Goal: Transaction & Acquisition: Purchase product/service

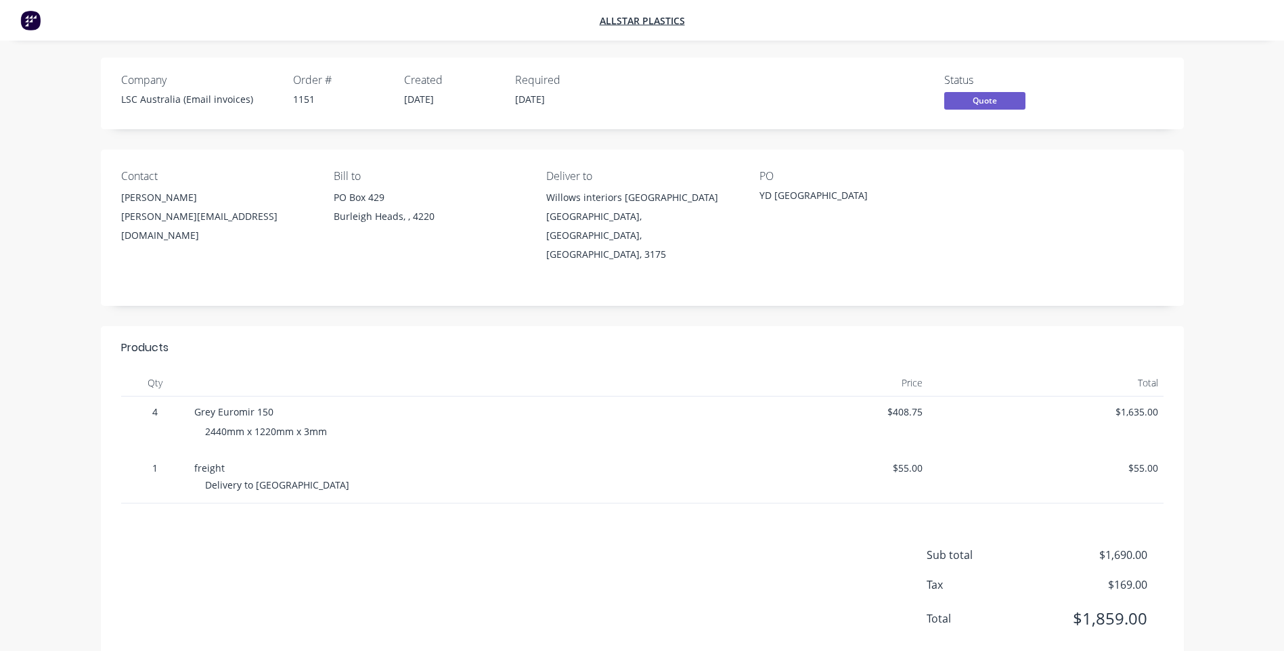
click at [22, 16] on img at bounding box center [30, 20] width 20 height 20
click at [33, 24] on img at bounding box center [30, 20] width 20 height 20
click at [26, 20] on img at bounding box center [30, 20] width 20 height 20
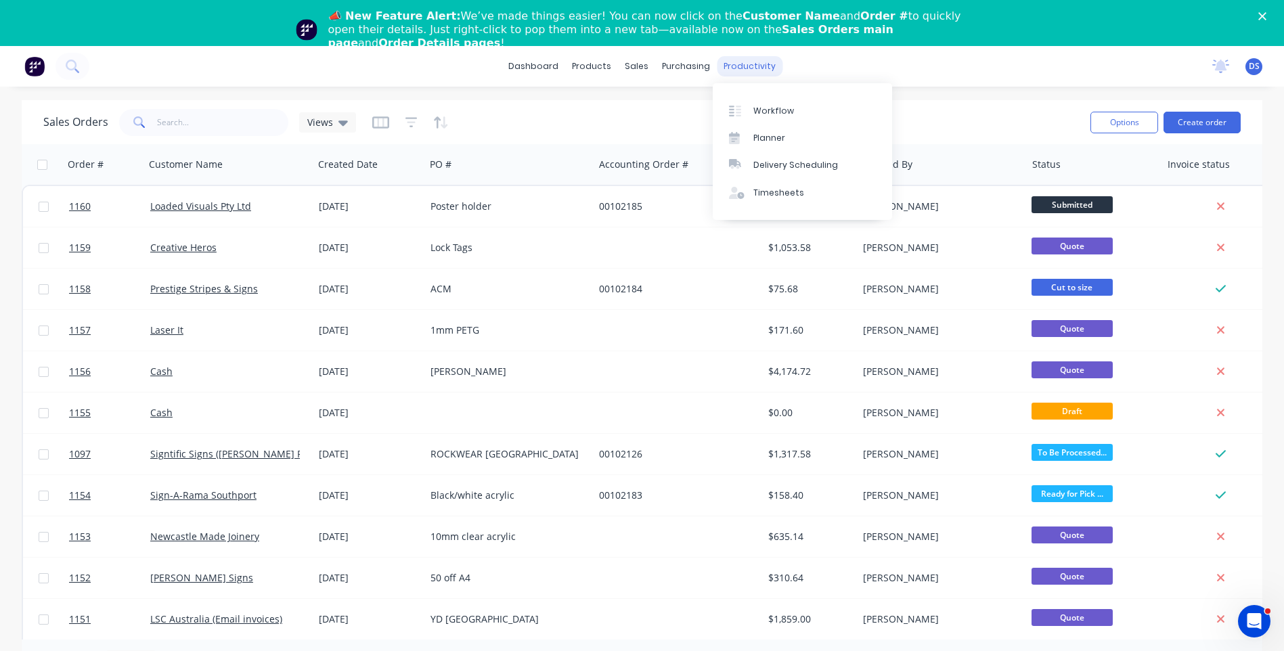
click at [740, 72] on div "productivity" at bounding box center [750, 66] width 66 height 20
click at [762, 111] on div "Workflow" at bounding box center [774, 111] width 41 height 12
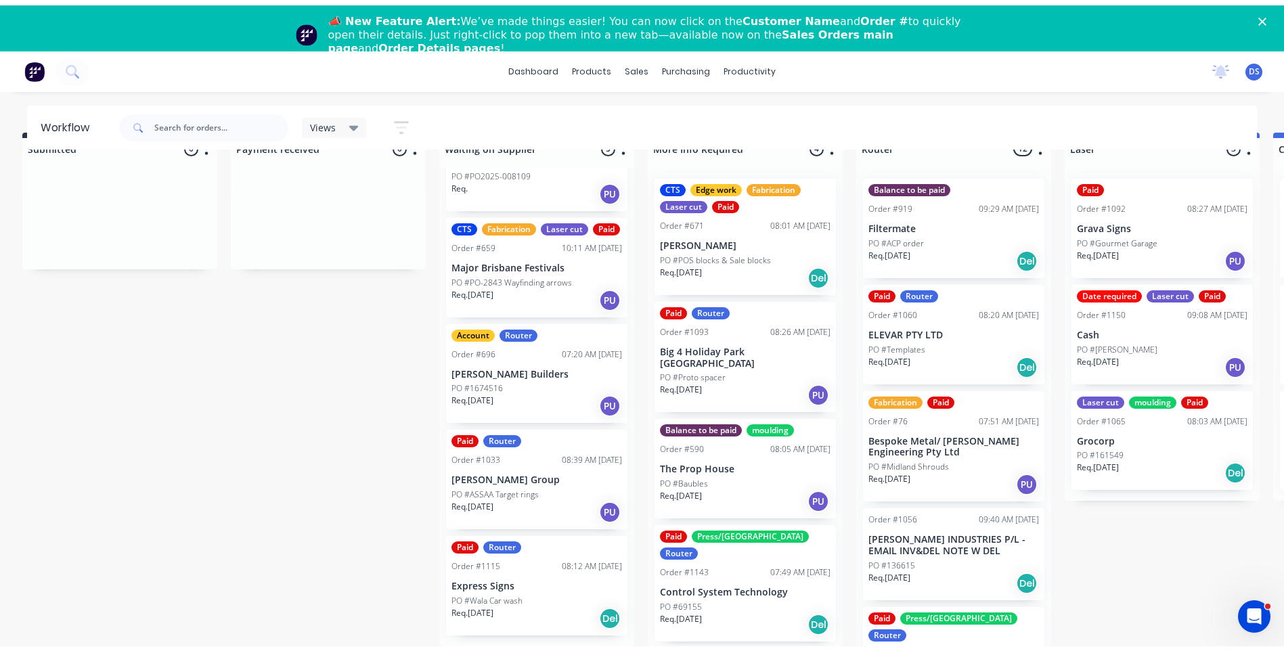
scroll to position [44, 0]
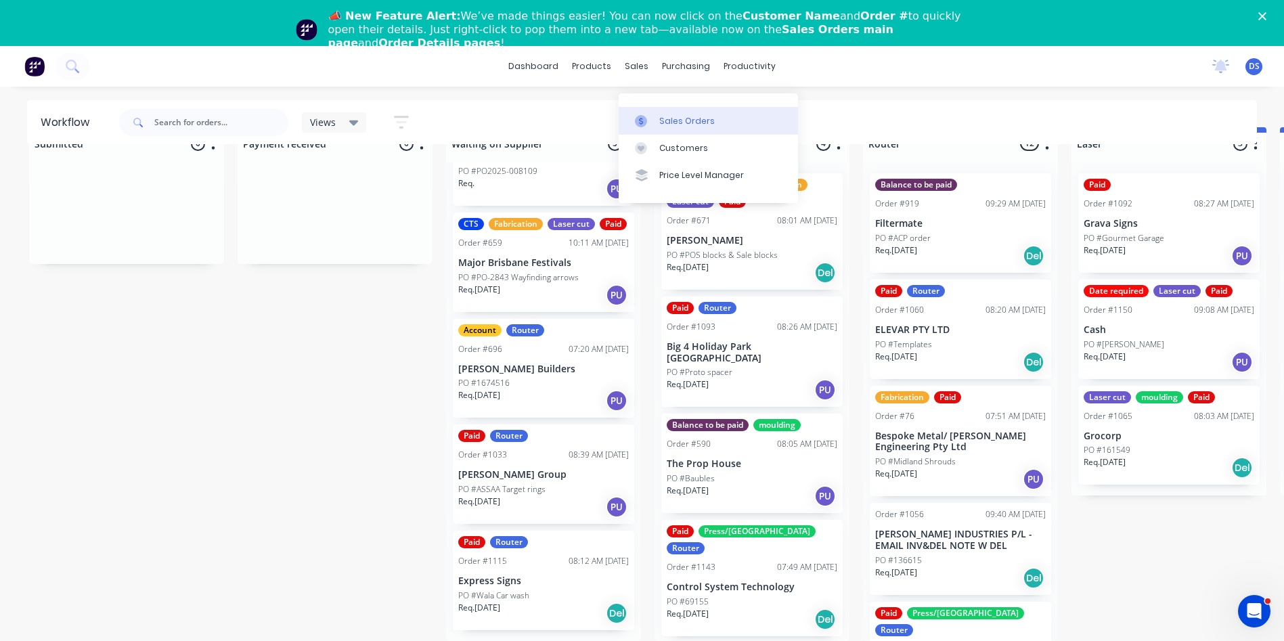
click at [670, 115] on div "Sales Orders" at bounding box center [687, 121] width 56 height 12
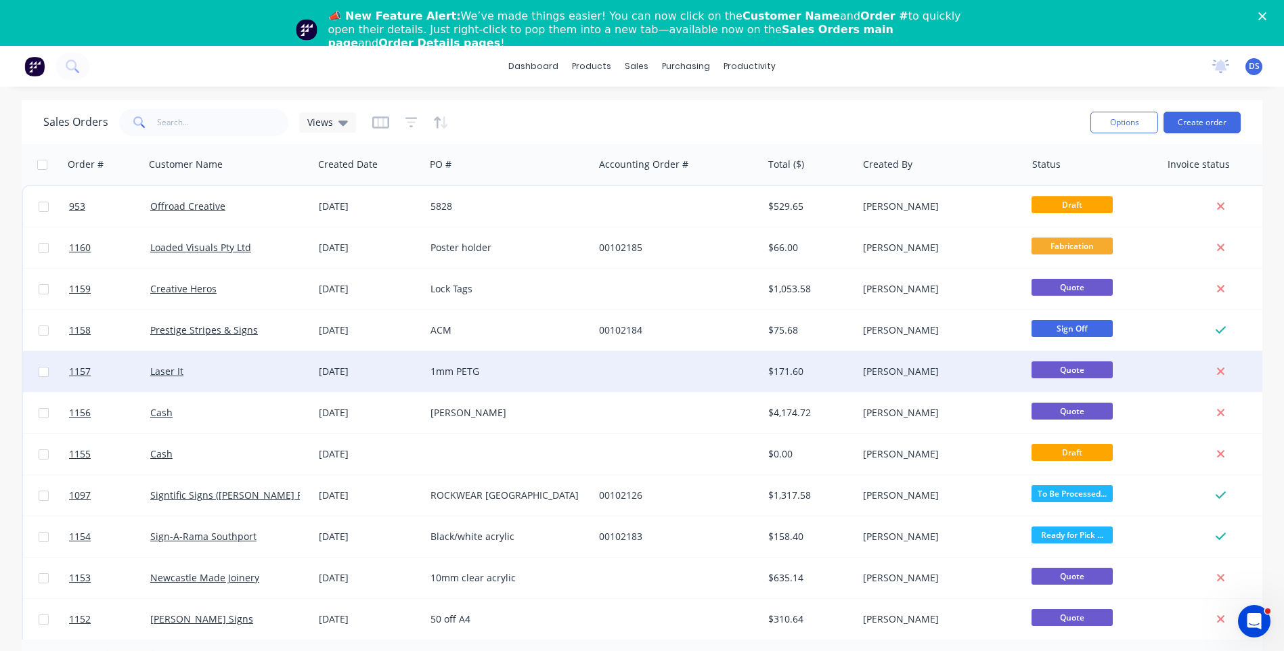
click at [343, 368] on div "[DATE]" at bounding box center [369, 372] width 101 height 14
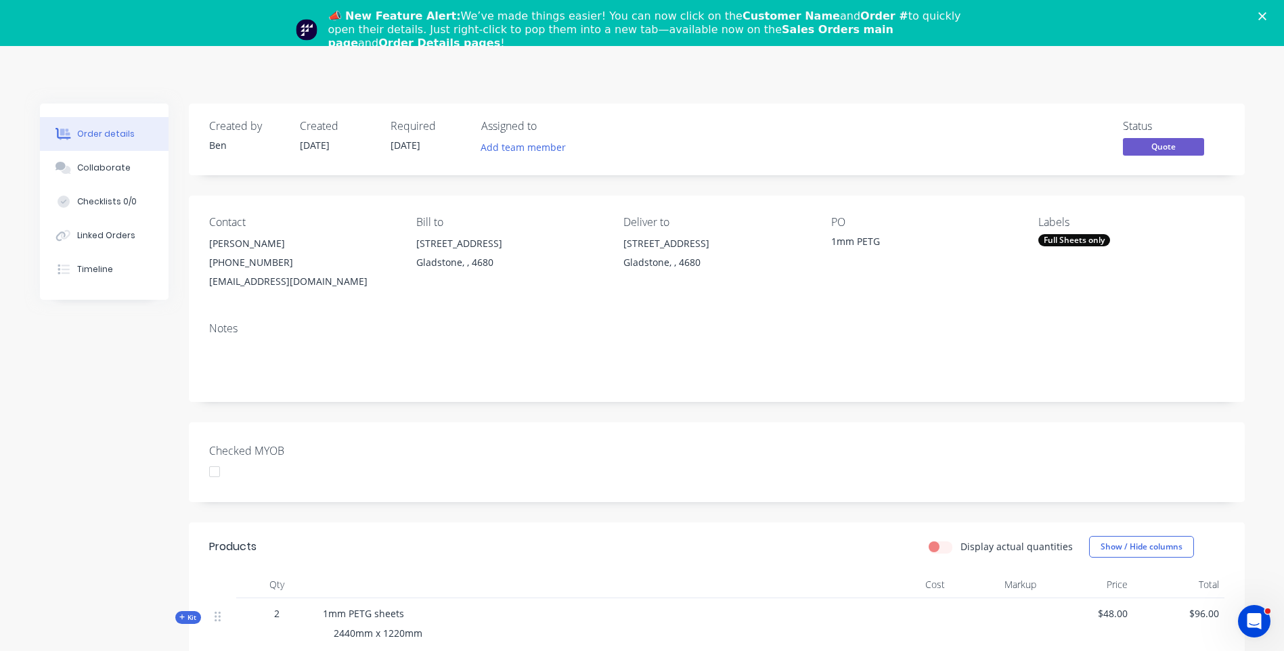
click at [1267, 14] on icon "Close" at bounding box center [1263, 16] width 8 height 8
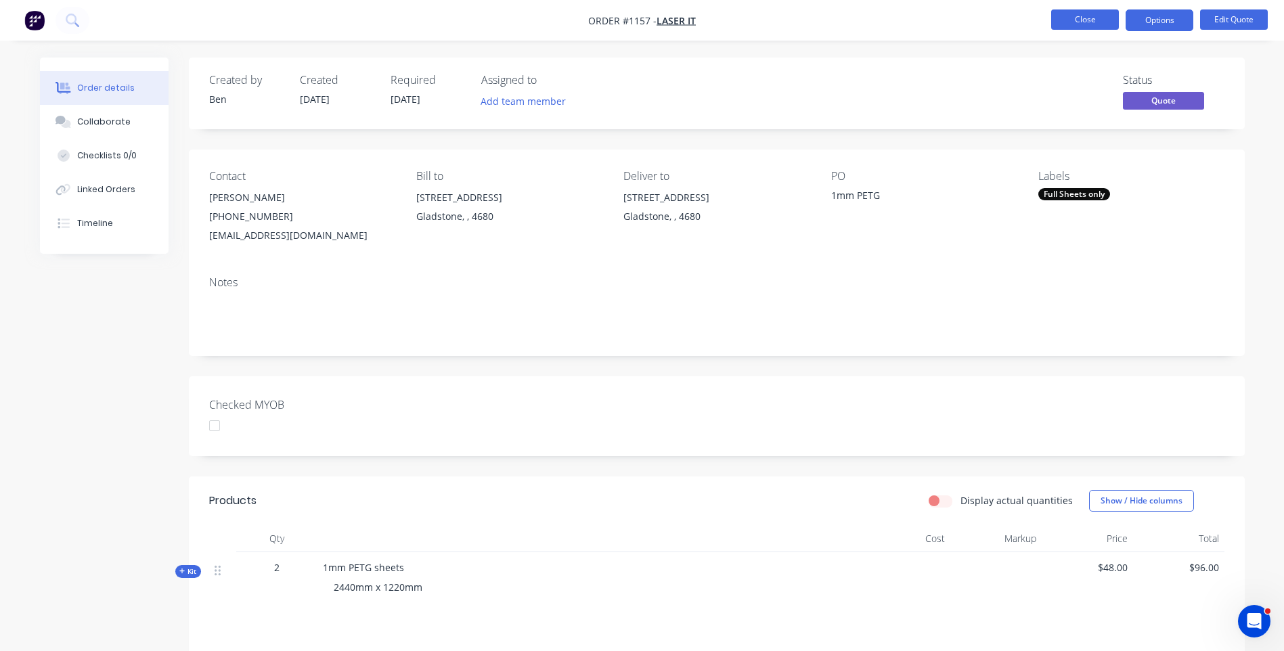
click at [1085, 26] on button "Close" at bounding box center [1085, 19] width 68 height 20
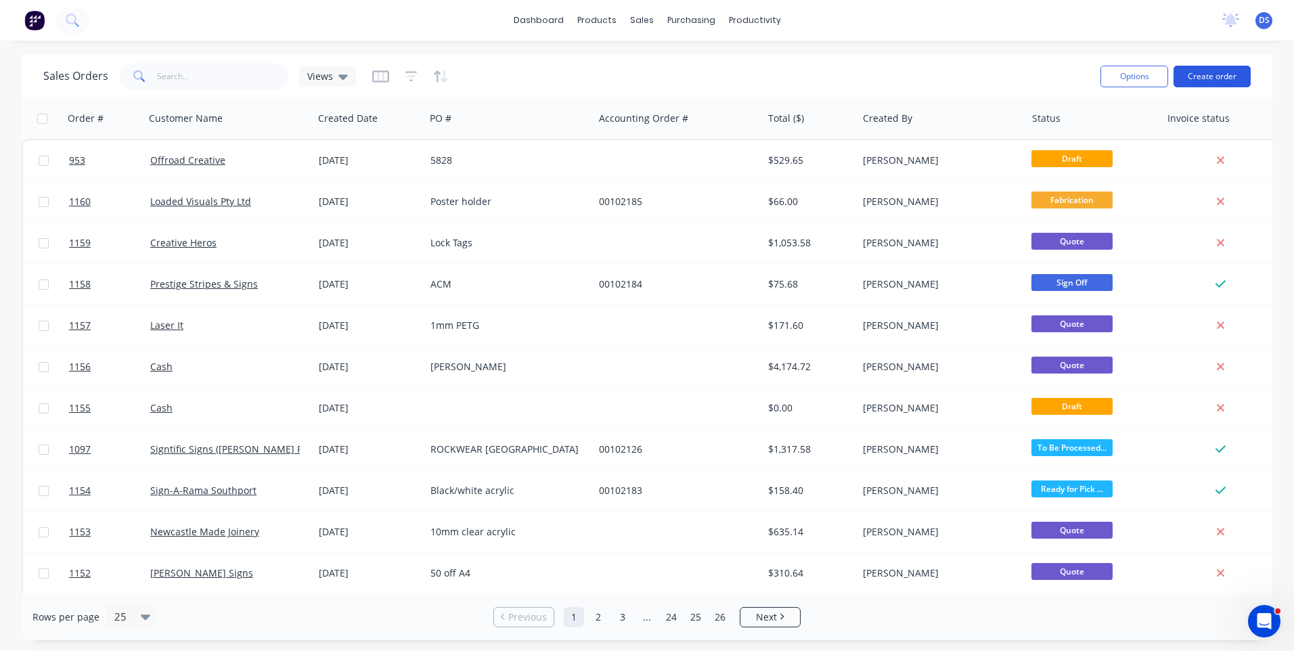
click at [1212, 80] on button "Create order" at bounding box center [1212, 77] width 77 height 22
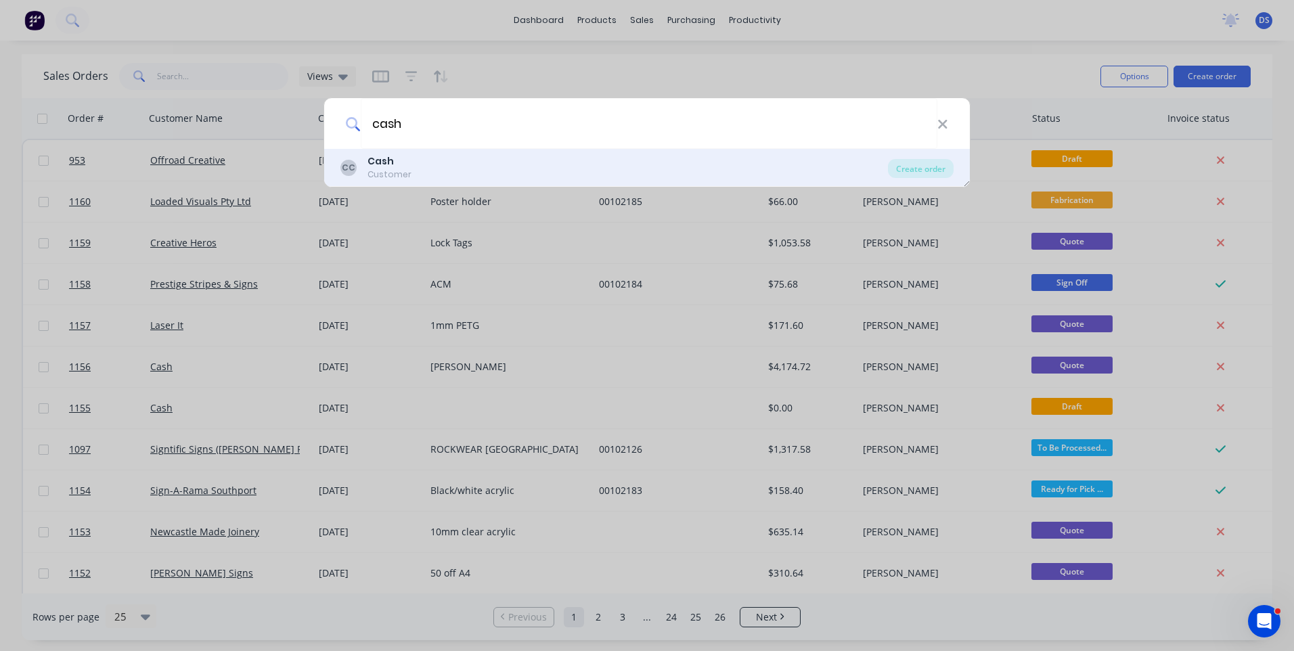
type input "cash"
click at [383, 165] on b "Cash" at bounding box center [381, 161] width 26 height 14
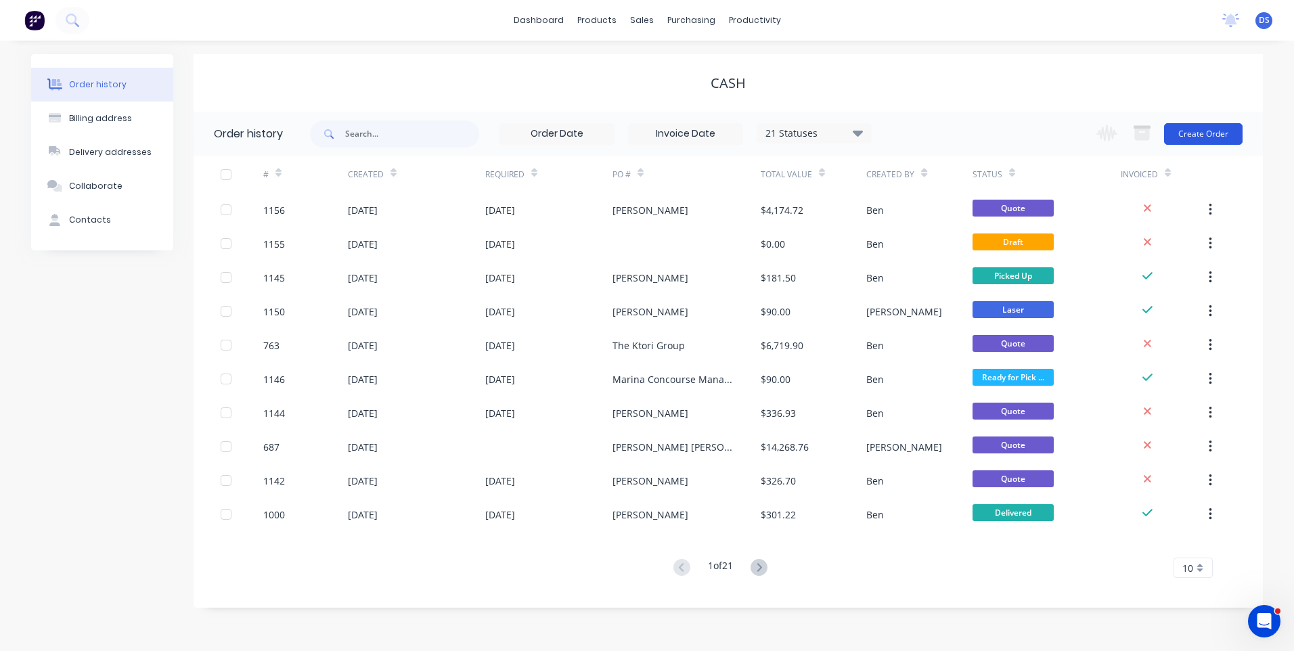
click at [1183, 134] on button "Create Order" at bounding box center [1203, 134] width 79 height 22
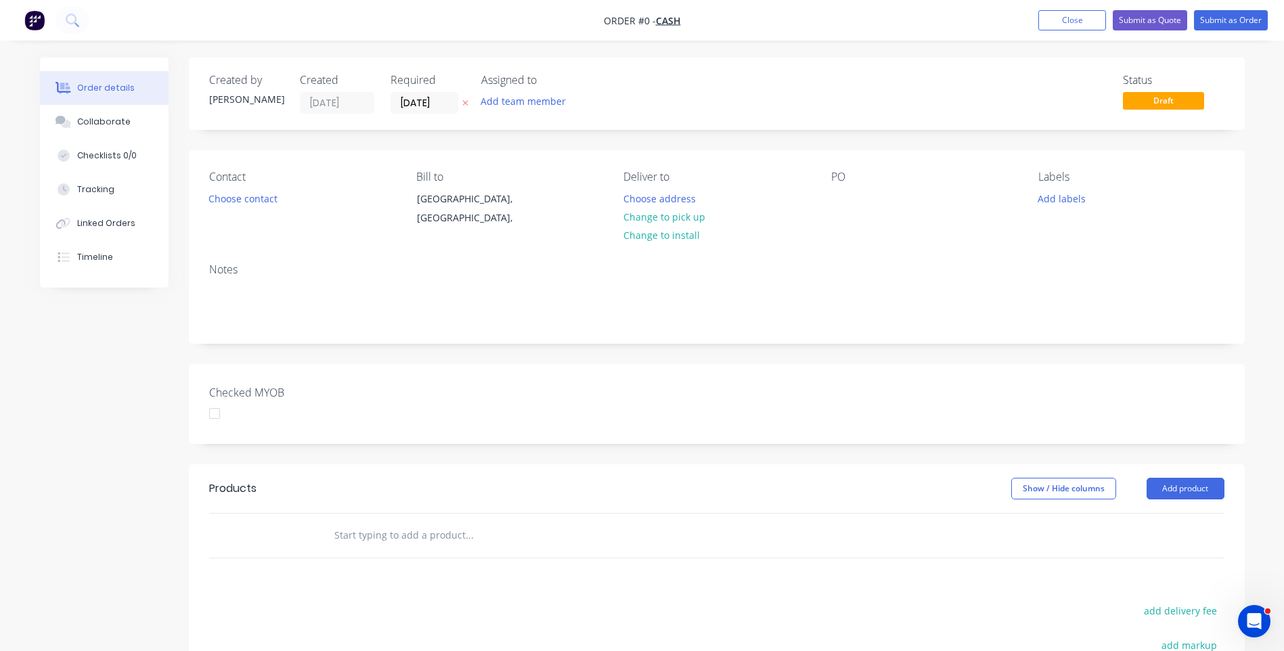
click at [467, 102] on icon at bounding box center [465, 103] width 6 height 8
click at [133, 353] on div "Created by Darren Created 18/08/25 Required Assigned to Add team member Status …" at bounding box center [642, 481] width 1205 height 846
click at [271, 204] on button "Choose contact" at bounding box center [242, 198] width 83 height 18
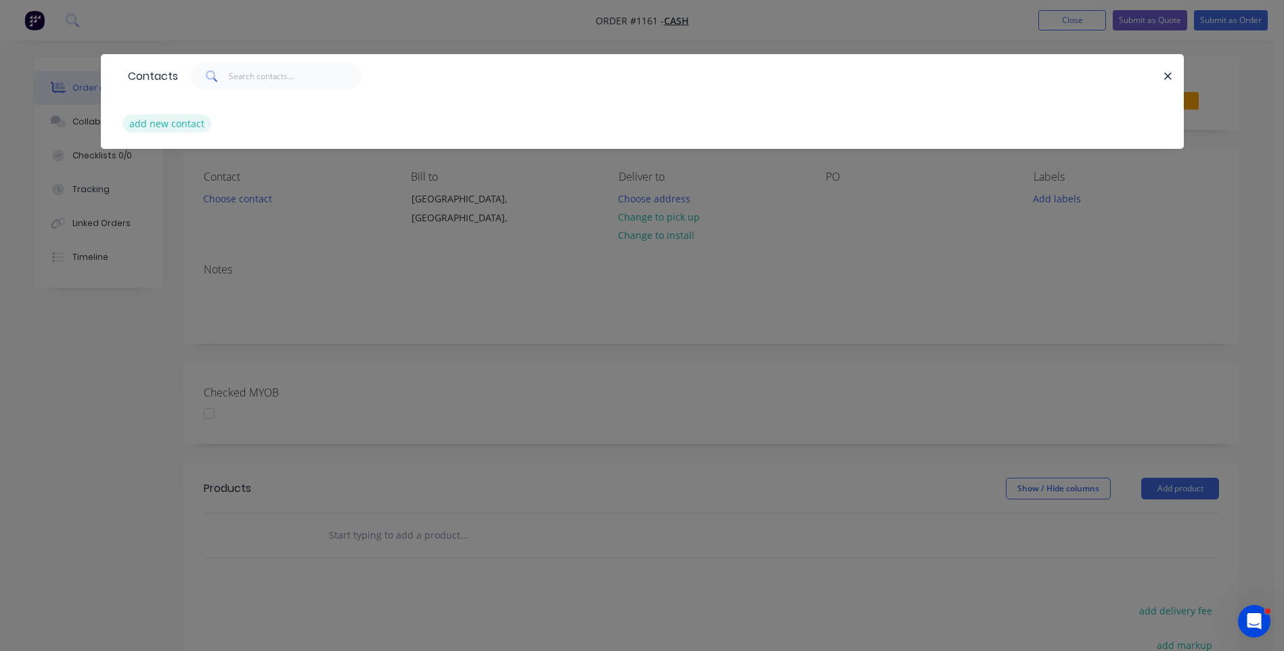
click at [165, 123] on button "add new contact" at bounding box center [167, 123] width 89 height 18
select select "AU"
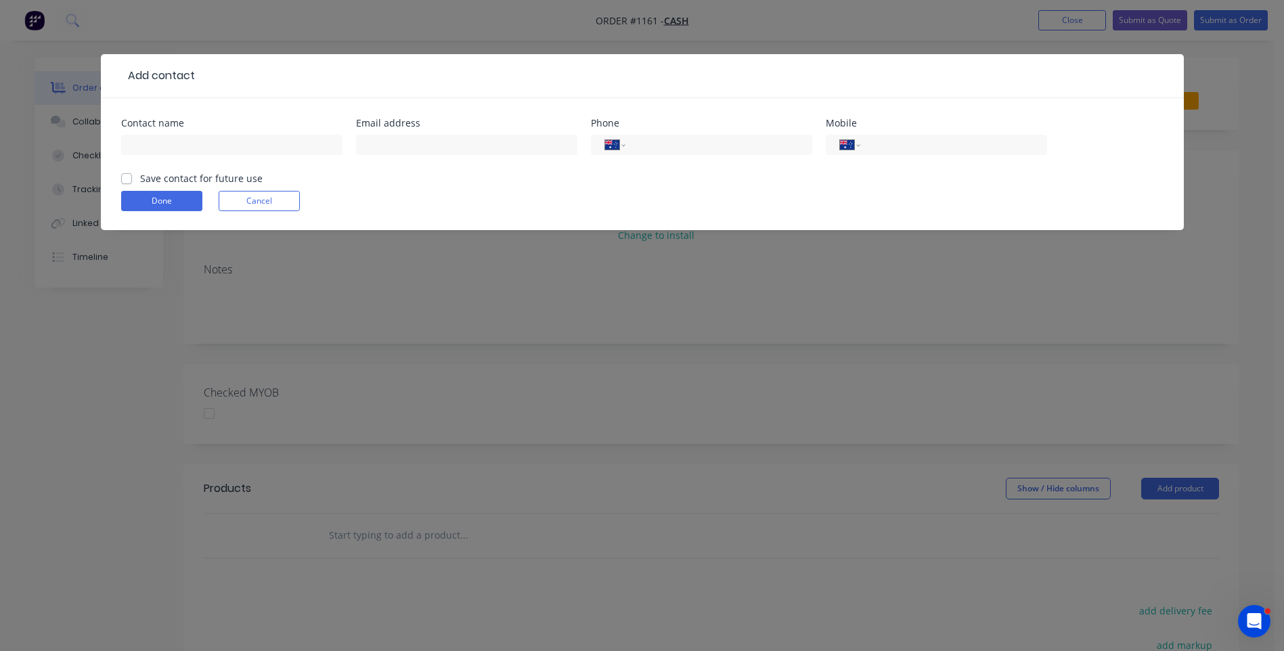
click at [225, 160] on div at bounding box center [231, 151] width 221 height 40
drag, startPoint x: 228, startPoint y: 153, endPoint x: 234, endPoint y: 146, distance: 9.2
click at [229, 152] on input "text" at bounding box center [231, 145] width 221 height 20
type input "Karl Seymour"
click at [201, 66] on header "Add contact" at bounding box center [642, 76] width 1083 height 44
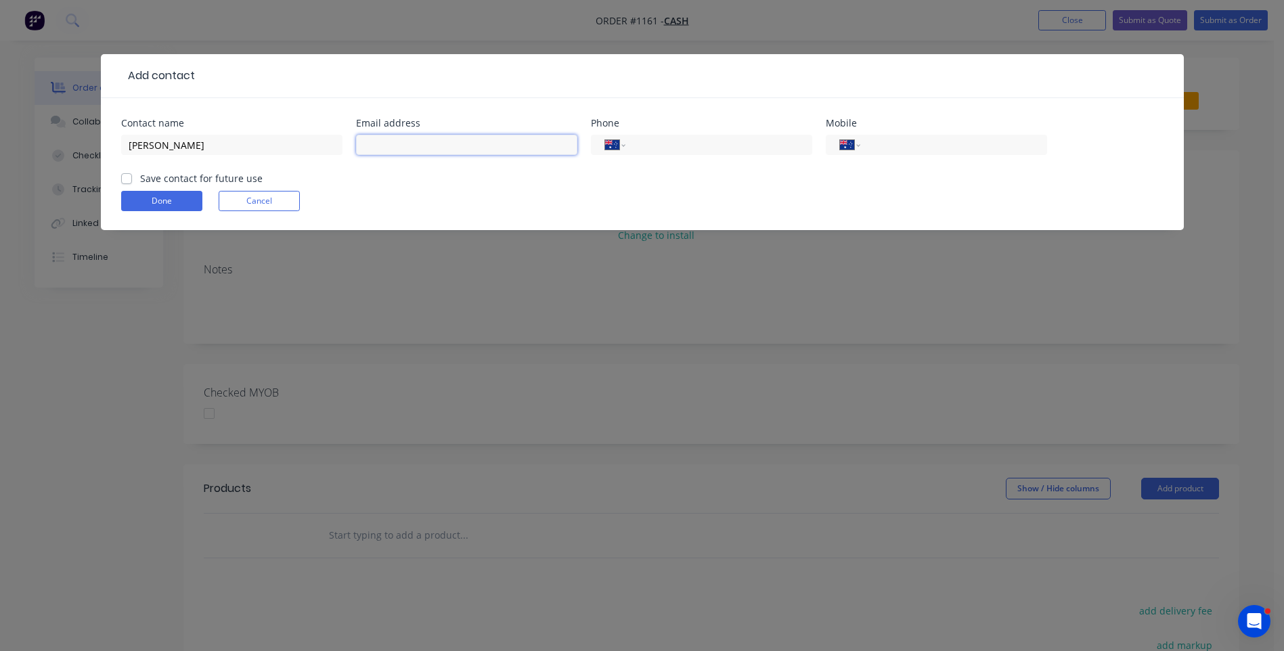
paste input "karlseymour1965@gmail.com +61493435303"
drag, startPoint x: 569, startPoint y: 144, endPoint x: 514, endPoint y: 142, distance: 54.9
click at [514, 142] on input "karlseymour1965@gmail.com +61493435303" at bounding box center [466, 145] width 221 height 20
type input "karlseymour1965@gmail.com +61"
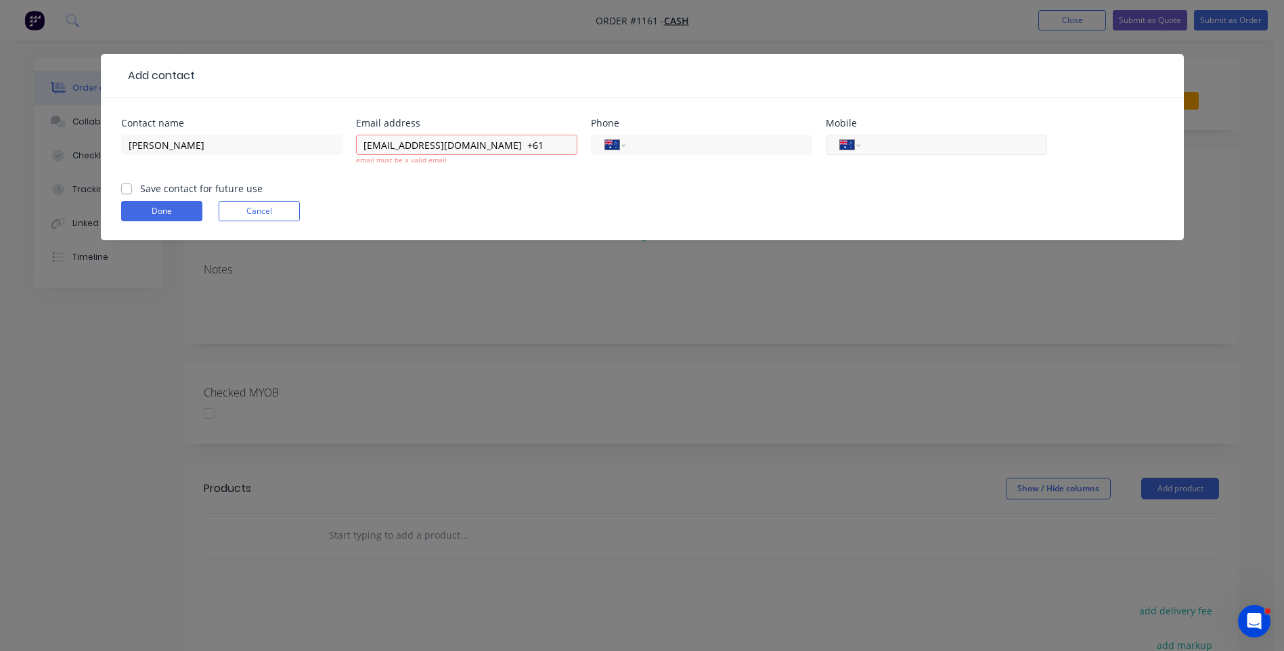
paste input "493435303"
click at [873, 147] on input "493435303" at bounding box center [951, 145] width 162 height 16
type input "0493 435 303"
drag, startPoint x: 517, startPoint y: 144, endPoint x: 495, endPoint y: 146, distance: 21.8
click at [495, 146] on input "karlseymour1965@gmail.com +61" at bounding box center [466, 145] width 221 height 20
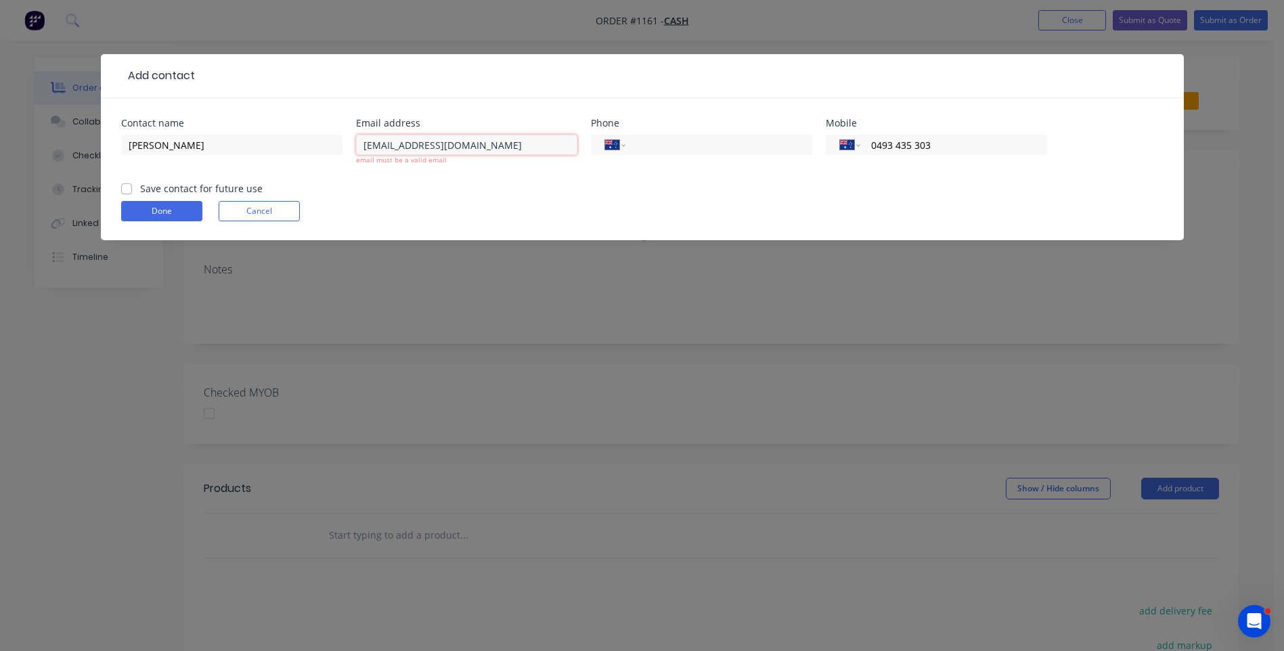
type input "karlseymour1965@gmail.com"
click at [498, 183] on form "Contact name Karl Seymour Email address karlseymour1965@gmail.com email must be…" at bounding box center [642, 179] width 1043 height 122
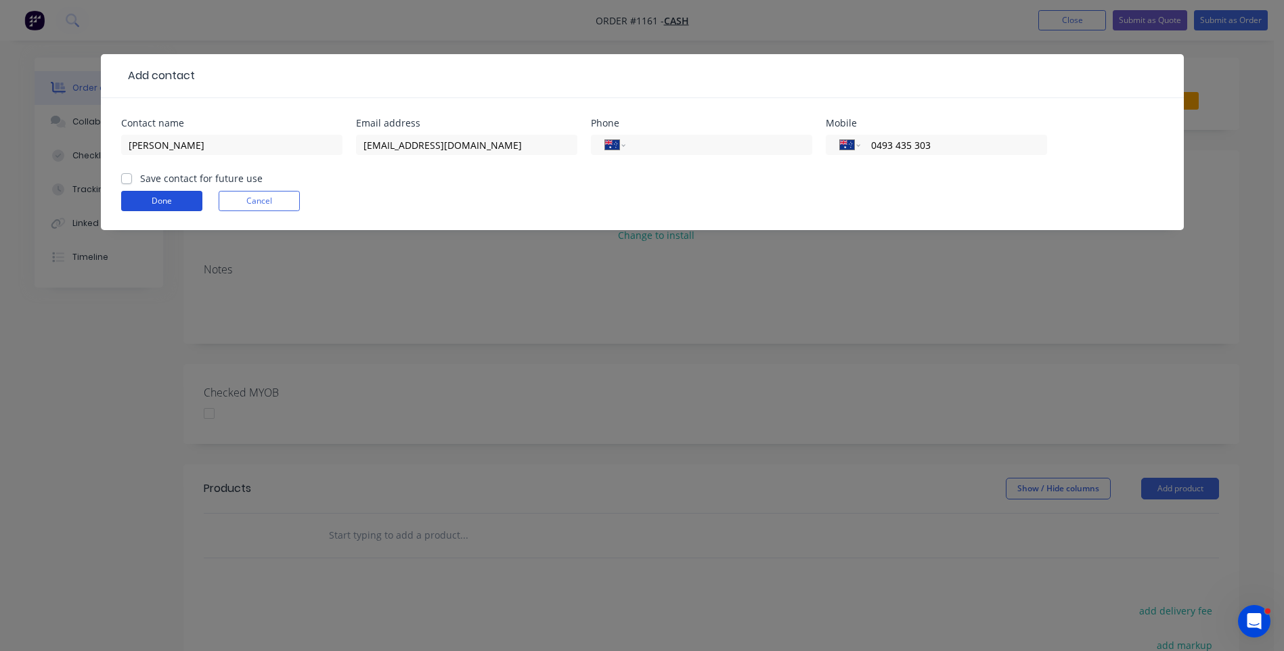
click at [146, 200] on button "Done" at bounding box center [161, 201] width 81 height 20
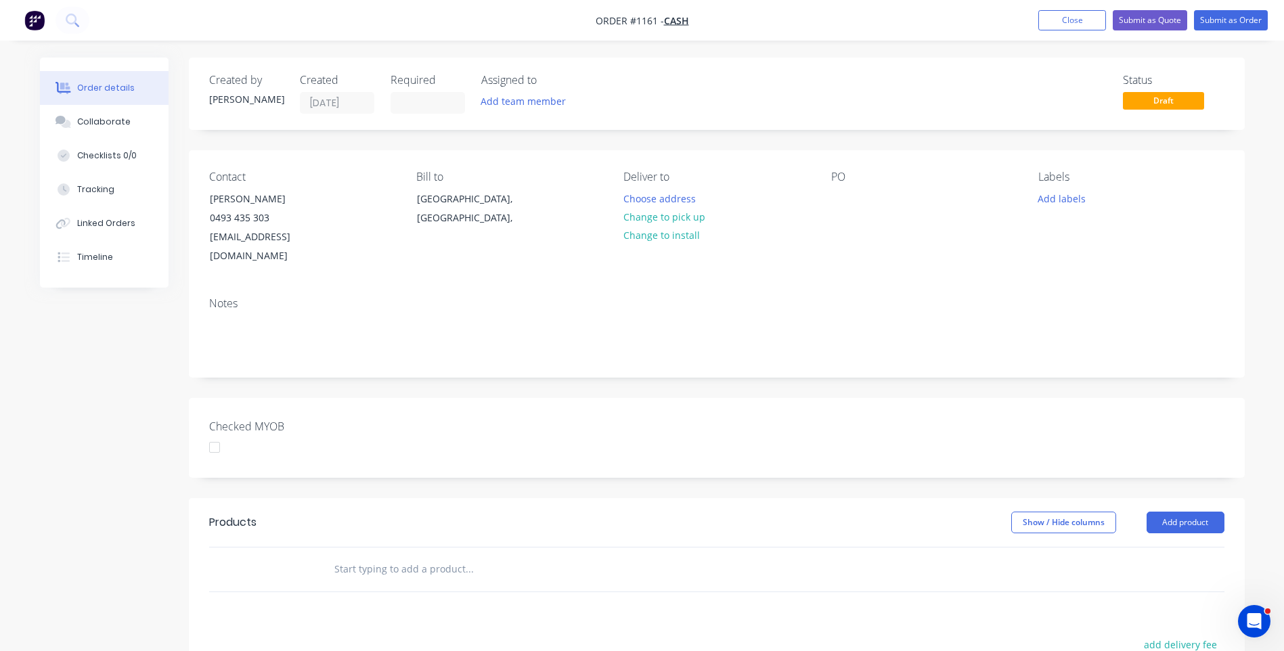
click at [66, 378] on div "Created by Darren Created 18/08/25 Required Assigned to Add team member Status …" at bounding box center [642, 498] width 1205 height 880
click at [656, 198] on button "Choose address" at bounding box center [659, 198] width 87 height 18
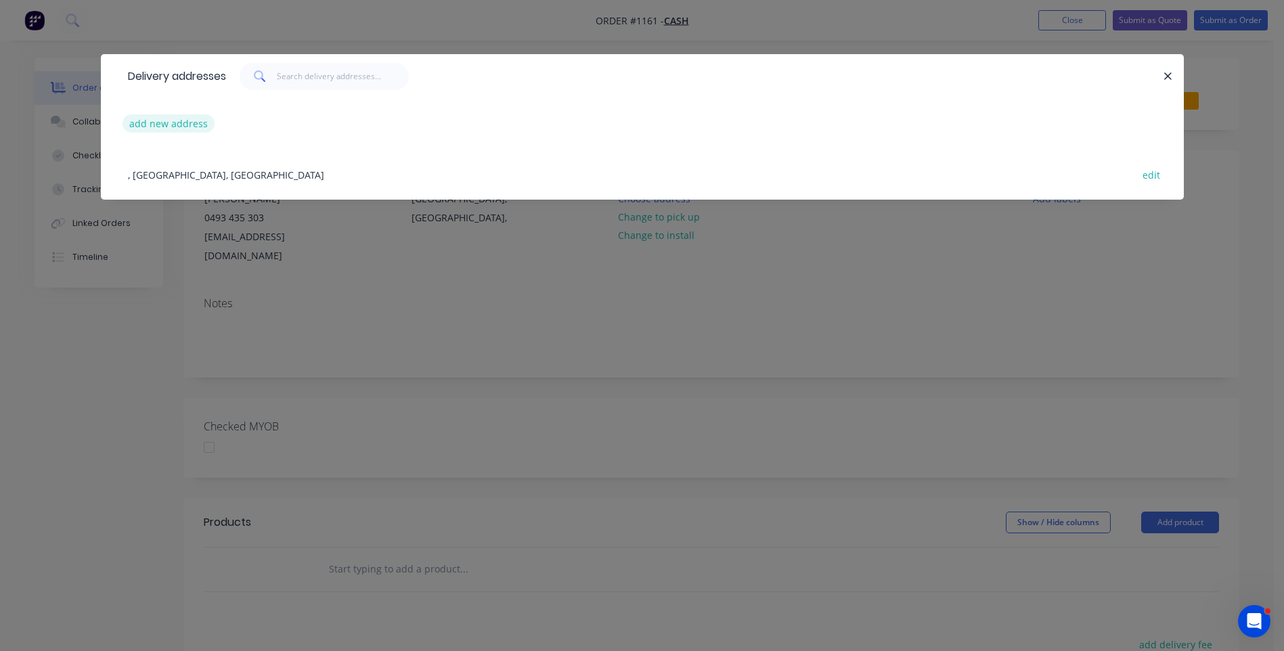
click at [157, 124] on button "add new address" at bounding box center [169, 123] width 93 height 18
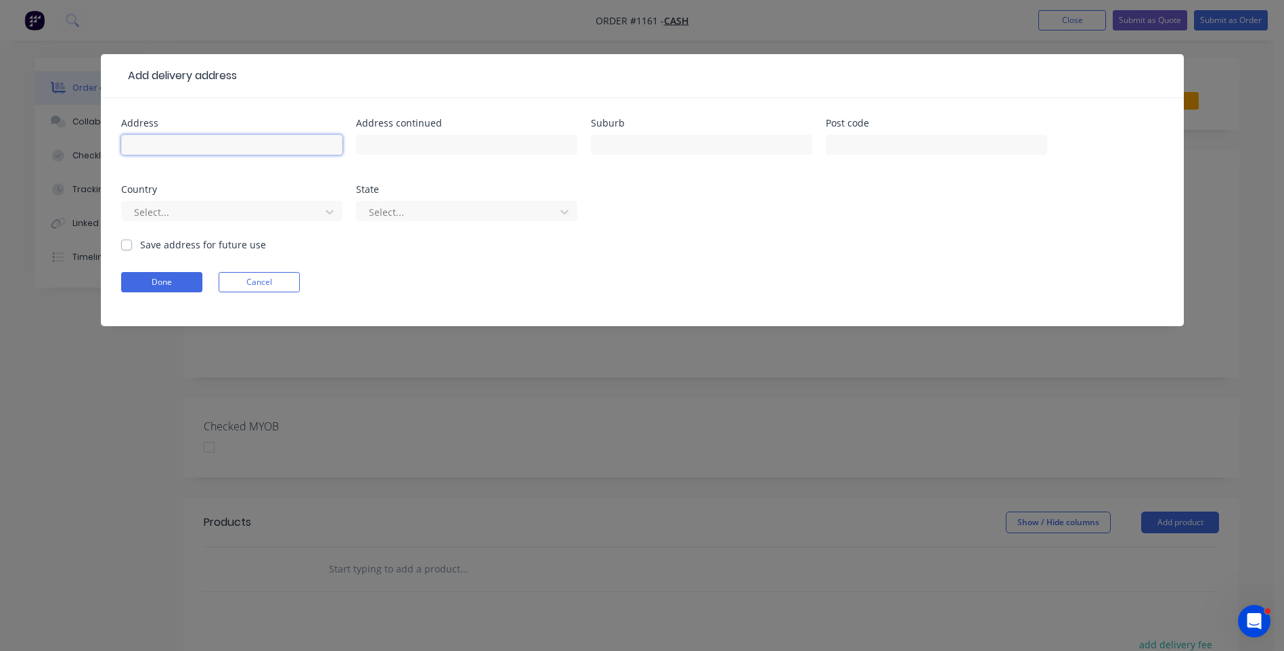
click at [185, 147] on input "text" at bounding box center [231, 145] width 221 height 20
click at [156, 58] on header "Add delivery address" at bounding box center [642, 76] width 1083 height 44
paste input "karlseymour1965@gmail.com +61493435303"
click at [284, 142] on input "Karl Seymour karlseymour1965@gmail.com +61493435303" at bounding box center [231, 145] width 221 height 20
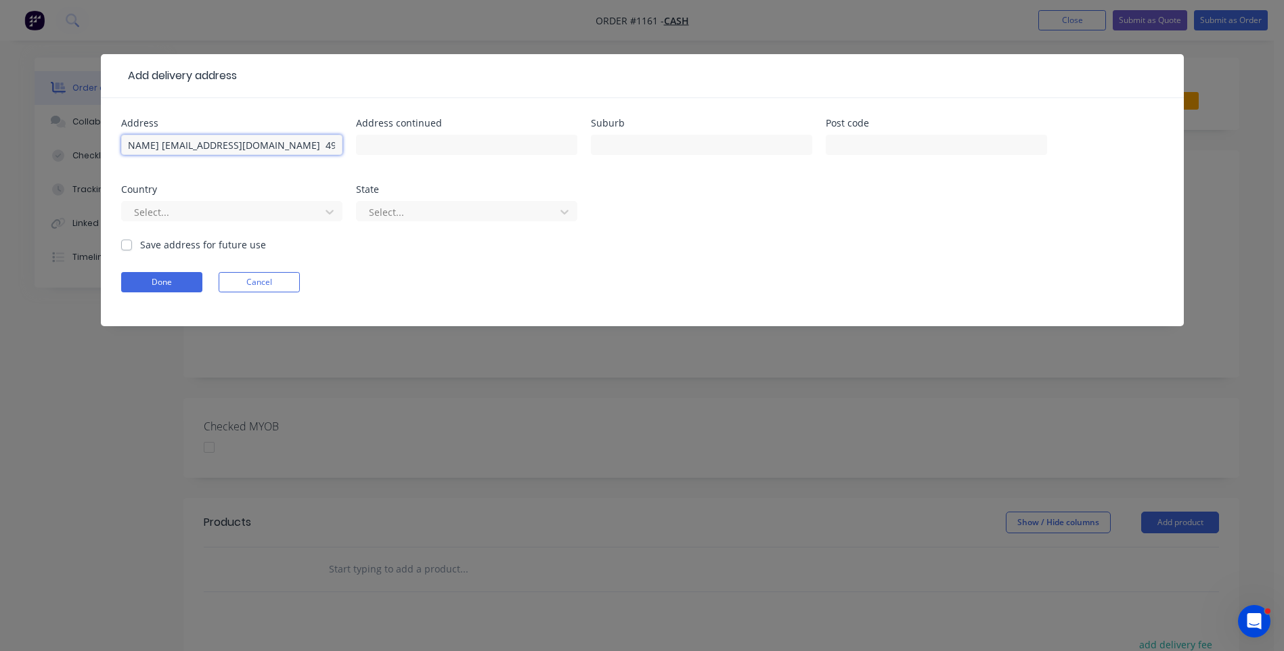
scroll to position [0, 40]
type input "Karl Seymour karlseymour1965@gmail.com 0493435303"
click at [301, 108] on div "Address Karl Seymour karlseymour1965@gmail.com 0493435303 Address continued Sub…" at bounding box center [642, 212] width 1083 height 228
click at [863, 144] on input "text" at bounding box center [936, 145] width 221 height 20
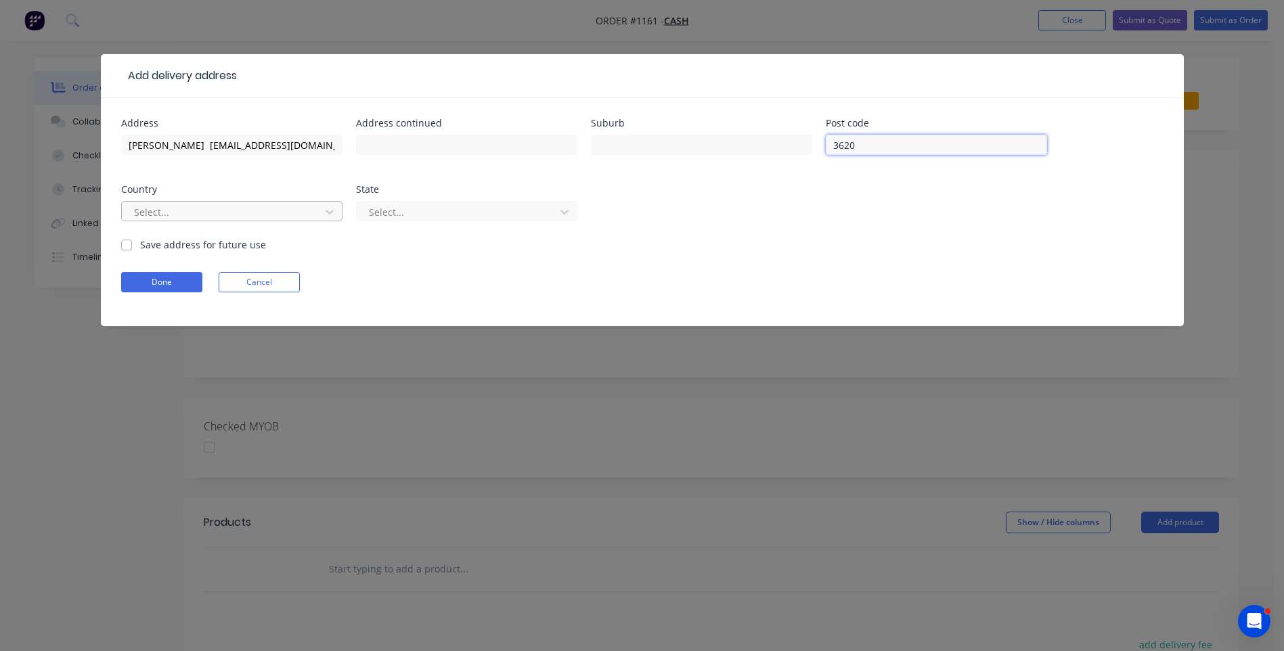
type input "3620"
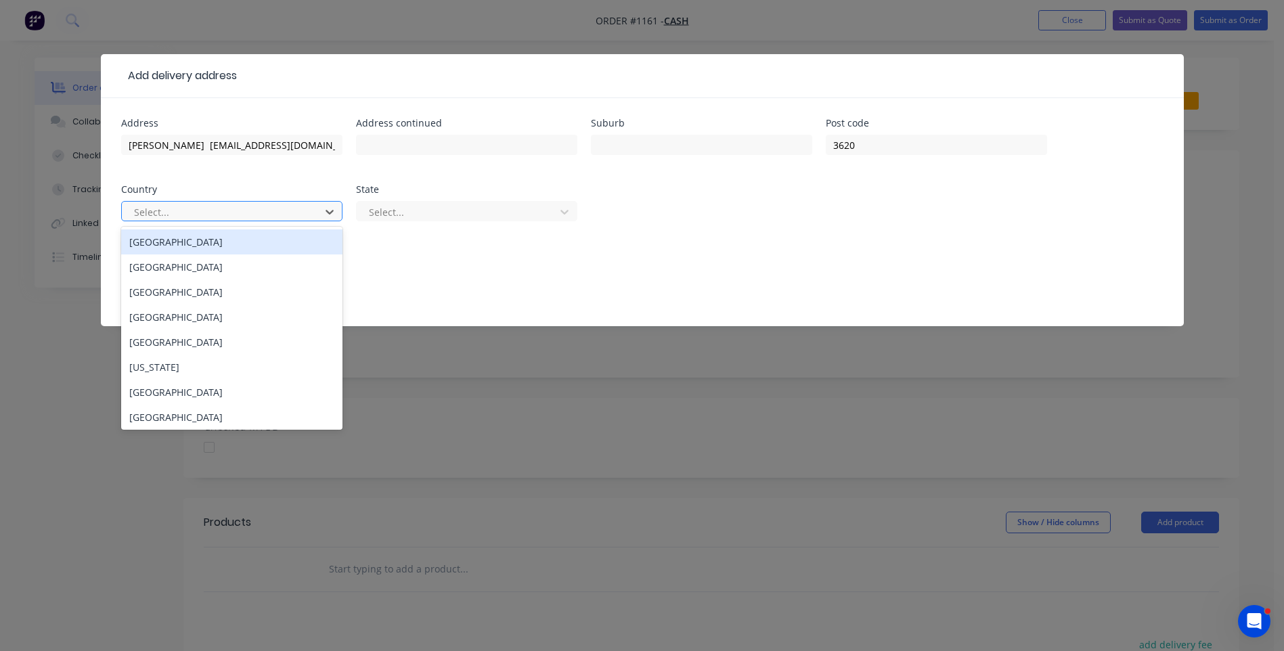
click at [222, 209] on div at bounding box center [223, 212] width 181 height 17
click at [166, 247] on div "Australia" at bounding box center [231, 242] width 221 height 25
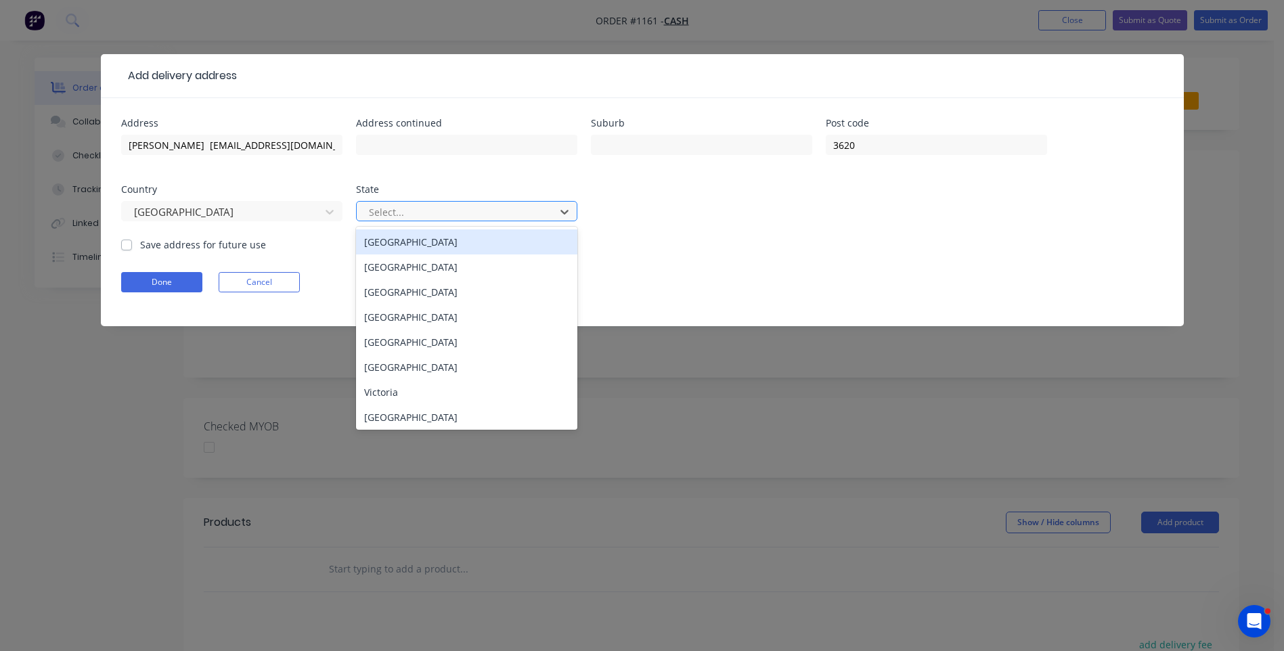
click at [418, 219] on div at bounding box center [458, 212] width 181 height 17
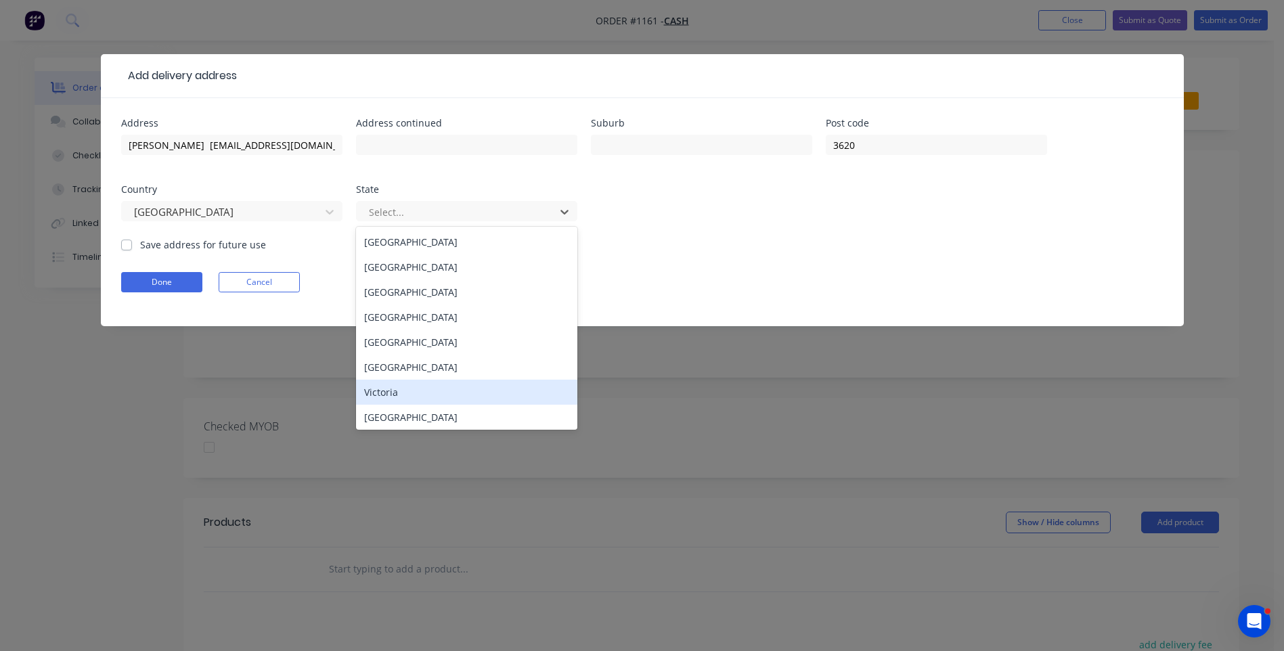
click at [380, 399] on div "Victoria" at bounding box center [466, 392] width 221 height 25
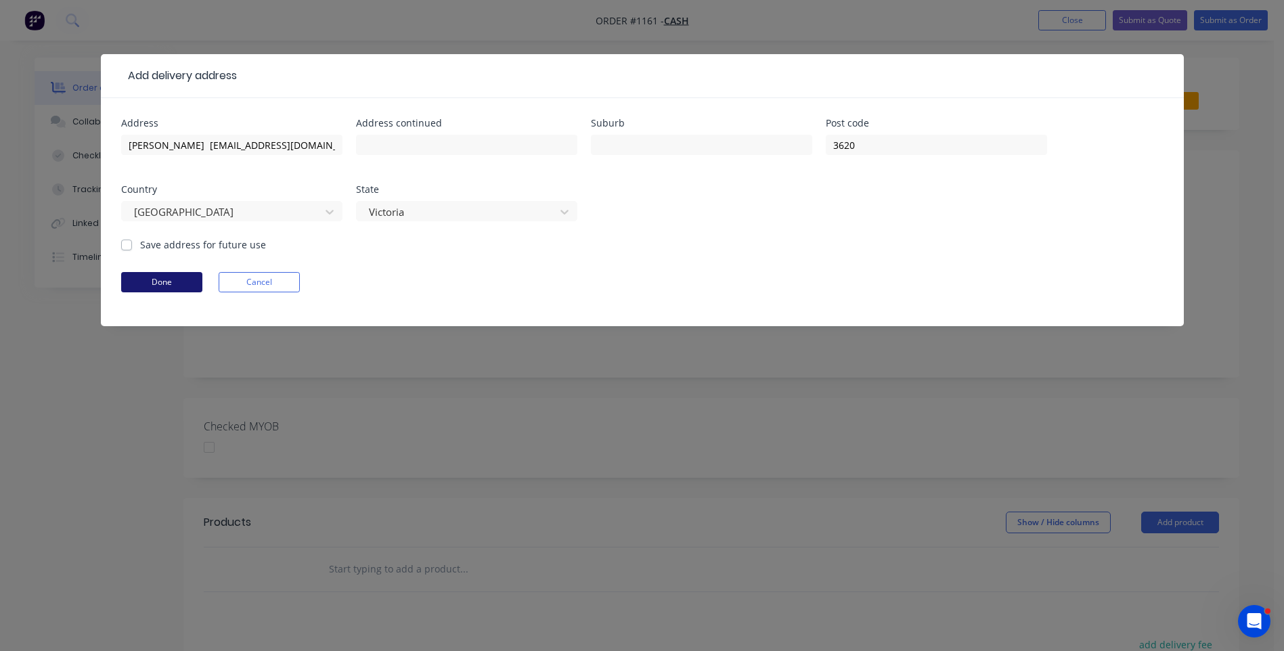
click at [180, 280] on button "Done" at bounding box center [161, 282] width 81 height 20
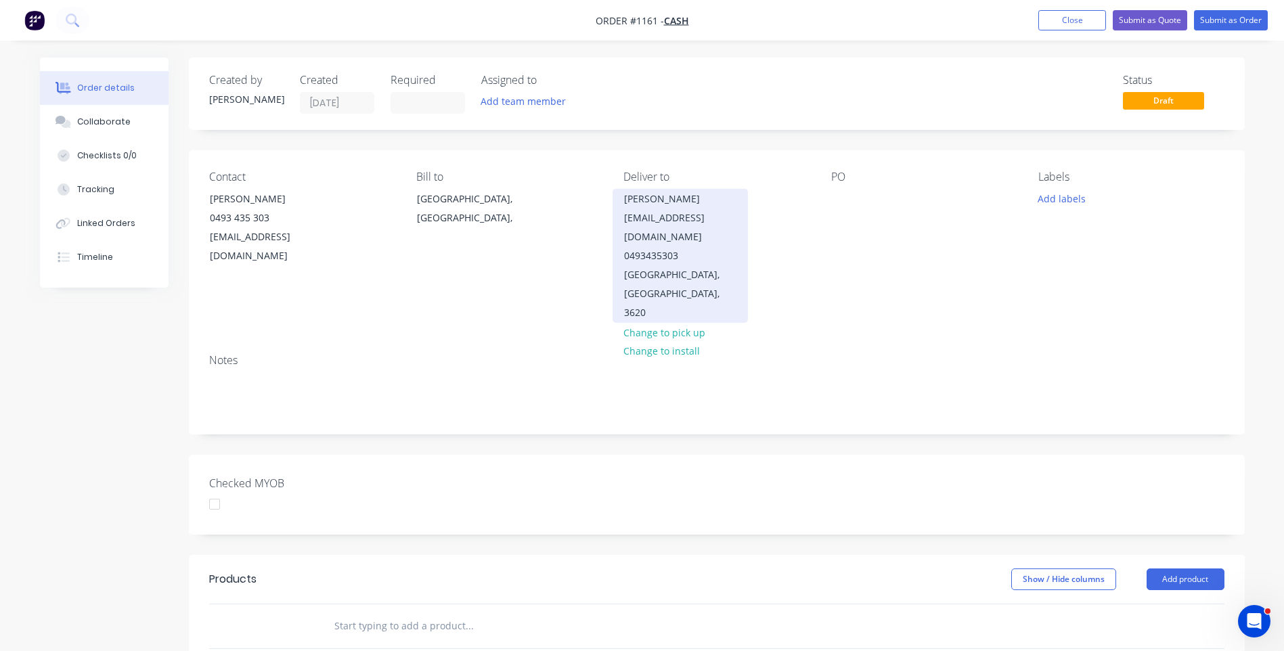
click at [669, 240] on div "Karl Seymour karlseymour1965@gmail.com 0493435303" at bounding box center [680, 228] width 112 height 76
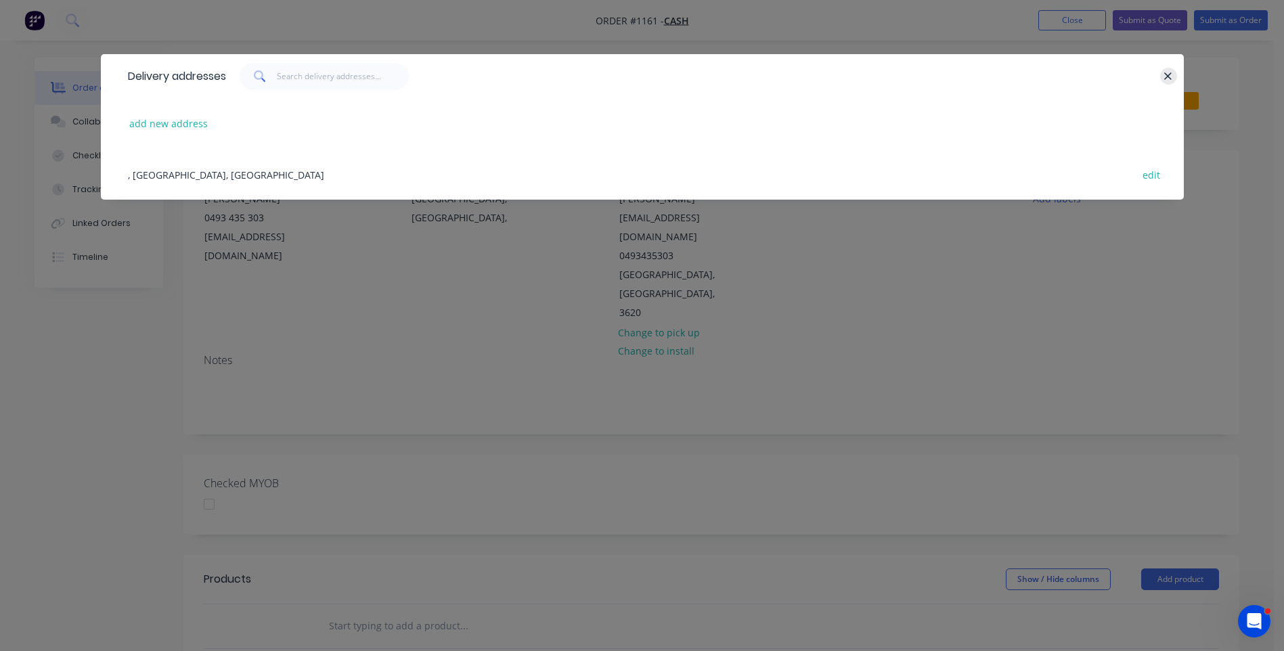
click at [1166, 74] on icon "button" at bounding box center [1168, 75] width 7 height 7
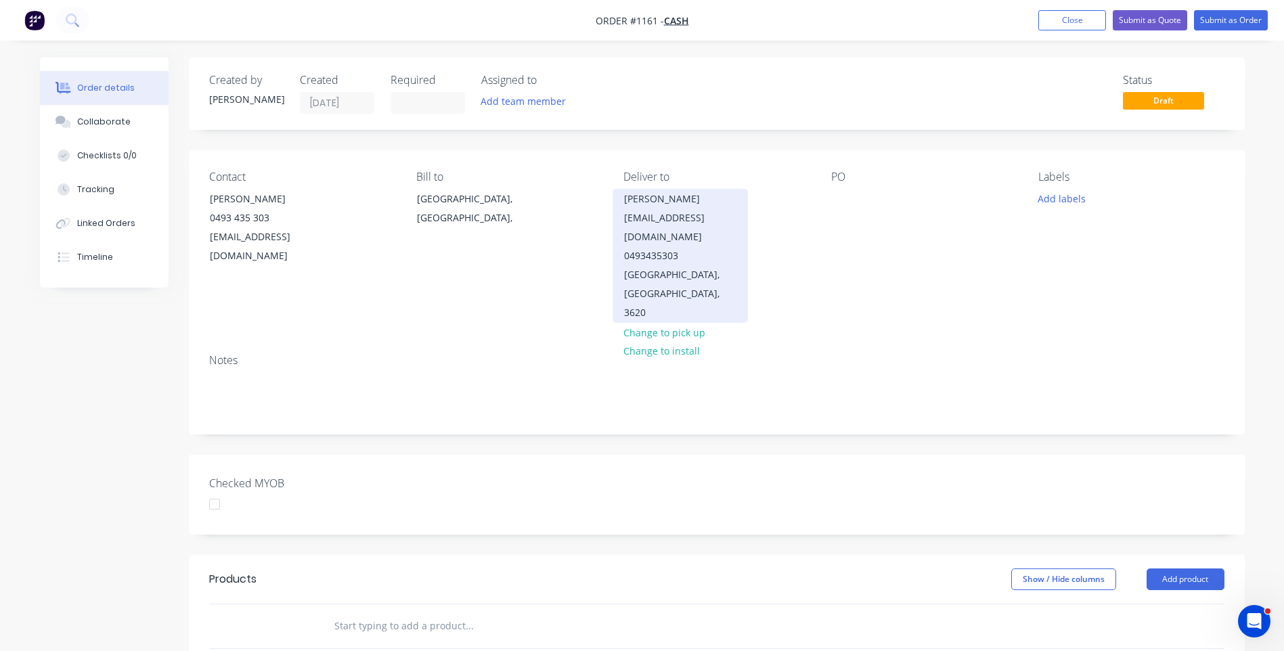
click at [737, 217] on div "Karl Seymour karlseymour1965@gmail.com 0493435303" at bounding box center [680, 228] width 112 height 76
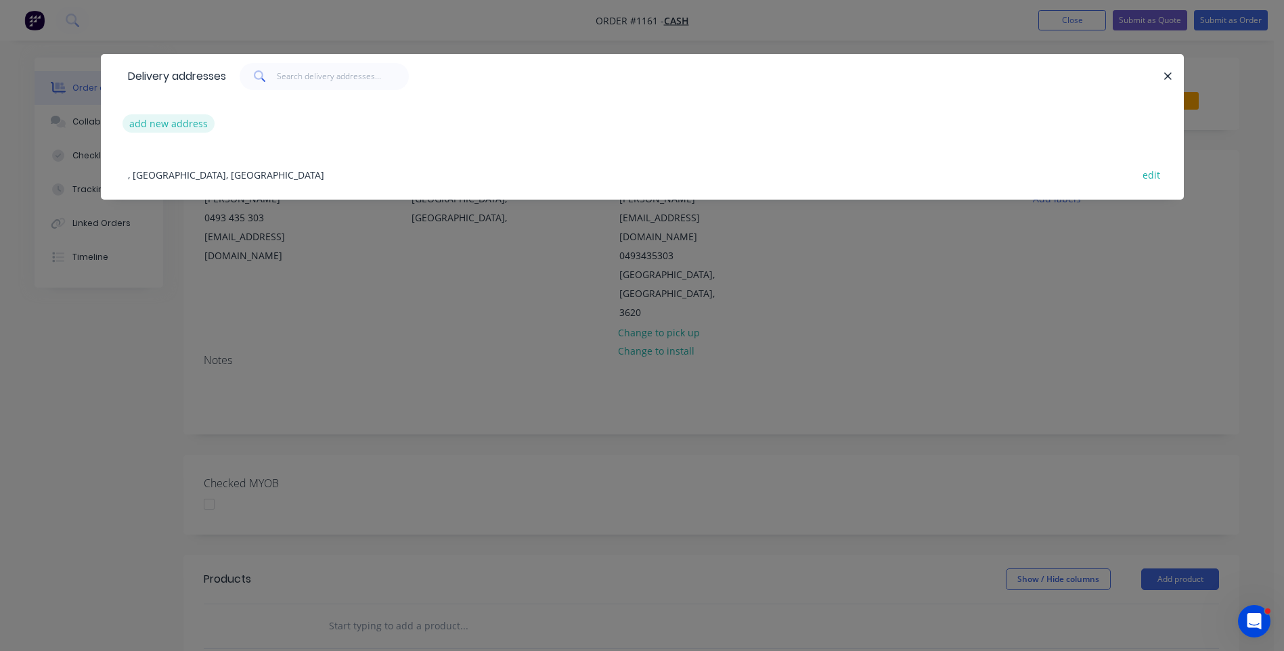
click at [177, 123] on button "add new address" at bounding box center [169, 123] width 93 height 18
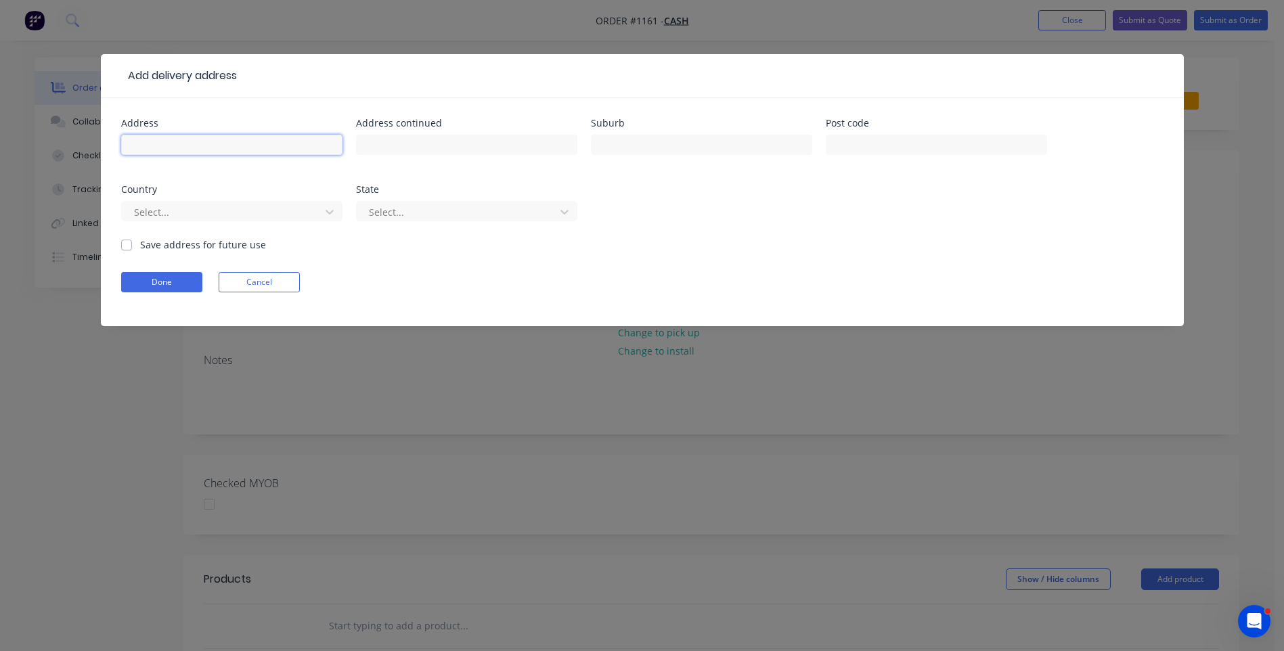
click at [177, 149] on input "text" at bounding box center [231, 145] width 221 height 20
click at [121, 309] on form "Address Karl Seymour Address continued Suburb Post code Country Select... State…" at bounding box center [642, 222] width 1043 height 208
click at [242, 140] on input "Karl Seymour" at bounding box center [231, 145] width 221 height 20
paste input "karlseymour1965@gmail.com +61493435303"
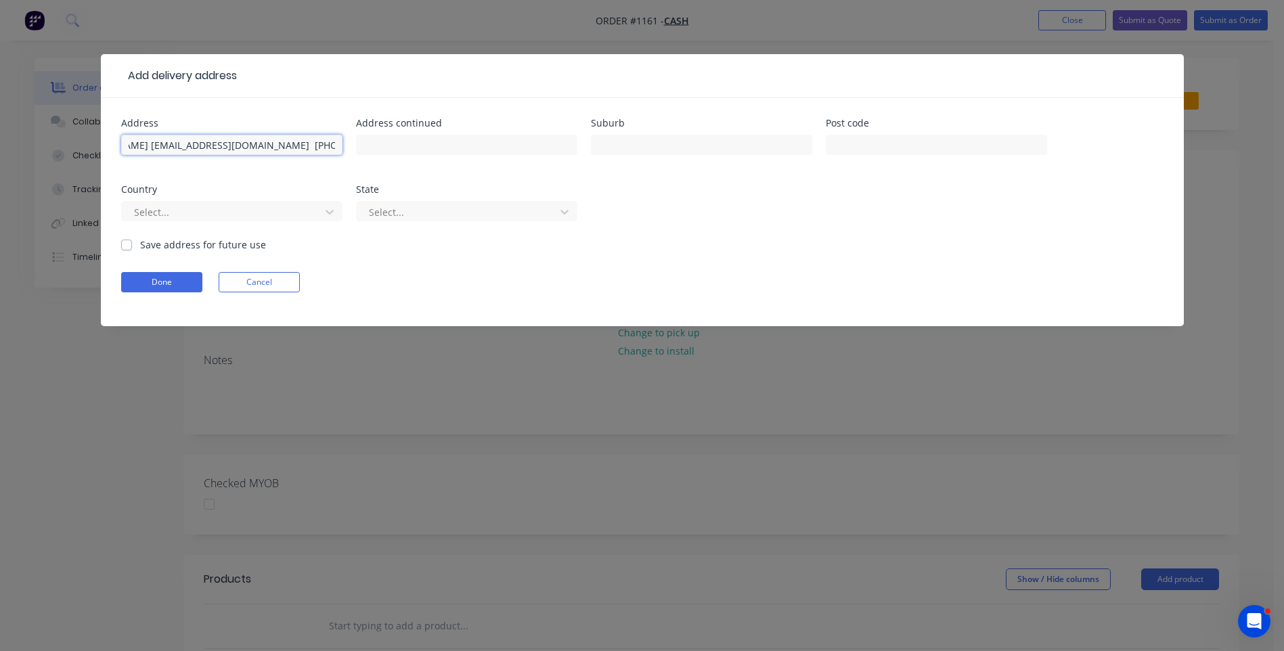
click at [286, 144] on input "Karl Seymour karlseymour1965@gmail.com +61493435303" at bounding box center [231, 145] width 221 height 20
type input "[PERSON_NAME] [EMAIL_ADDRESS][DOMAIN_NAME] 0493435303"
click at [866, 142] on input "text" at bounding box center [936, 145] width 221 height 20
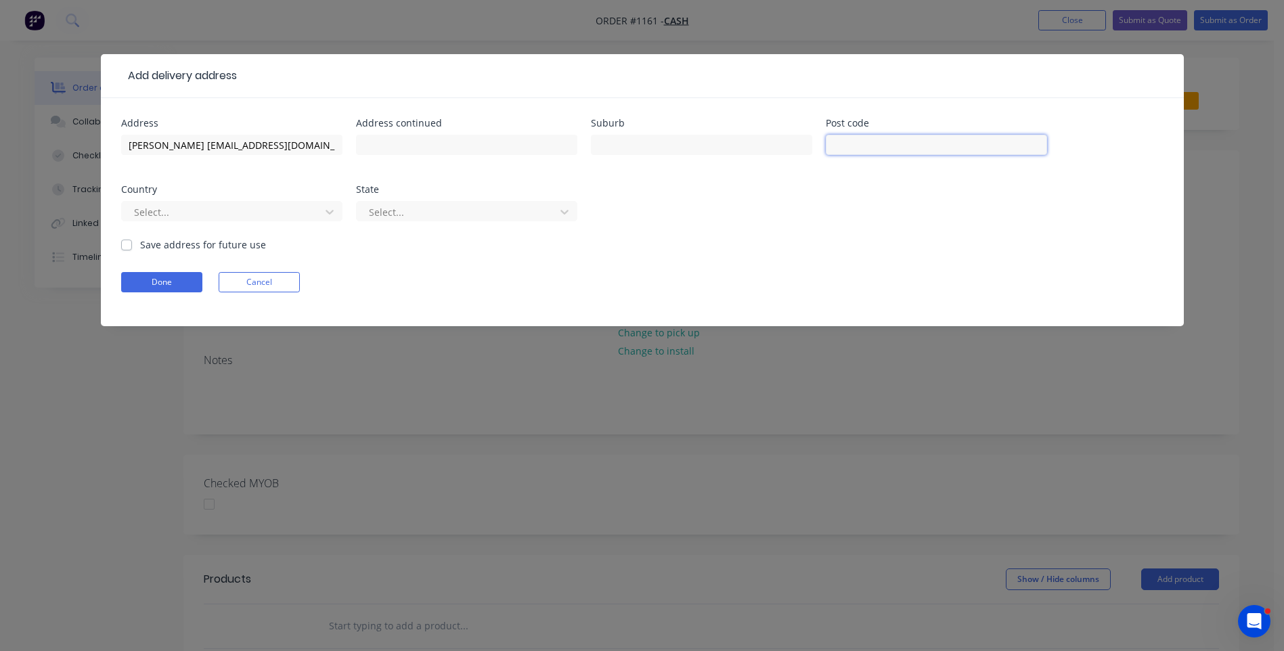
type input "3620"
click at [254, 206] on div at bounding box center [223, 212] width 181 height 17
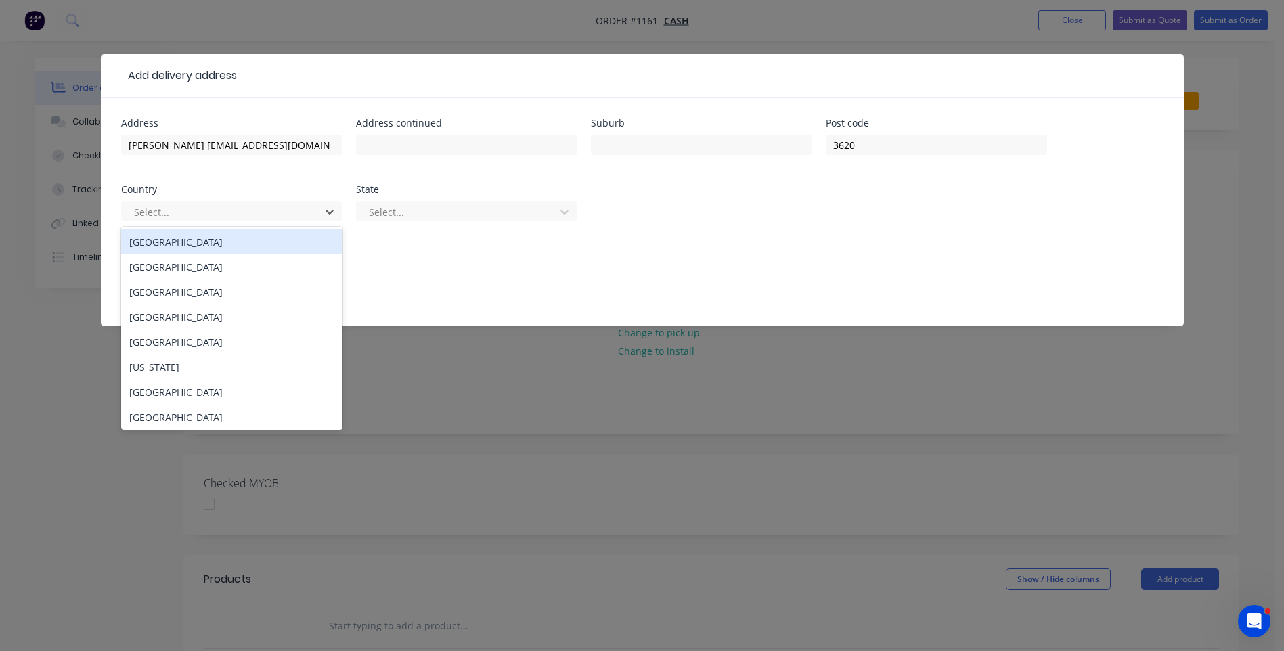
click at [158, 244] on div "[GEOGRAPHIC_DATA]" at bounding box center [231, 242] width 221 height 25
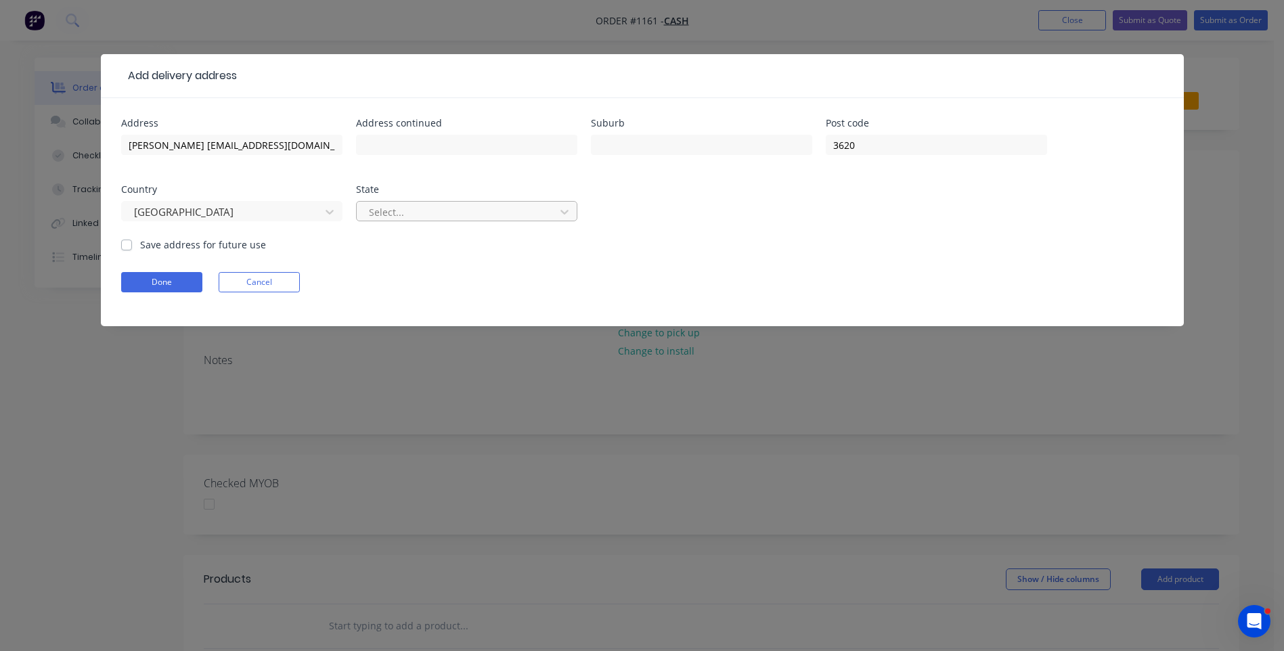
click at [508, 205] on div at bounding box center [458, 212] width 181 height 17
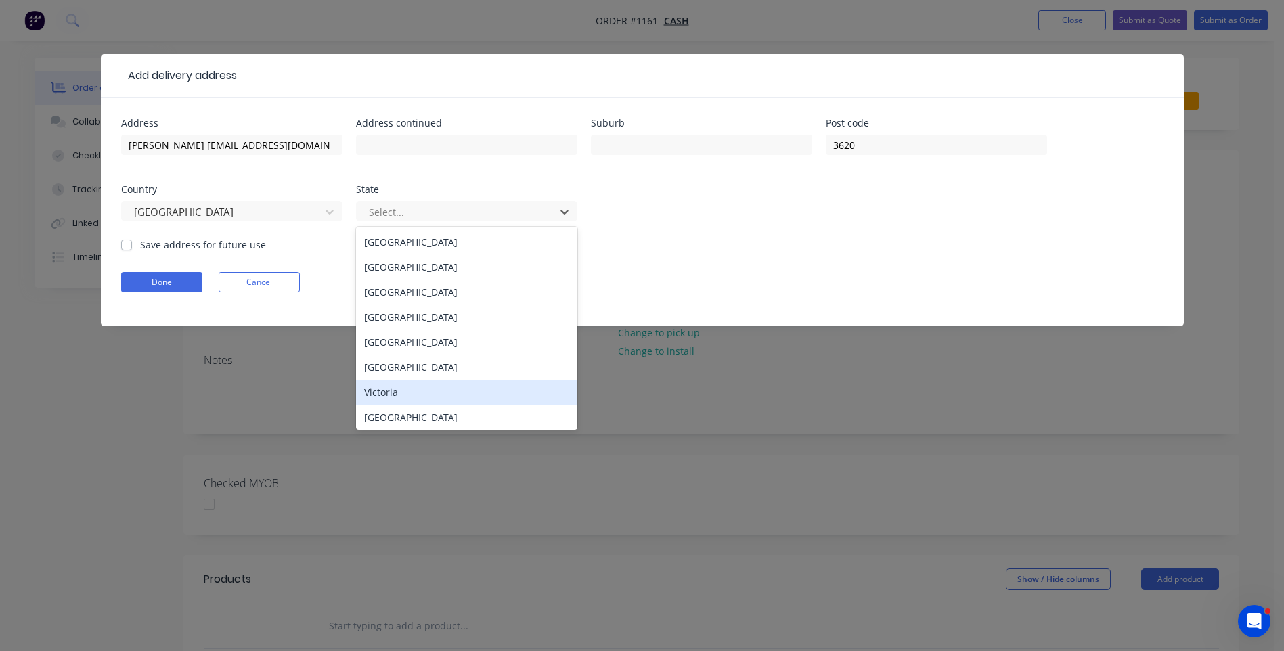
click at [392, 393] on div "Victoria" at bounding box center [466, 392] width 221 height 25
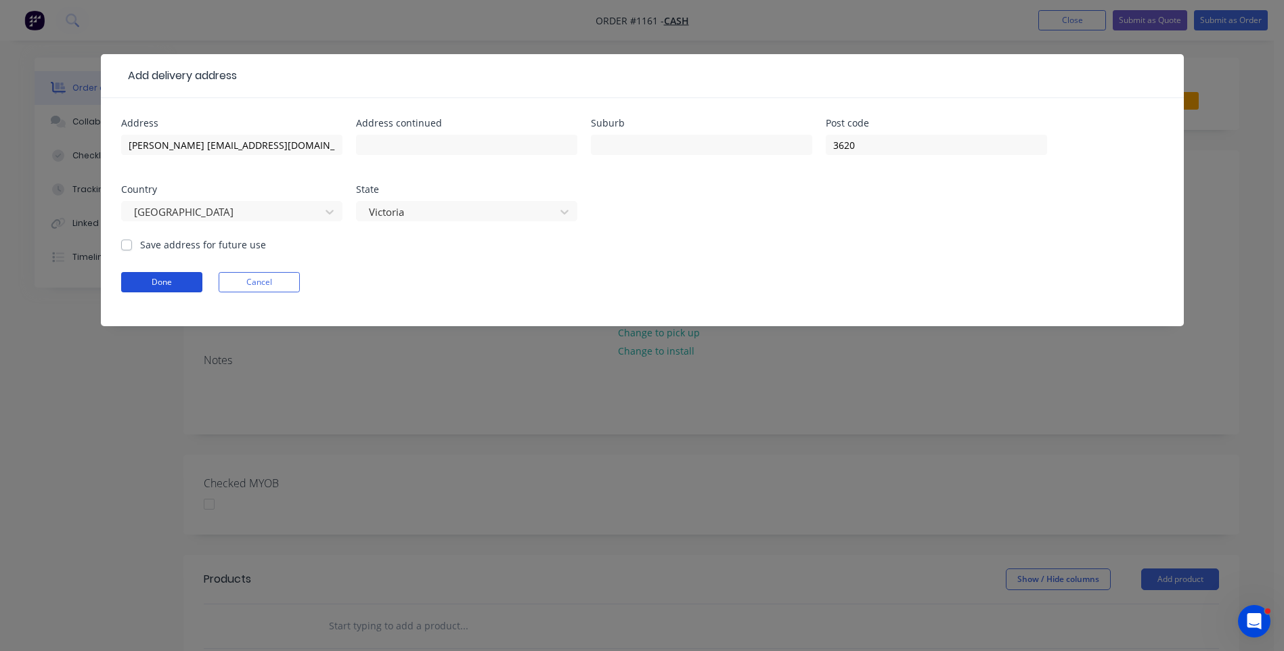
click at [176, 282] on button "Done" at bounding box center [161, 282] width 81 height 20
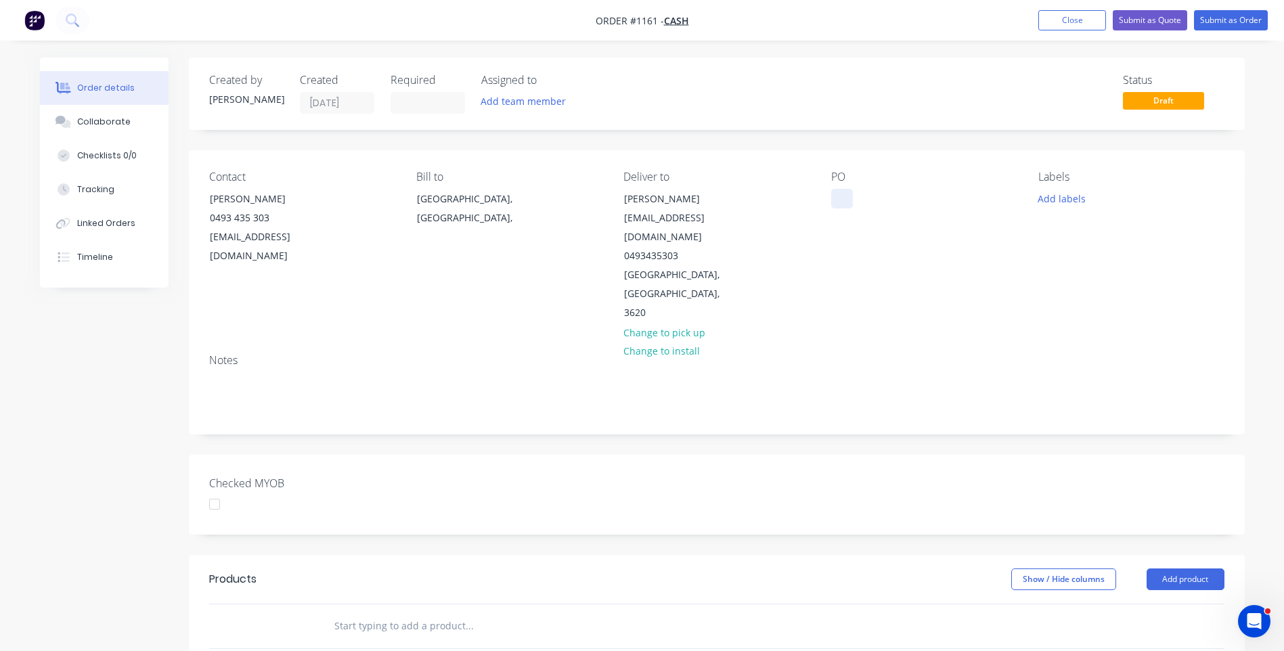
click at [837, 199] on div at bounding box center [842, 199] width 22 height 20
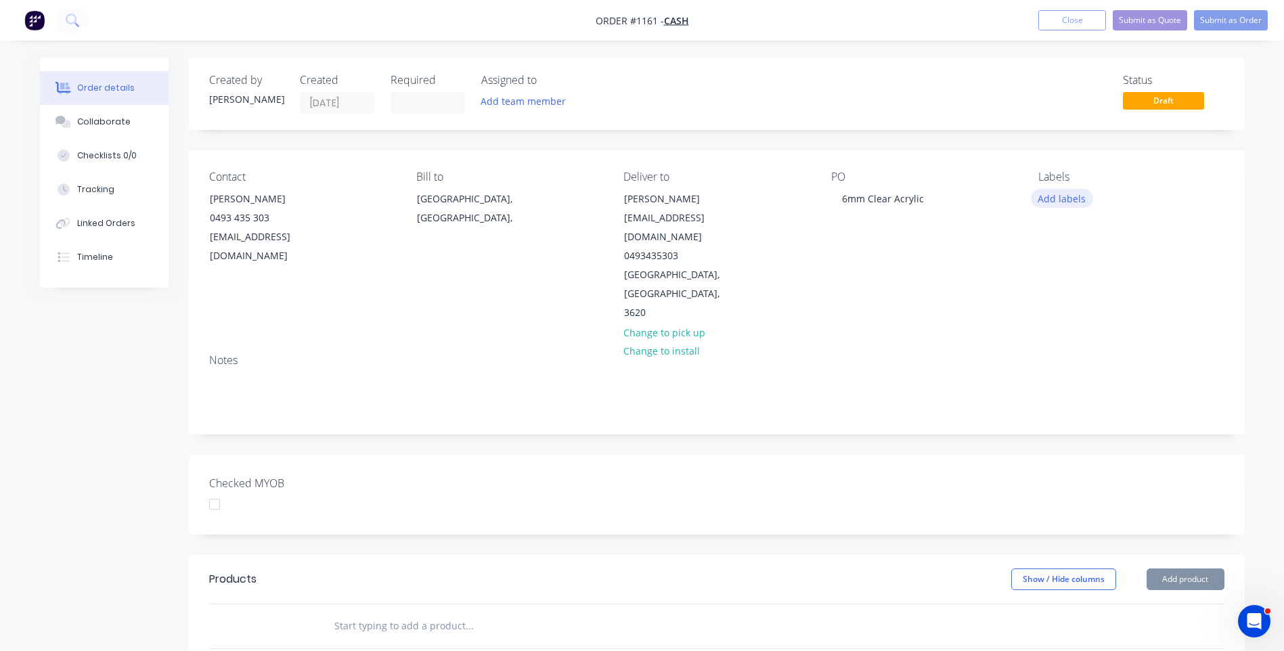
click at [1069, 198] on button "Add labels" at bounding box center [1062, 198] width 62 height 18
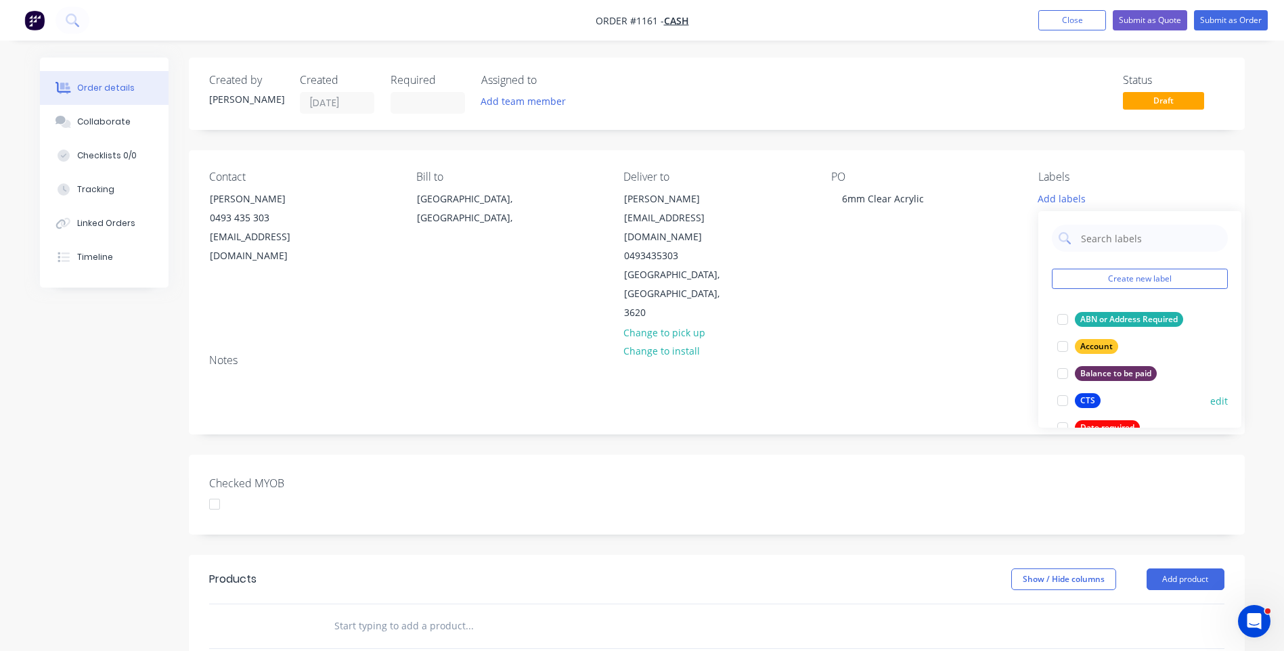
click at [1078, 399] on div "CTS" at bounding box center [1088, 400] width 26 height 15
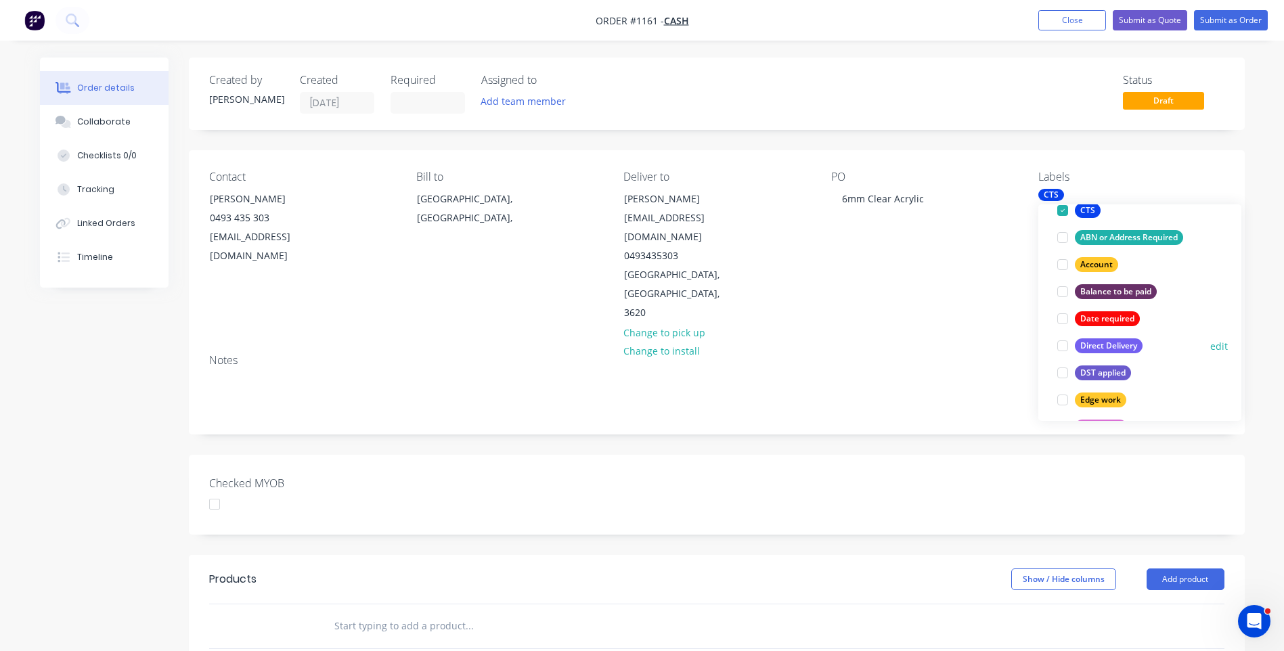
scroll to position [135, 0]
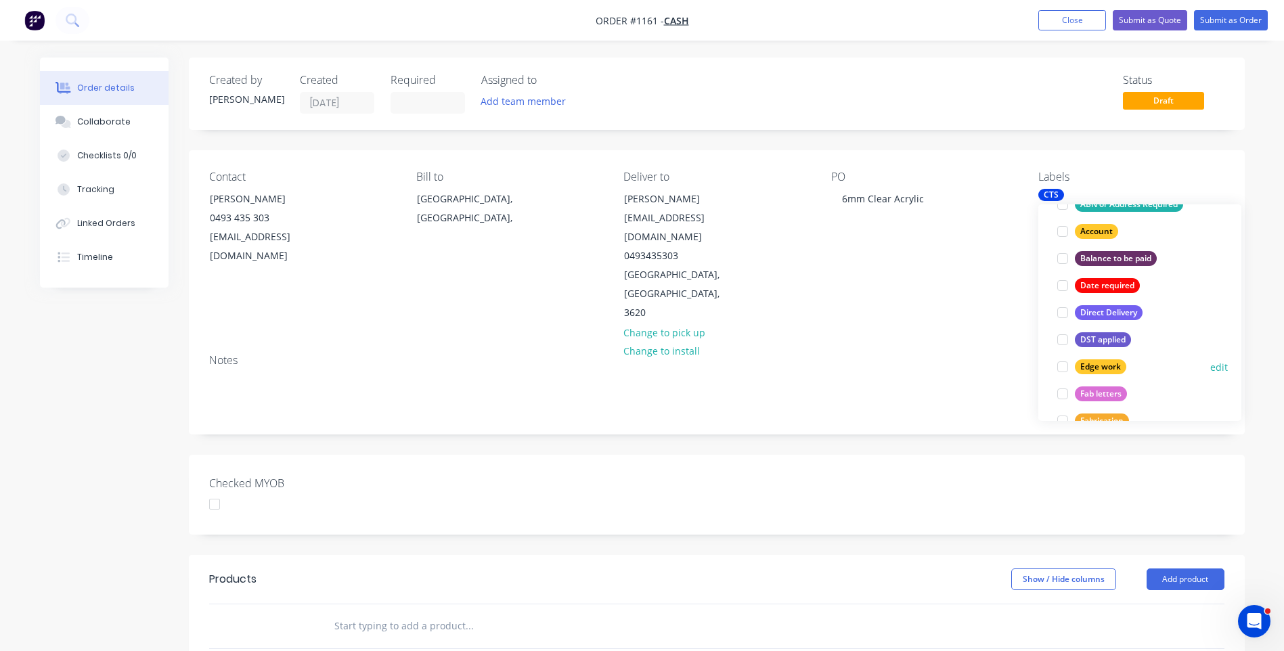
click at [1068, 369] on div at bounding box center [1062, 366] width 27 height 27
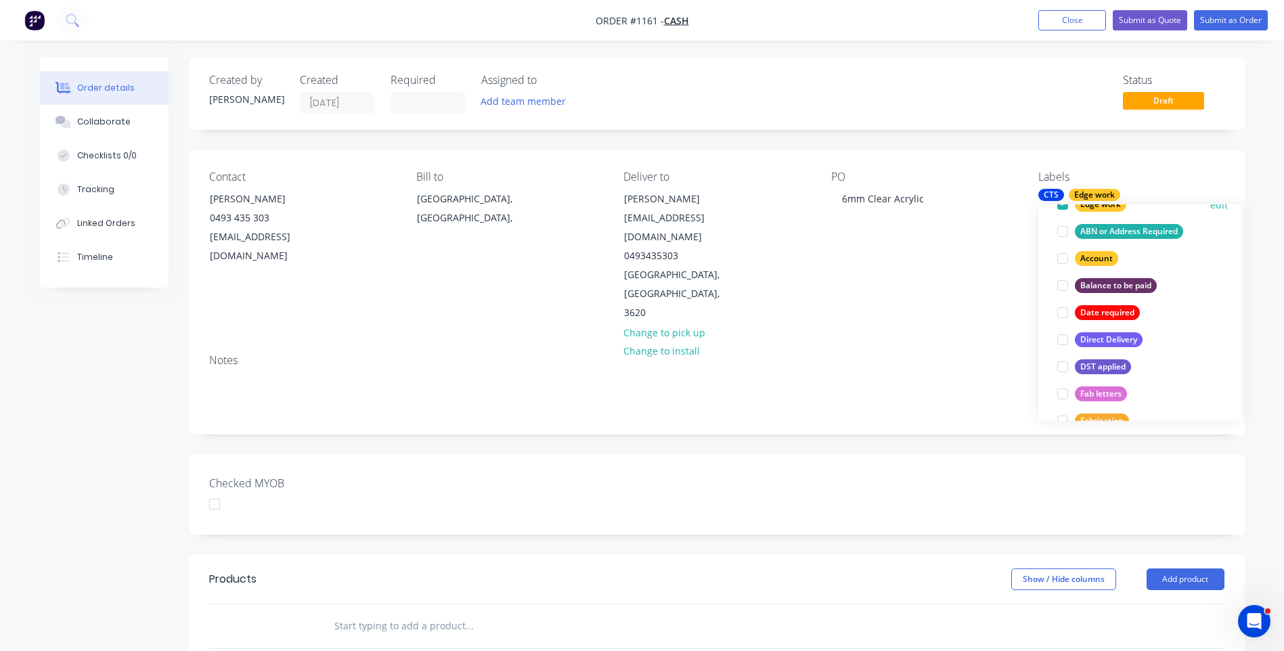
scroll to position [0, 0]
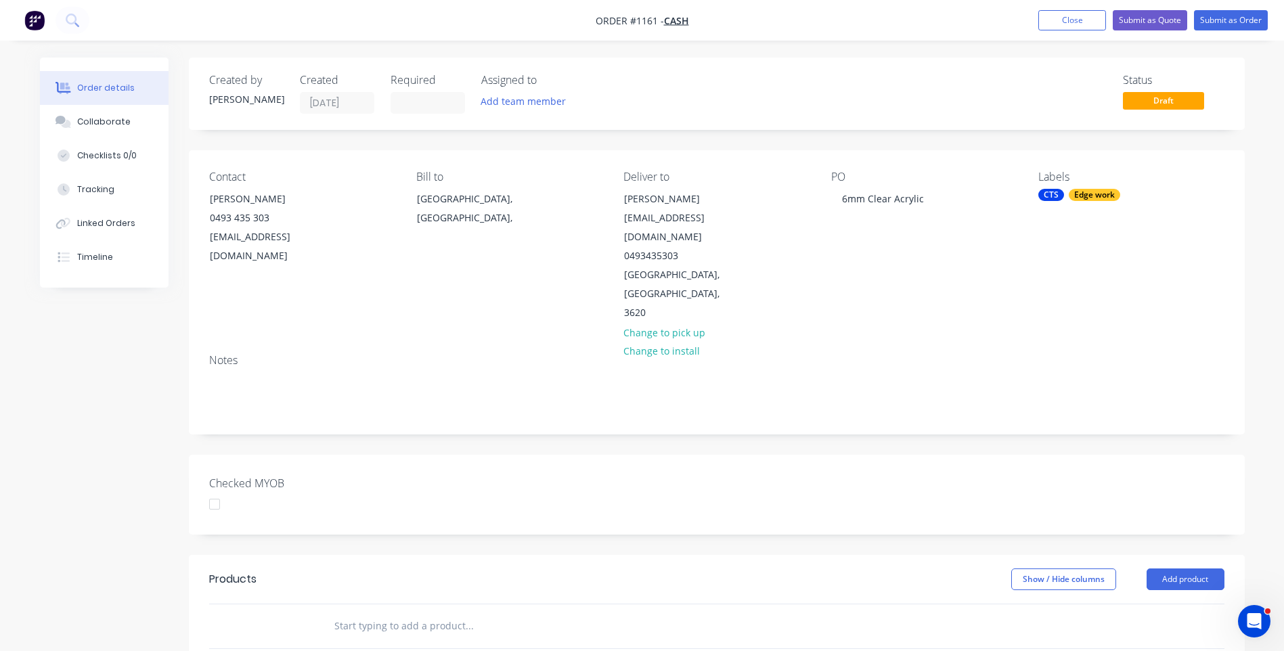
click at [704, 91] on div "Status Draft" at bounding box center [921, 94] width 608 height 40
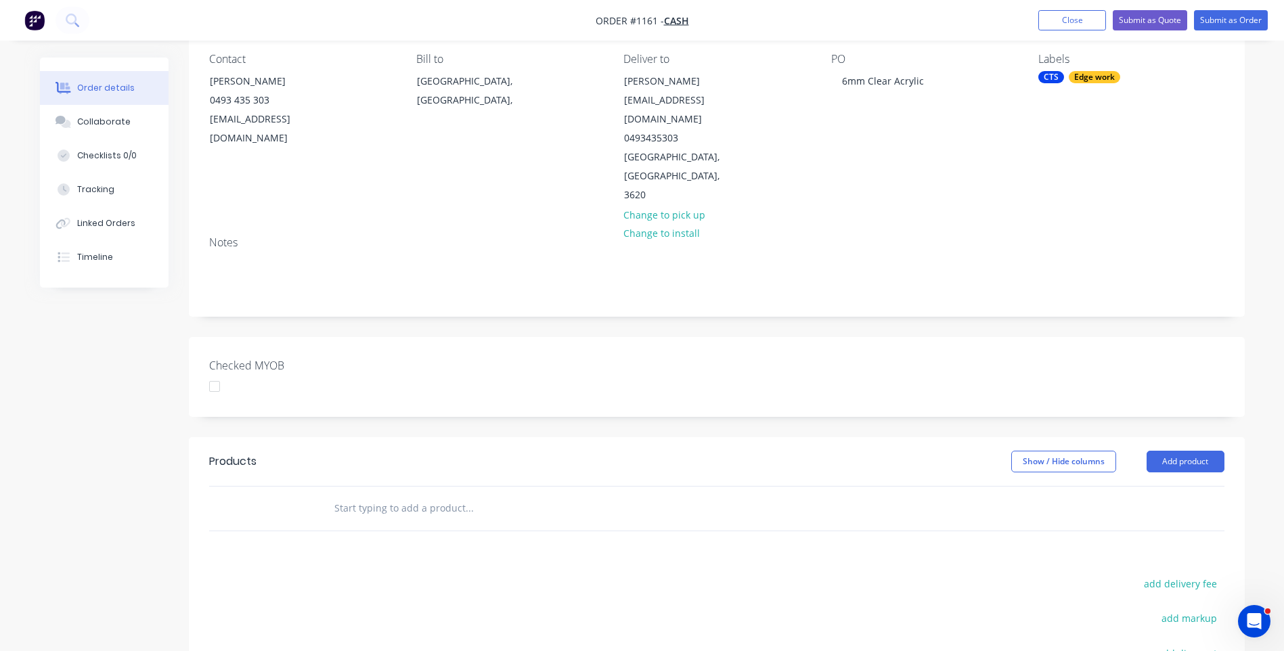
scroll to position [271, 0]
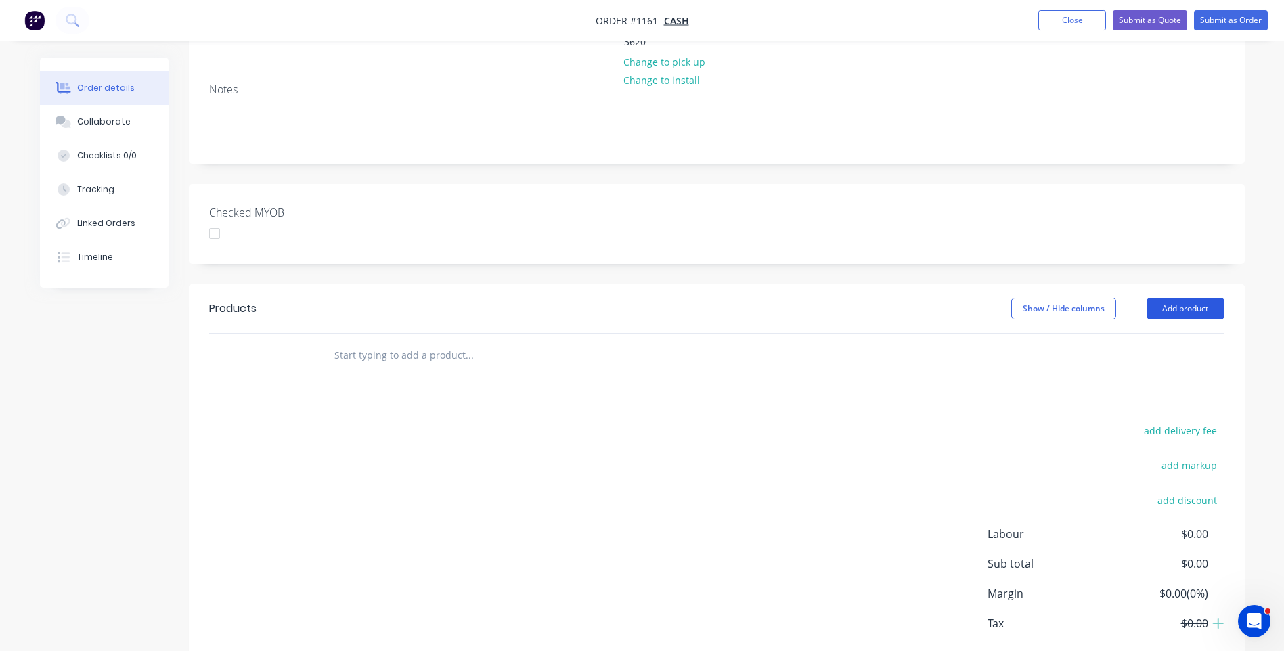
click at [1178, 298] on button "Add product" at bounding box center [1186, 309] width 78 height 22
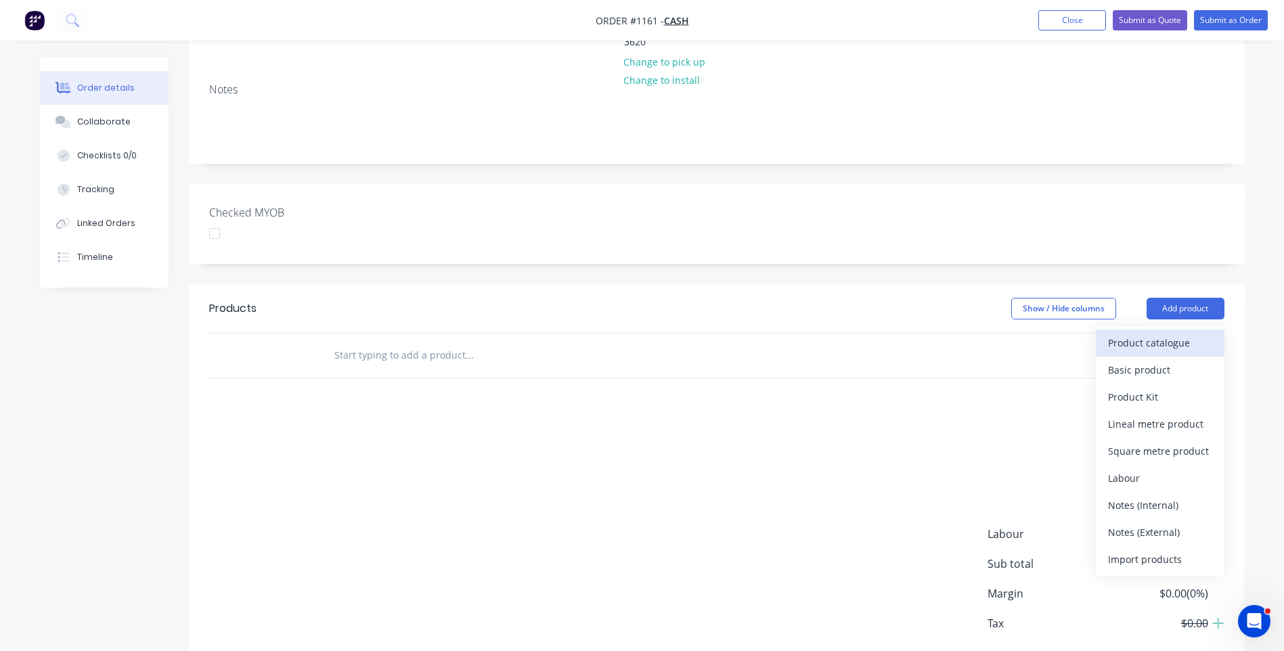
click at [1141, 333] on div "Product catalogue" at bounding box center [1160, 343] width 104 height 20
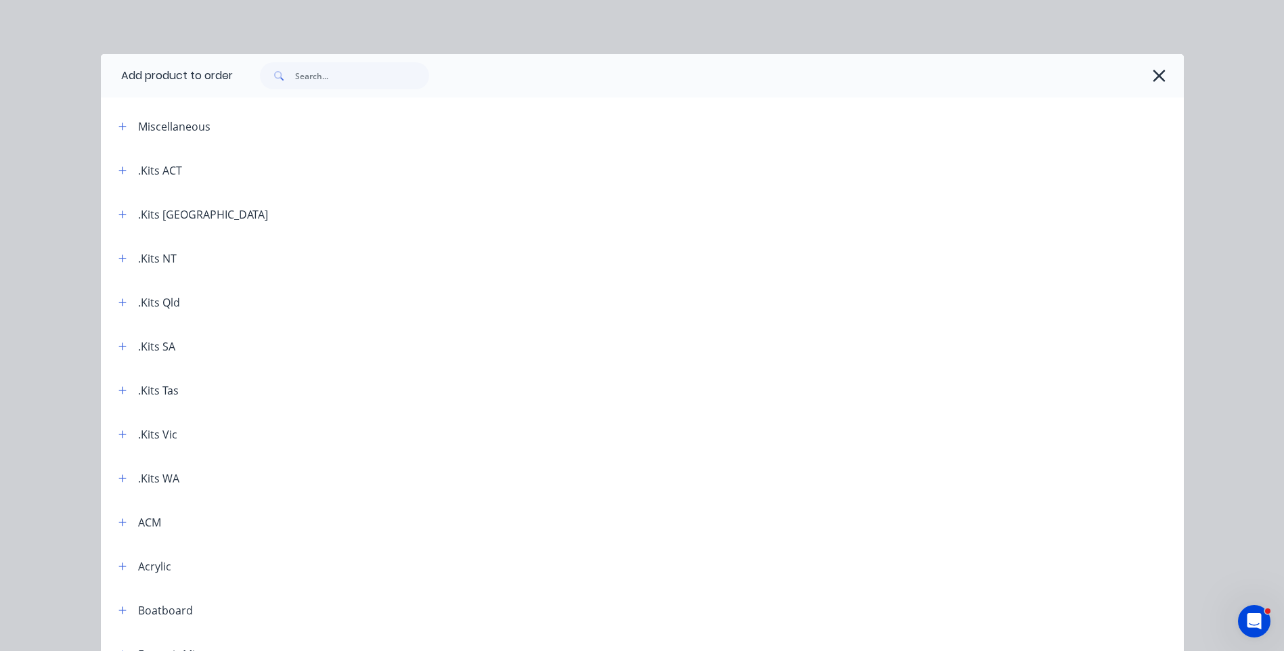
click at [149, 435] on div ".Kits Vic" at bounding box center [157, 435] width 39 height 16
click at [122, 440] on button "button" at bounding box center [122, 434] width 17 height 17
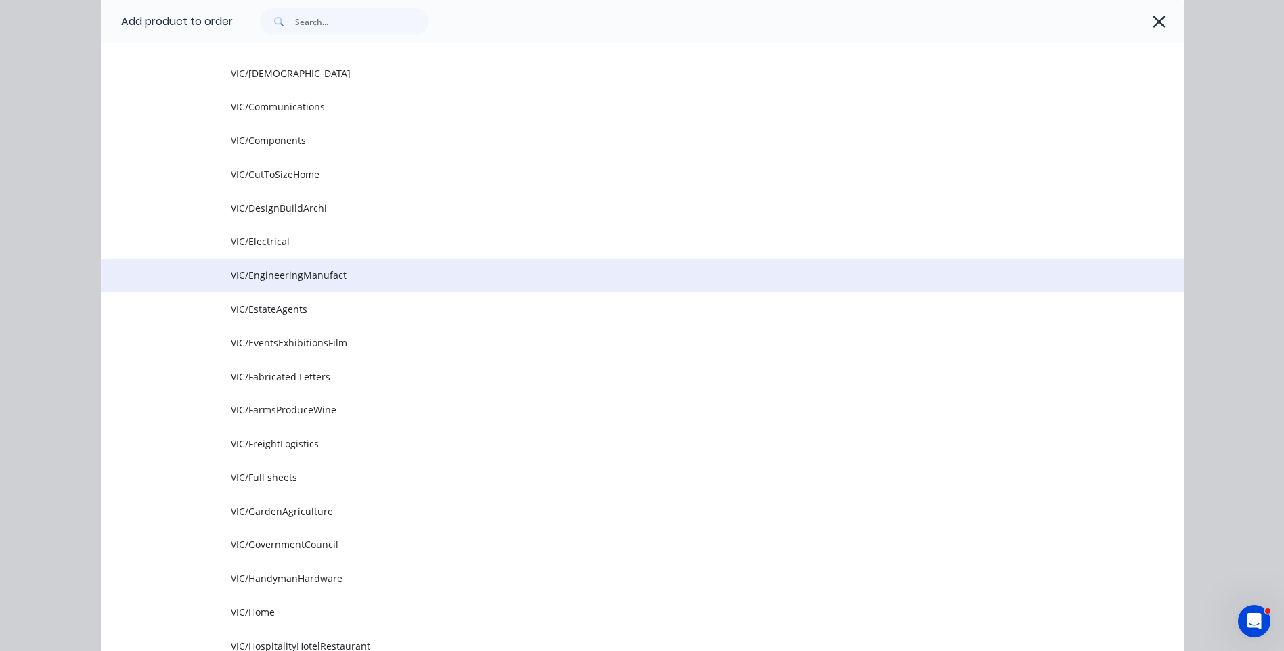
scroll to position [609, 0]
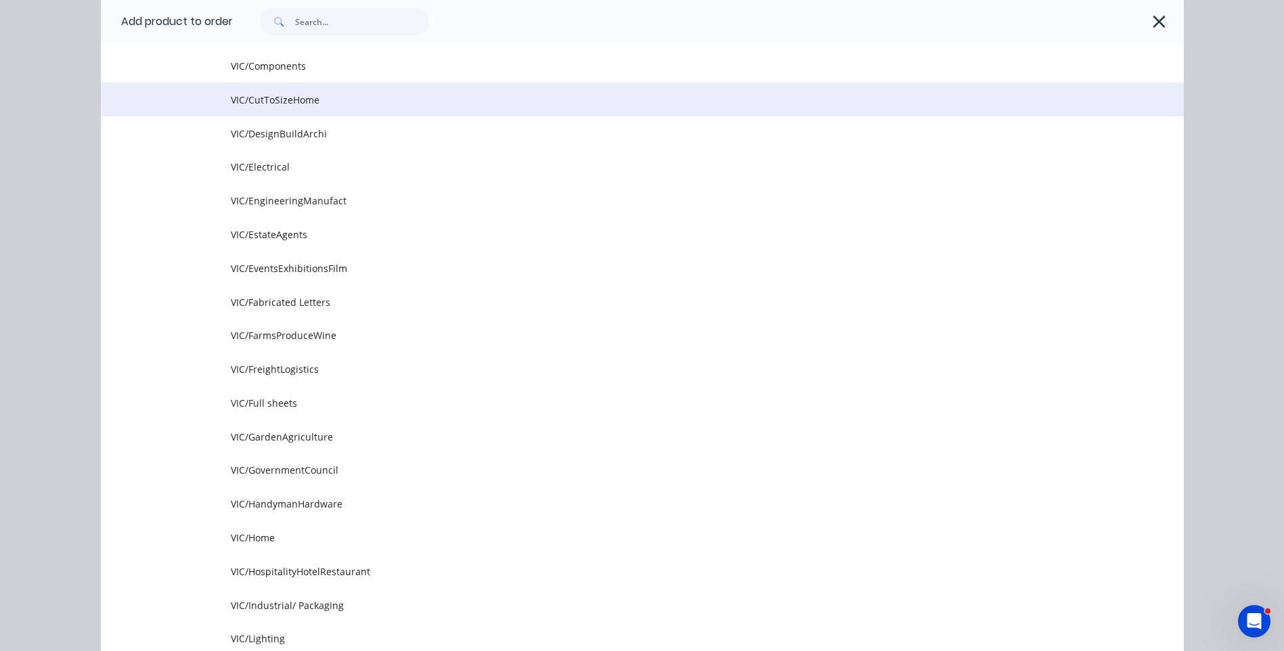
click at [283, 98] on span "VIC/CutToSizeHome" at bounding box center [612, 100] width 762 height 14
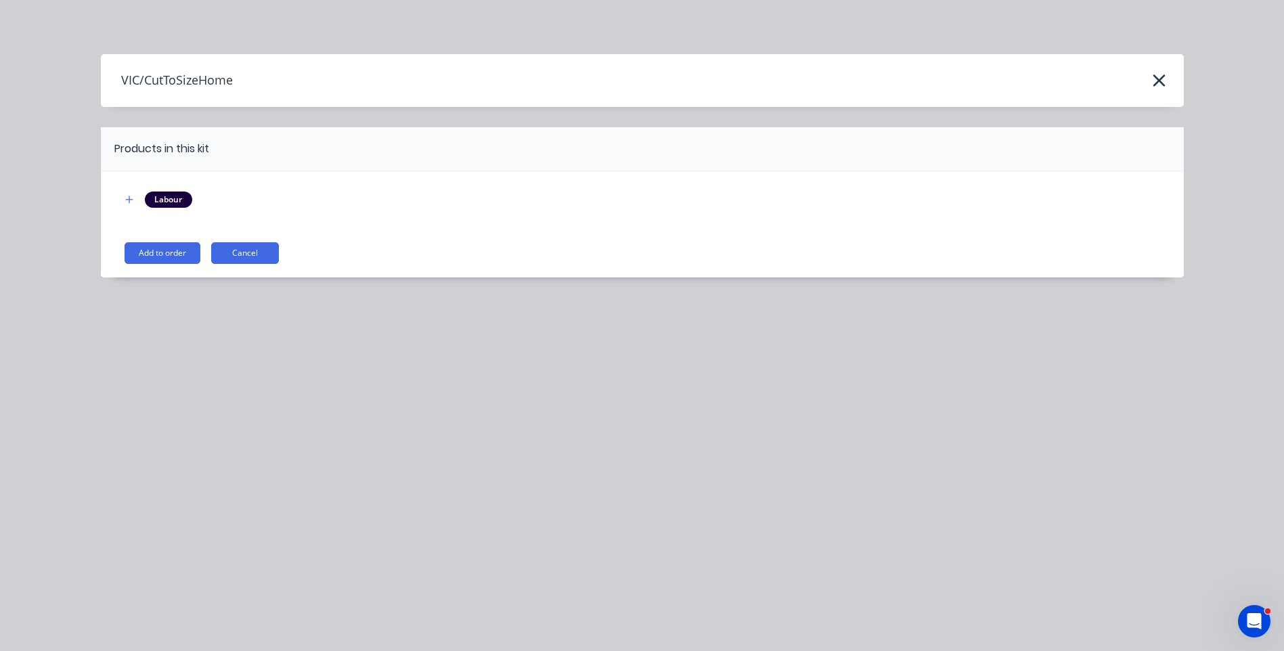
scroll to position [0, 0]
click at [167, 257] on button "Add to order" at bounding box center [163, 253] width 76 height 22
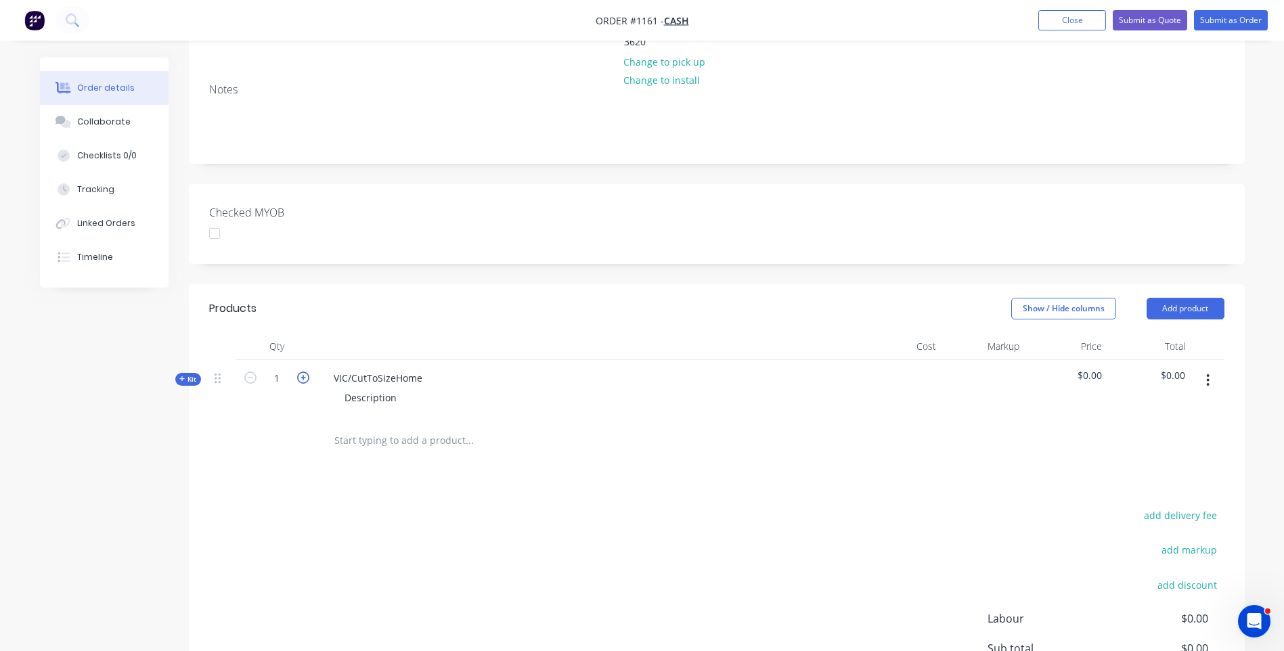
click at [303, 372] on icon "button" at bounding box center [303, 378] width 12 height 12
type input "2"
click at [379, 427] on input "text" at bounding box center [469, 440] width 271 height 27
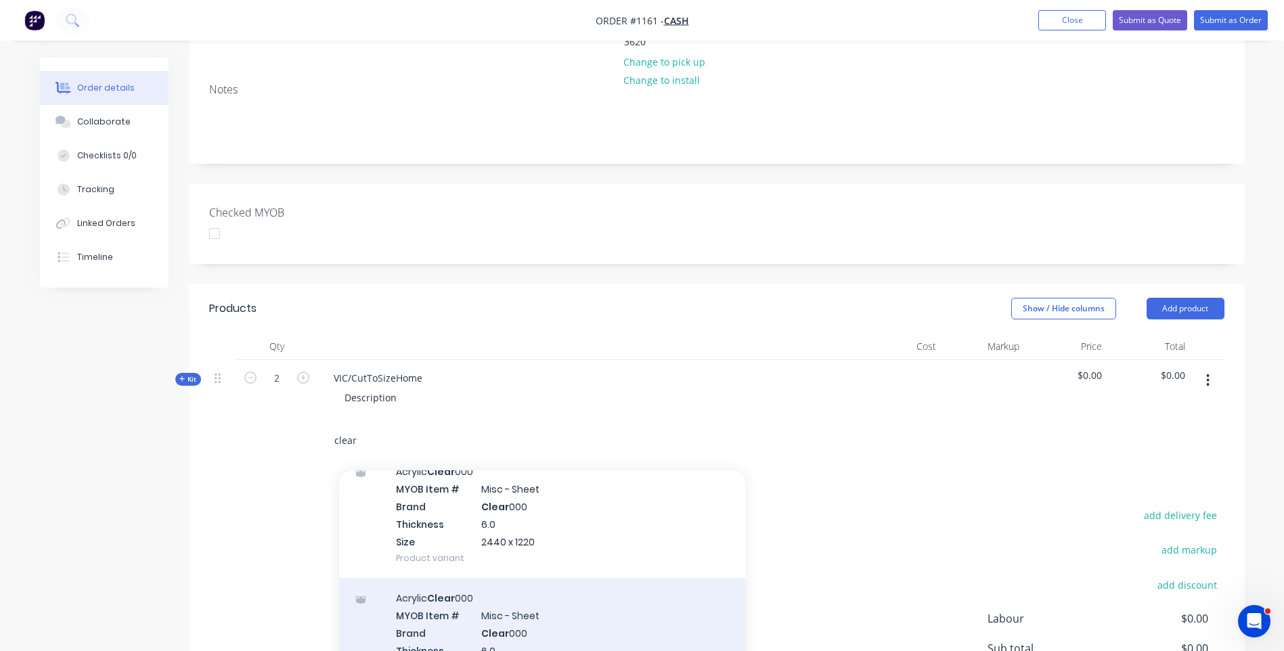
scroll to position [2505, 0]
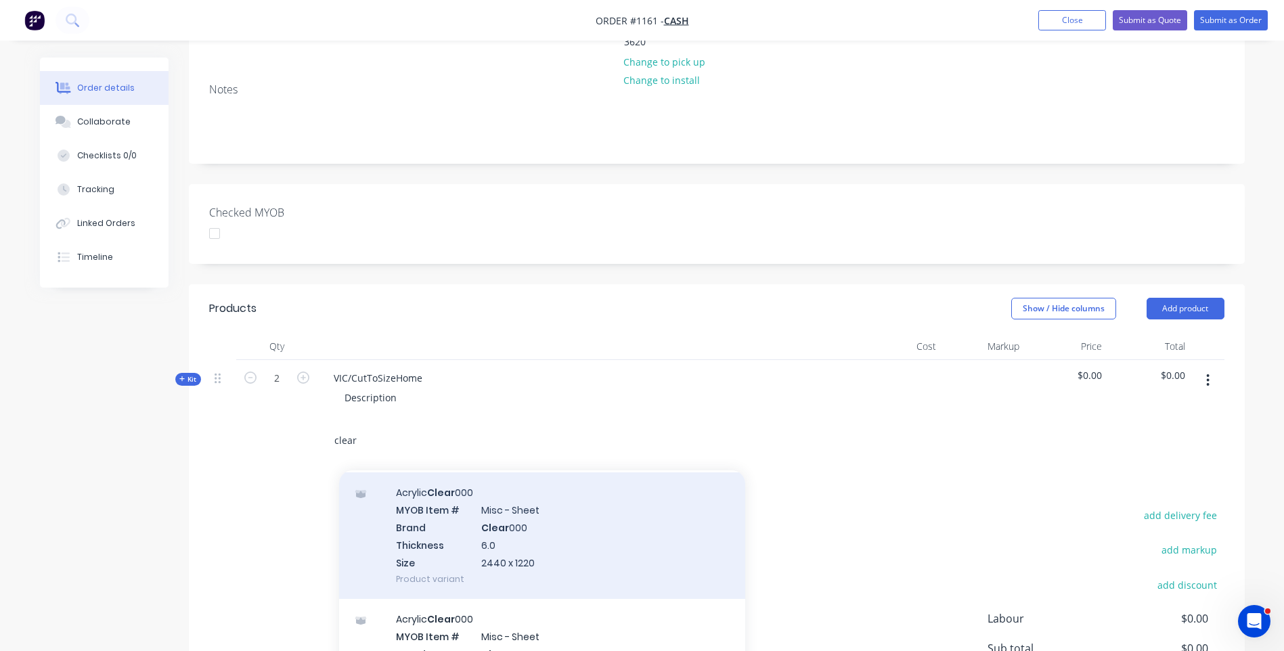
type input "clear"
click at [510, 473] on div "Acrylic Clear 000 MYOB Item # Misc - Sheet Brand Clear 000 Thickness 6.0 Size 2…" at bounding box center [542, 536] width 406 height 127
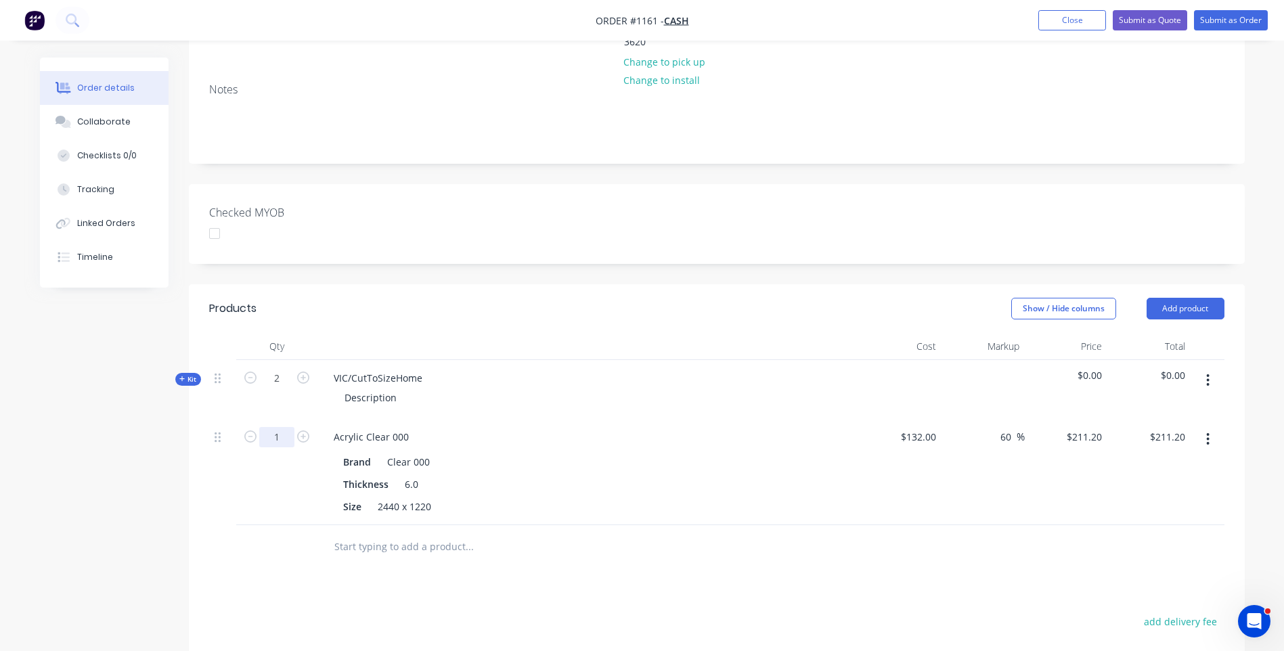
click at [292, 383] on input "1" at bounding box center [276, 378] width 35 height 20
type input "0.25"
type input "$52.80"
click at [611, 497] on div "Size 2440 x 1220" at bounding box center [586, 507] width 496 height 20
drag, startPoint x: 1210, startPoint y: 378, endPoint x: 1027, endPoint y: 516, distance: 228.7
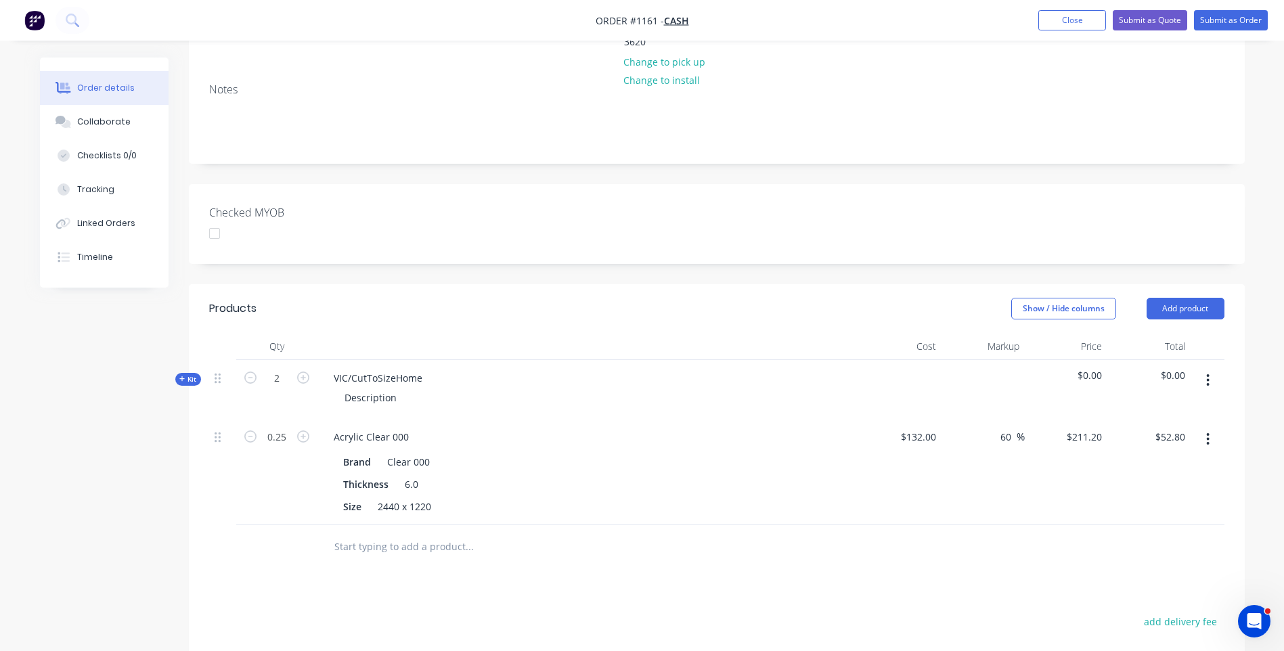
click at [1016, 523] on div "Products Show / Hide columns Add product Qty Cost Markup Price Total Kit 2 VIC/…" at bounding box center [717, 589] width 1056 height 610
click at [1207, 433] on icon "button" at bounding box center [1208, 439] width 3 height 12
click at [1129, 546] on div "Delete" at bounding box center [1160, 556] width 104 height 20
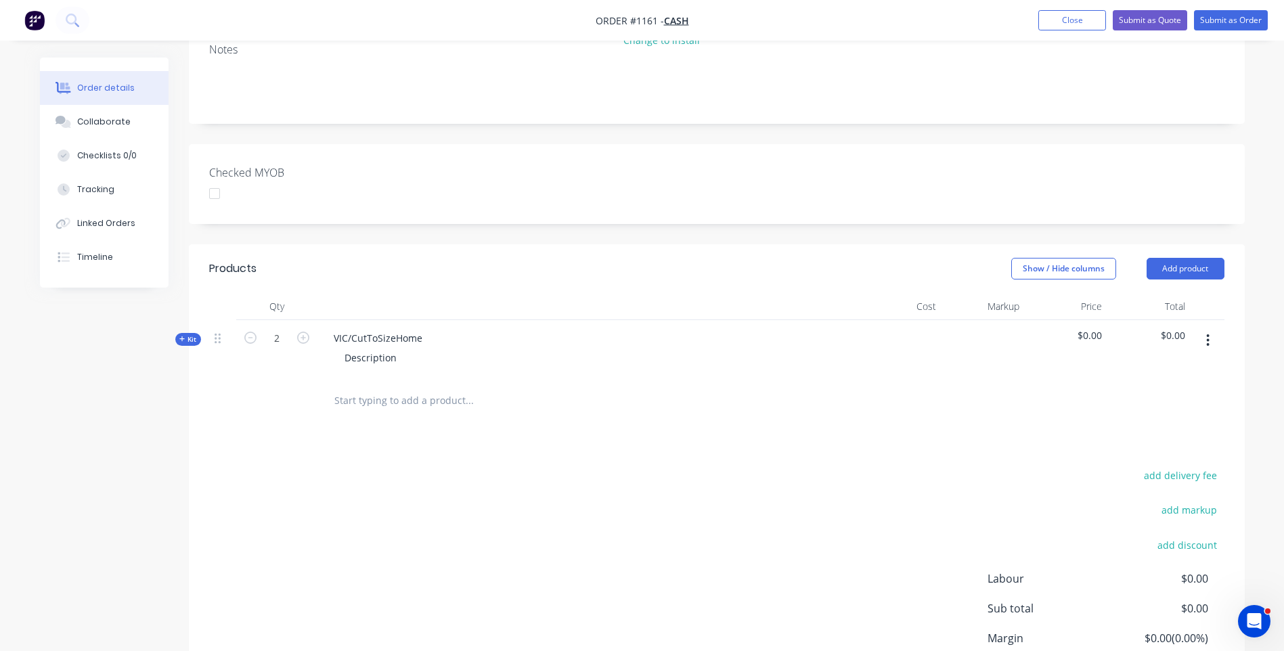
scroll to position [236, 0]
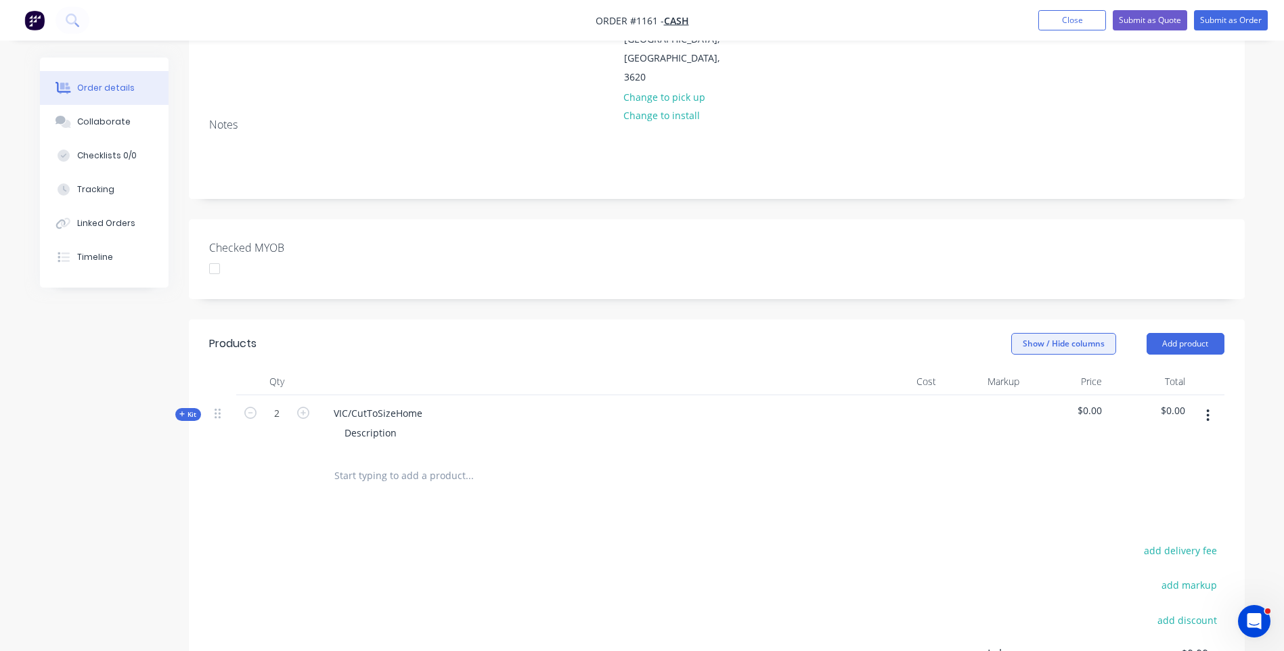
click at [1033, 333] on button "Show / Hide columns" at bounding box center [1063, 344] width 105 height 22
click at [1031, 337] on div "Job Cost Markup Discount" at bounding box center [1057, 357] width 102 height 84
click at [1028, 331] on label "Job" at bounding box center [1029, 332] width 24 height 12
click at [1017, 326] on input "Job" at bounding box center [1017, 326] width 0 height 0
click at [737, 475] on div "Products Show / Hide columns Add product Qty Job Cost Markup Price Total Kit 2 …" at bounding box center [717, 572] width 1056 height 504
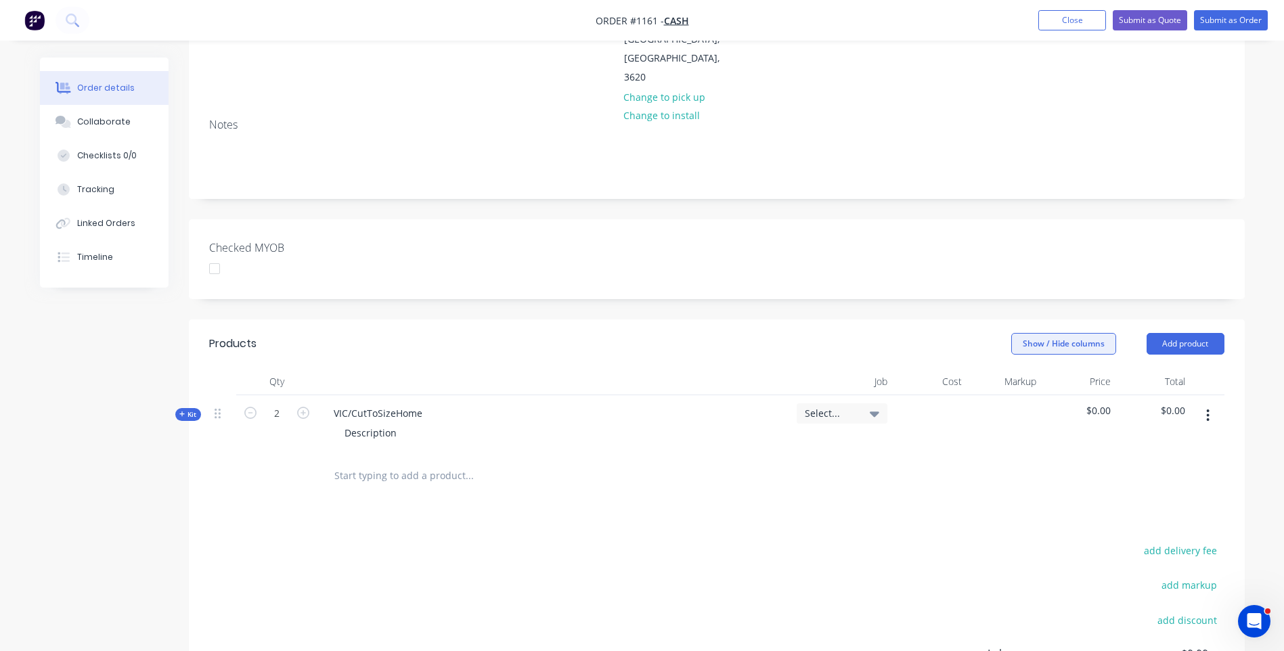
click at [1074, 333] on button "Show / Hide columns" at bounding box center [1063, 344] width 105 height 22
click at [1023, 334] on label "Job" at bounding box center [1029, 332] width 24 height 12
click at [1017, 326] on input "Job" at bounding box center [1017, 326] width 0 height 0
click at [919, 454] on div at bounding box center [717, 476] width 1016 height 44
click at [184, 411] on icon at bounding box center [182, 414] width 6 height 7
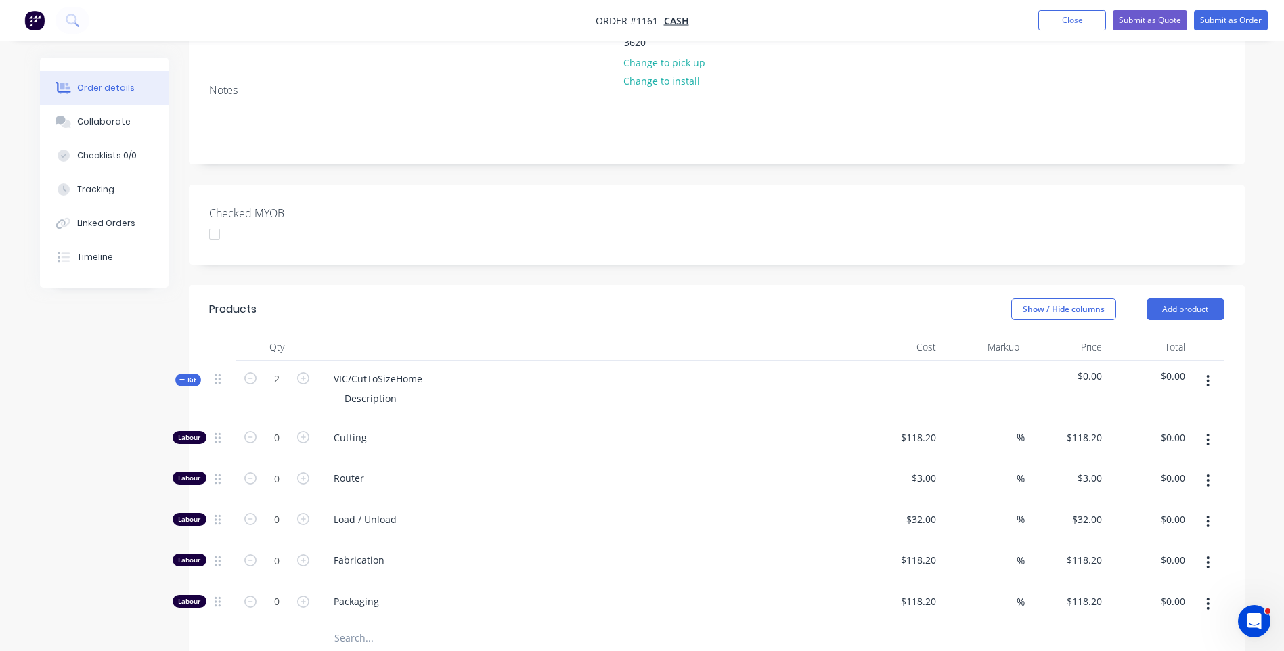
scroll to position [303, 0]
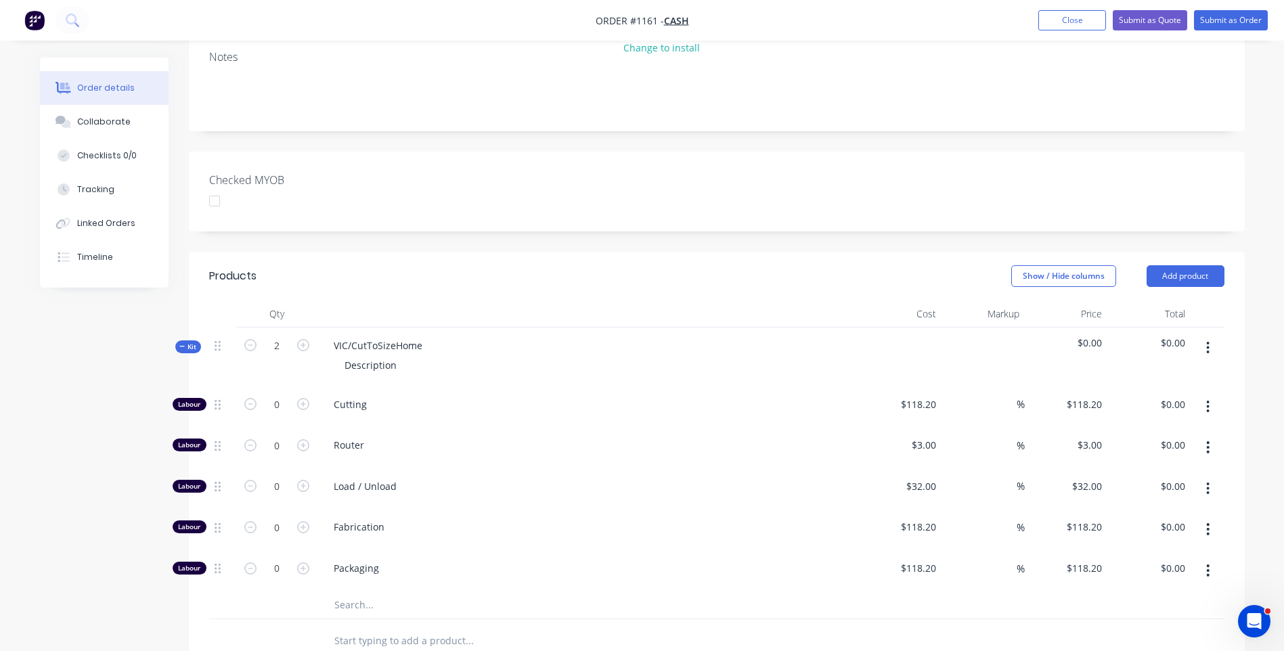
click at [368, 592] on input "text" at bounding box center [469, 605] width 271 height 27
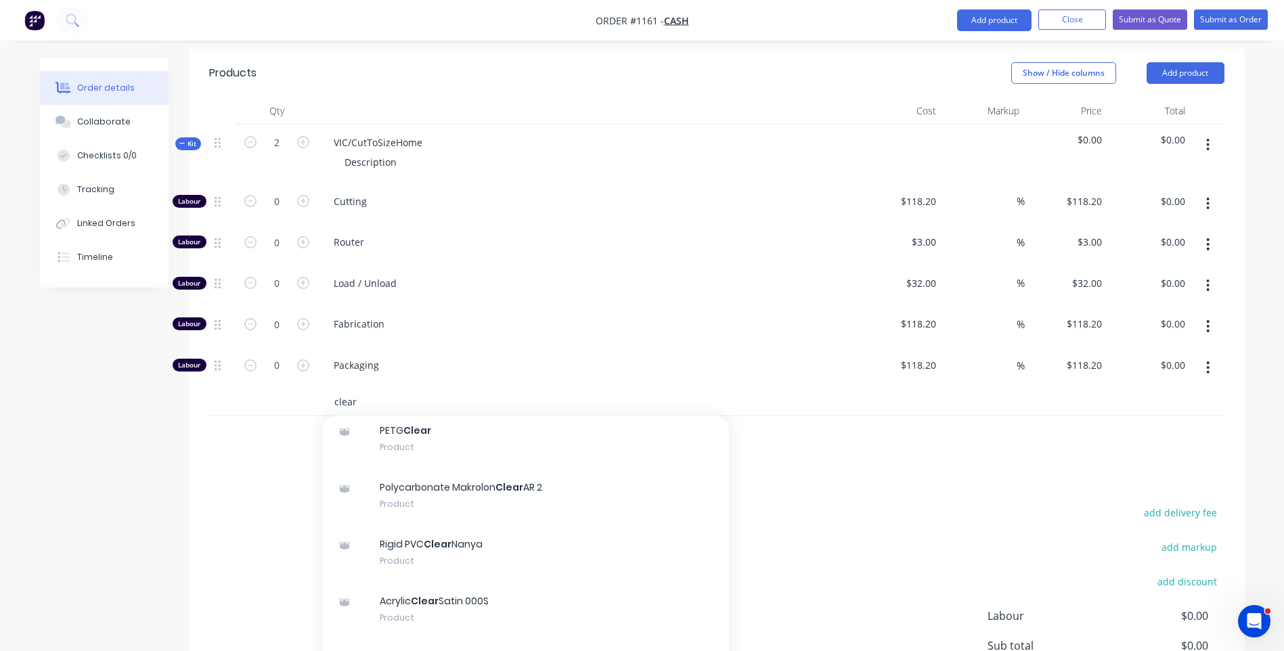
scroll to position [135, 0]
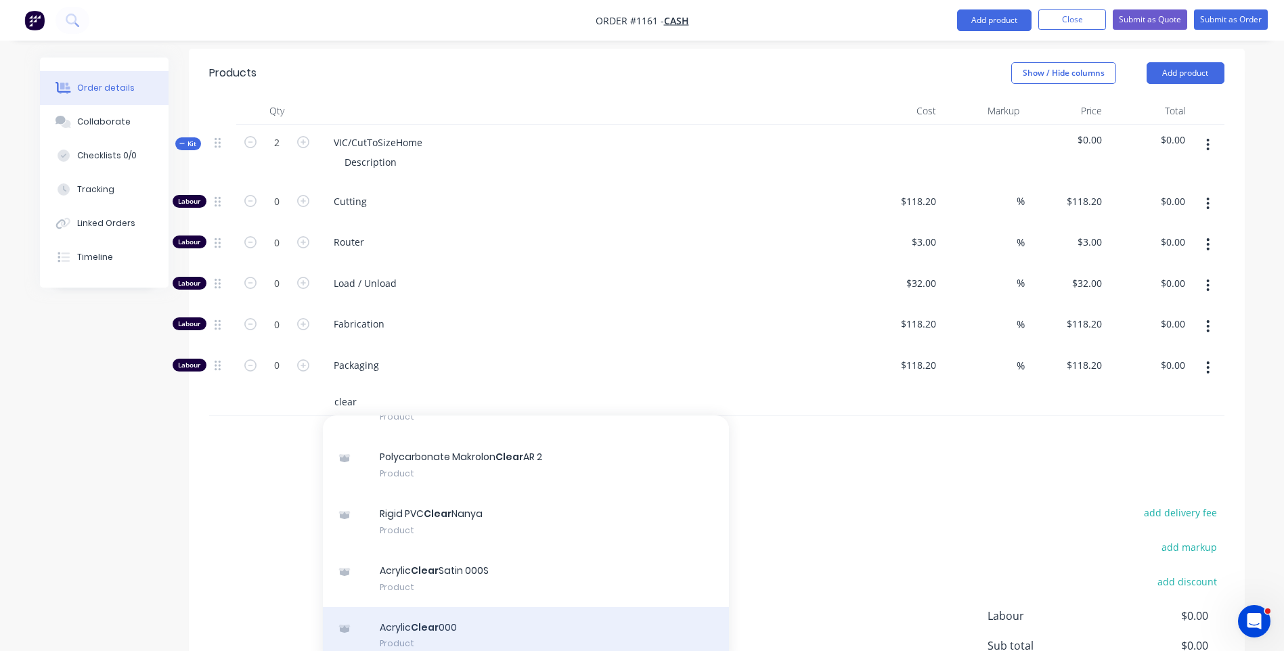
type input "clear"
click at [454, 607] on div "Acrylic Clear 000 Product" at bounding box center [526, 635] width 406 height 57
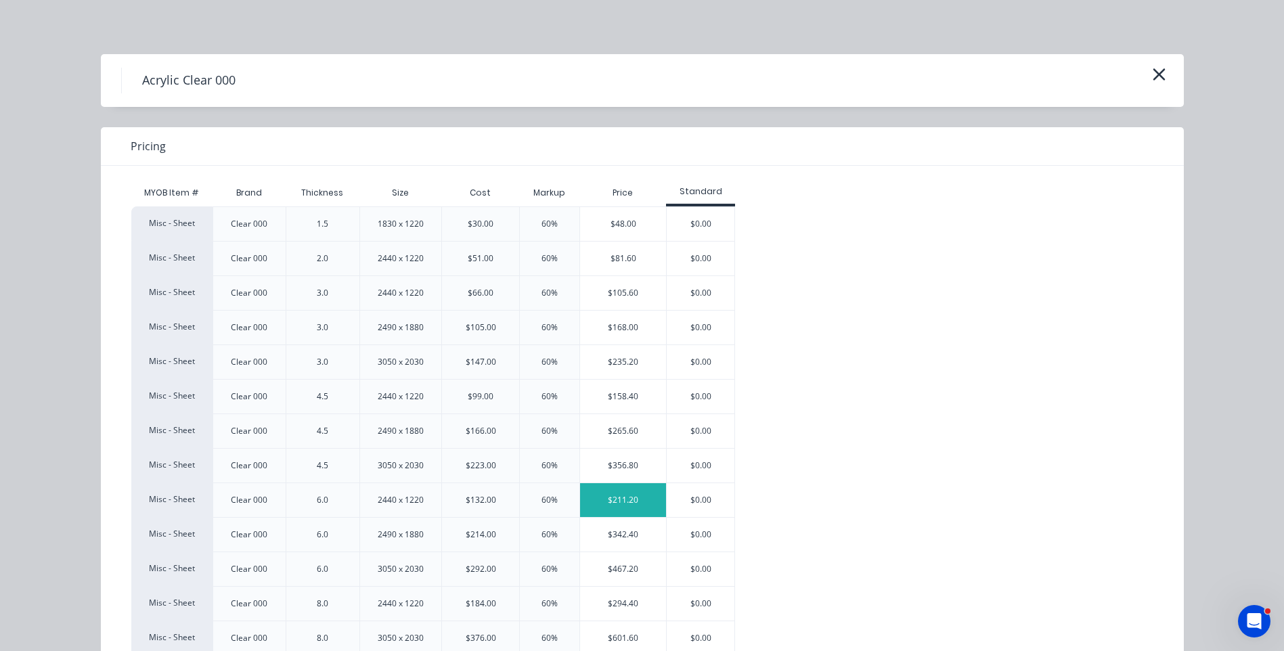
click at [614, 512] on div "$211.20" at bounding box center [623, 500] width 86 height 34
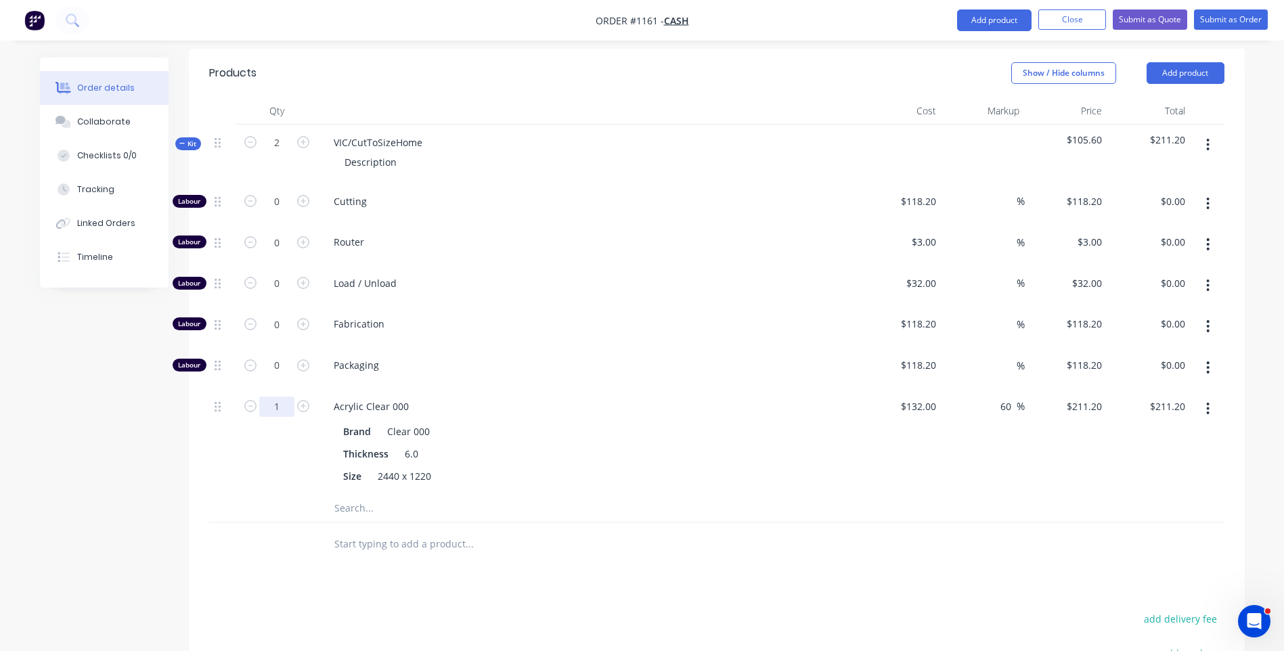
click at [280, 212] on input "1" at bounding box center [276, 202] width 35 height 20
type input "0.25"
type input "$52.80"
click at [282, 389] on div "0.25" at bounding box center [276, 442] width 81 height 106
drag, startPoint x: 424, startPoint y: 83, endPoint x: 322, endPoint y: 87, distance: 102.3
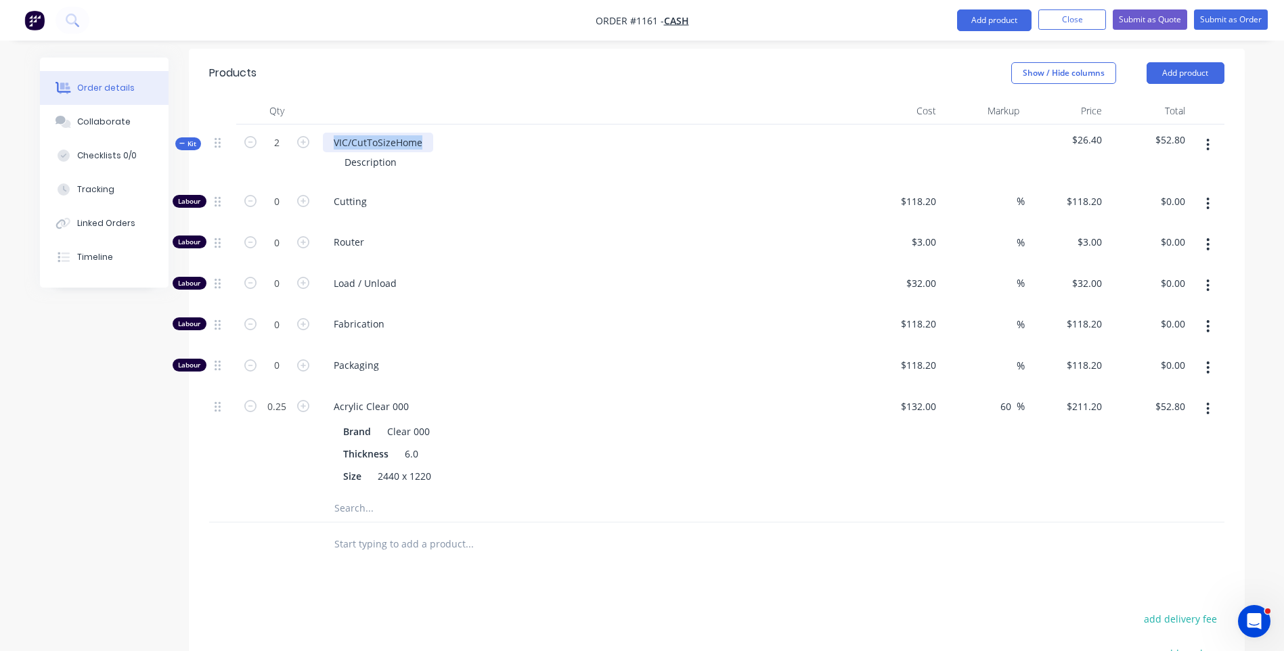
click at [323, 133] on div "VIC/CutToSizeHome" at bounding box center [378, 143] width 110 height 20
click at [362, 152] on div "Description" at bounding box center [371, 162] width 74 height 20
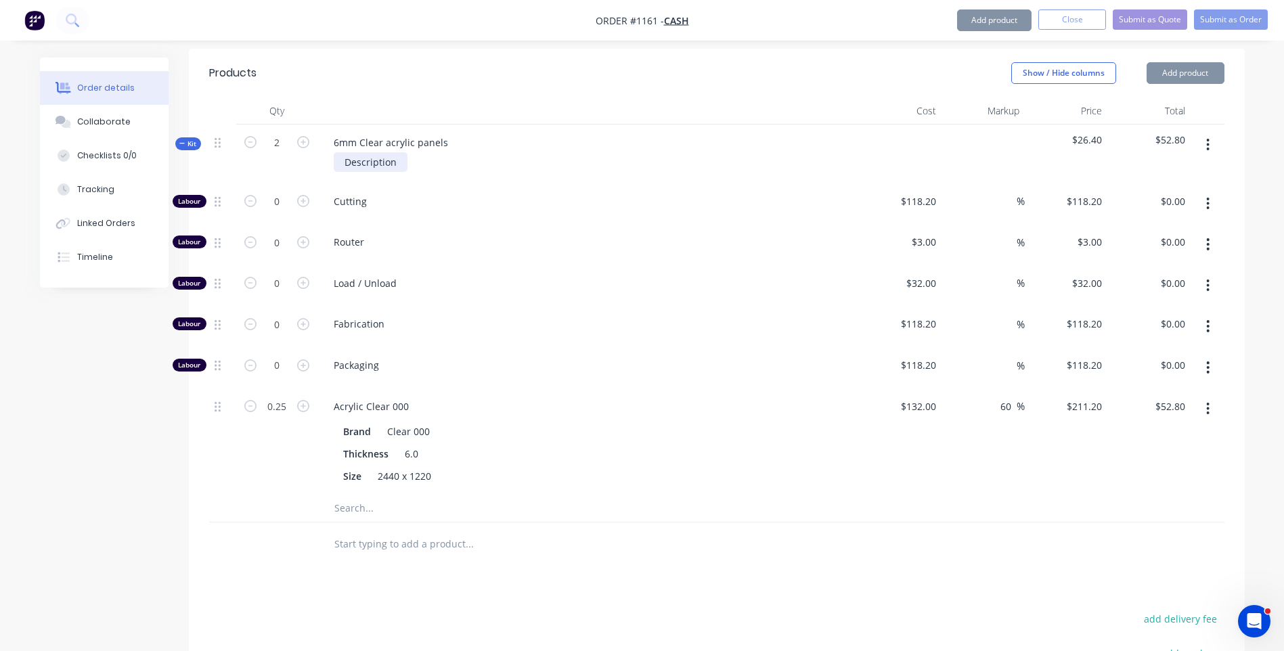
click at [362, 152] on div "Description" at bounding box center [371, 162] width 74 height 20
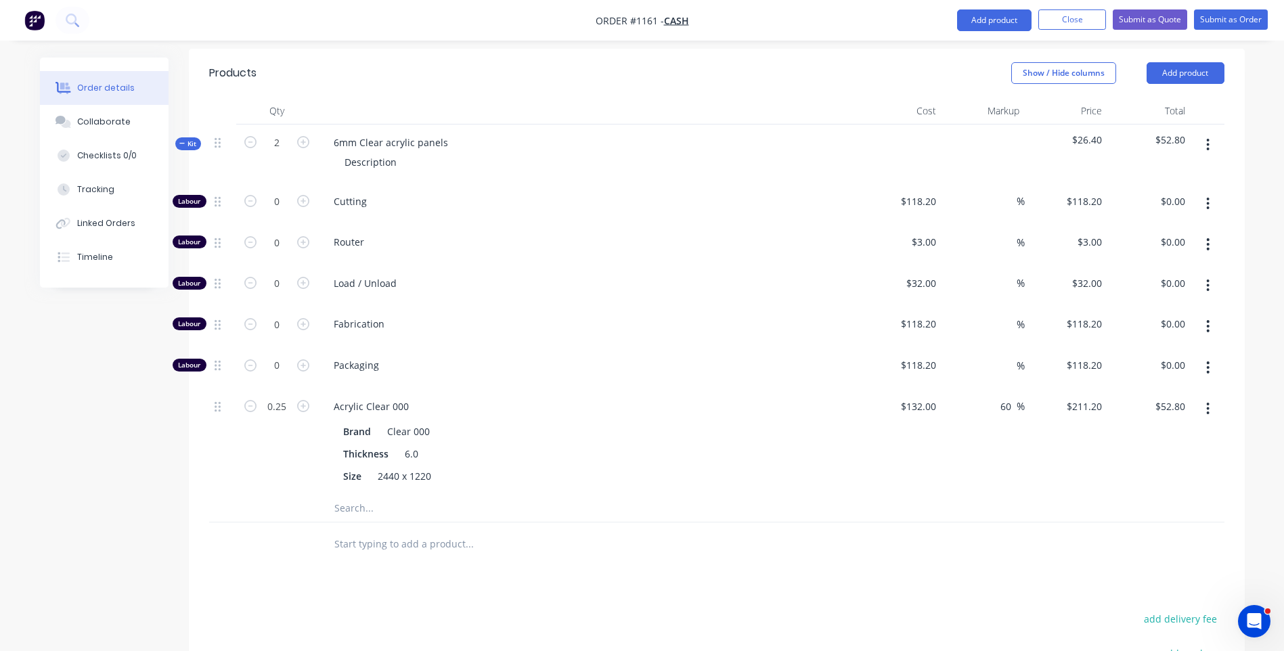
click at [70, 473] on div "Created by Darren Created 18/08/25 Required Assigned to Add team member Status …" at bounding box center [642, 231] width 1205 height 1361
click at [303, 195] on icon "button" at bounding box center [303, 201] width 12 height 12
type input "1"
type input "$118.20"
click at [289, 192] on input "1" at bounding box center [276, 202] width 35 height 20
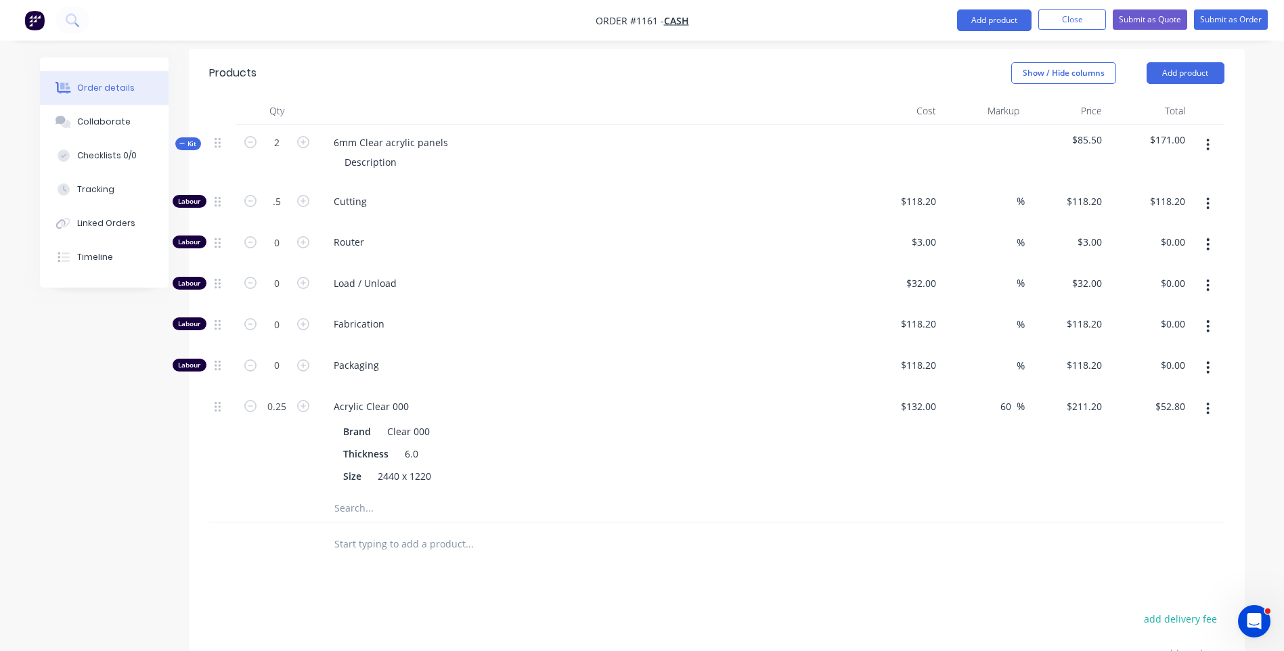
type input "0.5"
type input "$59.10"
click at [253, 495] on div at bounding box center [276, 508] width 81 height 27
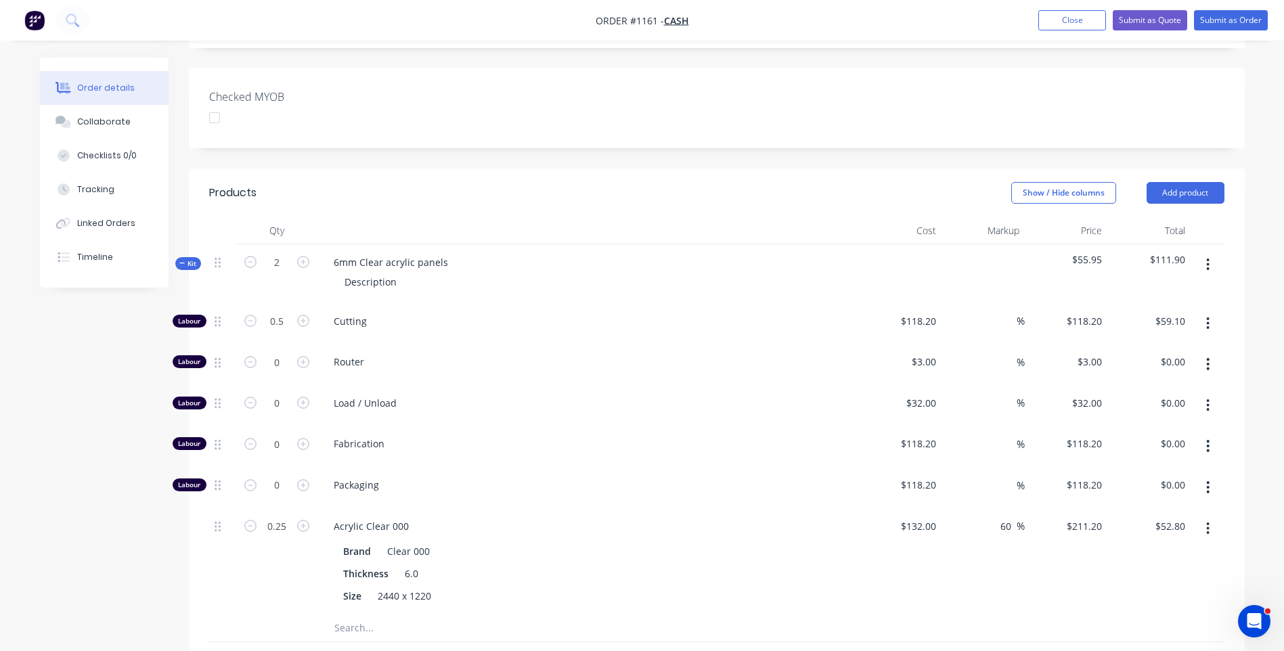
scroll to position [371, 0]
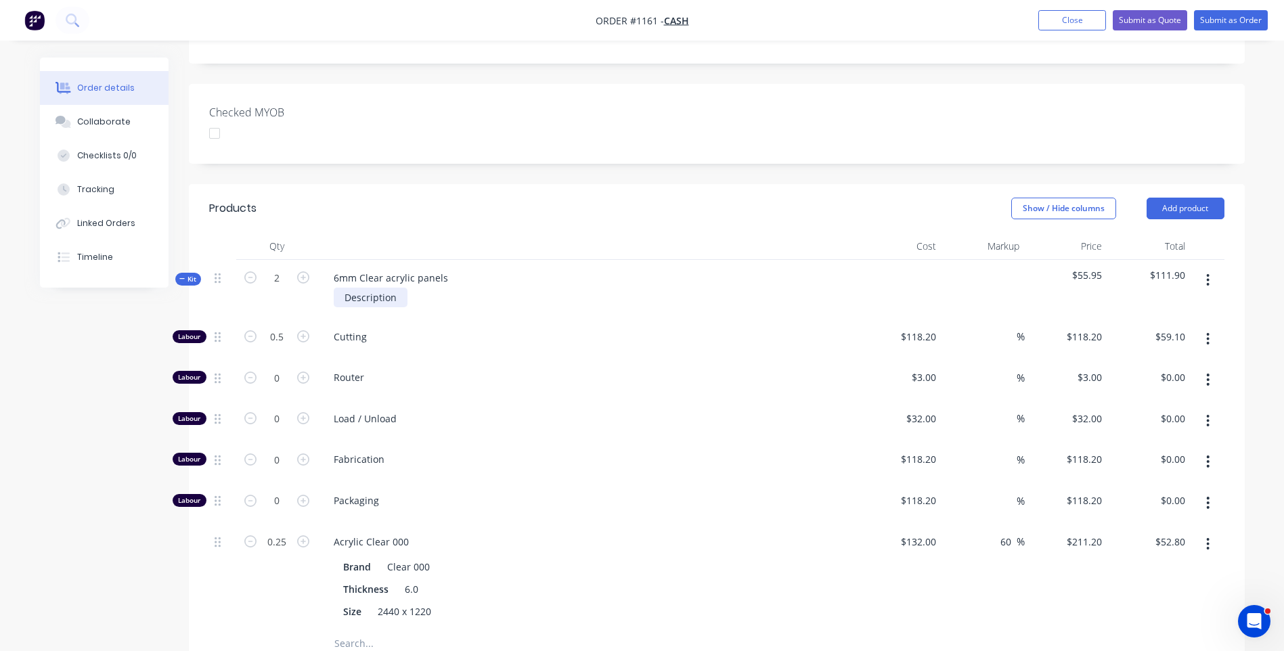
click at [391, 288] on div "Description" at bounding box center [371, 298] width 74 height 20
click at [395, 288] on div "210mm x" at bounding box center [367, 298] width 66 height 20
click at [477, 359] on div "Router" at bounding box center [589, 379] width 542 height 41
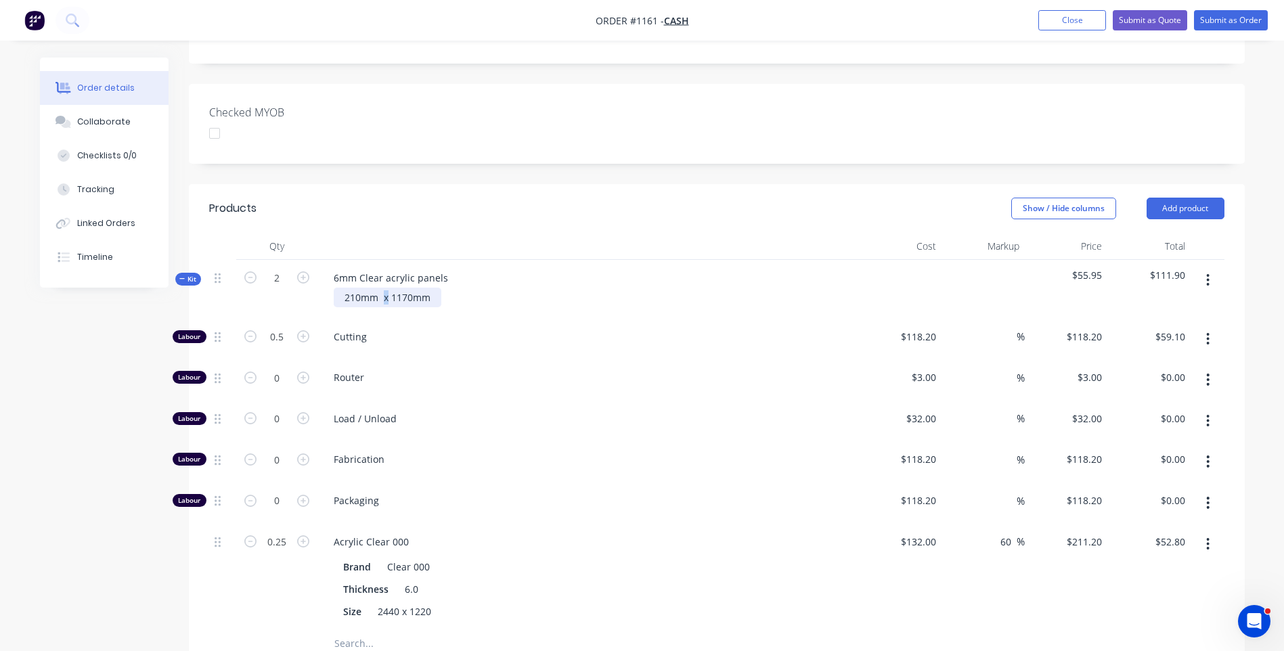
click at [386, 288] on div "210mm x 1170mm" at bounding box center [388, 298] width 108 height 20
click at [391, 288] on div "210mm x 1170mm" at bounding box center [388, 298] width 108 height 20
click at [384, 288] on div "210mm x 1170mm" at bounding box center [388, 298] width 108 height 20
click at [464, 370] on span "Router" at bounding box center [594, 377] width 520 height 14
click at [435, 288] on div "210mm x 1170mm" at bounding box center [386, 298] width 105 height 20
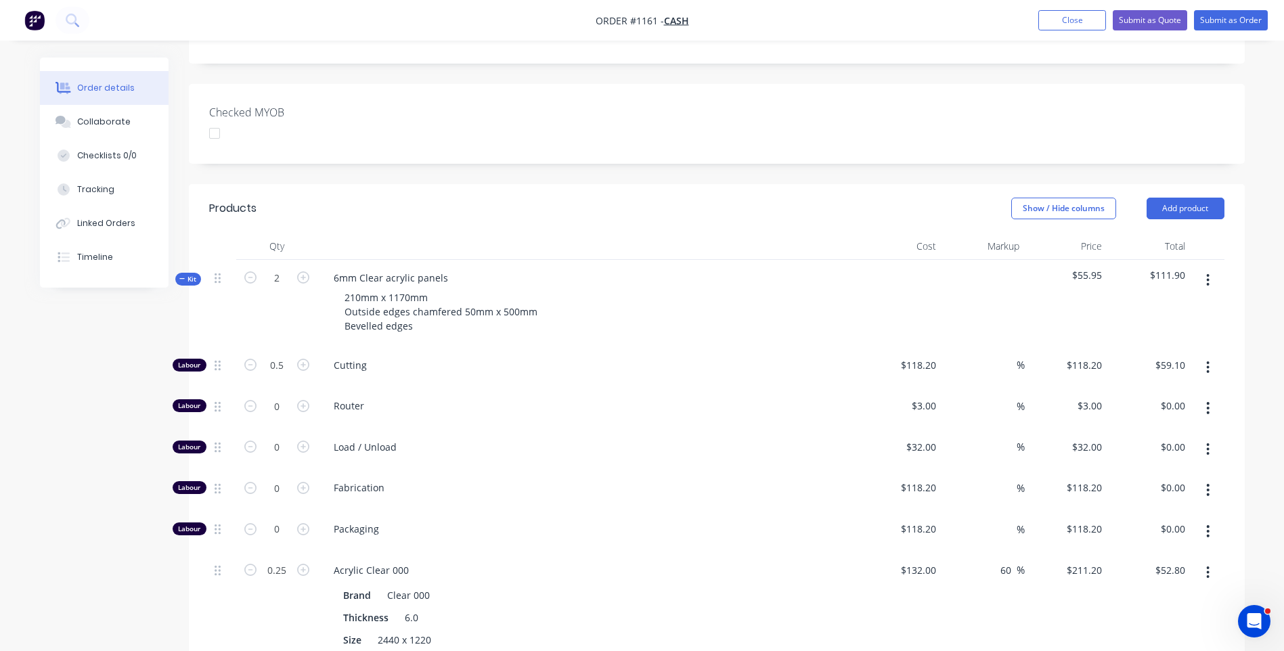
click at [536, 399] on span "Router" at bounding box center [594, 406] width 520 height 14
drag, startPoint x: 367, startPoint y: 271, endPoint x: 615, endPoint y: 498, distance: 336.9
click at [615, 552] on div "Acrylic Clear 000 Brand Clear 000 Thickness 6.0 Size 2440 x 1220" at bounding box center [589, 605] width 542 height 106
drag, startPoint x: 346, startPoint y: 269, endPoint x: 570, endPoint y: 433, distance: 277.6
click at [570, 481] on span "Fabrication" at bounding box center [594, 488] width 520 height 14
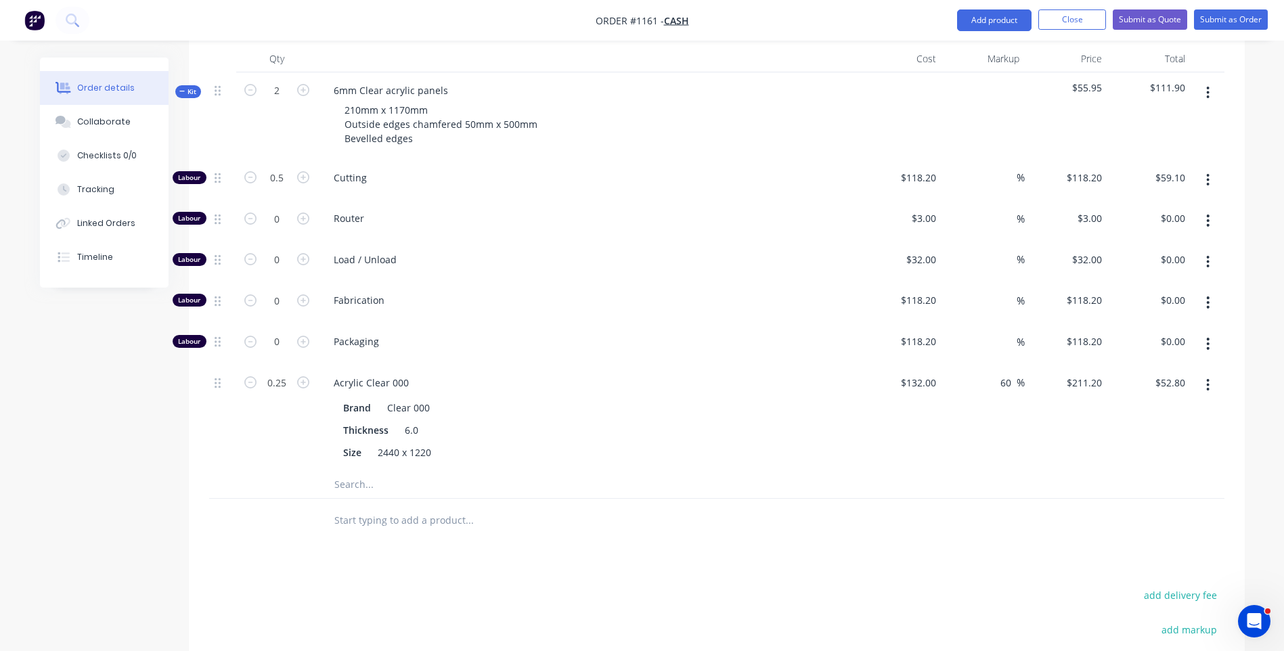
scroll to position [574, 0]
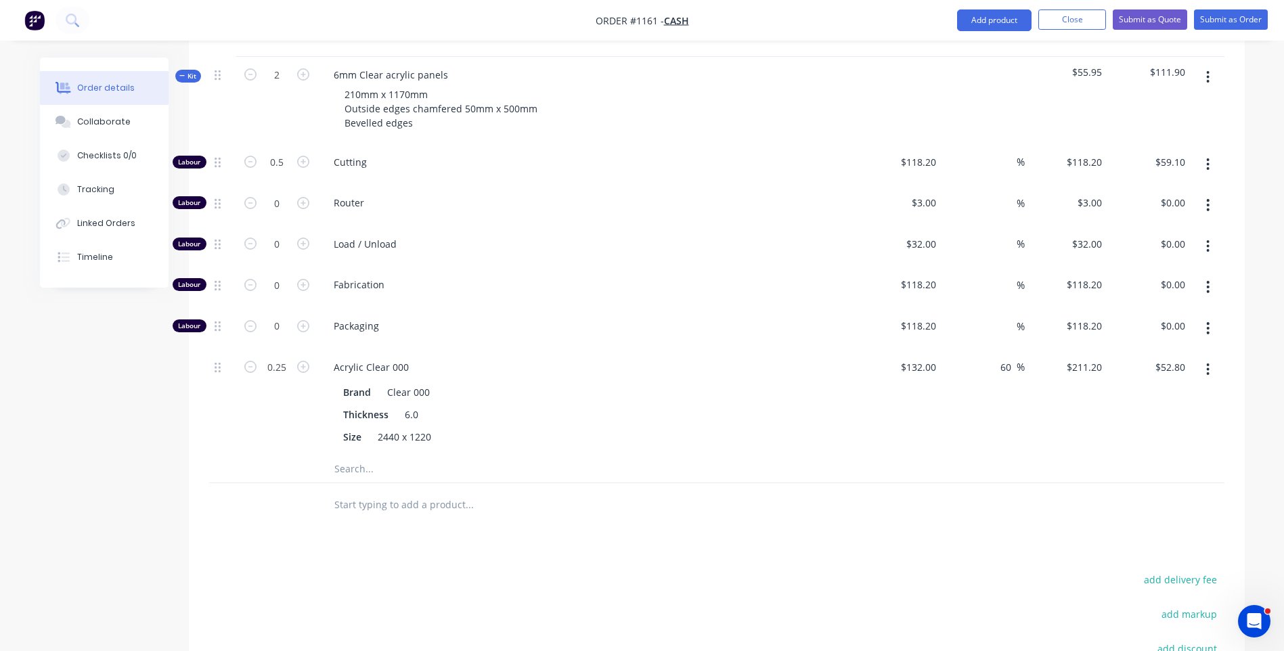
click at [349, 456] on input "text" at bounding box center [469, 469] width 271 height 27
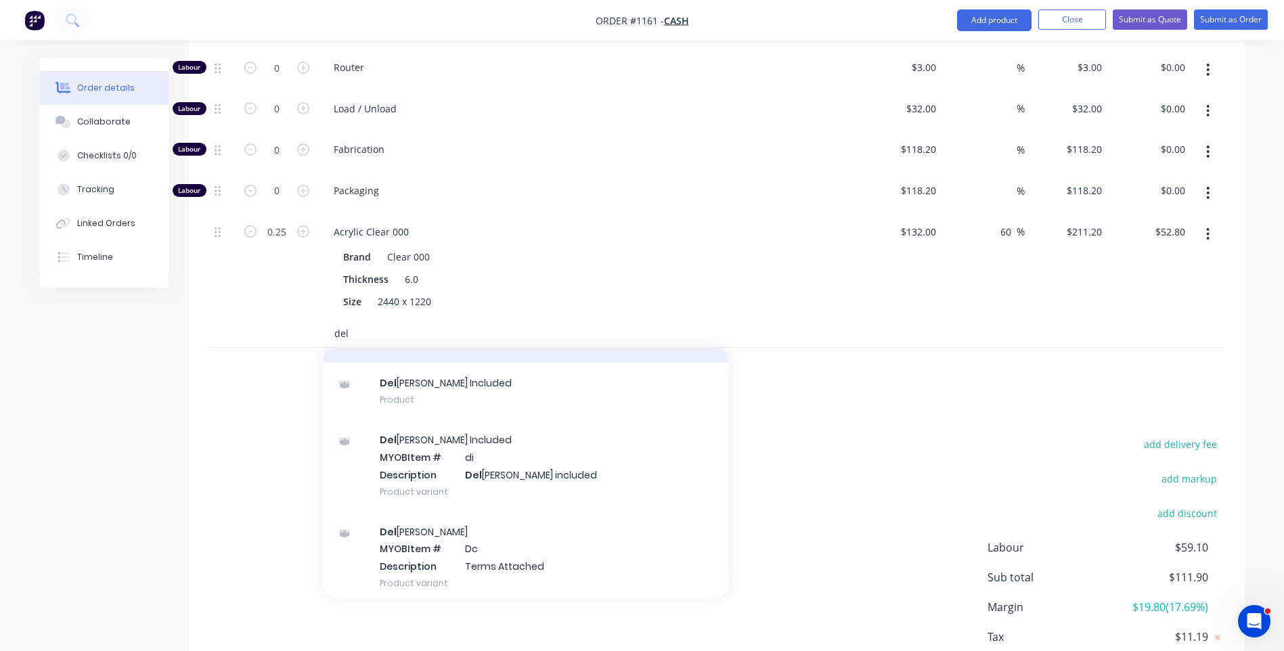
scroll to position [89, 0]
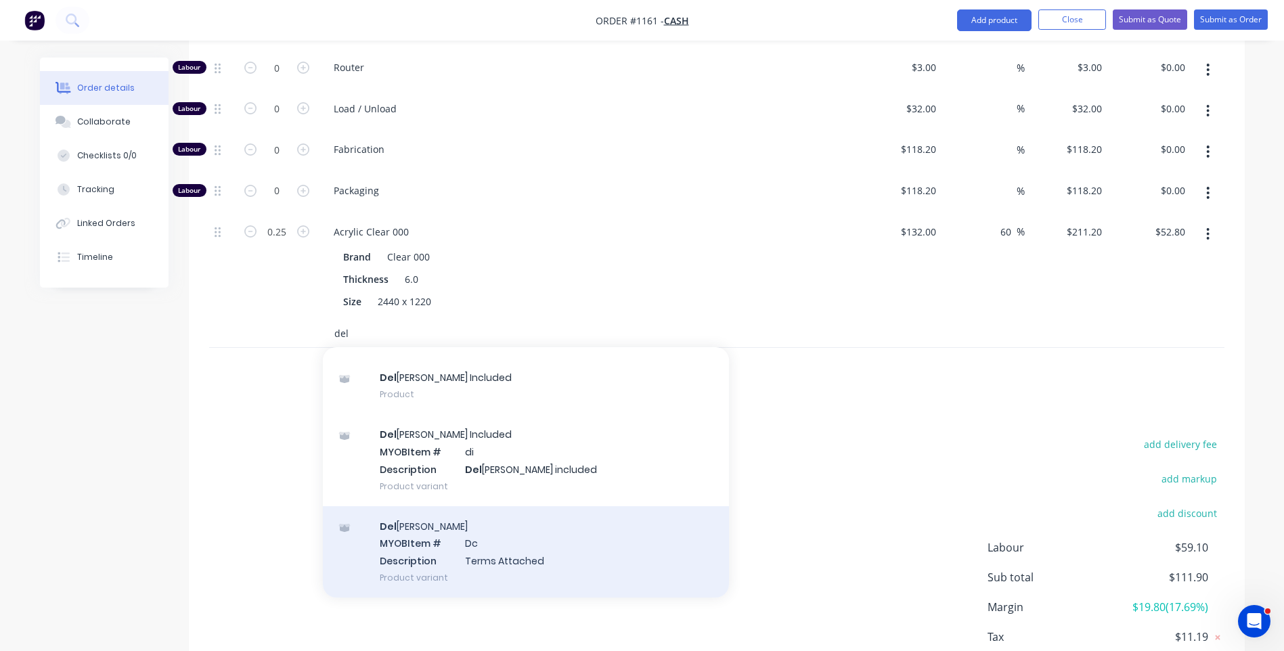
type input "del"
click at [403, 506] on div "Del [PERSON_NAME] MYOB Item # Dc Description Terms Attached Product variant" at bounding box center [526, 551] width 406 height 91
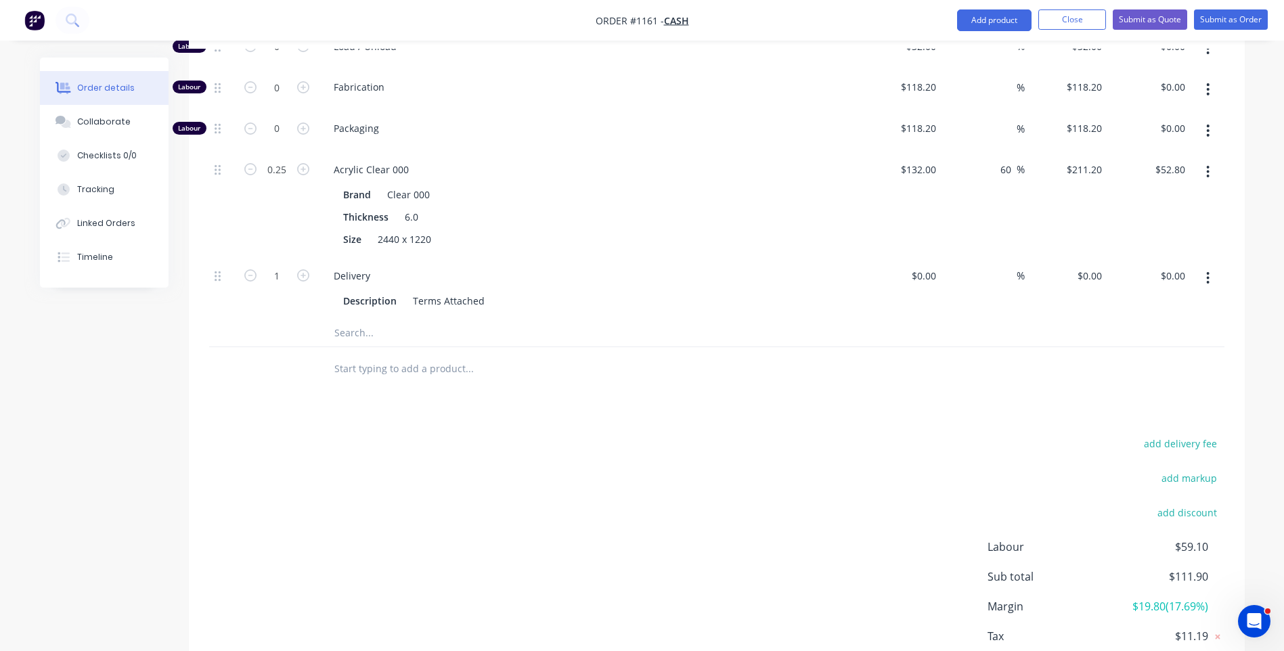
scroll to position [777, 0]
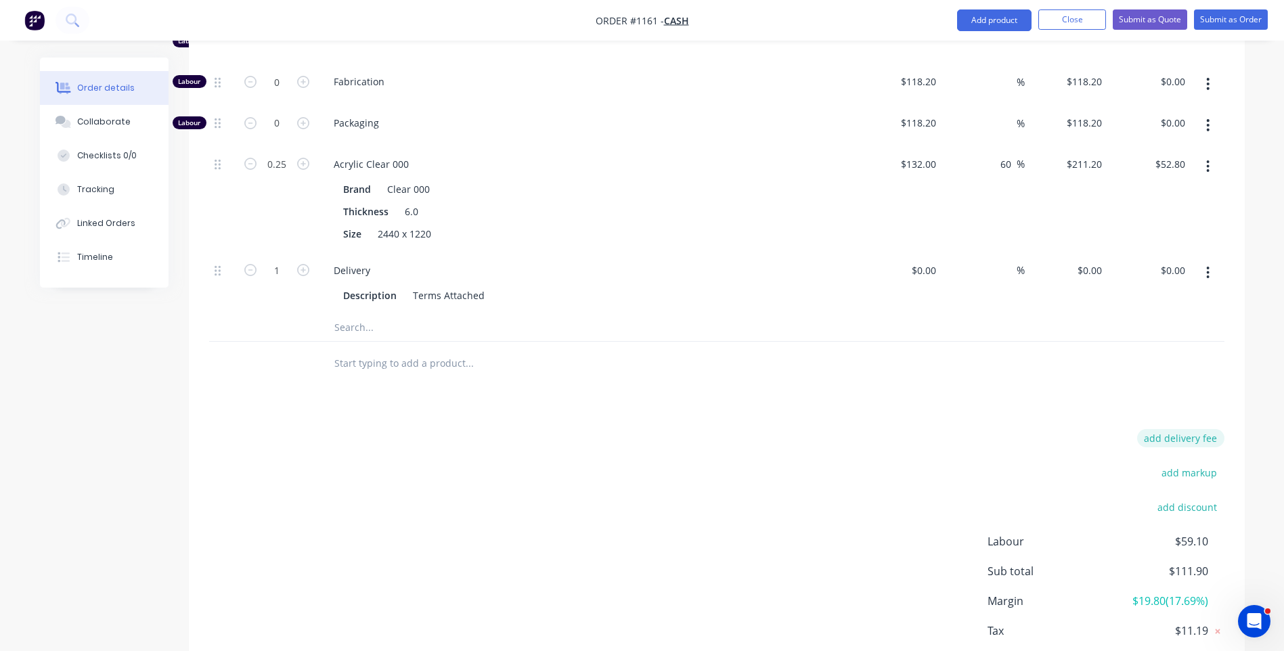
click at [1183, 429] on button "add delivery fee" at bounding box center [1180, 438] width 87 height 18
type input "50"
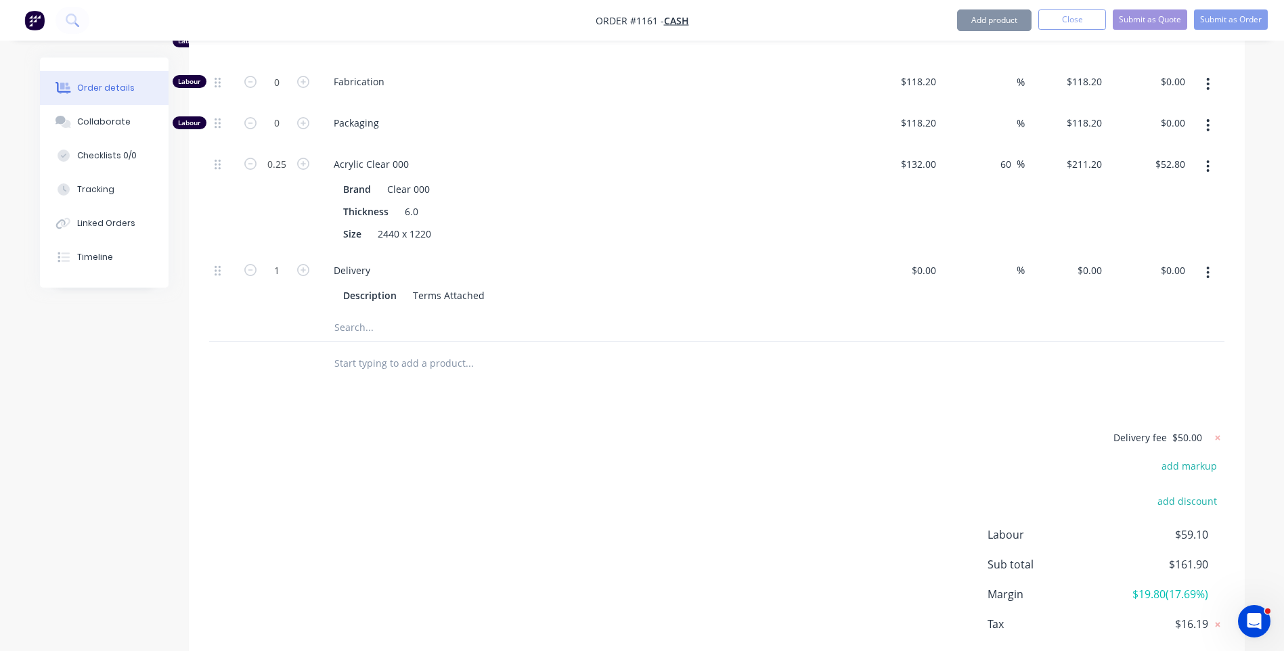
click at [944, 331] on div "Products Show / Hide columns Add product Qty Cost Markup Price Total Kit 2 6mm …" at bounding box center [717, 241] width 1056 height 926
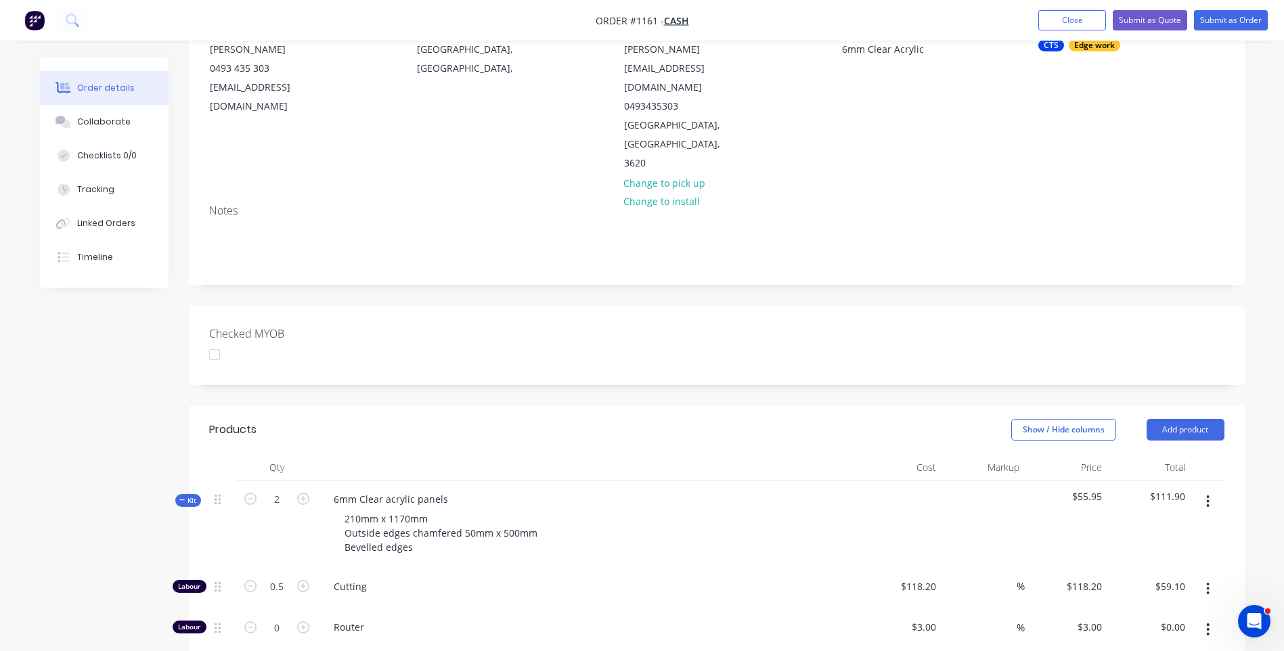
scroll to position [116, 0]
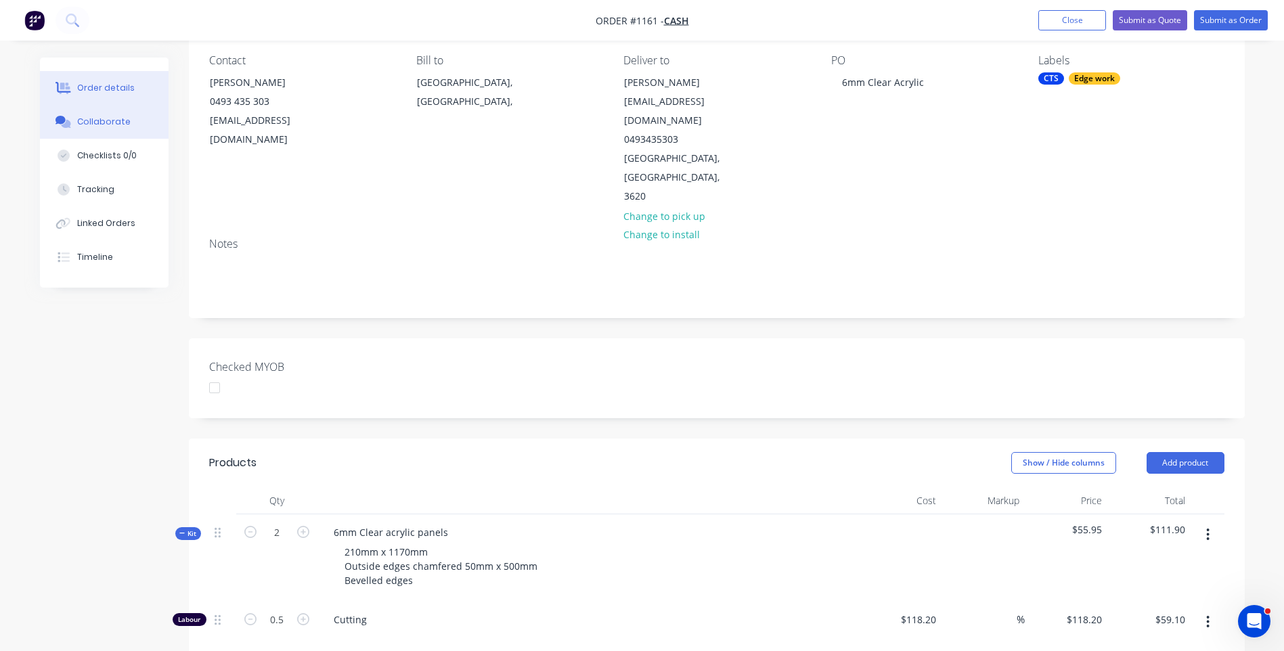
click at [95, 121] on div "Collaborate" at bounding box center [103, 122] width 53 height 12
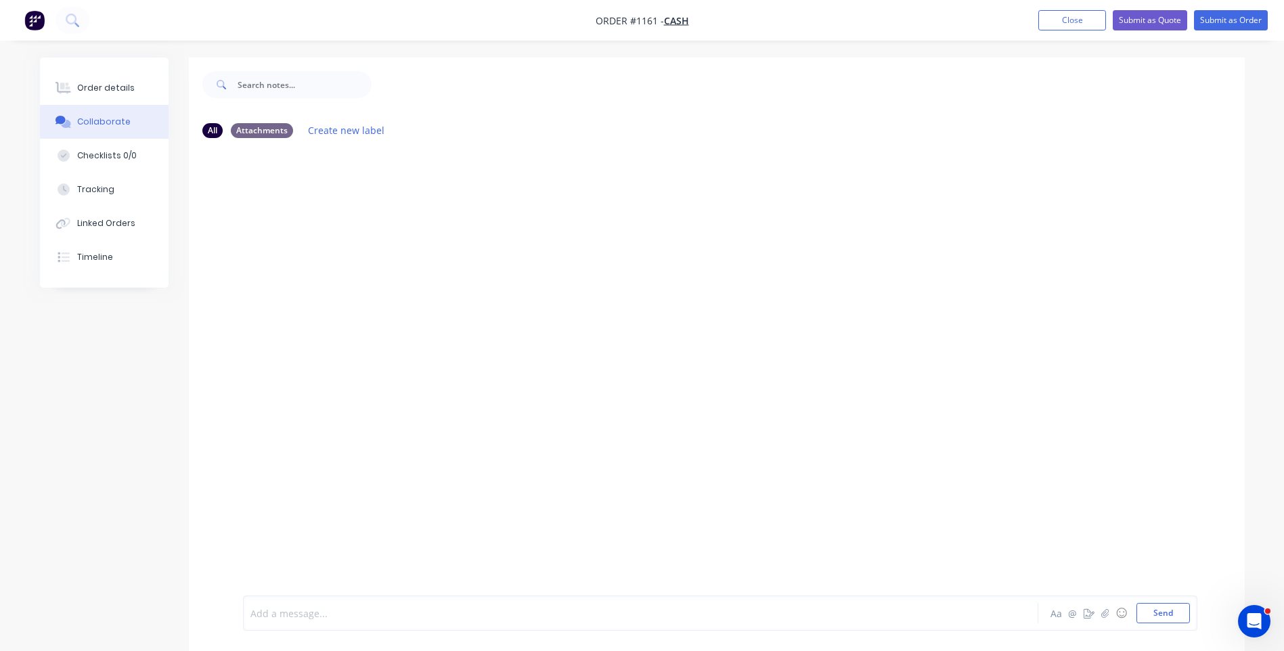
click at [307, 617] on div at bounding box center [603, 614] width 704 height 14
click at [1163, 621] on button "Send" at bounding box center [1163, 613] width 53 height 20
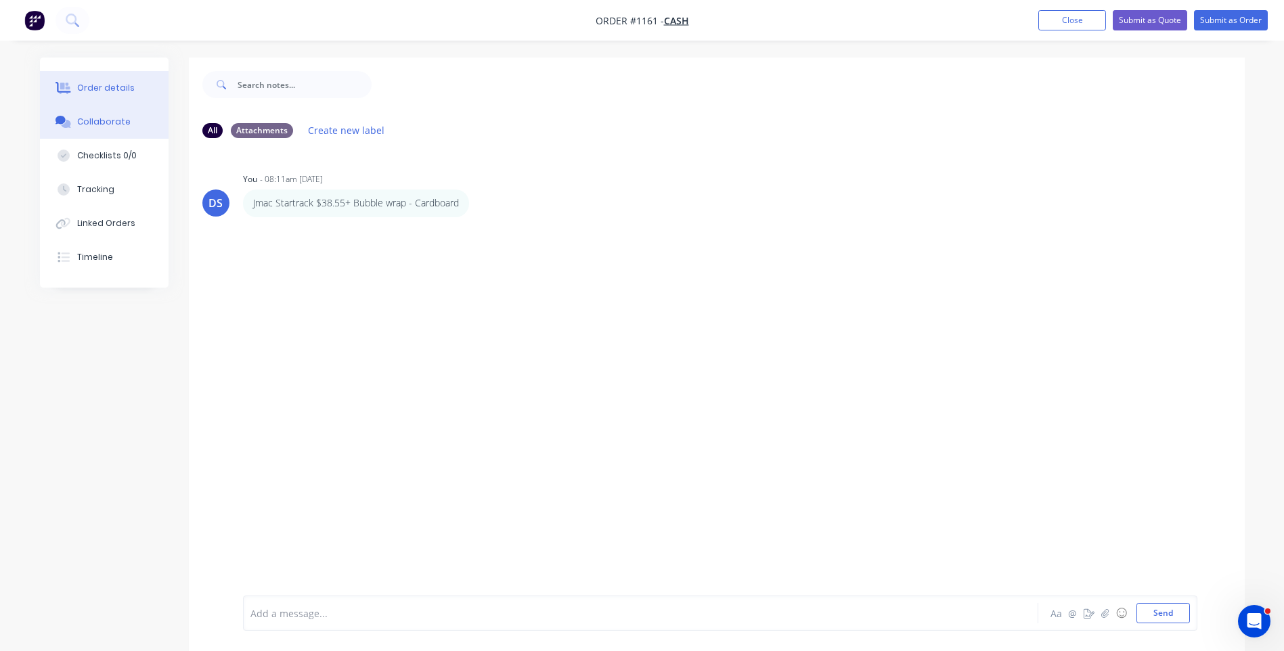
click at [107, 79] on button "Order details" at bounding box center [104, 88] width 129 height 34
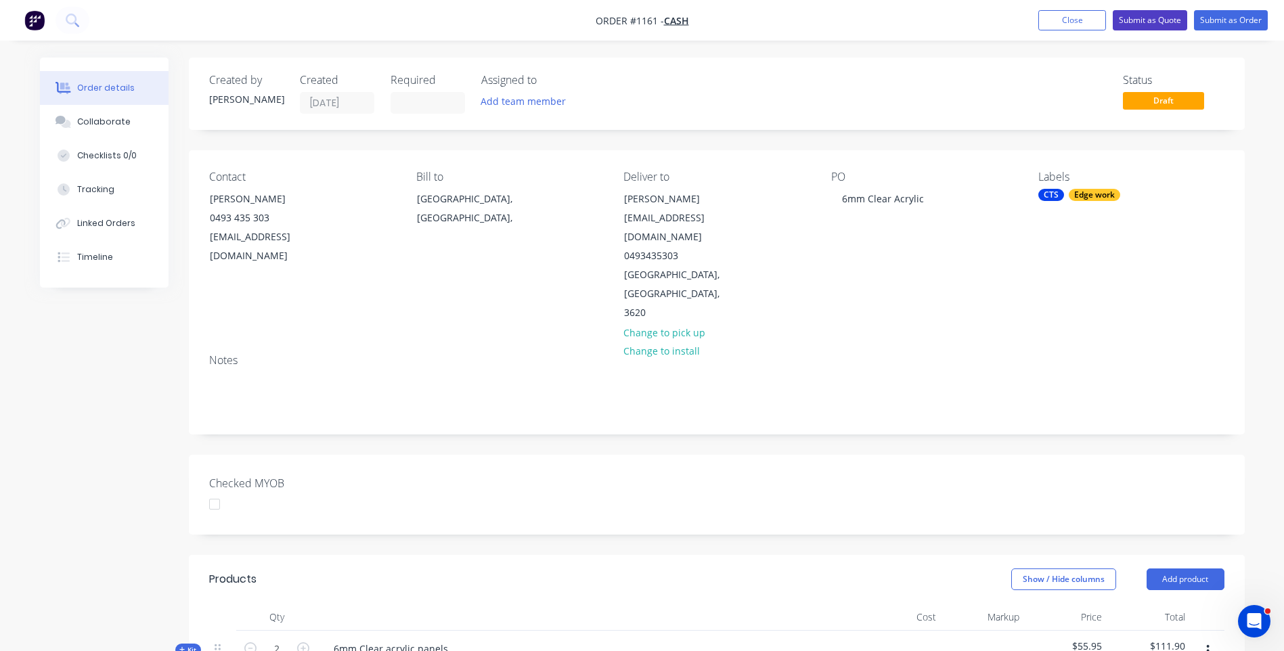
click at [1127, 23] on button "Submit as Quote" at bounding box center [1150, 20] width 74 height 20
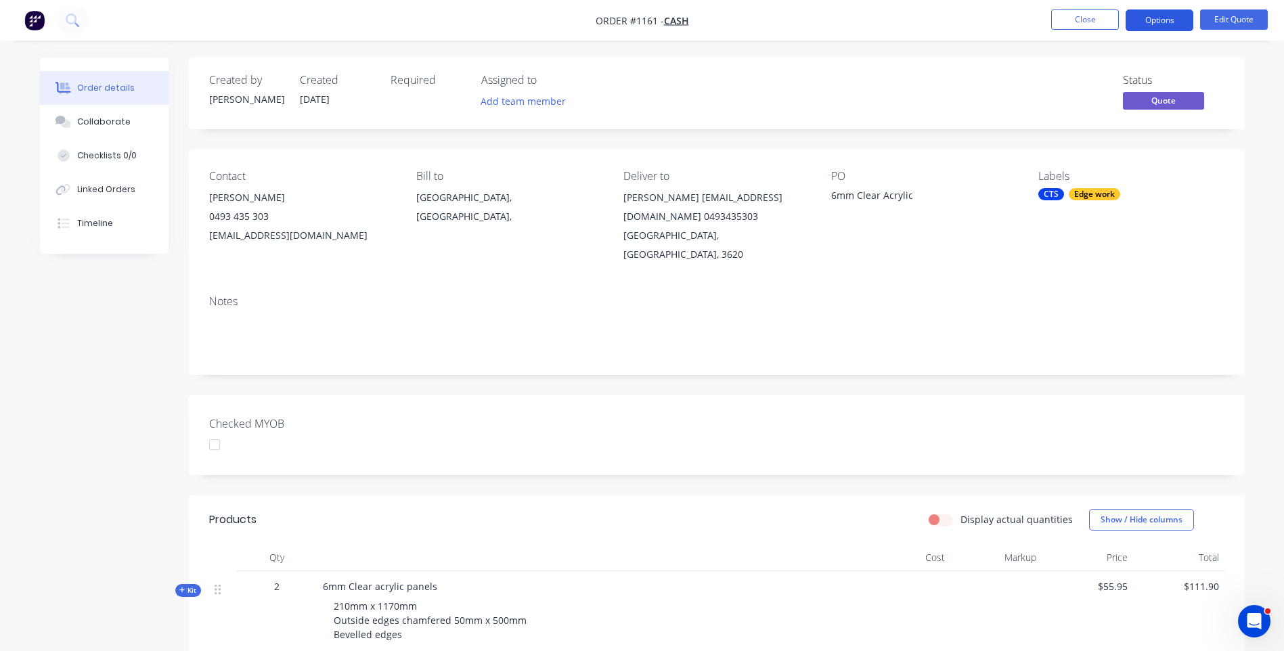
click at [1161, 15] on button "Options" at bounding box center [1160, 20] width 68 height 22
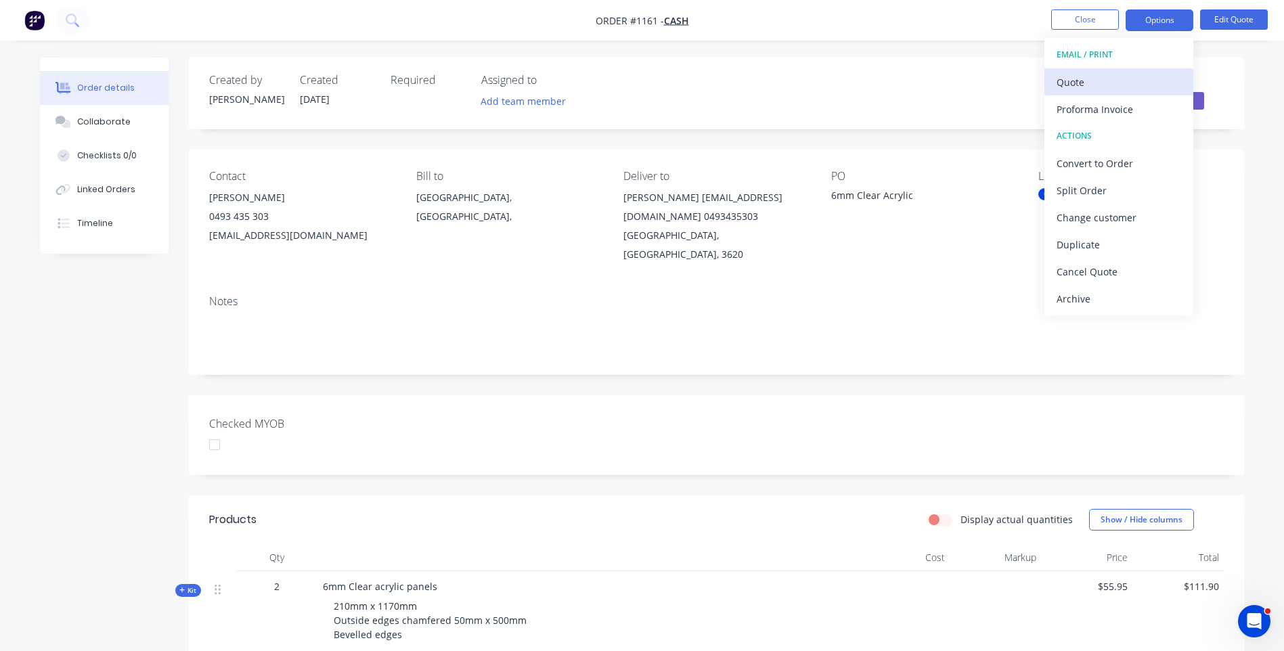
click at [1074, 82] on div "Quote" at bounding box center [1119, 82] width 125 height 20
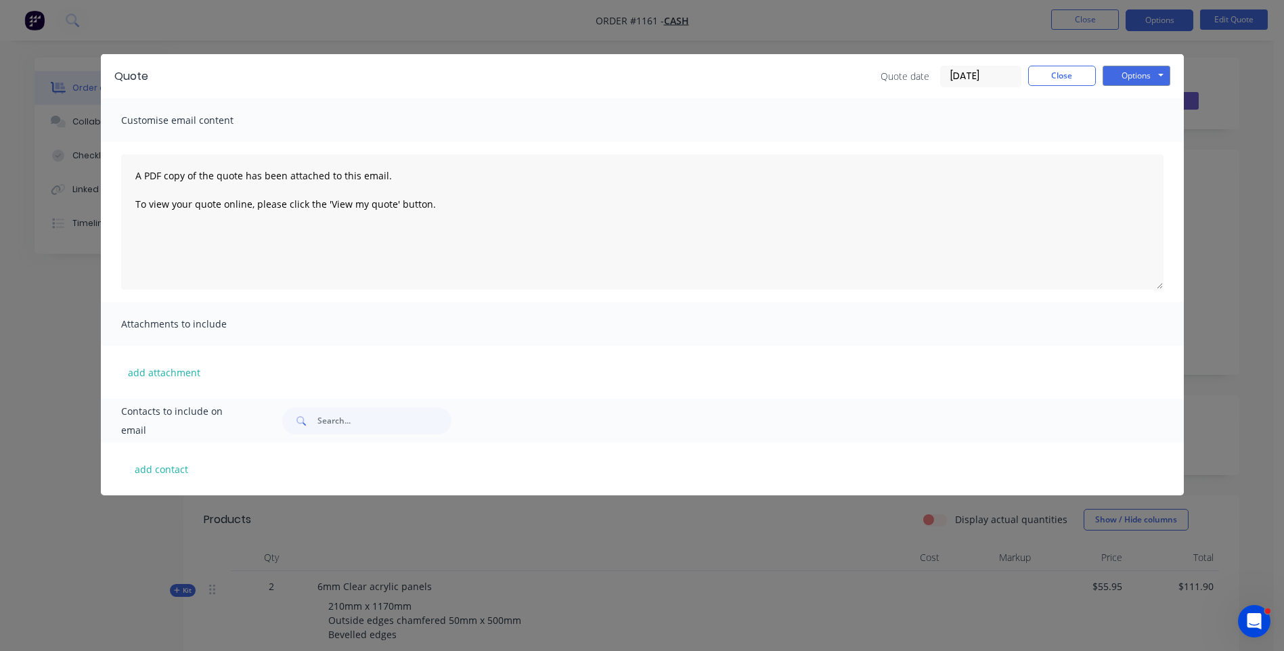
click at [82, 550] on div "Quote Quote date [DATE] Close Options Preview Print Email Customise email conte…" at bounding box center [642, 325] width 1284 height 651
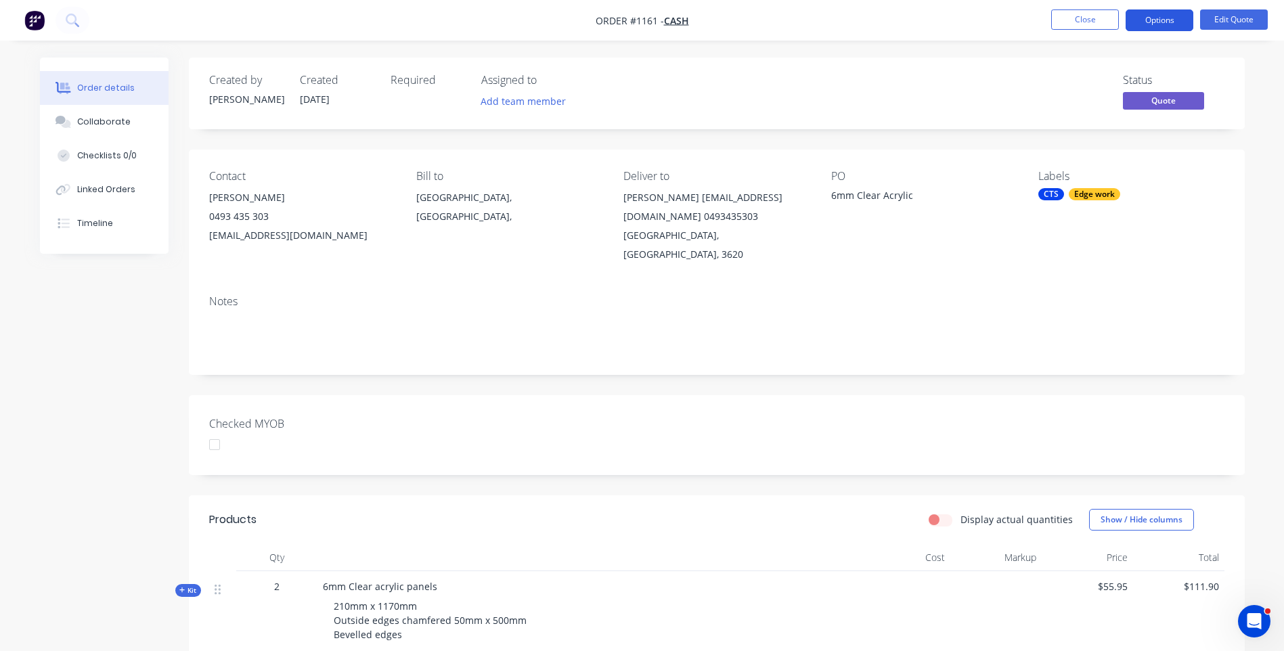
click at [1153, 23] on button "Options" at bounding box center [1160, 20] width 68 height 22
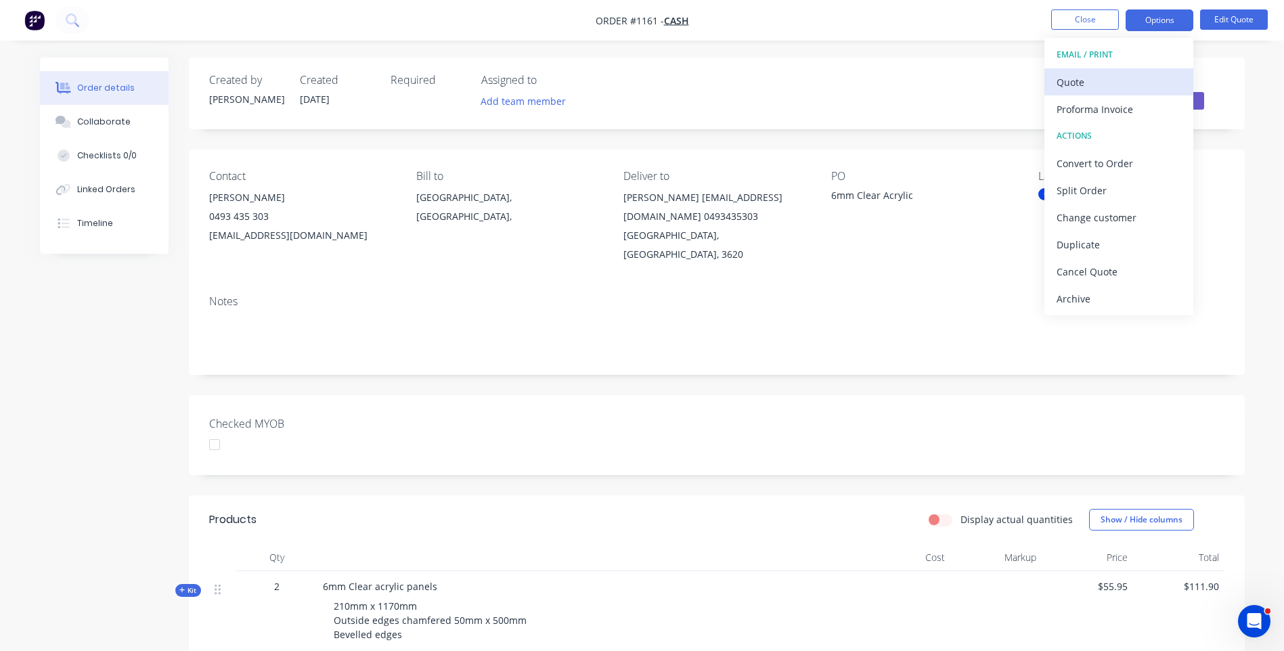
click at [1077, 83] on div "Quote" at bounding box center [1119, 82] width 125 height 20
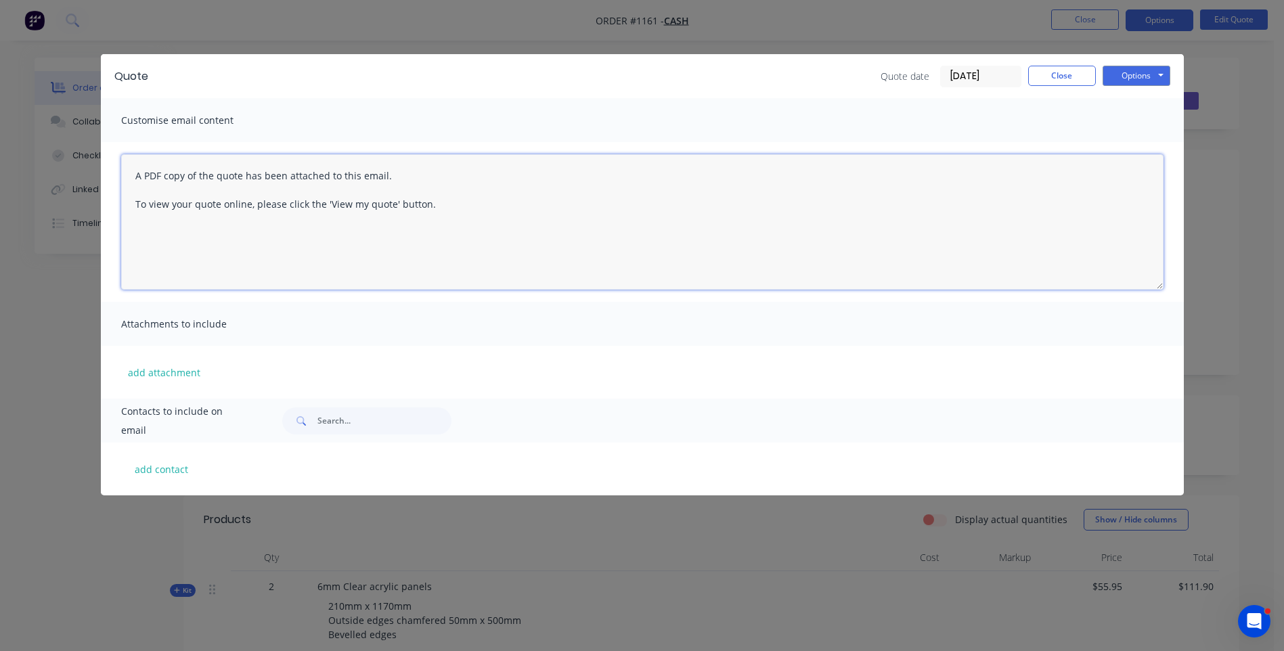
paste textarea "Hi, Please contact us if you have any questions. Regards, [PERSON_NAME] [EMAIL_…"
click at [151, 177] on textarea "Hi, Please contact us if you have any questions. Regards, [PERSON_NAME] [EMAIL_…" at bounding box center [642, 221] width 1043 height 135
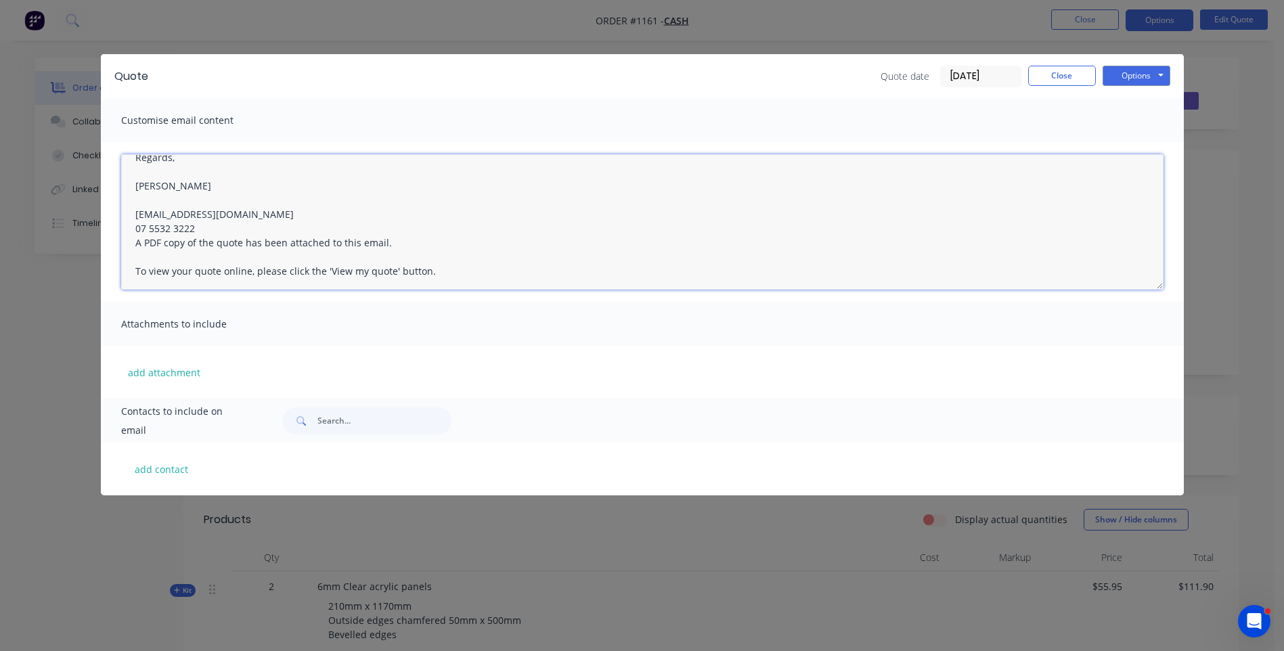
scroll to position [78, 0]
click at [203, 225] on textarea "Hi Karl, Please contact us if you have any questions. Regards, Darren sales@all…" at bounding box center [642, 221] width 1043 height 135
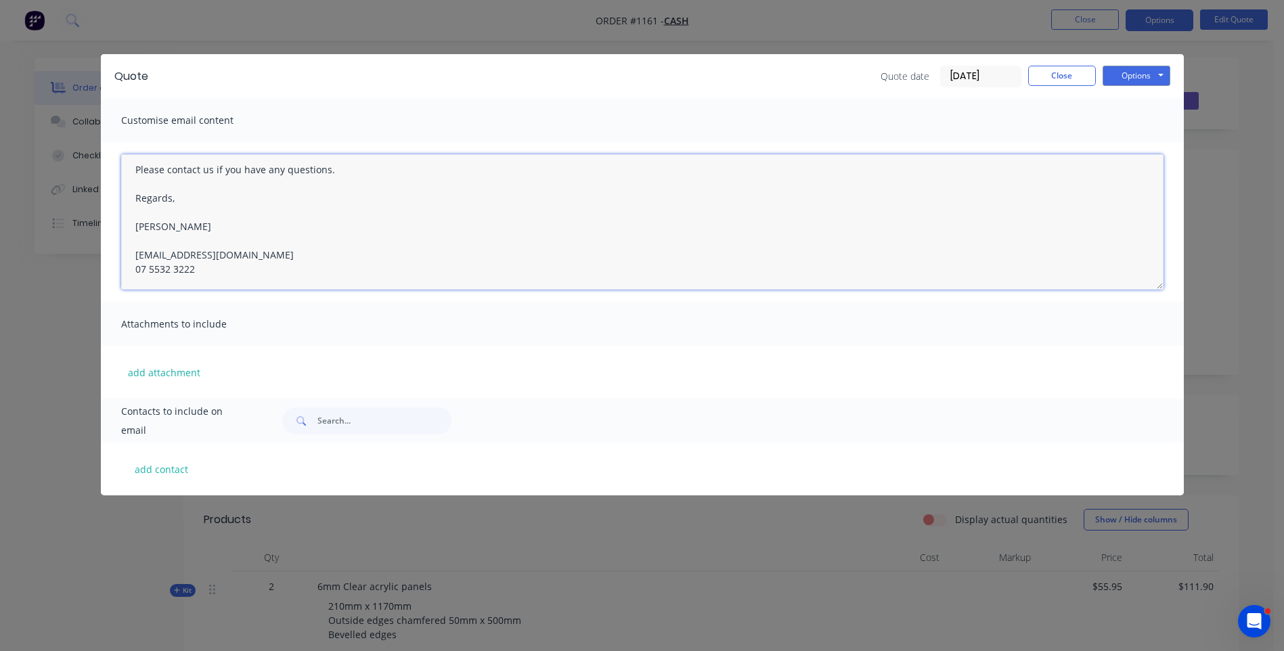
scroll to position [0, 0]
click at [174, 177] on textarea "Hi Karl, Please contact us if you have any questions. Regards, Darren sales@all…" at bounding box center [642, 221] width 1043 height 135
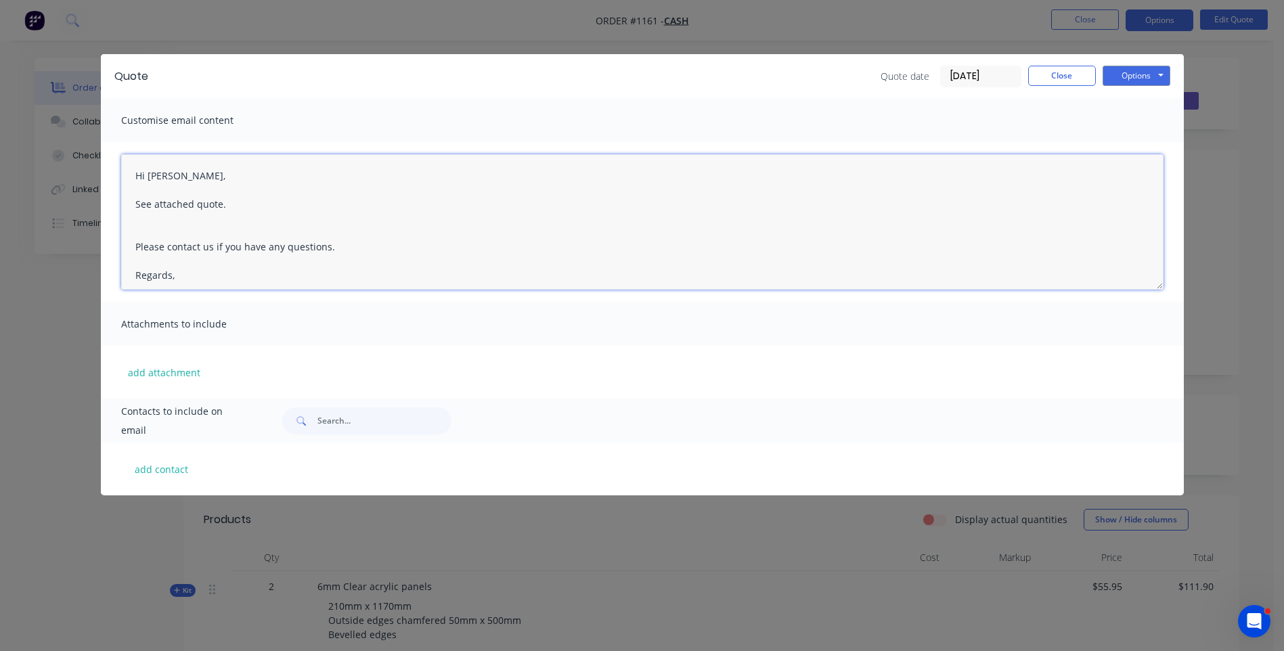
click at [140, 232] on textarea "Hi Karl, See attached quote. Please contact us if you have any questions. Regar…" at bounding box center [642, 221] width 1043 height 135
type textarea "Hi Karl, See attached quote. Please contact us if you have any questions. Regar…"
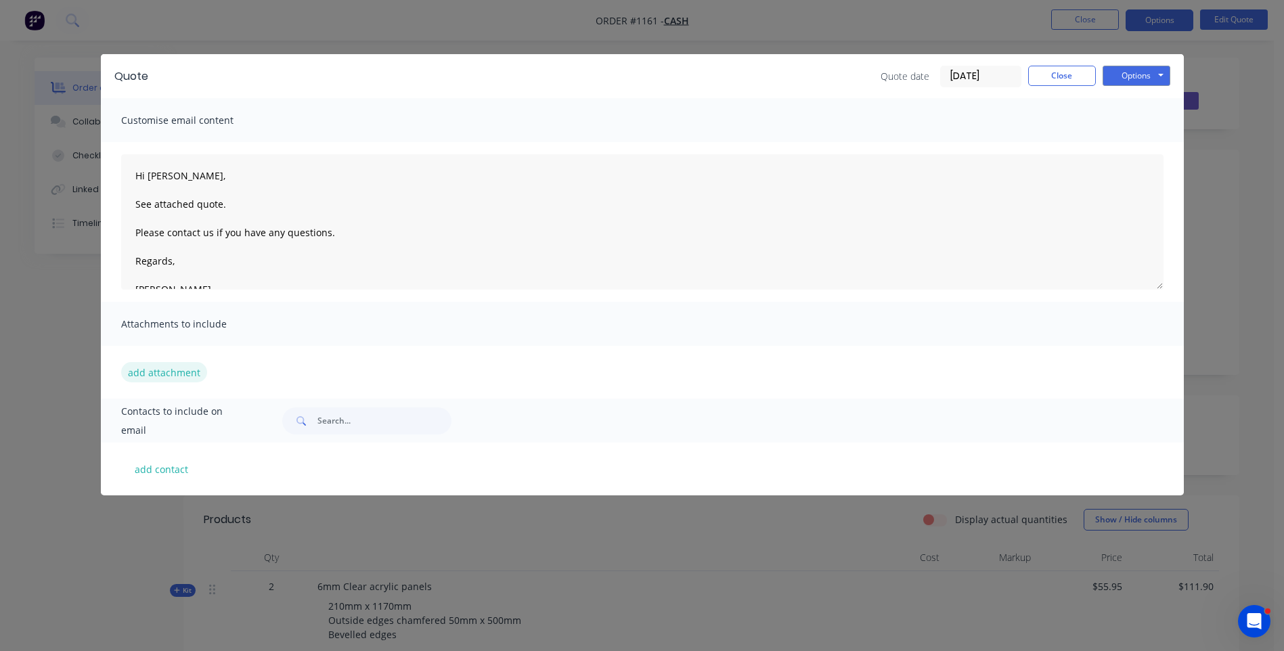
click at [160, 371] on button "add attachment" at bounding box center [164, 372] width 86 height 20
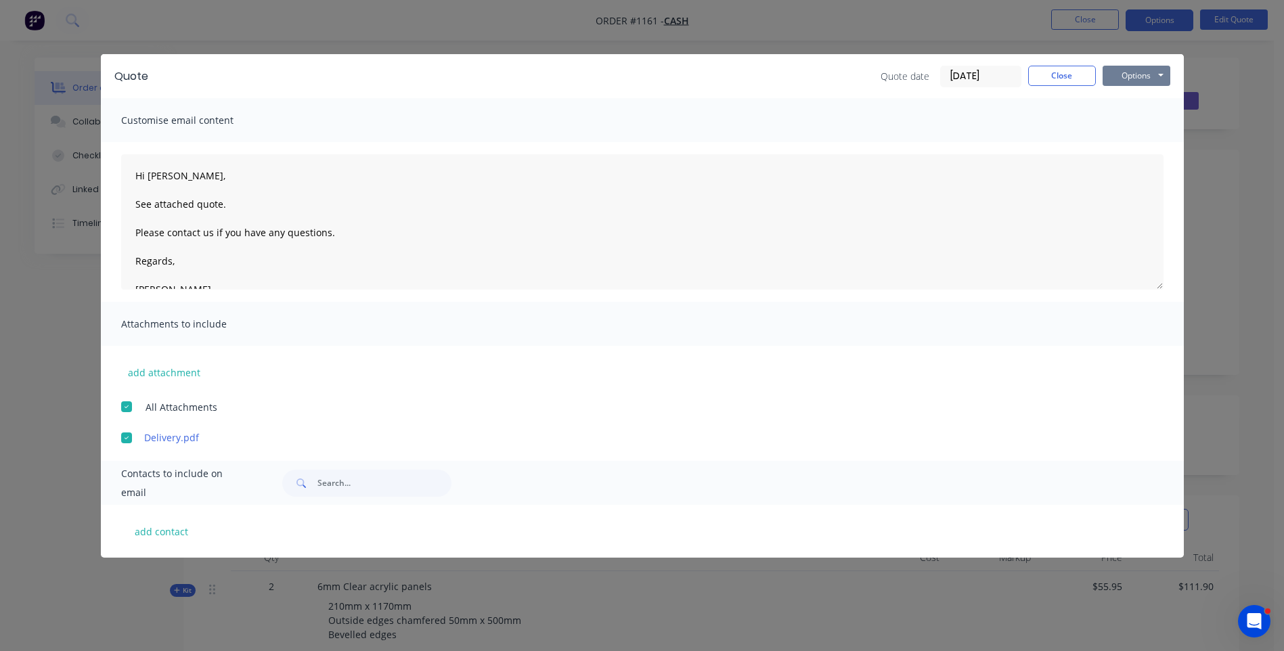
click at [1114, 78] on button "Options" at bounding box center [1137, 76] width 68 height 20
click at [166, 532] on button "add contact" at bounding box center [161, 531] width 81 height 20
select select "AU"
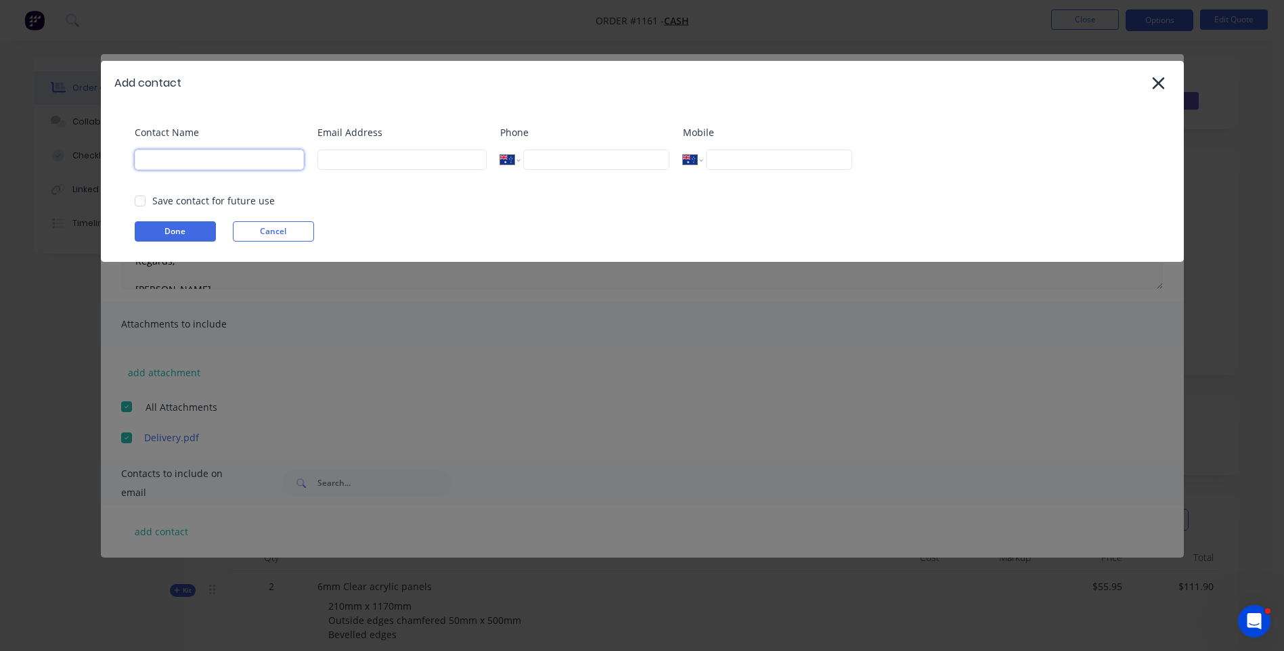
click at [160, 165] on input at bounding box center [219, 160] width 169 height 20
type input "karl"
click at [349, 156] on input at bounding box center [402, 160] width 169 height 20
type input "karl"
click at [446, 342] on div "Add contact Contact Name karl Email Address karl Phone International Afghanista…" at bounding box center [642, 325] width 1284 height 651
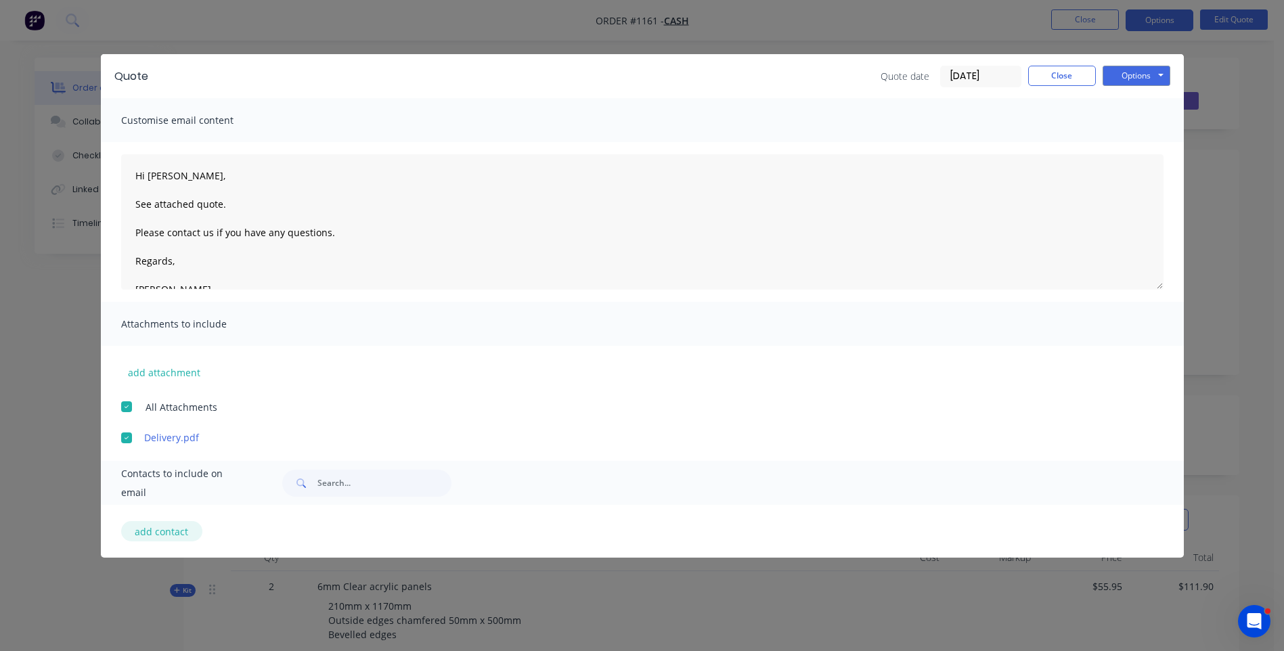
click at [173, 528] on button "add contact" at bounding box center [161, 531] width 81 height 20
select select "AU"
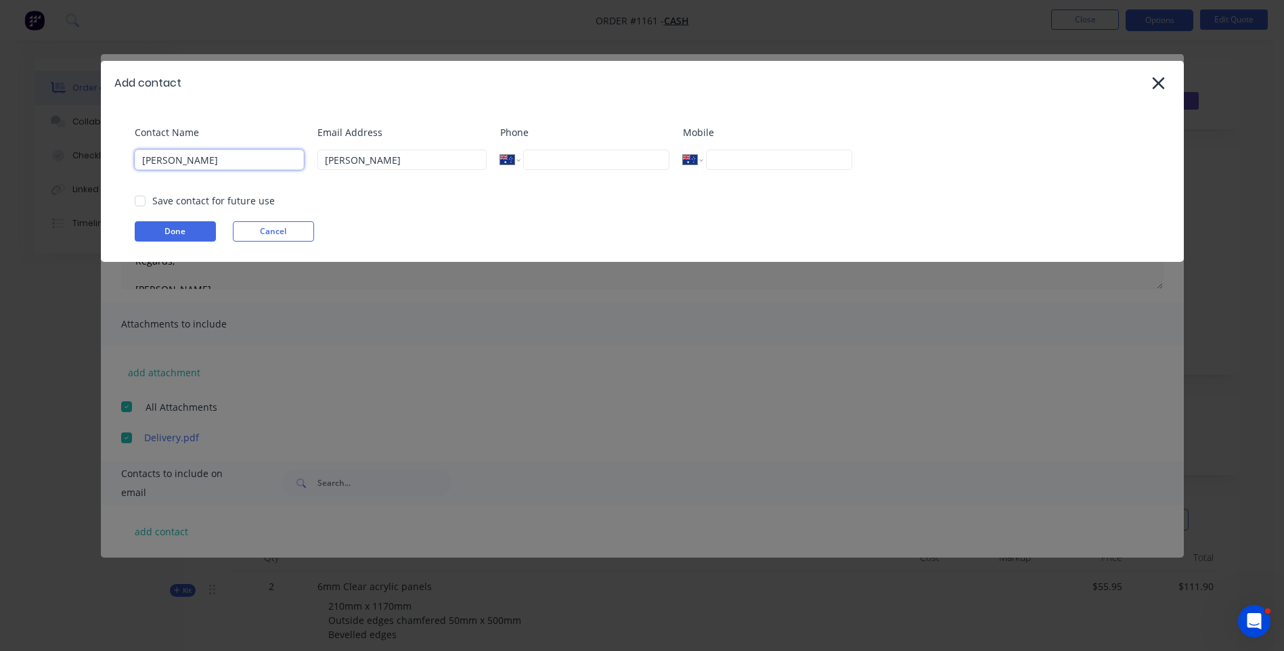
drag, startPoint x: 204, startPoint y: 158, endPoint x: 110, endPoint y: 158, distance: 93.4
click at [111, 158] on div "Contact Name karl Email Address karl Phone International Afghanistan Åland Isla…" at bounding box center [642, 183] width 1083 height 157
type input "[EMAIL_ADDRESS][DOMAIN_NAME]"
click at [168, 155] on input at bounding box center [219, 160] width 169 height 20
type input "[PERSON_NAME]"
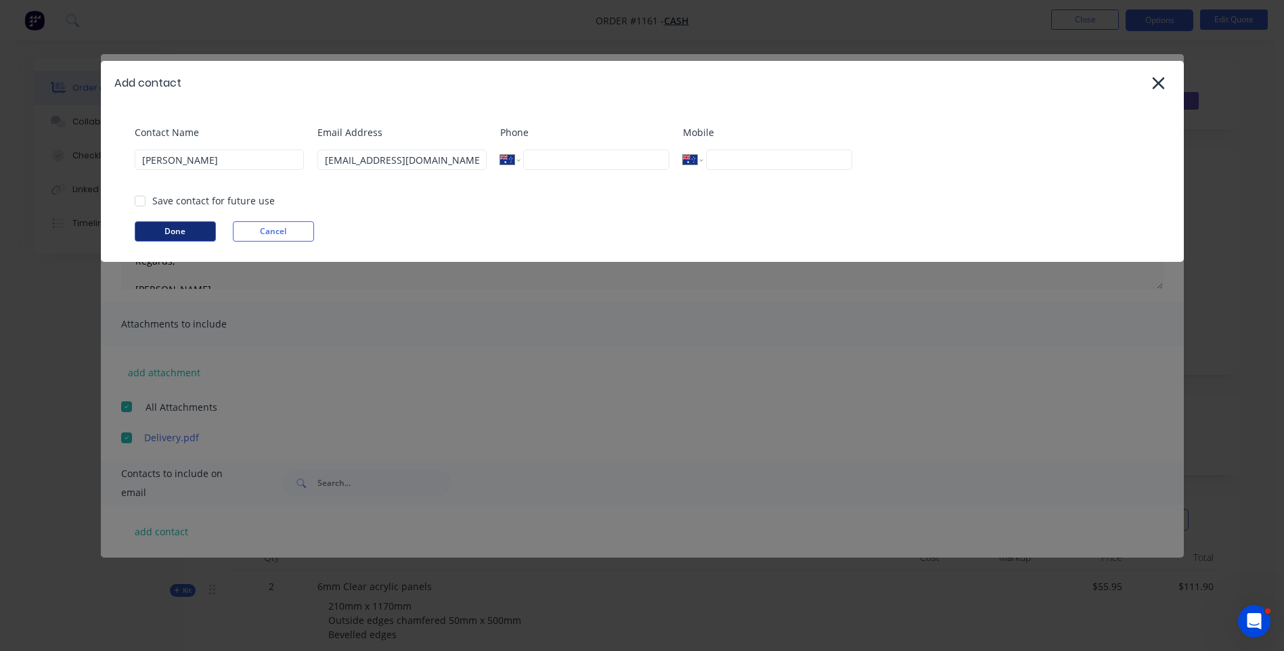
click at [165, 237] on button "Done" at bounding box center [175, 231] width 81 height 20
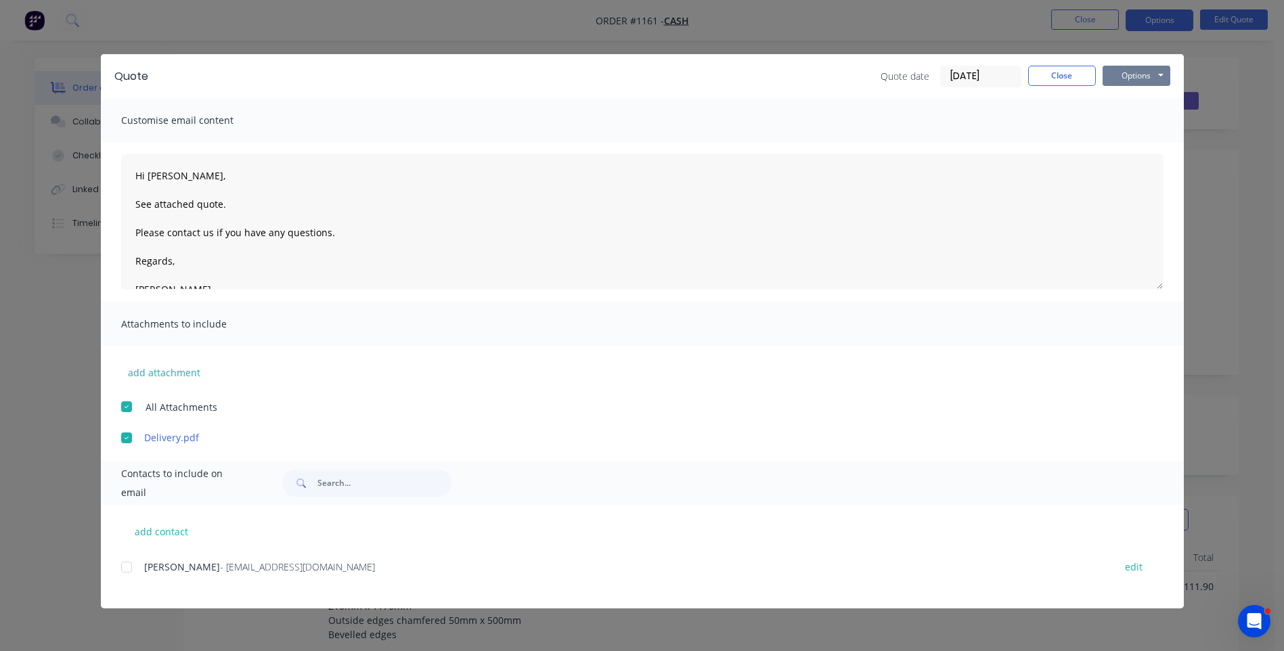
click at [1128, 79] on button "Options" at bounding box center [1137, 76] width 68 height 20
click at [1130, 147] on button "Email" at bounding box center [1146, 144] width 87 height 22
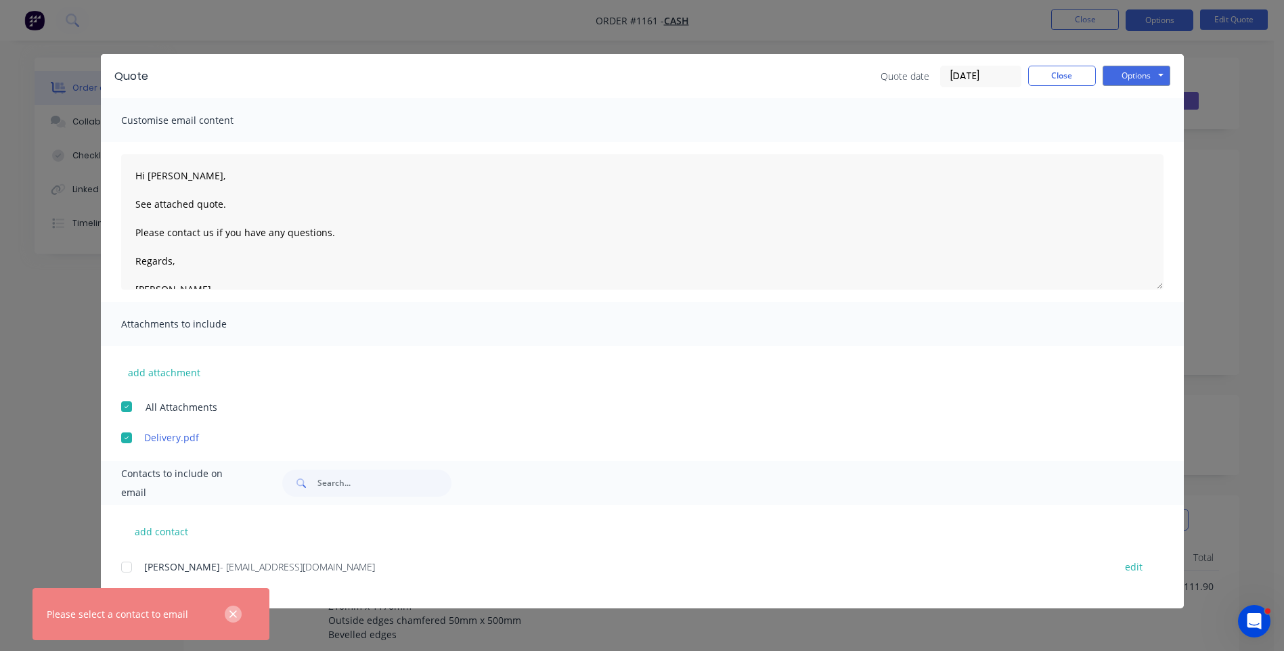
click at [234, 617] on icon "button" at bounding box center [233, 615] width 9 height 12
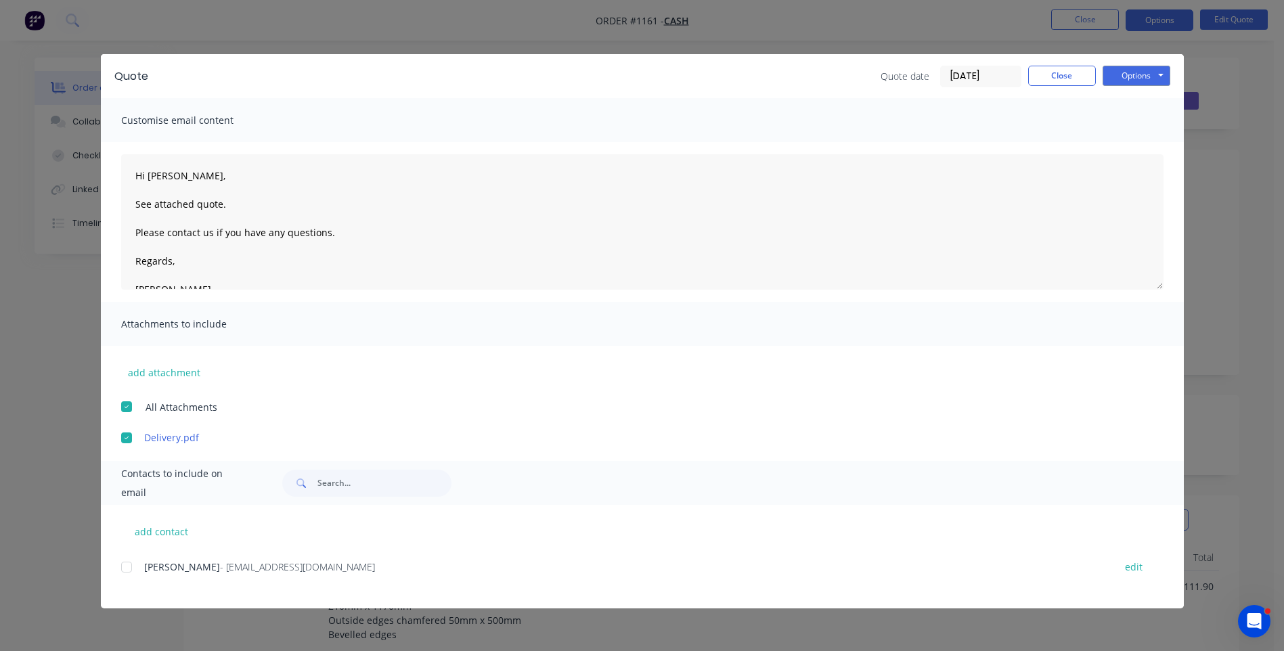
click at [123, 570] on div at bounding box center [126, 567] width 27 height 27
click at [1138, 81] on button "Options" at bounding box center [1137, 76] width 68 height 20
click at [1131, 148] on button "Email" at bounding box center [1146, 144] width 87 height 22
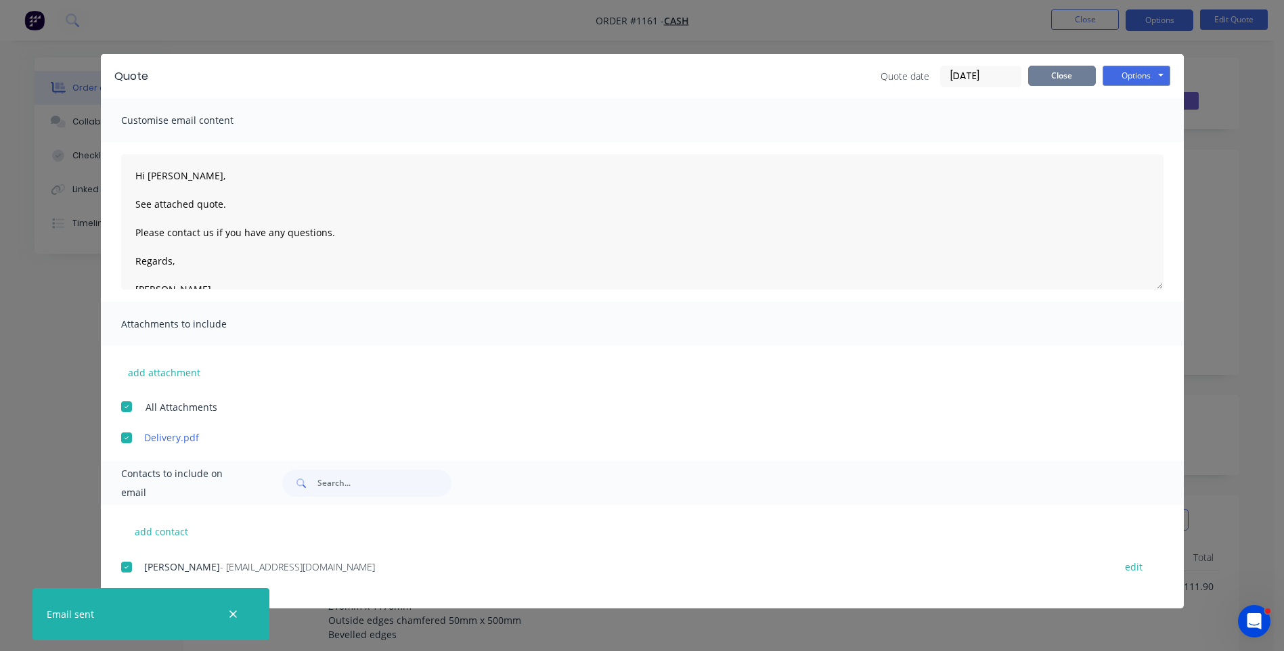
click at [1062, 79] on button "Close" at bounding box center [1062, 76] width 68 height 20
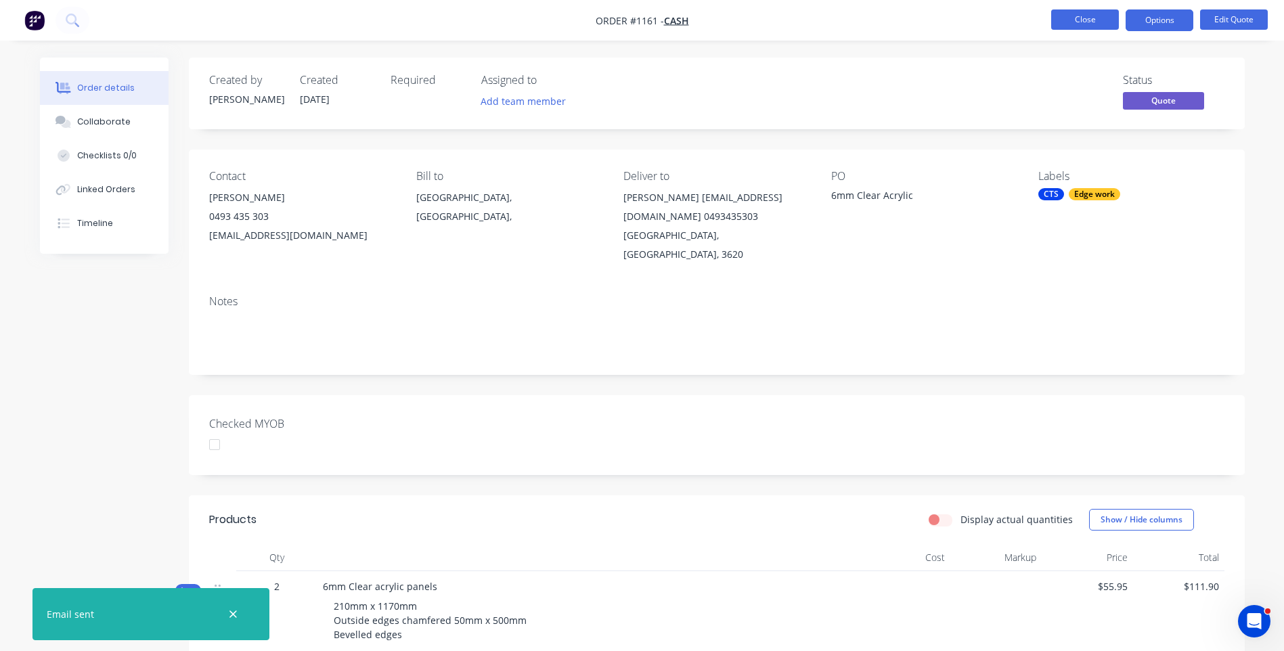
click at [1093, 20] on button "Close" at bounding box center [1085, 19] width 68 height 20
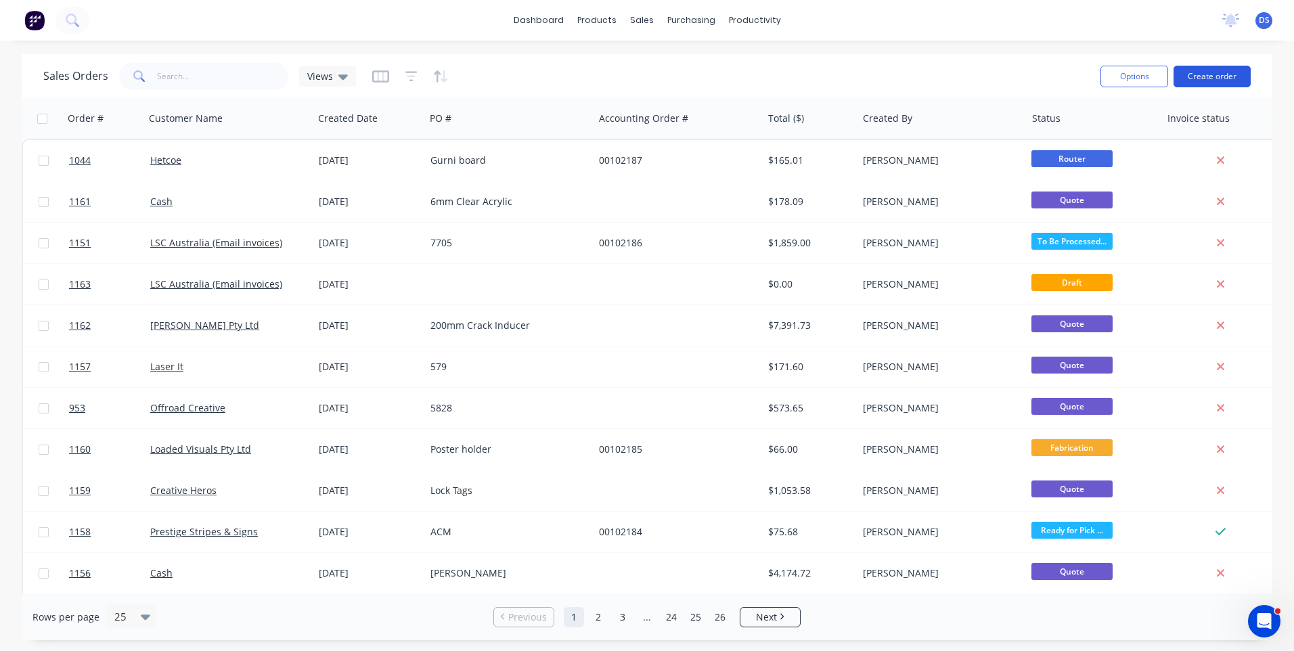
click at [1224, 78] on button "Create order" at bounding box center [1212, 77] width 77 height 22
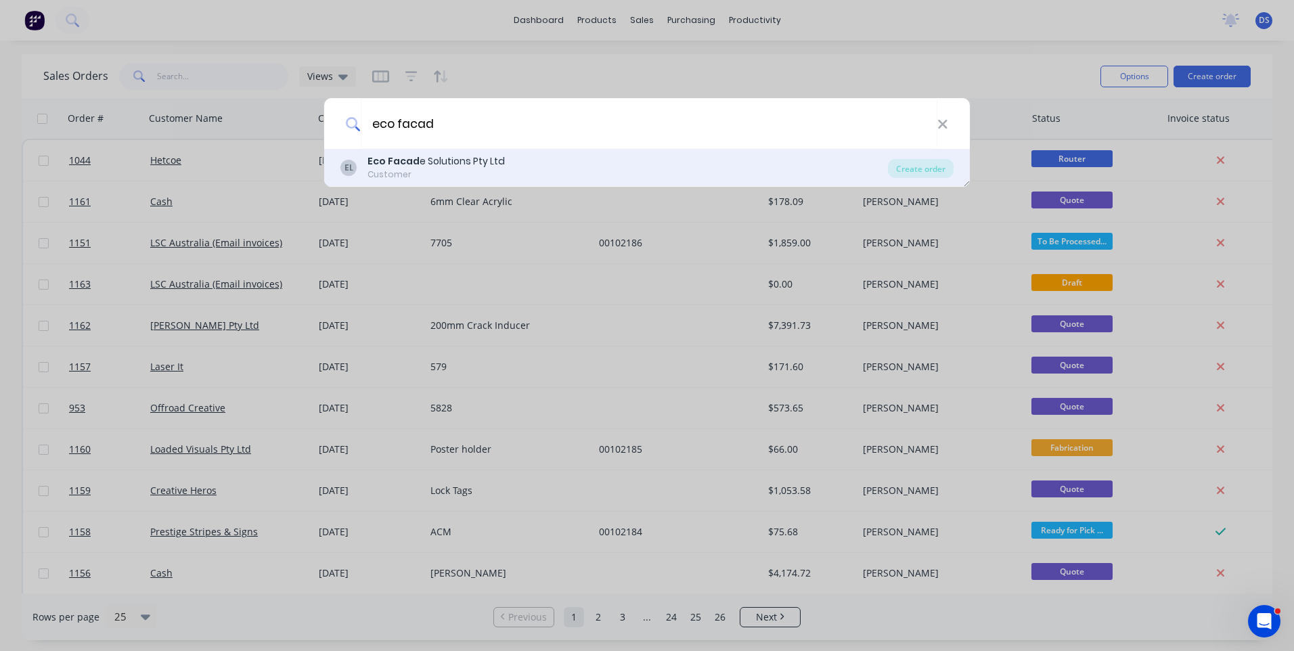
type input "eco facad"
click at [399, 163] on b "Eco Facad" at bounding box center [394, 161] width 52 height 14
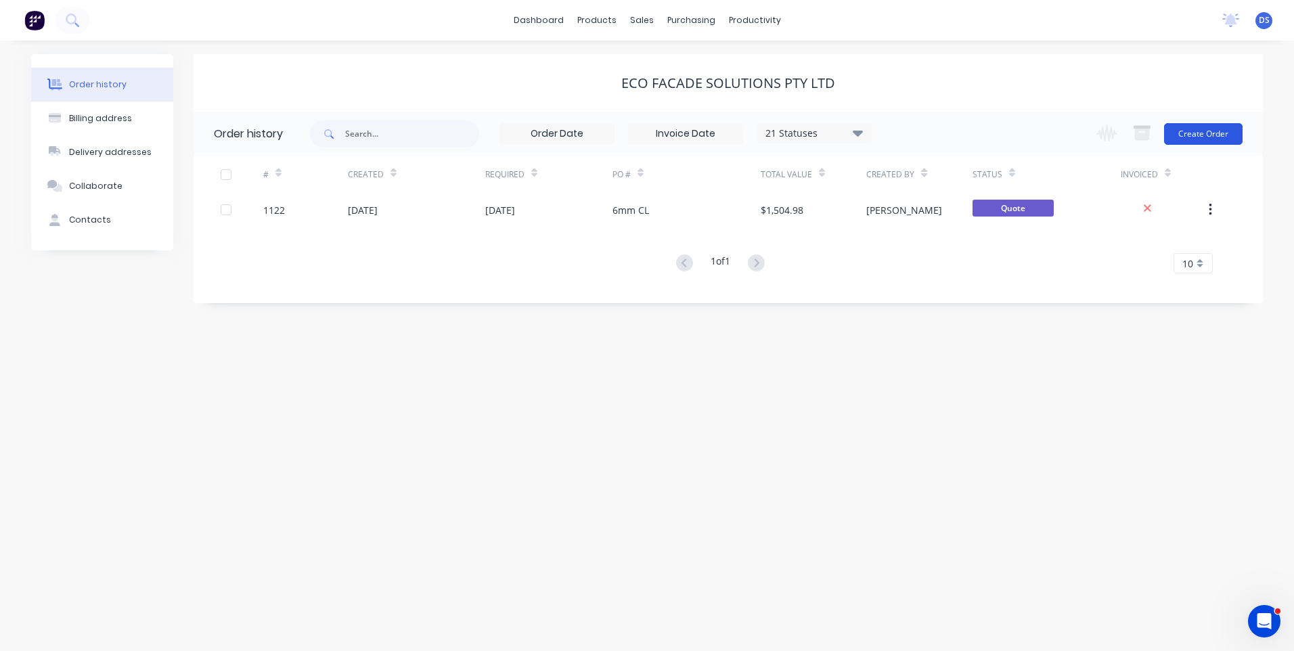
click at [1181, 135] on button "Create Order" at bounding box center [1203, 134] width 79 height 22
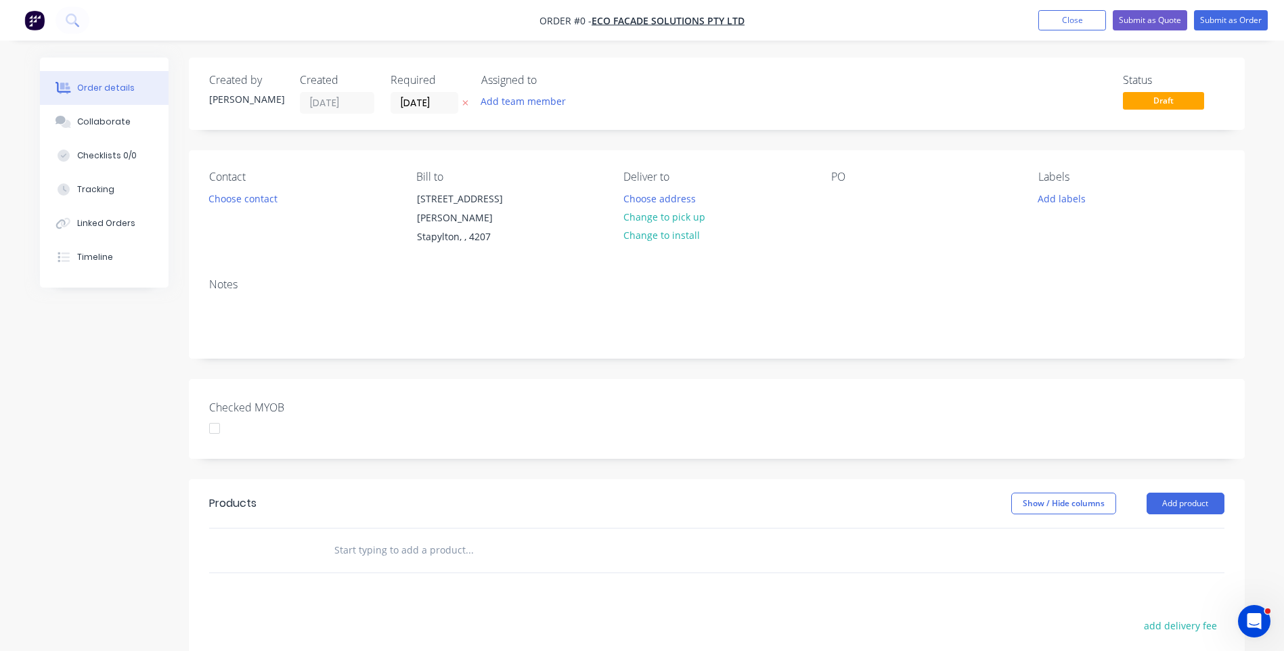
click at [132, 410] on div "Created by Darren Created 18/08/25 Required 18/08/25 Assigned to Add team membe…" at bounding box center [642, 488] width 1205 height 861
click at [242, 198] on button "Choose contact" at bounding box center [242, 198] width 83 height 18
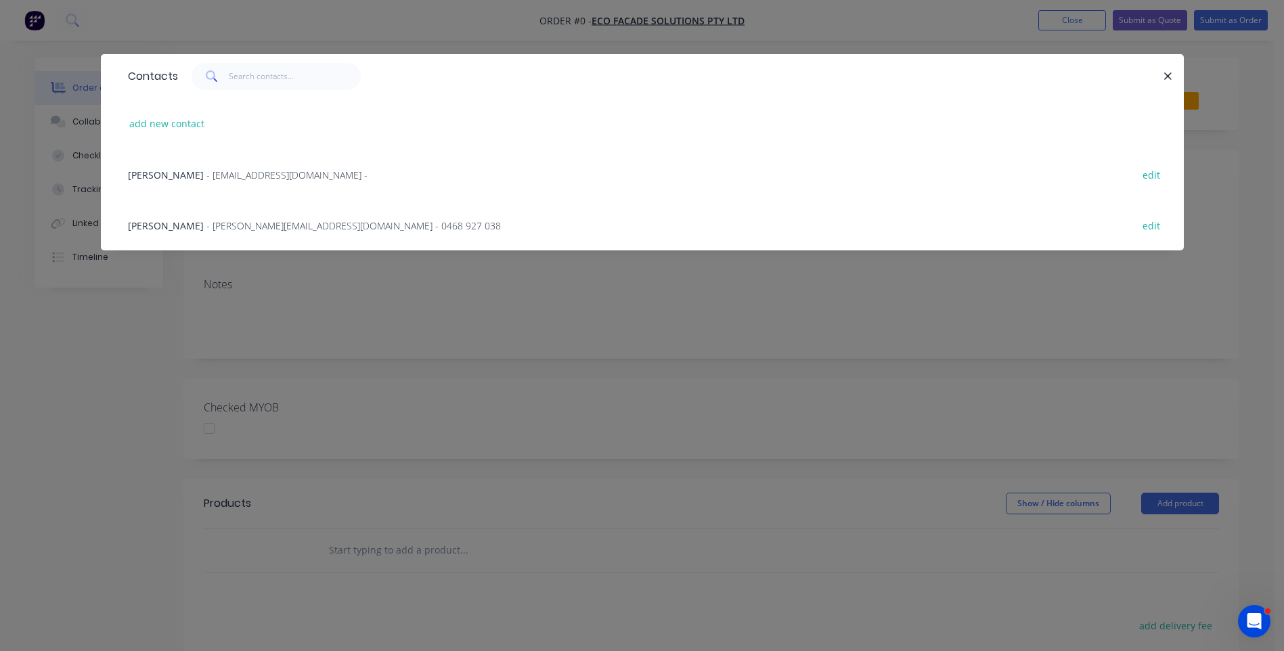
click at [255, 226] on span "- Joshua.k@ecofacadesolutions.com.au - 0468 927 038" at bounding box center [353, 225] width 294 height 13
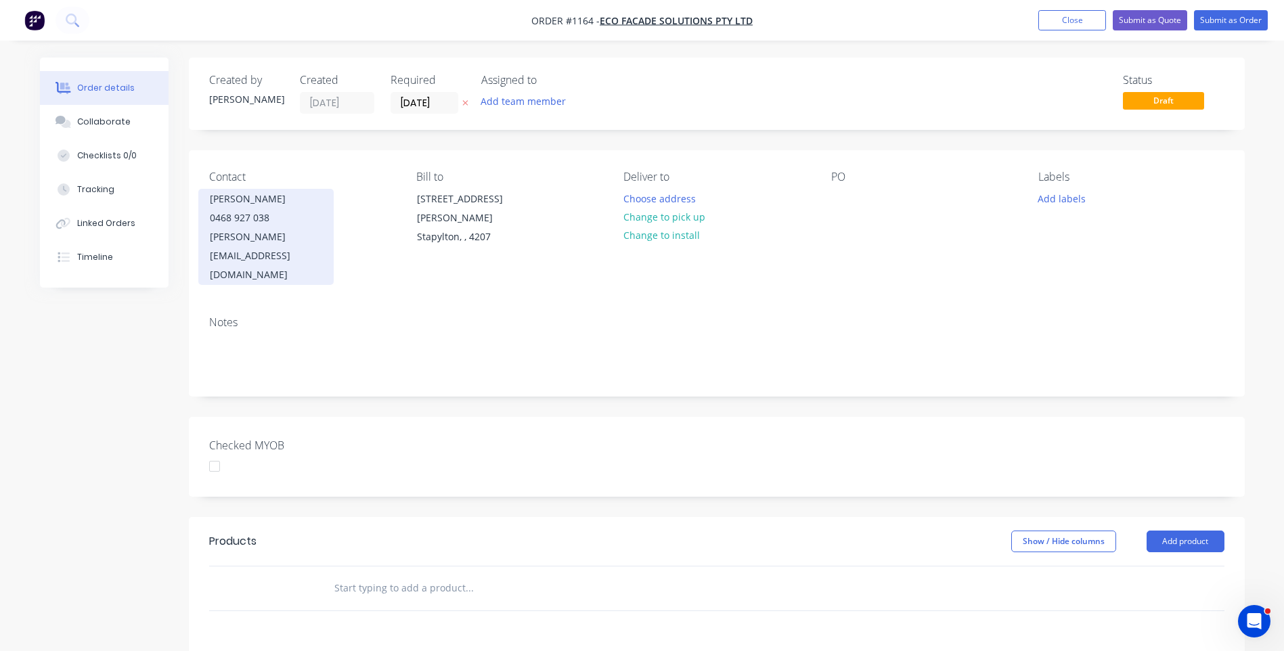
click at [239, 208] on div "Joshua K" at bounding box center [266, 199] width 112 height 19
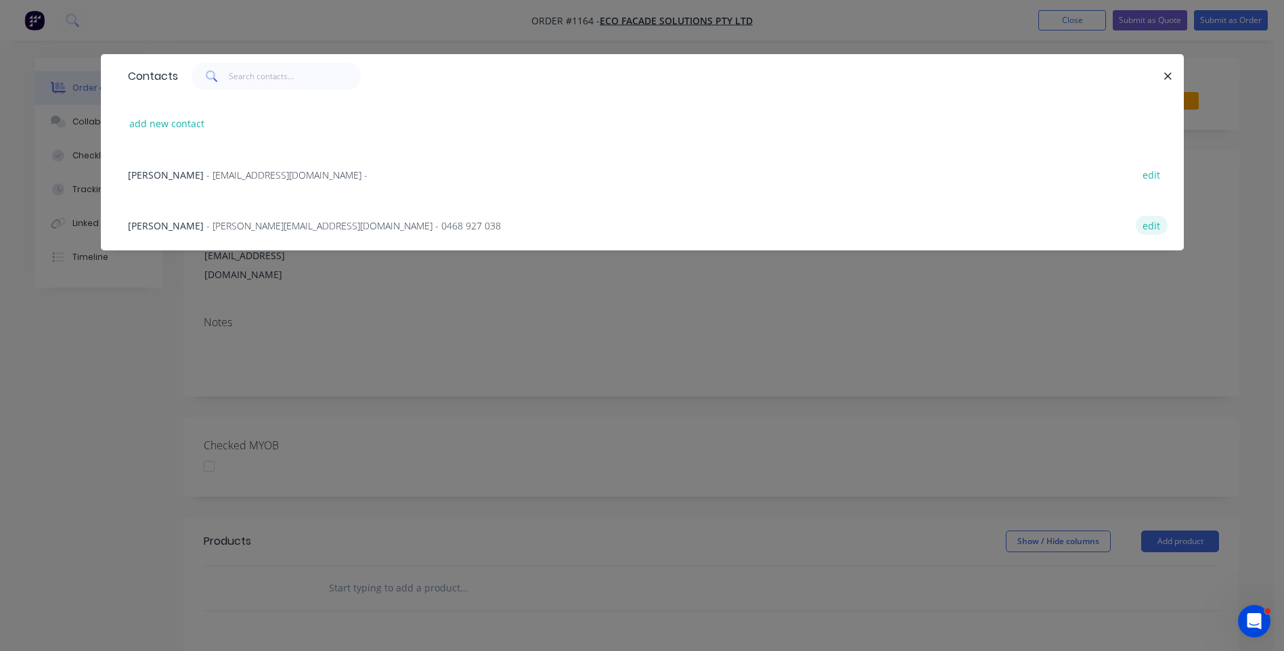
click at [1154, 230] on button "edit" at bounding box center [1152, 225] width 32 height 18
select select "AU"
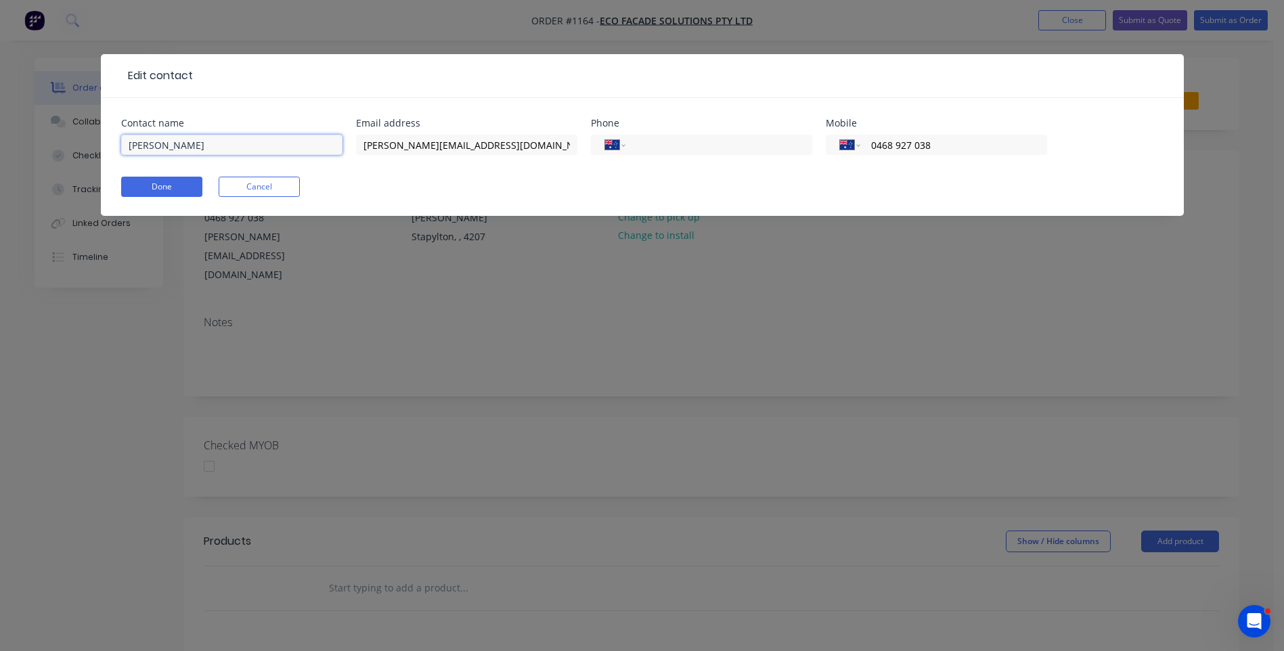
click at [202, 141] on input "Joshua K" at bounding box center [231, 145] width 221 height 20
click at [133, 146] on input "Joshua Kelson" at bounding box center [231, 145] width 221 height 20
type input "Joshua Kelson"
click at [171, 187] on button "Done" at bounding box center [161, 187] width 81 height 20
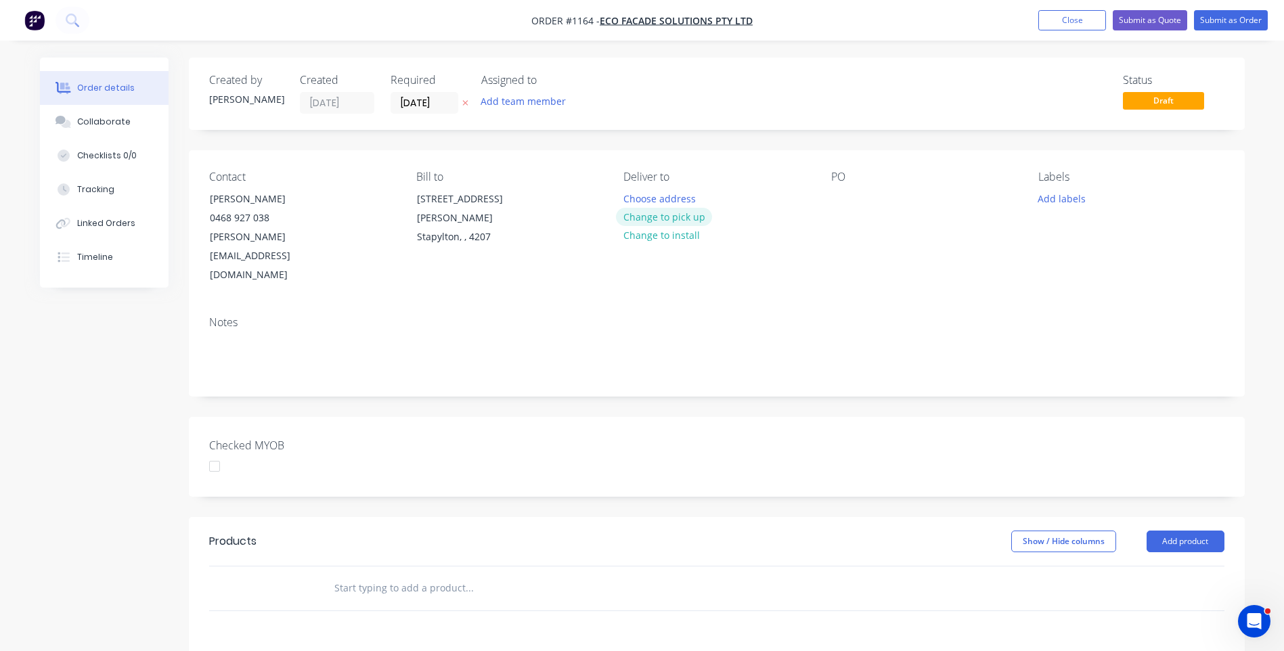
click at [655, 214] on button "Change to pick up" at bounding box center [664, 217] width 96 height 18
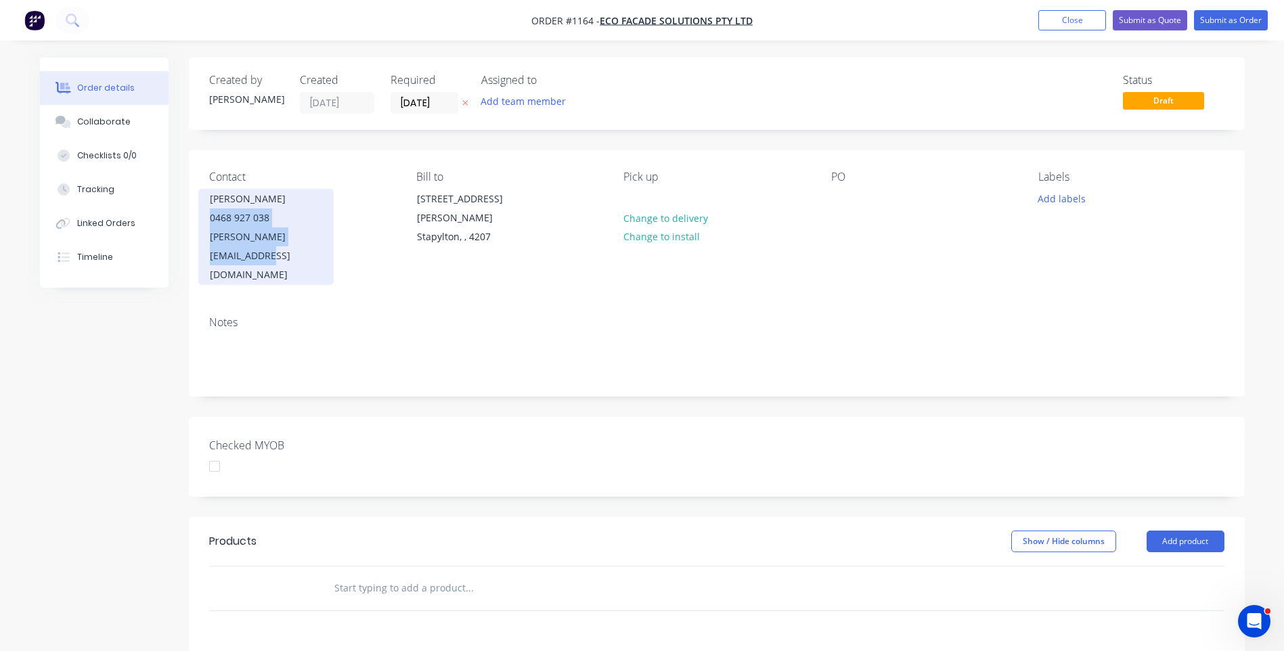
drag, startPoint x: 331, startPoint y: 236, endPoint x: 211, endPoint y: 223, distance: 121.3
click at [211, 223] on div "Joshua Kelson 0468 927 038 Joshua.k@ecofacadesolutions.com.au" at bounding box center [265, 237] width 135 height 96
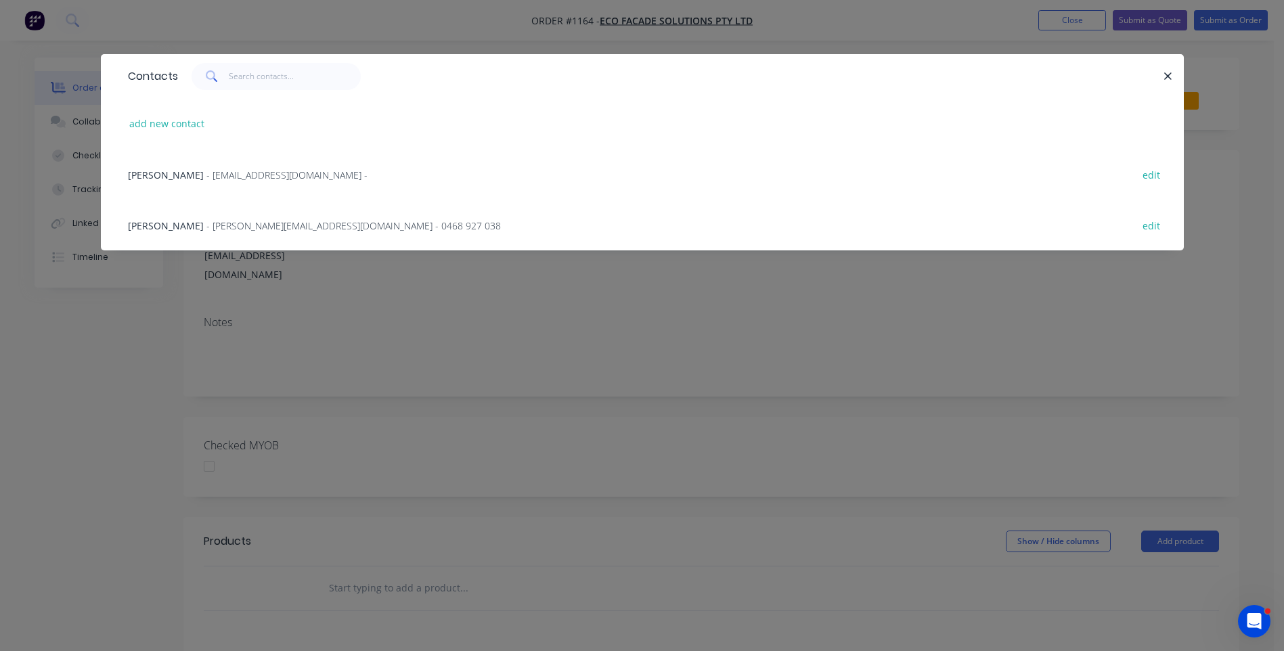
click at [1260, 197] on div "Contacts add new contact Josh - admin@ecofacadesolutions.com.au - edit Joshua K…" at bounding box center [642, 325] width 1284 height 651
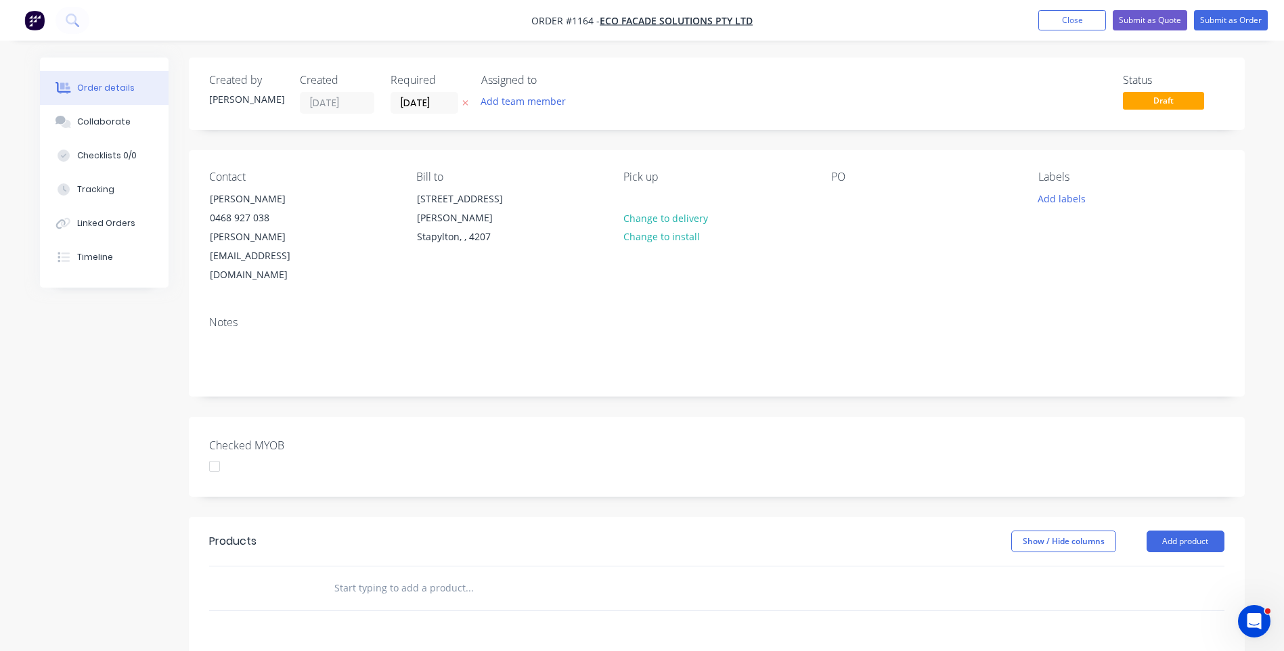
click at [62, 498] on div "Created by Darren Created 18/08/25 Required 18/08/25 Assigned to Add team membe…" at bounding box center [642, 507] width 1205 height 899
click at [635, 195] on div at bounding box center [635, 199] width 22 height 20
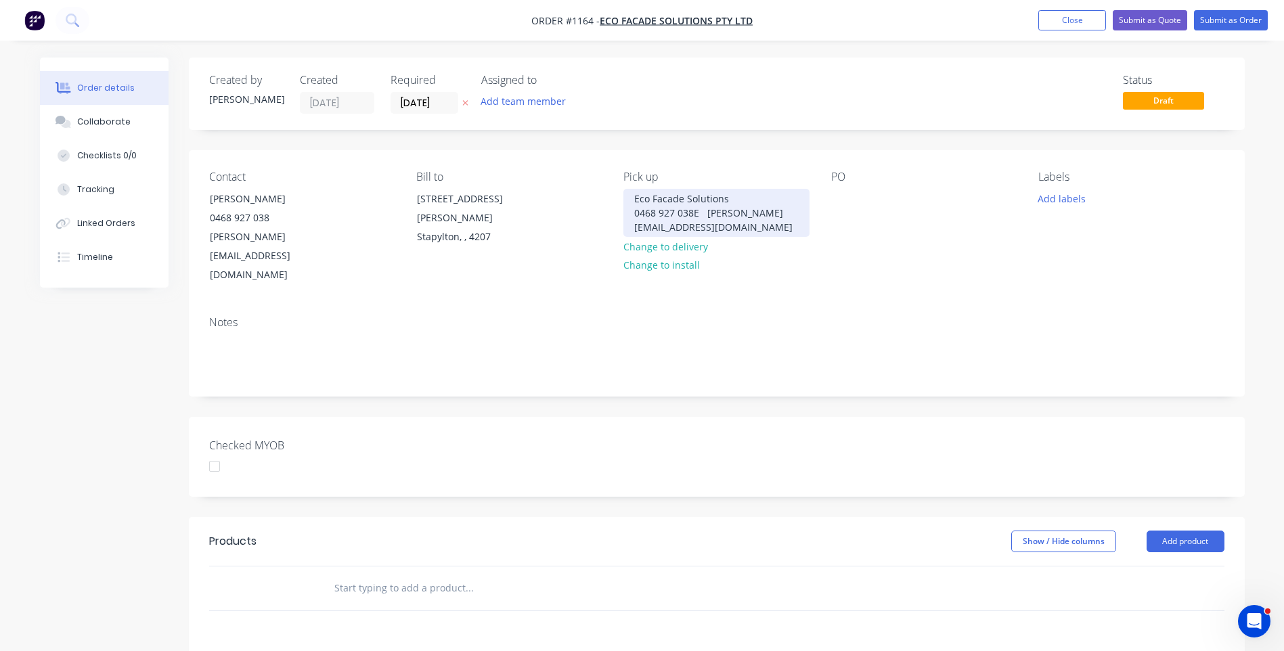
click at [699, 213] on div "Eco Facade Solutions 0468 927 038E joshua.k@ecofacadesolutions.com.au" at bounding box center [717, 213] width 186 height 48
click at [804, 225] on div "Eco Facade Solutions 0468 927 038 joshua.k@ecofacadesolutions.com.au" at bounding box center [717, 213] width 186 height 48
click at [840, 195] on div at bounding box center [842, 199] width 22 height 20
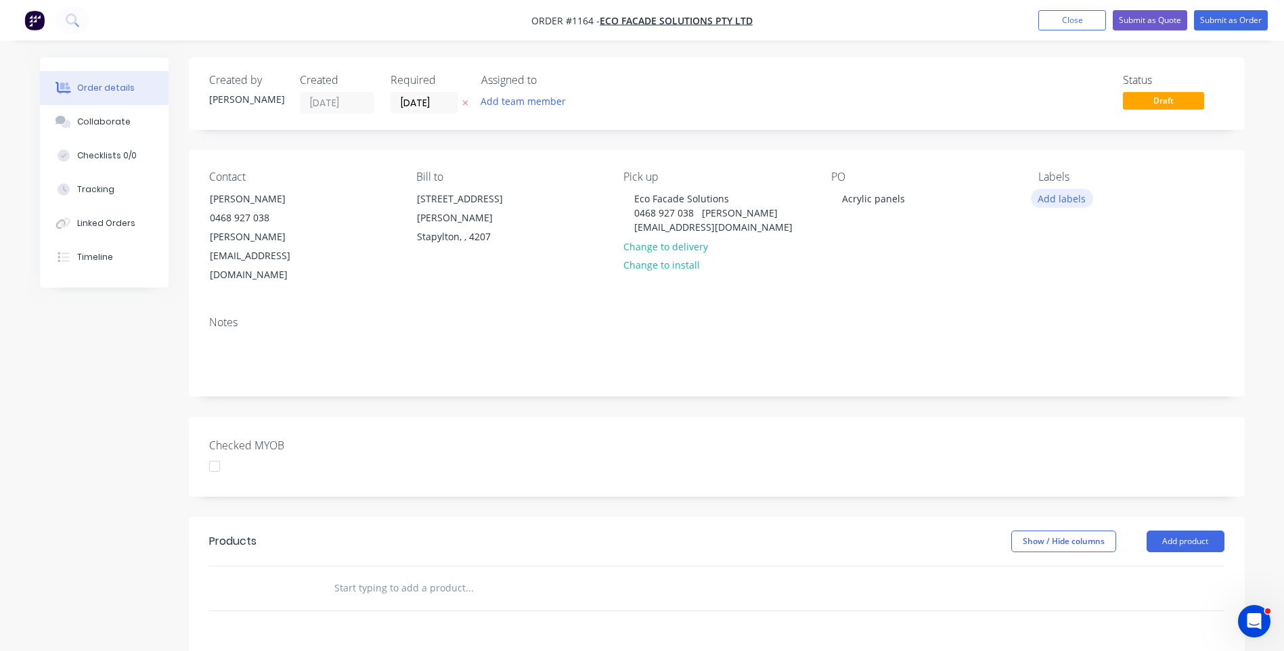
click at [1059, 196] on button "Add labels" at bounding box center [1062, 198] width 62 height 18
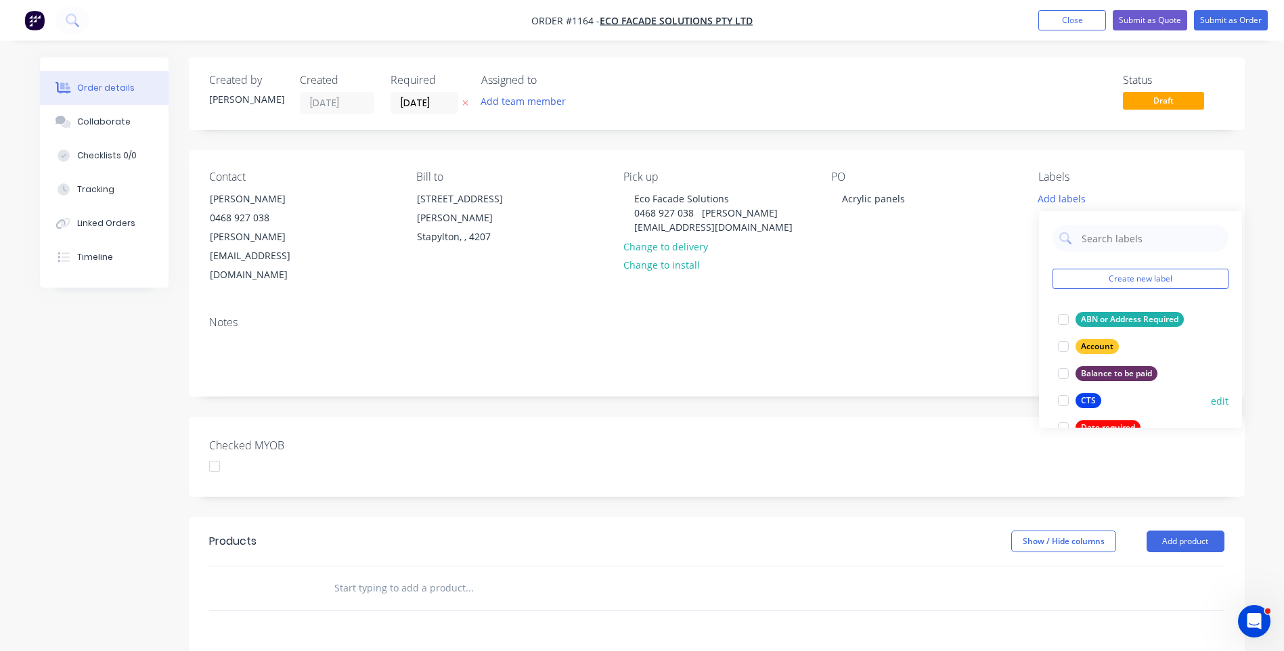
click at [1066, 399] on div at bounding box center [1063, 400] width 27 height 27
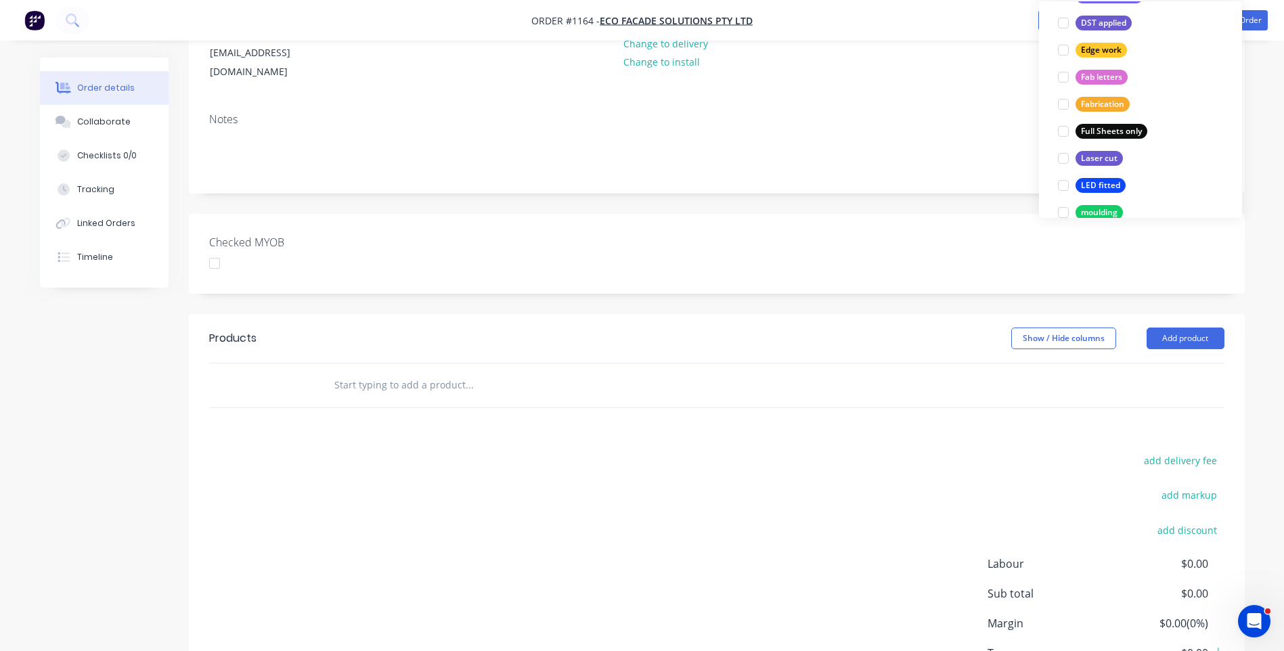
scroll to position [271, 0]
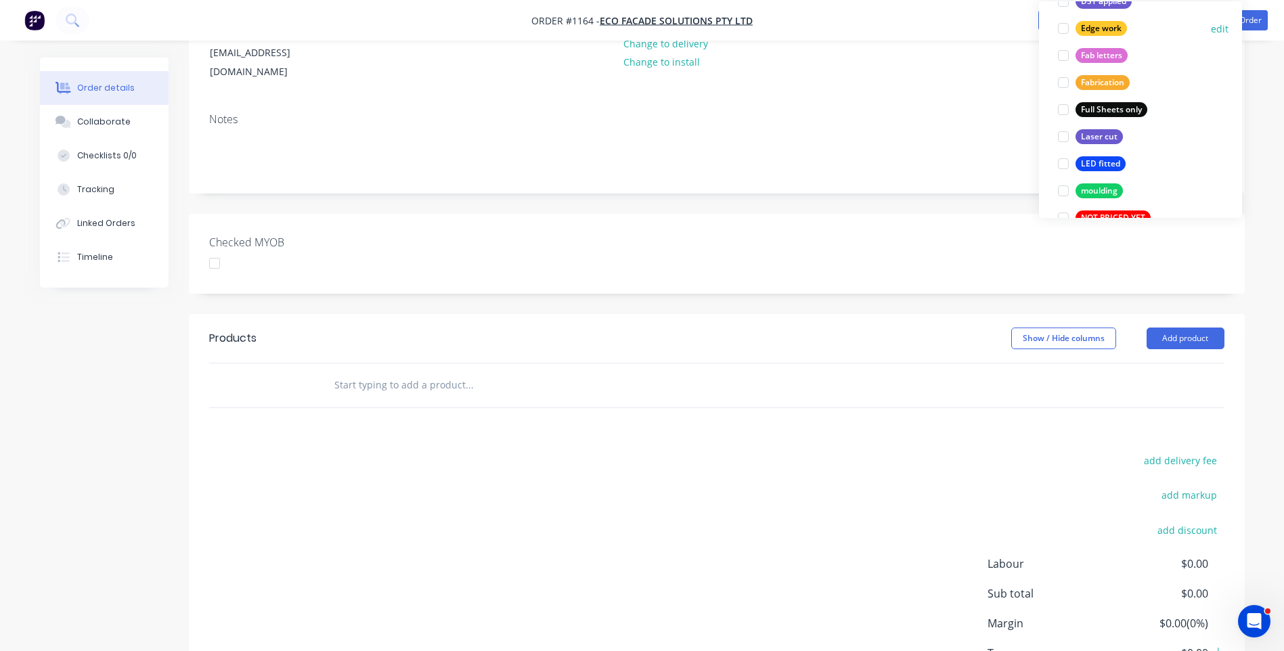
click at [1062, 28] on div at bounding box center [1063, 28] width 27 height 27
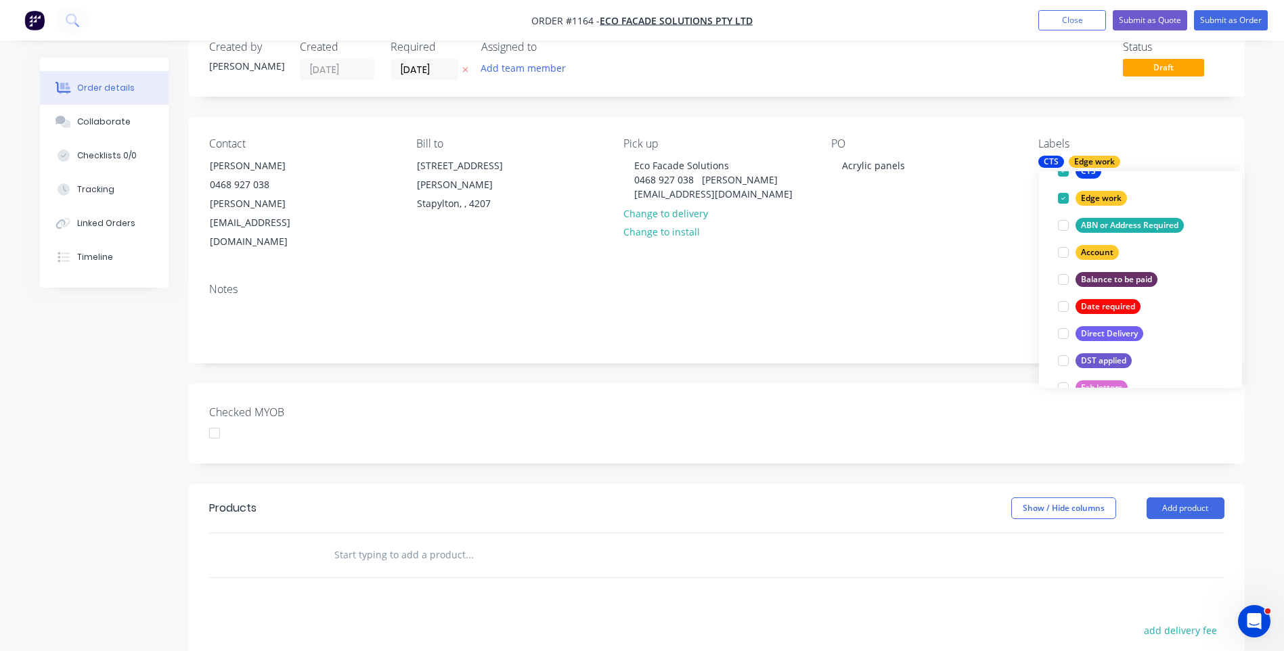
scroll to position [0, 0]
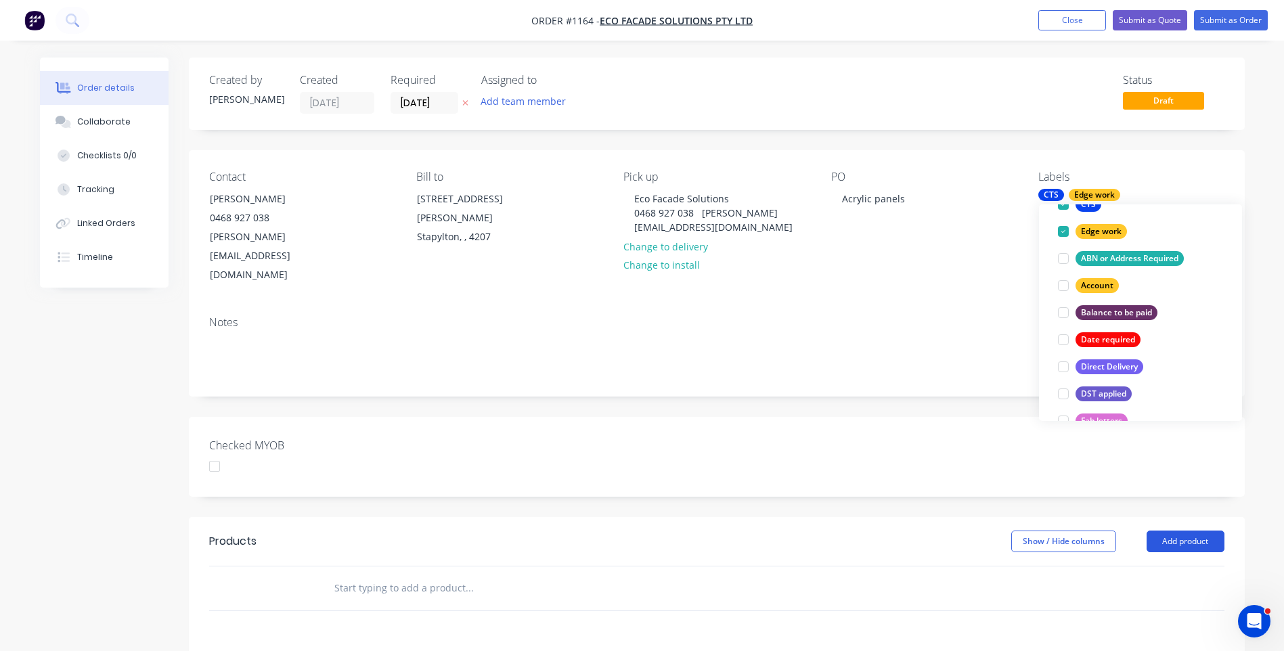
click at [1177, 531] on button "Add product" at bounding box center [1186, 542] width 78 height 22
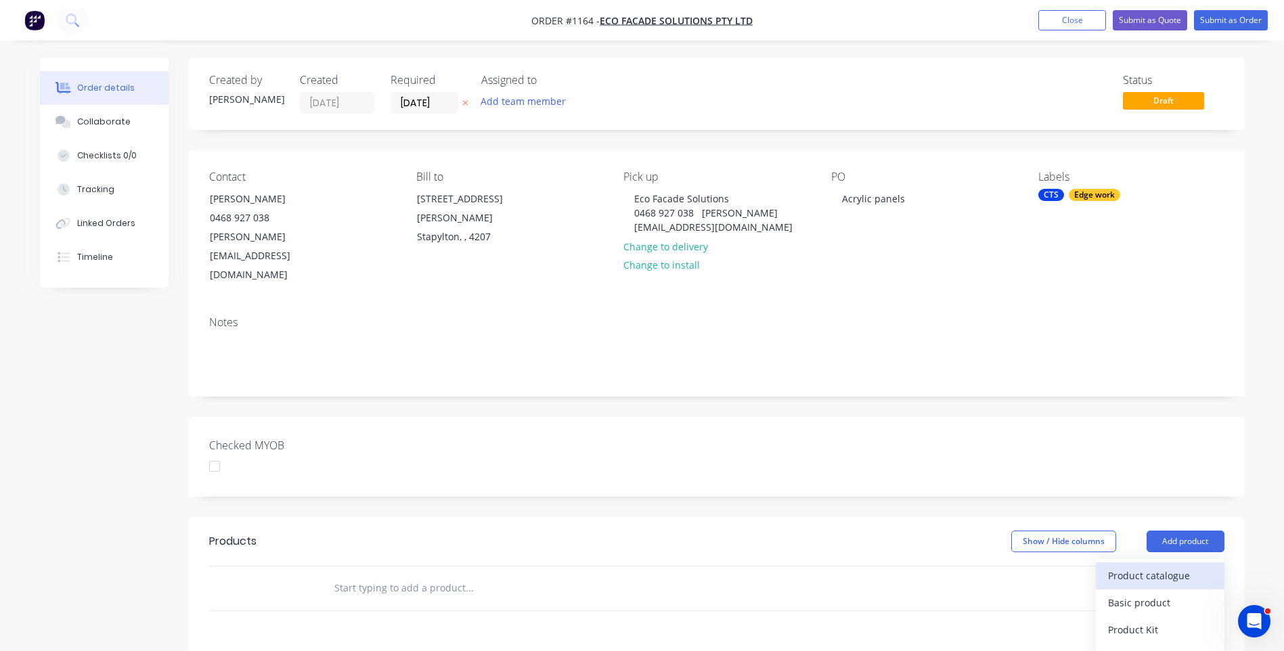
click at [1159, 566] on div "Product catalogue" at bounding box center [1160, 576] width 104 height 20
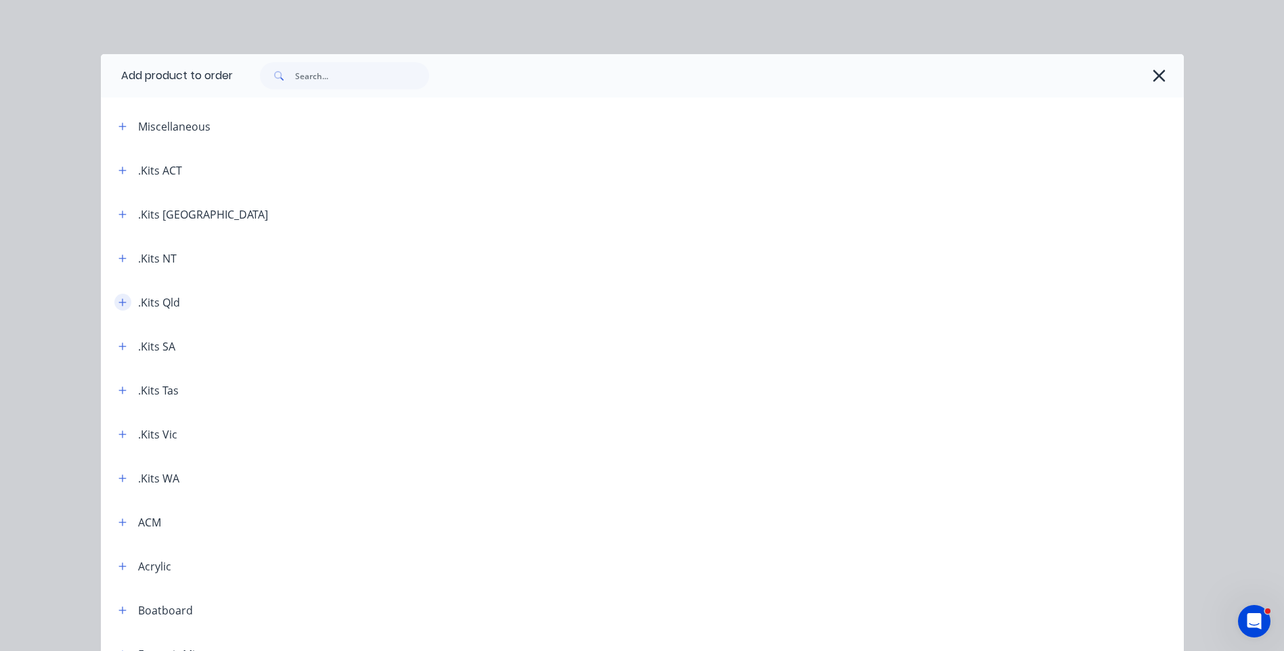
click at [118, 300] on icon "button" at bounding box center [122, 302] width 8 height 9
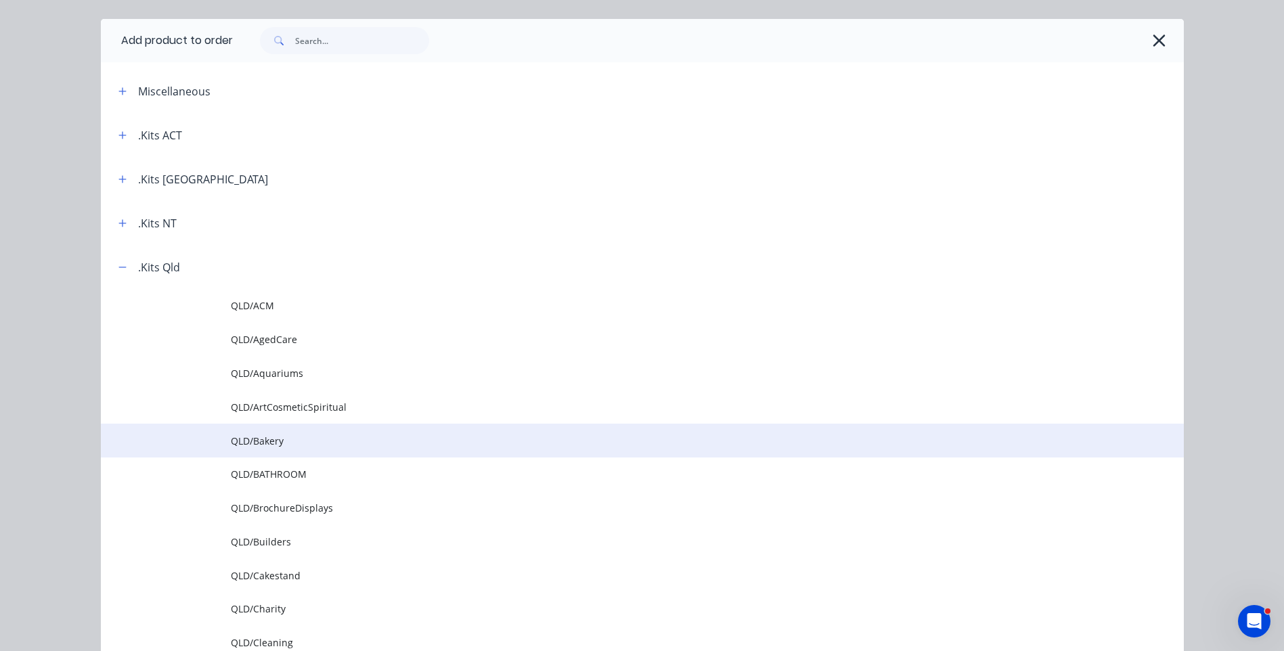
scroll to position [68, 0]
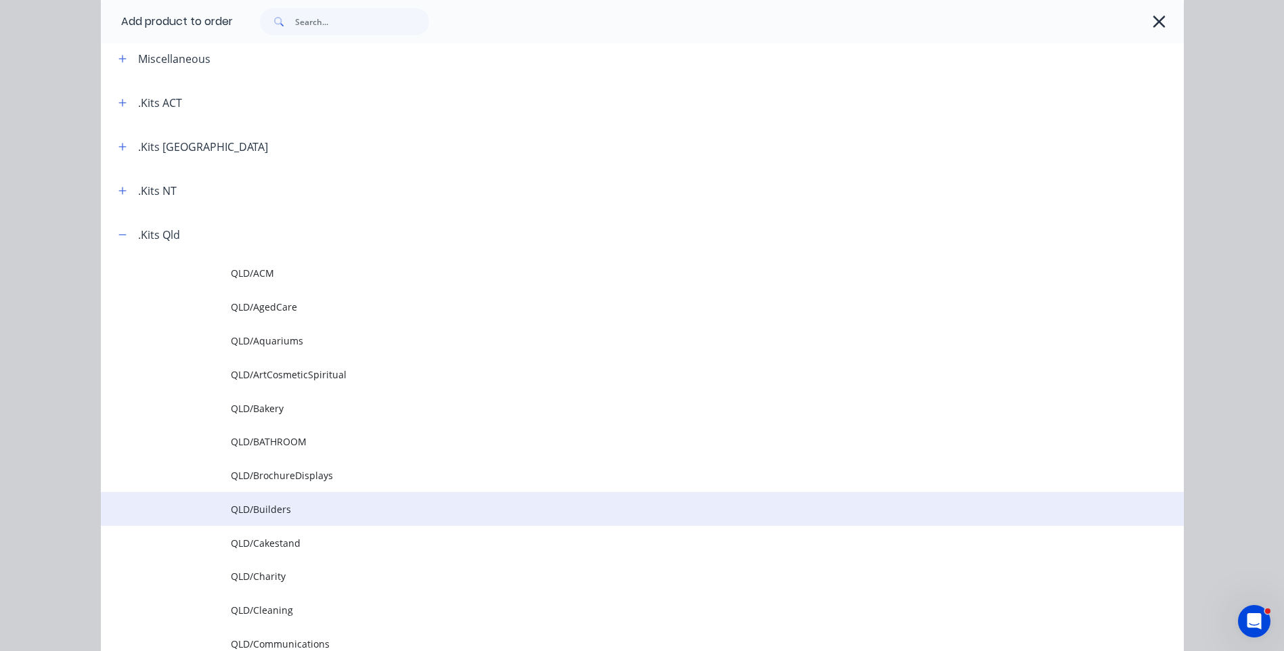
click at [266, 510] on span "QLD/Builders" at bounding box center [612, 509] width 762 height 14
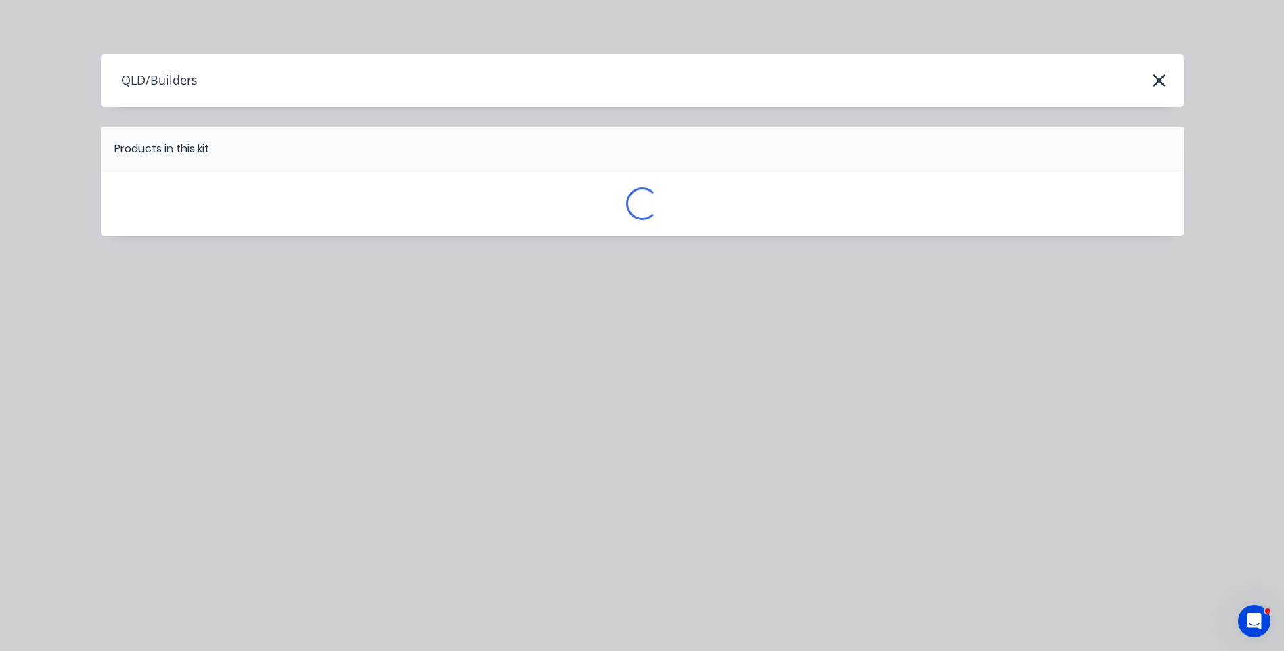
scroll to position [0, 0]
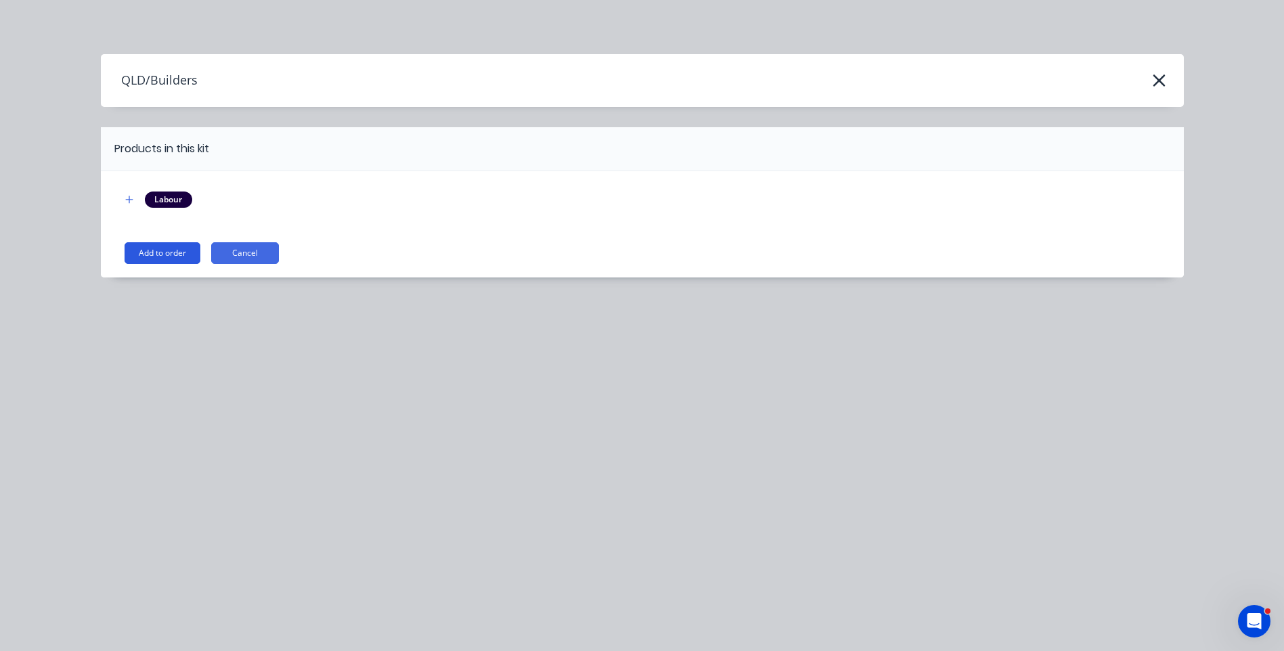
click at [164, 257] on button "Add to order" at bounding box center [163, 253] width 76 height 22
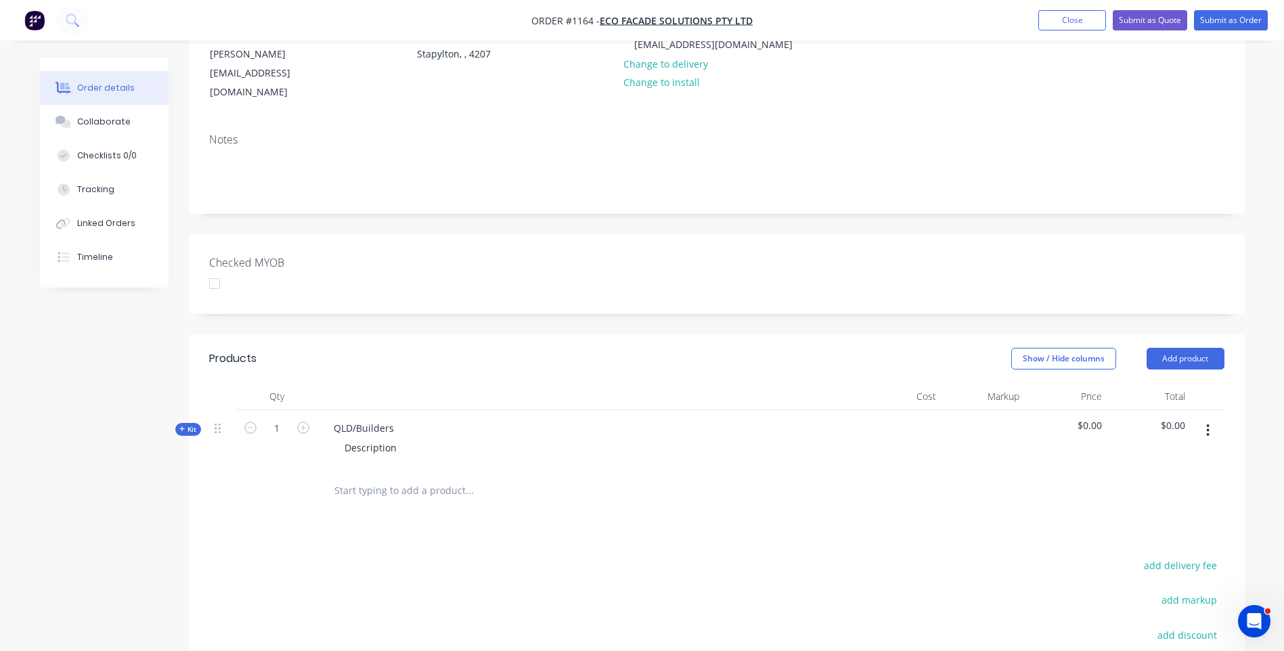
scroll to position [203, 0]
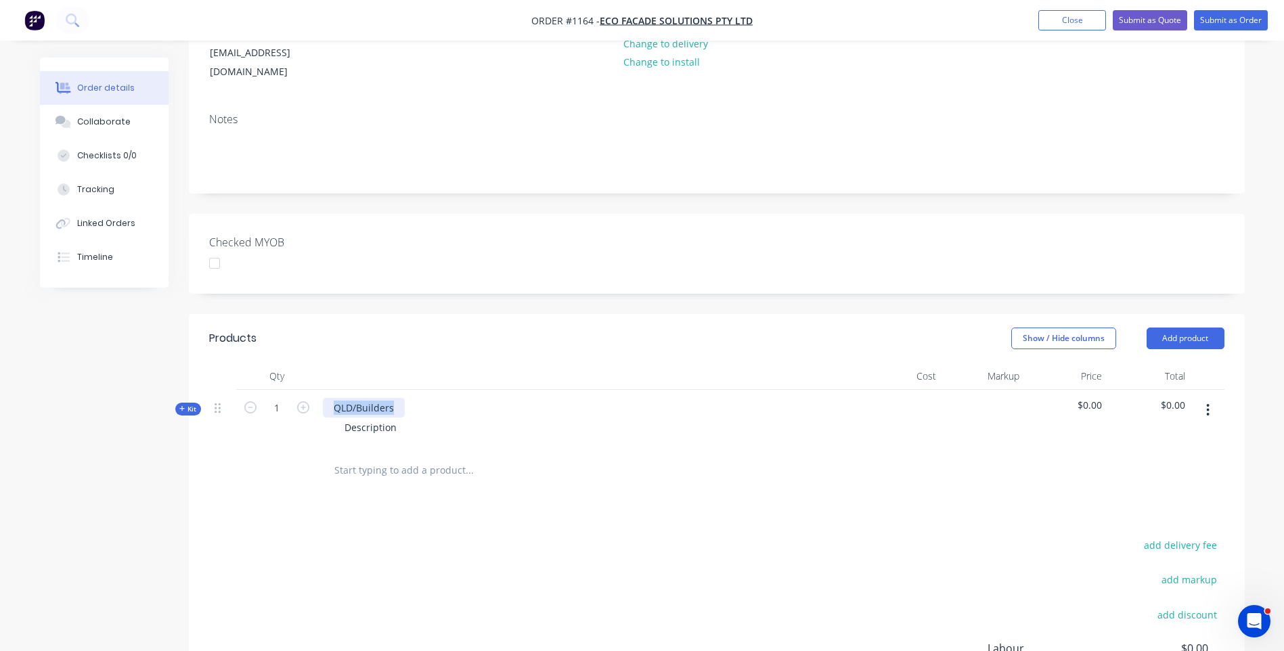
drag, startPoint x: 399, startPoint y: 368, endPoint x: 324, endPoint y: 374, distance: 74.7
click at [324, 398] on div "QLD/Builders" at bounding box center [364, 408] width 82 height 20
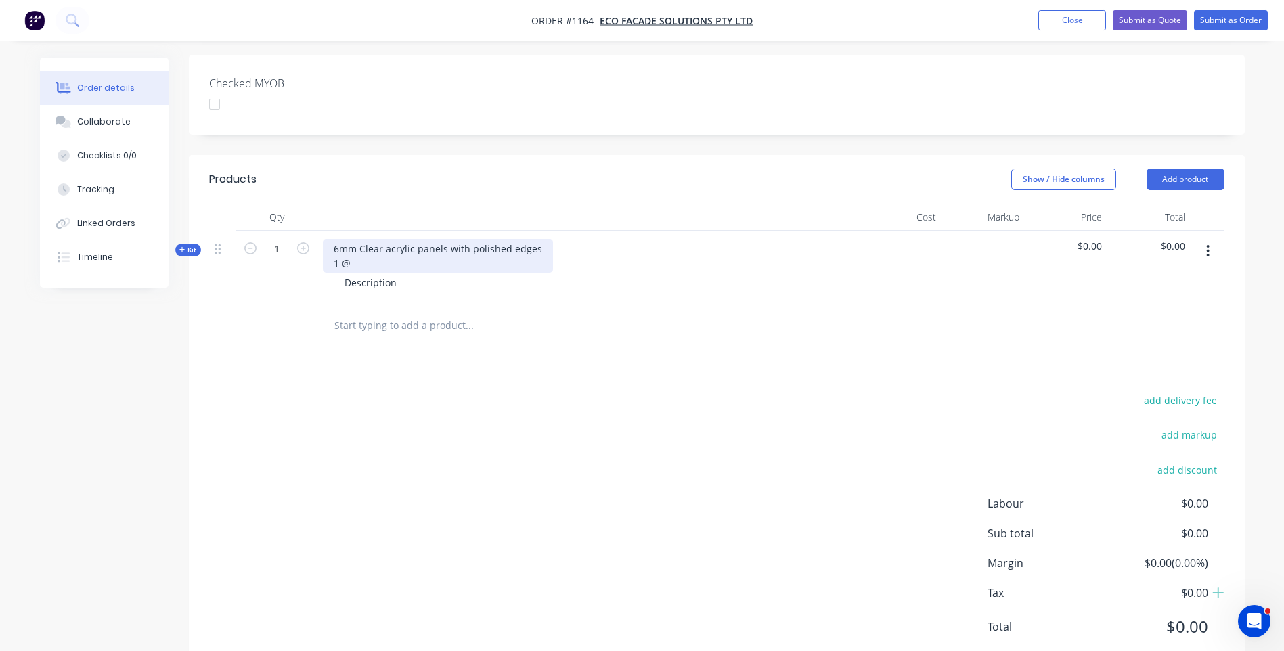
scroll to position [366, 0]
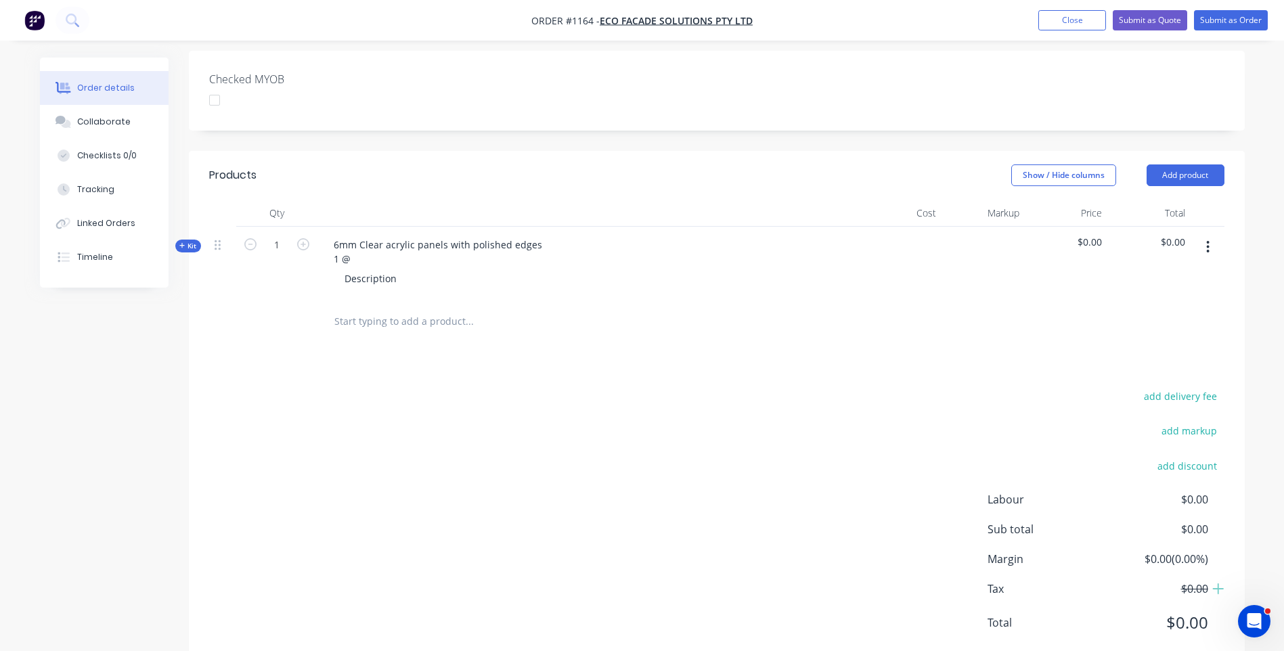
click at [161, 397] on div "Created by Darren Created 18/08/25 Required 18/08/25 Assigned to Add team membe…" at bounding box center [642, 190] width 1205 height 998
drag, startPoint x: 356, startPoint y: 225, endPoint x: 316, endPoint y: 225, distance: 39.9
click at [316, 227] on div "Kit 1 6mm Clear acrylic panels with polished edges 1 @ Description $0.00 $0.00" at bounding box center [717, 263] width 1016 height 73
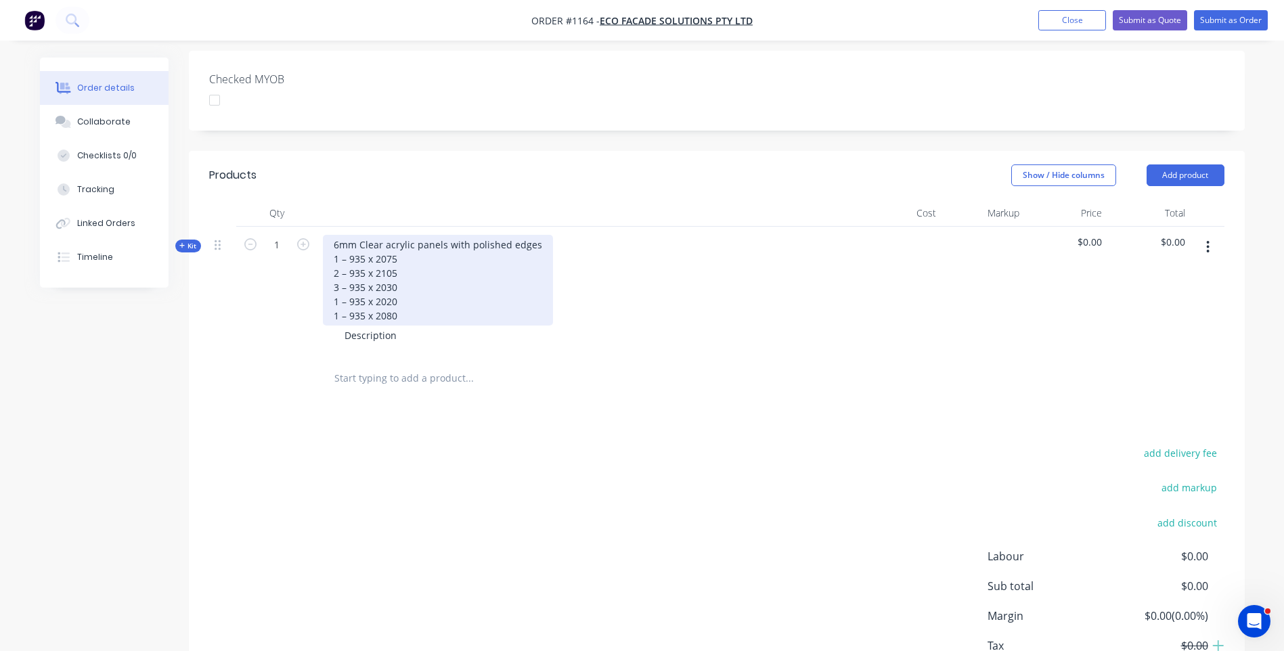
click at [350, 235] on div "6mm Clear acrylic panels with polished edges 1 – 935 x 2075 2 – 935 x 2105 3 – …" at bounding box center [438, 280] width 230 height 91
click at [366, 235] on div "6mm Clear acrylic panels with polished edges 1 @ 935 x 2075 2 – 935 x 2105 3 – …" at bounding box center [438, 280] width 230 height 91
click at [351, 235] on div "6mm Clear acrylic panels with polished edges 1 @ 935 x 2075 2 – 935 x 2105 3 – …" at bounding box center [438, 280] width 230 height 91
click at [351, 248] on div "6mm Clear acrylic panels with polished edges 1 @ 935 x 2075 2 @ 935 x 2105 3 – …" at bounding box center [438, 280] width 230 height 91
click at [349, 257] on div "6mm Clear acrylic panels with polished edges 1 @ 935 x 2075 2 @ 935 x 2105 3 @ …" at bounding box center [438, 280] width 230 height 91
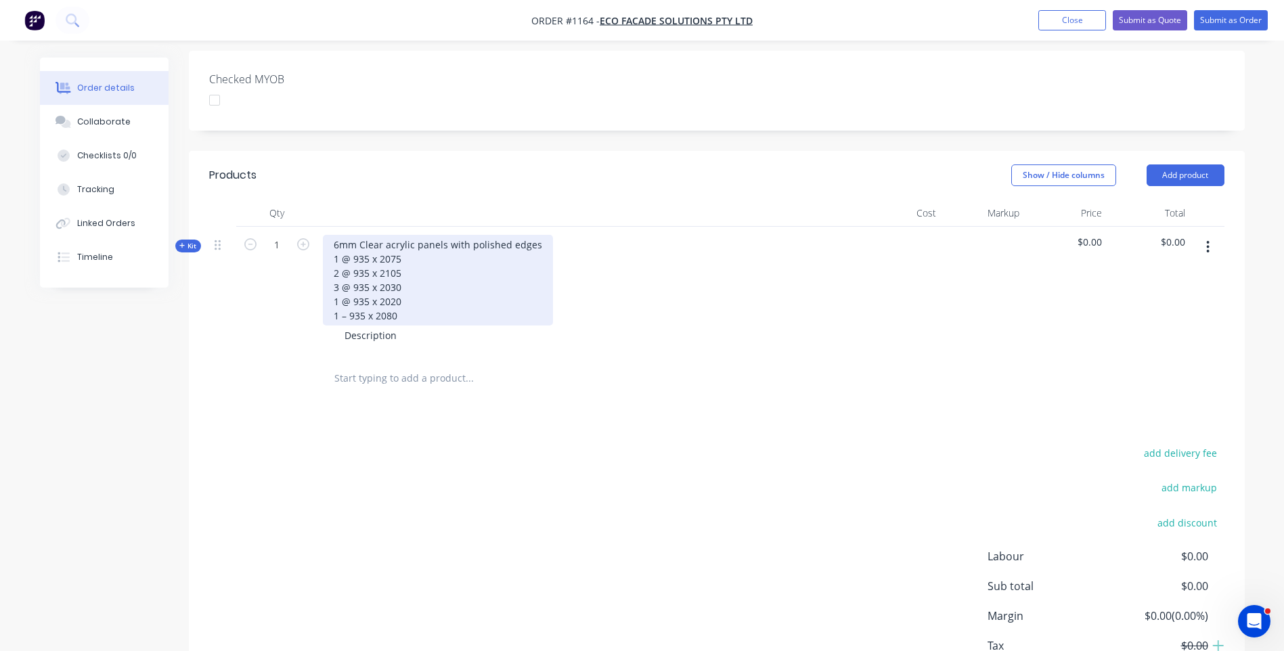
click at [350, 275] on div "6mm Clear acrylic panels with polished edges 1 @ 935 x 2075 2 @ 935 x 2105 3 @ …" at bounding box center [438, 280] width 230 height 91
click at [368, 235] on div "6mm Clear acrylic panels with polished edges 1 @ 935 x 2075 2 @ 935 x 2105 3 @ …" at bounding box center [438, 280] width 230 height 91
click at [366, 235] on div "6mm Clear acrylic panels with polished edges 1 @ 935mm x 2075 2 @ 935 x 2105 3 …" at bounding box center [438, 280] width 230 height 91
click at [367, 235] on div "6mm Clear acrylic panels with polished edges 1 @ 935mm x 2075 2 @ 935 x 2105 3 …" at bounding box center [438, 280] width 230 height 91
click at [367, 249] on div "6mm Clear acrylic panels with polished edges 1 @ 935mm x 2075 2 @ 935mm x 2105 …" at bounding box center [438, 280] width 230 height 91
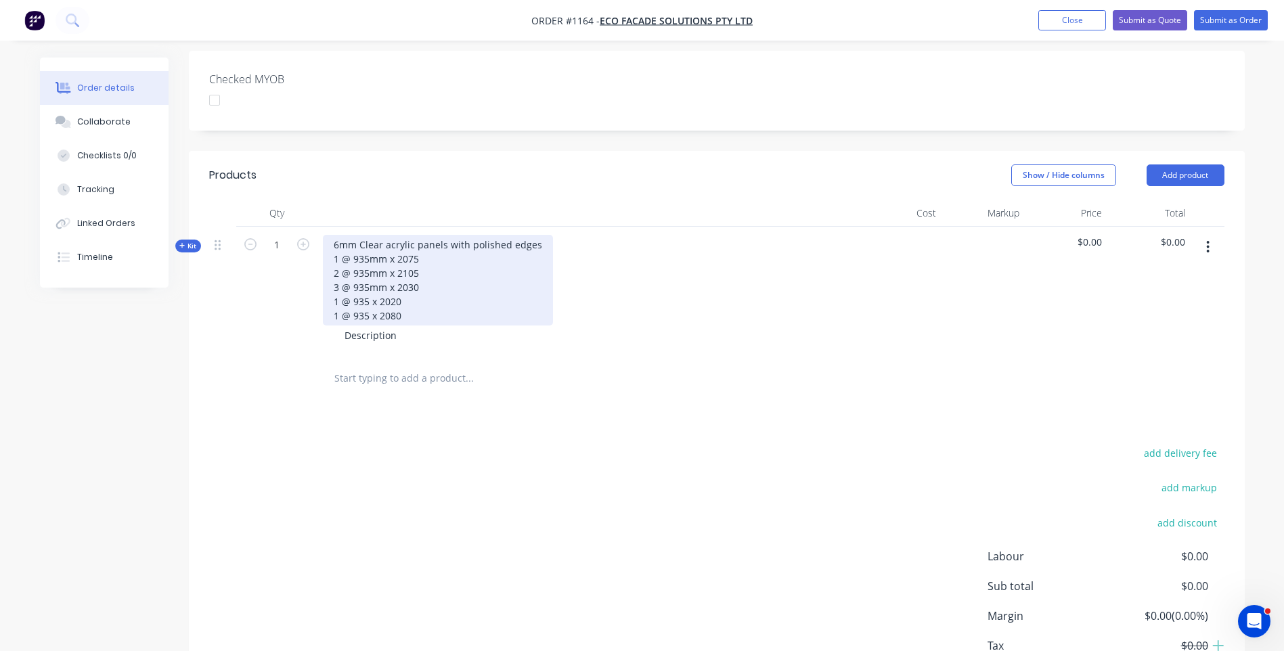
click at [368, 262] on div "6mm Clear acrylic panels with polished edges 1 @ 935mm x 2075 2 @ 935mm x 2105 …" at bounding box center [438, 280] width 230 height 91
click at [368, 274] on div "6mm Clear acrylic panels with polished edges 1 @ 935mm x 2075 2 @ 935mm x 2105 …" at bounding box center [438, 280] width 230 height 91
click at [419, 235] on div "6mm Clear acrylic panels with polished edges 1 @ 935mm x 2075 2 @ 935mm x 2105 …" at bounding box center [438, 280] width 230 height 91
click at [416, 237] on div "6mm Clear acrylic panels with polished edges 1 @ 935mm x 2075mm 2 @ 935mm x 210…" at bounding box center [438, 280] width 230 height 91
click at [418, 248] on div "6mm Clear acrylic panels with polished edges 1 @ 935mm x 2075mm 2 @ 935mm x 210…" at bounding box center [438, 280] width 230 height 91
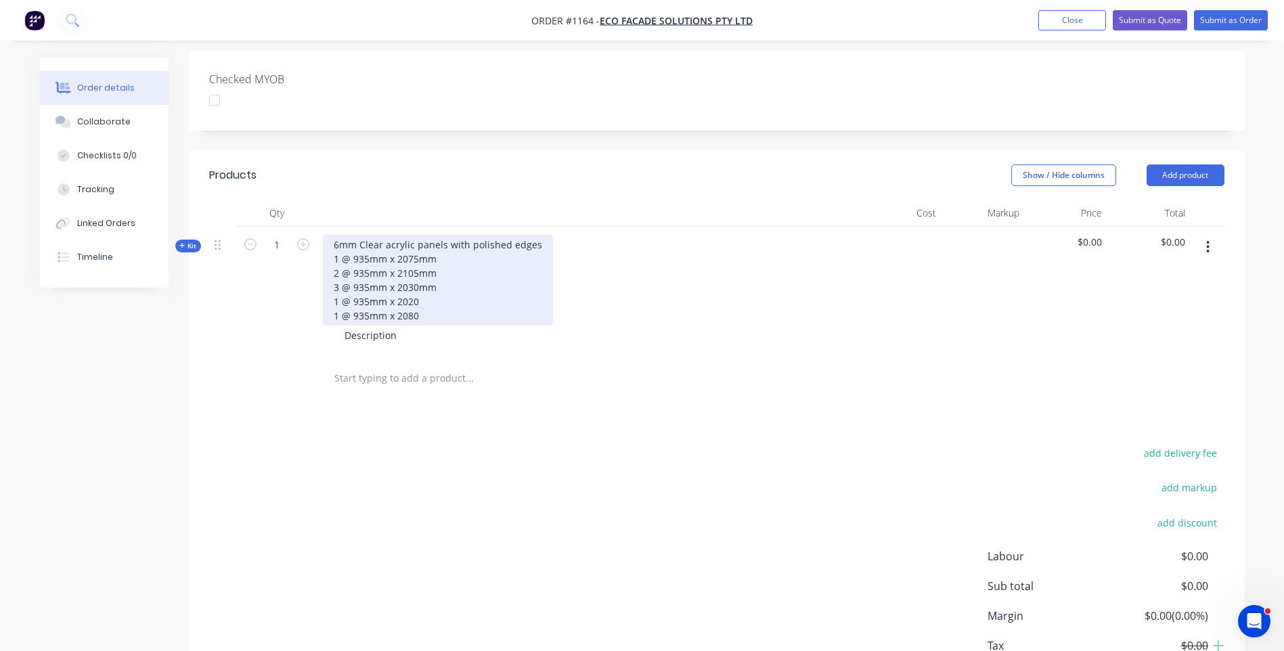
click at [420, 263] on div "6mm Clear acrylic panels with polished edges 1 @ 935mm x 2075mm 2 @ 935mm x 210…" at bounding box center [438, 280] width 230 height 91
click at [420, 277] on div "6mm Clear acrylic panels with polished edges 1 @ 935mm x 2075mm 2 @ 935mm x 210…" at bounding box center [438, 280] width 230 height 91
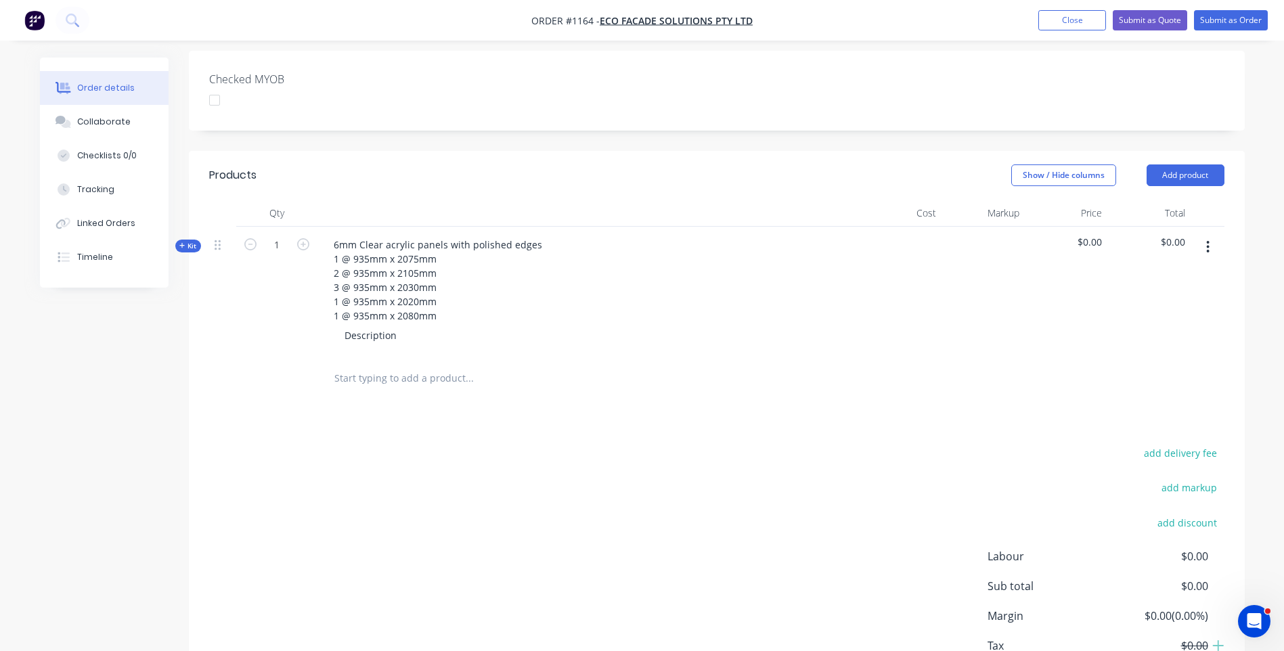
click at [574, 357] on div at bounding box center [561, 379] width 487 height 44
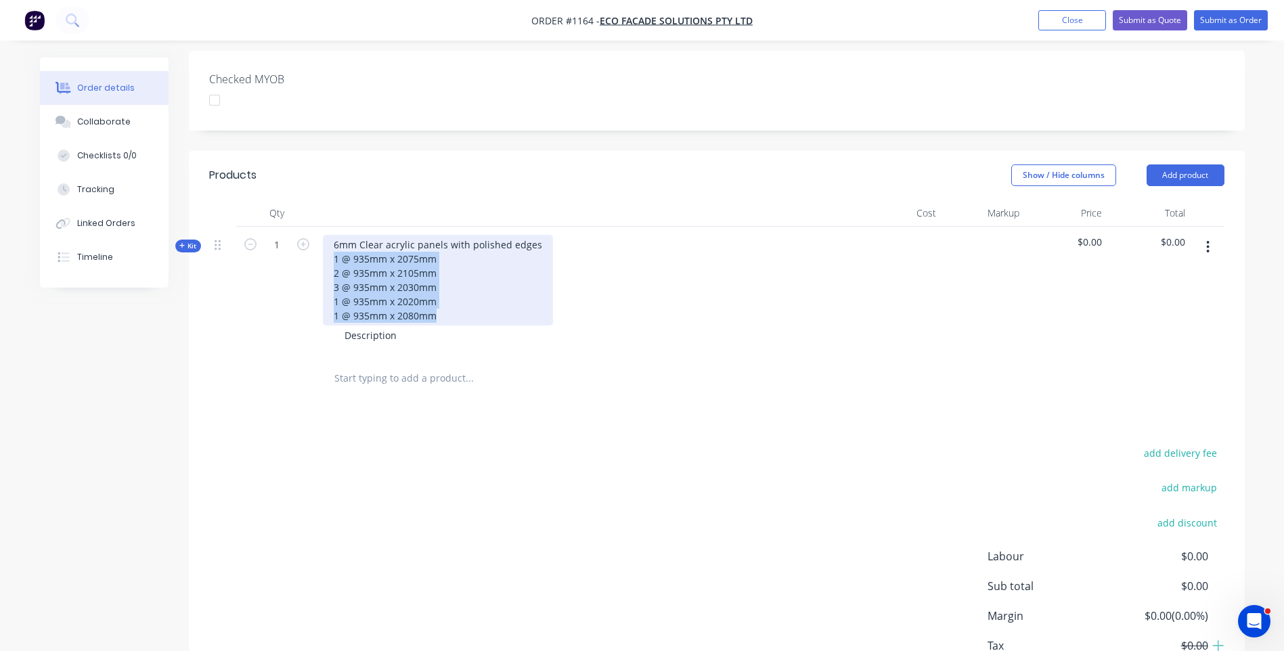
drag, startPoint x: 436, startPoint y: 277, endPoint x: 333, endPoint y: 226, distance: 114.8
click at [333, 235] on div "6mm Clear acrylic panels with polished edges 1 @ 935mm x 2075mm 2 @ 935mm x 210…" at bounding box center [438, 280] width 230 height 91
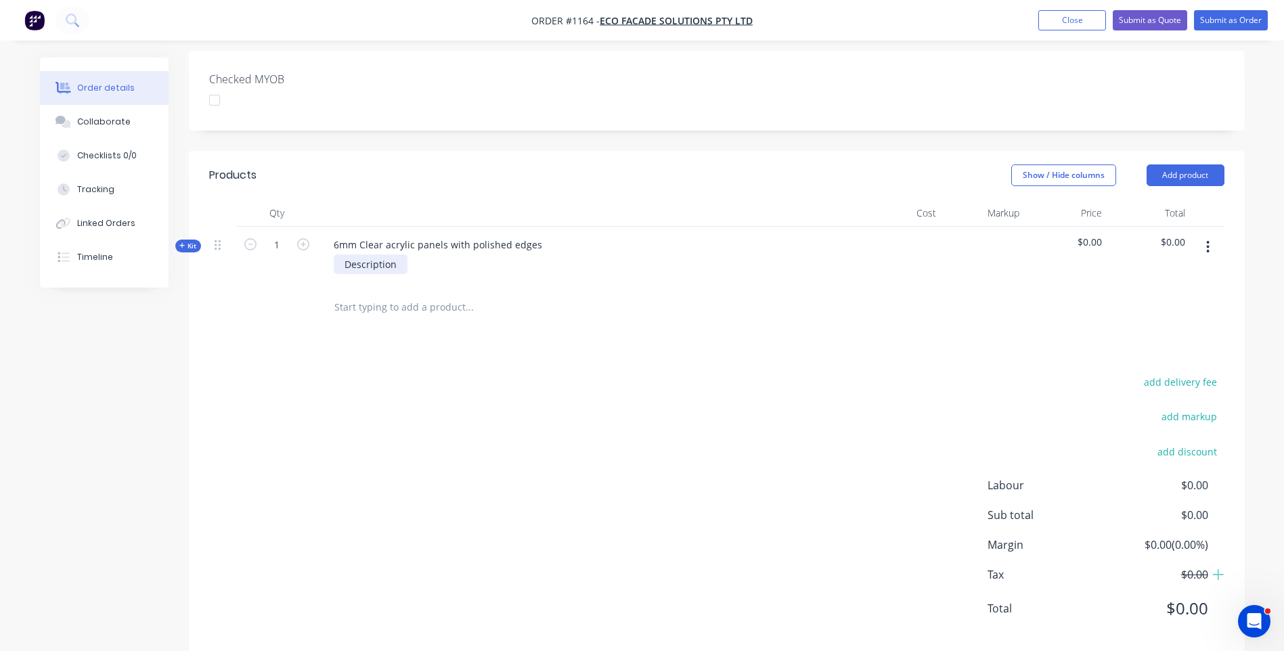
scroll to position [352, 0]
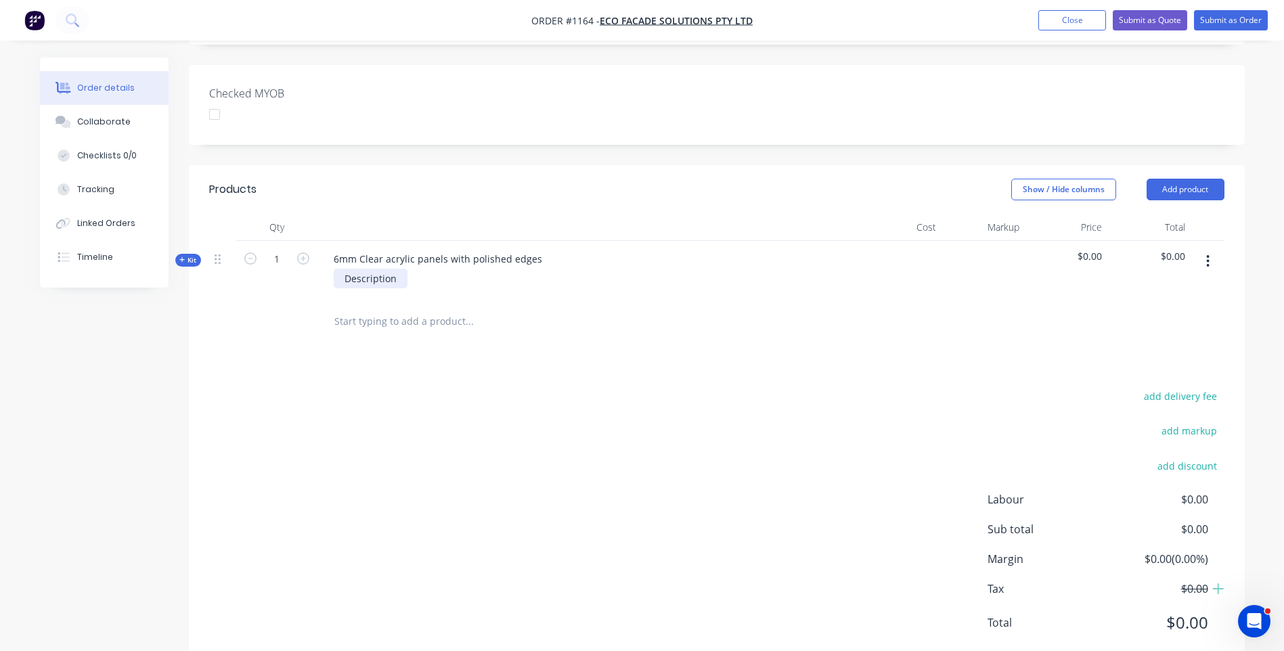
click at [374, 269] on div "Description" at bounding box center [371, 279] width 74 height 20
paste div
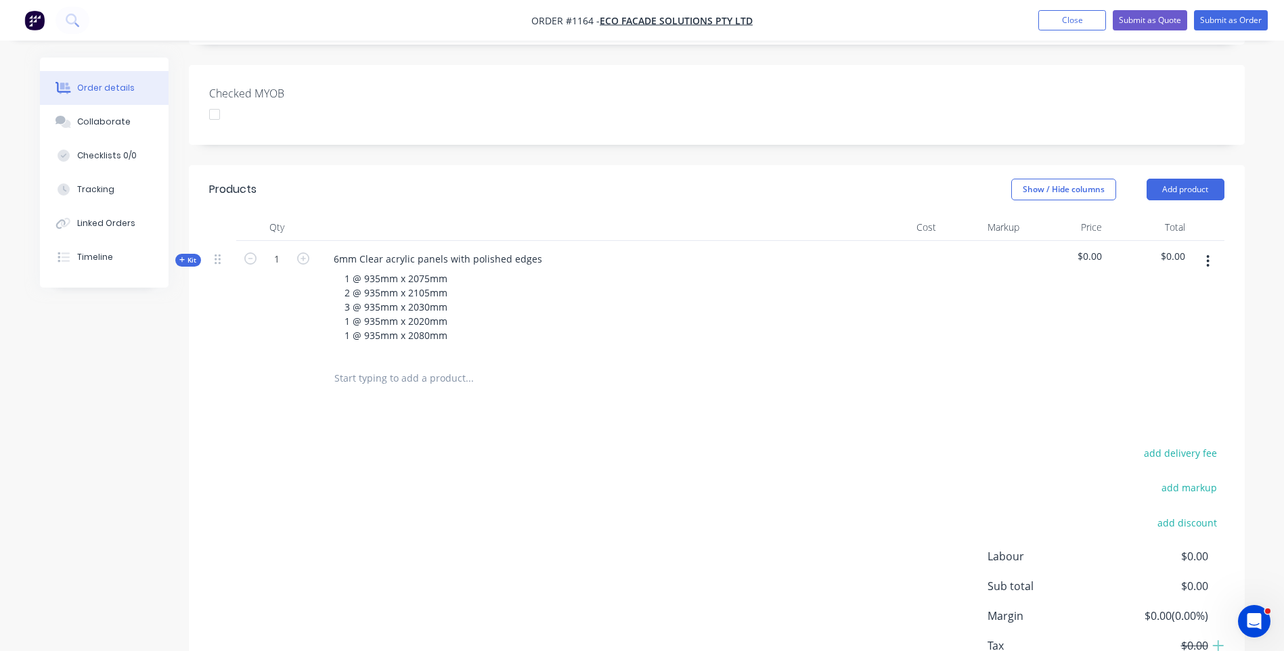
click at [594, 486] on div "add delivery fee add markup add discount Labour $0.00 Sub total $0.00 Margin $0…" at bounding box center [717, 574] width 1016 height 261
click at [183, 257] on icon at bounding box center [182, 260] width 6 height 7
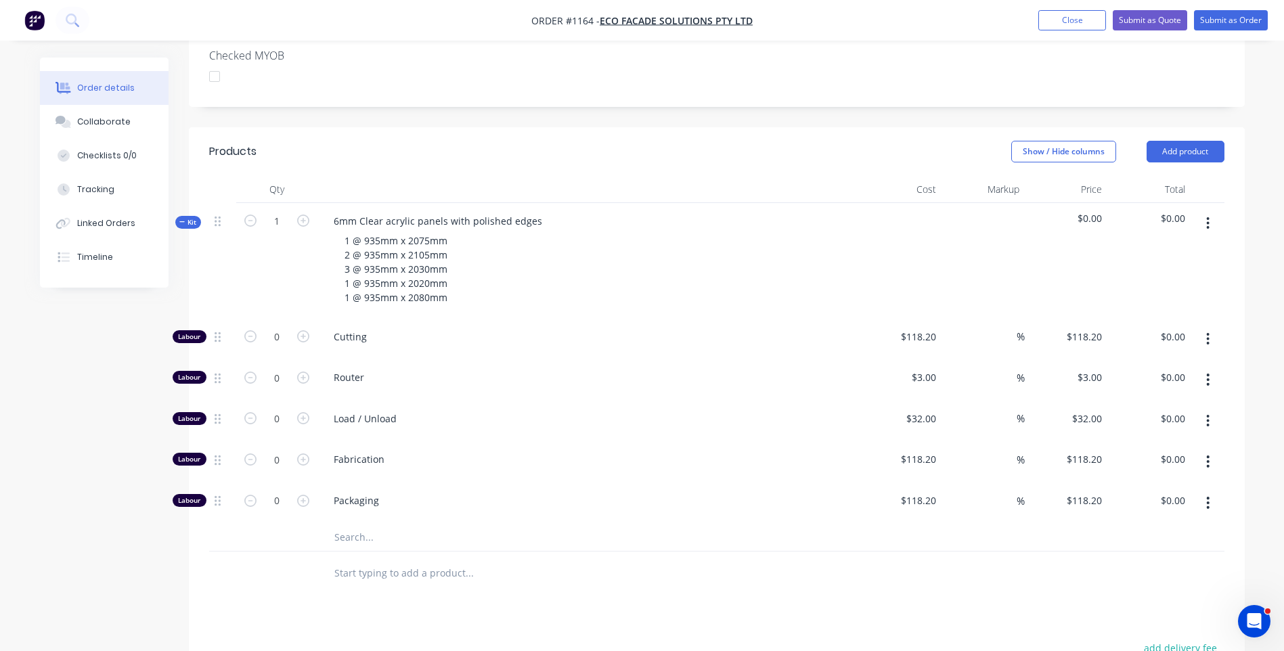
scroll to position [420, 0]
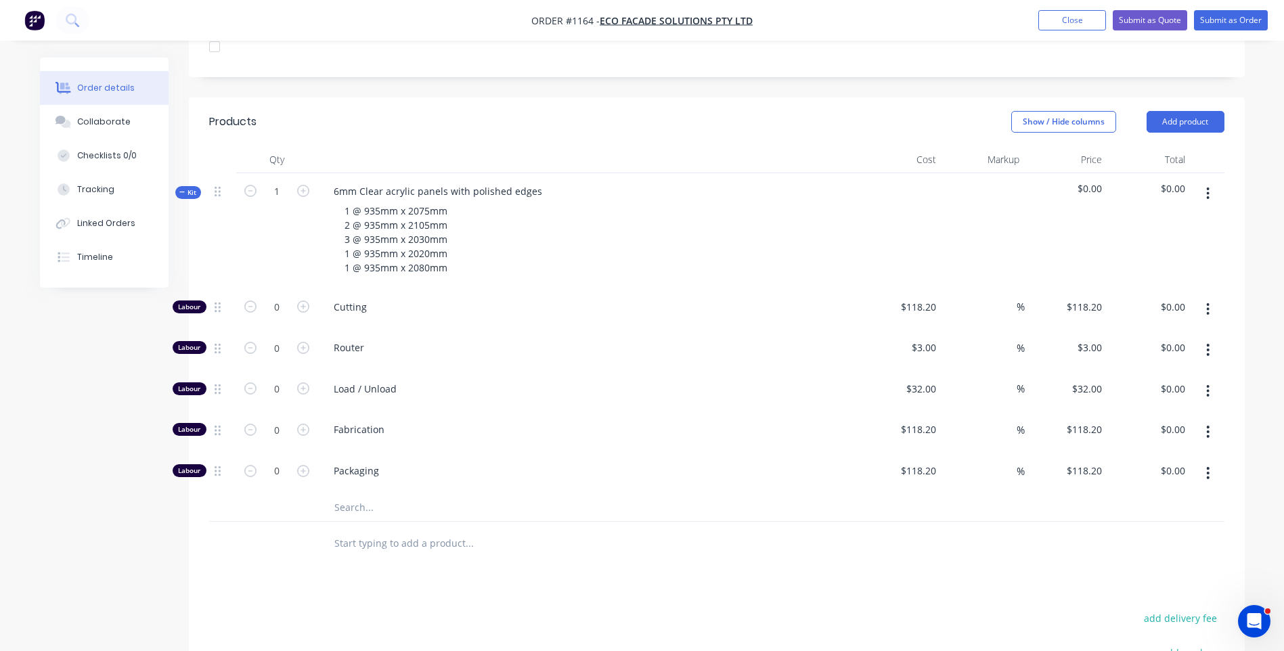
click at [346, 494] on input "text" at bounding box center [469, 507] width 271 height 27
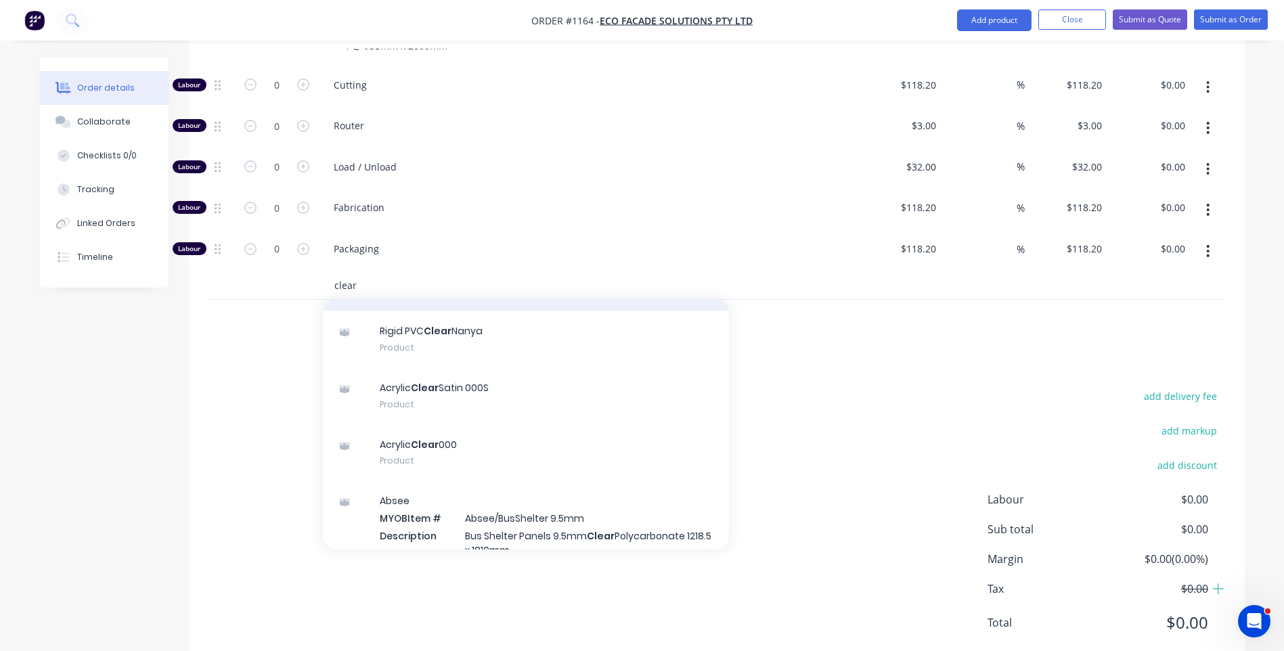
scroll to position [203, 0]
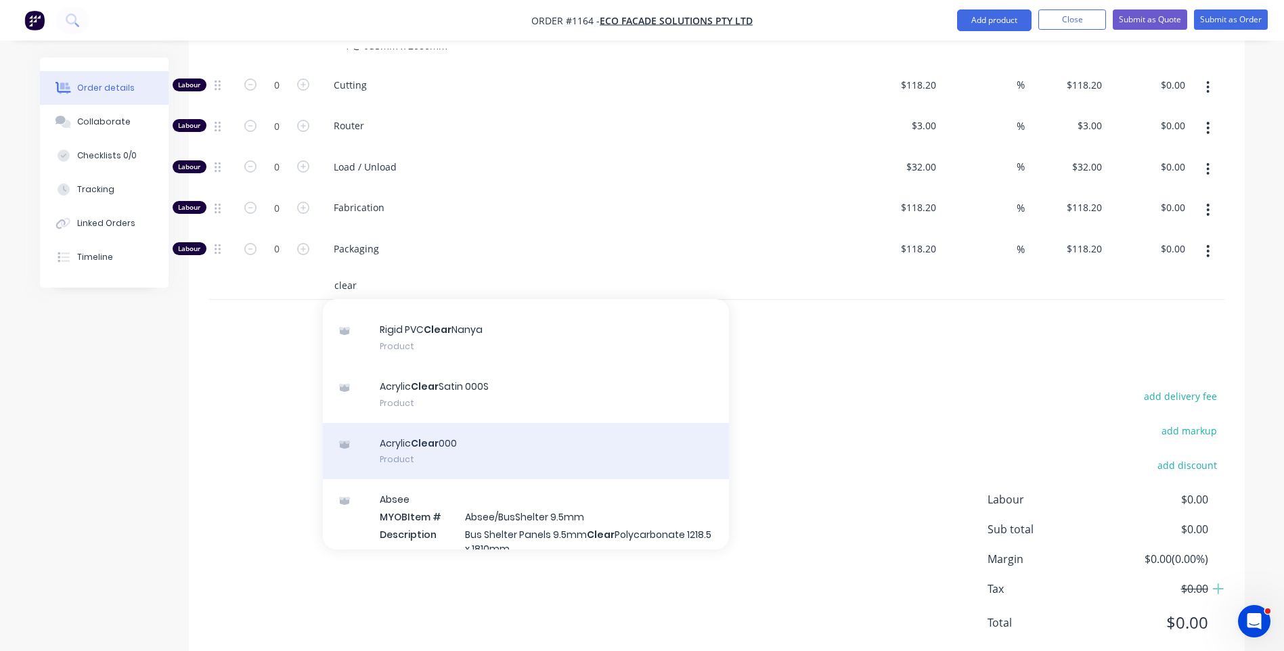
type input "clear"
click at [433, 423] on div "Acrylic Clear 000 Product" at bounding box center [526, 451] width 406 height 57
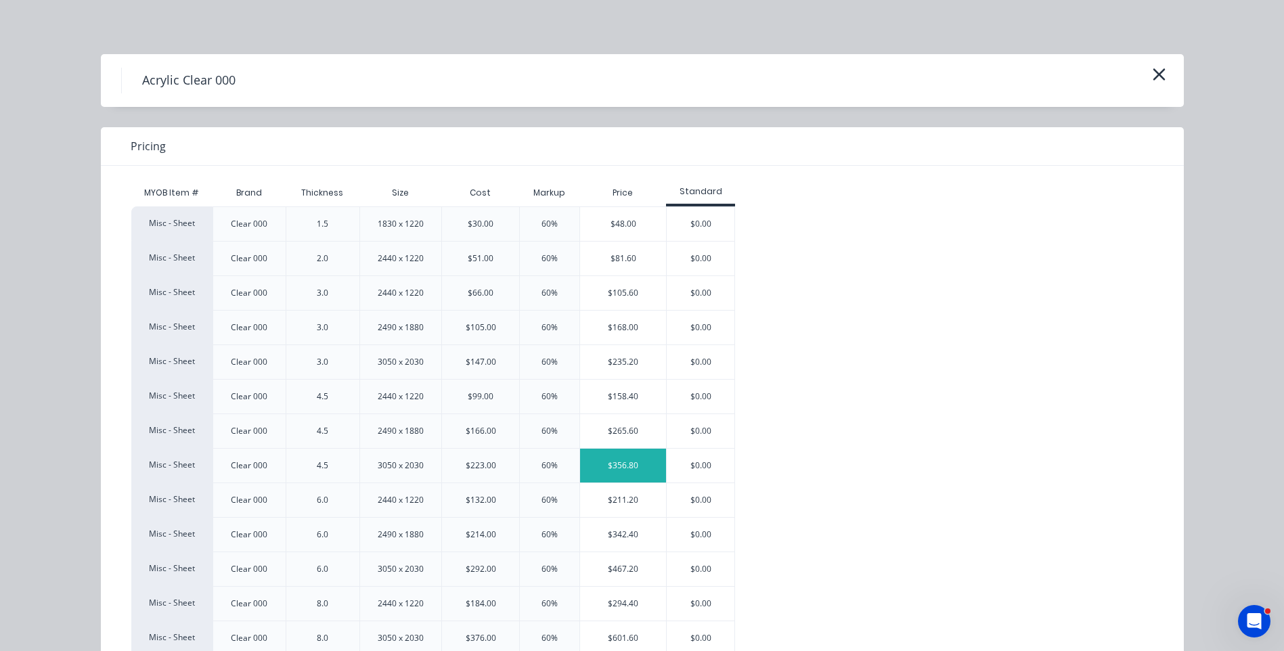
click at [613, 466] on div "$356.80" at bounding box center [623, 466] width 86 height 34
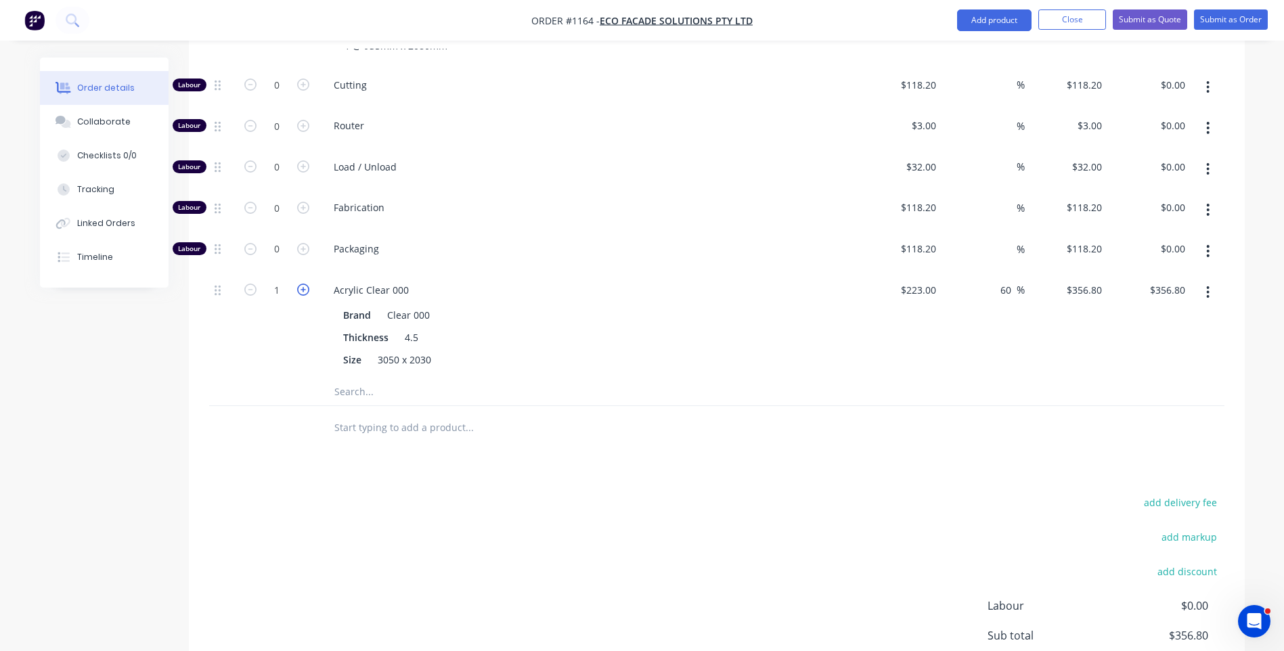
click at [301, 284] on icon "button" at bounding box center [303, 290] width 12 height 12
type input "2"
type input "$713.60"
click at [355, 378] on input "text" at bounding box center [469, 391] width 271 height 27
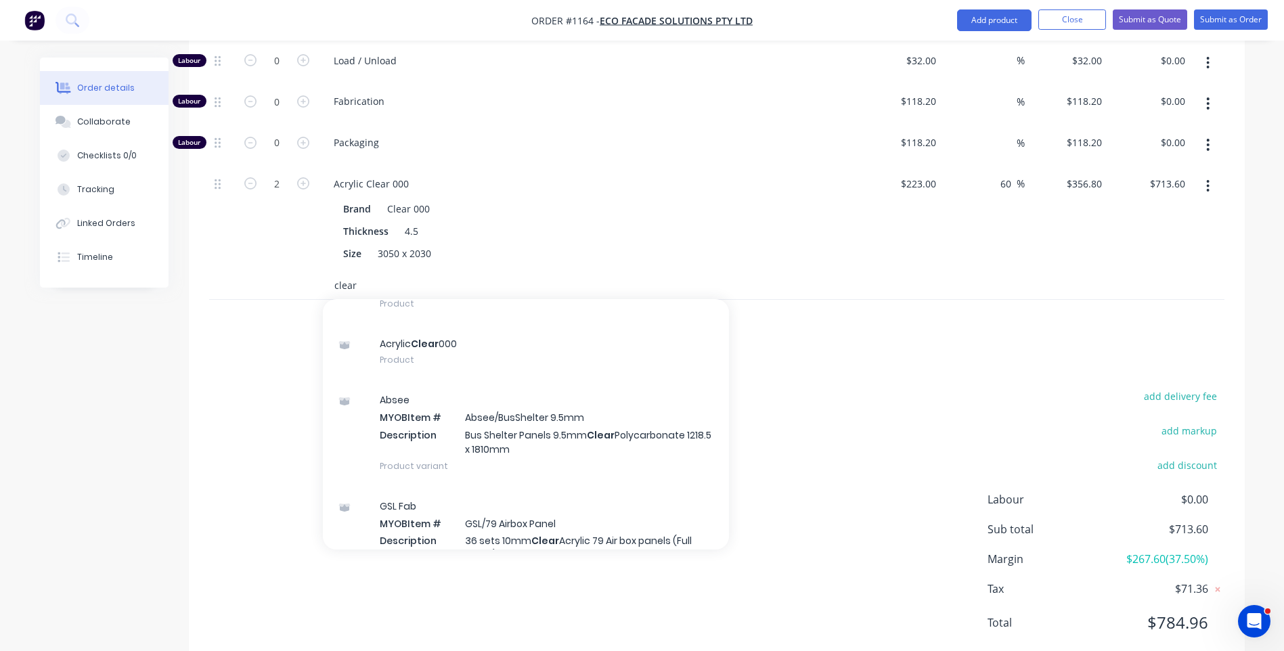
scroll to position [271, 0]
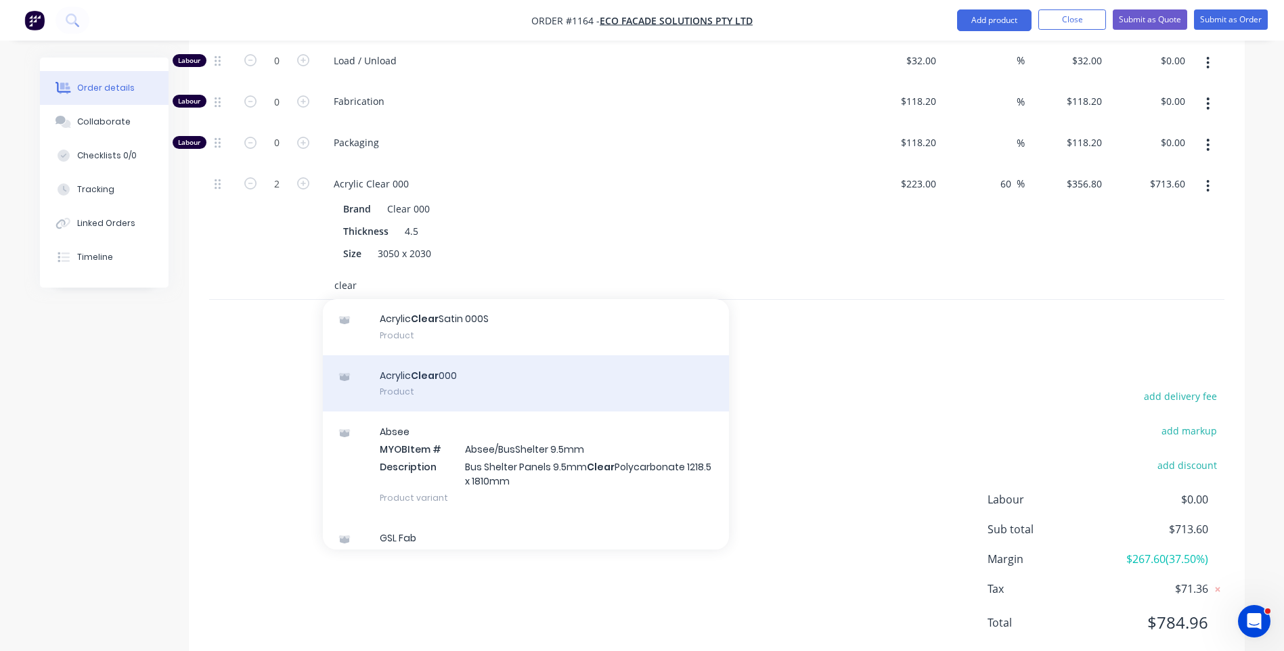
type input "clear"
click at [391, 355] on div "Acrylic Clear 000 Product" at bounding box center [526, 383] width 406 height 57
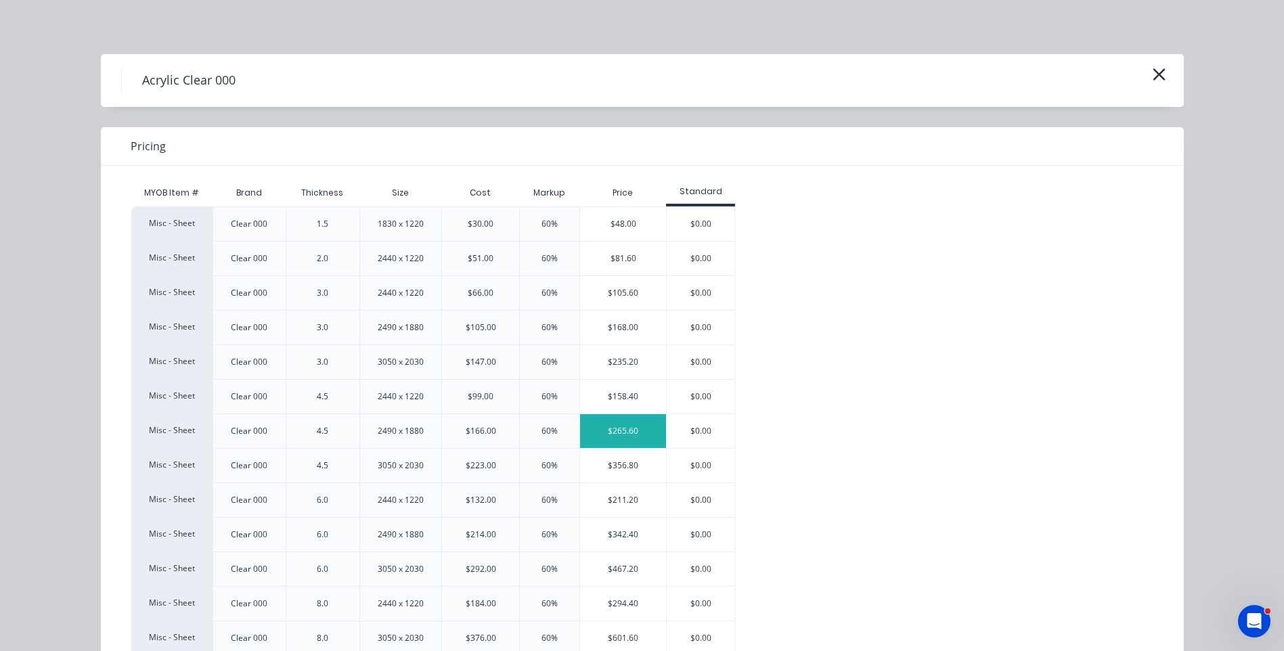
click at [615, 431] on div "$265.60" at bounding box center [623, 431] width 86 height 34
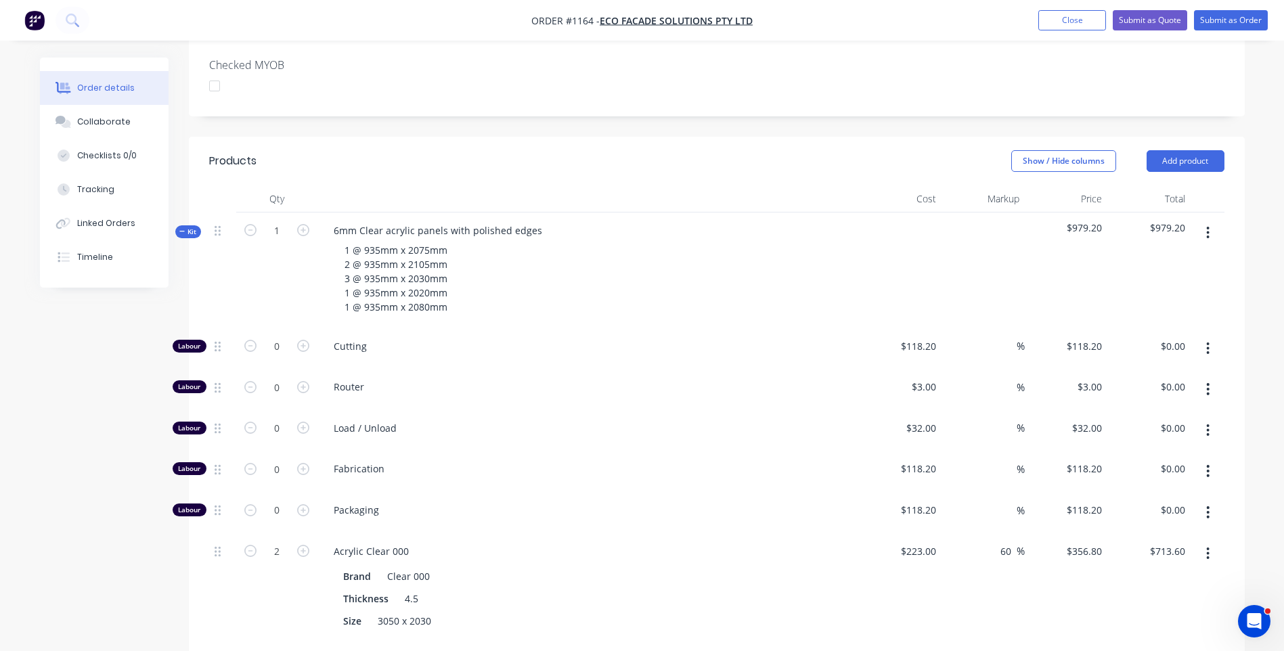
scroll to position [342, 0]
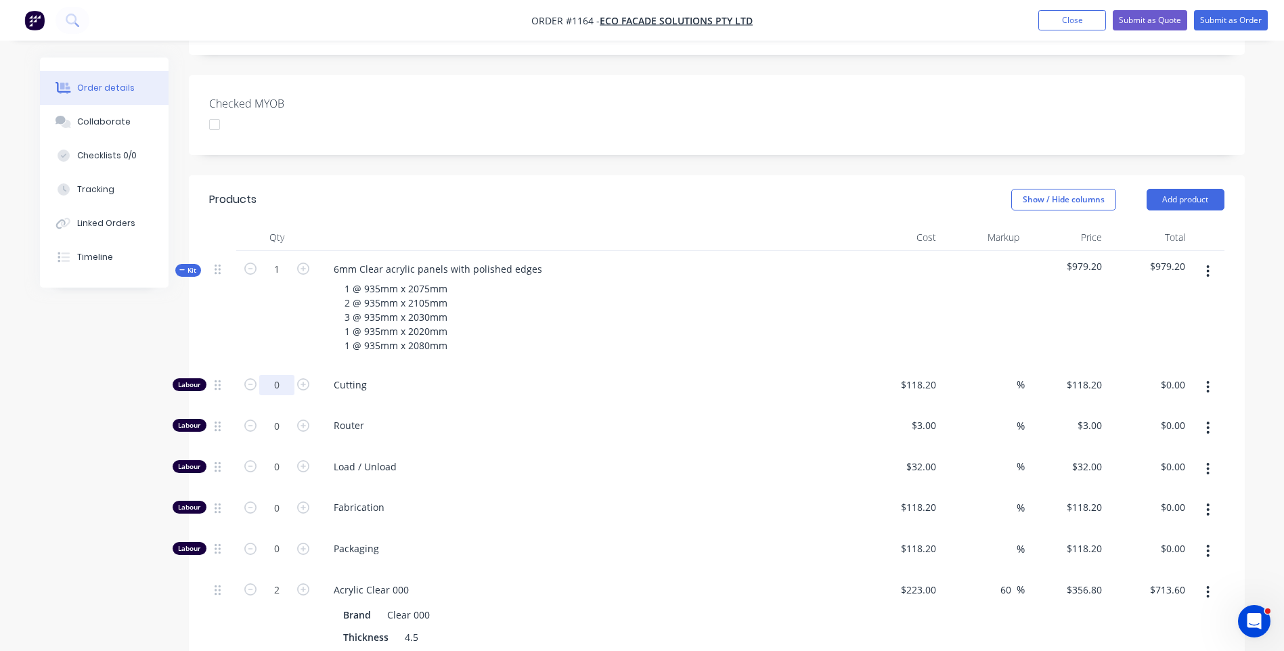
click at [284, 375] on input "0" at bounding box center [276, 385] width 35 height 20
type input "1.5"
type input "$177.30"
click at [712, 408] on div "Router" at bounding box center [589, 428] width 542 height 41
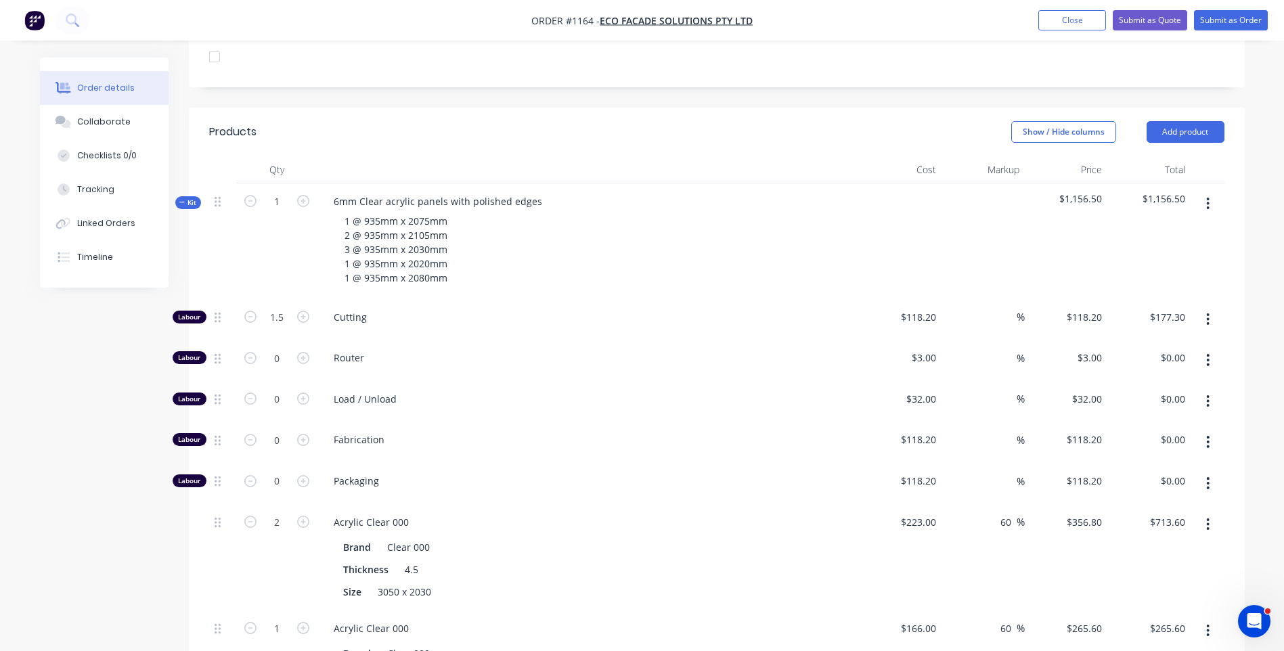
scroll to position [477, 0]
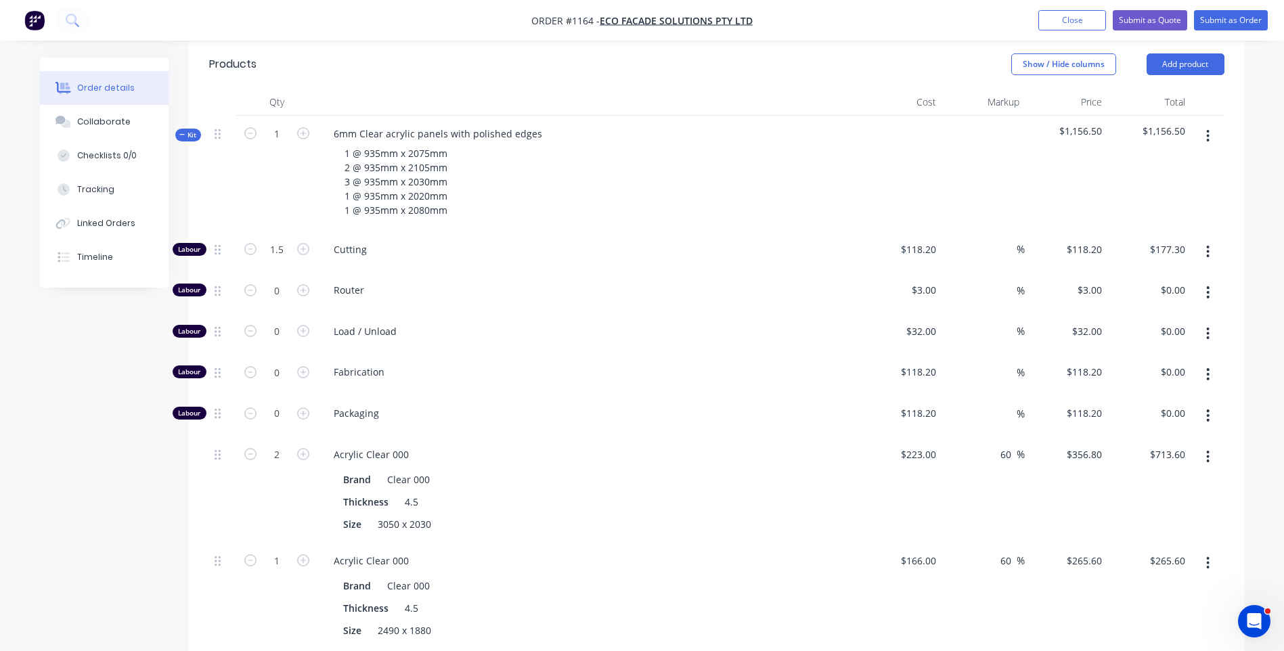
click at [1208, 450] on icon "button" at bounding box center [1207, 457] width 3 height 15
drag, startPoint x: 1118, startPoint y: 508, endPoint x: 1126, endPoint y: 503, distance: 9.4
click at [1118, 537] on div "Delete" at bounding box center [1160, 547] width 104 height 20
click at [1210, 450] on icon "button" at bounding box center [1207, 457] width 3 height 15
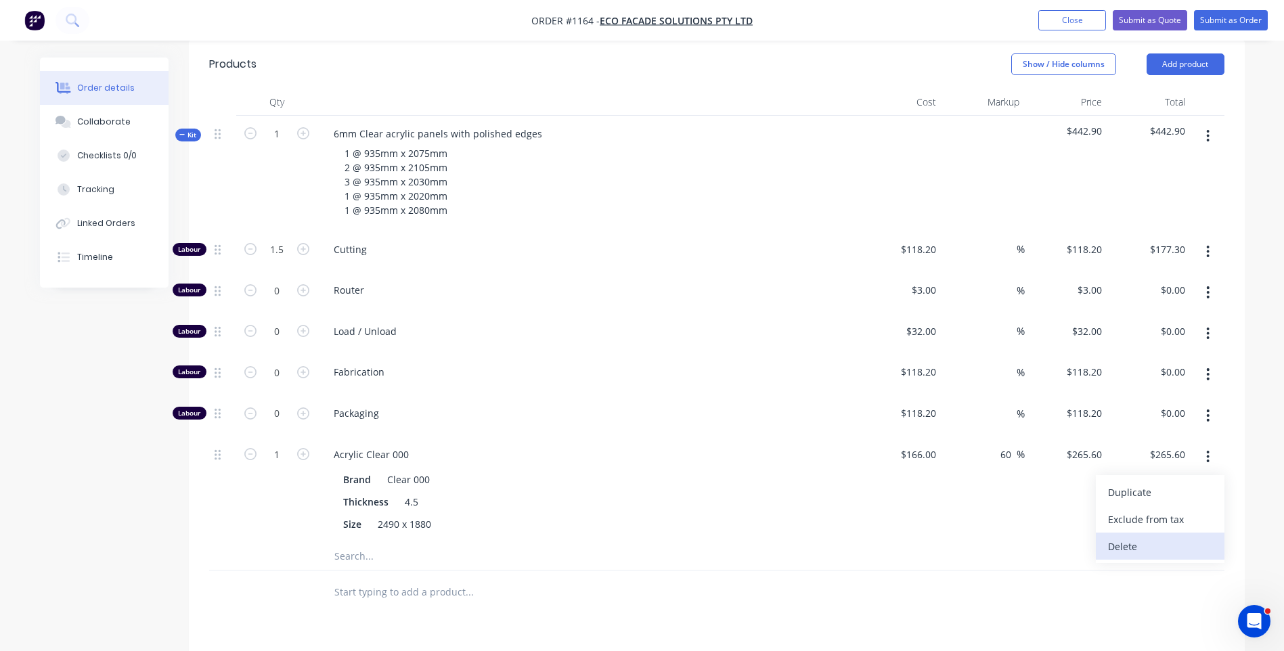
click at [1126, 537] on div "Delete" at bounding box center [1160, 547] width 104 height 20
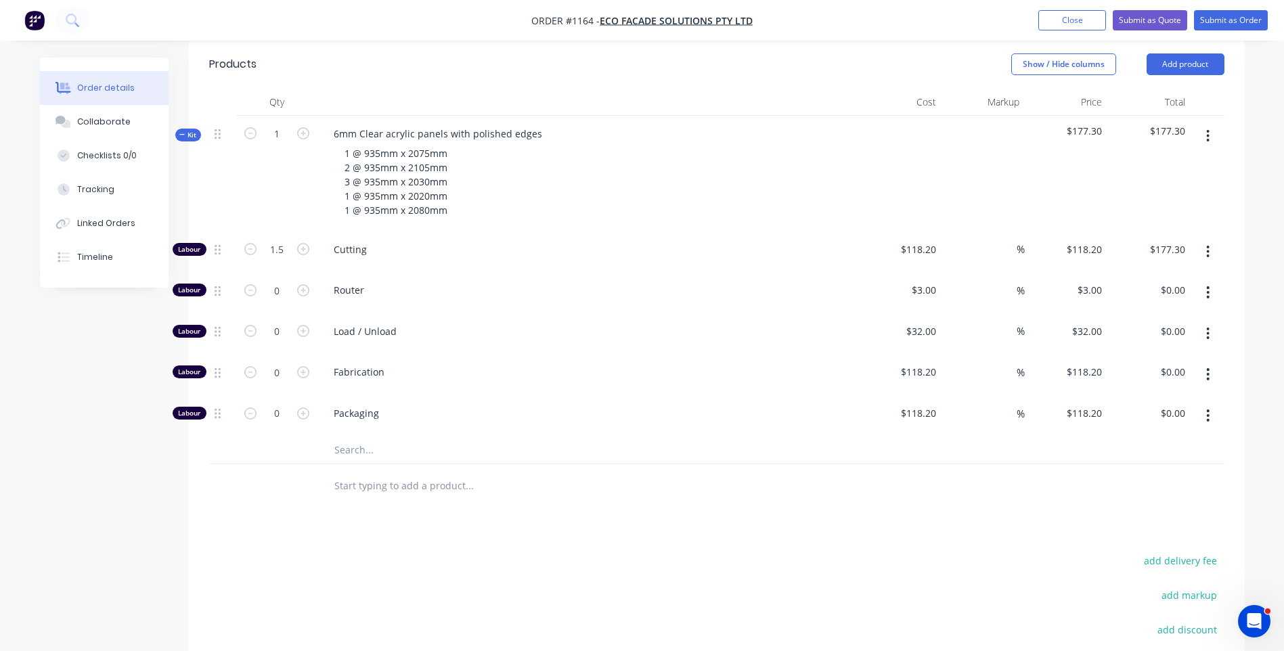
click at [351, 437] on input "text" at bounding box center [469, 450] width 271 height 27
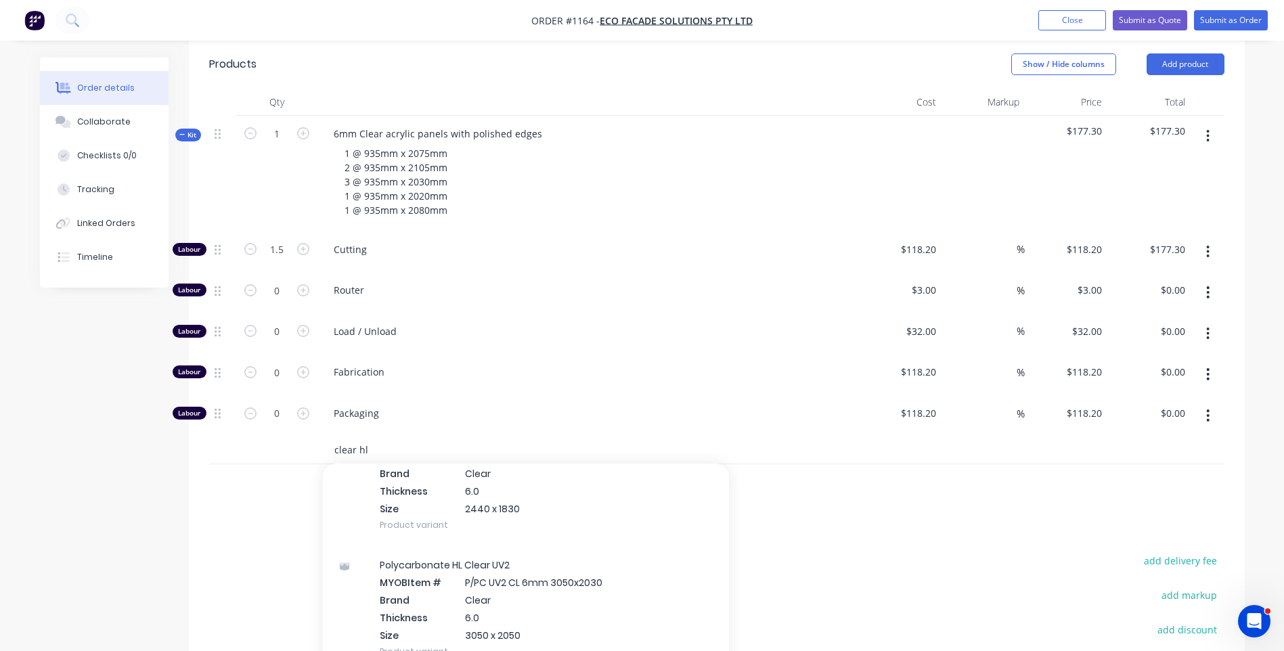
scroll to position [1422, 0]
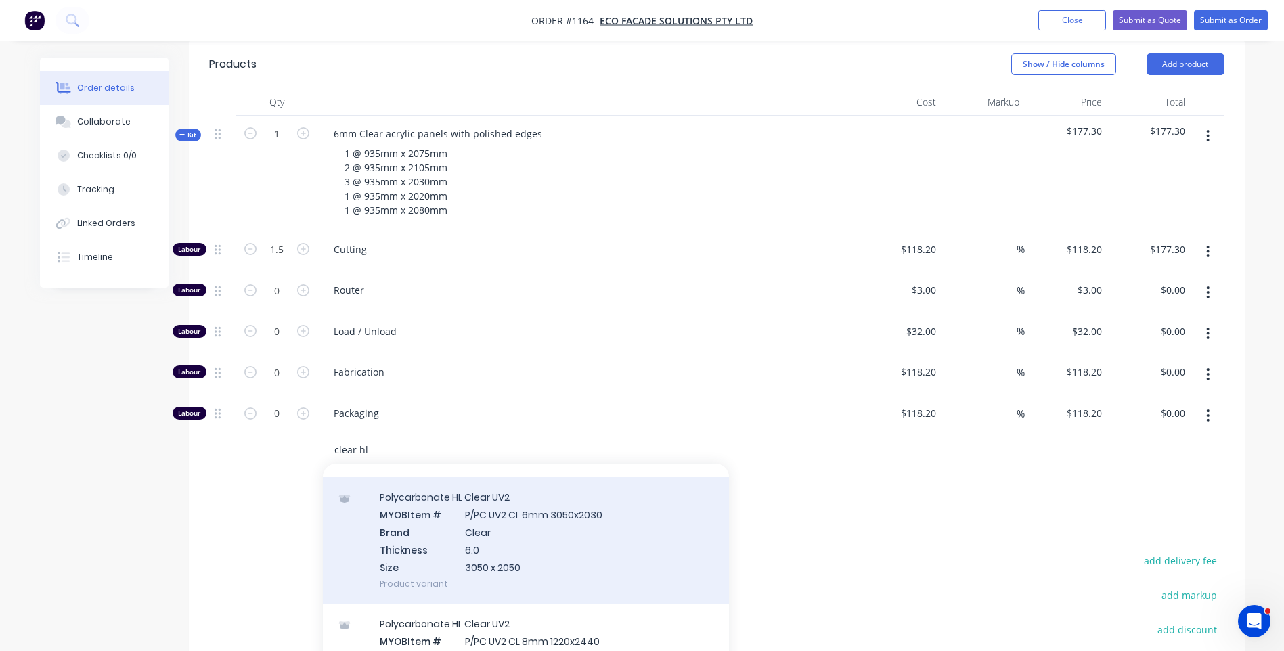
type input "clear hl"
click at [568, 538] on div "Polycarbonate HL Clear UV2 MYOB Item # P/PC UV2 CL 6mm 3050x2030 Brand Clear Th…" at bounding box center [526, 540] width 406 height 127
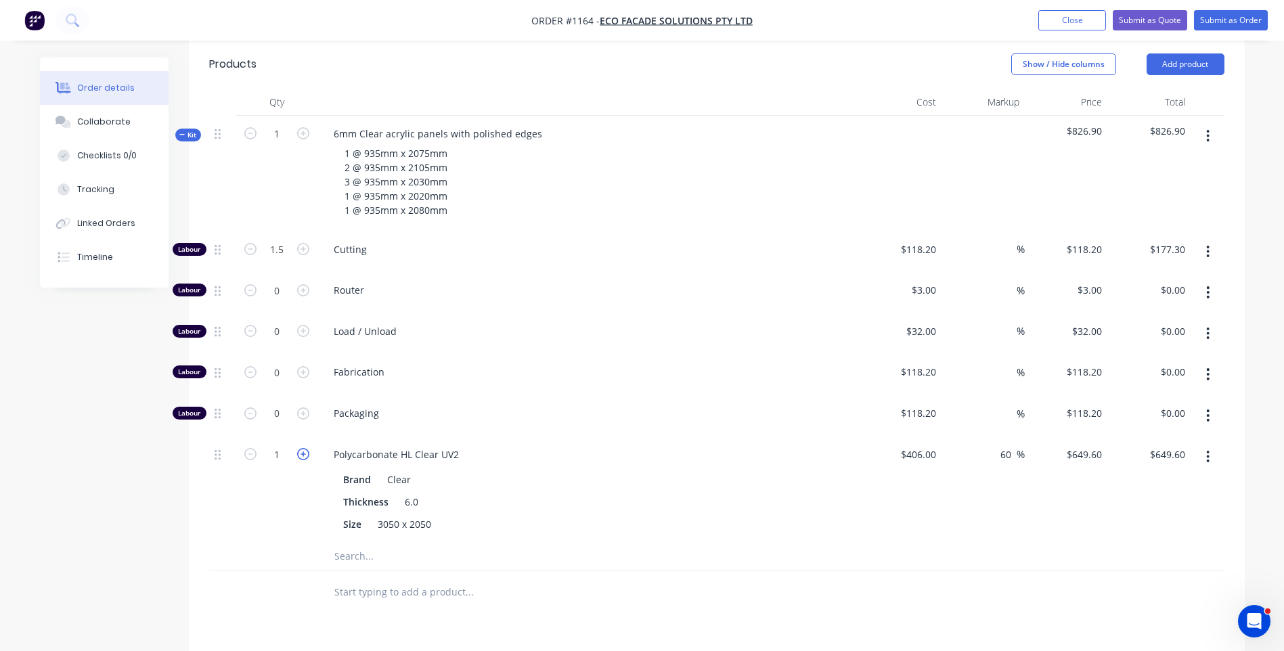
click at [305, 448] on icon "button" at bounding box center [303, 454] width 12 height 12
type input "2"
type input "$1,299.20"
click at [351, 543] on input "text" at bounding box center [469, 556] width 271 height 27
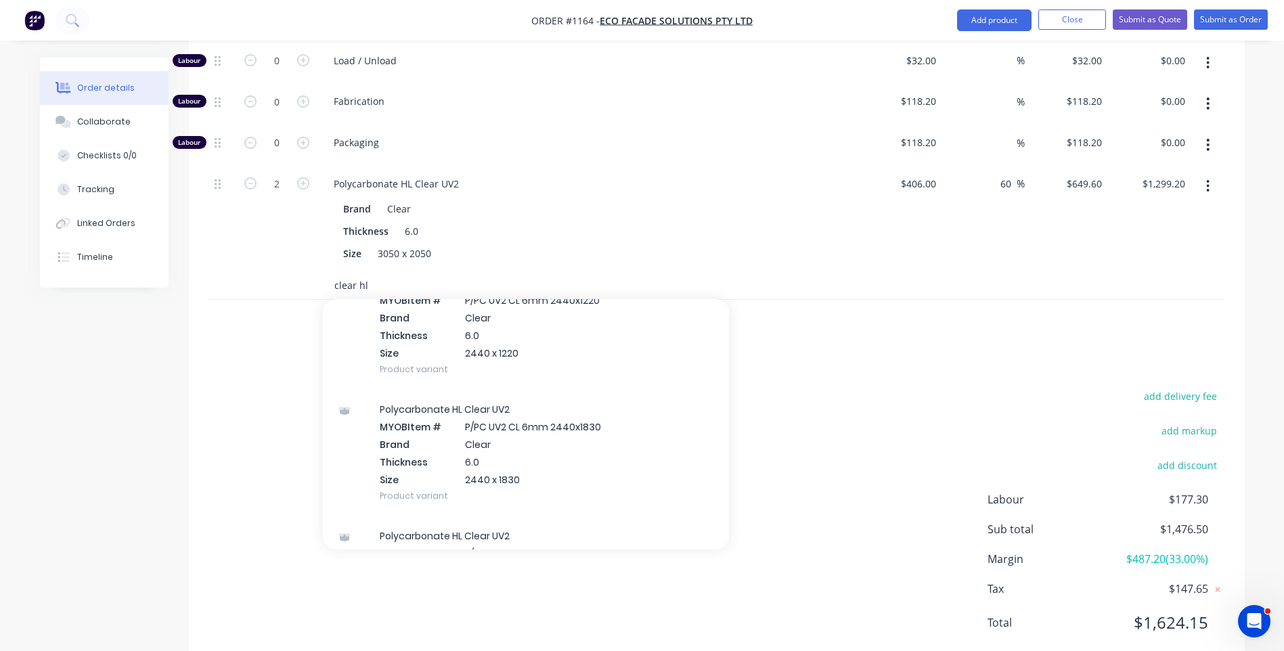
scroll to position [1151, 0]
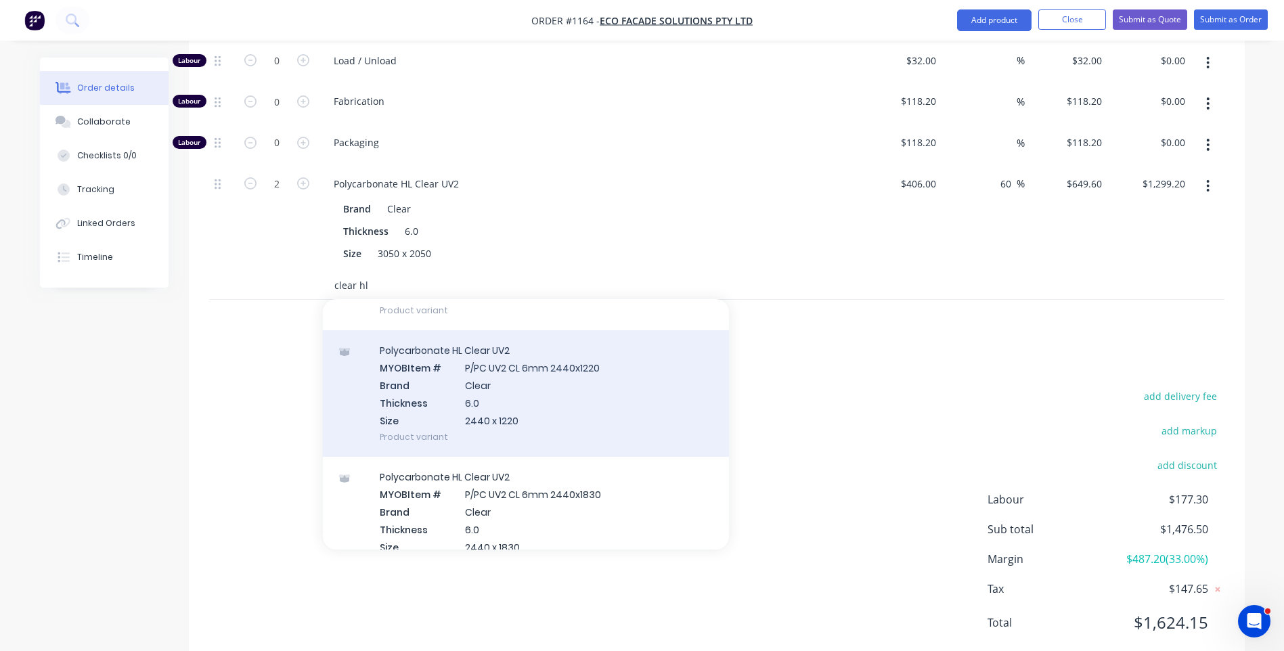
type input "clear hl"
click at [477, 352] on div "Polycarbonate HL Clear UV2 MYOB Item # P/PC UV2 CL 6mm 2440x1220 Brand Clear Th…" at bounding box center [526, 393] width 406 height 127
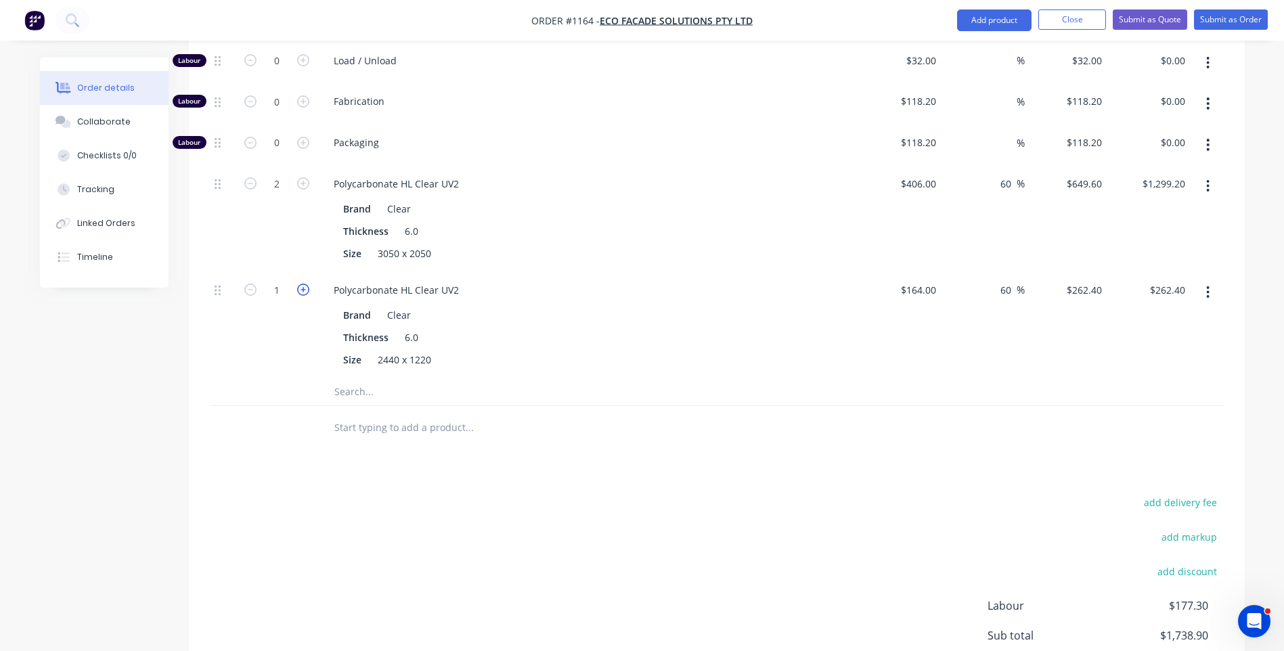
click at [303, 284] on icon "button" at bounding box center [303, 290] width 12 height 12
type input "2"
type input "$524.80"
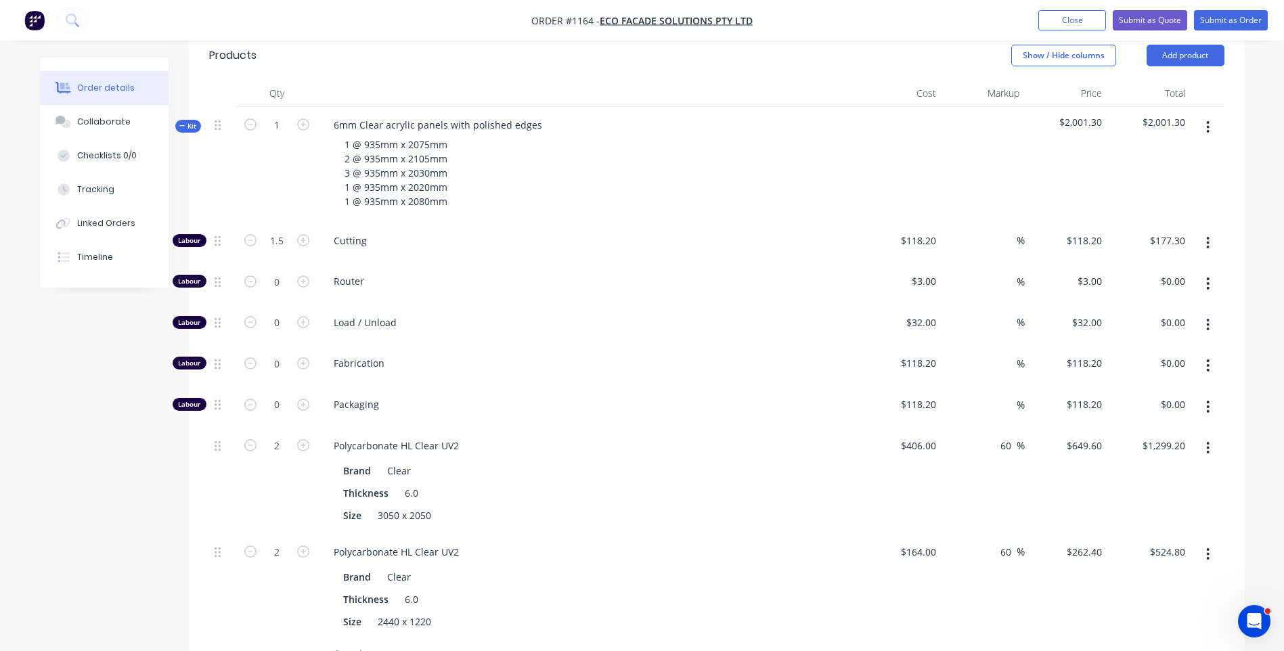
scroll to position [410, 0]
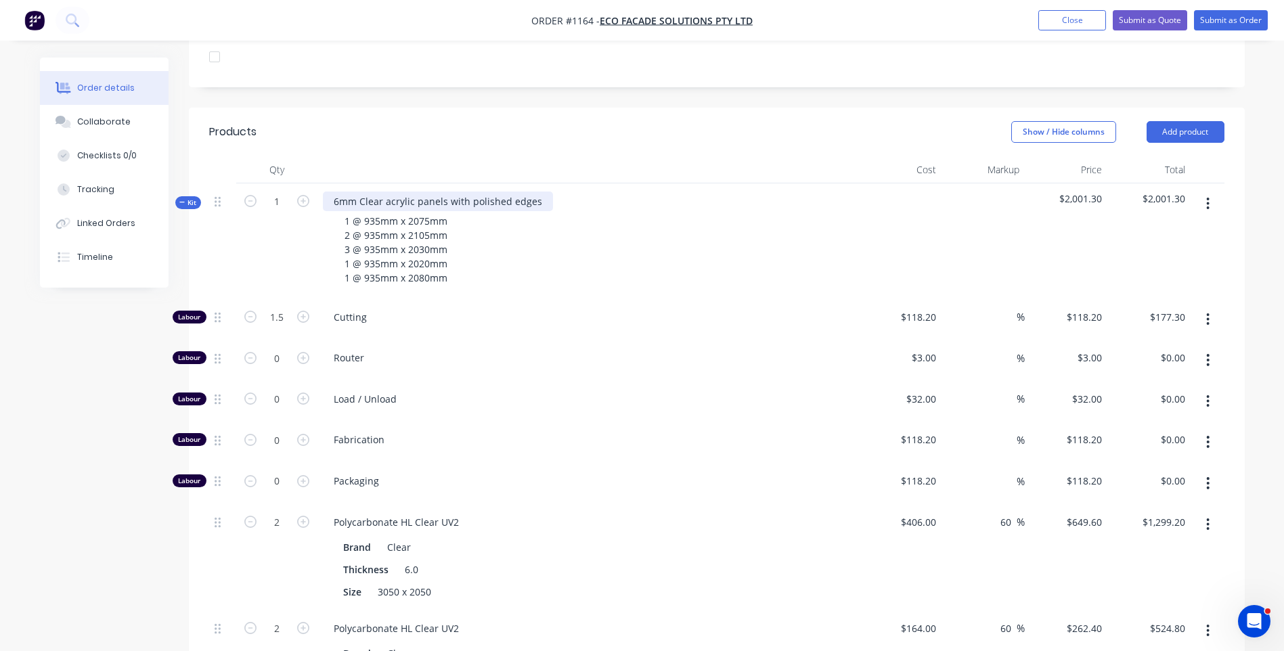
click at [411, 192] on div "6mm Clear acrylic panels with polished edges" at bounding box center [438, 202] width 230 height 20
click at [499, 226] on div "1 @ 935mm x 2075mm 2 @ 935mm x 2105mm 3 @ 935mm x 2030mm 1 @ 935mm x 2020mm 1 @…" at bounding box center [588, 249] width 531 height 77
click at [1187, 121] on button "Add product" at bounding box center [1186, 132] width 78 height 22
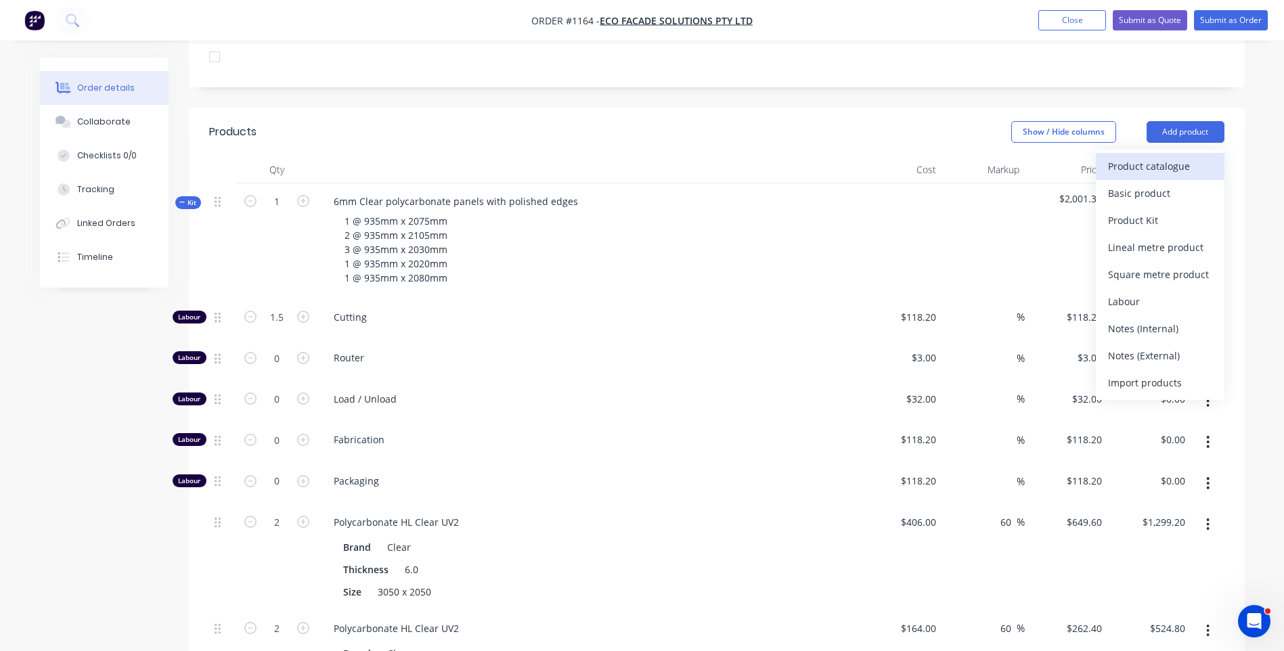
click at [1146, 156] on div "Product catalogue" at bounding box center [1160, 166] width 104 height 20
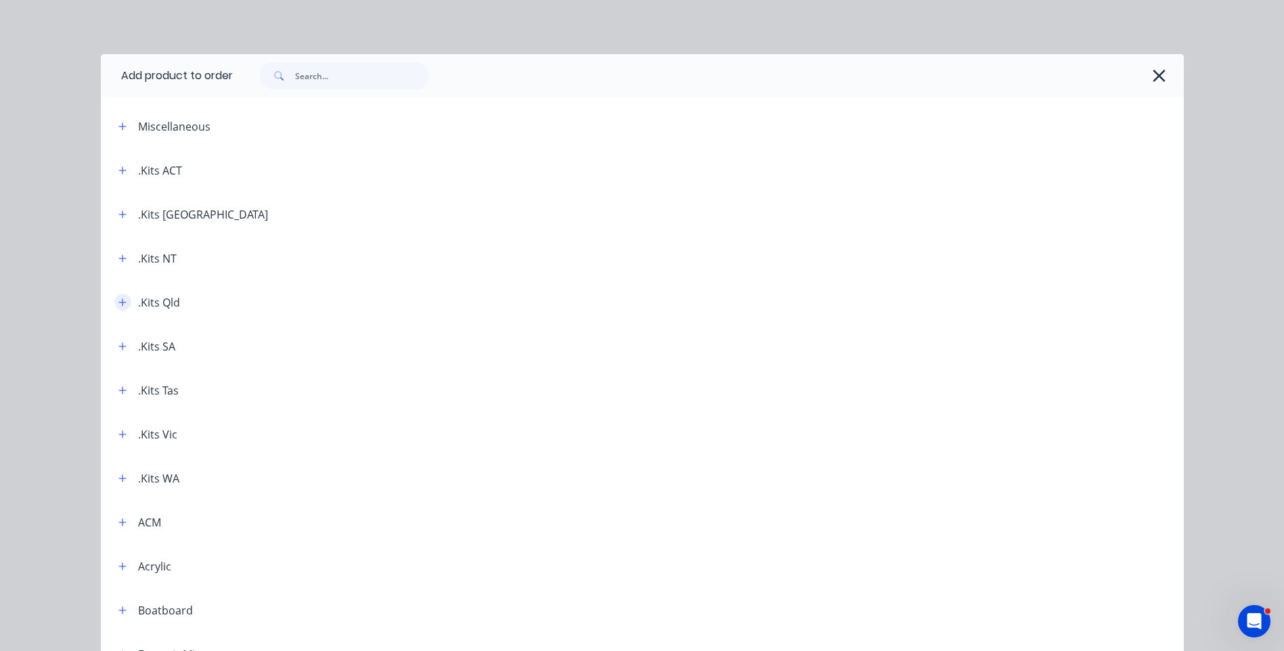
click at [121, 303] on icon "button" at bounding box center [122, 302] width 8 height 9
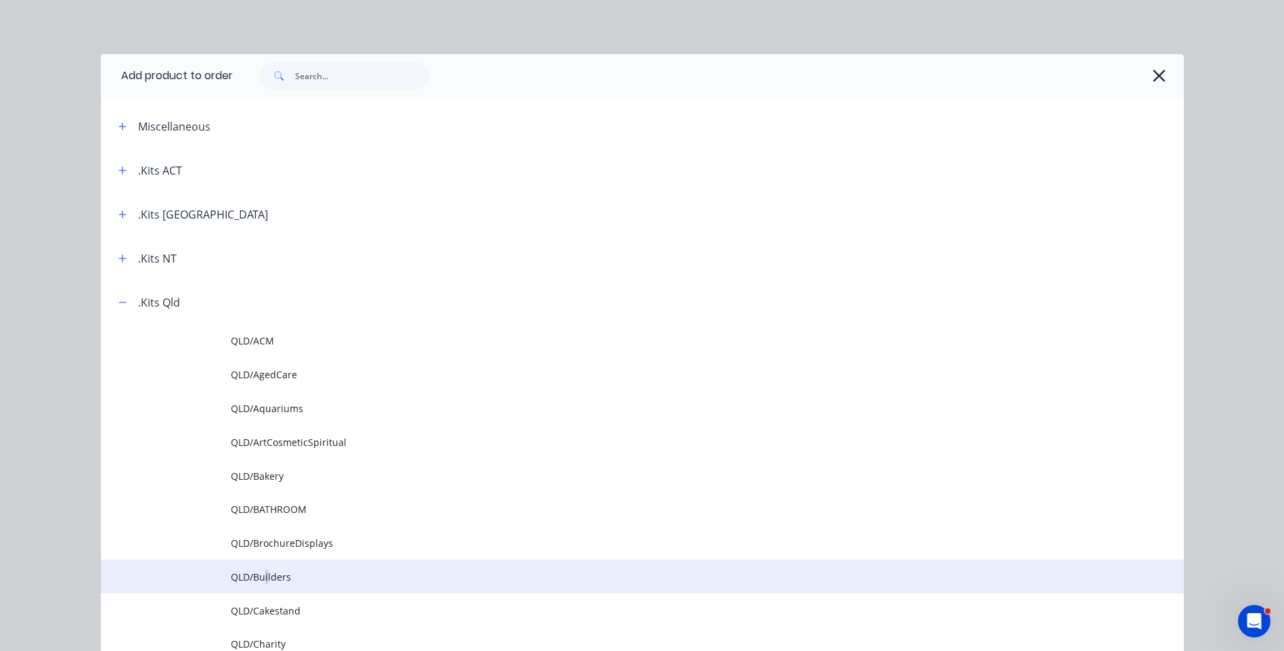
click at [261, 571] on td "QLD/Builders" at bounding box center [707, 577] width 953 height 34
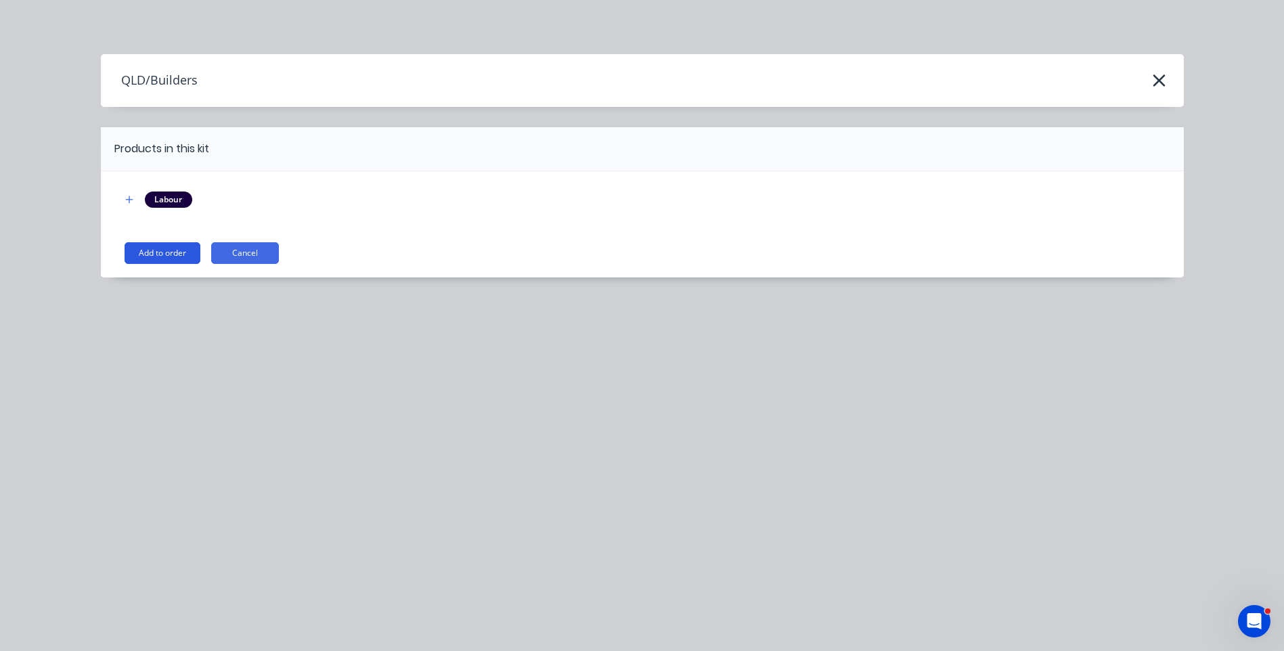
click at [164, 246] on button "Add to order" at bounding box center [163, 253] width 76 height 22
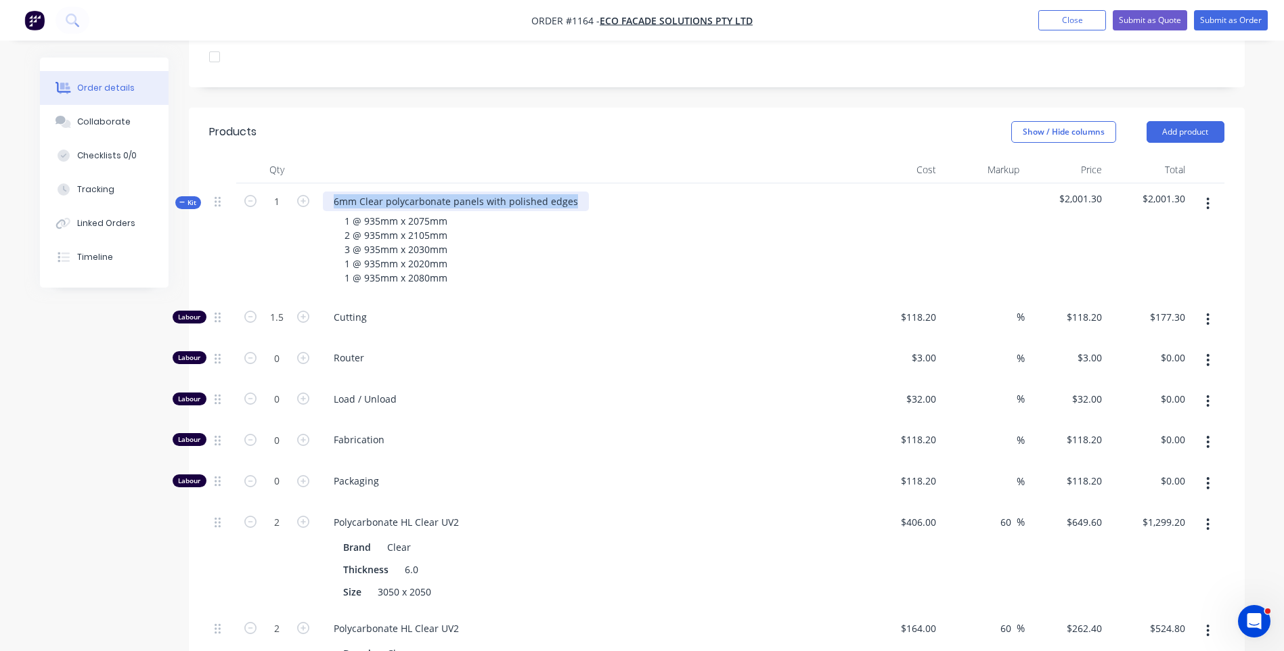
drag, startPoint x: 568, startPoint y: 159, endPoint x: 334, endPoint y: 160, distance: 234.2
click at [334, 192] on div "6mm Clear polycarbonate panels with polished edges" at bounding box center [456, 202] width 266 height 20
copy div "6mm Clear polycarbonate panels with polished edges"
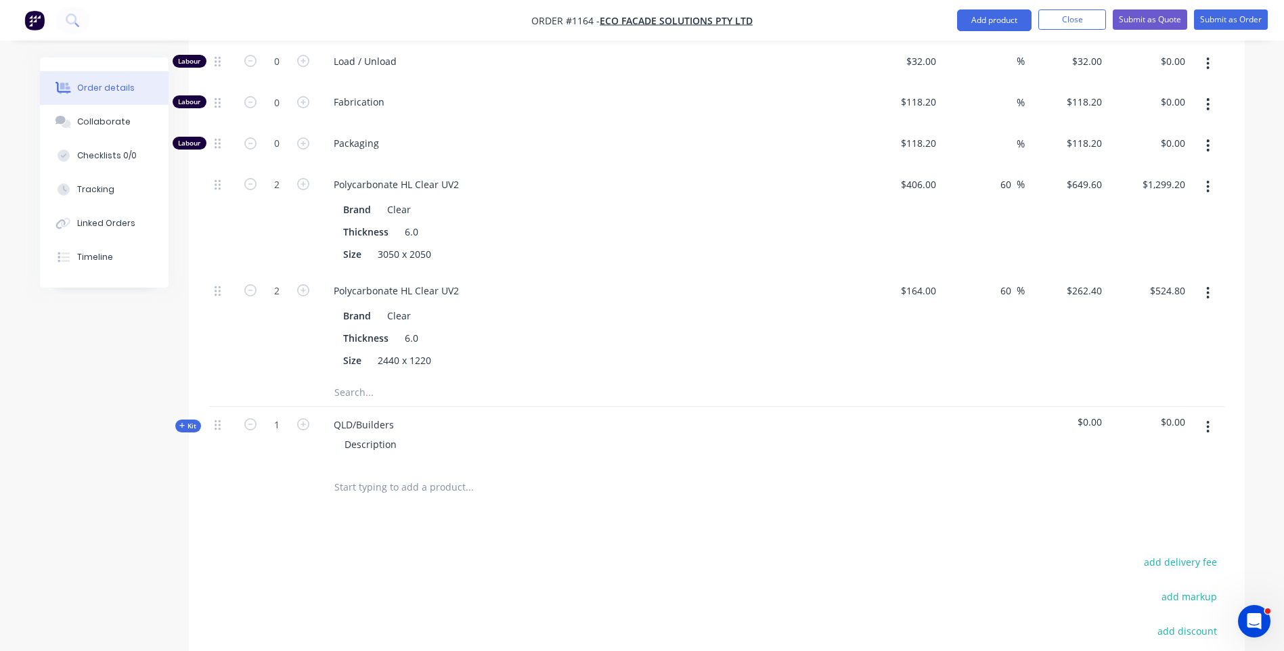
scroll to position [748, 0]
drag, startPoint x: 391, startPoint y: 385, endPoint x: 336, endPoint y: 388, distance: 54.9
click at [336, 414] on div "QLD/Builders" at bounding box center [364, 424] width 82 height 20
paste div
click at [339, 414] on div "6mm Clear polycarbonate panels with polished edges" at bounding box center [456, 424] width 266 height 20
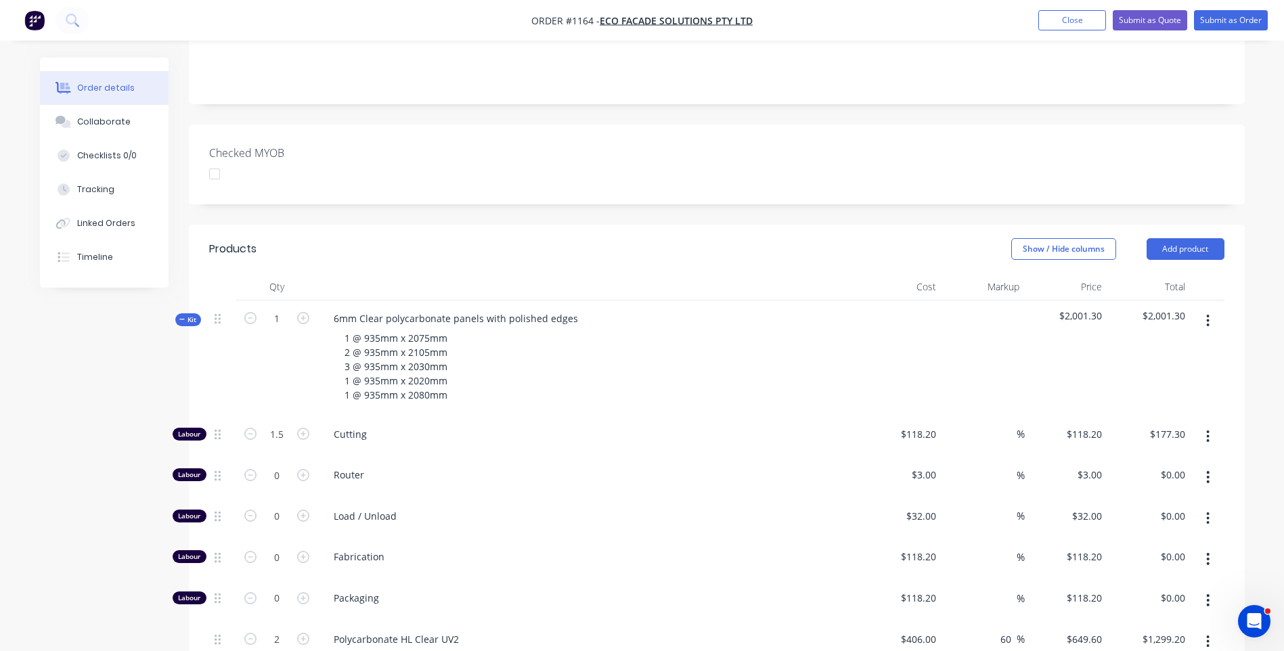
scroll to position [274, 0]
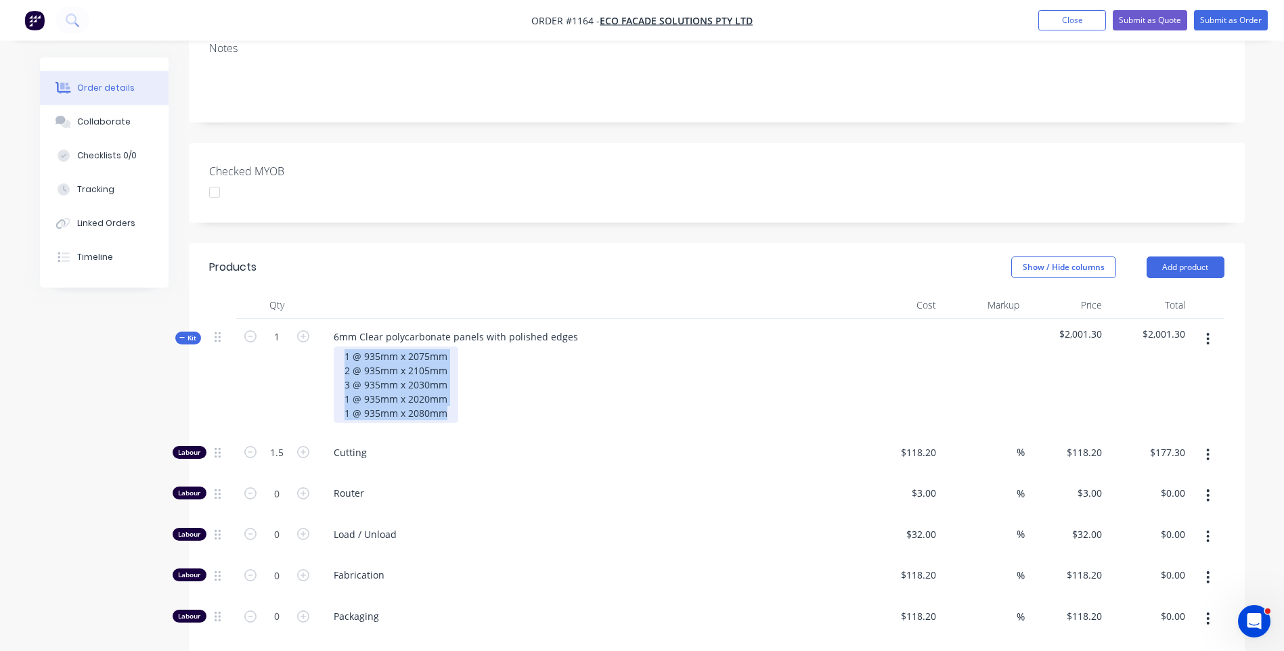
drag, startPoint x: 446, startPoint y: 376, endPoint x: 342, endPoint y: 323, distance: 116.9
click at [342, 347] on div "1 @ 935mm x 2075mm 2 @ 935mm x 2105mm 3 @ 935mm x 2030mm 1 @ 935mm x 2020mm 1 @…" at bounding box center [396, 385] width 125 height 77
copy div "1 @ 935mm x 2075mm 2 @ 935mm x 2105mm 3 @ 935mm x 2030mm 1 @ 935mm x 2020mm 1 @…"
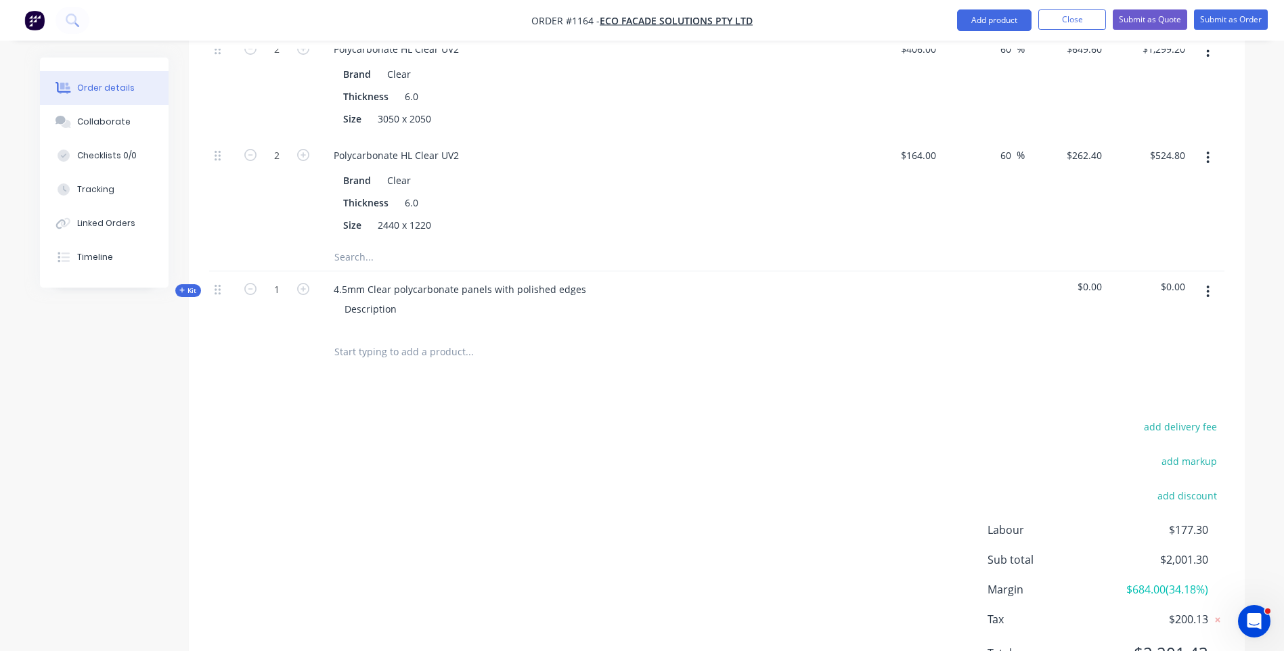
scroll to position [883, 0]
drag, startPoint x: 394, startPoint y: 269, endPoint x: 343, endPoint y: 269, distance: 50.8
click at [343, 299] on div "Description" at bounding box center [371, 309] width 74 height 20
paste div
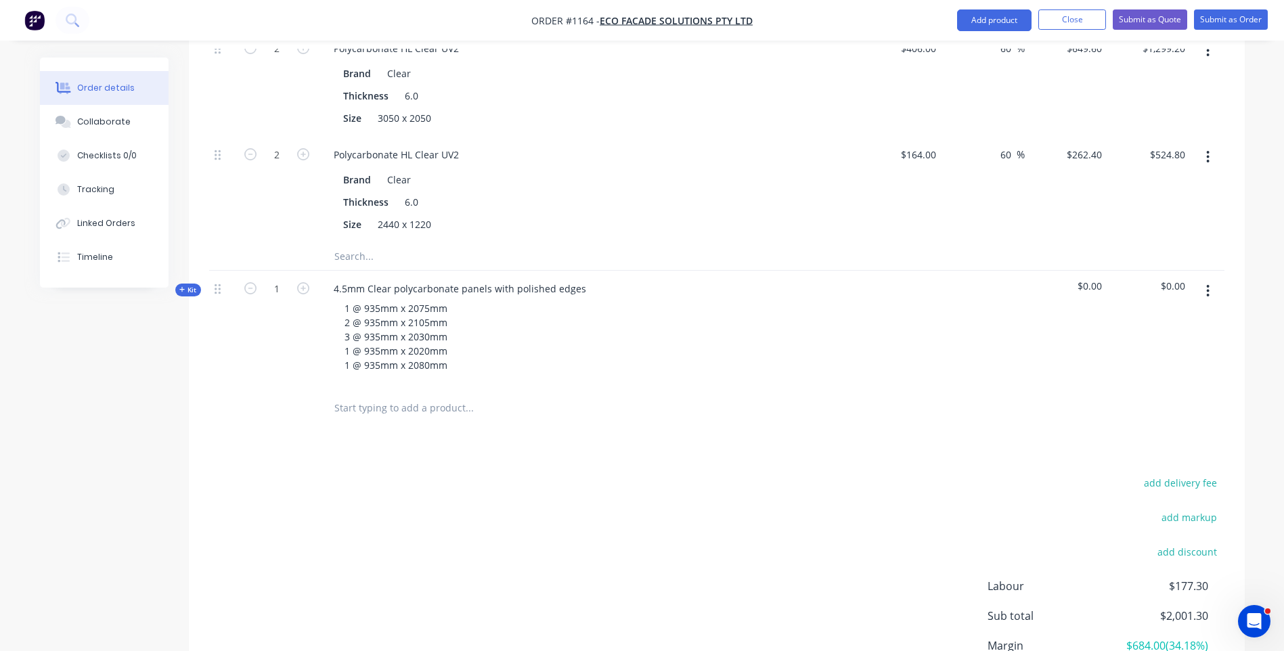
click at [368, 474] on div "add delivery fee add markup add discount Labour $177.30 Sub total $2,001.30 Mar…" at bounding box center [717, 604] width 1016 height 261
click at [180, 286] on icon at bounding box center [182, 289] width 6 height 7
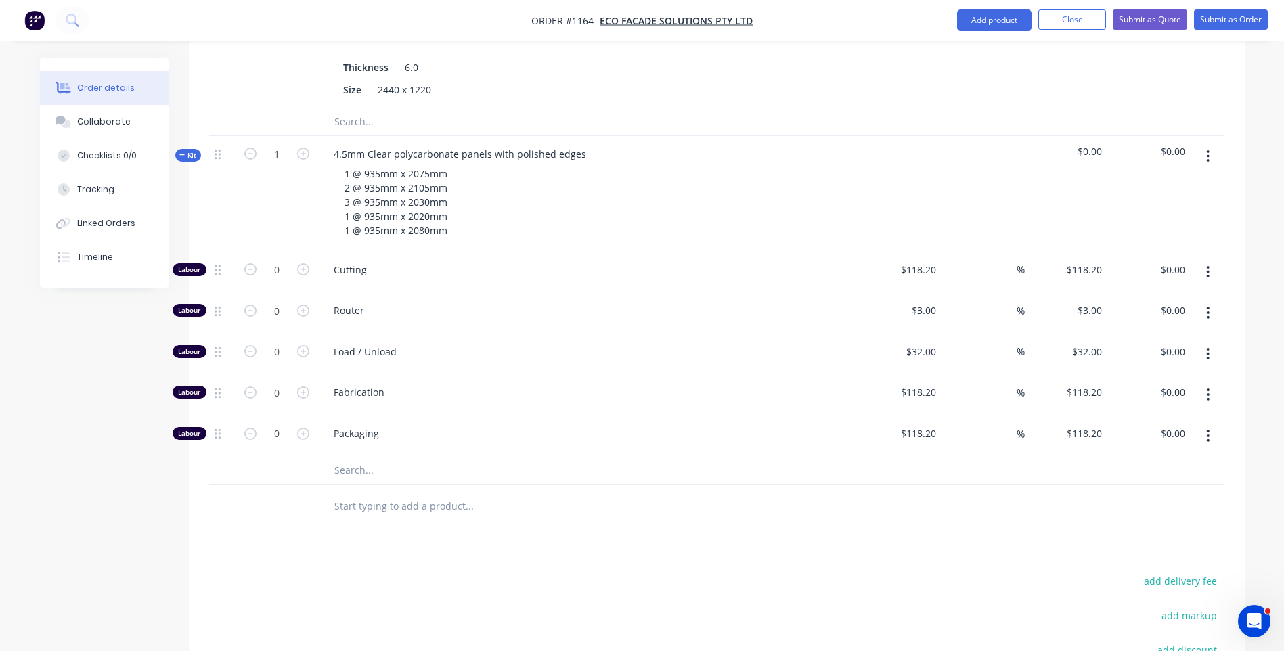
scroll to position [1019, 0]
click at [355, 456] on input "text" at bounding box center [469, 469] width 271 height 27
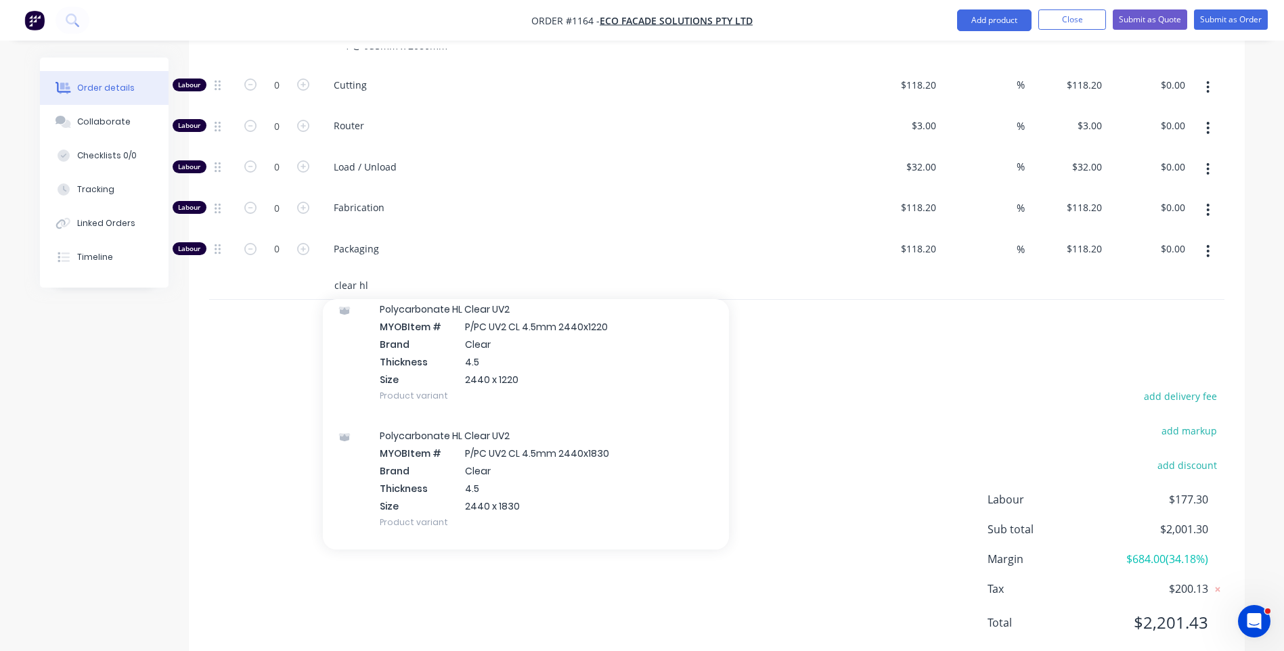
scroll to position [880, 0]
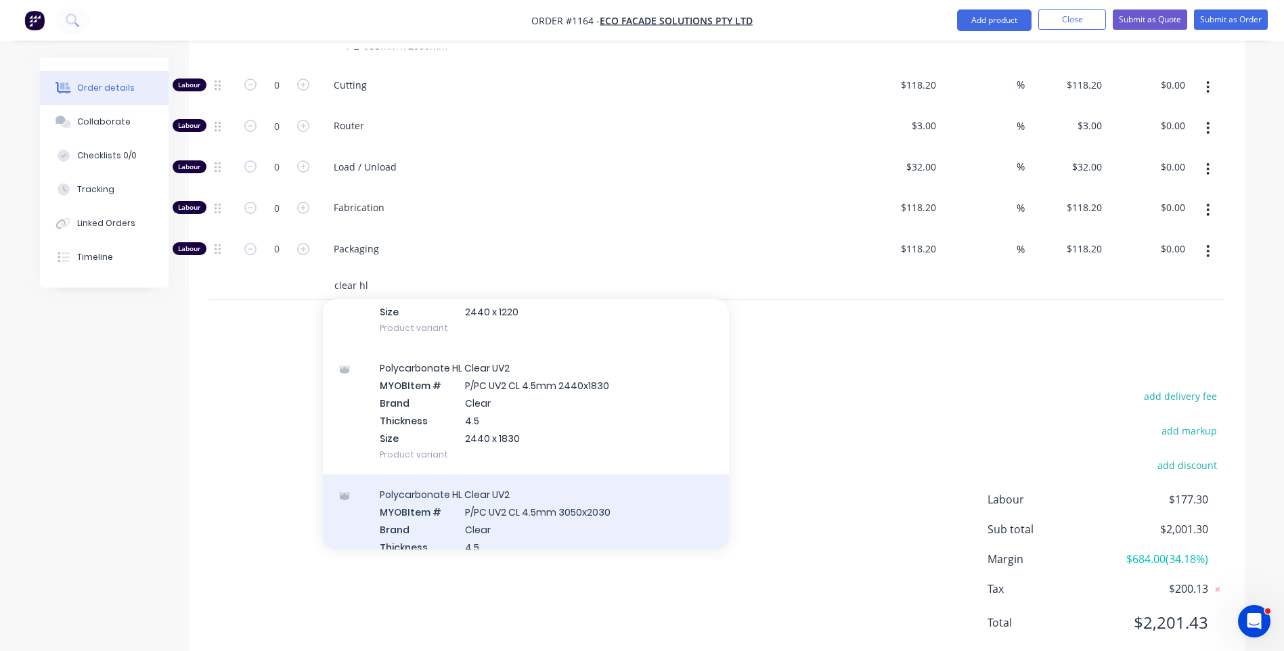
type input "clear hl"
click at [548, 480] on div "Polycarbonate HL Clear UV2 MYOB Item # P/PC UV2 CL 4.5mm 3050x2030 Brand Clear …" at bounding box center [526, 538] width 406 height 127
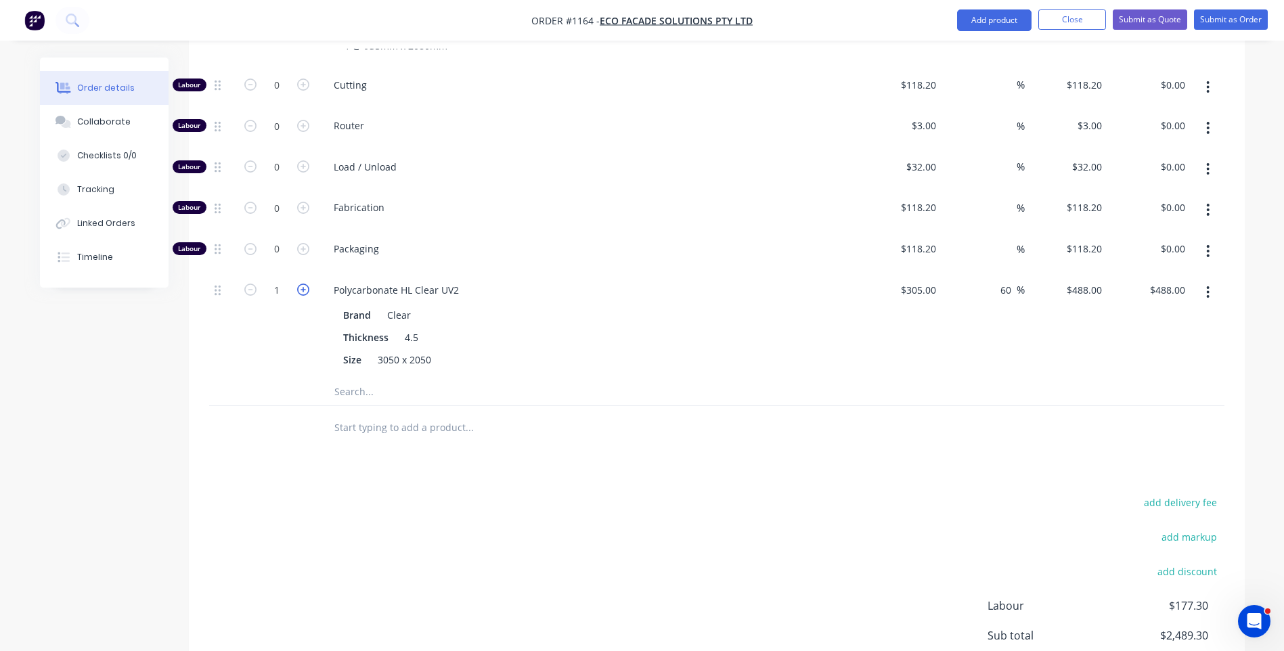
click at [305, 284] on icon "button" at bounding box center [303, 290] width 12 height 12
type input "2"
type input "$976.00"
click at [362, 378] on input "text" at bounding box center [469, 391] width 271 height 27
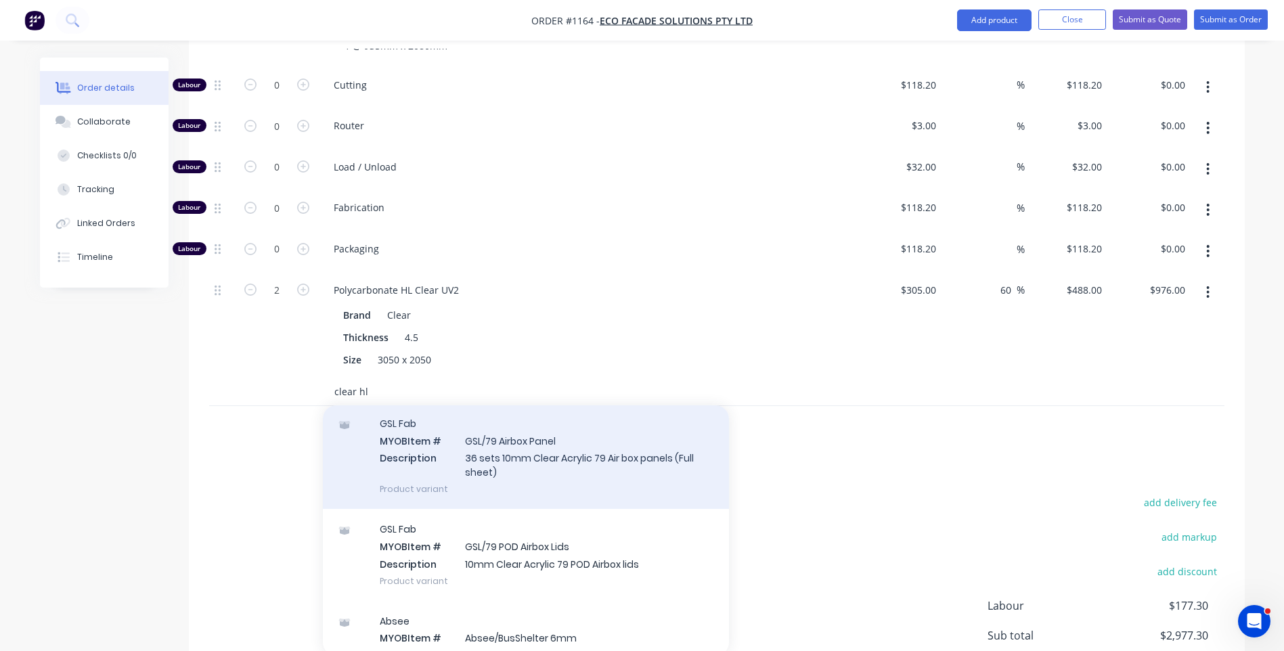
scroll to position [0, 0]
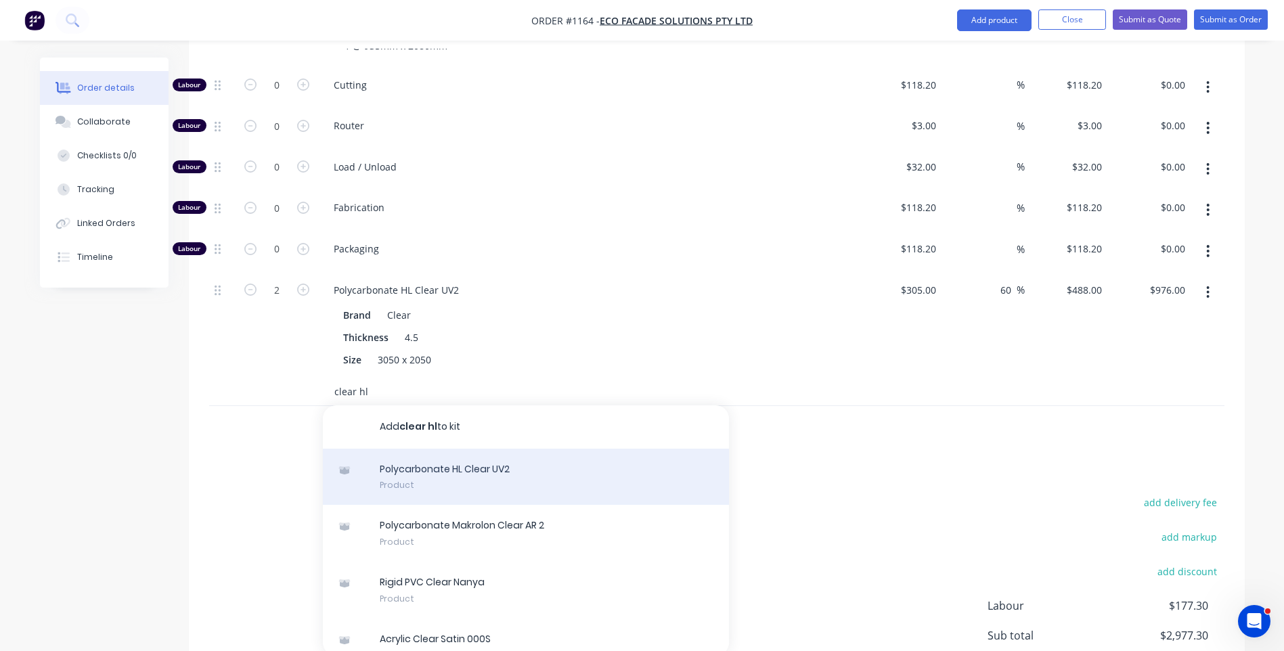
type input "clear hl"
click at [481, 449] on div "Polycarbonate HL Clear UV2 Product" at bounding box center [526, 477] width 406 height 57
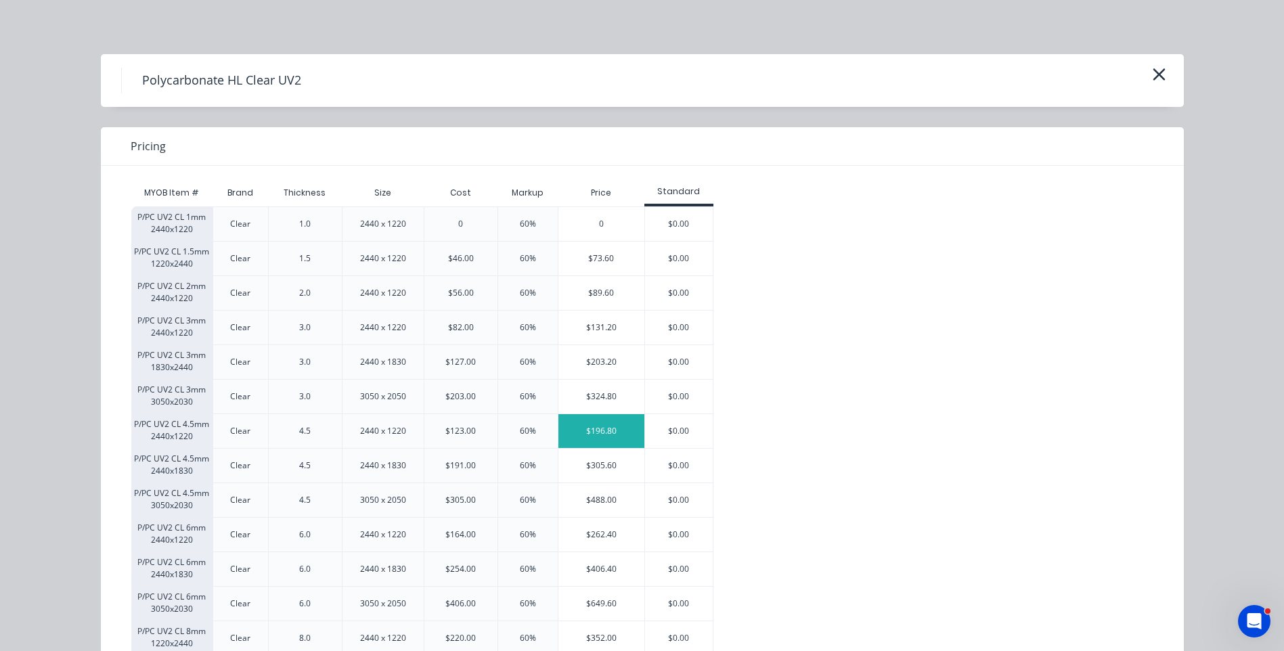
click at [610, 434] on div "$196.80" at bounding box center [602, 431] width 86 height 34
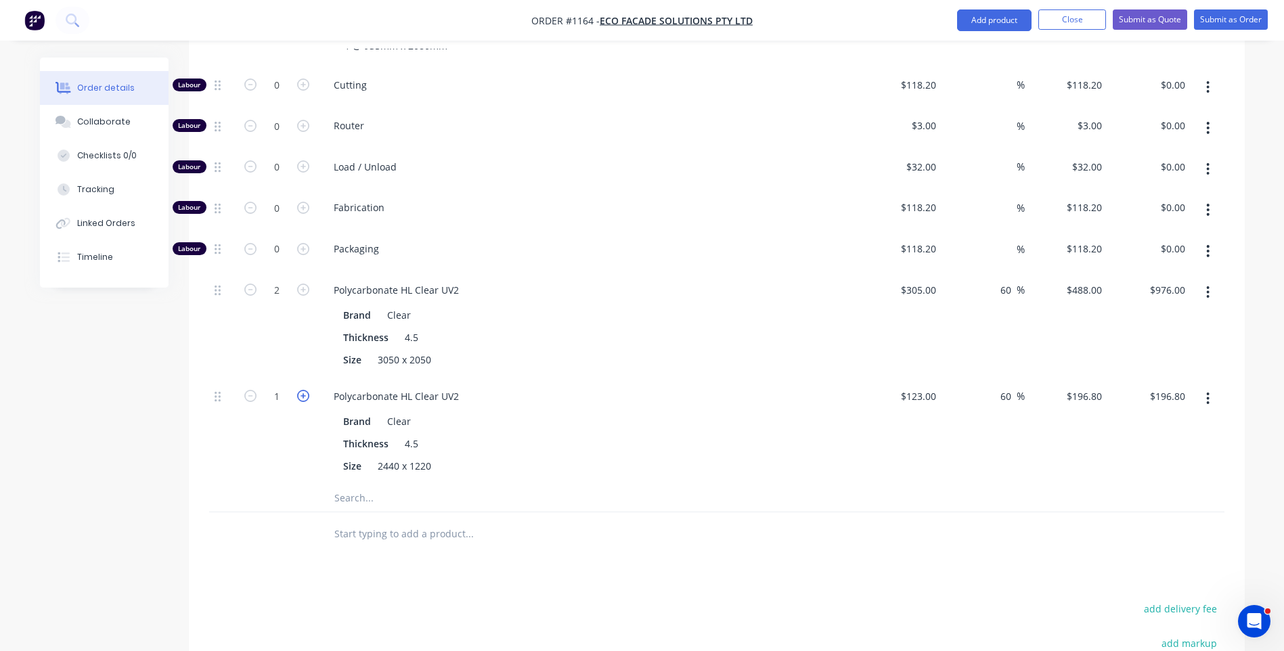
click at [305, 390] on icon "button" at bounding box center [303, 396] width 12 height 12
type input "2"
type input "$393.60"
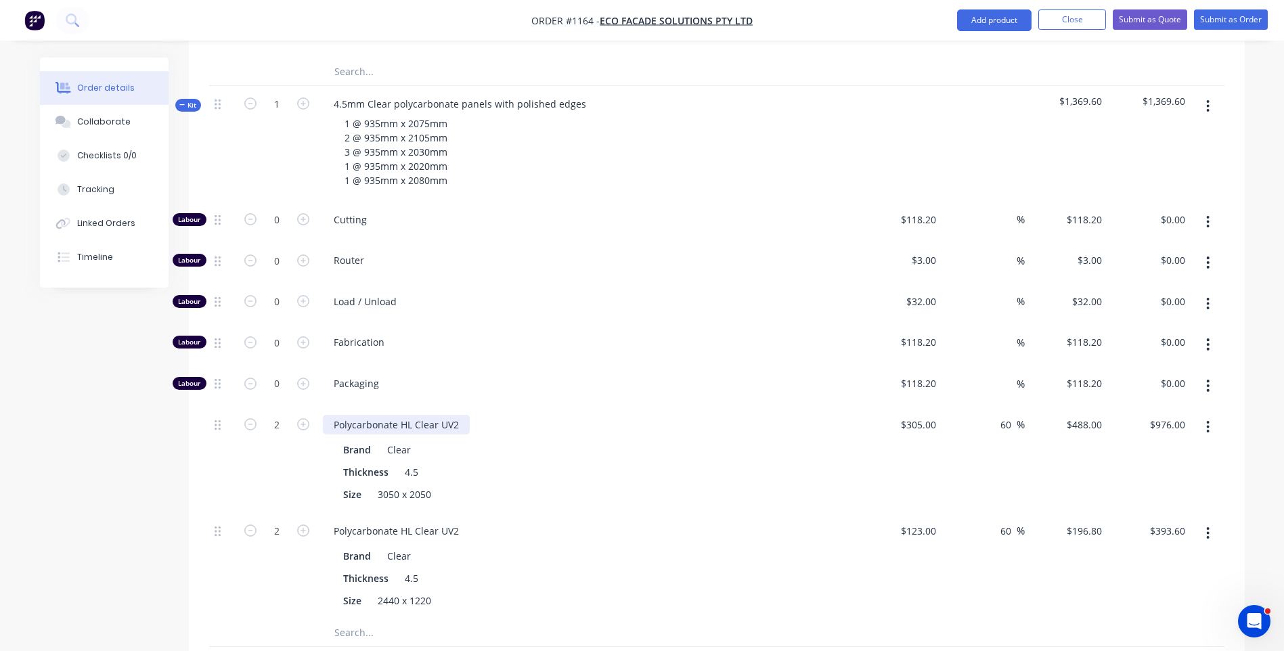
scroll to position [1068, 0]
click at [307, 214] on icon "button" at bounding box center [303, 220] width 12 height 12
type input "1"
type input "$118.20"
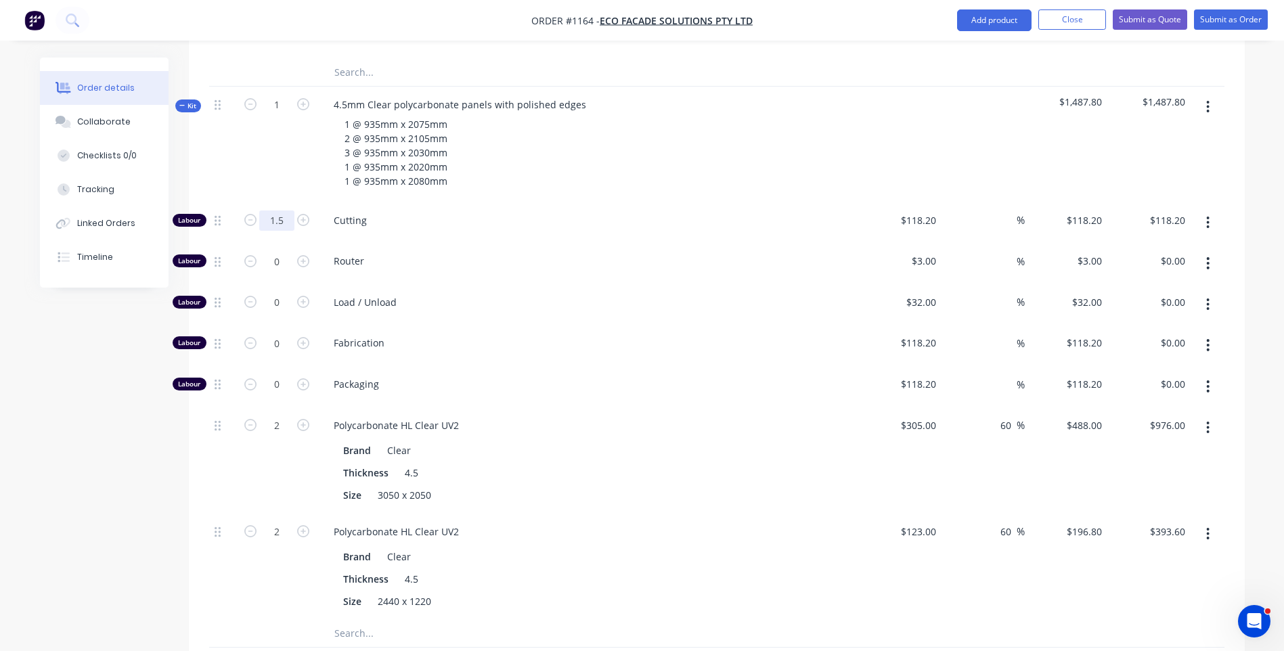
type input "1.5"
type input "$177.30"
click at [594, 284] on div "Load / Unload" at bounding box center [589, 304] width 542 height 41
click at [662, 416] on div "Polycarbonate HL Clear UV2" at bounding box center [588, 426] width 531 height 20
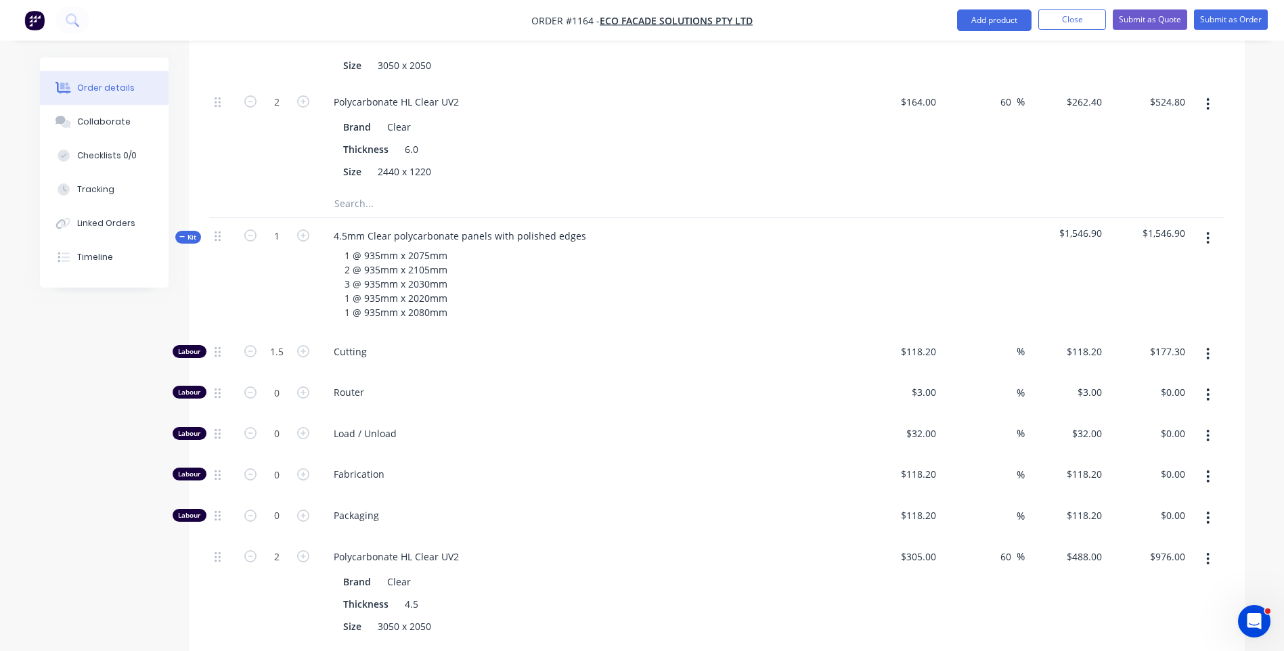
scroll to position [932, 0]
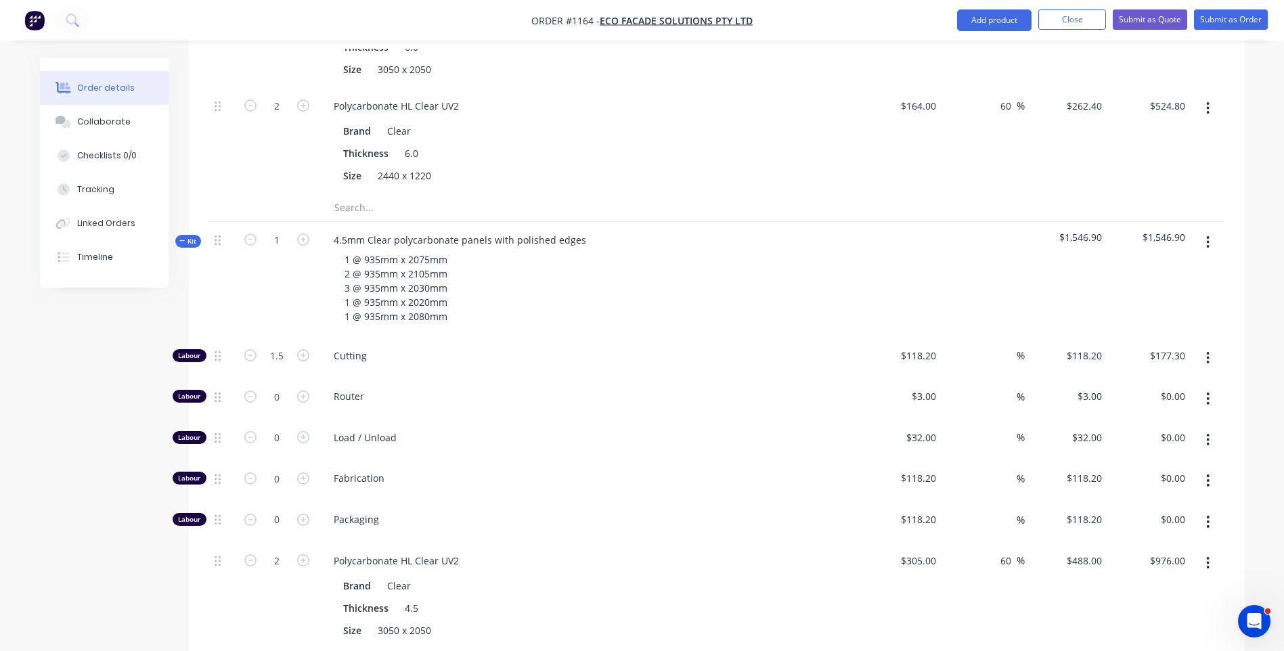
click at [179, 235] on div "Kit" at bounding box center [188, 241] width 26 height 13
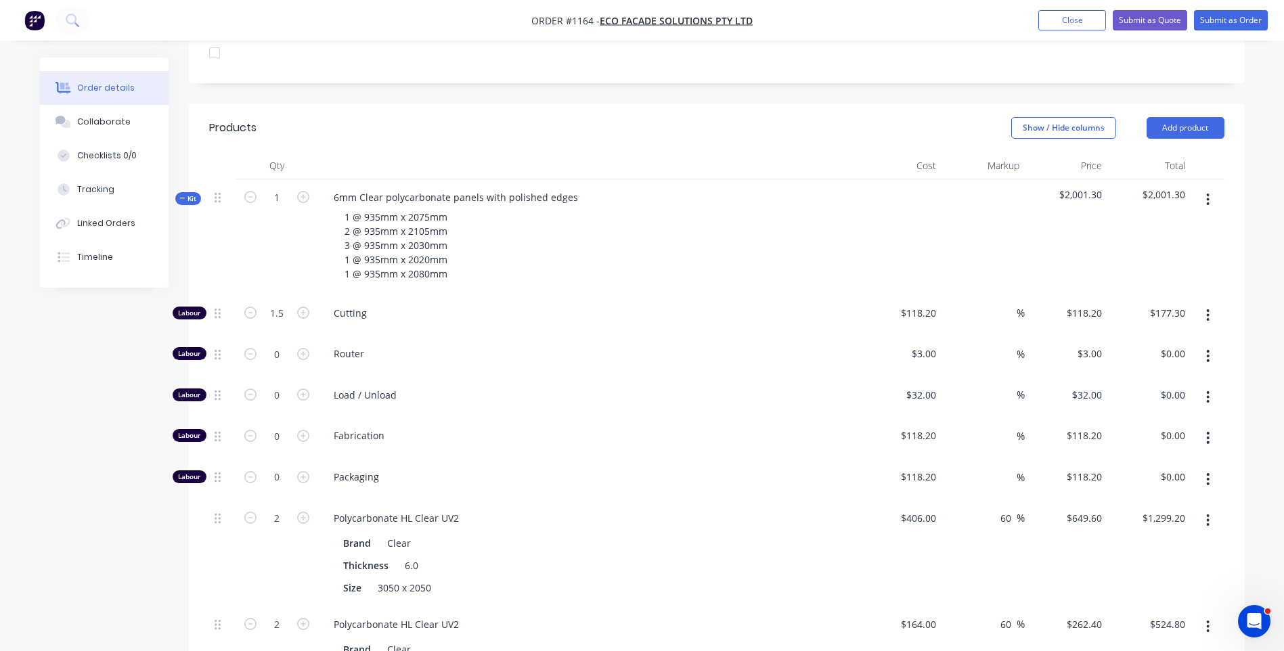
scroll to position [391, 0]
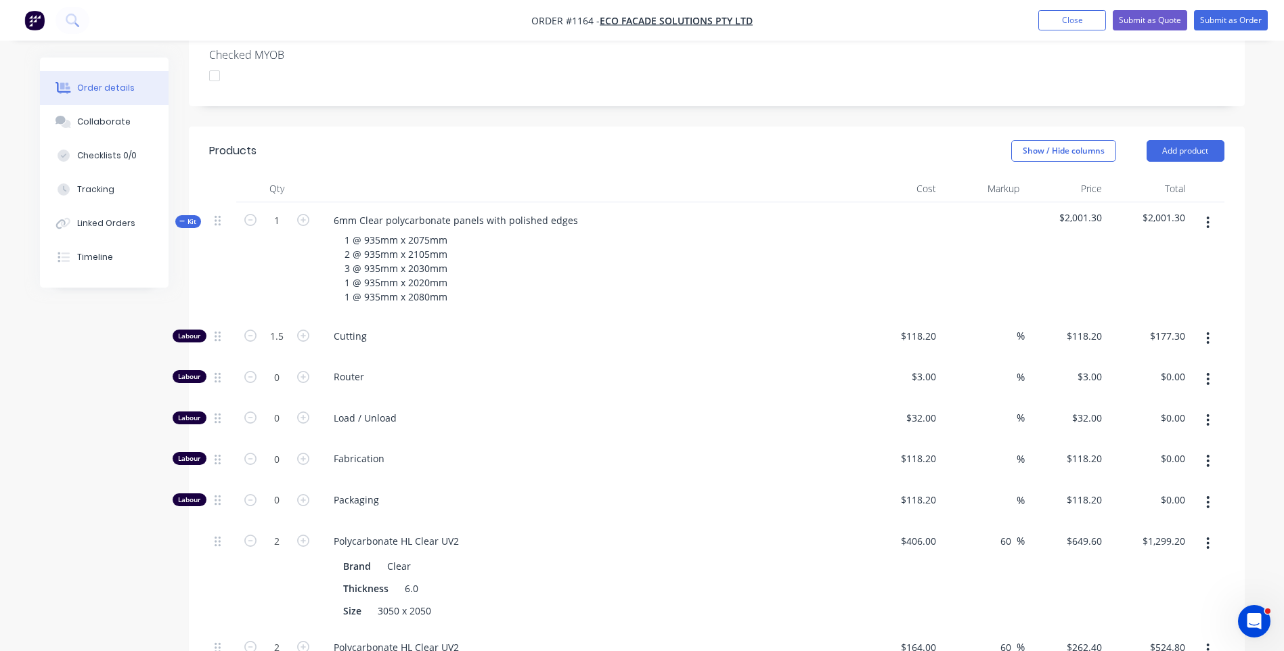
click at [178, 215] on div "Kit" at bounding box center [188, 221] width 26 height 13
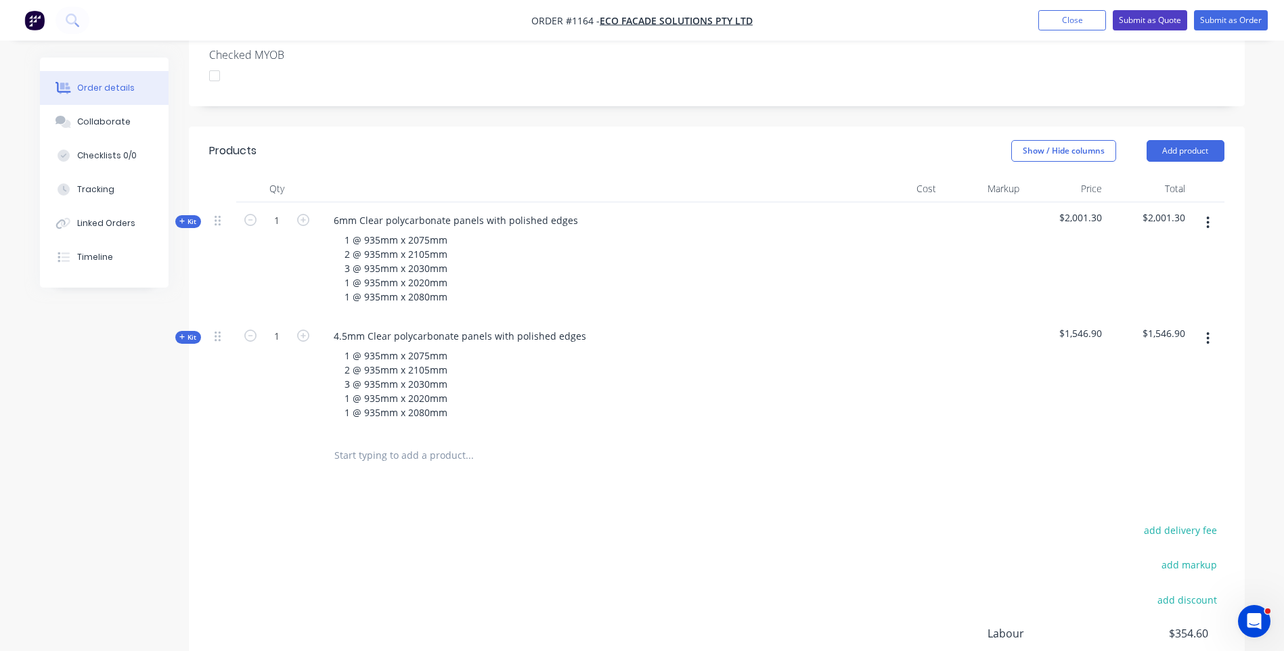
click at [1140, 25] on button "Submit as Quote" at bounding box center [1150, 20] width 74 height 20
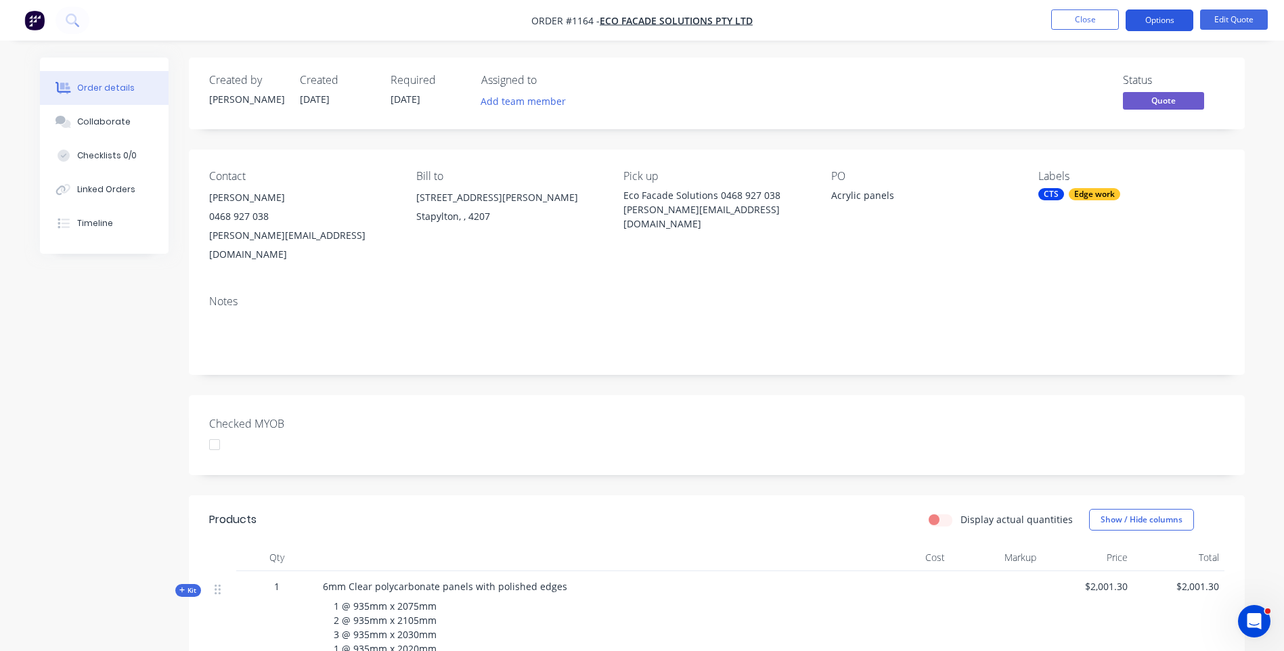
click at [1163, 25] on button "Options" at bounding box center [1160, 20] width 68 height 22
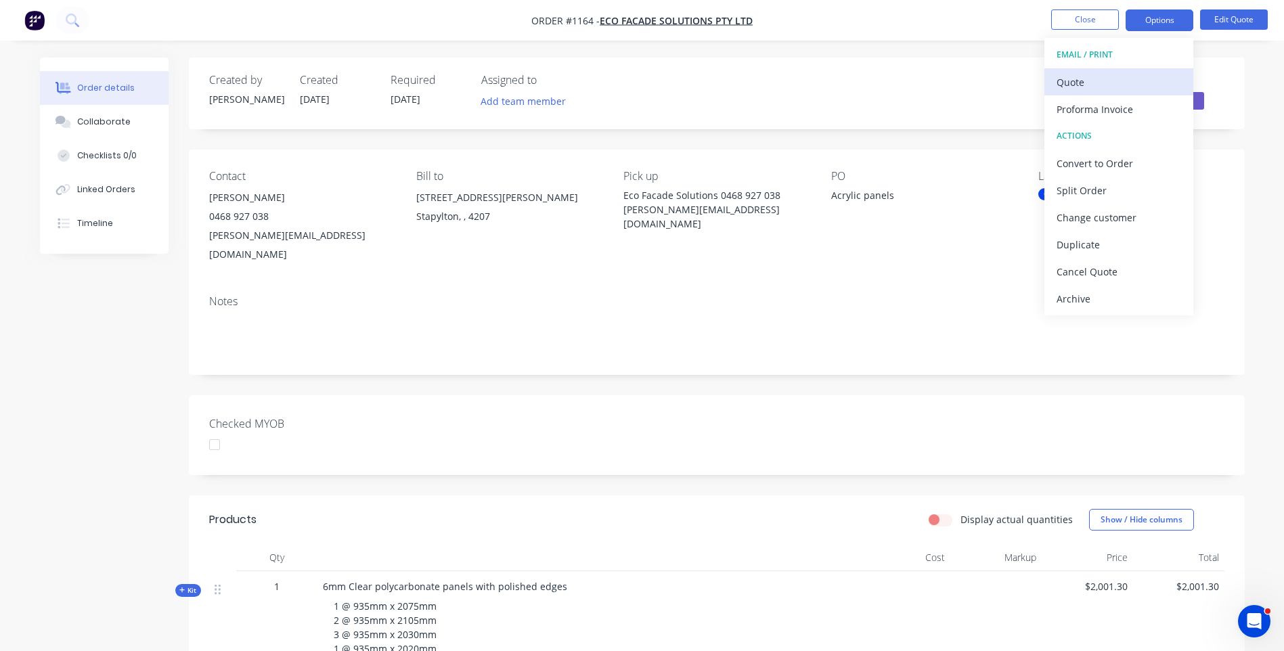
click at [1067, 81] on div "Quote" at bounding box center [1119, 82] width 125 height 20
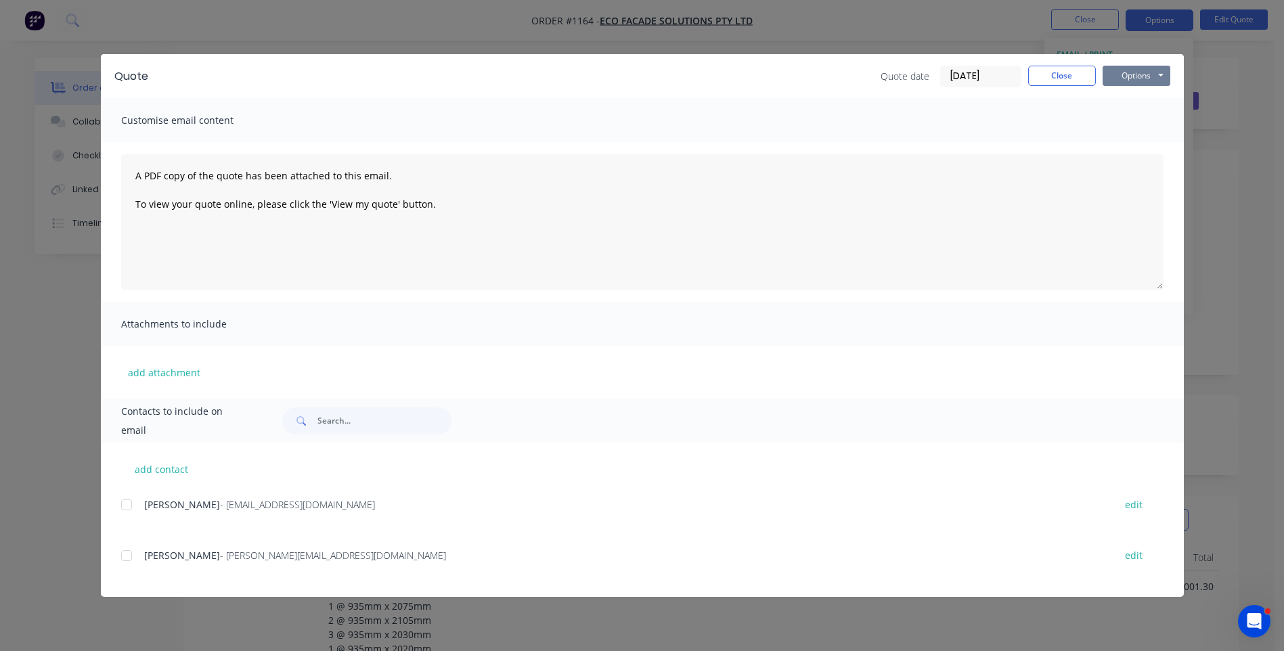
click at [1114, 74] on button "Options" at bounding box center [1137, 76] width 68 height 20
click at [1142, 104] on button "Preview" at bounding box center [1146, 100] width 87 height 22
click at [1072, 72] on button "Close" at bounding box center [1062, 76] width 68 height 20
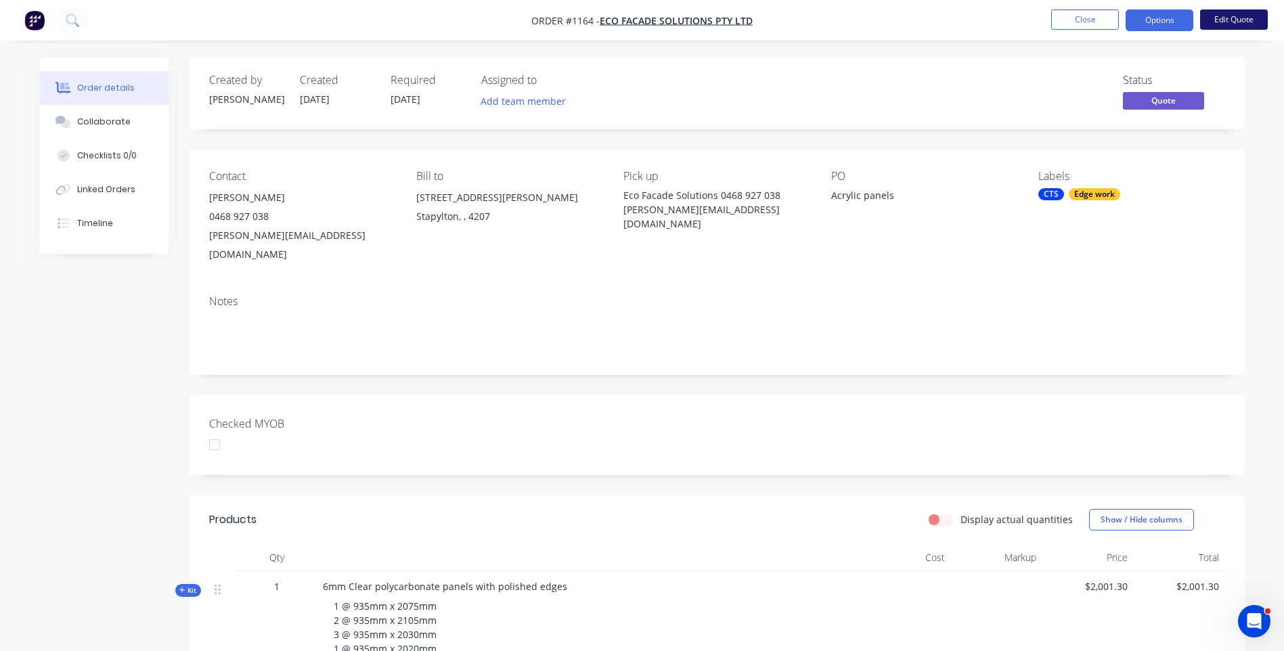
click at [1229, 20] on button "Edit Quote" at bounding box center [1234, 19] width 68 height 20
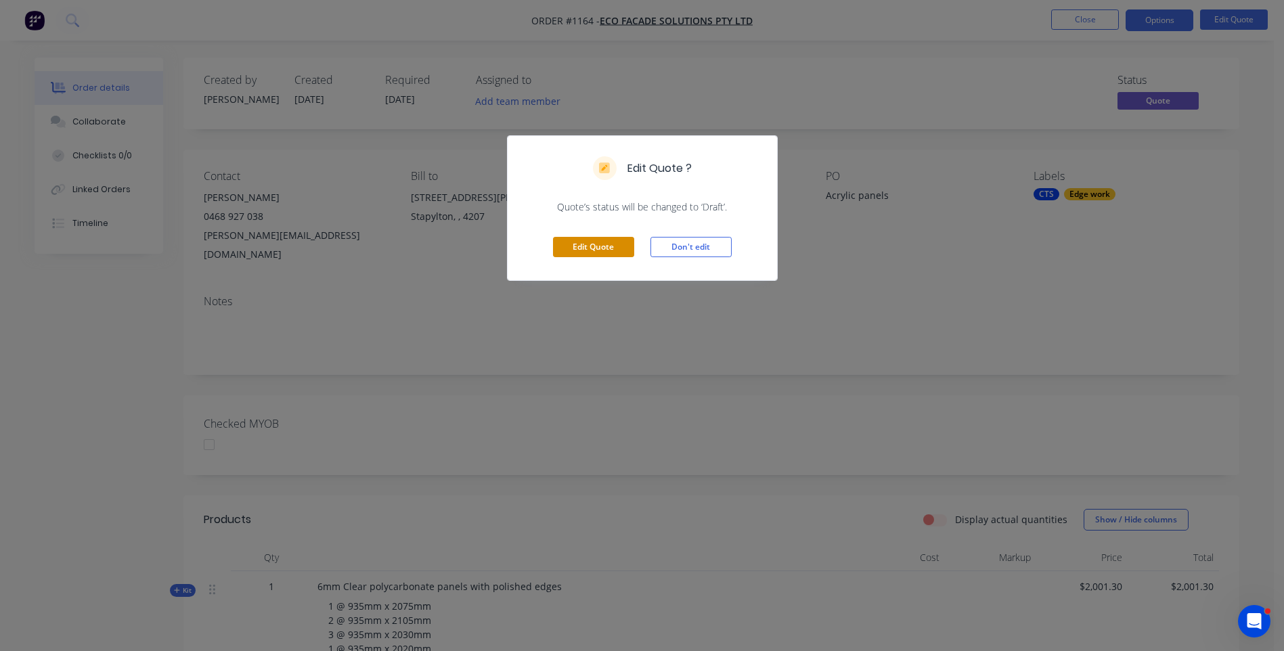
click at [604, 250] on button "Edit Quote" at bounding box center [593, 247] width 81 height 20
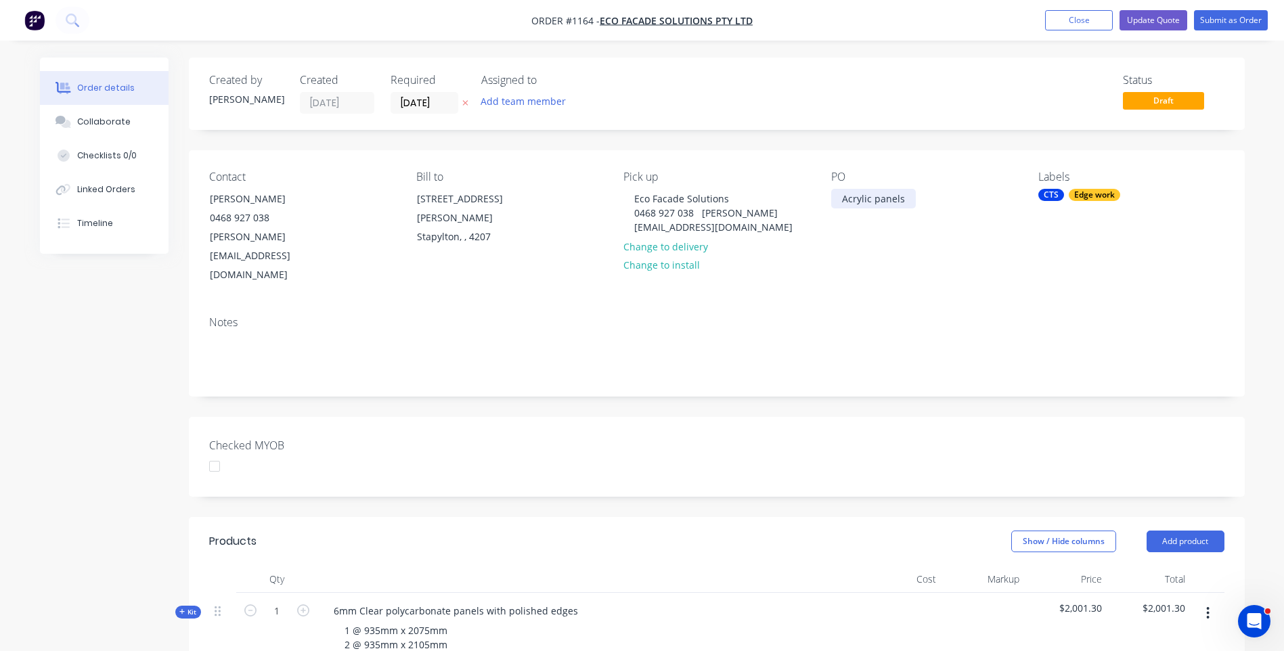
click at [872, 198] on div "Acrylic panels" at bounding box center [873, 199] width 85 height 20
click at [897, 250] on div "Contact Joshua Kelson 0468 927 038 Joshua.k@ecofacadesolutions.com.au Bill to 3…" at bounding box center [717, 227] width 1056 height 155
click at [466, 100] on icon at bounding box center [465, 103] width 6 height 8
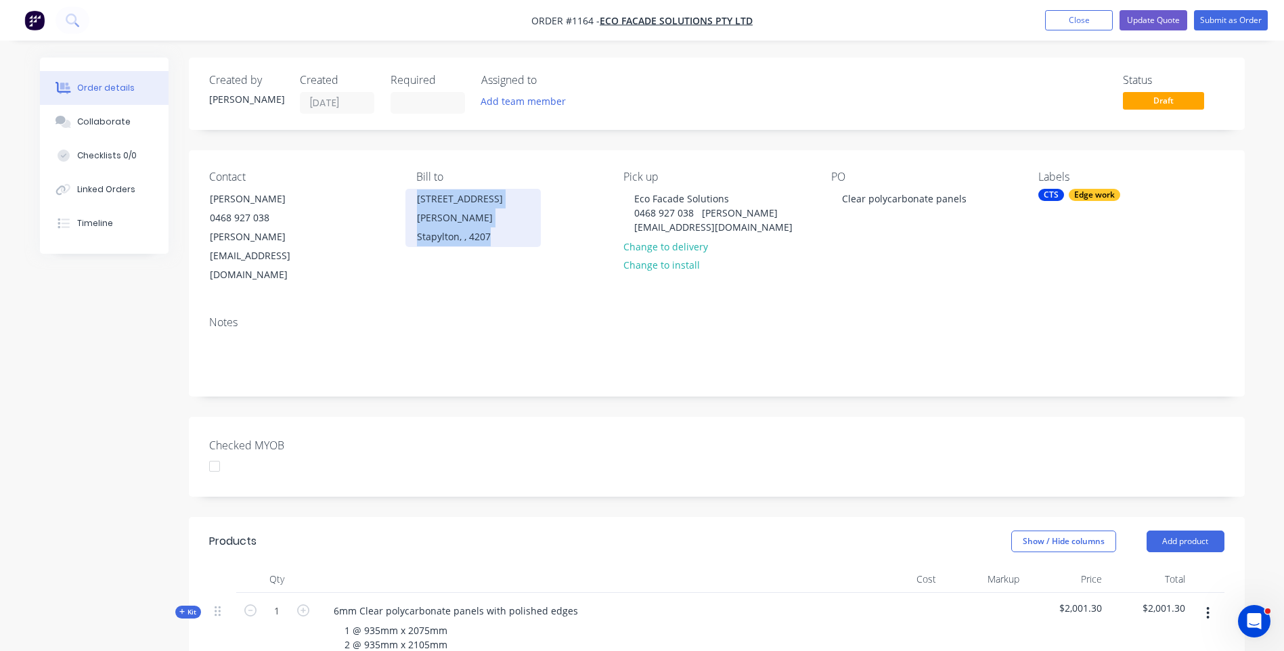
drag, startPoint x: 490, startPoint y: 216, endPoint x: 417, endPoint y: 198, distance: 75.2
click at [417, 198] on div "3/8 Maiella Street Stapylton, , 4207" at bounding box center [473, 218] width 135 height 58
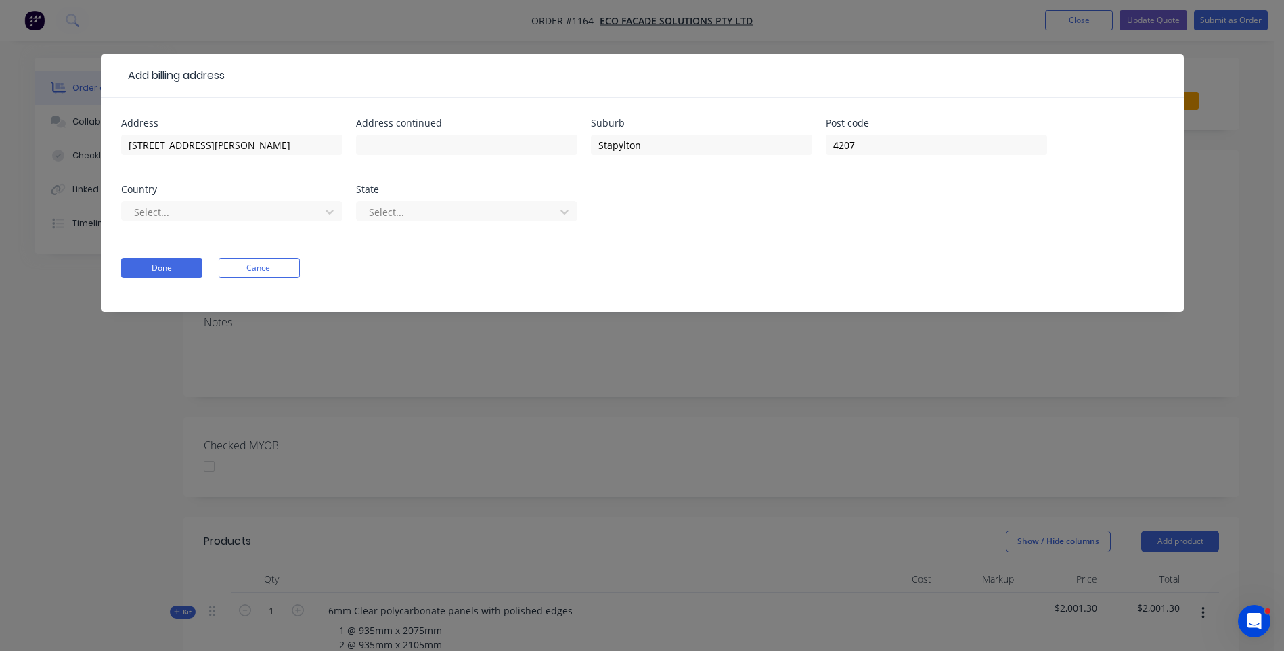
drag, startPoint x: 416, startPoint y: 198, endPoint x: 1228, endPoint y: 206, distance: 811.8
click at [1228, 206] on div "Add billing address Address 3/8 Maiella Street Address continued Suburb Stapylt…" at bounding box center [642, 325] width 1284 height 651
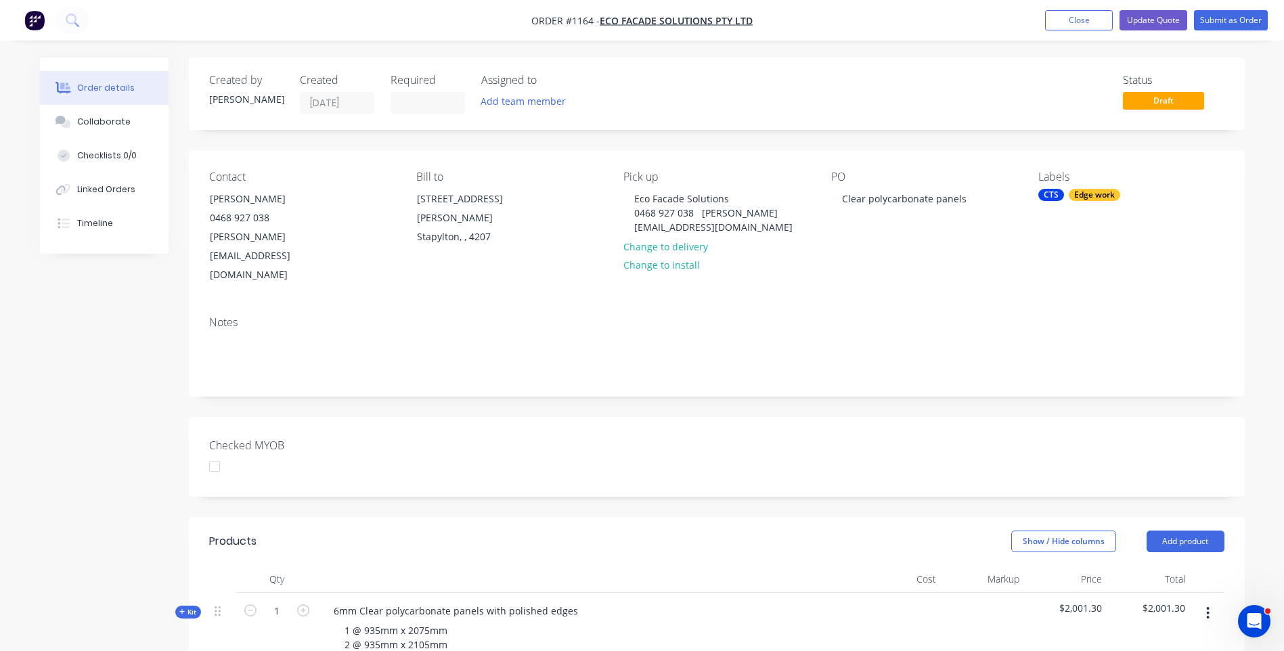
click at [93, 385] on div "Created by Darren Created 18/08/25 Required Assigned to Add team member Status …" at bounding box center [642, 636] width 1205 height 1156
click at [108, 379] on div "Created by Darren Created 18/08/25 Required Assigned to Add team member Status …" at bounding box center [642, 636] width 1205 height 1156
click at [459, 206] on div "3/8 Maiella Street" at bounding box center [473, 209] width 112 height 38
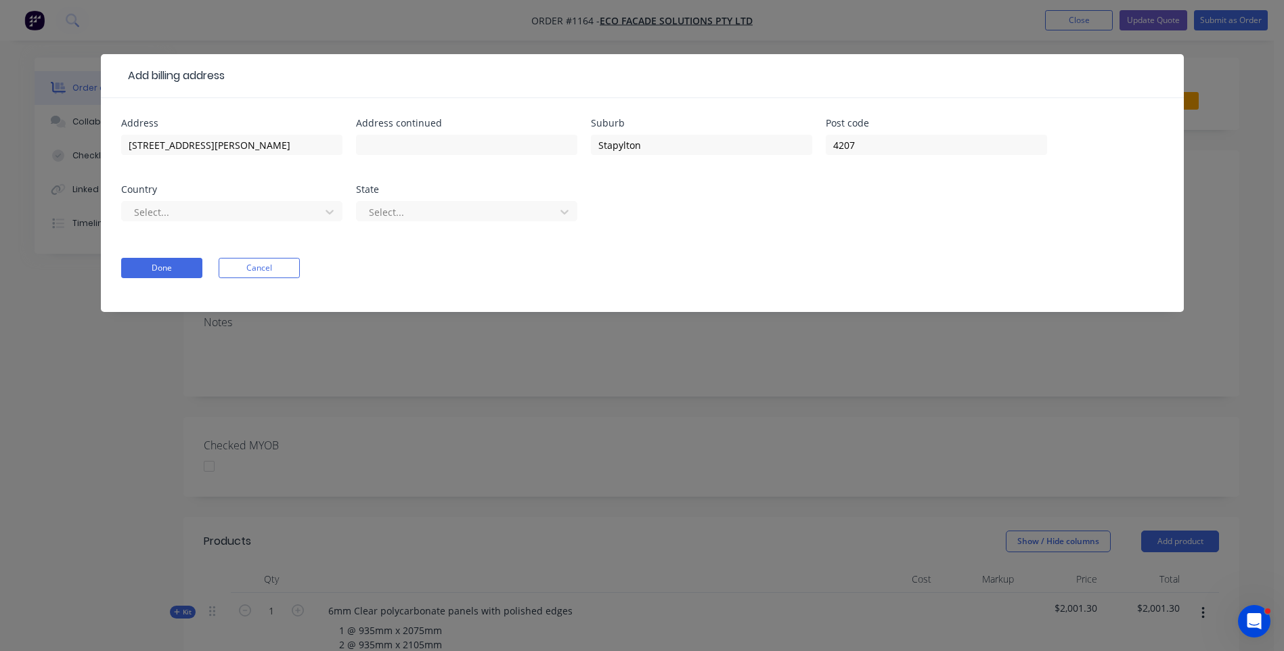
click at [121, 516] on div "Add billing address Address 3/8 Maiella Street Address continued Suburb Stapylt…" at bounding box center [642, 325] width 1284 height 651
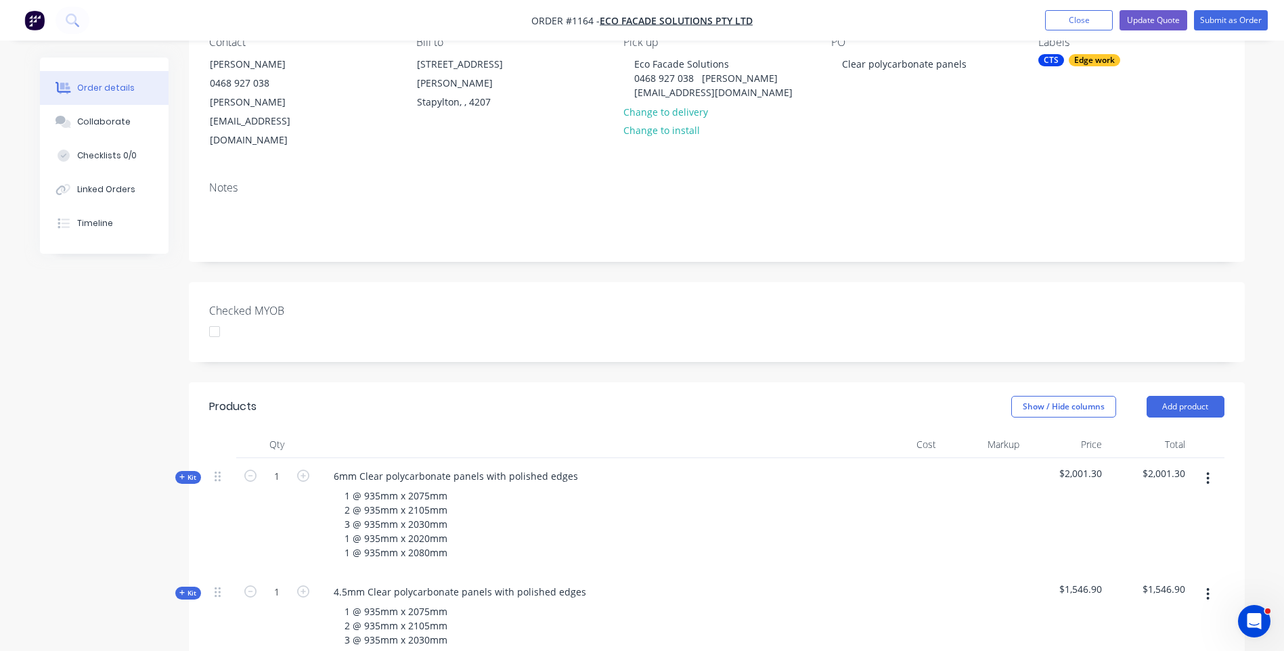
scroll to position [135, 0]
click at [1148, 17] on button "Update Quote" at bounding box center [1154, 20] width 68 height 20
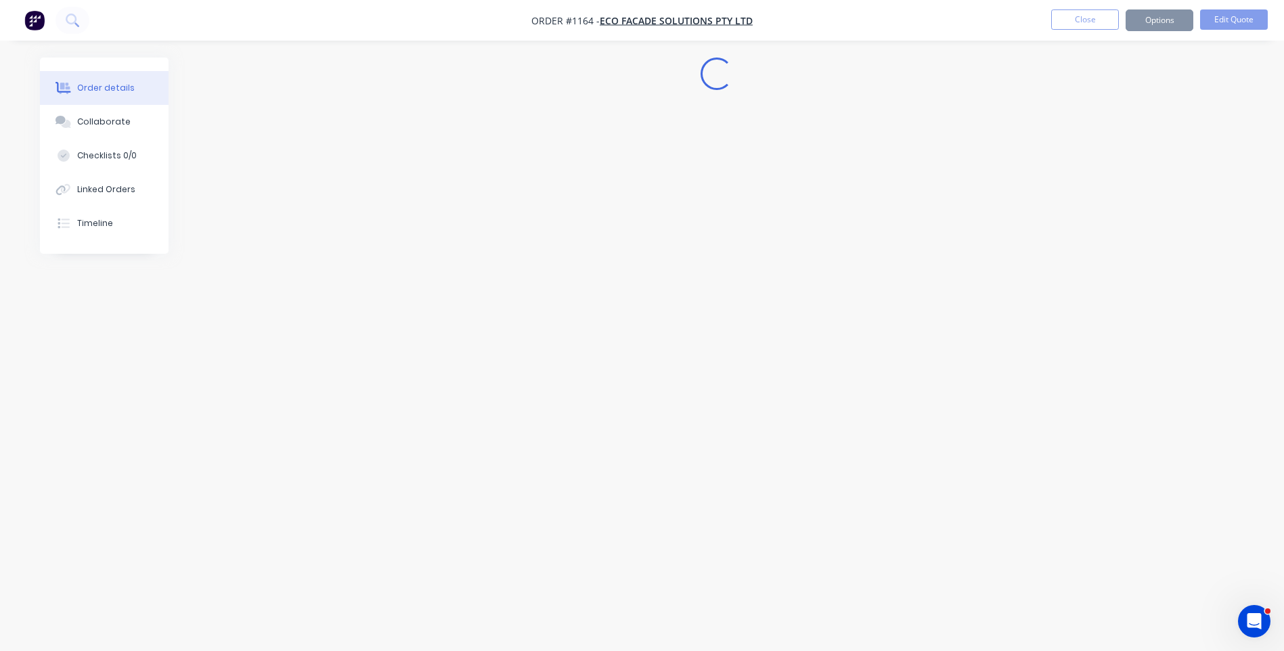
scroll to position [0, 0]
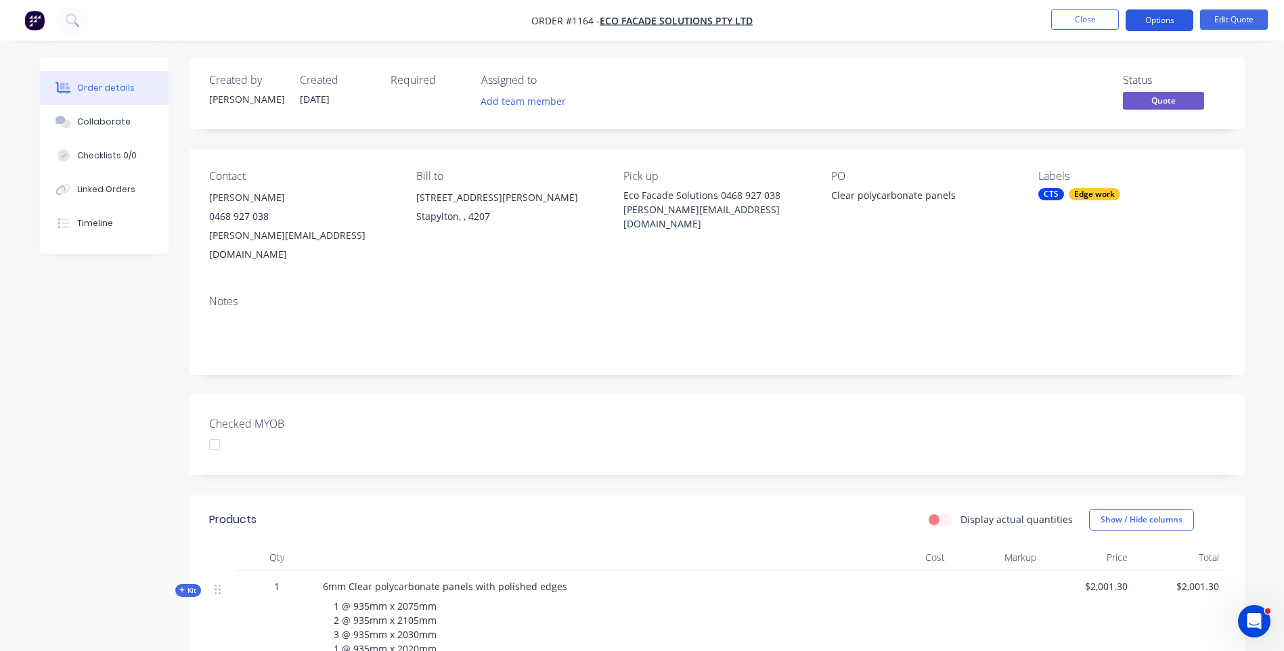
click at [1157, 20] on button "Options" at bounding box center [1160, 20] width 68 height 22
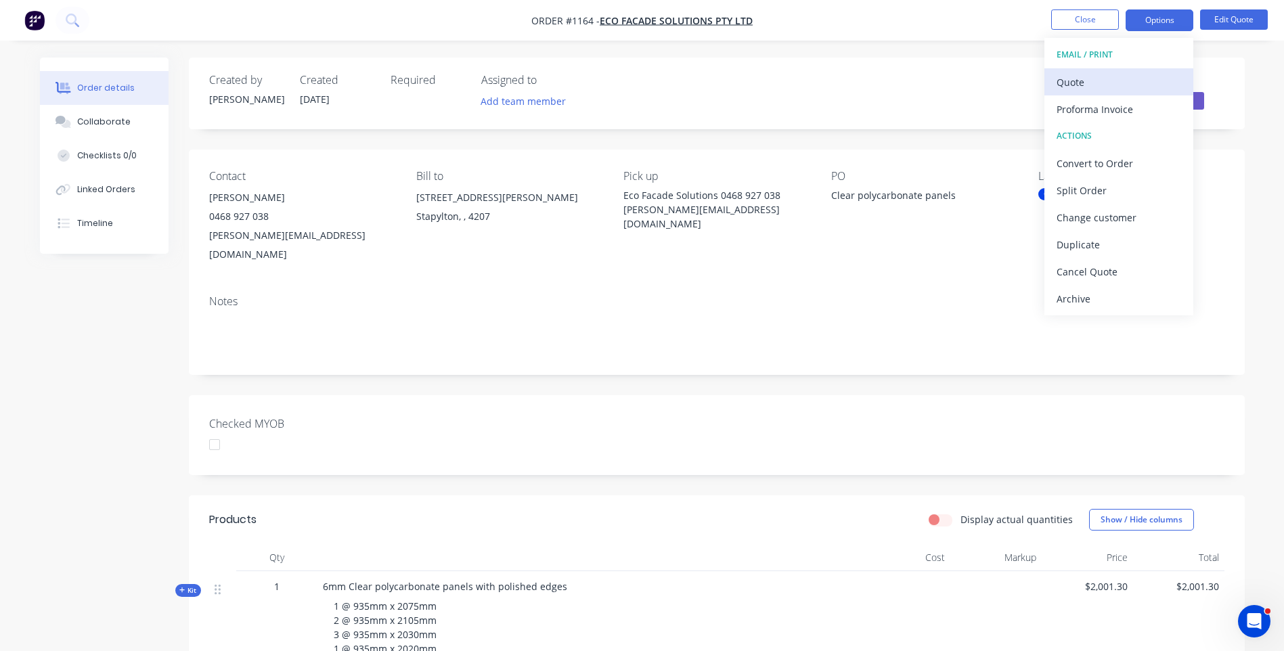
click at [1082, 85] on div "Quote" at bounding box center [1119, 82] width 125 height 20
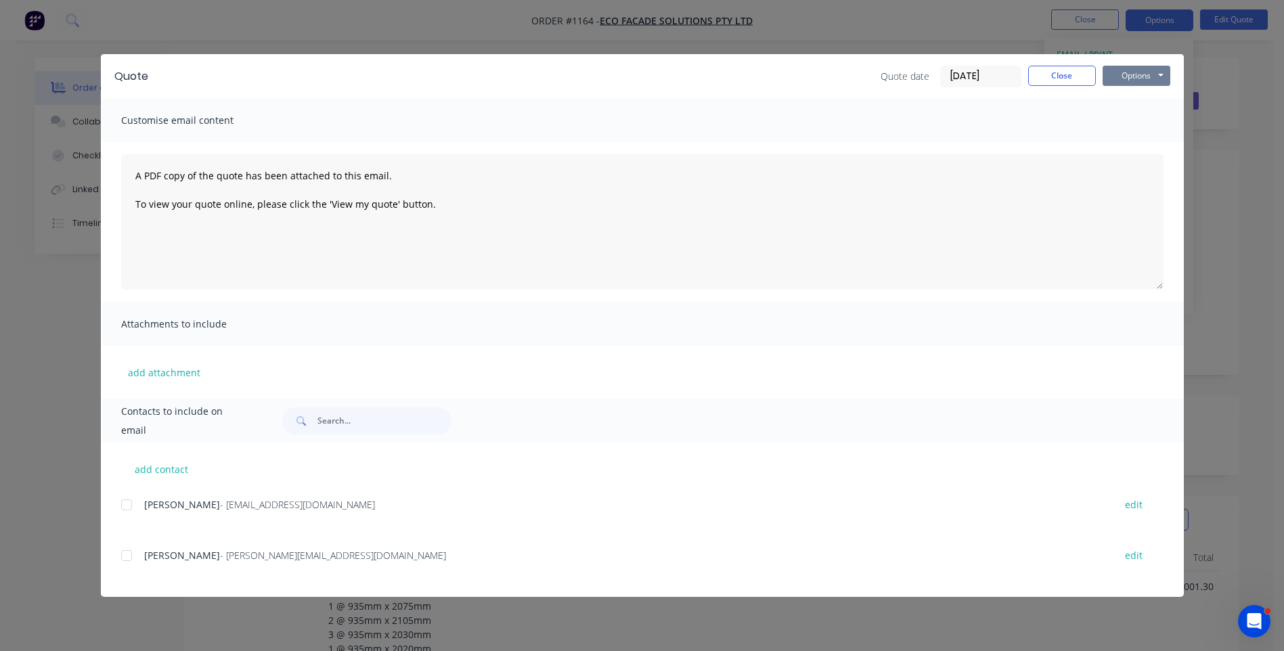
click at [1141, 79] on button "Options" at bounding box center [1137, 76] width 68 height 20
click at [1137, 99] on button "Preview" at bounding box center [1146, 100] width 87 height 22
click at [787, 545] on div "Josh - admin@ecofacadesolutions.com.au edit Joshua Kelson - Joshua.k@ecofacades…" at bounding box center [652, 547] width 1063 height 102
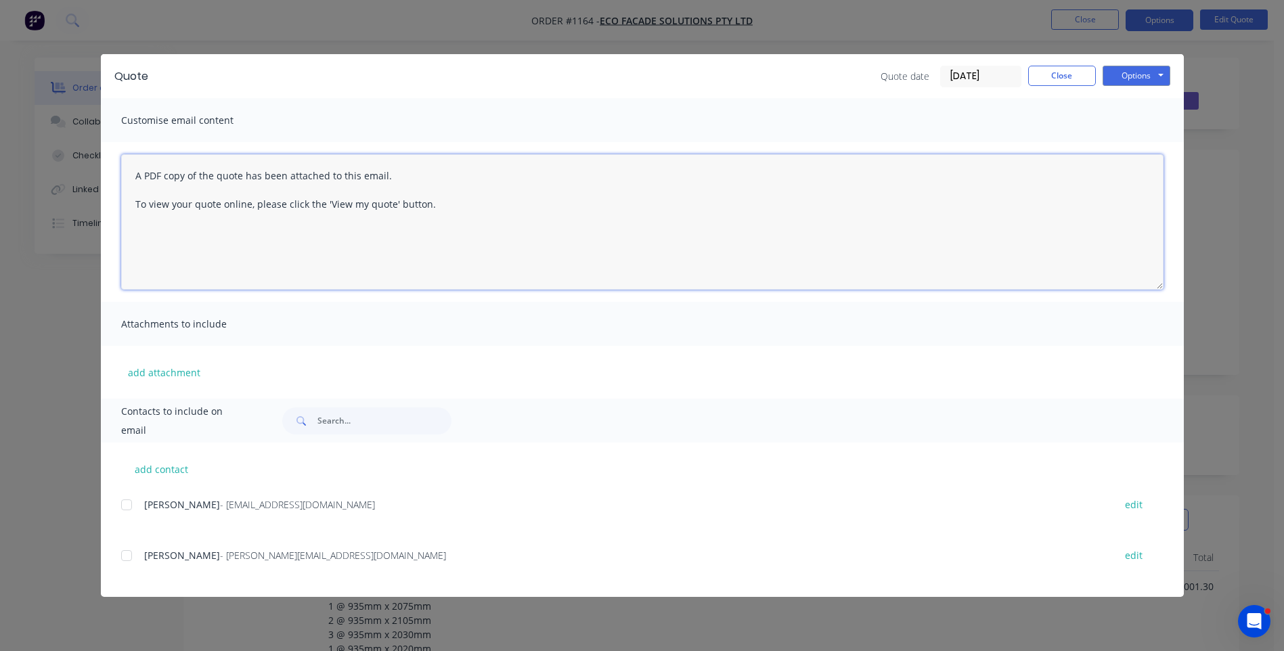
paste textarea "Hi, Please contact us if you have any questions. Regards, [PERSON_NAME] [EMAIL_…"
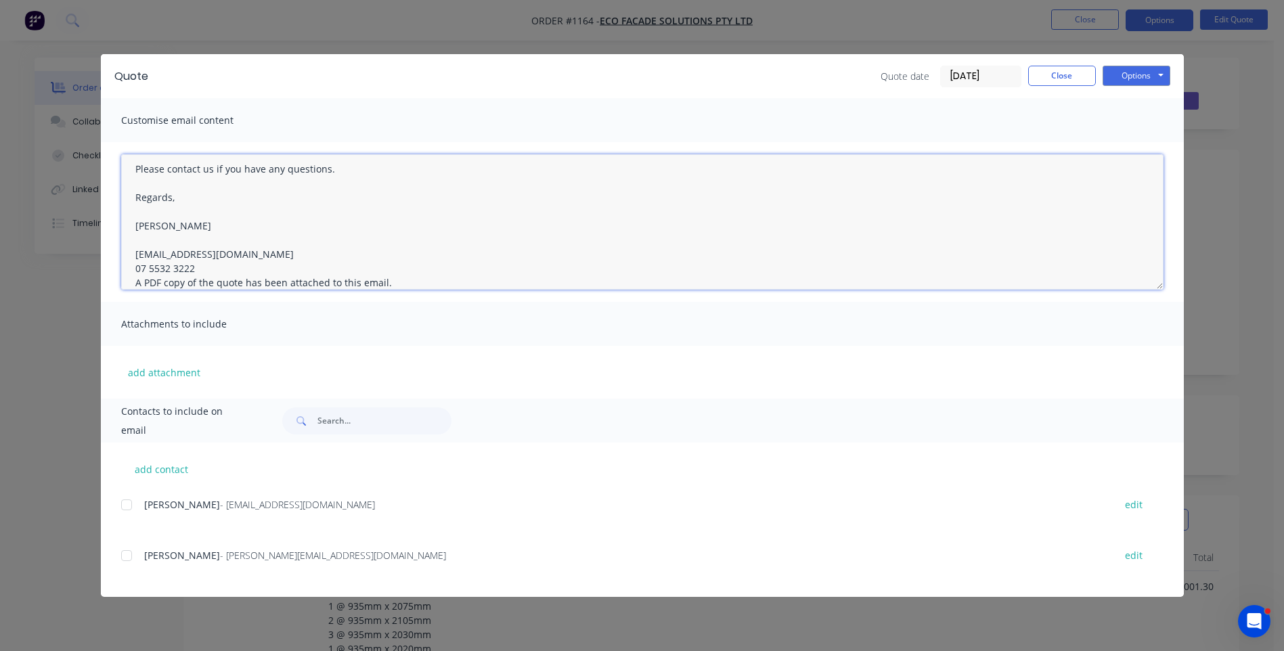
click at [201, 270] on textarea "Hi, Please contact us if you have any questions. Regards, [PERSON_NAME] [EMAIL_…" at bounding box center [642, 221] width 1043 height 135
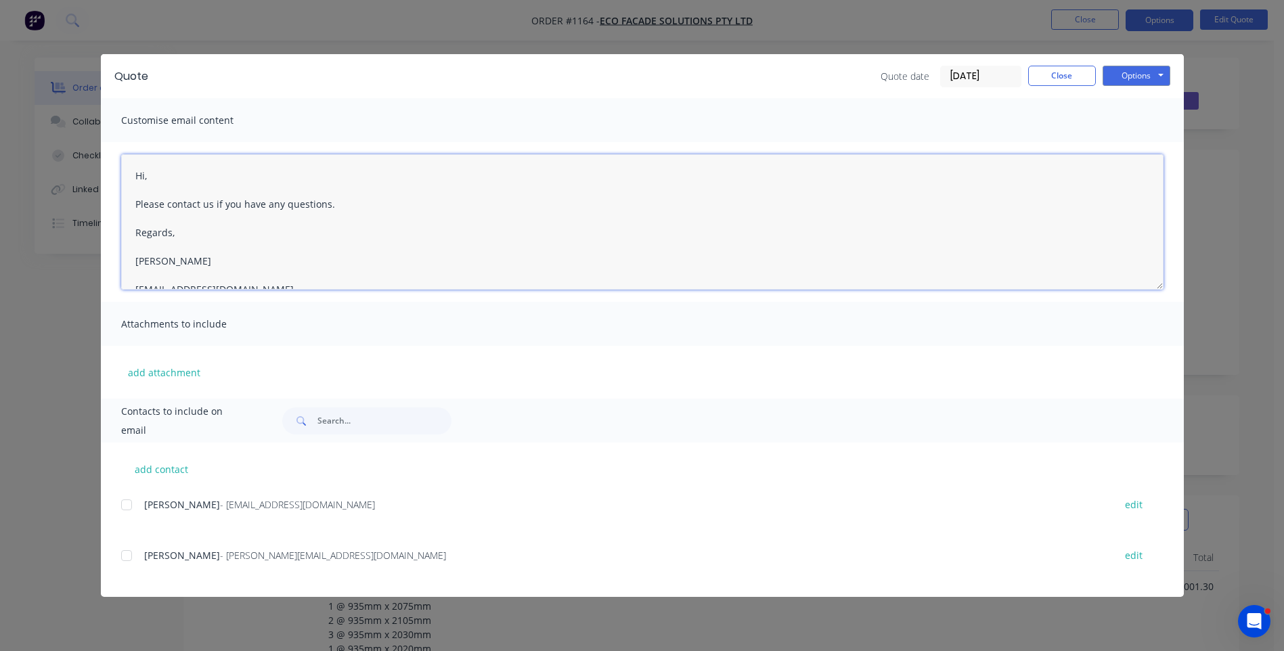
click at [155, 175] on textarea "Hi, Please contact us if you have any questions. Regards, [PERSON_NAME] [EMAIL_…" at bounding box center [642, 221] width 1043 height 135
click at [141, 230] on textarea "Hi joshua, Please see quote attached for 4.5mm and 6mm clear polycarbonate pane…" at bounding box center [642, 221] width 1043 height 135
click at [127, 554] on div at bounding box center [126, 555] width 27 height 27
type textarea "Hi Joshua, Please see quote attached for 4.5mm and 6mm clear polycarbonate pane…"
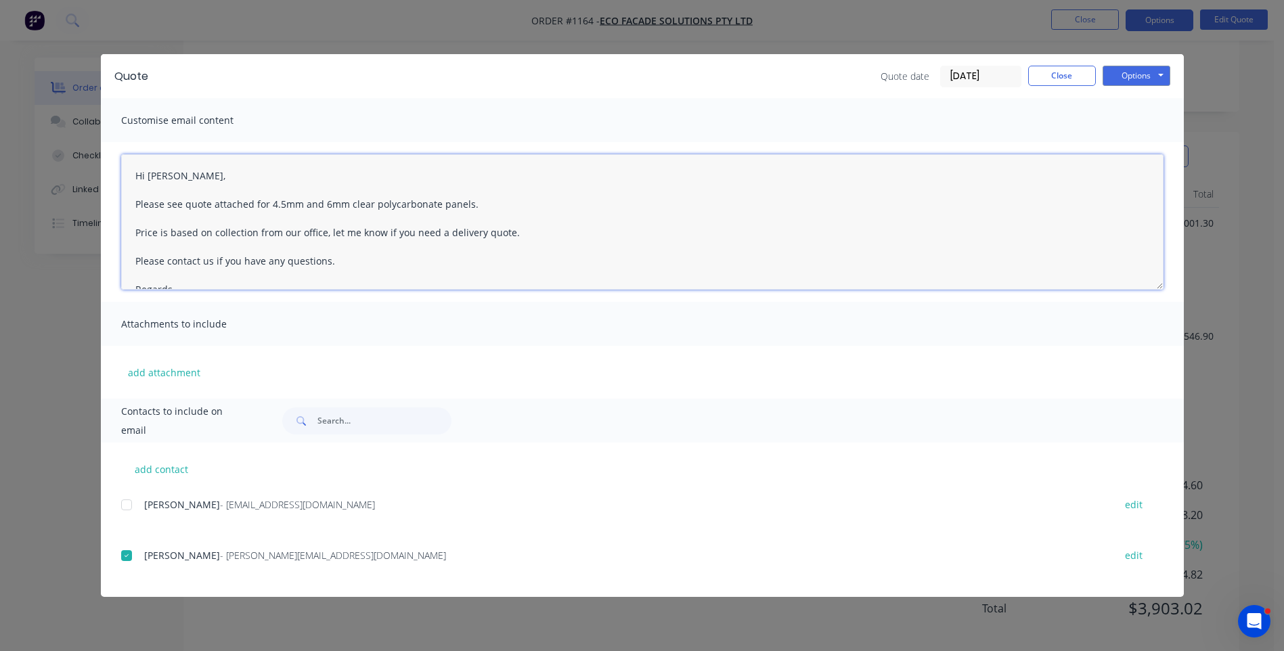
scroll to position [368, 0]
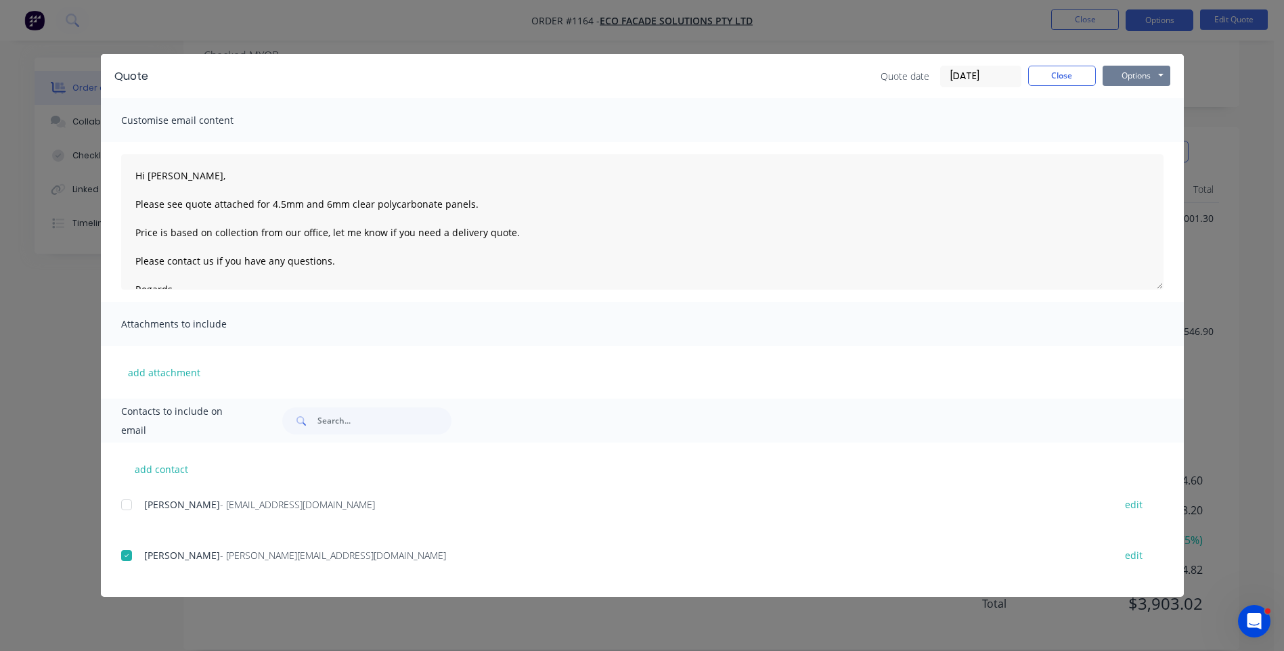
click at [1120, 74] on button "Options" at bounding box center [1137, 76] width 68 height 20
click at [1137, 149] on button "Email" at bounding box center [1146, 144] width 87 height 22
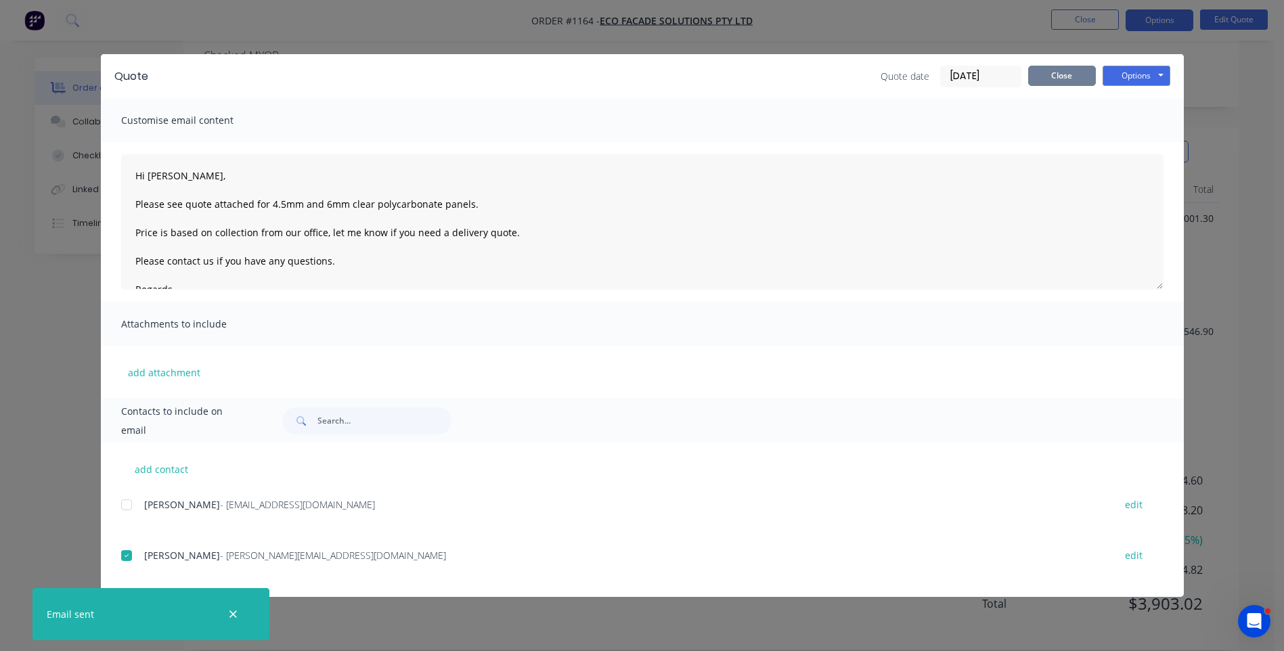
click at [1060, 77] on button "Close" at bounding box center [1062, 76] width 68 height 20
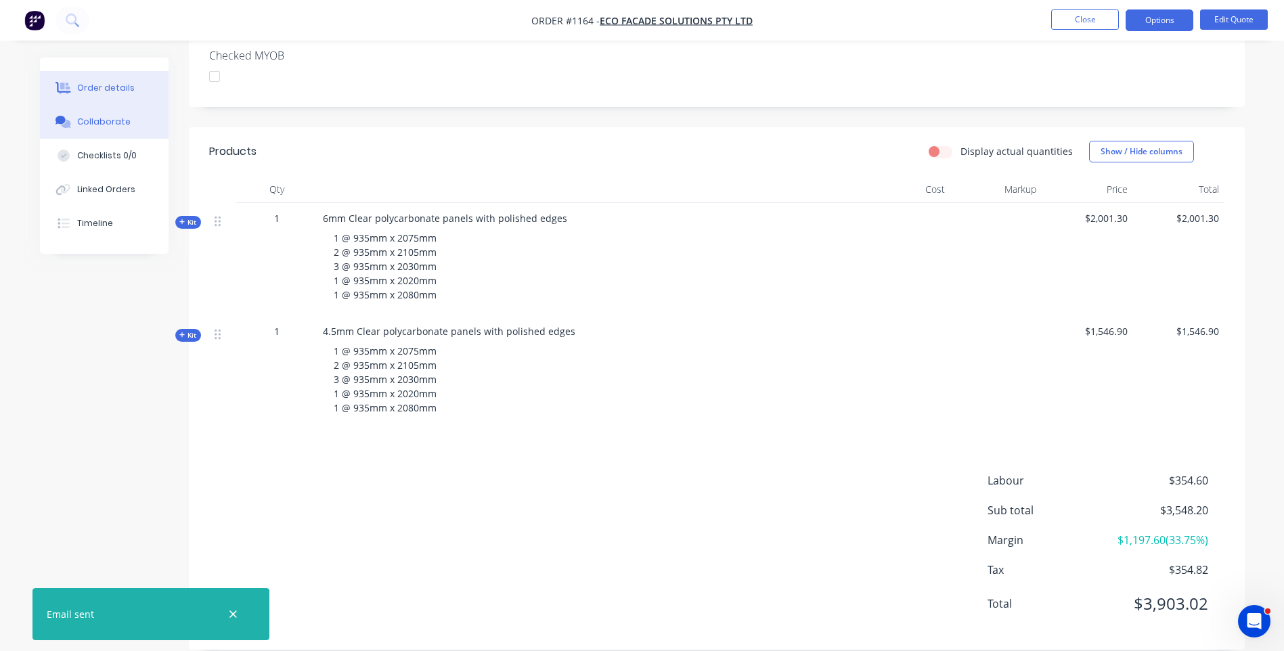
click at [100, 125] on div "Collaborate" at bounding box center [103, 122] width 53 height 12
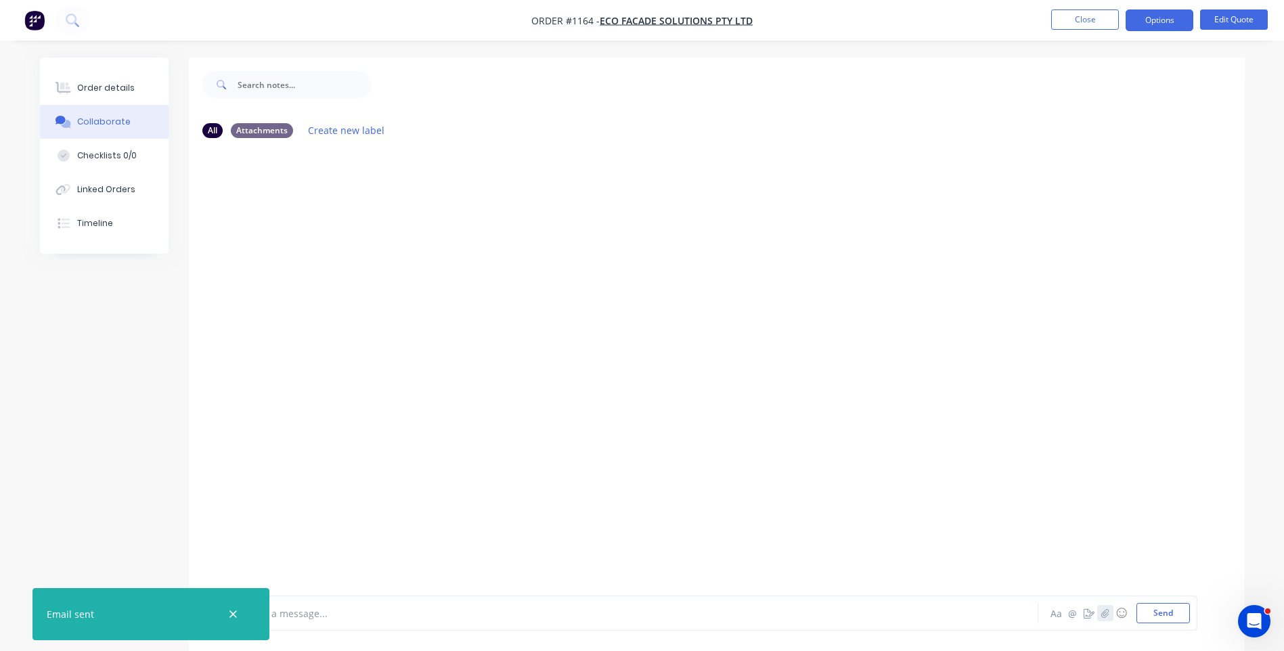
click at [1108, 614] on icon "button" at bounding box center [1105, 613] width 8 height 9
click at [1153, 615] on button "Send" at bounding box center [1163, 613] width 53 height 20
click at [230, 614] on icon "button" at bounding box center [233, 615] width 9 height 12
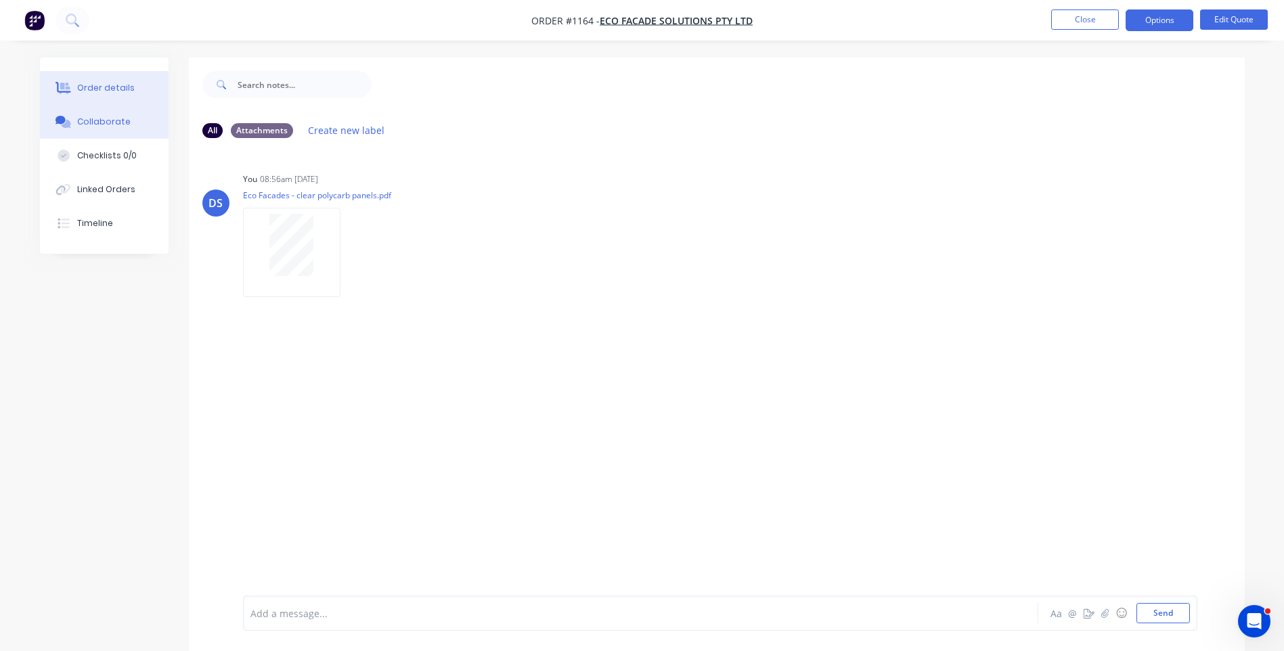
click at [99, 85] on div "Order details" at bounding box center [106, 88] width 58 height 12
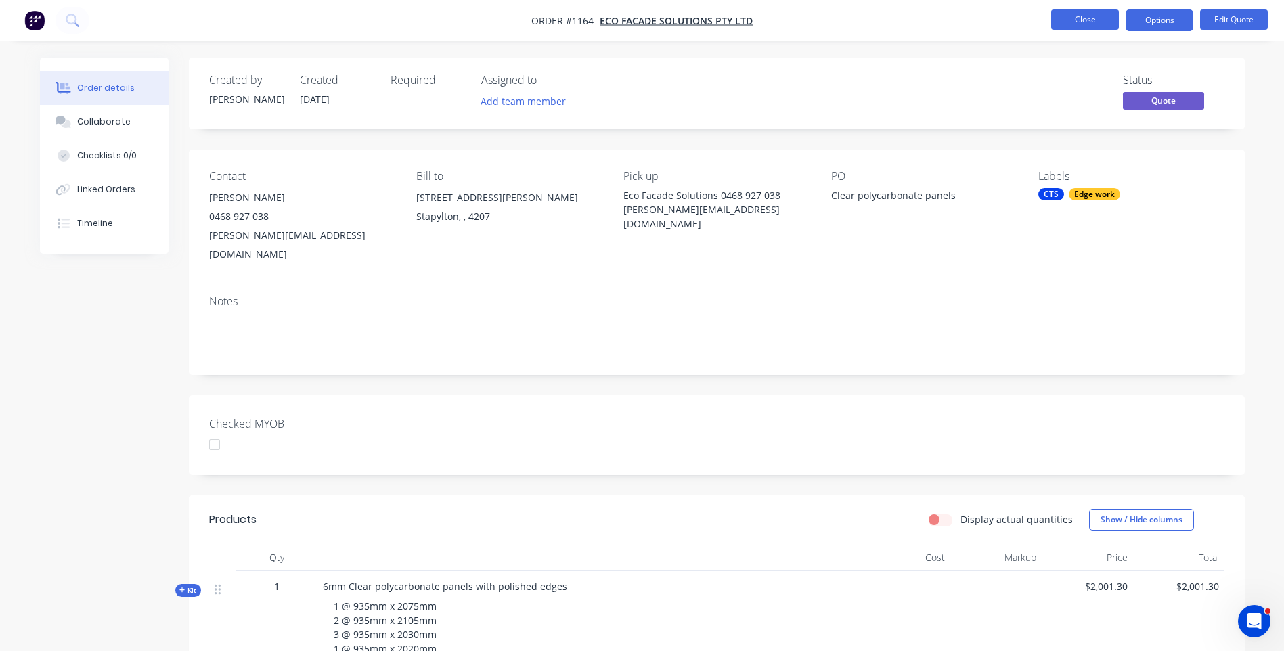
click at [1084, 26] on button "Close" at bounding box center [1085, 19] width 68 height 20
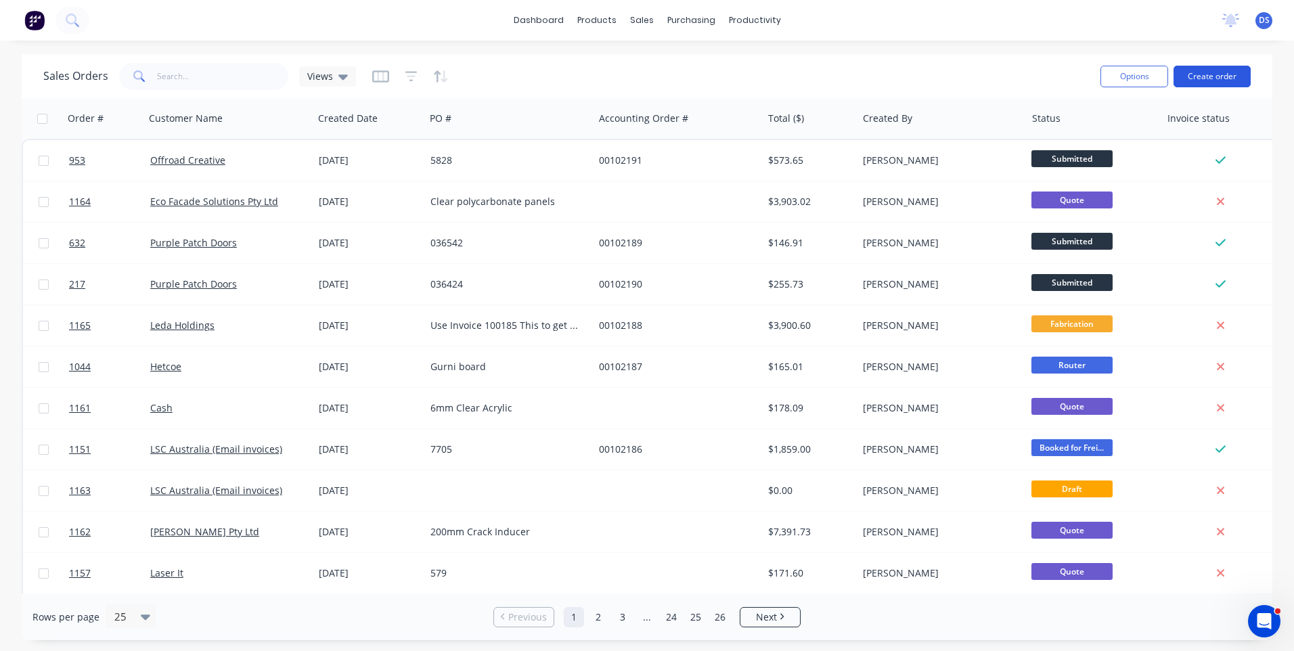
click at [1216, 73] on button "Create order" at bounding box center [1212, 77] width 77 height 22
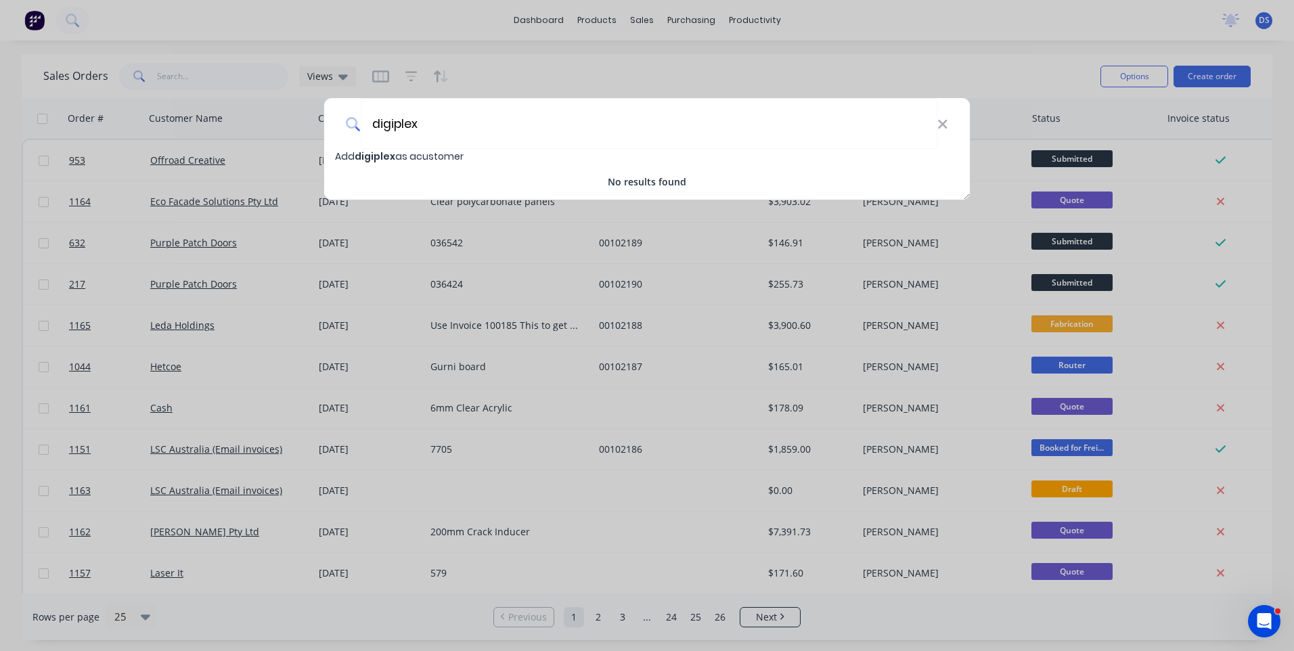
type input "digiplex"
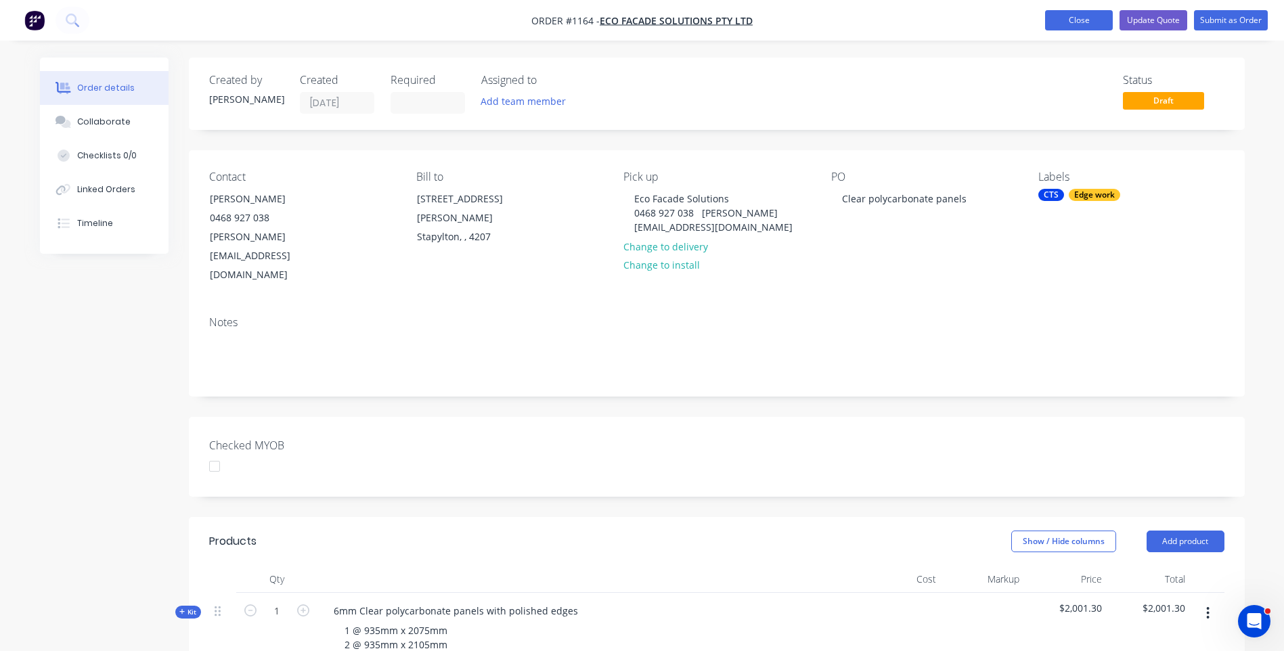
click at [1074, 20] on button "Close" at bounding box center [1079, 20] width 68 height 20
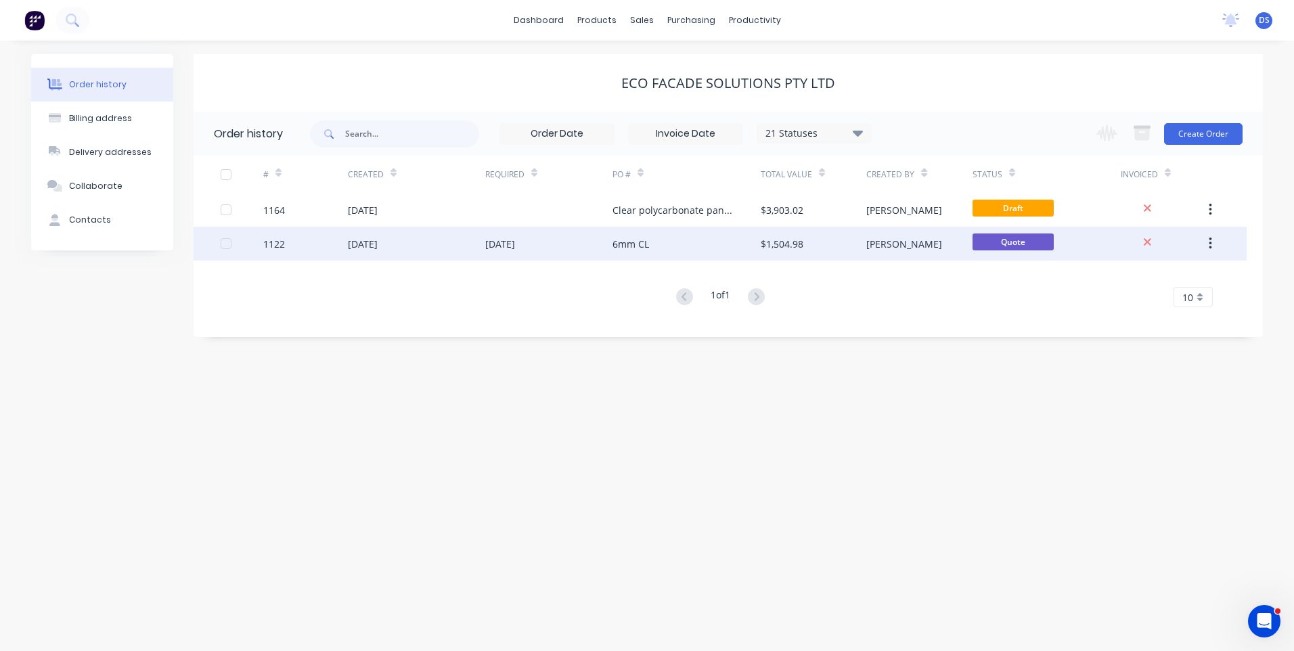
click at [624, 247] on div "6mm CL" at bounding box center [631, 244] width 37 height 14
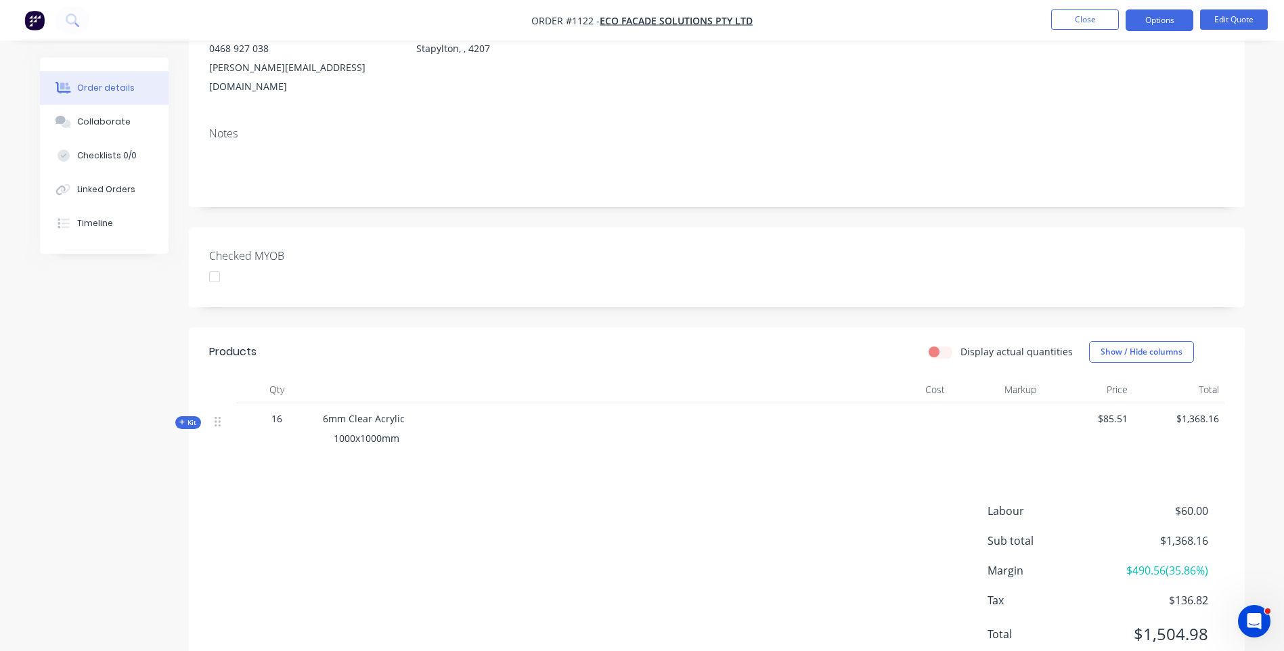
scroll to position [198, 0]
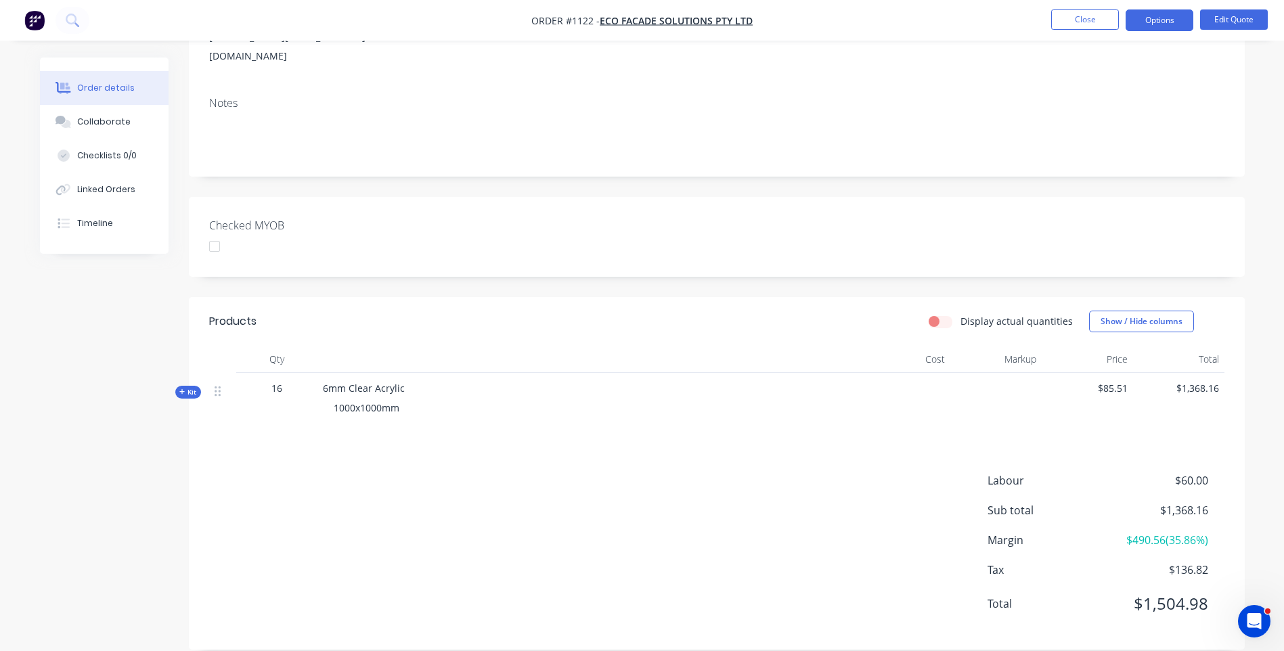
click at [180, 389] on icon at bounding box center [182, 392] width 6 height 7
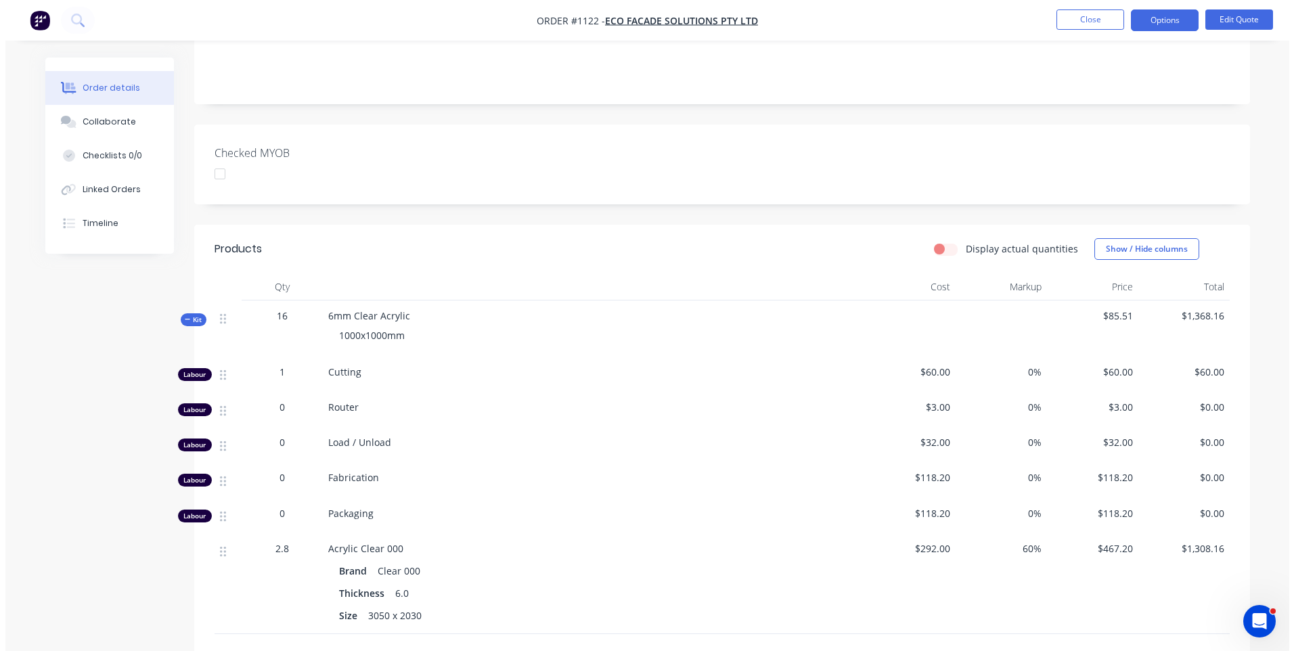
scroll to position [0, 0]
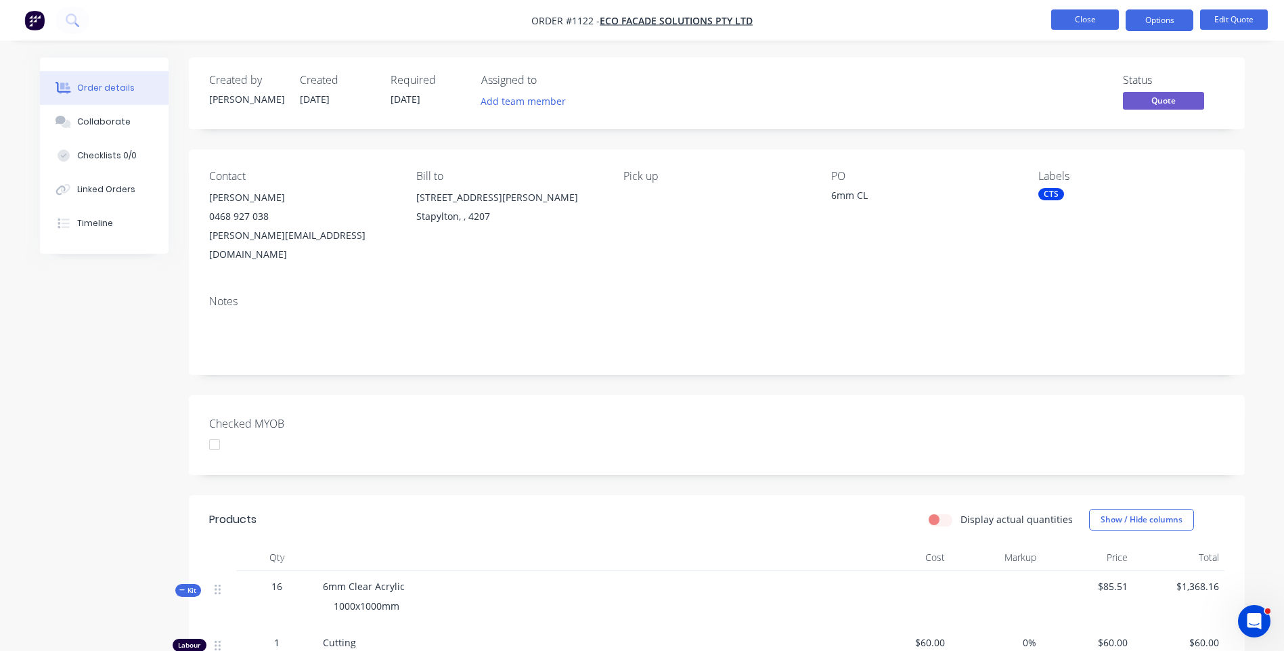
click at [1074, 27] on button "Close" at bounding box center [1085, 19] width 68 height 20
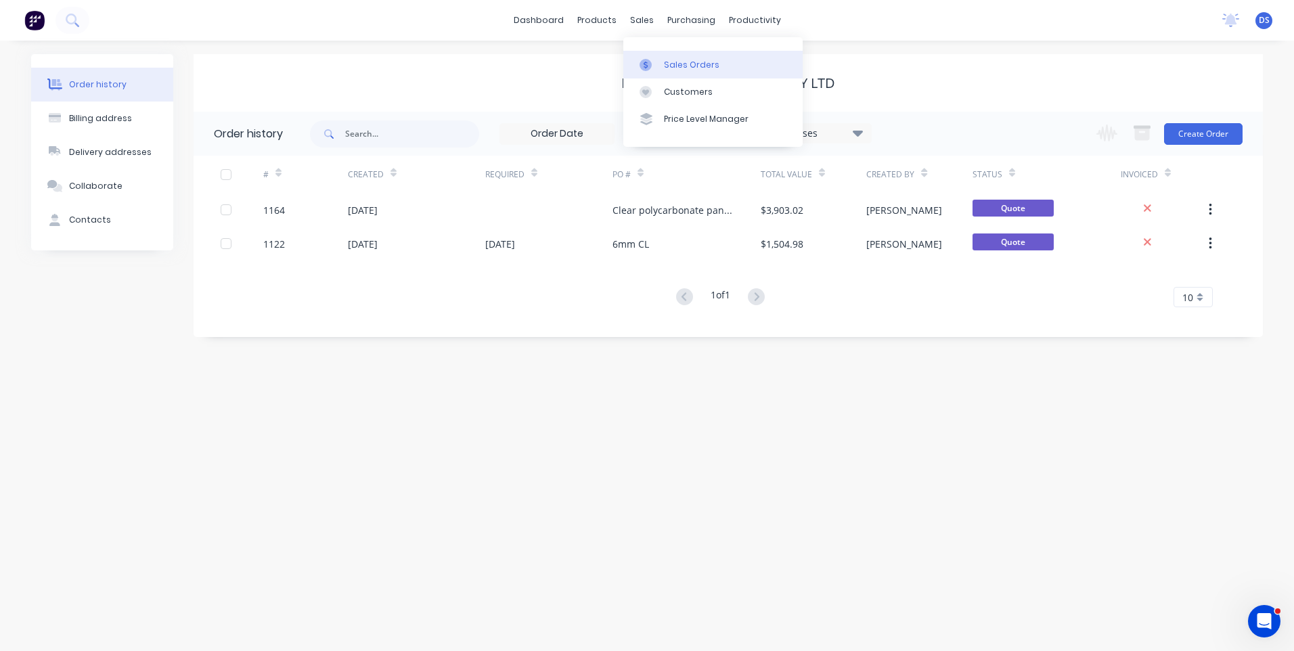
click at [672, 66] on div "Sales Orders" at bounding box center [692, 65] width 56 height 12
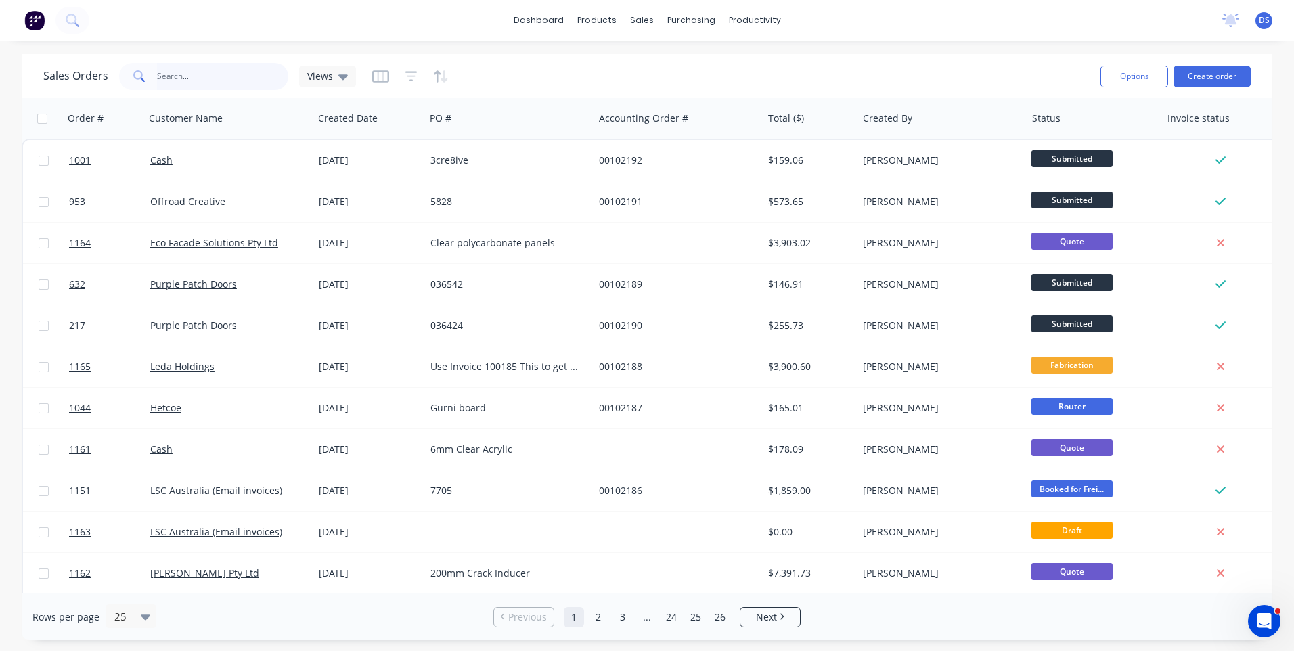
click at [195, 79] on input "text" at bounding box center [223, 76] width 132 height 27
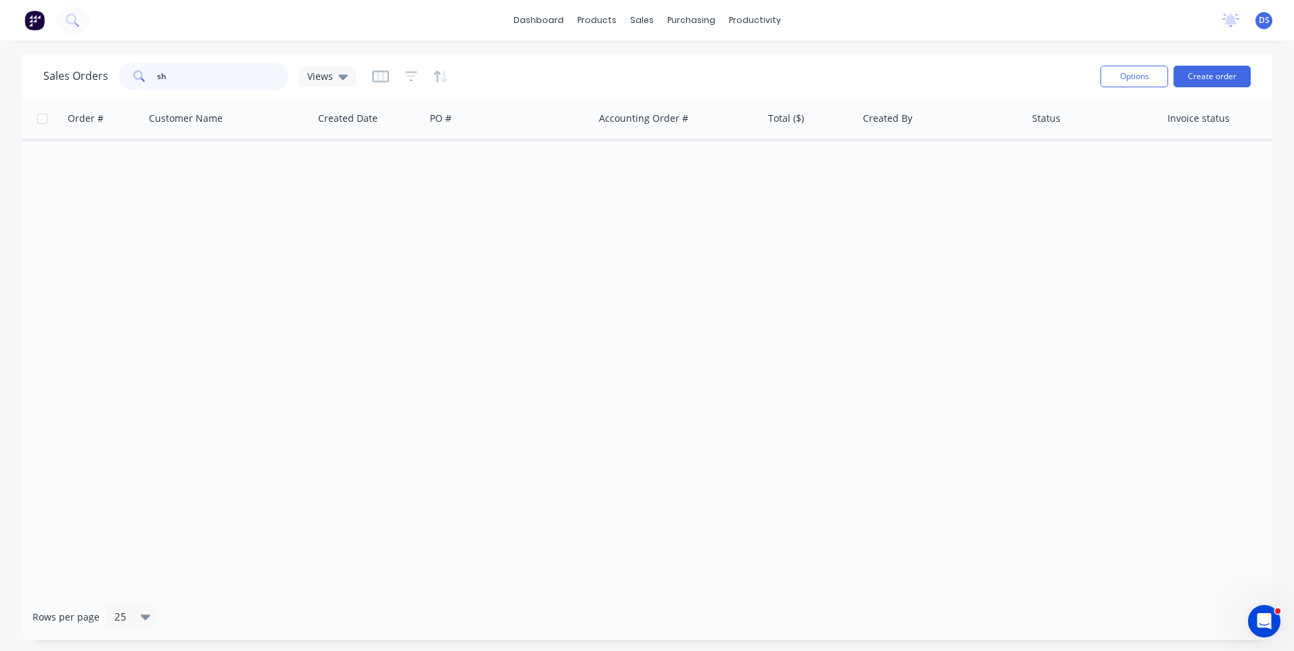
type input "s"
type input "yacht"
drag, startPoint x: 215, startPoint y: 72, endPoint x: 107, endPoint y: 56, distance: 109.4
click at [107, 56] on div "Sales Orders yacht Views Options Create order" at bounding box center [647, 76] width 1251 height 44
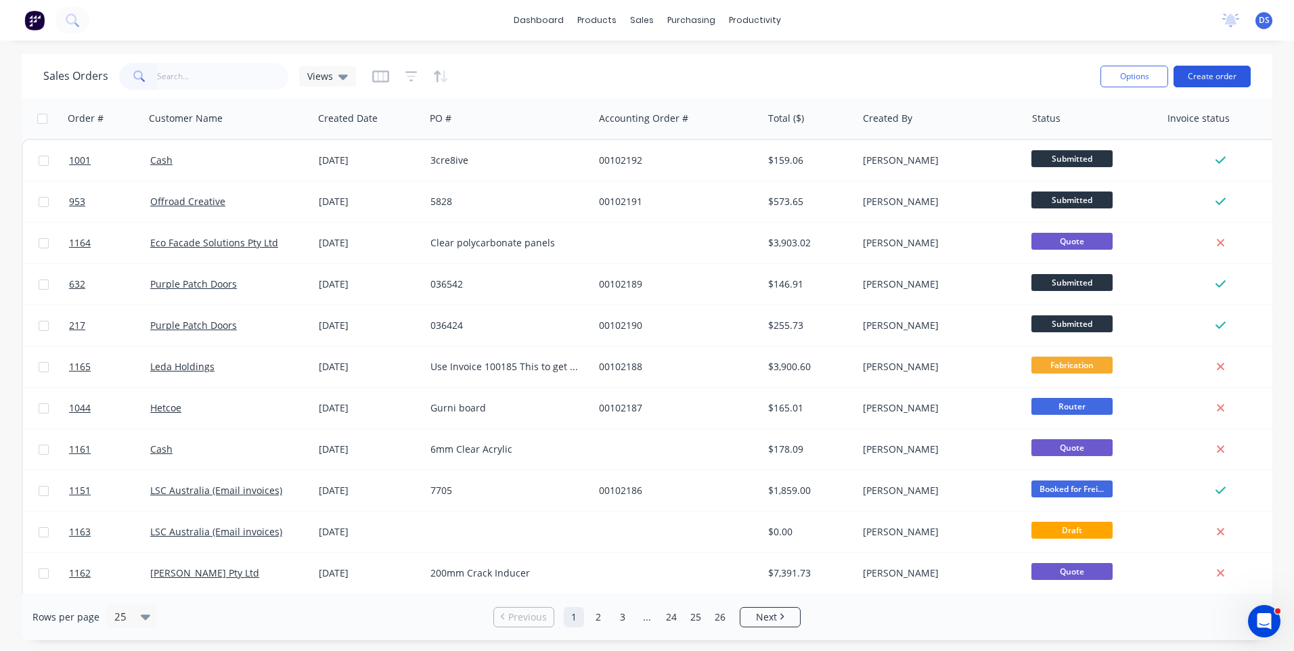
click at [1217, 81] on button "Create order" at bounding box center [1212, 77] width 77 height 22
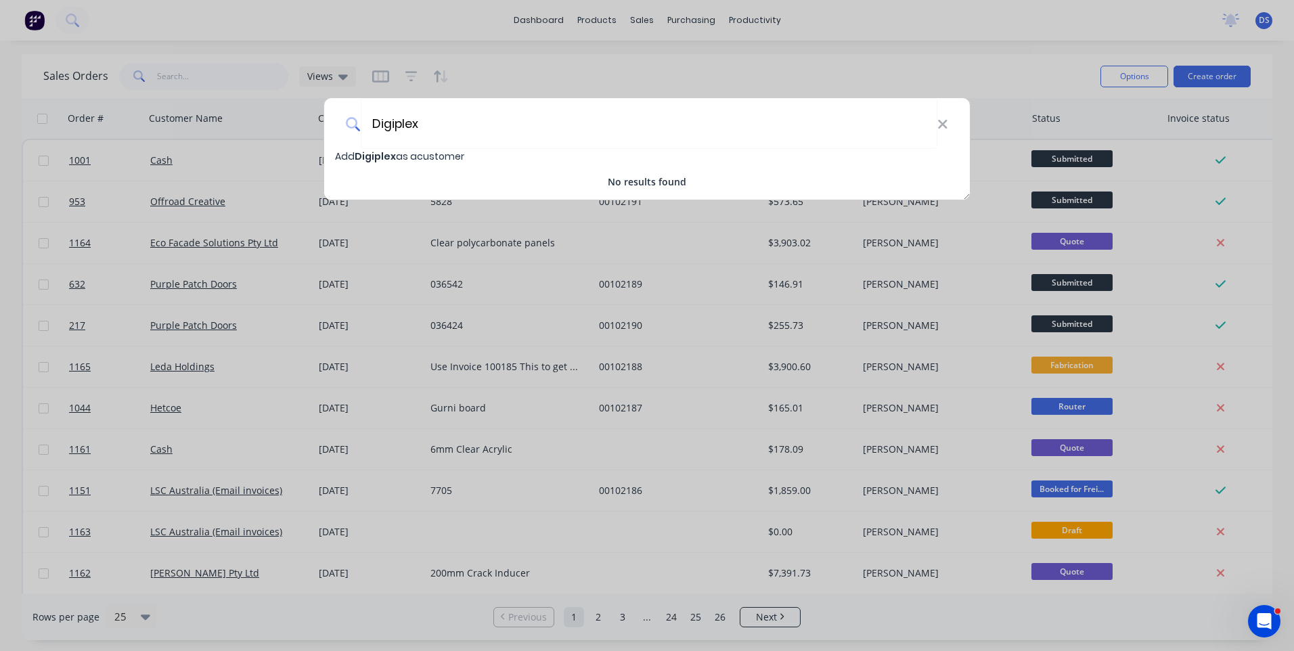
click at [181, 20] on div "Digiplex Add Digiplex as a customer No results found" at bounding box center [647, 325] width 1294 height 651
click at [433, 123] on input "Digiplex" at bounding box center [649, 123] width 577 height 51
type input "Digiplex Creations"
click at [405, 156] on span "Digiplex Creations" at bounding box center [402, 157] width 95 height 14
select select "AU"
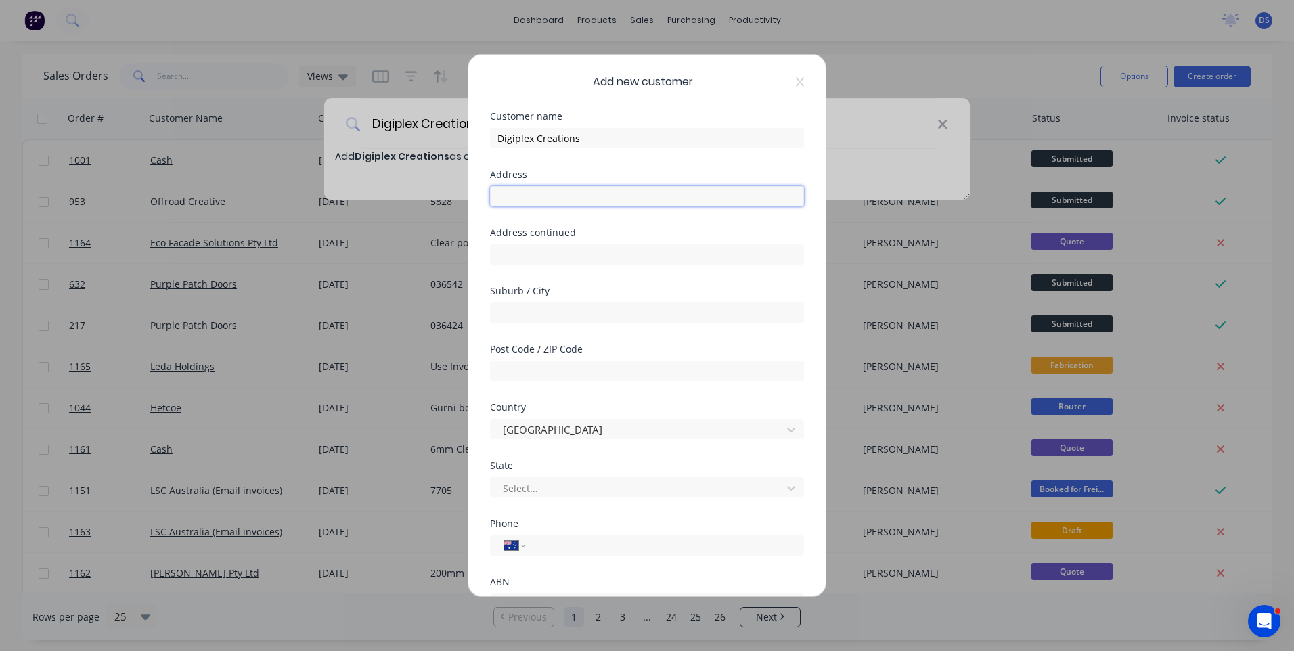
click at [585, 201] on input "text" at bounding box center [647, 196] width 314 height 20
paste input "22 Bradmill Ave, Rutherford NSW 2320"
type input "22 Bradmill Ave, Rutherford NSW 2320"
click at [554, 370] on input "text" at bounding box center [647, 371] width 314 height 20
type input "2320"
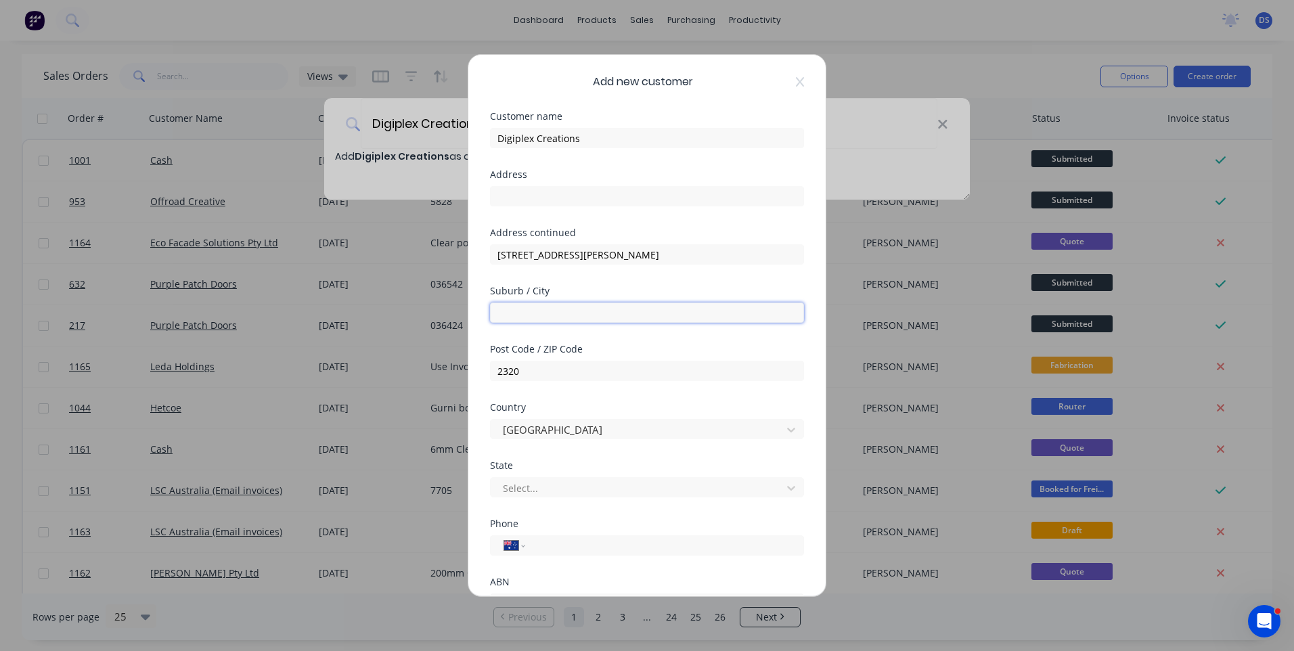
click at [521, 319] on input "text" at bounding box center [647, 313] width 314 height 20
type input "Rutherford"
click at [528, 487] on div at bounding box center [639, 488] width 274 height 17
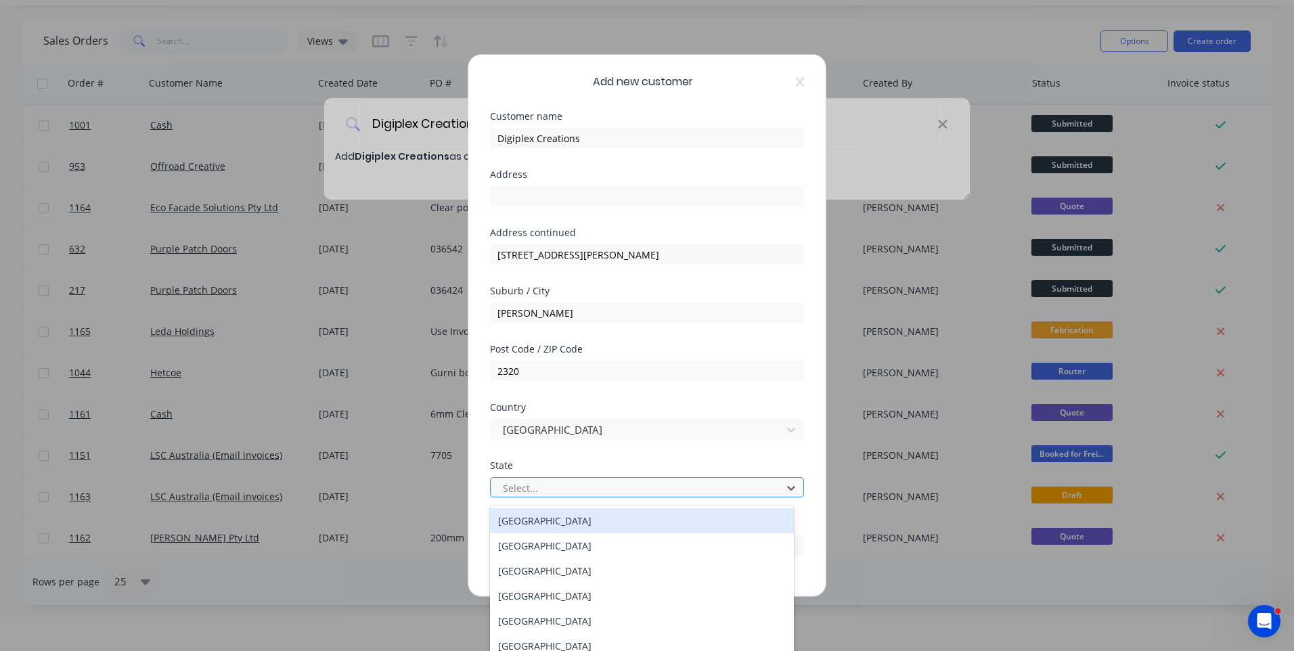
scroll to position [40, 0]
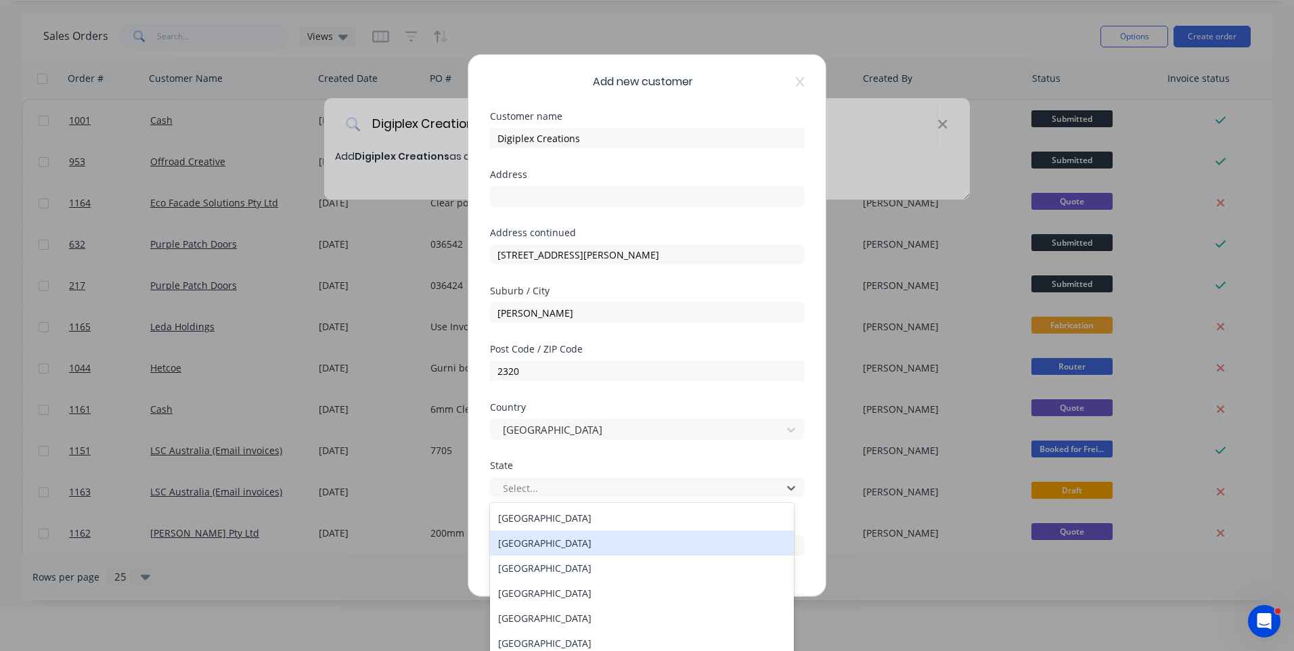
click at [542, 548] on div "[GEOGRAPHIC_DATA]" at bounding box center [642, 543] width 304 height 25
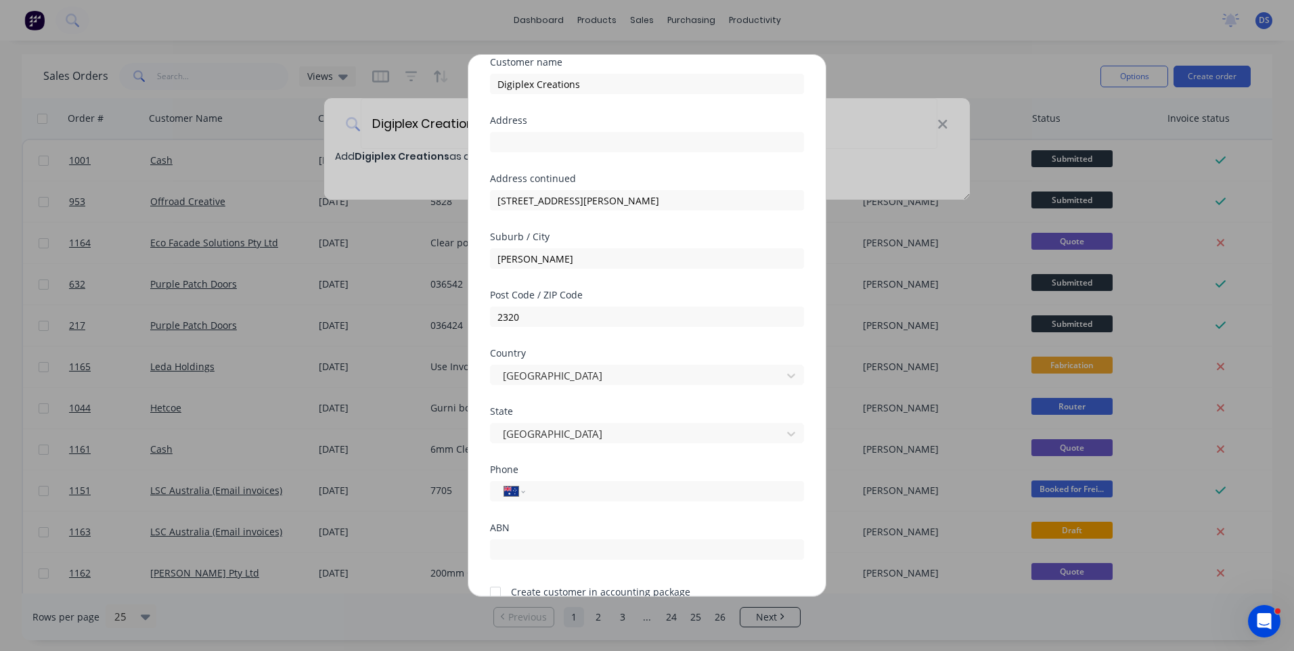
scroll to position [119, 0]
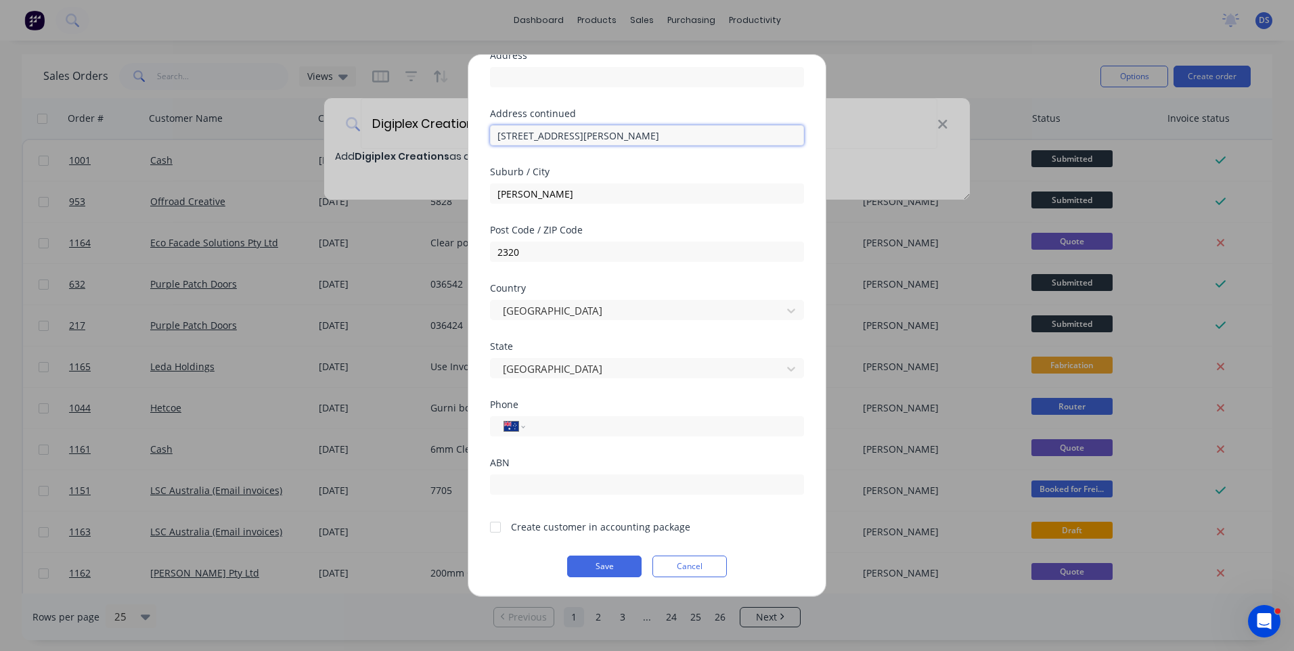
drag, startPoint x: 670, startPoint y: 133, endPoint x: 565, endPoint y: 131, distance: 105.0
click at [565, 131] on input "22 Bradmill Ave, Rutherford NSW 2320" at bounding box center [647, 135] width 314 height 20
type input "[STREET_ADDRESS]"
click at [192, 20] on div "Add new customer Customer name Digiplex Creations Address Address continued 22 …" at bounding box center [647, 325] width 1294 height 651
paste input "[PHONE_NUMBER]"
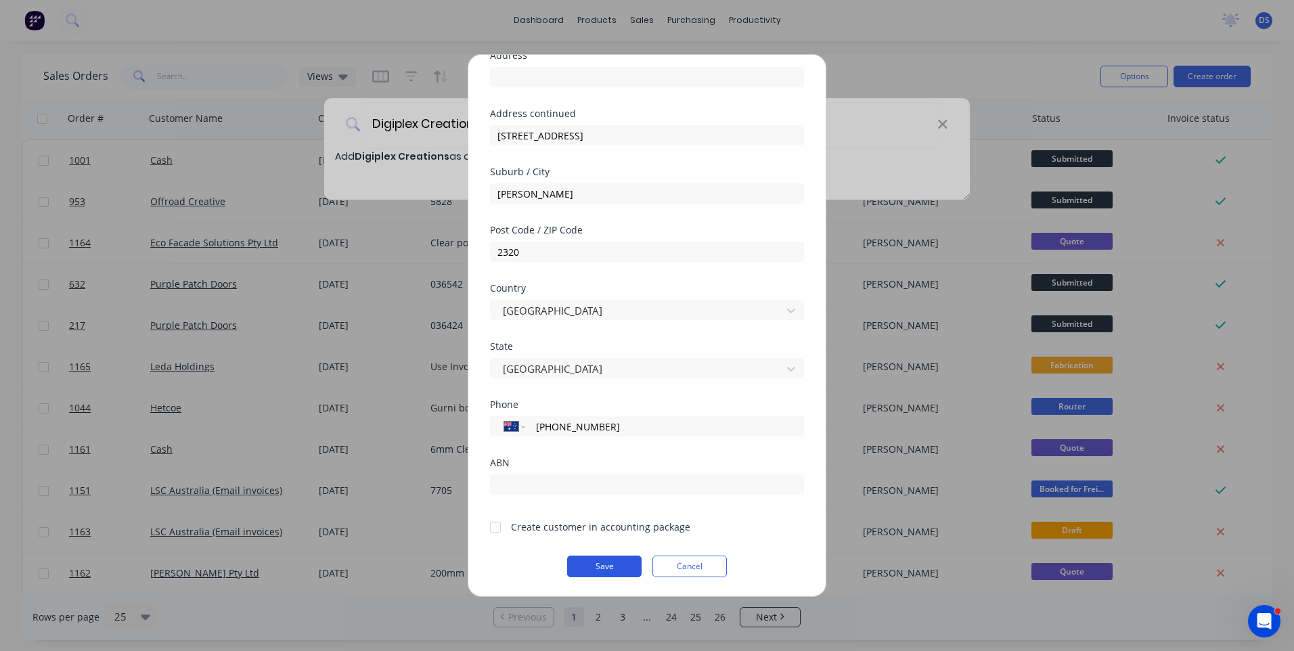
type input "[PHONE_NUMBER]"
click at [614, 571] on button "Save" at bounding box center [604, 567] width 74 height 22
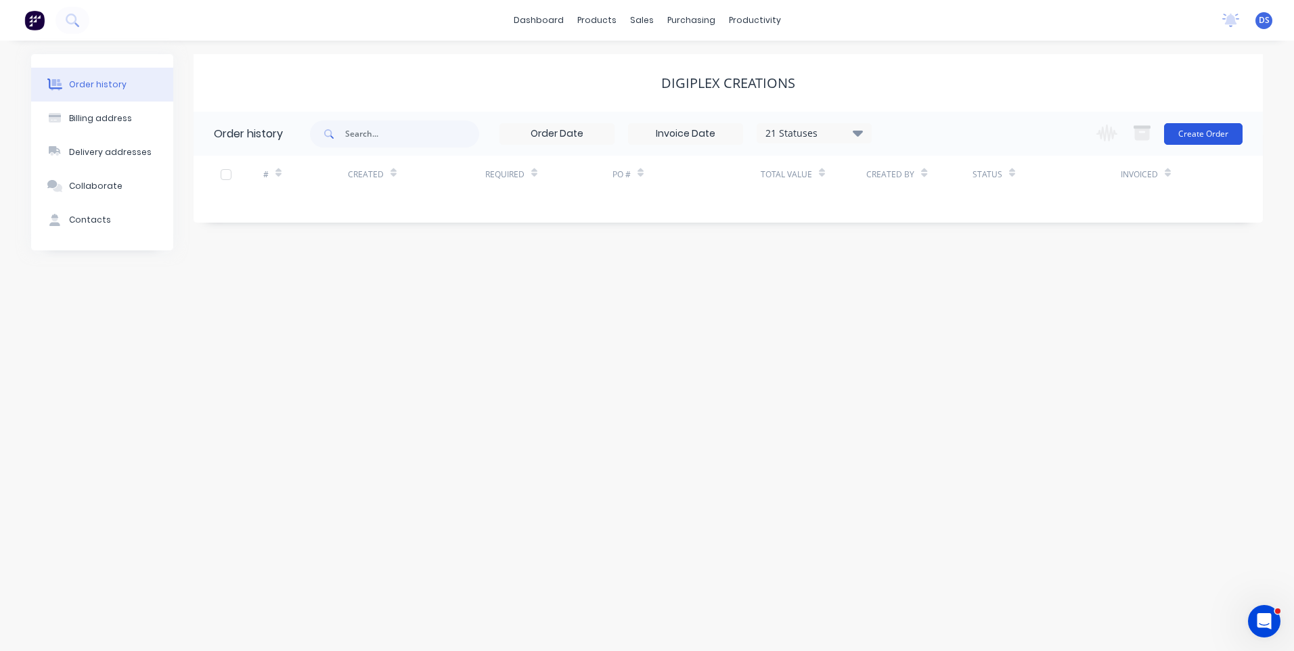
click at [1200, 136] on button "Create Order" at bounding box center [1203, 134] width 79 height 22
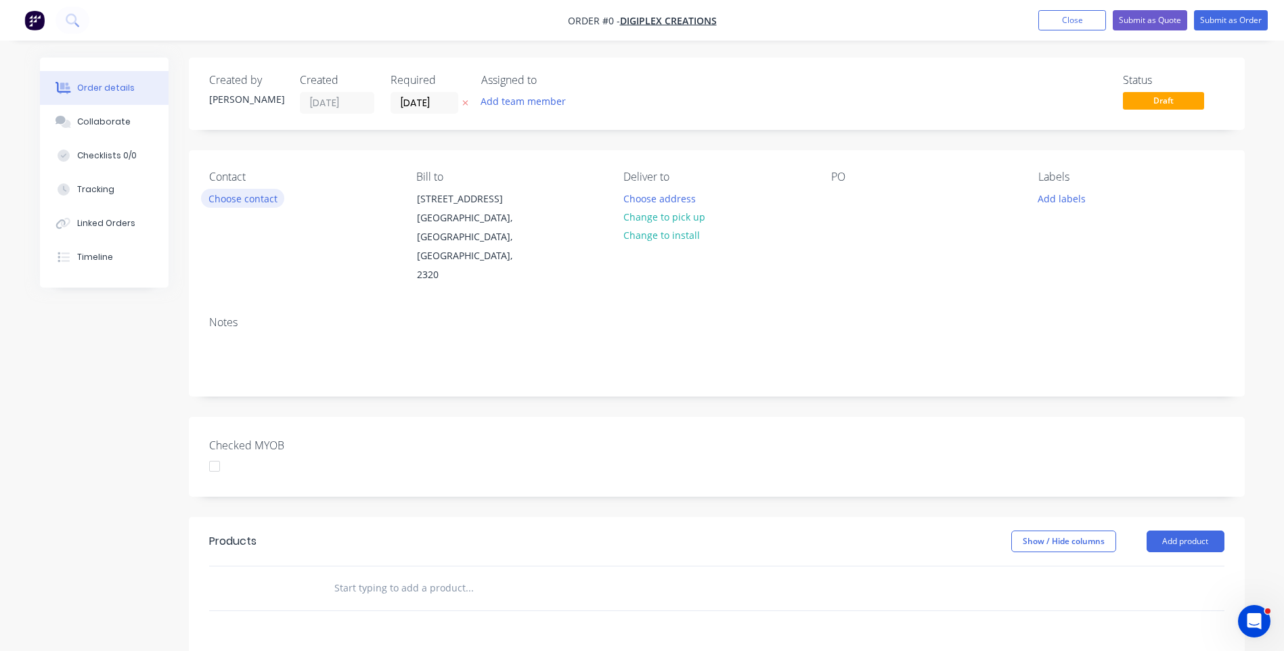
click at [233, 202] on button "Choose contact" at bounding box center [242, 198] width 83 height 18
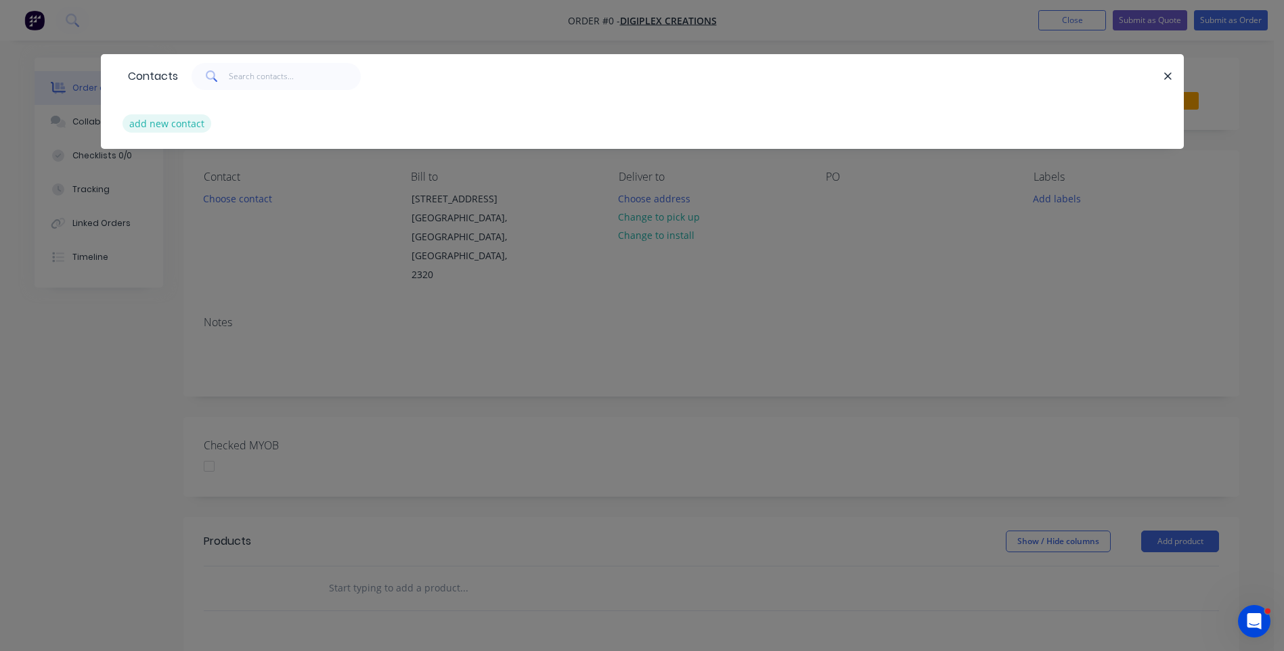
click at [160, 126] on button "add new contact" at bounding box center [167, 123] width 89 height 18
select select "AU"
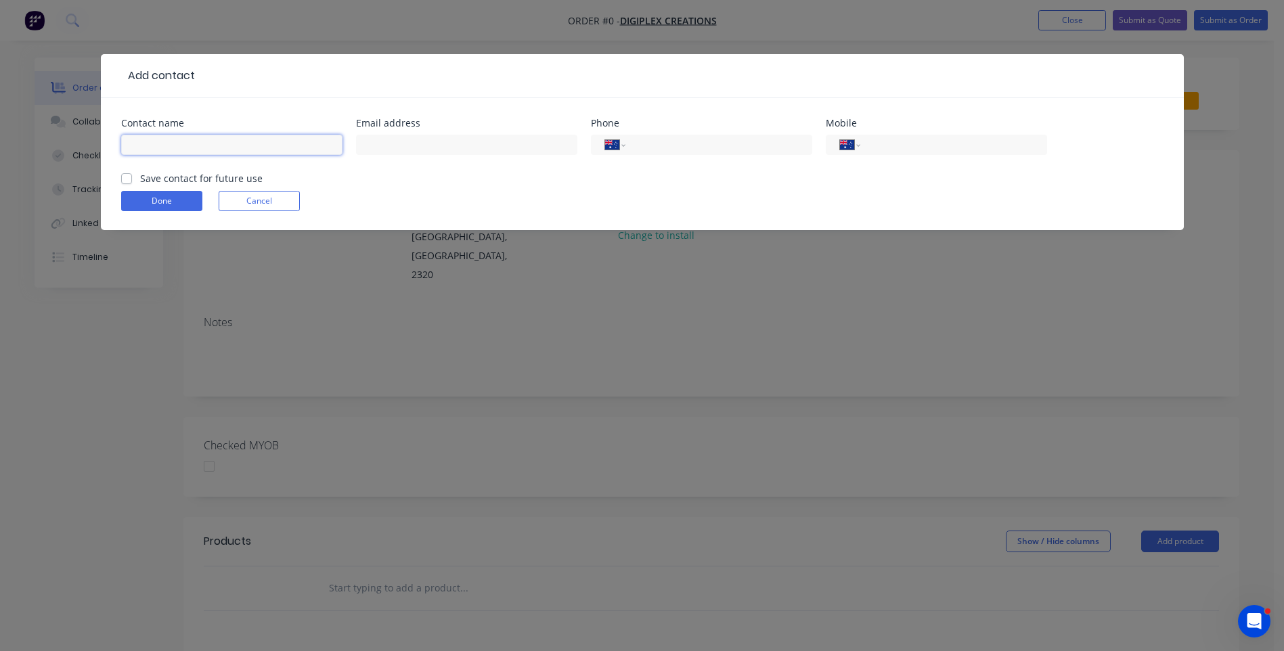
click at [183, 146] on input "text" at bounding box center [231, 145] width 221 height 20
type input "[PERSON_NAME]"
click at [436, 148] on input "text" at bounding box center [466, 145] width 221 height 20
click at [200, 70] on div at bounding box center [679, 76] width 969 height 16
paste input "[EMAIL_ADDRESS][DOMAIN_NAME]"
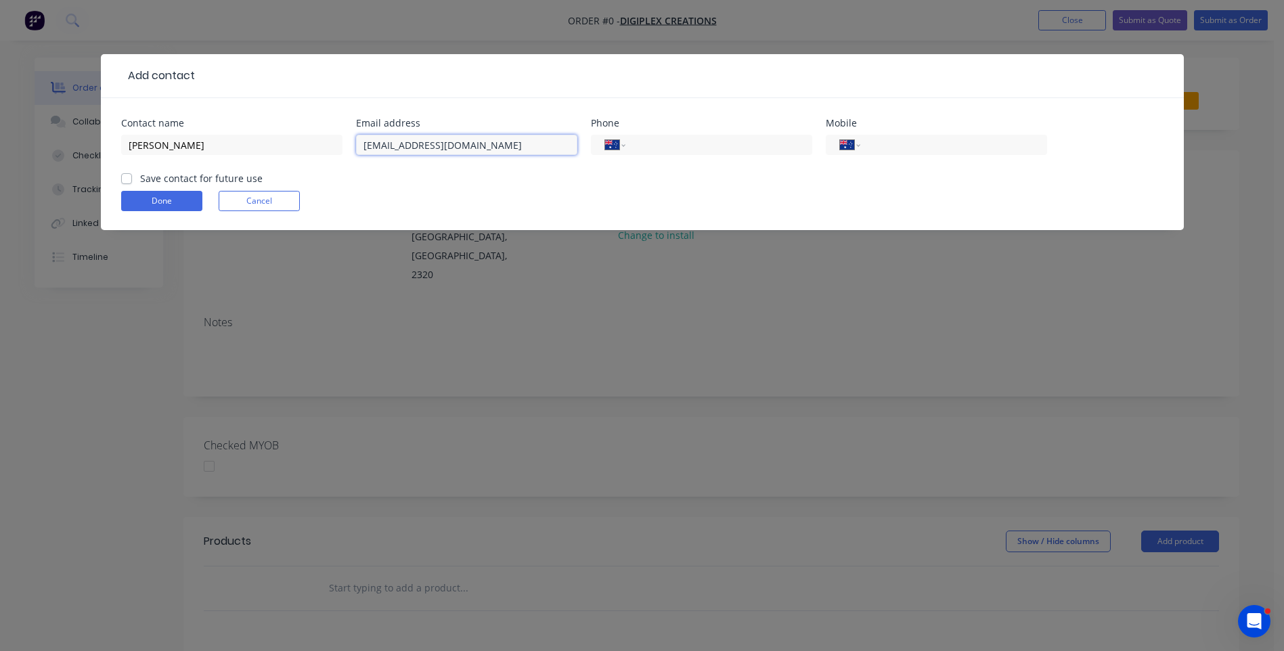
type input "[EMAIL_ADDRESS][DOMAIN_NAME]"
click at [187, 58] on header "Add contact" at bounding box center [642, 76] width 1083 height 44
paste input "[PHONE_NUMBER]"
type input "[PHONE_NUMBER]"
click at [140, 179] on label "Save contact for future use" at bounding box center [201, 178] width 123 height 14
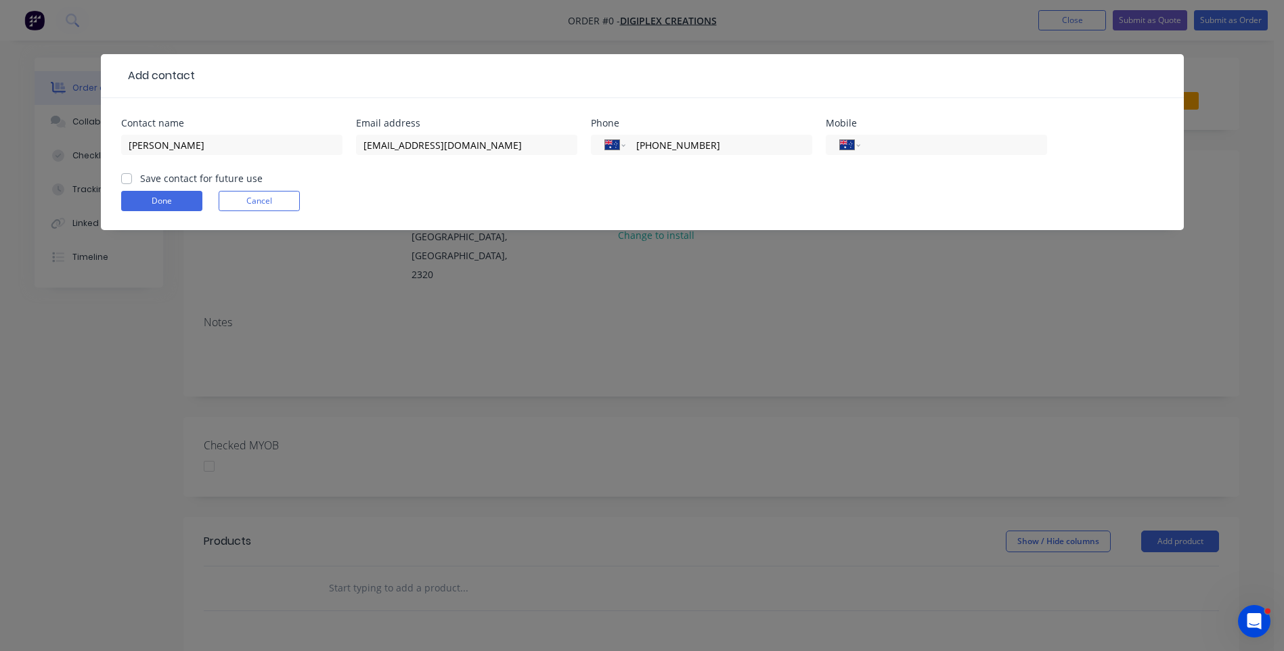
click at [123, 179] on input "Save contact for future use" at bounding box center [126, 177] width 11 height 13
checkbox input "true"
click at [144, 198] on button "Done" at bounding box center [161, 201] width 81 height 20
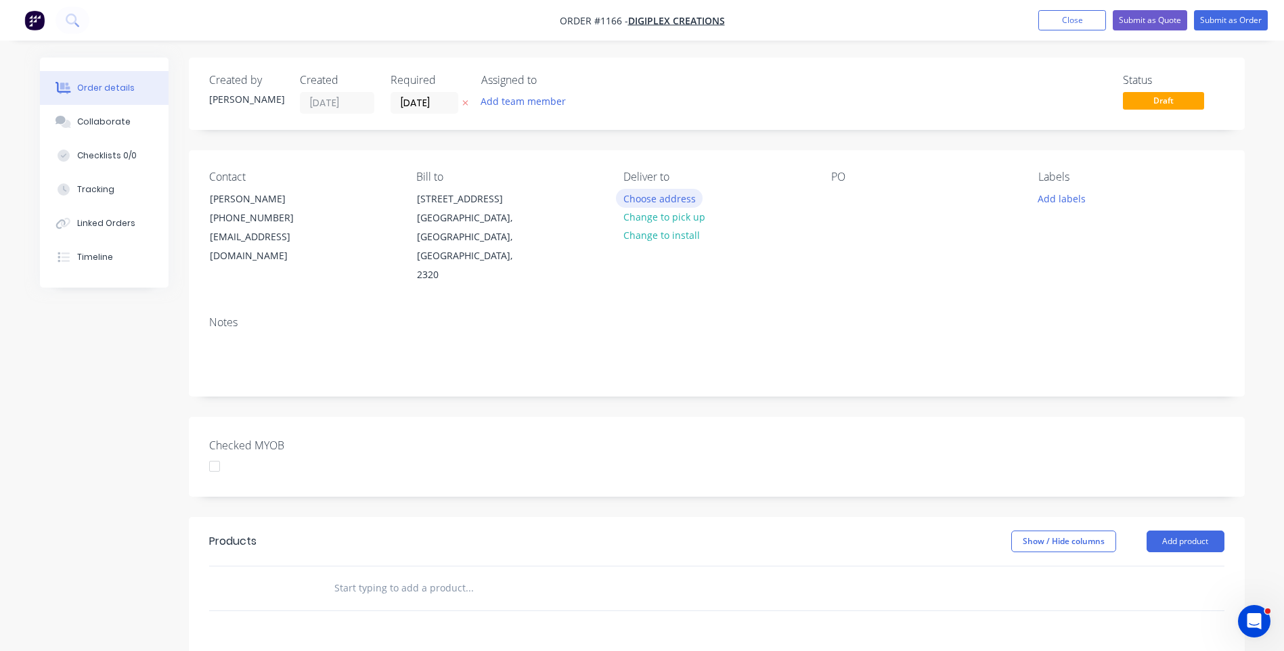
click at [676, 193] on button "Choose address" at bounding box center [659, 198] width 87 height 18
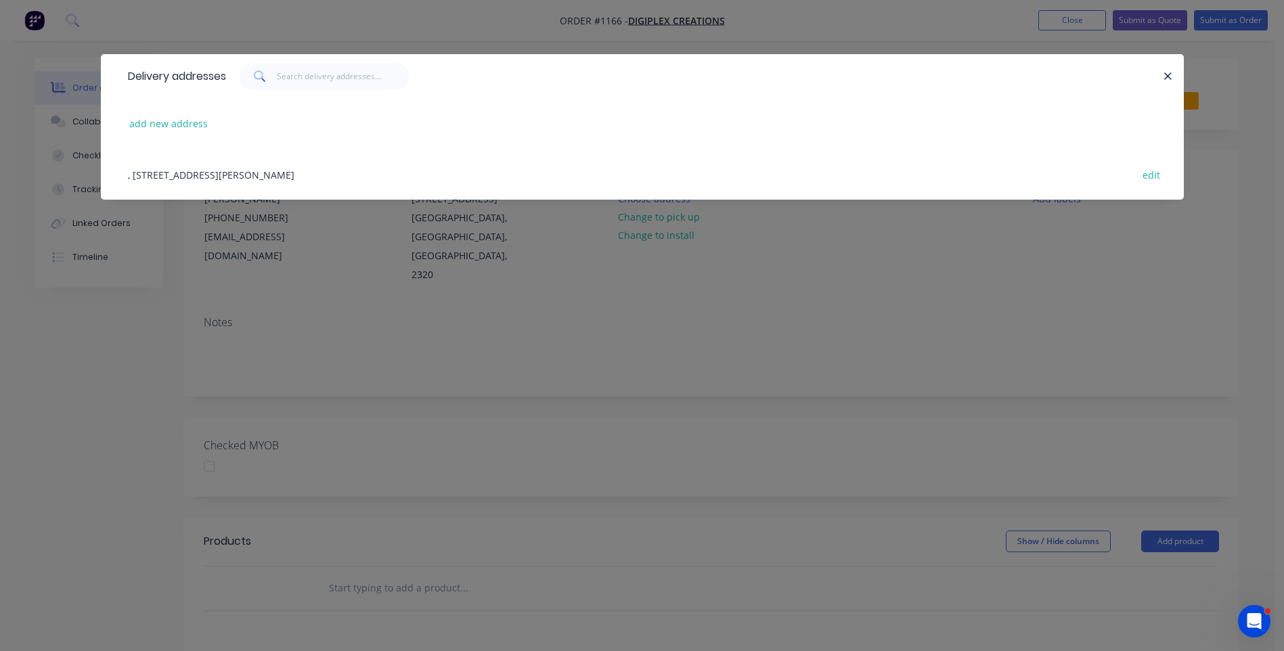
click at [205, 177] on div ", 22 Bradmill Ave, Rutherford, New South Wales, Australia, 2320 edit" at bounding box center [642, 174] width 1043 height 51
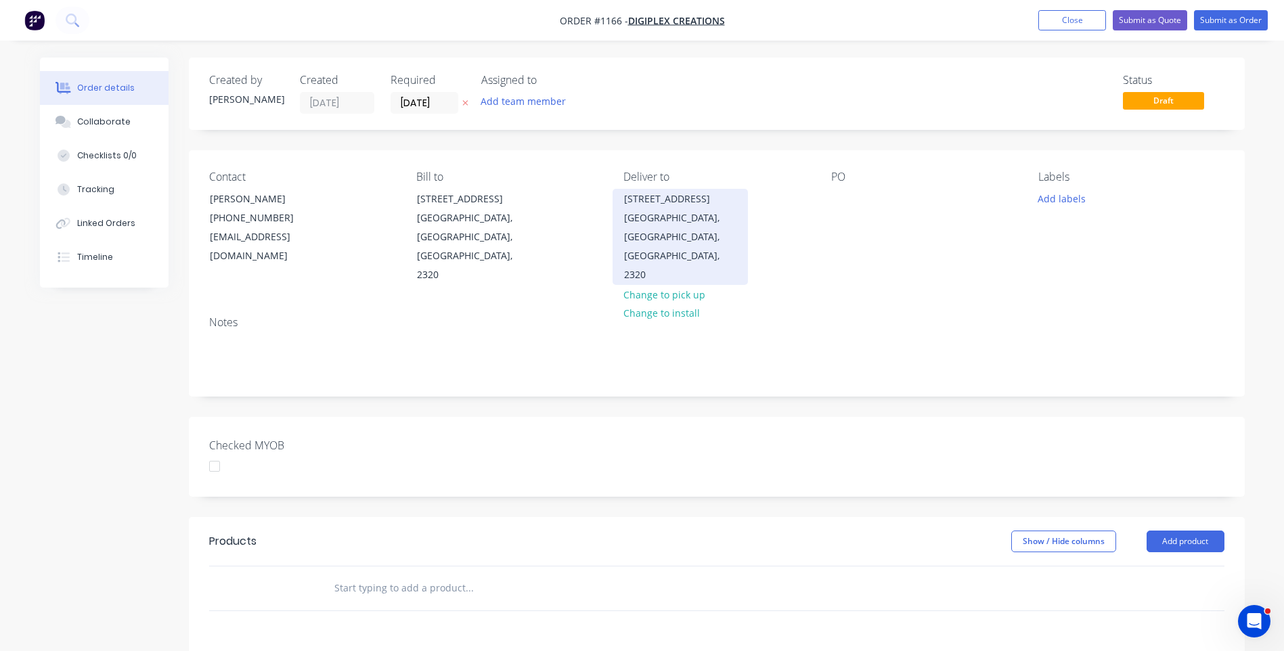
click at [624, 195] on div "22 Bradmill Ave Rutherford, New South Wales, Australia, 2320" at bounding box center [680, 237] width 135 height 96
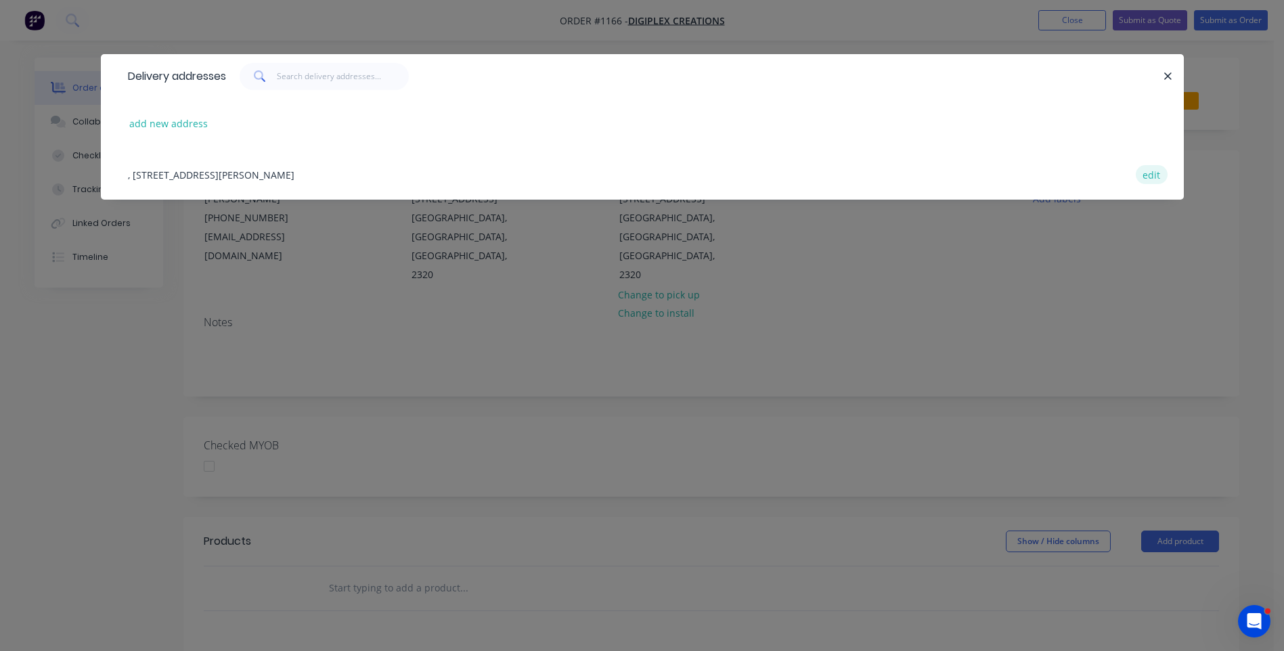
click at [1154, 175] on button "edit" at bounding box center [1152, 174] width 32 height 18
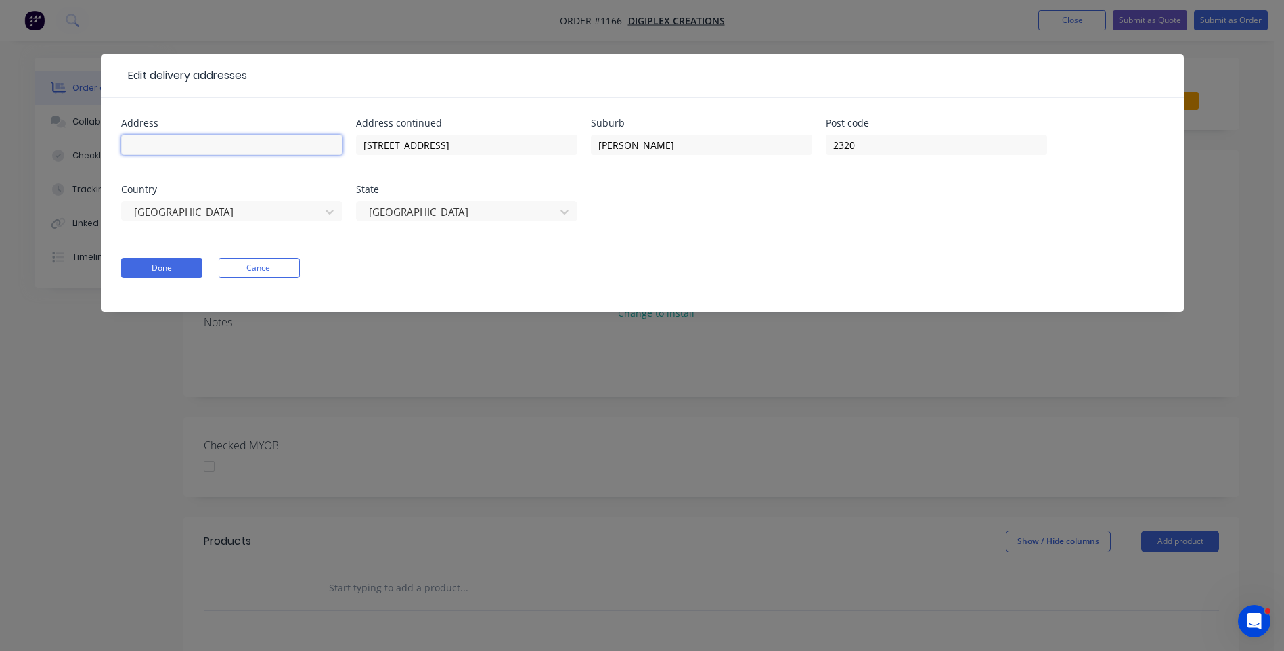
click at [164, 141] on input "text" at bounding box center [231, 145] width 221 height 20
type input "Digiplex Creations"
click at [188, 266] on button "Done" at bounding box center [161, 268] width 81 height 20
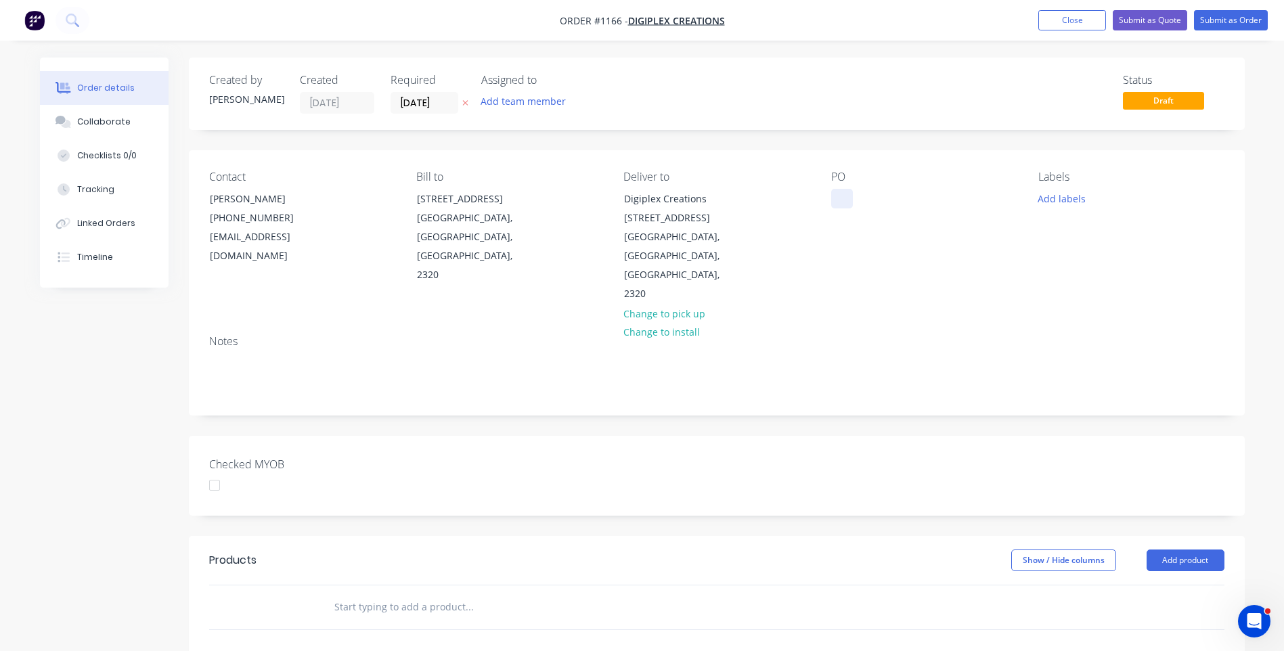
click at [834, 201] on div at bounding box center [842, 199] width 22 height 20
click at [145, 362] on div "Created by Darren Created 18/08/25 Required 18/08/25 Assigned to Add team membe…" at bounding box center [642, 517] width 1205 height 918
click at [881, 198] on div "10mm" at bounding box center [856, 199] width 50 height 20
click at [1044, 204] on button "Add labels" at bounding box center [1062, 198] width 62 height 18
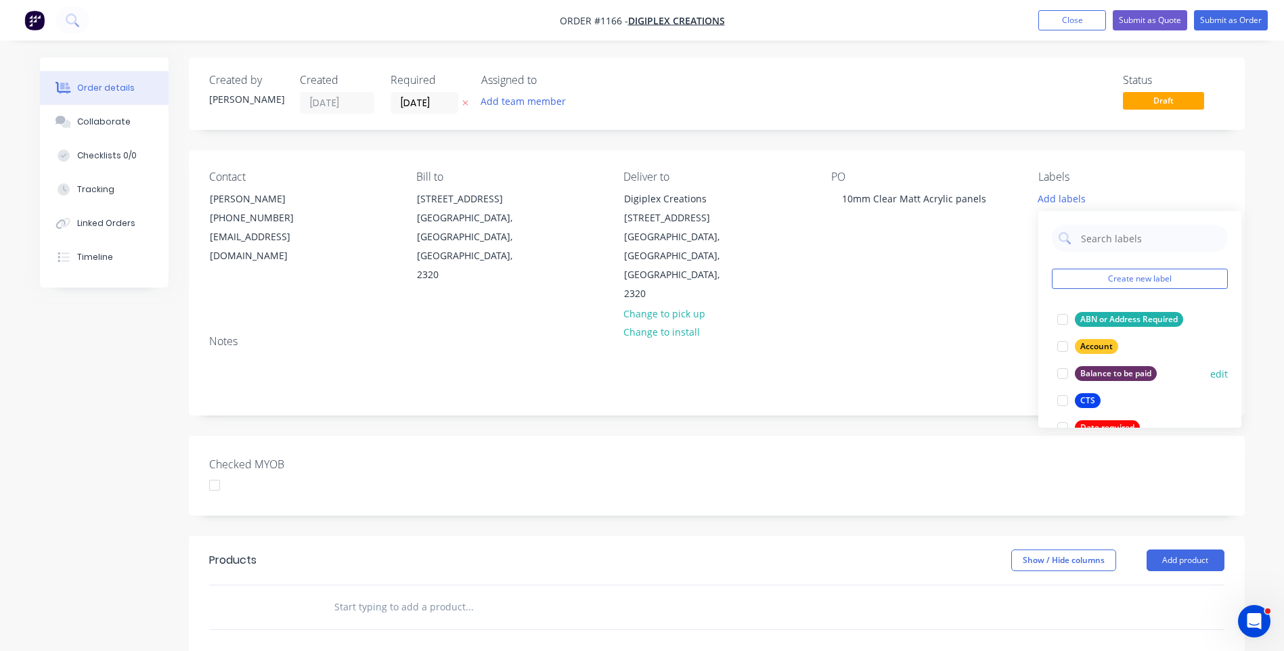
click at [1063, 409] on div at bounding box center [1062, 400] width 27 height 27
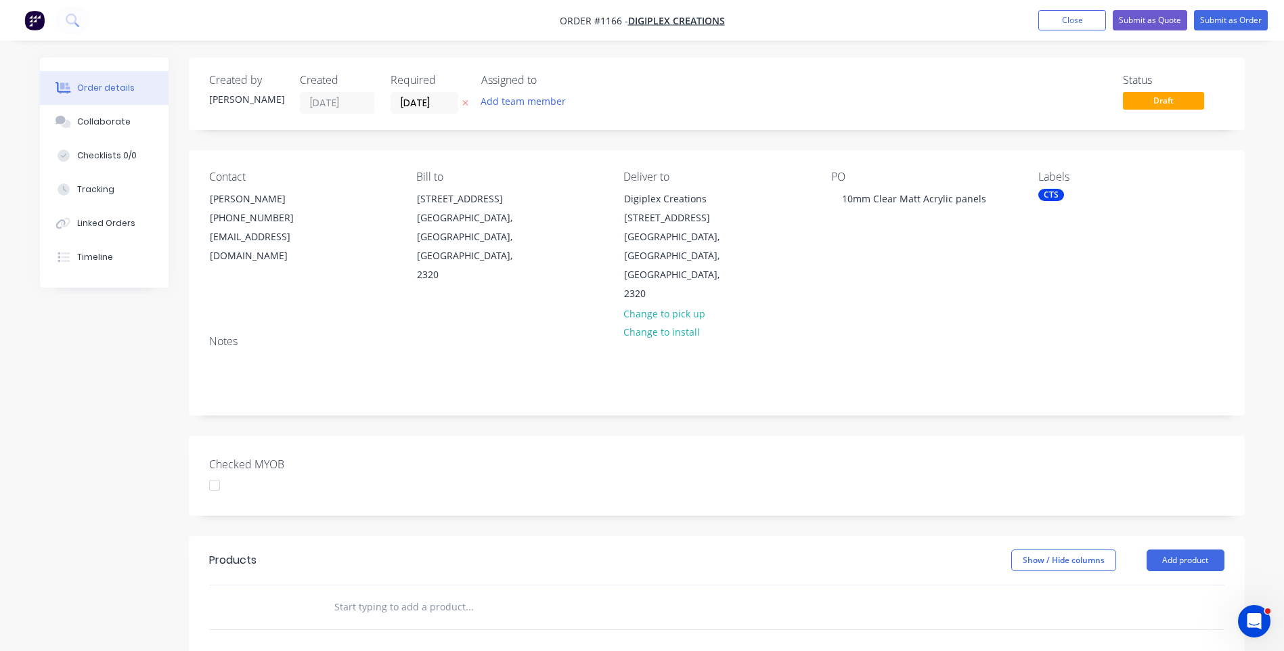
click at [462, 106] on icon at bounding box center [465, 103] width 6 height 8
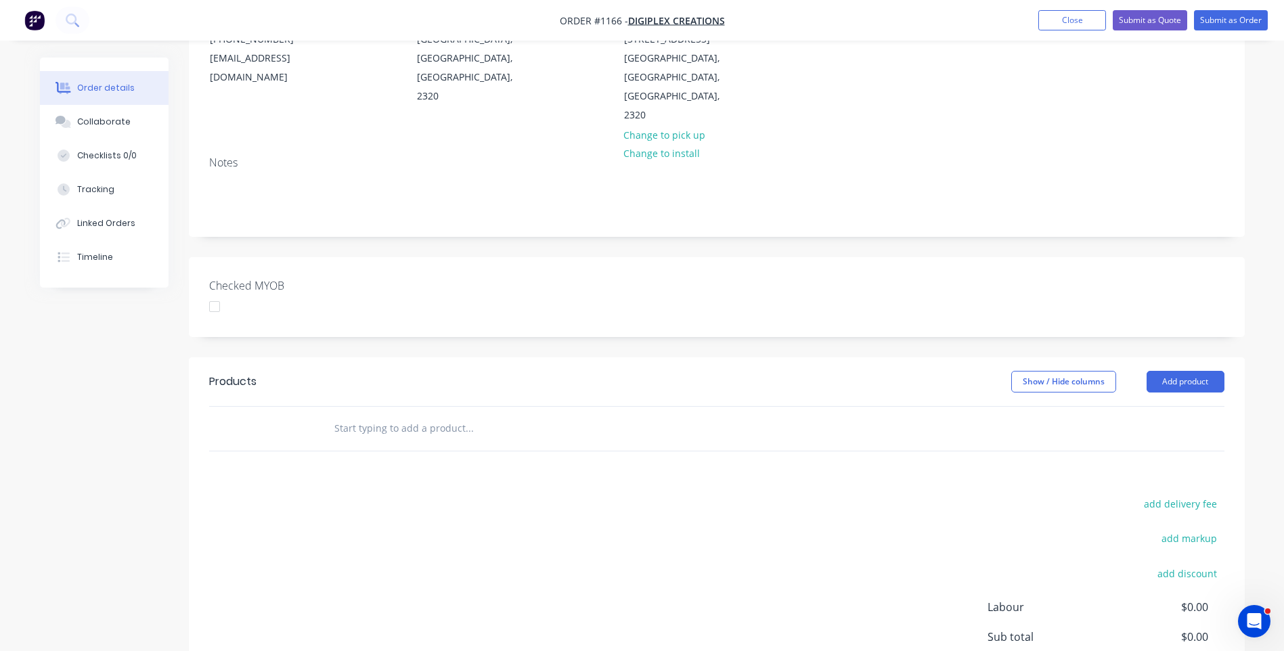
scroll to position [203, 0]
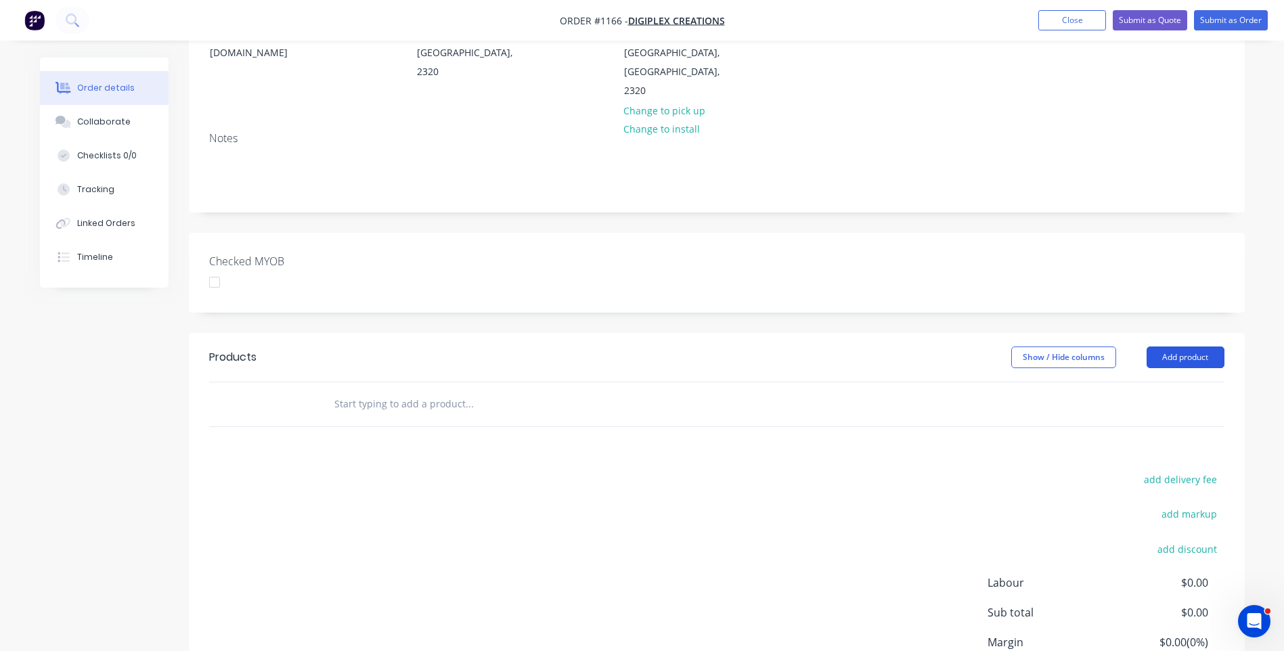
click at [1179, 347] on button "Add product" at bounding box center [1186, 358] width 78 height 22
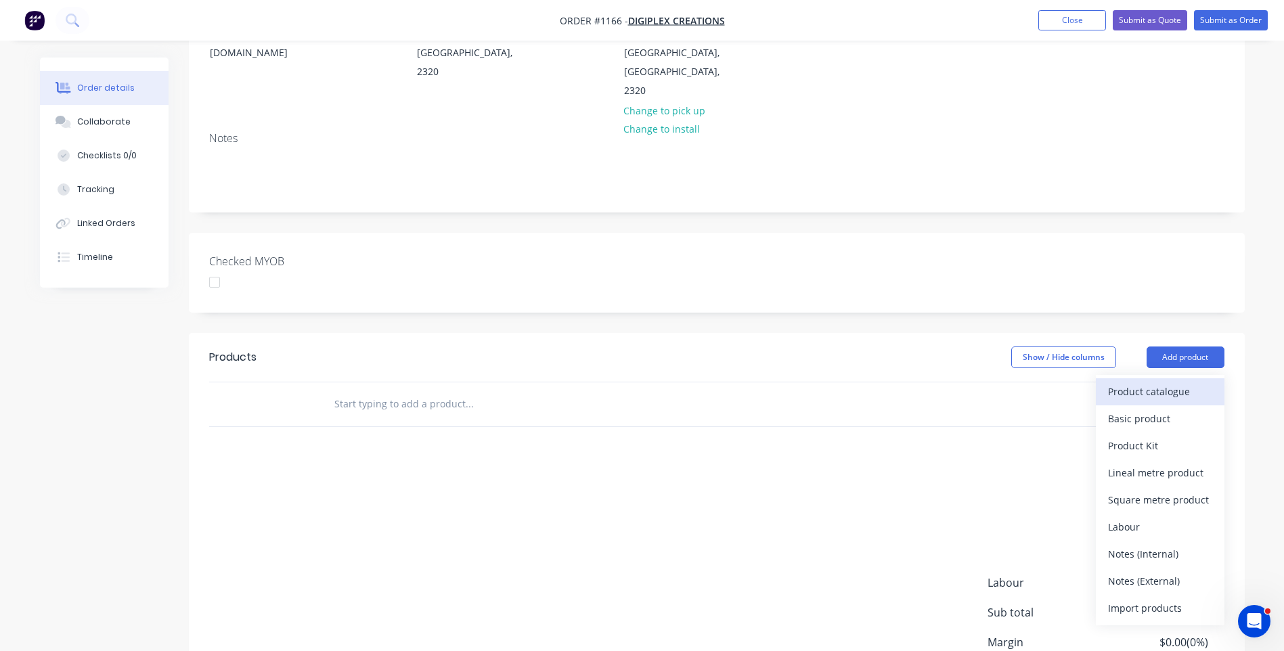
click at [1154, 382] on div "Product catalogue" at bounding box center [1160, 392] width 104 height 20
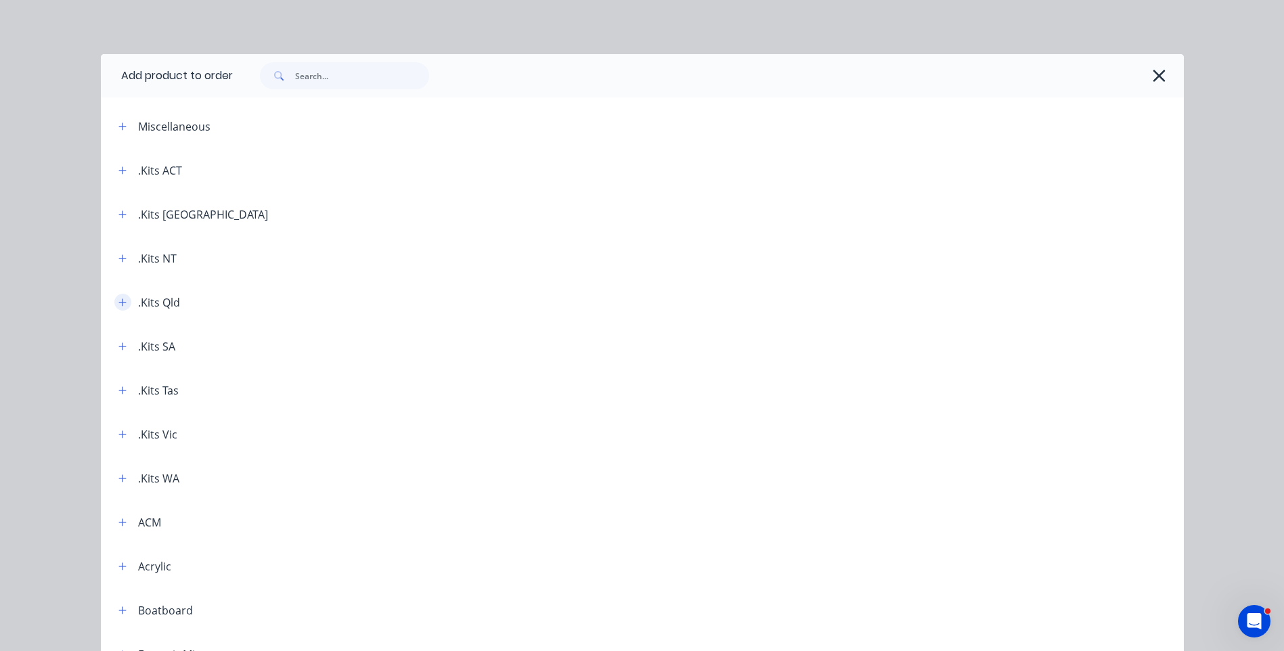
click at [118, 306] on icon "button" at bounding box center [122, 302] width 8 height 9
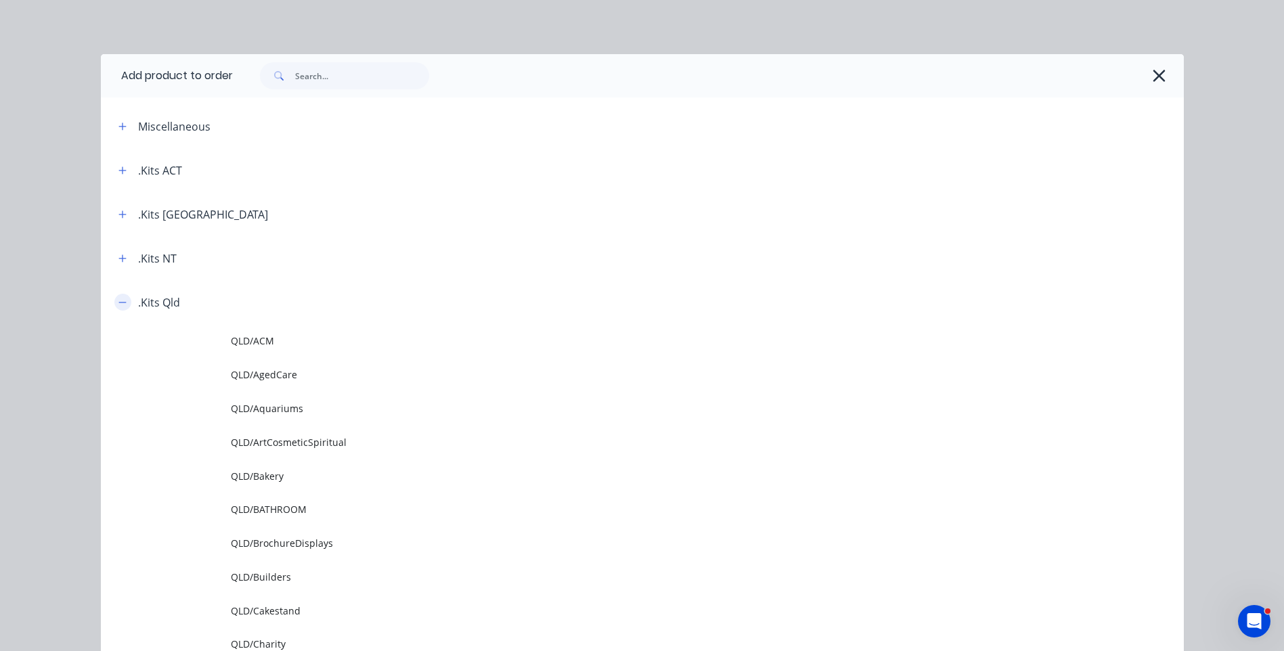
click at [120, 303] on icon "button" at bounding box center [122, 302] width 8 height 9
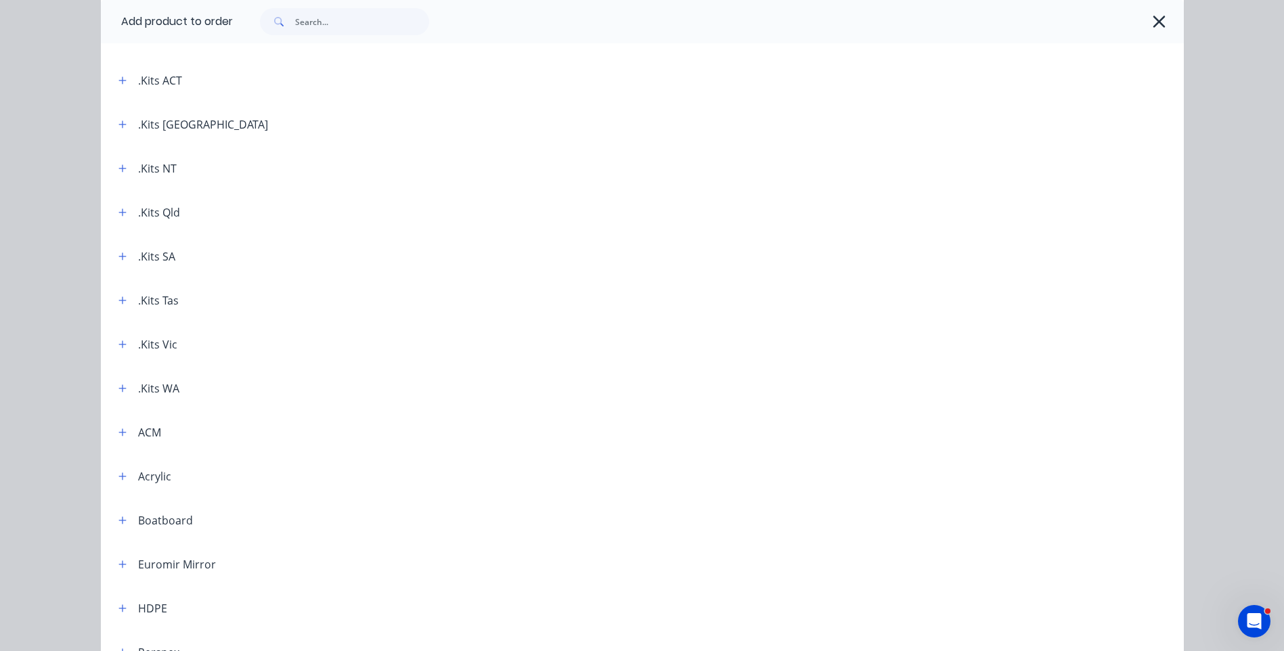
scroll to position [68, 0]
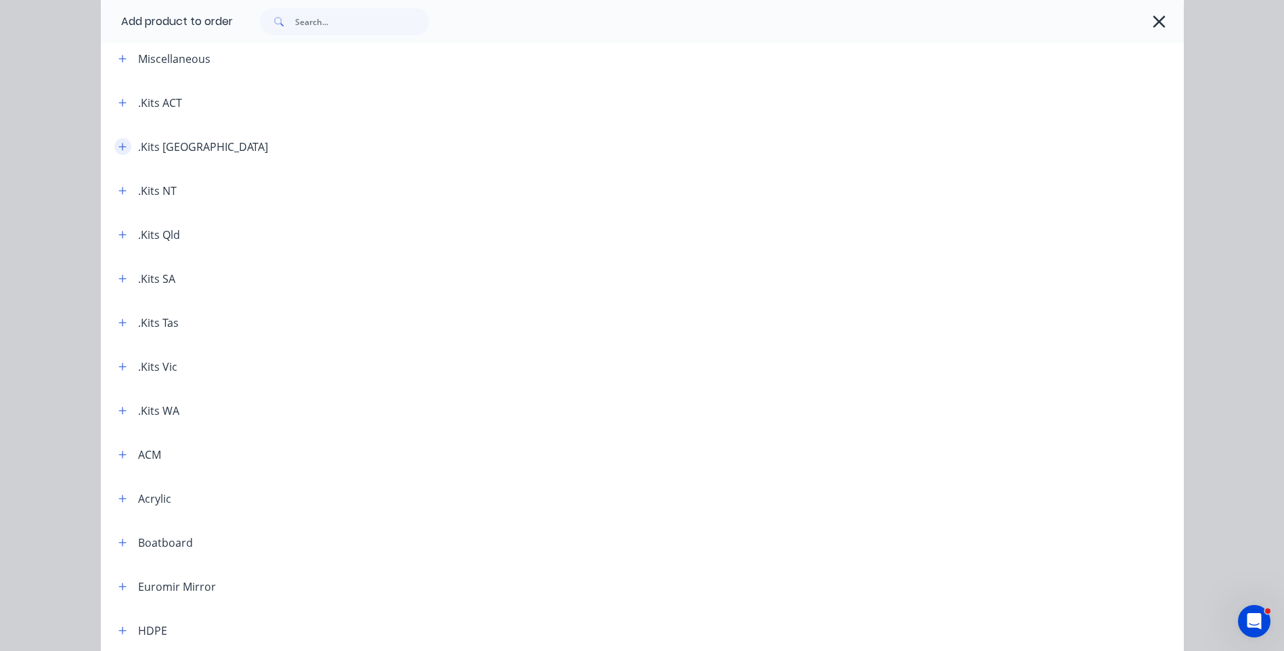
click at [123, 146] on button "button" at bounding box center [122, 146] width 17 height 17
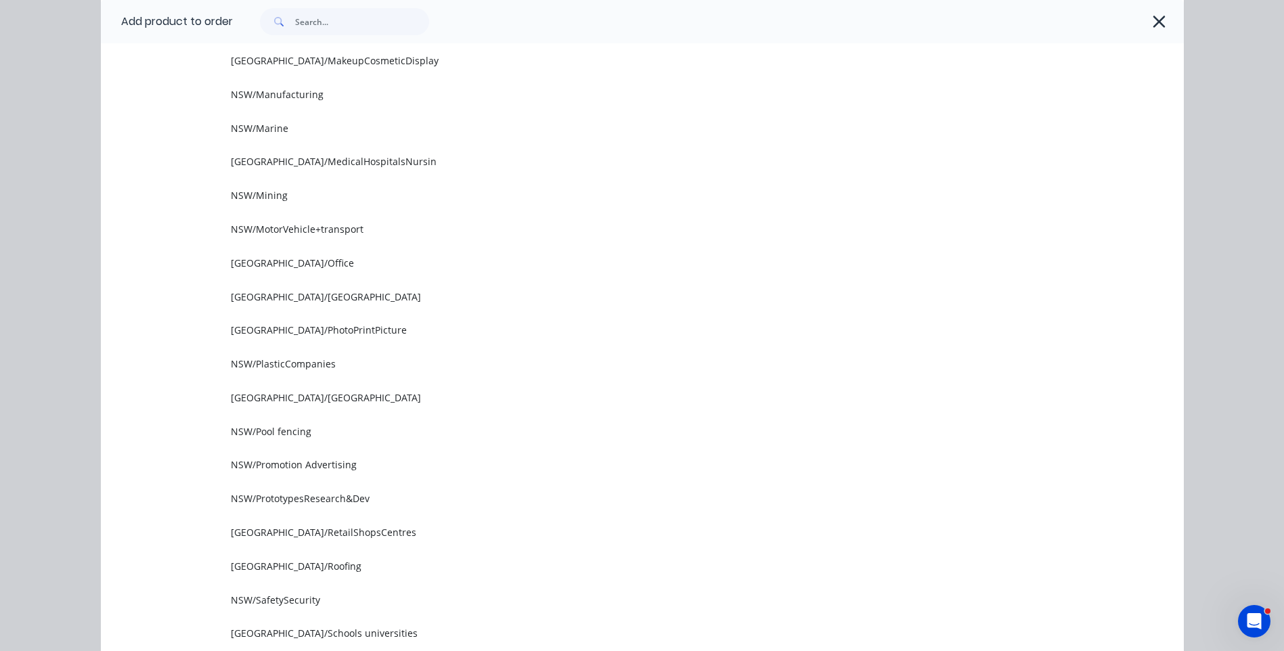
scroll to position [1151, 0]
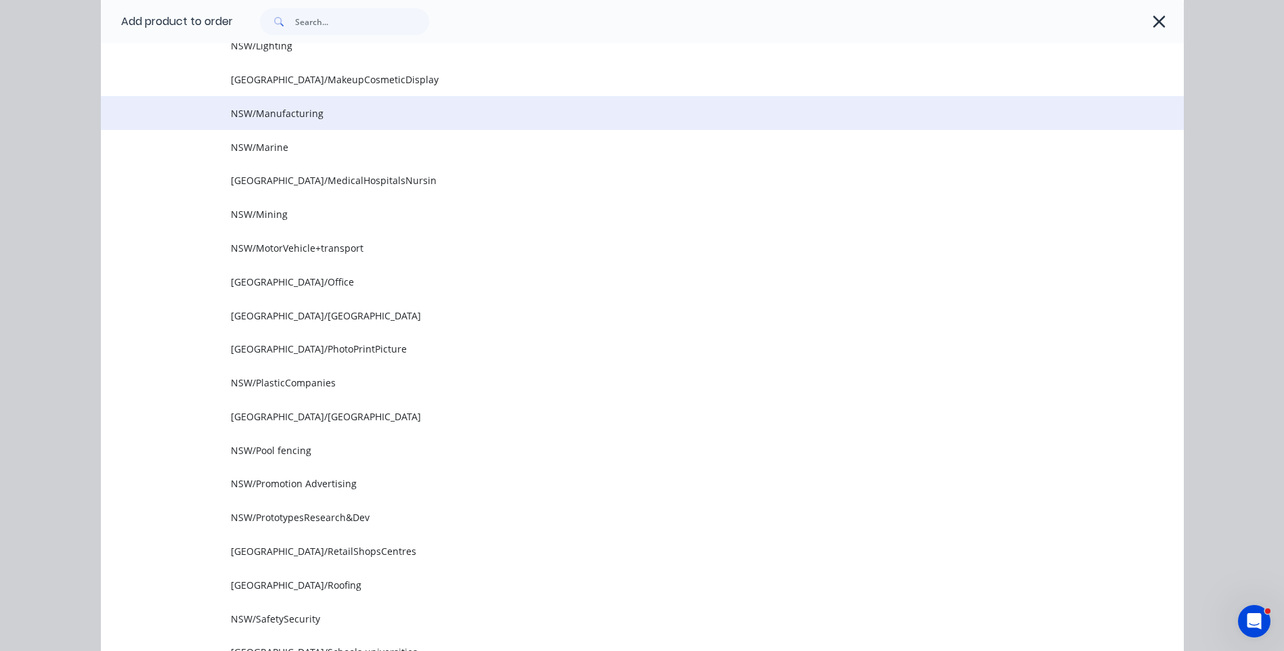
click at [290, 119] on span "NSW/Manufacturing" at bounding box center [612, 113] width 762 height 14
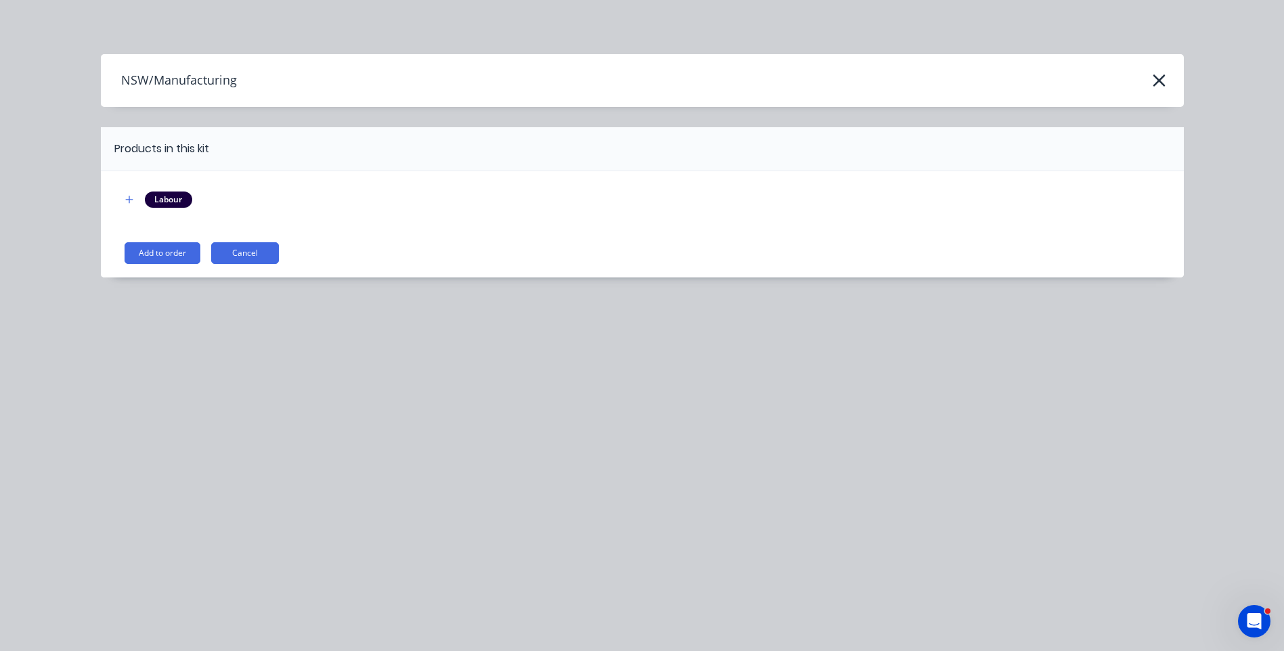
click at [183, 261] on button "Add to order" at bounding box center [163, 253] width 76 height 22
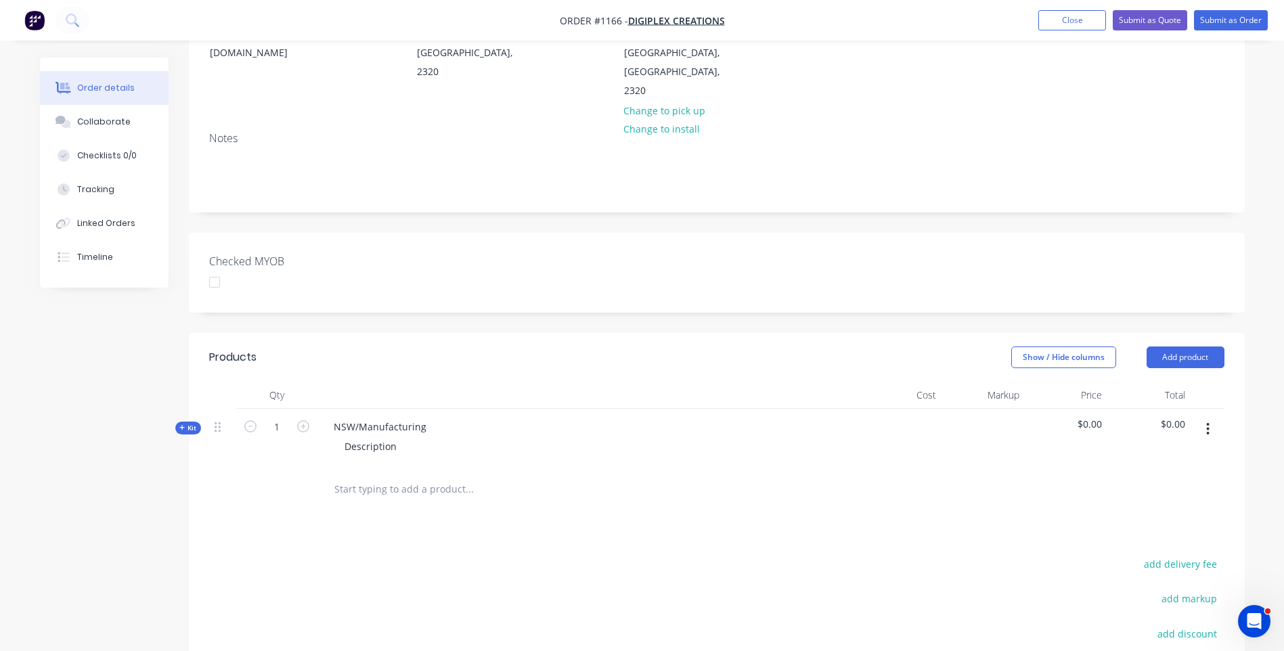
click at [179, 423] on span "Kit" at bounding box center [188, 428] width 18 height 10
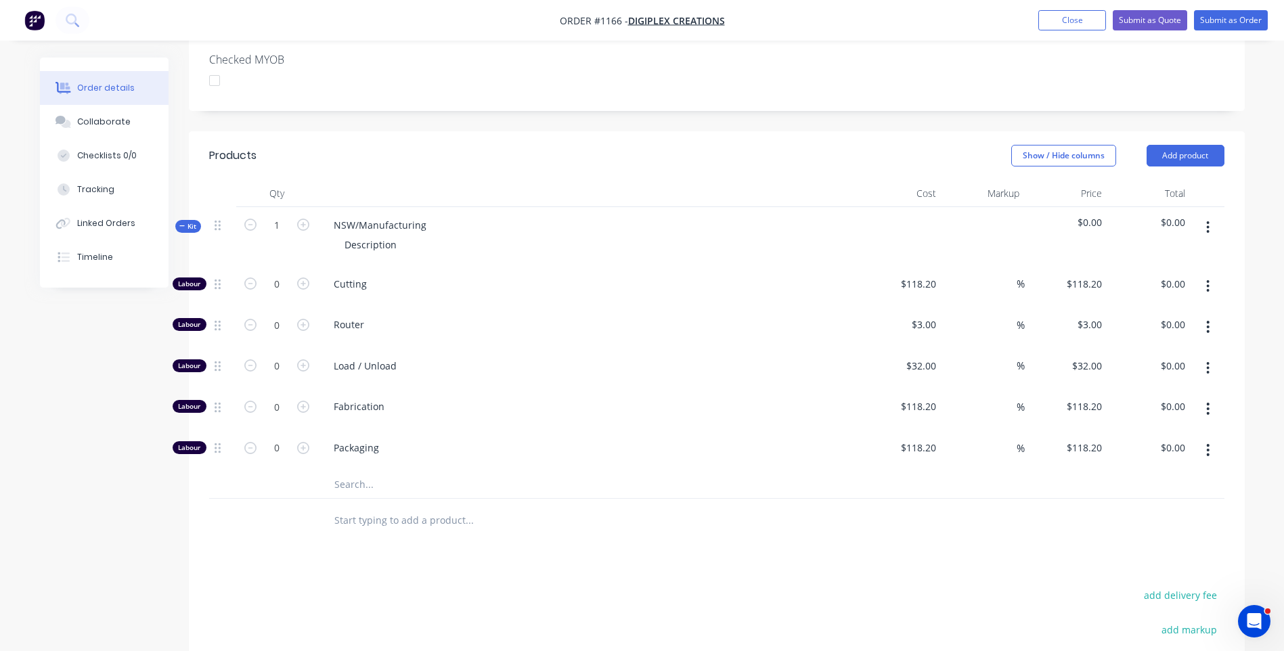
scroll to position [406, 0]
click at [359, 470] on input "text" at bounding box center [469, 483] width 271 height 27
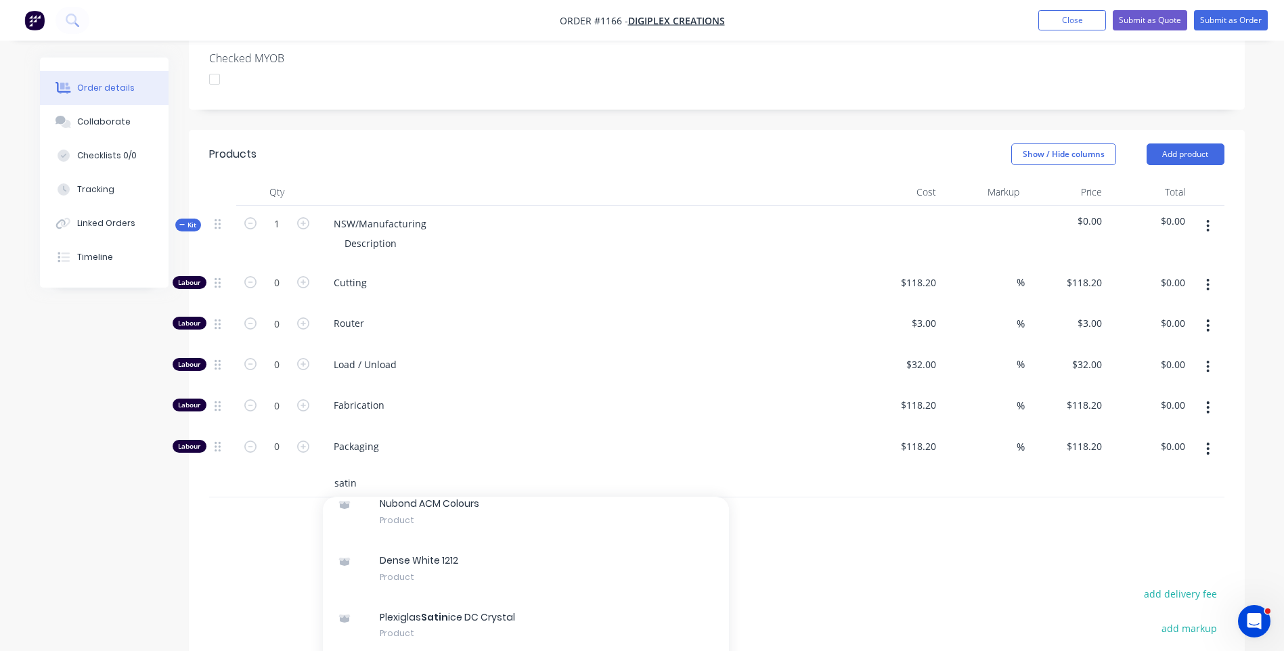
scroll to position [542, 0]
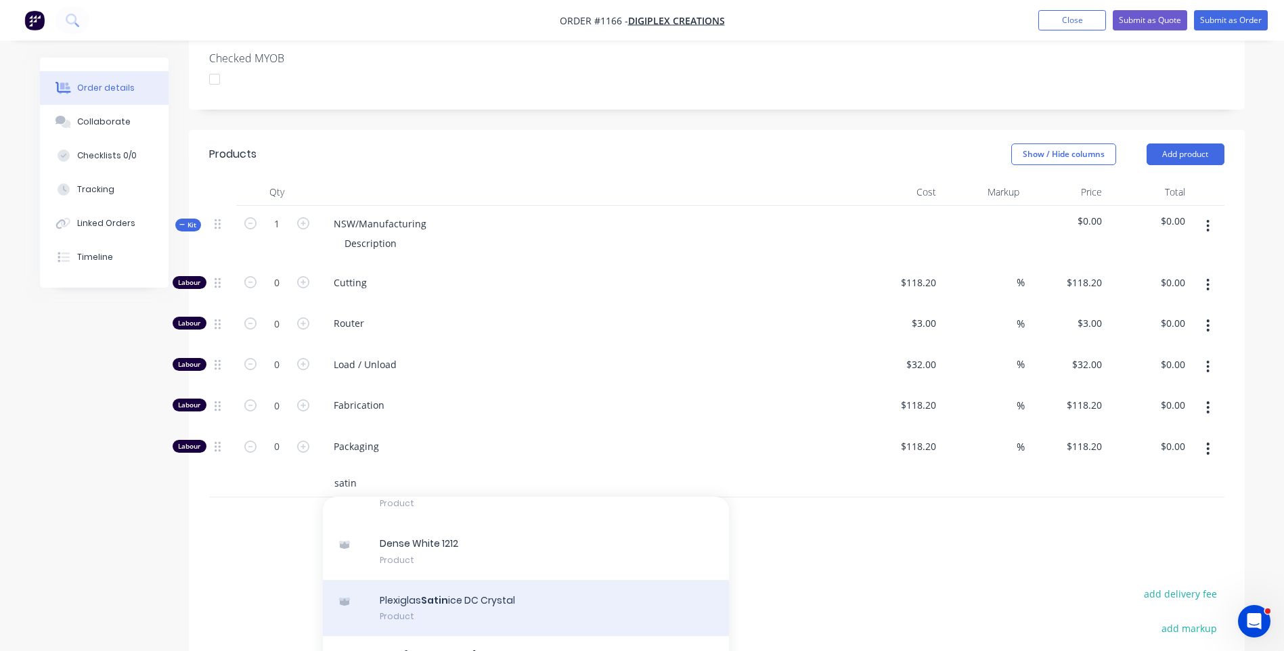
type input "satin"
click at [458, 580] on div "Plexiglas Satin ice DC Crystal Product" at bounding box center [526, 608] width 406 height 57
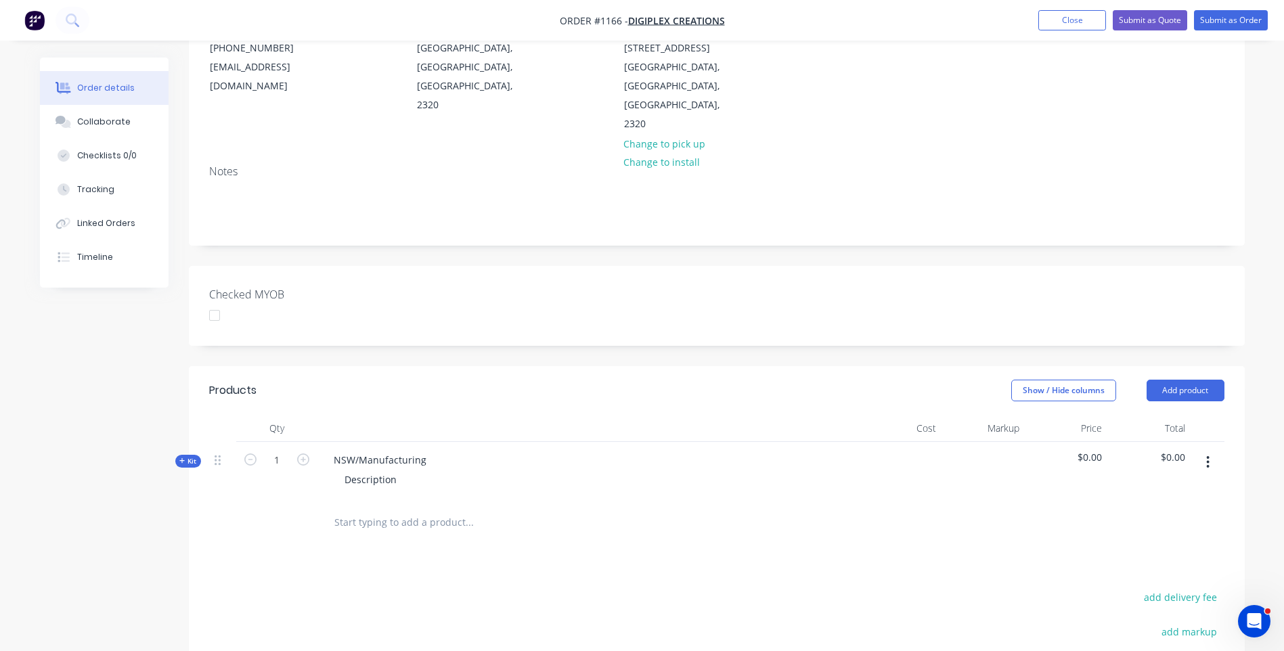
scroll to position [271, 0]
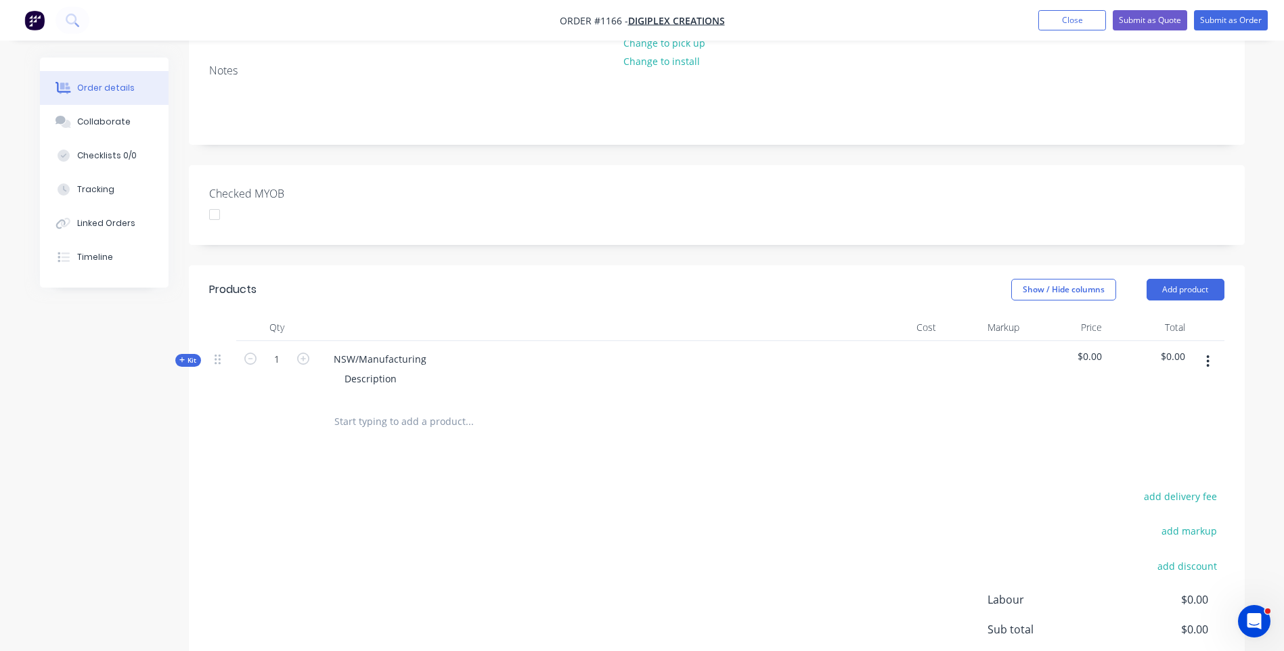
click at [383, 408] on input "text" at bounding box center [469, 421] width 271 height 27
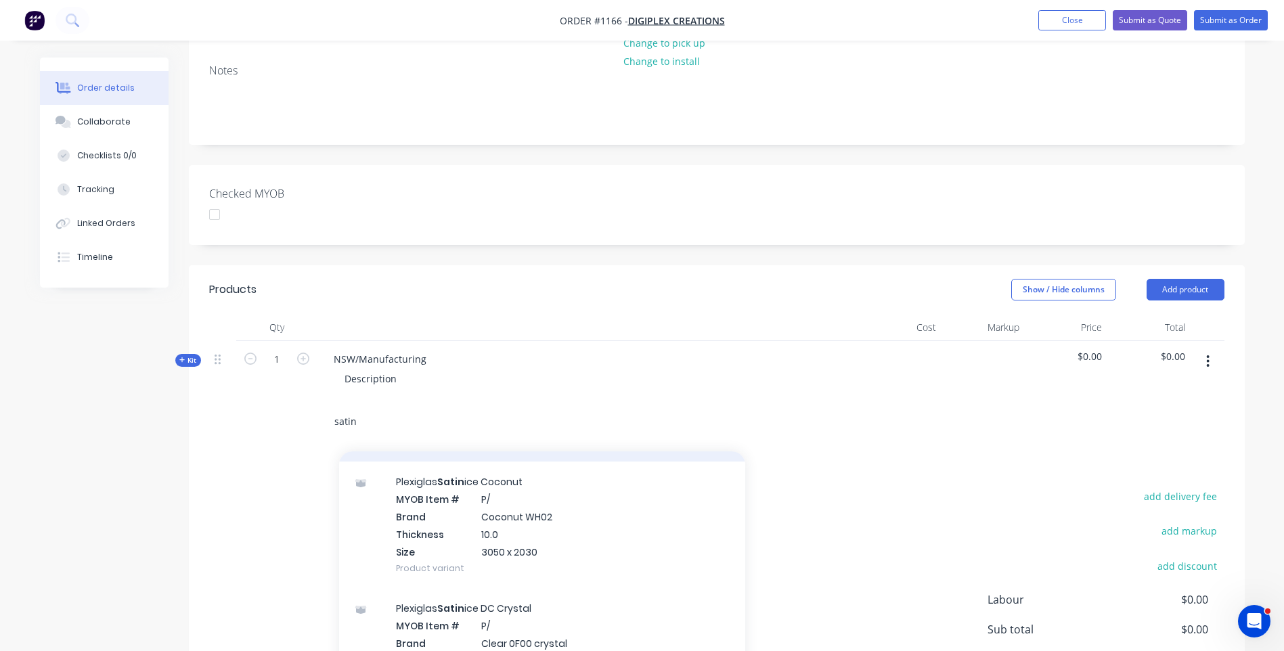
scroll to position [1489, 0]
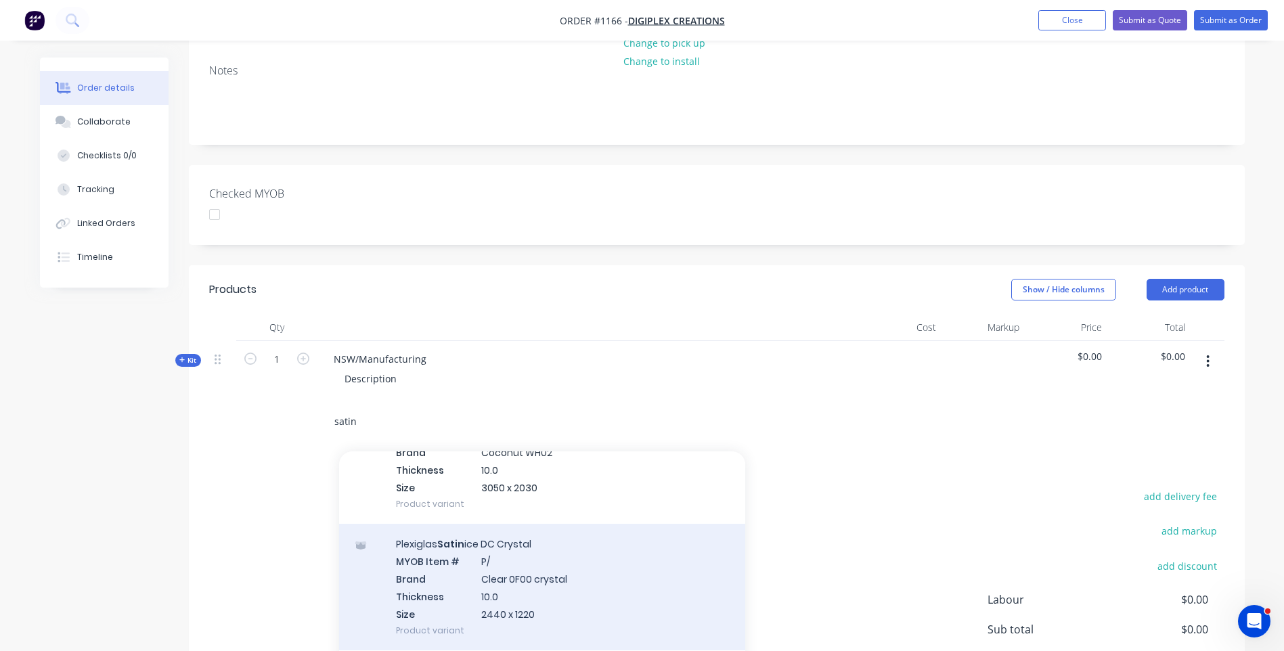
type input "satin"
click at [522, 538] on div "Plexiglas Satin ice DC Crystal MYOB Item # P/ Brand Clear 0F00 crystal Thicknes…" at bounding box center [542, 587] width 406 height 127
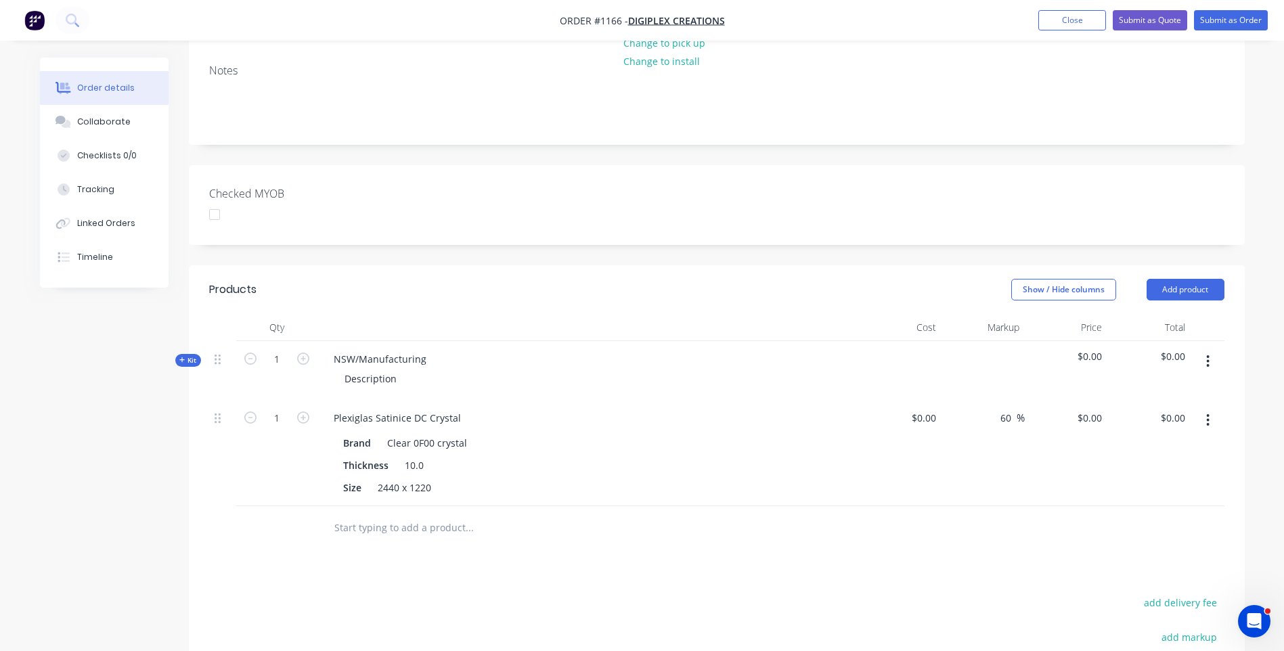
click at [1210, 413] on icon "button" at bounding box center [1207, 420] width 3 height 15
click at [1132, 527] on div "Delete" at bounding box center [1160, 537] width 104 height 20
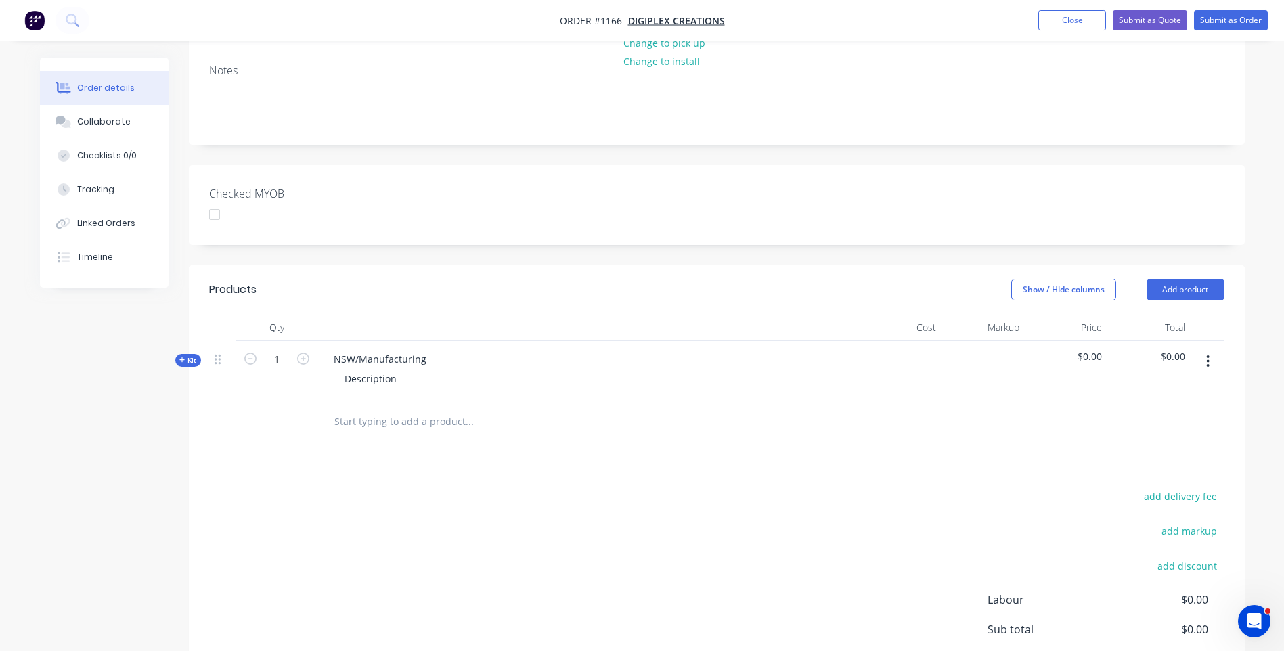
click at [384, 408] on input "text" at bounding box center [469, 421] width 271 height 27
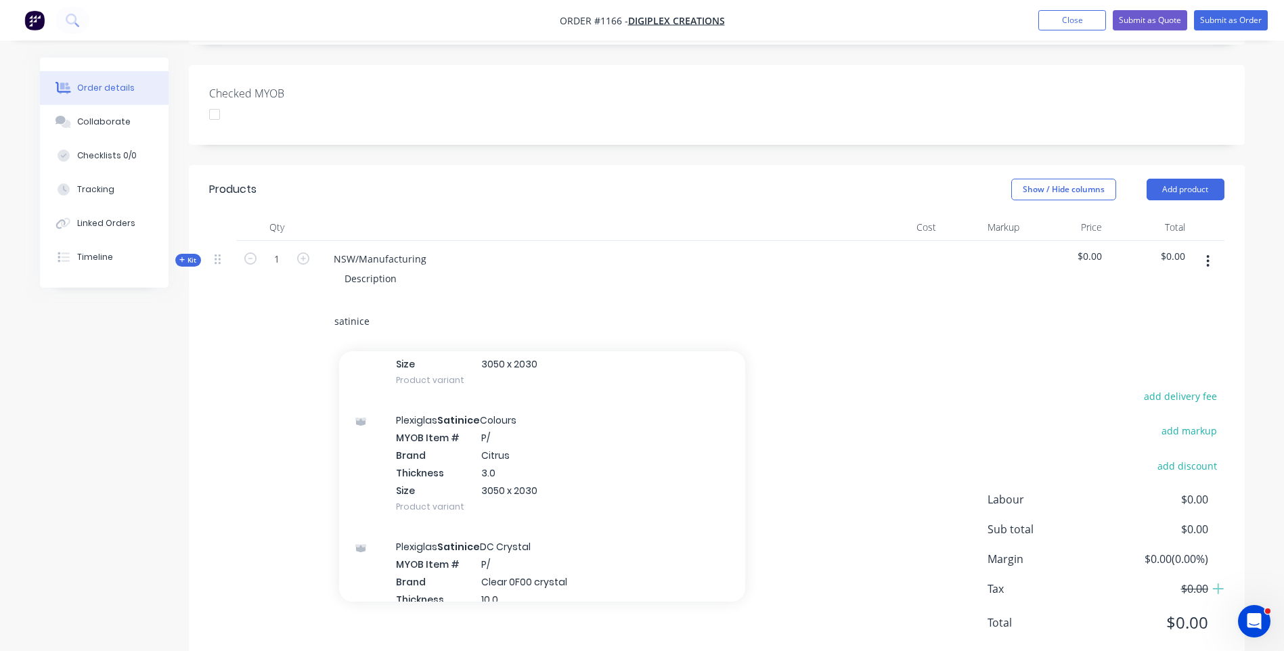
scroll to position [948, 0]
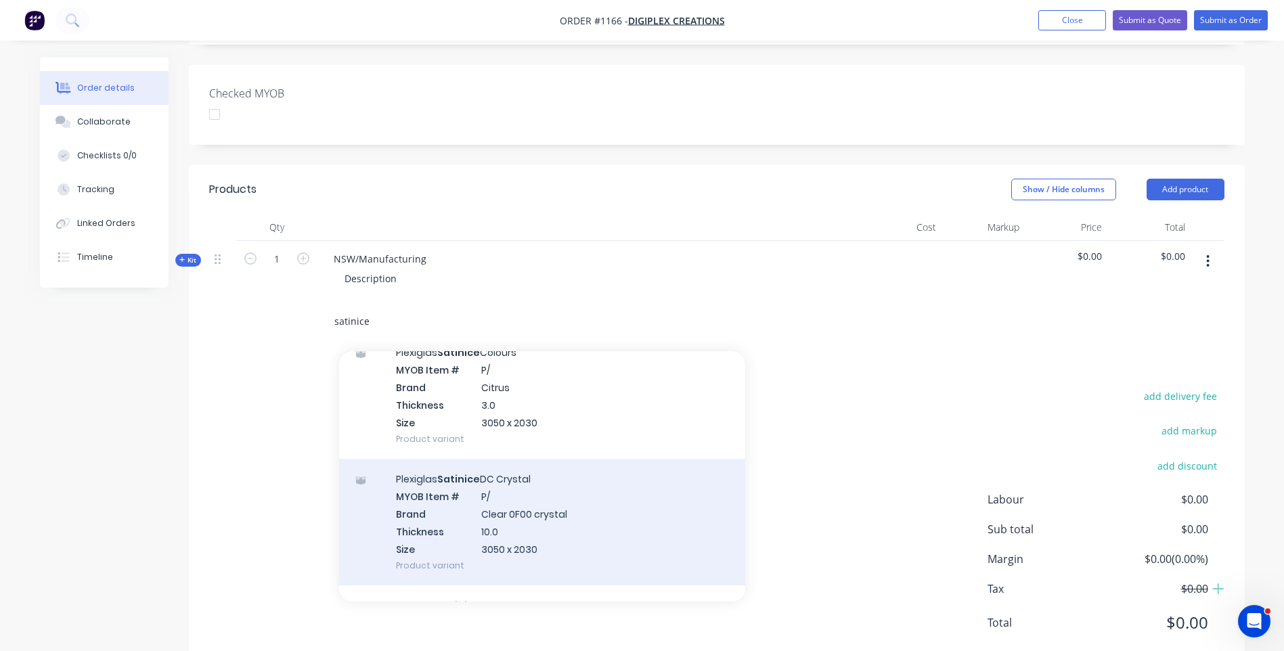
type input "satinice"
click at [523, 477] on div "Plexiglas Satinice DC Crystal MYOB Item # P/ Brand Clear 0F00 crystal Thickness…" at bounding box center [542, 522] width 406 height 127
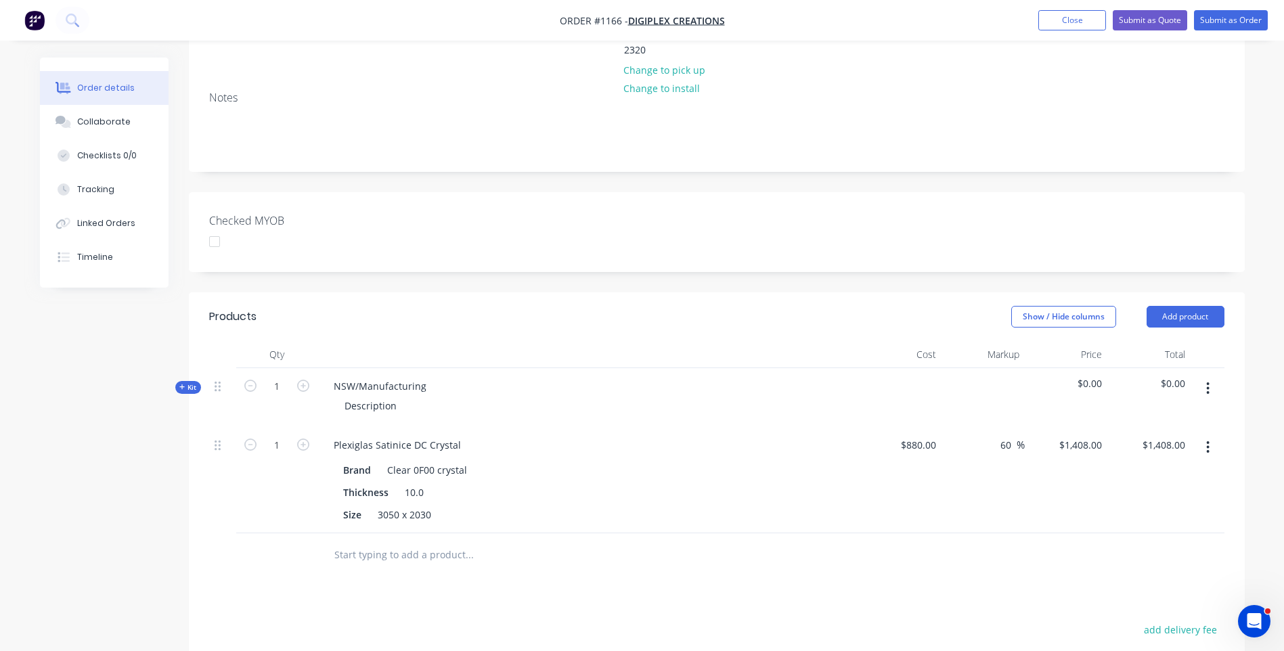
scroll to position [236, 0]
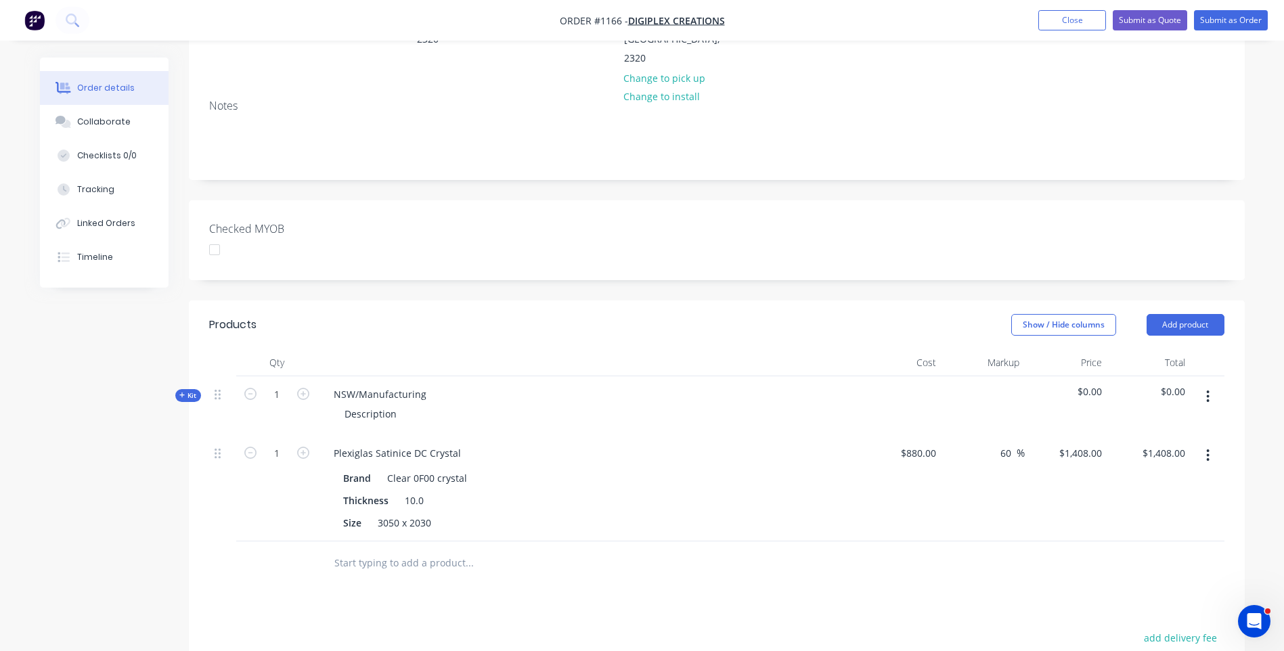
click at [179, 392] on icon at bounding box center [182, 395] width 6 height 7
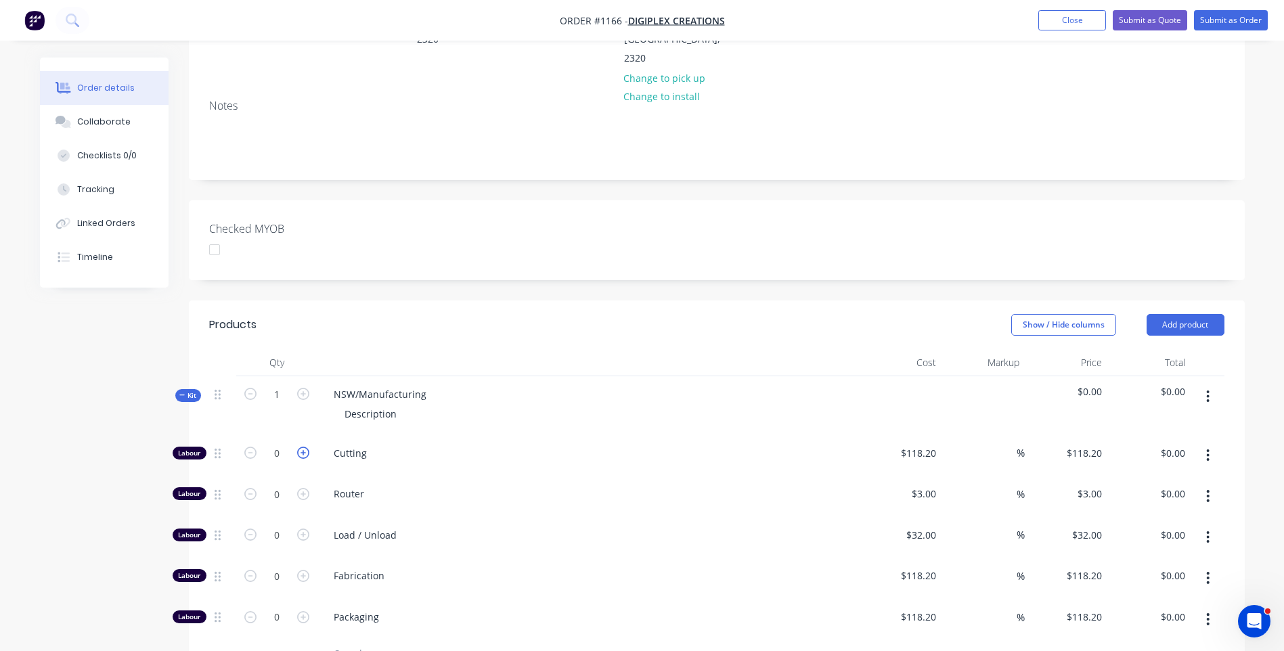
click at [304, 447] on icon "button" at bounding box center [303, 453] width 12 height 12
type input "1"
type input "$118.20"
click at [304, 447] on icon "button" at bounding box center [303, 453] width 12 height 12
type input "2"
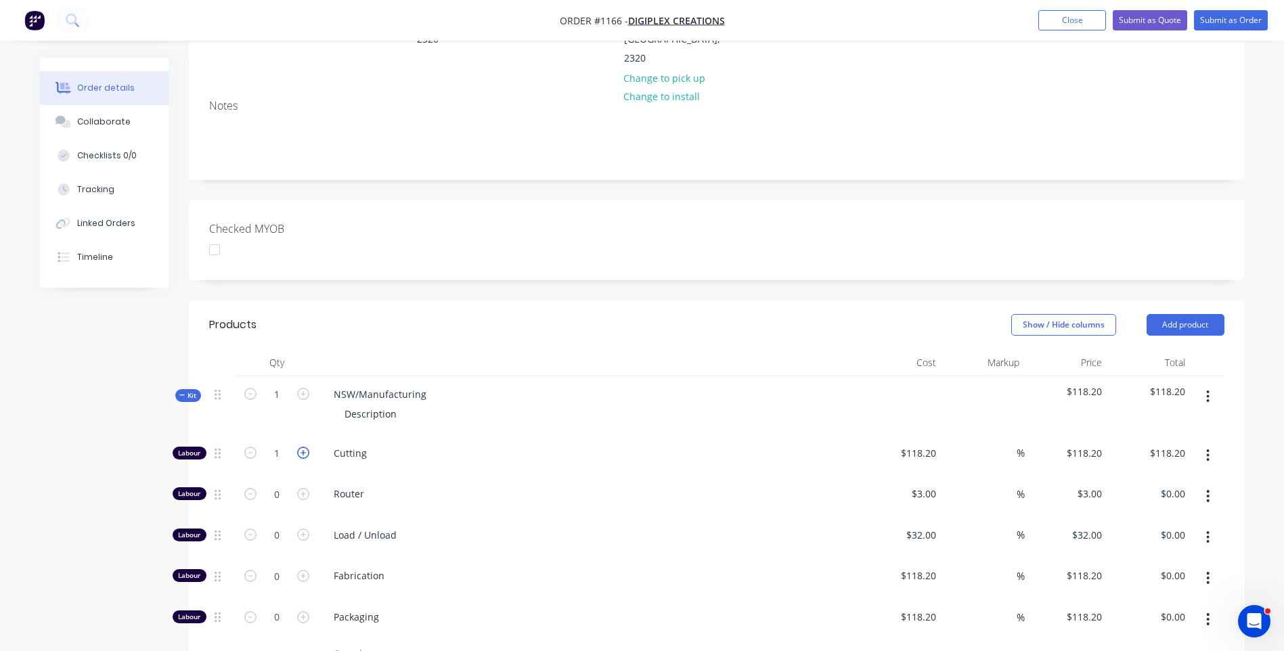
type input "$236.40"
click at [935, 443] on input "118.2" at bounding box center [926, 453] width 31 height 20
type input "$10.00"
type input "$20.00"
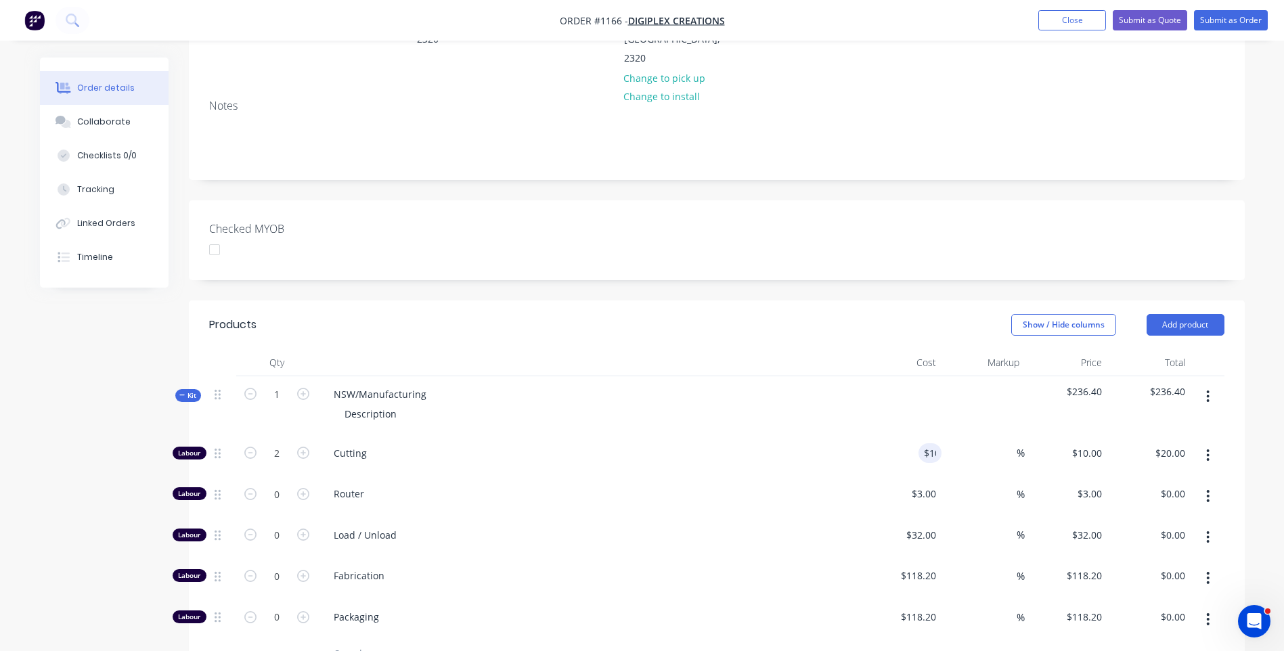
click at [785, 476] on div "Router" at bounding box center [589, 496] width 542 height 41
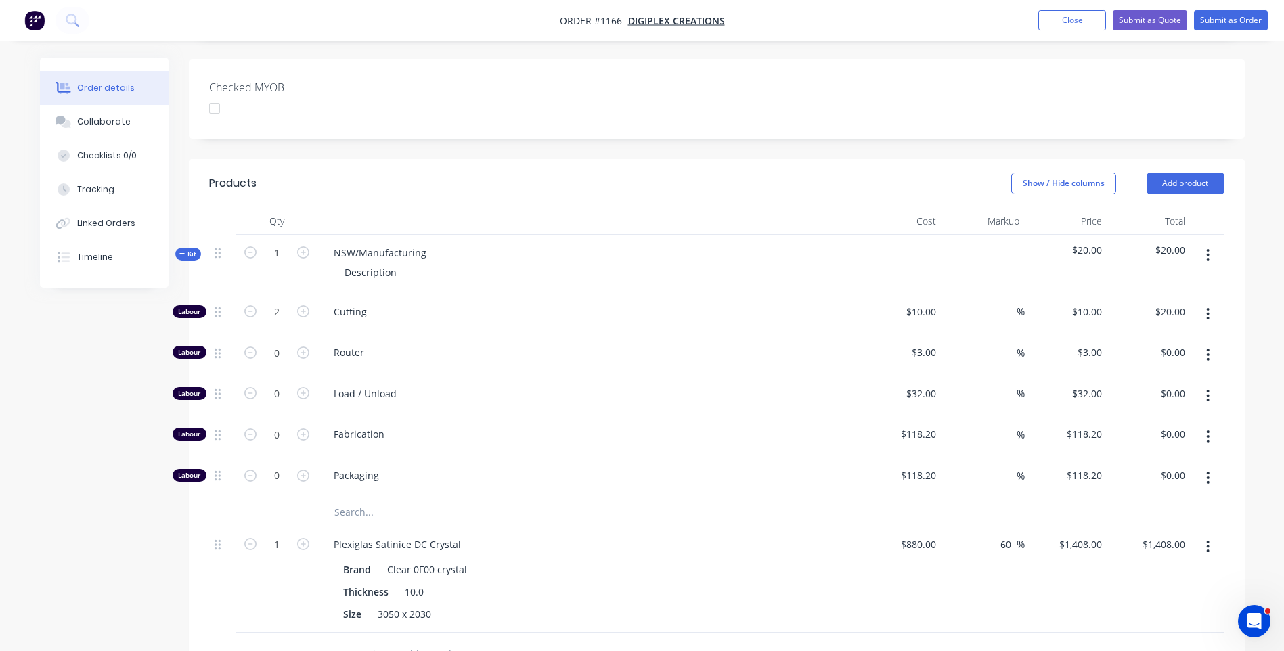
scroll to position [371, 0]
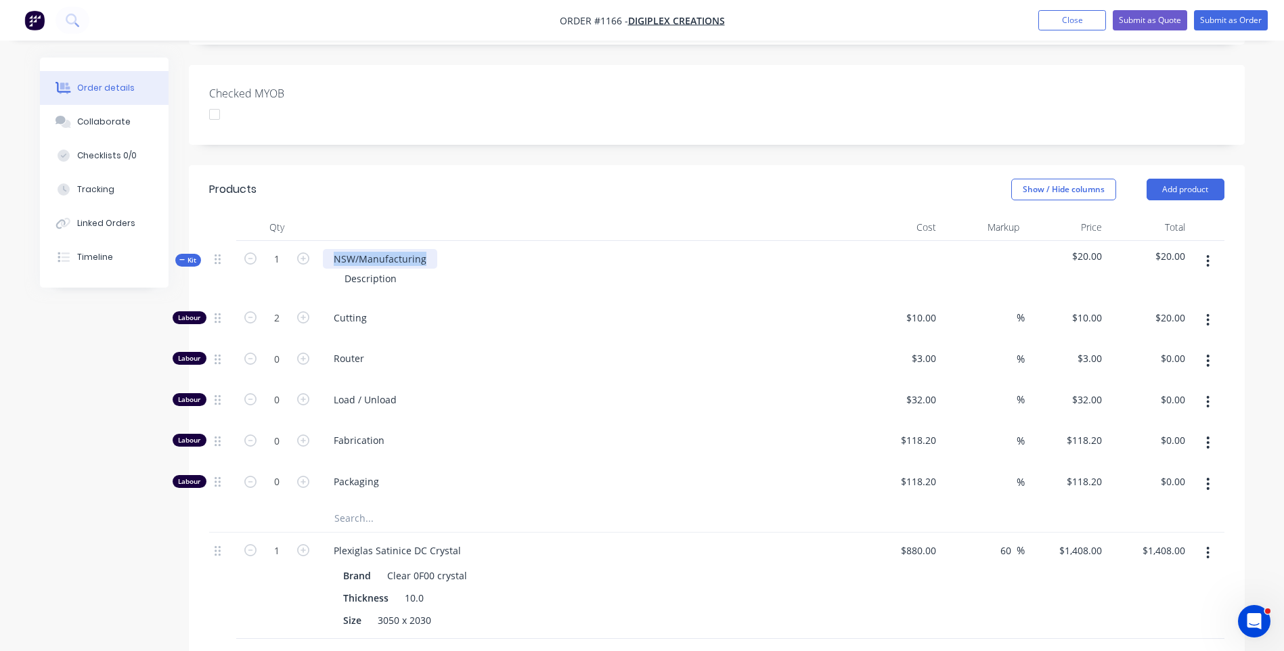
drag, startPoint x: 424, startPoint y: 223, endPoint x: 333, endPoint y: 223, distance: 91.4
click at [332, 249] on div "NSW/Manufacturing" at bounding box center [380, 259] width 114 height 20
click at [376, 249] on div "NSW/Manufacturing" at bounding box center [380, 259] width 114 height 20
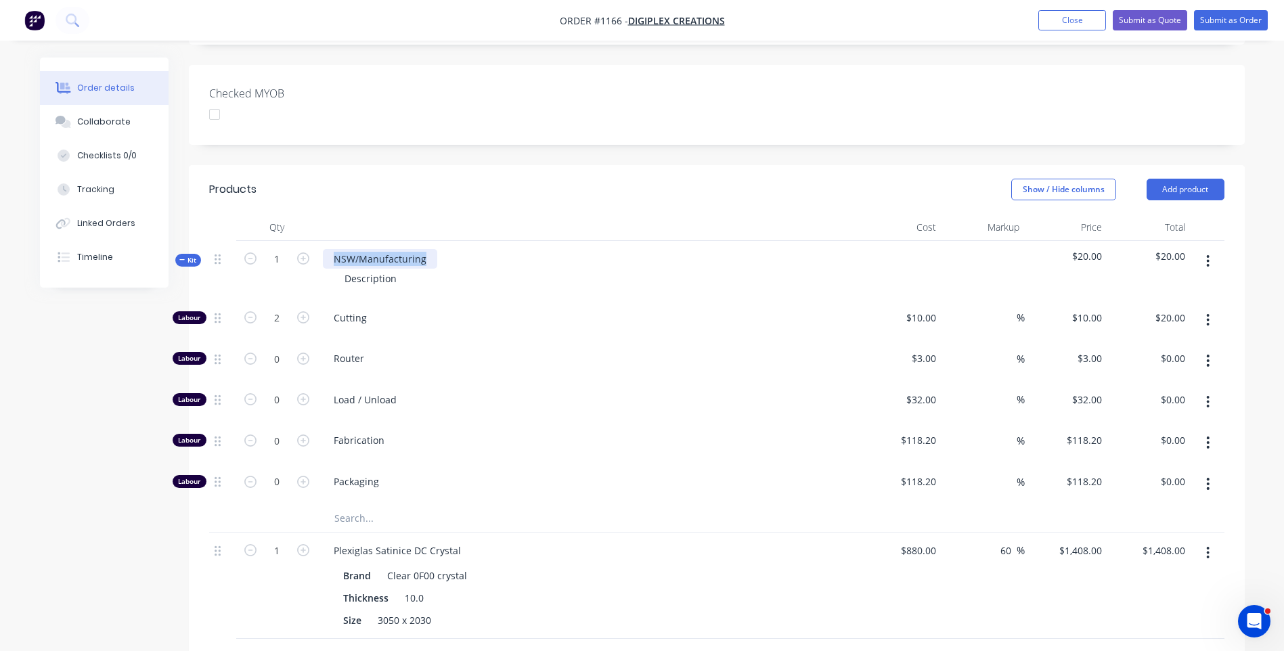
click at [376, 249] on div "NSW/Manufacturing" at bounding box center [380, 259] width 114 height 20
drag, startPoint x: 397, startPoint y: 243, endPoint x: 332, endPoint y: 236, distance: 66.1
click at [332, 269] on div "Description" at bounding box center [588, 279] width 531 height 20
click at [304, 253] on icon "button" at bounding box center [303, 259] width 12 height 12
type input "2"
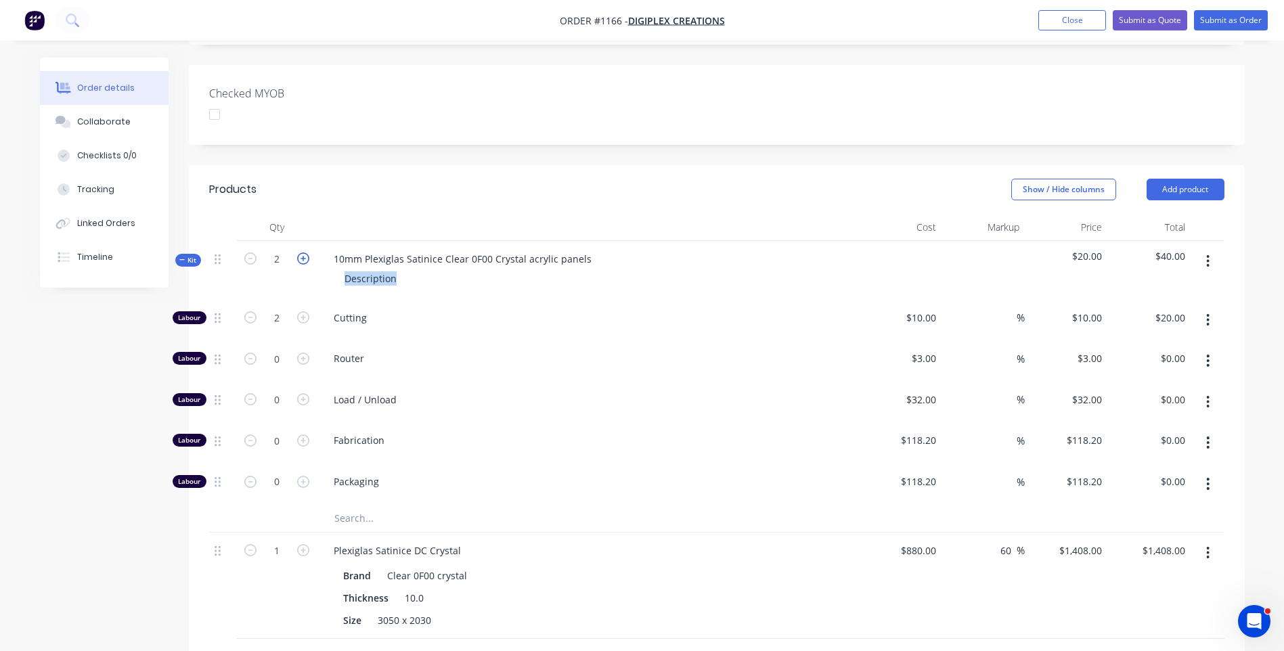
type input "4"
type input "$40.00"
click at [253, 311] on icon "button" at bounding box center [250, 317] width 12 height 12
type input "3"
type input "$30.00"
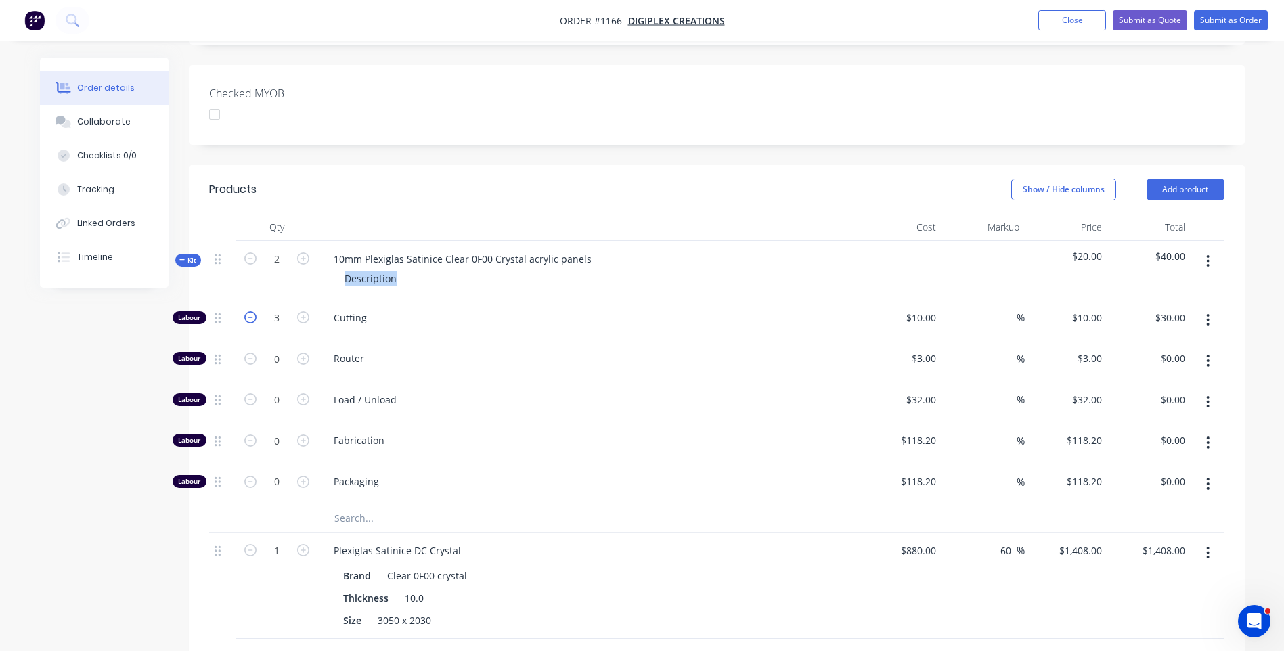
click at [253, 311] on icon "button" at bounding box center [250, 317] width 12 height 12
type input "2"
type input "$20.00"
click at [75, 348] on div "Created by [PERSON_NAME] Created [DATE] Required Assigned to Add team member St…" at bounding box center [642, 358] width 1205 height 1342
drag, startPoint x: 401, startPoint y: 242, endPoint x: 305, endPoint y: 242, distance: 96.8
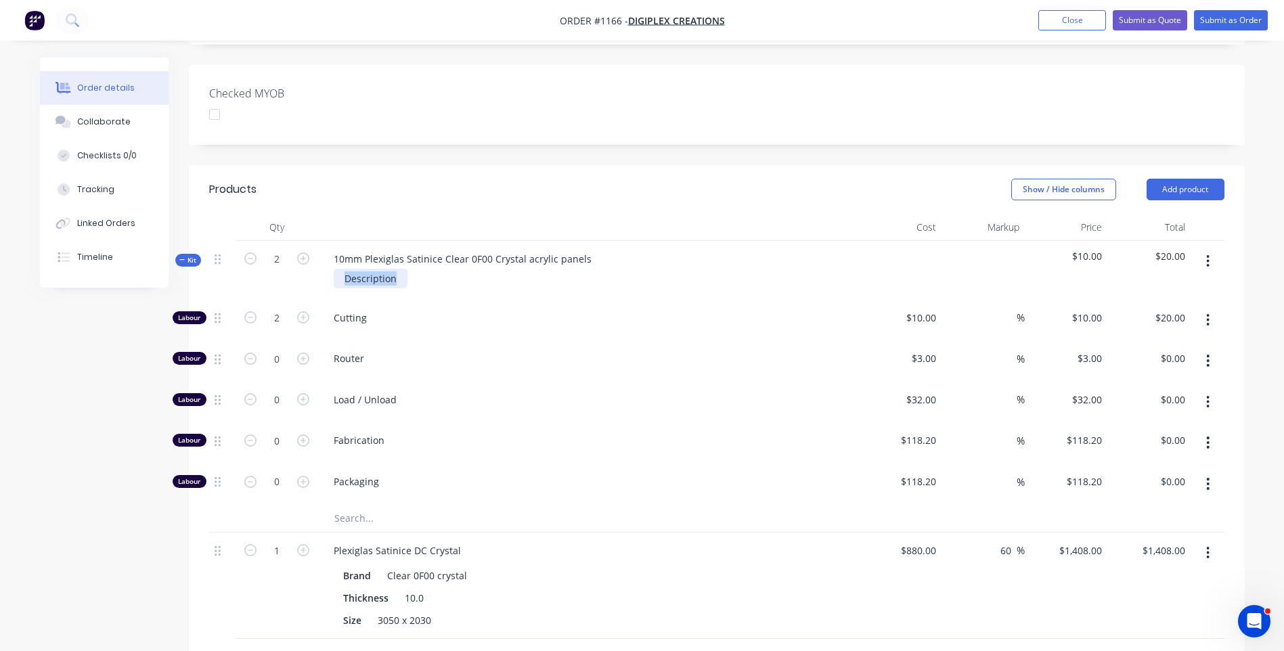
click at [305, 242] on div "Kit 2 10mm Plexiglas Satinice Clear 0F00 Crystal acrylic panels Description $10…" at bounding box center [717, 270] width 1016 height 59
click at [485, 351] on span "Router" at bounding box center [594, 358] width 520 height 14
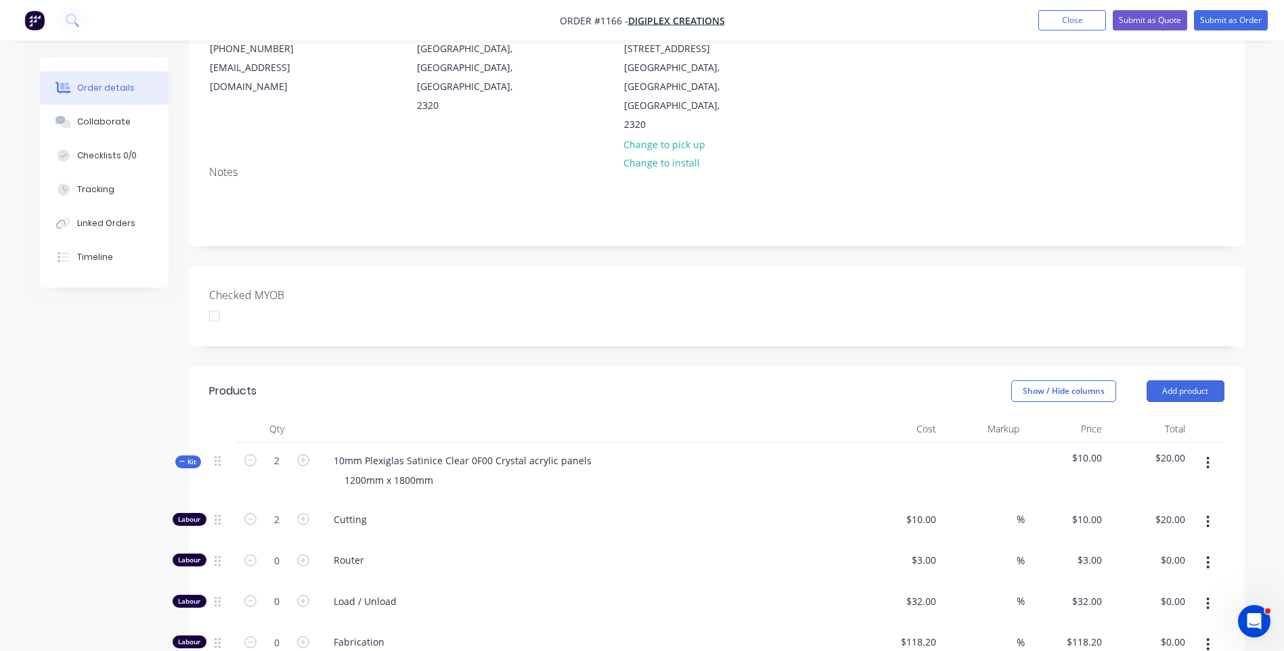
scroll to position [0, 0]
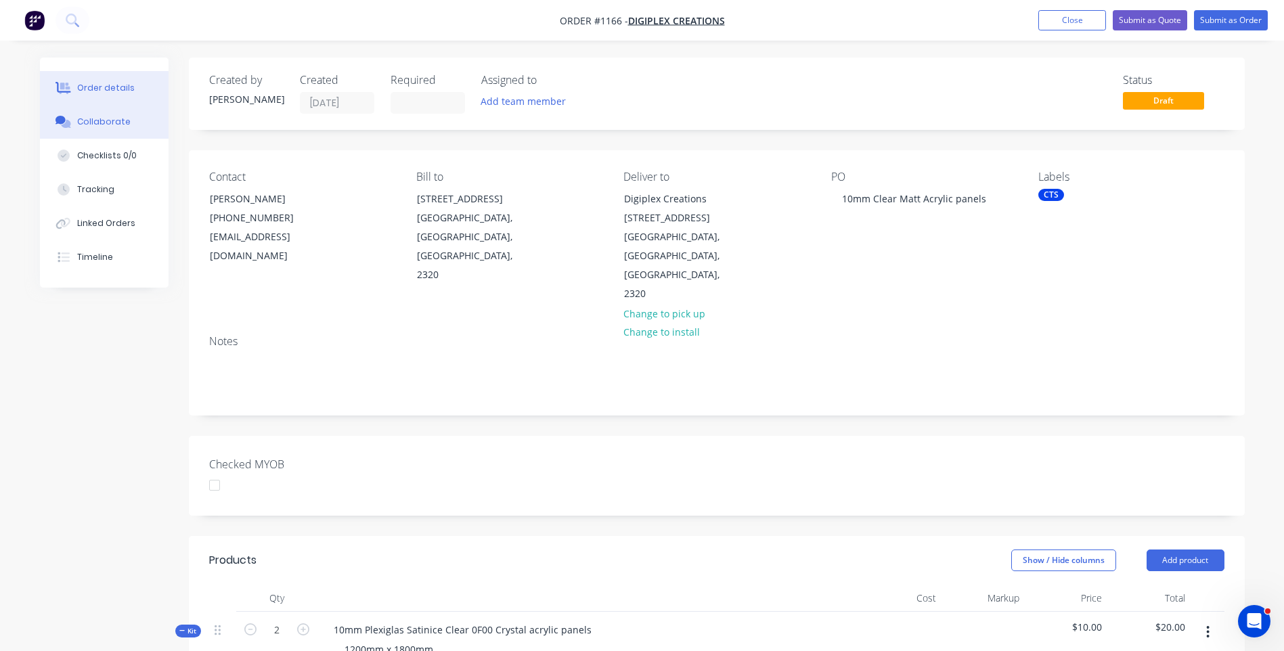
click at [116, 126] on div "Collaborate" at bounding box center [103, 122] width 53 height 12
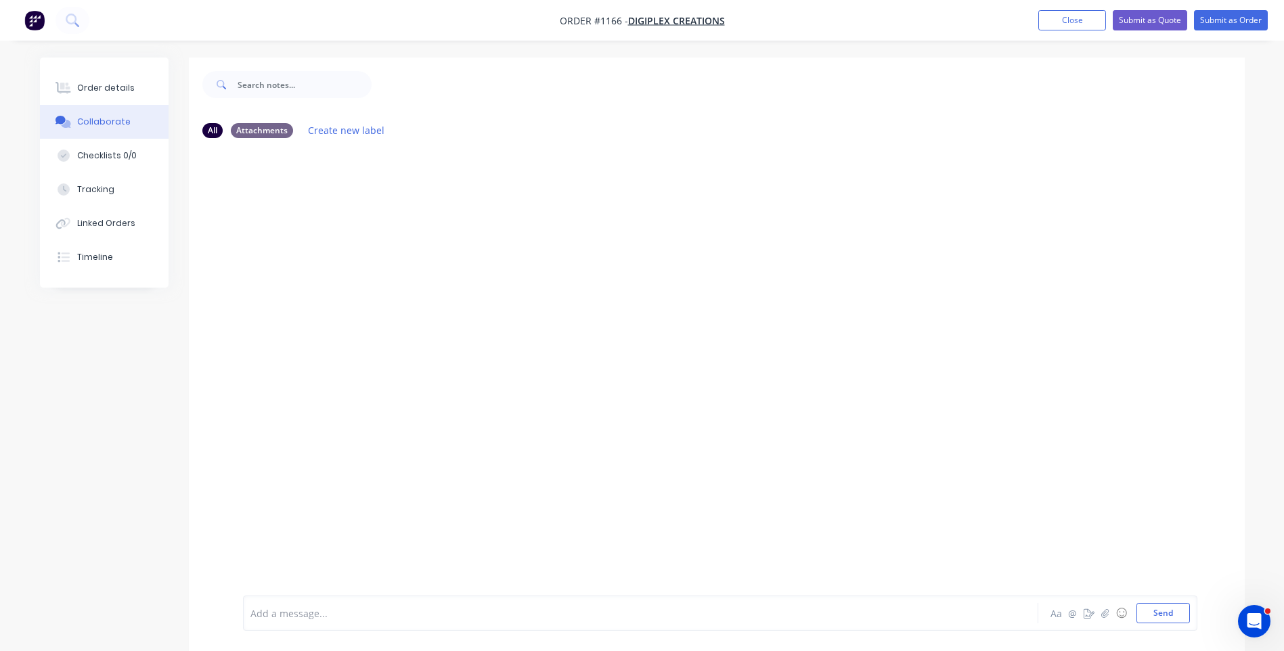
click at [448, 622] on div "Add a message..." at bounding box center [602, 613] width 705 height 20
click at [1160, 613] on button "Send" at bounding box center [1163, 613] width 53 height 20
click at [106, 83] on div "Order details" at bounding box center [106, 88] width 58 height 12
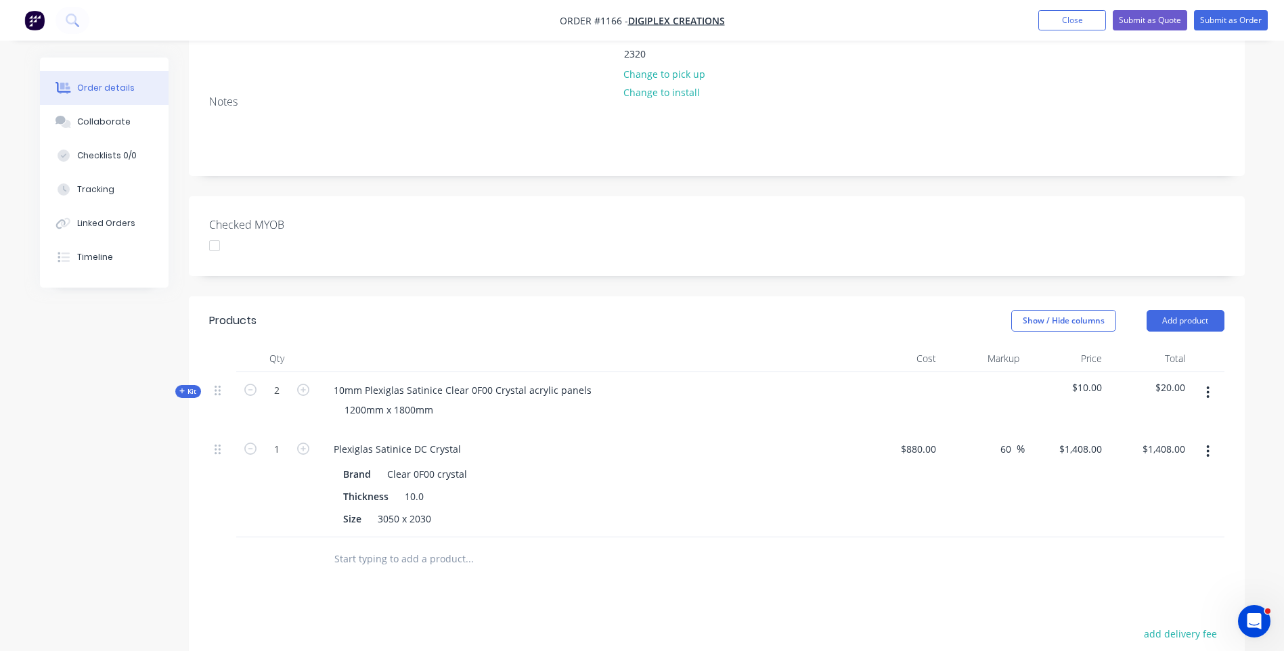
scroll to position [271, 0]
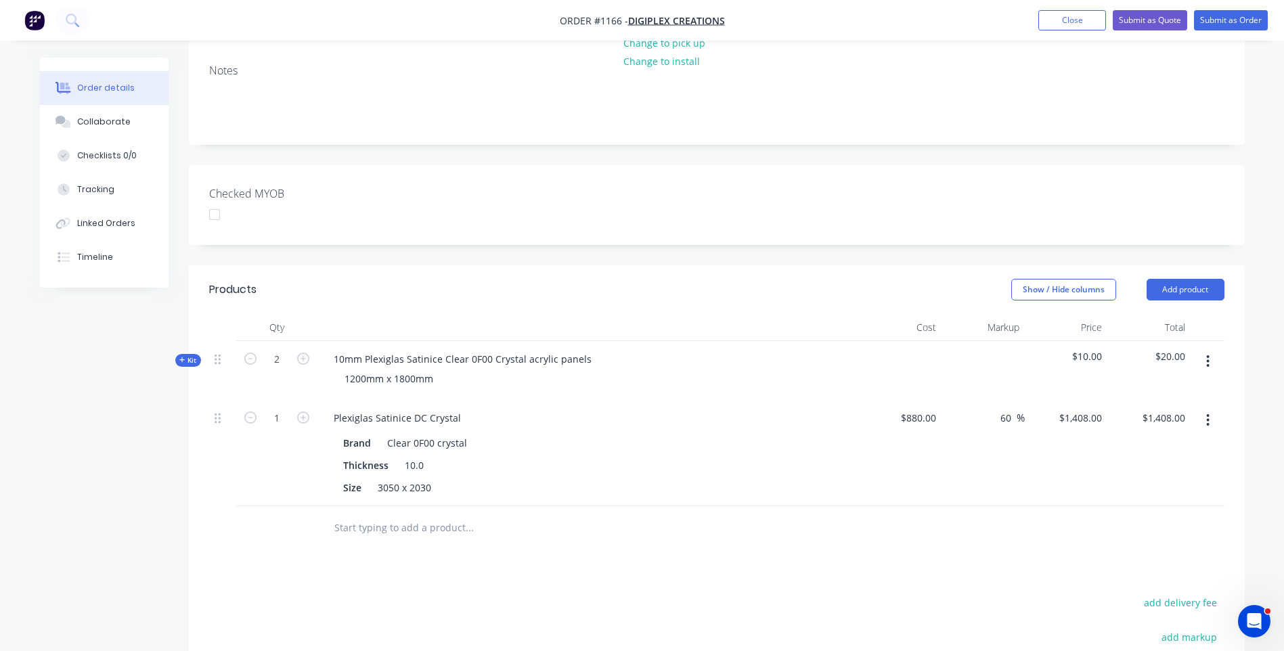
click at [178, 354] on div "Kit" at bounding box center [188, 360] width 26 height 13
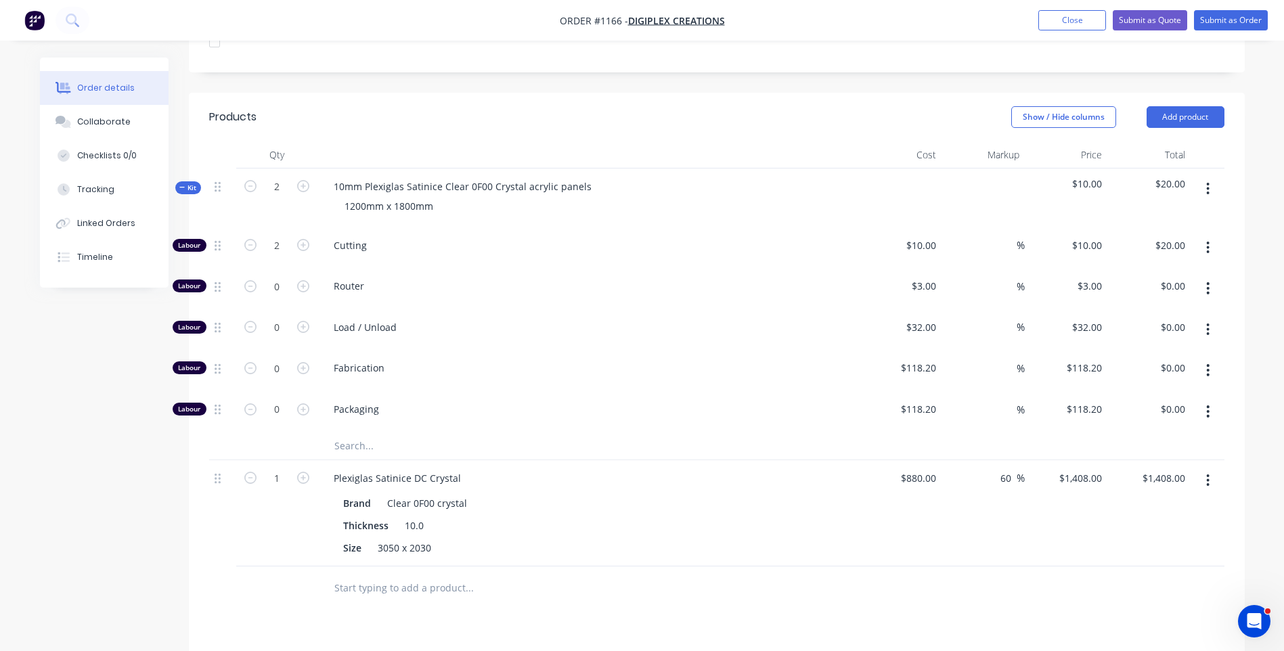
scroll to position [474, 0]
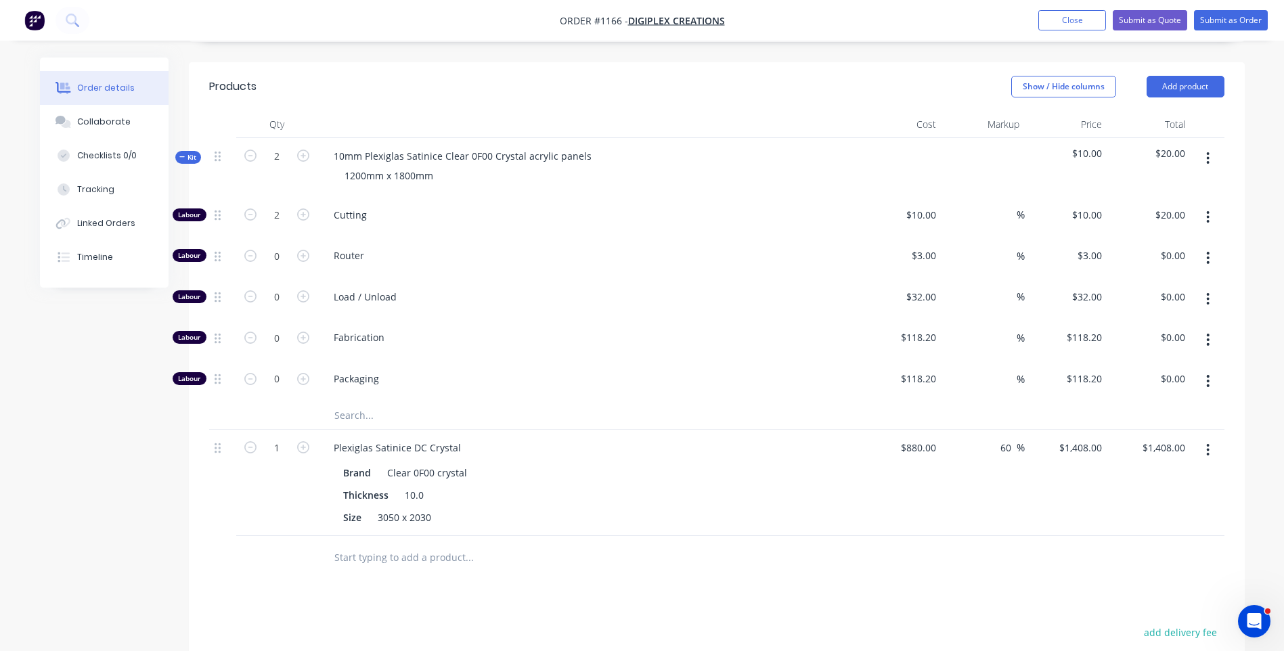
click at [359, 402] on input "text" at bounding box center [469, 415] width 271 height 27
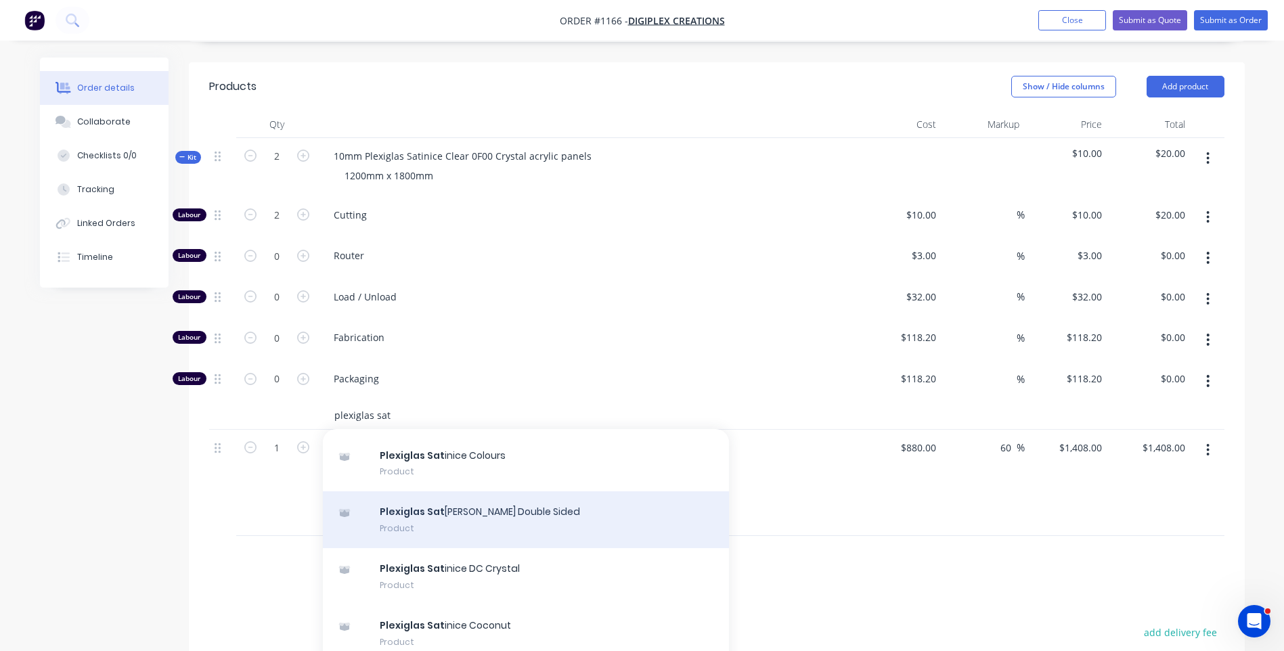
scroll to position [68, 0]
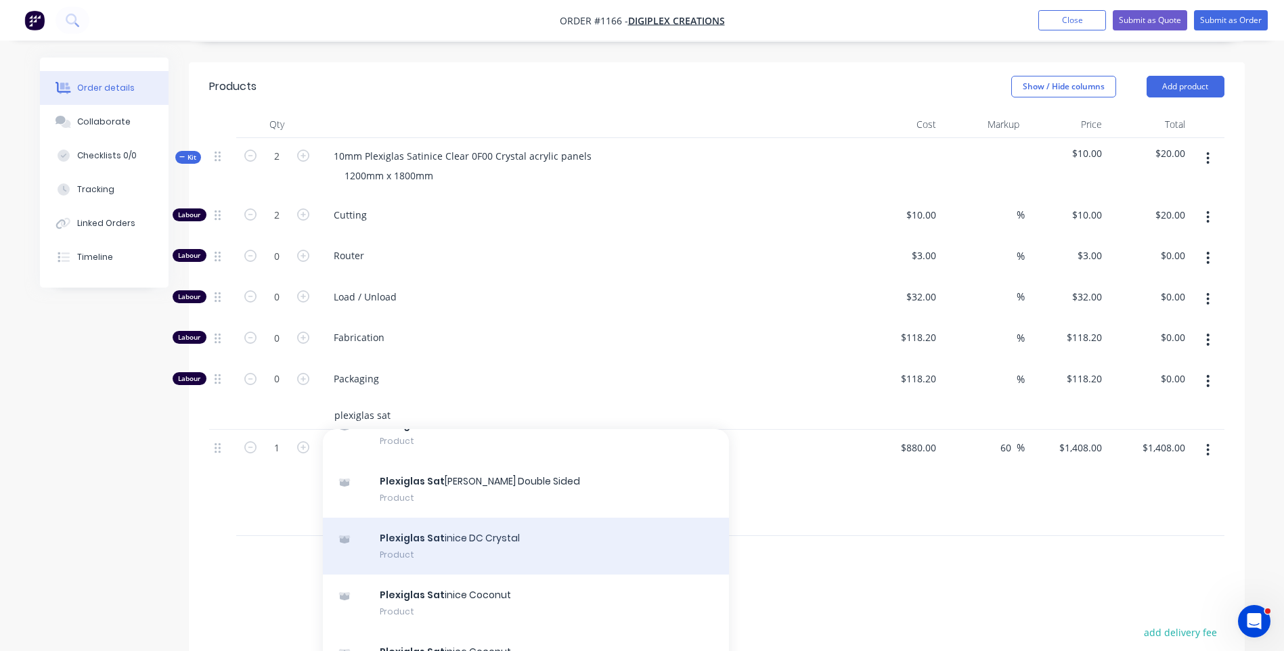
type input "plexiglas sat"
click at [480, 518] on div "Plexiglas Sat inice DC Crystal Product" at bounding box center [526, 546] width 406 height 57
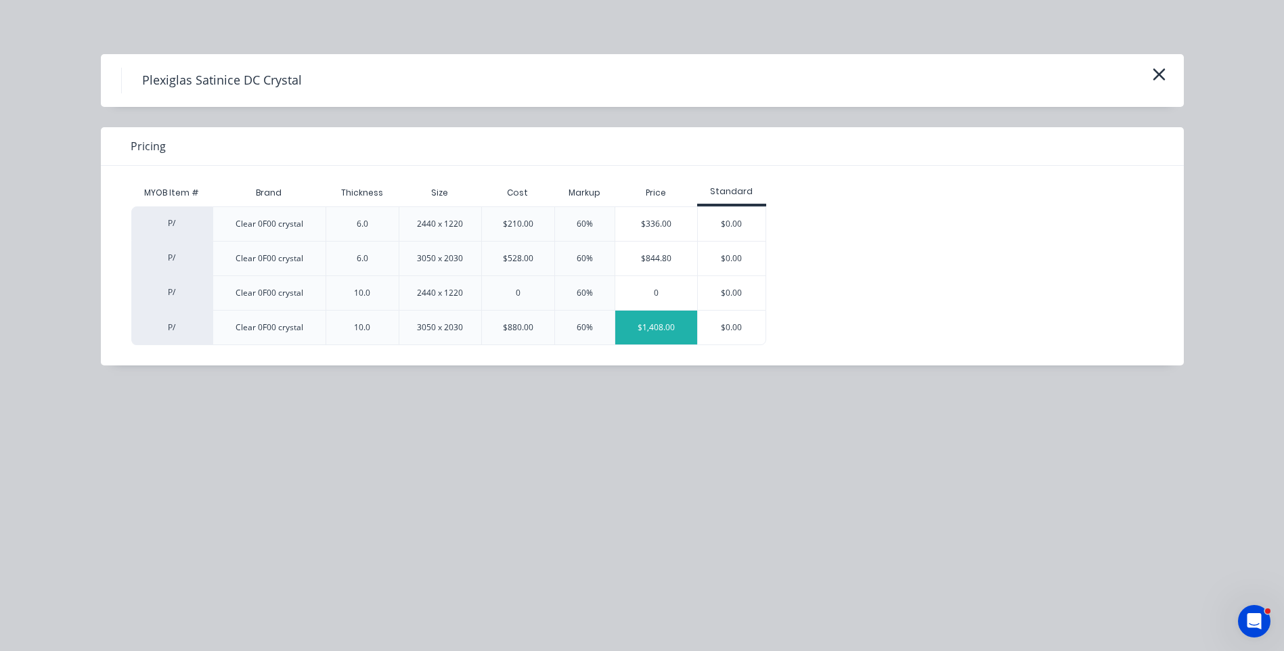
click at [661, 334] on div "$1,408.00" at bounding box center [656, 328] width 82 height 34
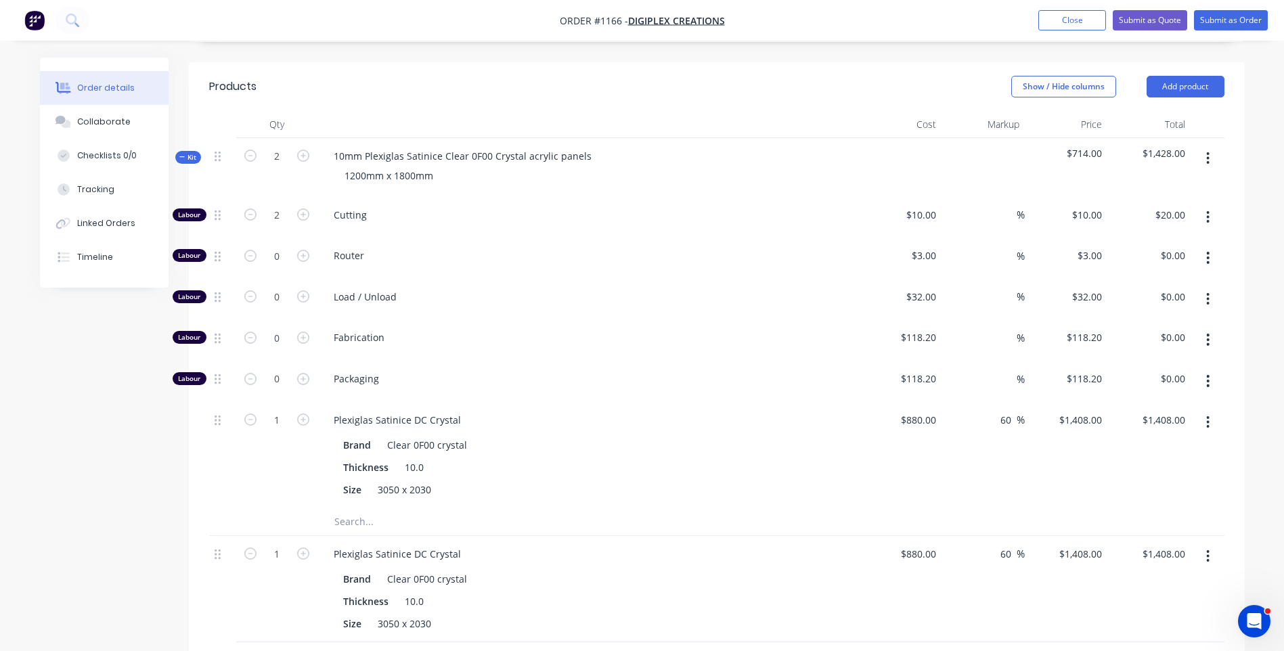
drag, startPoint x: 1209, startPoint y: 516, endPoint x: 1152, endPoint y: 551, distance: 66.9
click at [1118, 563] on div "1 Plexiglas Satinice DC Crystal Brand Clear 0F00 crystal Thickness 10.0 Size 30…" at bounding box center [717, 589] width 1016 height 106
click at [1209, 550] on icon "button" at bounding box center [1208, 556] width 3 height 12
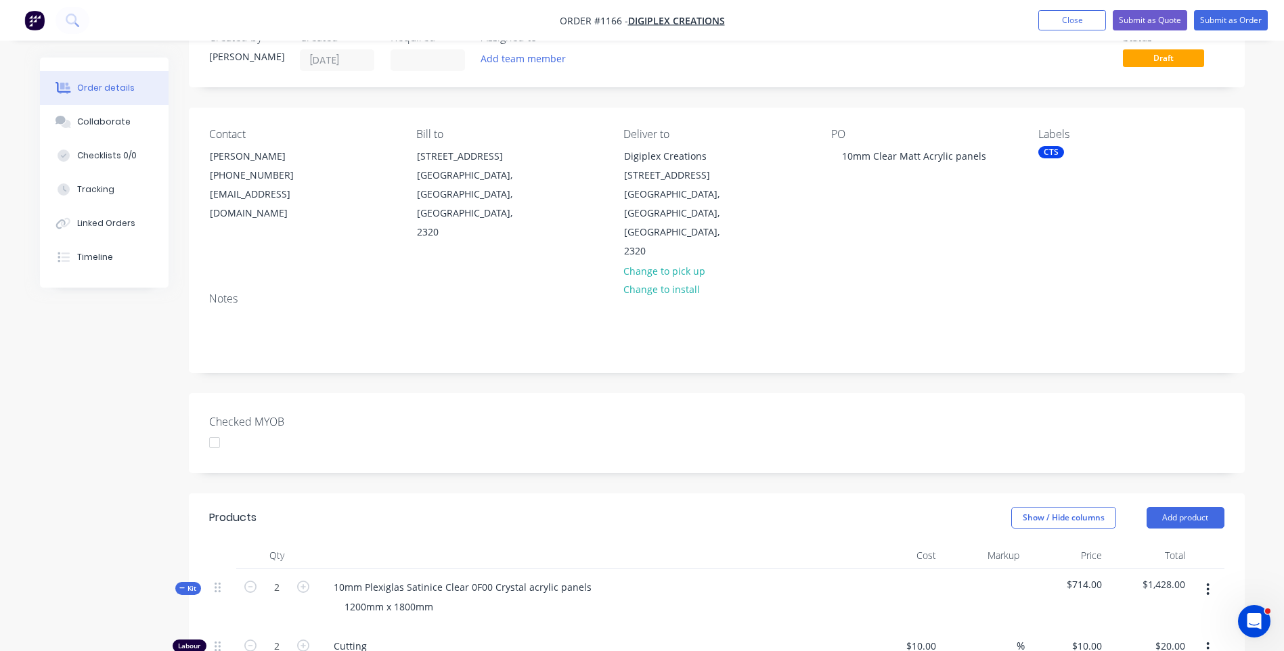
scroll to position [0, 0]
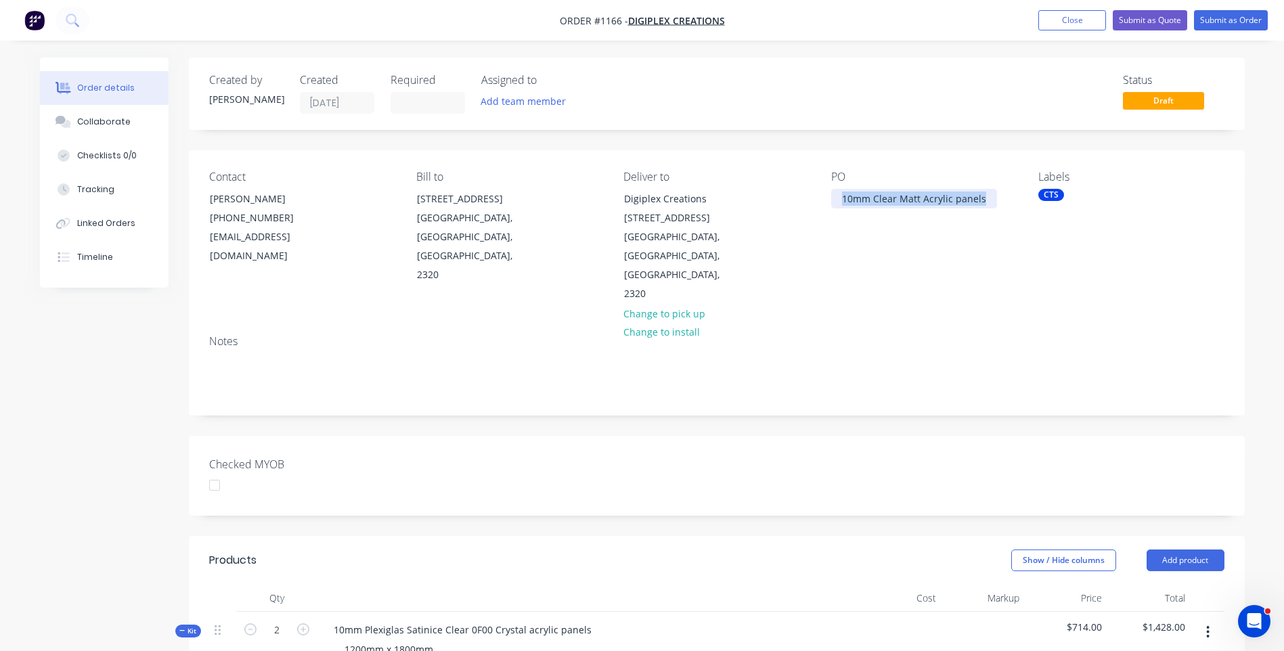
drag, startPoint x: 980, startPoint y: 198, endPoint x: 834, endPoint y: 208, distance: 146.6
click at [834, 208] on div "10mm Clear Matt Acrylic panels" at bounding box center [914, 199] width 166 height 20
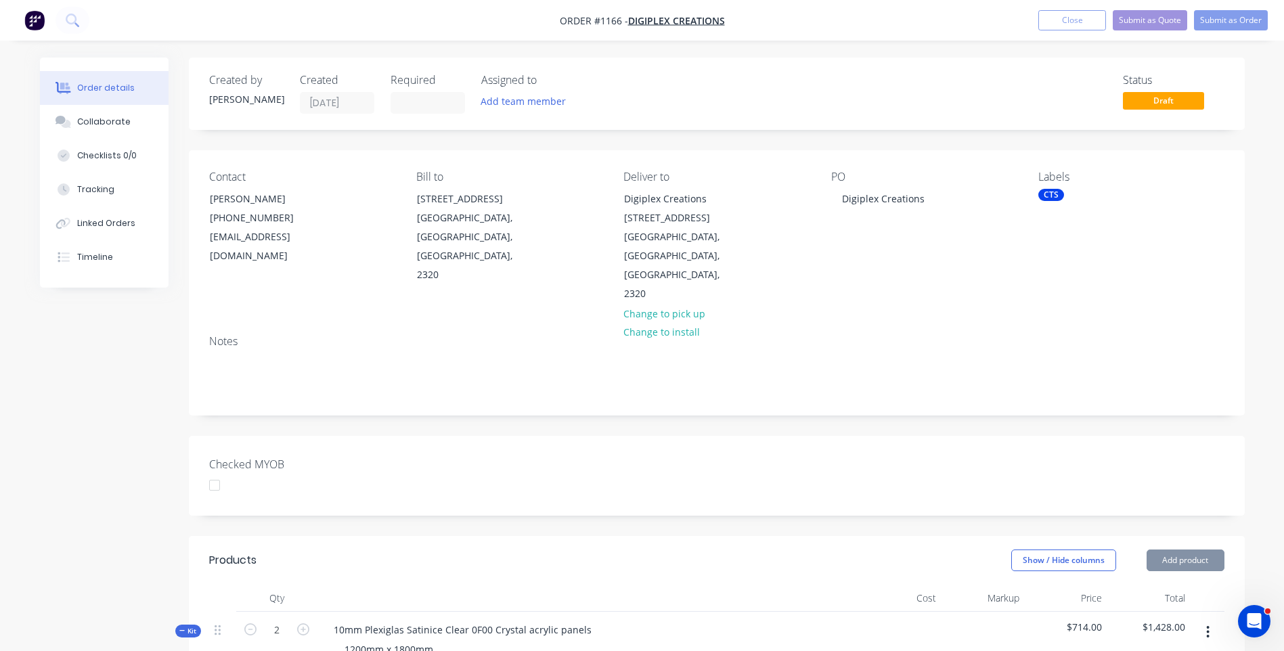
click at [843, 218] on div "PO Digiplex Creations" at bounding box center [924, 237] width 186 height 133
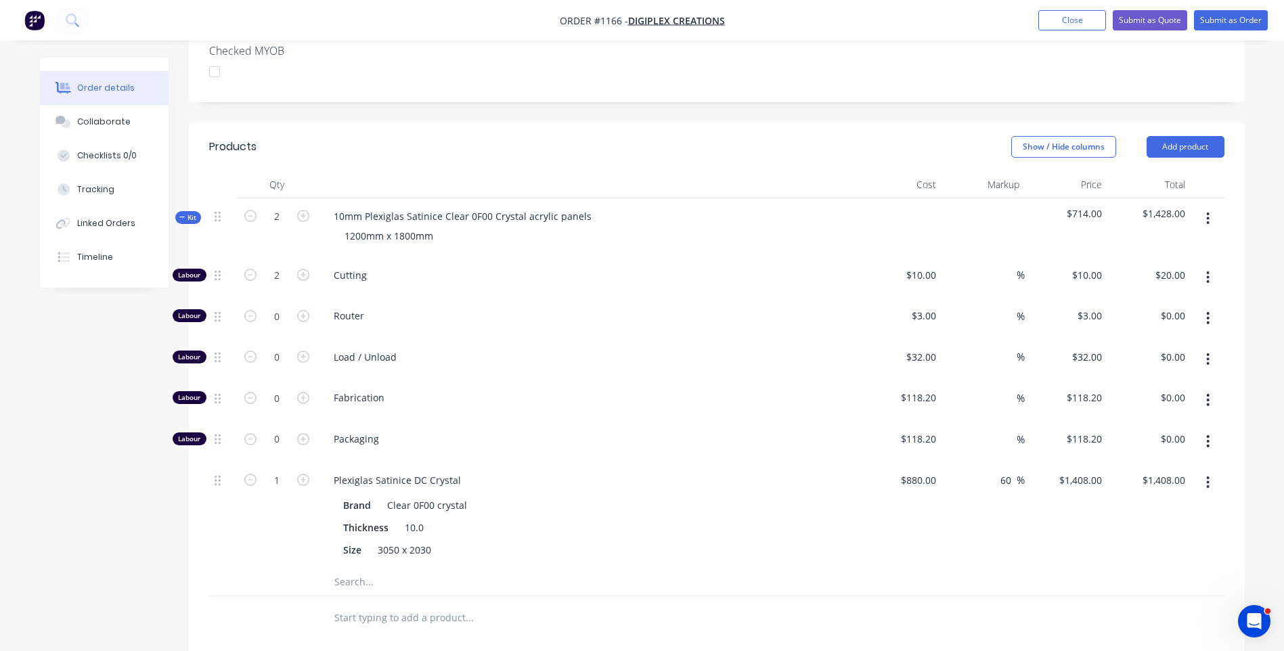
scroll to position [474, 0]
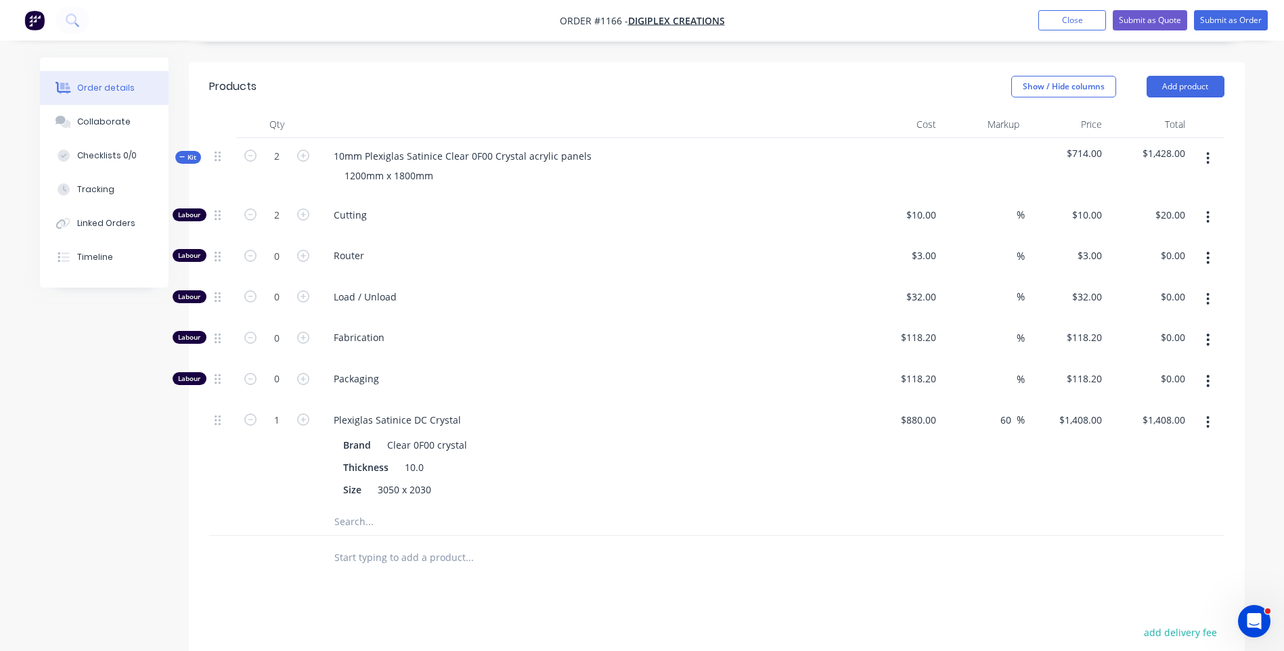
click at [359, 508] on input "text" at bounding box center [469, 521] width 271 height 27
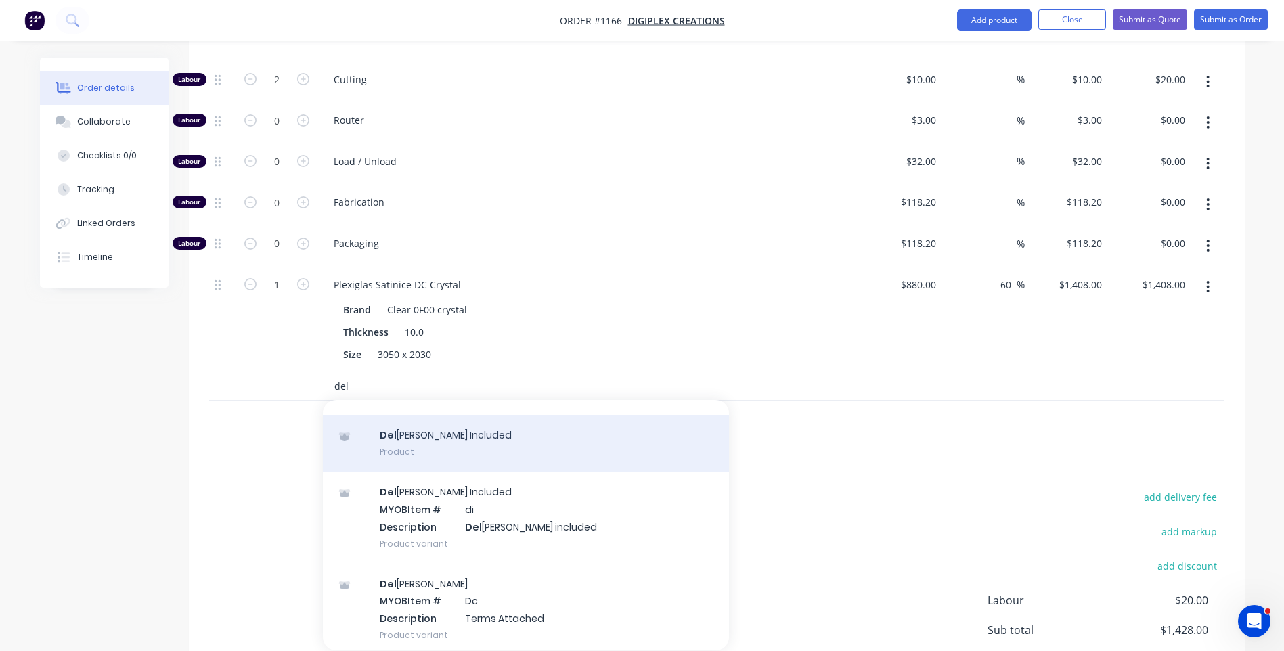
scroll to position [89, 0]
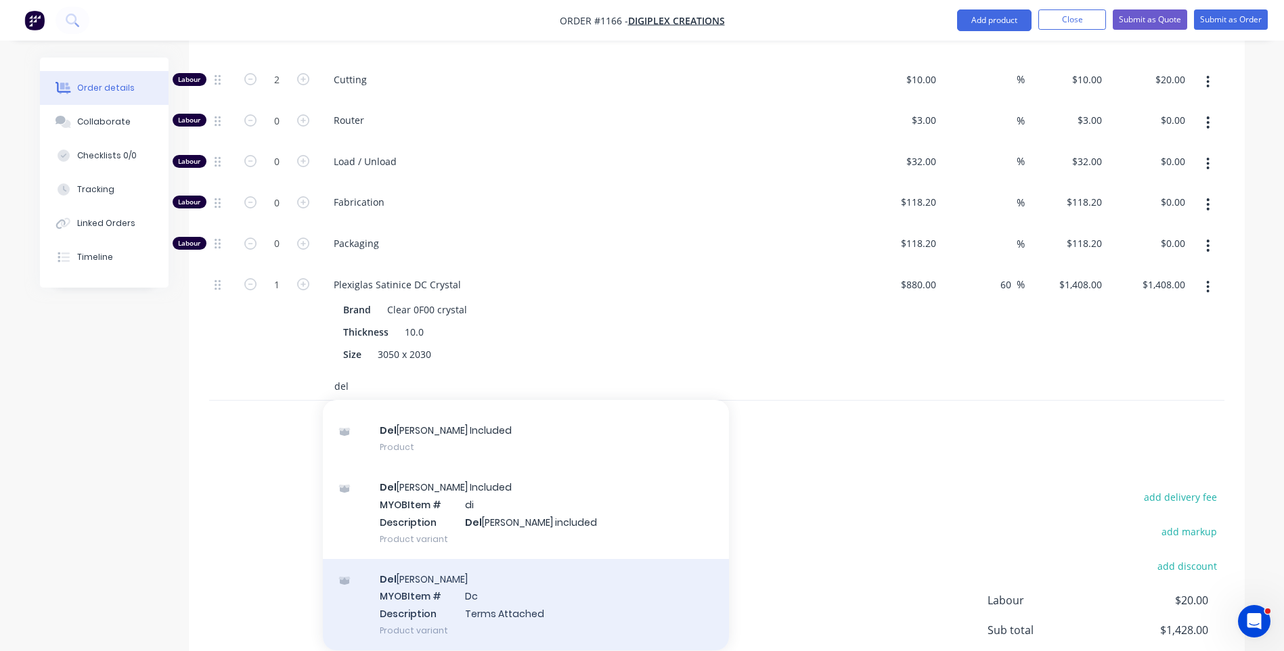
type input "del"
click at [433, 559] on div "Del [PERSON_NAME] MYOB Item # Dc Description Terms Attached Product variant" at bounding box center [526, 604] width 406 height 91
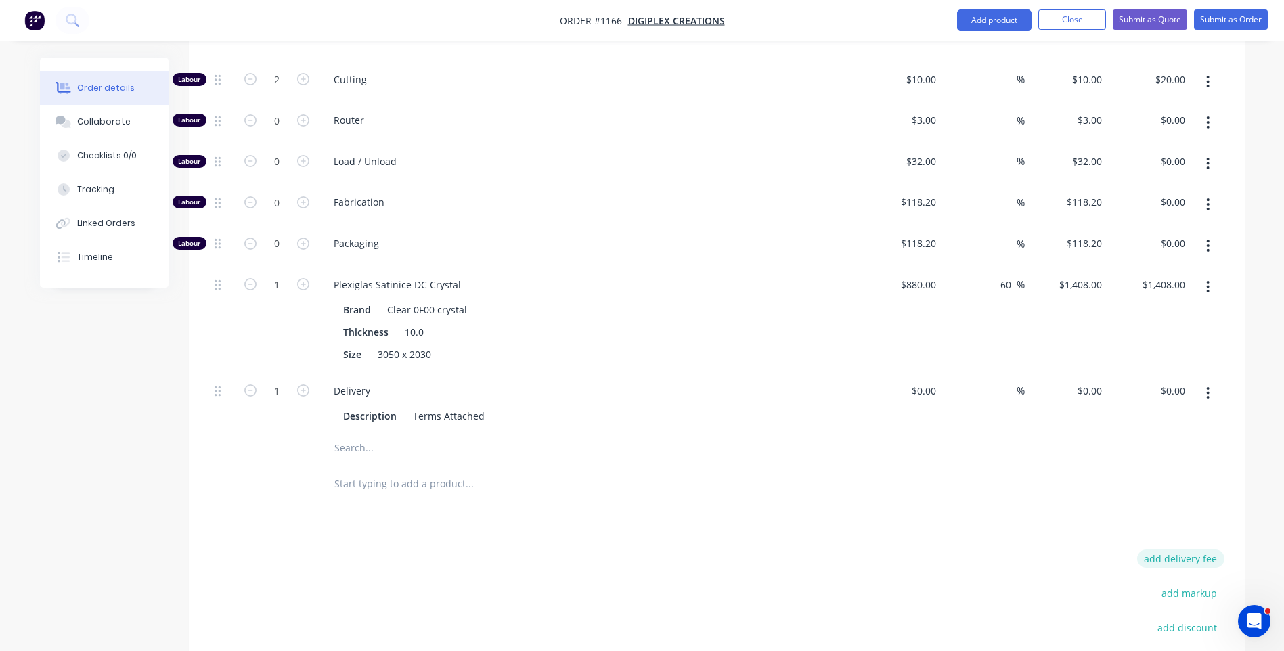
click at [1189, 550] on button "add delivery fee" at bounding box center [1180, 559] width 87 height 18
type input "218"
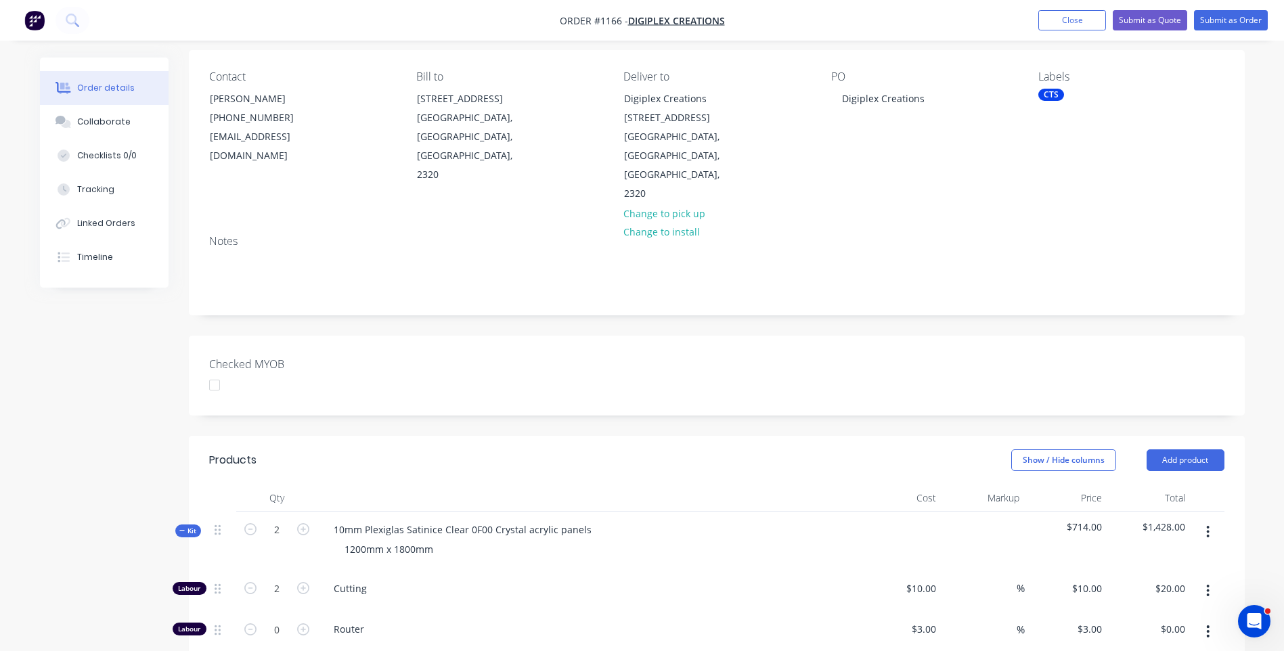
scroll to position [68, 0]
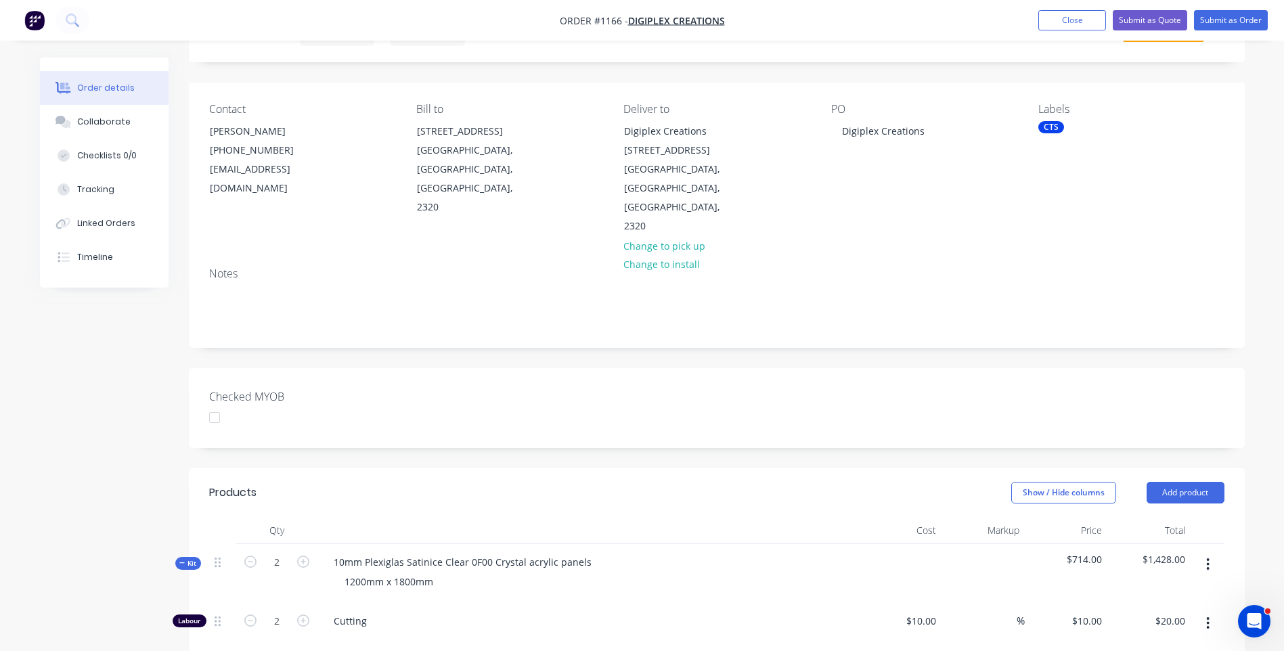
click at [213, 404] on div at bounding box center [214, 417] width 27 height 27
drag, startPoint x: 926, startPoint y: 128, endPoint x: 837, endPoint y: 143, distance: 89.9
click at [837, 143] on div "PO Digiplex Creations" at bounding box center [924, 169] width 186 height 133
click at [809, 257] on div "Notes" at bounding box center [717, 302] width 1056 height 91
click at [1144, 20] on button "Submit as Quote" at bounding box center [1150, 20] width 74 height 20
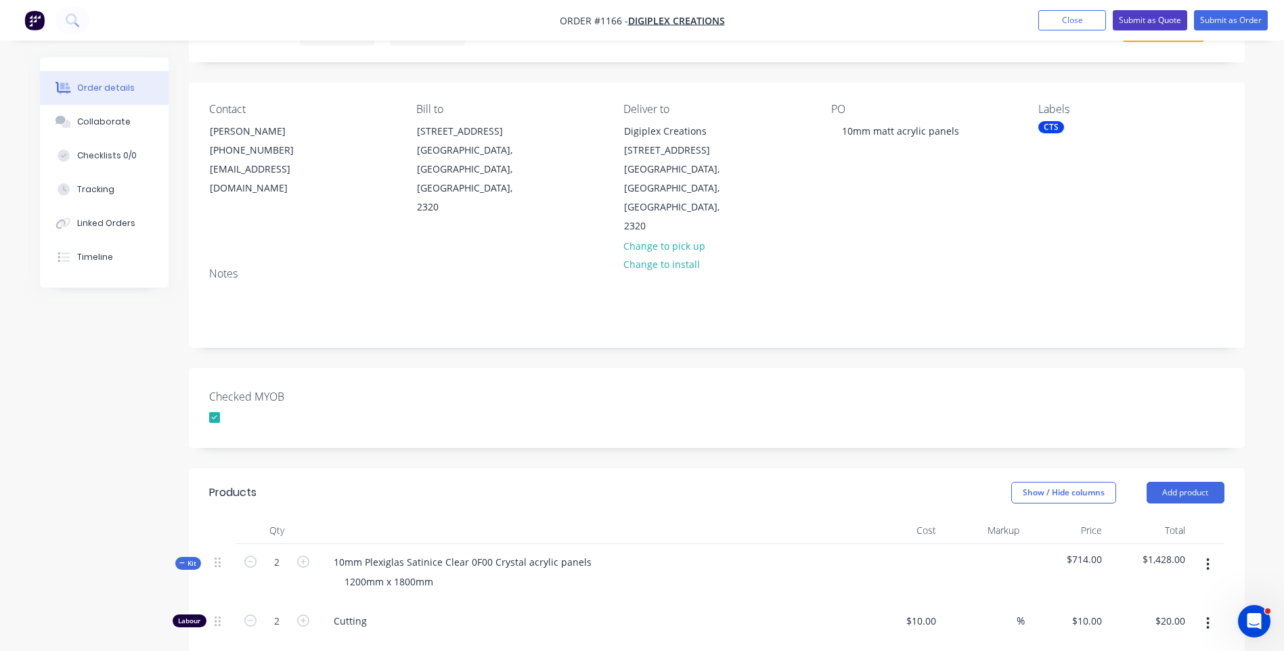
scroll to position [0, 0]
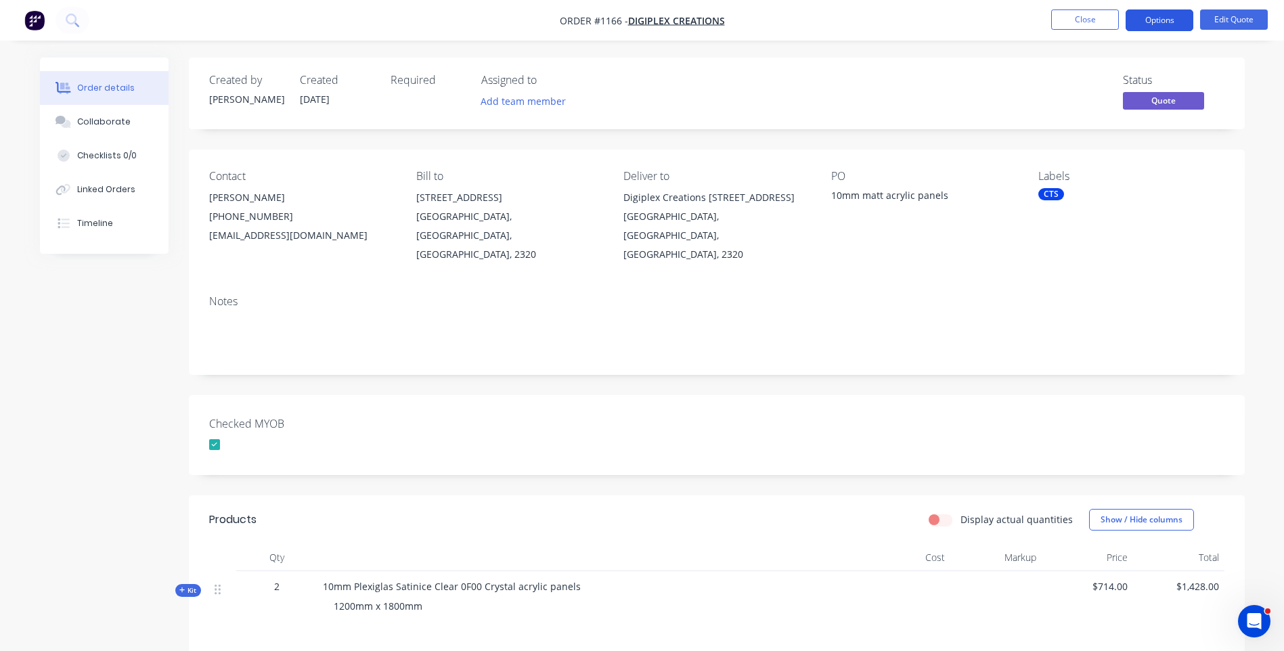
click at [1163, 20] on button "Options" at bounding box center [1160, 20] width 68 height 22
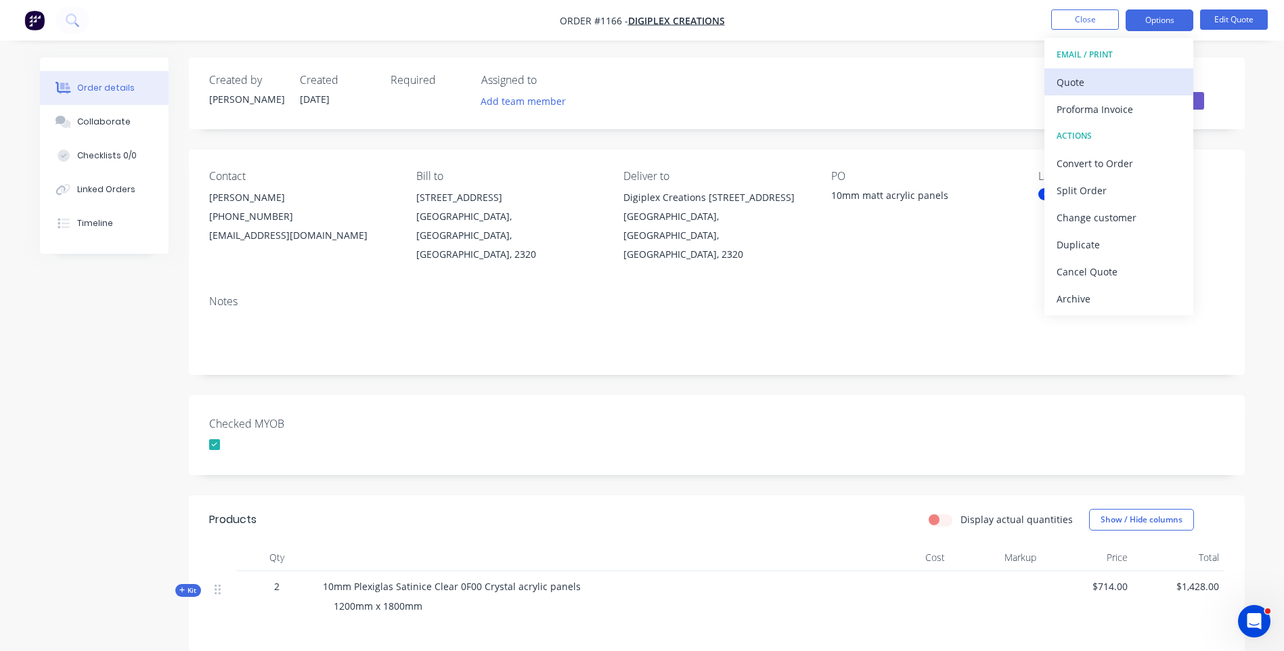
click at [1084, 84] on div "Quote" at bounding box center [1119, 82] width 125 height 20
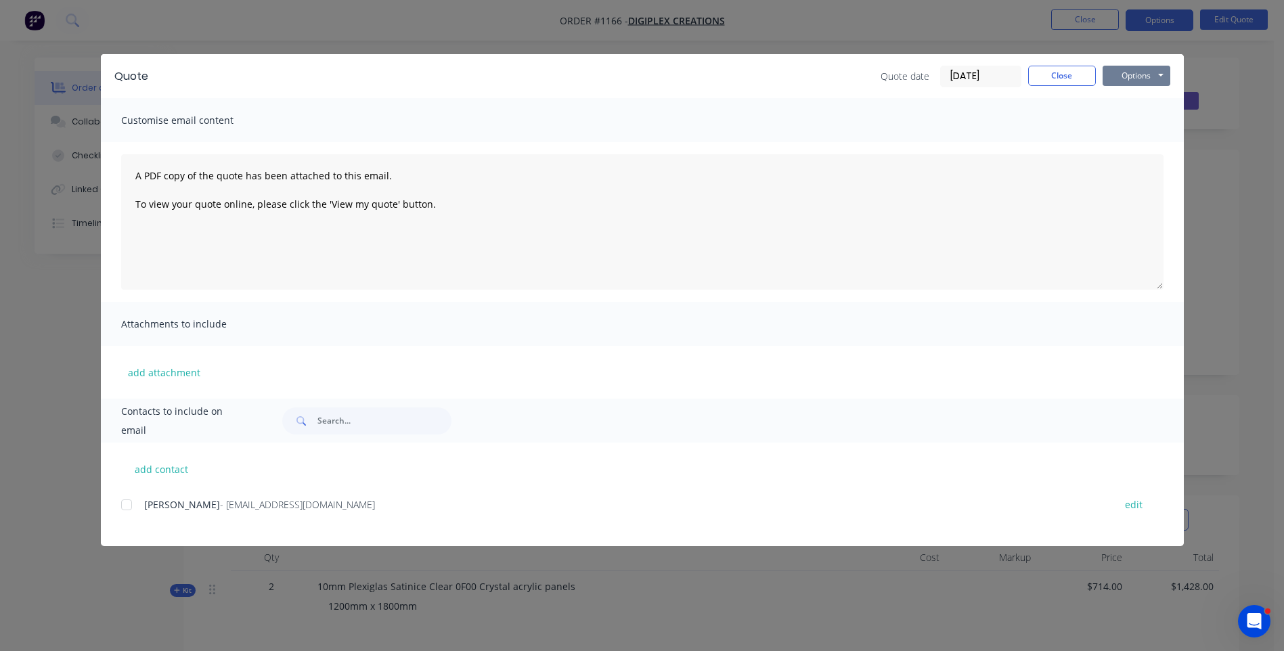
click at [1127, 75] on button "Options" at bounding box center [1137, 76] width 68 height 20
click at [1143, 107] on button "Preview" at bounding box center [1146, 100] width 87 height 22
click at [121, 582] on div "Quote Quote date [DATE] Close Options Preview Print Email Customise email conte…" at bounding box center [642, 325] width 1284 height 651
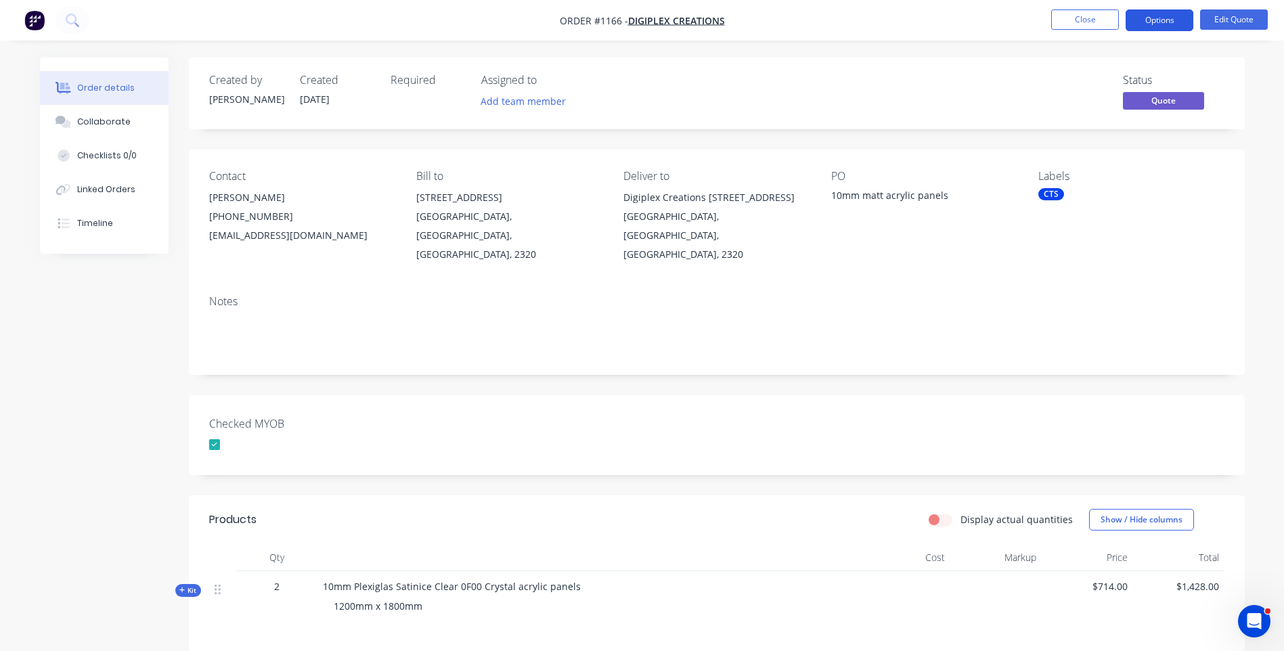
click at [1156, 20] on button "Options" at bounding box center [1160, 20] width 68 height 22
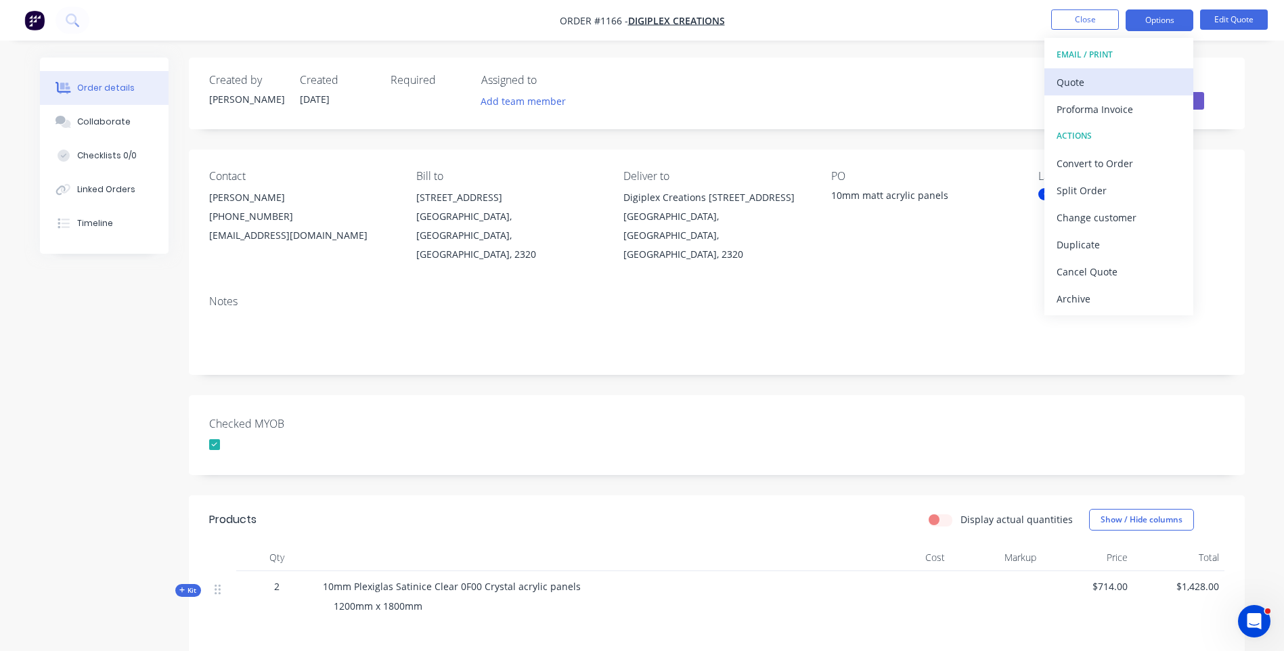
click at [1059, 86] on div "Quote" at bounding box center [1119, 82] width 125 height 20
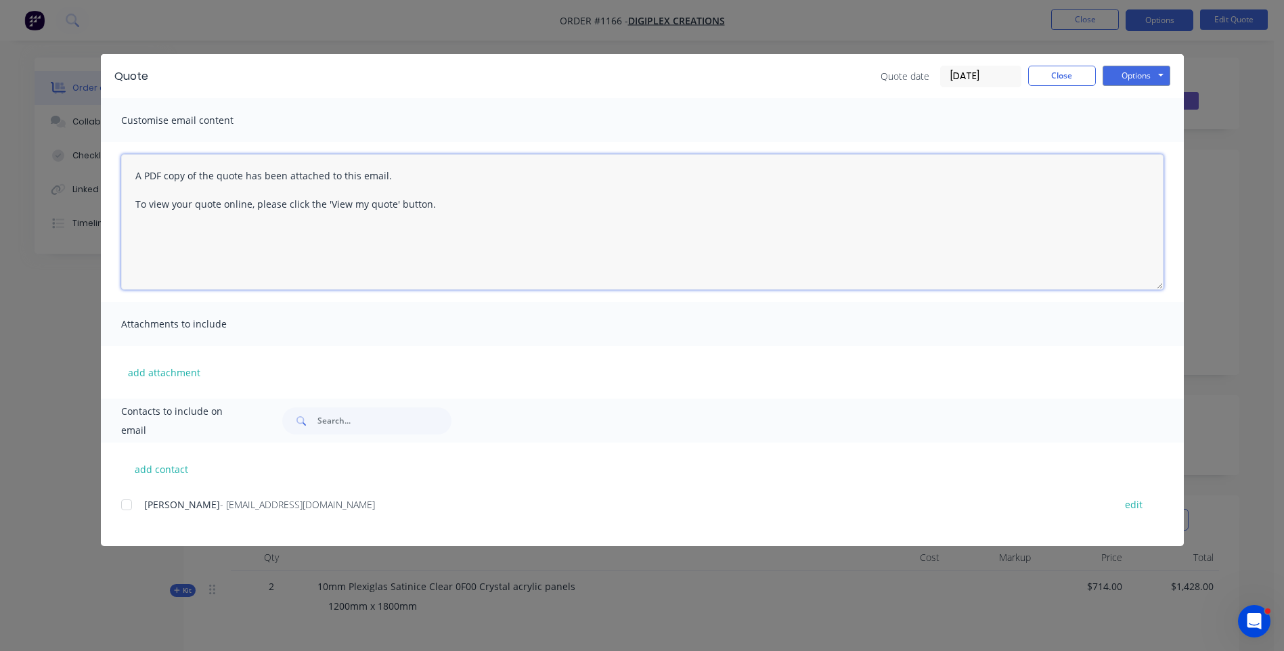
paste textarea "Hi, Please contact us if you have any questions. Regards, [PERSON_NAME] [EMAIL_…"
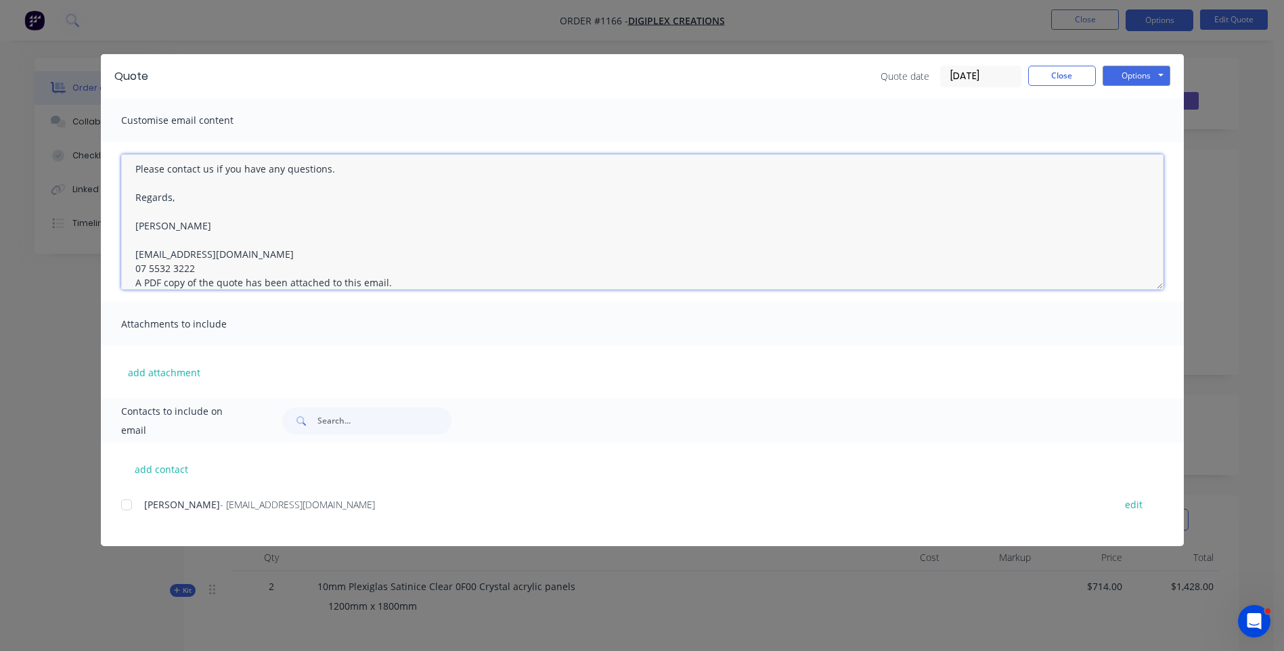
click at [204, 267] on textarea "Hi, Please contact us if you have any questions. Regards, [PERSON_NAME] [EMAIL_…" at bounding box center [642, 221] width 1043 height 135
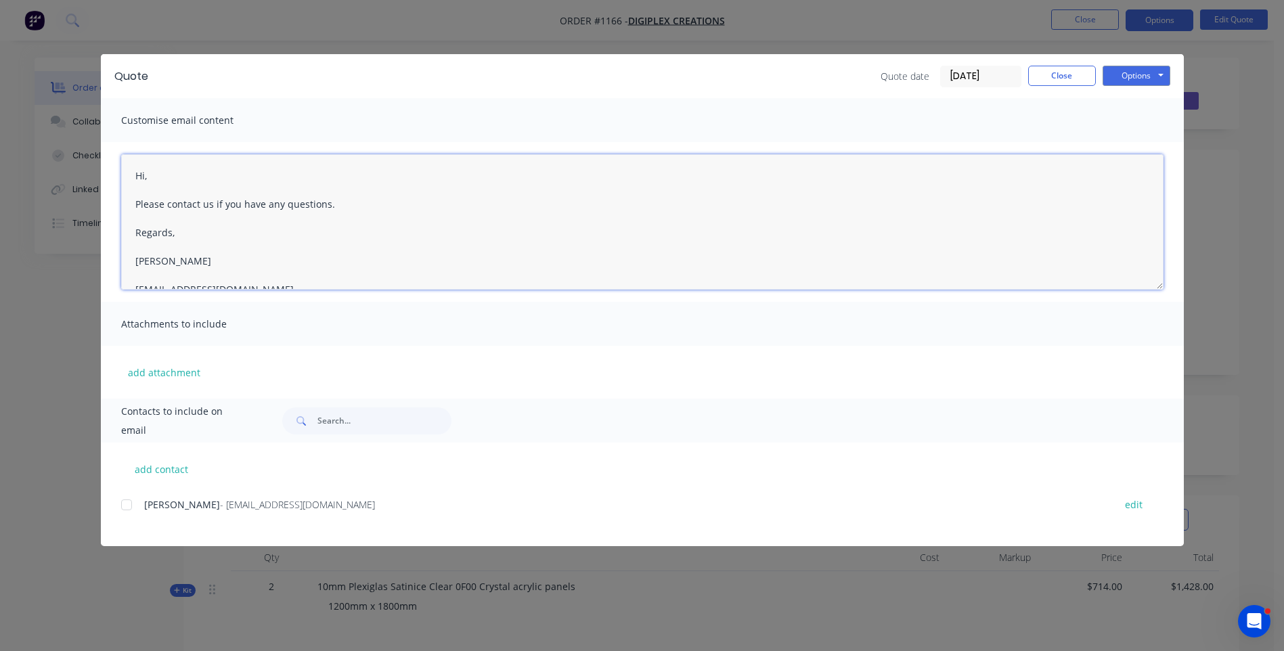
click at [151, 175] on textarea "Hi, Please contact us if you have any questions. Regards, [PERSON_NAME] [EMAIL_…" at bounding box center [642, 221] width 1043 height 135
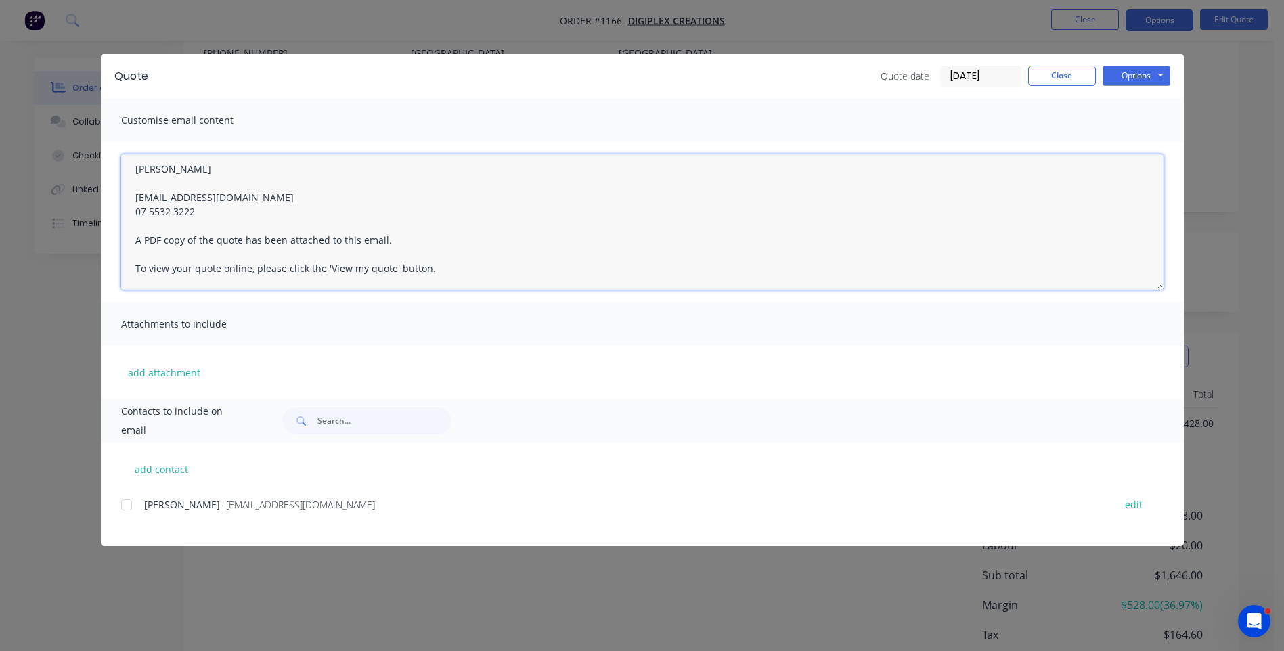
scroll to position [203, 0]
click at [127, 503] on div at bounding box center [126, 505] width 27 height 27
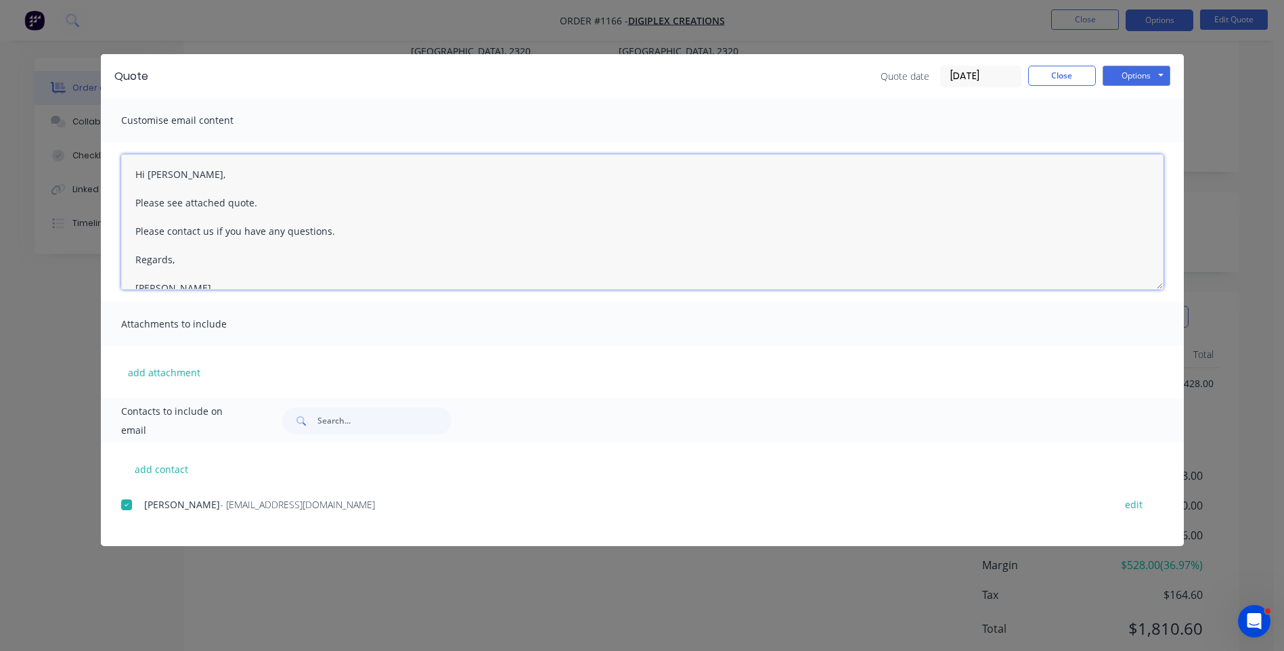
scroll to position [0, 0]
type textarea "Hi [PERSON_NAME], Please see attached quote. Please contact us if you have any …"
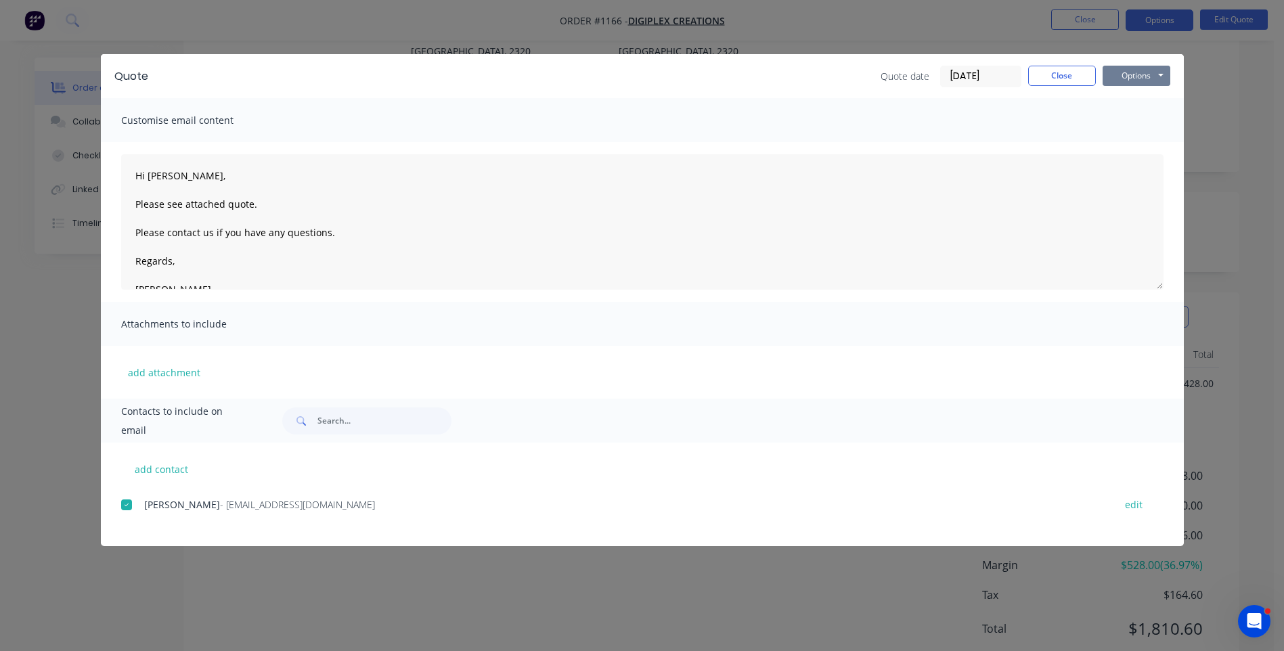
click at [1130, 74] on button "Options" at bounding box center [1137, 76] width 68 height 20
click at [1127, 145] on button "Email" at bounding box center [1146, 144] width 87 height 22
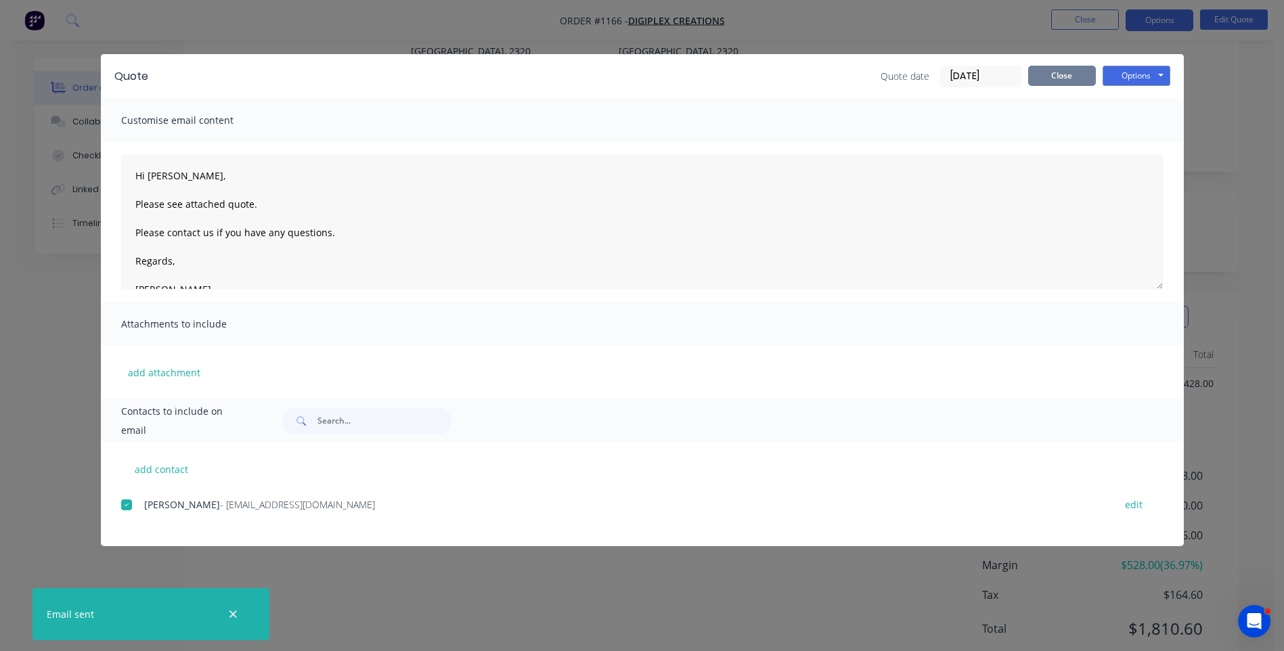
click at [1063, 81] on button "Close" at bounding box center [1062, 76] width 68 height 20
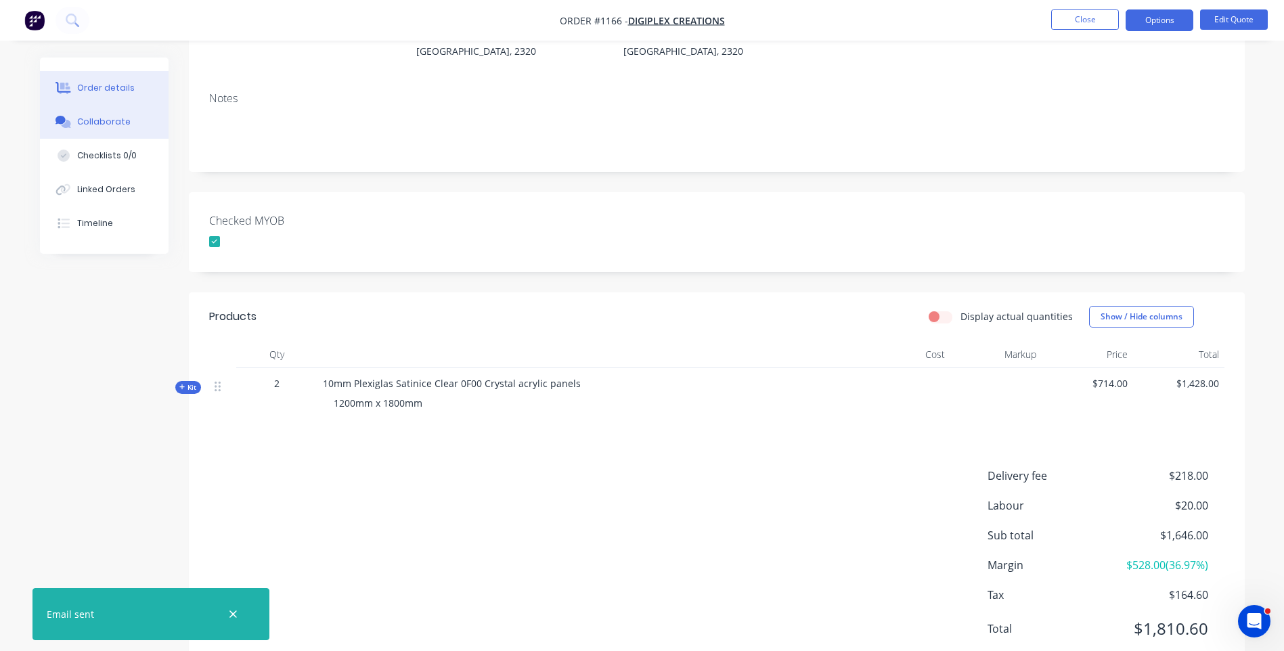
click at [83, 120] on div "Collaborate" at bounding box center [103, 122] width 53 height 12
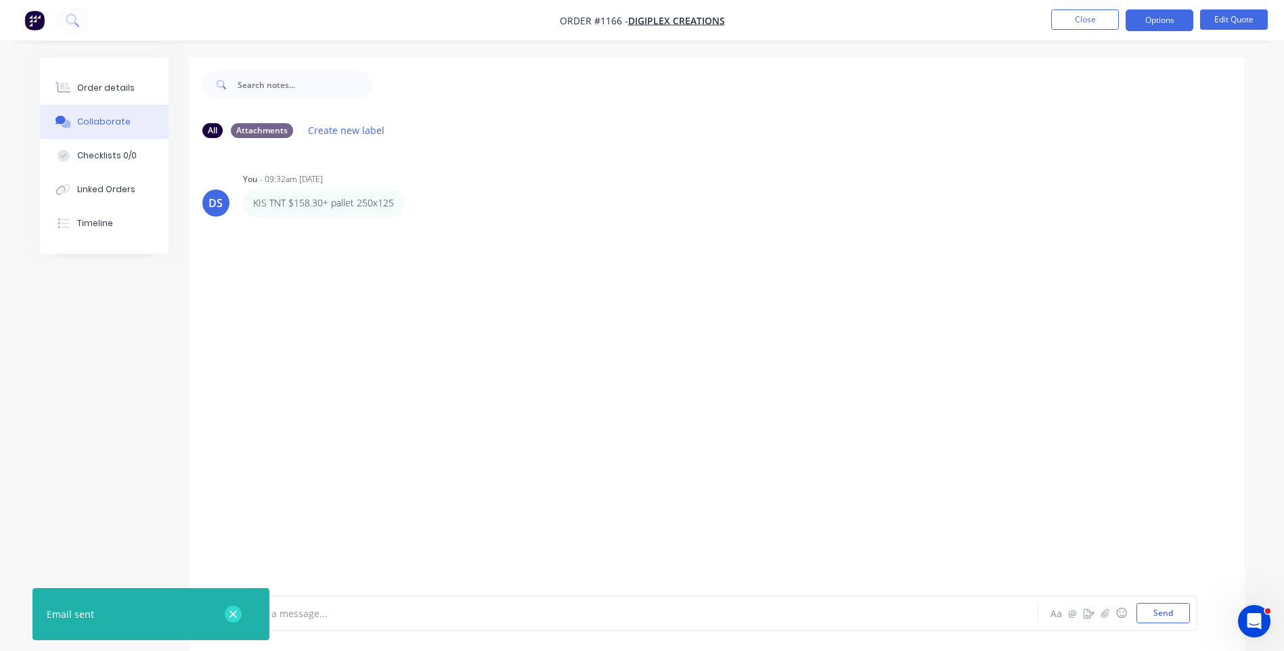
click at [229, 609] on icon "button" at bounding box center [233, 615] width 9 height 12
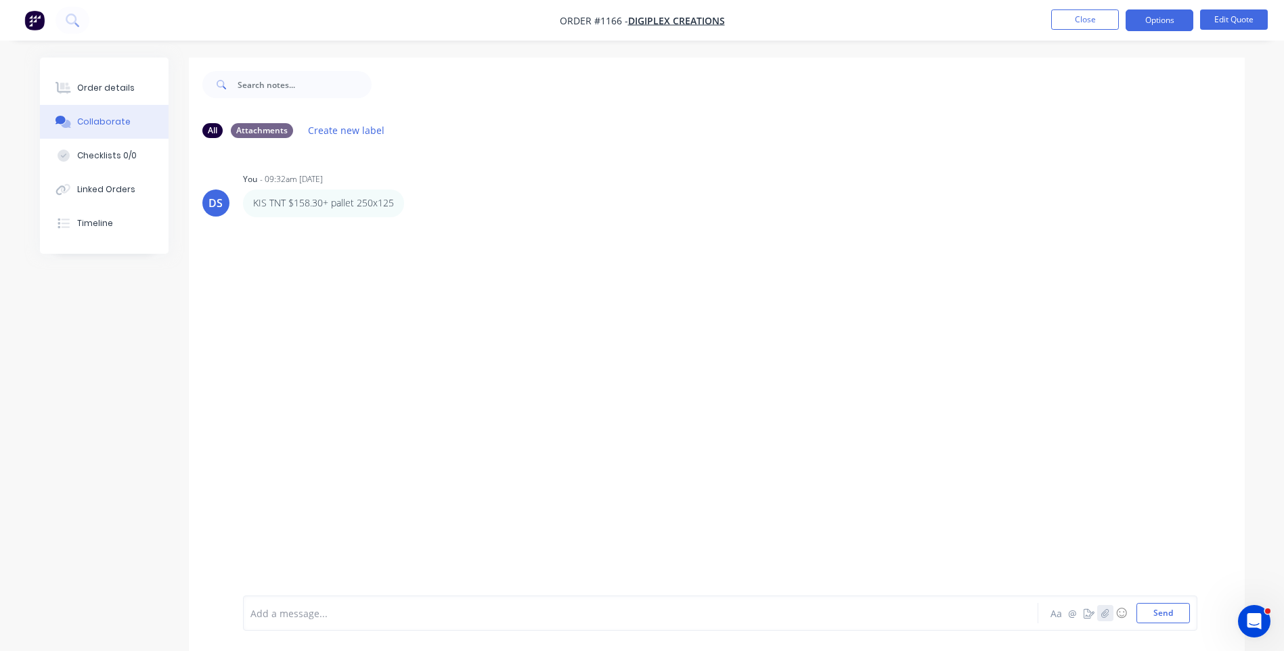
click at [1102, 611] on icon "button" at bounding box center [1105, 613] width 8 height 9
click at [1173, 616] on button "Send" at bounding box center [1163, 613] width 53 height 20
click at [104, 87] on div "Order details" at bounding box center [106, 88] width 58 height 12
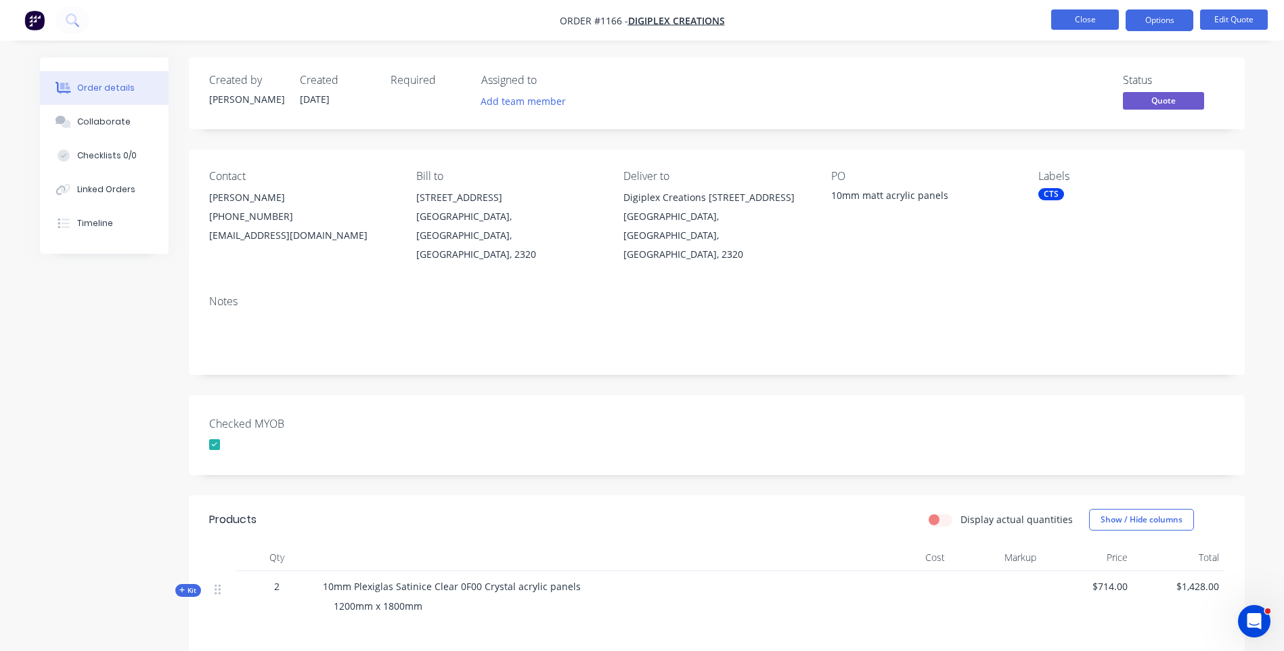
click at [1088, 24] on button "Close" at bounding box center [1085, 19] width 68 height 20
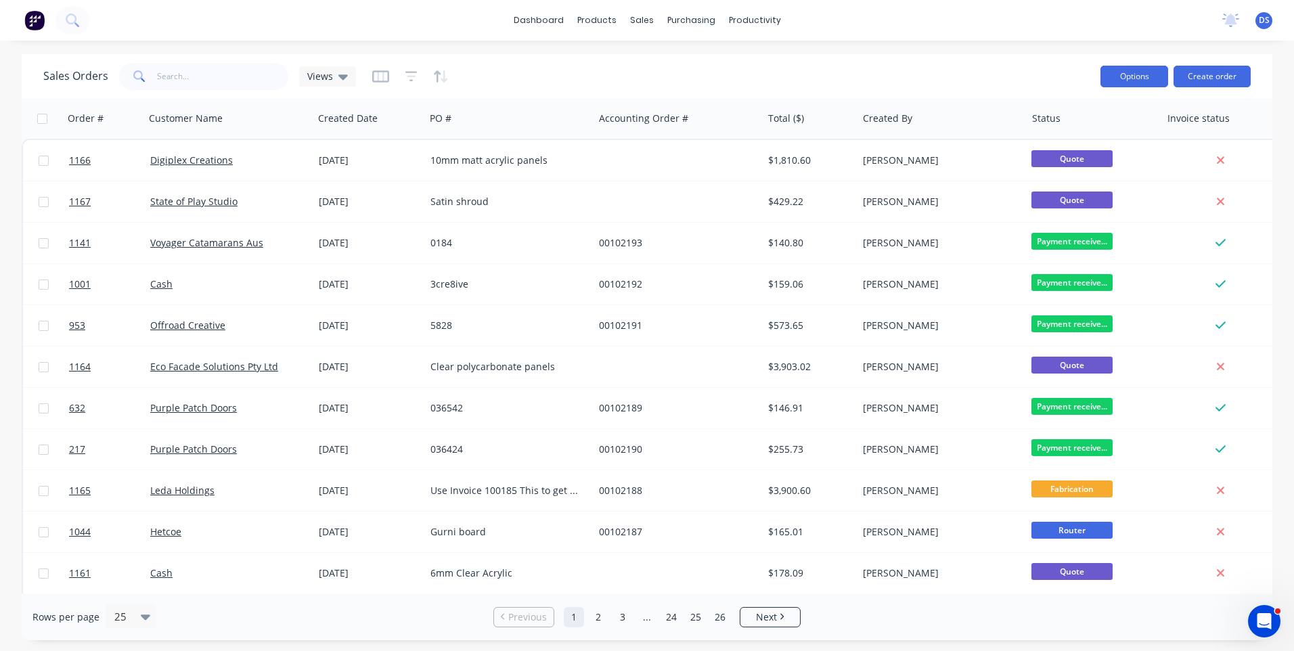
click at [1142, 76] on button "Options" at bounding box center [1135, 77] width 68 height 22
click at [1209, 77] on button "Create order" at bounding box center [1212, 77] width 77 height 22
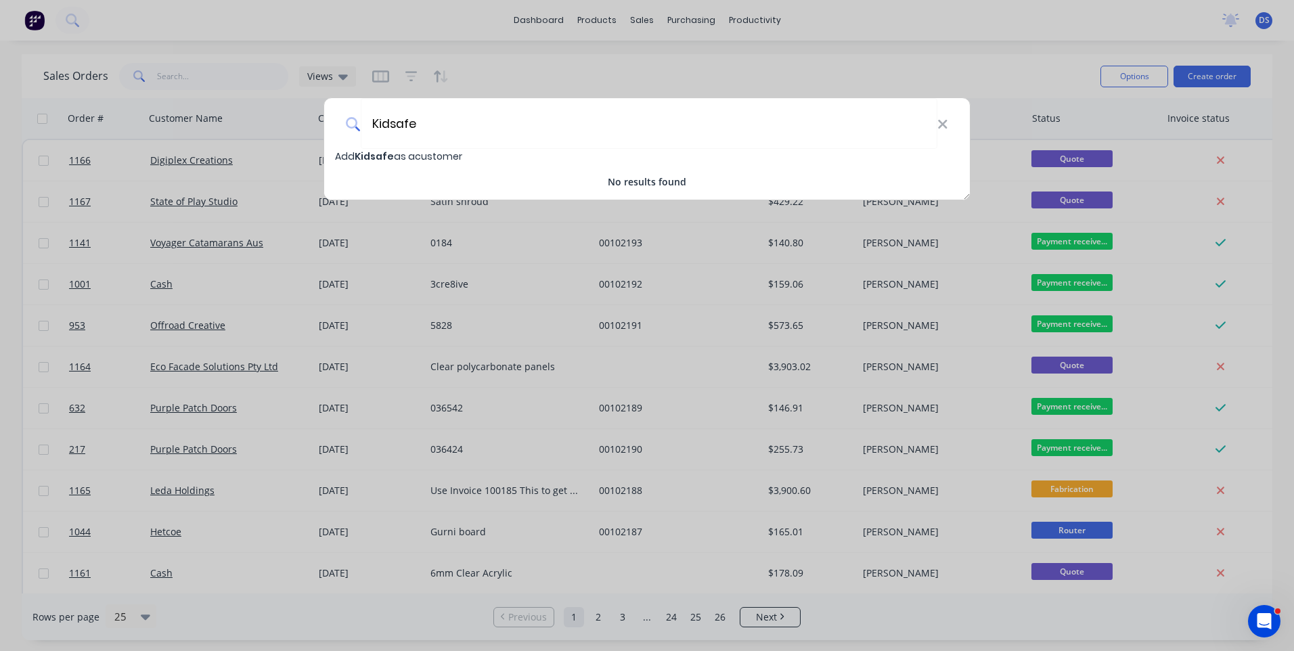
type input "Kidsafe"
click at [211, 24] on div "Kidsafe Add Kidsafe as a customer No results found" at bounding box center [647, 325] width 1294 height 651
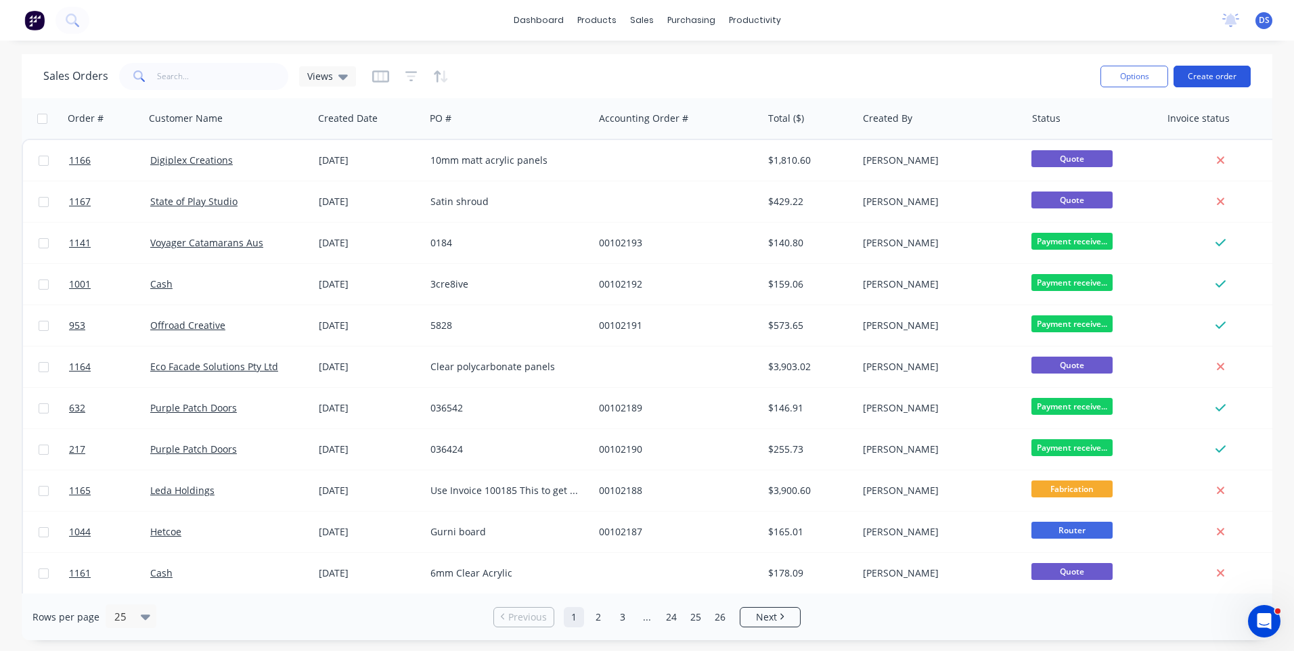
click at [1202, 76] on button "Create order" at bounding box center [1212, 77] width 77 height 22
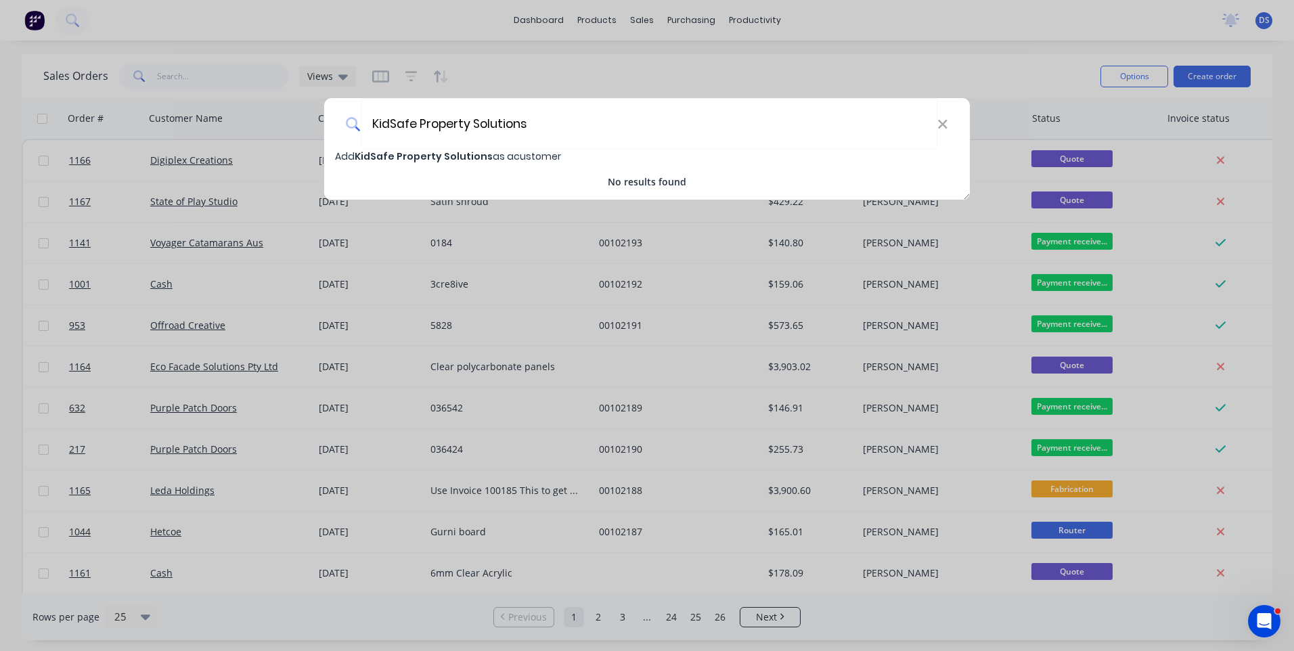
type input "KidSafe Property Solutions"
click at [413, 156] on span "KidSafe Property Solutions" at bounding box center [424, 157] width 138 height 14
select select "AU"
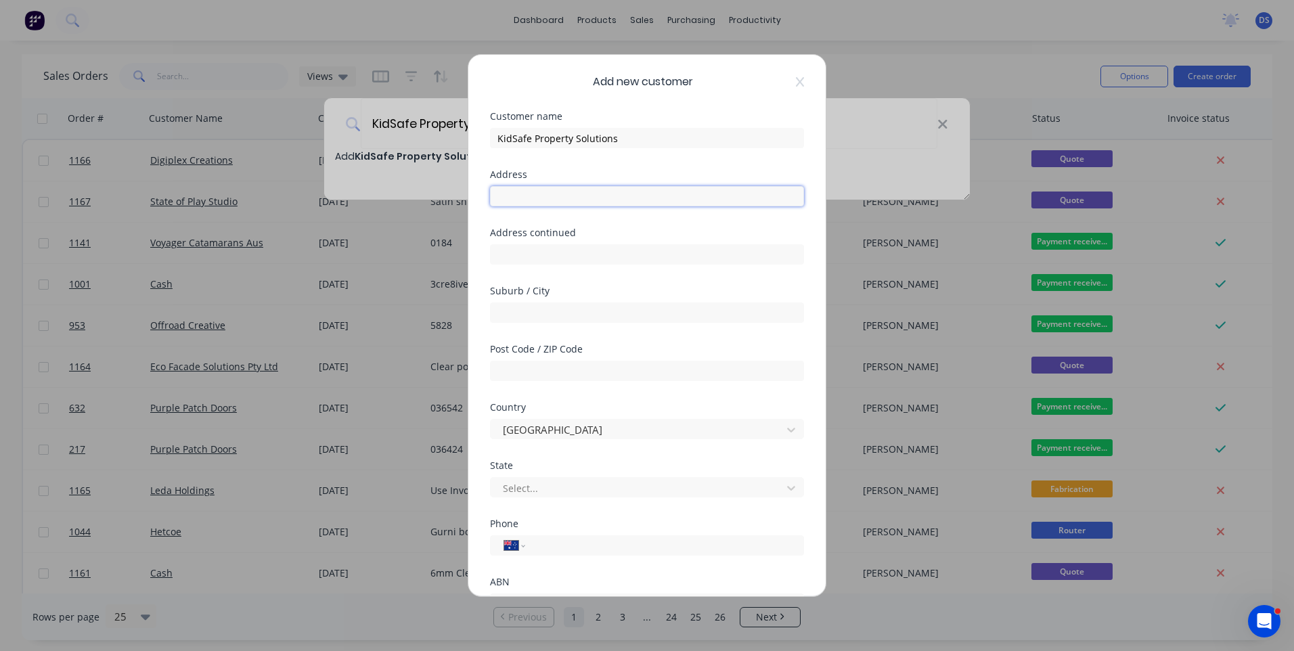
click at [555, 202] on input "text" at bounding box center [647, 196] width 314 height 20
click at [559, 485] on div at bounding box center [639, 488] width 274 height 17
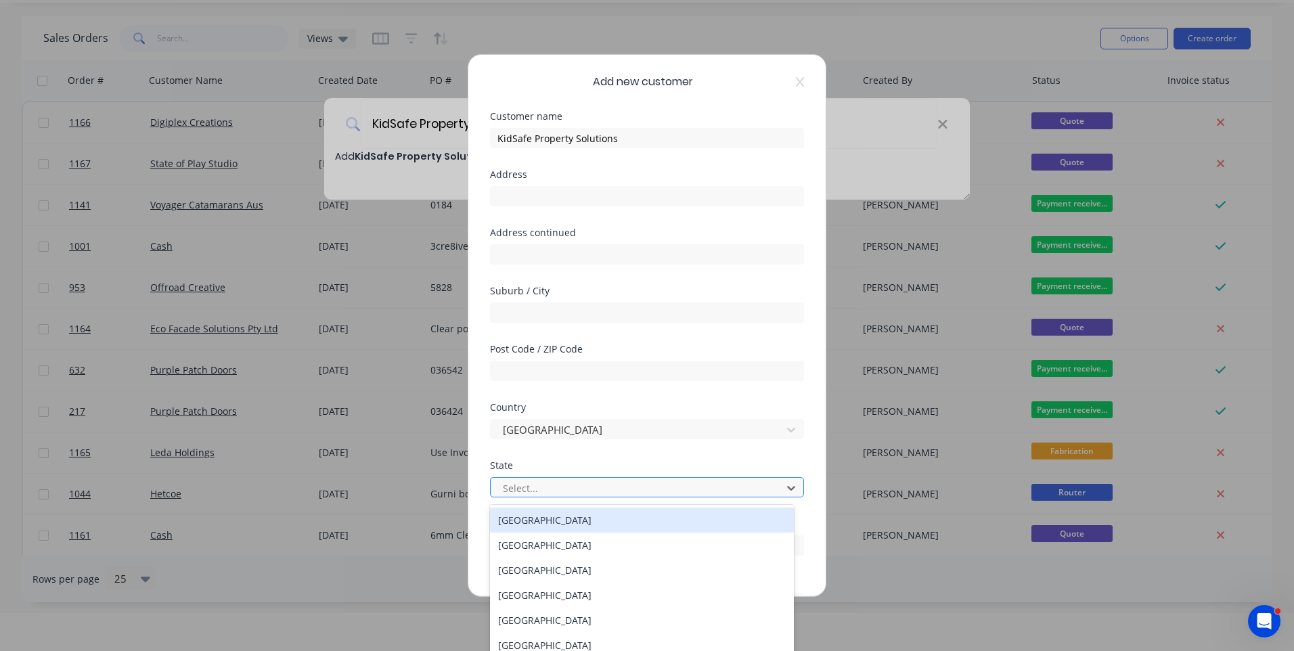
scroll to position [40, 0]
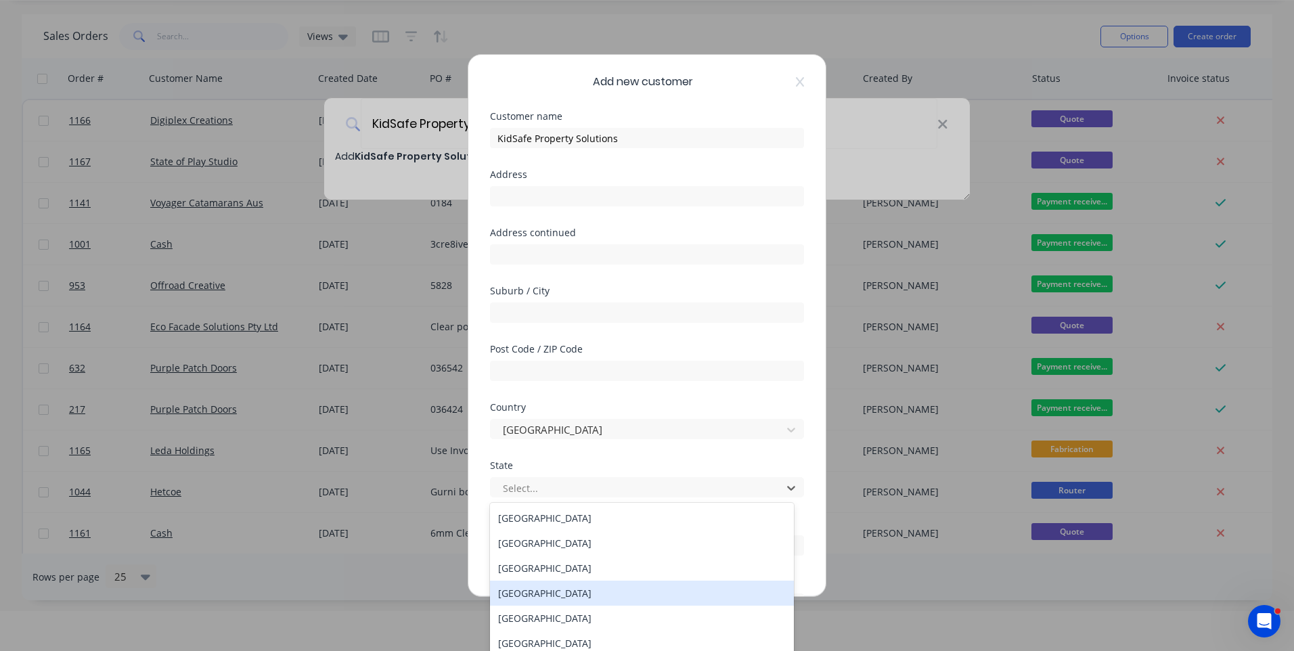
click at [538, 592] on div "Queensland" at bounding box center [642, 593] width 304 height 25
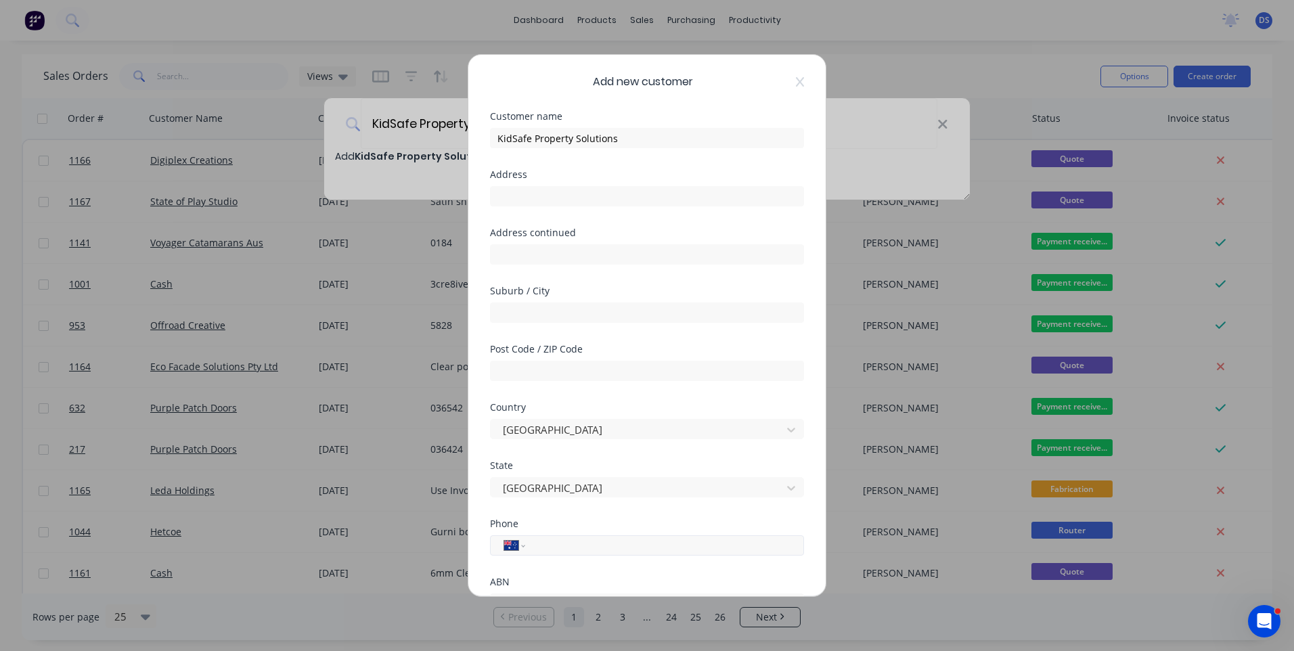
click at [580, 547] on input "tel" at bounding box center [662, 546] width 255 height 16
click at [532, 592] on div at bounding box center [647, 602] width 314 height 24
paste input "0467 505 915"
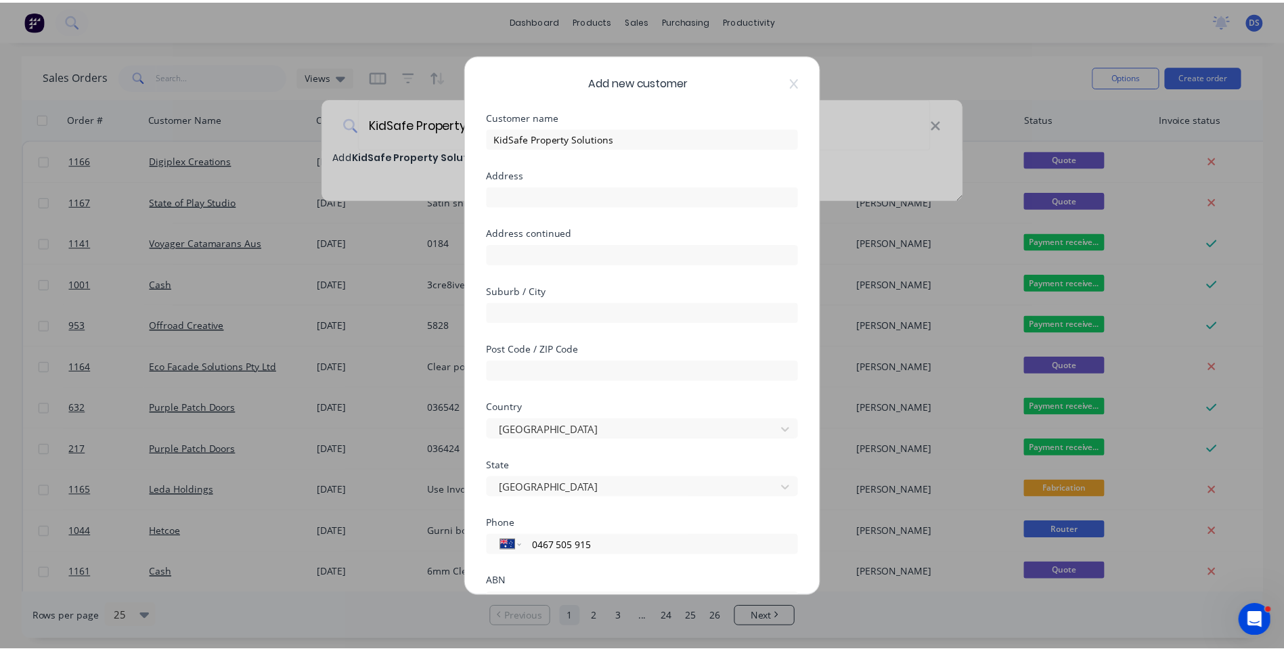
scroll to position [119, 0]
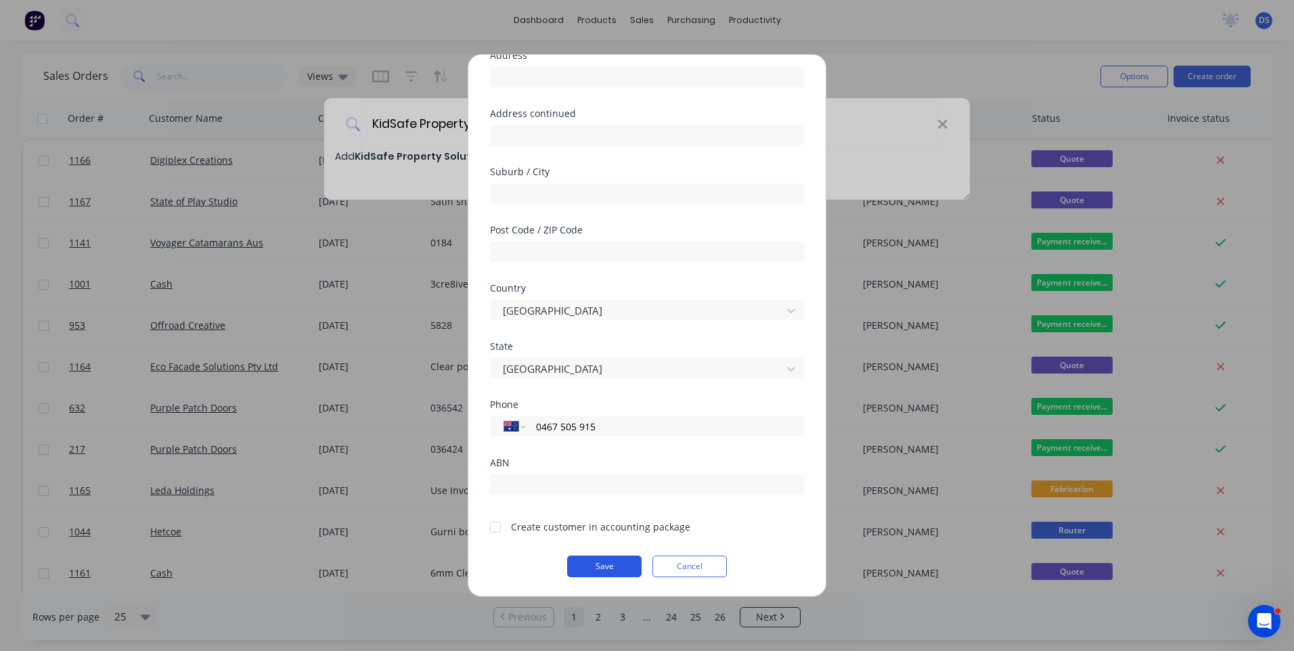
type input "0467 505 915"
click at [605, 566] on button "Save" at bounding box center [604, 567] width 74 height 22
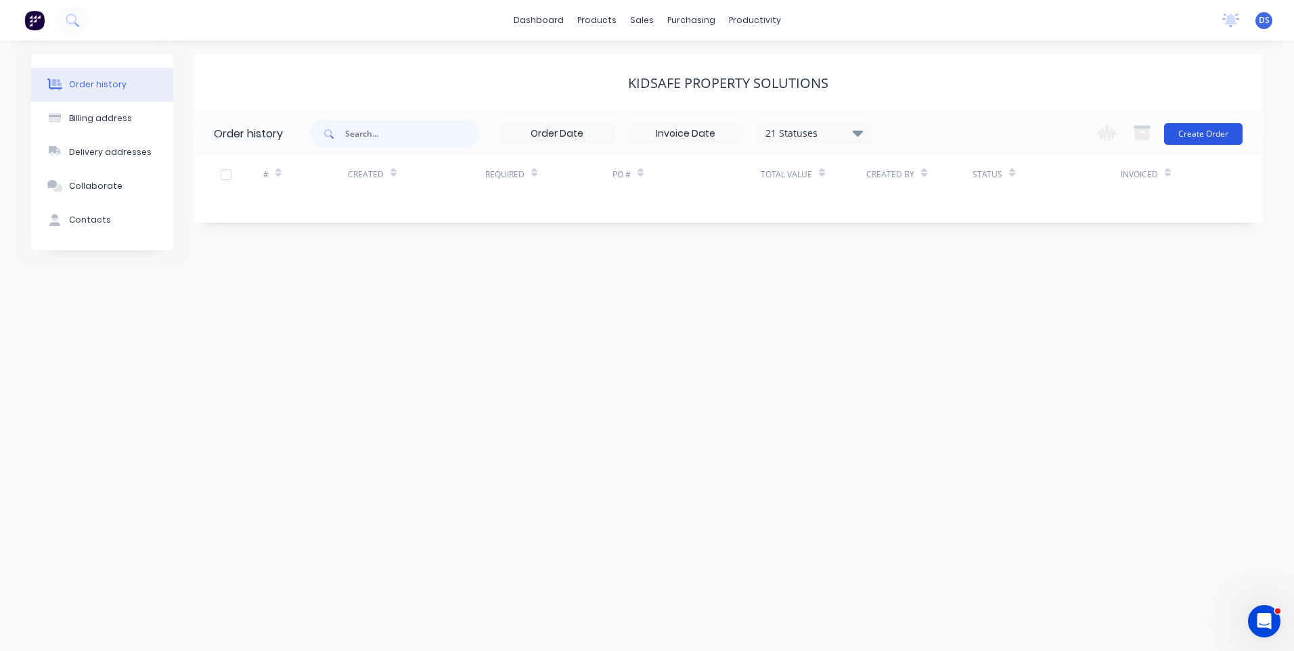
click at [1192, 137] on button "Create Order" at bounding box center [1203, 134] width 79 height 22
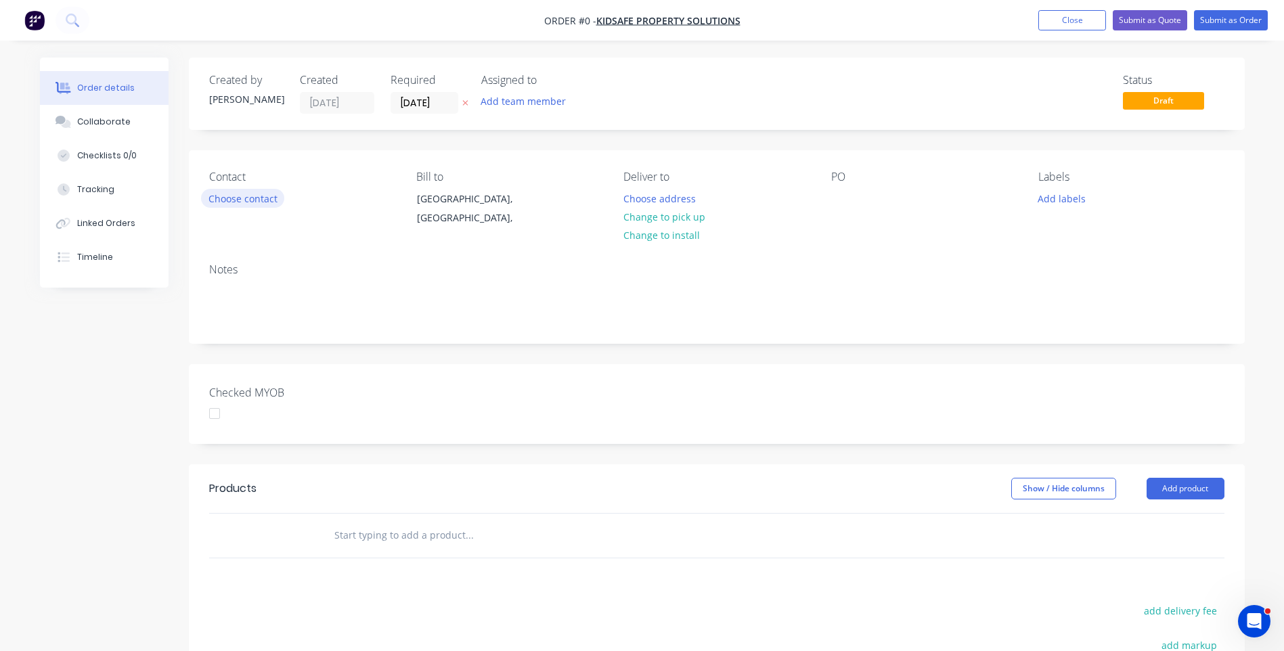
click at [249, 202] on button "Choose contact" at bounding box center [242, 198] width 83 height 18
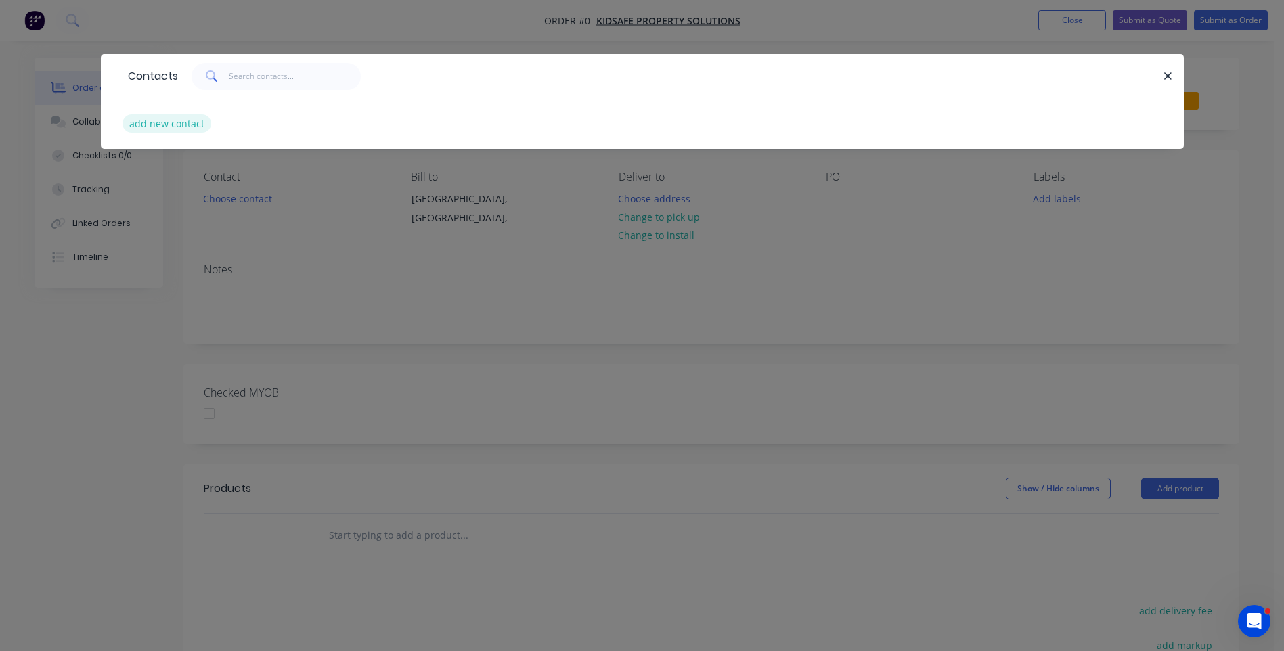
click at [177, 123] on button "add new contact" at bounding box center [167, 123] width 89 height 18
select select "AU"
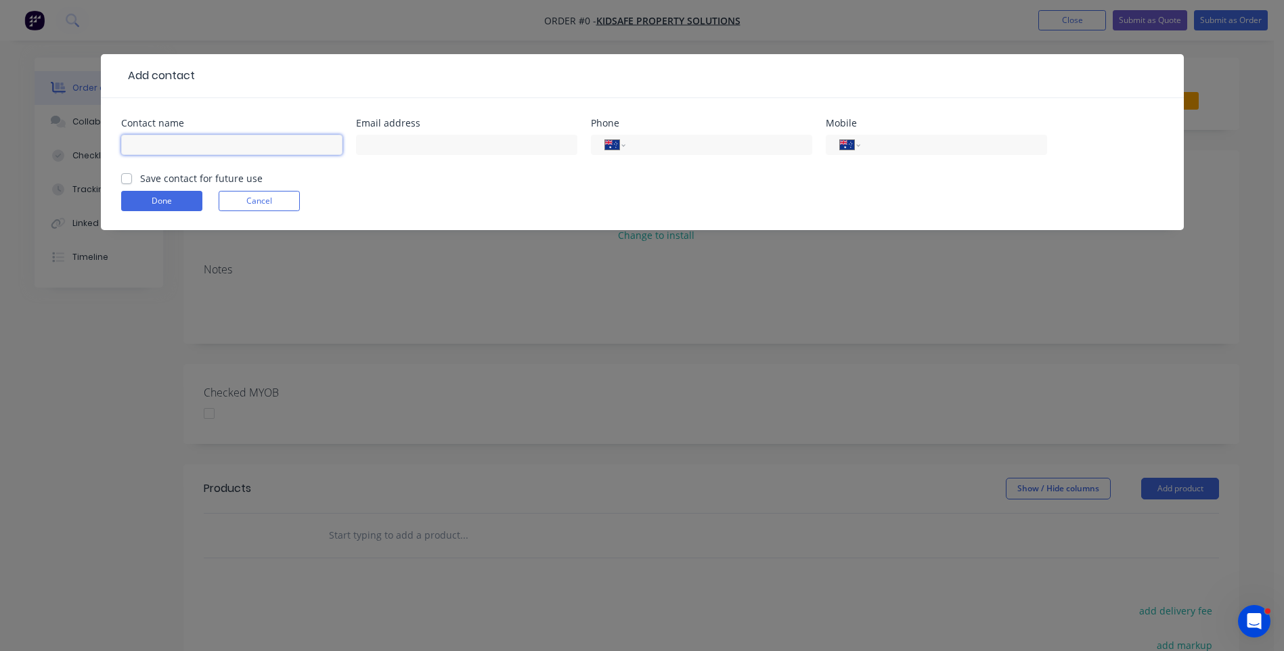
click at [182, 142] on input "text" at bounding box center [231, 145] width 221 height 20
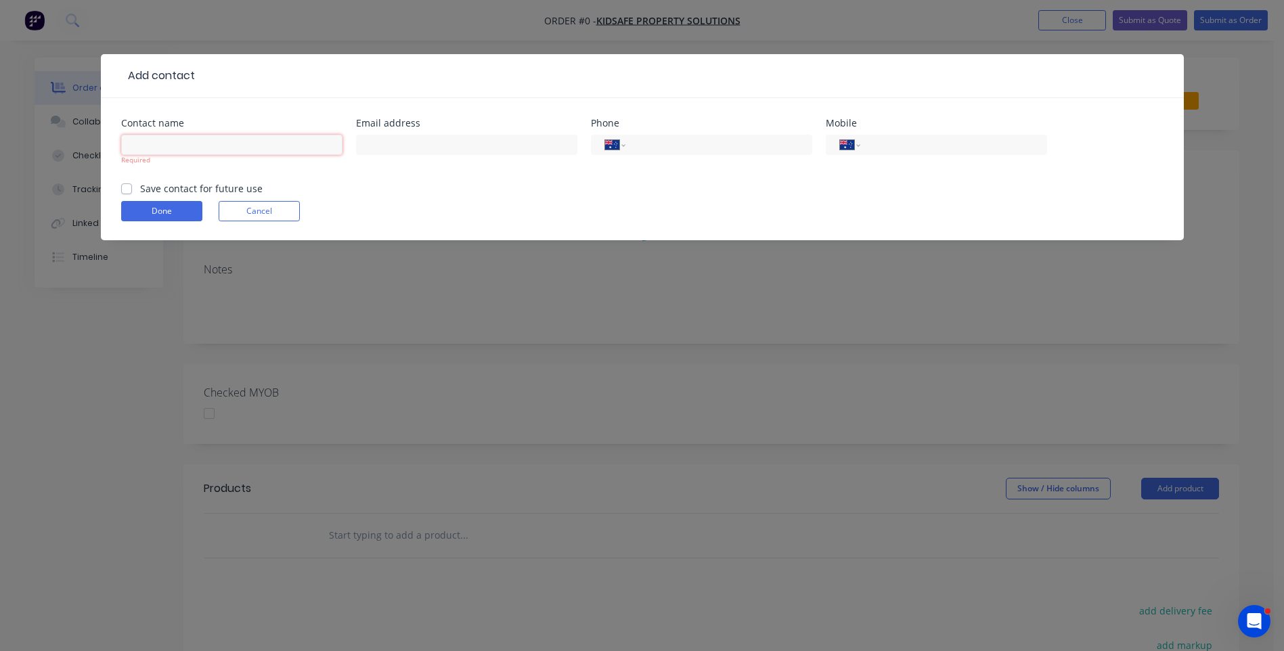
click at [180, 147] on input "text" at bounding box center [231, 145] width 221 height 20
type input "Benjamin Harris"
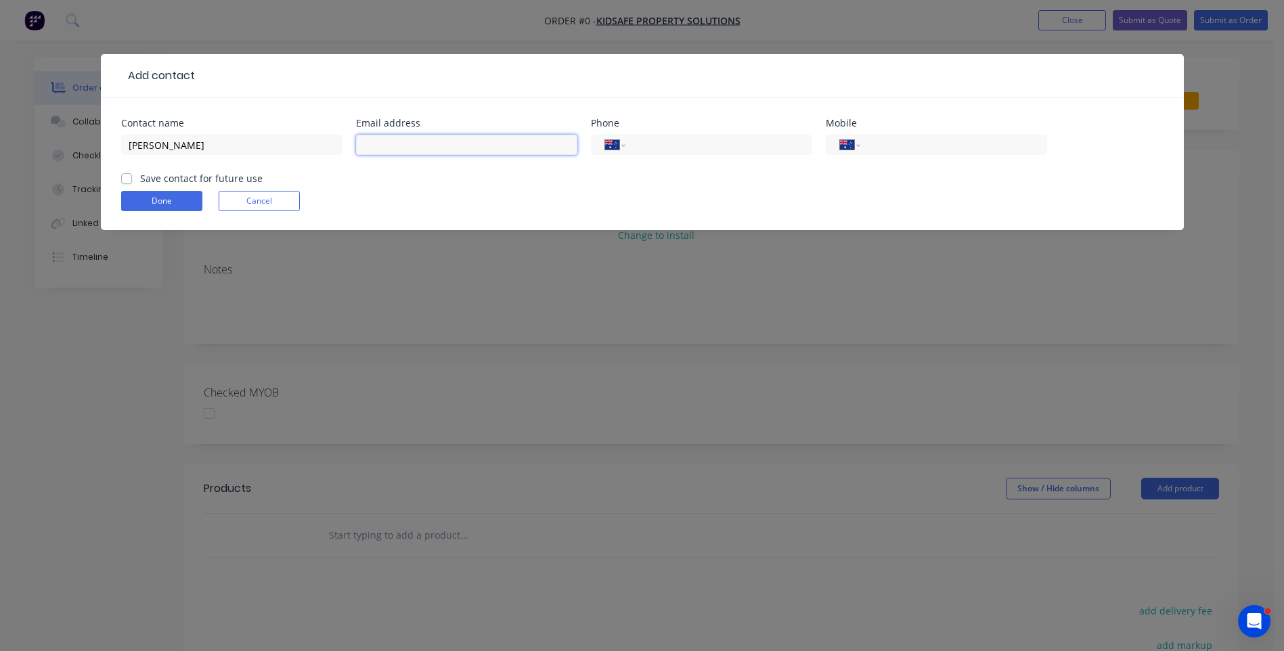
click at [400, 142] on input "text" at bounding box center [466, 145] width 221 height 20
click at [211, 62] on header "Add contact" at bounding box center [642, 76] width 1083 height 44
paste input "0467 505 915 info@kidsafepropertysolutions.com"
drag, startPoint x: 408, startPoint y: 144, endPoint x: 358, endPoint y: 141, distance: 49.5
click at [358, 141] on input "0467 505 915 info@kidsafepropertysolutions.com" at bounding box center [466, 145] width 221 height 20
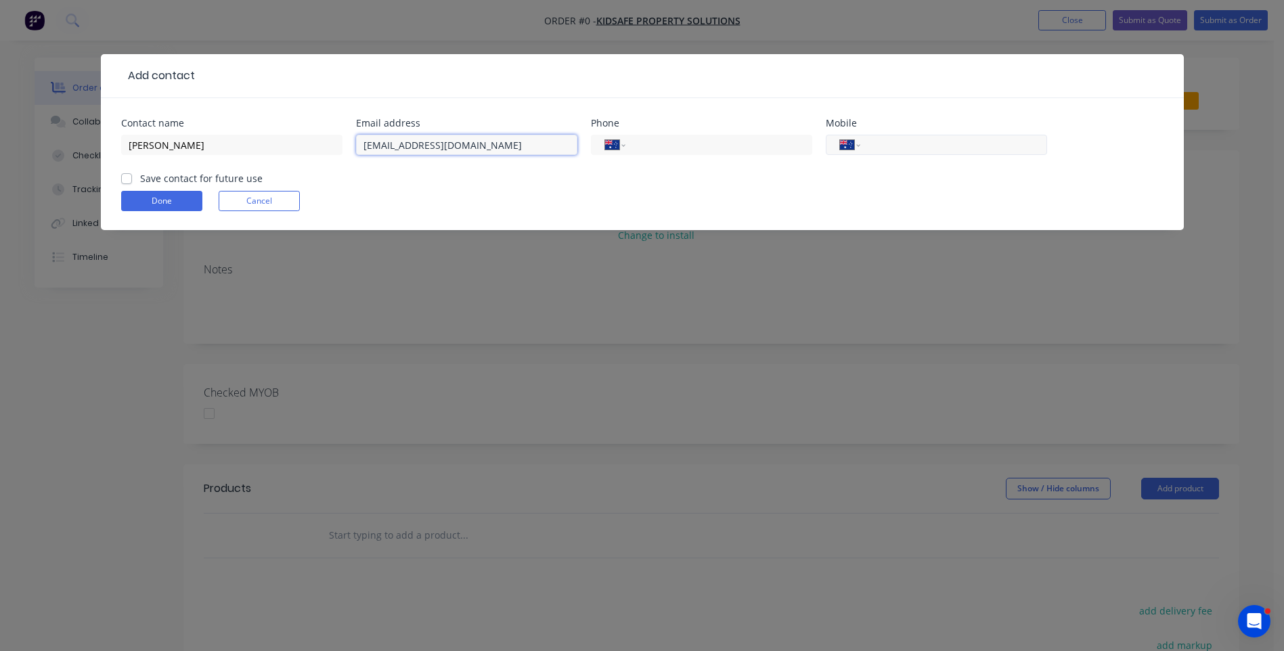
type input "info@kidsafepropertysolutions.com"
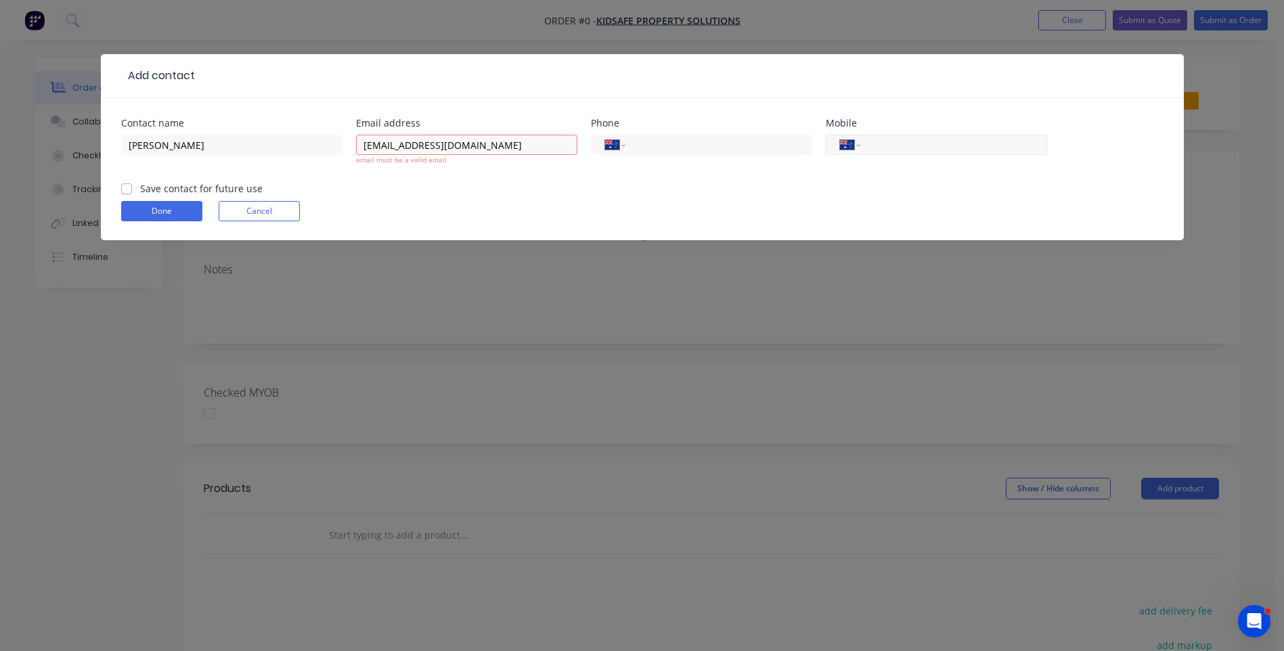
paste input "0467 505 915"
type input "0467 505 915"
click at [364, 144] on input "info@kidsafepropertysolutions.com" at bounding box center [466, 145] width 221 height 20
type input "info@kidsafepropertysolutions.com"
click at [127, 189] on form "Contact name Benjamin Harris Email address info@kidsafepropertysolutions.com em…" at bounding box center [642, 179] width 1043 height 122
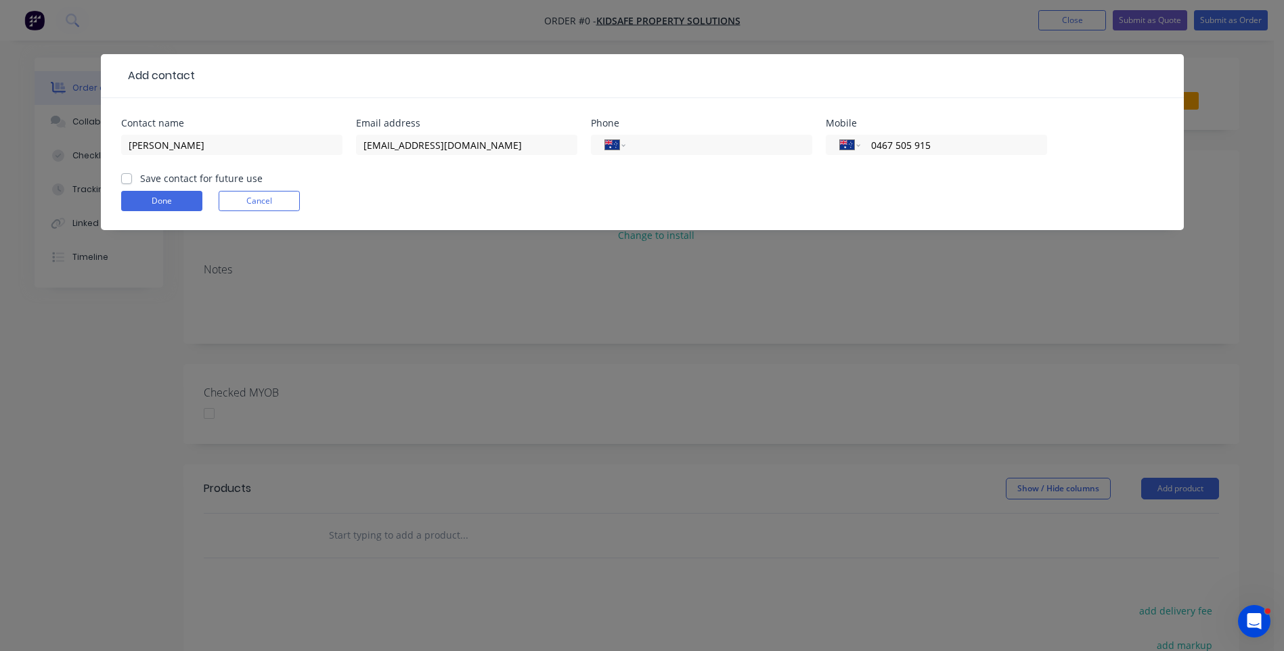
click at [140, 181] on label "Save contact for future use" at bounding box center [201, 178] width 123 height 14
click at [126, 181] on input "Save contact for future use" at bounding box center [126, 177] width 11 height 13
checkbox input "true"
click at [165, 201] on button "Done" at bounding box center [161, 201] width 81 height 20
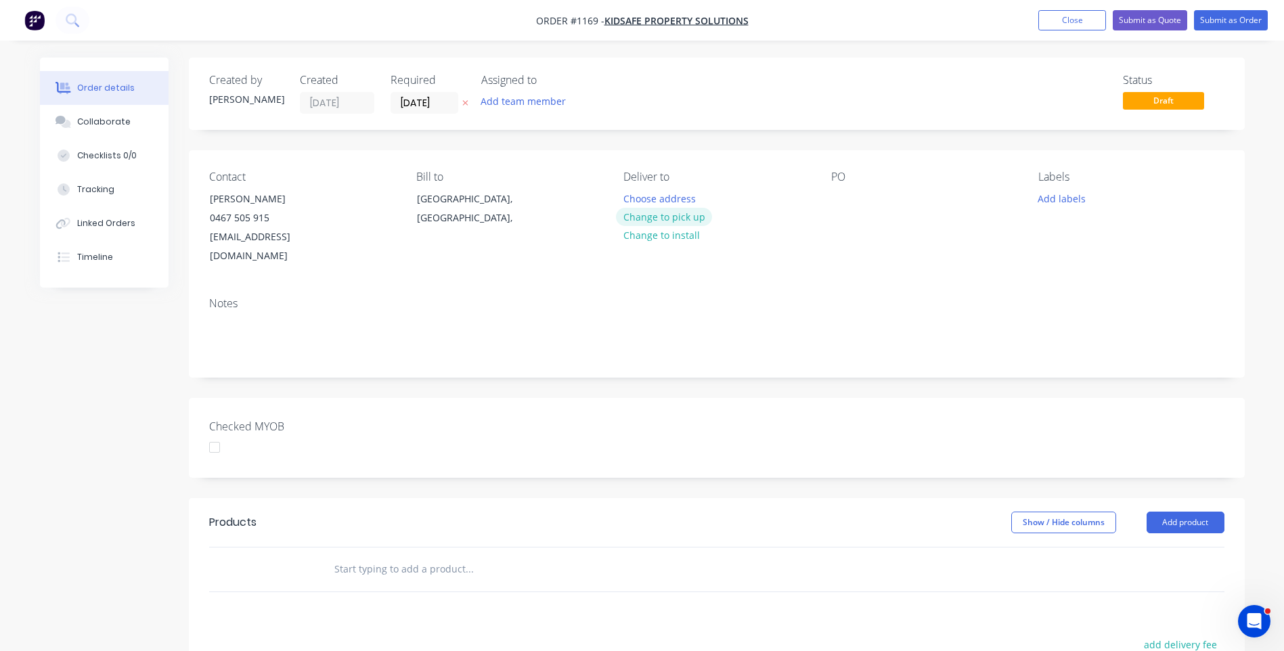
click at [682, 219] on button "Change to pick up" at bounding box center [664, 217] width 96 height 18
click at [632, 194] on div at bounding box center [635, 199] width 22 height 20
click at [674, 197] on div "KidSafe property Solutions" at bounding box center [695, 199] width 143 height 20
click at [754, 203] on div "KidSafe Property Solutions" at bounding box center [695, 199] width 142 height 20
click at [849, 196] on div at bounding box center [842, 199] width 22 height 20
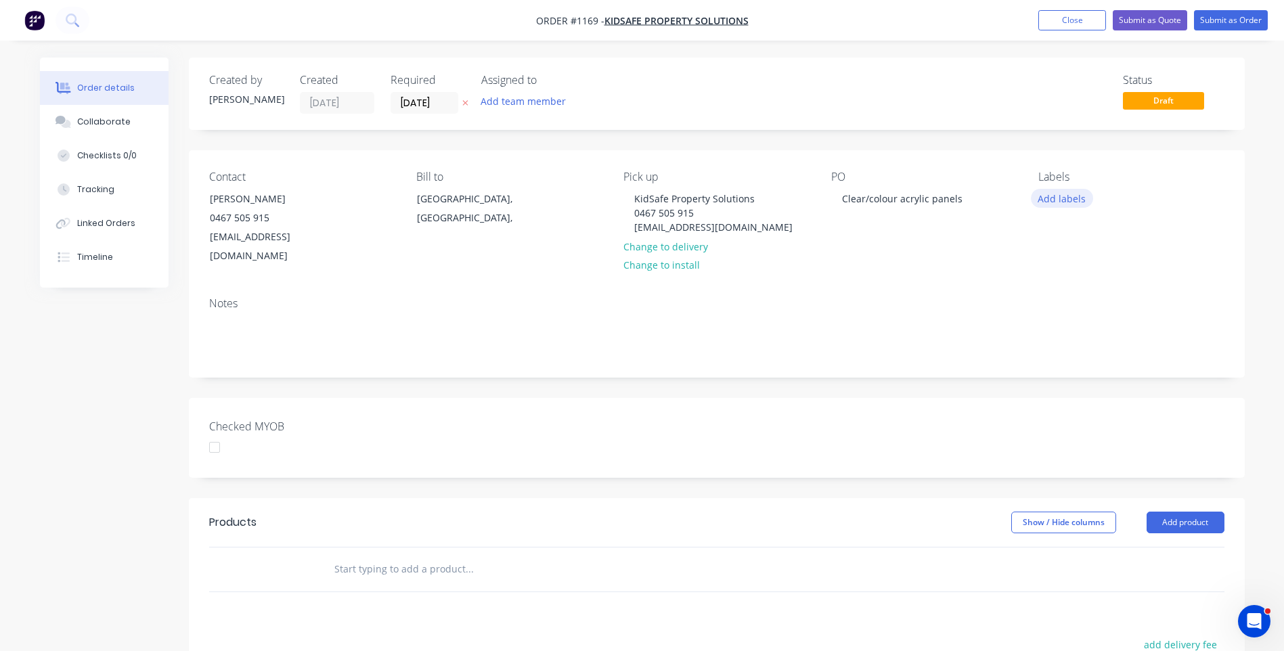
click at [1066, 195] on button "Add labels" at bounding box center [1062, 198] width 62 height 18
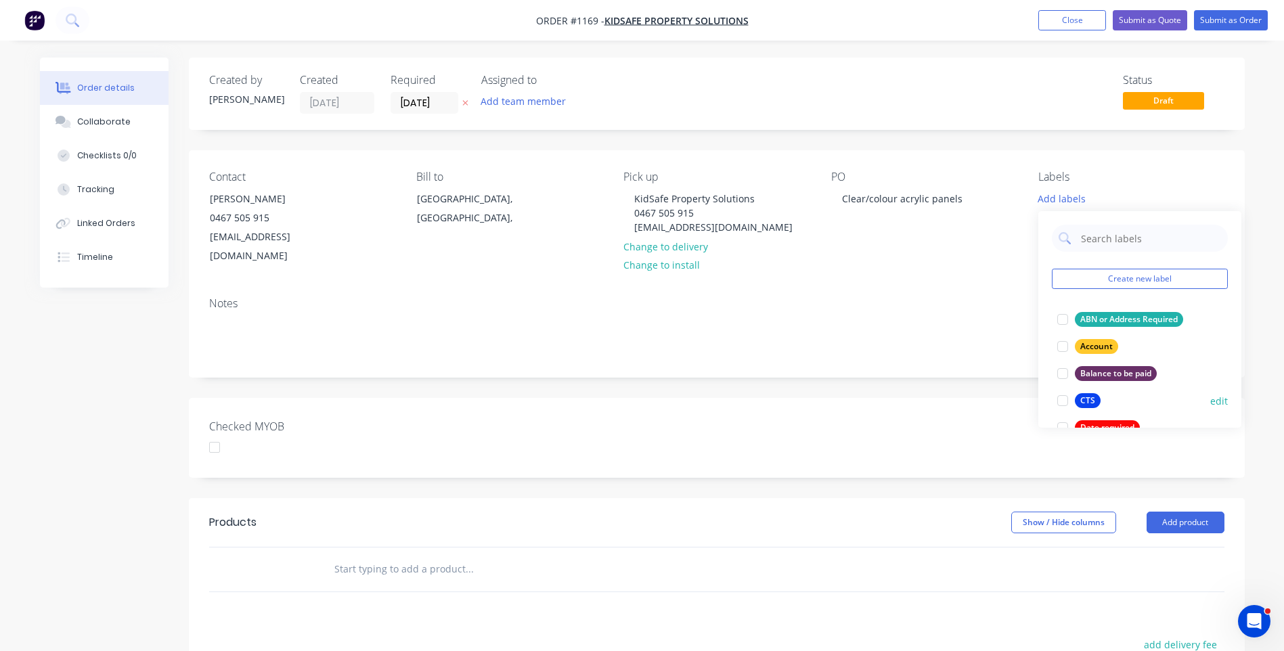
click at [1063, 403] on div at bounding box center [1062, 400] width 27 height 27
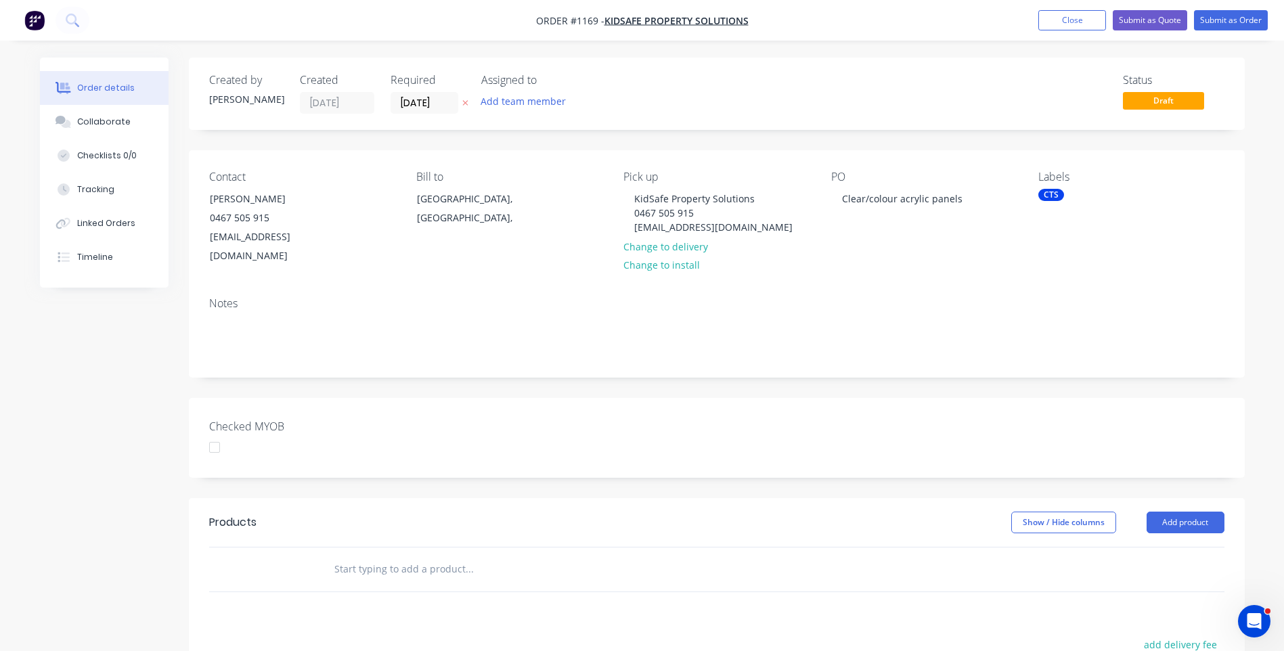
click at [915, 259] on div "Contact Benjamin Harris 0467 505 915 info@kidsafepropertysolutions.com Bill to …" at bounding box center [717, 218] width 1056 height 136
click at [1188, 512] on button "Add product" at bounding box center [1186, 523] width 78 height 22
click at [1138, 547] on div "Product catalogue" at bounding box center [1160, 557] width 104 height 20
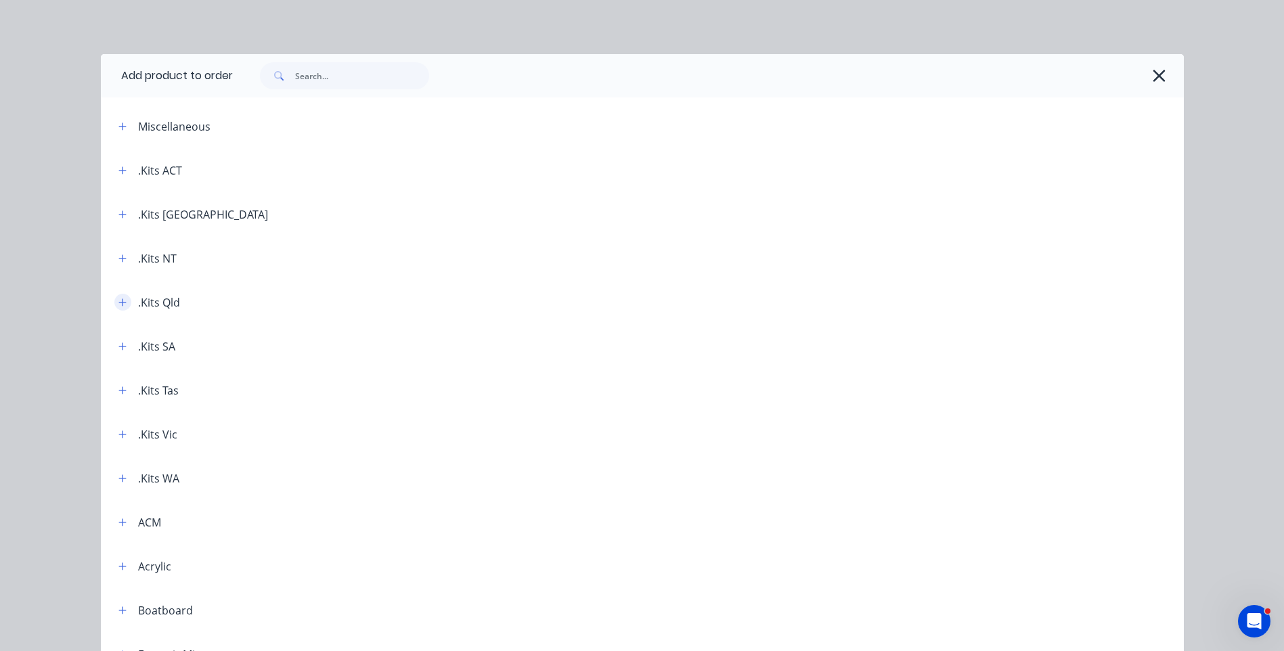
click at [118, 299] on icon "button" at bounding box center [122, 302] width 8 height 9
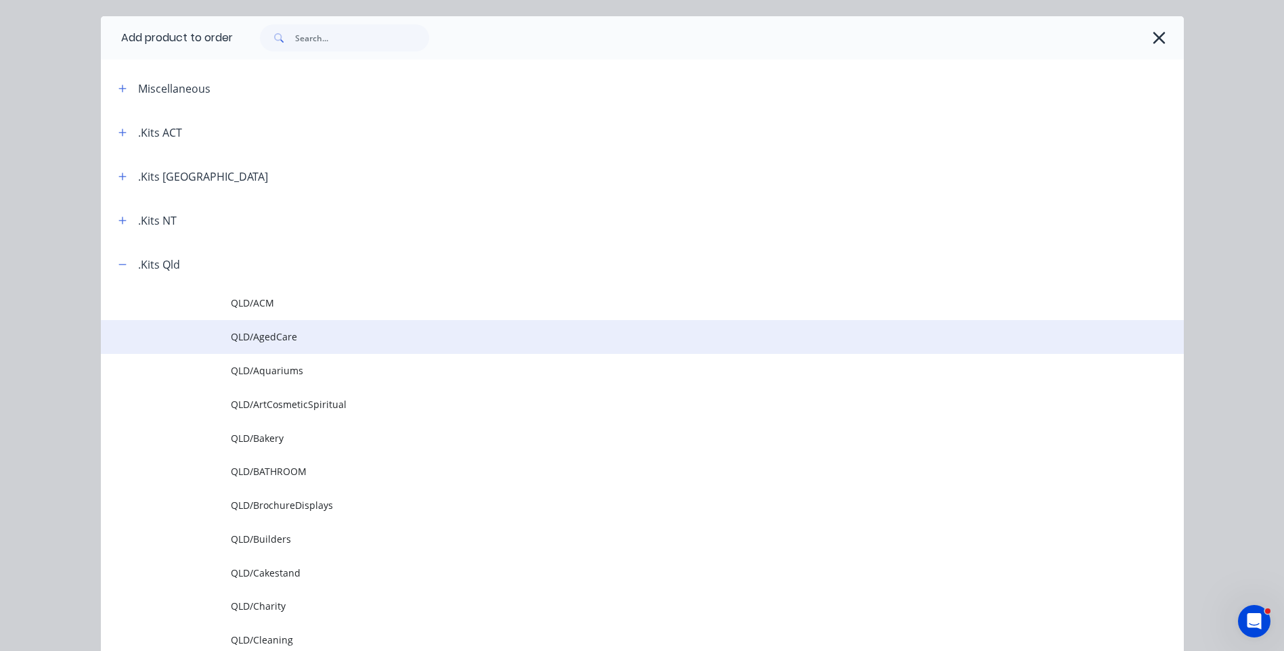
scroll to position [68, 0]
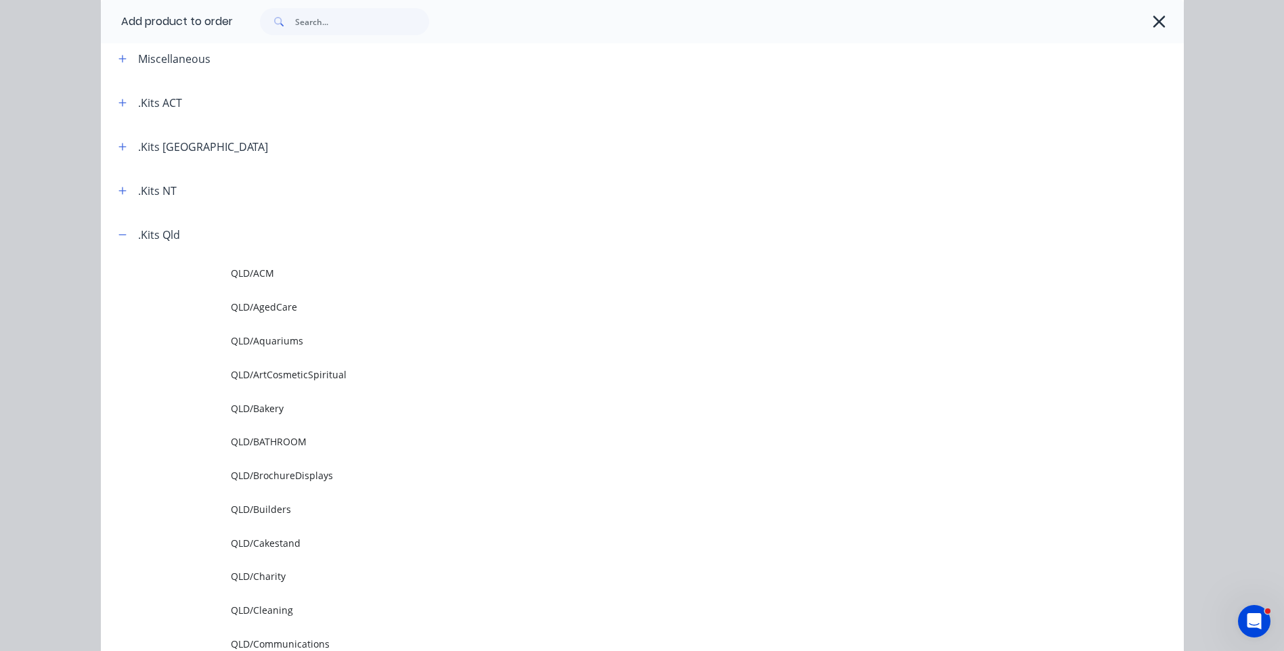
click at [276, 506] on span "QLD/Builders" at bounding box center [612, 509] width 762 height 14
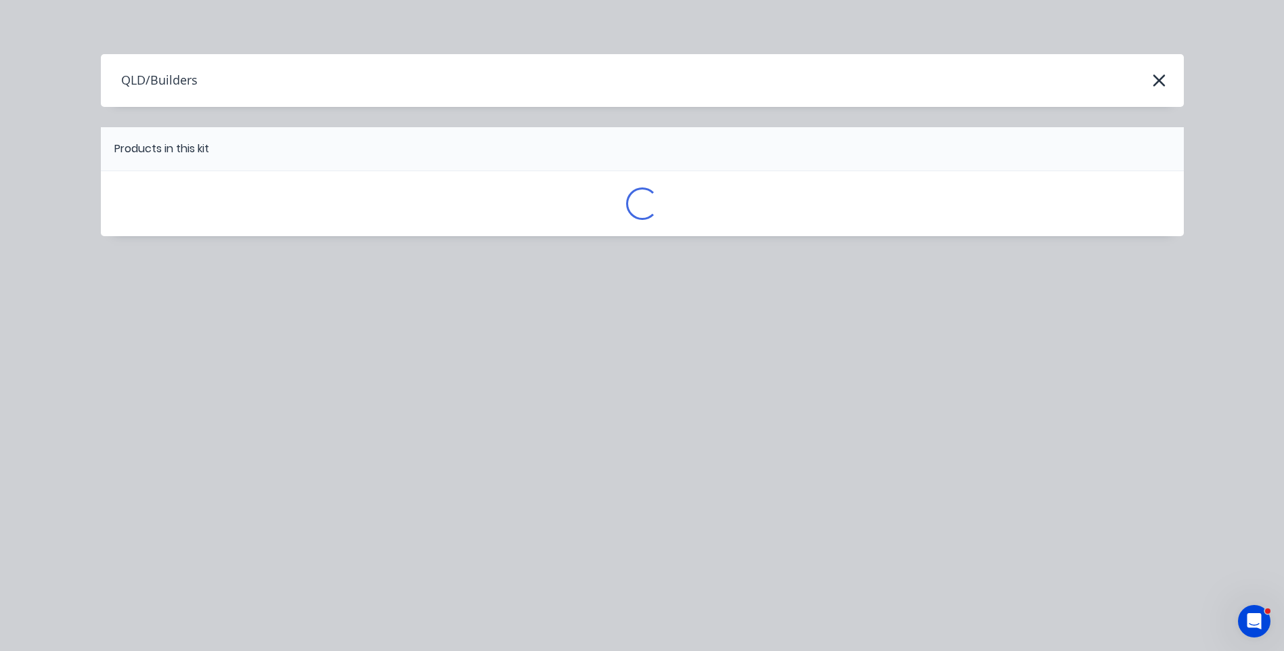
scroll to position [0, 0]
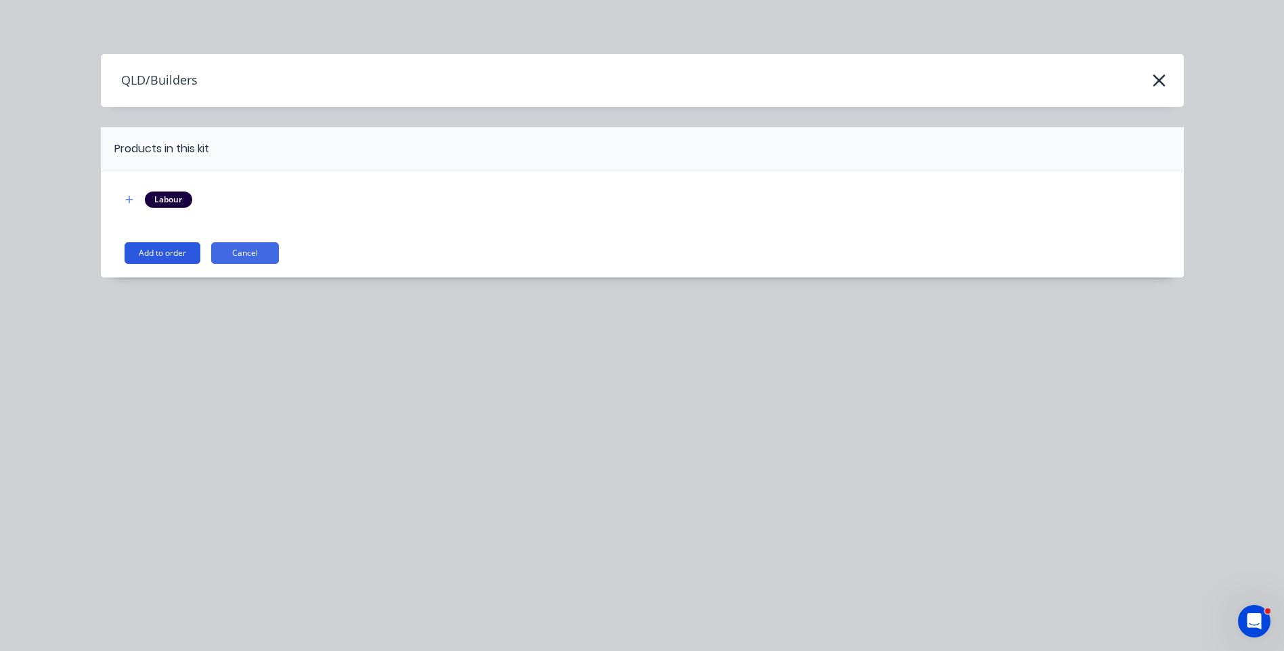
click at [176, 250] on button "Add to order" at bounding box center [163, 253] width 76 height 22
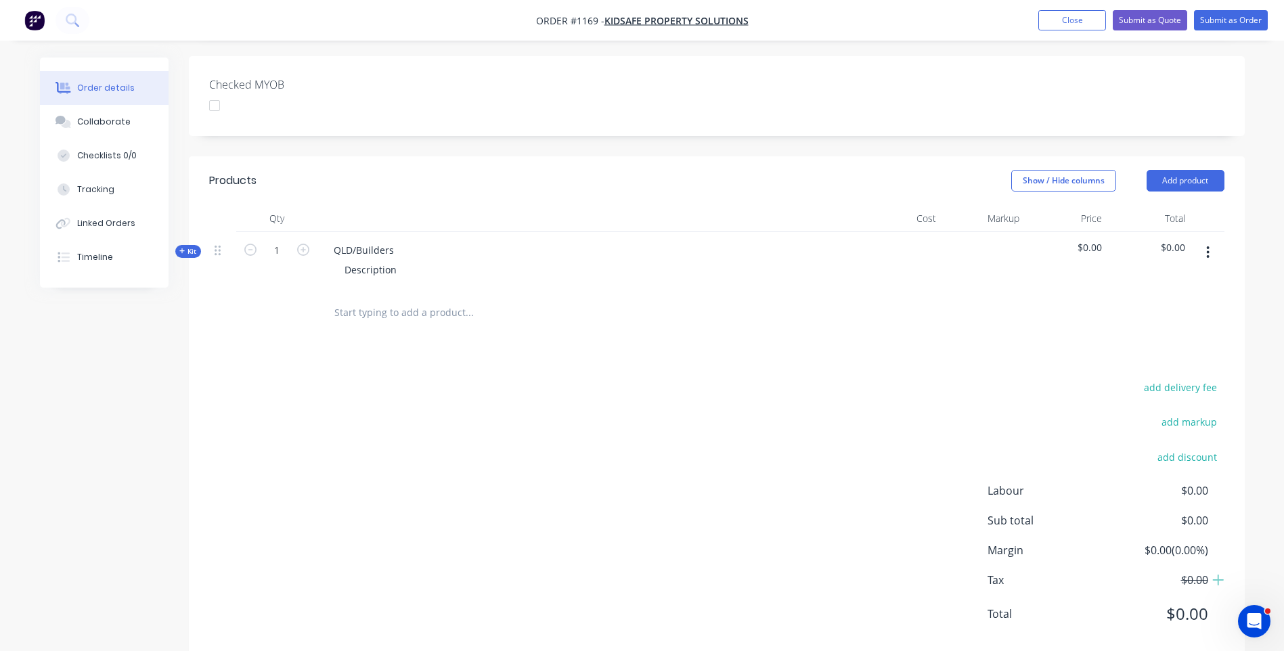
scroll to position [352, 0]
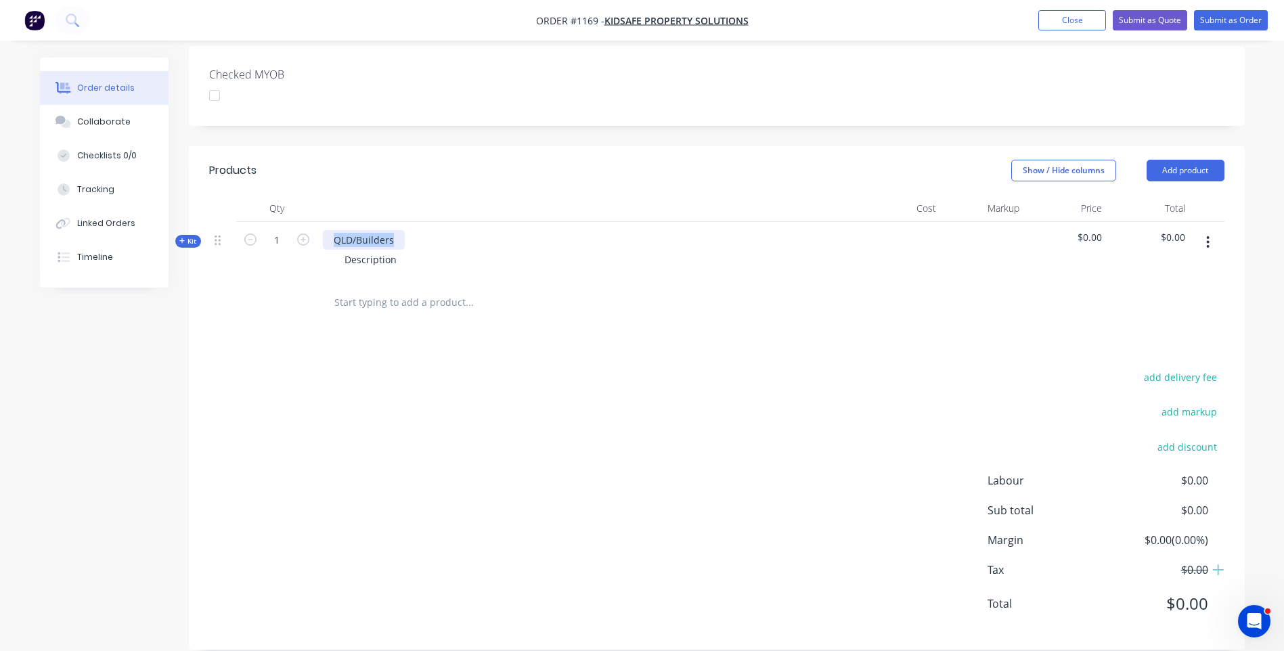
drag, startPoint x: 397, startPoint y: 216, endPoint x: 327, endPoint y: 215, distance: 69.7
click at [327, 230] on div "QLD/Builders" at bounding box center [364, 240] width 82 height 20
click at [397, 250] on div "Description" at bounding box center [371, 260] width 74 height 20
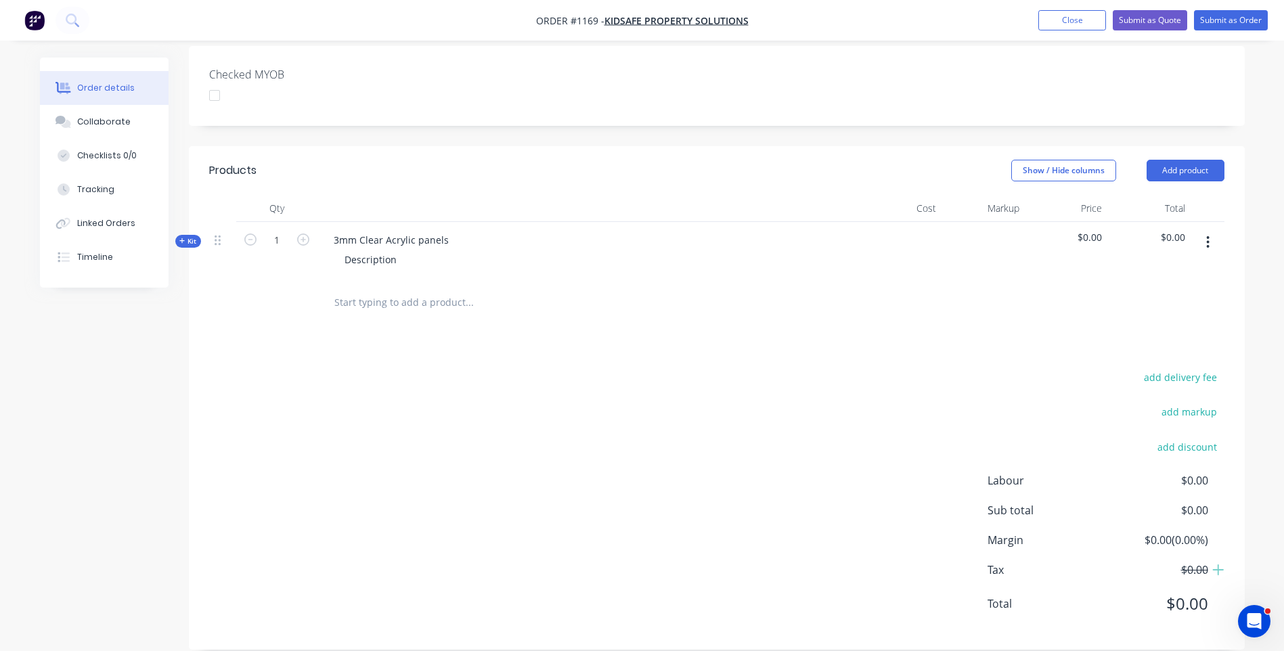
click at [132, 392] on div "Created by Darren Created 18/08/25 Required 18/08/25 Assigned to Add team membe…" at bounding box center [642, 188] width 1205 height 965
click at [357, 250] on div "Description" at bounding box center [371, 260] width 74 height 20
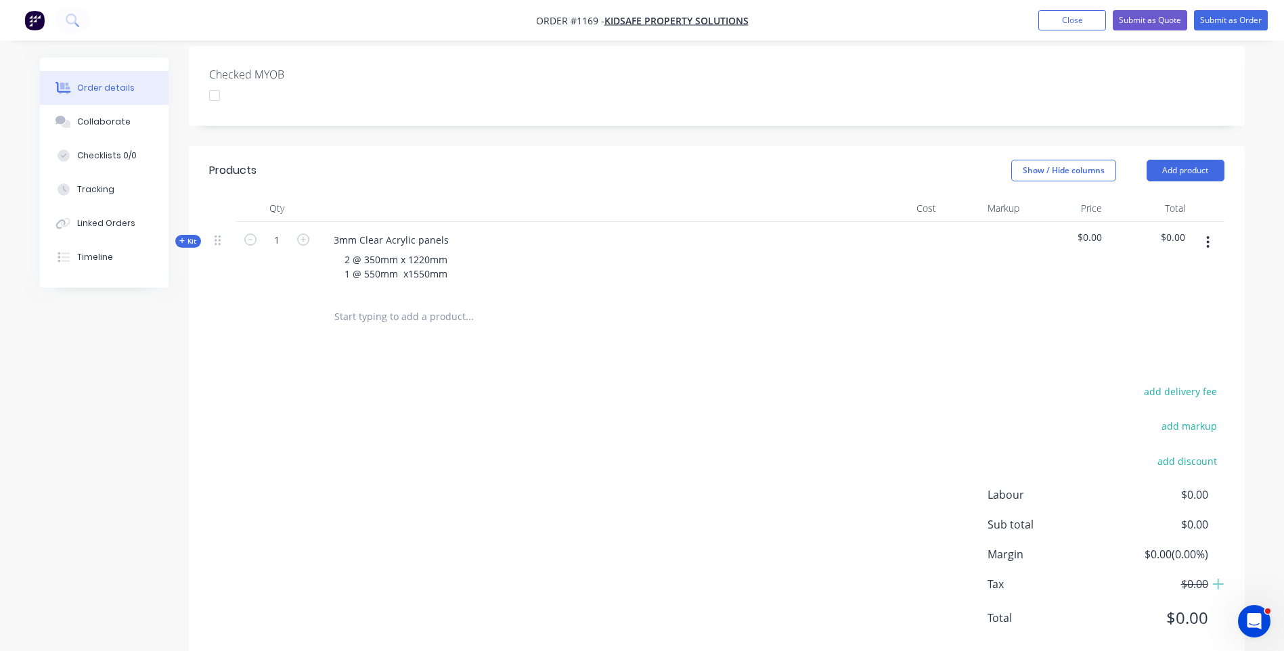
click at [181, 238] on icon at bounding box center [182, 241] width 6 height 7
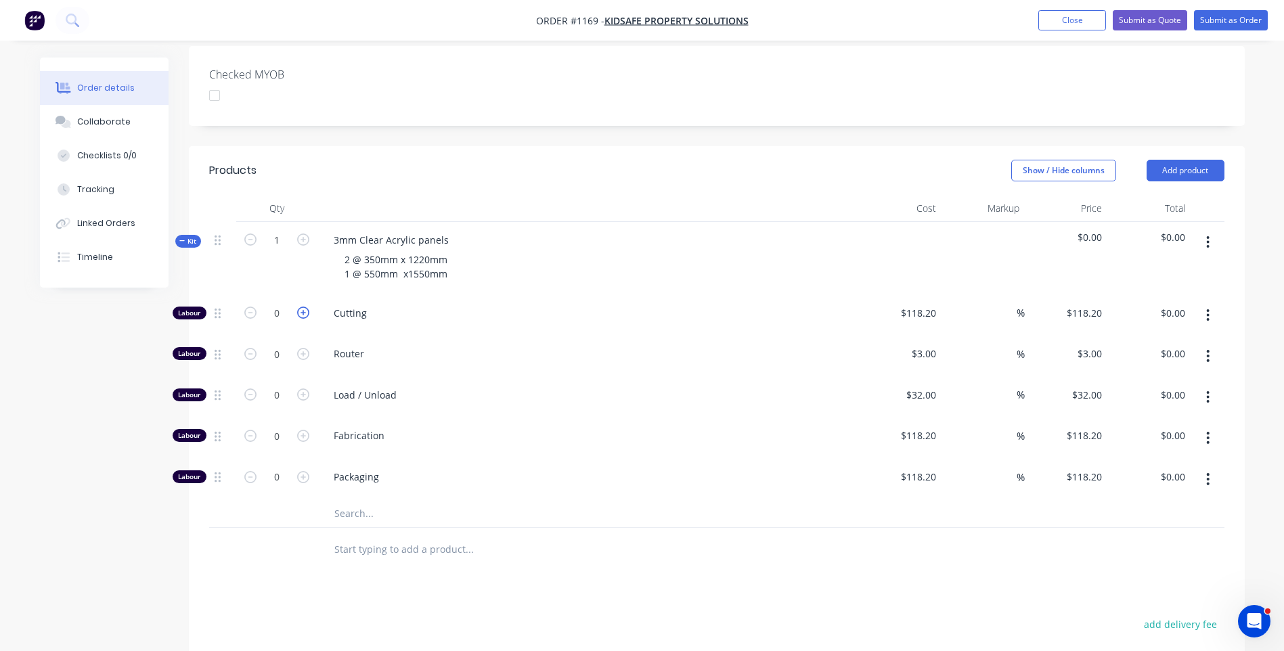
click at [306, 307] on icon "button" at bounding box center [303, 313] width 12 height 12
type input "1"
type input "$118.20"
click at [927, 303] on input "118.2" at bounding box center [921, 313] width 42 height 20
type input "$10.00"
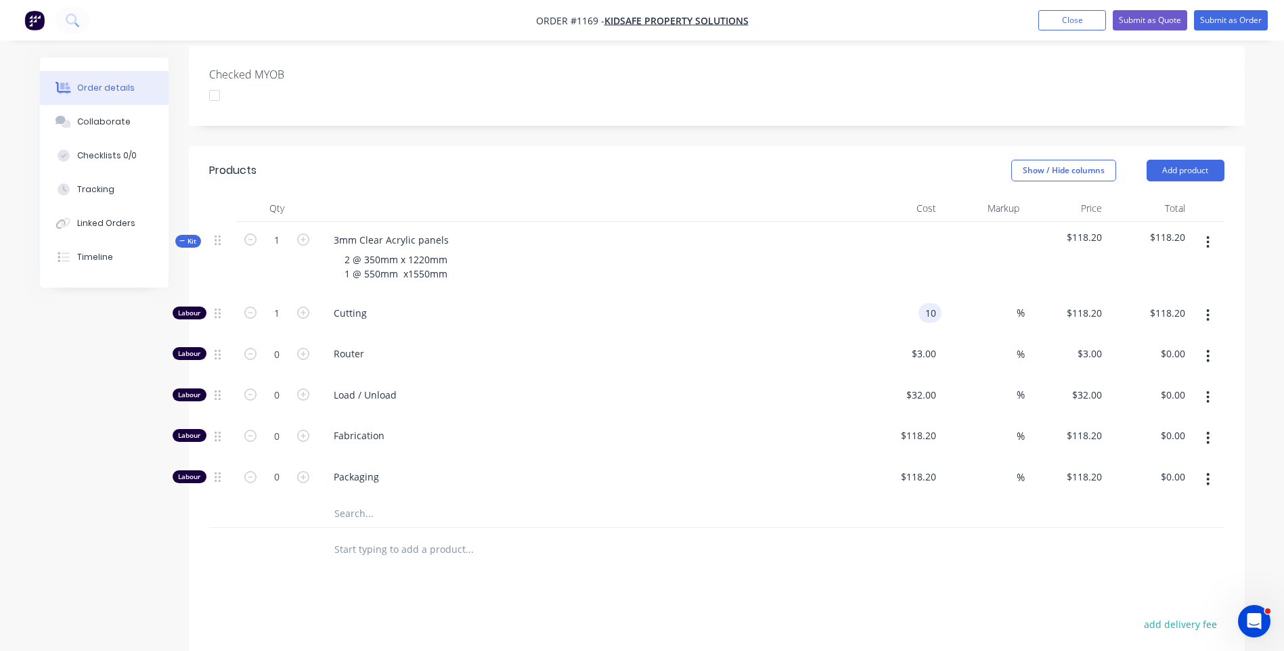
type input "$10.00"
click at [860, 315] on div "$10.00 10" at bounding box center [900, 315] width 83 height 41
click at [357, 500] on input "text" at bounding box center [469, 513] width 271 height 27
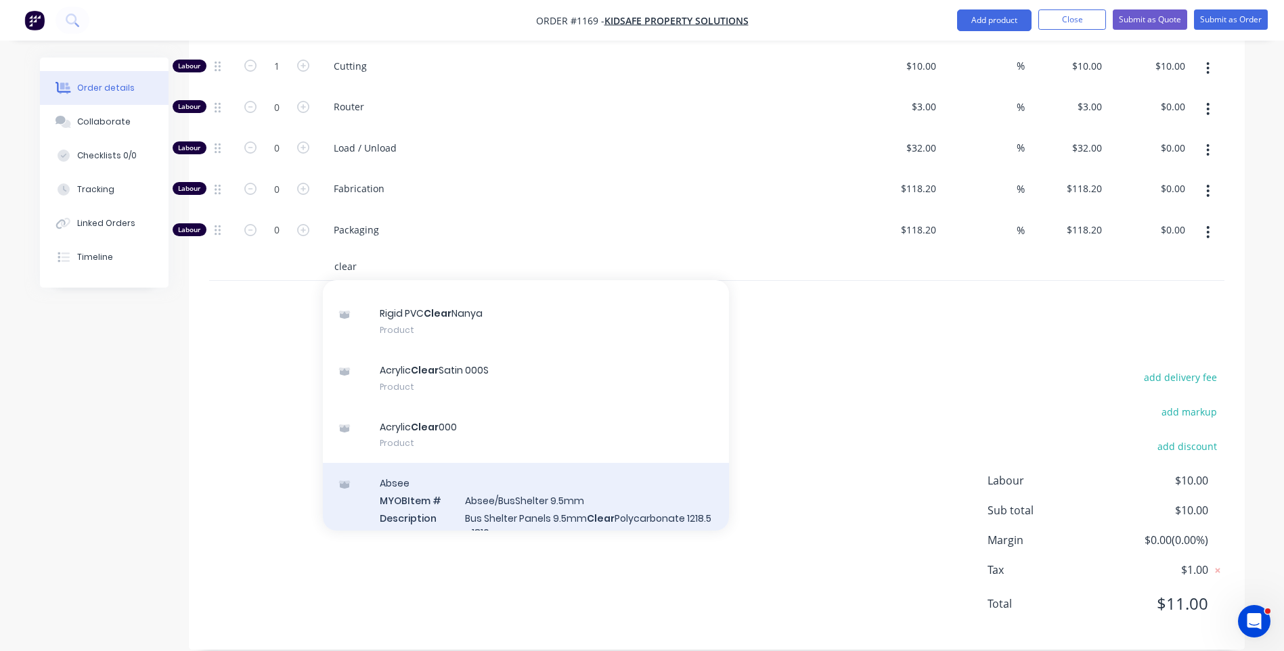
scroll to position [203, 0]
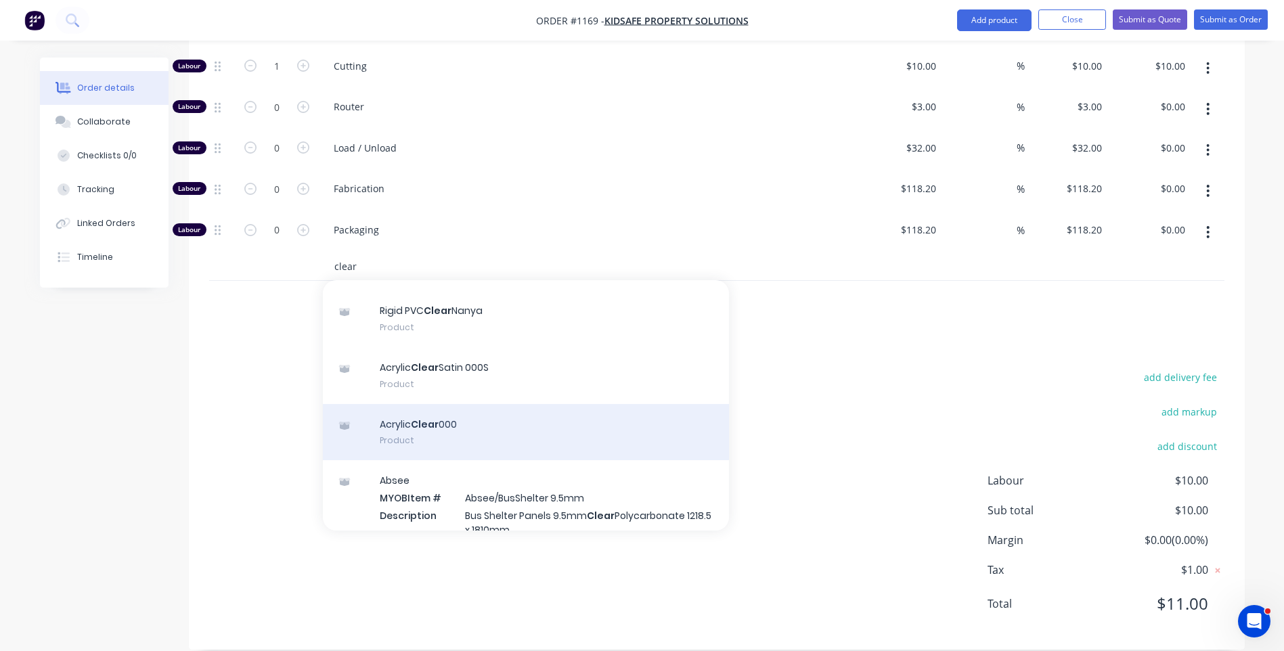
type input "clear"
click at [441, 414] on div "Acrylic Clear 000 Product" at bounding box center [526, 432] width 406 height 57
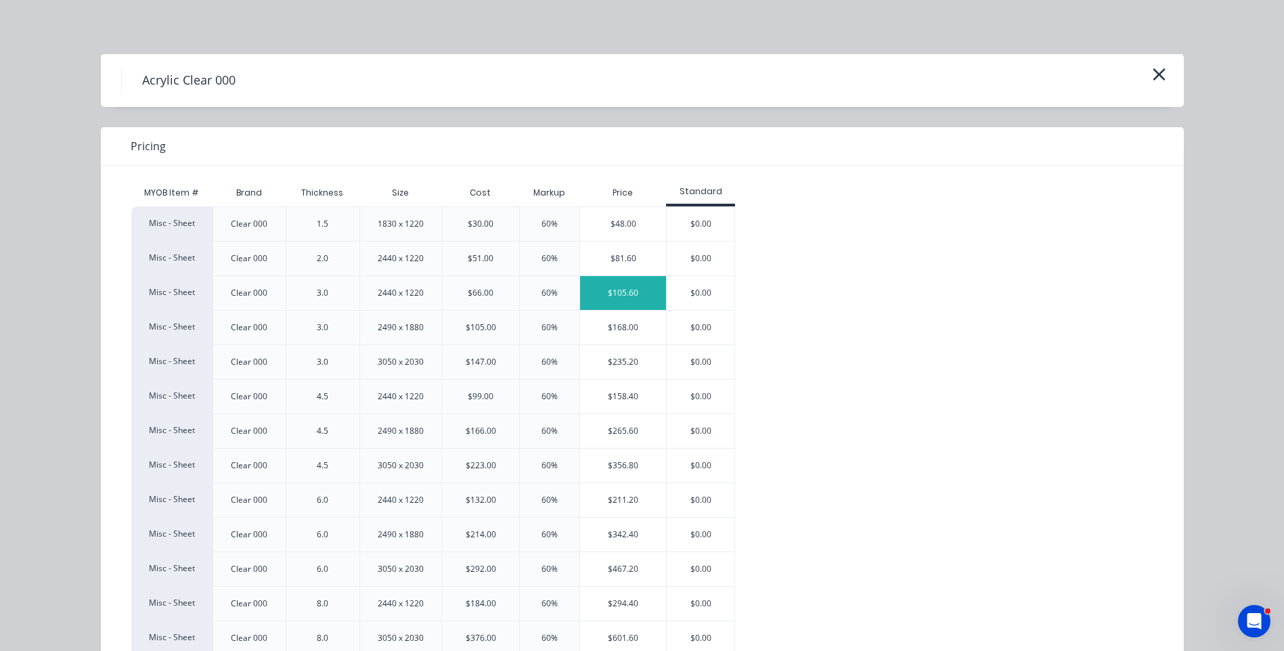
click at [627, 295] on div "$105.60" at bounding box center [623, 293] width 86 height 34
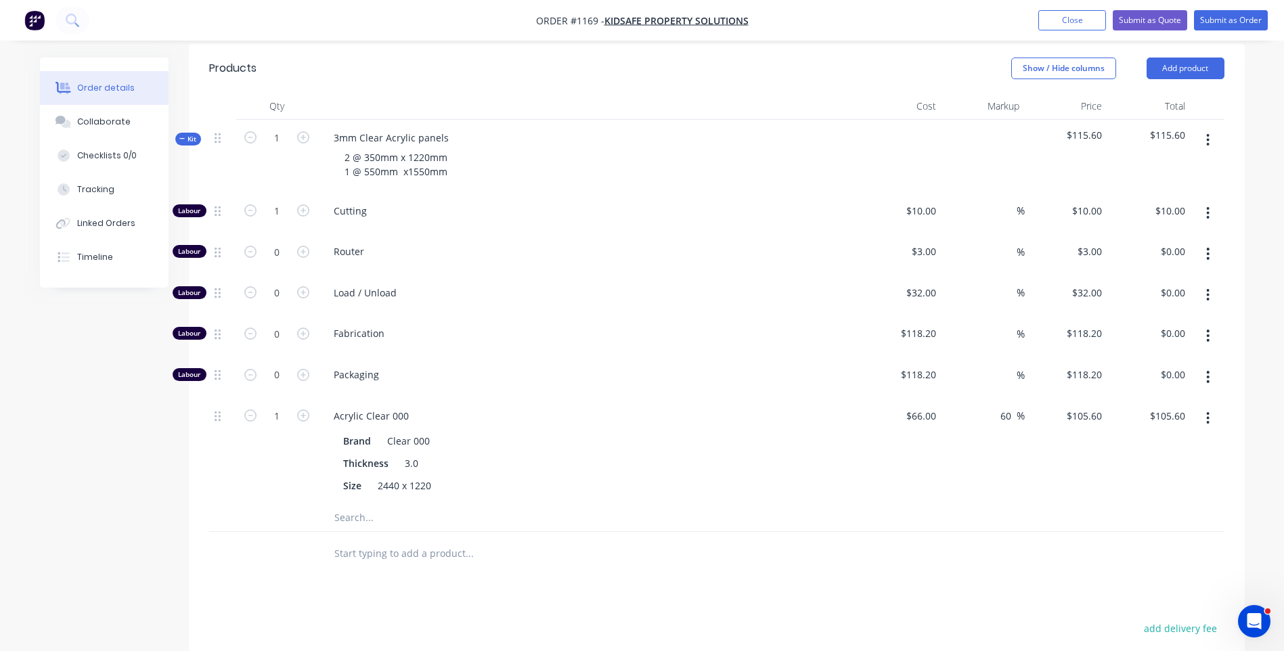
scroll to position [464, 0]
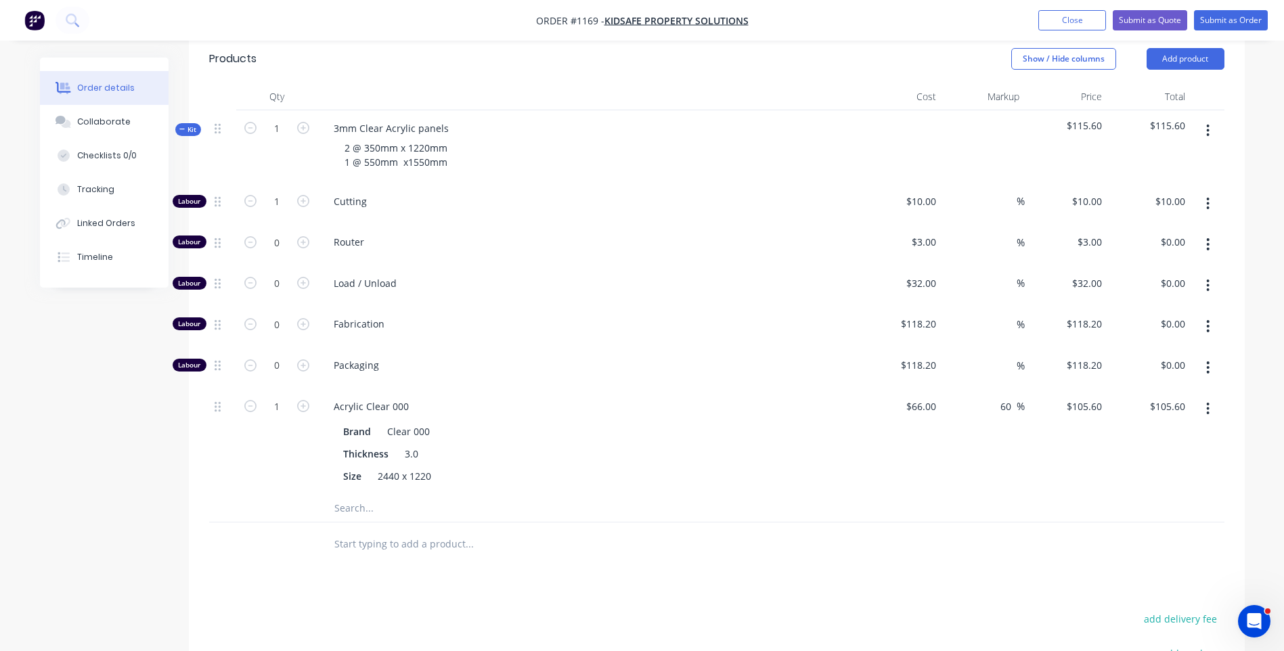
click at [1206, 237] on icon "button" at bounding box center [1207, 244] width 3 height 15
click at [1120, 324] on div "Delete" at bounding box center [1160, 334] width 104 height 20
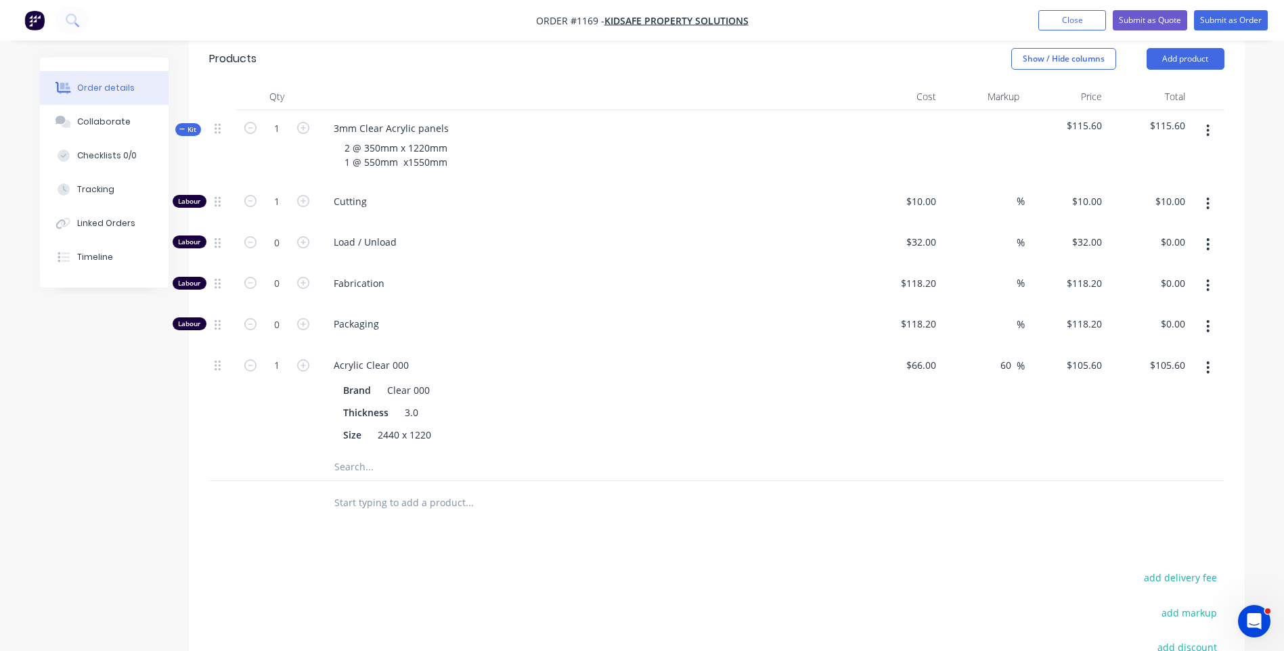
click at [1207, 238] on icon "button" at bounding box center [1208, 244] width 3 height 12
click at [1155, 324] on div "Delete" at bounding box center [1160, 334] width 104 height 20
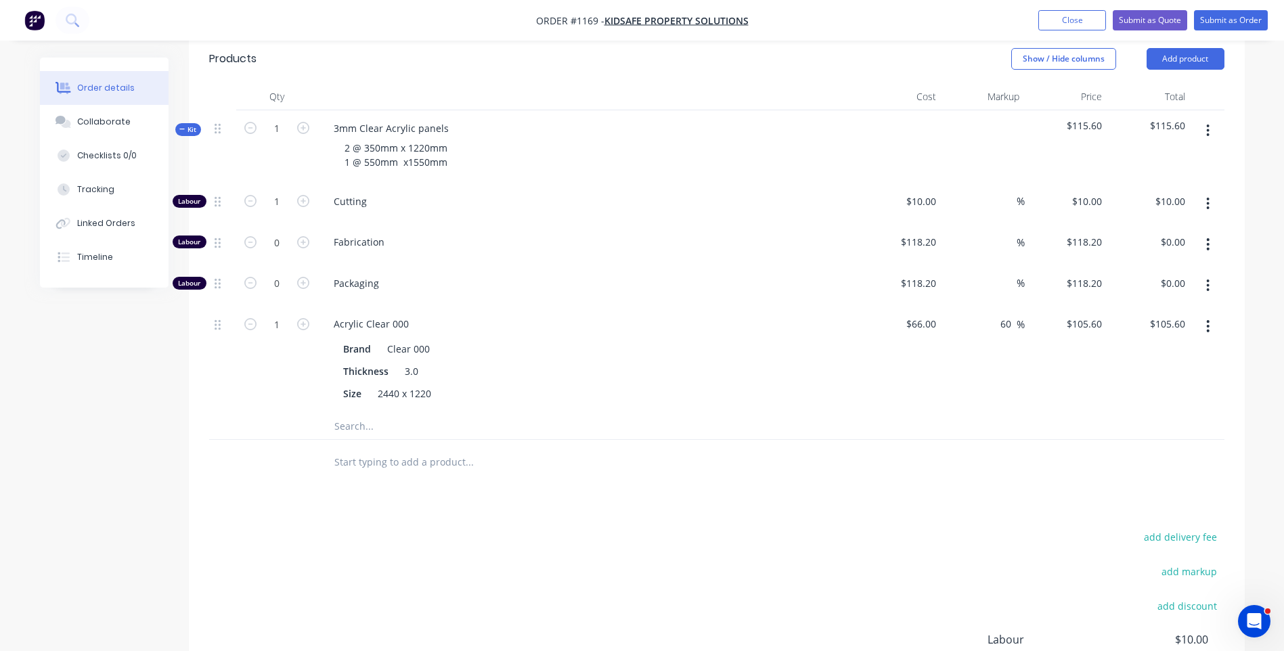
click at [1207, 237] on icon "button" at bounding box center [1207, 244] width 3 height 15
click at [1139, 324] on div "Delete" at bounding box center [1160, 334] width 104 height 20
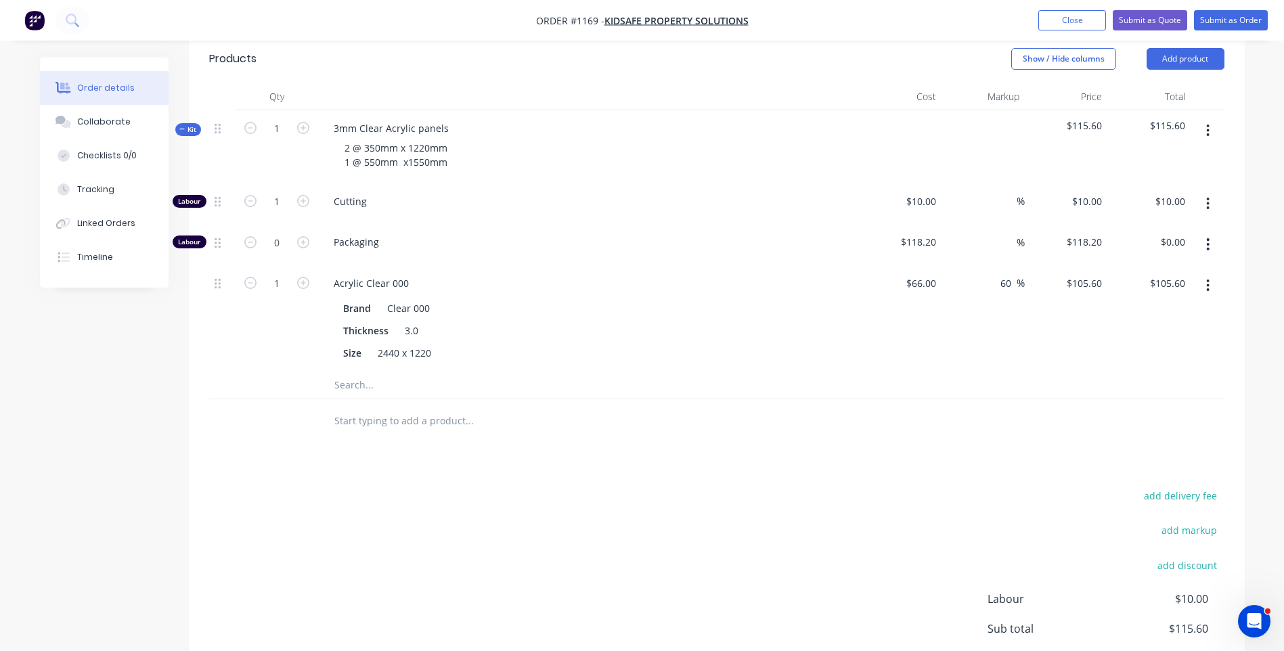
click at [1208, 238] on icon "button" at bounding box center [1208, 244] width 3 height 12
click at [1119, 324] on div "Delete" at bounding box center [1160, 334] width 104 height 20
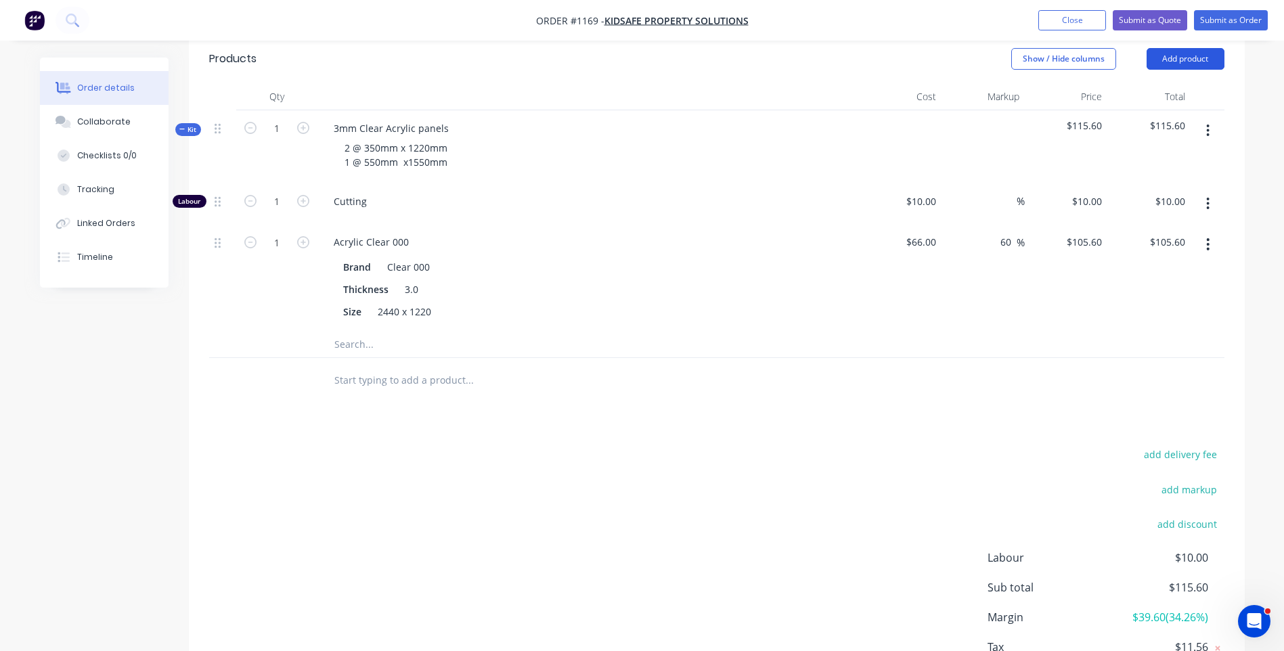
click at [1179, 48] on button "Add product" at bounding box center [1186, 59] width 78 height 22
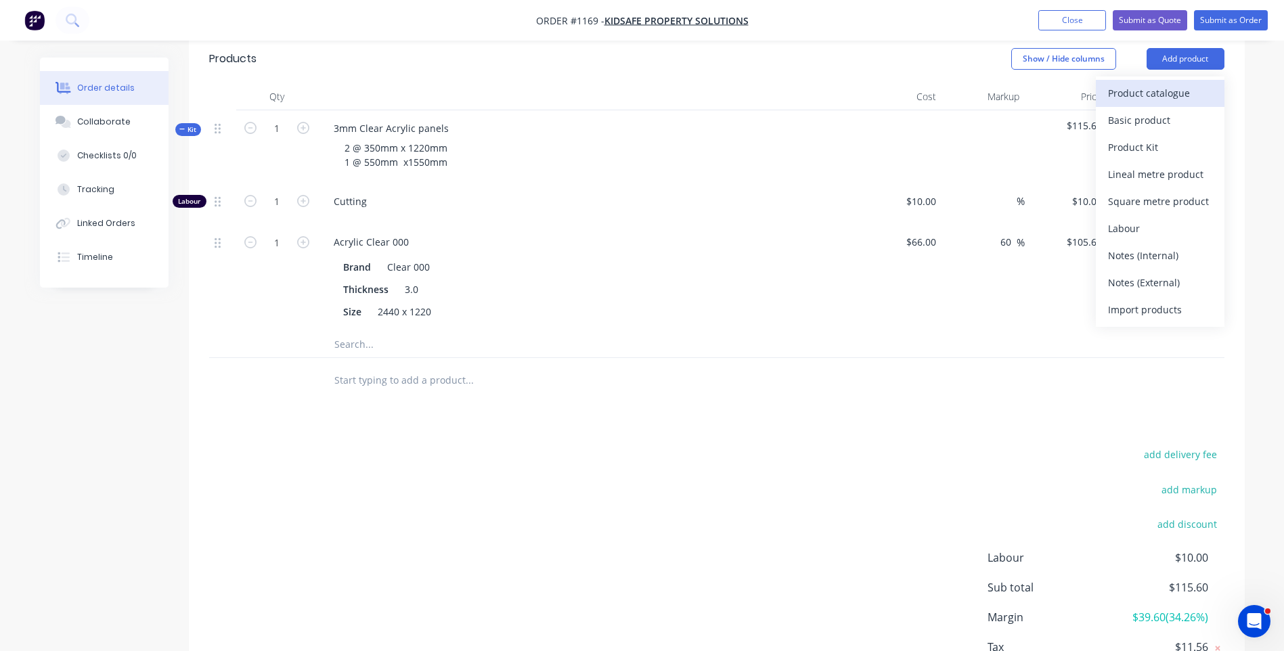
click at [1158, 83] on div "Product catalogue" at bounding box center [1160, 93] width 104 height 20
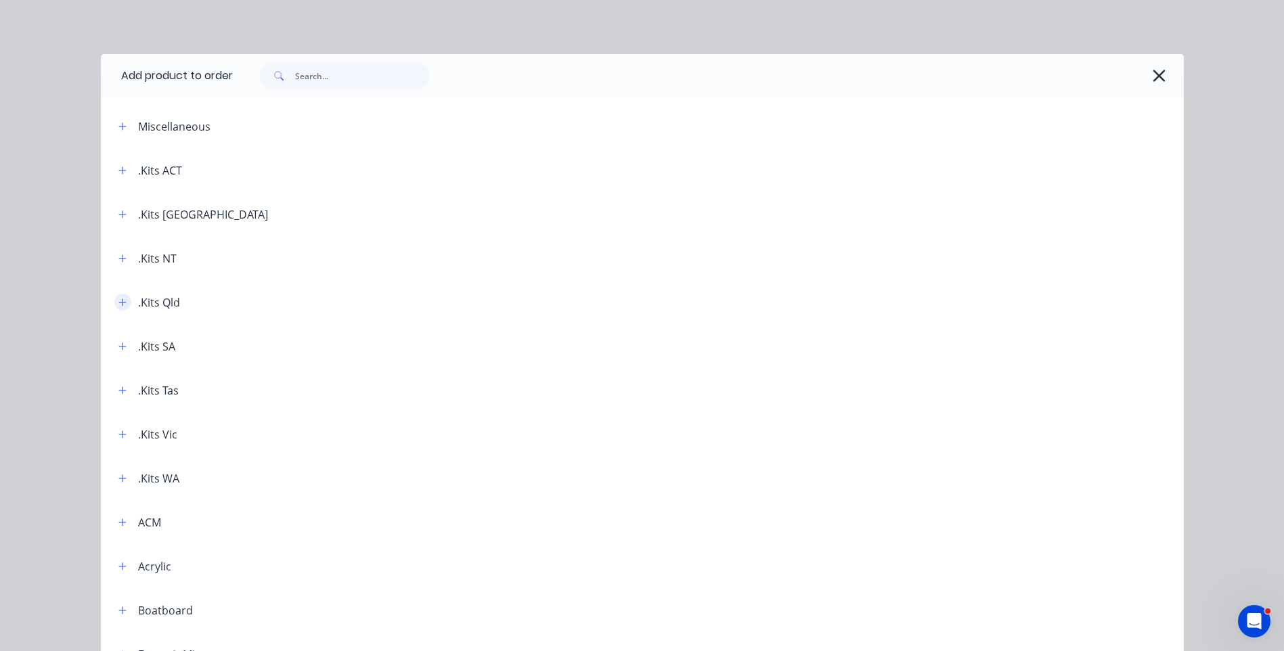
click at [118, 299] on icon "button" at bounding box center [122, 302] width 8 height 9
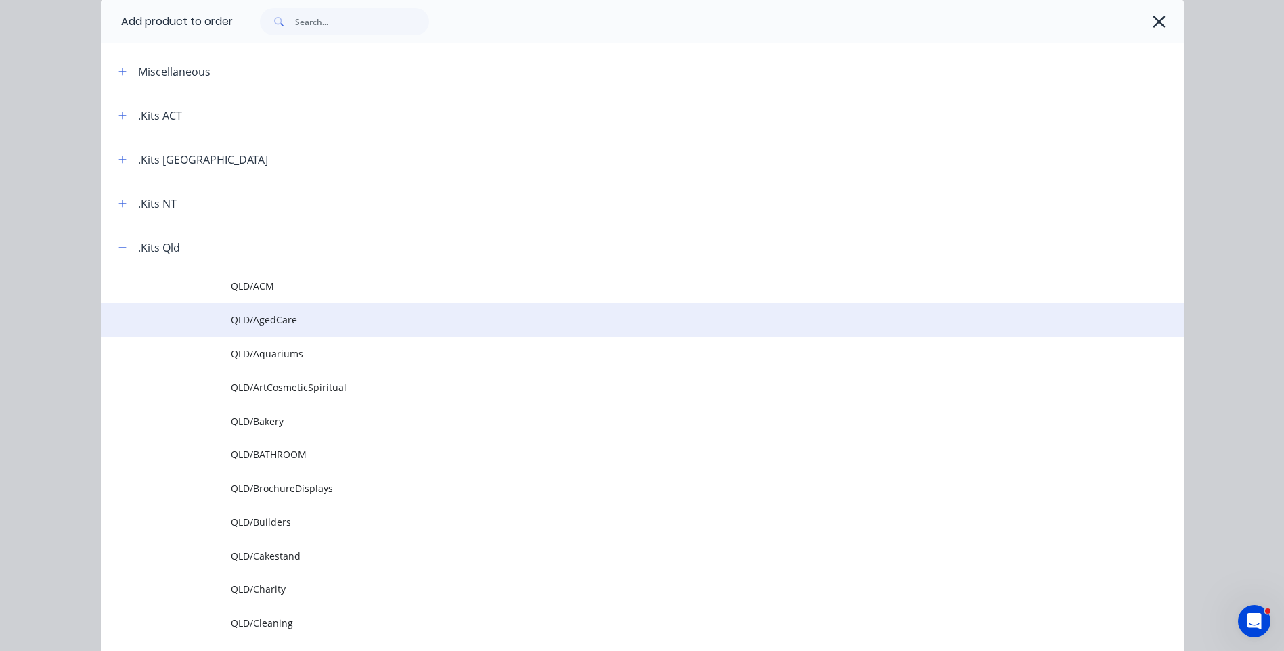
scroll to position [271, 0]
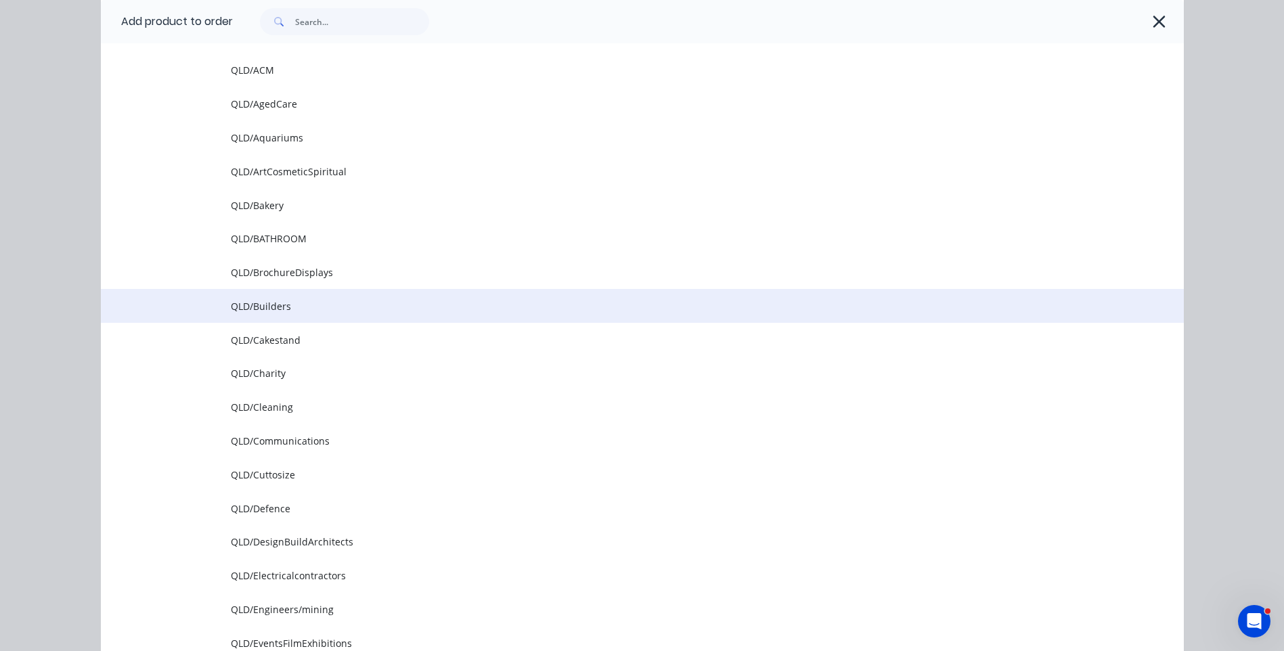
click at [274, 314] on td "QLD/Builders" at bounding box center [707, 306] width 953 height 34
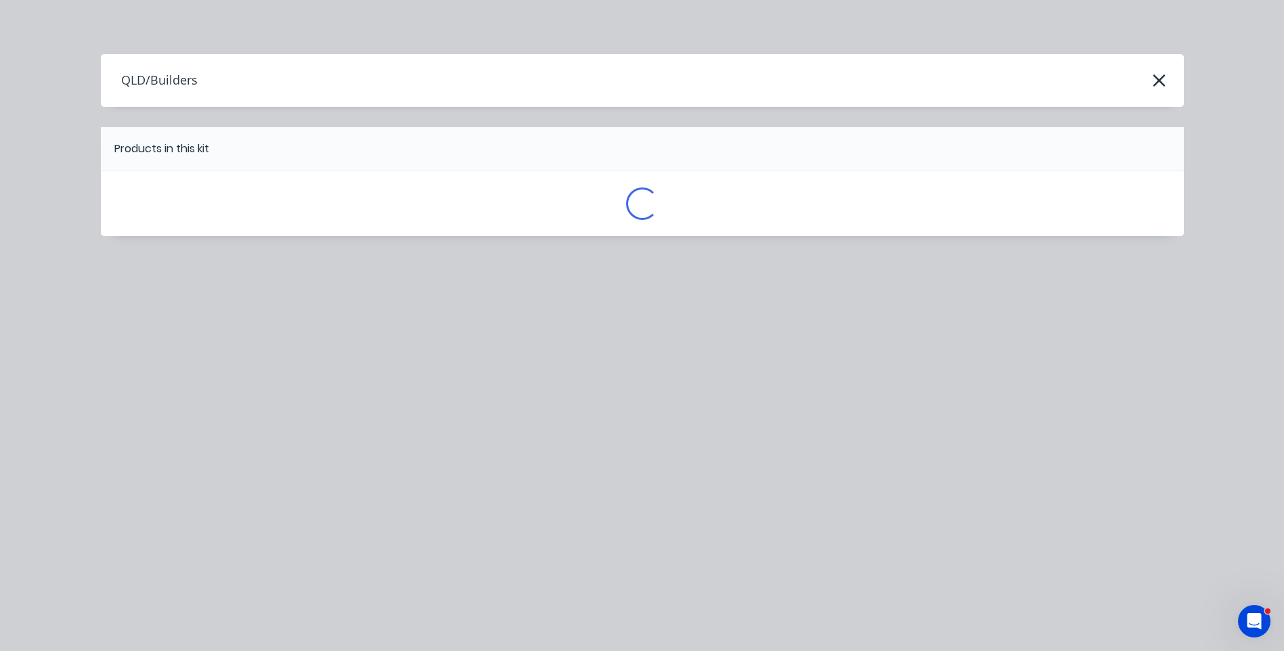
scroll to position [0, 0]
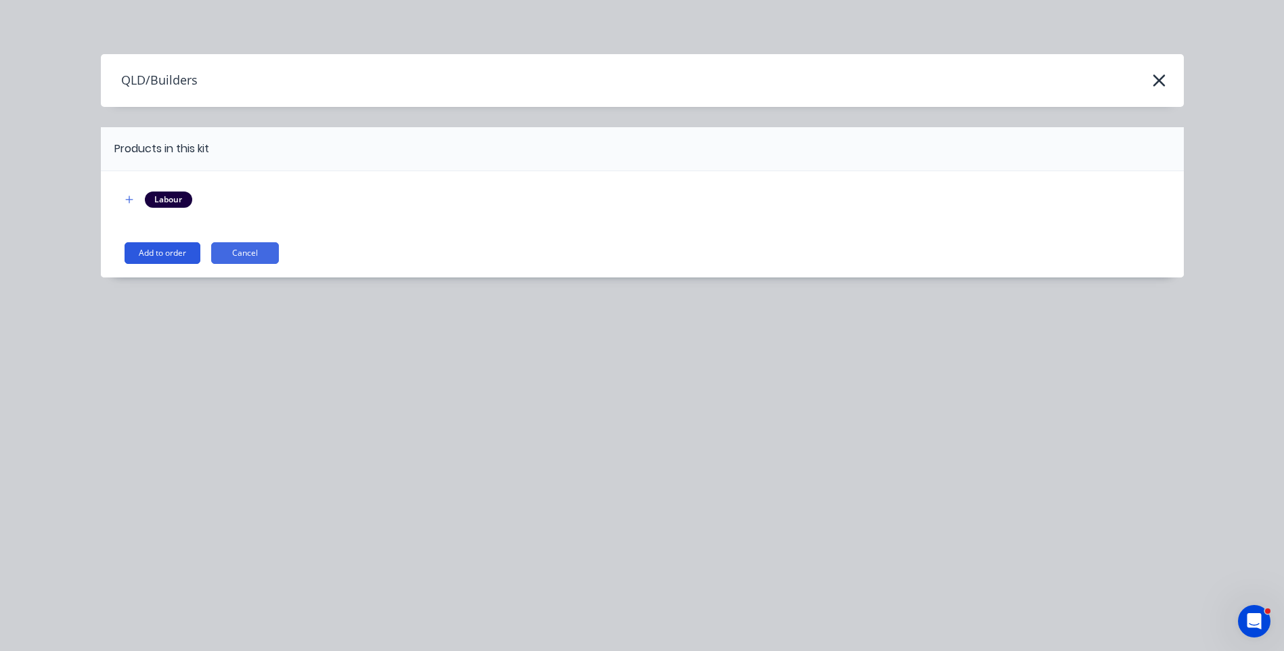
click at [172, 261] on button "Add to order" at bounding box center [163, 253] width 76 height 22
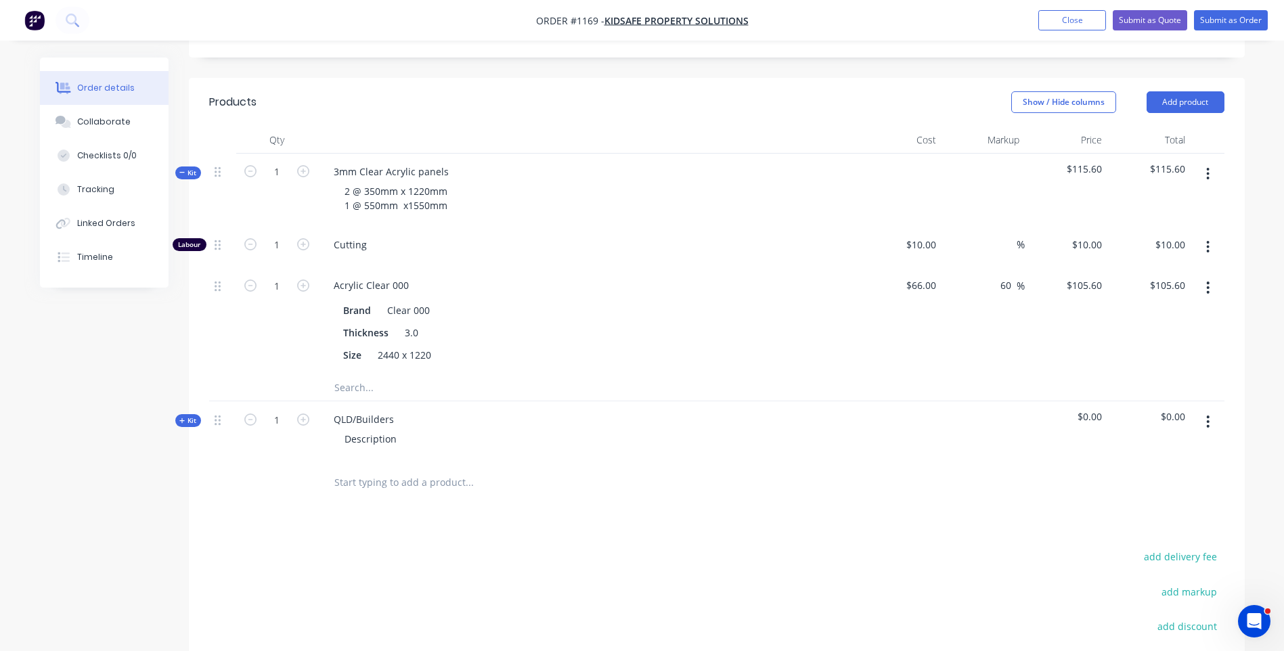
scroll to position [396, 0]
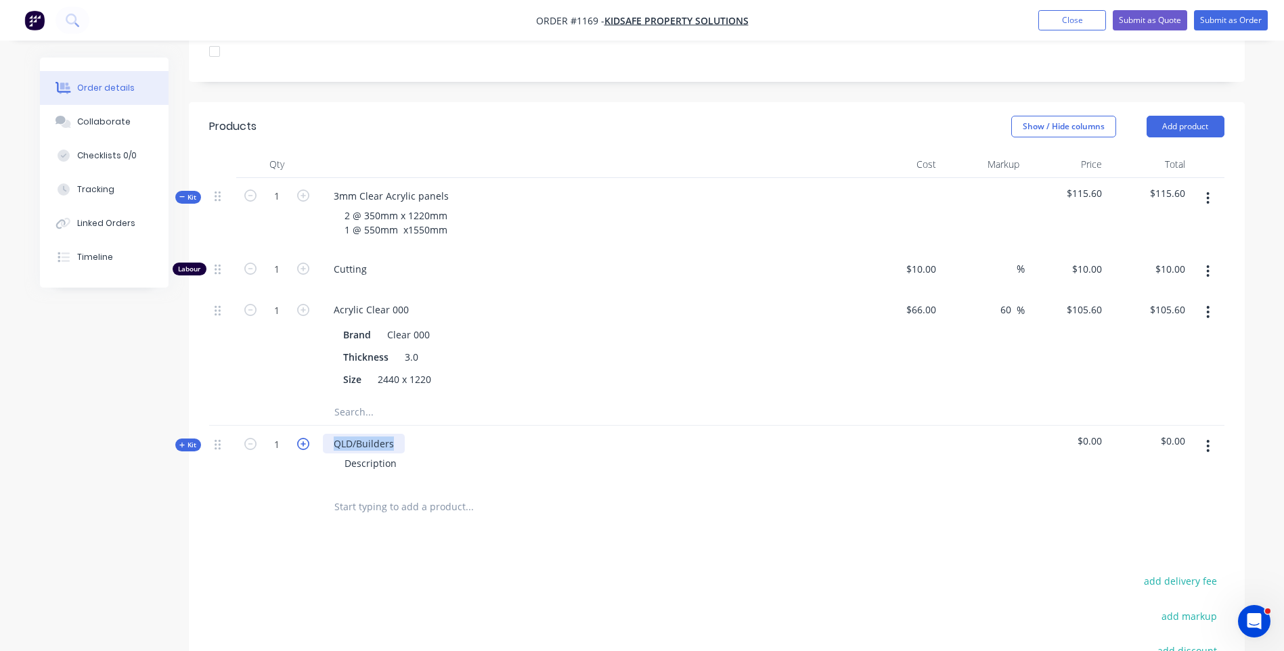
drag, startPoint x: 395, startPoint y: 422, endPoint x: 308, endPoint y: 420, distance: 87.4
click at [308, 426] on div "Kit 1 QLD/Builders Description $0.00 $0.00" at bounding box center [717, 455] width 1016 height 59
click at [397, 454] on div "Description" at bounding box center [371, 464] width 74 height 20
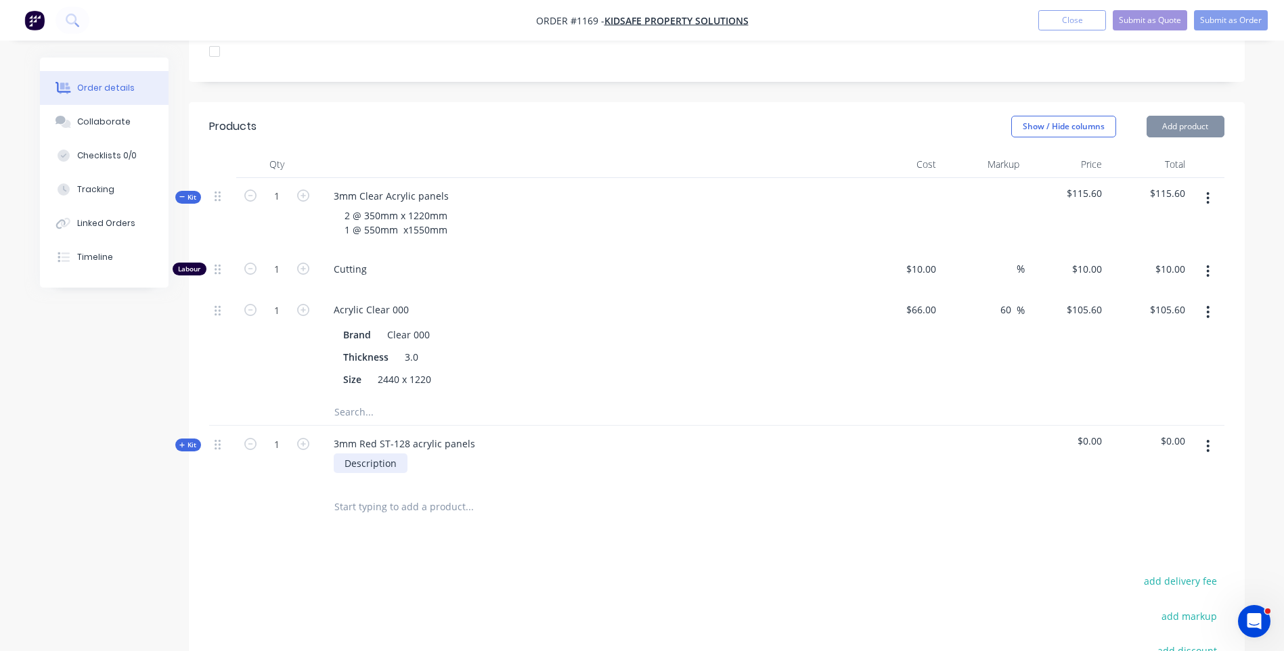
click at [397, 454] on div "Description" at bounding box center [371, 464] width 74 height 20
click at [398, 454] on div "Description" at bounding box center [371, 464] width 74 height 20
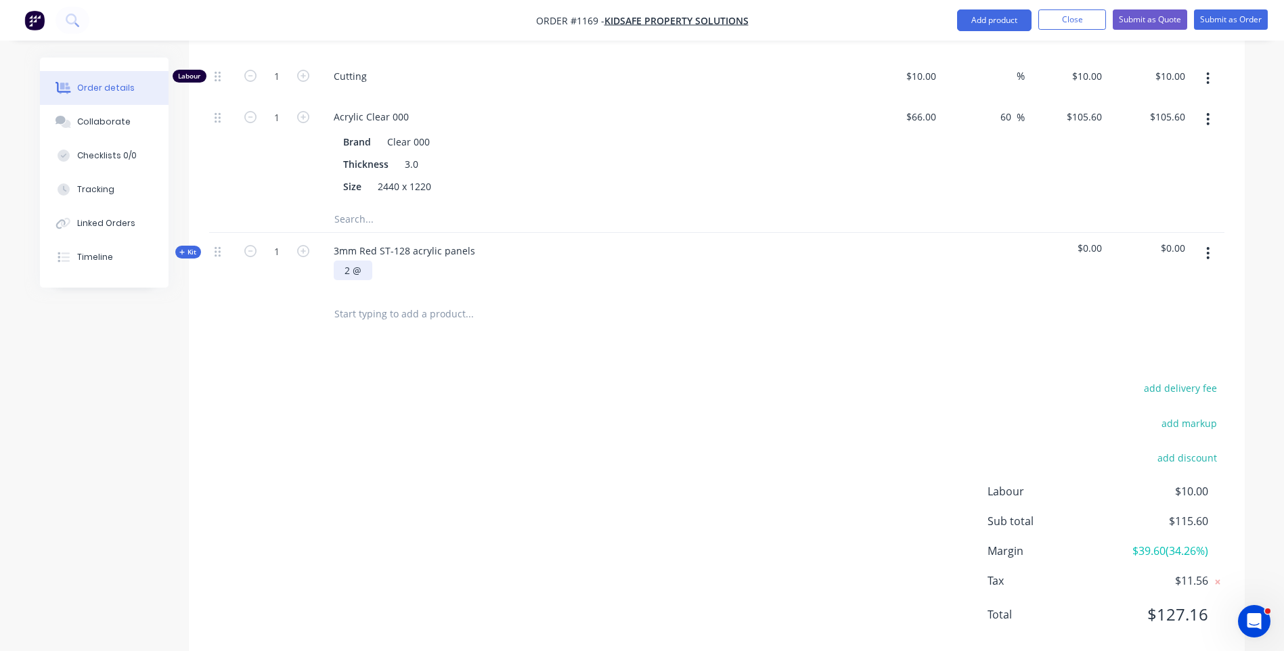
scroll to position [600, 0]
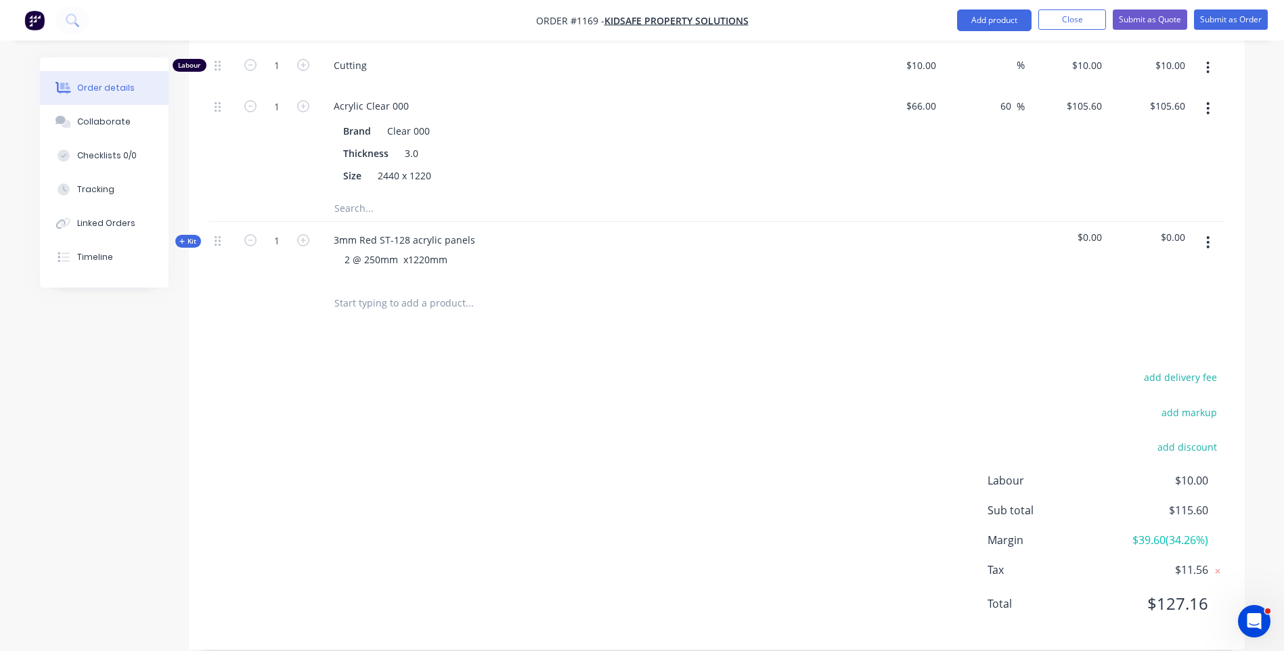
click at [179, 238] on icon at bounding box center [182, 241] width 6 height 7
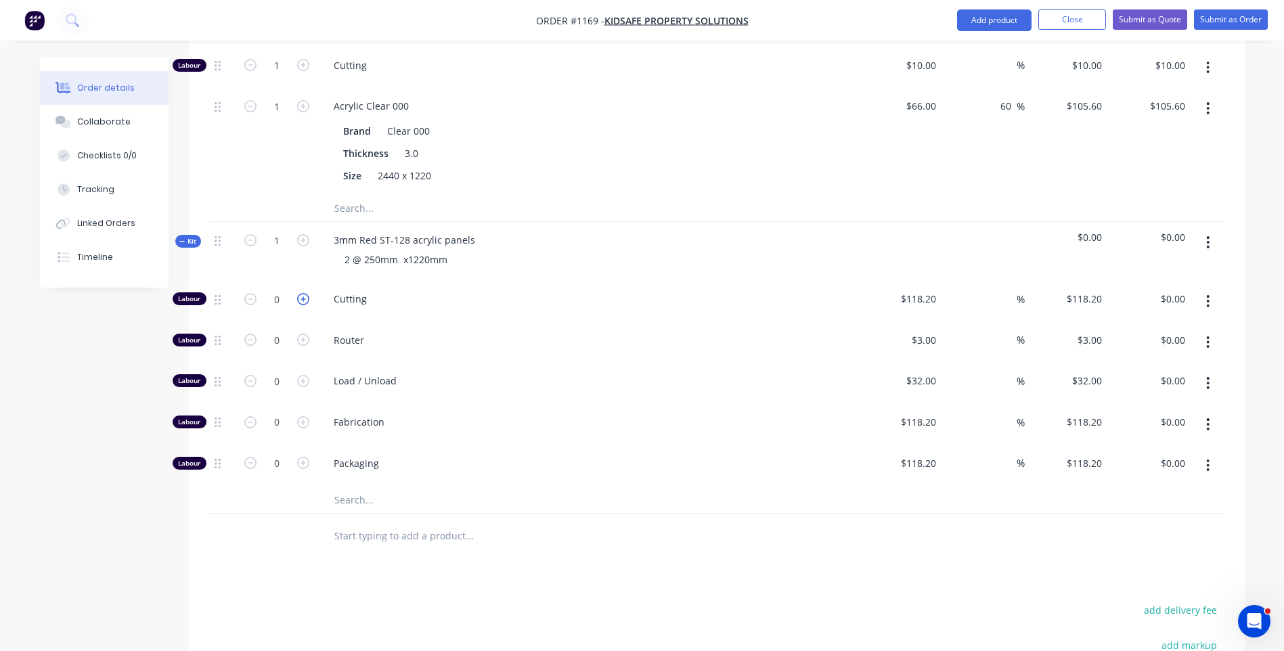
click at [304, 293] on icon "button" at bounding box center [303, 299] width 12 height 12
type input "1"
type input "$118.20"
click at [915, 289] on input "118.2" at bounding box center [926, 299] width 31 height 20
type input "$10.00"
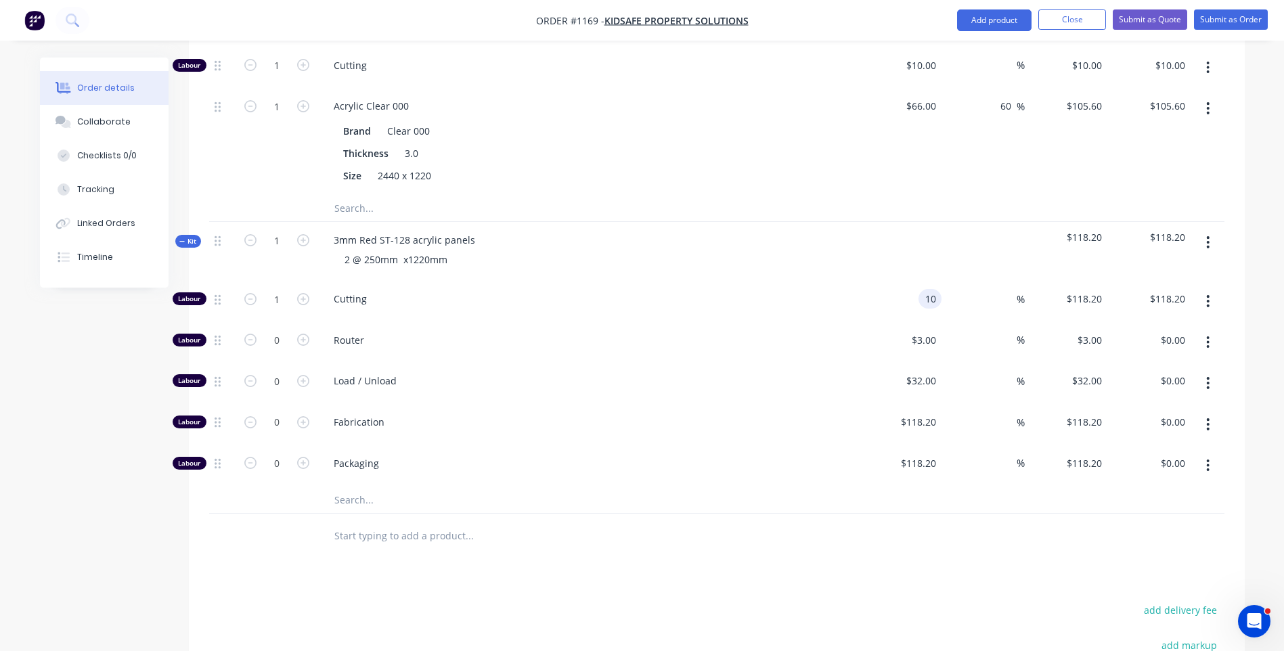
type input "$10.00"
click at [343, 486] on input "text" at bounding box center [469, 499] width 271 height 27
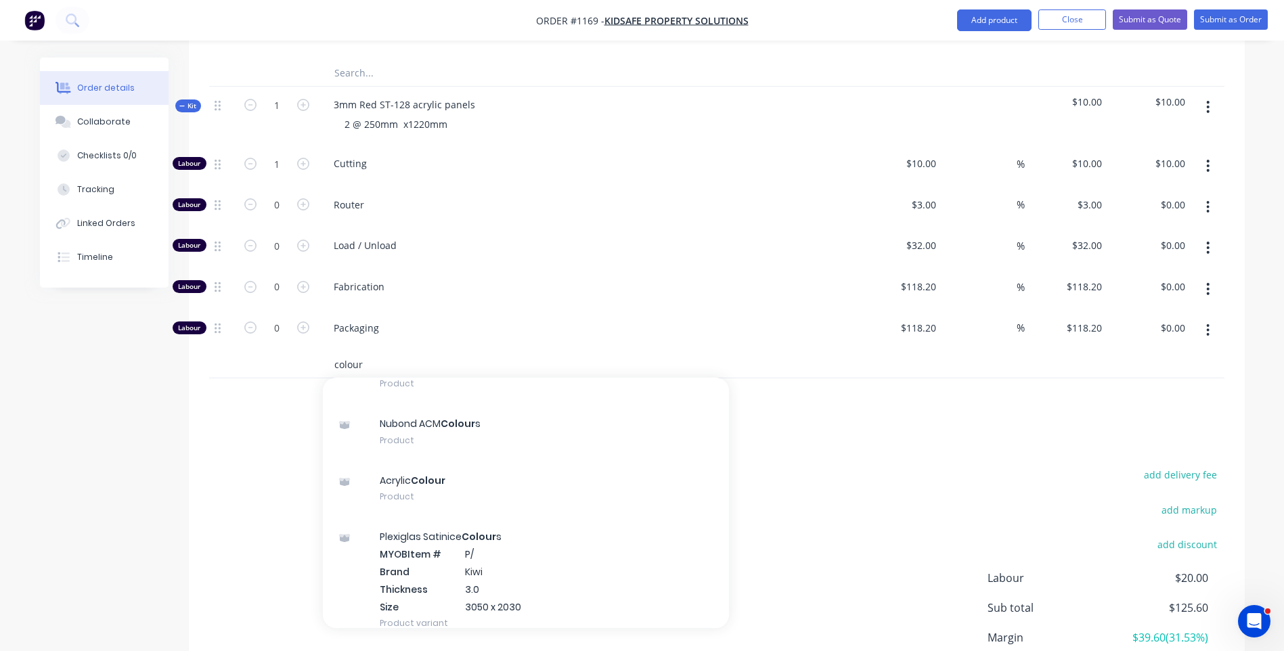
scroll to position [135, 0]
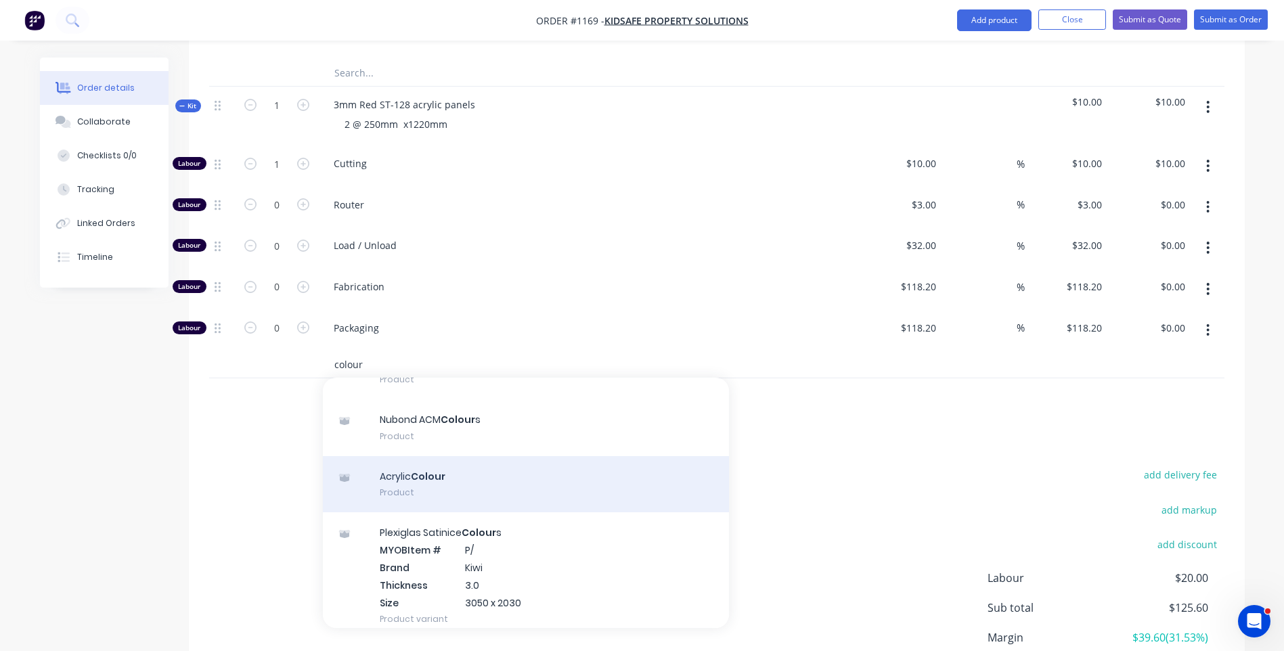
type input "colour"
click at [433, 459] on div "Acrylic Colour Product" at bounding box center [526, 484] width 406 height 57
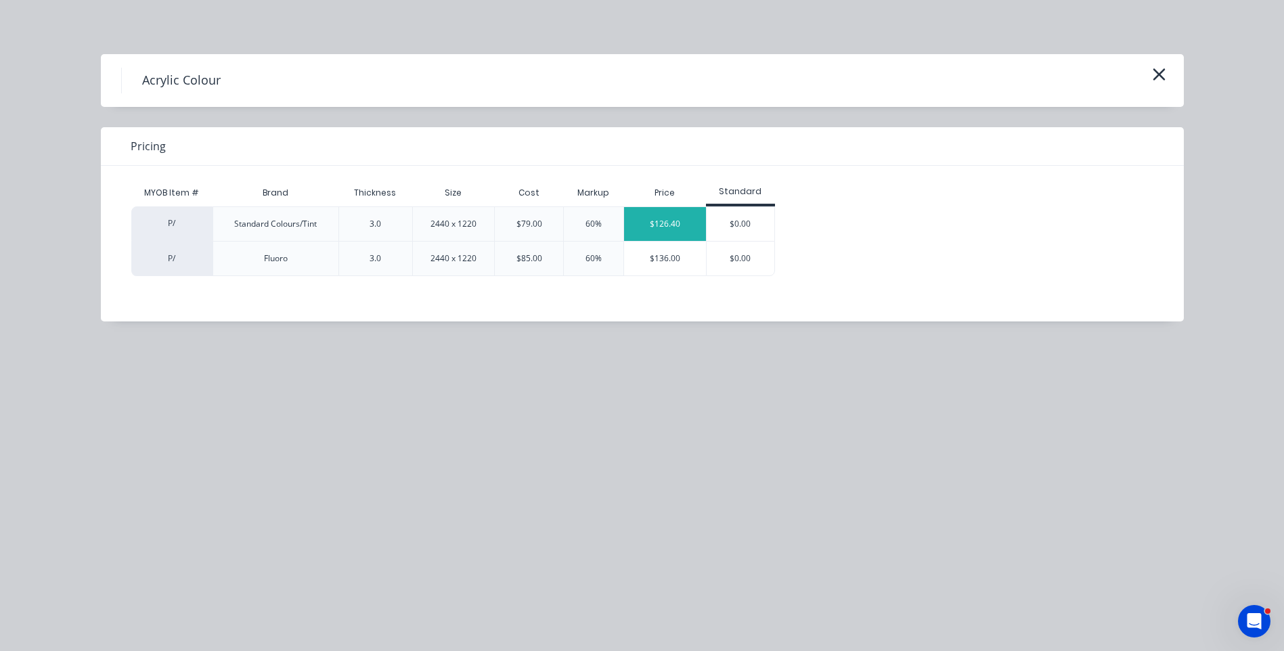
click at [648, 227] on div "$126.40" at bounding box center [665, 224] width 82 height 34
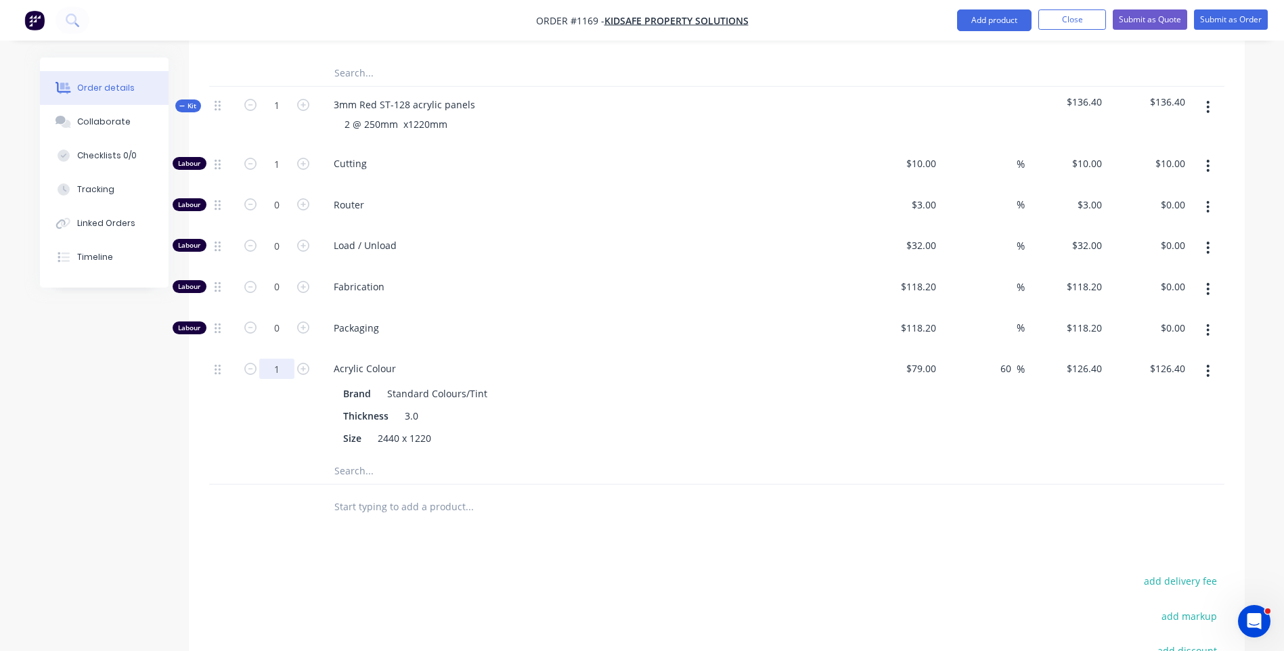
type input "0.25"
type input "$31.60"
click at [269, 457] on div at bounding box center [276, 470] width 81 height 27
click at [1211, 195] on button "button" at bounding box center [1208, 207] width 32 height 24
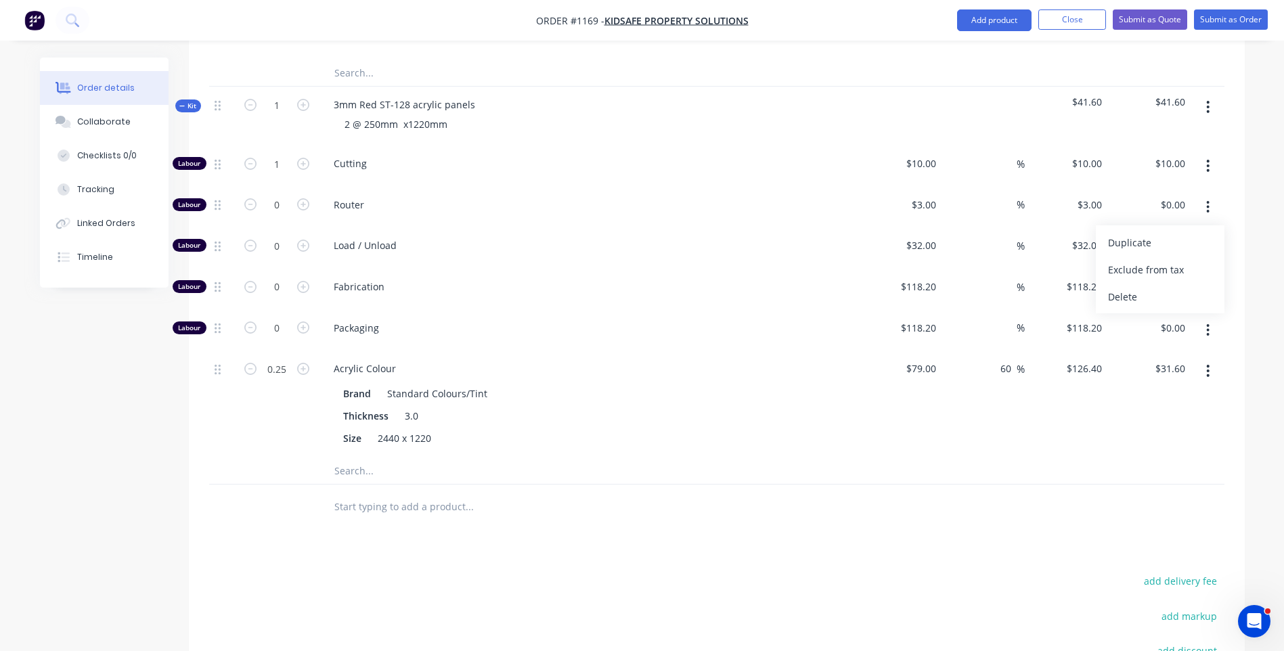
click at [1145, 287] on div "Delete" at bounding box center [1160, 297] width 104 height 20
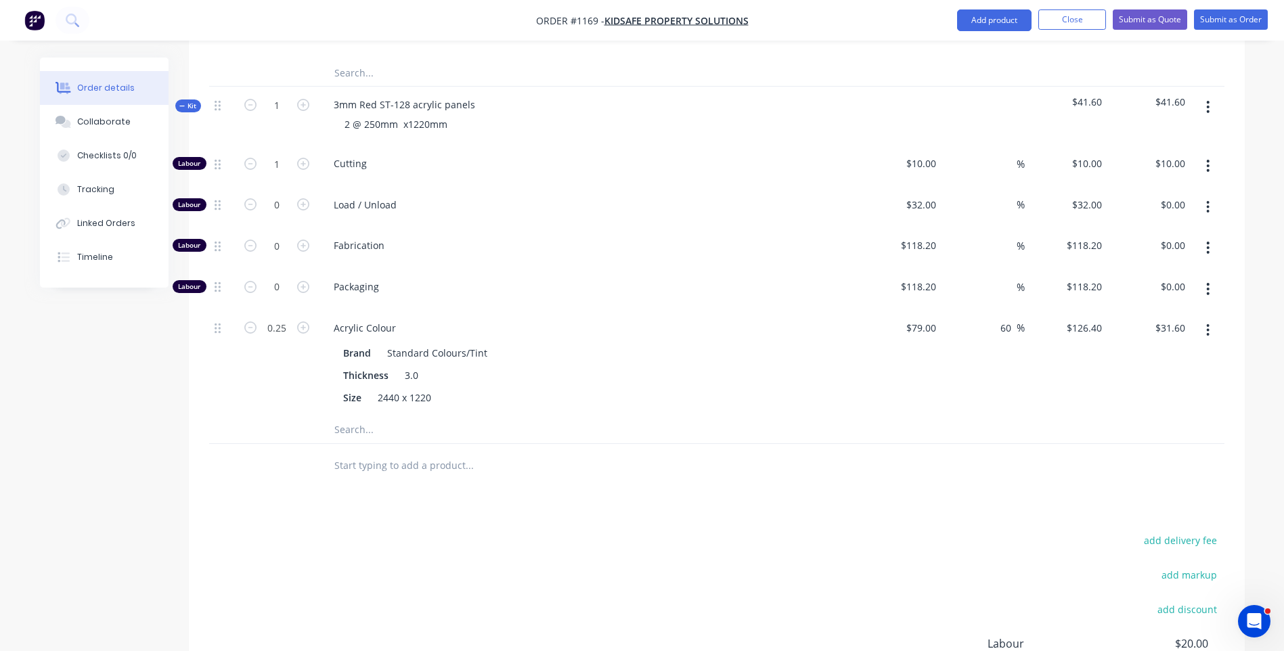
click at [1209, 201] on icon "button" at bounding box center [1208, 207] width 3 height 12
drag, startPoint x: 1153, startPoint y: 281, endPoint x: 1186, endPoint y: 227, distance: 63.5
click at [1152, 287] on div "Delete" at bounding box center [1160, 297] width 104 height 20
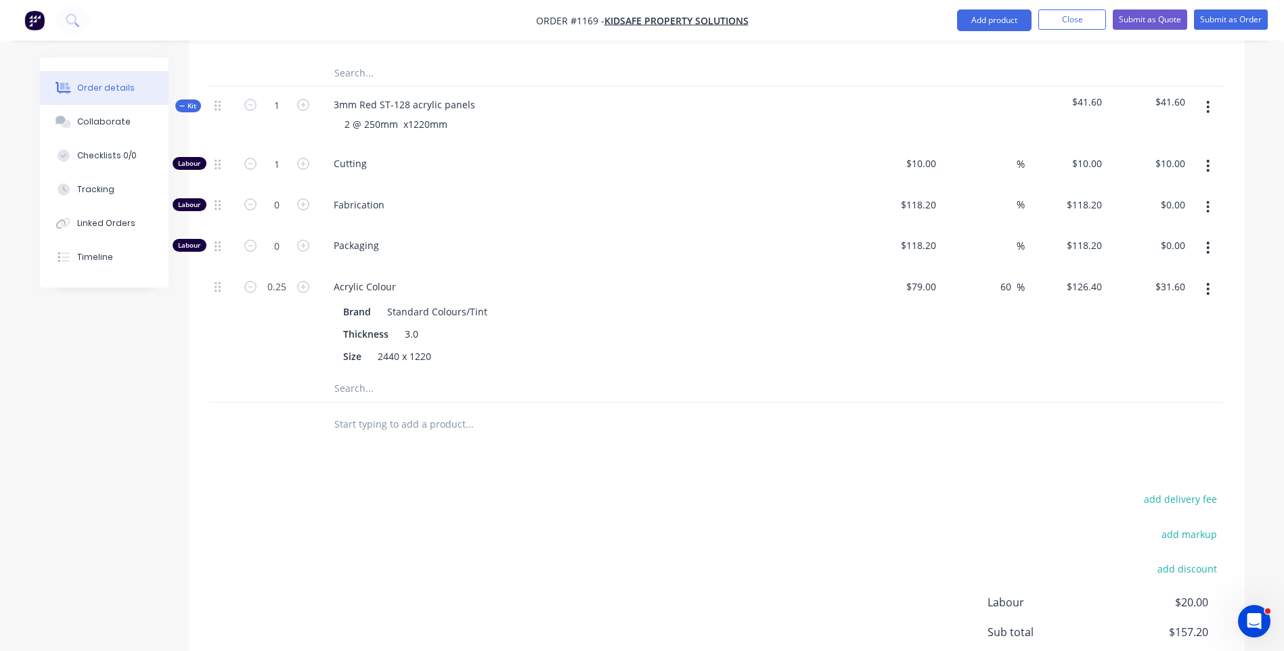
click at [1210, 200] on icon "button" at bounding box center [1207, 207] width 3 height 15
click at [1148, 287] on div "Delete" at bounding box center [1160, 297] width 104 height 20
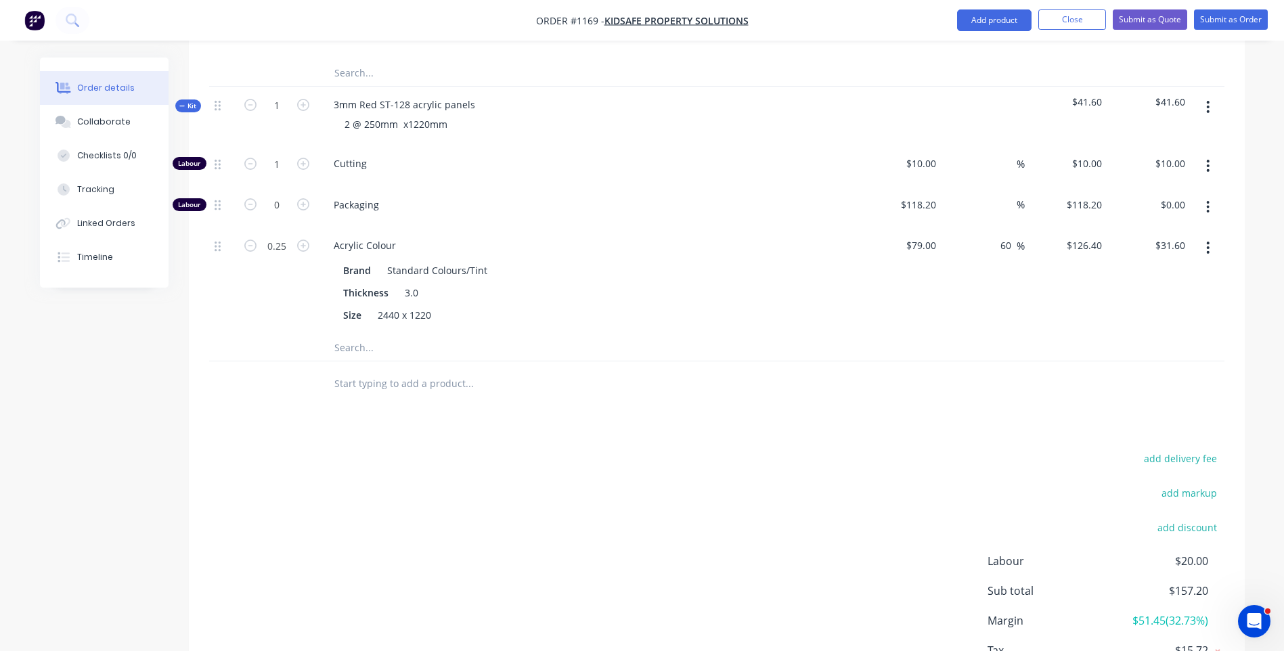
click at [1208, 201] on icon "button" at bounding box center [1208, 207] width 3 height 12
click at [1129, 287] on div "Delete" at bounding box center [1160, 297] width 104 height 20
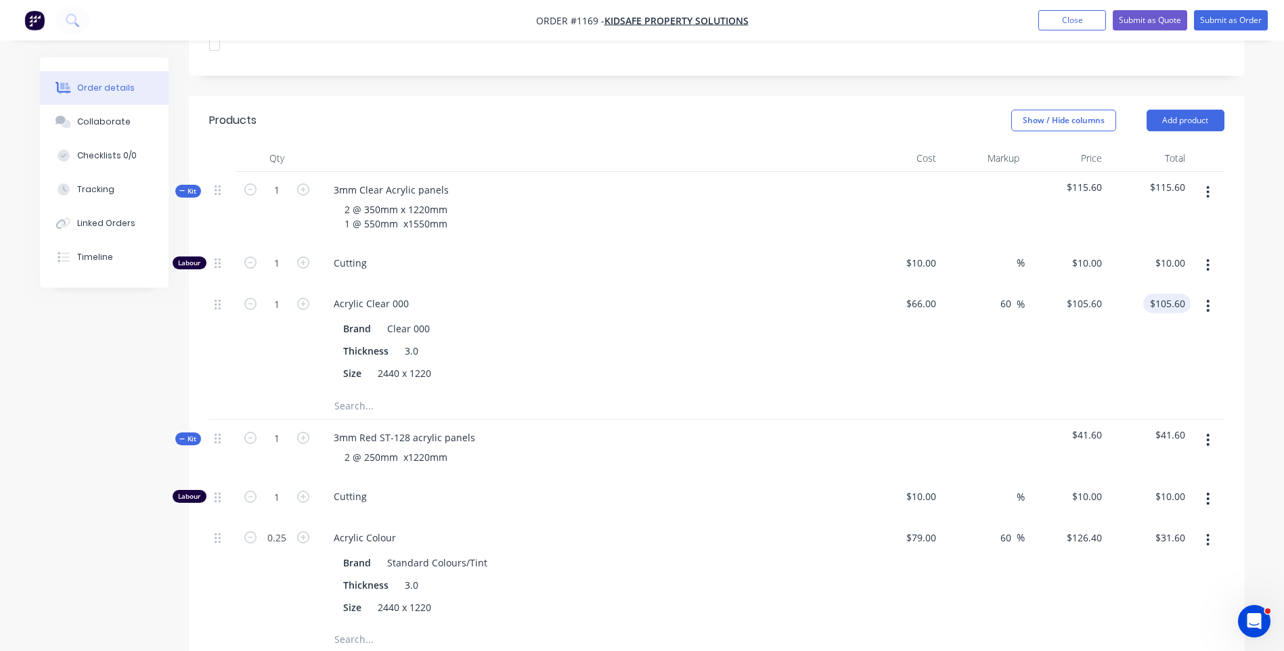
scroll to position [397, 0]
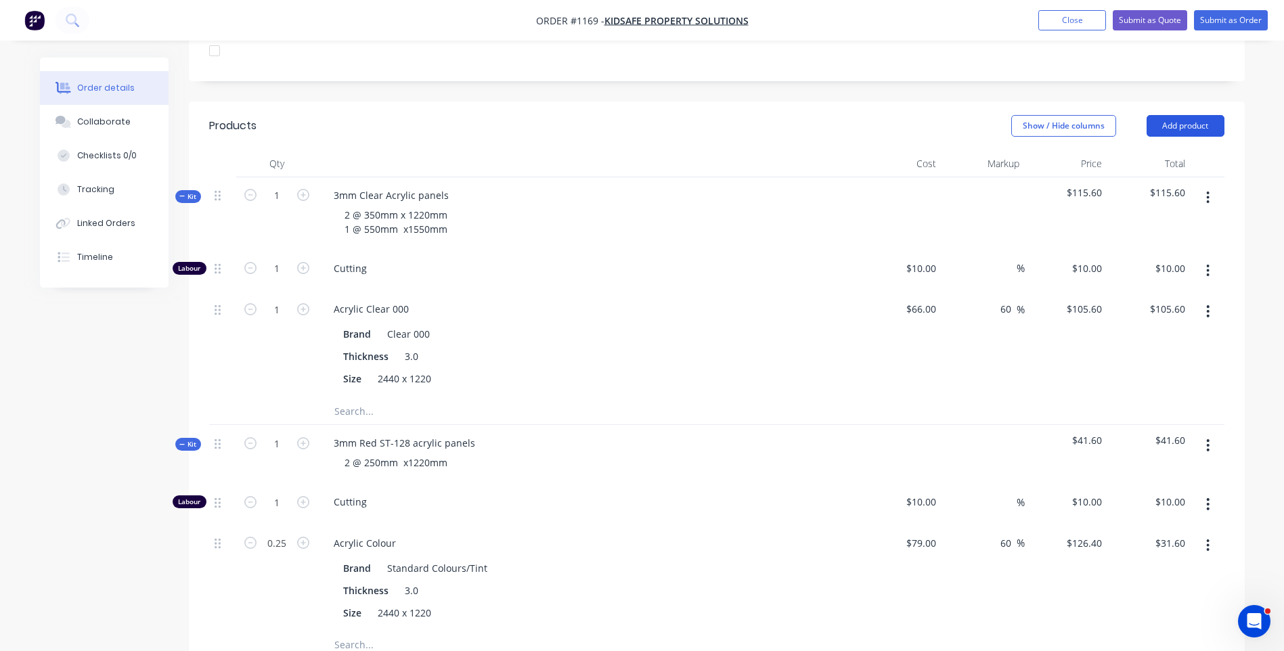
click at [1183, 115] on button "Add product" at bounding box center [1186, 126] width 78 height 22
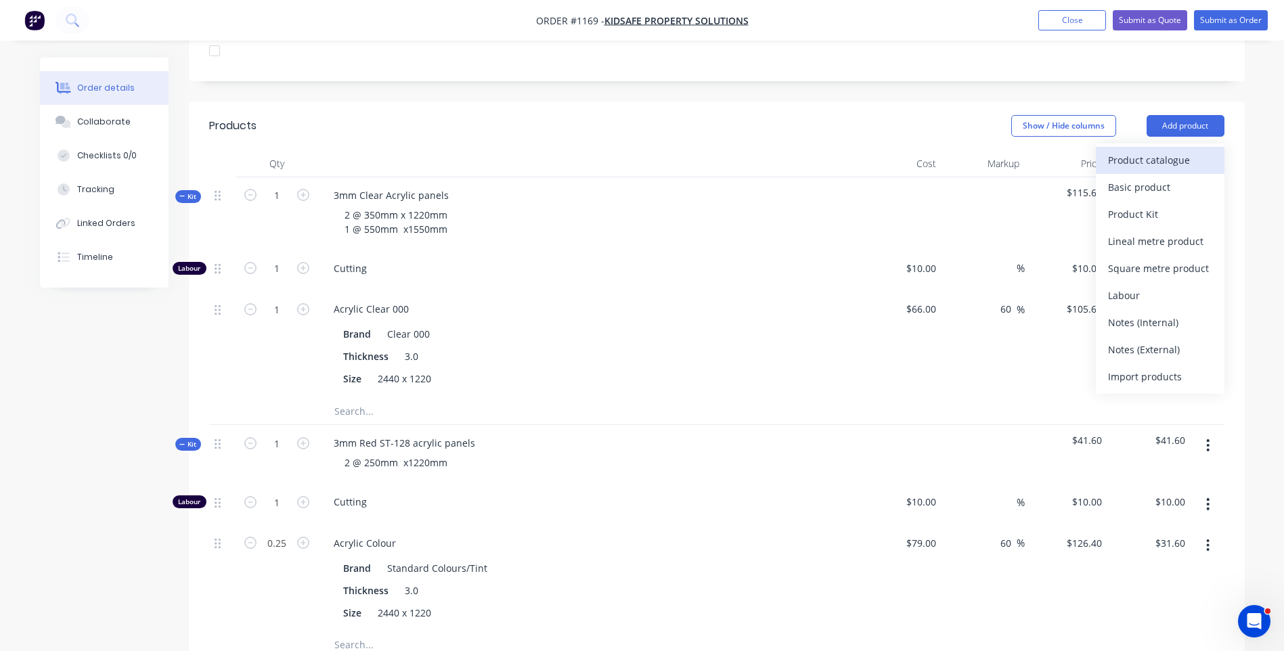
click at [1170, 150] on div "Product catalogue" at bounding box center [1160, 160] width 104 height 20
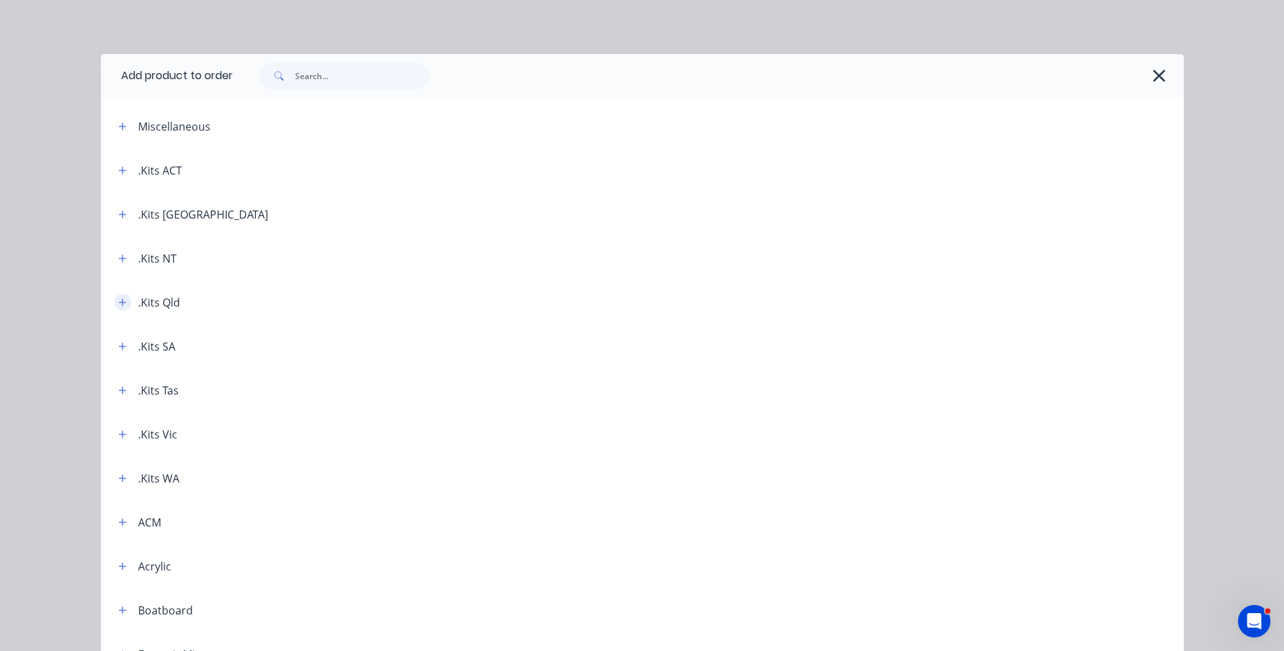
click at [118, 303] on icon "button" at bounding box center [121, 302] width 7 height 7
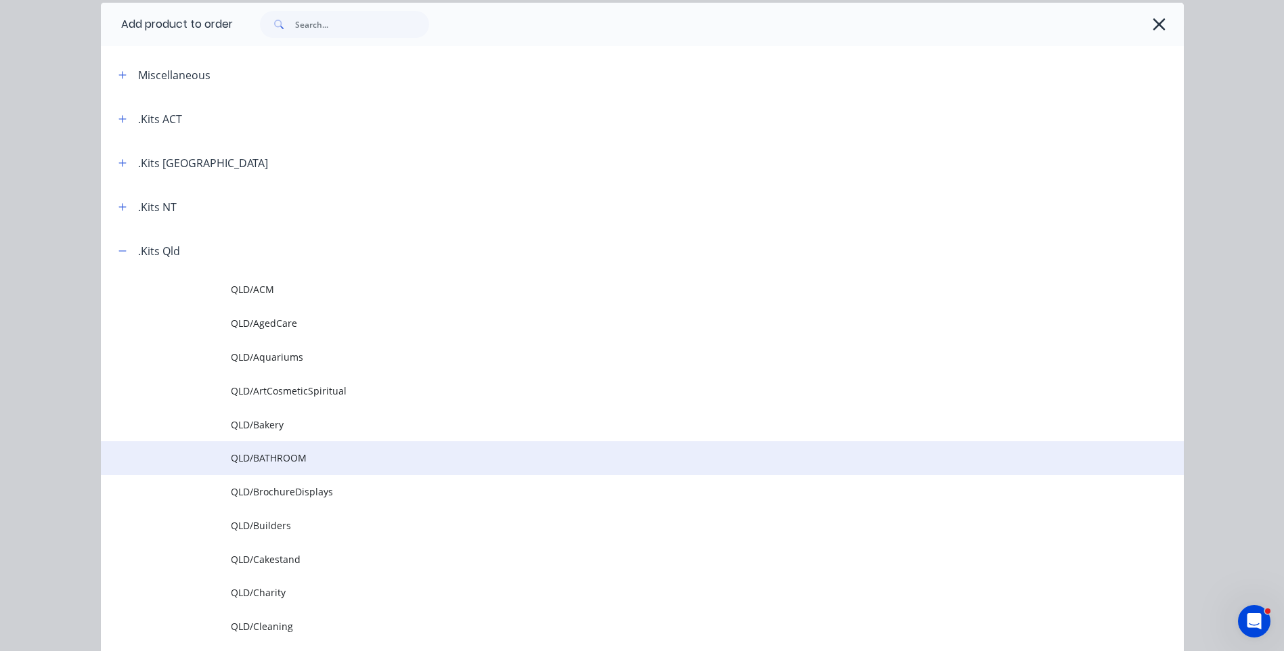
scroll to position [135, 0]
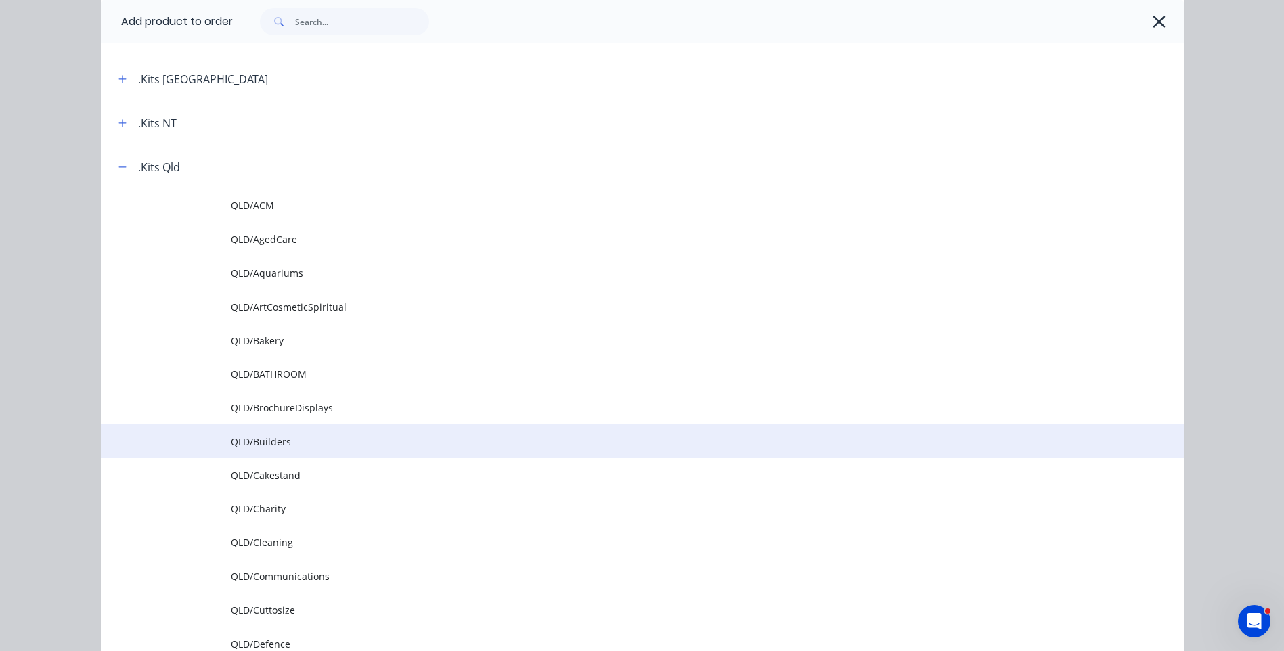
click at [267, 450] on td "QLD/Builders" at bounding box center [707, 441] width 953 height 34
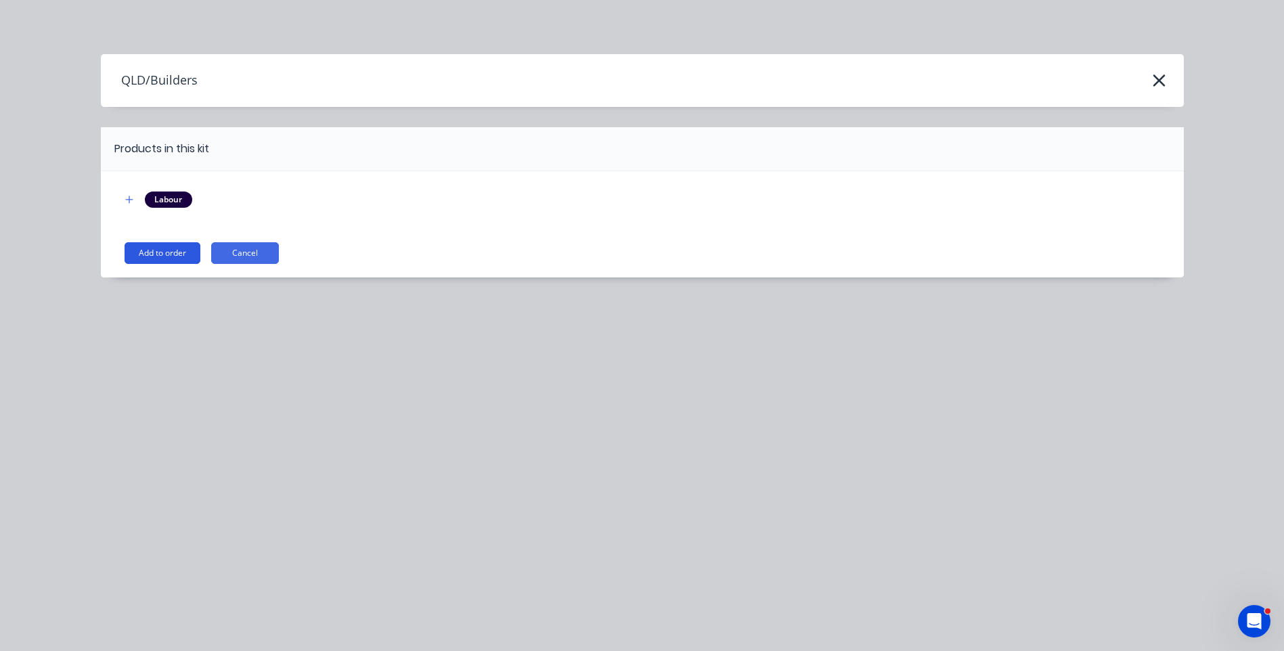
click at [163, 247] on button "Add to order" at bounding box center [163, 253] width 76 height 22
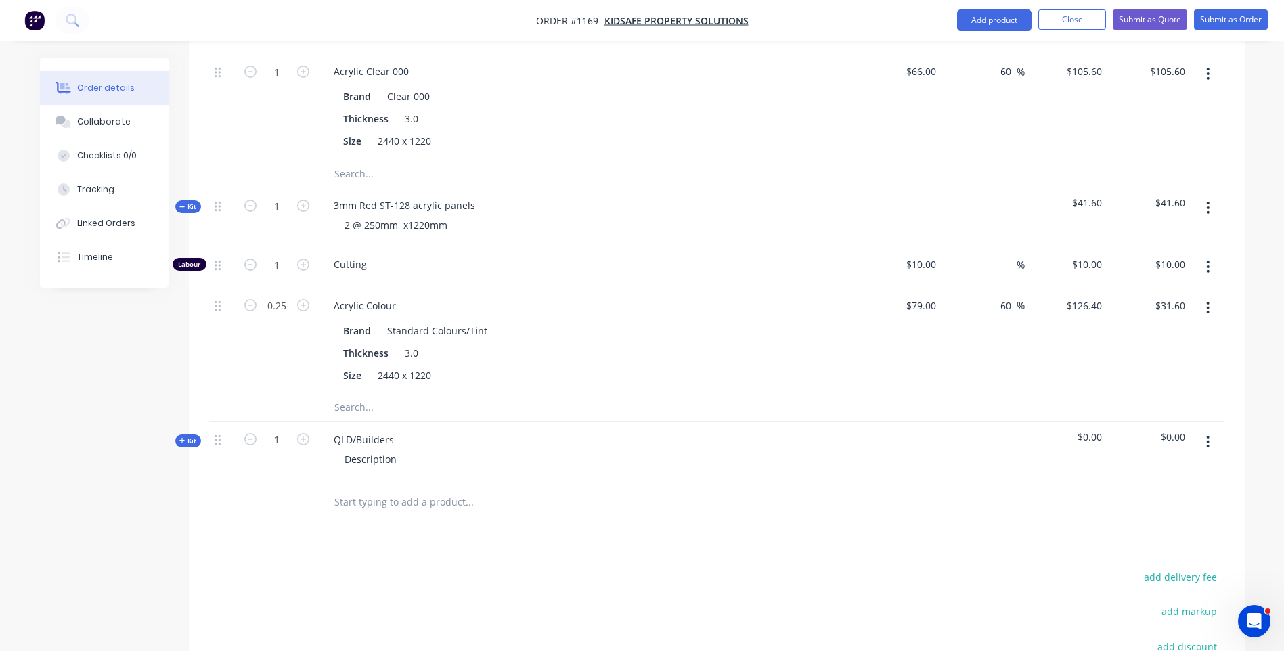
scroll to position [668, 0]
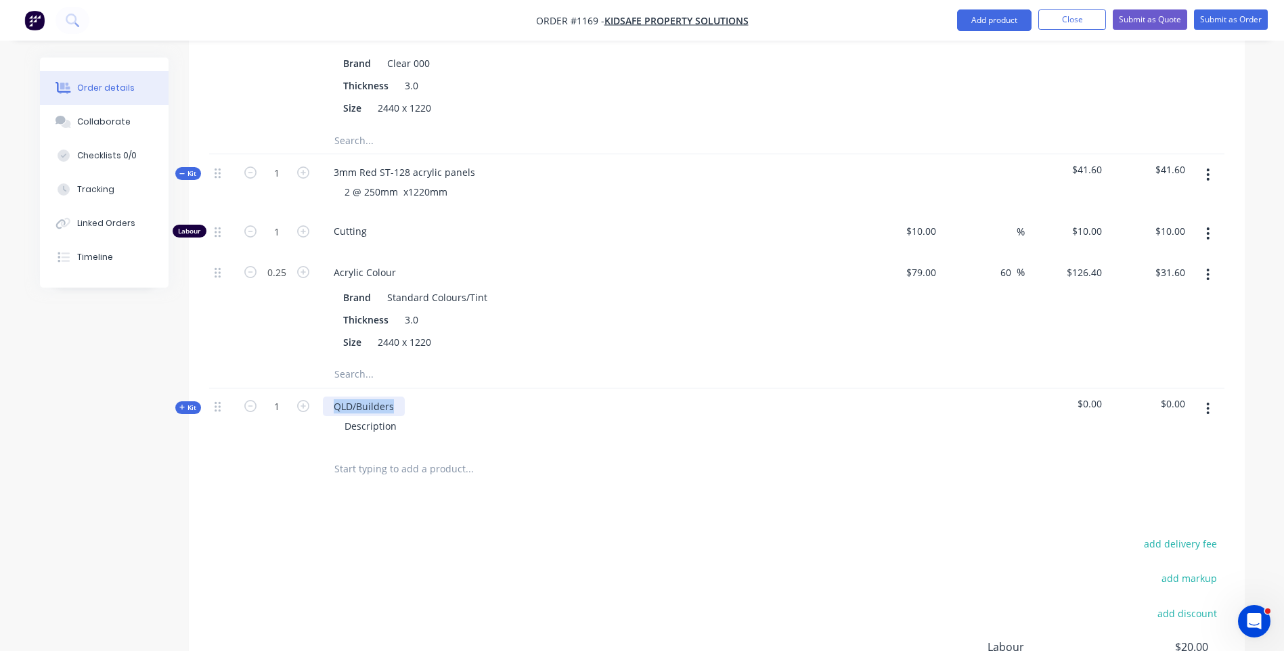
drag, startPoint x: 398, startPoint y: 386, endPoint x: 300, endPoint y: 377, distance: 98.6
click at [300, 389] on div "Kit 1 QLD/Builders Description $0.00 $0.00" at bounding box center [717, 418] width 1016 height 59
click at [374, 416] on div "Description" at bounding box center [371, 426] width 74 height 20
click at [178, 401] on div "Kit" at bounding box center [188, 407] width 26 height 13
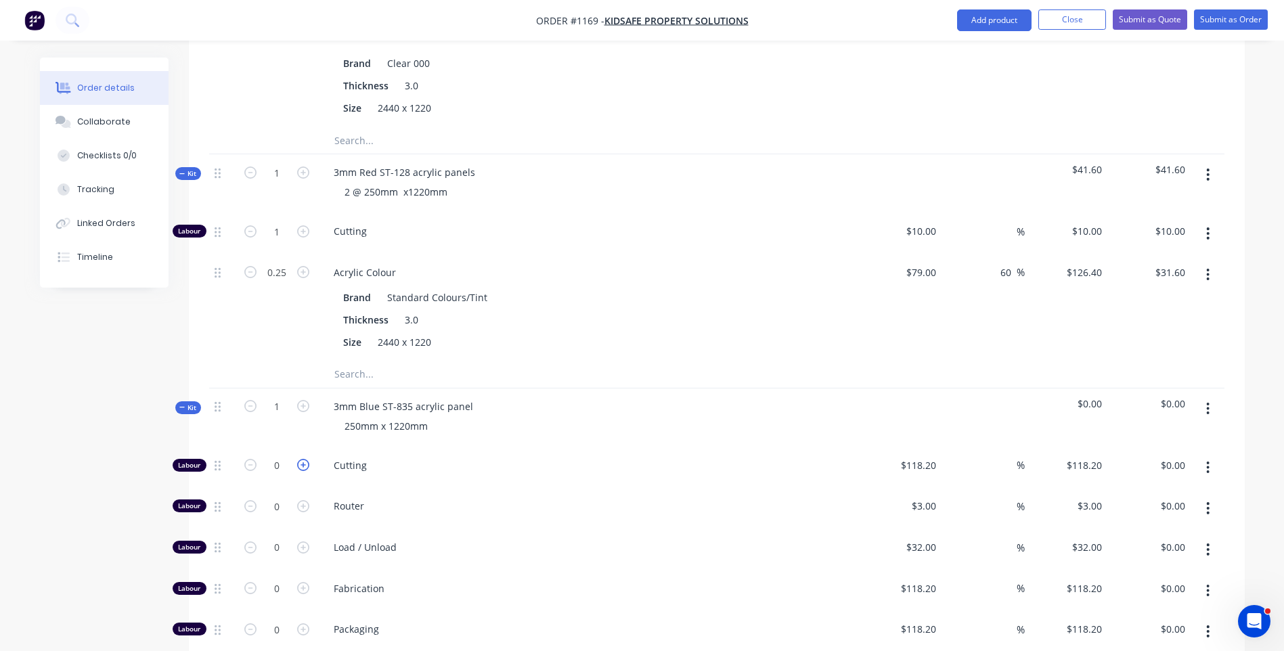
click at [303, 459] on icon "button" at bounding box center [303, 465] width 12 height 12
type input "1"
type input "$118.20"
click at [928, 456] on input "118.2" at bounding box center [921, 466] width 42 height 20
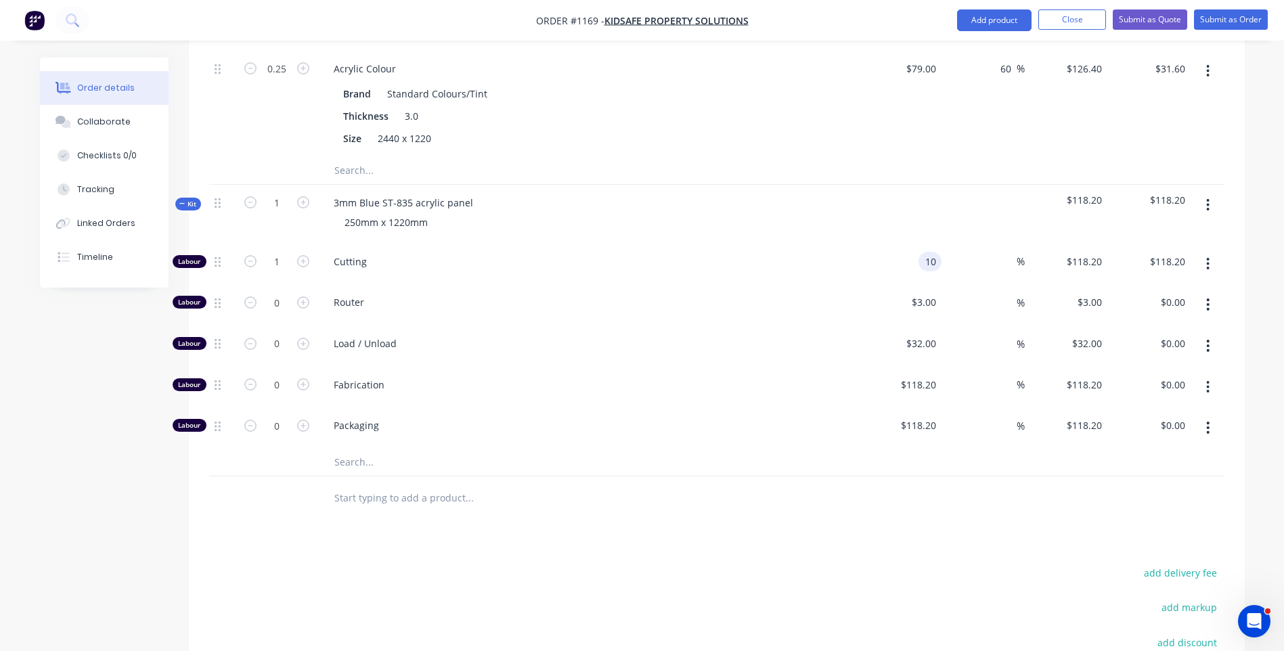
scroll to position [871, 0]
type input "$10.00"
click at [352, 450] on input "text" at bounding box center [469, 463] width 271 height 27
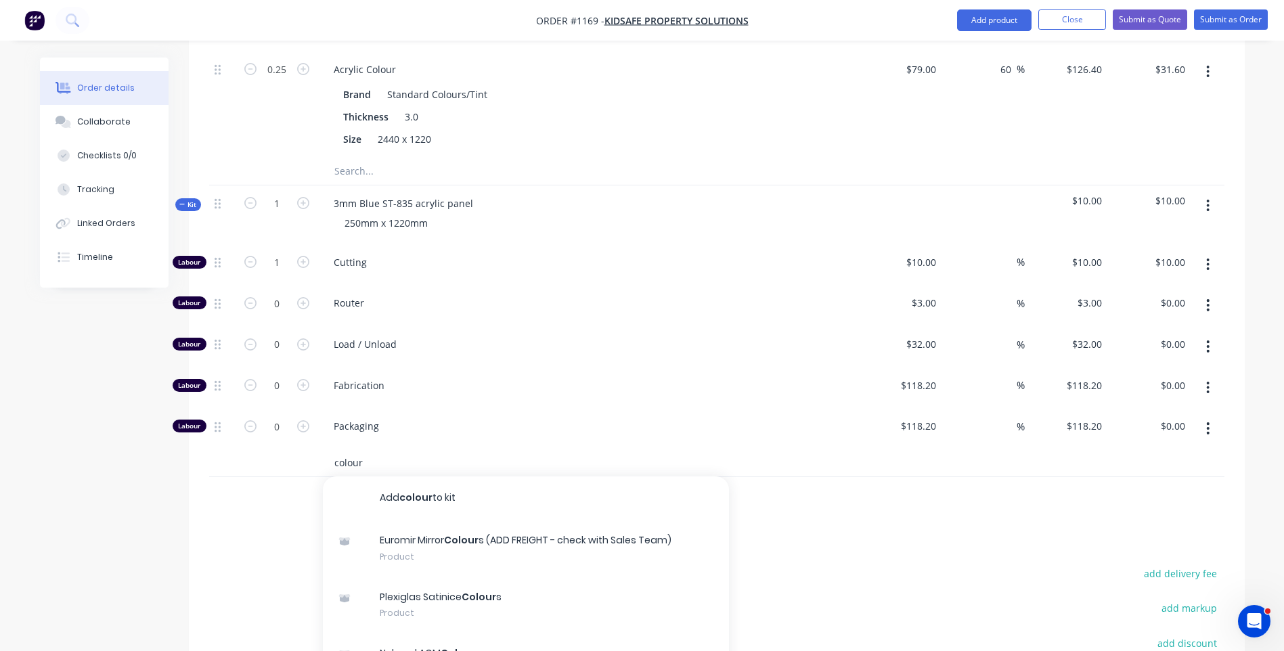
scroll to position [1006, 0]
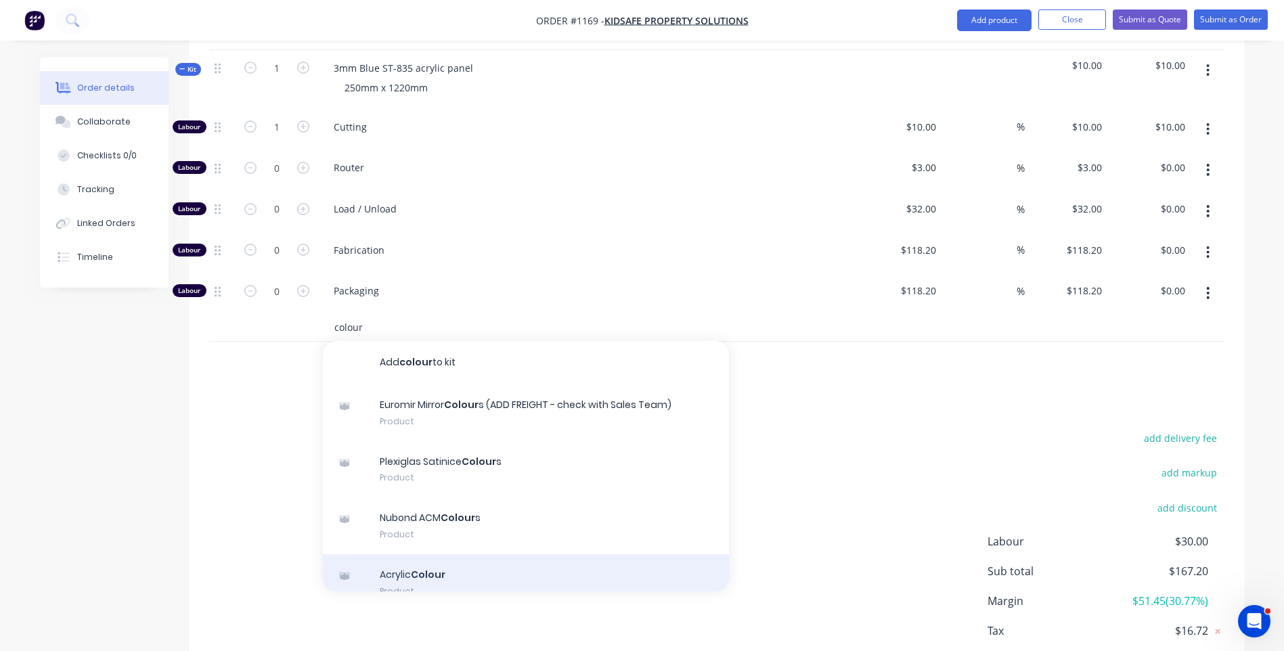
type input "colour"
click at [425, 554] on div "Acrylic Colour Product" at bounding box center [526, 582] width 406 height 57
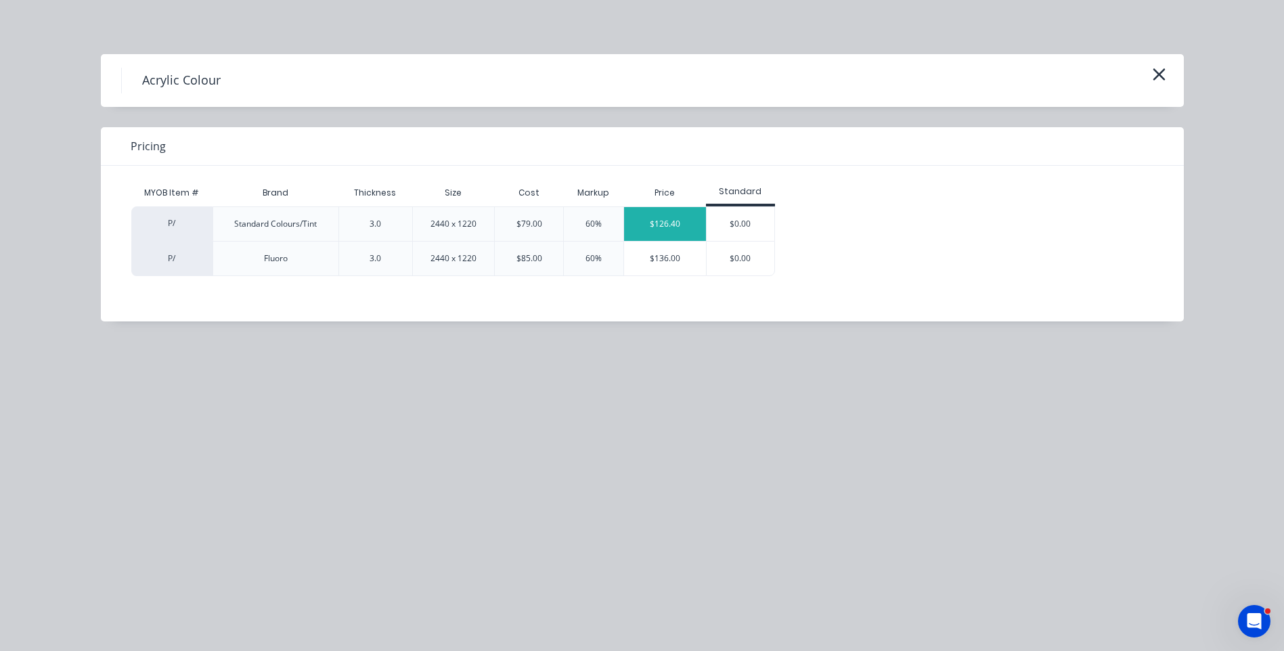
click at [671, 216] on div "$126.40" at bounding box center [665, 224] width 82 height 34
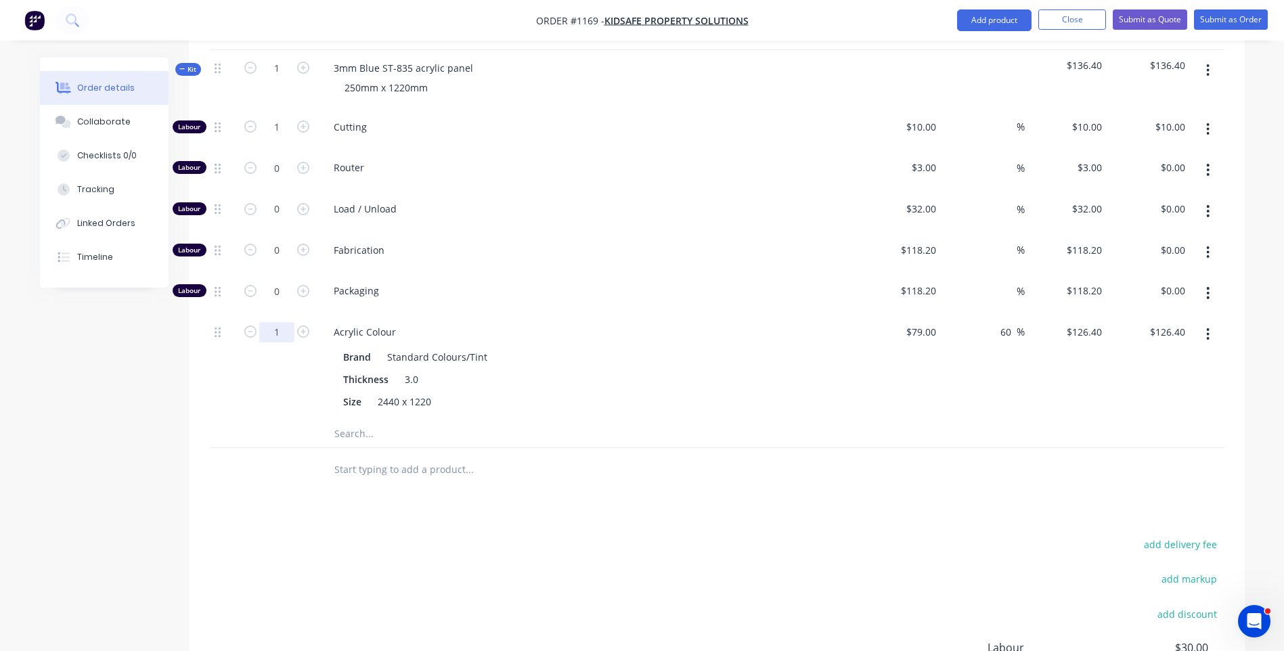
type input "0.2"
type input "$25.28"
click at [219, 383] on div at bounding box center [222, 367] width 27 height 106
click at [1208, 162] on icon "button" at bounding box center [1207, 169] width 3 height 15
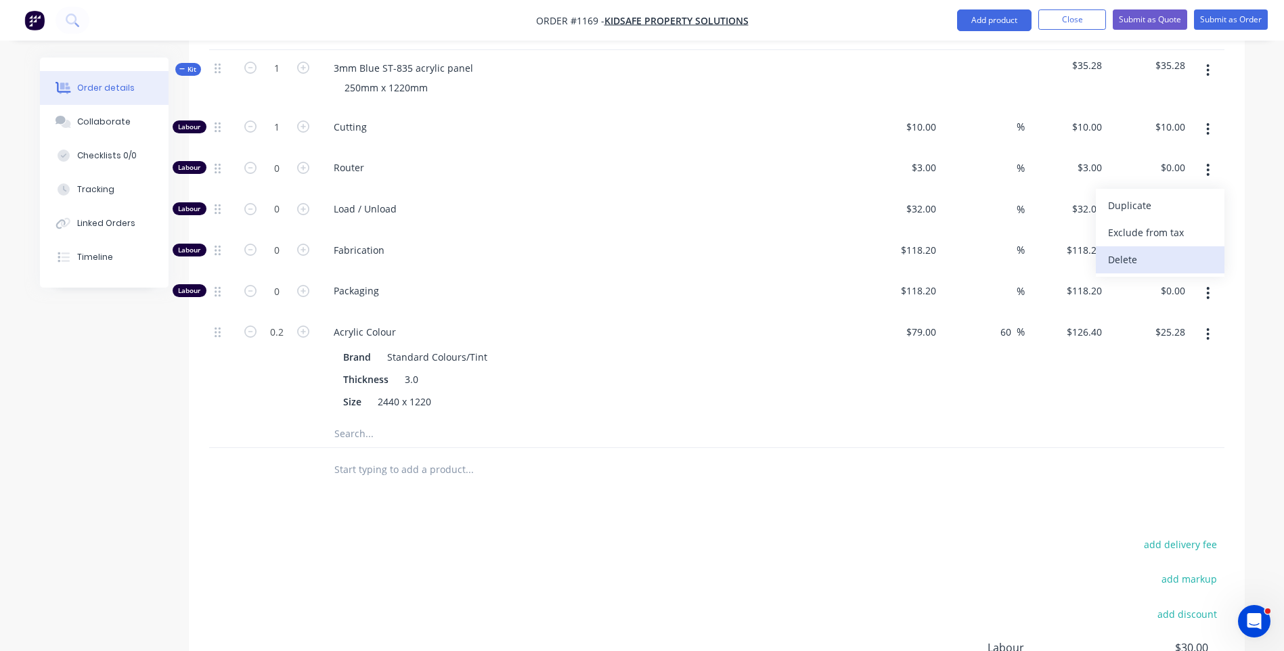
click at [1152, 250] on div "Delete" at bounding box center [1160, 260] width 104 height 20
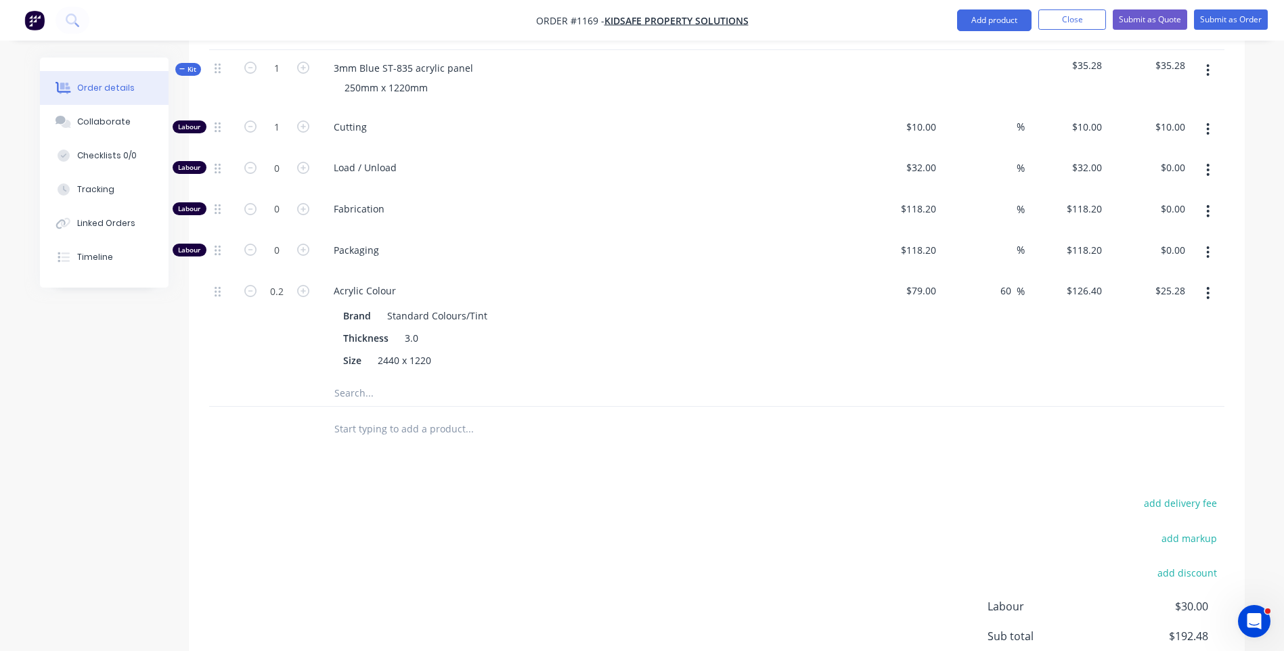
click at [1208, 162] on icon "button" at bounding box center [1207, 169] width 3 height 15
click at [1137, 250] on div "Delete" at bounding box center [1160, 260] width 104 height 20
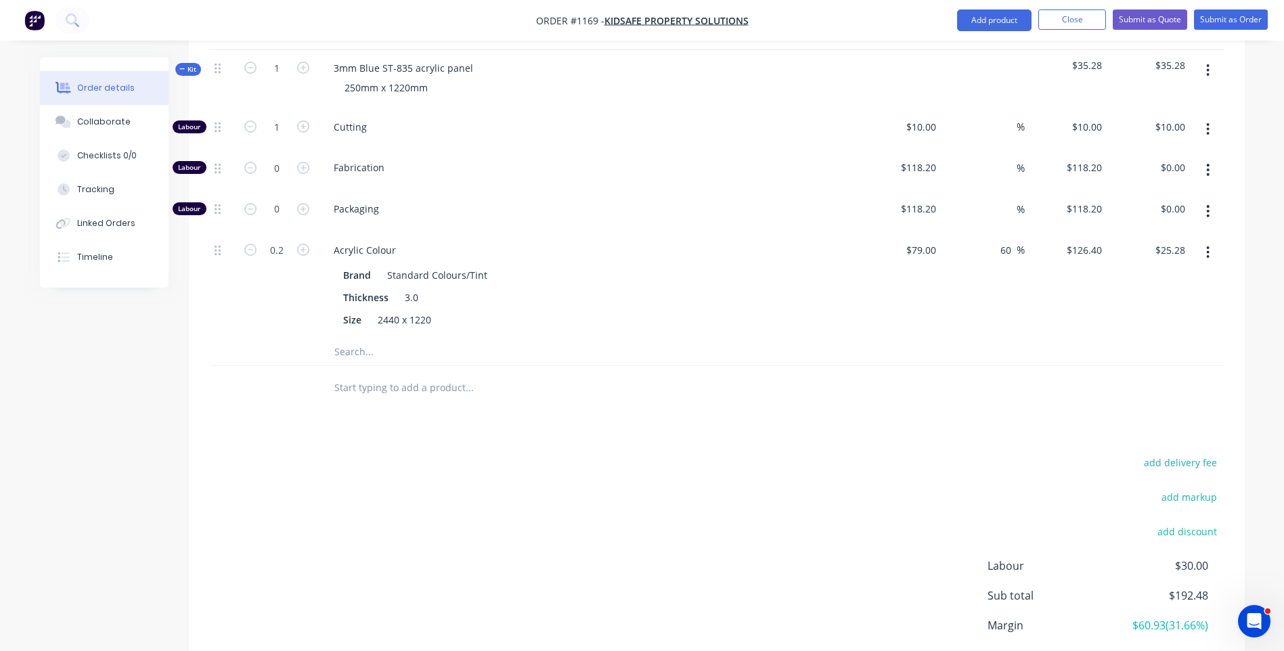
drag, startPoint x: 1207, startPoint y: 152, endPoint x: 1203, endPoint y: 160, distance: 9.1
click at [1208, 164] on icon "button" at bounding box center [1208, 170] width 3 height 12
click at [1143, 250] on div "Delete" at bounding box center [1160, 260] width 104 height 20
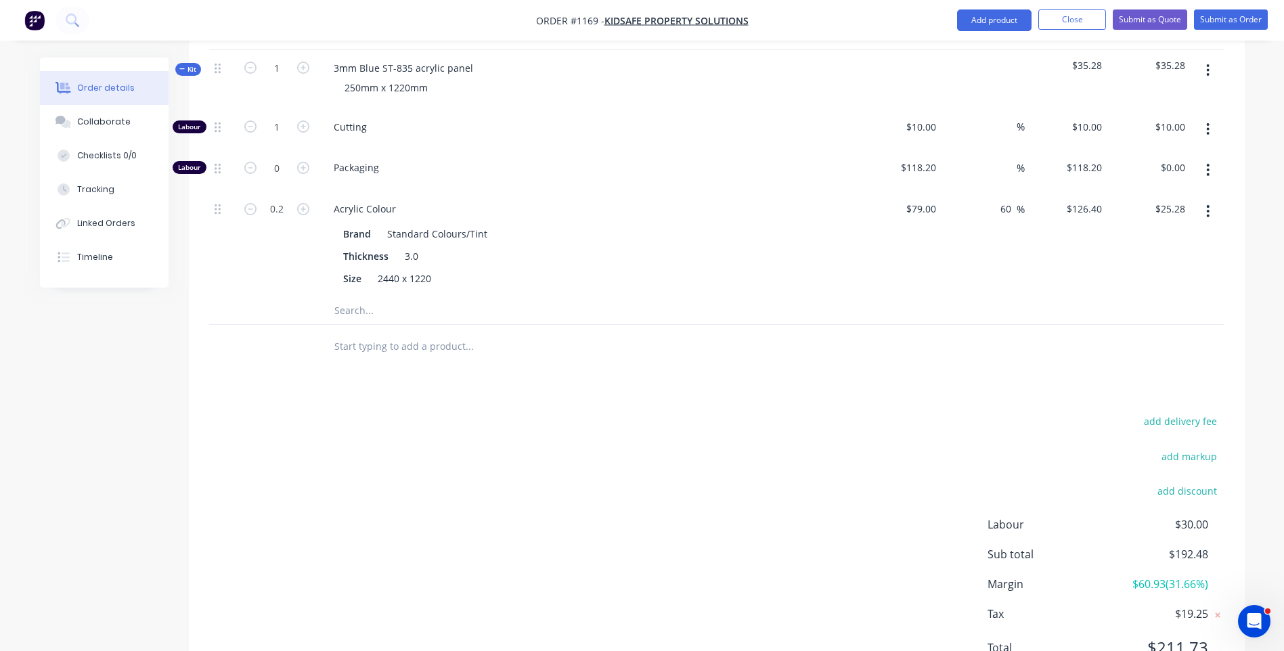
click at [1208, 162] on icon "button" at bounding box center [1207, 169] width 3 height 15
click at [1133, 250] on div "Delete" at bounding box center [1160, 260] width 104 height 20
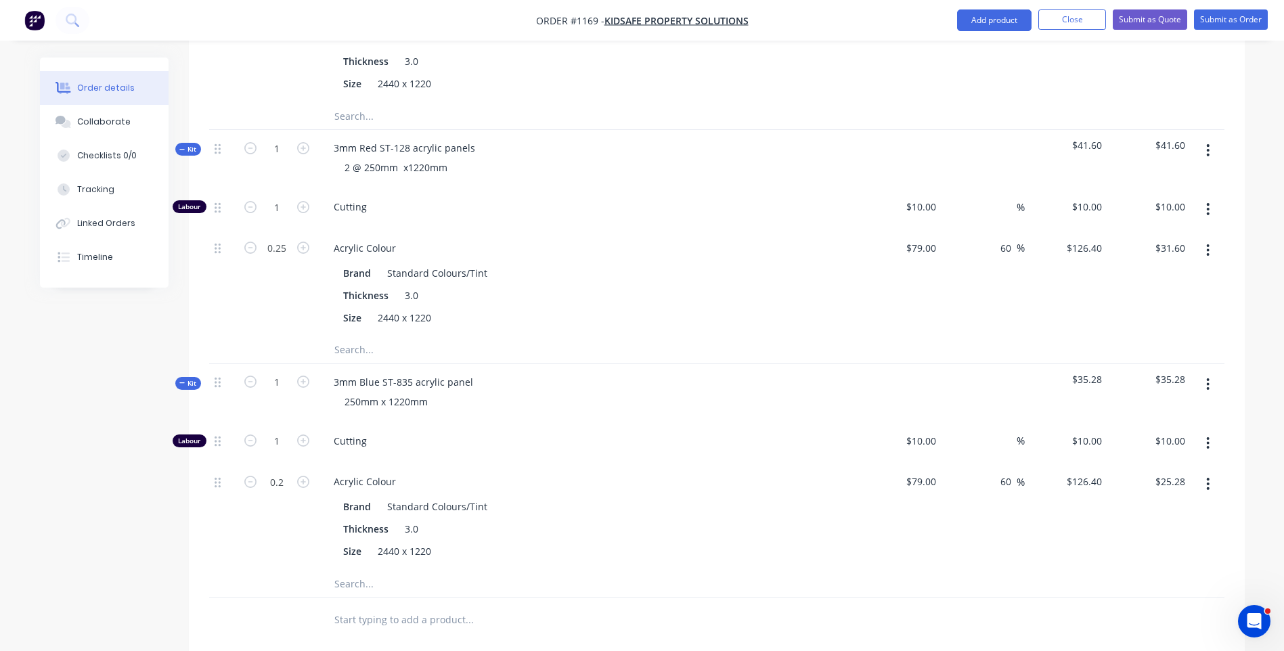
scroll to position [668, 0]
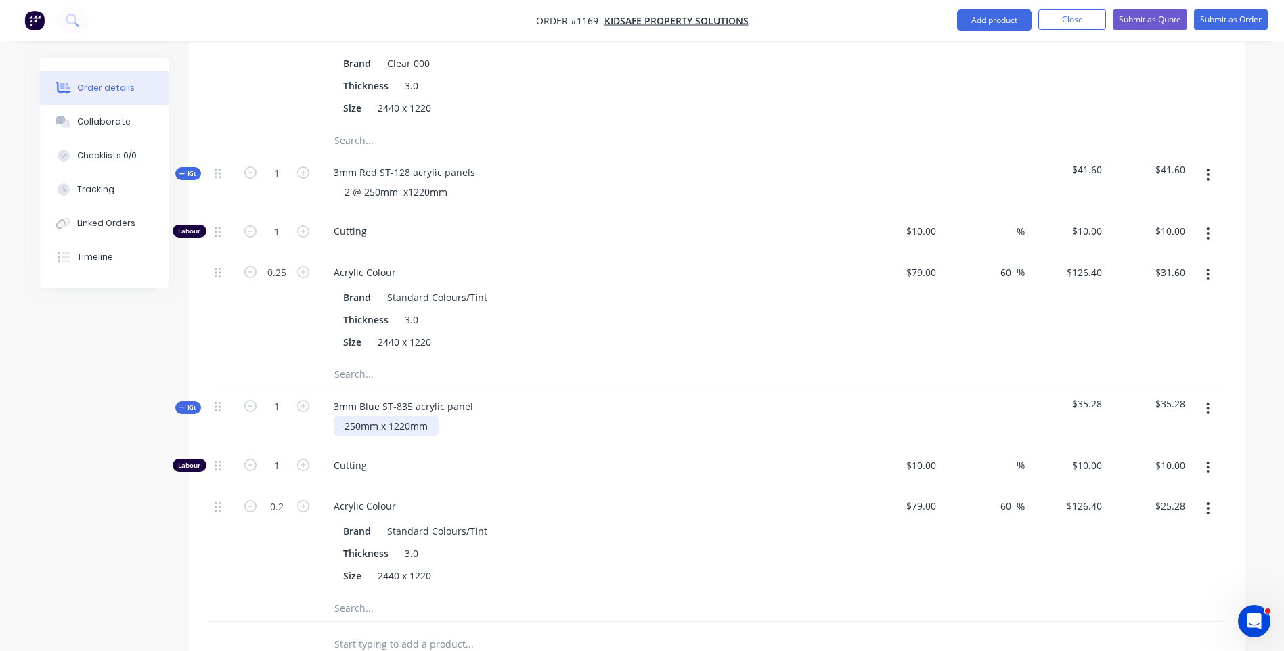
click at [345, 416] on div "250mm x 1220mm" at bounding box center [386, 426] width 105 height 20
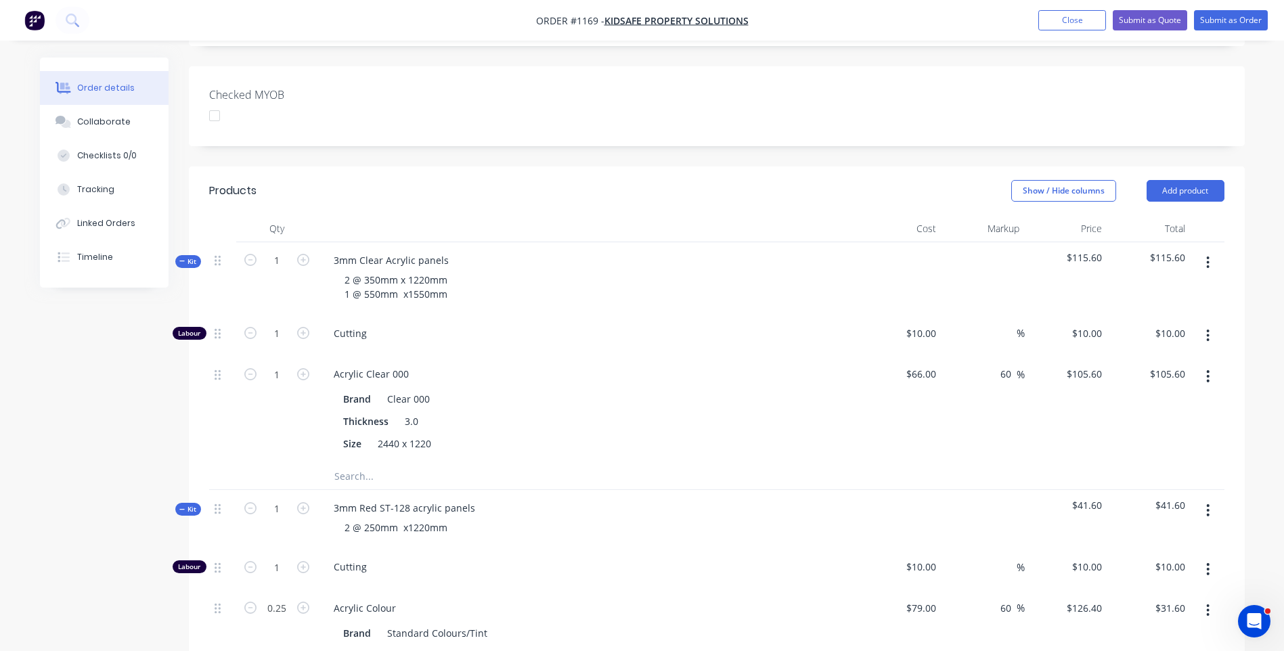
scroll to position [329, 0]
click at [1173, 183] on button "Add product" at bounding box center [1186, 194] width 78 height 22
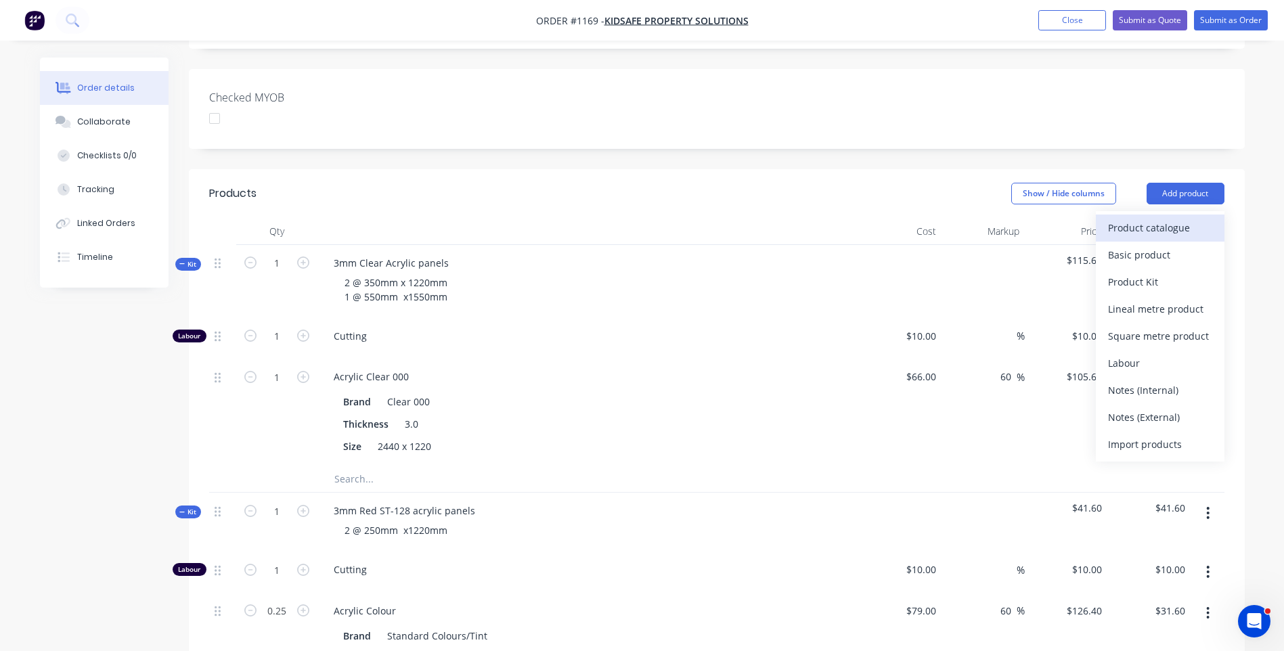
click at [1157, 218] on div "Product catalogue" at bounding box center [1160, 228] width 104 height 20
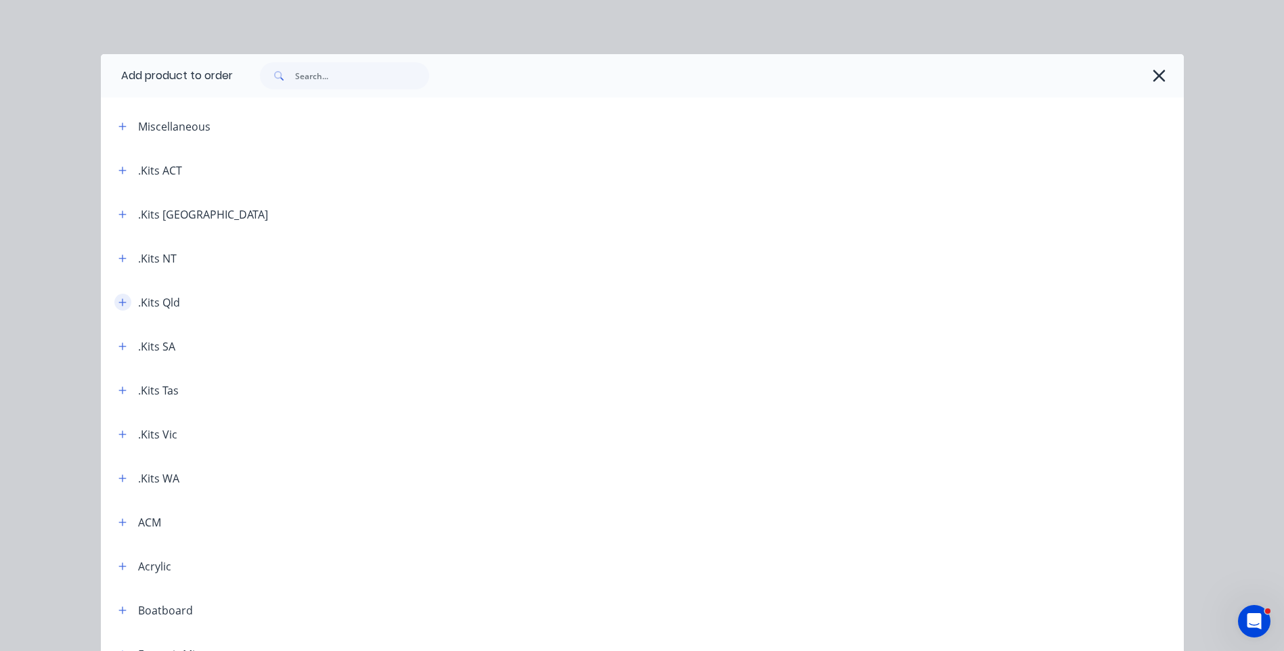
click at [116, 307] on button "button" at bounding box center [122, 302] width 17 height 17
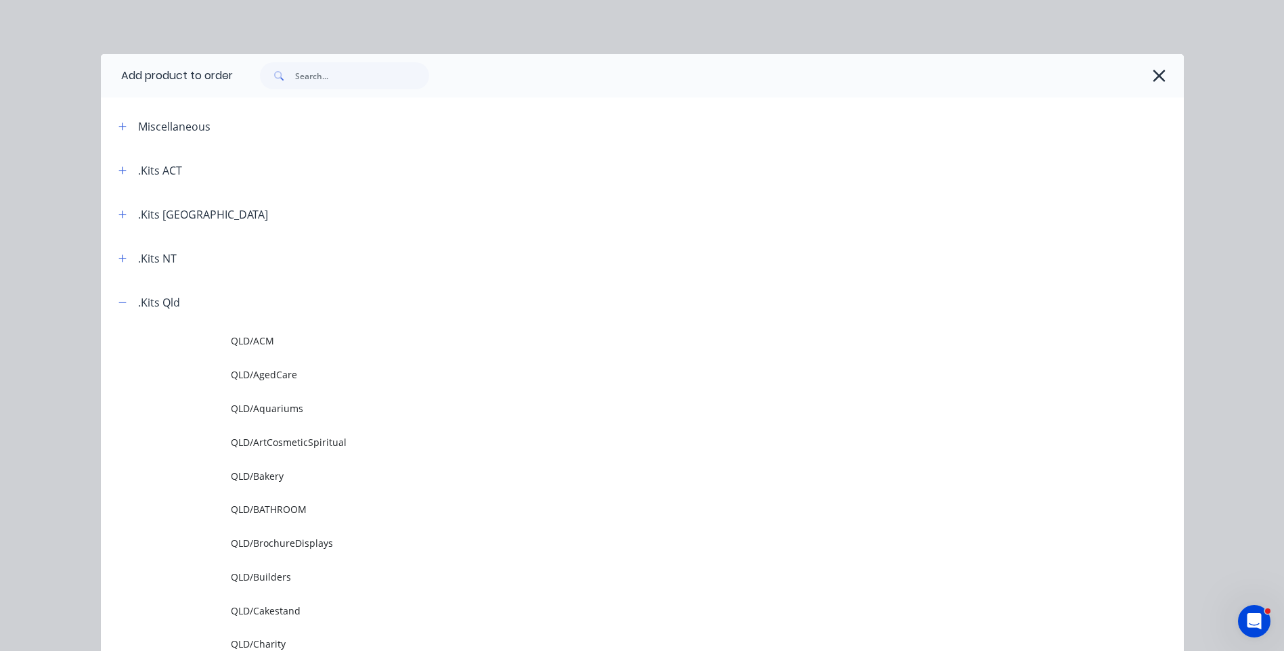
click at [271, 573] on span "QLD/Builders" at bounding box center [612, 577] width 762 height 14
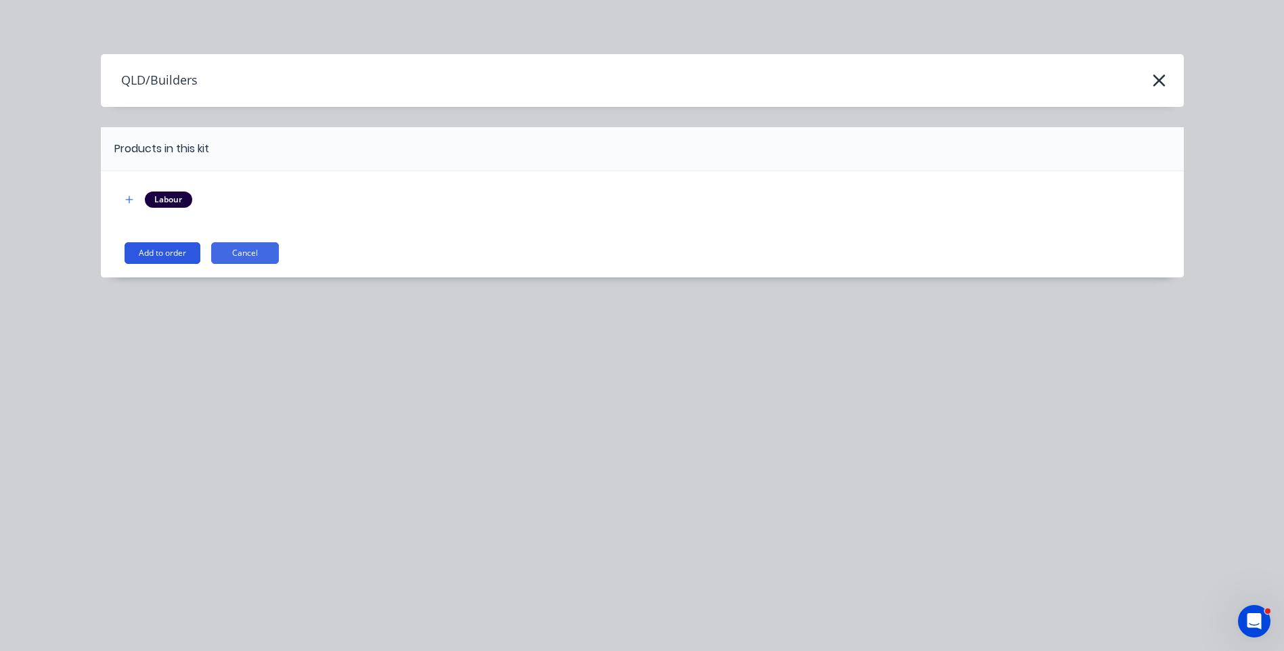
click at [166, 250] on button "Add to order" at bounding box center [163, 253] width 76 height 22
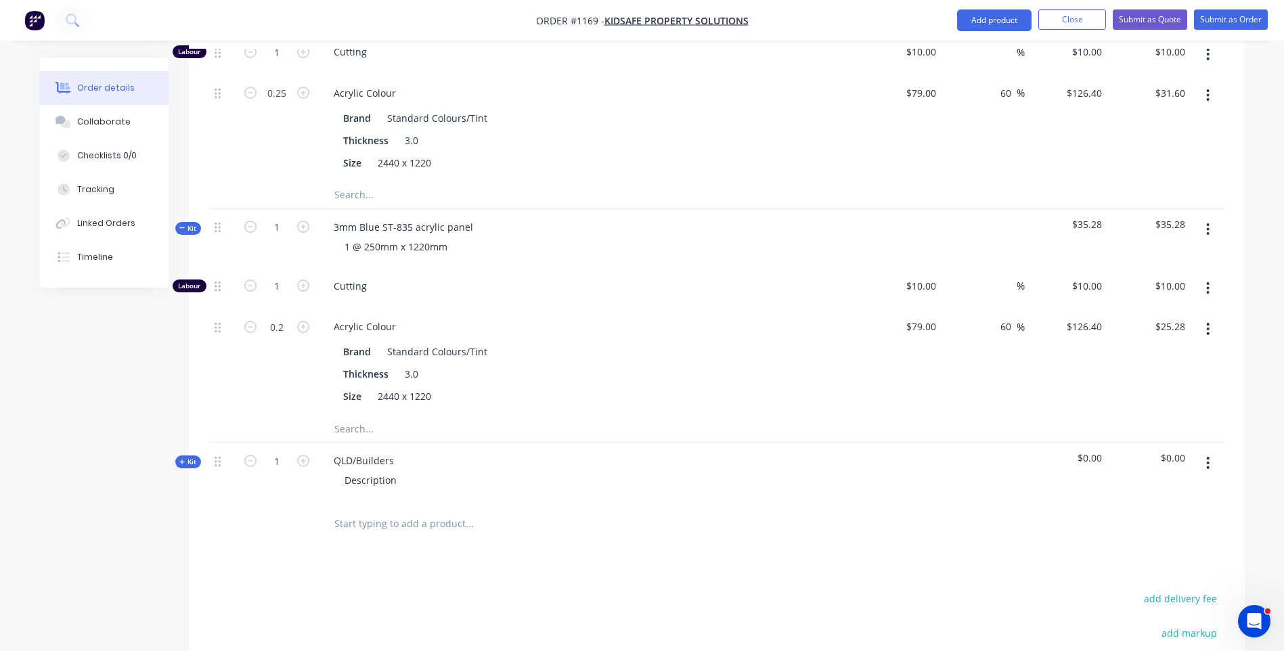
scroll to position [871, 0]
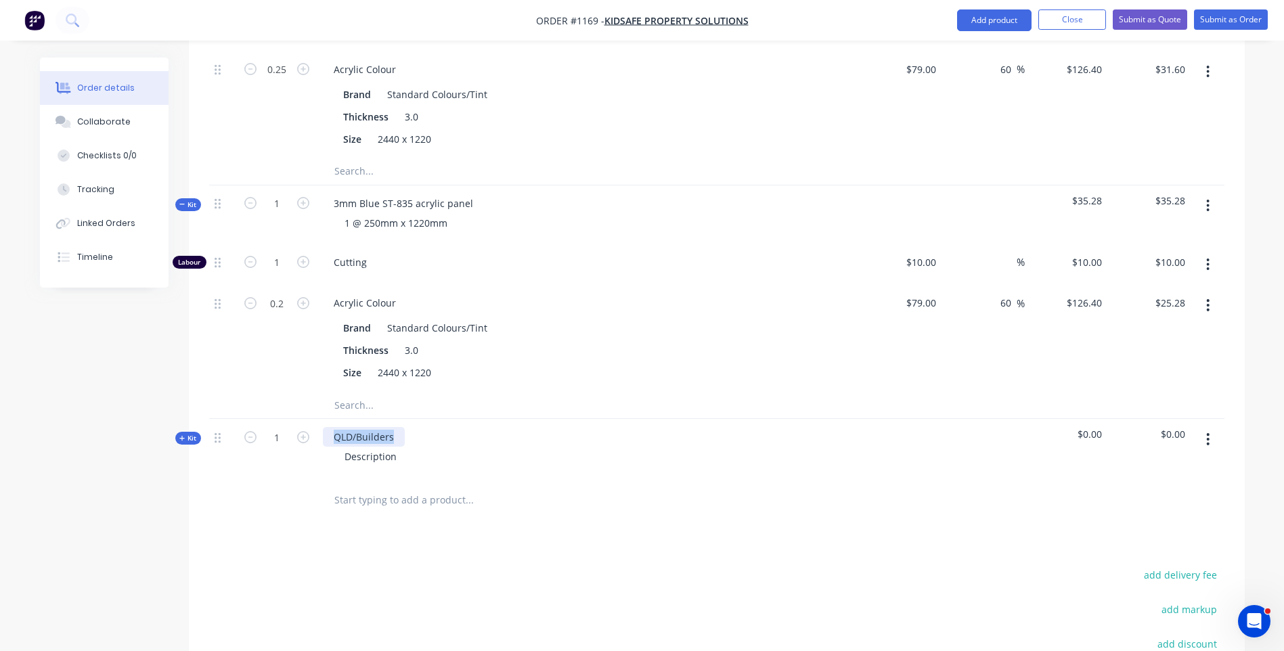
drag, startPoint x: 391, startPoint y: 418, endPoint x: 315, endPoint y: 422, distance: 75.9
click at [315, 422] on div "Kit 1 QLD/Builders Description $0.00 $0.00" at bounding box center [717, 448] width 1016 height 59
click at [398, 447] on div "Description" at bounding box center [371, 457] width 74 height 20
drag, startPoint x: 398, startPoint y: 441, endPoint x: 305, endPoint y: 440, distance: 93.4
click at [305, 440] on div "Kit 1 3mm Orange ST- 478 acrylic panel Description $0.00 $0.00" at bounding box center [717, 448] width 1016 height 59
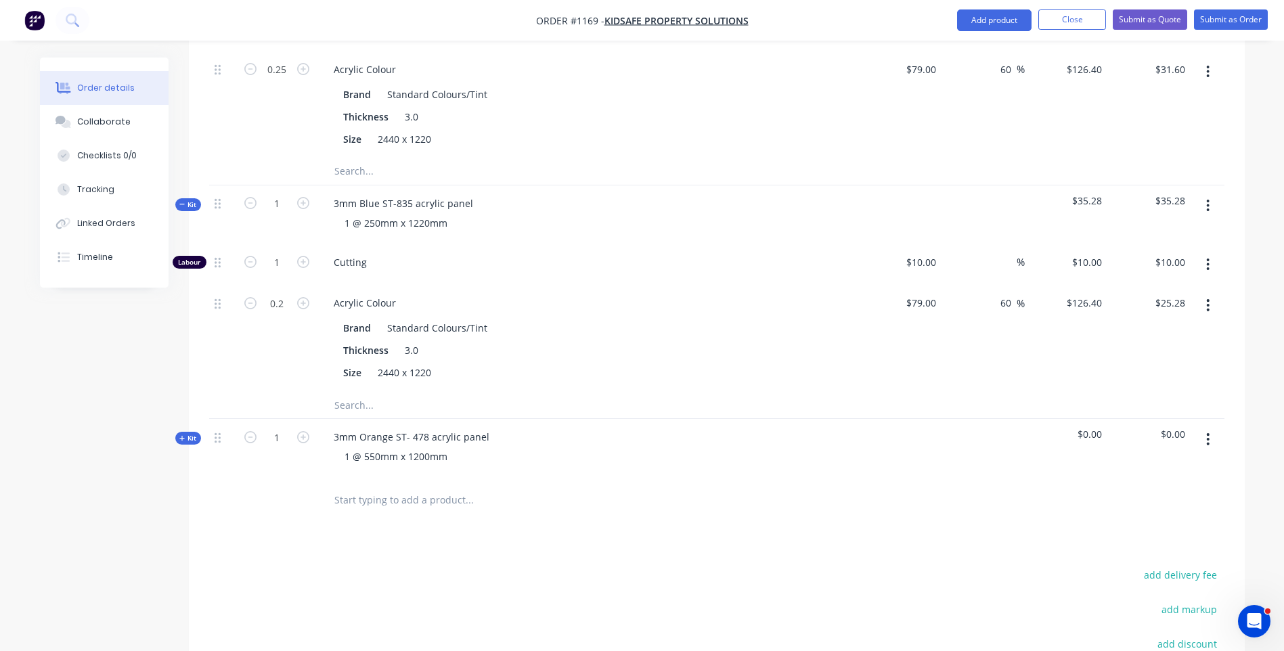
click at [183, 436] on icon at bounding box center [181, 438] width 5 height 5
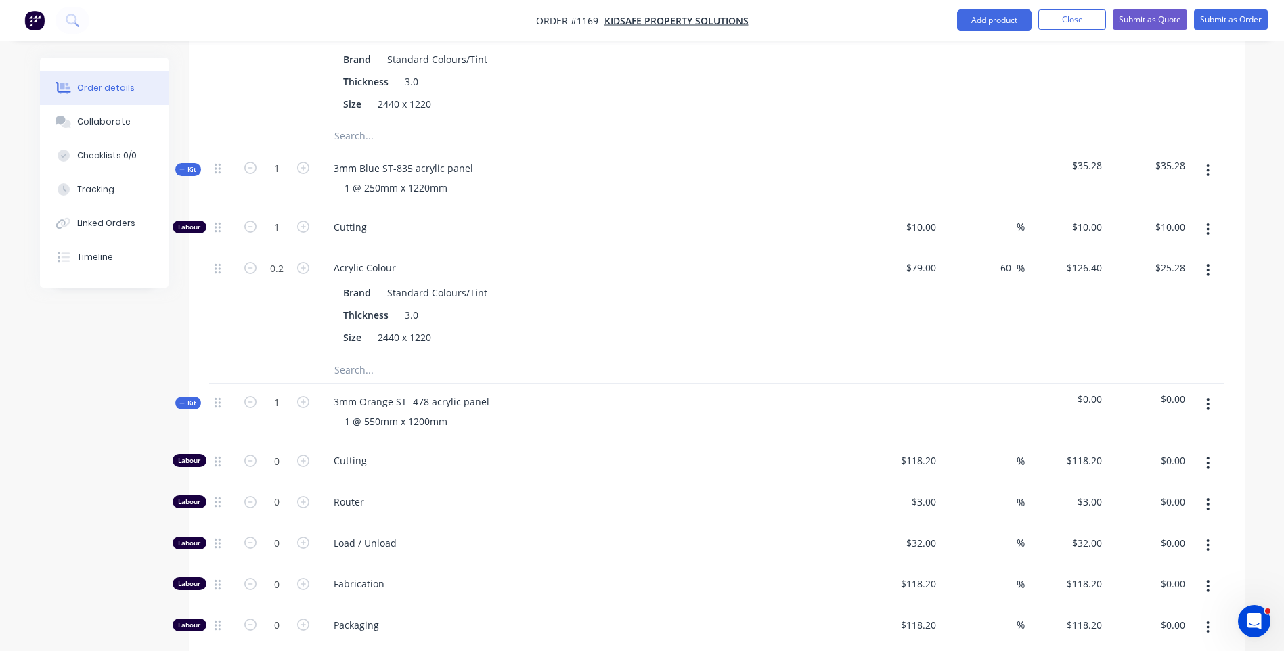
scroll to position [938, 0]
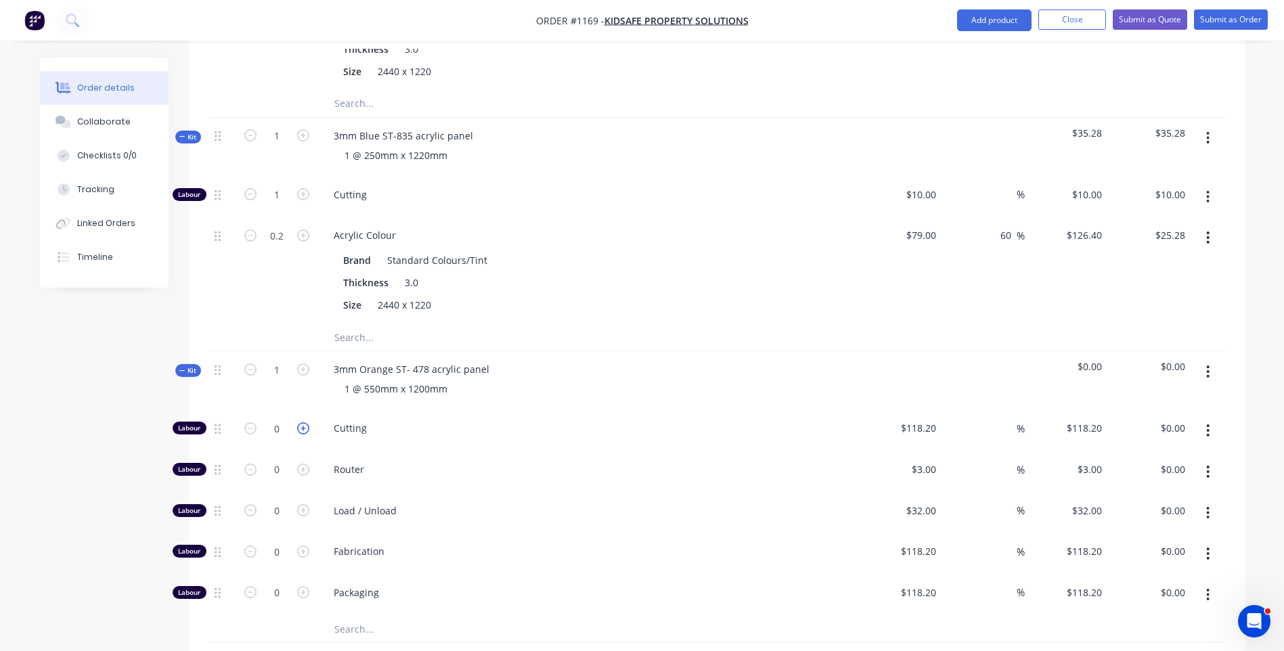
click at [299, 422] on icon "button" at bounding box center [303, 428] width 12 height 12
type input "1"
type input "$118.20"
click at [911, 418] on input "118.2" at bounding box center [926, 428] width 31 height 20
type input "$10.00"
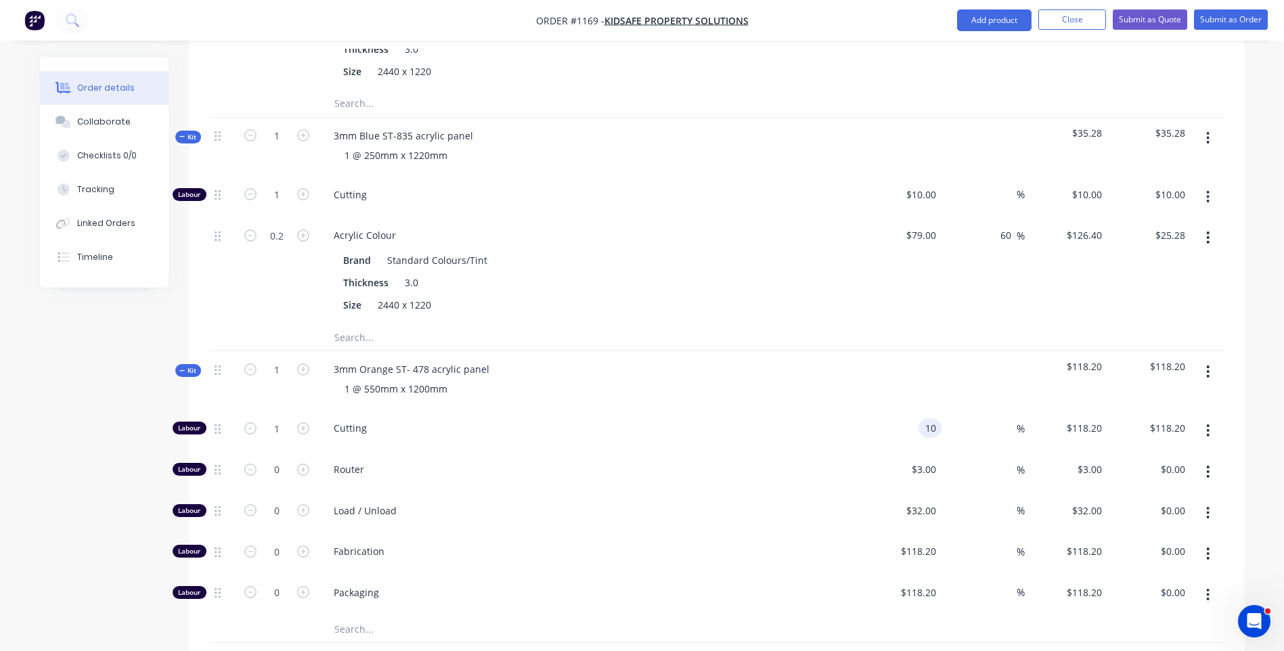
type input "$10.00"
click at [816, 452] on div "Router" at bounding box center [589, 472] width 542 height 41
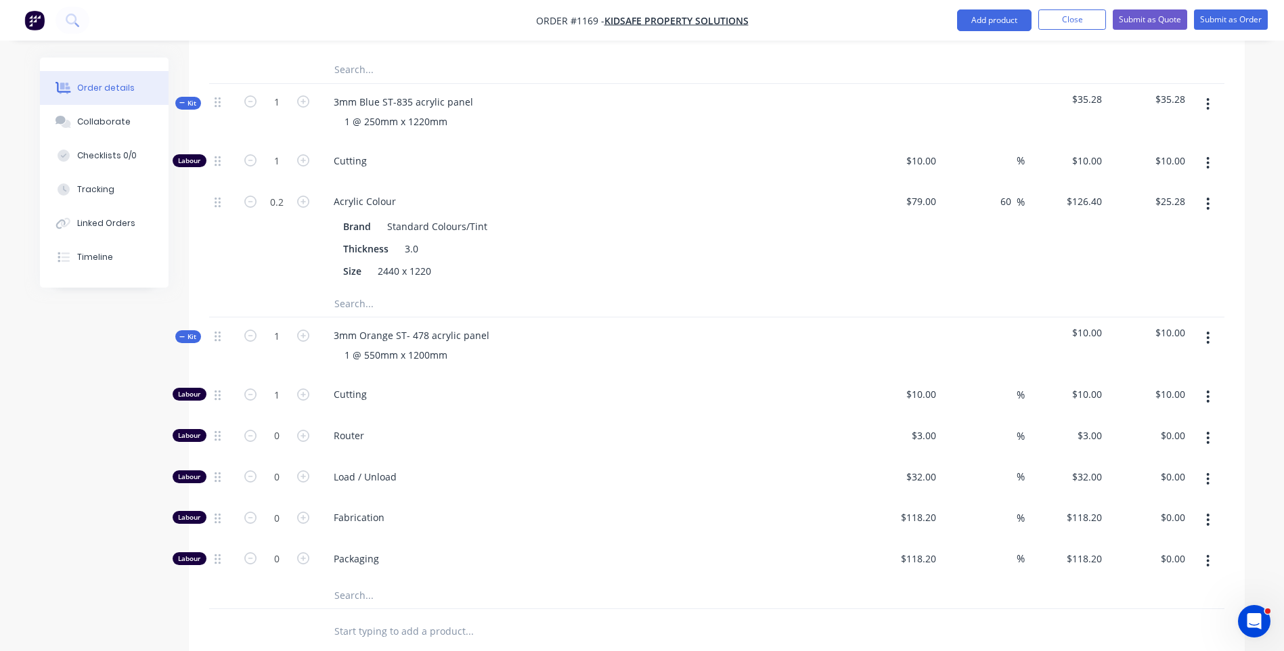
scroll to position [1006, 0]
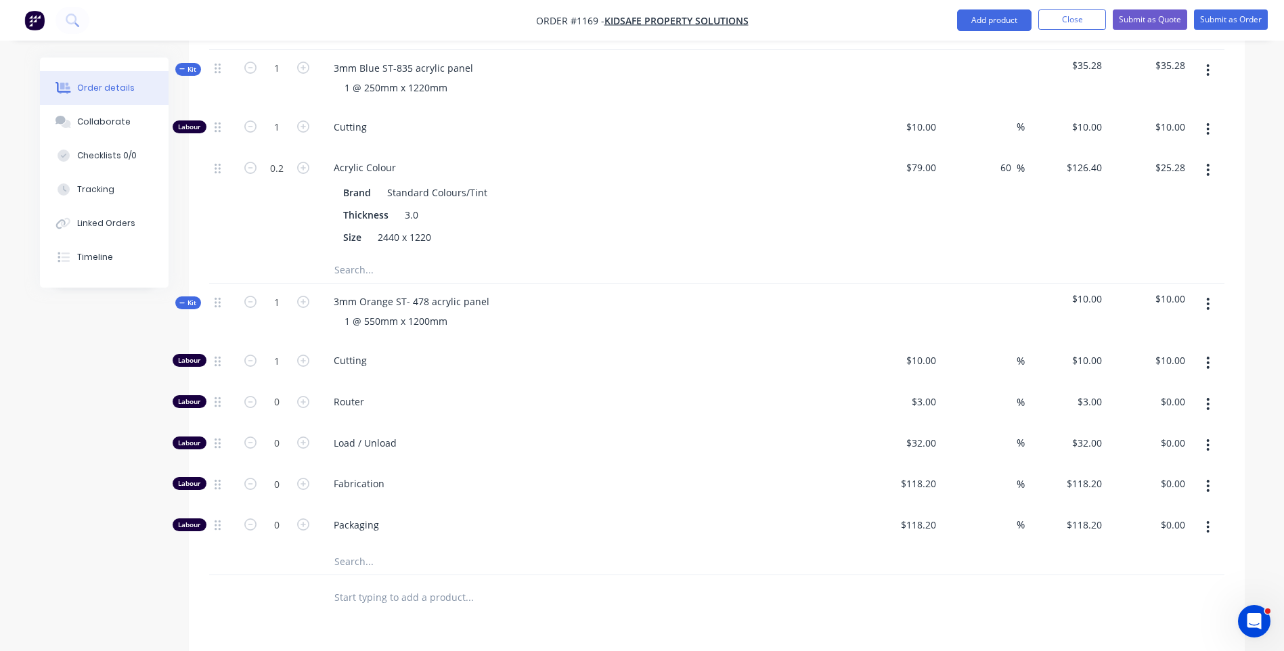
click at [343, 548] on input "text" at bounding box center [469, 561] width 271 height 27
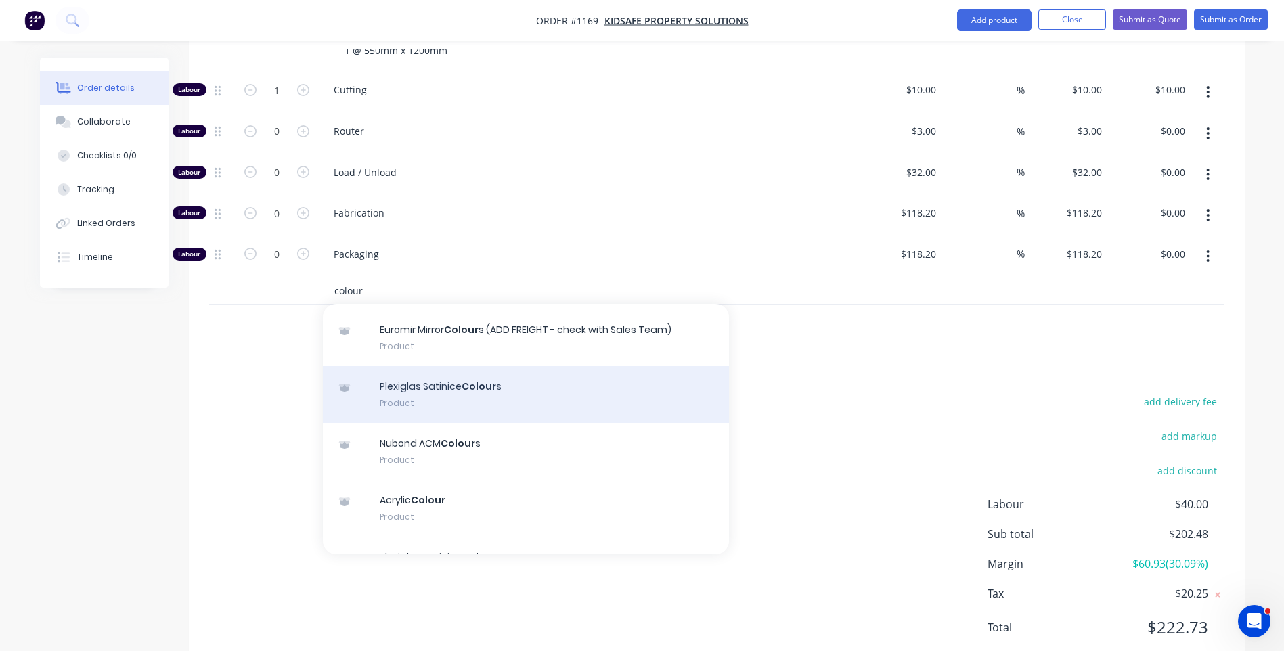
scroll to position [68, 0]
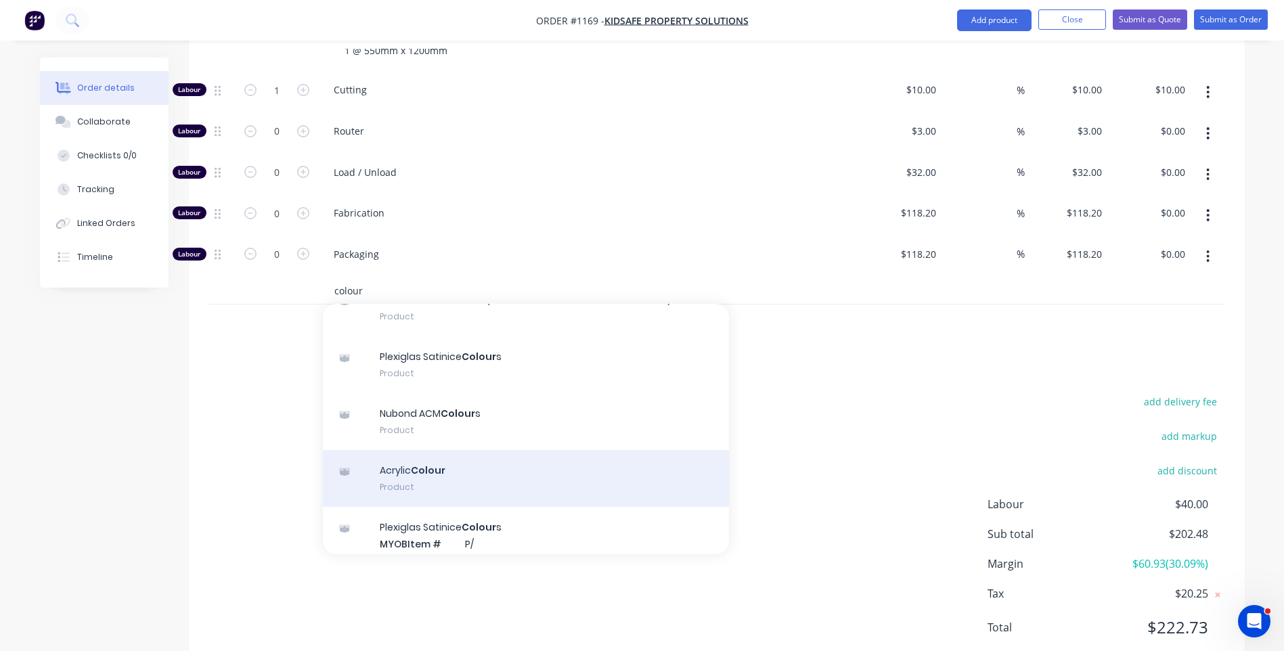
type input "colour"
click at [366, 452] on div "Acrylic Colour Product" at bounding box center [526, 478] width 406 height 57
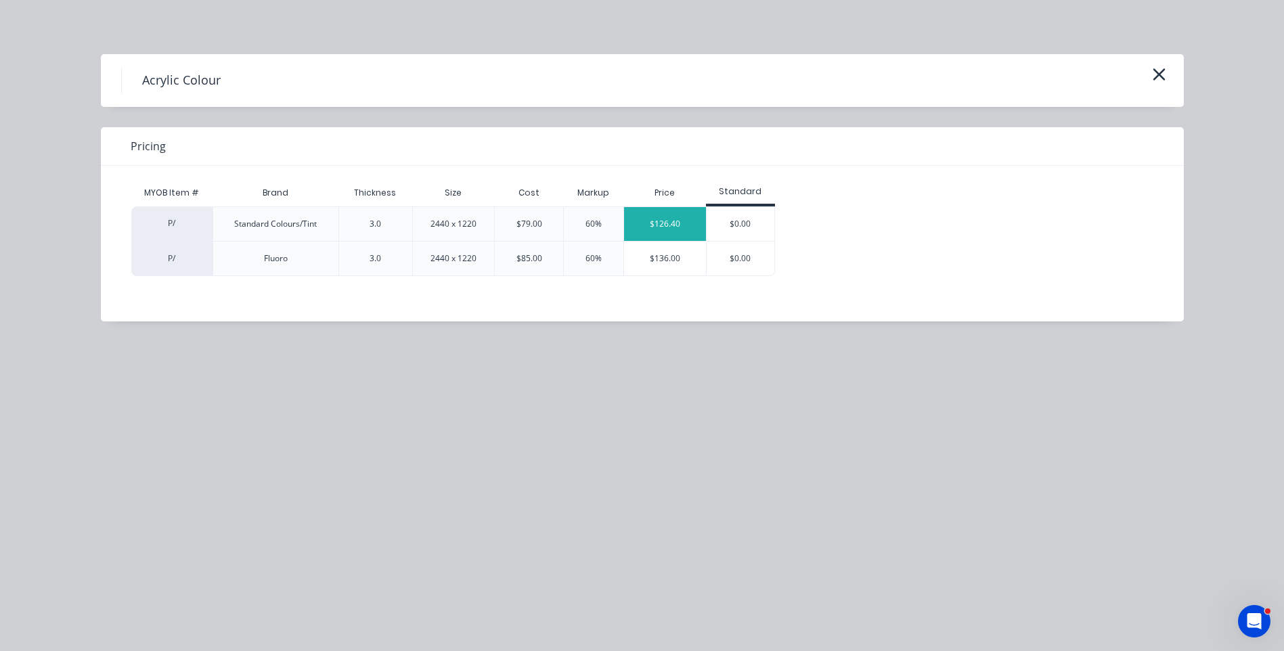
click at [657, 222] on div "$126.40" at bounding box center [665, 224] width 82 height 34
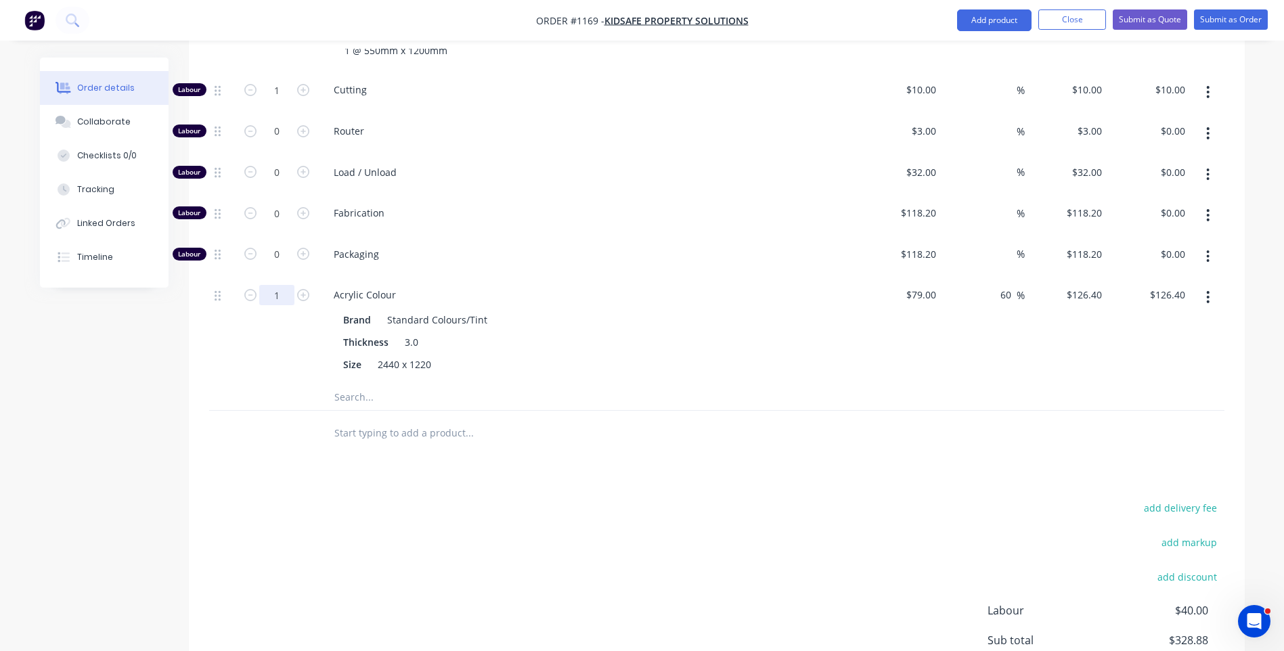
type input "0.25"
type input "$31.60"
click at [294, 321] on div "0.25" at bounding box center [276, 330] width 81 height 106
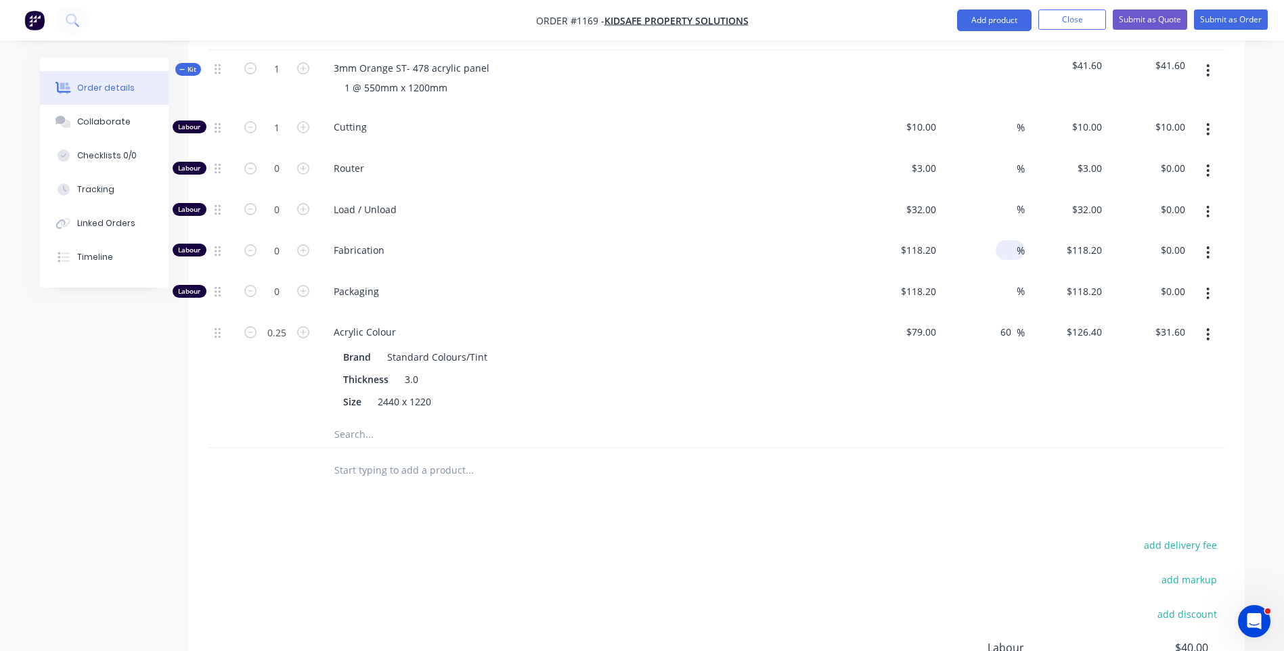
scroll to position [1209, 0]
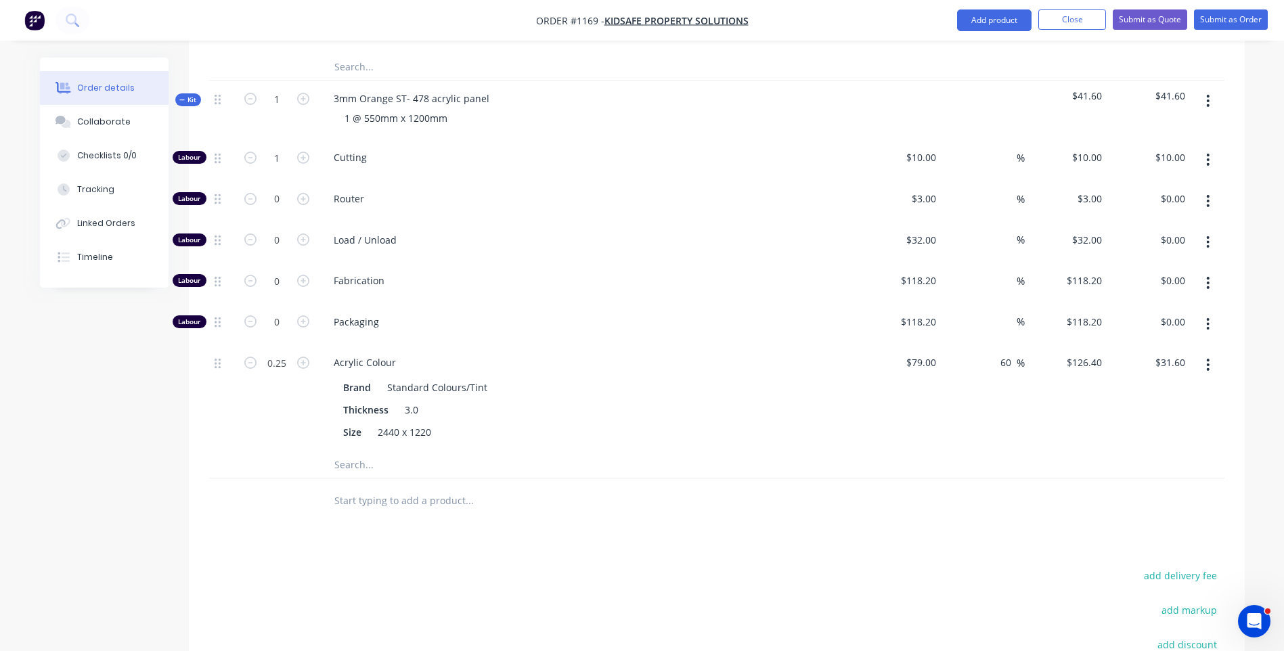
click at [1209, 194] on icon "button" at bounding box center [1207, 201] width 3 height 15
click at [1148, 281] on div "Delete" at bounding box center [1160, 291] width 104 height 20
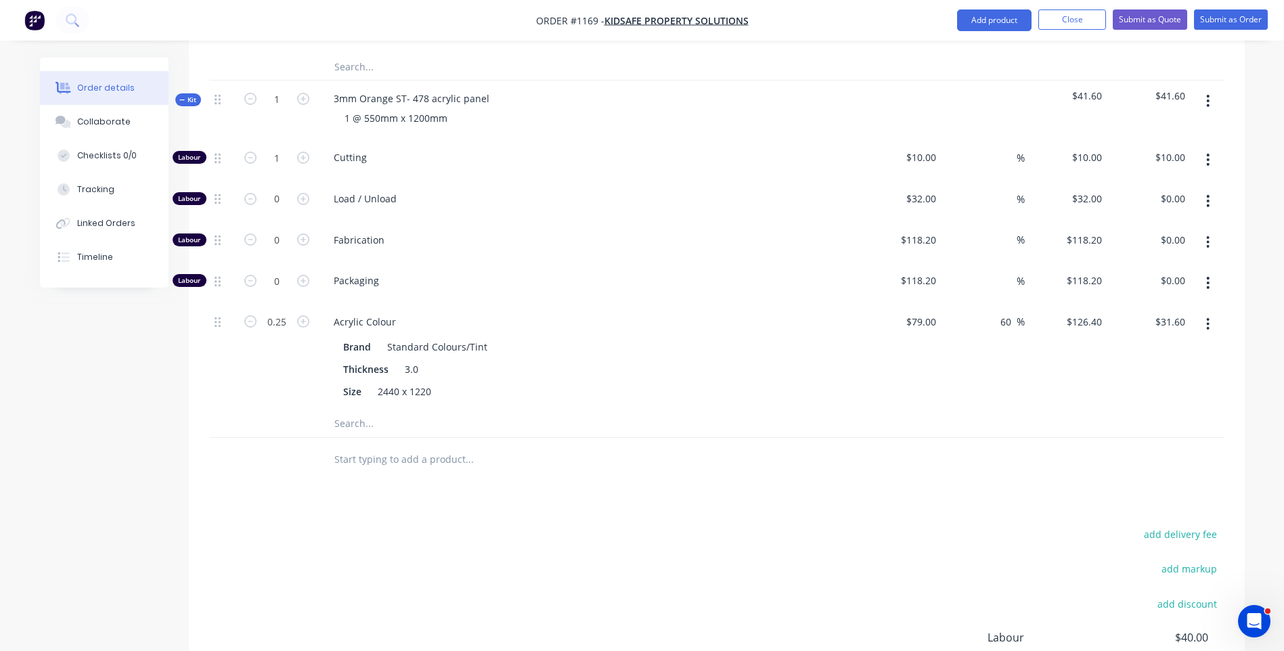
drag, startPoint x: 1210, startPoint y: 179, endPoint x: 1195, endPoint y: 197, distance: 23.1
click at [1206, 194] on icon "button" at bounding box center [1207, 201] width 3 height 15
drag, startPoint x: 1146, startPoint y: 266, endPoint x: 1185, endPoint y: 233, distance: 50.9
click at [1147, 281] on div "Delete" at bounding box center [1160, 291] width 104 height 20
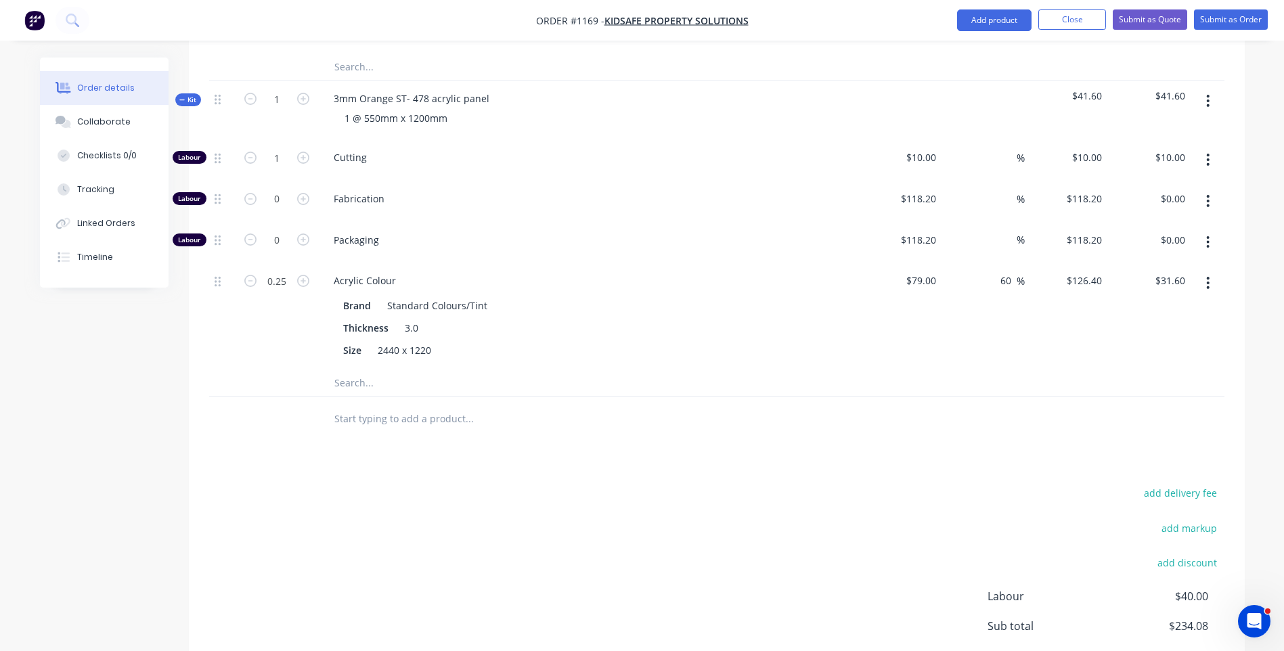
drag, startPoint x: 1206, startPoint y: 186, endPoint x: 1198, endPoint y: 196, distance: 13.5
click at [1206, 189] on button "button" at bounding box center [1208, 201] width 32 height 24
drag, startPoint x: 1138, startPoint y: 274, endPoint x: 1175, endPoint y: 242, distance: 49.4
click at [1141, 281] on div "Delete" at bounding box center [1160, 291] width 104 height 20
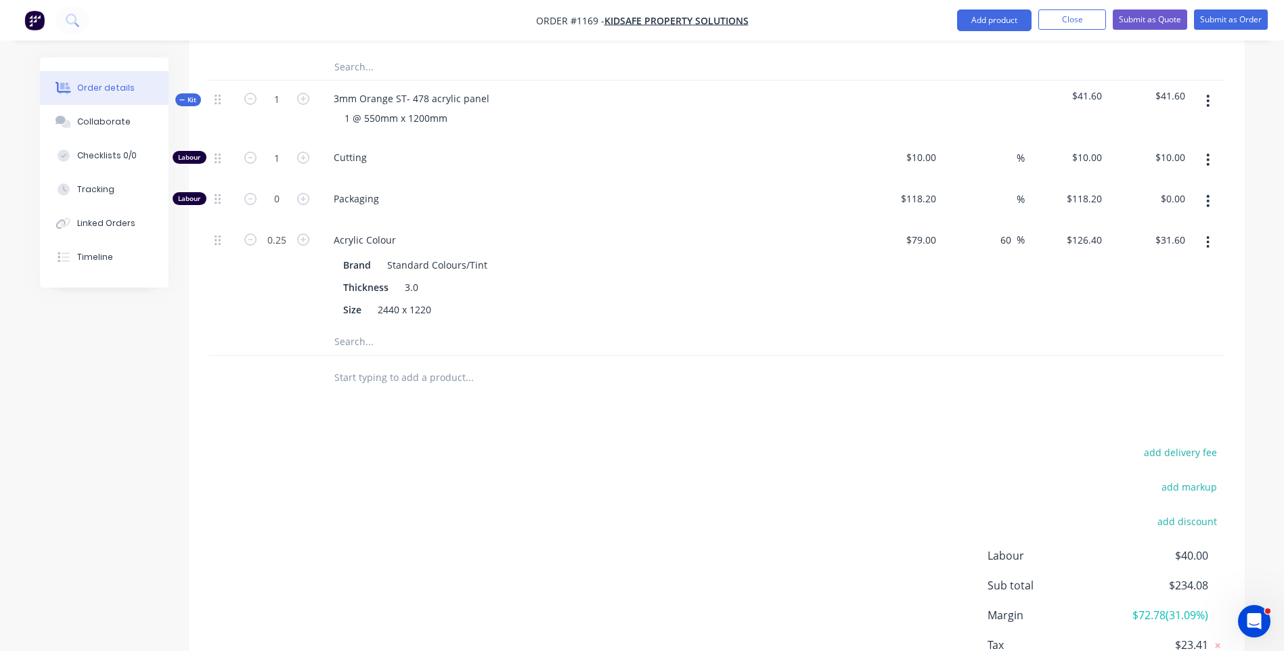
click at [1206, 189] on button "button" at bounding box center [1208, 201] width 32 height 24
click at [1135, 281] on div "Delete" at bounding box center [1160, 291] width 104 height 20
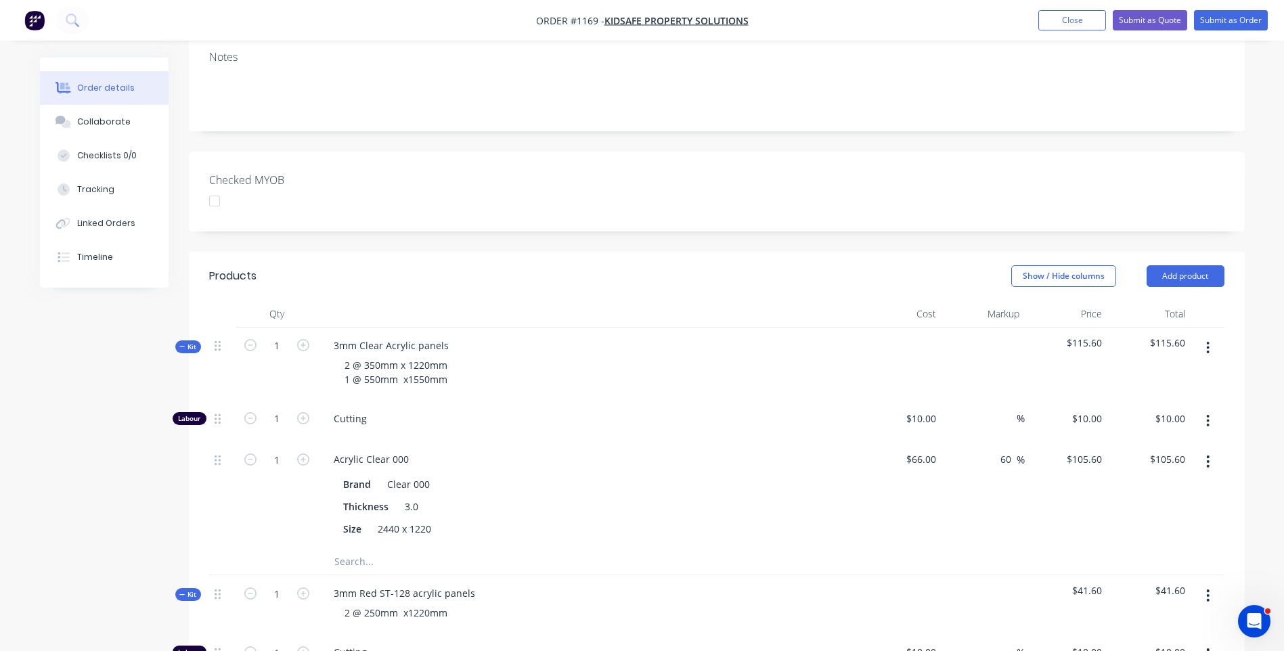
scroll to position [194, 0]
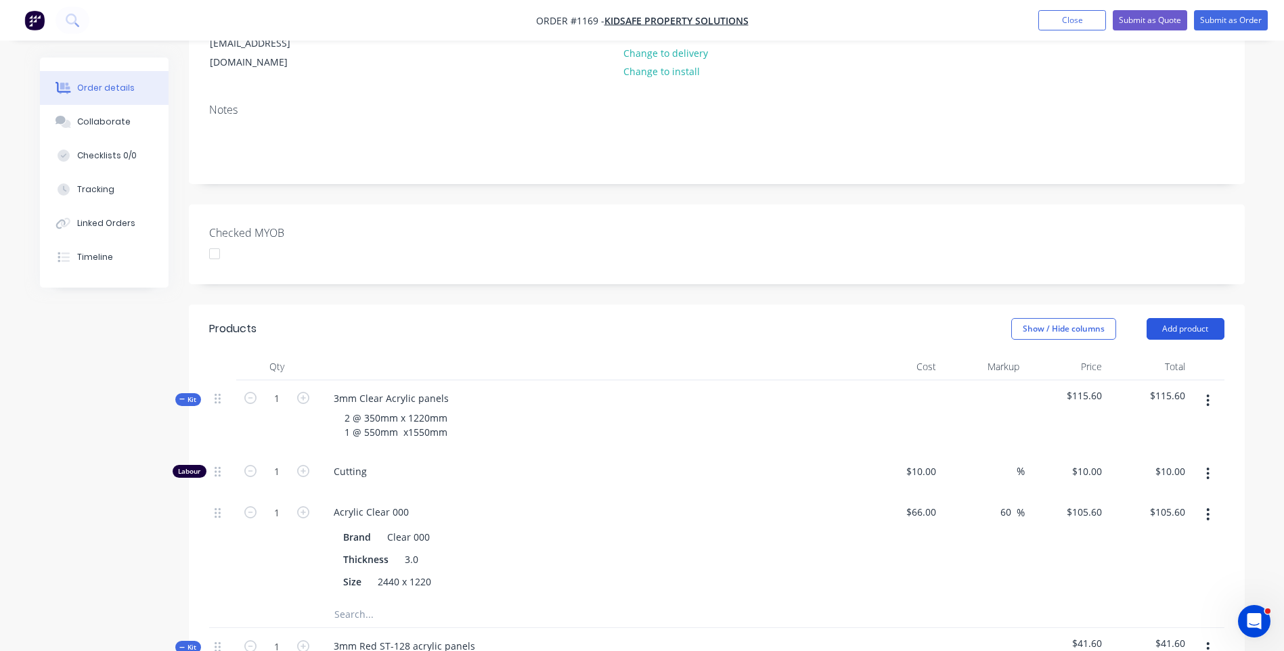
click at [1177, 318] on button "Add product" at bounding box center [1186, 329] width 78 height 22
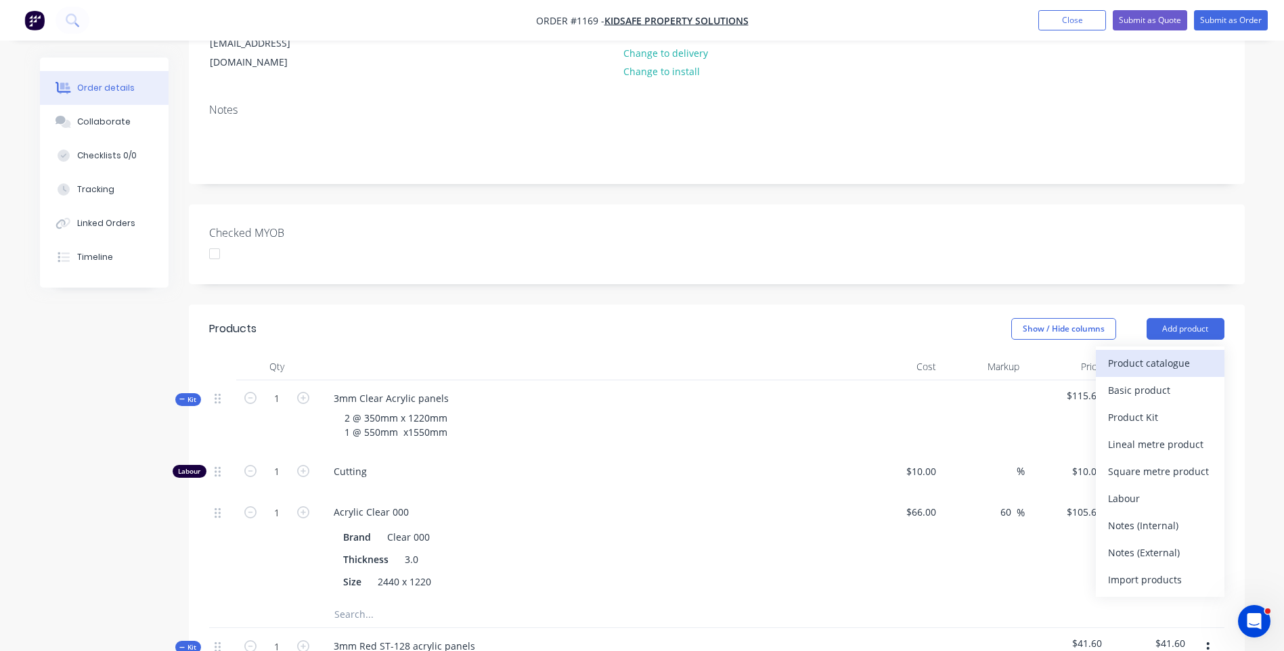
click at [1129, 353] on div "Product catalogue" at bounding box center [1160, 363] width 104 height 20
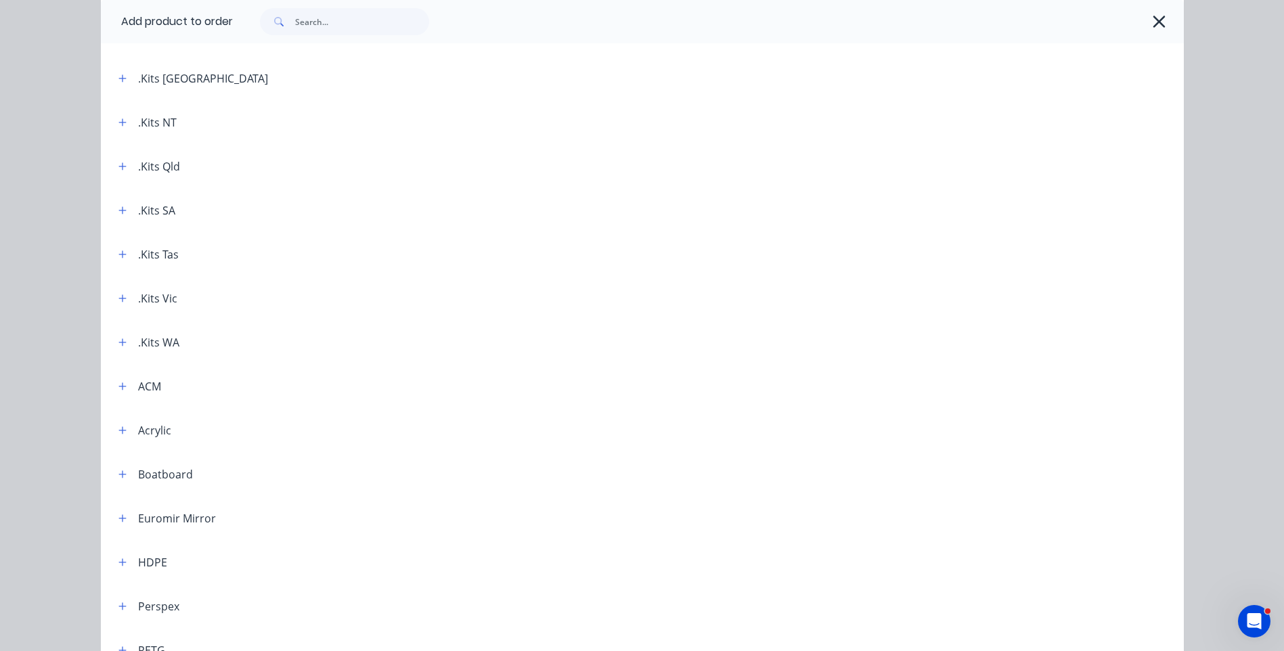
scroll to position [135, 0]
click at [114, 173] on button "button" at bounding box center [122, 166] width 17 height 17
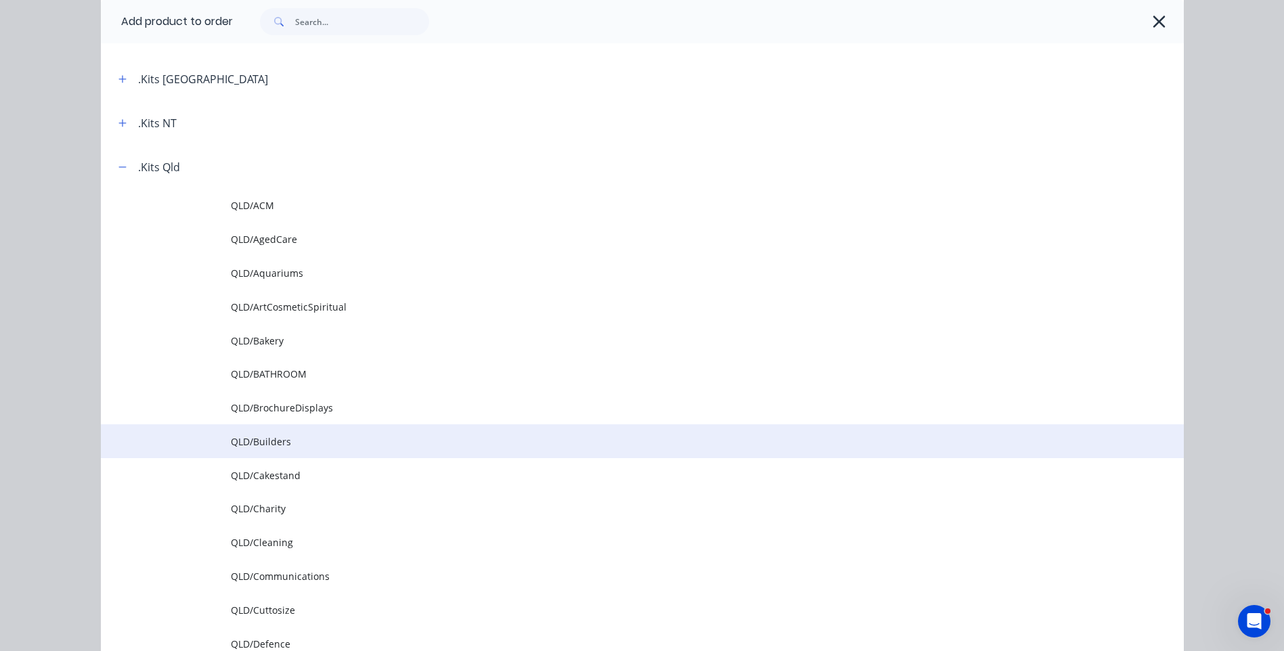
click at [273, 442] on span "QLD/Builders" at bounding box center [612, 442] width 762 height 14
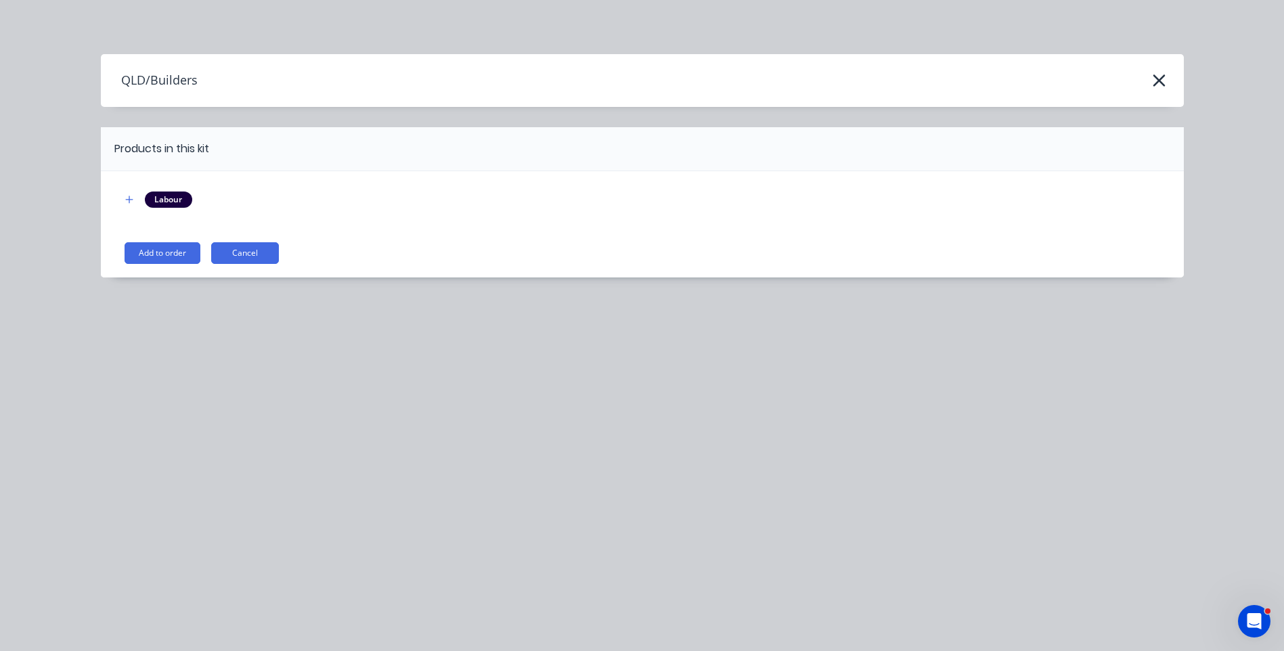
scroll to position [0, 0]
click at [167, 257] on button "Add to order" at bounding box center [163, 253] width 76 height 22
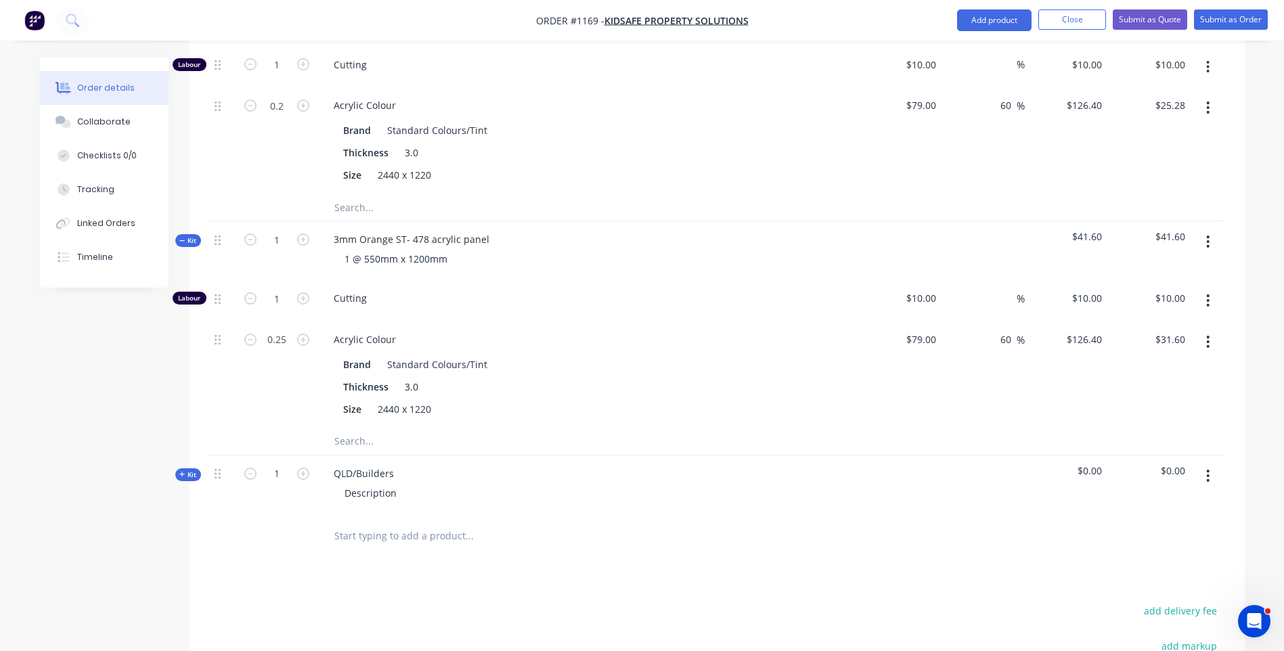
scroll to position [1074, 0]
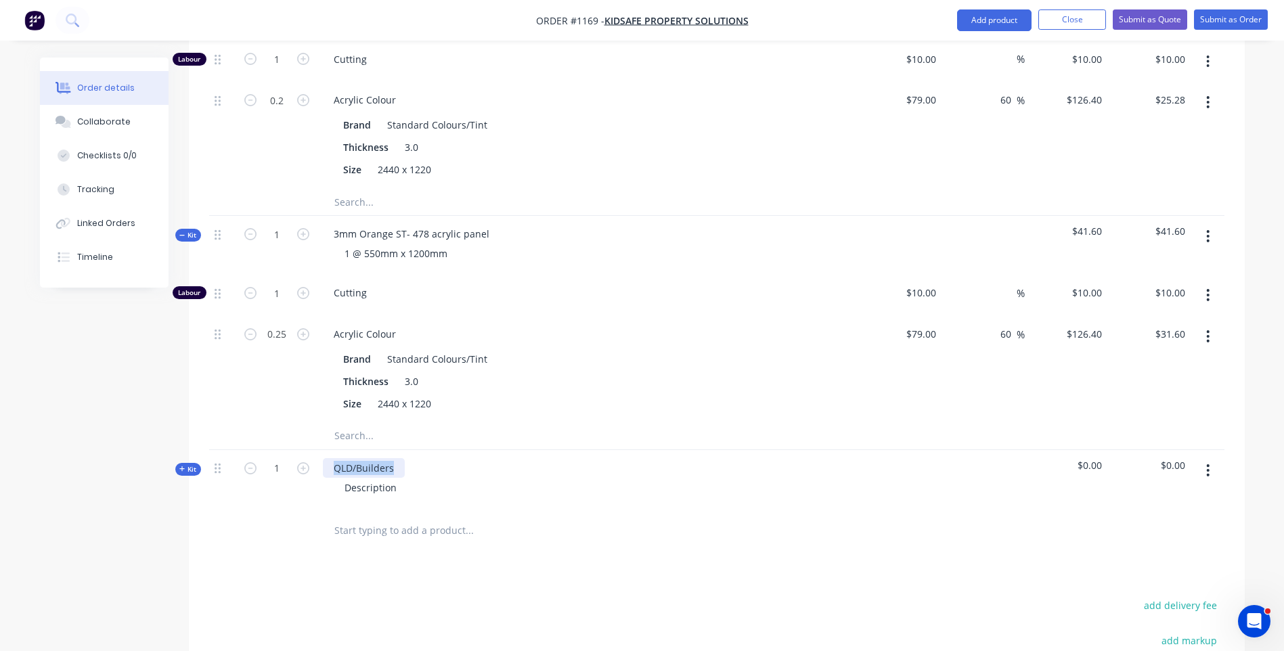
drag, startPoint x: 397, startPoint y: 447, endPoint x: 299, endPoint y: 429, distance: 99.2
click at [299, 429] on div "Kit 1 3mm Clear Acrylic panels 2 @ 350mm x 1220mm 1 @ 550mm x1550mm $115.60 $11…" at bounding box center [717, 4] width 1016 height 1009
click at [374, 478] on div "Description" at bounding box center [371, 488] width 74 height 20
click at [376, 478] on div "Description" at bounding box center [371, 488] width 74 height 20
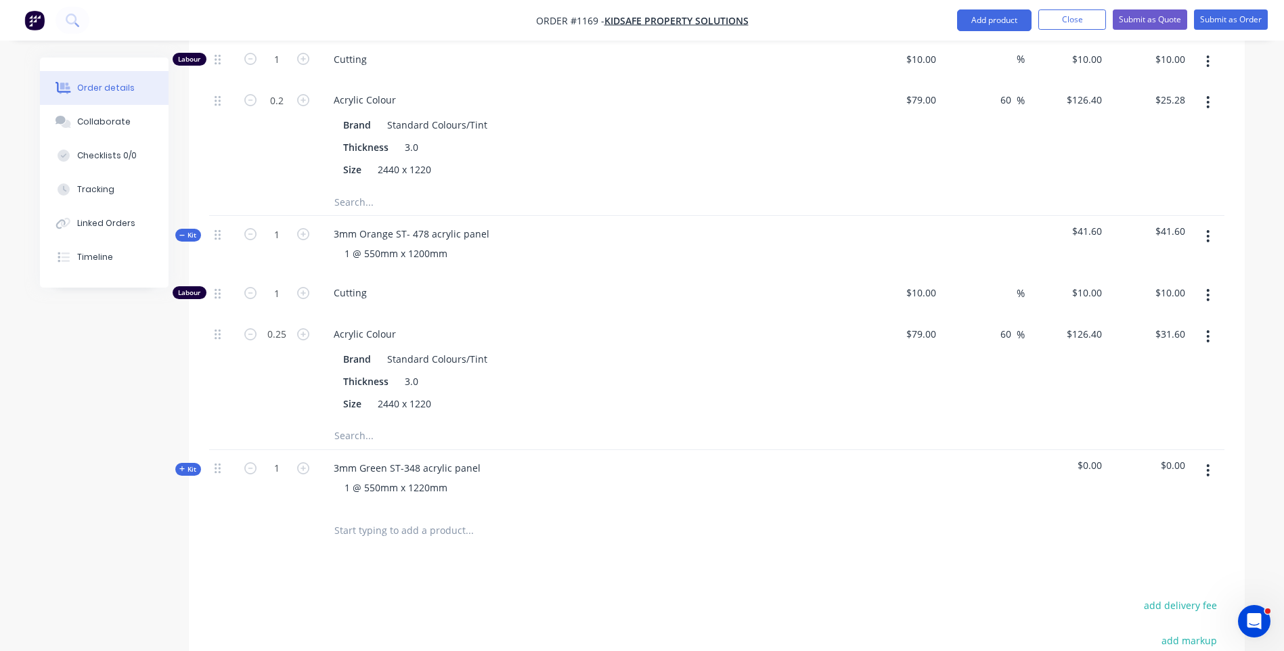
click at [181, 466] on icon at bounding box center [182, 469] width 6 height 7
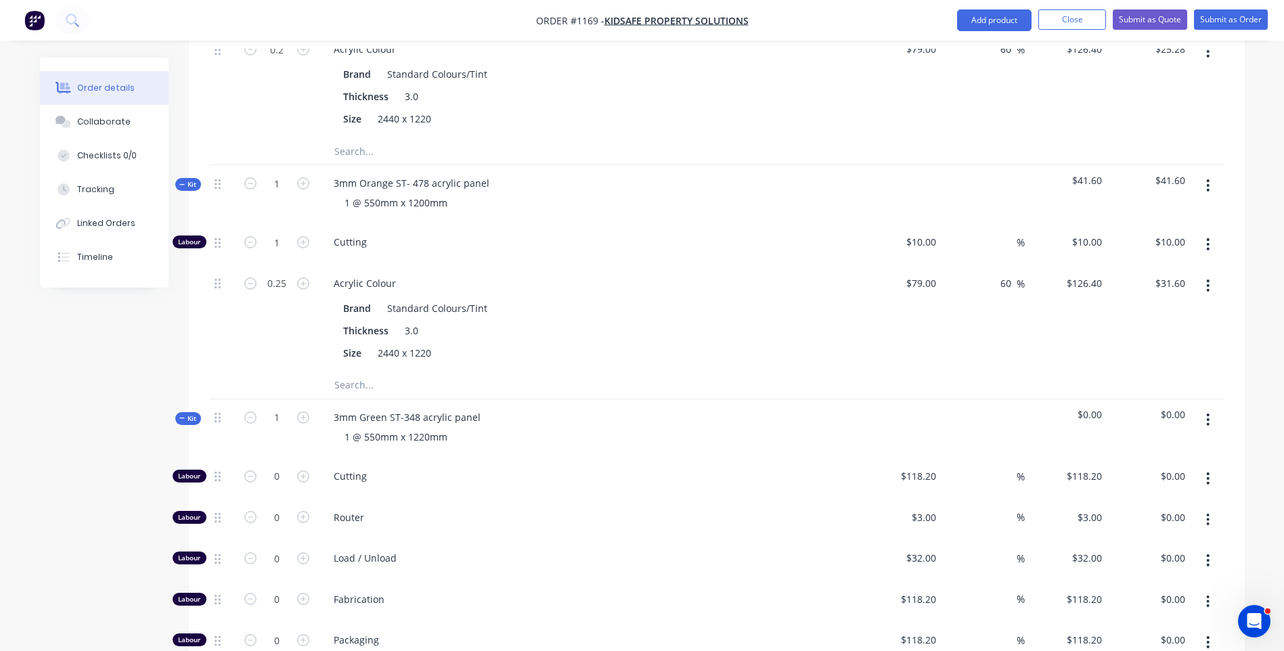
scroll to position [1209, 0]
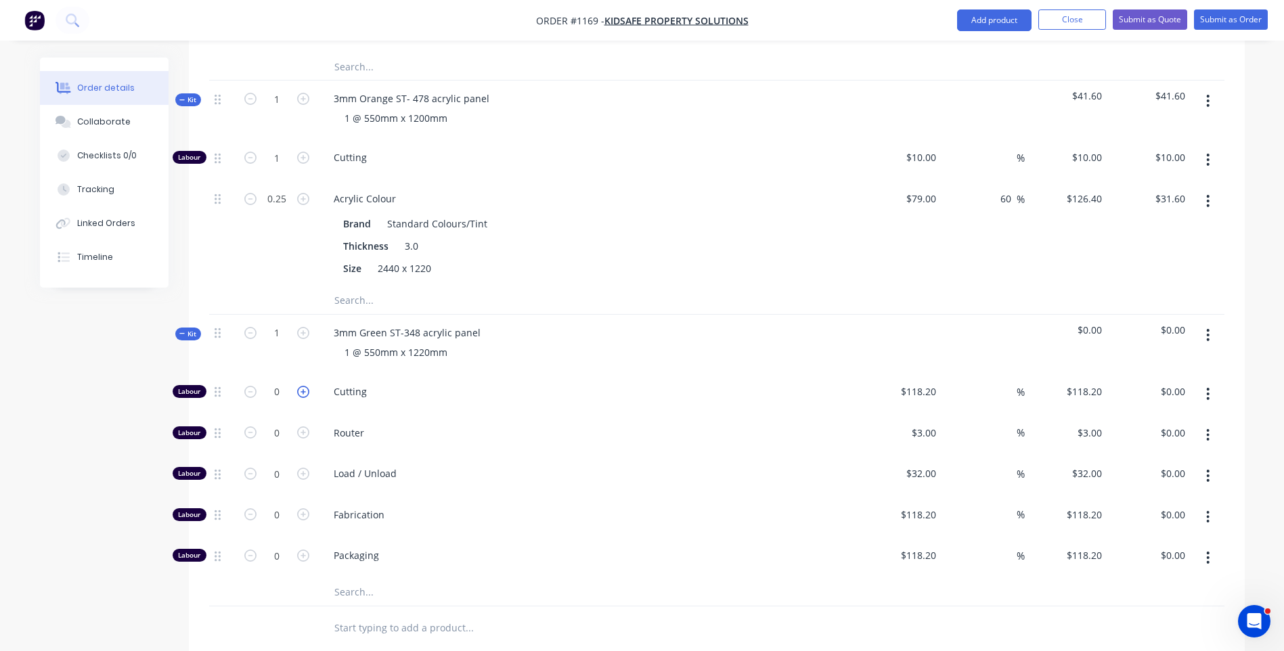
click at [299, 386] on icon "button" at bounding box center [303, 392] width 12 height 12
type input "1"
type input "$118.20"
click at [909, 374] on div "$118.20 $118.20" at bounding box center [900, 394] width 83 height 41
click at [911, 382] on input "118.2" at bounding box center [926, 392] width 31 height 20
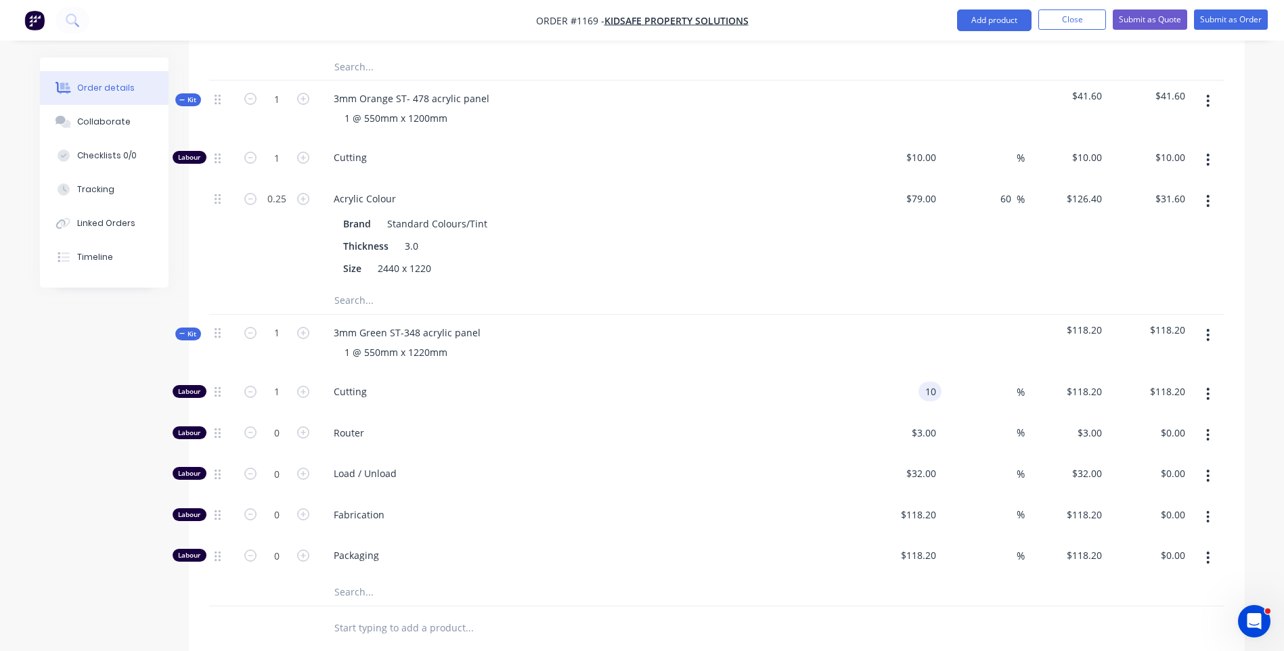
type input "$10.00"
click at [831, 351] on div "3mm Green ST-348 acrylic panel 1 @ 550mm x 1220mm" at bounding box center [589, 344] width 542 height 59
click at [347, 579] on input "text" at bounding box center [469, 592] width 271 height 27
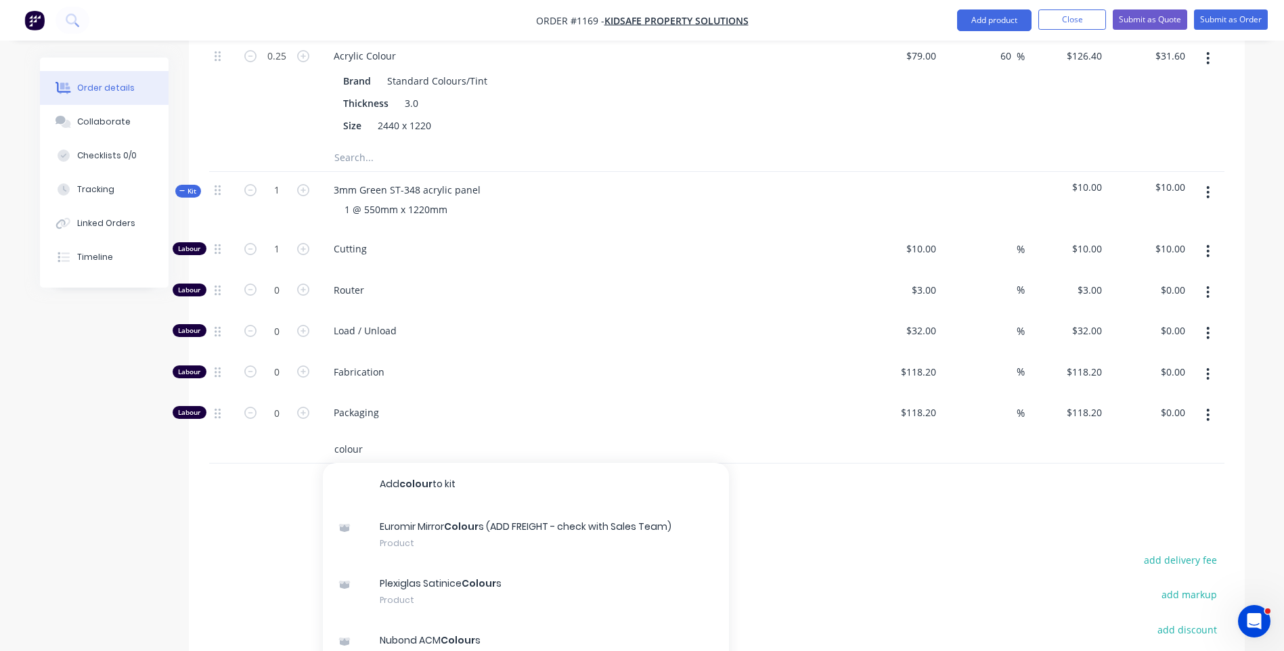
scroll to position [1480, 0]
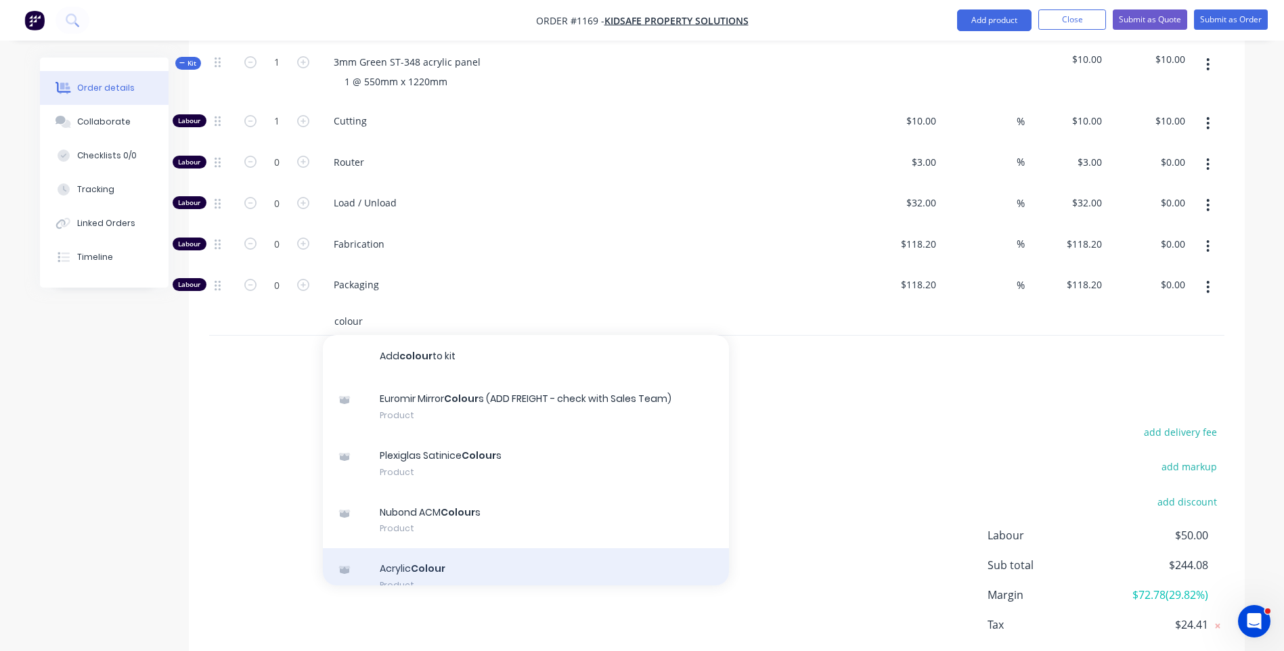
type input "colour"
click at [432, 548] on div "Acrylic Colour Product" at bounding box center [526, 576] width 406 height 57
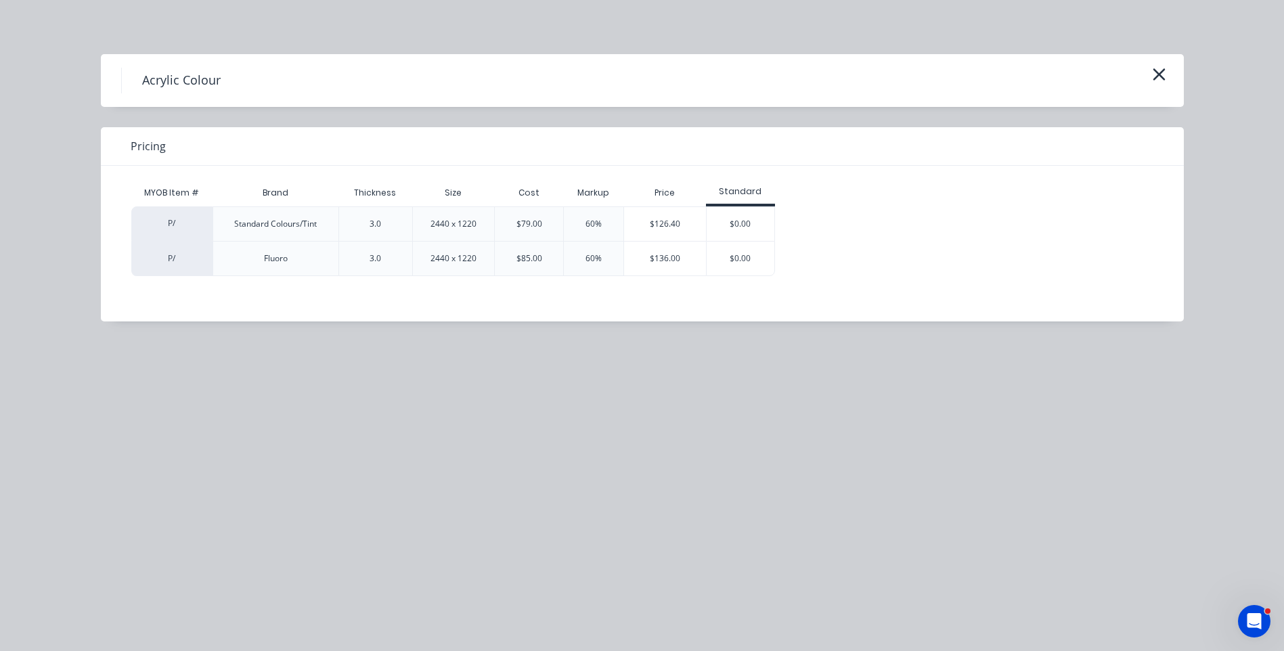
click at [644, 225] on div "$126.40" at bounding box center [665, 224] width 82 height 34
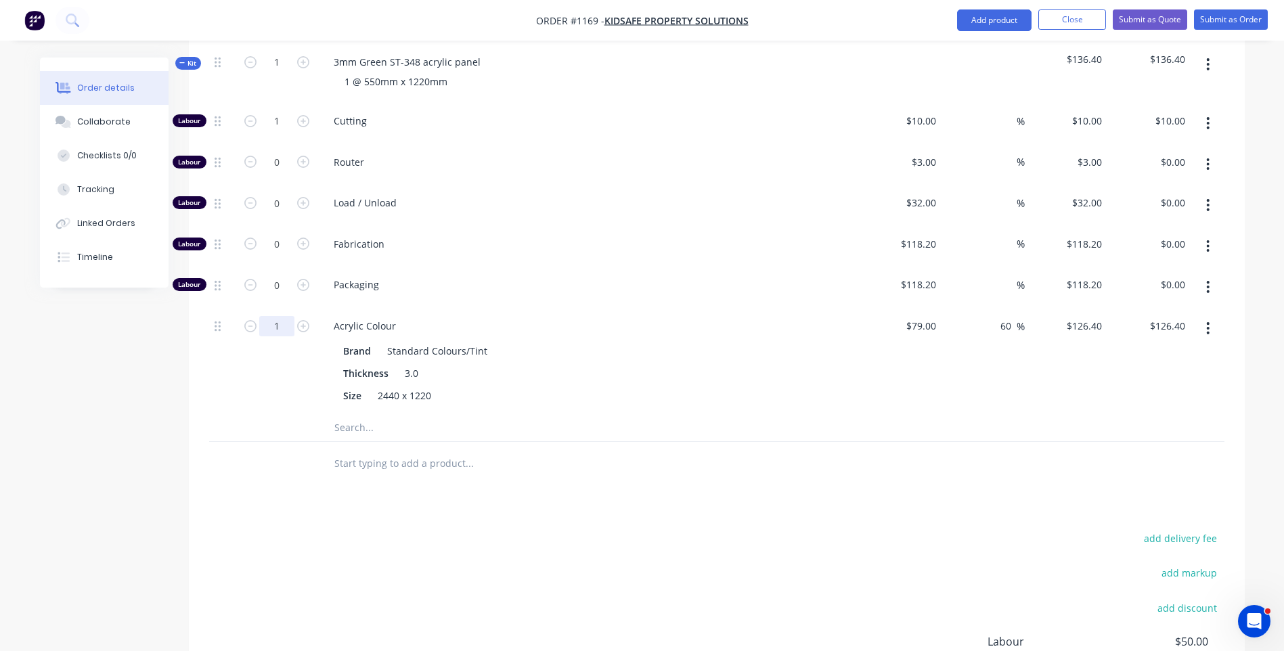
type input "0.25"
type input "$31.60"
click at [315, 390] on div "Labour 1 Cutting $10.00 $10.00 % $10.00 $10.00 $10.00 $10.00 Labour 0 Router $3…" at bounding box center [717, 272] width 1016 height 339
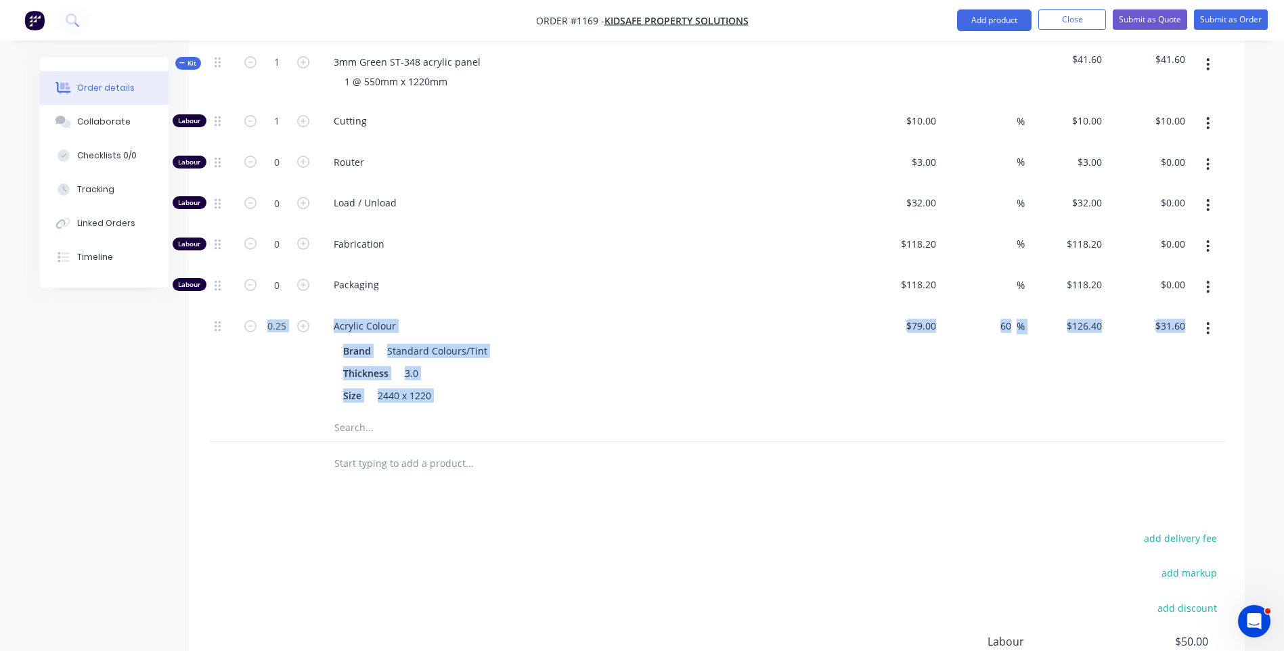
click at [1209, 157] on icon "button" at bounding box center [1207, 164] width 3 height 15
click at [1118, 244] on div "Delete" at bounding box center [1160, 254] width 104 height 20
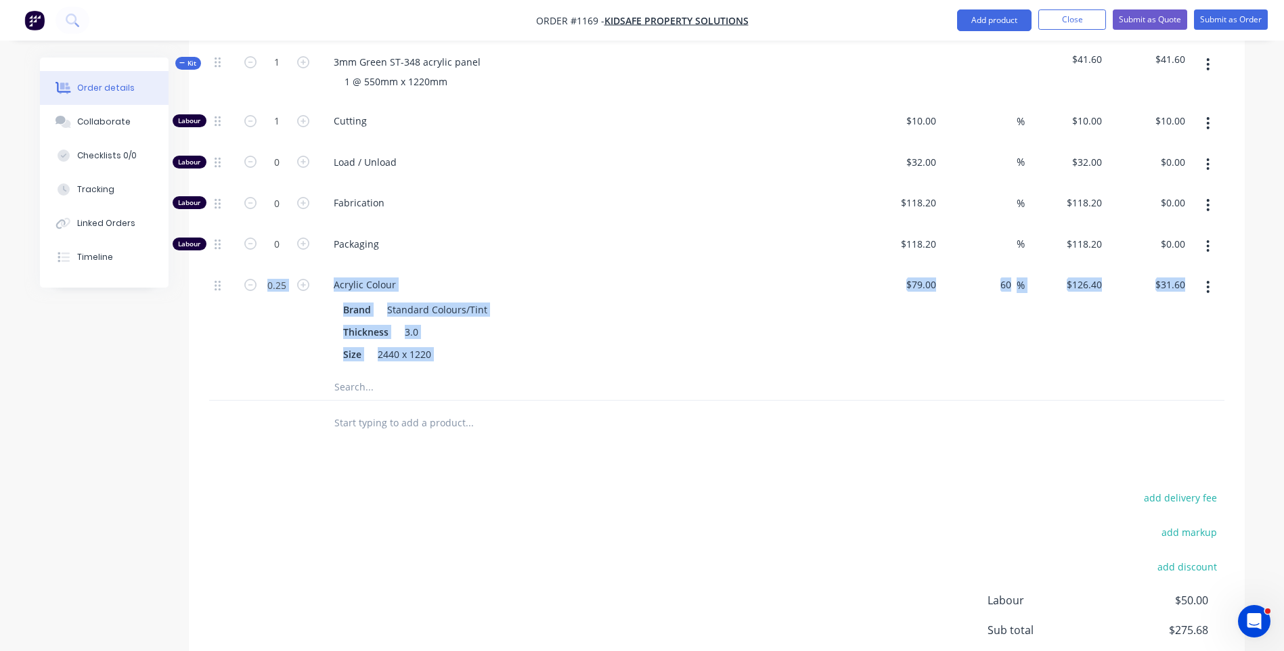
click at [712, 300] on div "Brand Standard Colours/Tint" at bounding box center [586, 310] width 496 height 20
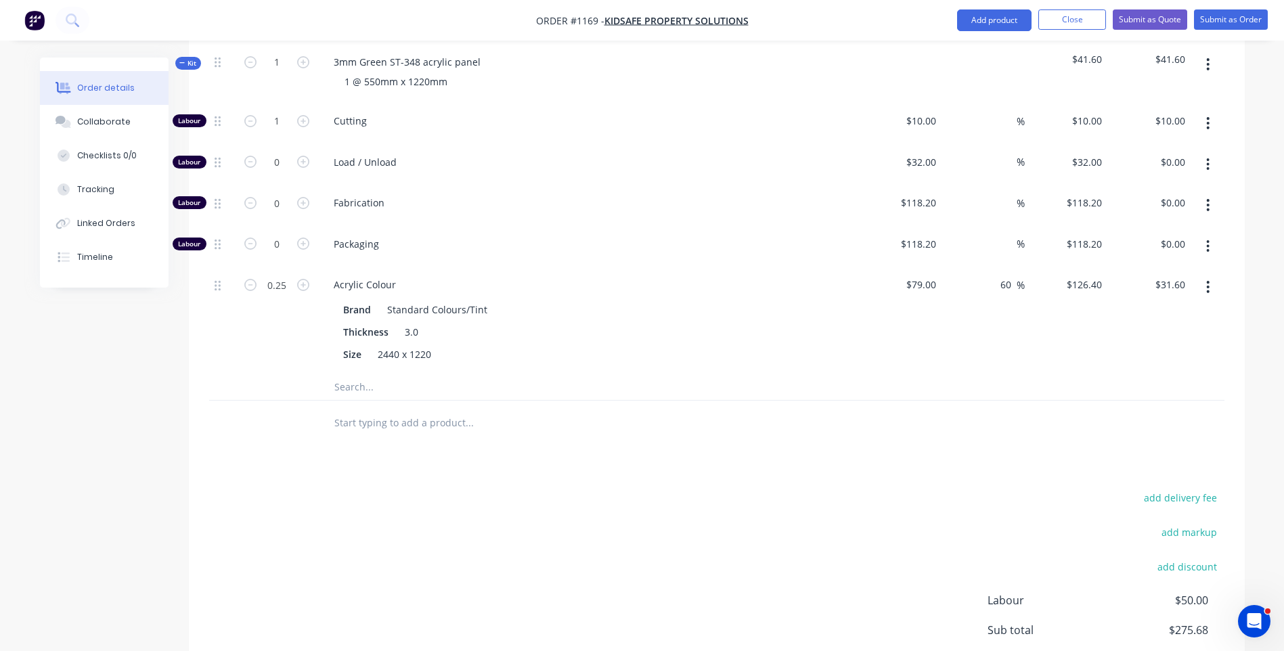
click at [1208, 157] on icon "button" at bounding box center [1207, 164] width 3 height 15
drag, startPoint x: 1133, startPoint y: 230, endPoint x: 1169, endPoint y: 201, distance: 46.2
click at [1139, 244] on div "Delete" at bounding box center [1160, 254] width 104 height 20
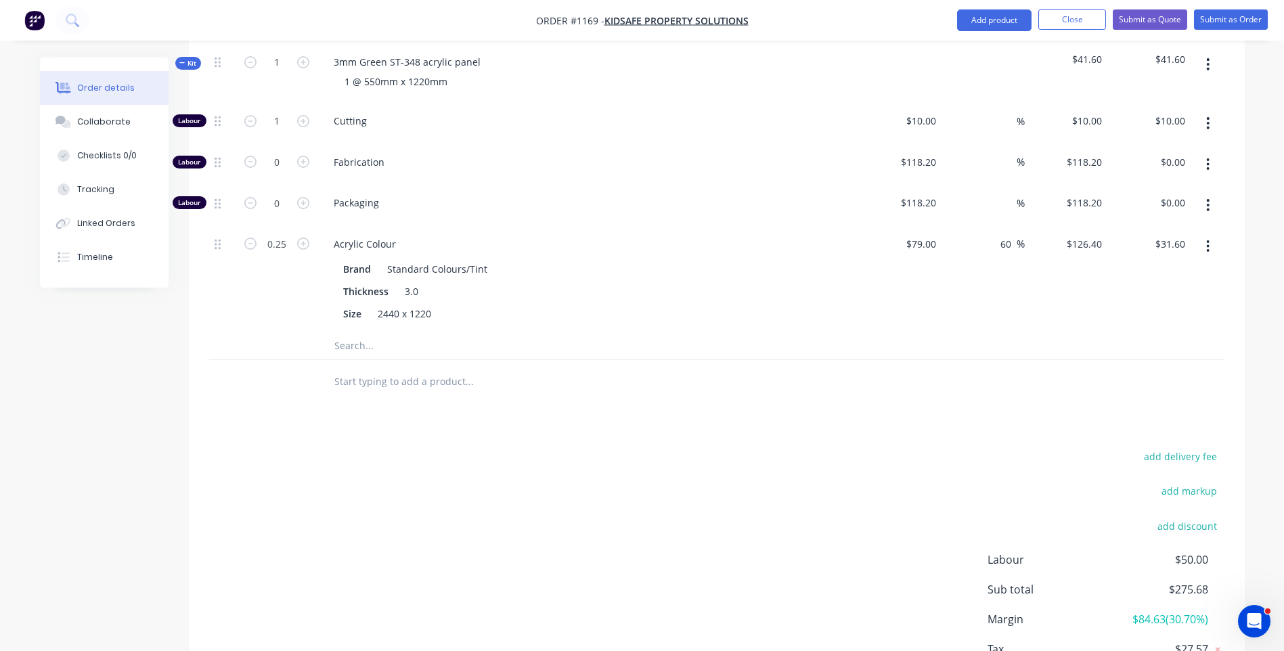
drag, startPoint x: 1209, startPoint y: 148, endPoint x: 1202, endPoint y: 152, distance: 8.8
click at [1207, 157] on icon "button" at bounding box center [1207, 164] width 3 height 15
drag, startPoint x: 1131, startPoint y: 234, endPoint x: 1152, endPoint y: 217, distance: 27.0
click at [1131, 244] on div "Delete" at bounding box center [1160, 254] width 104 height 20
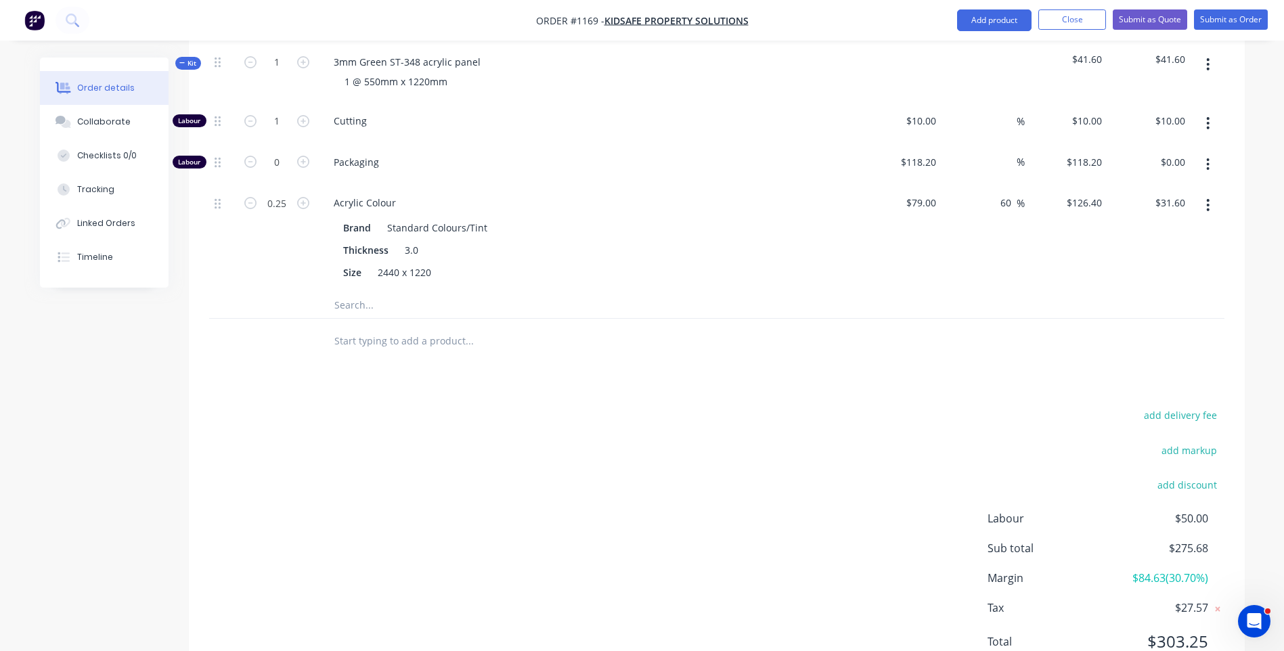
click at [1207, 158] on icon "button" at bounding box center [1208, 164] width 3 height 12
click at [1127, 244] on div "Delete" at bounding box center [1160, 254] width 104 height 20
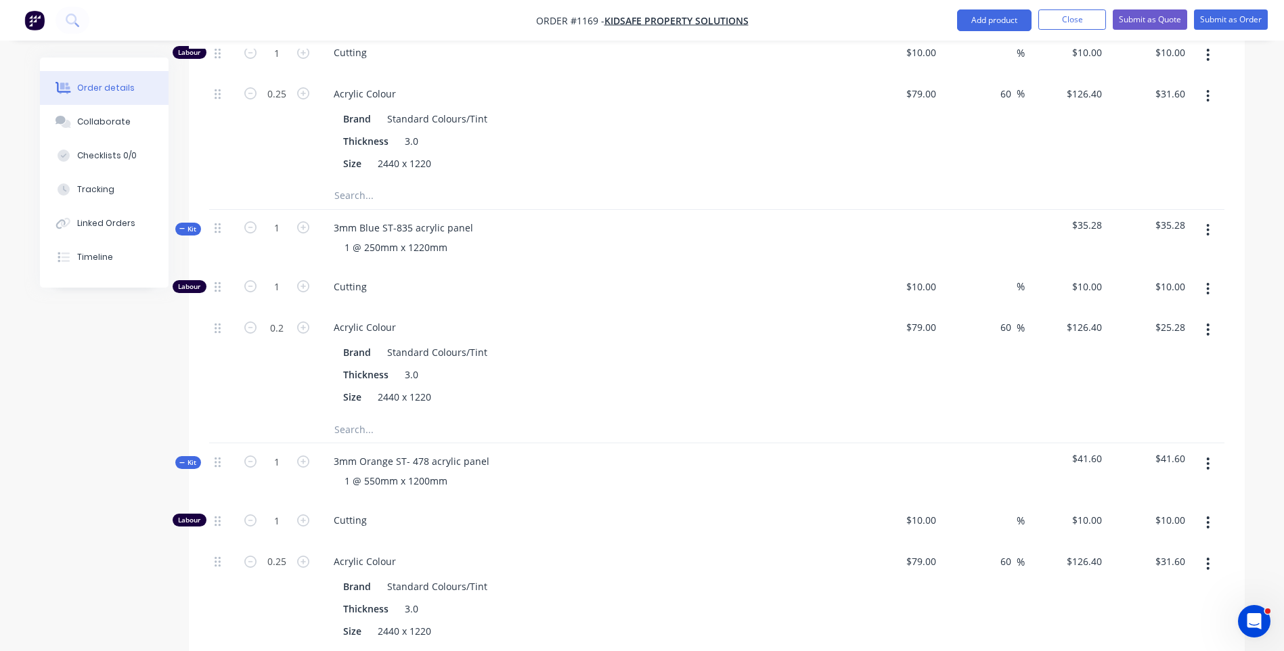
scroll to position [800, 0]
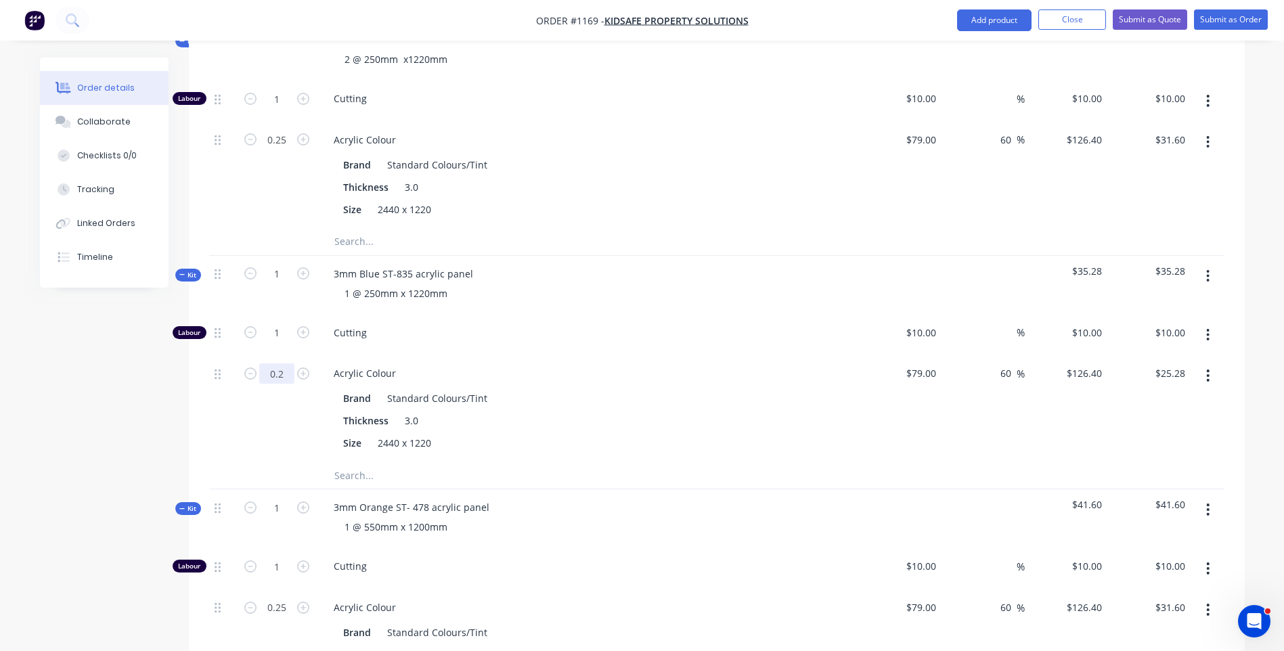
click at [529, 315] on div "Cutting" at bounding box center [589, 335] width 542 height 41
type input "0.15"
type input "$18.96"
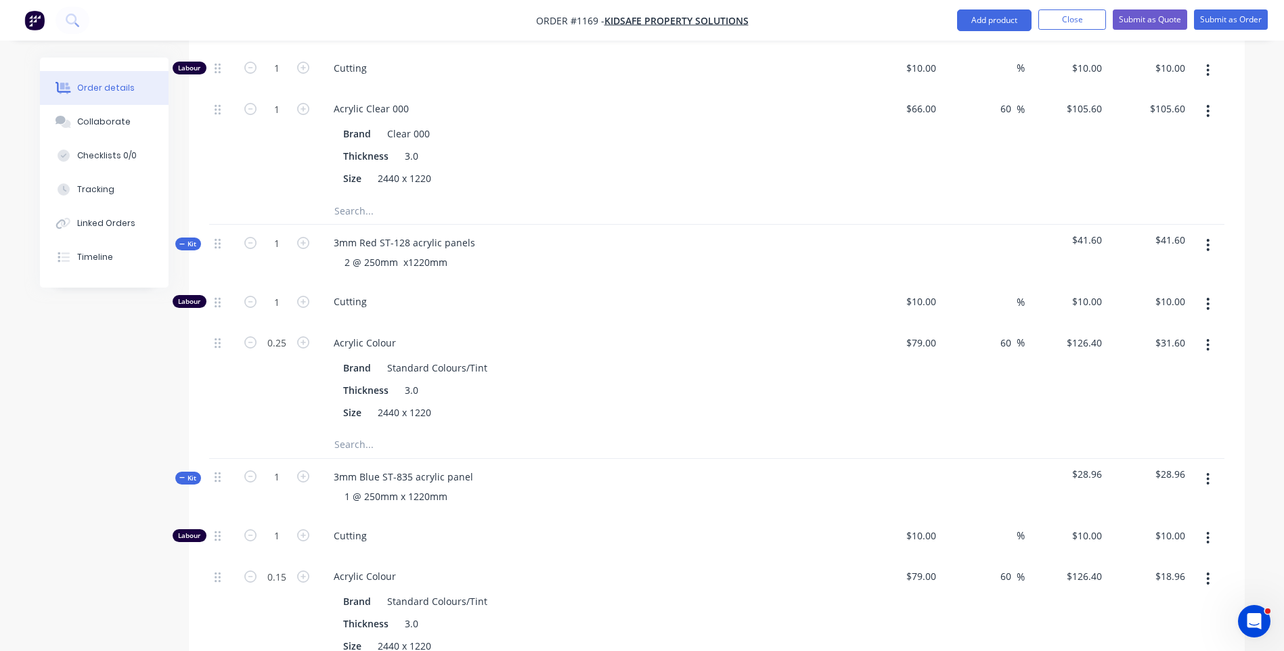
scroll to position [529, 0]
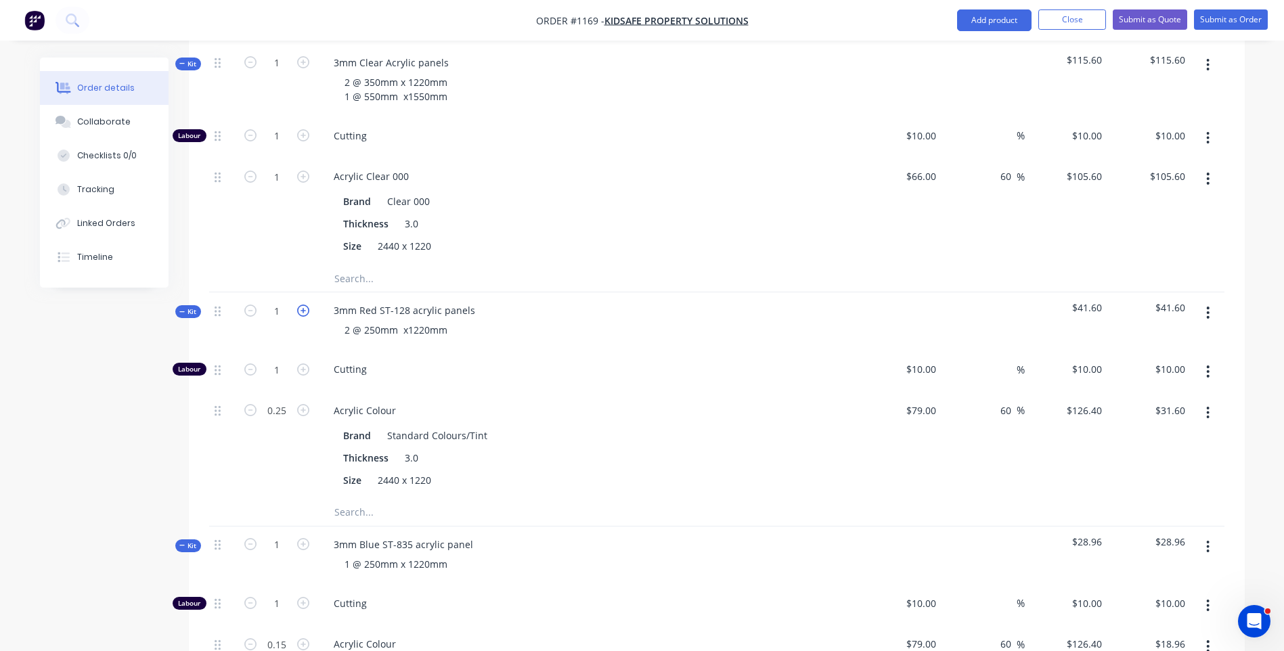
click at [303, 305] on icon "button" at bounding box center [303, 311] width 12 height 12
type input "2"
type input "$20.00"
type input "0.5"
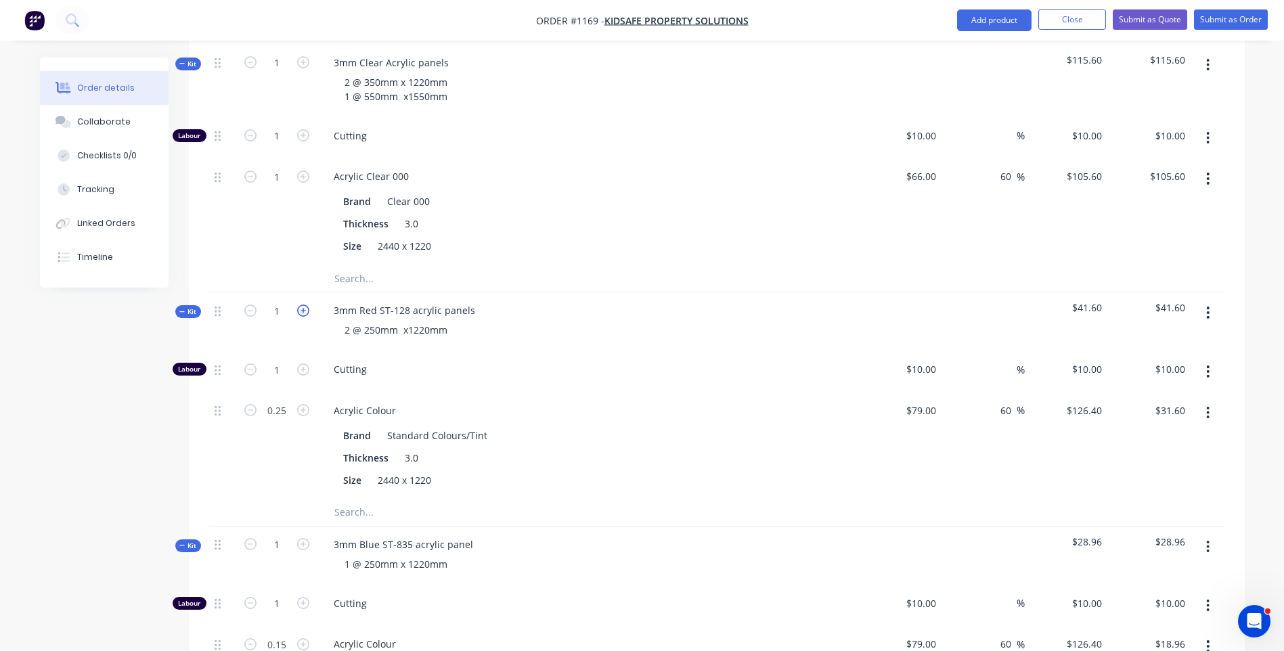
type input "$63.20"
click at [252, 305] on icon "button" at bounding box center [250, 311] width 12 height 12
type input "1"
type input "$10.00"
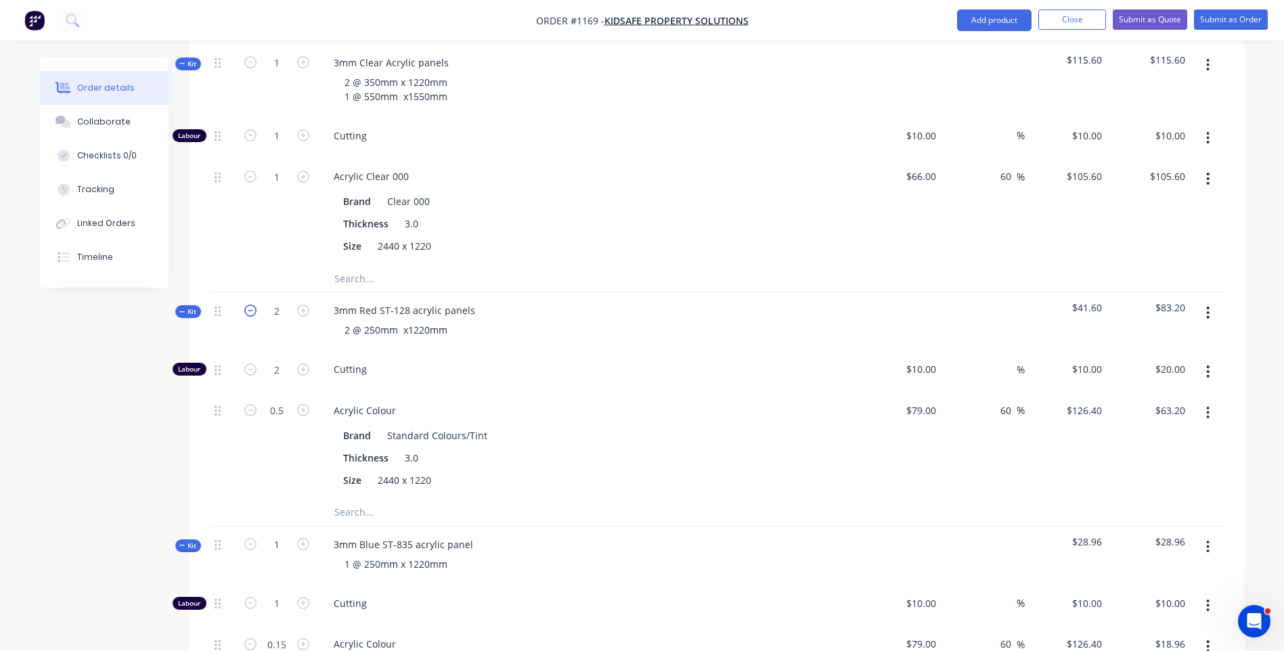
type input "0.25"
type input "$31.60"
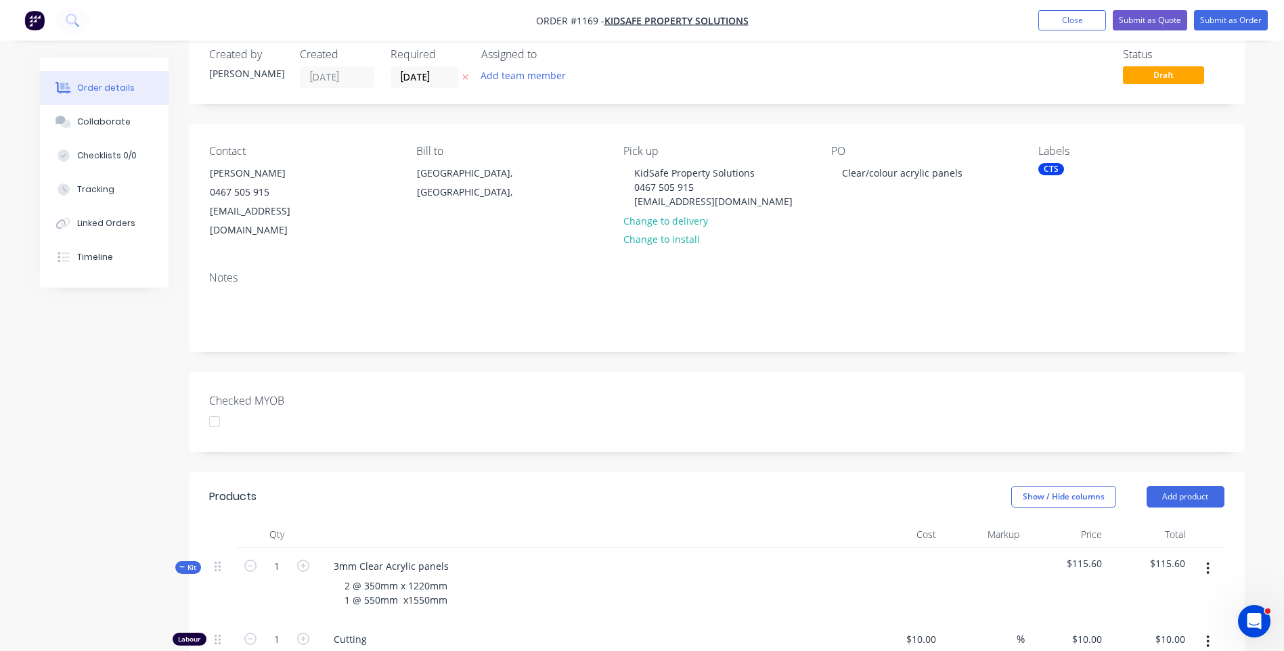
scroll to position [0, 0]
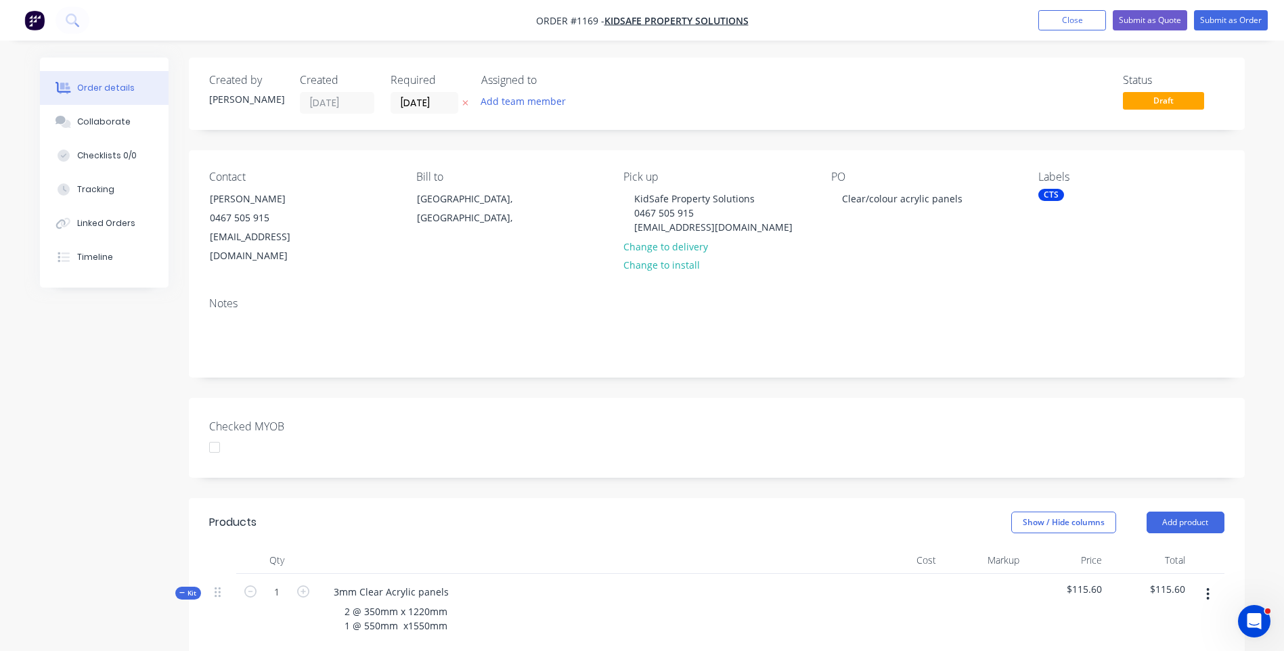
click at [219, 434] on div at bounding box center [214, 447] width 27 height 27
click at [466, 104] on icon at bounding box center [464, 103] width 5 height 5
click at [1151, 22] on button "Submit as Quote" at bounding box center [1150, 20] width 74 height 20
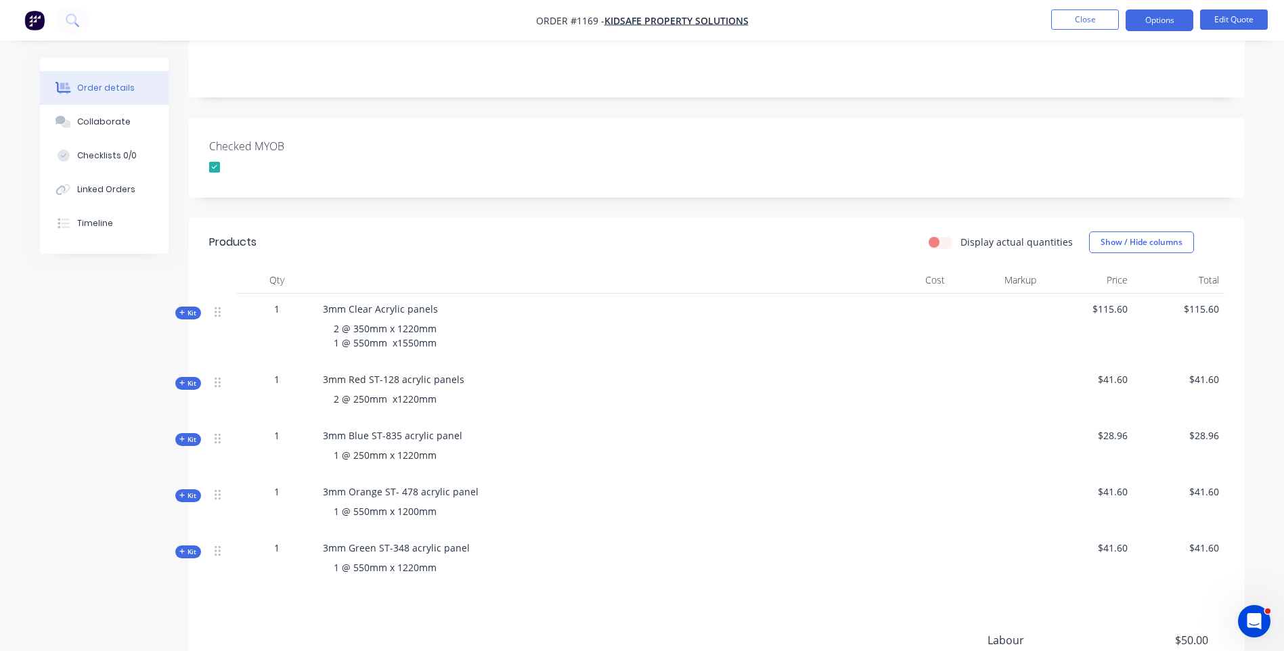
scroll to position [339, 0]
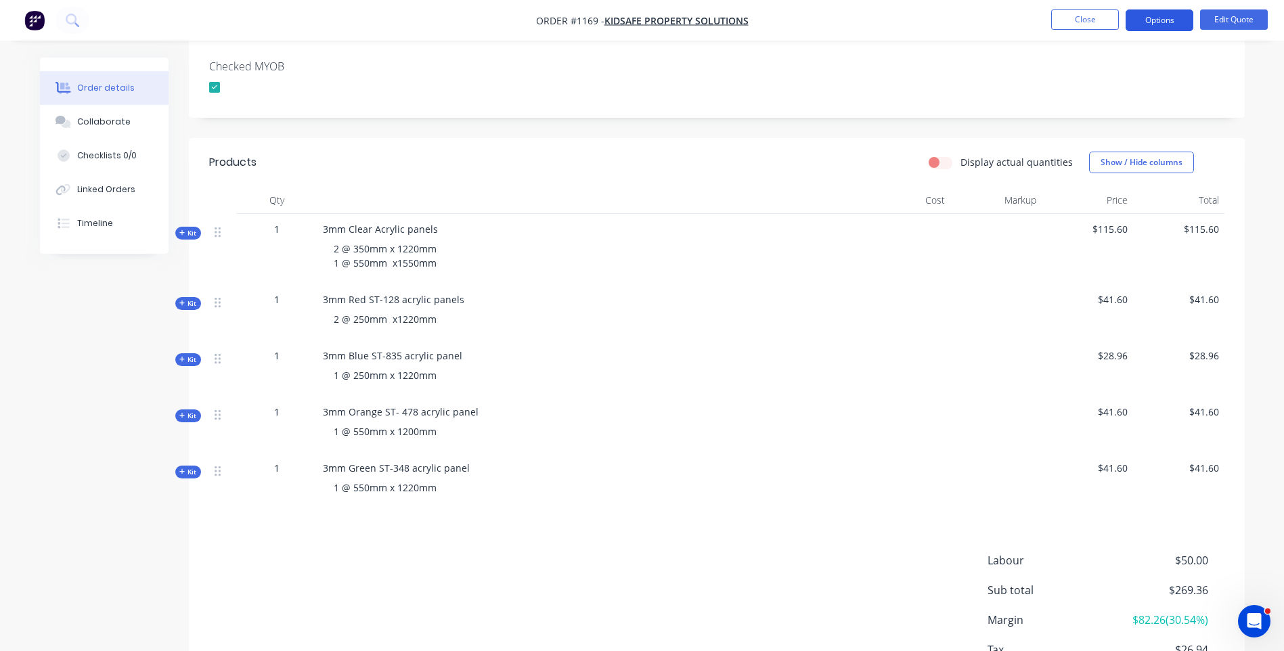
click at [1150, 21] on button "Options" at bounding box center [1160, 20] width 68 height 22
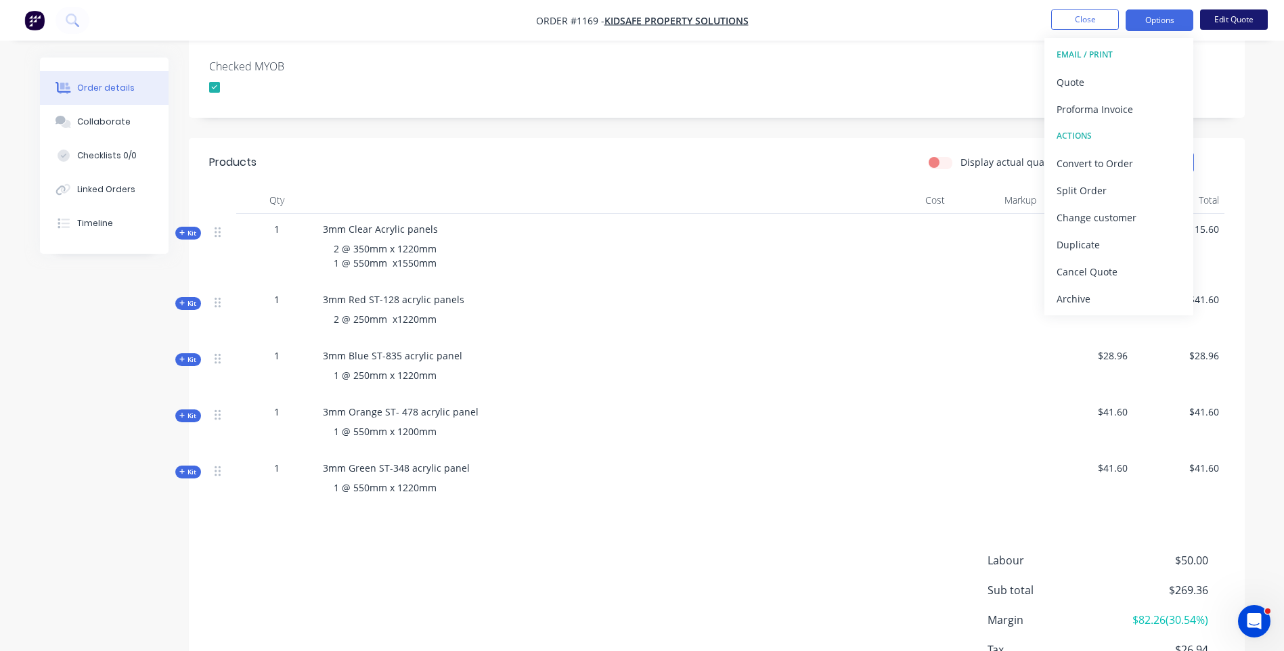
click at [1223, 20] on button "Edit Quote" at bounding box center [1234, 19] width 68 height 20
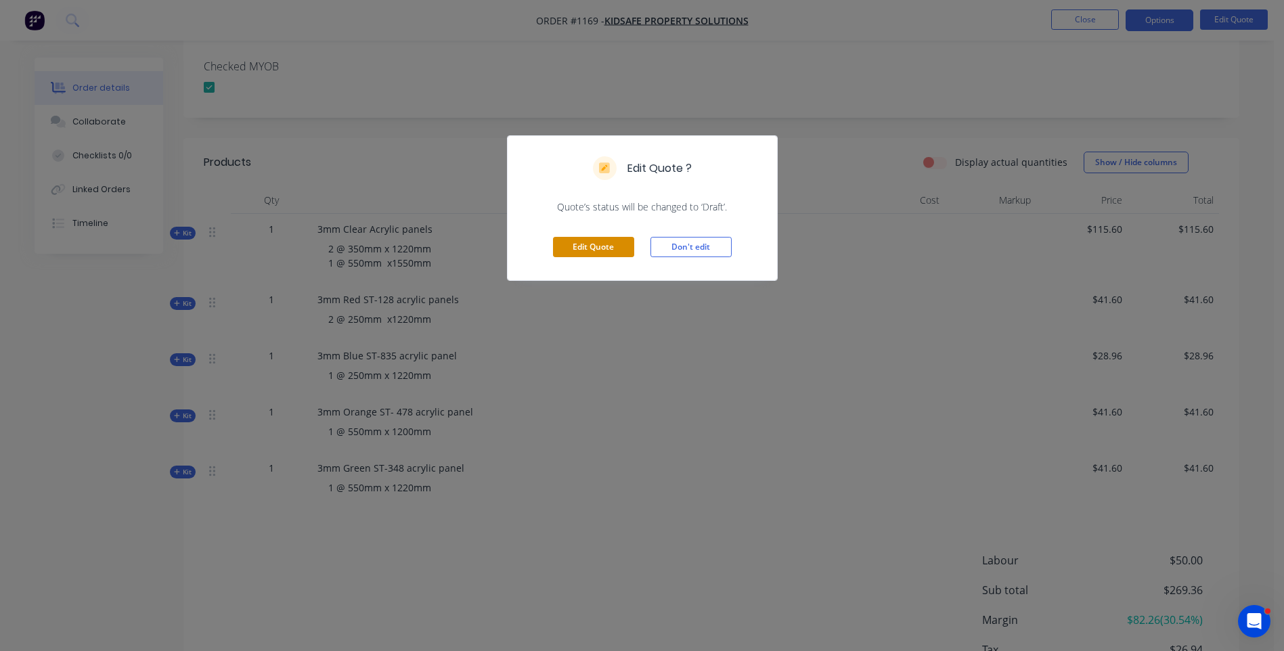
click at [624, 253] on button "Edit Quote" at bounding box center [593, 247] width 81 height 20
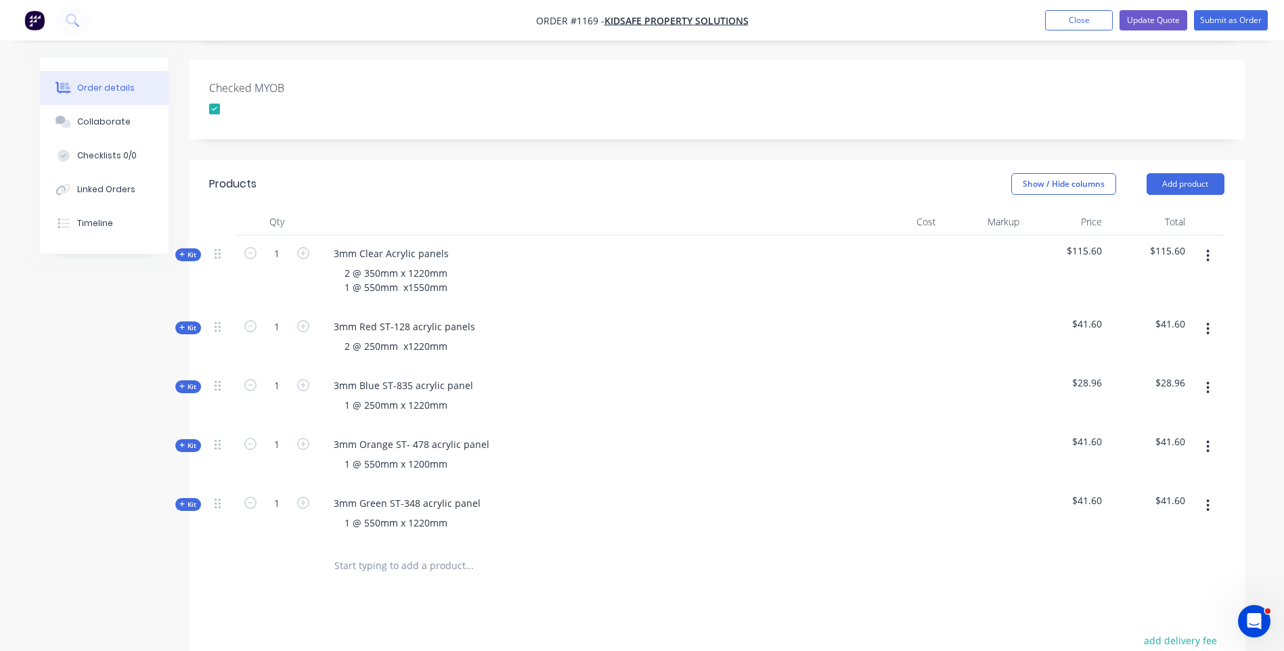
click at [181, 383] on icon at bounding box center [182, 386] width 6 height 7
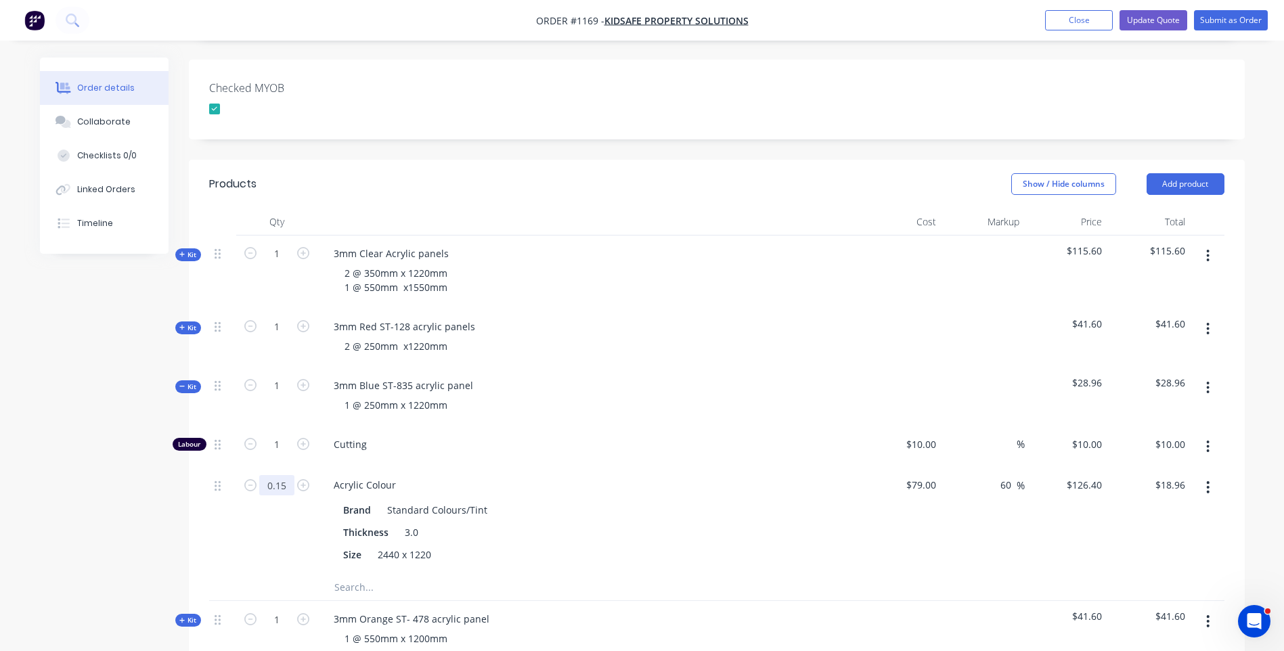
click at [288, 455] on input "0.15" at bounding box center [276, 445] width 35 height 20
type input "0.18"
type input "$22.75"
click at [547, 437] on span "Cutting" at bounding box center [594, 444] width 520 height 14
click at [1152, 26] on button "Update Quote" at bounding box center [1154, 20] width 68 height 20
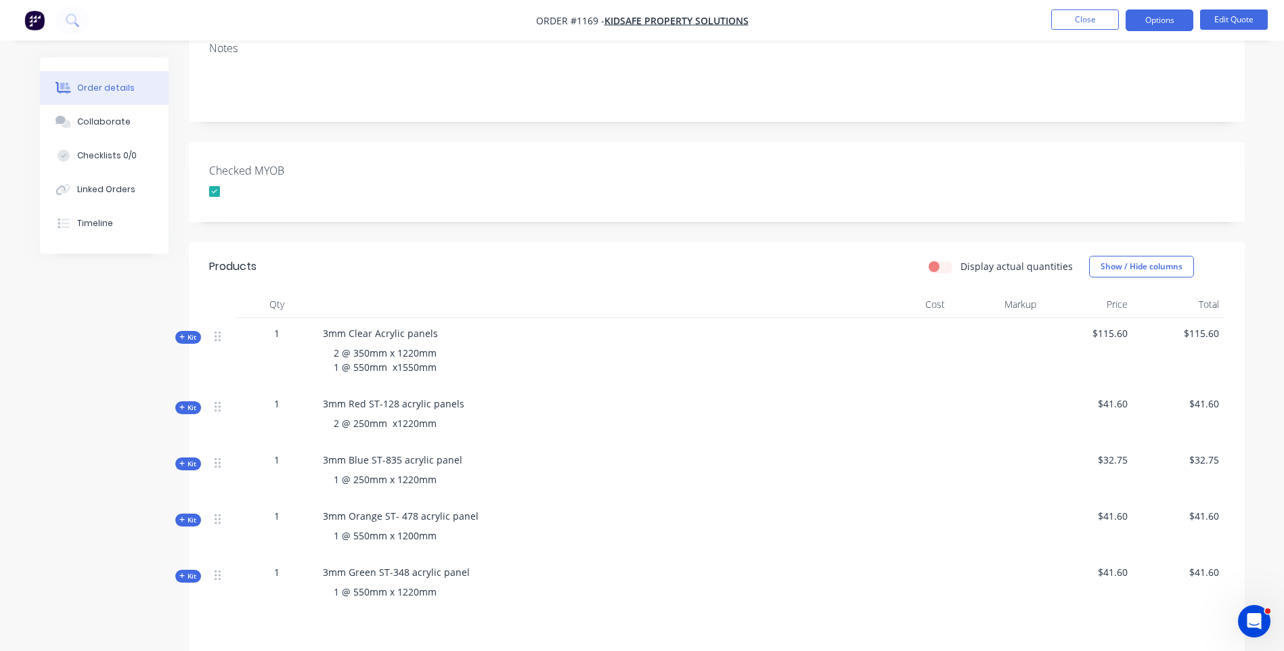
scroll to position [271, 0]
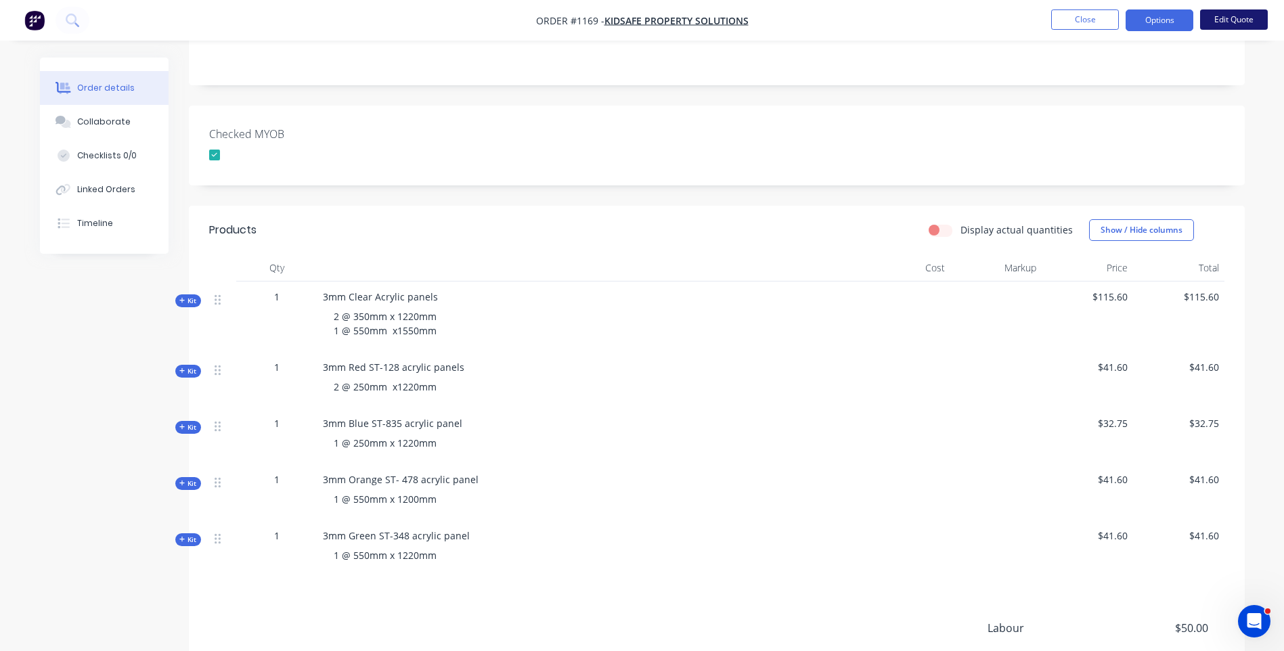
click at [1208, 26] on button "Edit Quote" at bounding box center [1234, 19] width 68 height 20
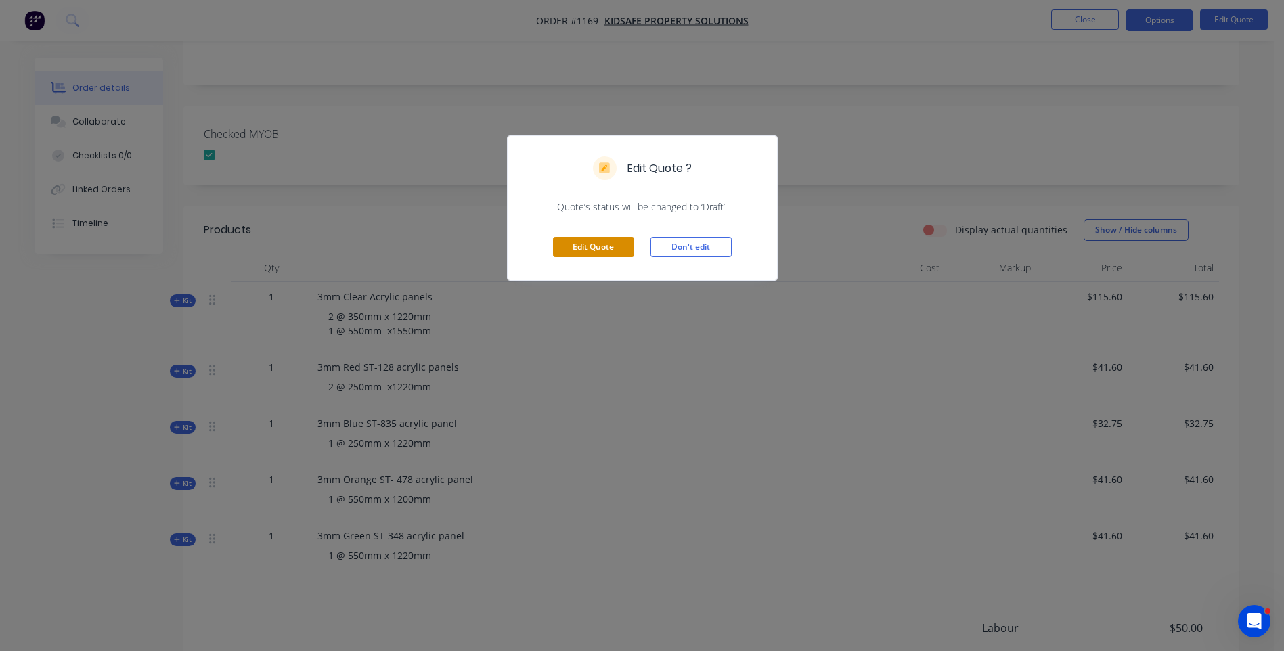
click at [626, 247] on button "Edit Quote" at bounding box center [593, 247] width 81 height 20
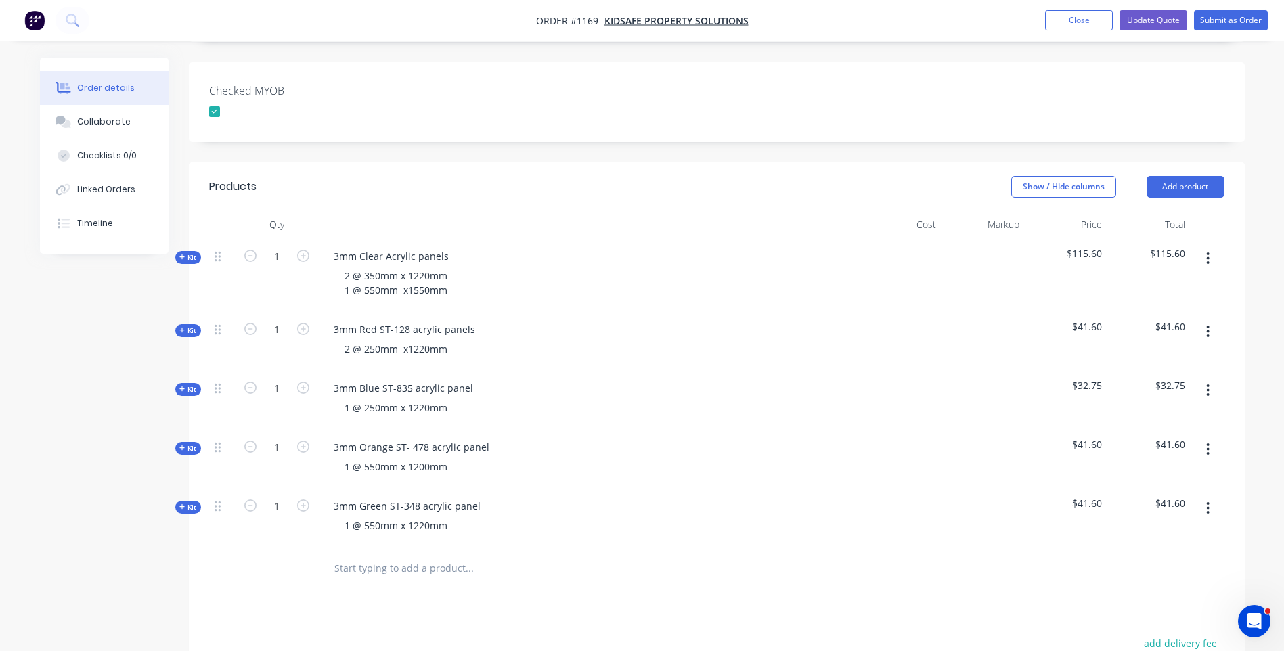
scroll to position [406, 0]
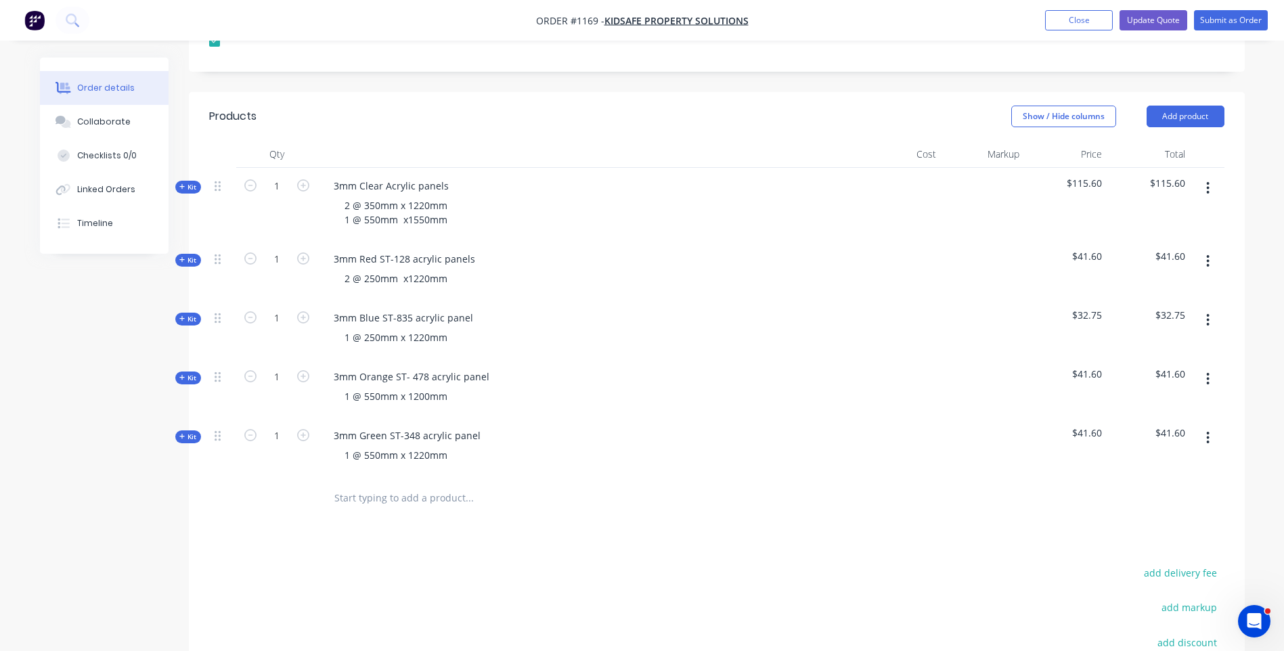
click at [185, 315] on icon at bounding box center [182, 318] width 6 height 7
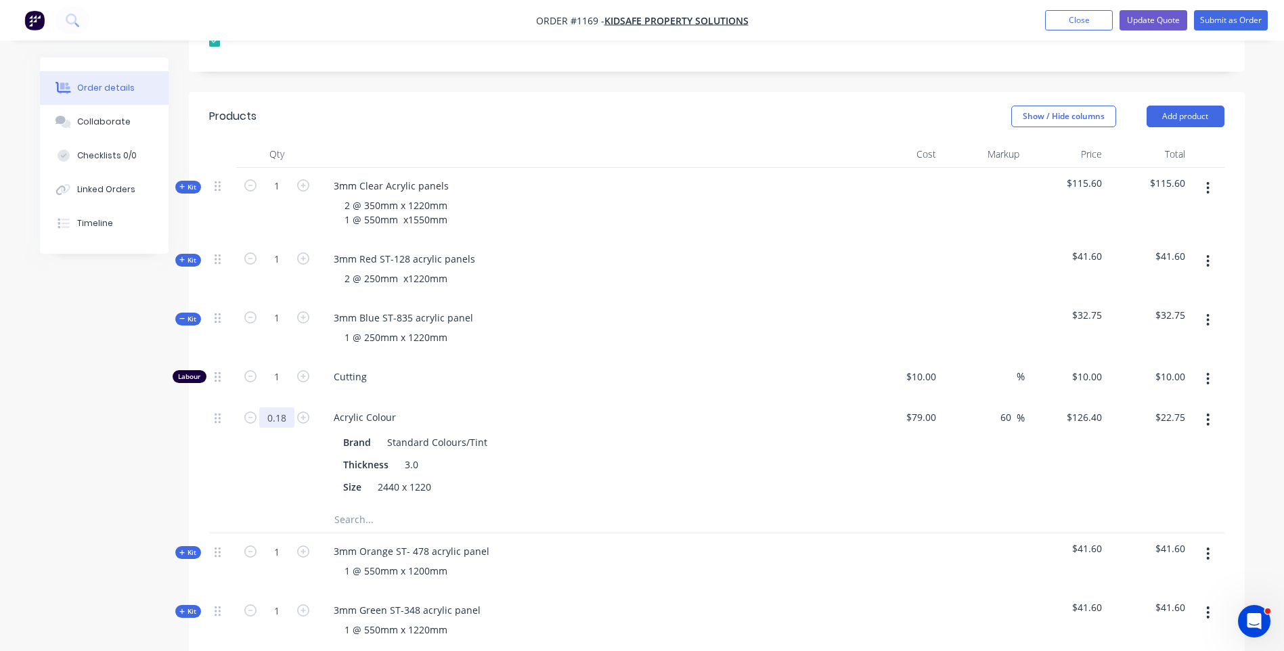
click at [289, 387] on input "0.18" at bounding box center [276, 377] width 35 height 20
type input "0.17"
type input "$21.49"
click at [285, 451] on div "0.17" at bounding box center [276, 452] width 81 height 106
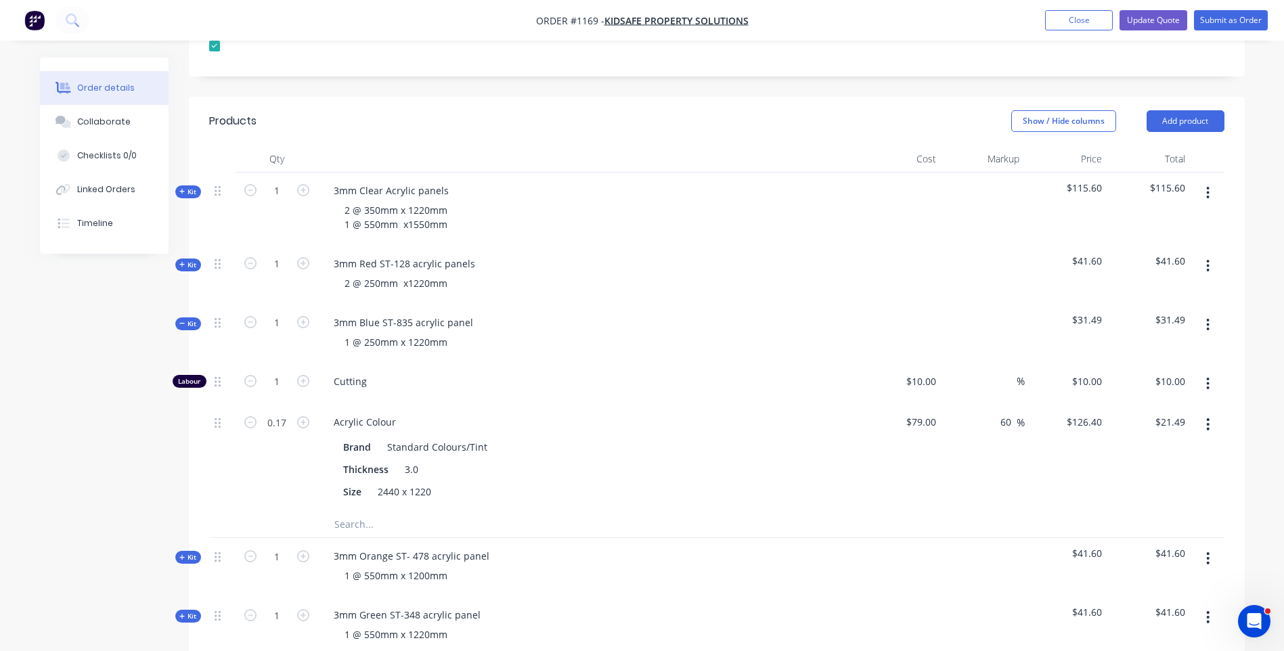
scroll to position [370, 0]
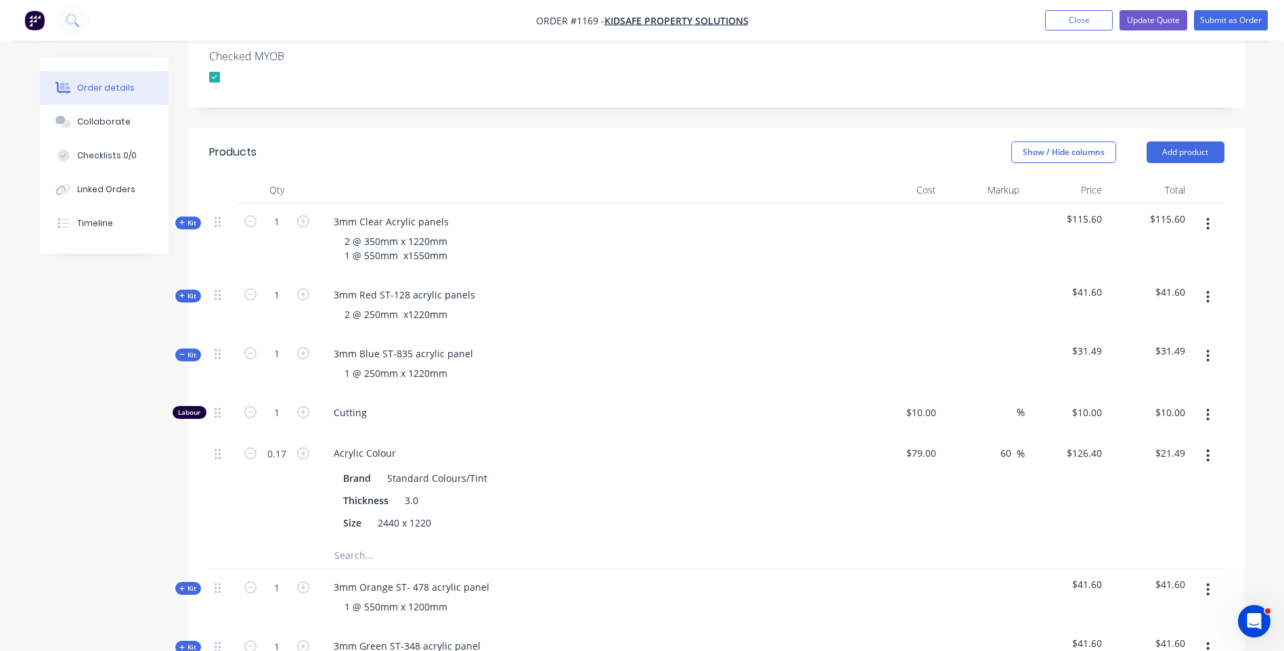
click at [183, 351] on icon at bounding box center [182, 354] width 6 height 7
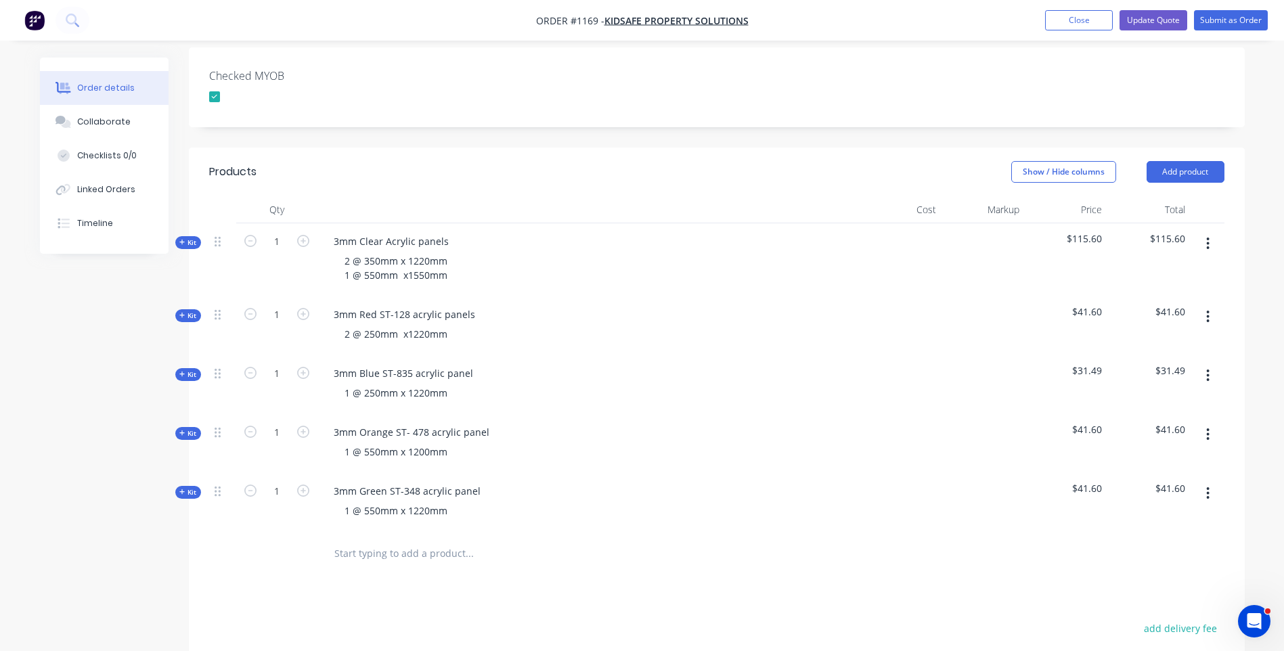
scroll to position [331, 0]
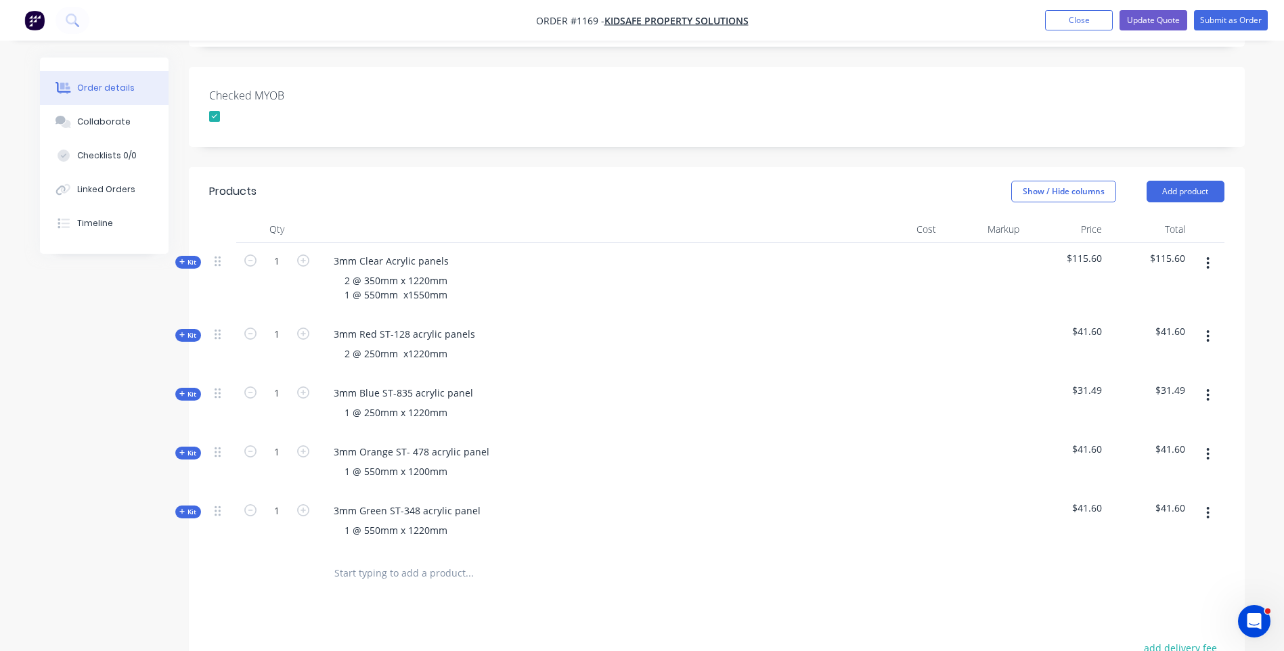
click at [179, 259] on icon at bounding box center [182, 262] width 6 height 7
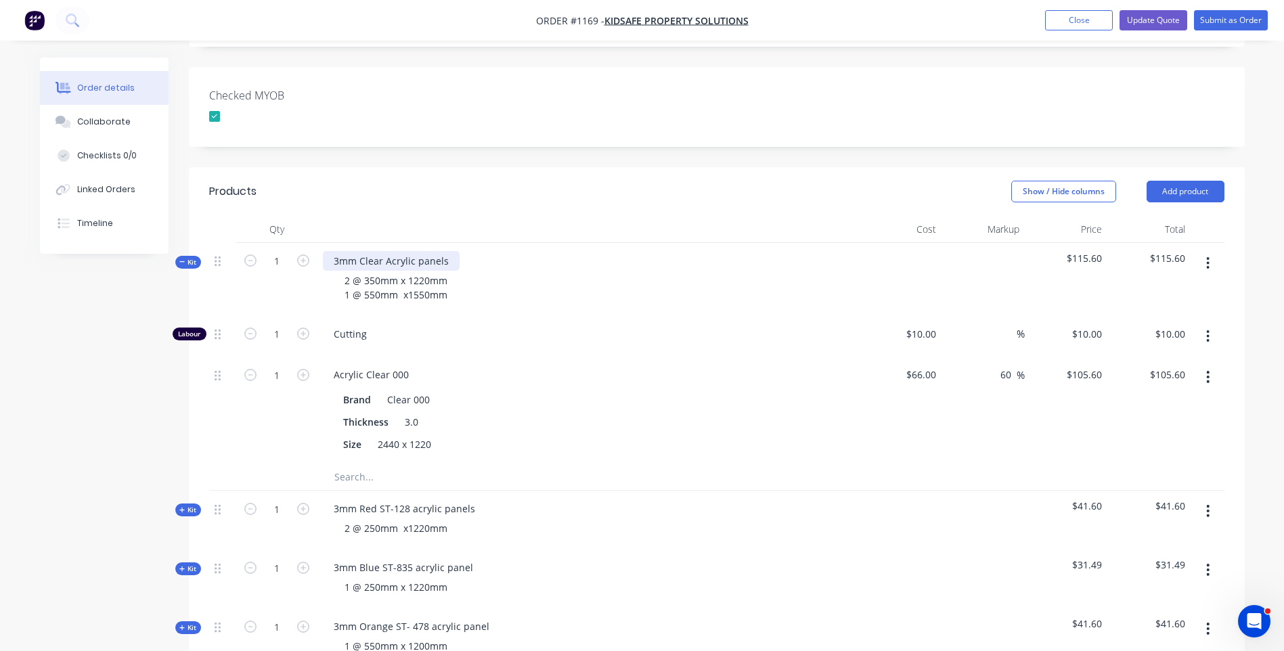
click at [386, 251] on div "3mm Clear Acrylic panels" at bounding box center [391, 261] width 137 height 20
click at [364, 271] on div "2 @ 350mm x 1220mm 1 @ 550mm x1550mm" at bounding box center [396, 288] width 125 height 34
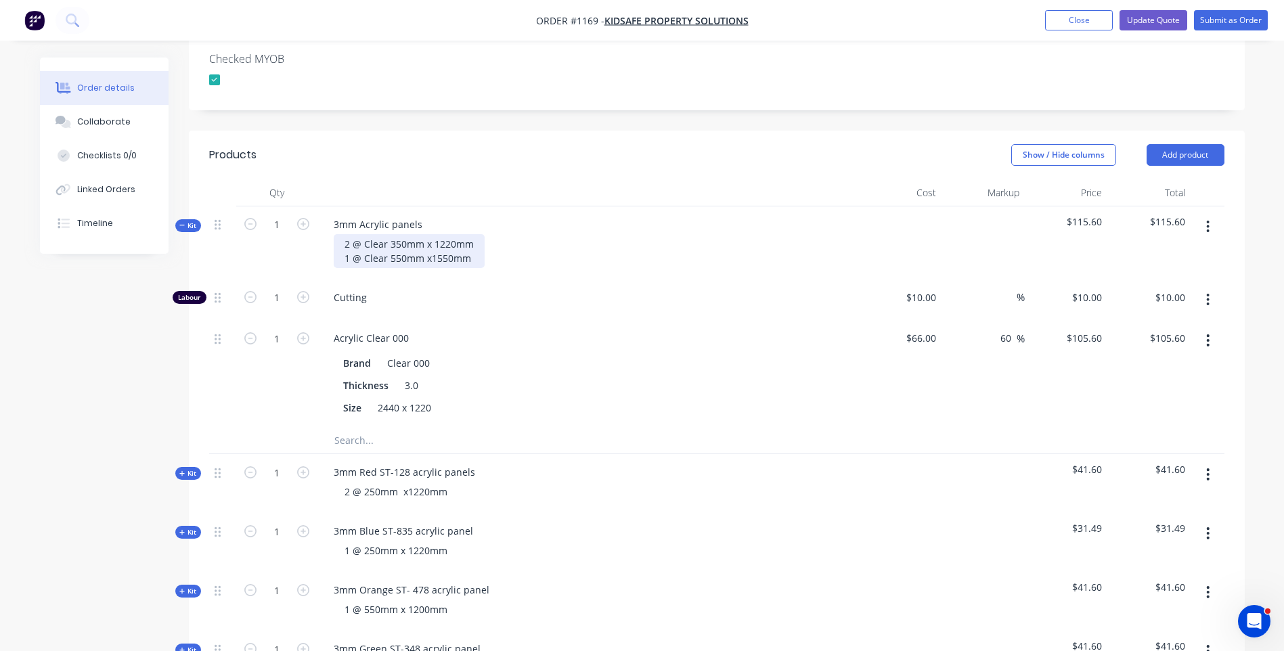
scroll to position [399, 0]
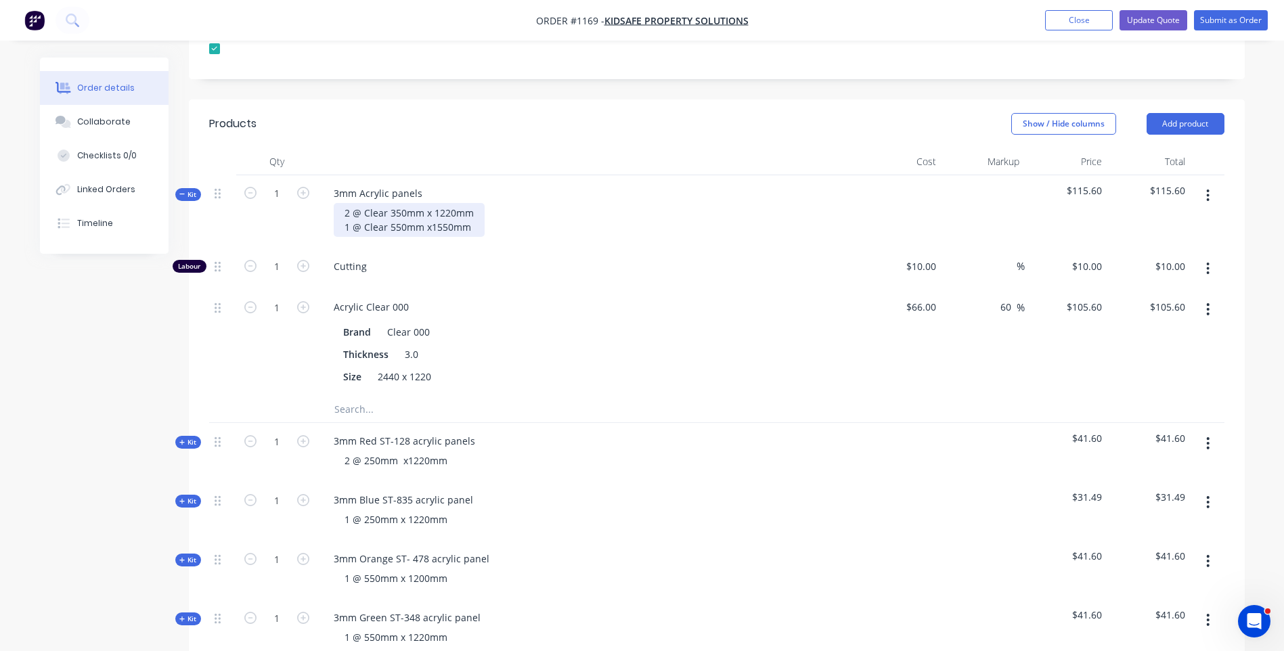
click at [471, 211] on div "2 @ Clear 350mm x 1220mm 1 @ Clear 550mm x1550mm" at bounding box center [409, 220] width 151 height 34
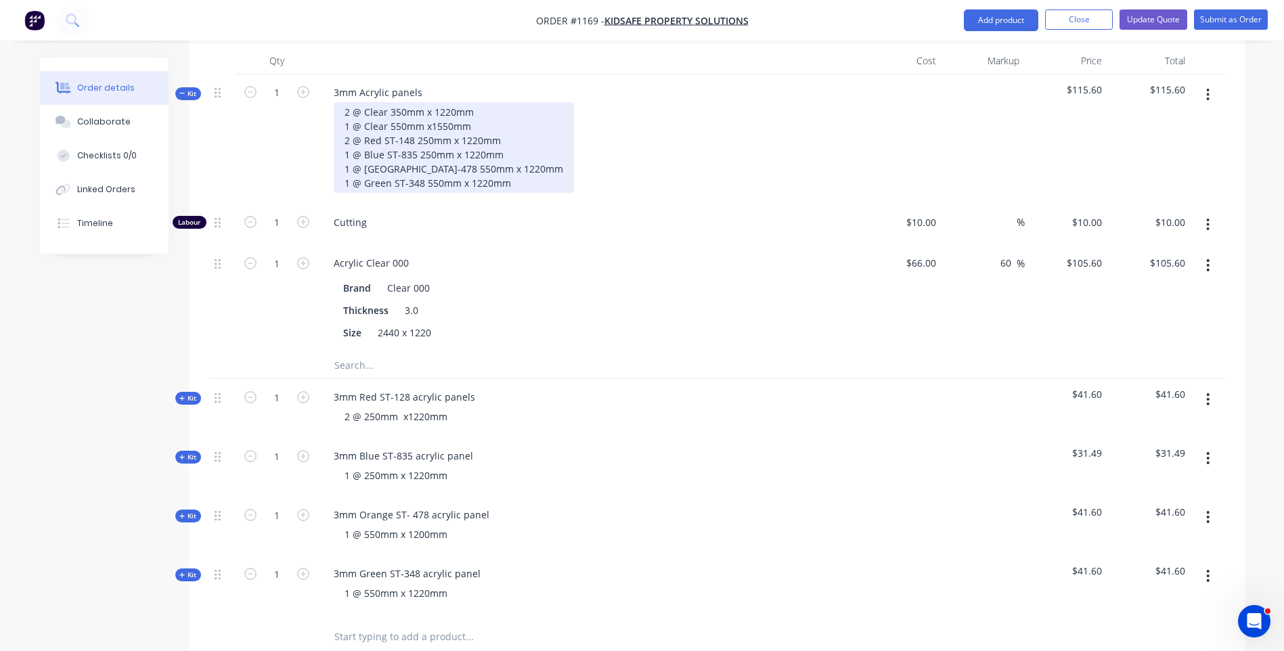
scroll to position [466, 0]
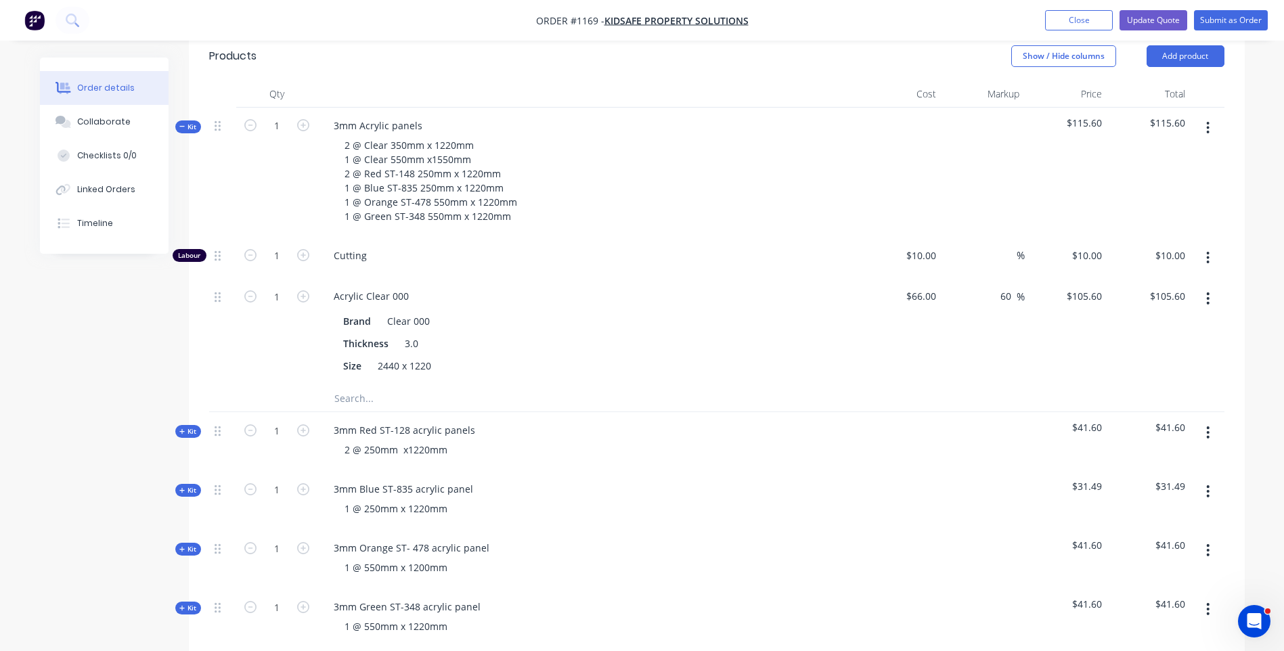
click at [125, 474] on div "Created by Darren Created 18/08/25 Required Assigned to Add team member Status …" at bounding box center [642, 314] width 1205 height 1446
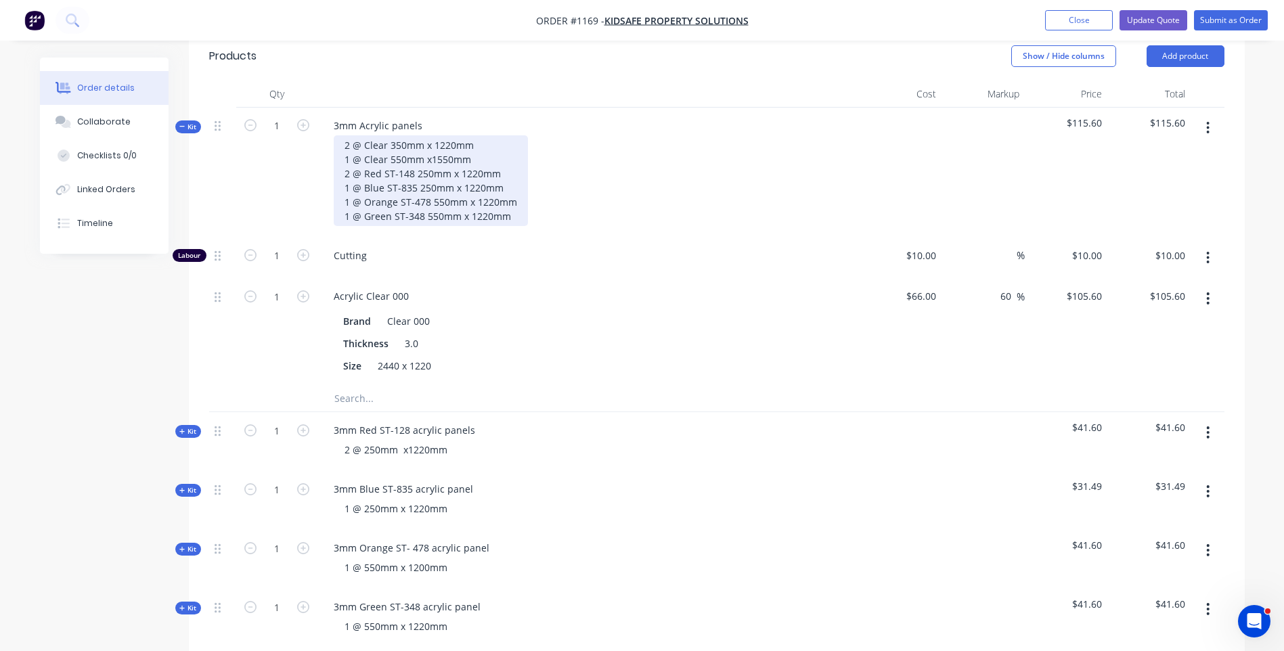
click at [412, 153] on div "2 @ Clear 350mm x 1220mm 1 @ Clear 550mm x1550mm 2 @ Red ST-148 250mm x 1220mm …" at bounding box center [431, 180] width 194 height 91
click at [415, 166] on div "2 @ Clear 350mm x 1220mm 1 @ Clear 550mm x1550mm 2 @ Red ST-148 - 250mm x 1220m…" at bounding box center [454, 180] width 240 height 91
click at [425, 181] on div "2 @ Clear 350mm x 1220mm 1 @ Clear 550mm x1550mm 2 @ Red ST-148 - 250mm x 1220m…" at bounding box center [431, 180] width 194 height 91
click at [424, 197] on div "2 @ Clear 350mm x 1220mm 1 @ Clear 550mm x1550mm 2 @ Red ST-148 - 250mm x 1220m…" at bounding box center [434, 180] width 200 height 91
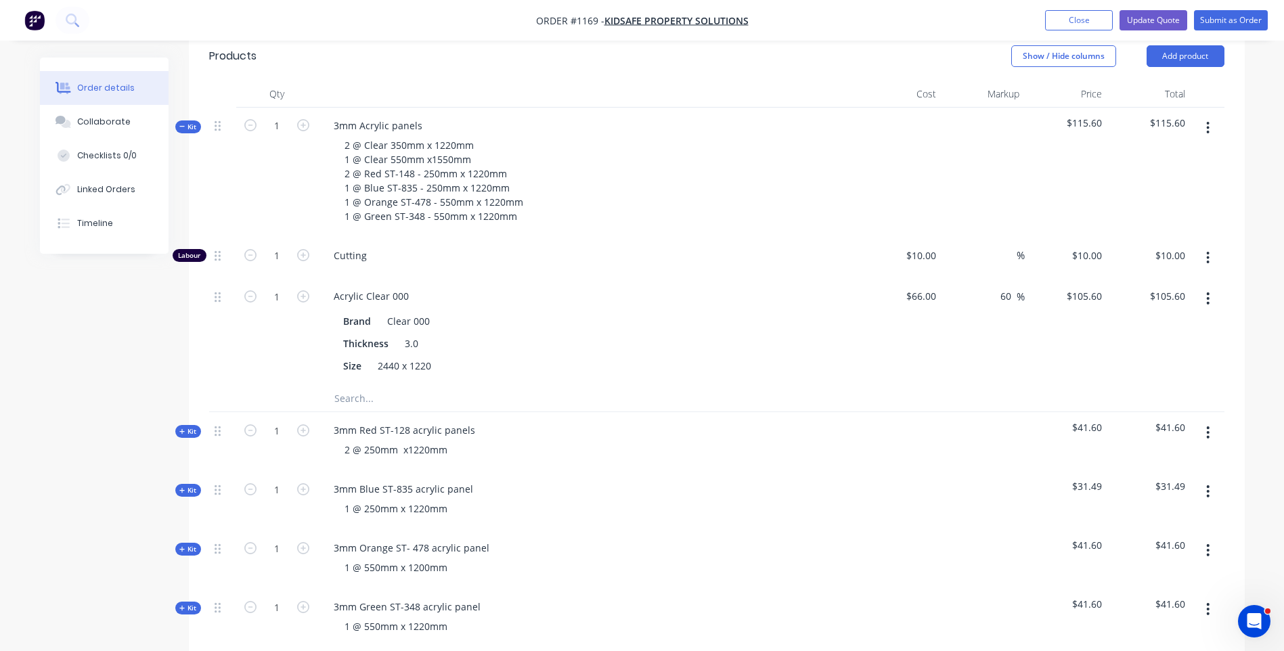
click at [632, 211] on div "3mm Acrylic panels 2 @ Clear 350mm x 1220mm 1 @ Clear 550mm x1550mm 2 @ Red ST-…" at bounding box center [589, 173] width 542 height 130
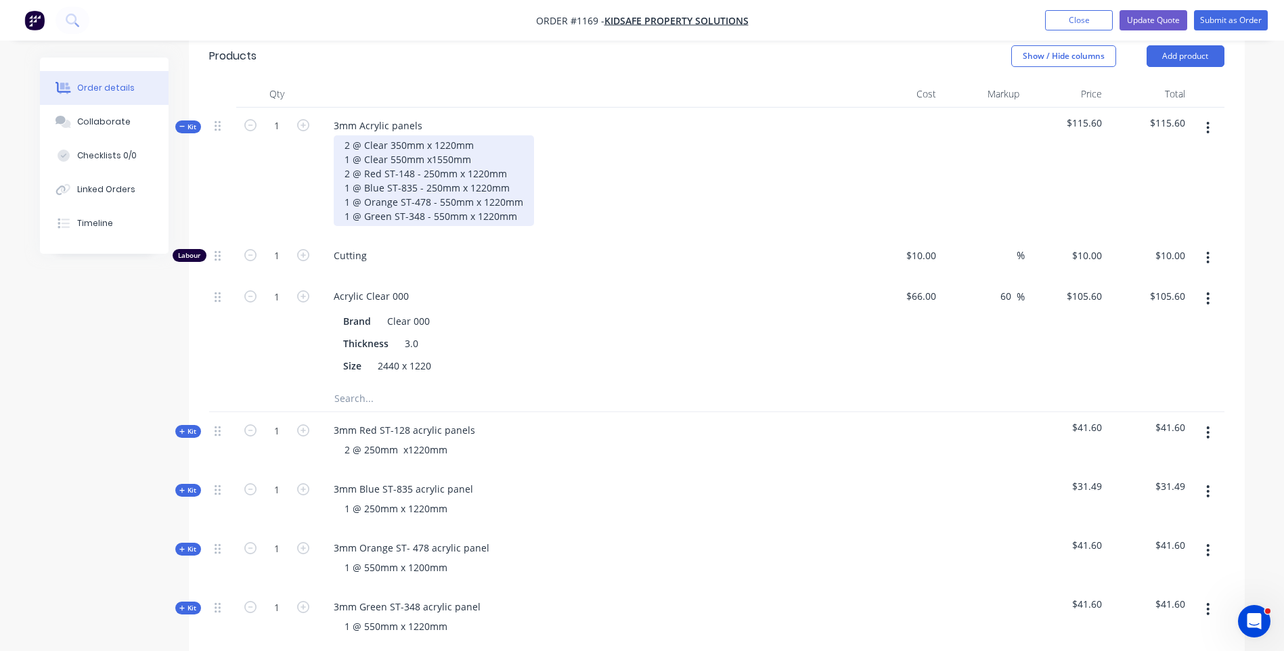
click at [389, 135] on div "2 @ Clear 350mm x 1220mm 1 @ Clear 550mm x1550mm 2 @ Red ST-148 - 250mm x 1220m…" at bounding box center [434, 180] width 200 height 91
click at [391, 139] on div "2 @ Clear - 350mm x 1220mm 1 @ Clear 550mm x1550mm 2 @ Red ST-148 - 250mm x 122…" at bounding box center [434, 180] width 200 height 91
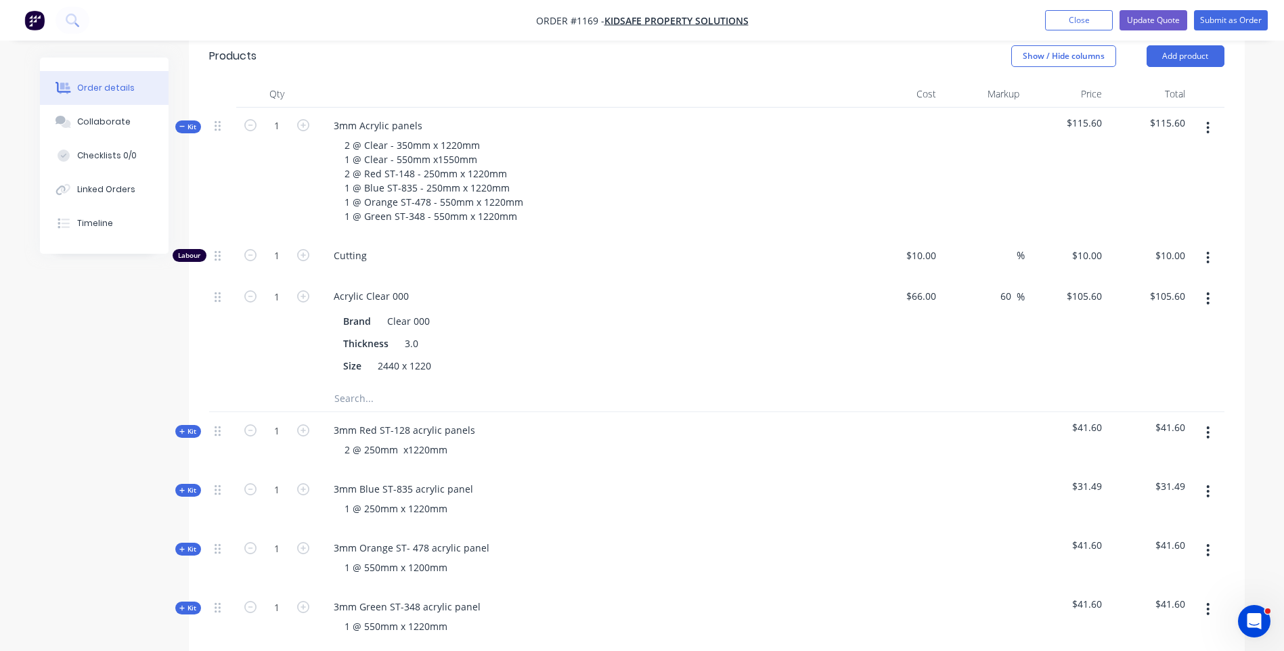
click at [649, 145] on div "2 @ Clear - 350mm x 1220mm 1 @ Clear - 550mm x1550mm 2 @ Red ST-148 - 250mm x 1…" at bounding box center [588, 180] width 531 height 91
click at [353, 387] on input "text" at bounding box center [469, 398] width 271 height 27
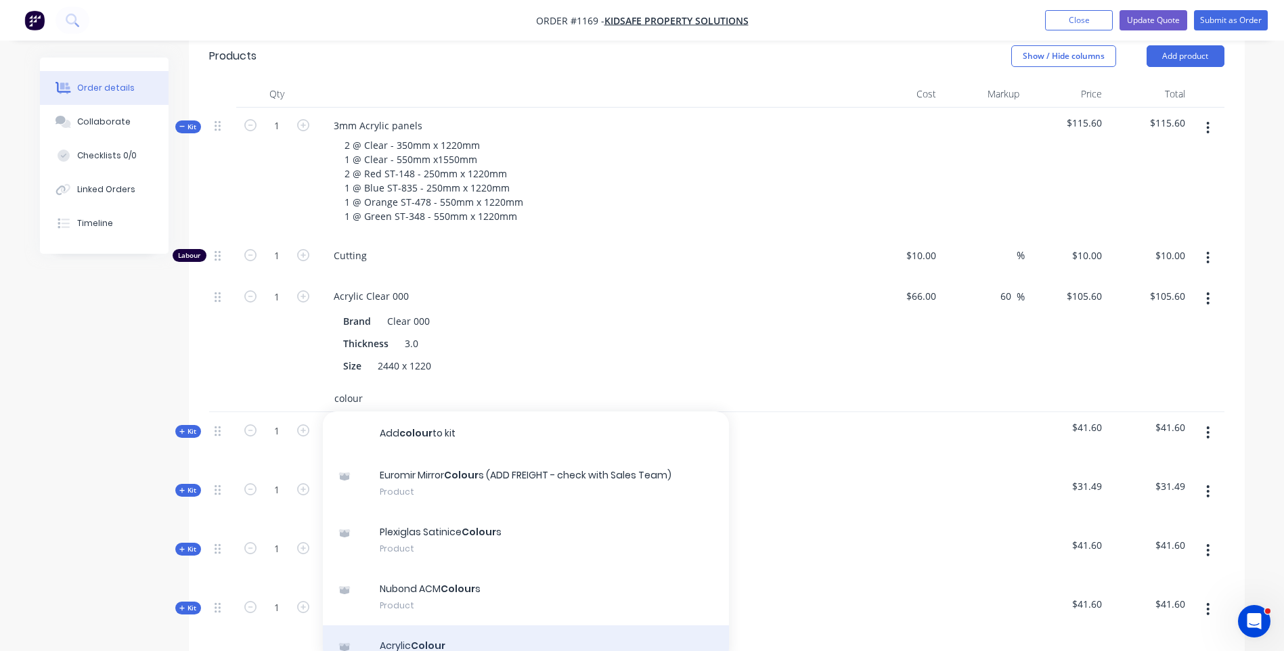
type input "colour"
click at [435, 626] on div "Acrylic Colour Product" at bounding box center [526, 654] width 406 height 57
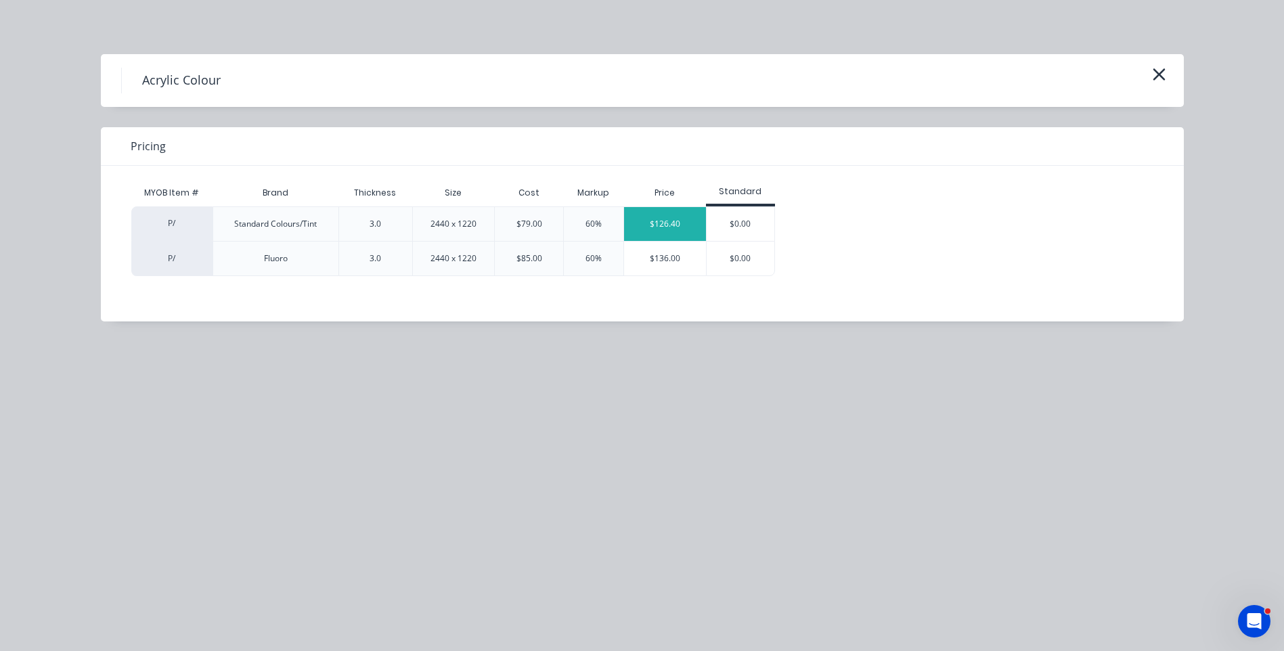
click at [665, 221] on div "$126.40" at bounding box center [665, 224] width 82 height 34
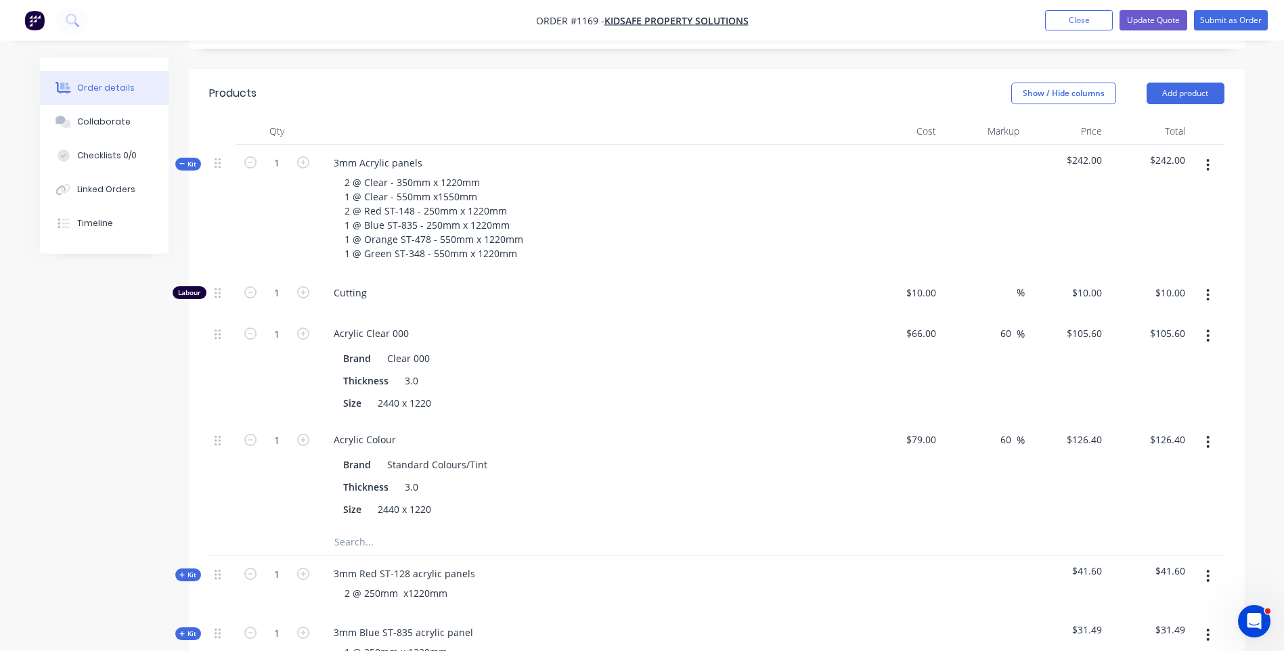
scroll to position [399, 0]
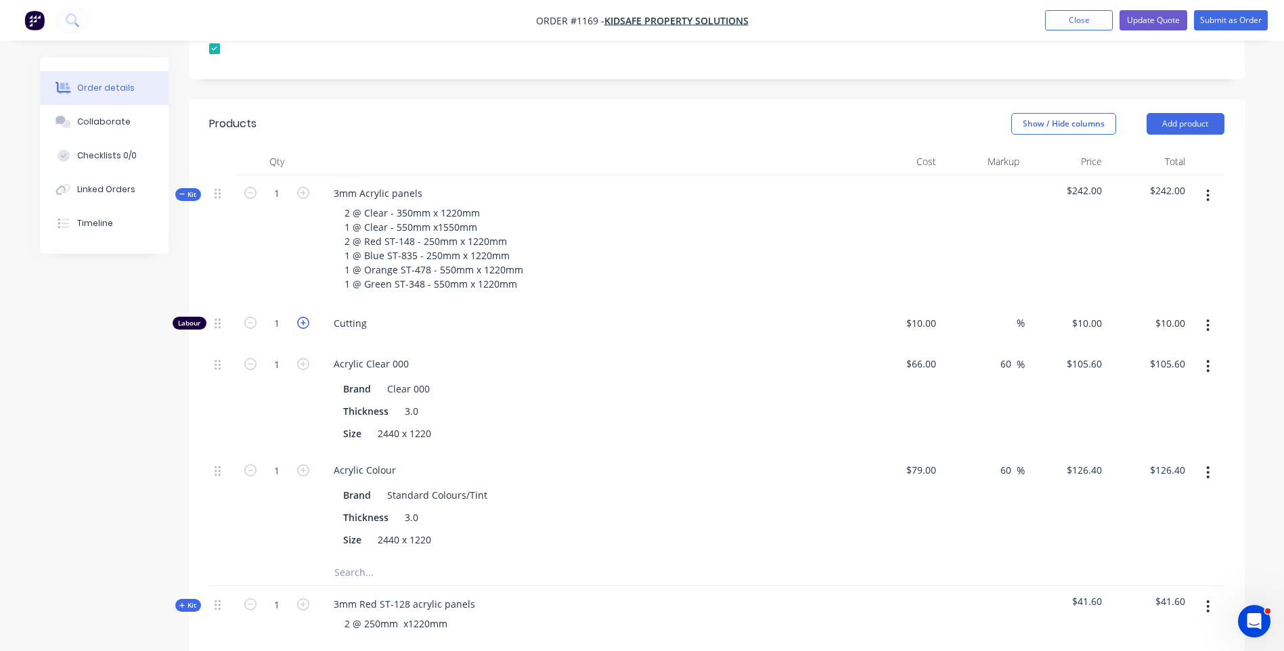
click at [305, 317] on icon "button" at bounding box center [303, 323] width 12 height 12
type input "2"
type input "$20.00"
click at [305, 317] on icon "button" at bounding box center [303, 323] width 12 height 12
type input "3"
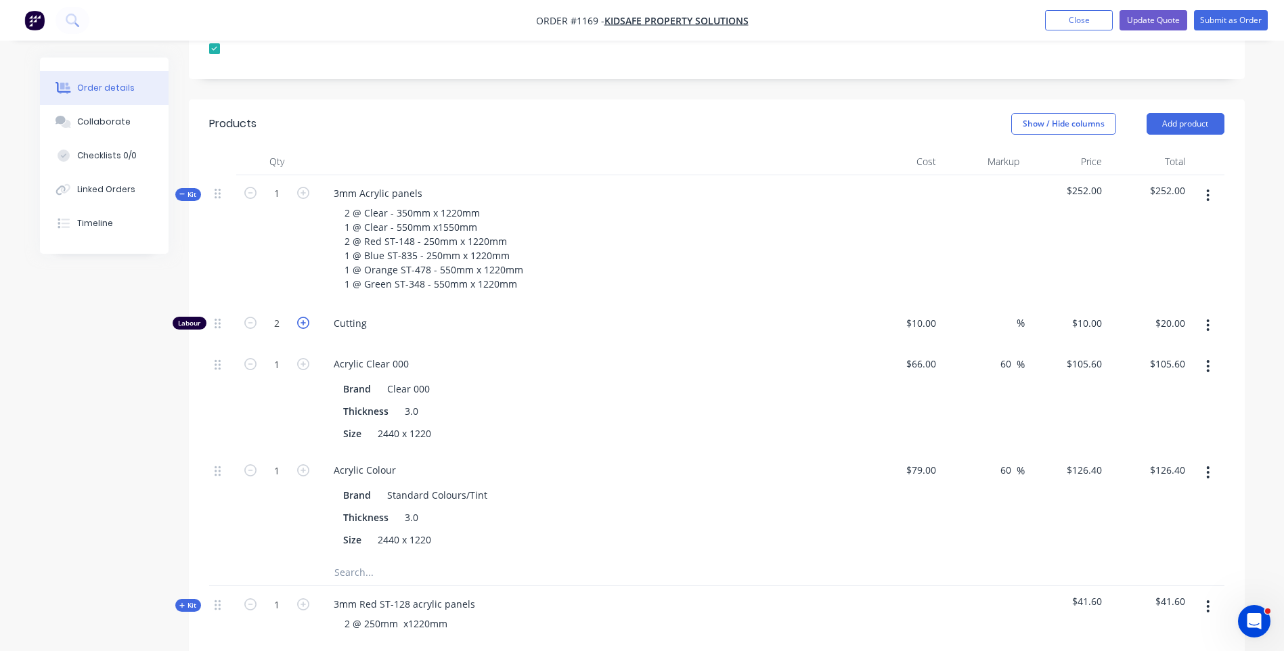
type input "$30.00"
click at [306, 317] on icon "button" at bounding box center [303, 323] width 12 height 12
type input "4"
type input "$40.00"
click at [307, 317] on icon "button" at bounding box center [303, 323] width 12 height 12
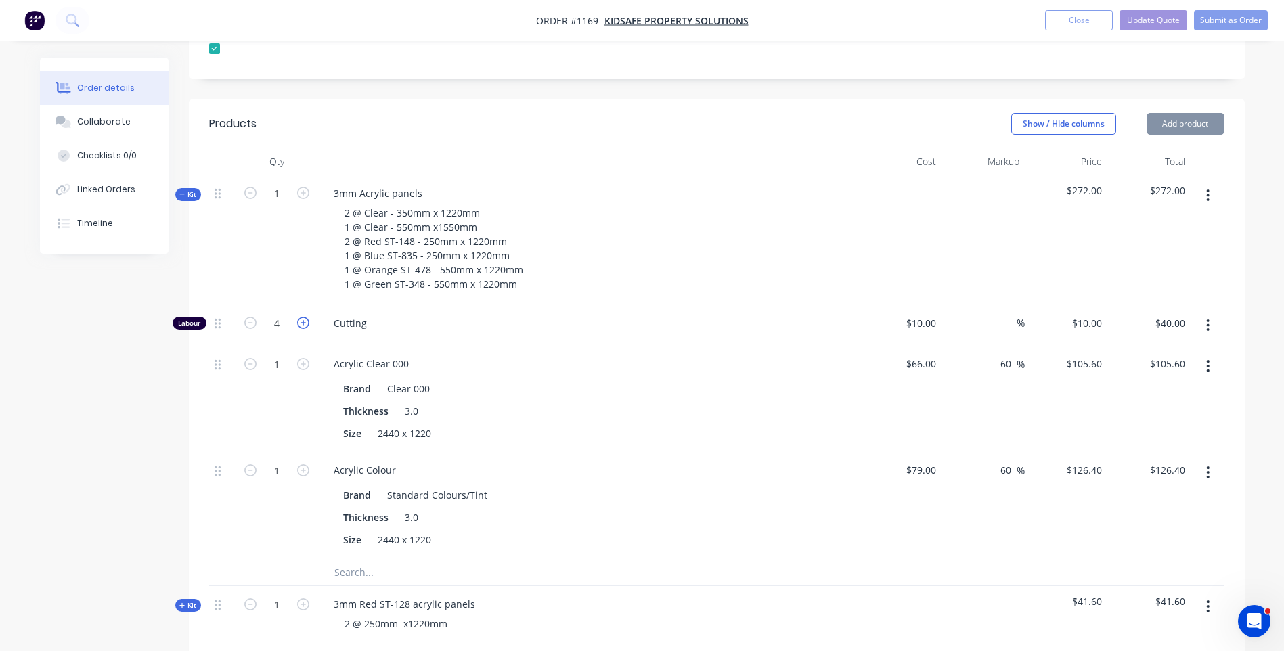
type input "5"
type input "$50.00"
click at [609, 346] on div "Acrylic Clear 000 Brand Clear 000 Thickness 3.0 Size 2440 x 1220" at bounding box center [589, 399] width 542 height 106
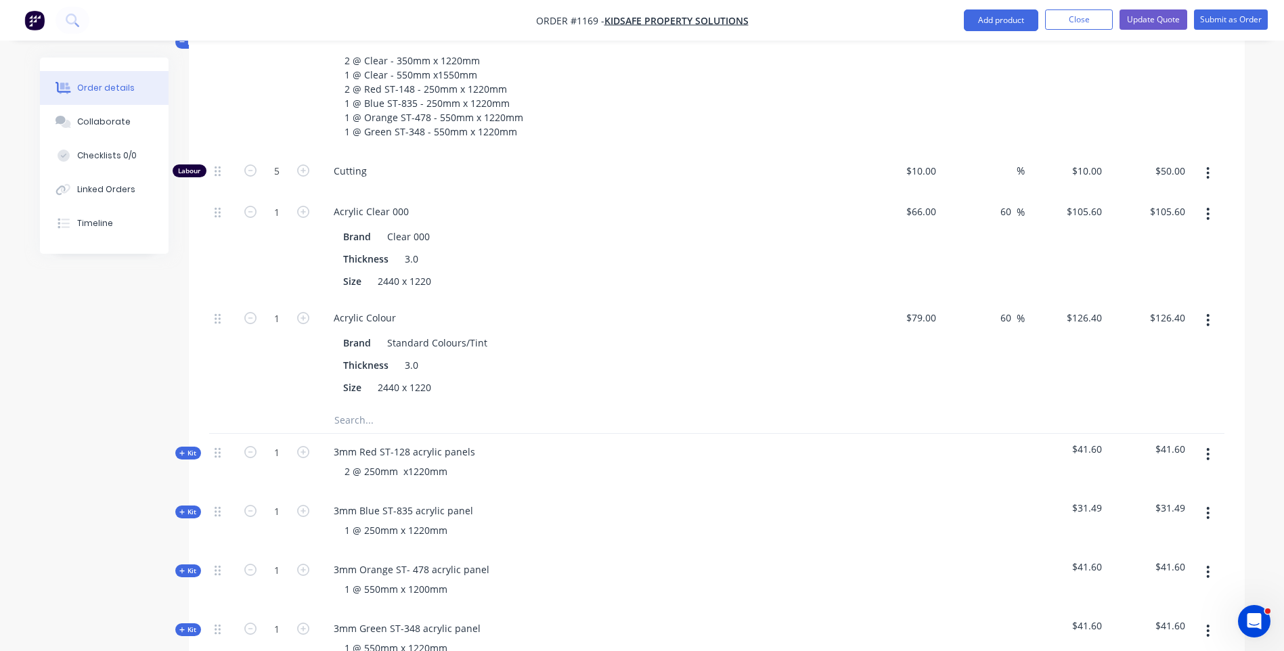
scroll to position [534, 0]
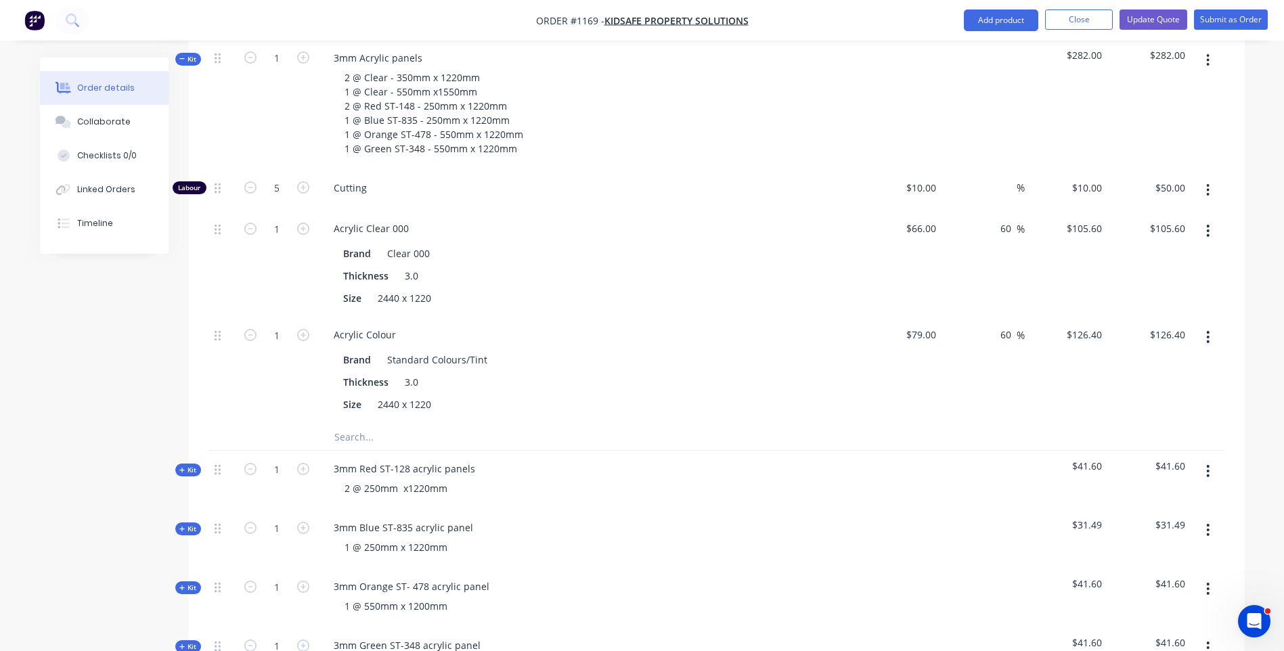
click at [1208, 464] on icon "button" at bounding box center [1207, 471] width 3 height 15
click at [1129, 578] on div "Delete" at bounding box center [1160, 588] width 104 height 20
click at [1207, 464] on icon "button" at bounding box center [1207, 471] width 3 height 15
drag, startPoint x: 1123, startPoint y: 568, endPoint x: 1154, endPoint y: 534, distance: 46.0
click at [1133, 575] on button "Delete" at bounding box center [1160, 588] width 129 height 27
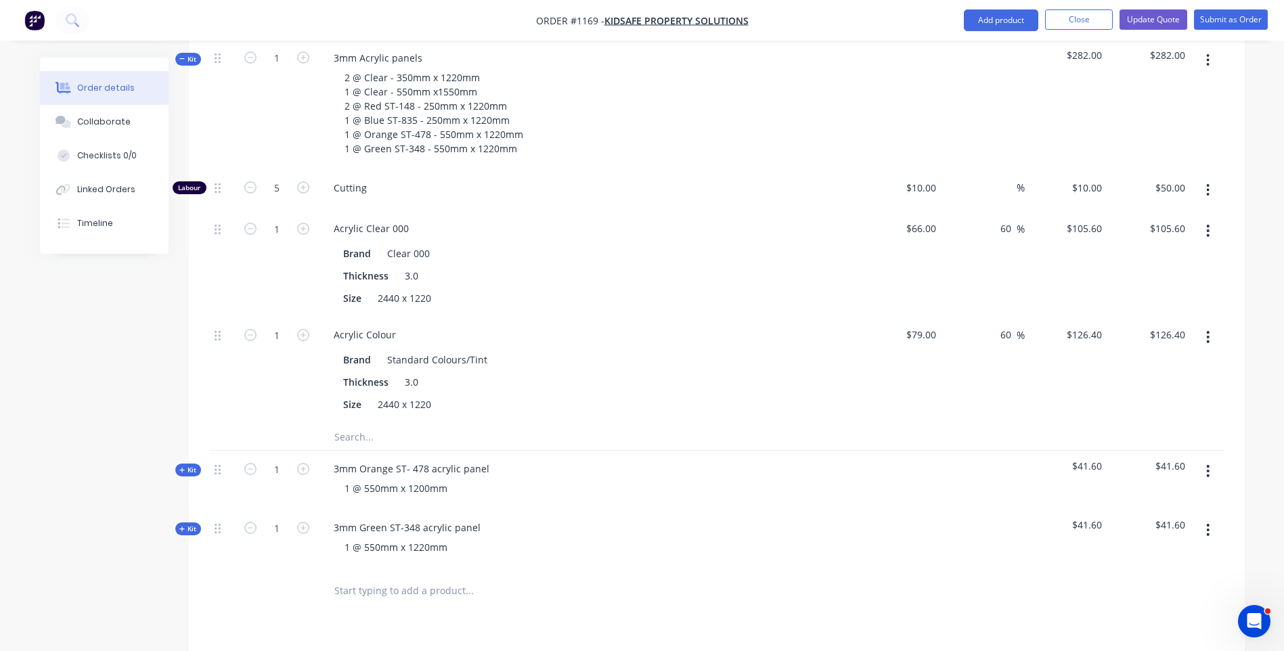
click at [1209, 465] on icon "button" at bounding box center [1208, 471] width 3 height 12
click at [1141, 578] on div "Delete" at bounding box center [1160, 588] width 104 height 20
click at [1210, 459] on button "button" at bounding box center [1208, 471] width 32 height 24
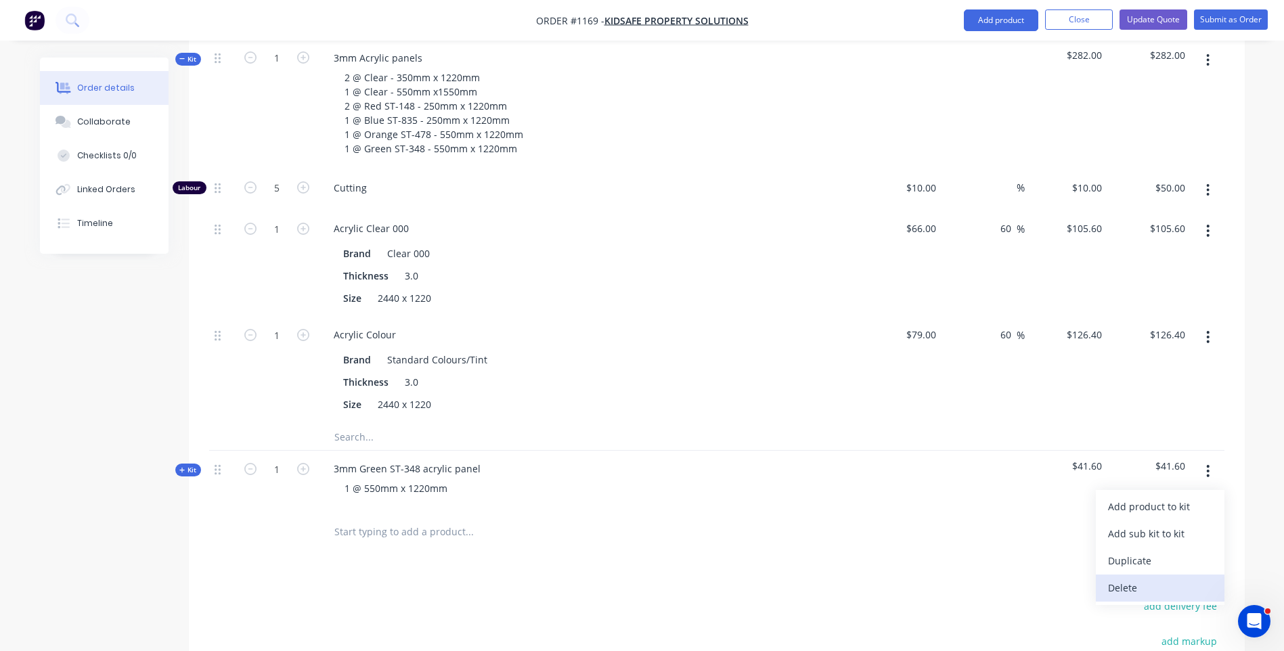
click at [1139, 578] on div "Delete" at bounding box center [1160, 588] width 104 height 20
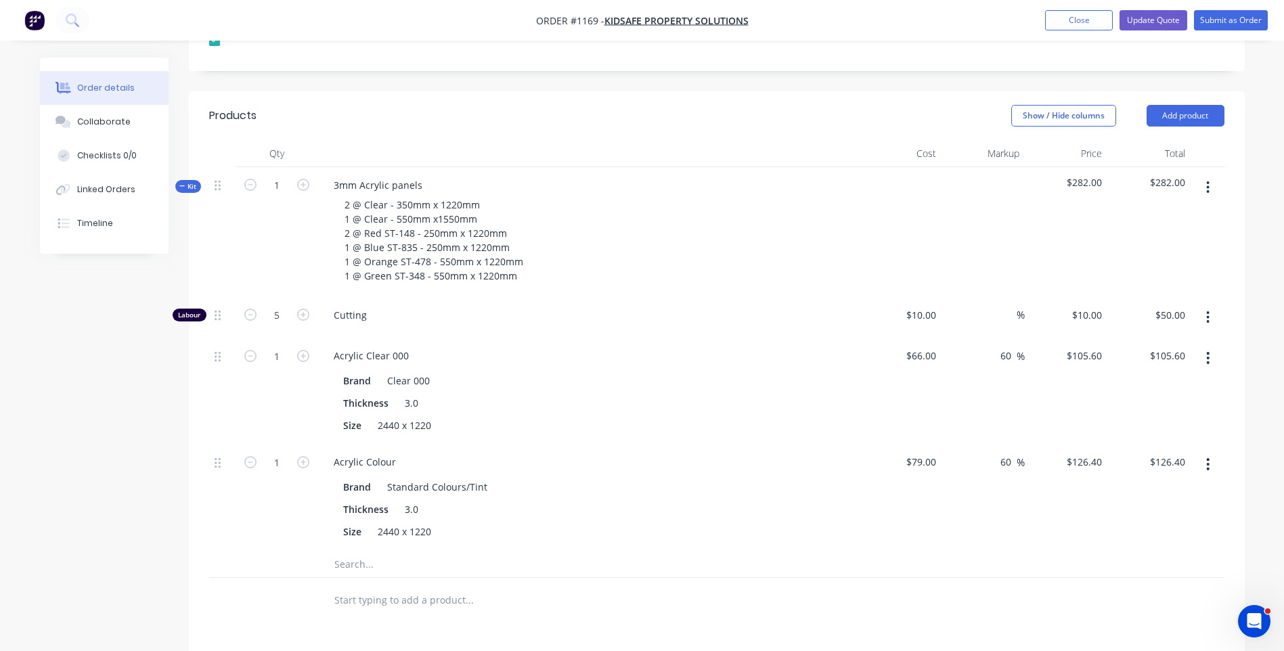
scroll to position [366, 0]
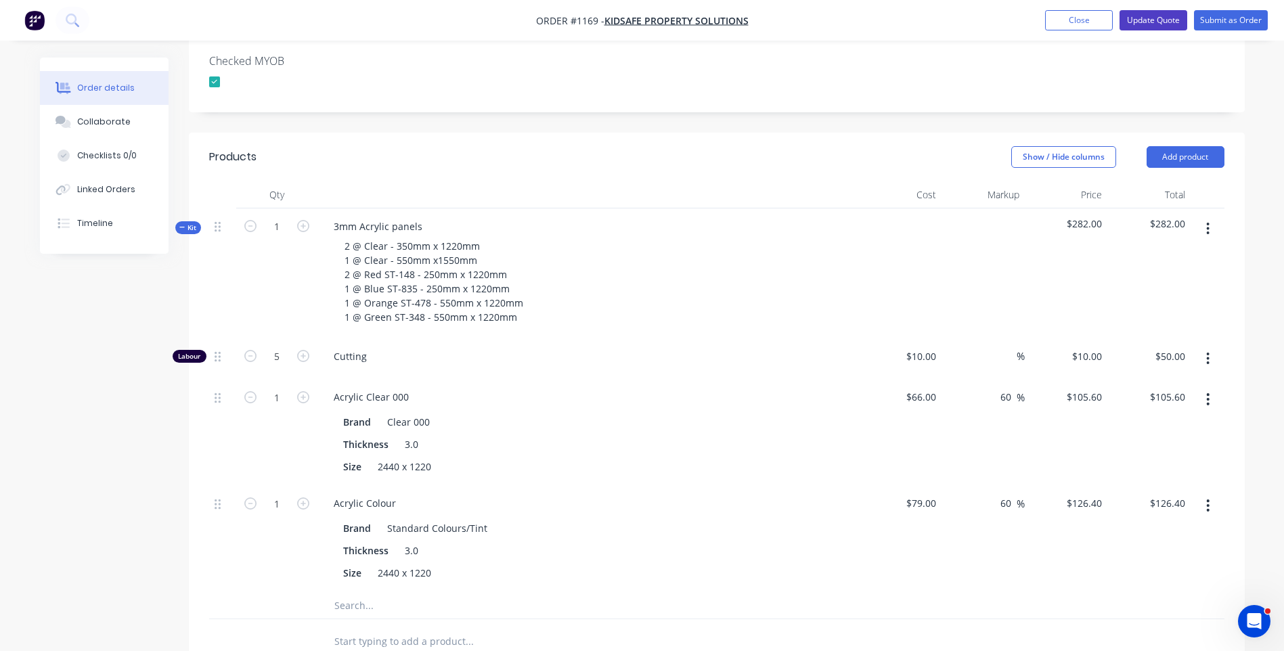
click at [1142, 26] on button "Update Quote" at bounding box center [1154, 20] width 68 height 20
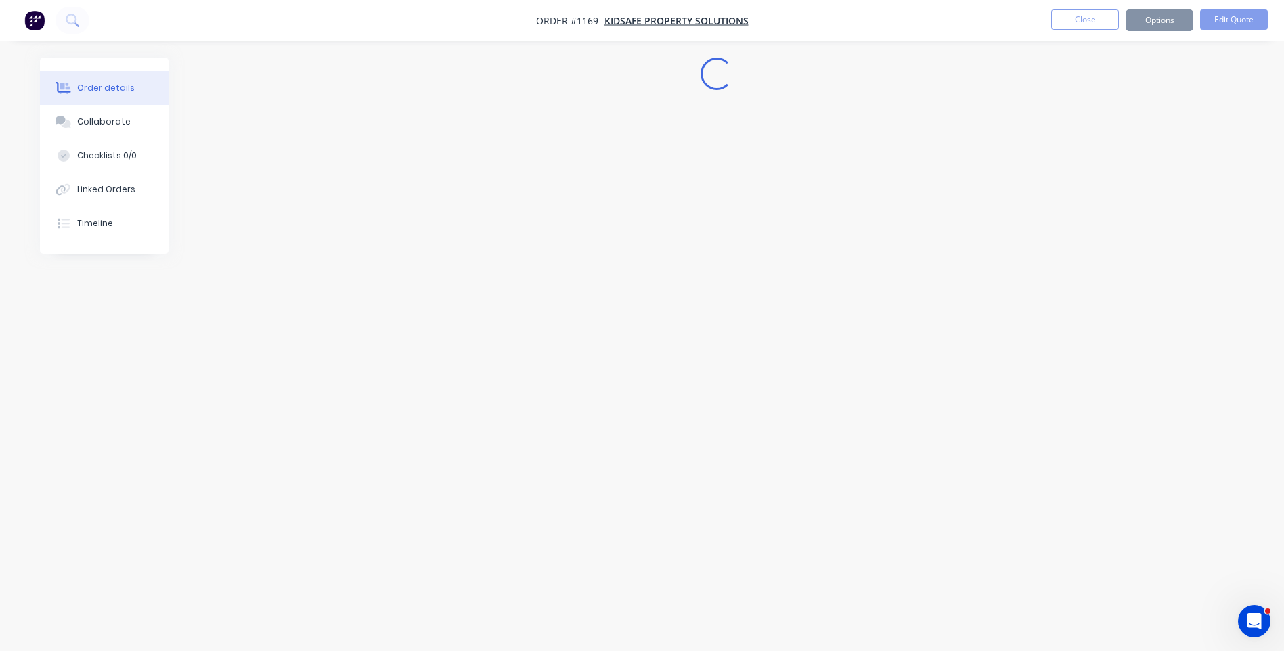
scroll to position [0, 0]
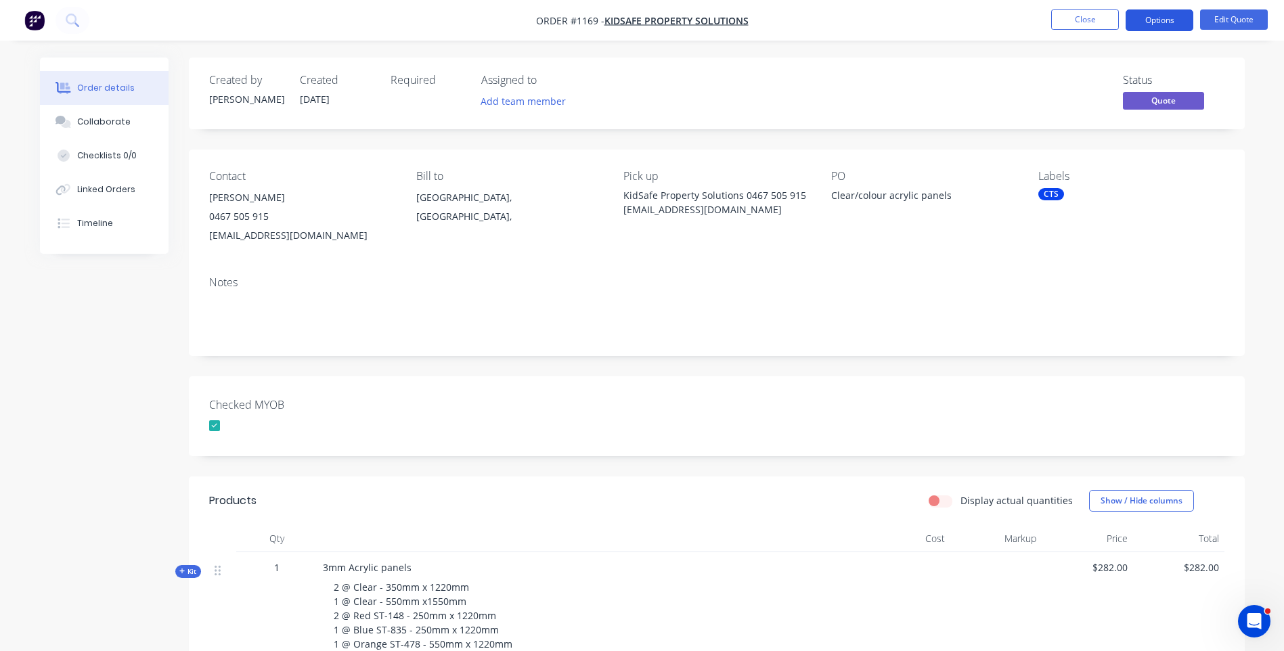
click at [1159, 20] on button "Options" at bounding box center [1160, 20] width 68 height 22
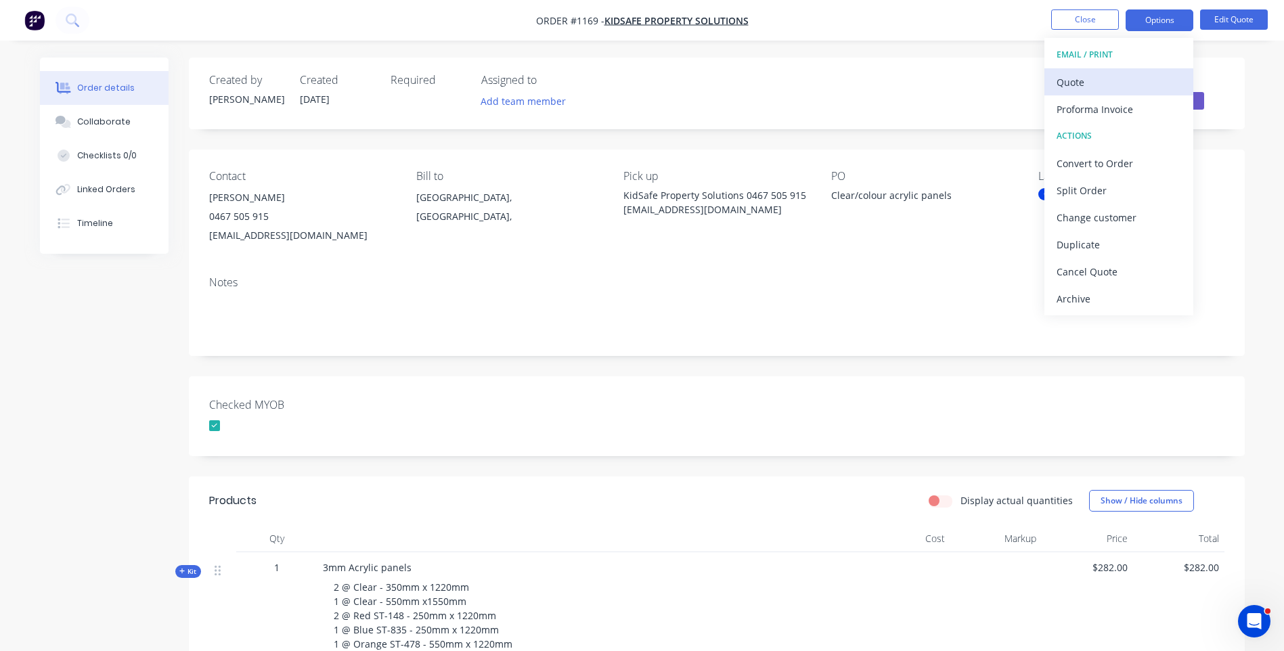
click at [1073, 83] on div "Quote" at bounding box center [1119, 82] width 125 height 20
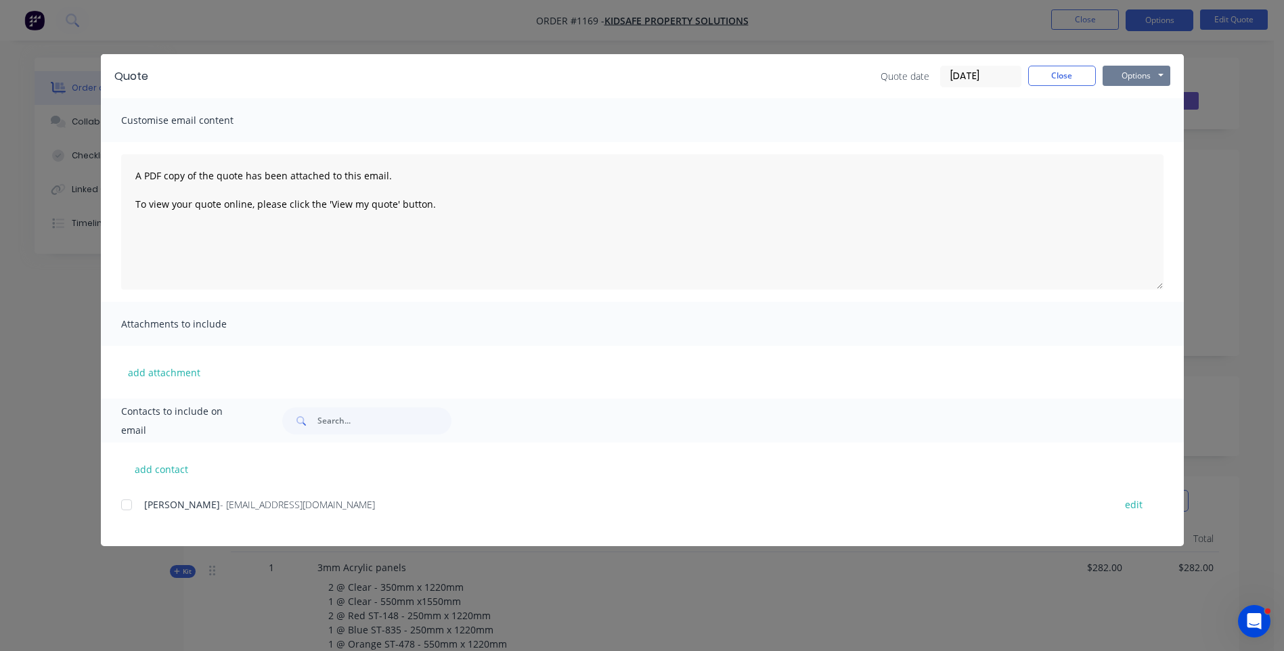
click at [1122, 74] on button "Options" at bounding box center [1137, 76] width 68 height 20
click at [1135, 99] on button "Preview" at bounding box center [1146, 100] width 87 height 22
click at [183, 526] on div "Benjamin Harris - info@kidsafepropertysolutions.com edit" at bounding box center [652, 513] width 1063 height 35
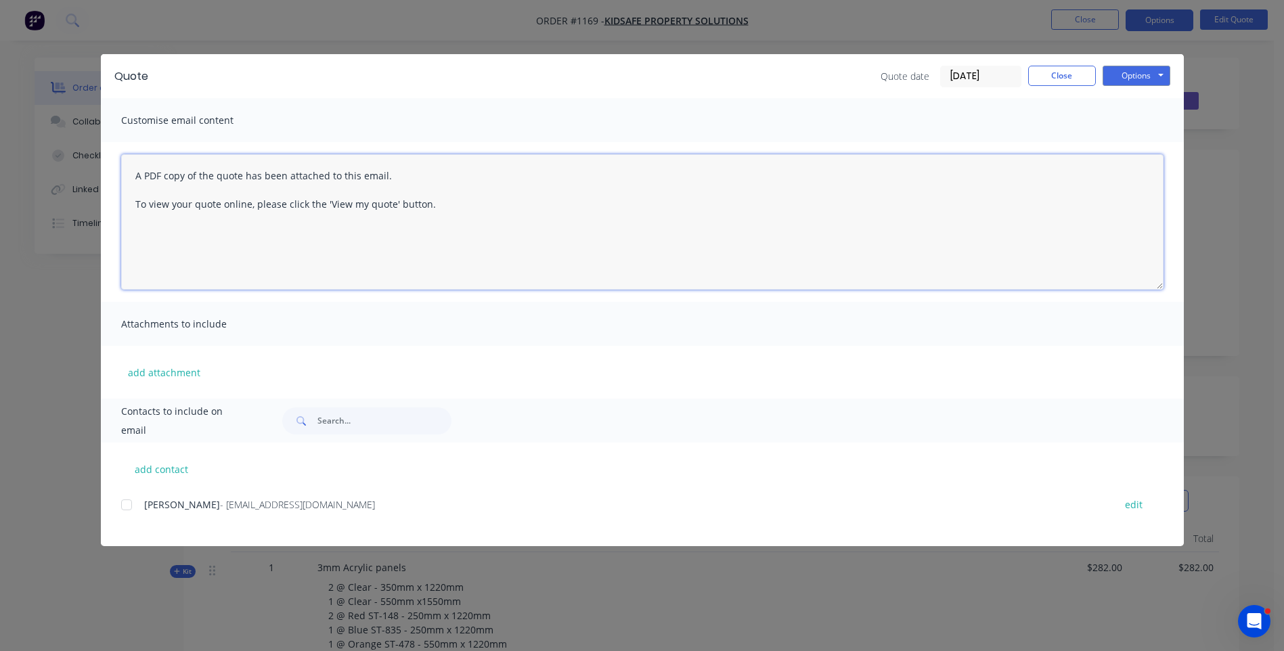
paste textarea "Hi, Please contact us if you have any questions. Regards, [PERSON_NAME] [EMAIL_…"
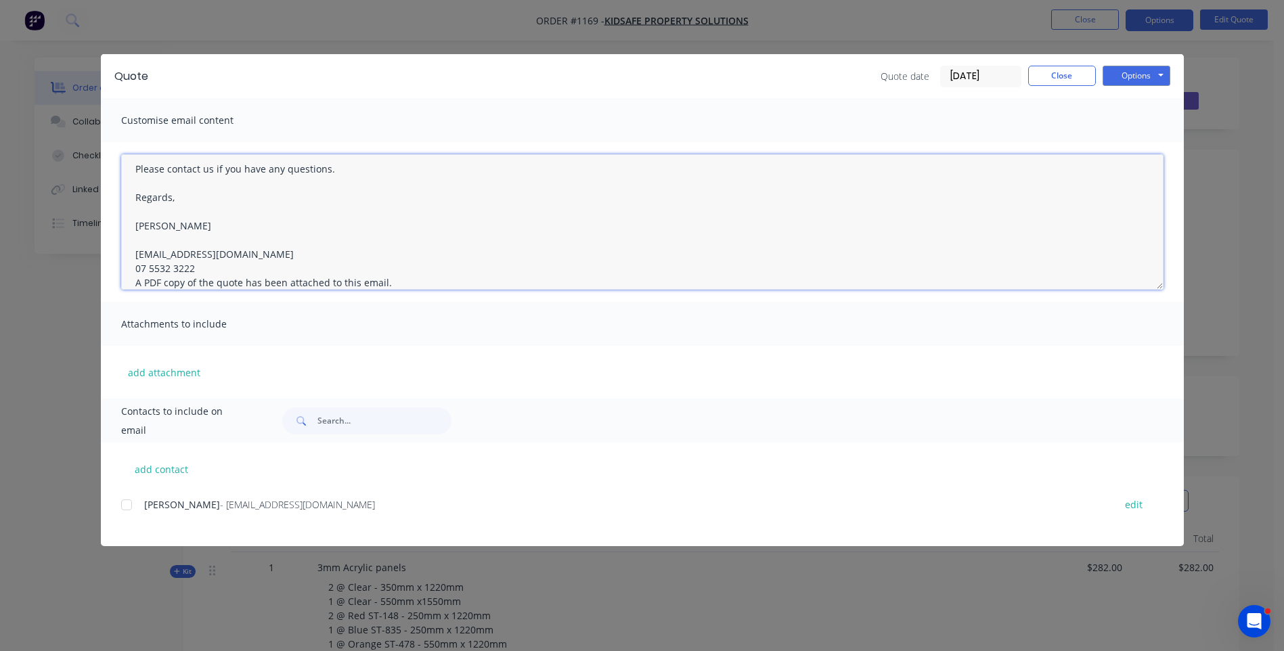
click at [217, 267] on textarea "Hi, Please contact us if you have any questions. Regards, [PERSON_NAME] [EMAIL_…" at bounding box center [642, 221] width 1043 height 135
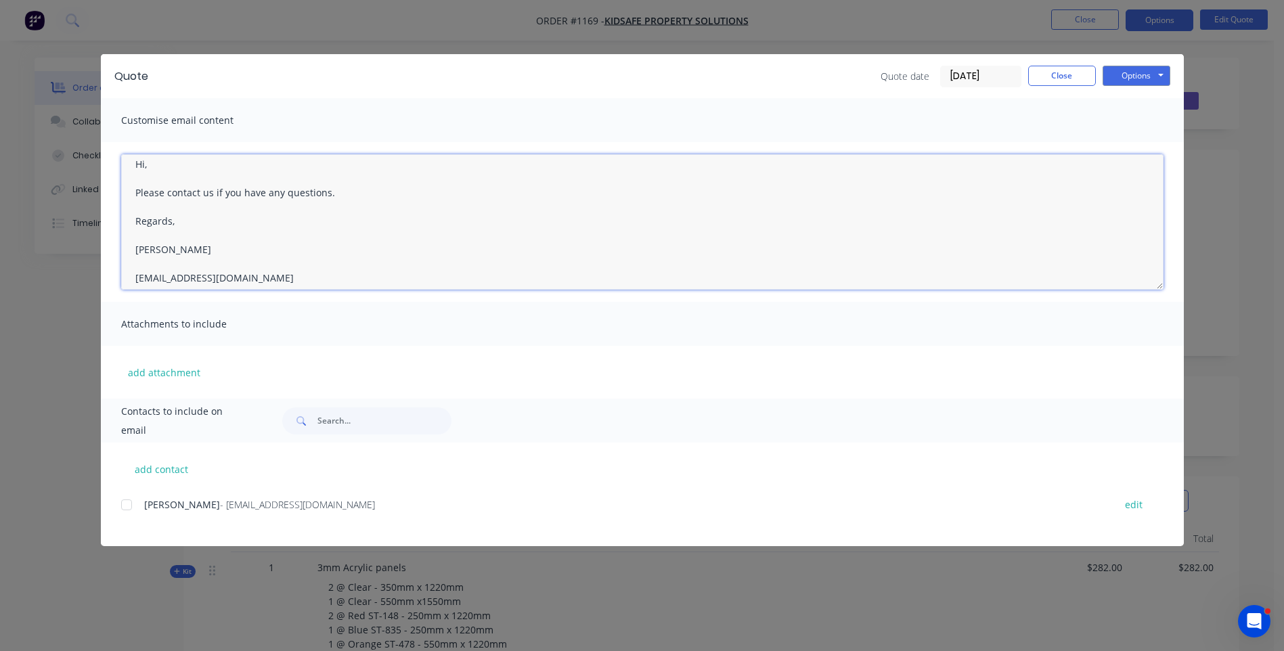
scroll to position [0, 0]
click at [162, 171] on textarea "Hi, Please contact us if you have any questions. Regards, [PERSON_NAME] [EMAIL_…" at bounding box center [642, 221] width 1043 height 135
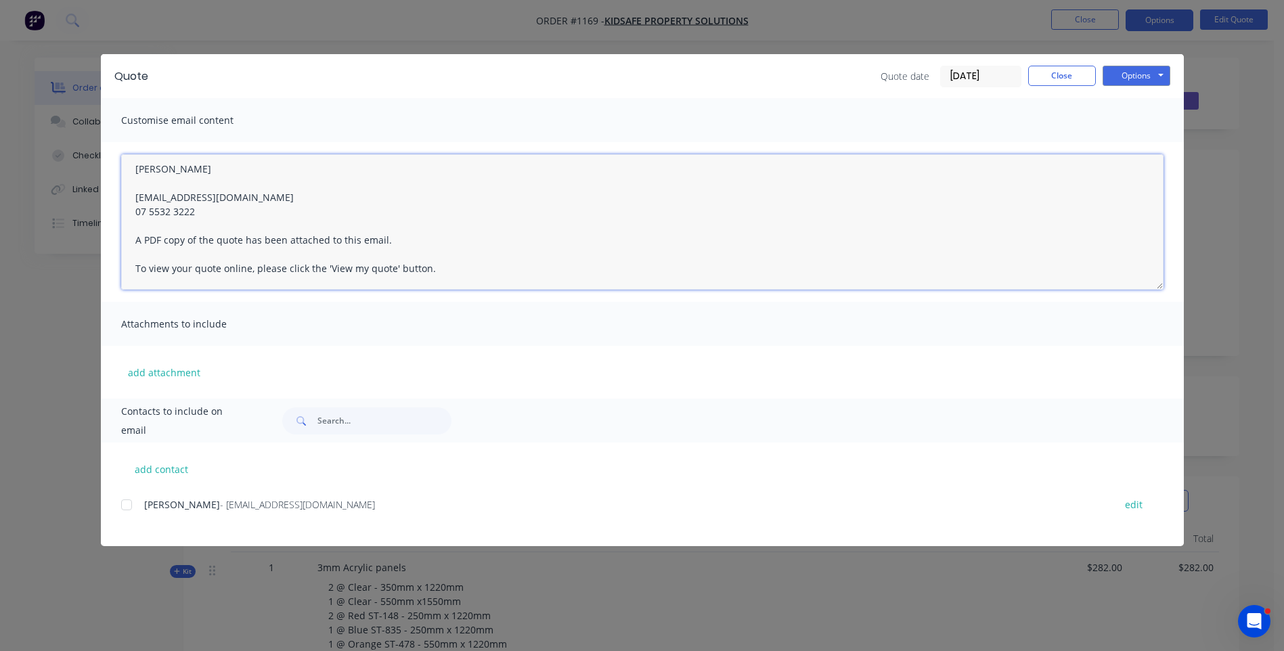
click at [266, 196] on textarea "Hi Benjamin, Please see attached quote. Please contact us if you have any quest…" at bounding box center [642, 221] width 1043 height 135
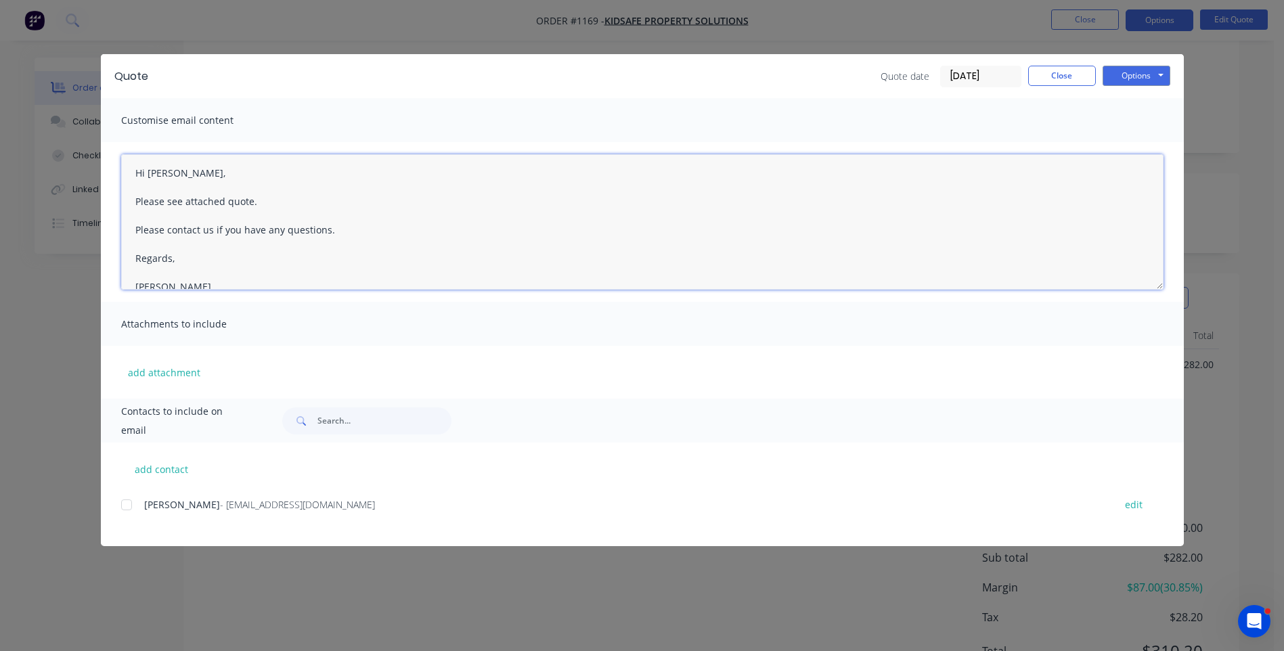
scroll to position [0, 0]
type textarea "Hi Benjamin, Please see attached quote. Please contact us if you have any quest…"
click at [125, 508] on div at bounding box center [126, 505] width 27 height 27
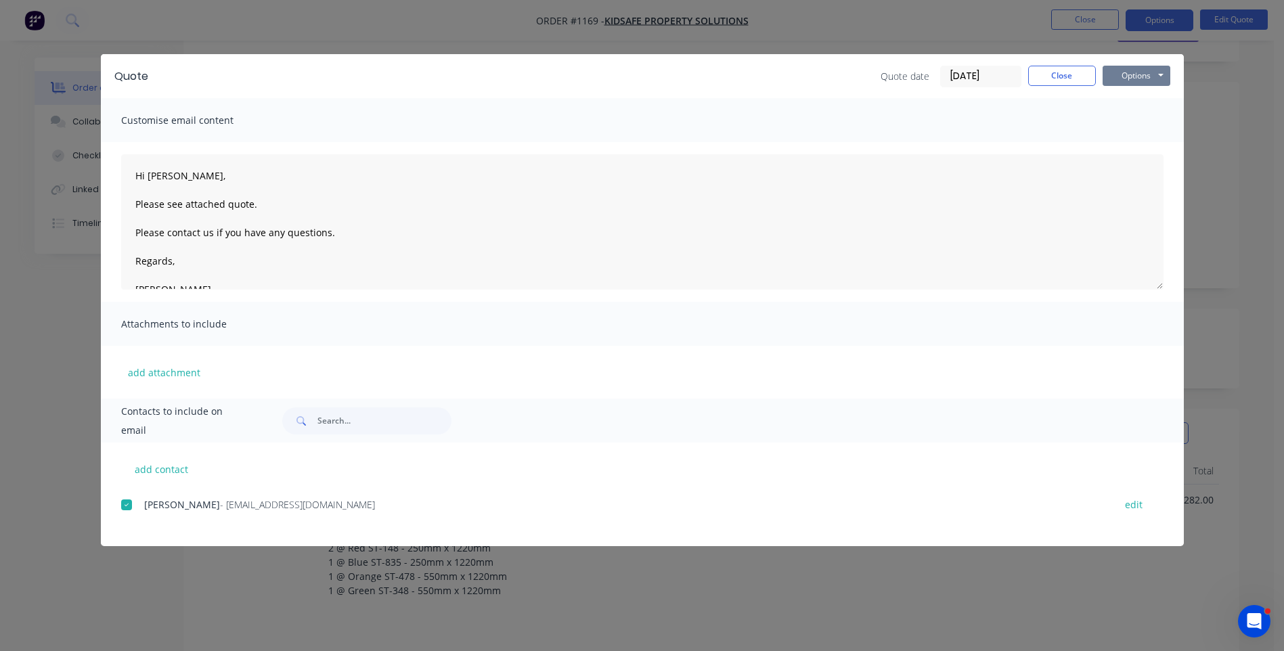
click at [1130, 72] on button "Options" at bounding box center [1137, 76] width 68 height 20
click at [1135, 150] on button "Email" at bounding box center [1146, 144] width 87 height 22
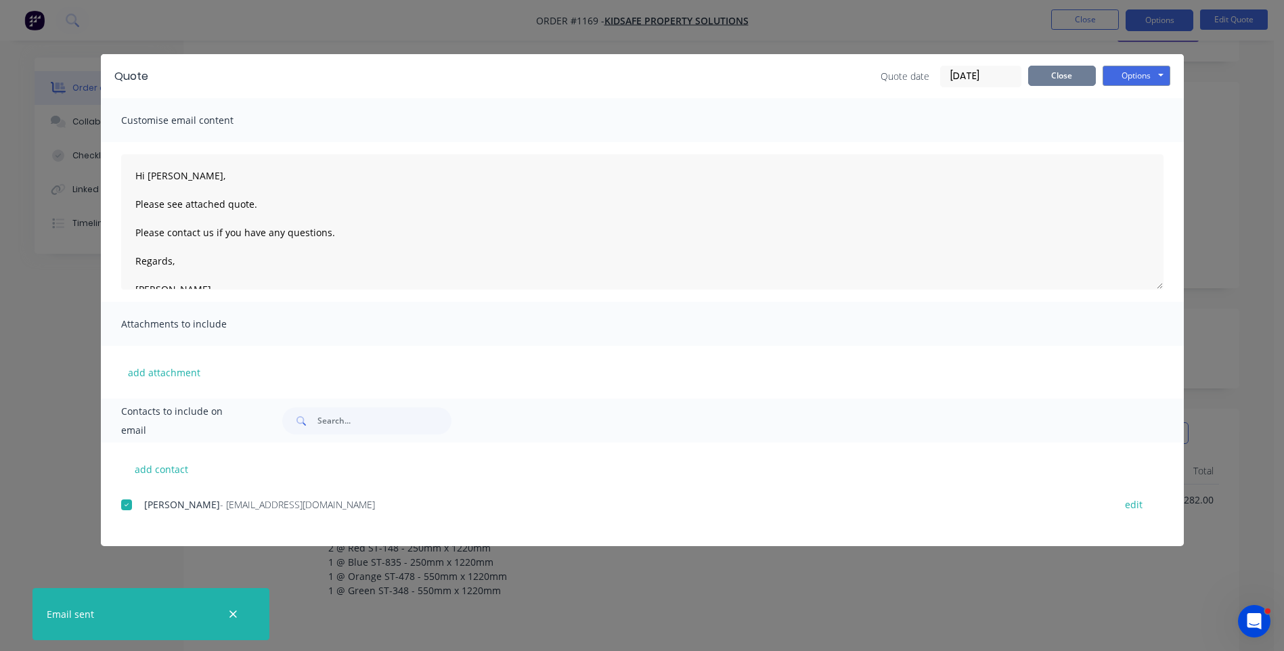
click at [1066, 78] on button "Close" at bounding box center [1062, 76] width 68 height 20
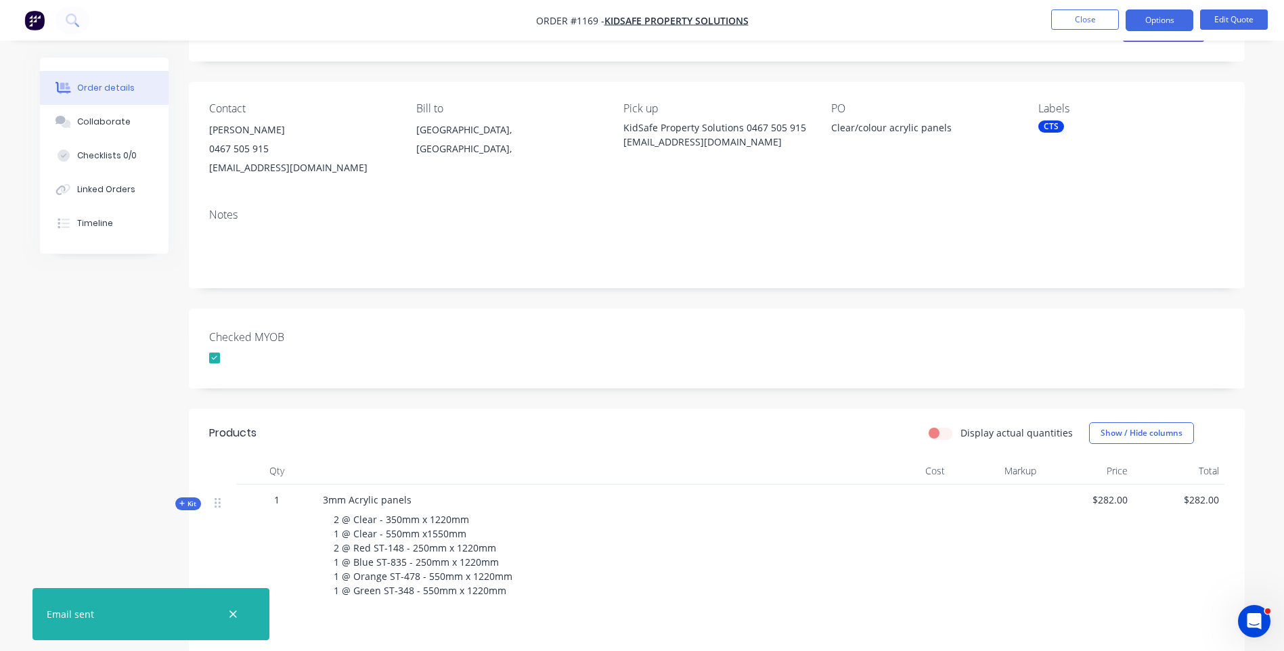
click at [228, 616] on button "button" at bounding box center [233, 614] width 17 height 17
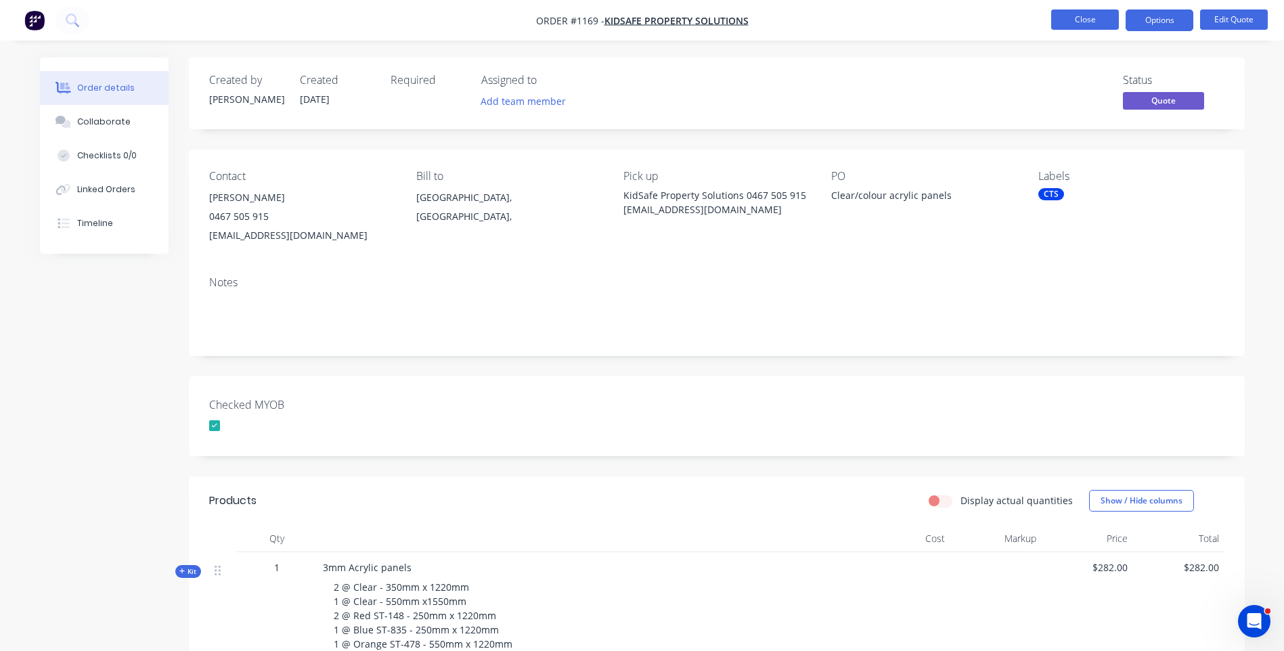
click at [1076, 19] on button "Close" at bounding box center [1085, 19] width 68 height 20
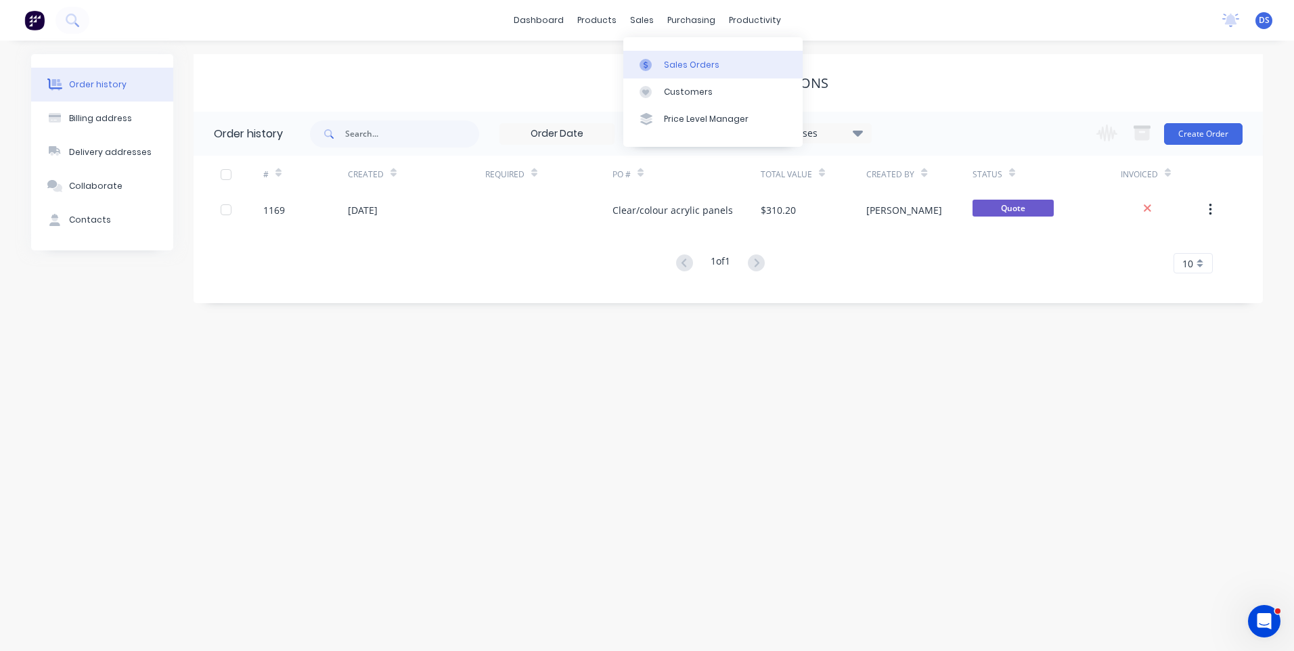
click at [674, 68] on div "Sales Orders" at bounding box center [692, 65] width 56 height 12
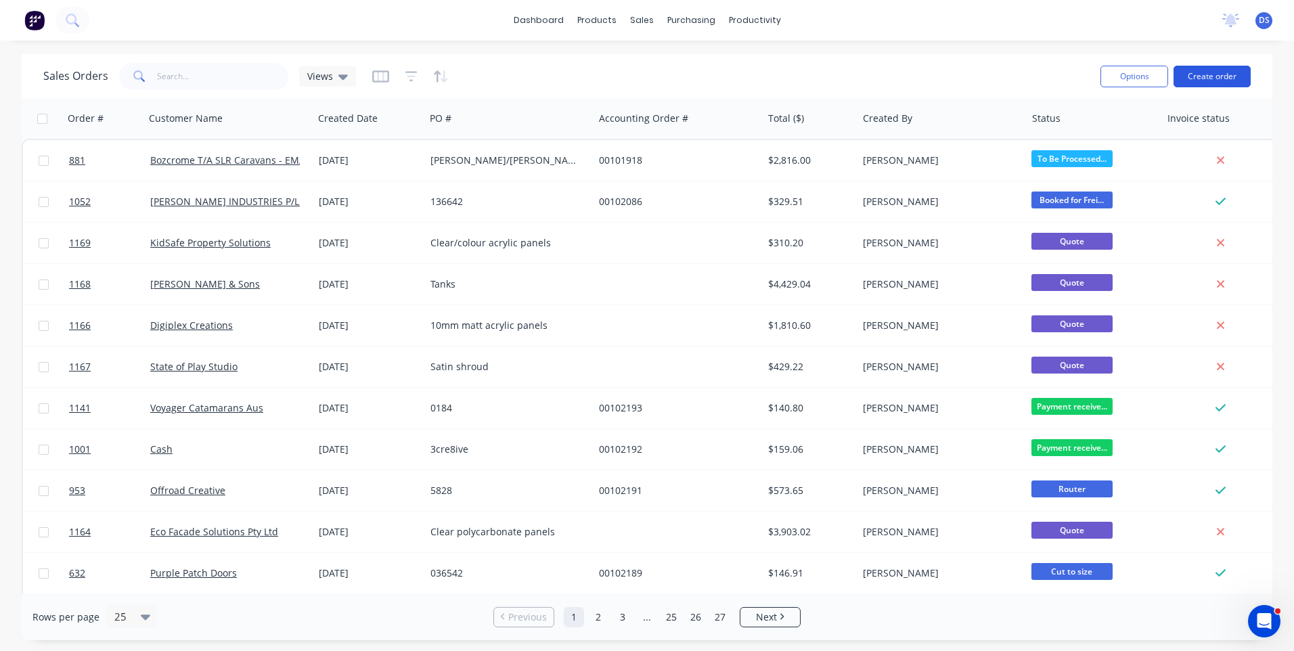
click at [1210, 78] on button "Create order" at bounding box center [1212, 77] width 77 height 22
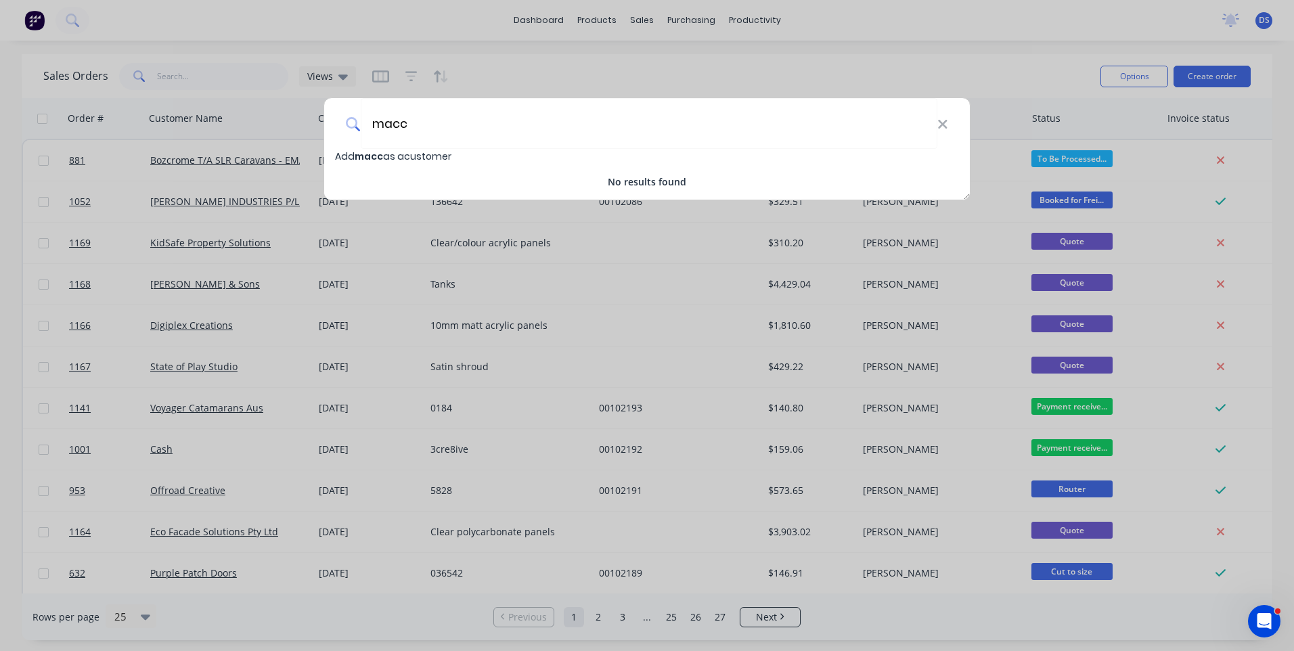
drag, startPoint x: 416, startPoint y: 125, endPoint x: 358, endPoint y: 122, distance: 57.6
click at [358, 122] on div "macc" at bounding box center [647, 123] width 646 height 51
type input "BMACC Pty Ltd"
click at [389, 153] on span "BMACC Pty Ltd" at bounding box center [392, 157] width 74 height 14
select select "AU"
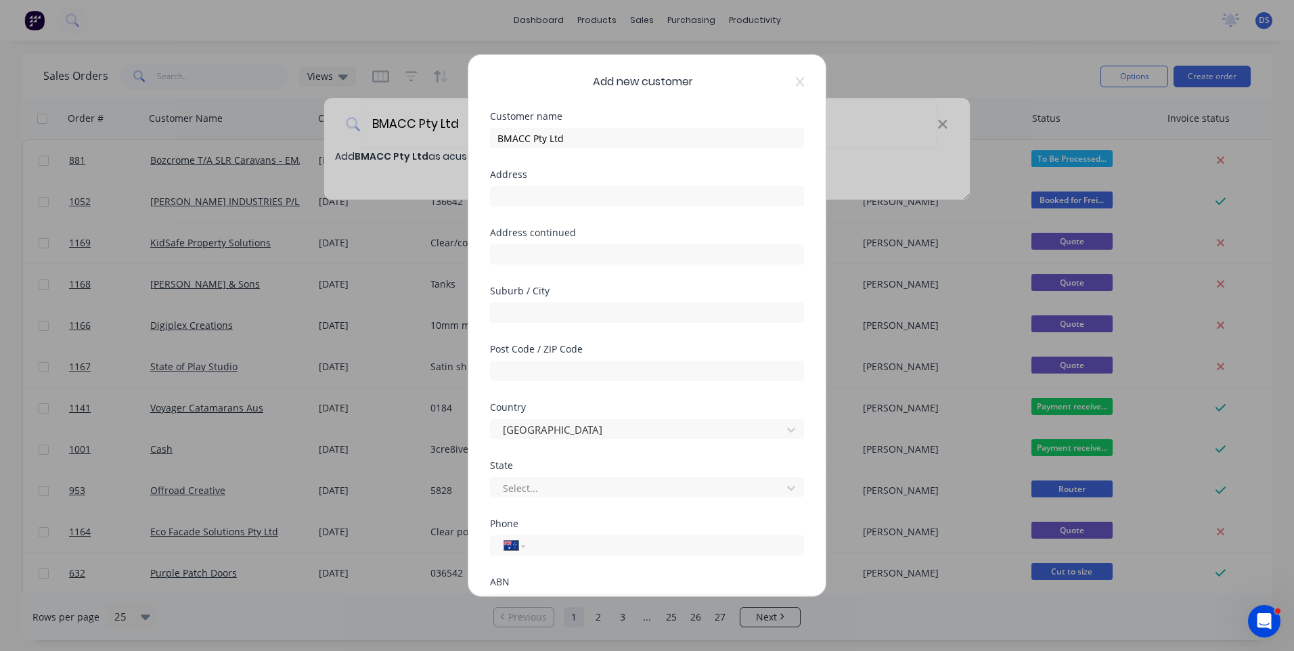
click at [387, 622] on div "Add new customer Customer name BMACC Pty Ltd Address Address continued Suburb /…" at bounding box center [647, 325] width 1294 height 651
paste input "0420 832 506"
type input "0420 832 506"
click at [619, 491] on div at bounding box center [639, 488] width 274 height 17
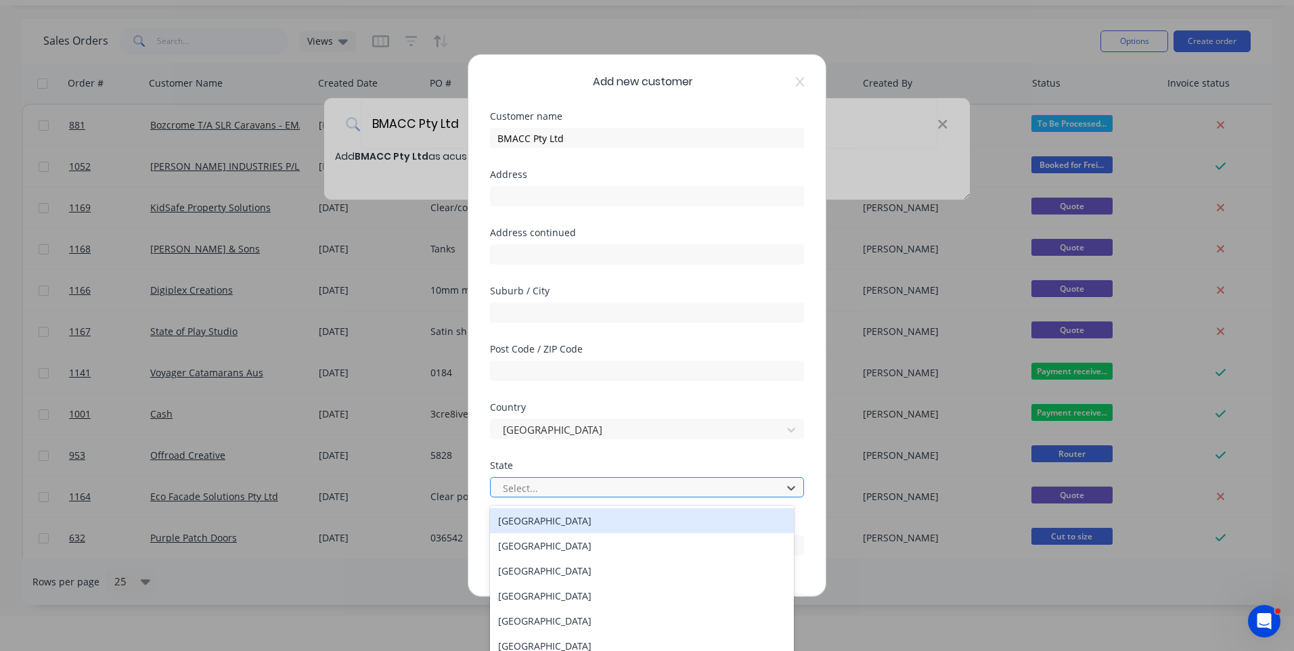
scroll to position [40, 0]
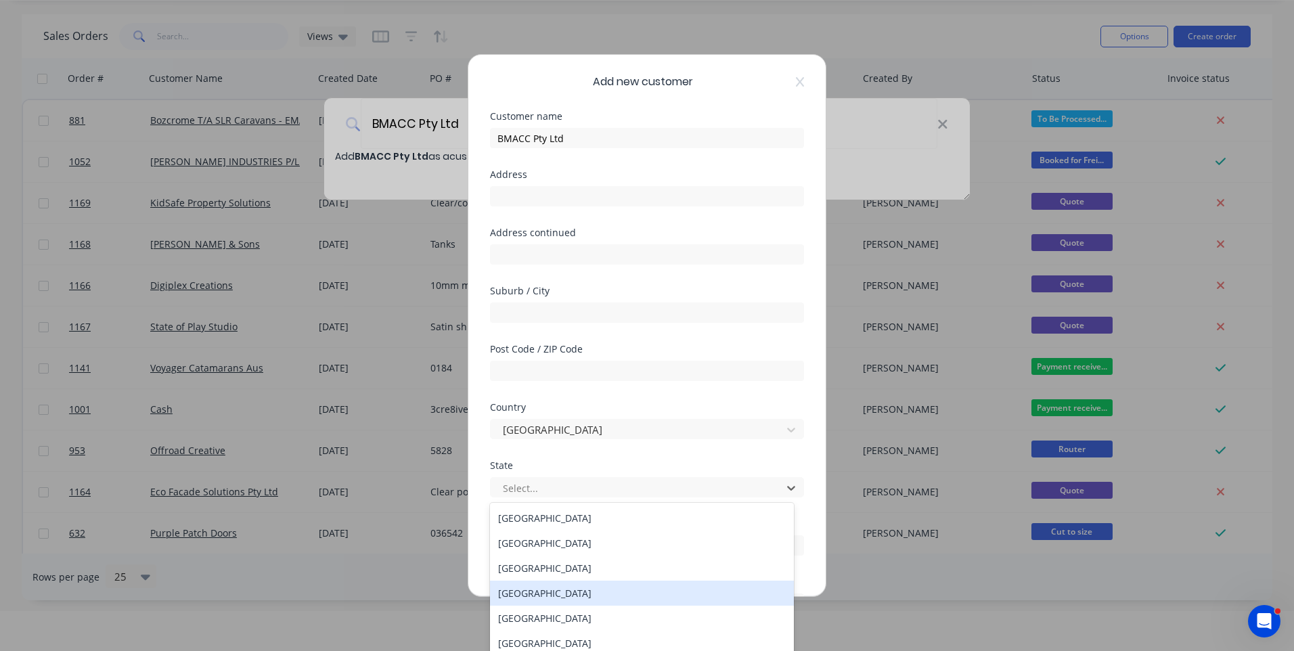
click at [547, 594] on div "[GEOGRAPHIC_DATA]" at bounding box center [642, 593] width 304 height 25
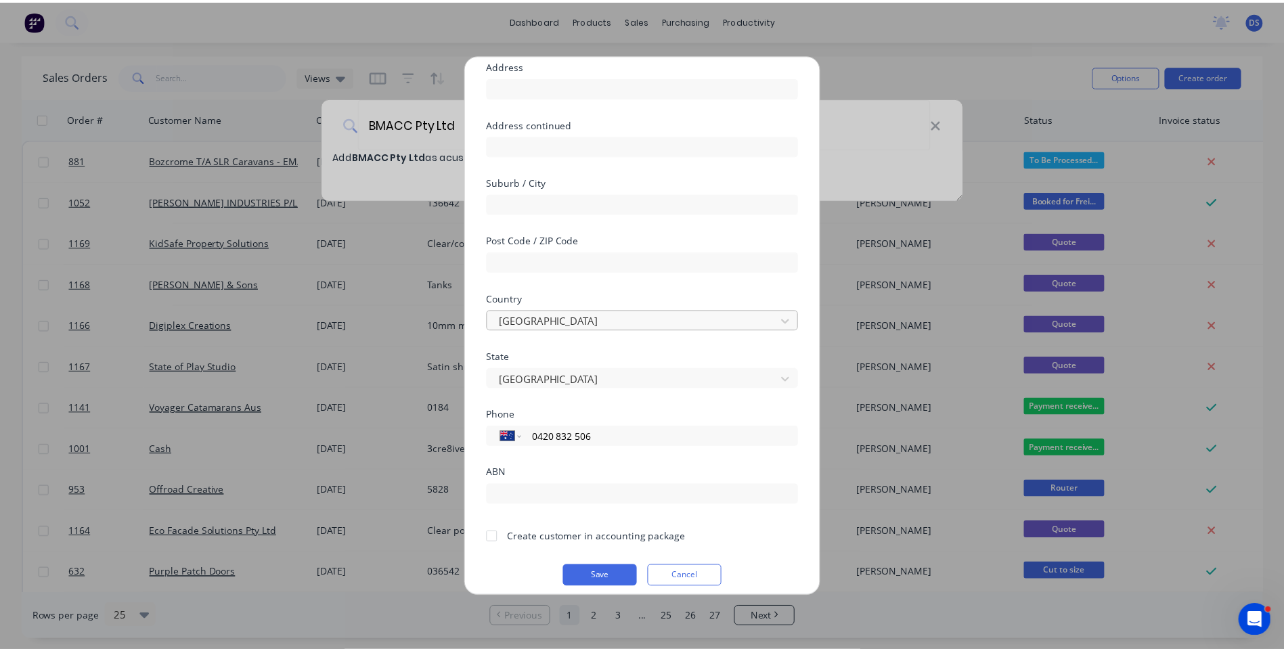
scroll to position [119, 0]
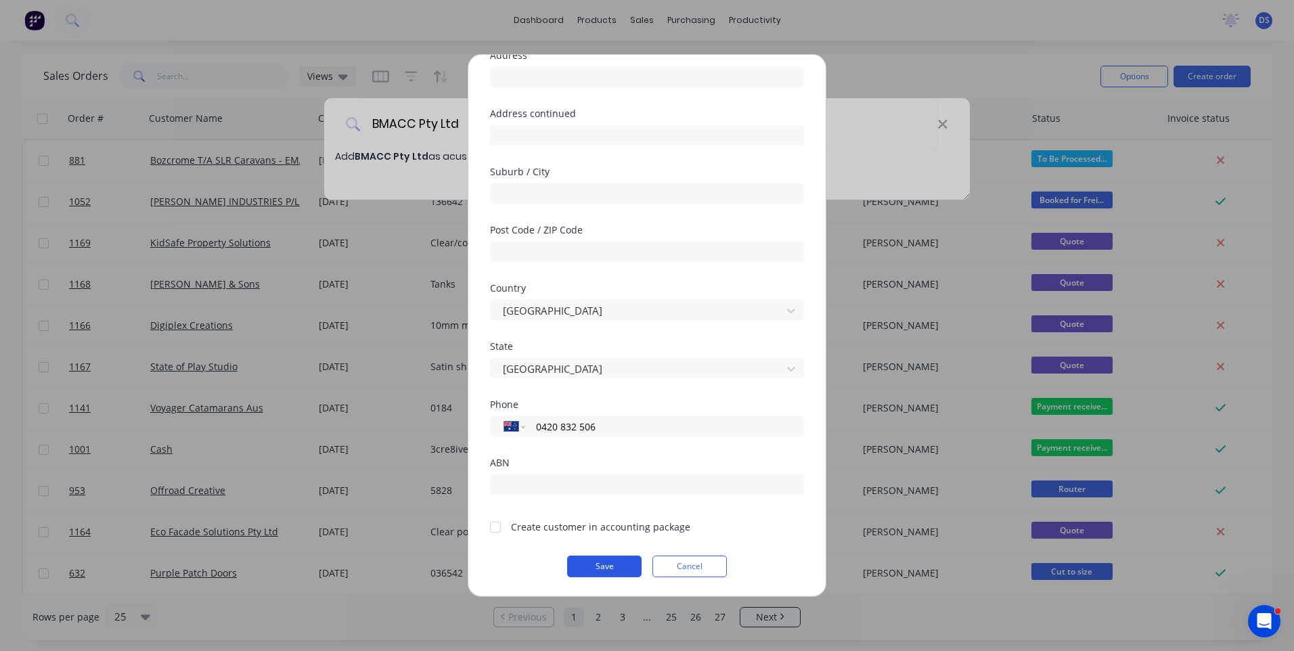
click at [607, 569] on button "Save" at bounding box center [604, 567] width 74 height 22
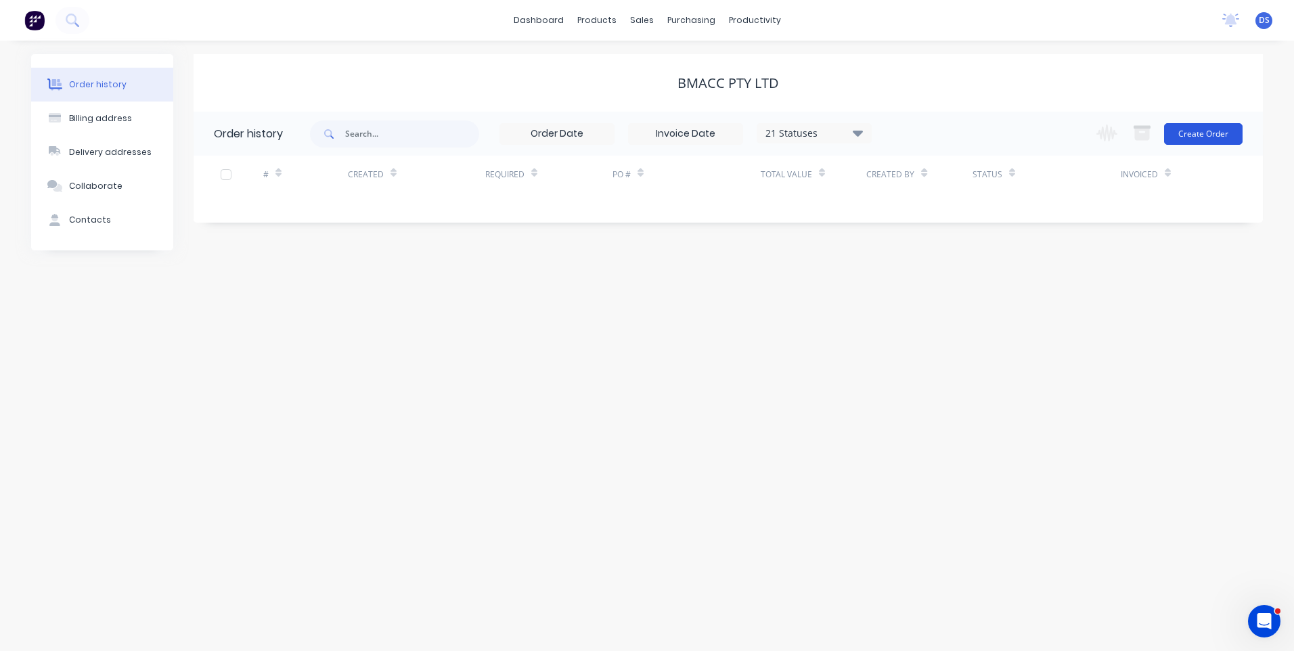
click at [1201, 129] on button "Create Order" at bounding box center [1203, 134] width 79 height 22
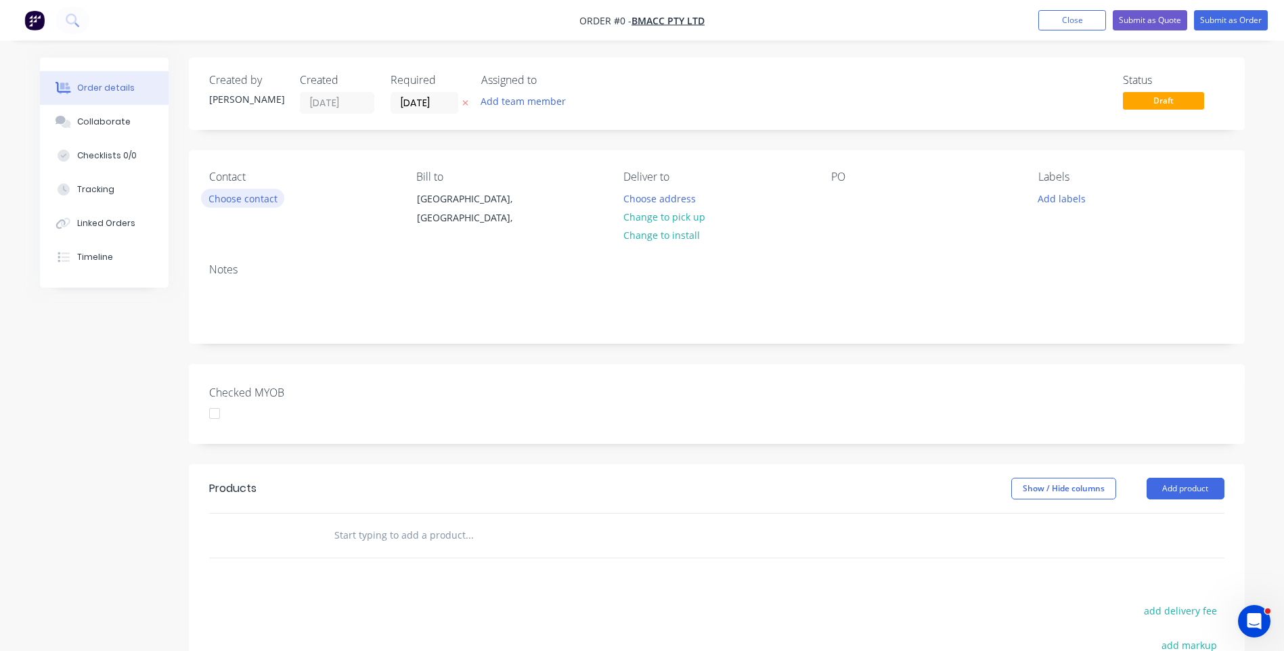
click at [244, 201] on button "Choose contact" at bounding box center [242, 198] width 83 height 18
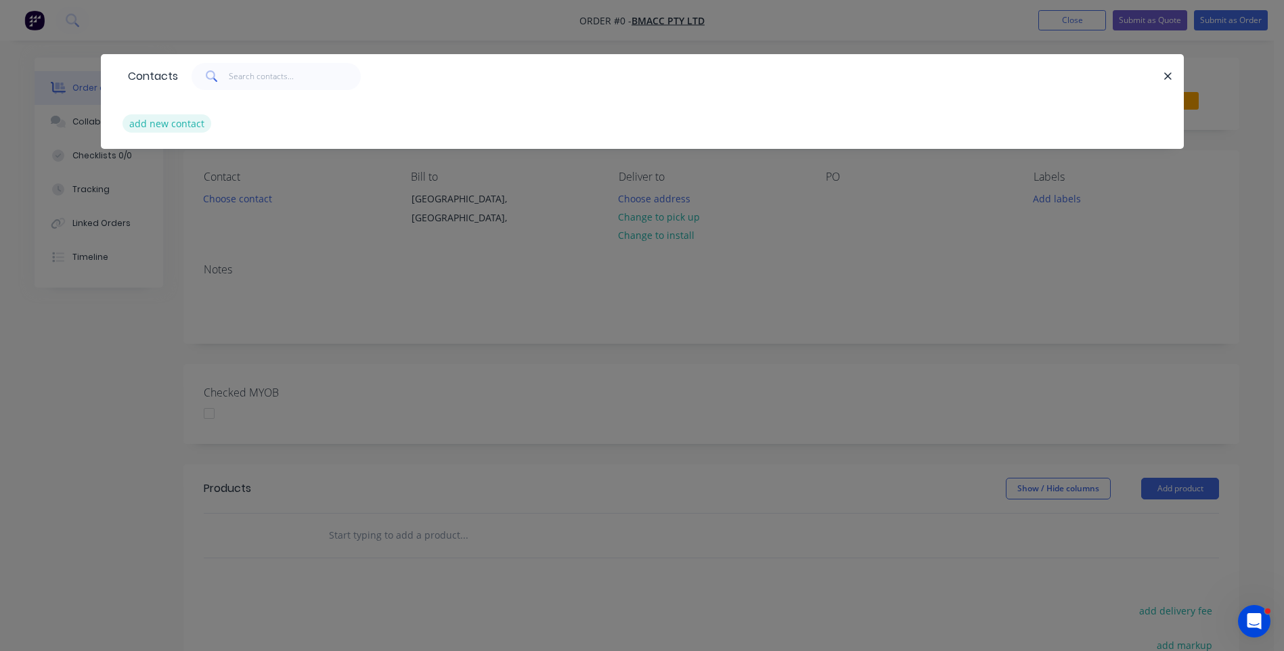
click at [177, 127] on button "add new contact" at bounding box center [167, 123] width 89 height 18
select select "AU"
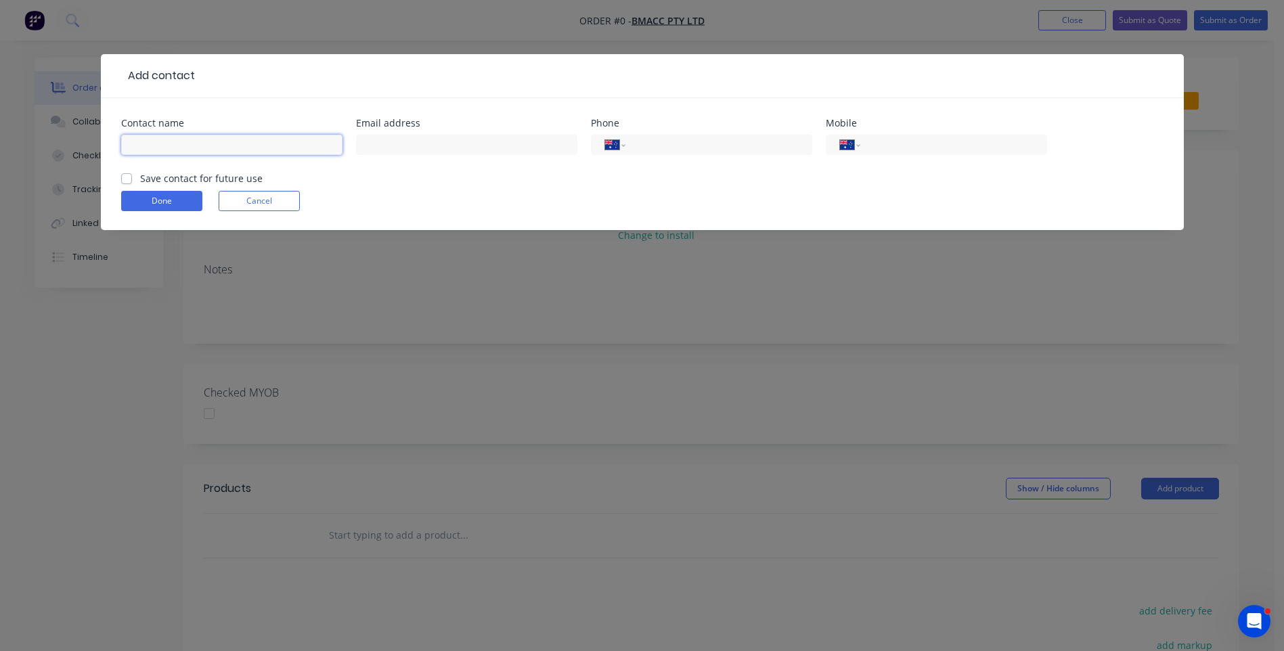
click at [193, 139] on input "text" at bounding box center [231, 145] width 221 height 20
type input "[PERSON_NAME]"
click at [412, 146] on input "text" at bounding box center [466, 145] width 221 height 20
click at [436, 146] on input "text" at bounding box center [466, 145] width 221 height 20
type input "[EMAIL_ADDRESS][DOMAIN_NAME]"
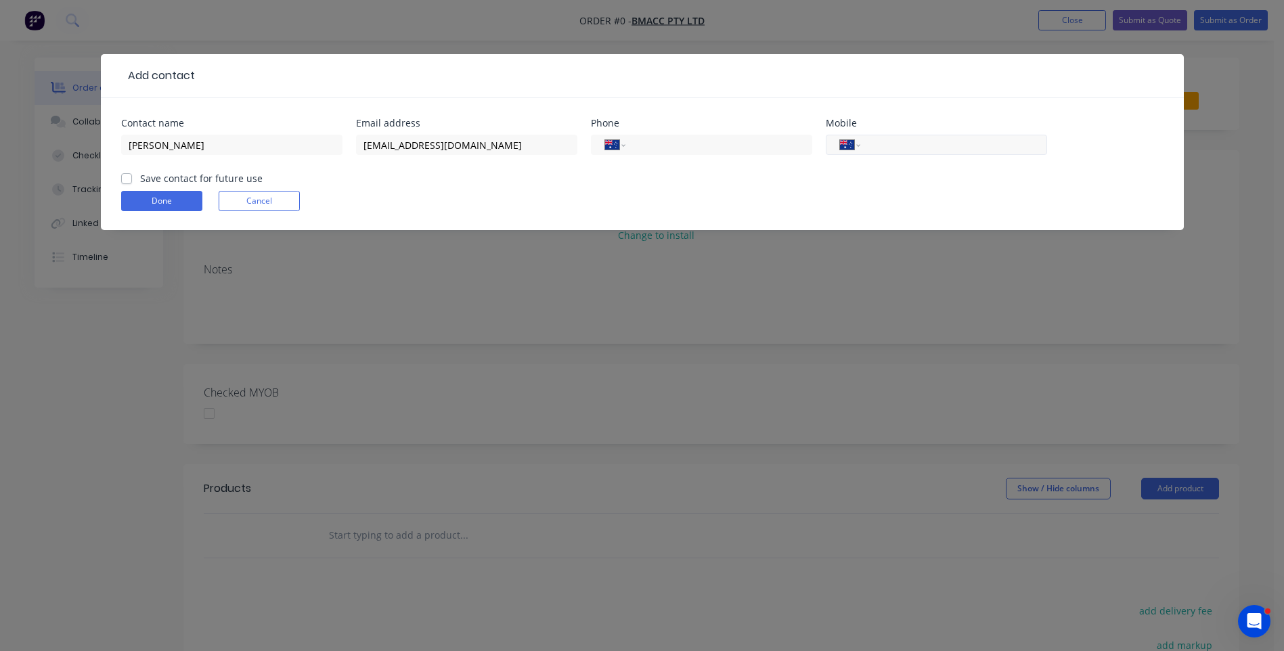
click at [927, 140] on input "tel" at bounding box center [951, 145] width 162 height 16
click at [227, 68] on div at bounding box center [679, 76] width 969 height 16
click at [938, 144] on input "0467 505 915" at bounding box center [951, 145] width 162 height 16
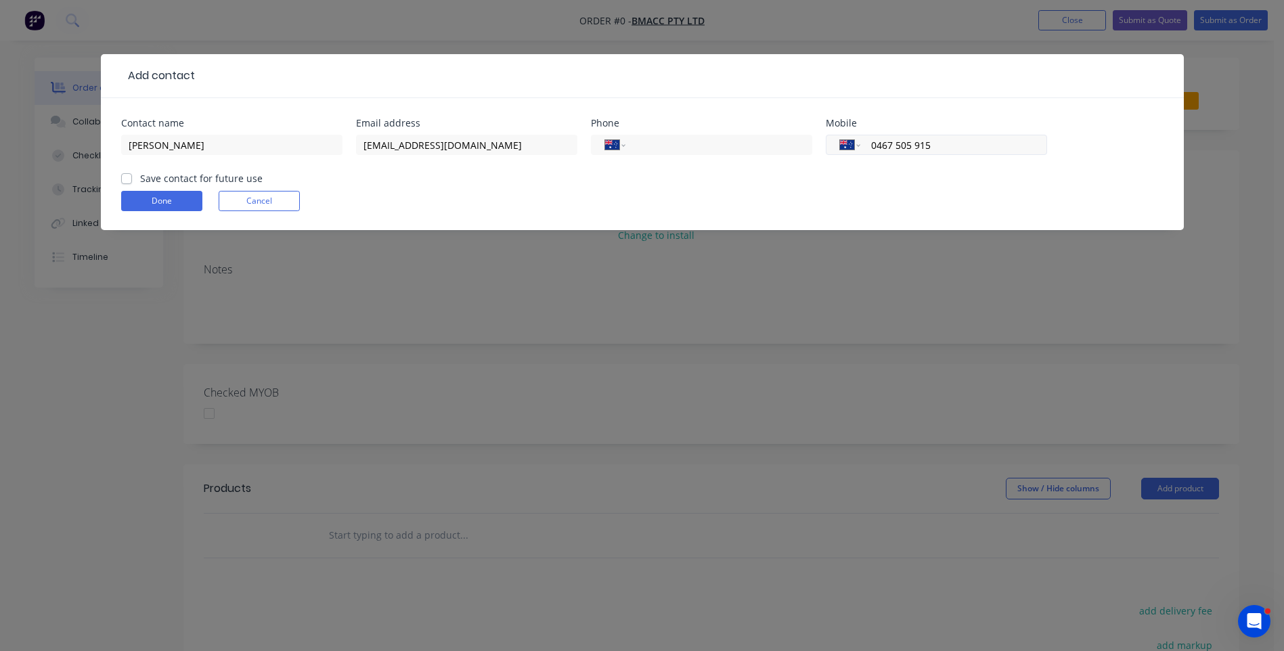
paste input "20 832 506"
type input "0420 832 506"
click at [140, 176] on label "Save contact for future use" at bounding box center [201, 178] width 123 height 14
click at [125, 176] on input "Save contact for future use" at bounding box center [126, 177] width 11 height 13
checkbox input "true"
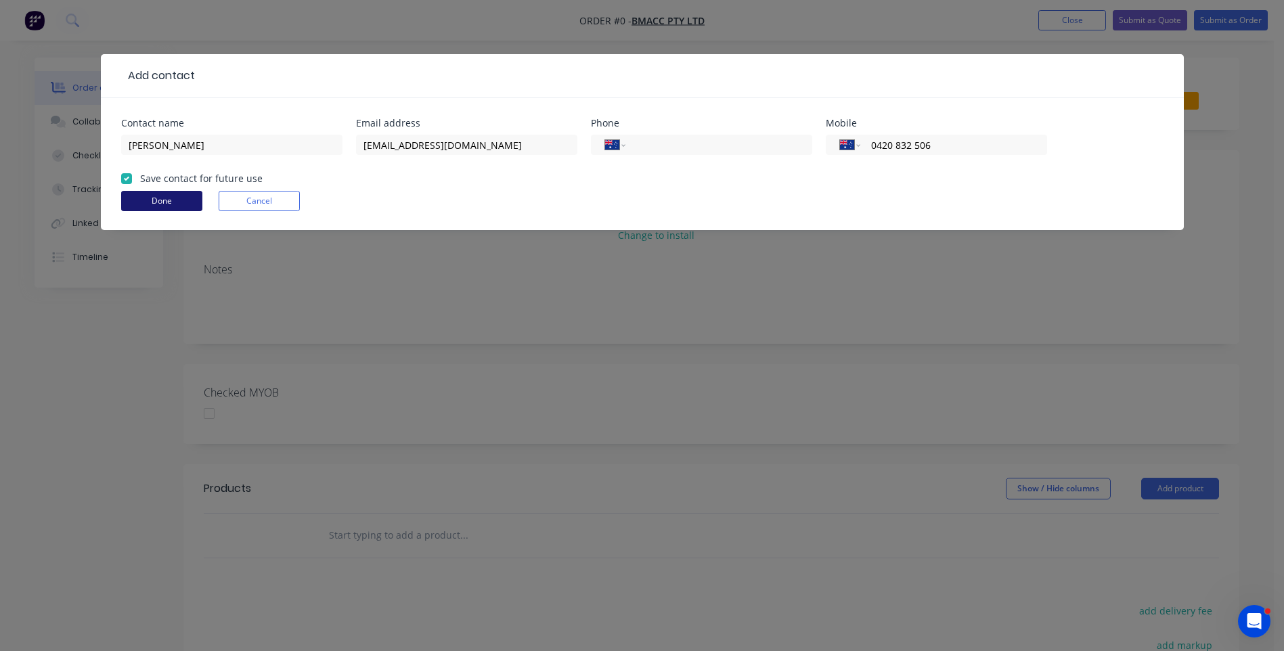
click at [148, 199] on button "Done" at bounding box center [161, 201] width 81 height 20
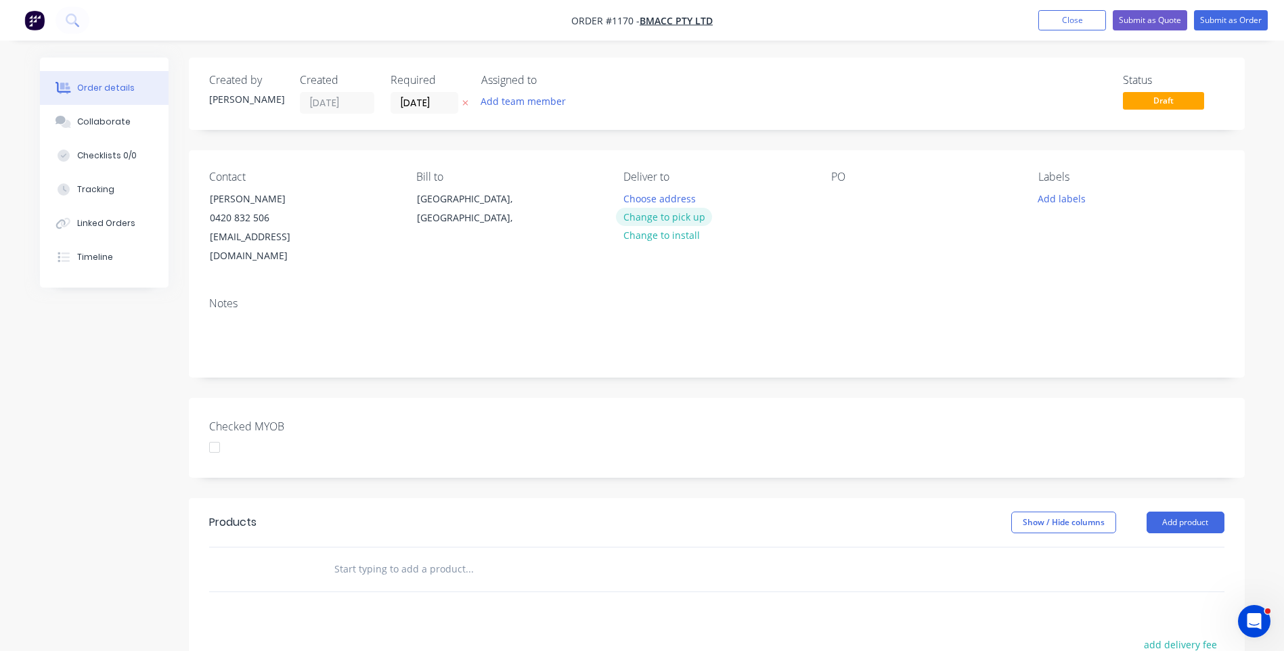
click at [663, 217] on button "Change to pick up" at bounding box center [664, 217] width 96 height 18
click at [636, 195] on div at bounding box center [635, 199] width 22 height 20
click at [749, 286] on div "Notes" at bounding box center [717, 331] width 1056 height 91
click at [836, 193] on div at bounding box center [842, 199] width 22 height 20
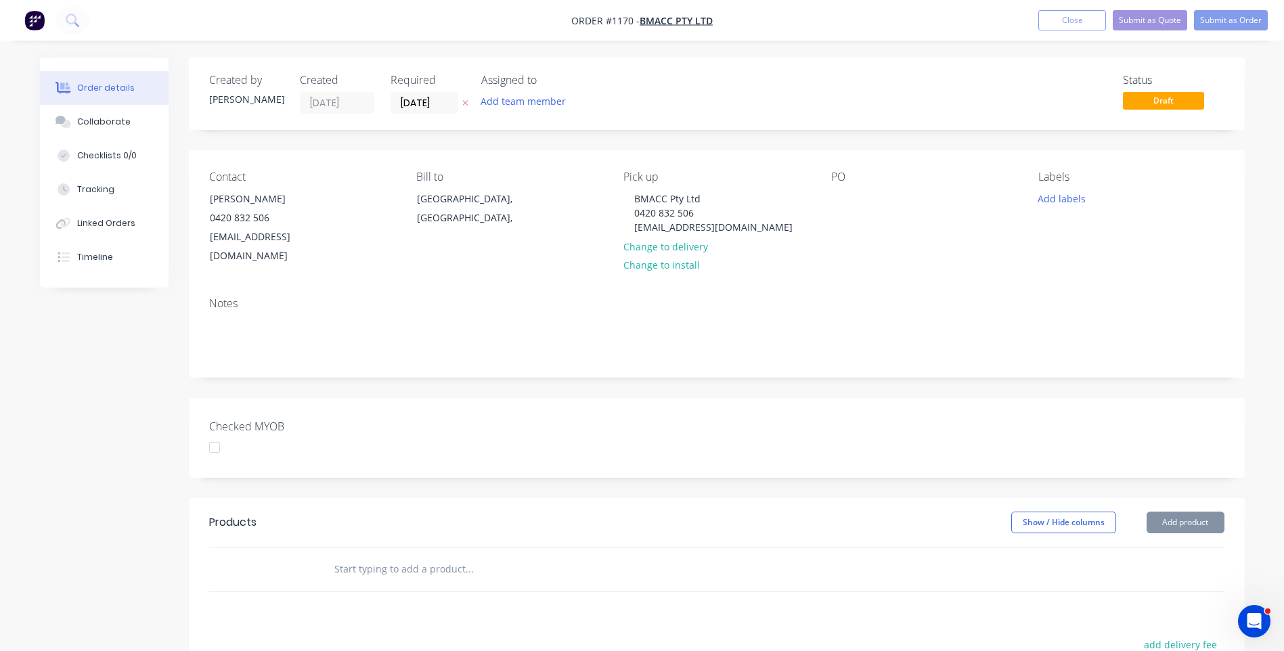
click at [467, 101] on icon at bounding box center [465, 103] width 6 height 8
click at [835, 196] on div at bounding box center [842, 199] width 22 height 20
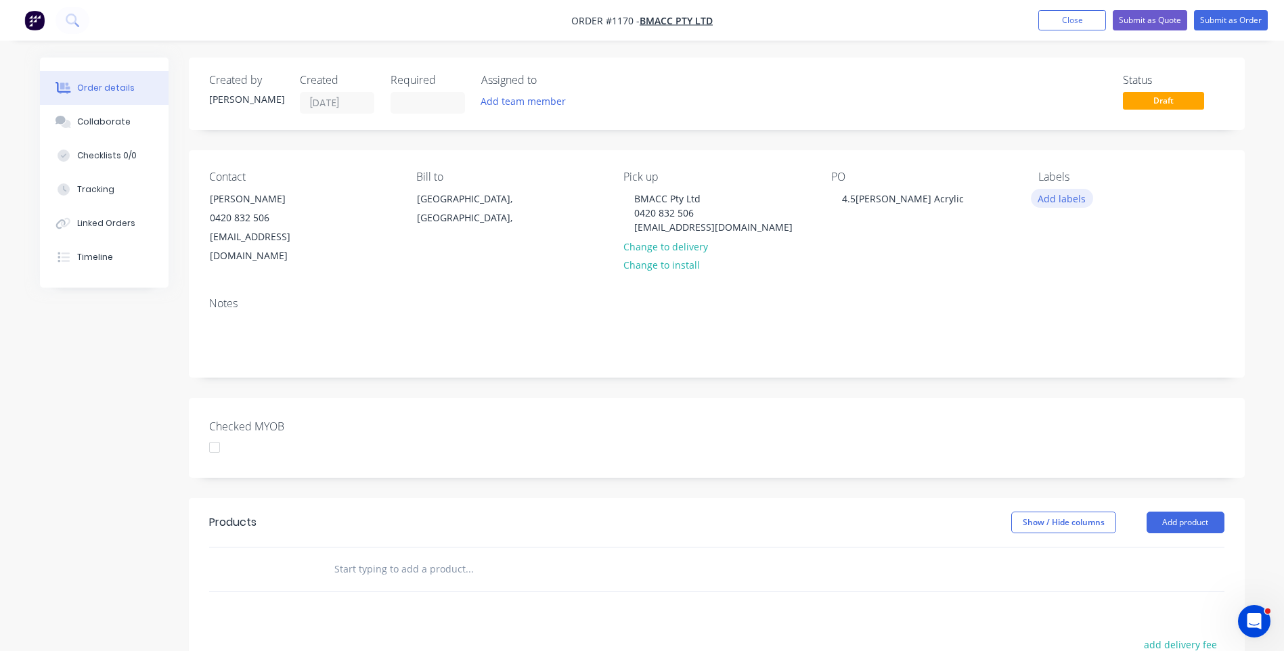
click at [1041, 196] on button "Add labels" at bounding box center [1062, 198] width 62 height 18
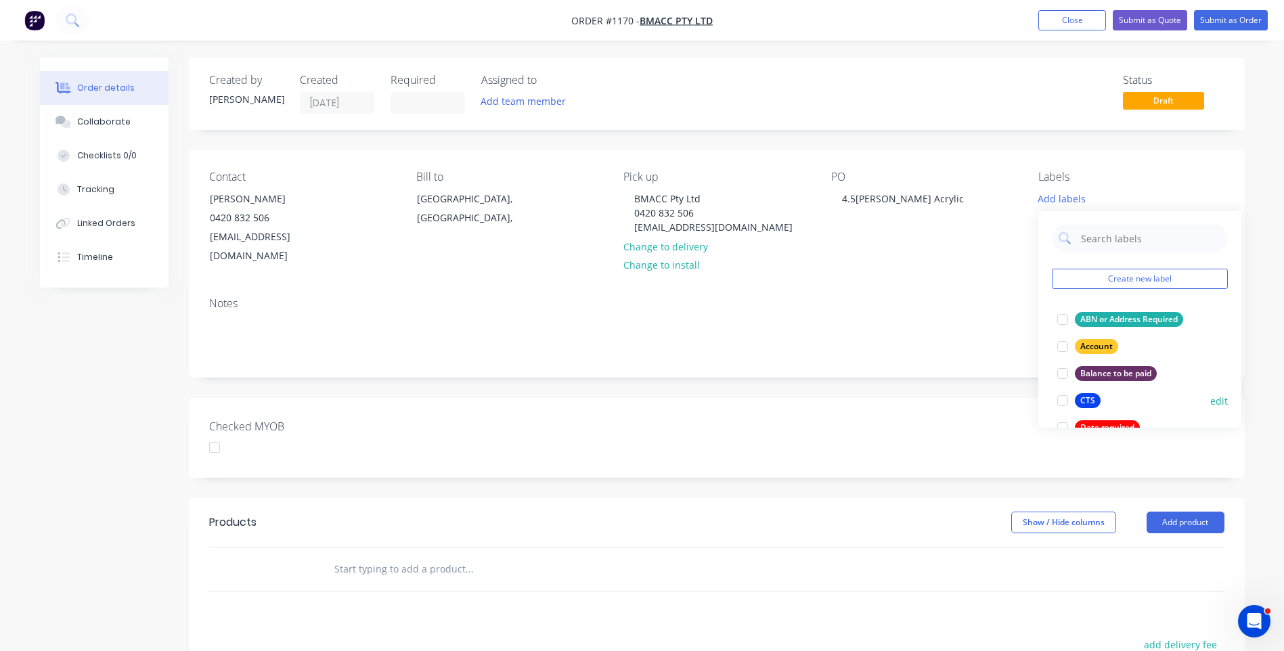
click at [1065, 402] on div at bounding box center [1062, 400] width 27 height 27
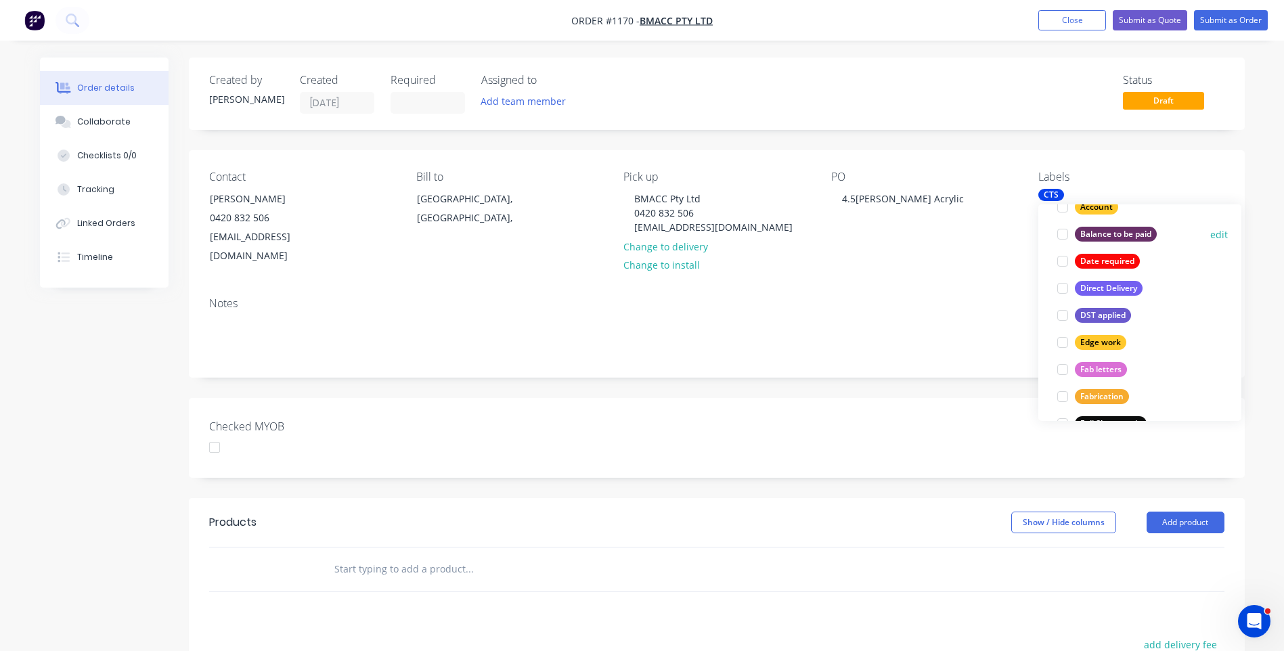
scroll to position [203, 0]
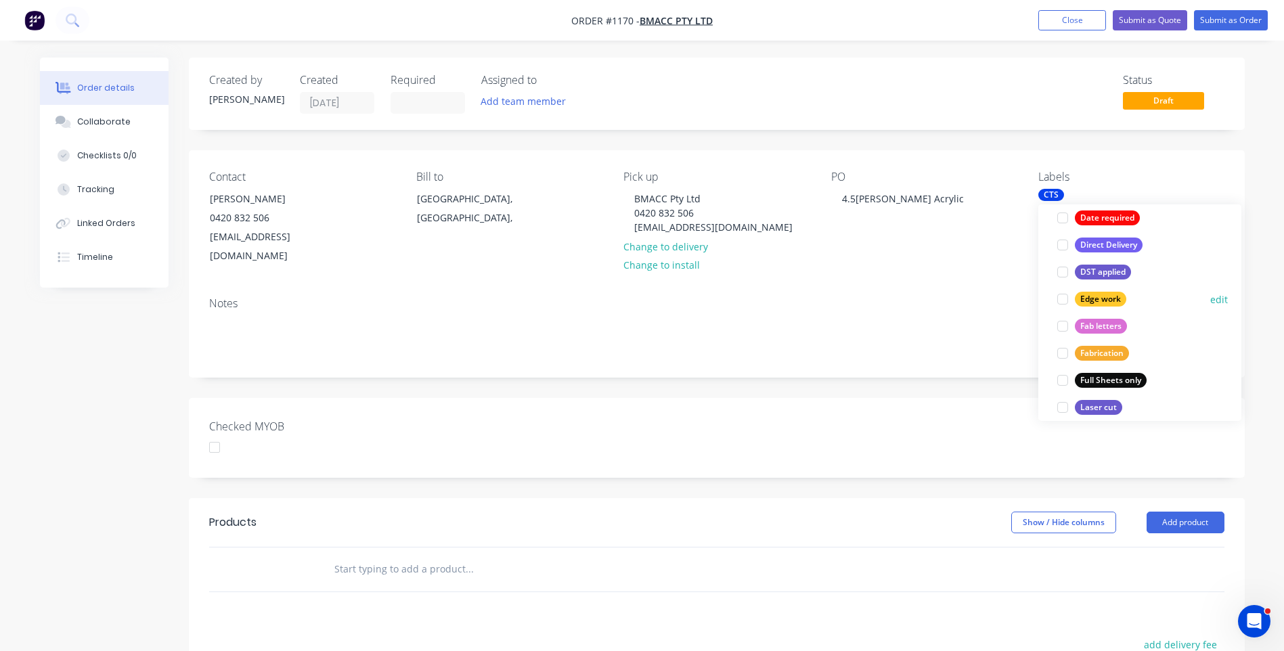
click at [1066, 302] on div at bounding box center [1062, 299] width 27 height 27
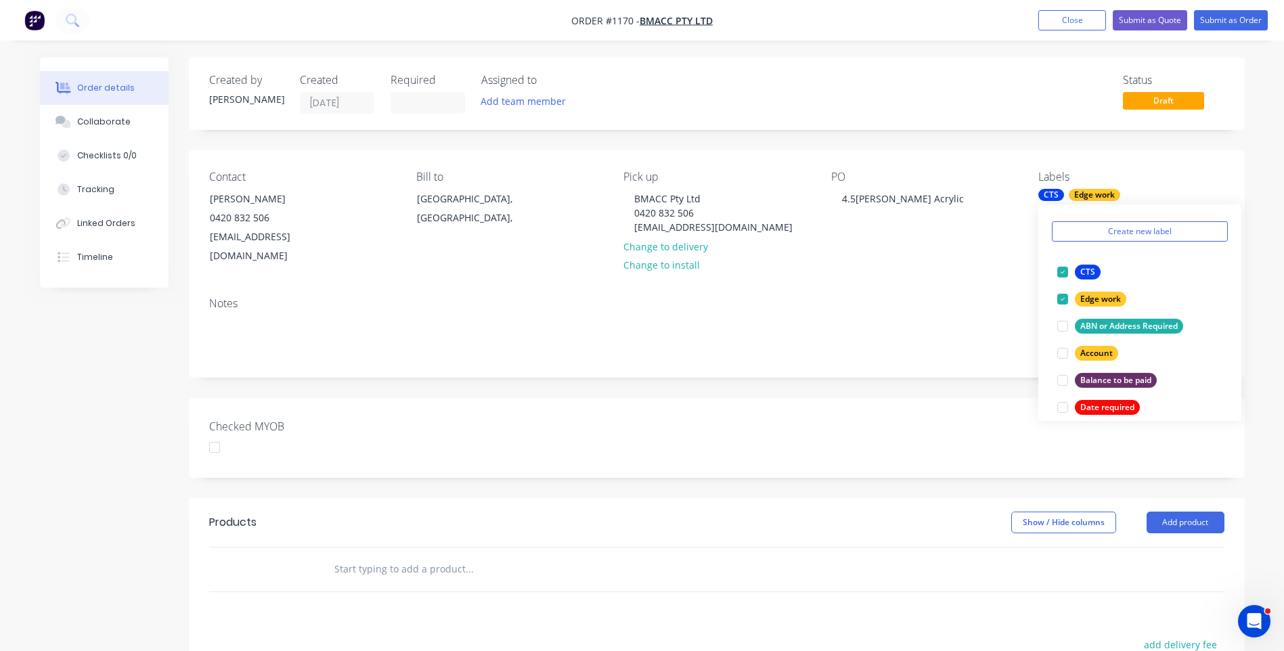
click at [943, 227] on div "PO 4.5mm White Acrylic" at bounding box center [924, 218] width 186 height 95
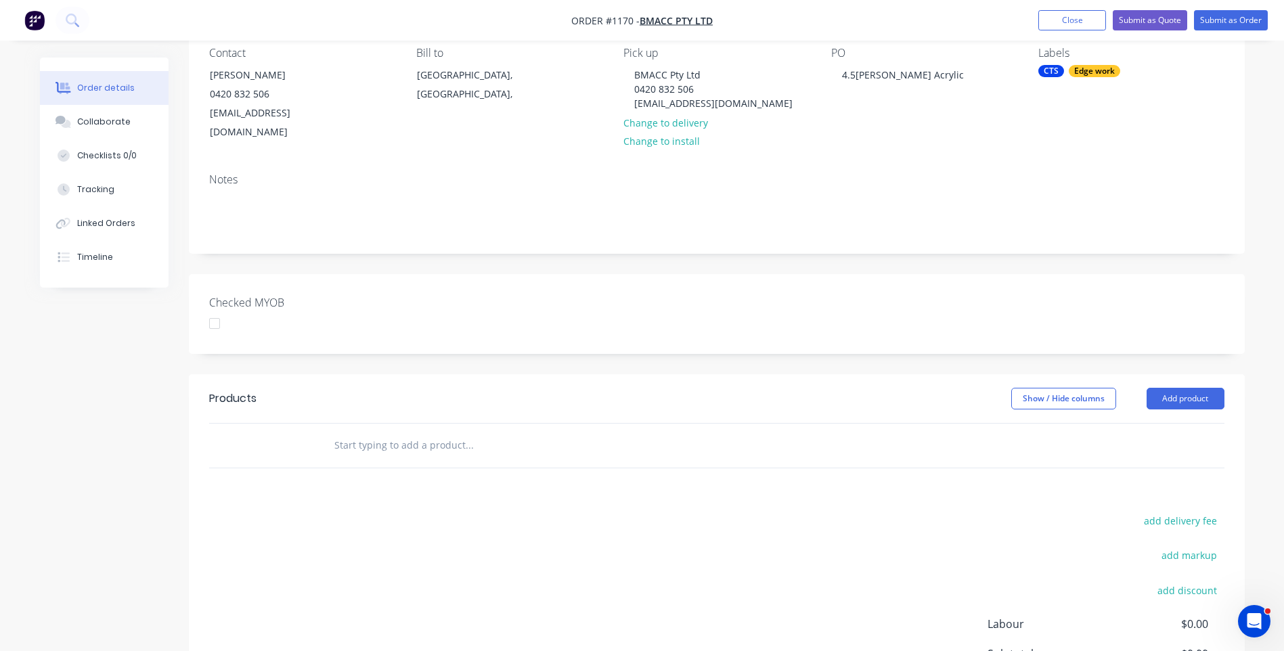
scroll to position [135, 0]
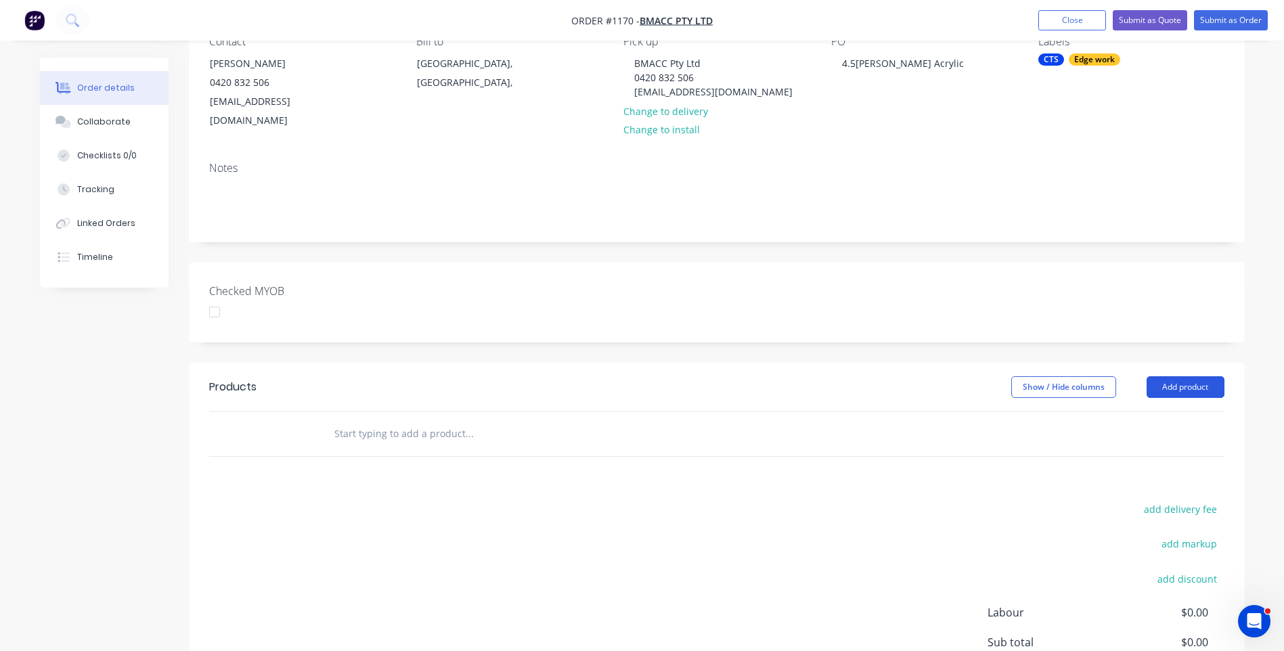
click at [1183, 376] on button "Add product" at bounding box center [1186, 387] width 78 height 22
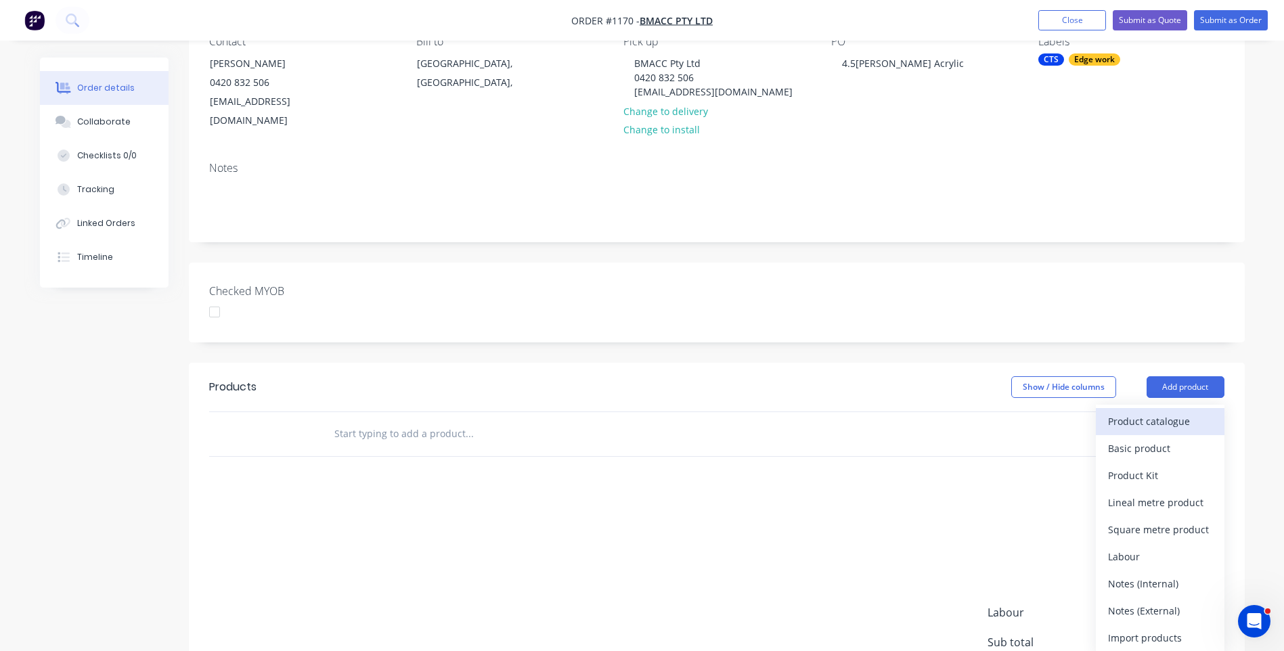
click at [1151, 412] on div "Product catalogue" at bounding box center [1160, 422] width 104 height 20
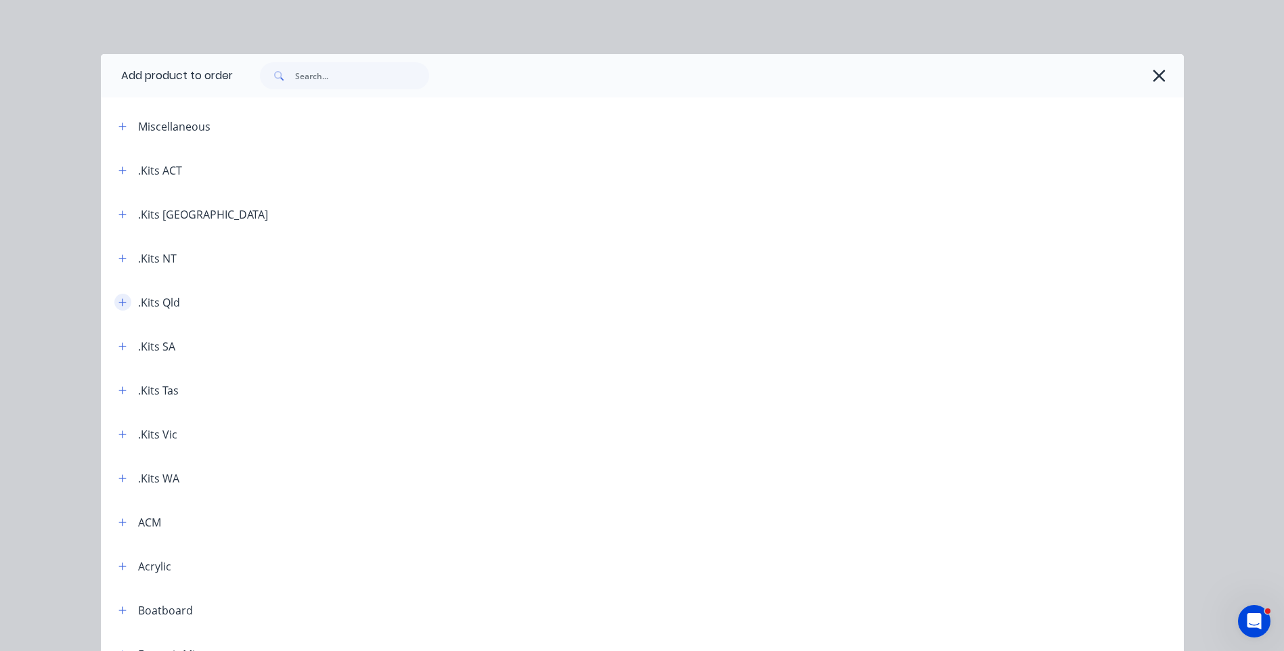
click at [119, 303] on icon "button" at bounding box center [122, 302] width 8 height 9
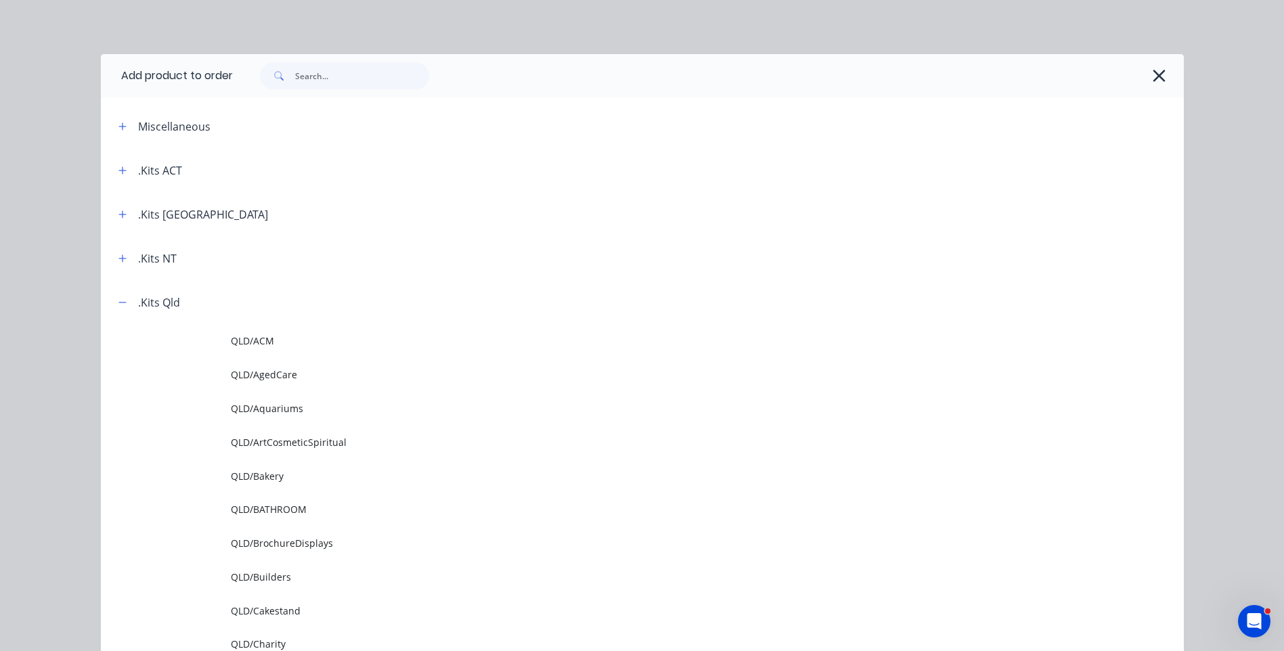
click at [264, 577] on span "QLD/Builders" at bounding box center [612, 577] width 762 height 14
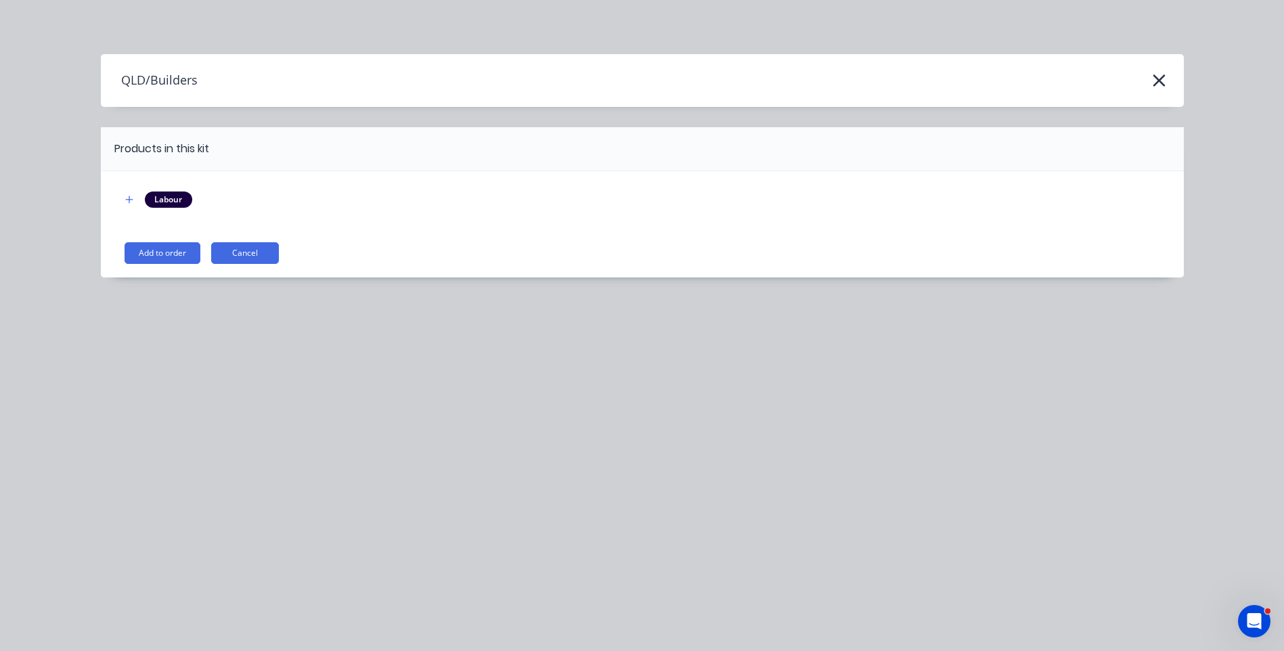
click at [175, 253] on button "Add to order" at bounding box center [163, 253] width 76 height 22
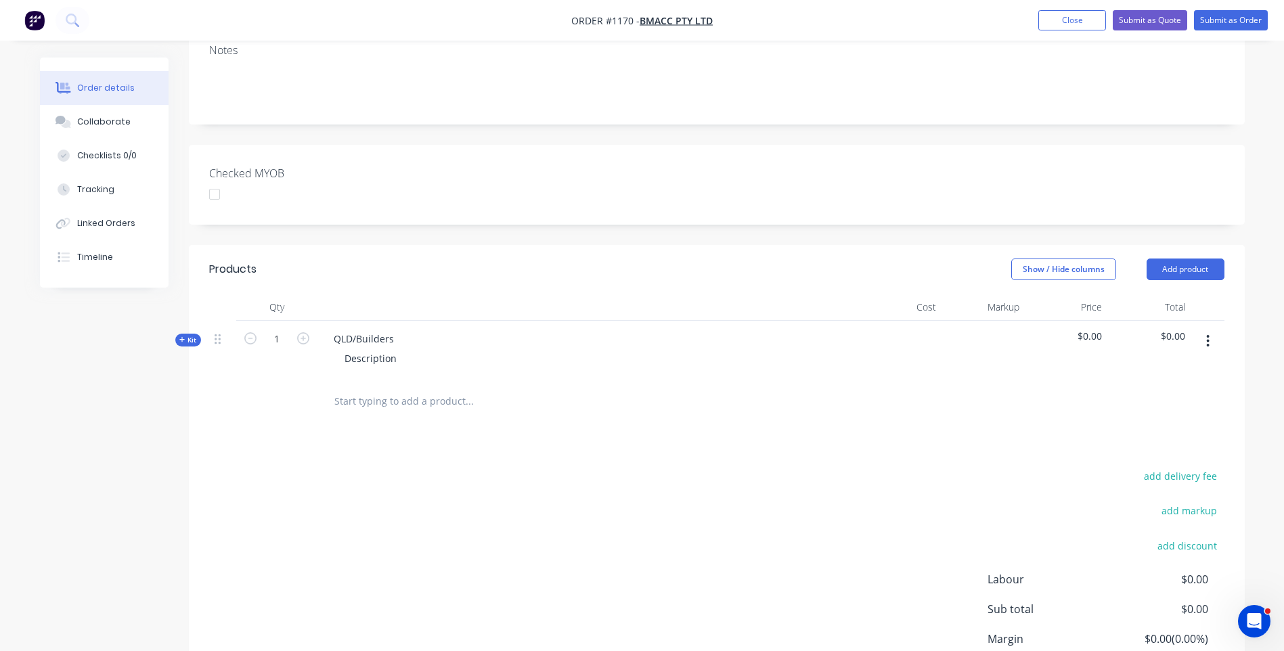
scroll to position [271, 0]
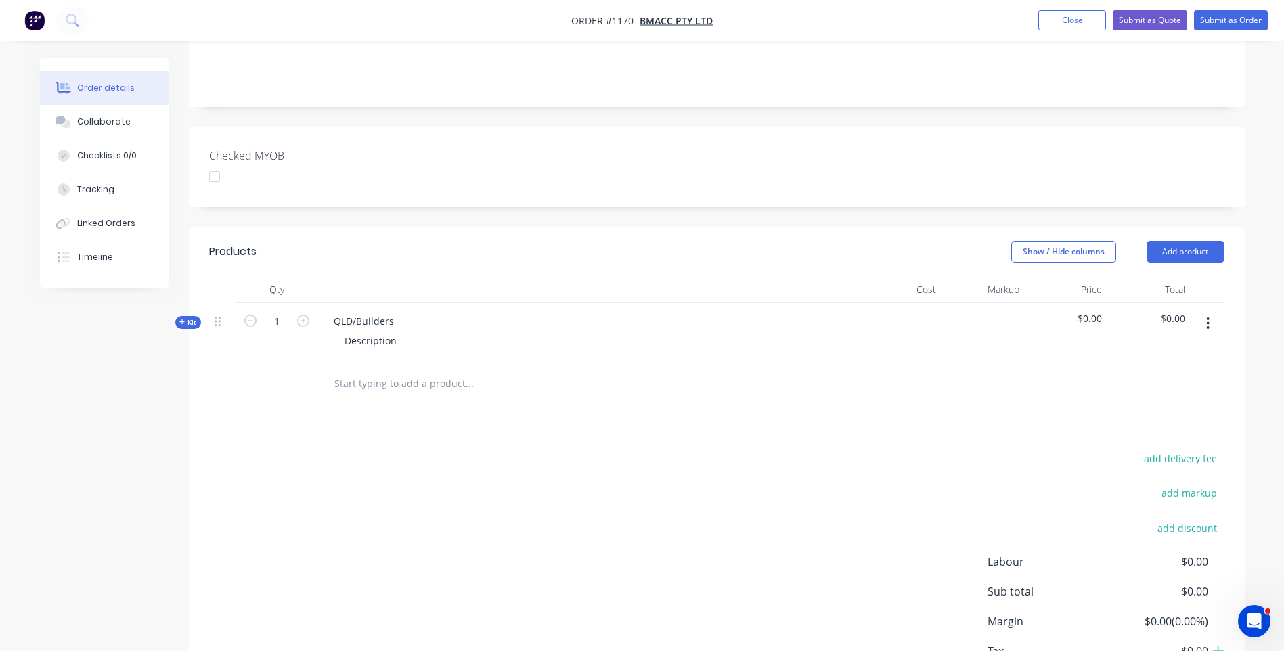
click at [180, 319] on icon at bounding box center [182, 322] width 6 height 7
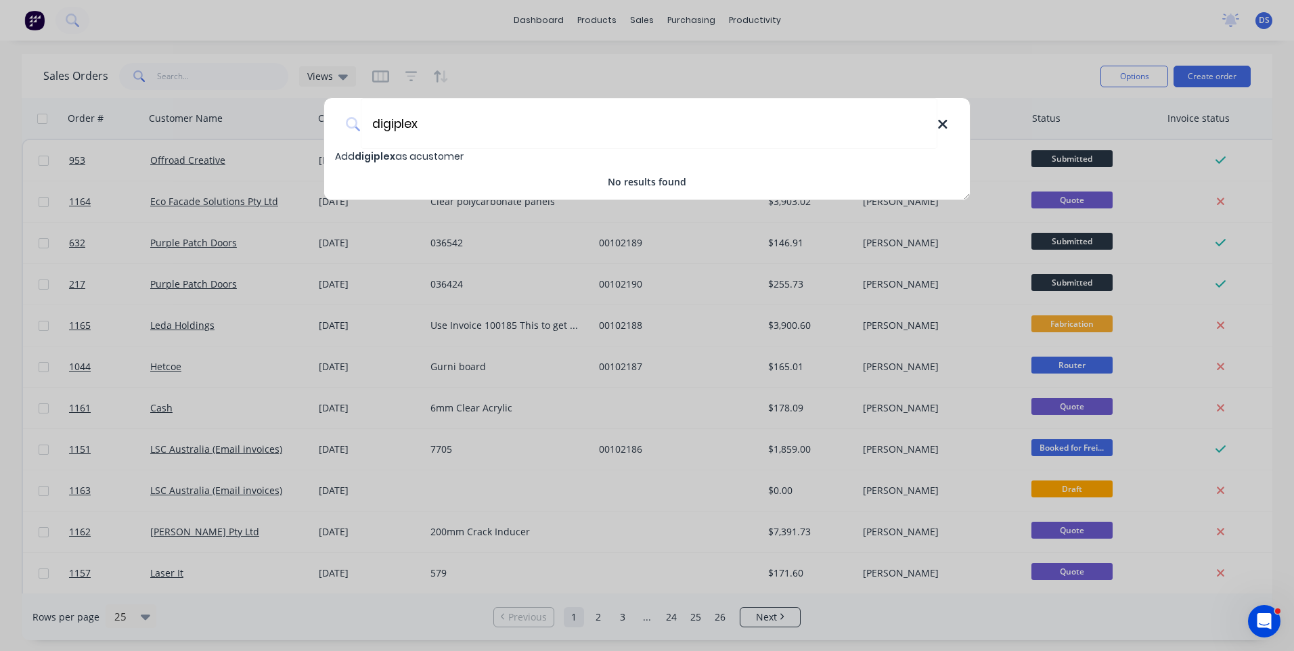
click at [946, 125] on icon at bounding box center [943, 124] width 11 height 15
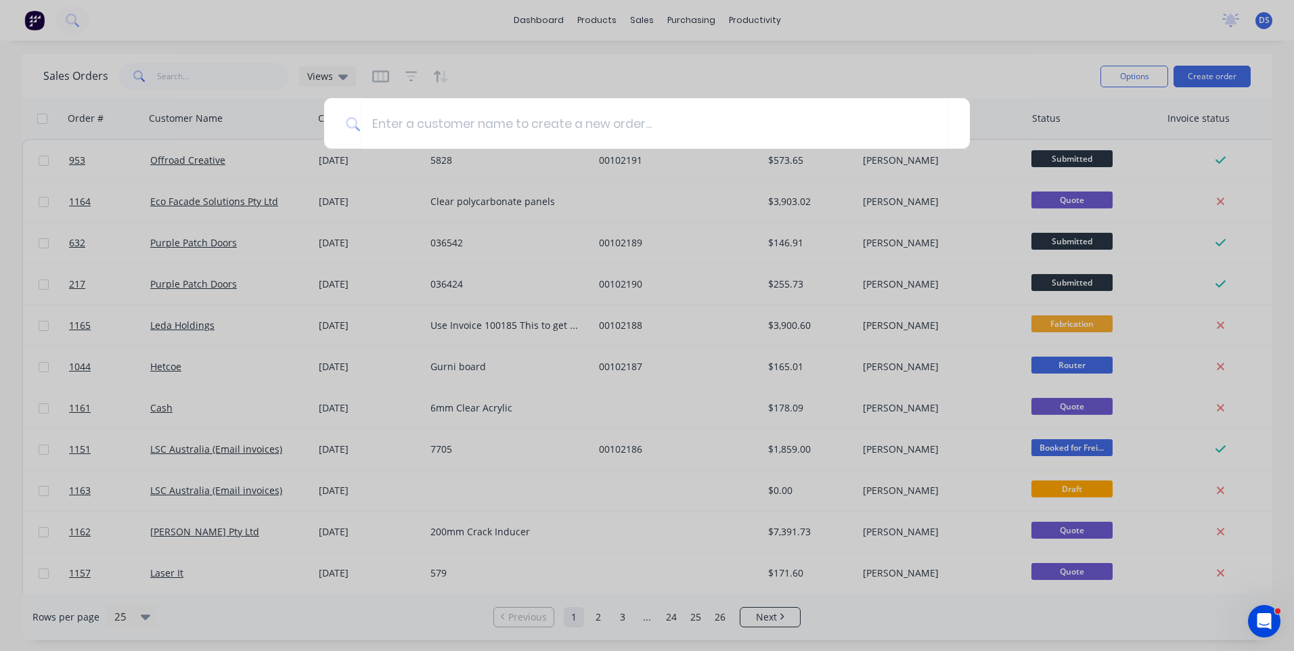
drag, startPoint x: 933, startPoint y: 59, endPoint x: 923, endPoint y: 65, distance: 11.3
click at [930, 61] on div at bounding box center [647, 325] width 1294 height 651
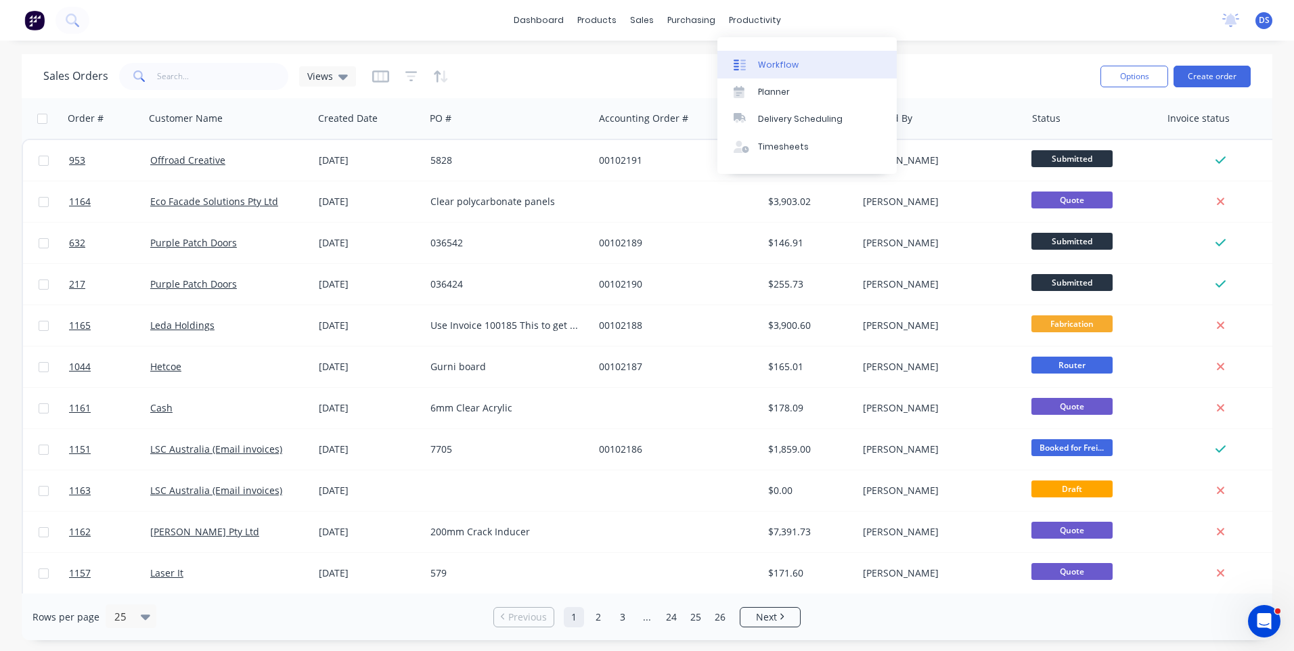
click at [767, 71] on link "Workflow" at bounding box center [807, 64] width 179 height 27
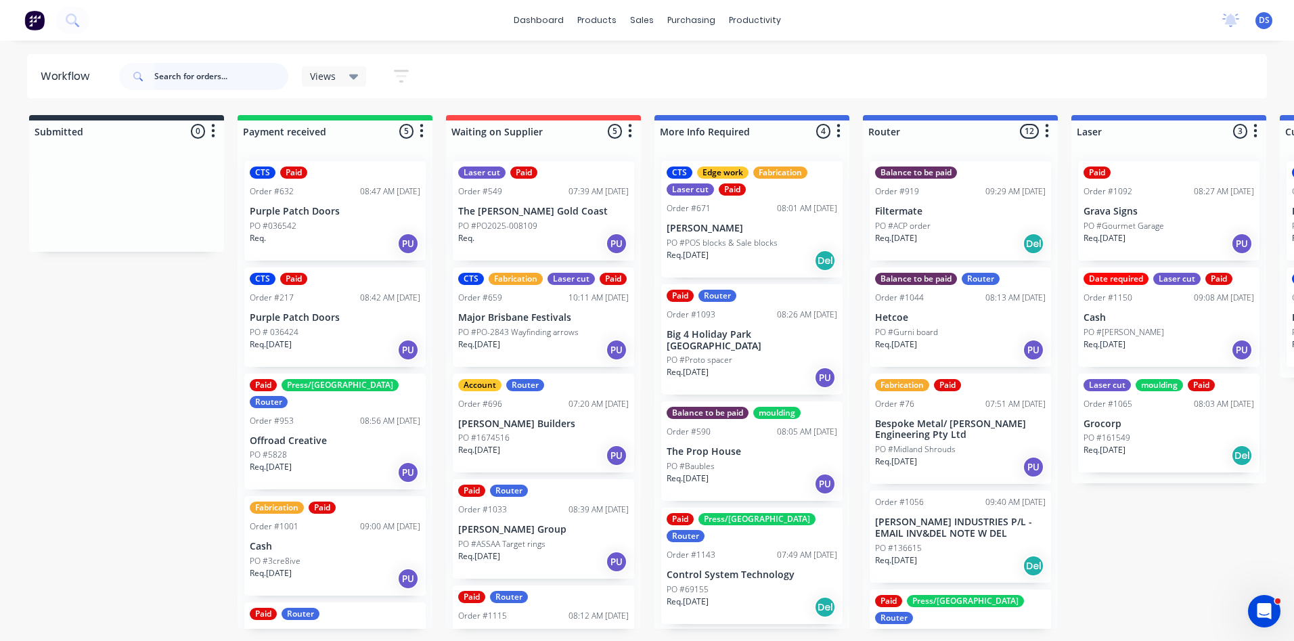
click at [210, 73] on input "text" at bounding box center [221, 76] width 134 height 27
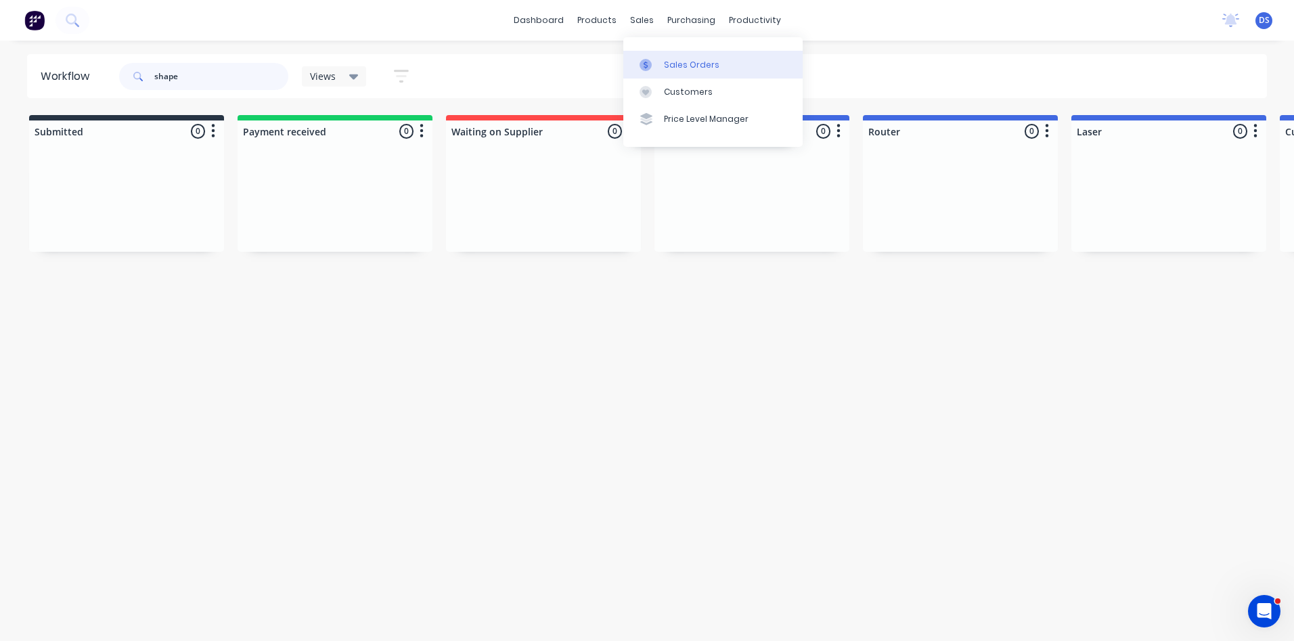
type input "shape"
click at [678, 62] on div "Sales Orders" at bounding box center [692, 65] width 56 height 12
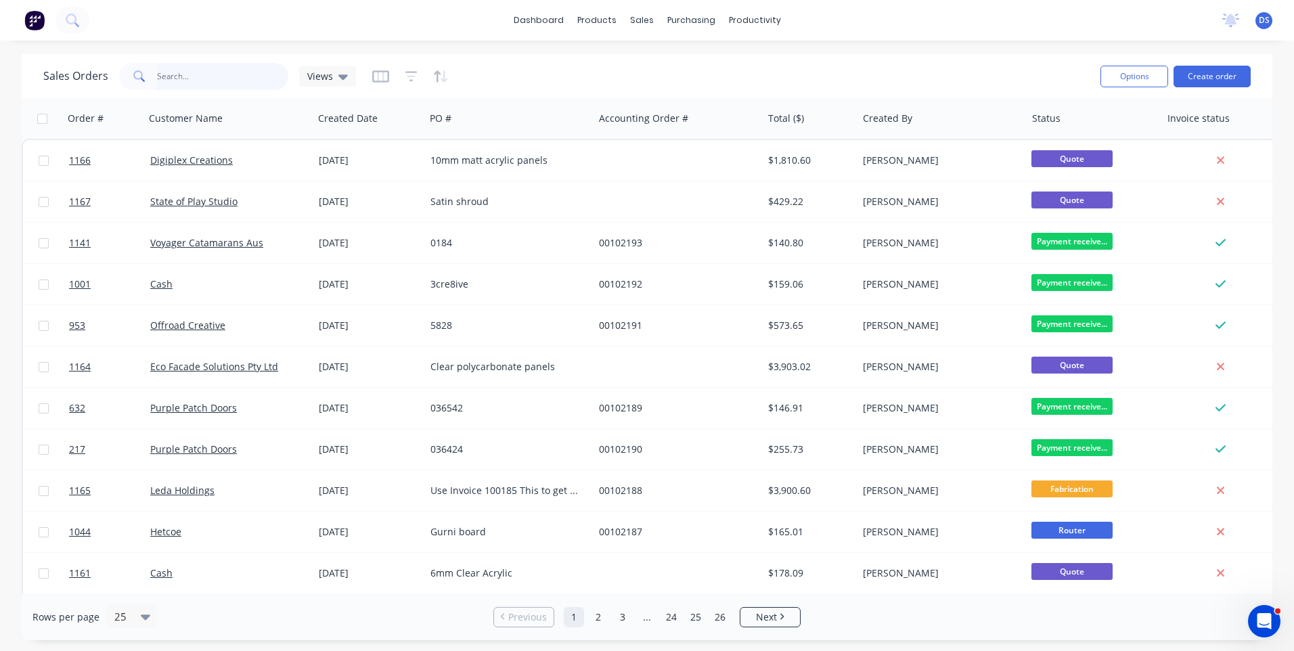
click at [186, 81] on input "text" at bounding box center [223, 76] width 132 height 27
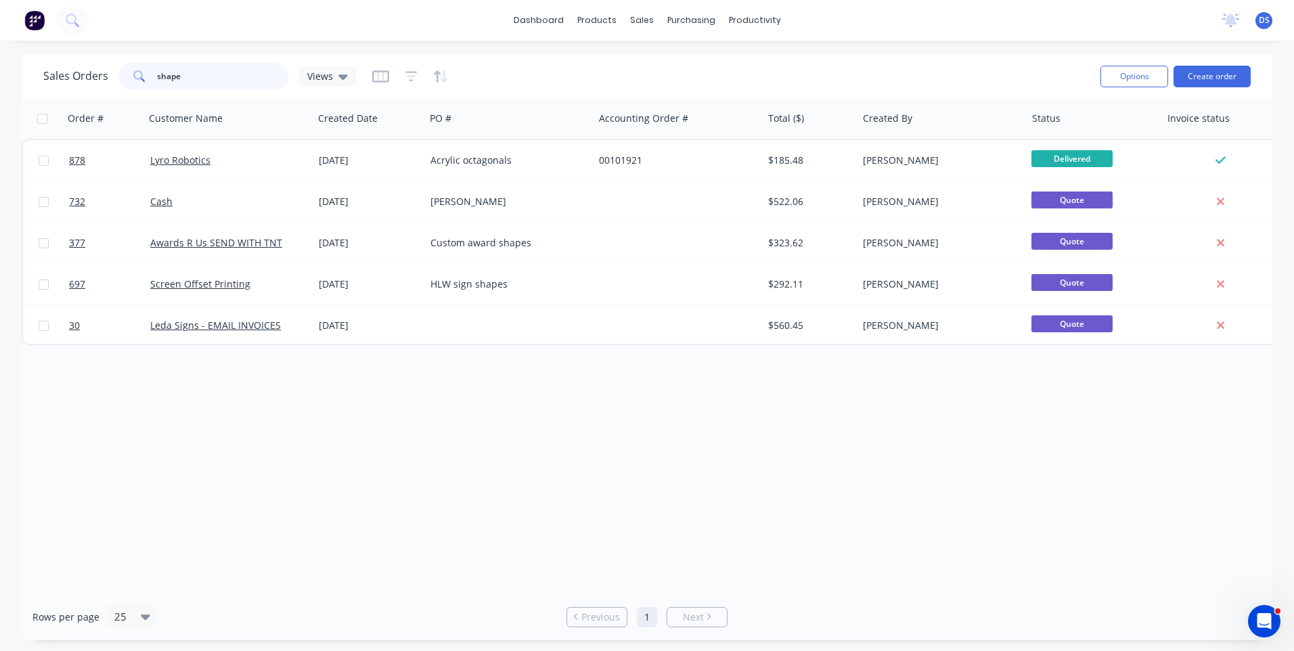
drag, startPoint x: 193, startPoint y: 68, endPoint x: 136, endPoint y: 72, distance: 57.1
click at [140, 72] on div "shape" at bounding box center [203, 76] width 169 height 27
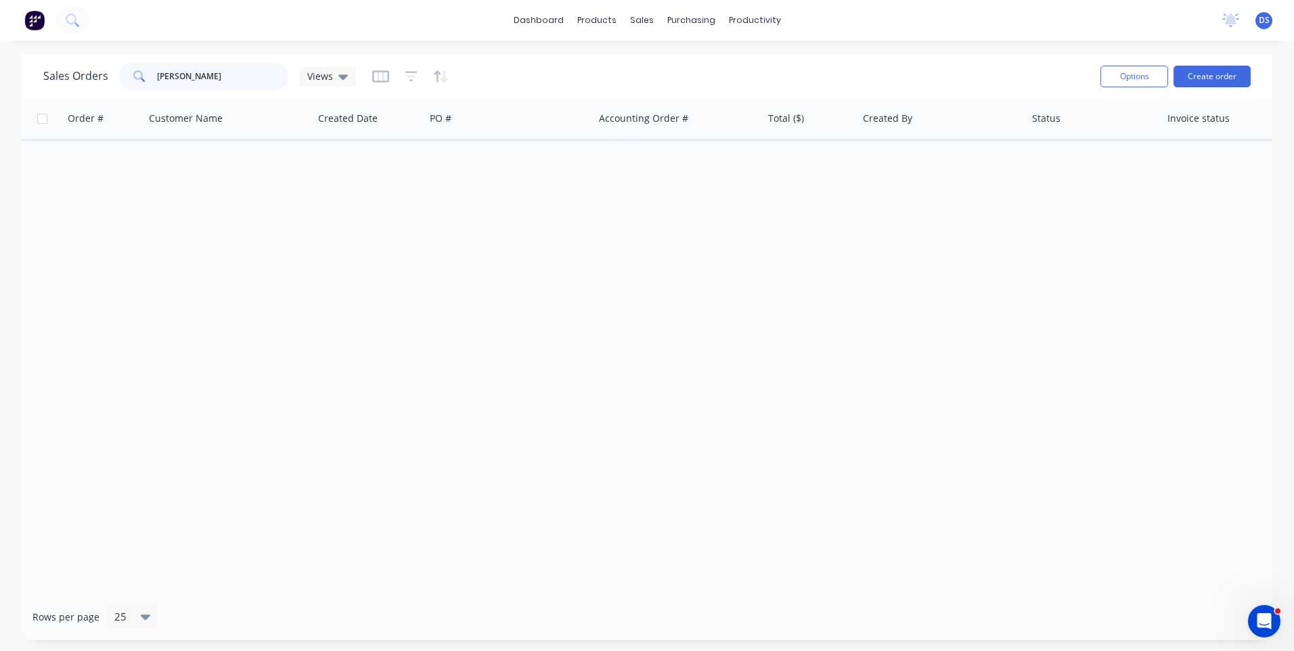
drag, startPoint x: 202, startPoint y: 77, endPoint x: 116, endPoint y: 67, distance: 87.2
click at [116, 67] on div "Sales Orders phoebe Views" at bounding box center [199, 76] width 313 height 27
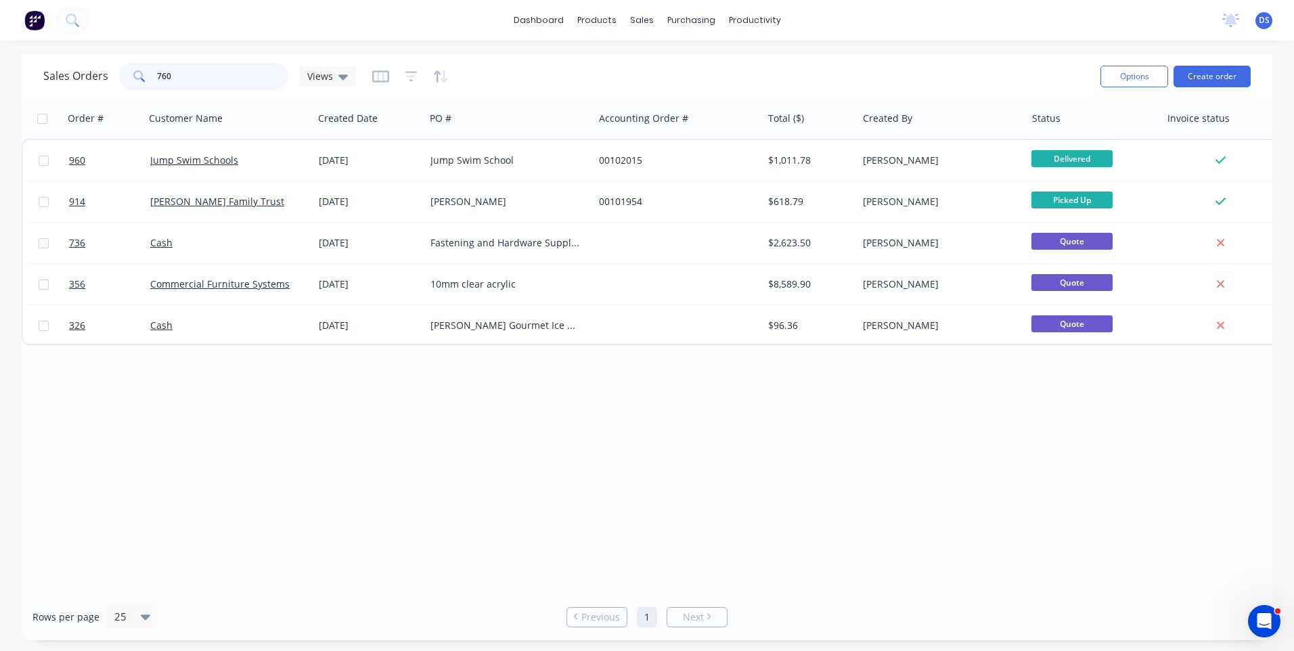
type input "760"
click at [339, 79] on icon at bounding box center [343, 76] width 9 height 15
click at [349, 217] on button "Archived Orders" at bounding box center [380, 219] width 154 height 16
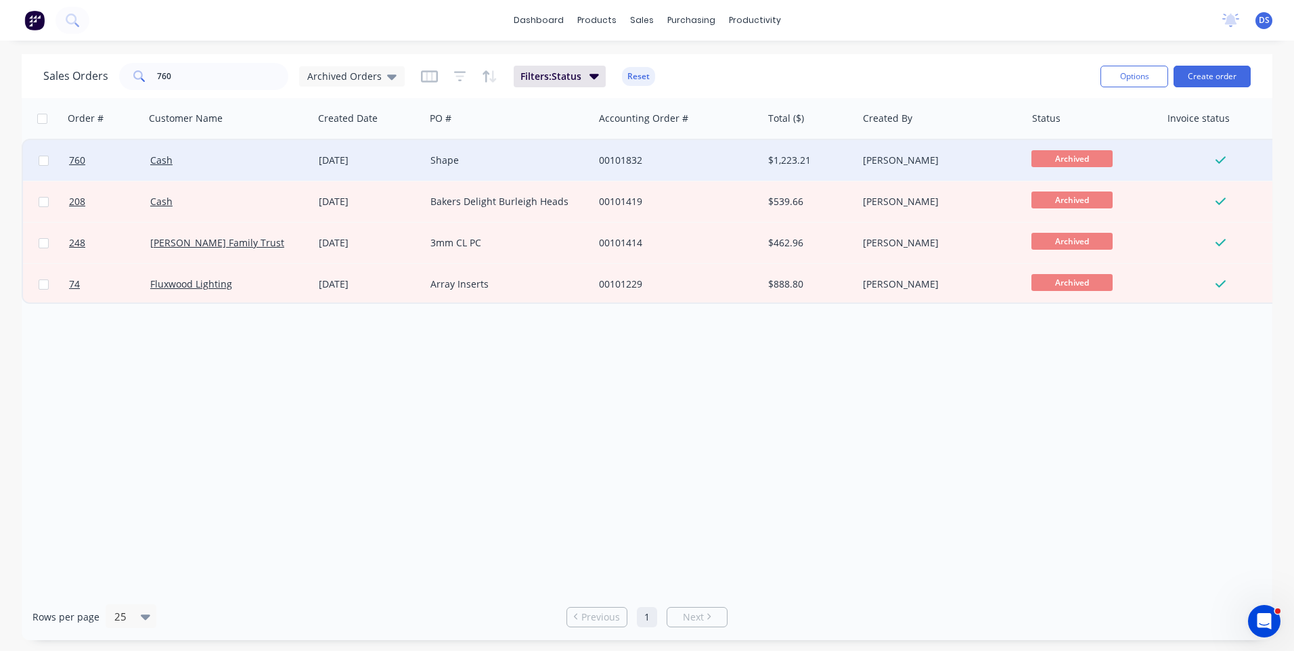
click at [456, 160] on div "Shape" at bounding box center [506, 161] width 150 height 14
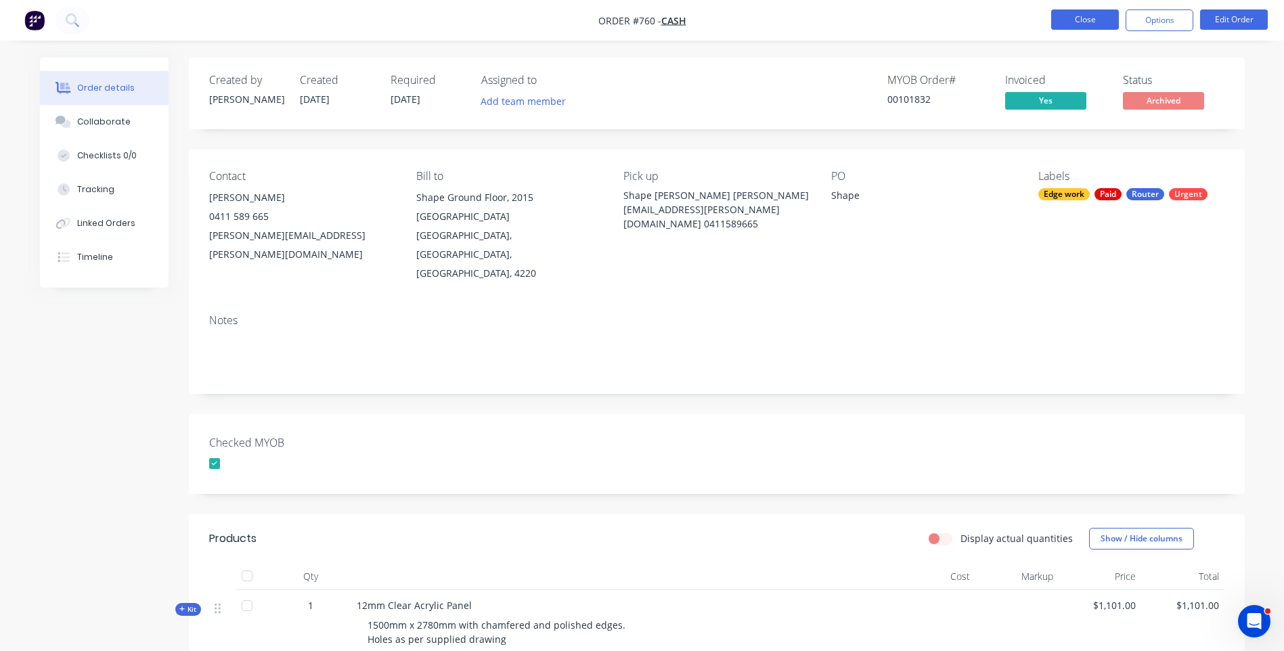
click at [1075, 23] on button "Close" at bounding box center [1085, 19] width 68 height 20
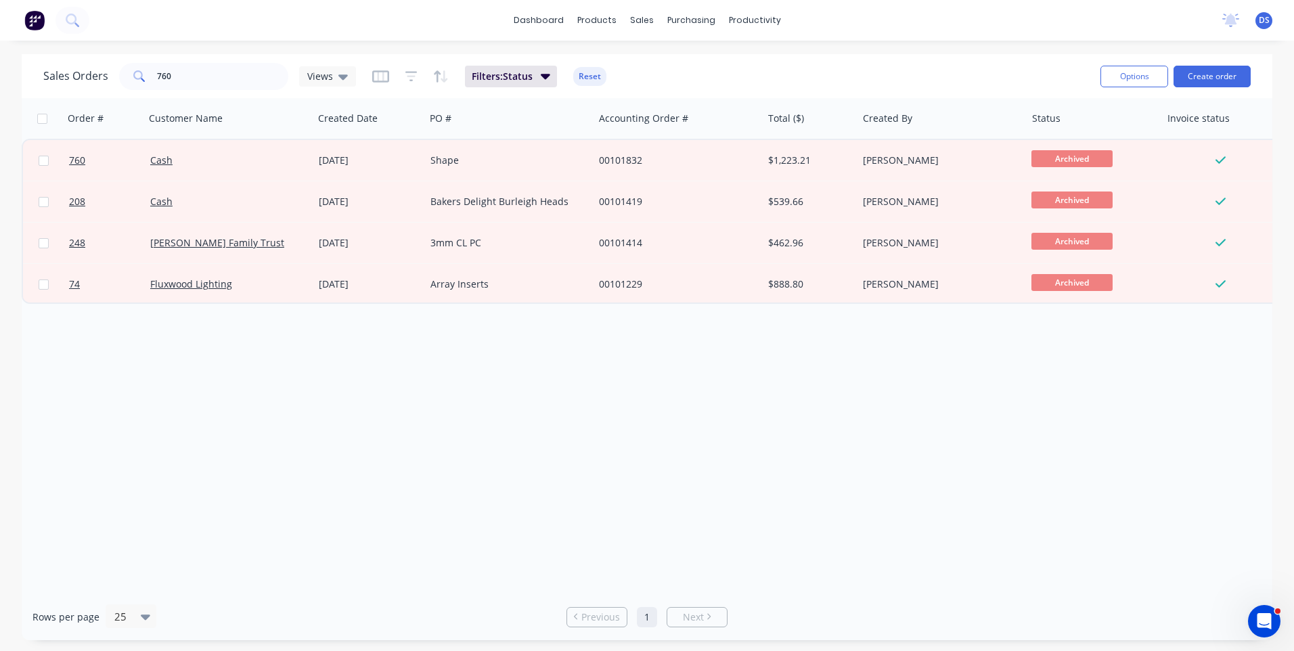
click at [442, 483] on div "Order # Customer Name Created Date PO # Accounting Order # Total ($) Created By…" at bounding box center [647, 346] width 1251 height 496
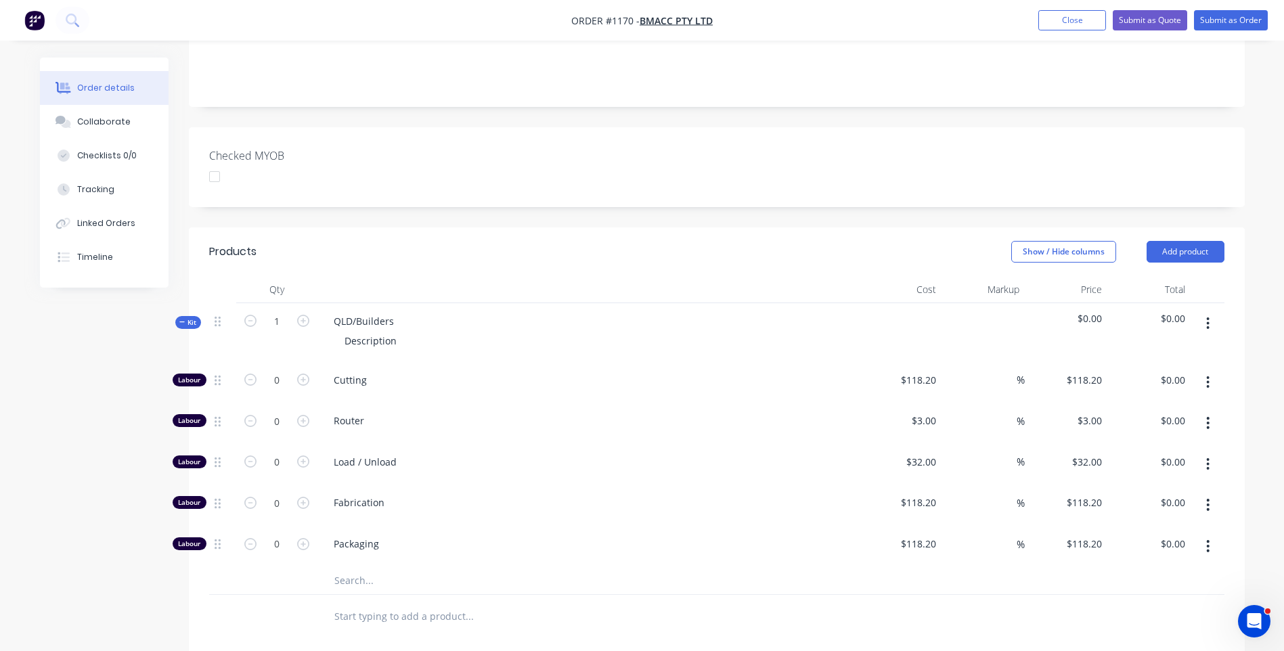
click at [107, 433] on div "Created by [PERSON_NAME] Created [DATE] Required Assigned to Add team member St…" at bounding box center [642, 386] width 1205 height 1198
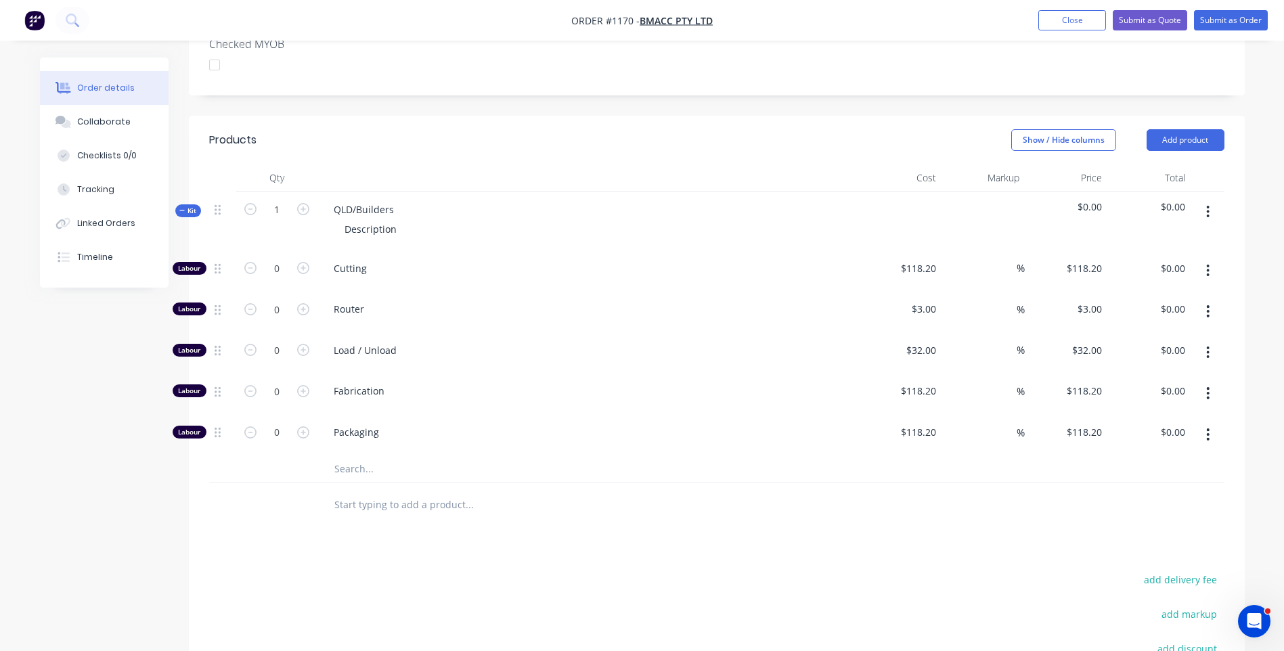
scroll to position [406, 0]
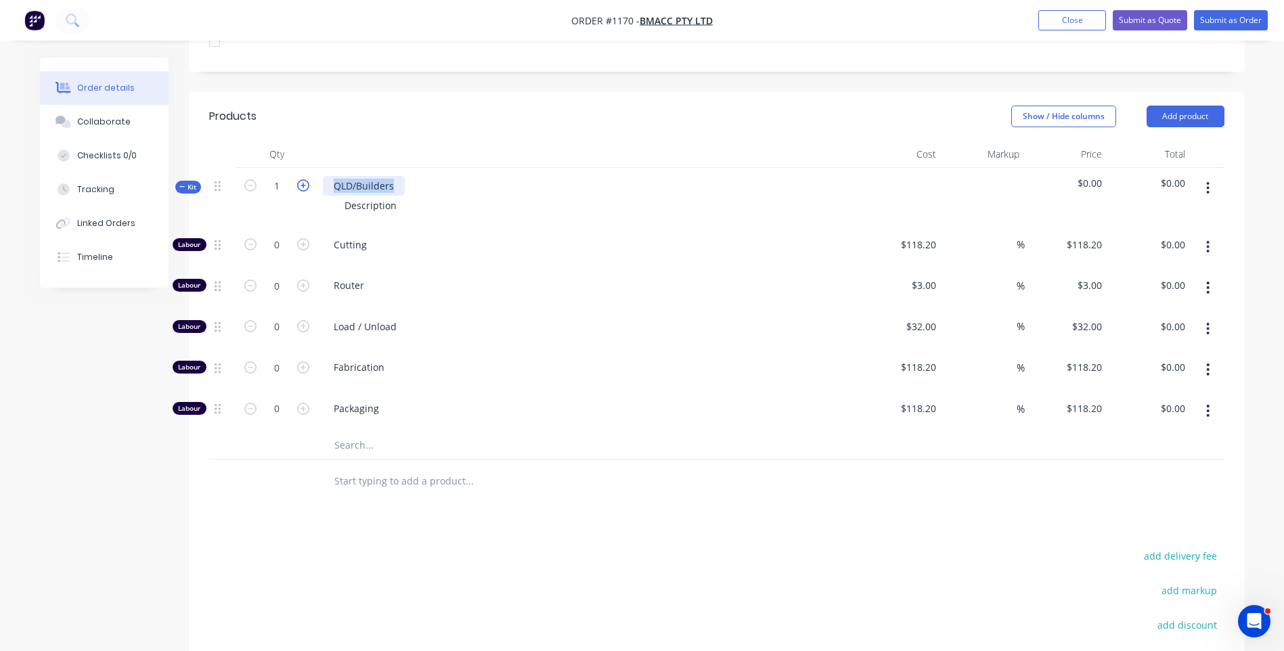
drag, startPoint x: 401, startPoint y: 167, endPoint x: 303, endPoint y: 169, distance: 97.5
click at [303, 169] on div "Kit 1 QLD/Builders Description $0.00 $0.00" at bounding box center [717, 197] width 1016 height 59
click at [357, 196] on div "Description" at bounding box center [371, 206] width 74 height 20
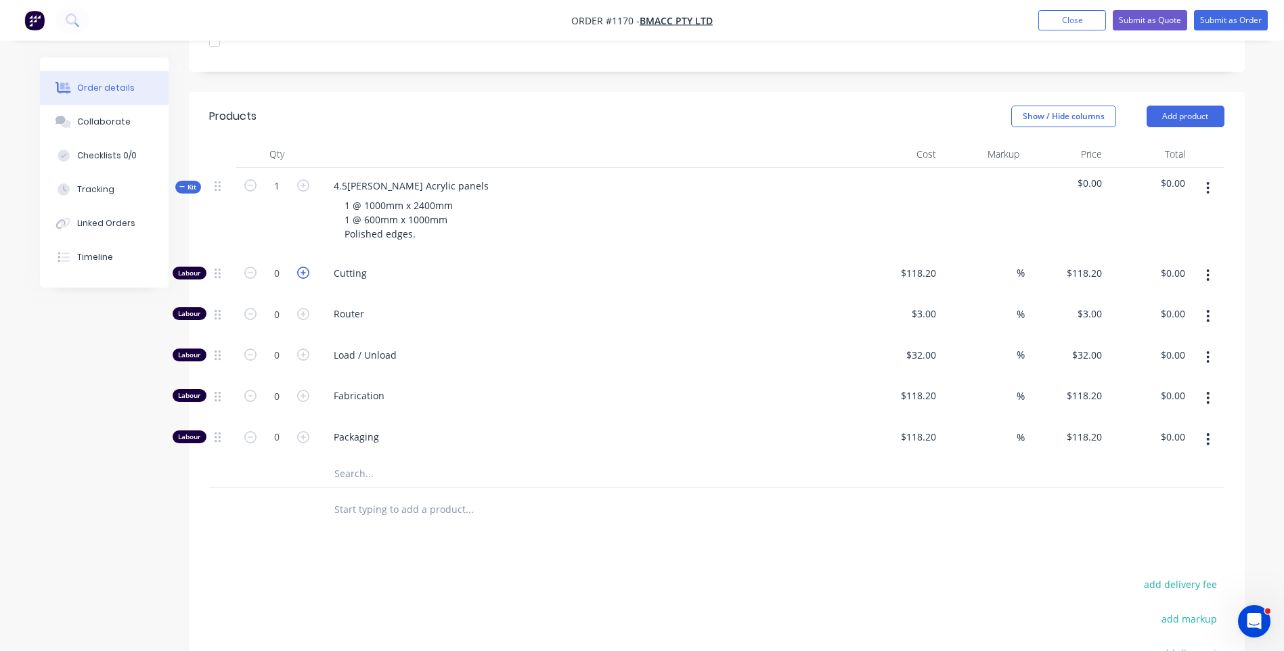
click at [303, 267] on icon "button" at bounding box center [303, 273] width 12 height 12
type input "1"
type input "$118.20"
click at [303, 267] on icon "button" at bounding box center [303, 273] width 12 height 12
type input "2"
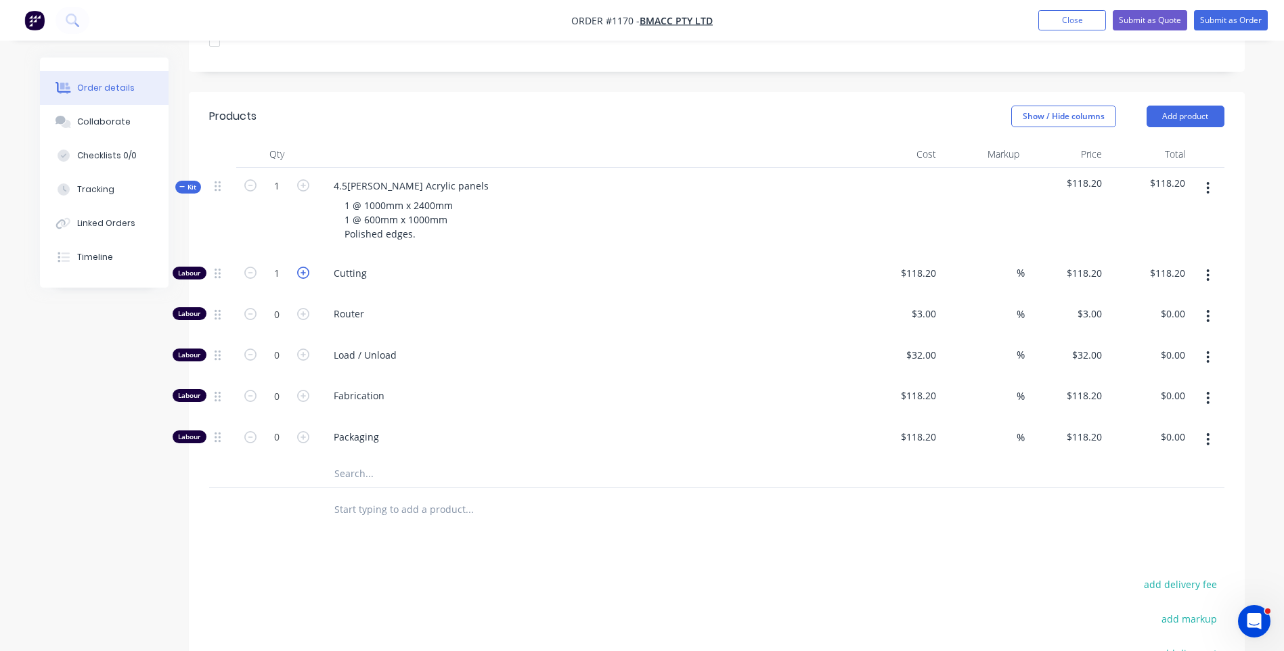
type input "$236.40"
click at [924, 263] on input "118.2" at bounding box center [921, 273] width 42 height 20
type input "$10.00"
type input "$20.00"
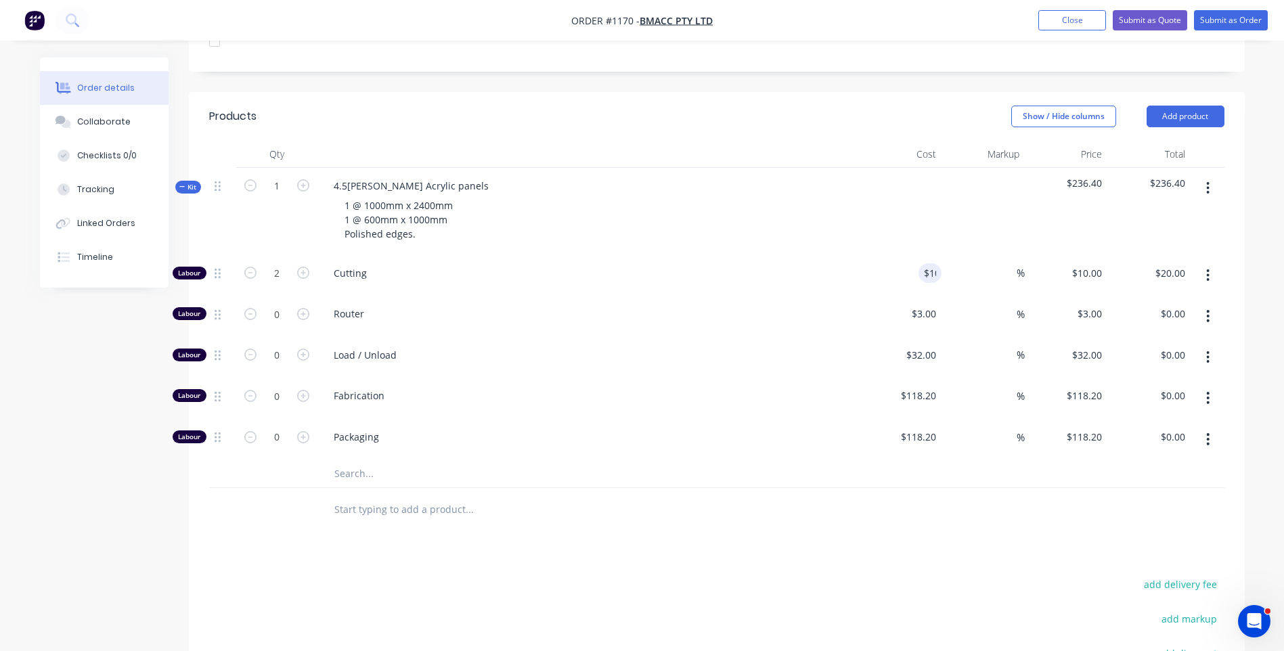
click at [749, 311] on div "Router" at bounding box center [589, 316] width 542 height 41
click at [279, 263] on input "2" at bounding box center [276, 273] width 35 height 20
type input "0.5"
type input "10"
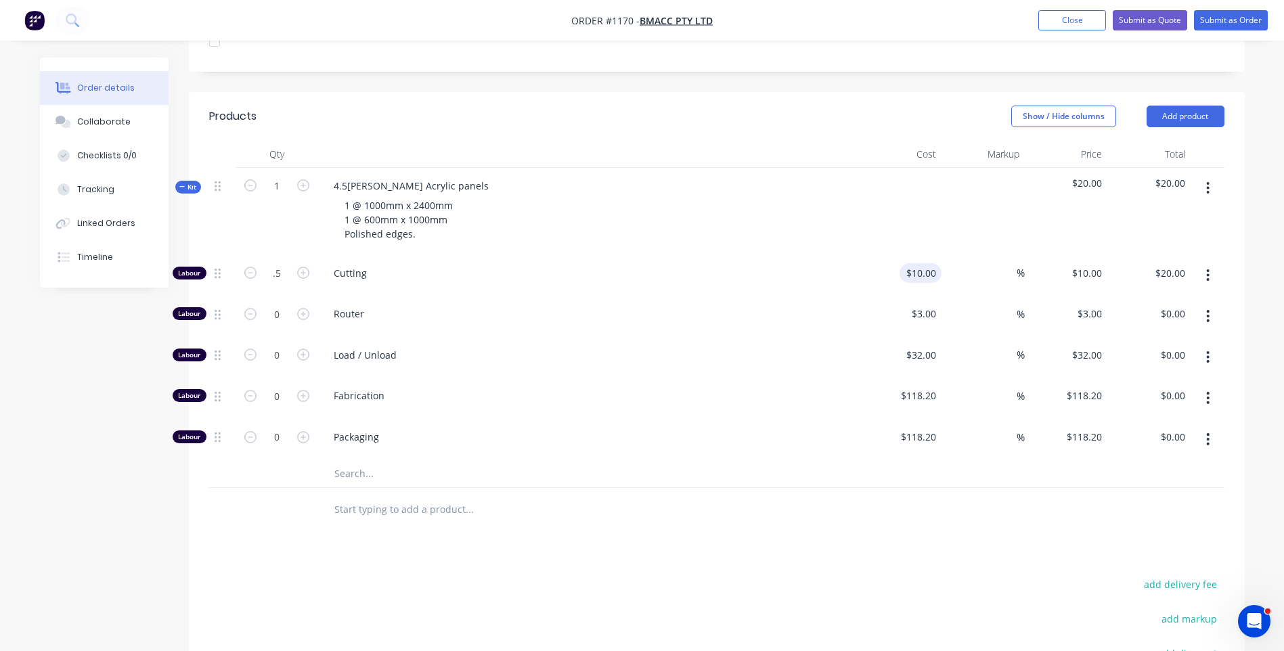
type input "$5.00"
click at [933, 263] on input "10" at bounding box center [933, 273] width 18 height 20
type input "$118.20"
type input "$59.10"
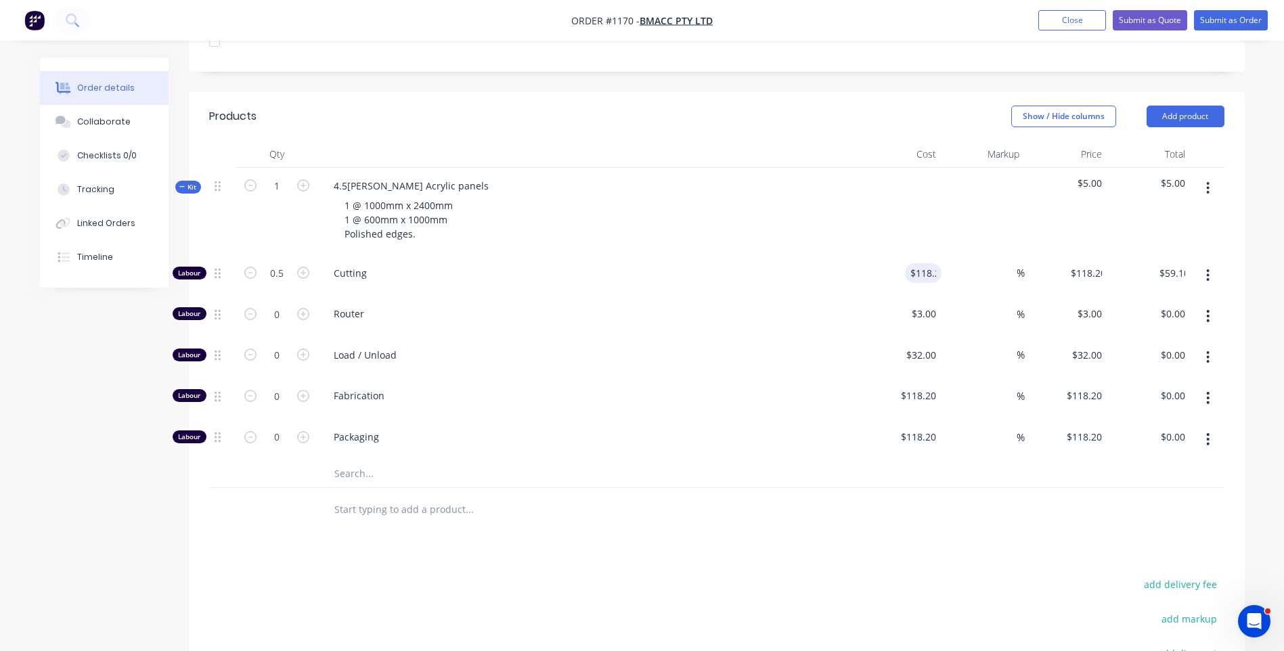
click at [830, 337] on div "Load / Unload" at bounding box center [589, 357] width 542 height 41
click at [271, 263] on input "0.5" at bounding box center [276, 273] width 35 height 20
type input "0.3"
type input "$35.46"
click at [726, 255] on div "Cutting" at bounding box center [589, 275] width 542 height 41
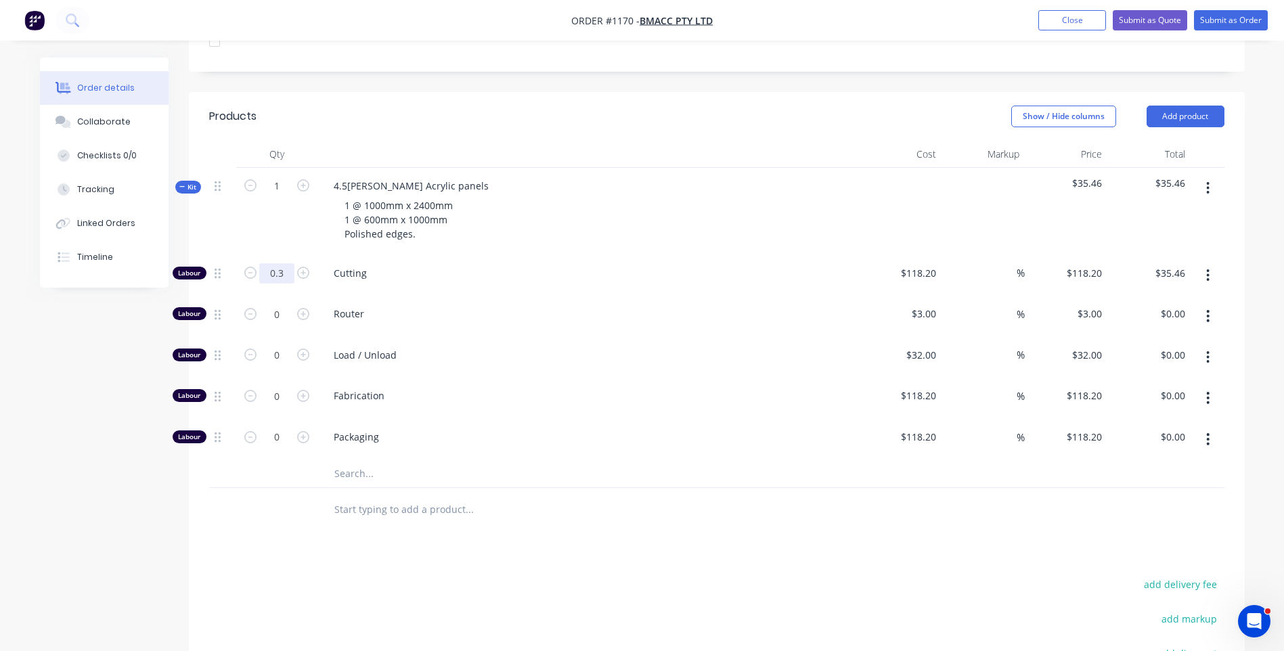
click at [282, 263] on input "0.3" at bounding box center [276, 273] width 35 height 20
type input "0.5"
type input "$59.10"
click at [584, 213] on div "1 @ 1000mm x 2400mm 1 @ 600mm x 1000mm Polished edges." at bounding box center [588, 220] width 531 height 48
click at [339, 460] on input "text" at bounding box center [469, 473] width 271 height 27
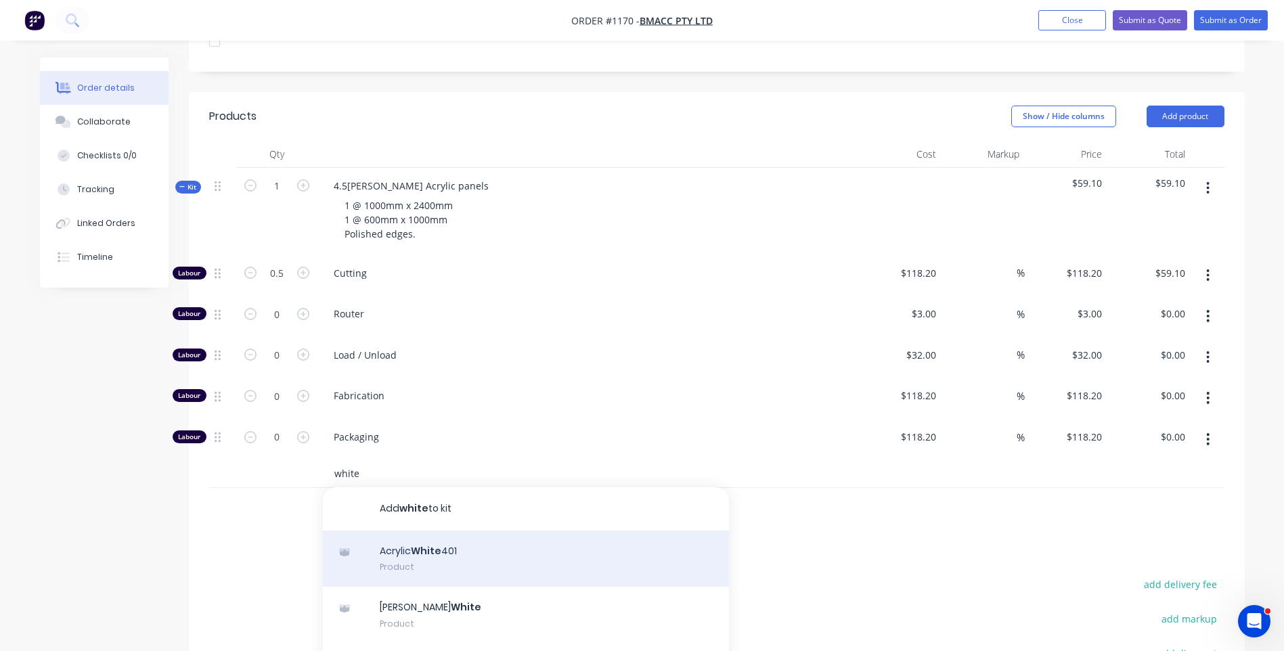
type input "white"
click at [421, 541] on div "Acrylic White 401 Product" at bounding box center [526, 559] width 406 height 57
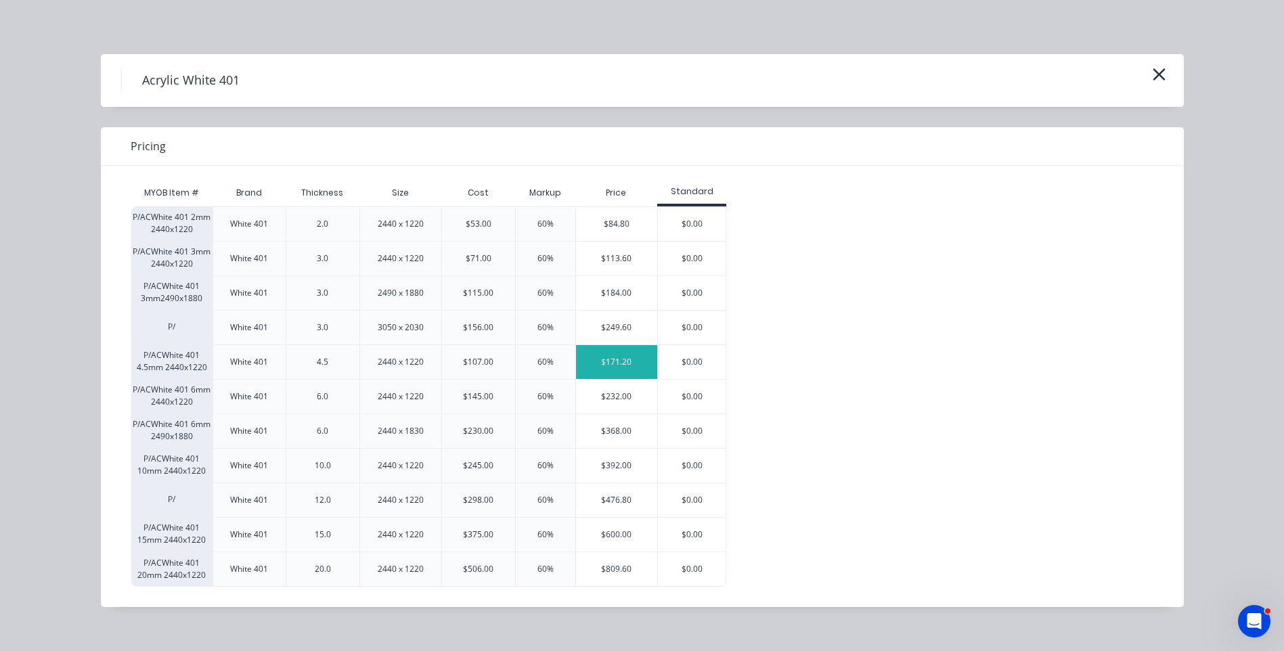
click at [616, 370] on div "$171.20" at bounding box center [617, 362] width 82 height 34
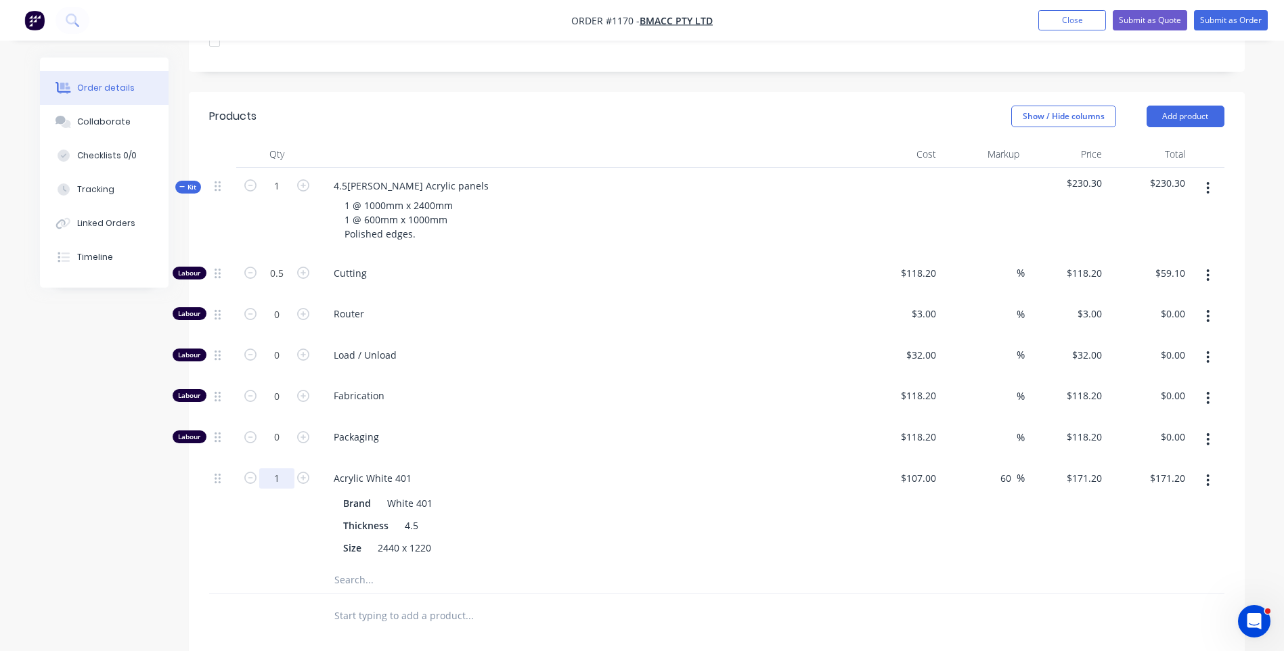
click at [290, 284] on input "1" at bounding box center [276, 273] width 35 height 20
type input "1.25"
type input "$214.00"
click at [281, 495] on div "1.25" at bounding box center [276, 513] width 81 height 106
click at [1208, 310] on icon "button" at bounding box center [1208, 316] width 3 height 12
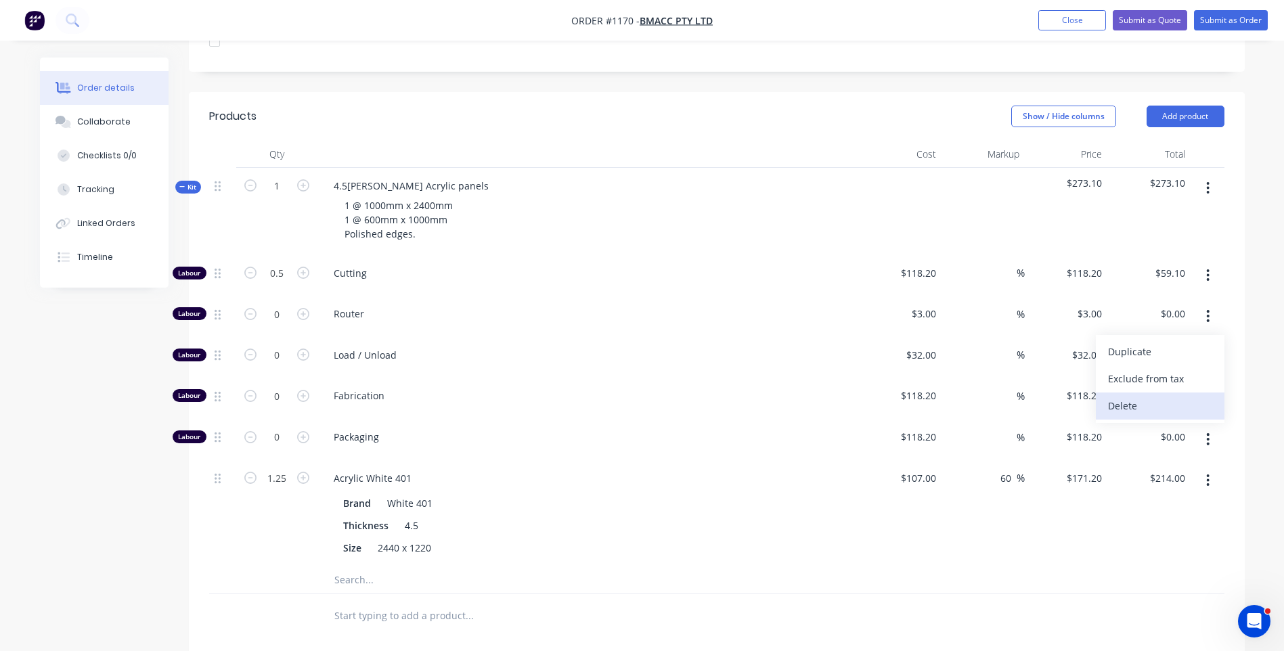
click at [1135, 396] on div "Delete" at bounding box center [1160, 406] width 104 height 20
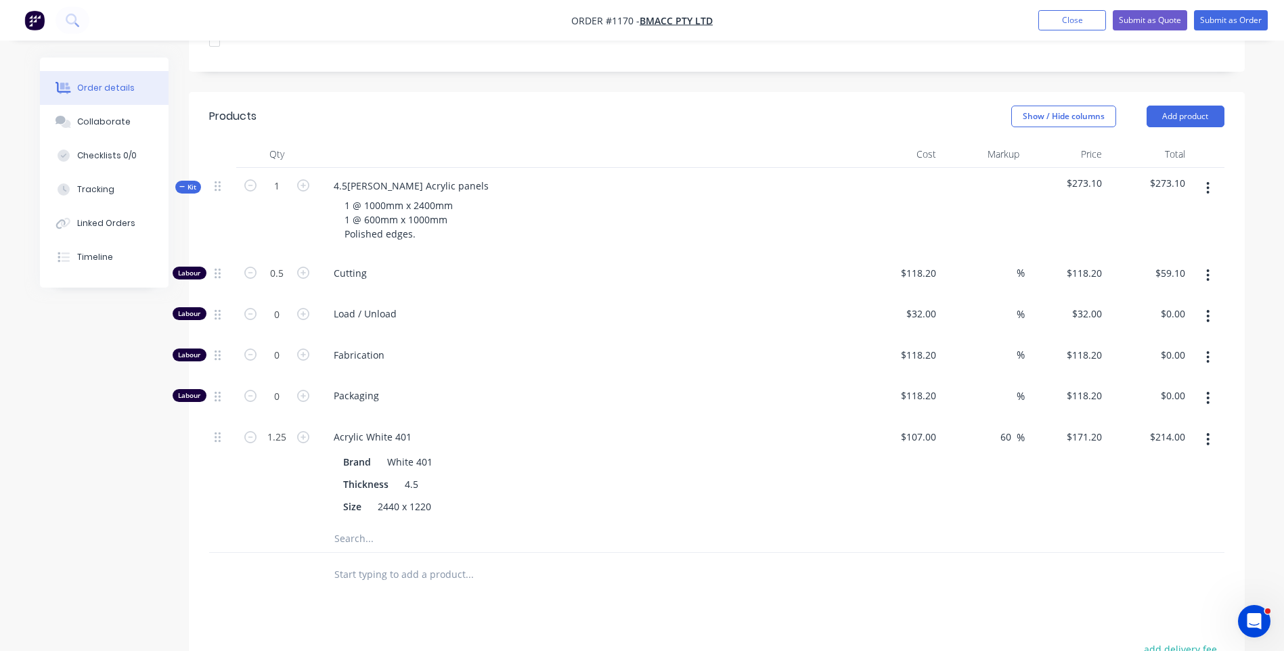
click at [1204, 304] on button "button" at bounding box center [1208, 316] width 32 height 24
click at [1131, 396] on div "Delete" at bounding box center [1160, 406] width 104 height 20
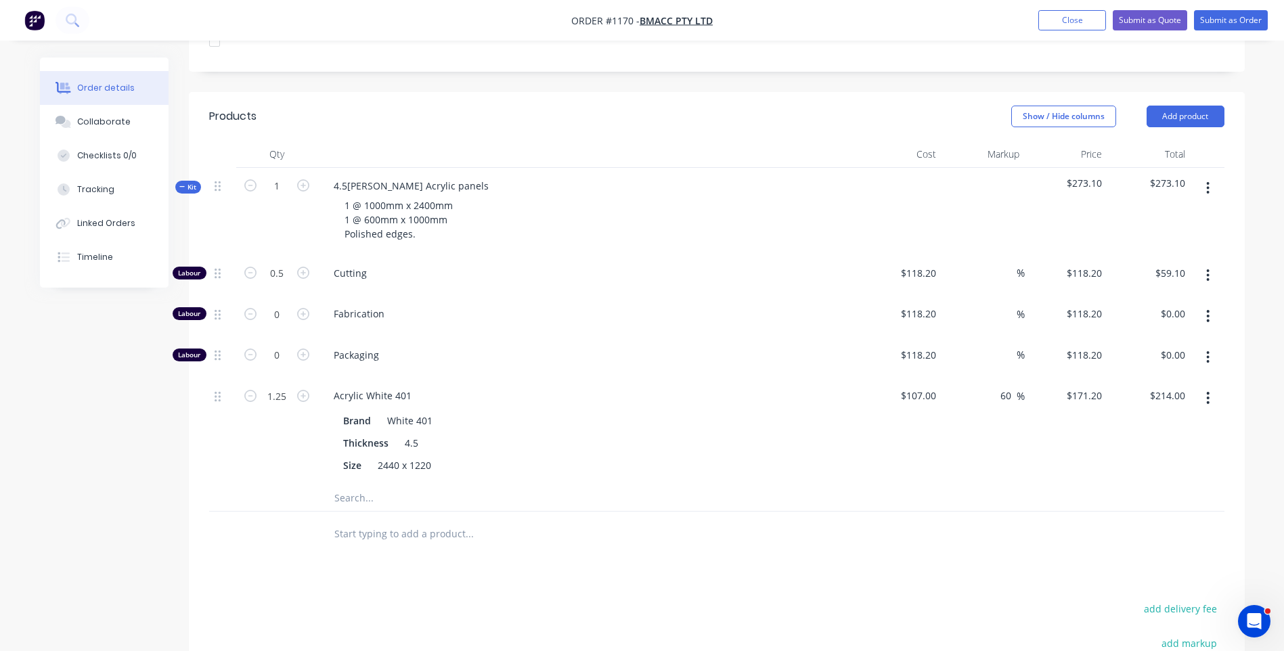
click at [1206, 304] on button "button" at bounding box center [1208, 316] width 32 height 24
click at [1134, 396] on div "Delete" at bounding box center [1160, 406] width 104 height 20
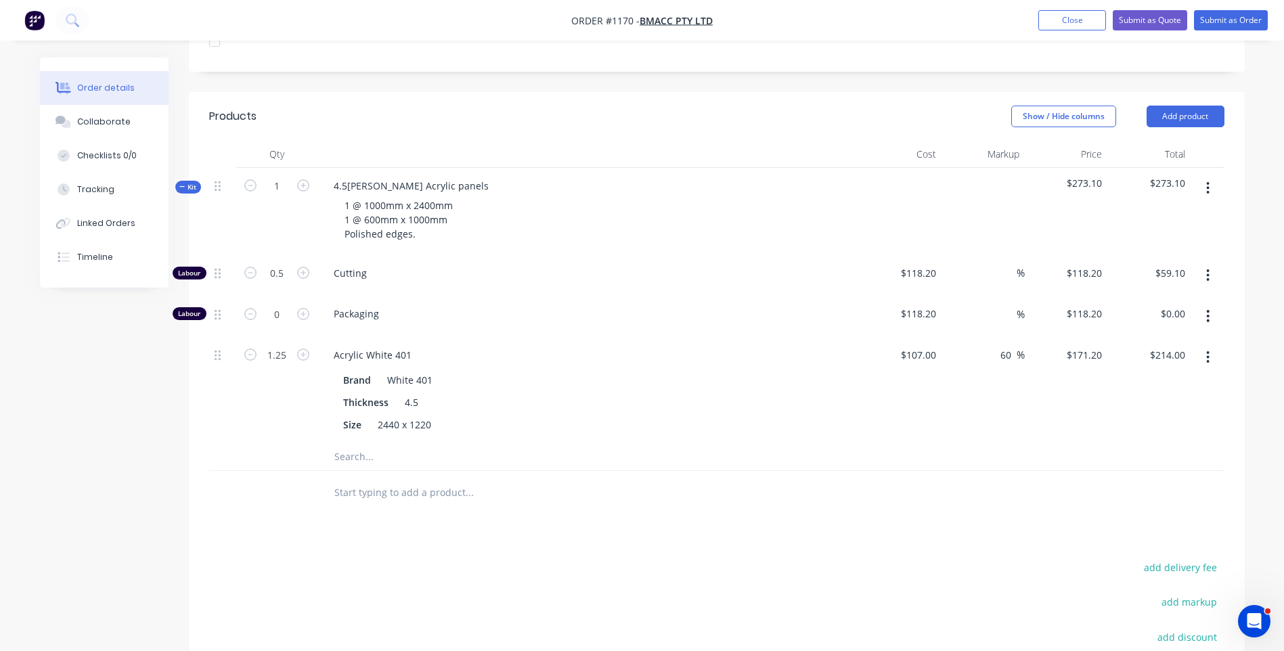
click at [1208, 309] on icon "button" at bounding box center [1207, 316] width 3 height 15
click at [1129, 396] on div "Delete" at bounding box center [1160, 406] width 104 height 20
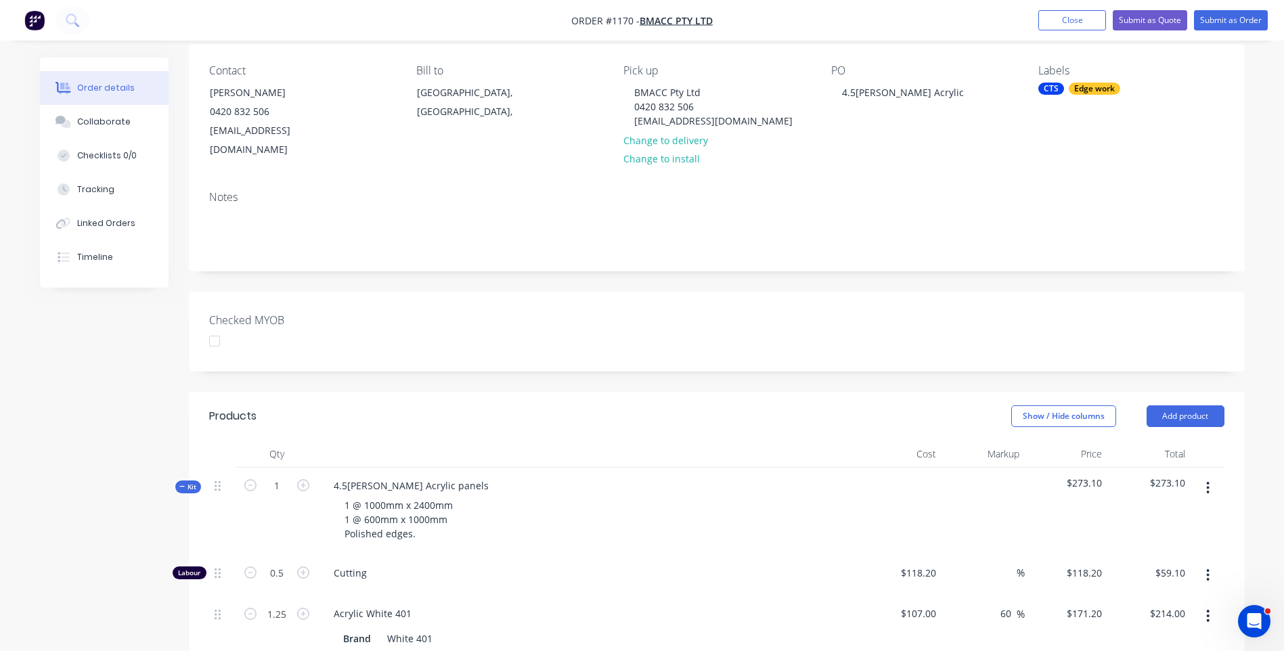
scroll to position [68, 0]
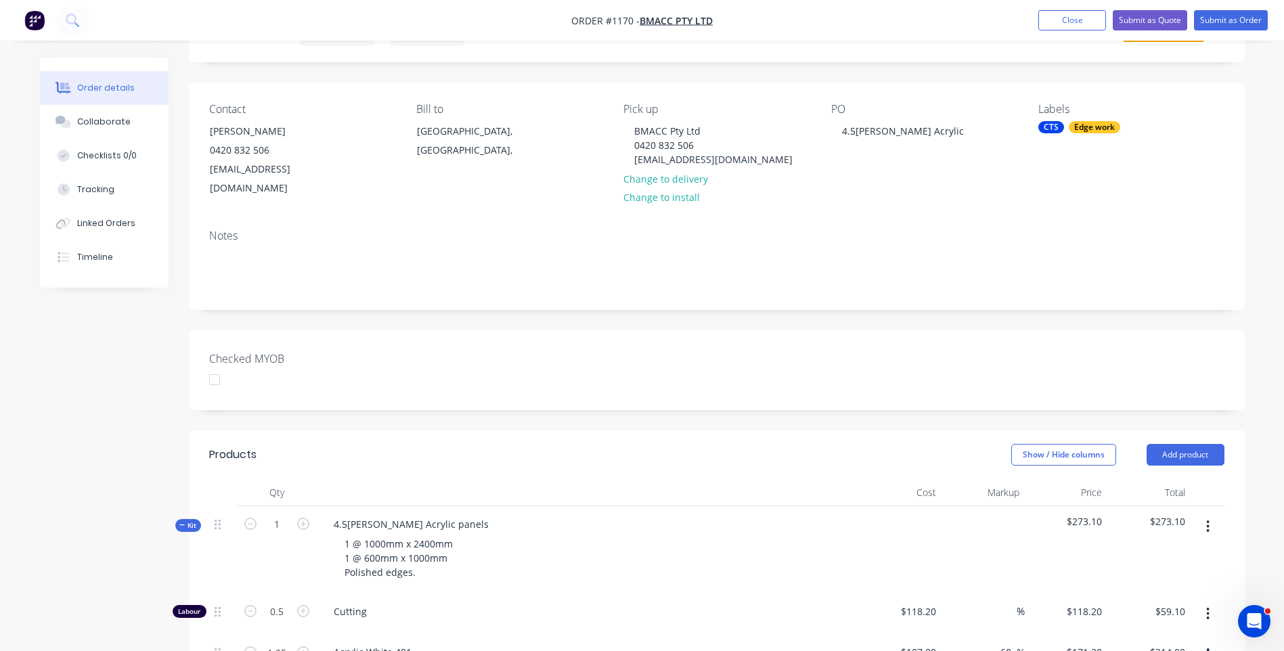
click at [211, 366] on div at bounding box center [214, 379] width 27 height 27
click at [89, 475] on div "Created by [PERSON_NAME] Created [DATE] Required Assigned to Add team member St…" at bounding box center [642, 574] width 1205 height 1168
click at [353, 534] on div "1 @ 1000mm x 2400mm 1 @ 600mm x 1000mm Polished edges." at bounding box center [399, 558] width 130 height 48
click at [349, 538] on div "3 @ 1000mm x 2400mm 1 @ 600mm x 1000mm Polished edges." at bounding box center [399, 558] width 130 height 48
click at [575, 510] on div "4.5[PERSON_NAME] Acrylic panels 3 @ 1000mm x 2400mm 3 @ 600mm x 1000mm Polished…" at bounding box center [589, 549] width 542 height 87
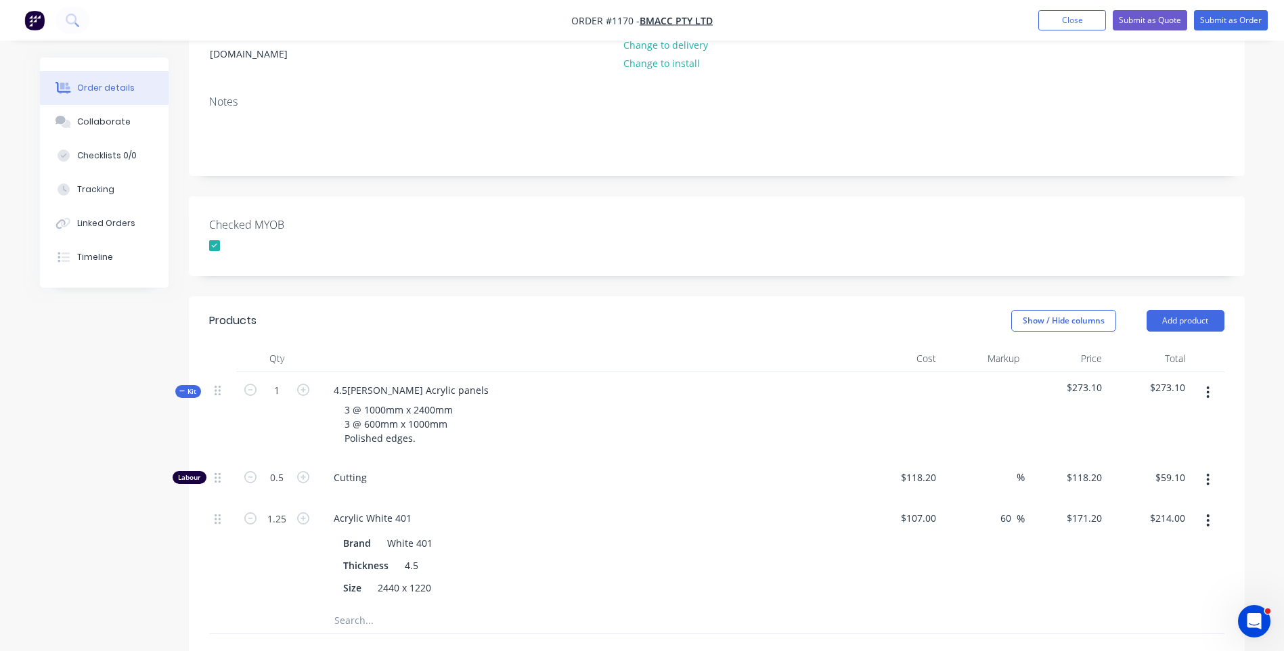
scroll to position [203, 0]
click at [290, 487] on input "1.25" at bounding box center [276, 476] width 35 height 20
type input "3.75"
type input "$642.00"
click at [290, 379] on input "1" at bounding box center [276, 389] width 35 height 20
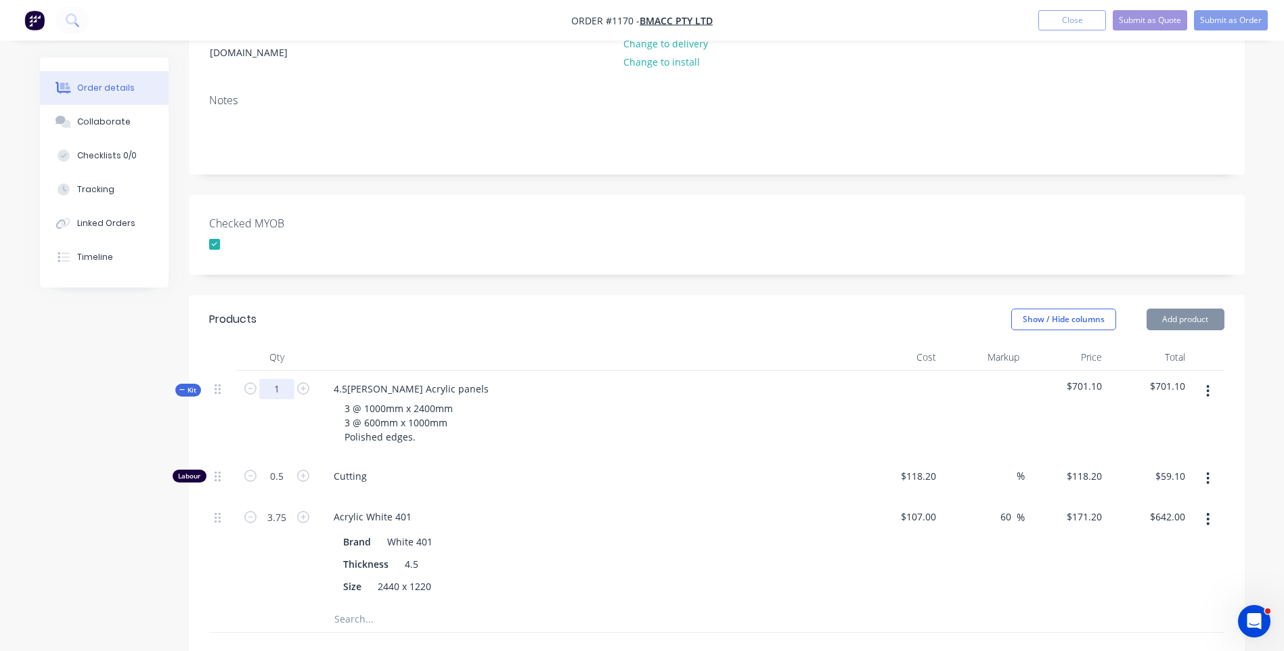
click at [290, 379] on input "1" at bounding box center [276, 389] width 35 height 20
type input "."
type input "1"
click at [696, 409] on div "3 @ 1000mm x 2400mm 3 @ 600mm x 1000mm Polished edges." at bounding box center [588, 423] width 531 height 48
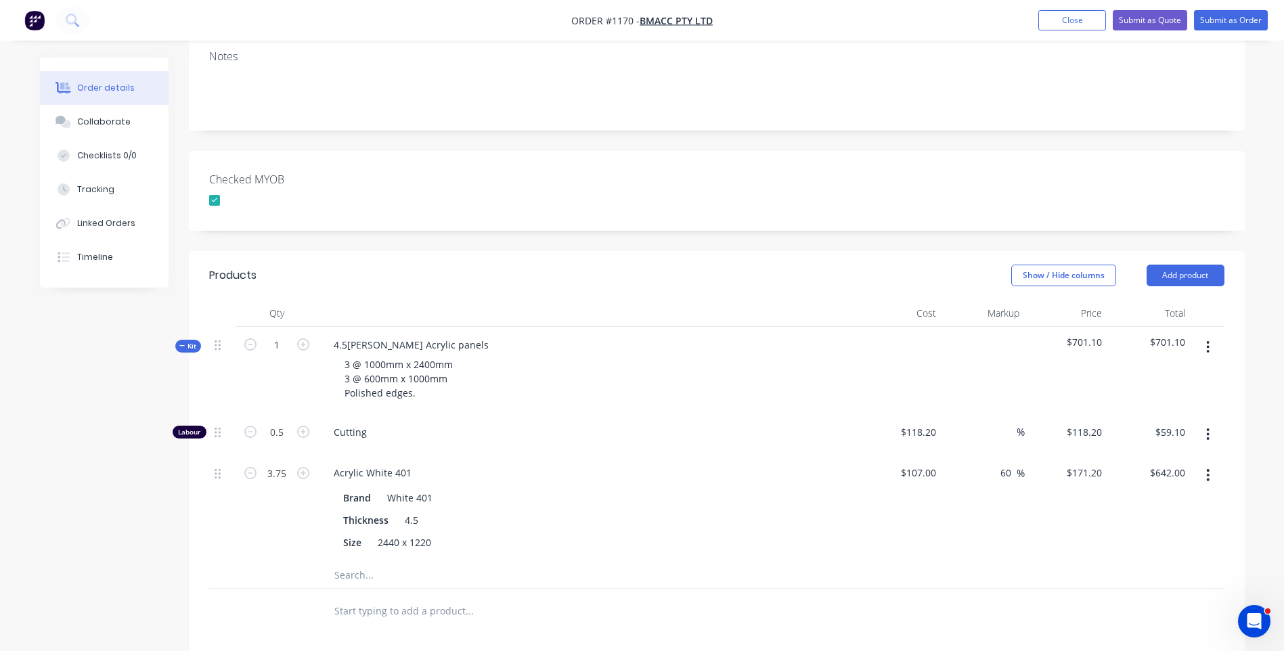
scroll to position [271, 0]
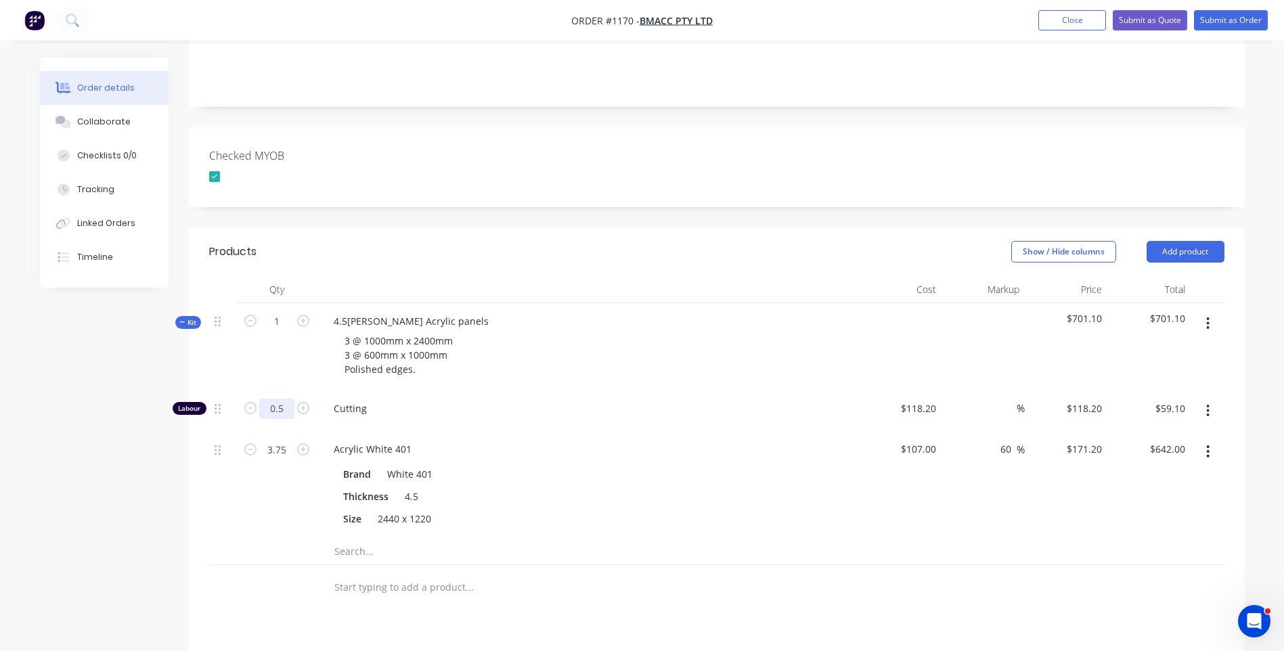
click at [287, 399] on input "0.5" at bounding box center [276, 409] width 35 height 20
type input "0.75"
type input "$88.65"
click at [624, 464] on div "Brand White 401" at bounding box center [586, 474] width 496 height 20
click at [284, 399] on input "0.75" at bounding box center [276, 409] width 35 height 20
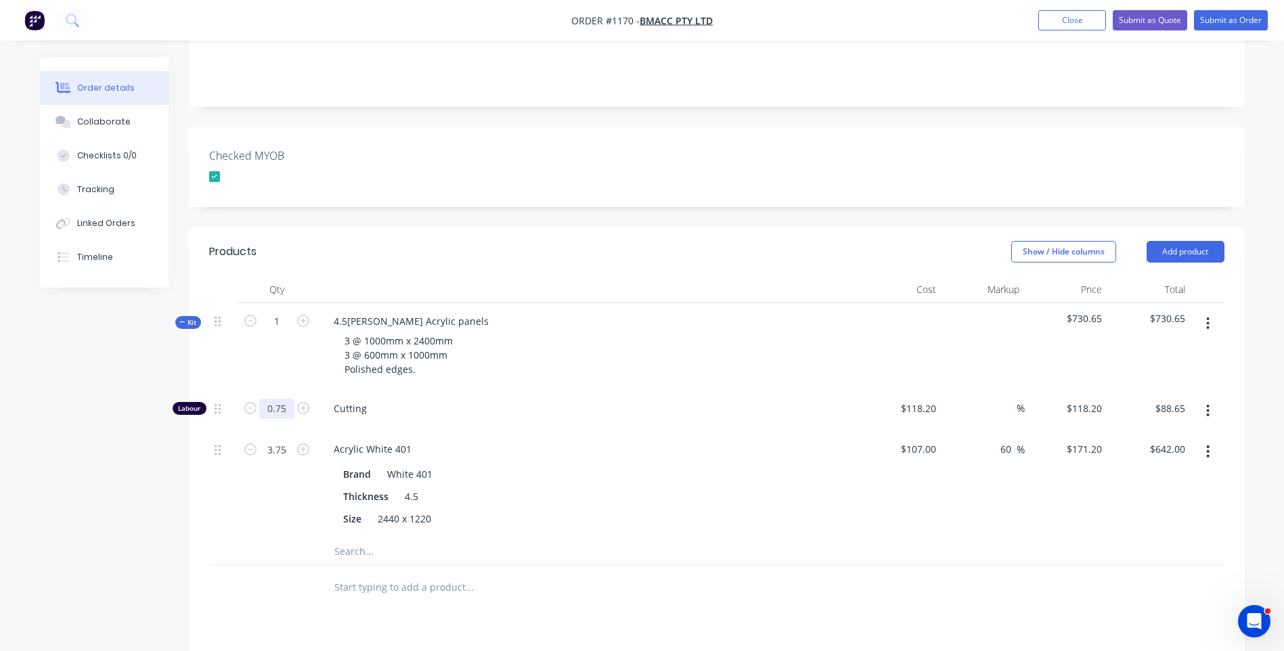
click at [284, 399] on input "0.75" at bounding box center [276, 409] width 35 height 20
type input "1"
type input "$118.20"
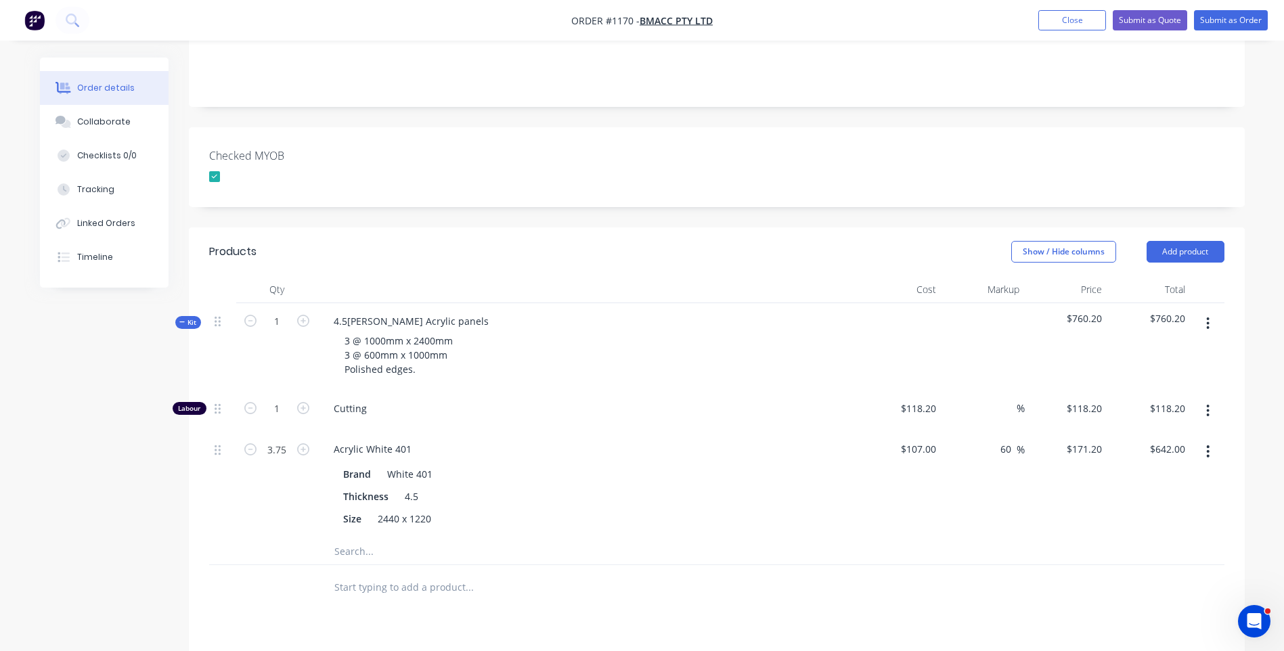
click at [530, 359] on div "3 @ 1000mm x 2400mm 3 @ 600mm x 1000mm Polished edges." at bounding box center [588, 355] width 531 height 48
click at [281, 399] on input "1" at bounding box center [276, 409] width 35 height 20
type input "1.1"
type input "$130.02"
click at [506, 431] on div "Acrylic White 401 Brand White 401 Thickness 4.5 Size 2440 x 1220" at bounding box center [589, 484] width 542 height 106
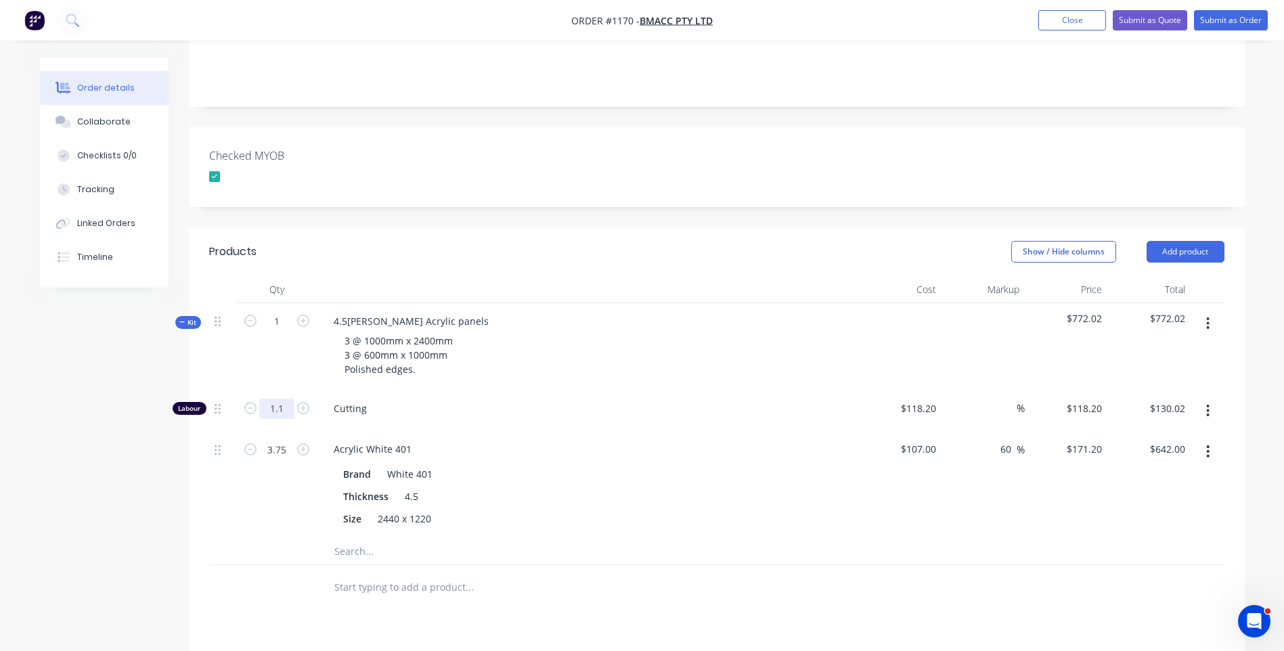
click at [288, 399] on input "1.1" at bounding box center [276, 409] width 35 height 20
type input "0.75"
type input "$88.65"
click at [532, 401] on span "Cutting" at bounding box center [594, 408] width 520 height 14
click at [290, 399] on input "0.75" at bounding box center [276, 409] width 35 height 20
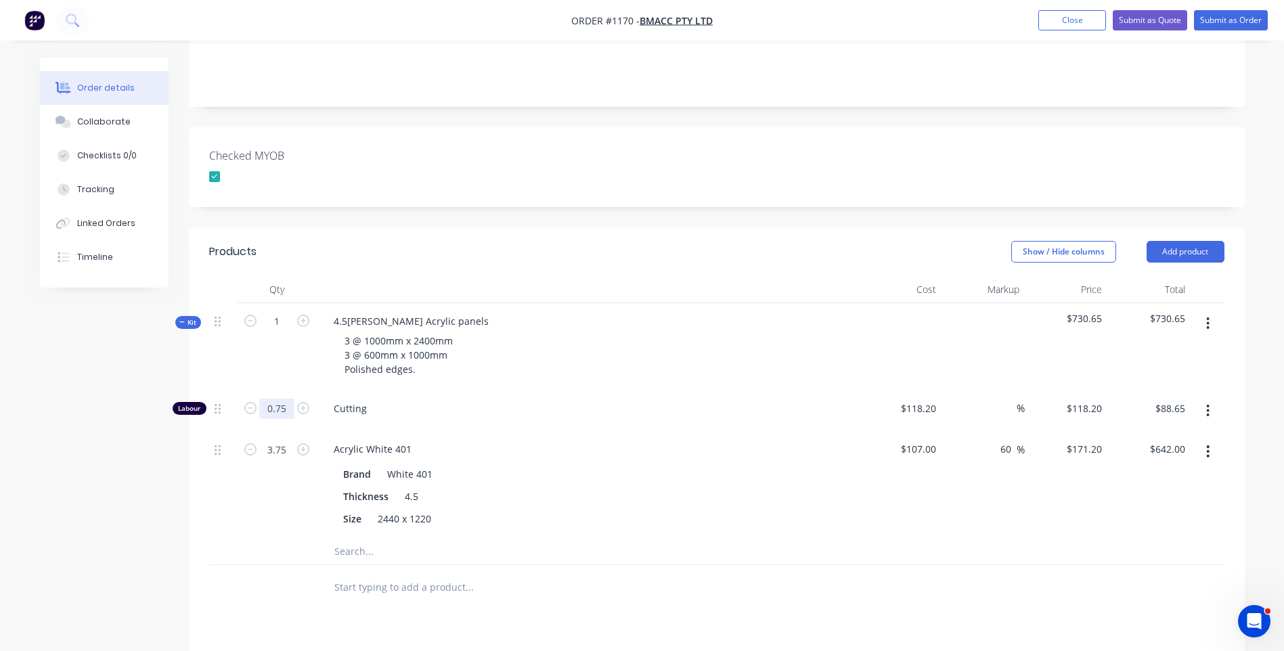
click at [290, 399] on input "0.75" at bounding box center [276, 409] width 35 height 20
type input "1.25"
type input "$147.75"
click at [581, 336] on div "3 @ 1000mm x 2400mm 3 @ 600mm x 1000mm Polished edges." at bounding box center [588, 355] width 531 height 48
click at [1156, 22] on button "Submit as Quote" at bounding box center [1150, 20] width 74 height 20
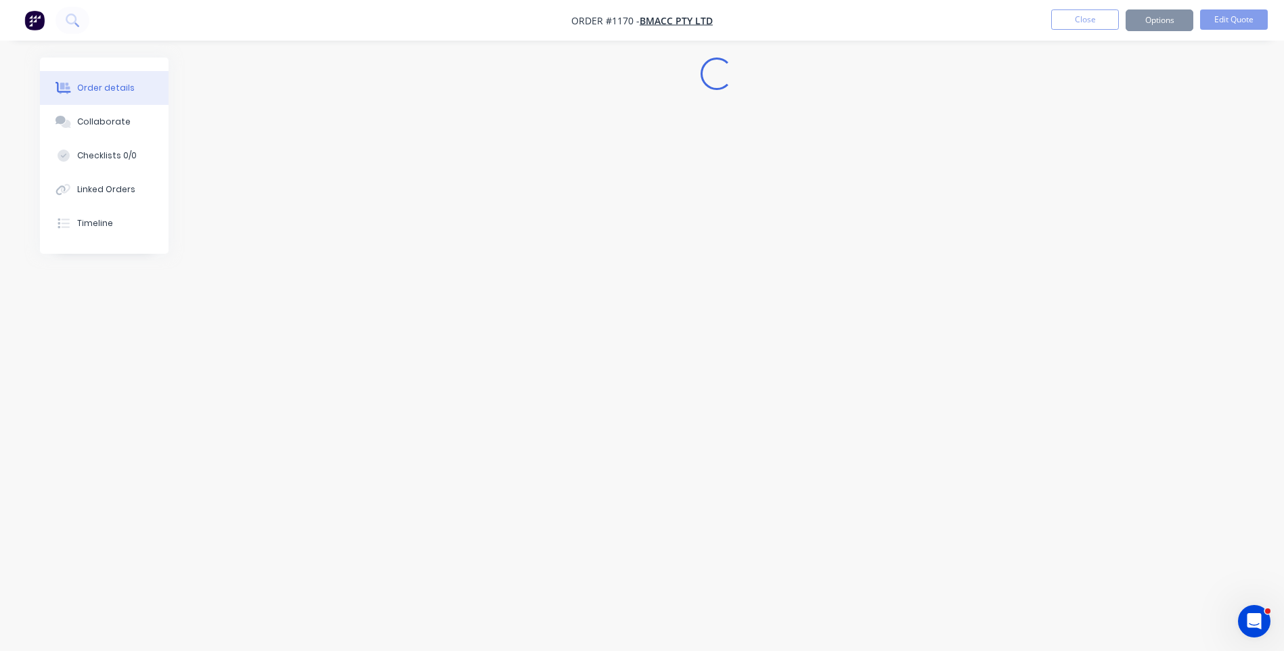
scroll to position [0, 0]
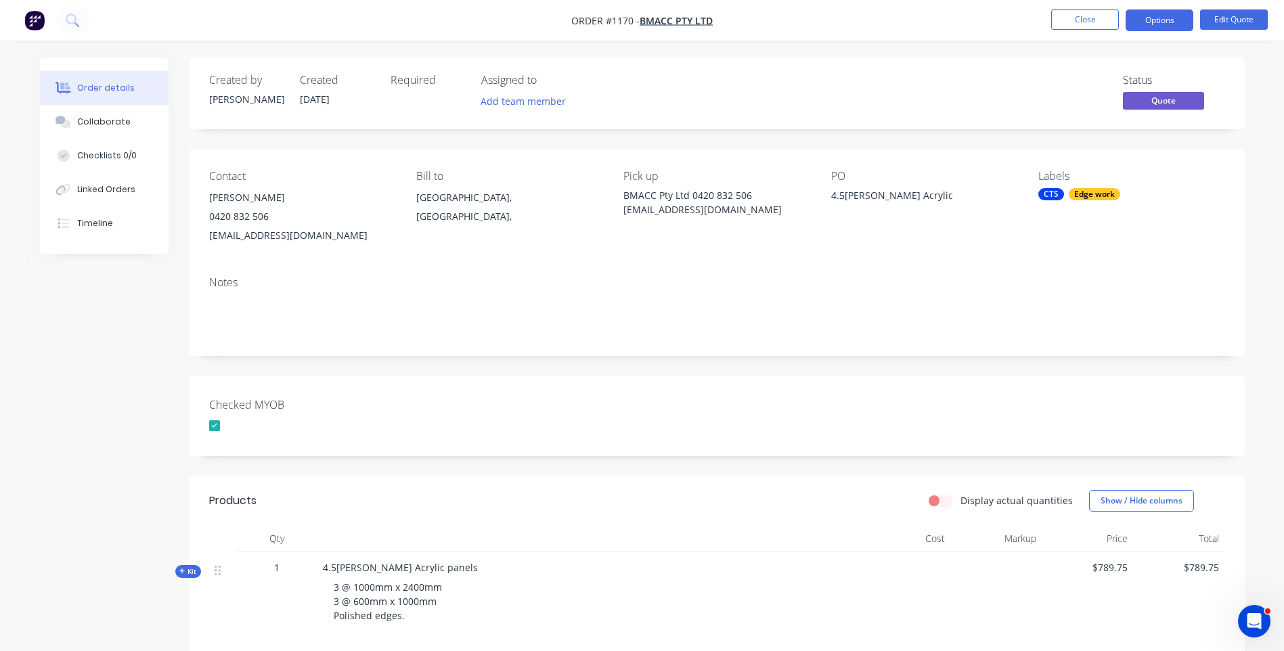
click at [1156, 22] on button "Options" at bounding box center [1160, 20] width 68 height 22
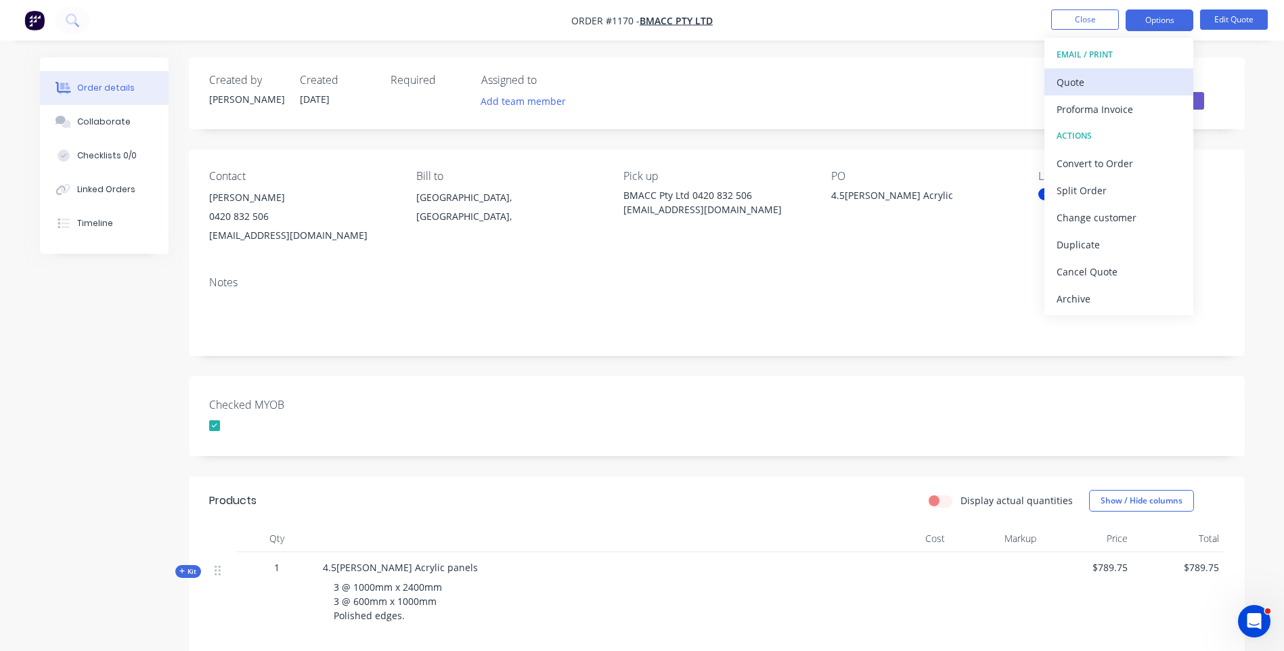
click at [1072, 89] on div "Quote" at bounding box center [1119, 82] width 125 height 20
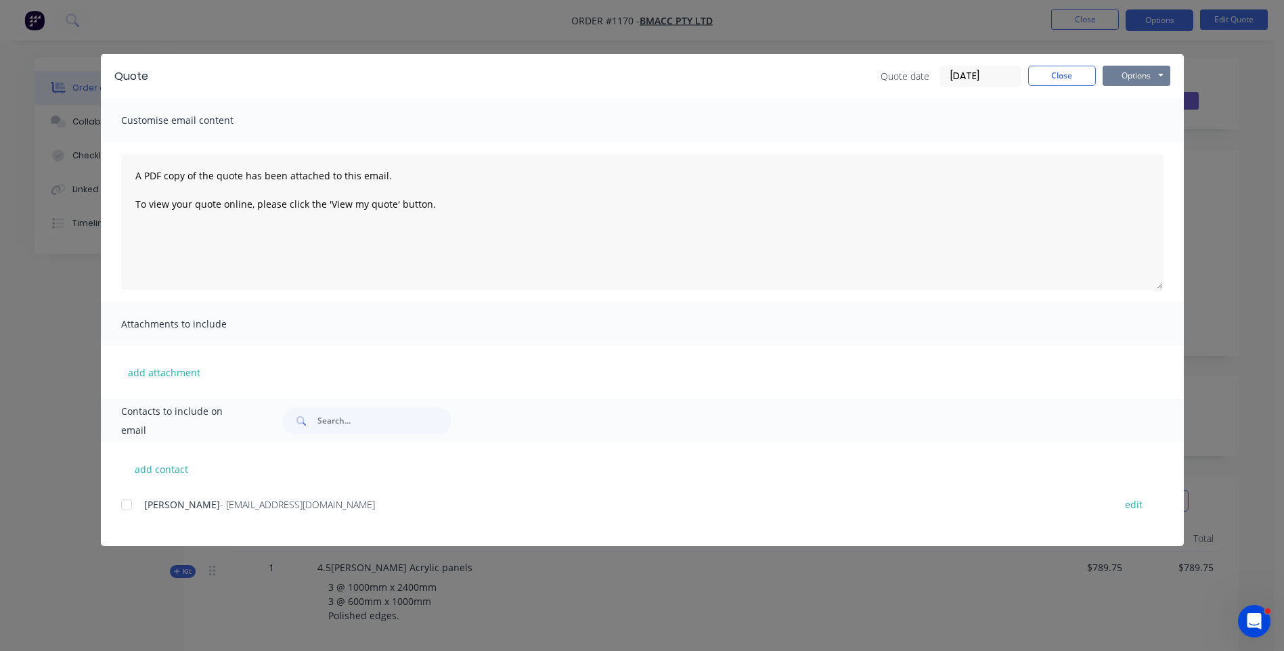
click at [1131, 79] on button "Options" at bounding box center [1137, 76] width 68 height 20
click at [1135, 101] on button "Preview" at bounding box center [1146, 100] width 87 height 22
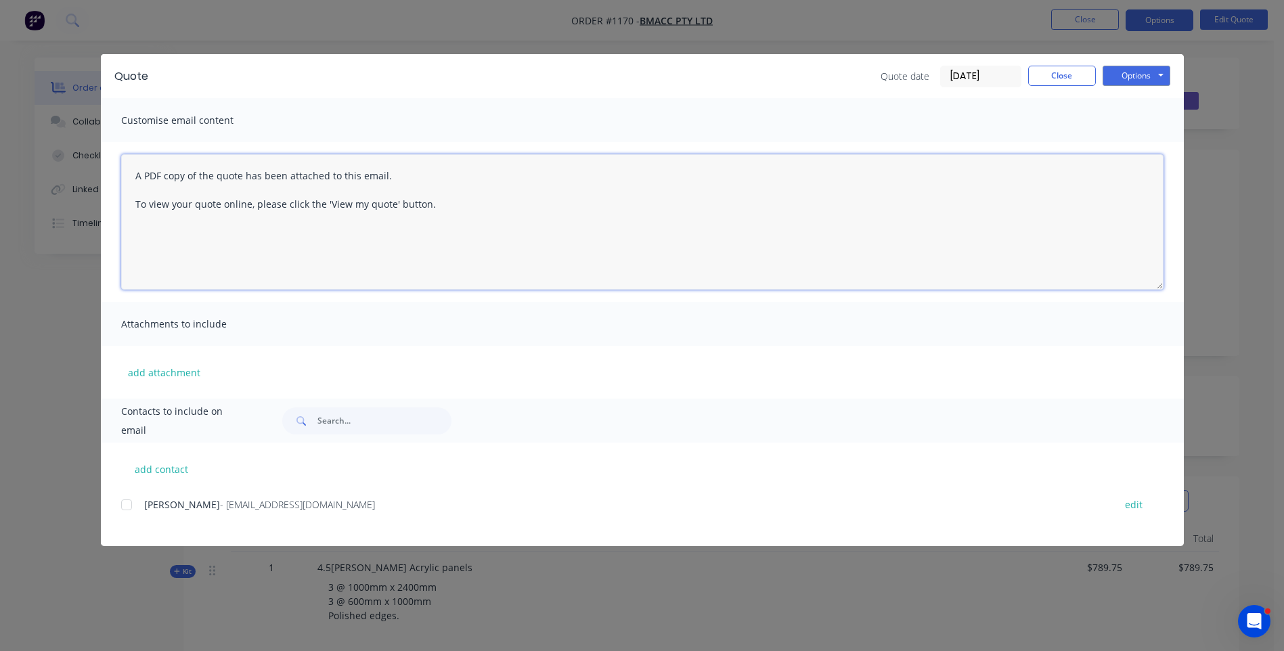
paste textarea "Hi, Please contact us if you have any questions. Regards, [PERSON_NAME] [EMAIL_…"
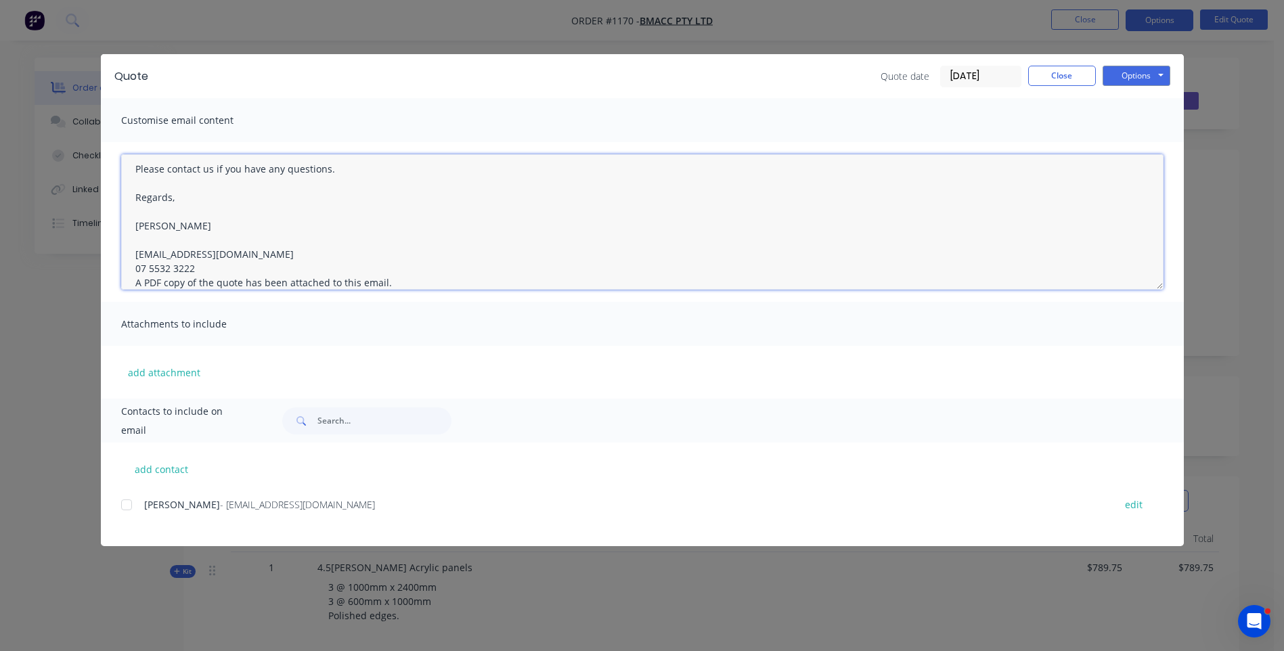
click at [201, 265] on textarea "Hi, Please contact us if you have any questions. Regards, [PERSON_NAME] [EMAIL_…" at bounding box center [642, 221] width 1043 height 135
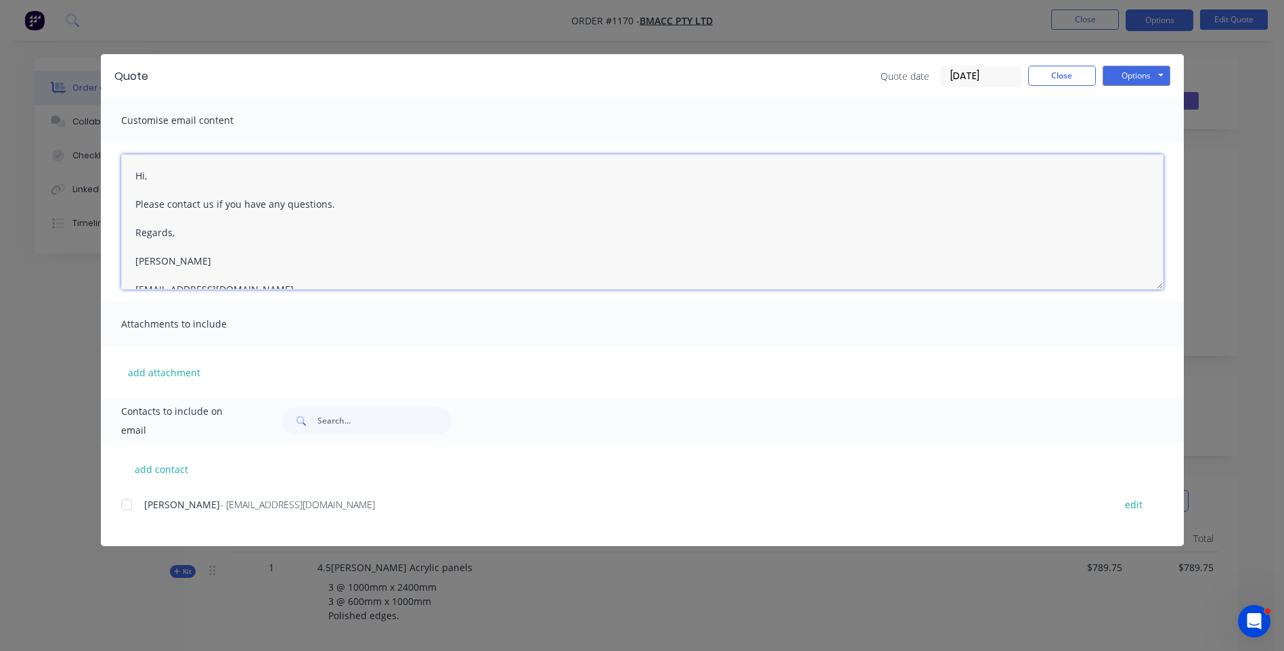
click at [150, 175] on textarea "Hi, Please contact us if you have any questions. Regards, [PERSON_NAME] [EMAIL_…" at bounding box center [642, 221] width 1043 height 135
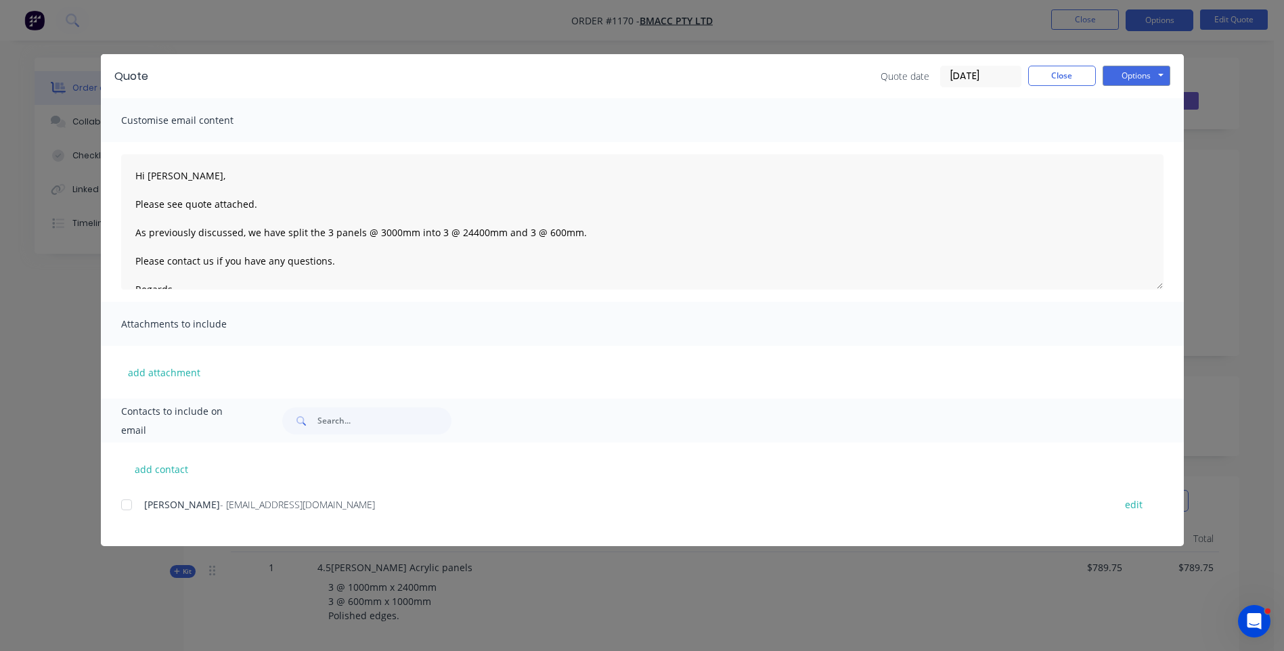
click at [212, 70] on div "Quote date [DATE] Close Options Preview Print Email" at bounding box center [666, 77] width 1009 height 22
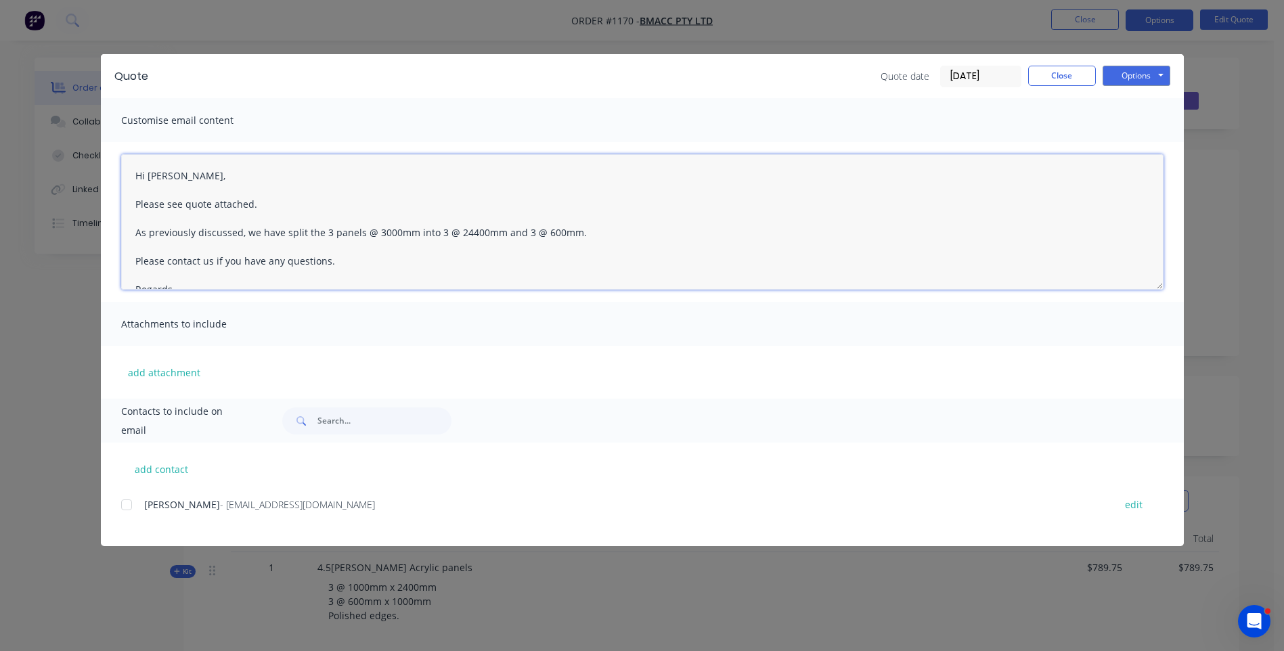
click at [591, 230] on textarea "Hi [PERSON_NAME], Please see quote attached. As previously discussed, we have s…" at bounding box center [642, 221] width 1043 height 135
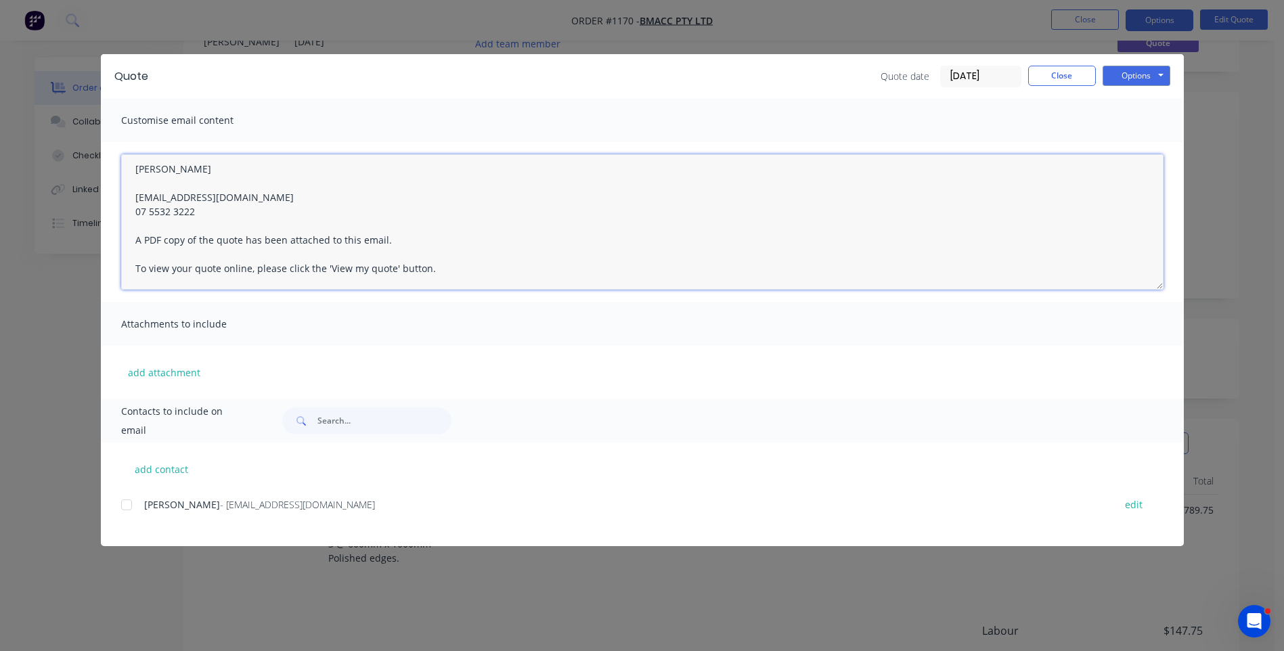
scroll to position [135, 0]
click at [128, 508] on div at bounding box center [126, 505] width 27 height 27
type textarea "Hi [PERSON_NAME], Please see quote attached. As previously discussed, we have s…"
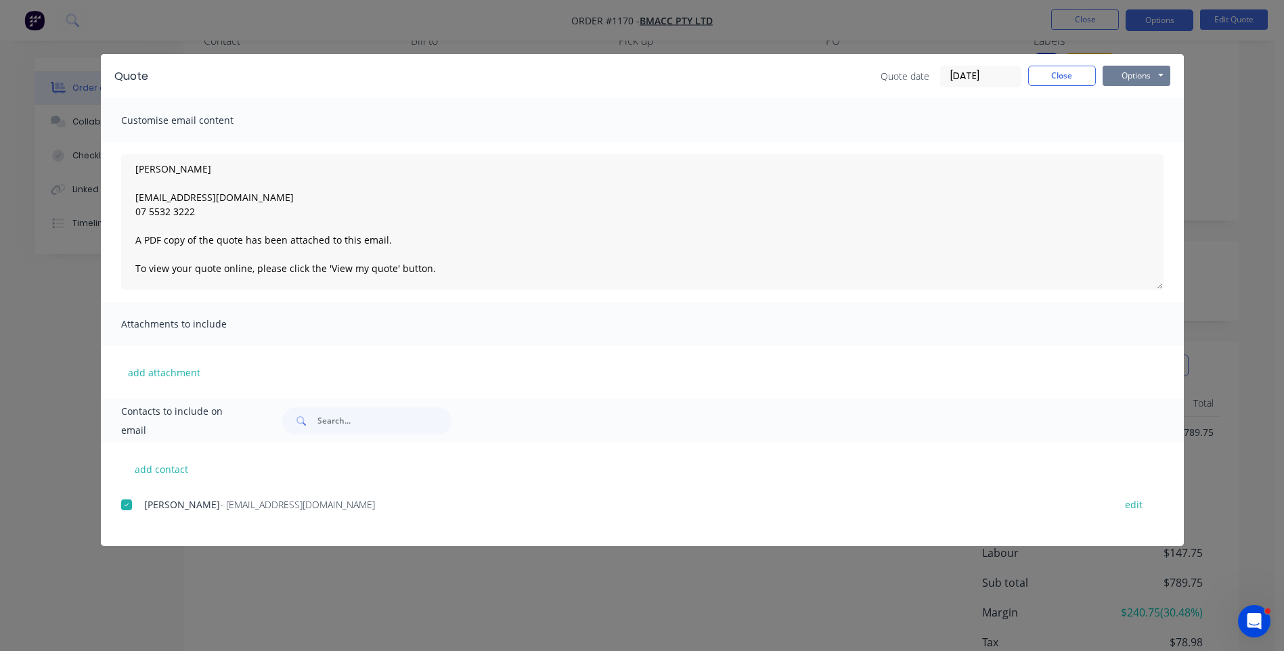
click at [1125, 85] on div "Options Preview Print Email" at bounding box center [1137, 77] width 68 height 22
click at [1127, 80] on button "Options" at bounding box center [1137, 76] width 68 height 20
click at [1141, 150] on button "Email" at bounding box center [1146, 144] width 87 height 22
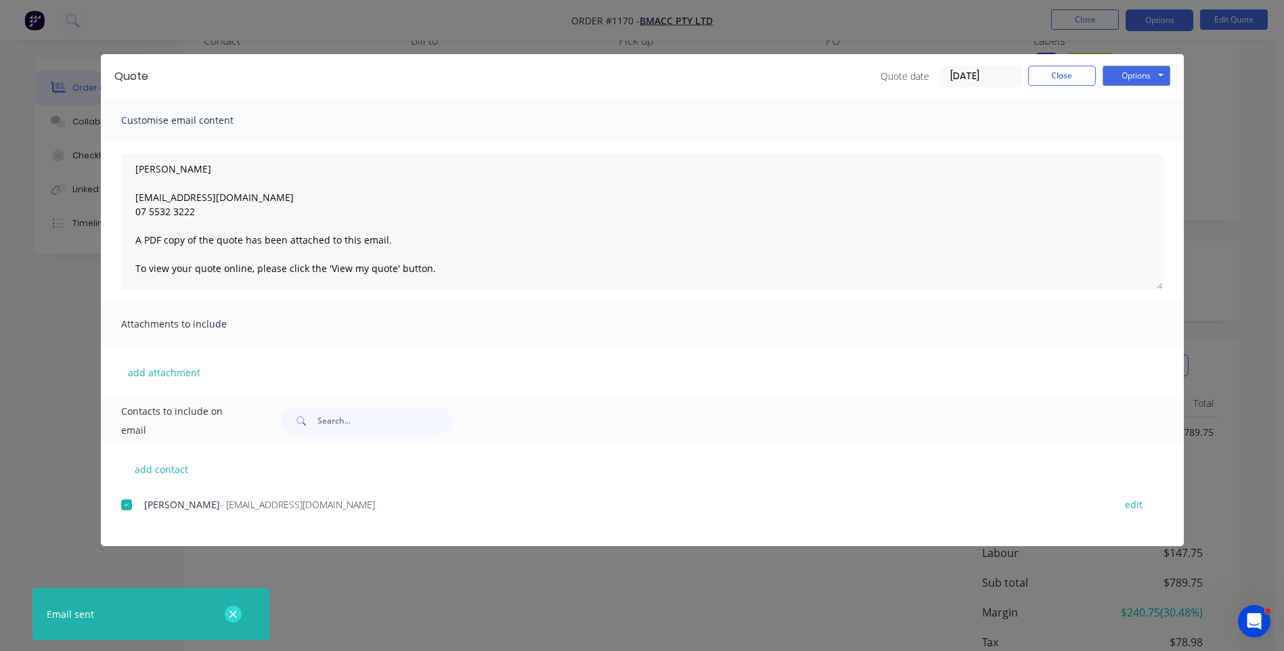
click at [231, 621] on button "button" at bounding box center [233, 614] width 17 height 17
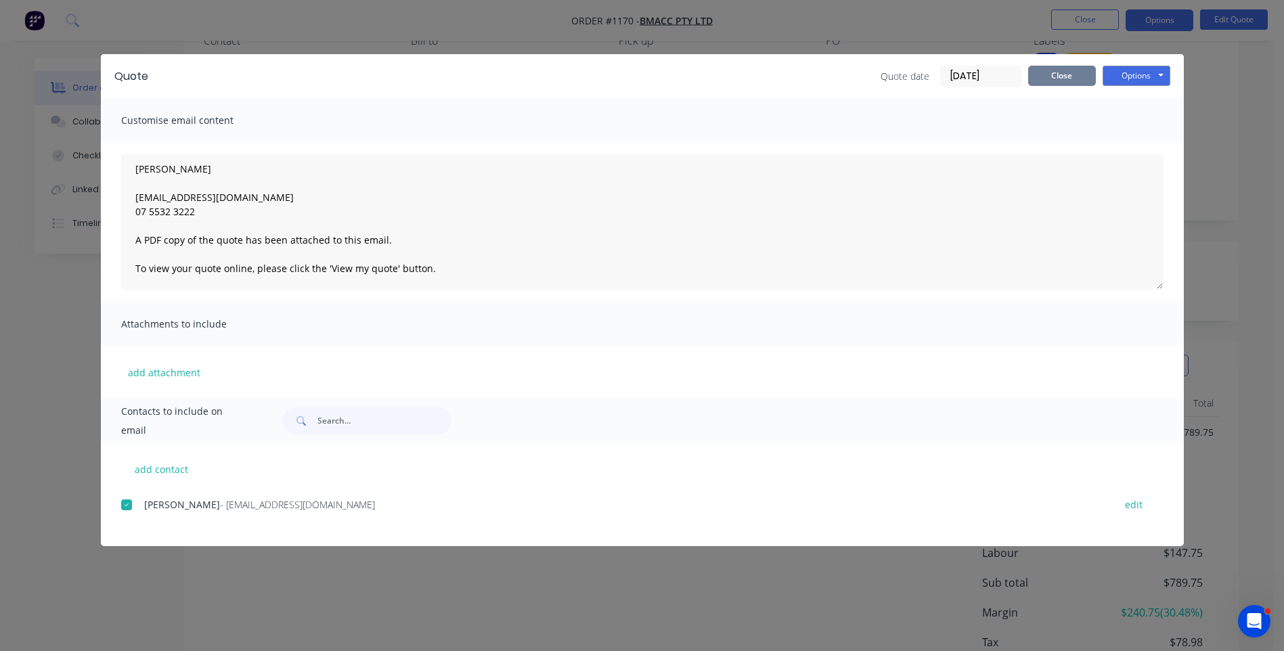
click at [1069, 79] on button "Close" at bounding box center [1062, 76] width 68 height 20
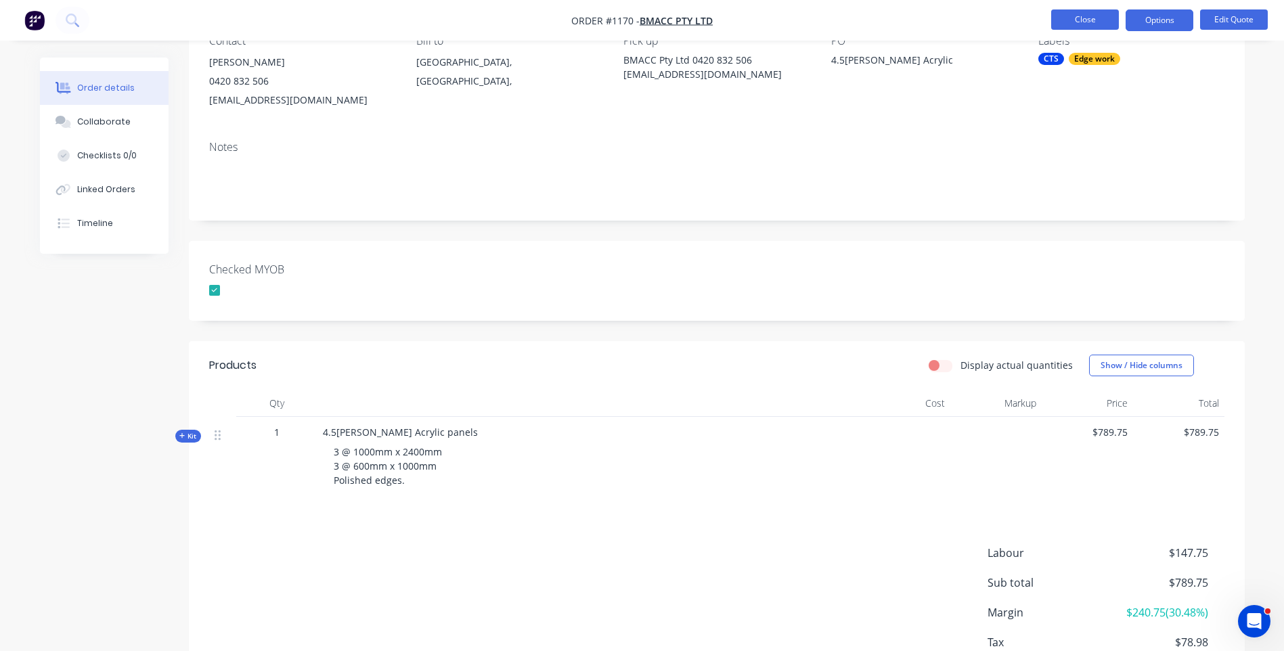
click at [1089, 23] on button "Close" at bounding box center [1085, 19] width 68 height 20
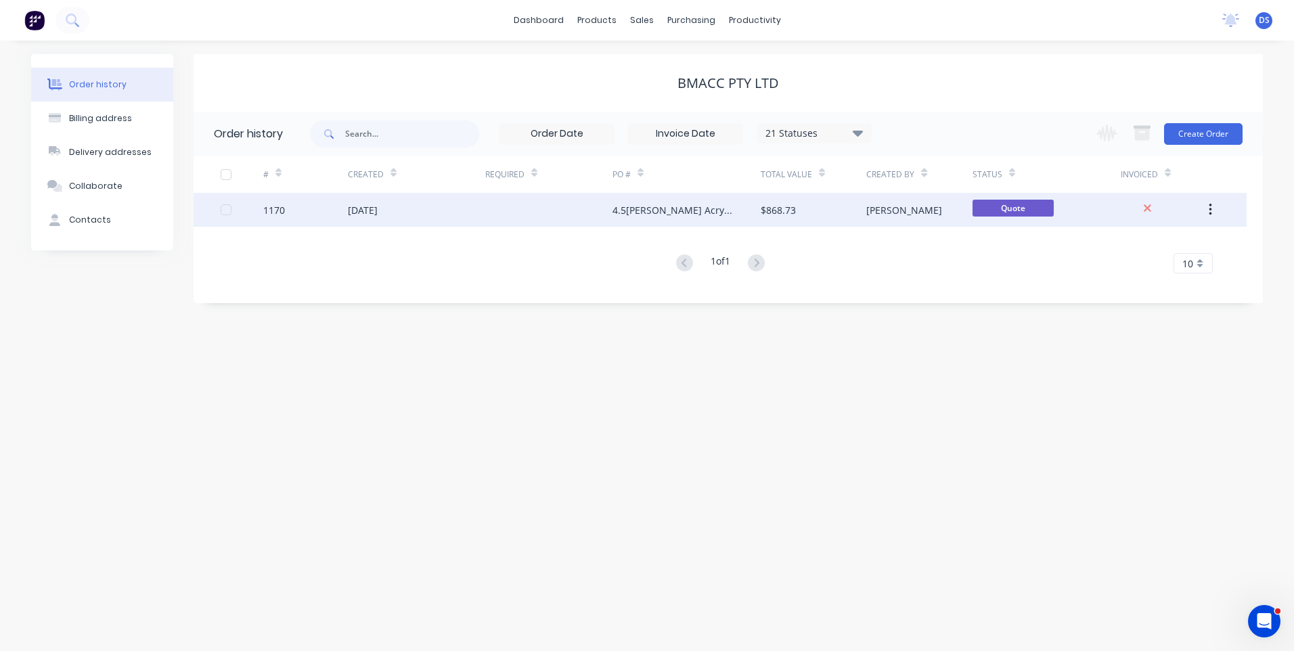
click at [632, 214] on div "4.5[PERSON_NAME] Acrylic" at bounding box center [673, 210] width 121 height 14
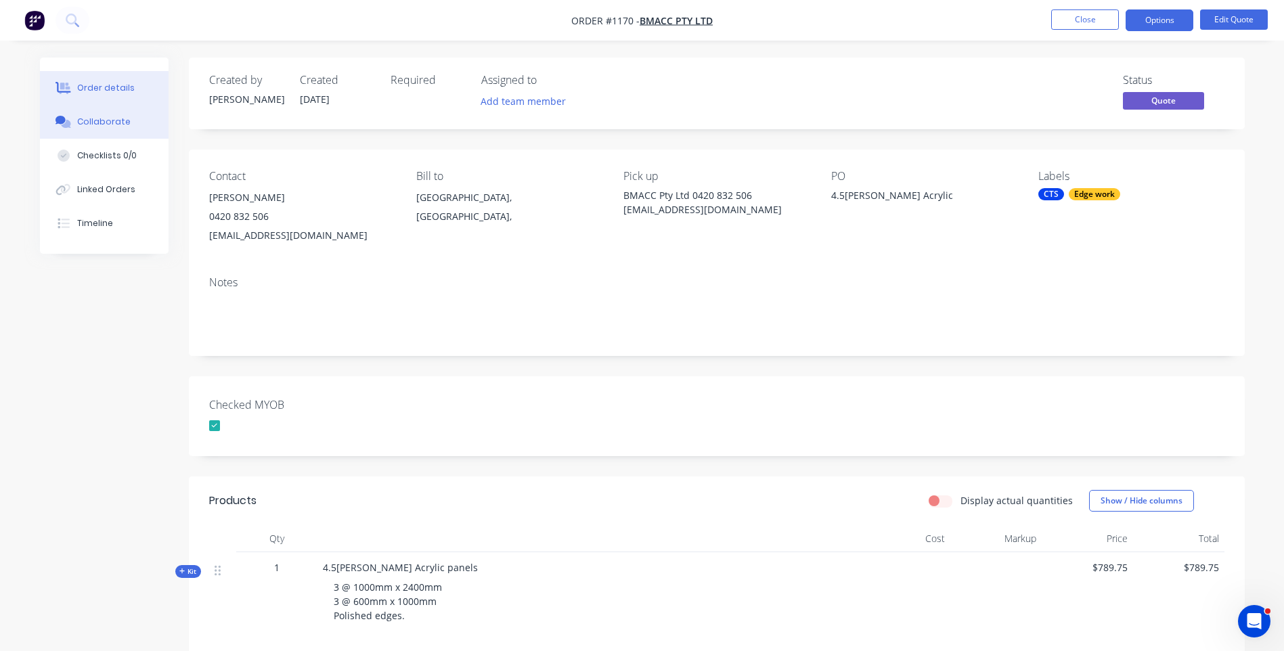
click at [104, 126] on div "Collaborate" at bounding box center [103, 122] width 53 height 12
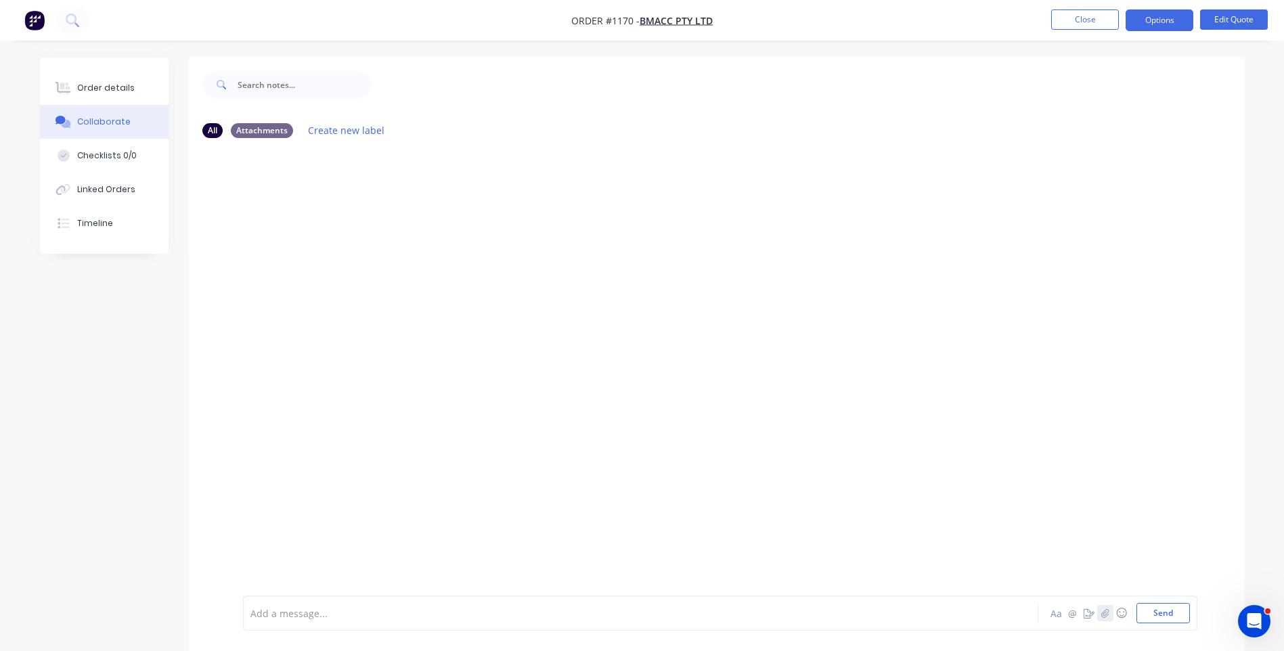
click at [1104, 614] on icon "button" at bounding box center [1105, 613] width 8 height 9
click at [1148, 617] on button "Send" at bounding box center [1163, 613] width 53 height 20
click at [1080, 22] on button "Close" at bounding box center [1085, 19] width 68 height 20
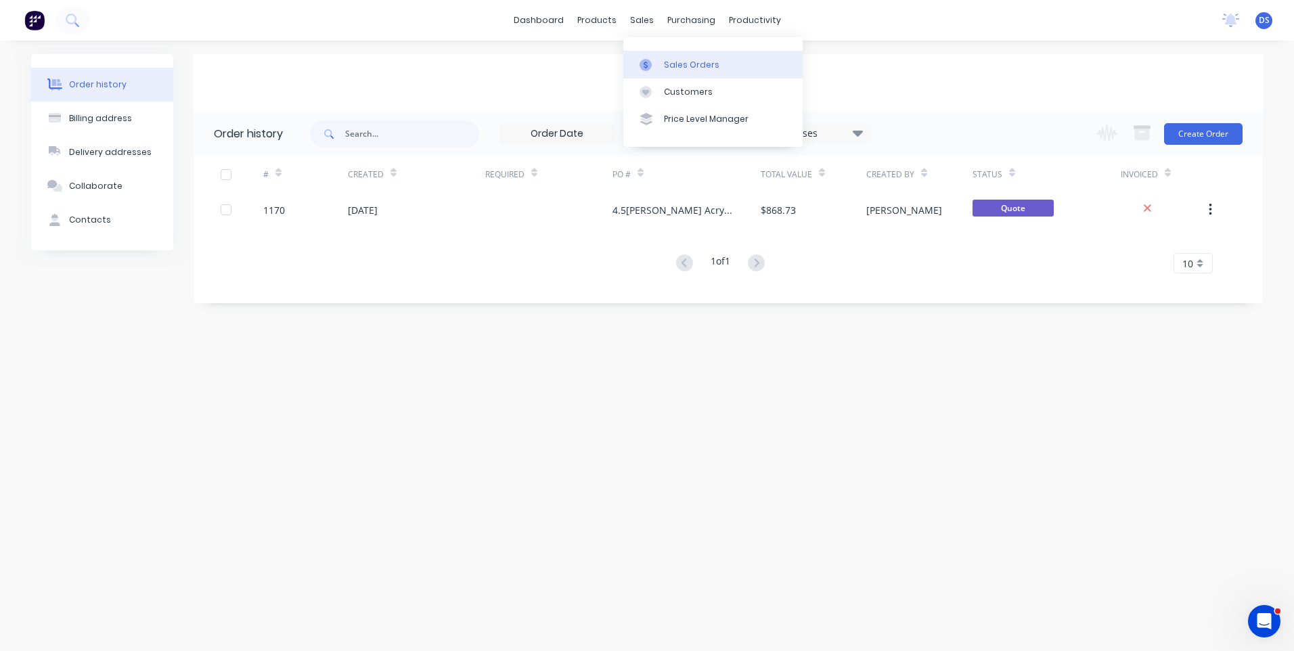
click at [686, 67] on div "Sales Orders" at bounding box center [692, 65] width 56 height 12
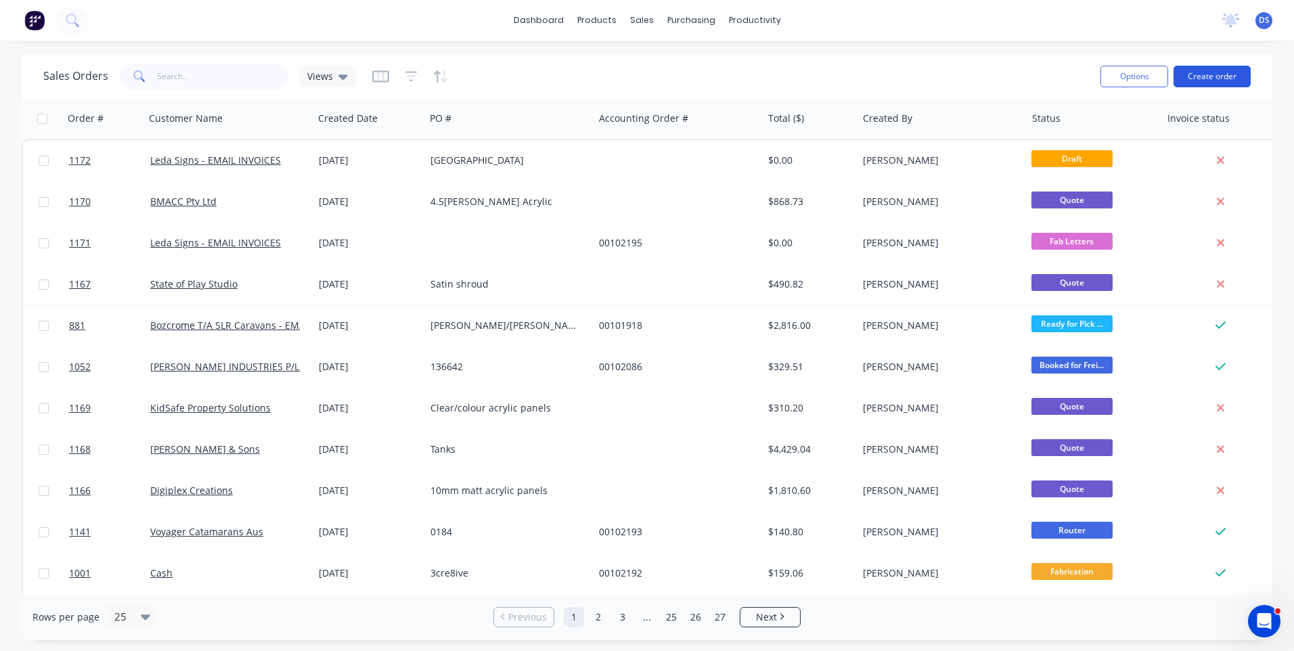
click at [1185, 75] on button "Create order" at bounding box center [1212, 77] width 77 height 22
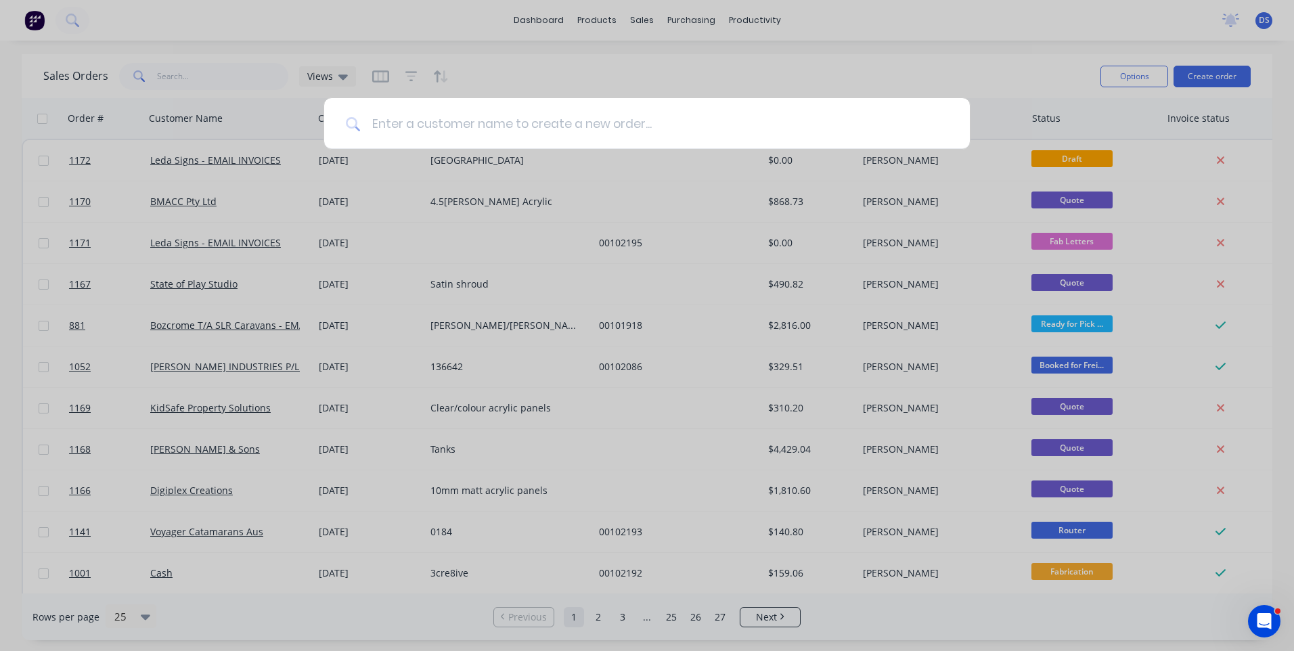
click at [392, 126] on input at bounding box center [655, 123] width 588 height 51
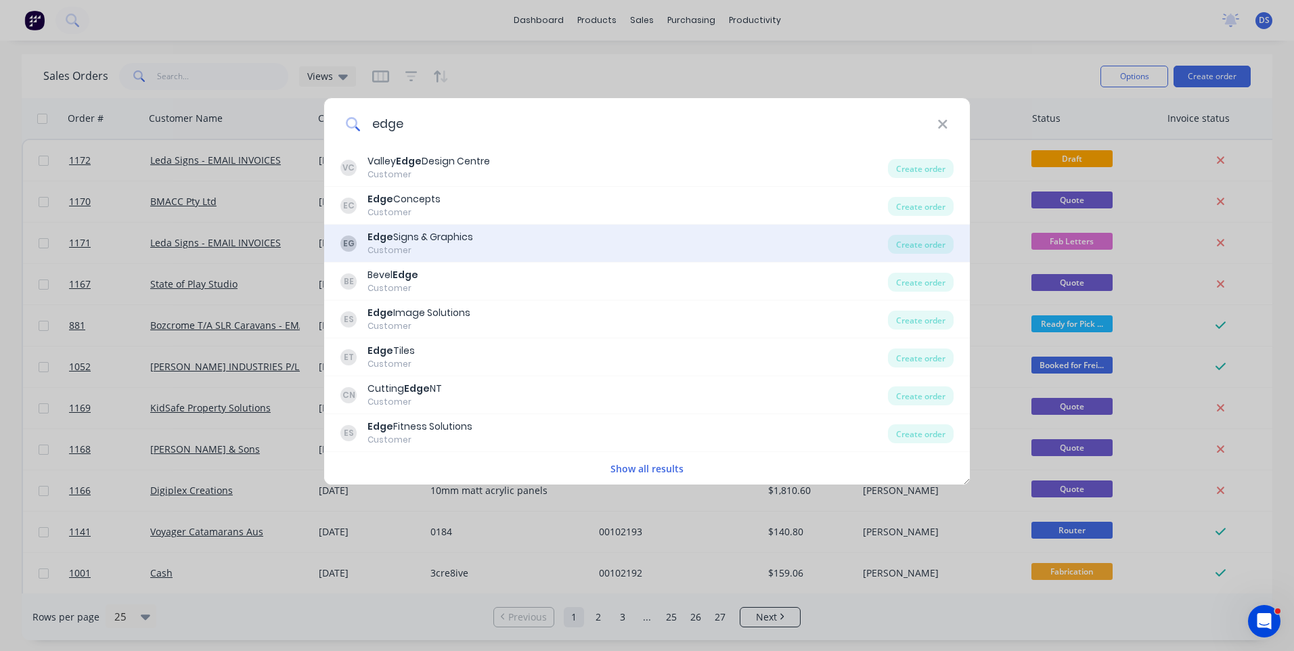
type input "edge"
click at [415, 246] on div "Customer" at bounding box center [421, 250] width 106 height 12
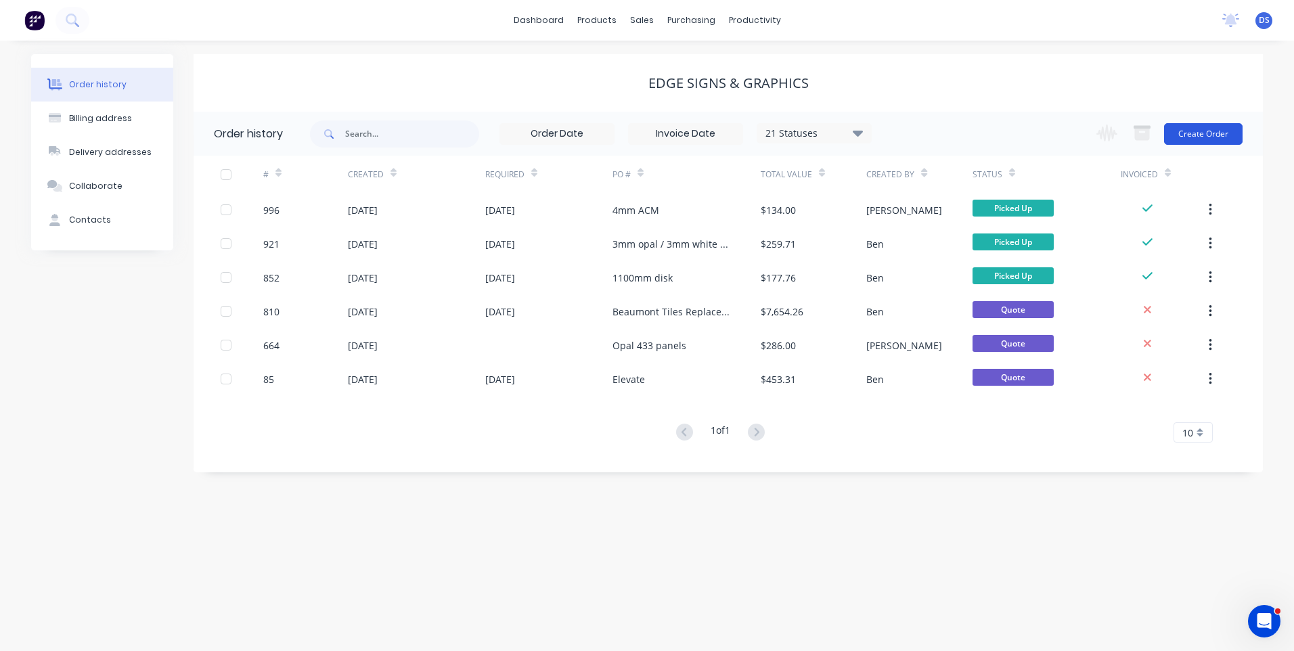
click at [1200, 133] on button "Create Order" at bounding box center [1203, 134] width 79 height 22
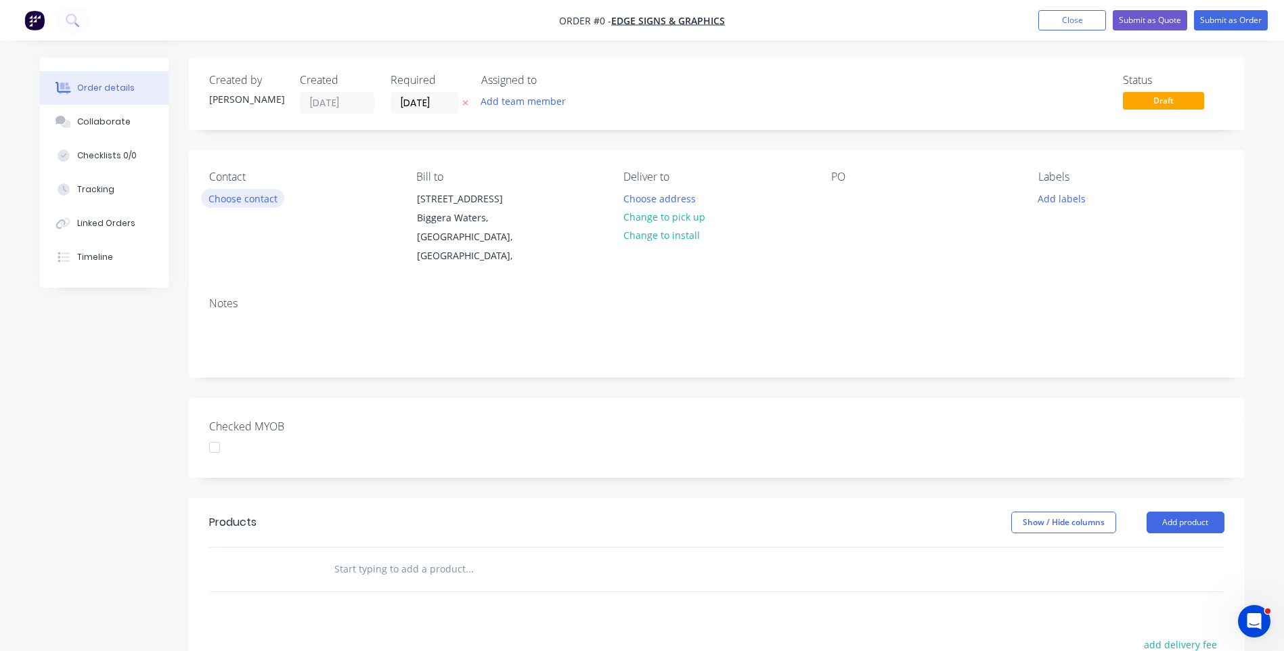
click at [225, 200] on button "Choose contact" at bounding box center [242, 198] width 83 height 18
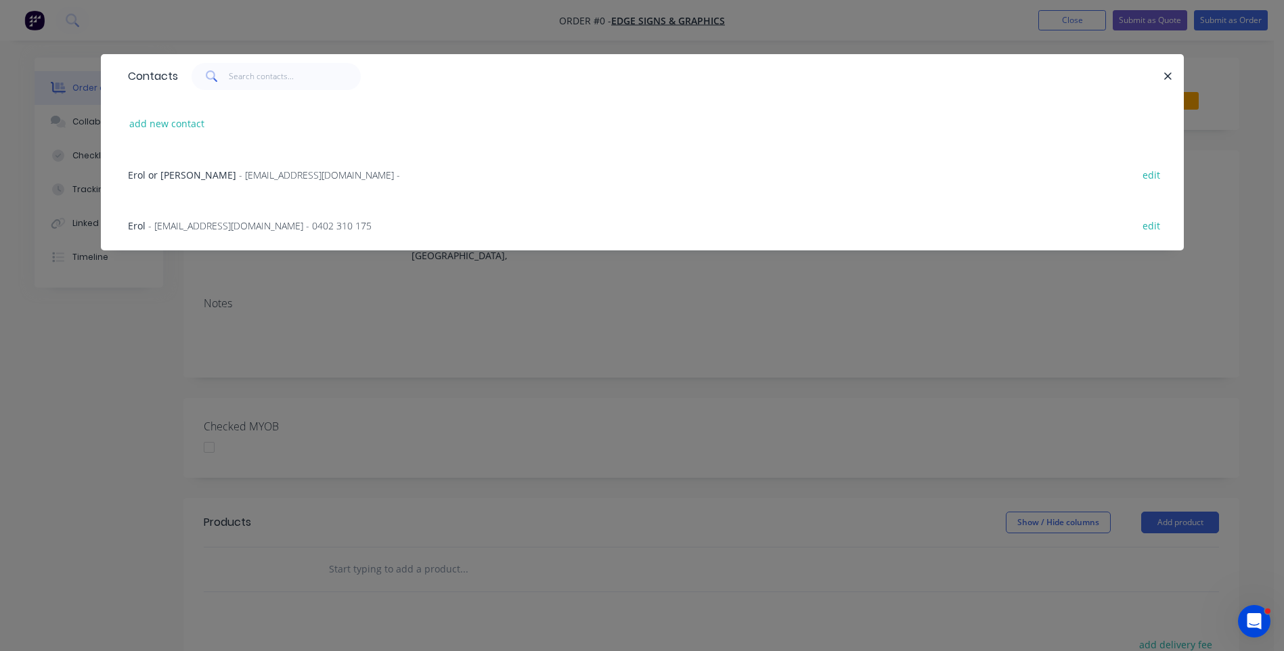
click at [238, 227] on span "- [EMAIL_ADDRESS][DOMAIN_NAME] - 0402 310 175" at bounding box center [259, 225] width 223 height 13
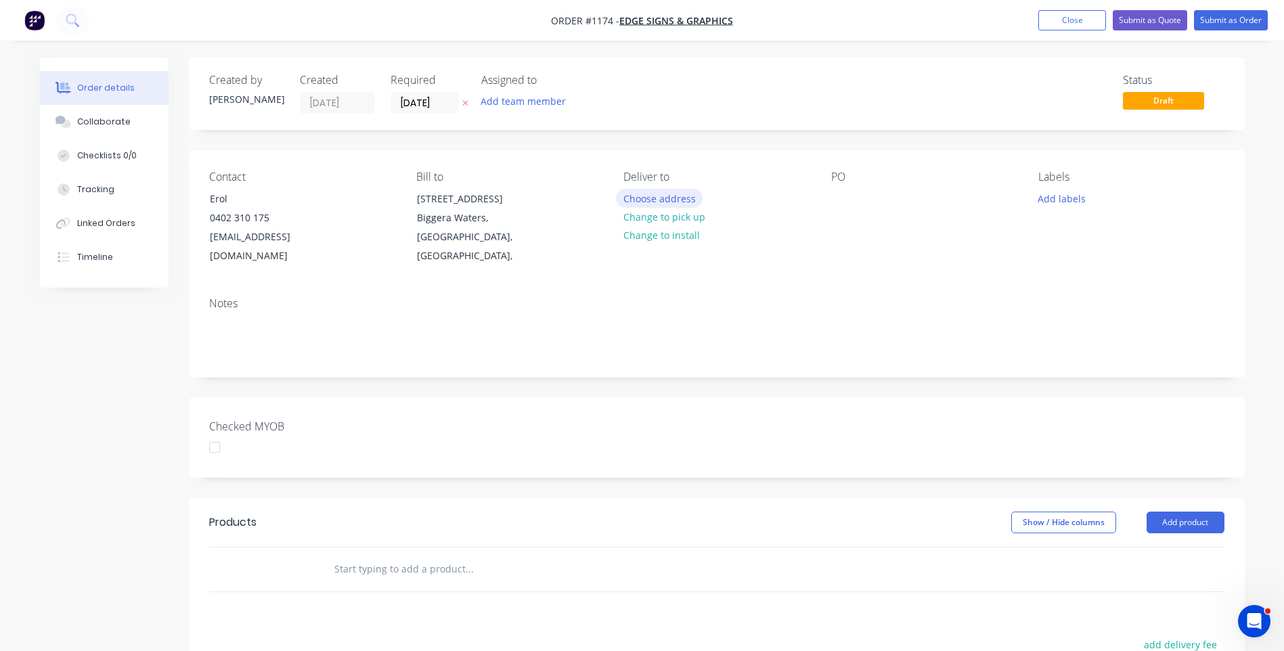
click at [645, 202] on button "Choose address" at bounding box center [659, 198] width 87 height 18
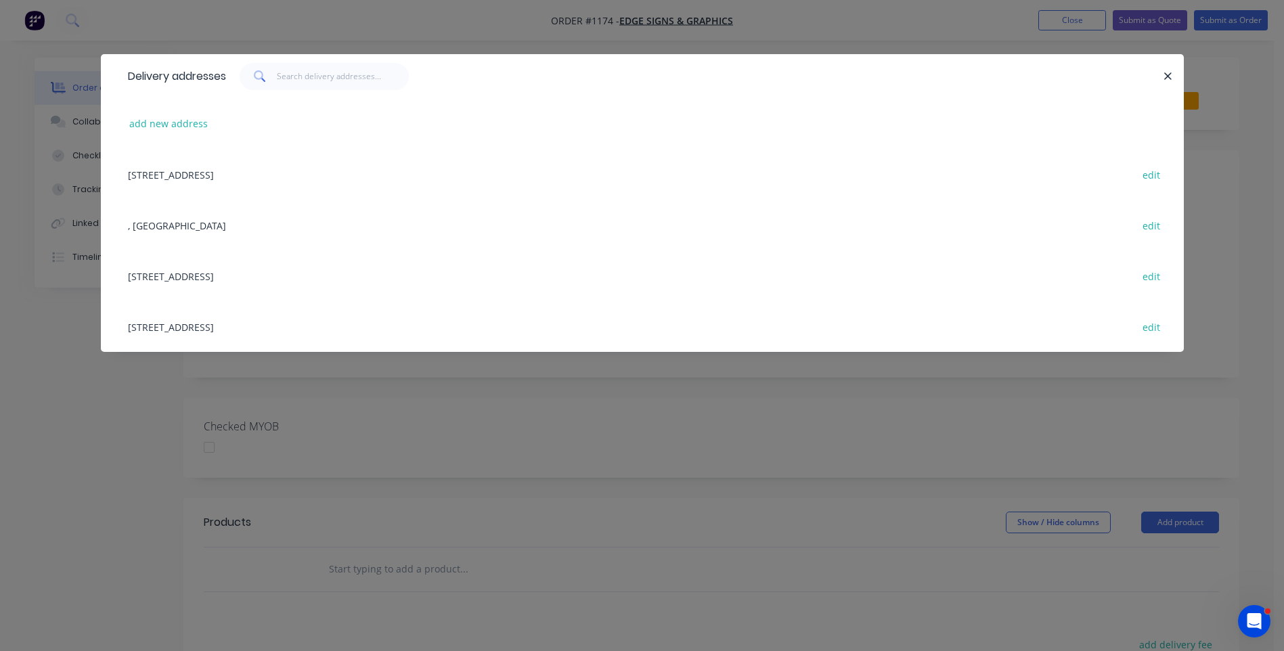
click at [355, 281] on div "[STREET_ADDRESS] edit" at bounding box center [642, 275] width 1043 height 51
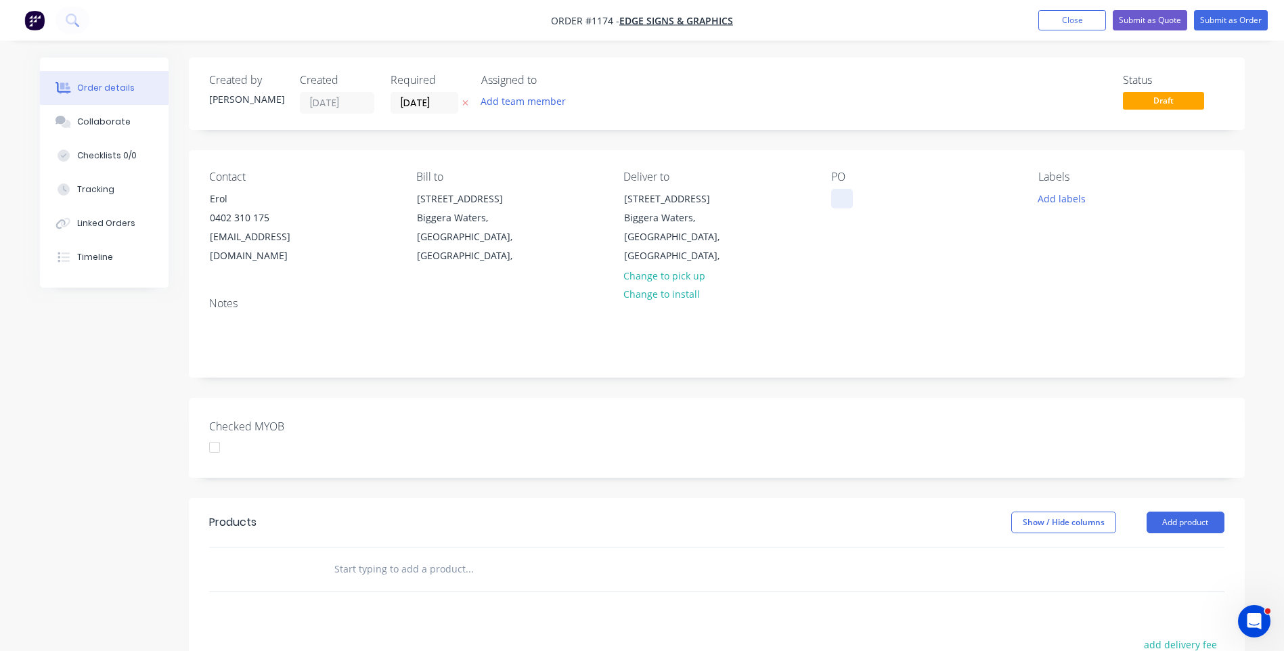
click at [844, 194] on div at bounding box center [842, 199] width 22 height 20
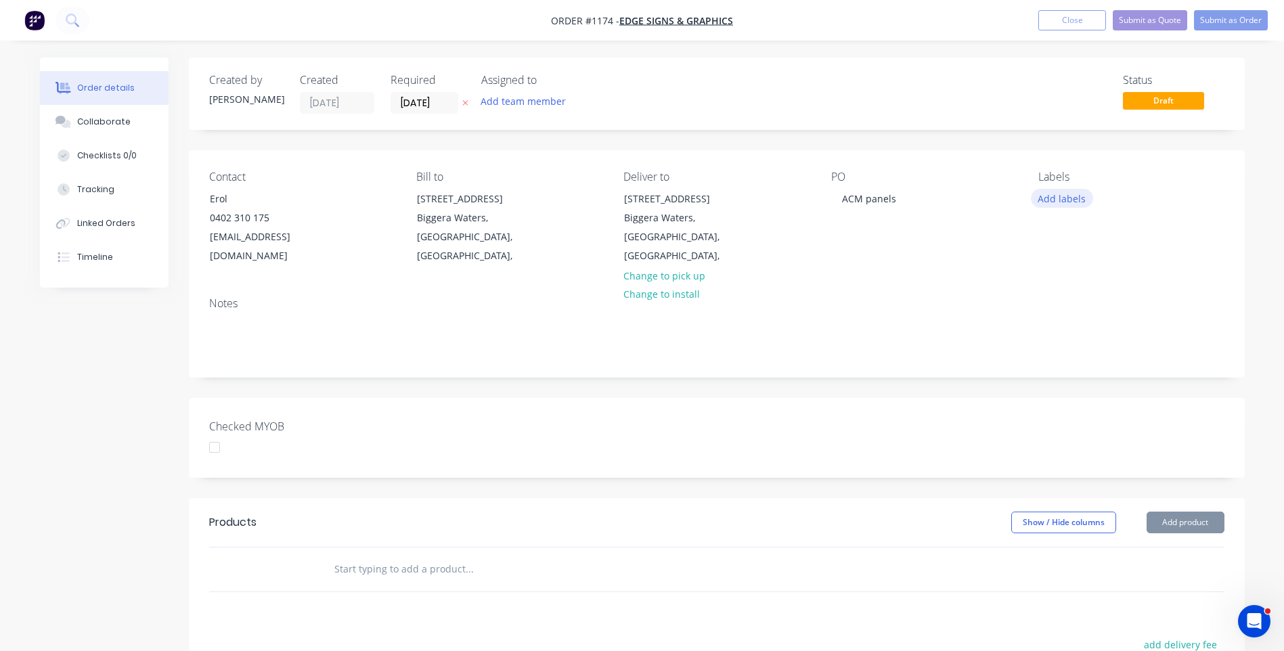
click at [1059, 202] on button "Add labels" at bounding box center [1062, 198] width 62 height 18
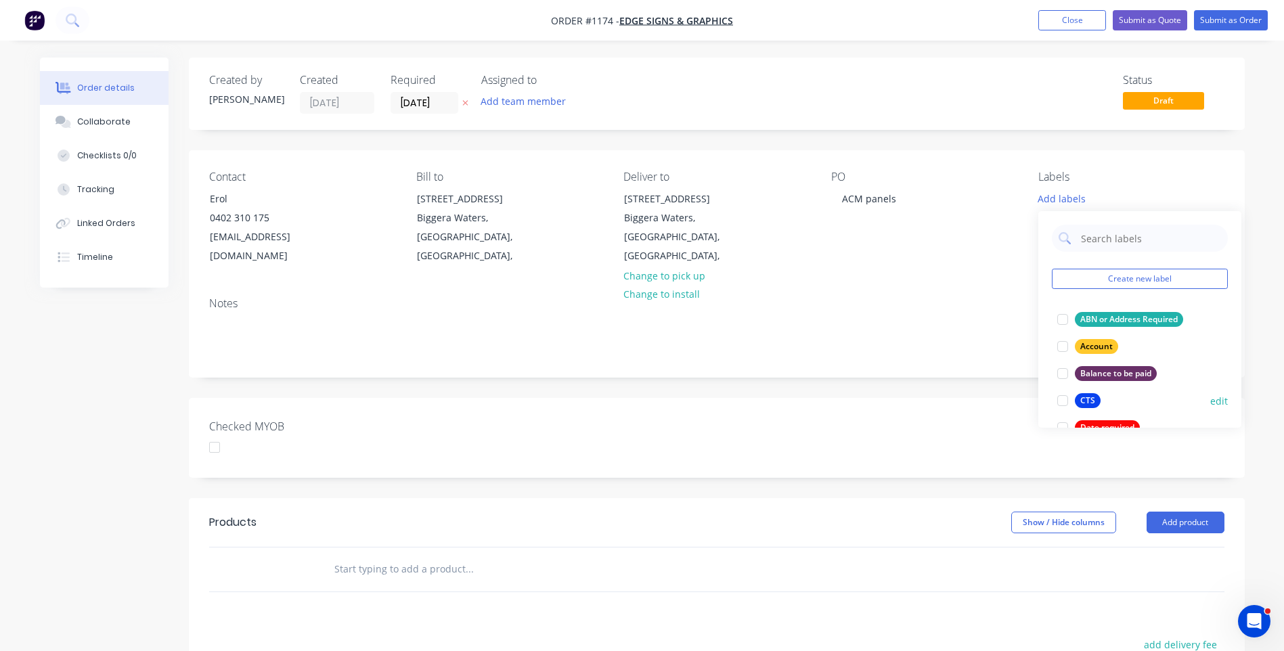
click at [1083, 399] on div "CTS" at bounding box center [1088, 400] width 26 height 15
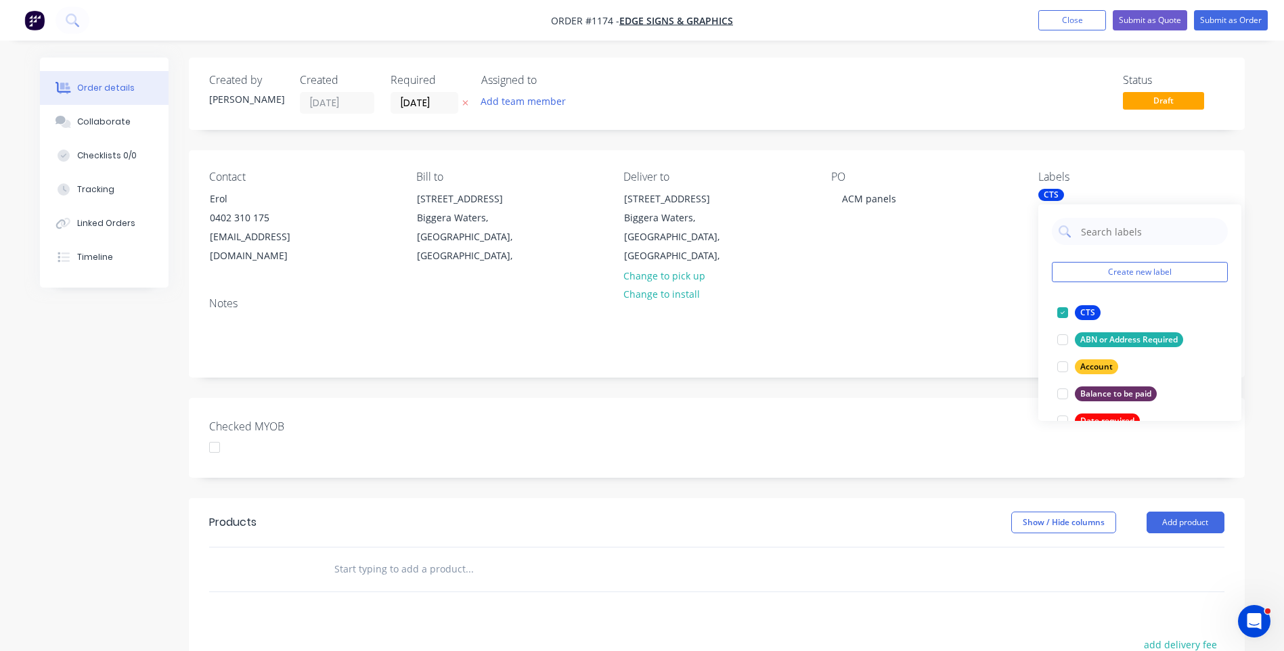
click at [983, 269] on div "Contact Erol [PHONE_NUMBER] [EMAIL_ADDRESS][DOMAIN_NAME] Bill to [STREET_ADDRES…" at bounding box center [717, 218] width 1056 height 136
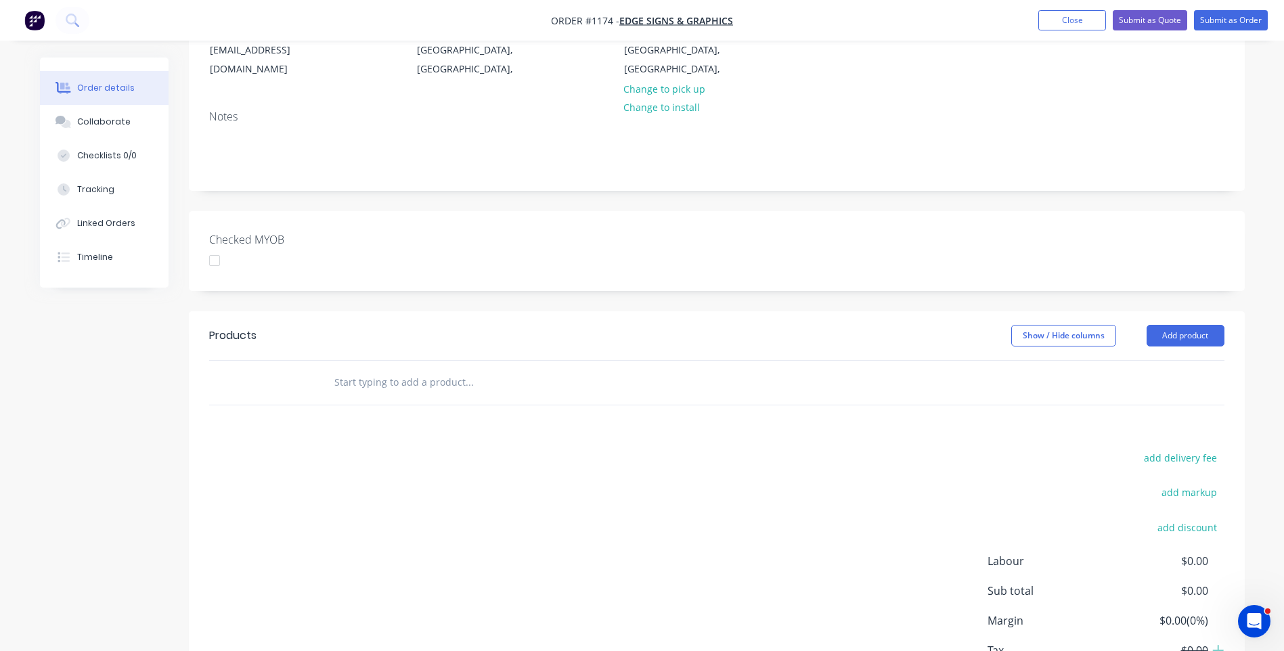
scroll to position [203, 0]
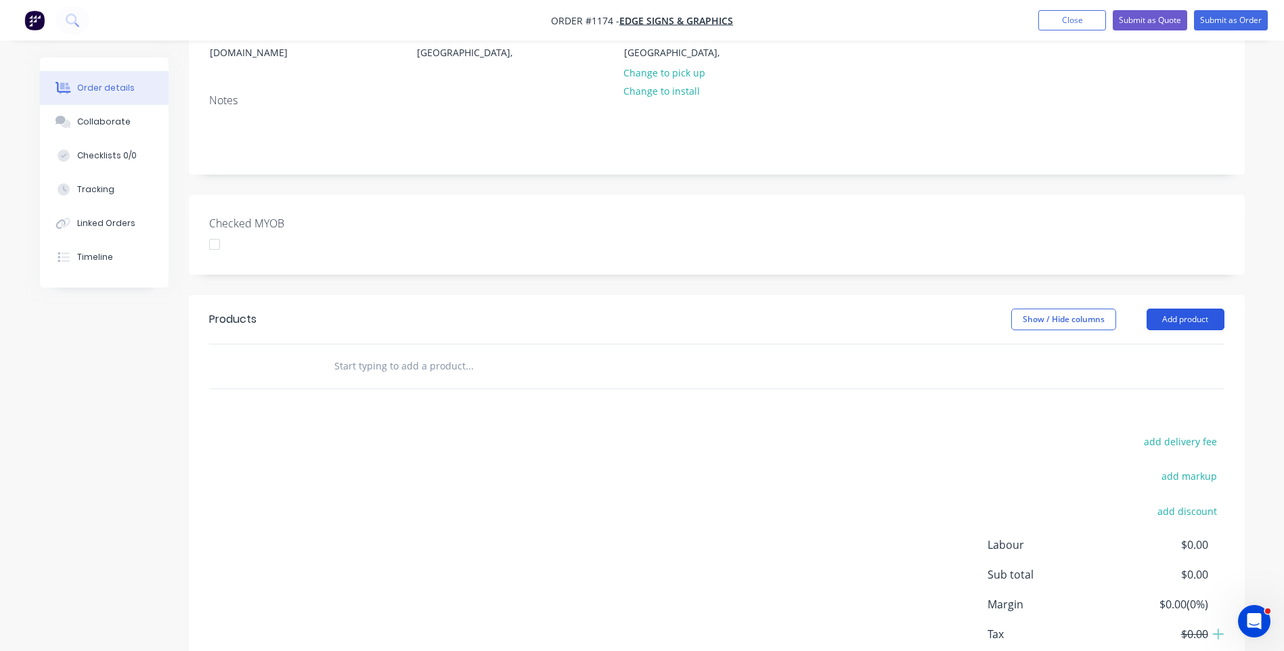
click at [1184, 314] on button "Add product" at bounding box center [1186, 320] width 78 height 22
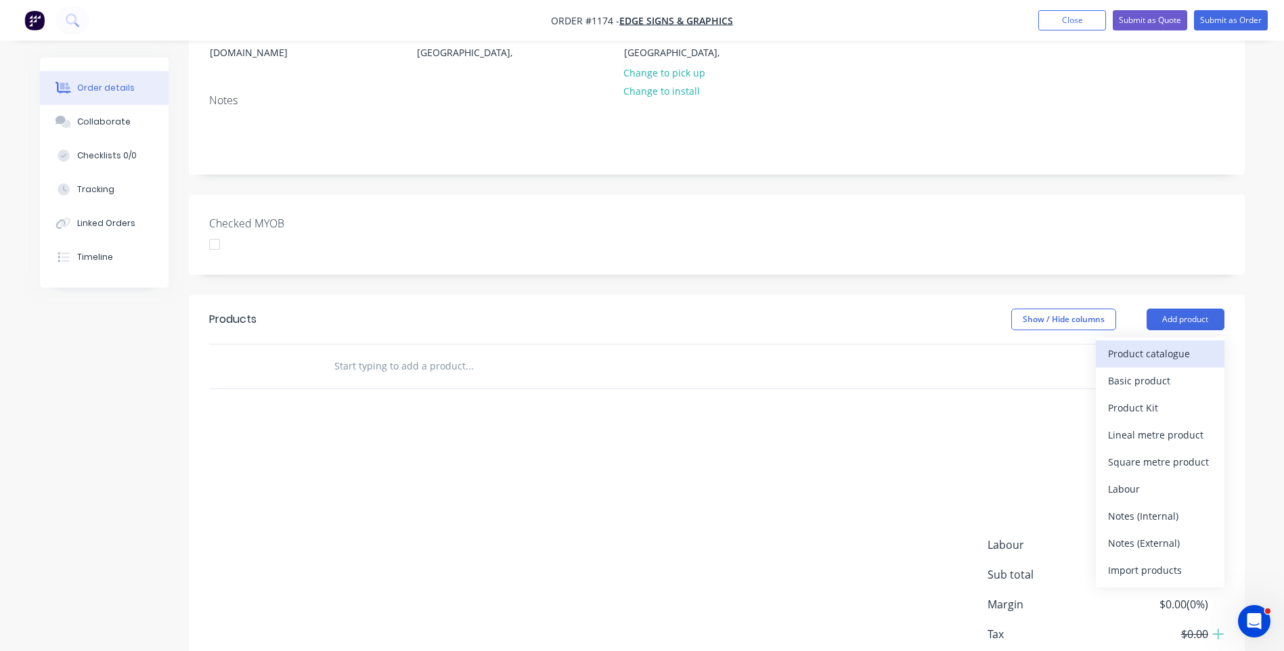
click at [1137, 366] on button "Product catalogue" at bounding box center [1160, 354] width 129 height 27
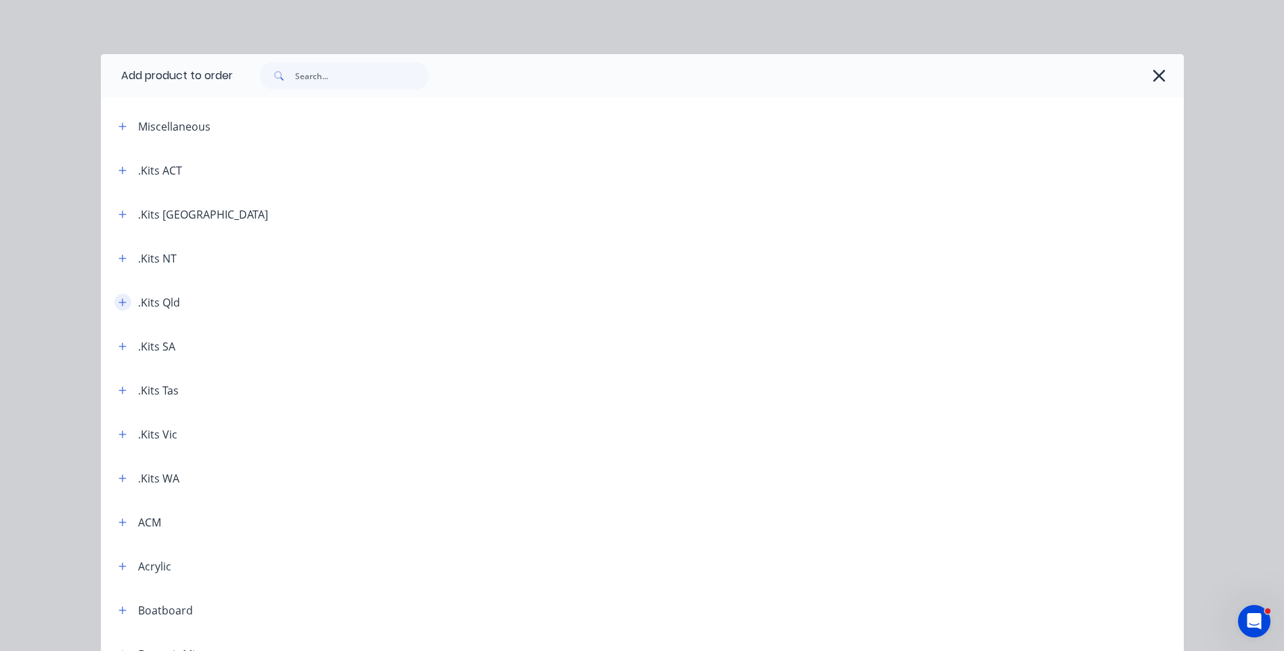
click at [118, 305] on icon "button" at bounding box center [121, 302] width 7 height 7
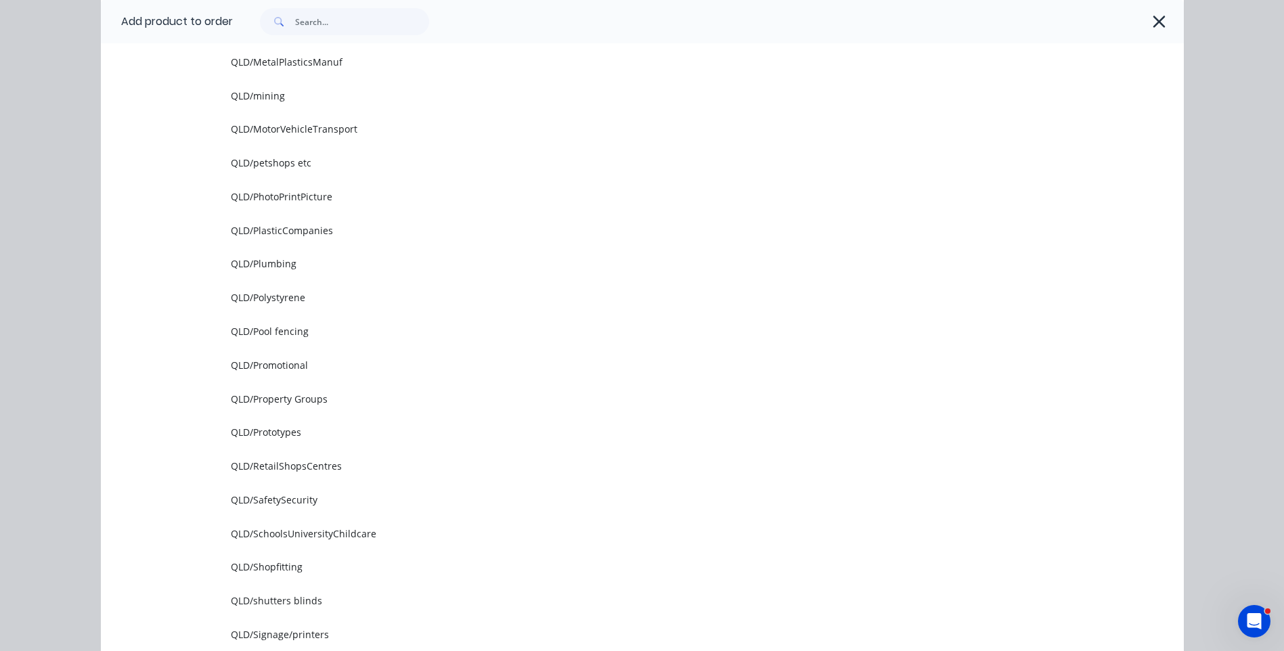
scroll to position [1489, 0]
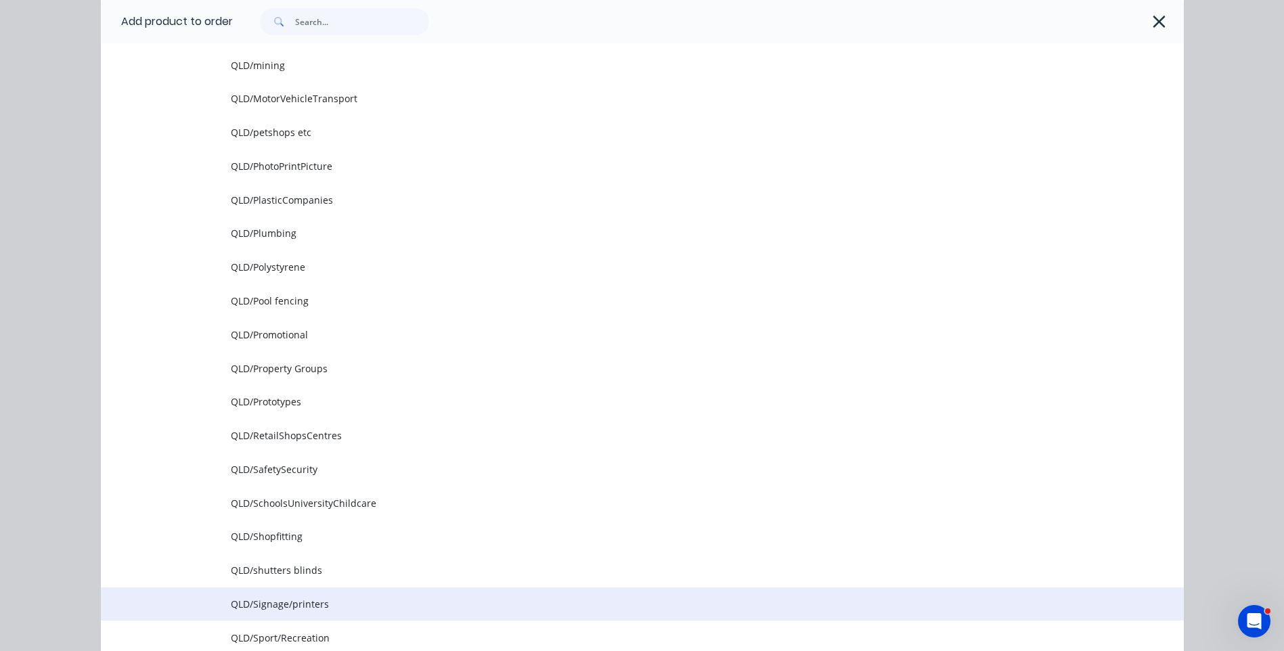
click at [291, 618] on td "QLD/Signage/printers" at bounding box center [707, 605] width 953 height 34
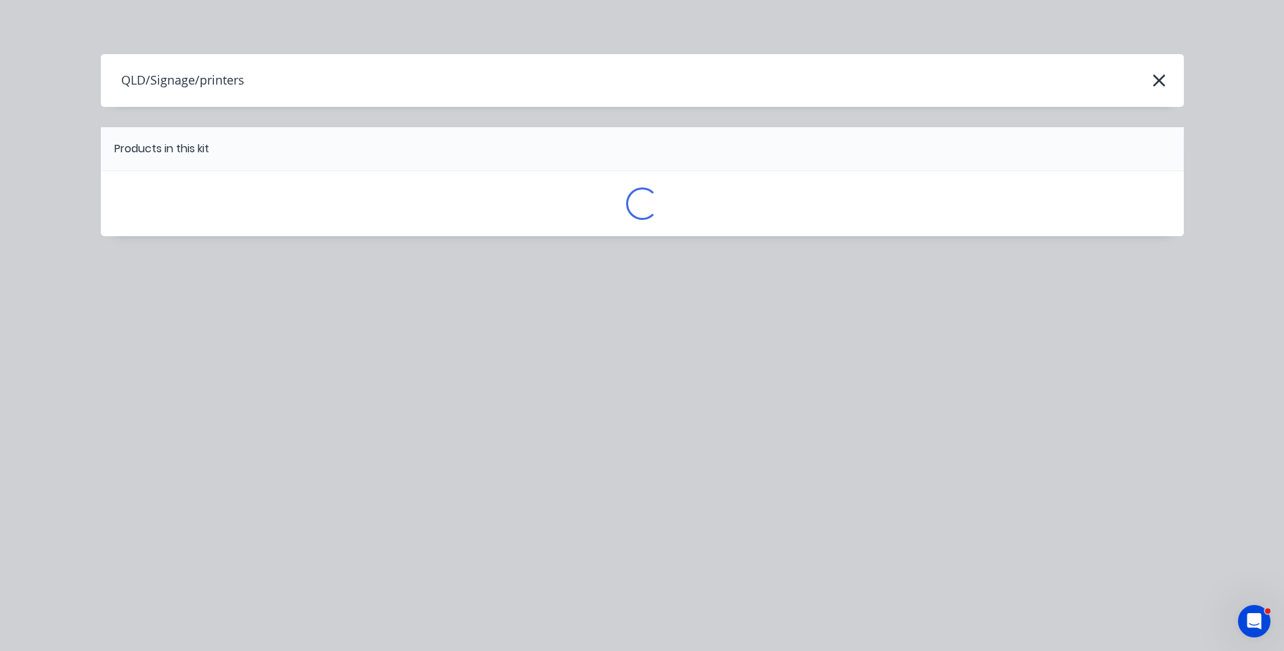
scroll to position [0, 0]
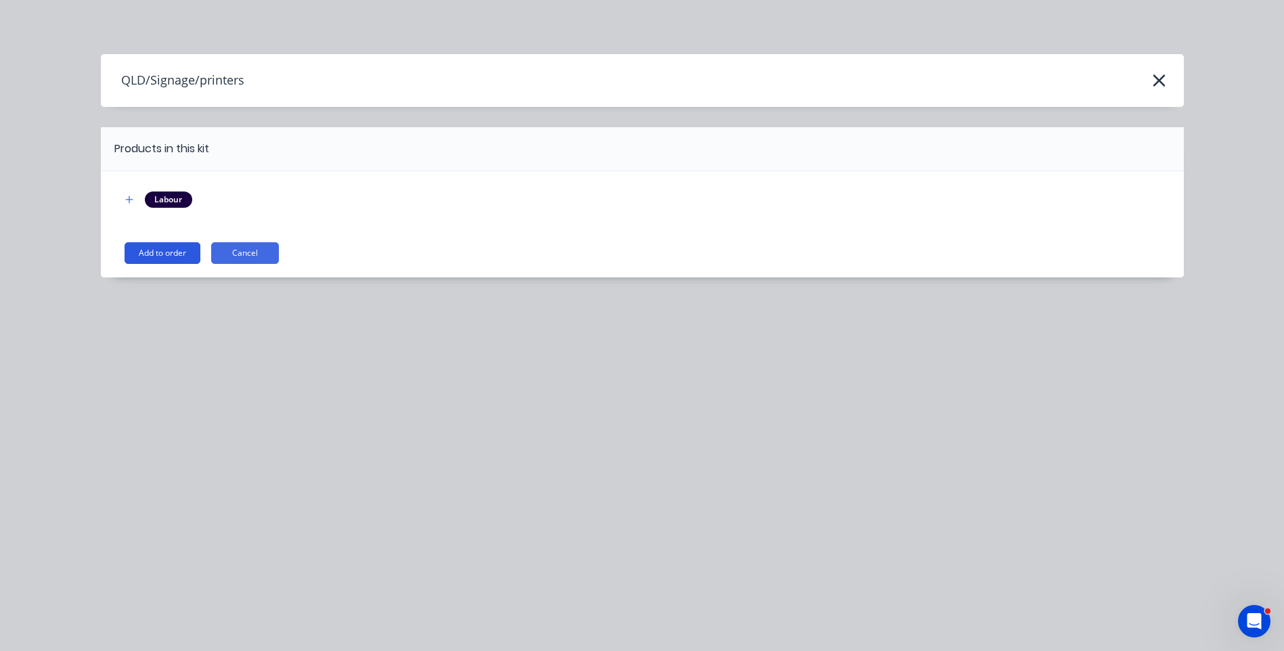
click at [160, 250] on button "Add to order" at bounding box center [163, 253] width 76 height 22
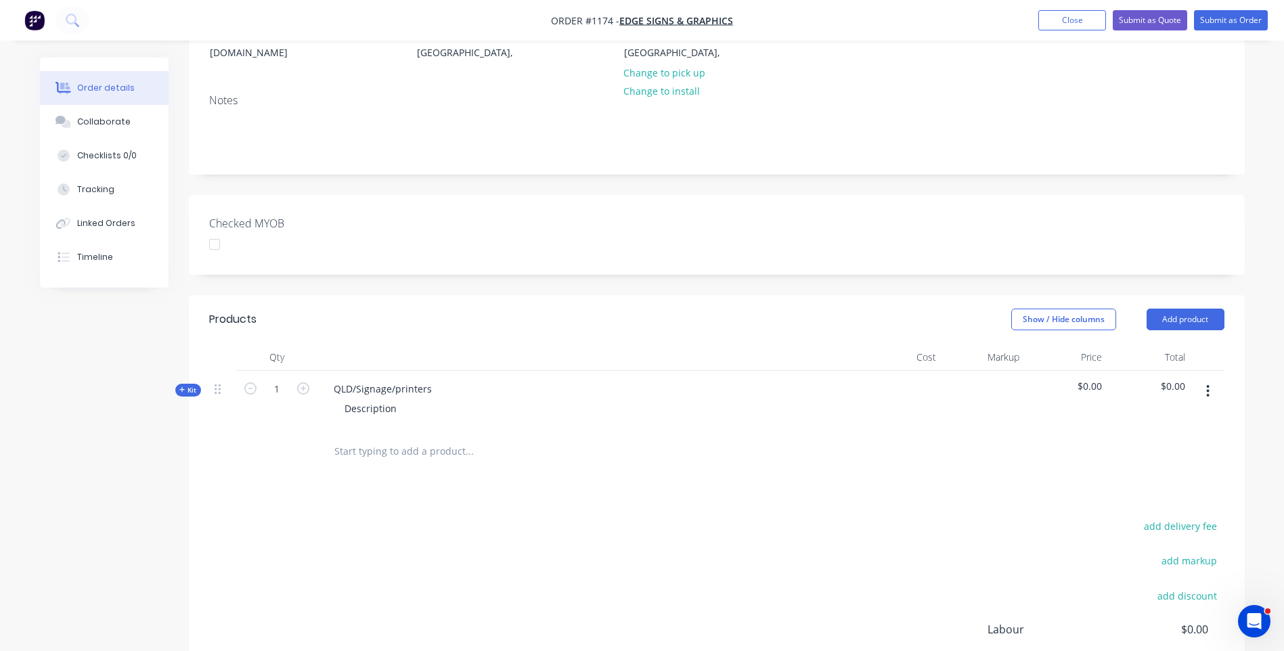
click at [179, 393] on icon at bounding box center [182, 390] width 6 height 7
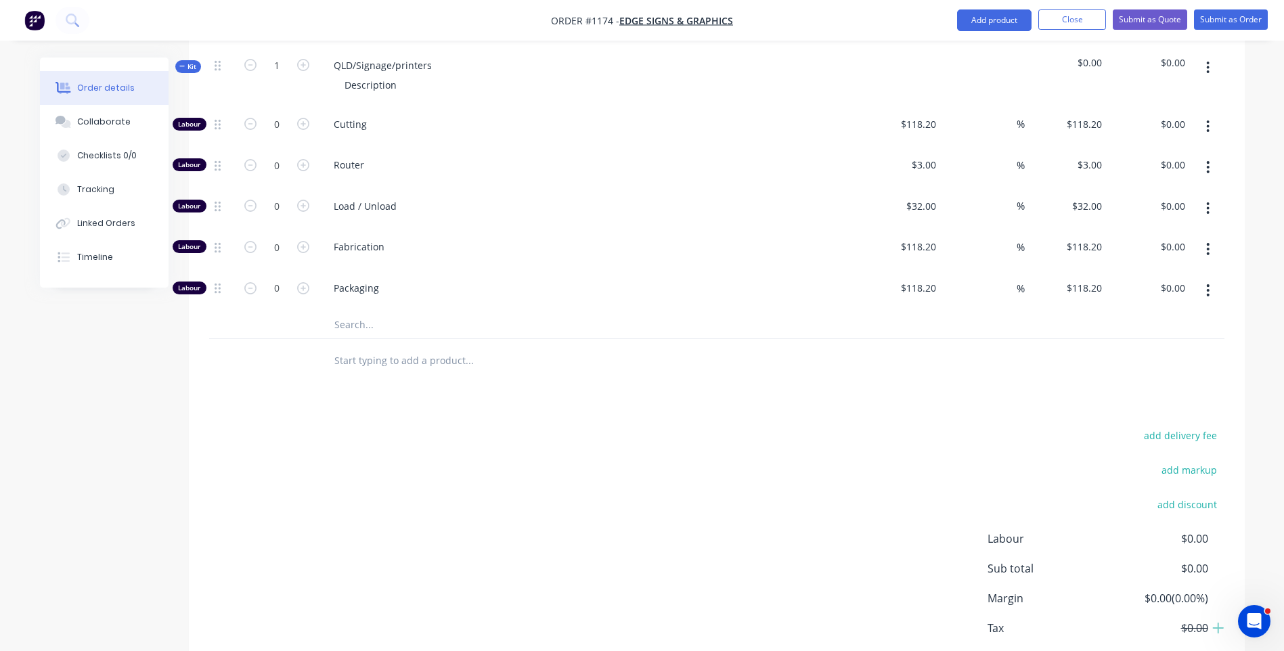
scroll to position [542, 0]
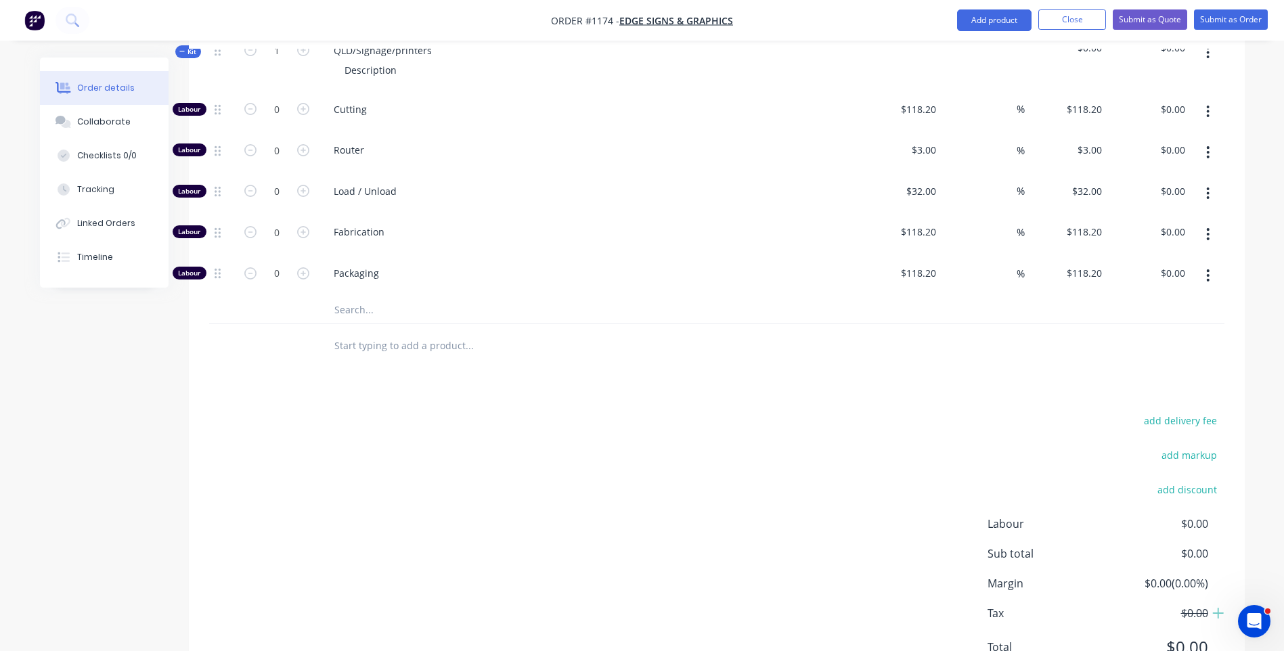
click at [355, 308] on input "text" at bounding box center [469, 310] width 271 height 27
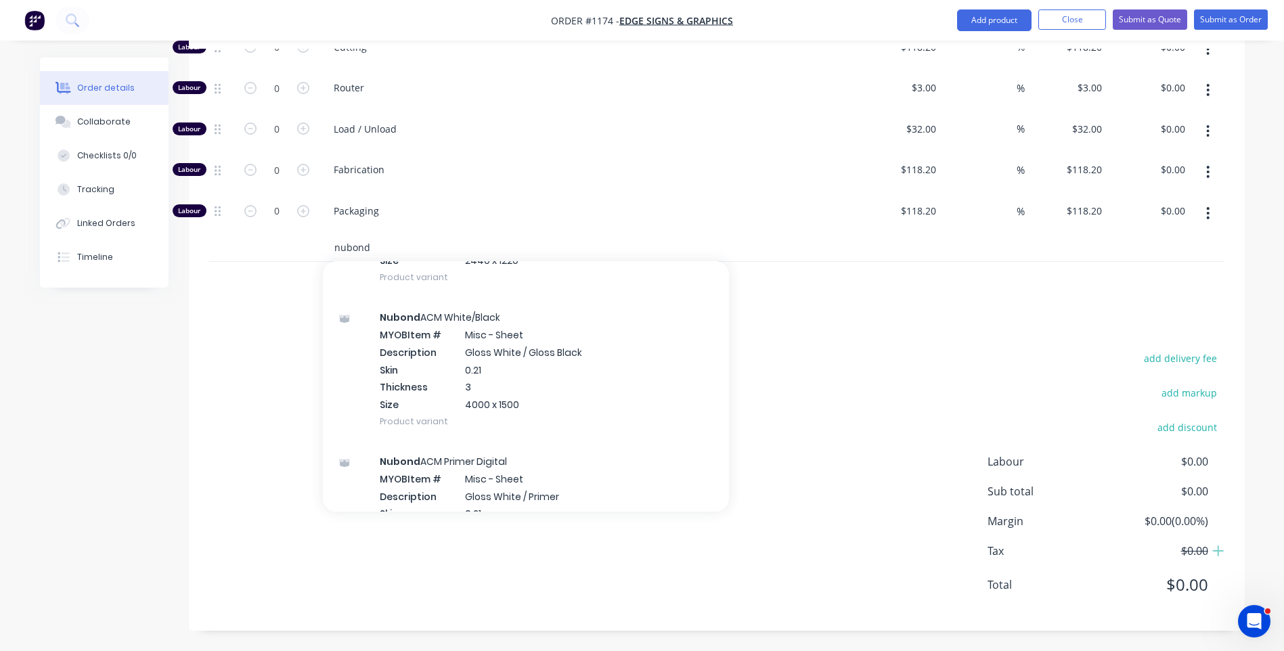
scroll to position [3724, 0]
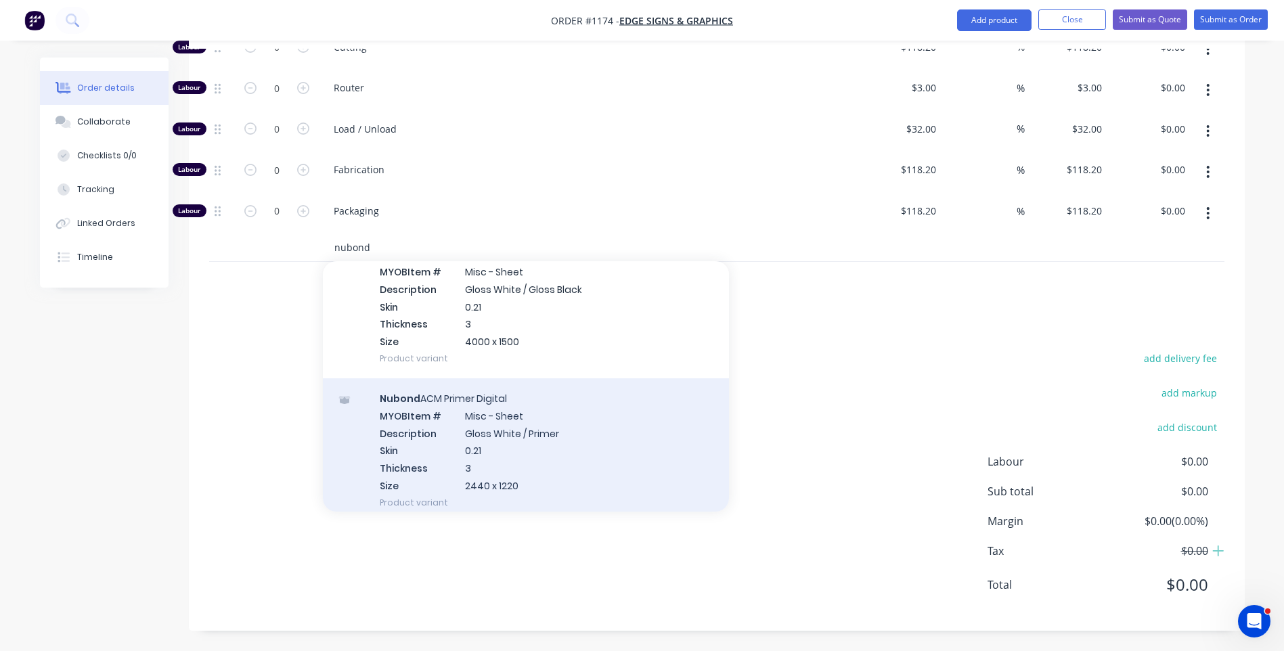
type input "nubond"
click at [512, 428] on div "Nubond ACM Primer Digital MYOB Item # Misc - Sheet Description Gloss White / Pr…" at bounding box center [526, 450] width 406 height 144
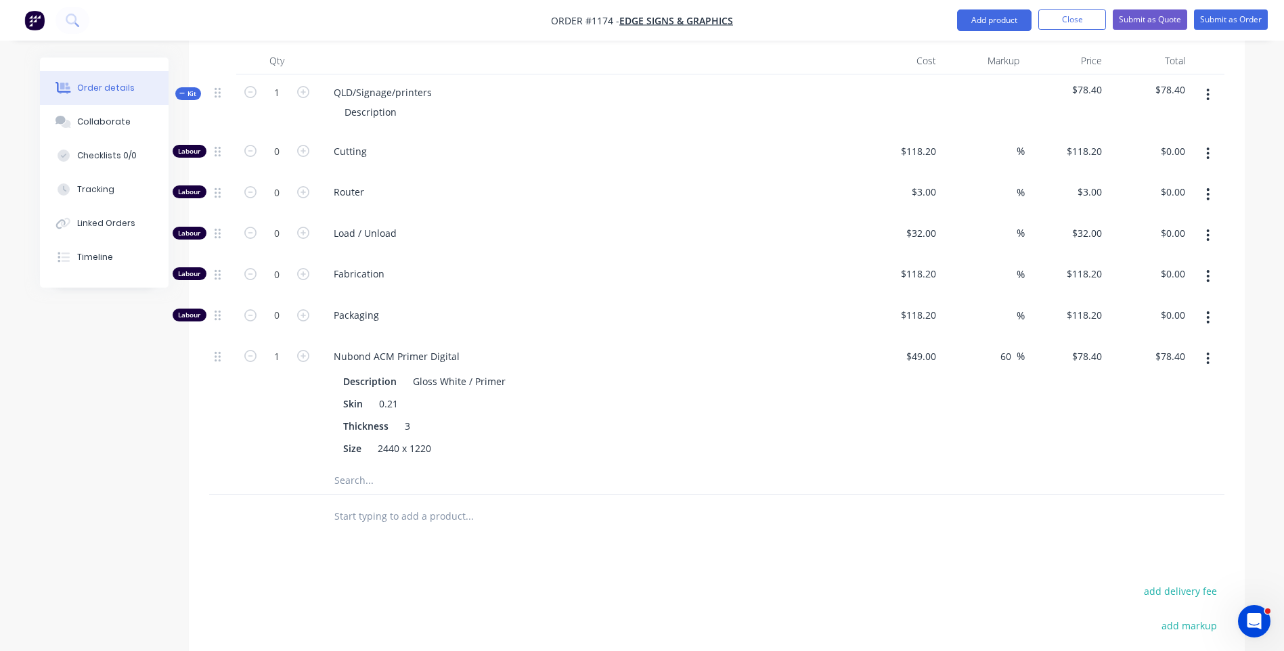
scroll to position [462, 0]
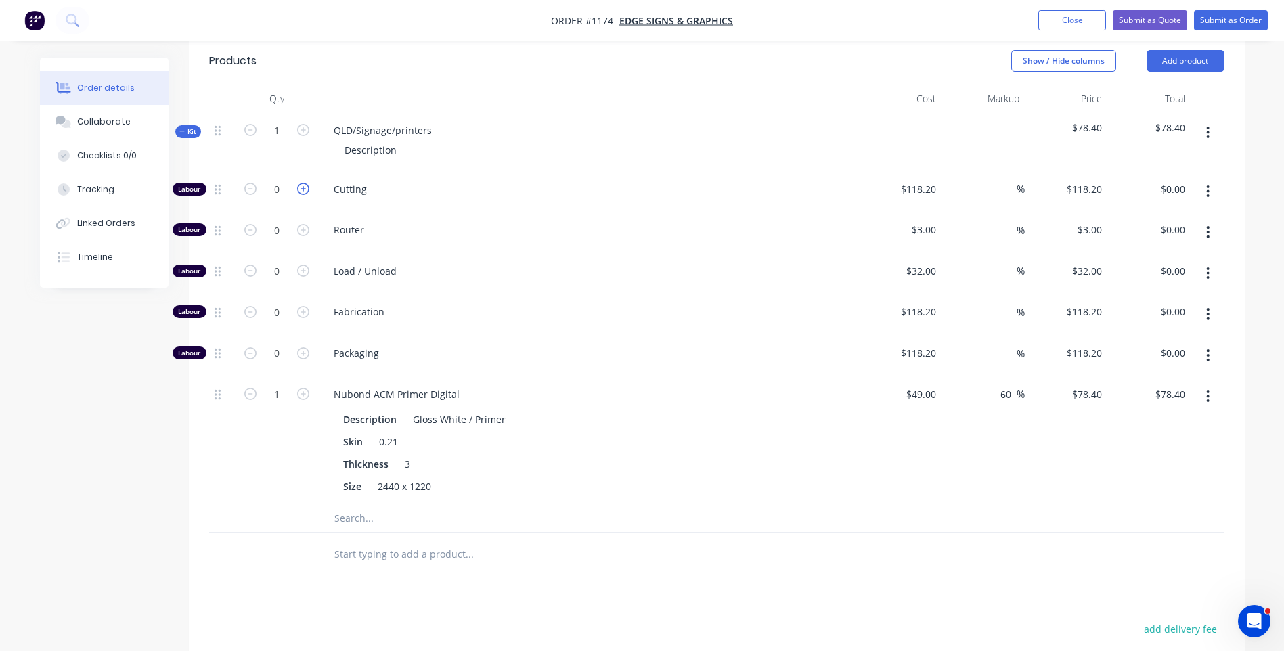
click at [307, 185] on icon "button" at bounding box center [303, 189] width 12 height 12
type input "1"
type input "$118.20"
click at [307, 185] on icon "button" at bounding box center [303, 189] width 12 height 12
type input "2"
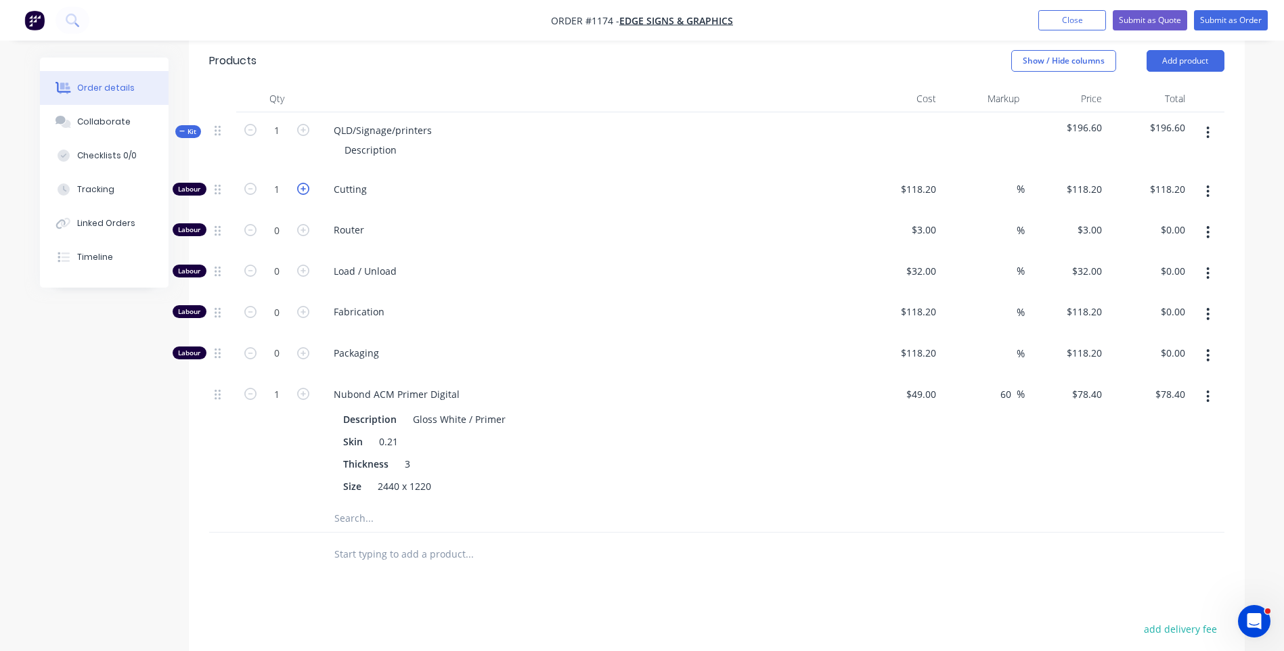
type input "$236.40"
click at [923, 186] on input "118.2" at bounding box center [926, 189] width 31 height 20
type input "$10.00"
type input "$20.00"
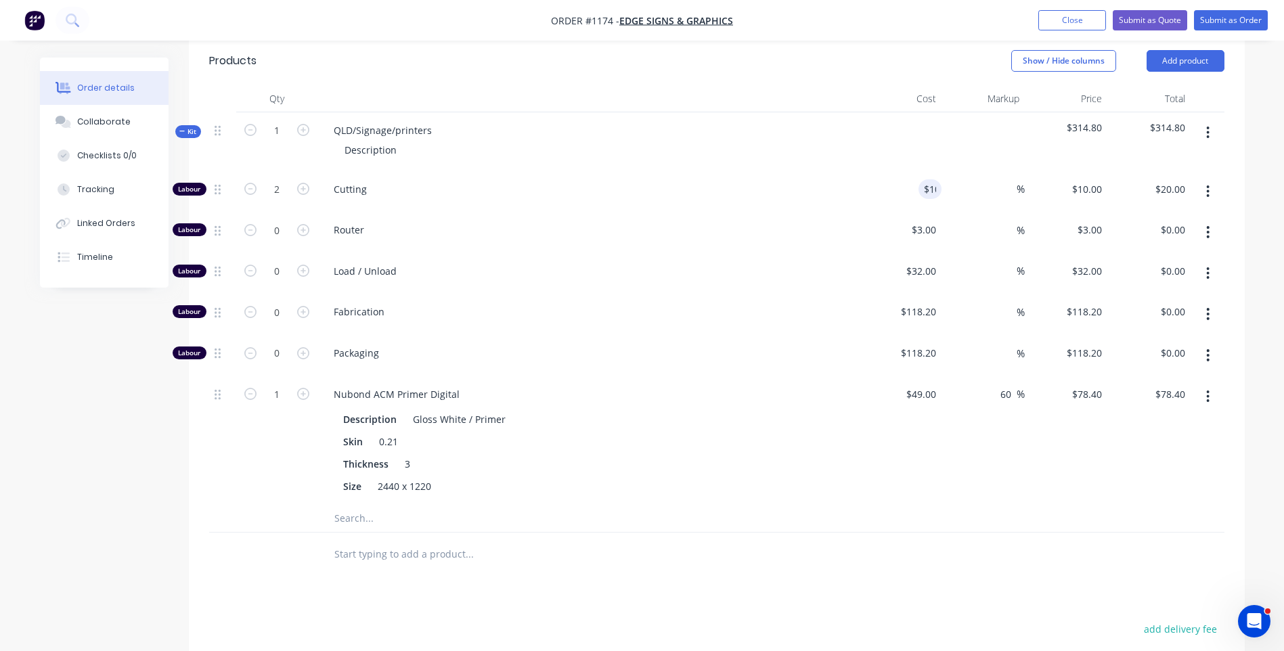
click at [875, 233] on div "$3.00 $3.00" at bounding box center [900, 232] width 83 height 41
drag, startPoint x: 433, startPoint y: 128, endPoint x: 330, endPoint y: 123, distance: 103.0
click at [330, 123] on div "QLD/Signage/printers" at bounding box center [383, 131] width 120 height 20
drag, startPoint x: 395, startPoint y: 150, endPoint x: 337, endPoint y: 142, distance: 58.1
click at [337, 142] on div "Description" at bounding box center [371, 150] width 74 height 20
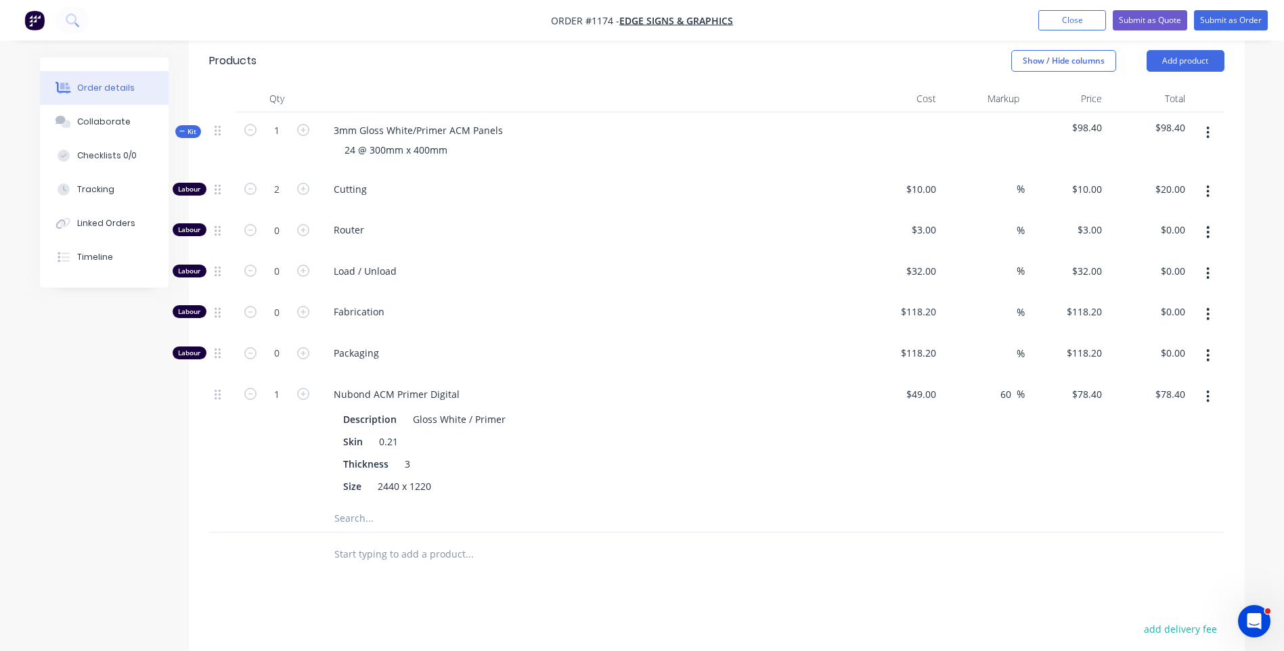
click at [522, 232] on span "Router" at bounding box center [594, 230] width 520 height 14
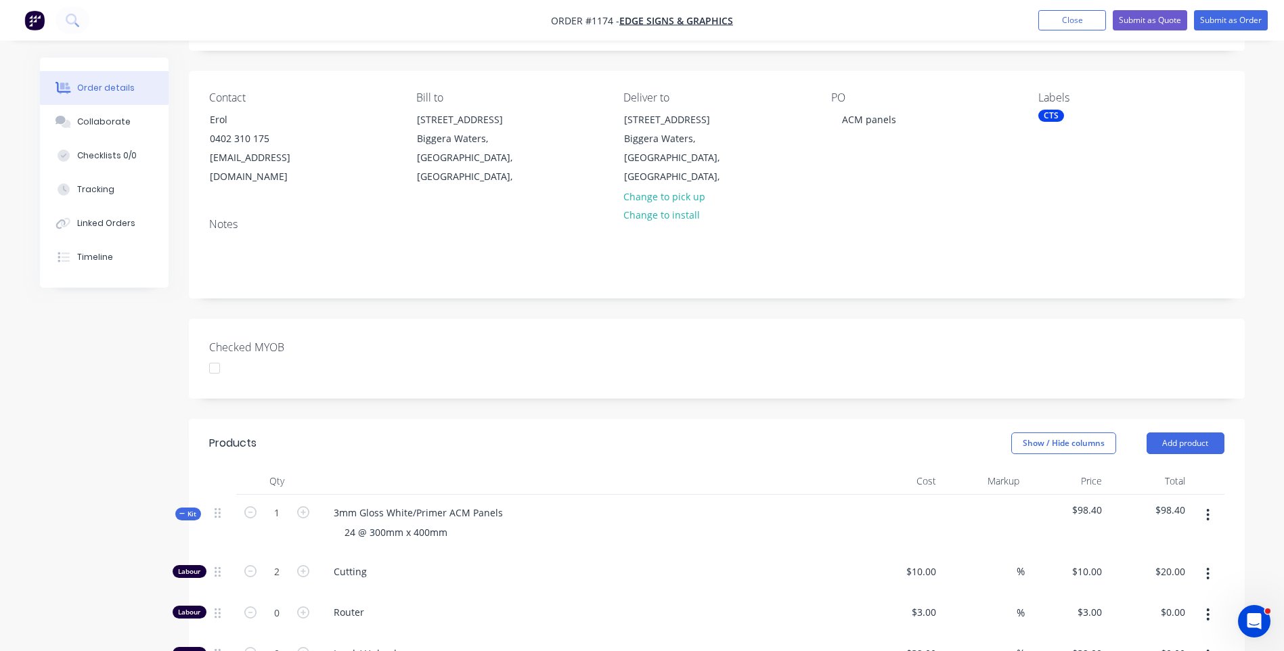
scroll to position [56, 0]
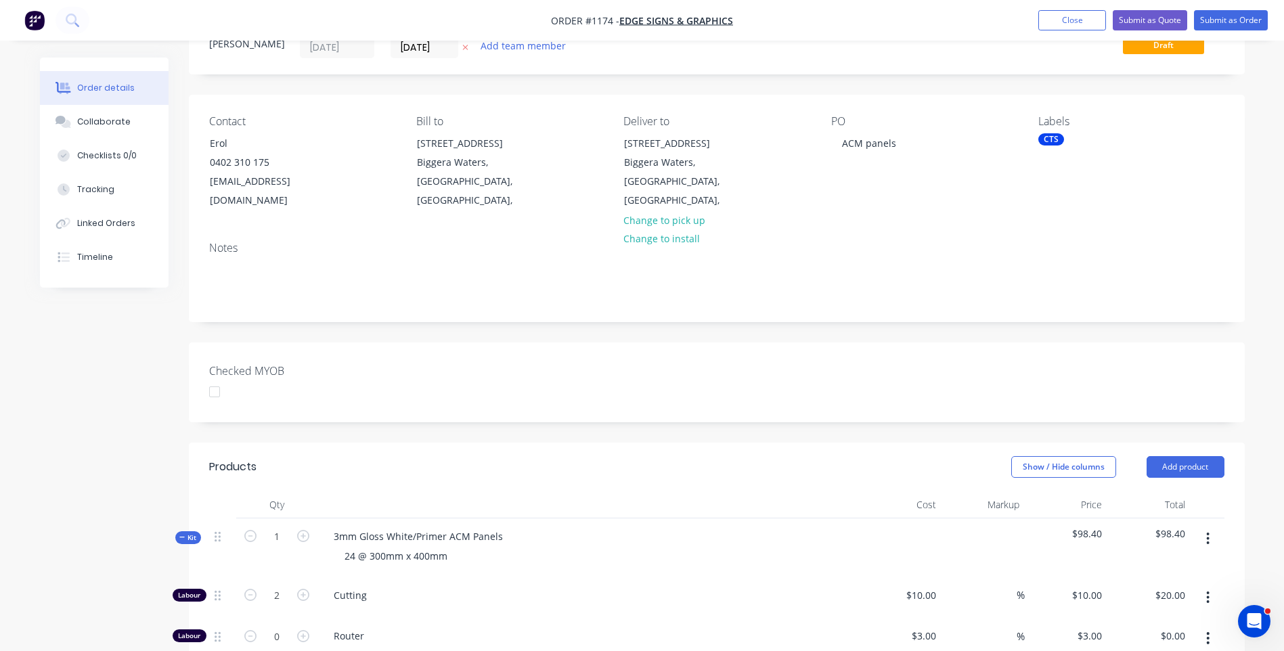
click at [464, 51] on icon at bounding box center [465, 47] width 6 height 8
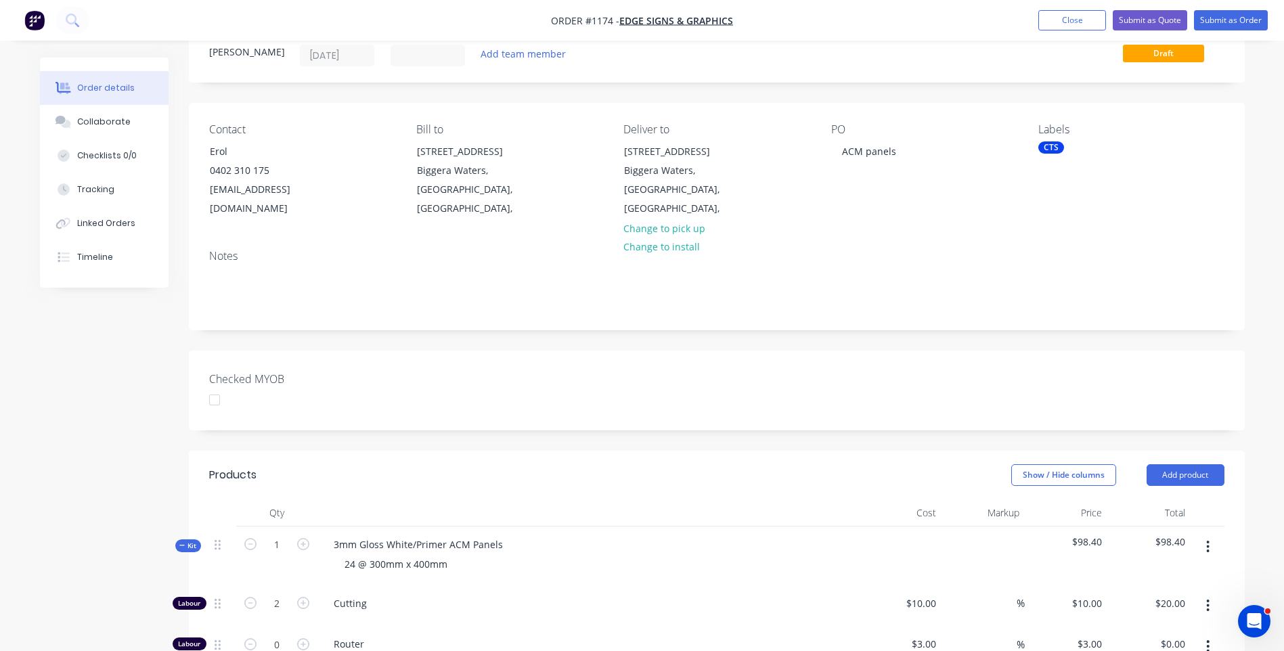
scroll to position [0, 0]
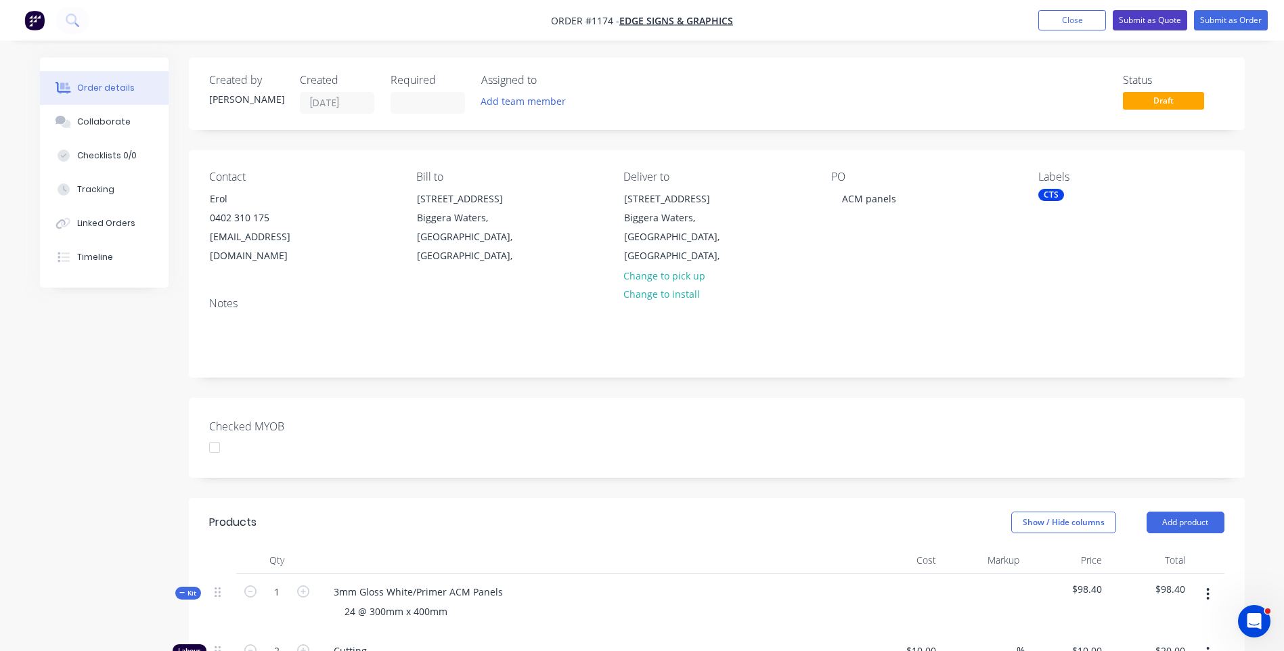
click at [1149, 23] on button "Submit as Quote" at bounding box center [1150, 20] width 74 height 20
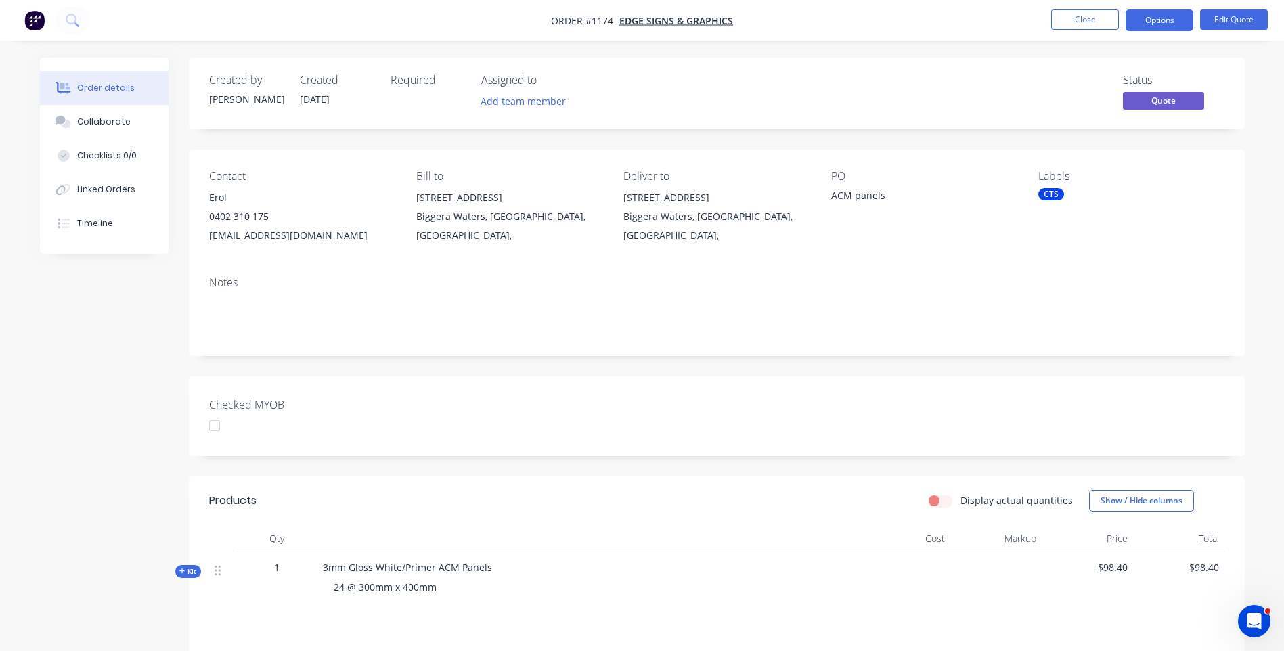
click at [1149, 23] on button "Options" at bounding box center [1160, 20] width 68 height 22
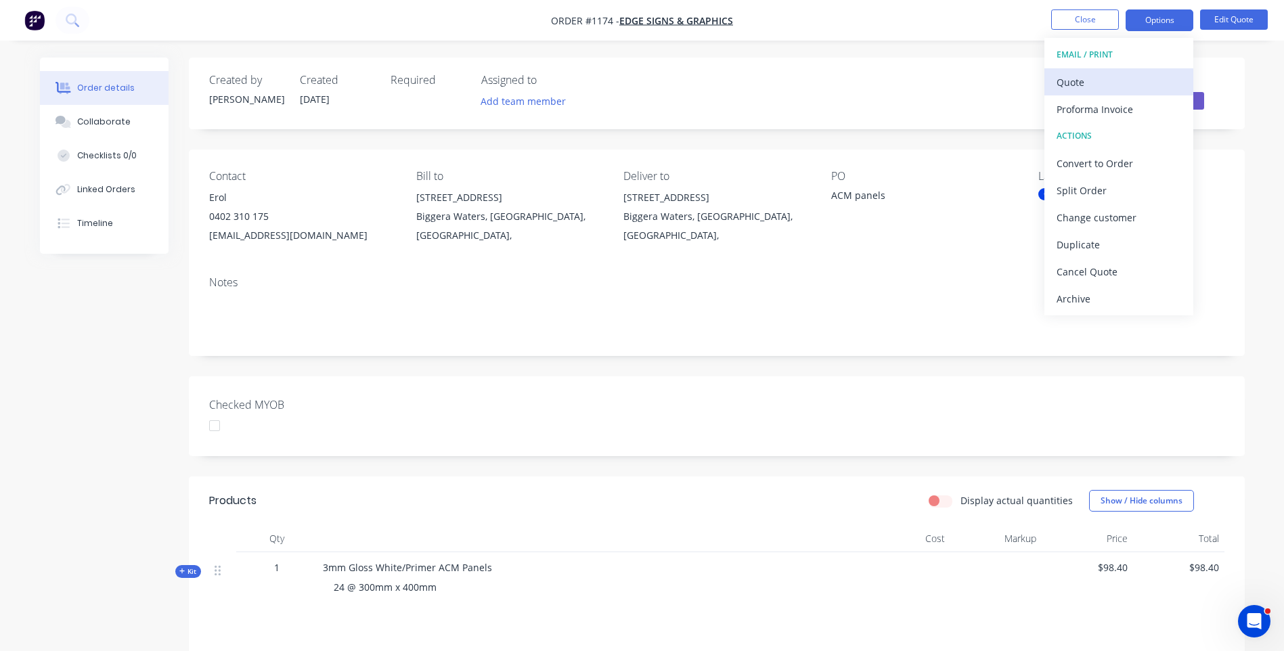
click at [1066, 88] on div "Quote" at bounding box center [1119, 82] width 125 height 20
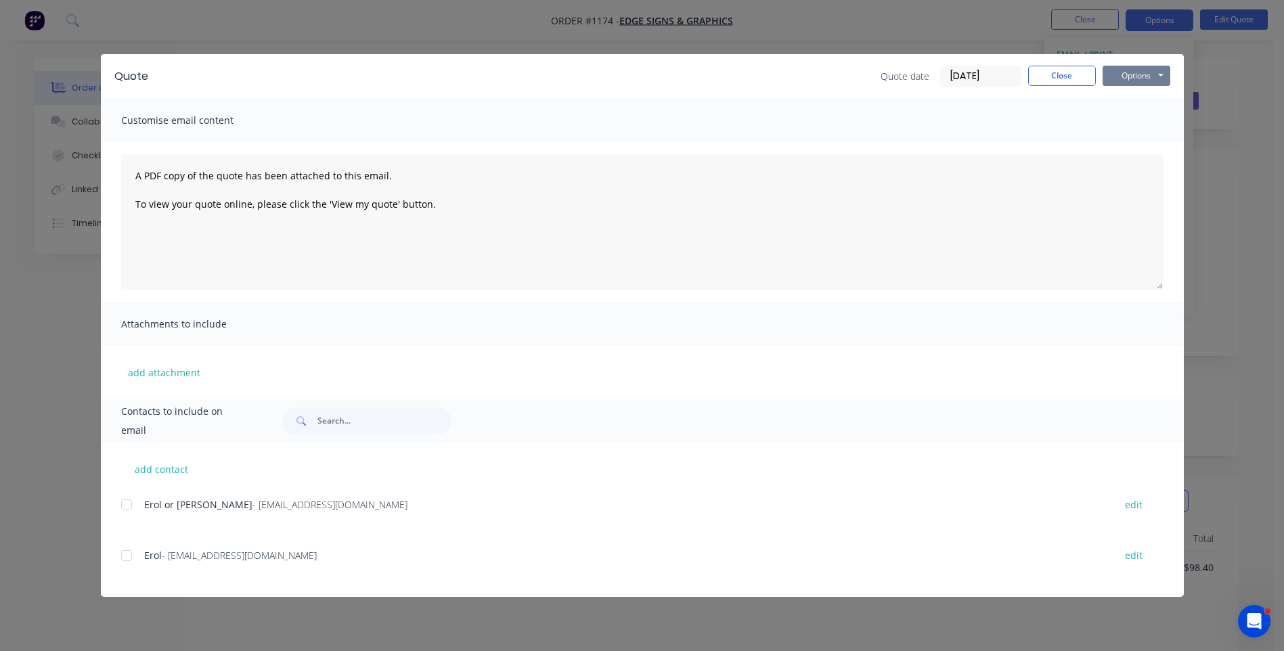
click at [1116, 75] on button "Options" at bounding box center [1137, 76] width 68 height 20
click at [1138, 95] on button "Preview" at bounding box center [1146, 100] width 87 height 22
click at [1075, 77] on button "Close" at bounding box center [1062, 76] width 68 height 20
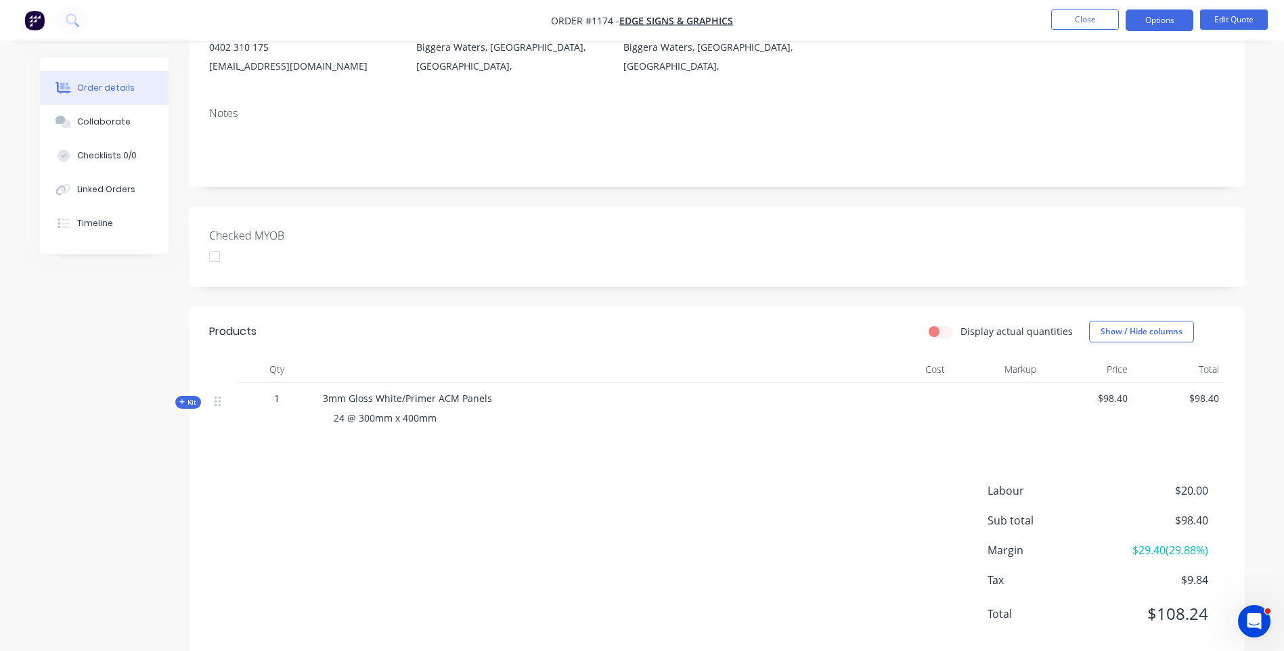
scroll to position [198, 0]
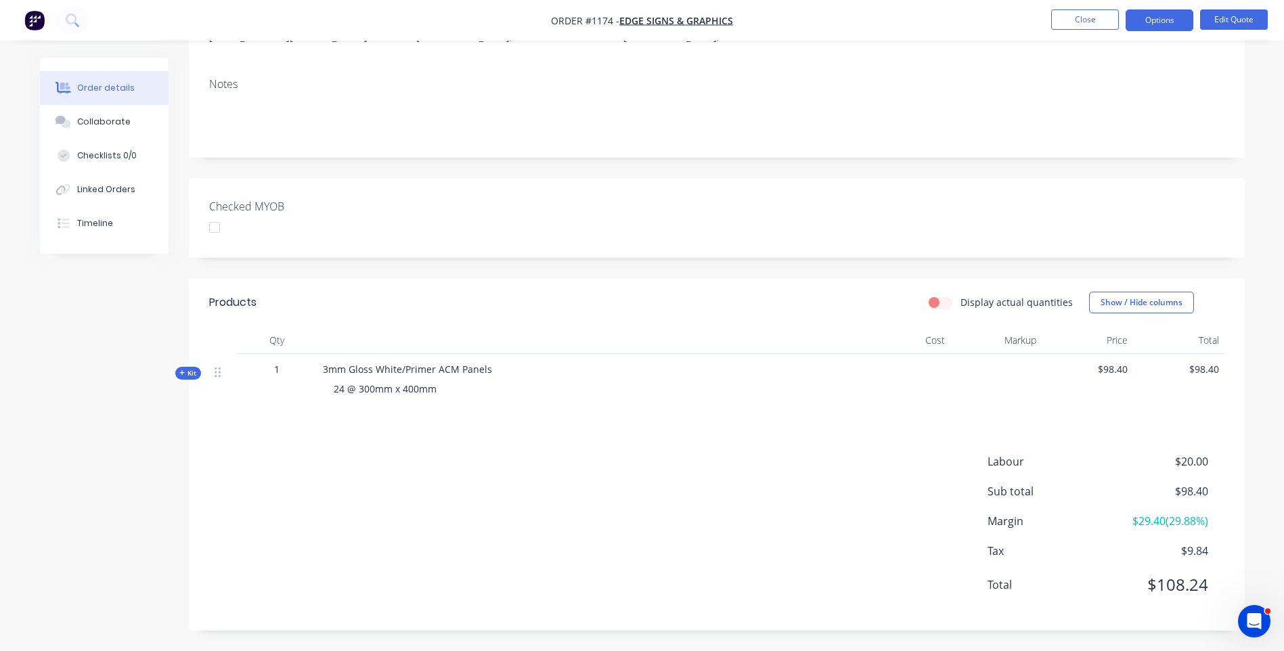
click at [183, 373] on icon at bounding box center [181, 372] width 5 height 5
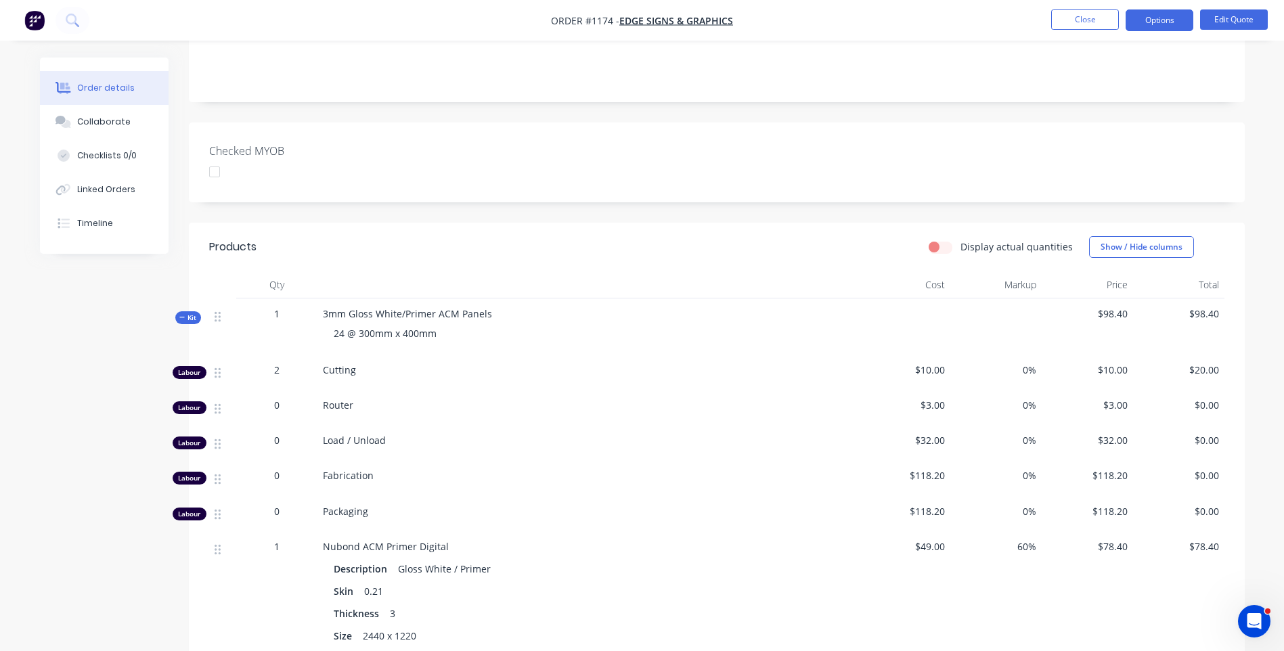
scroll to position [0, 0]
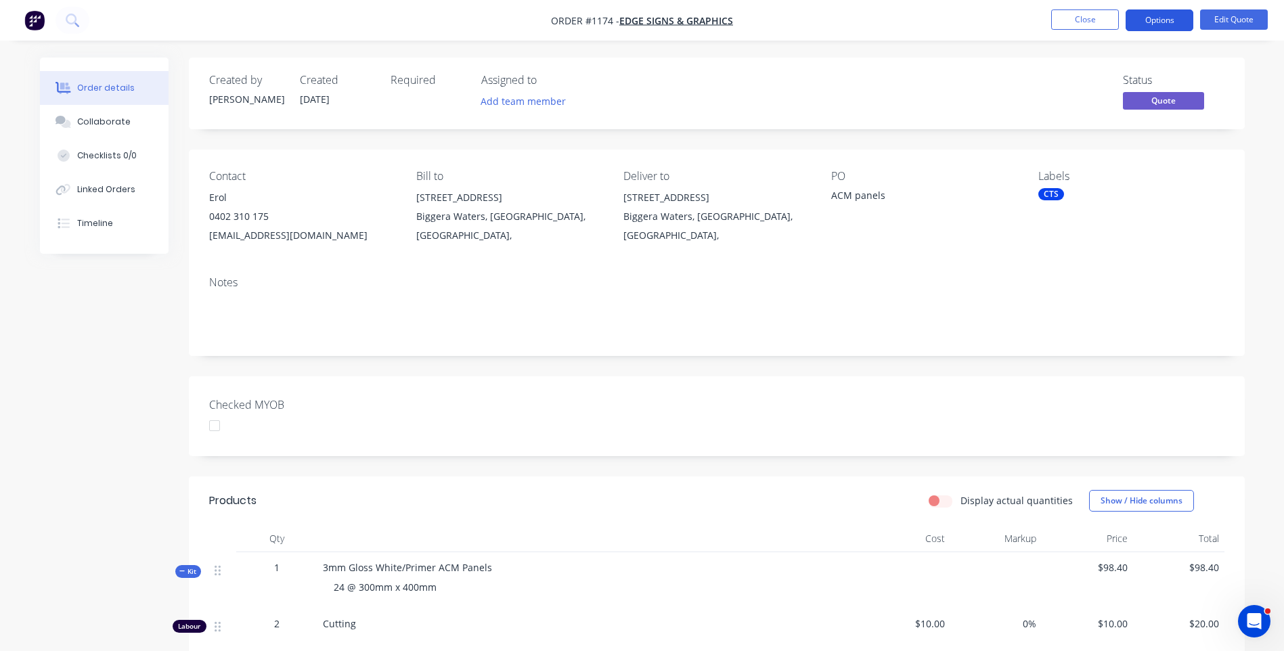
click at [1159, 24] on button "Options" at bounding box center [1160, 20] width 68 height 22
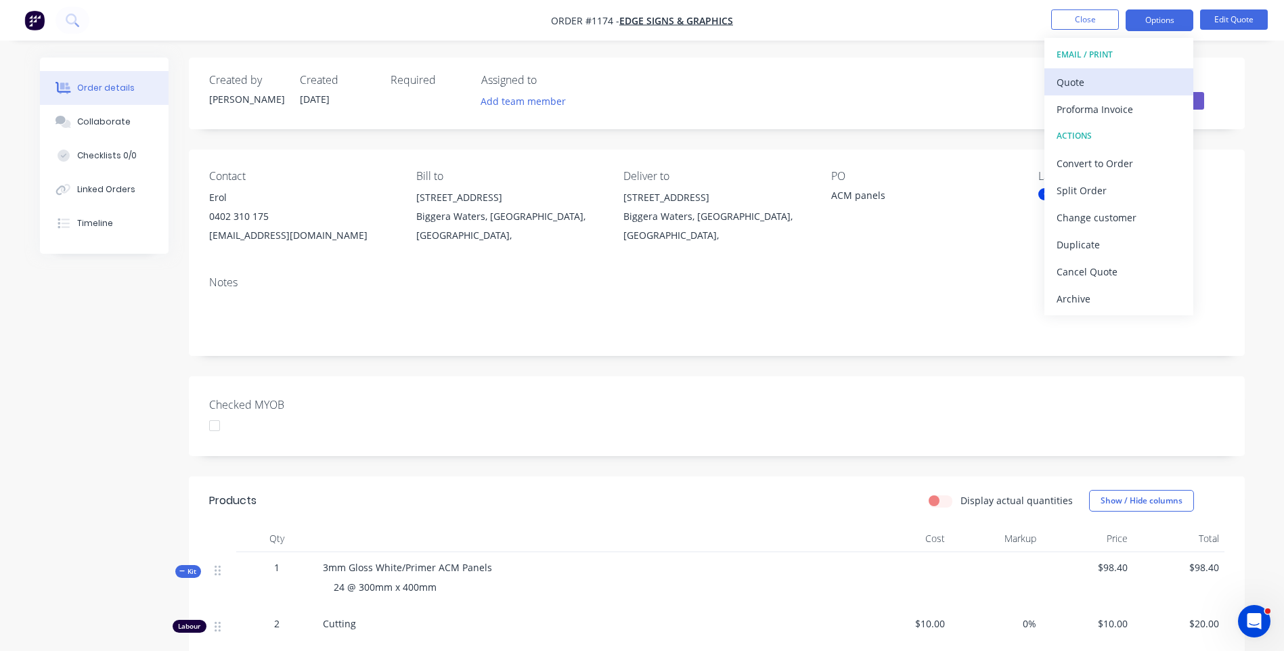
click at [1077, 85] on div "Quote" at bounding box center [1119, 82] width 125 height 20
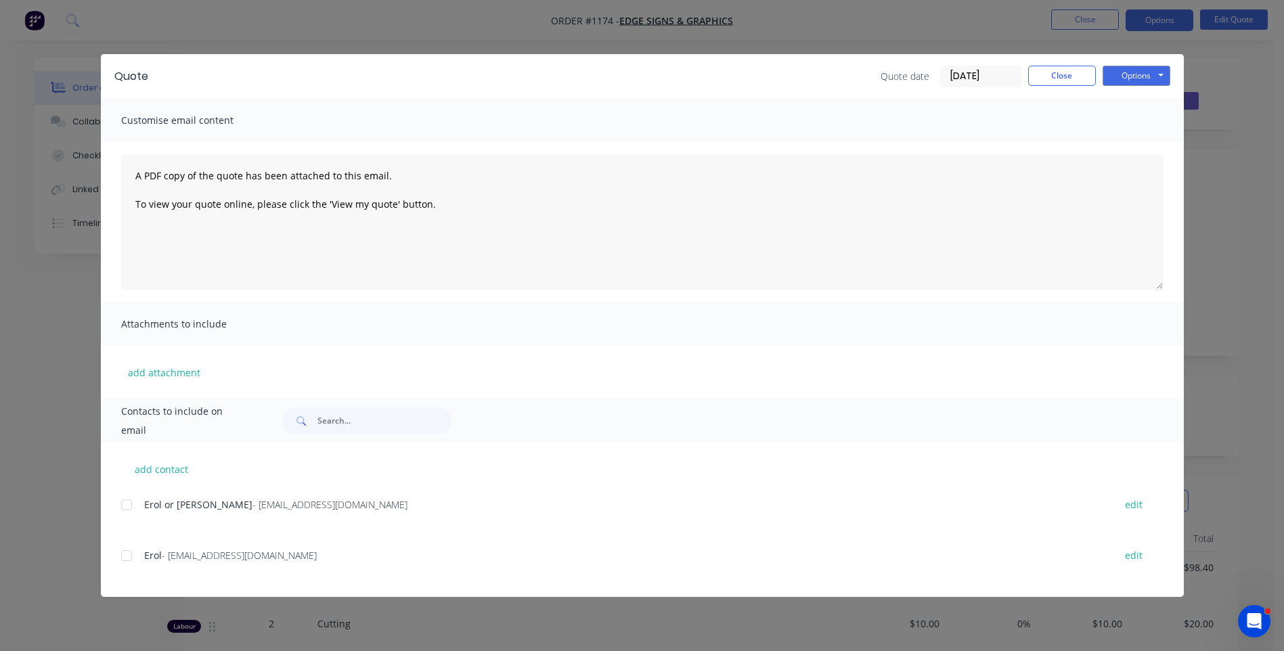
click at [127, 561] on div at bounding box center [126, 555] width 27 height 27
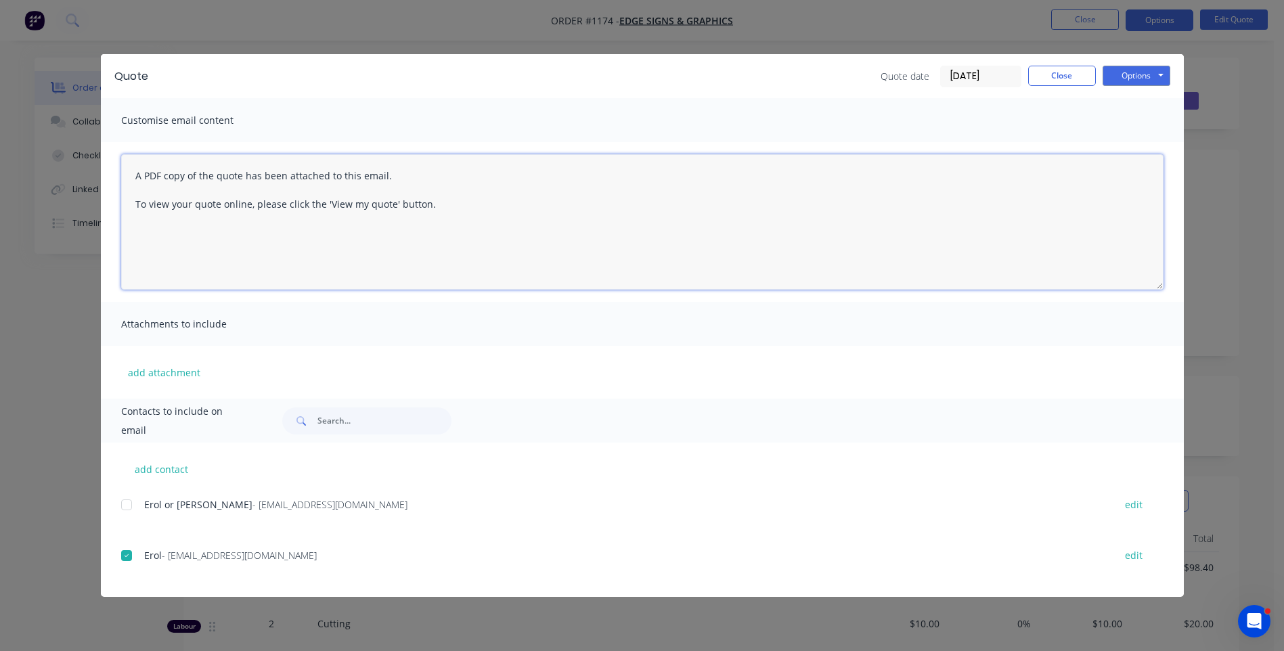
paste textarea "Hi, Please contact us if you have any questions. Regards, [PERSON_NAME] [EMAIL_…"
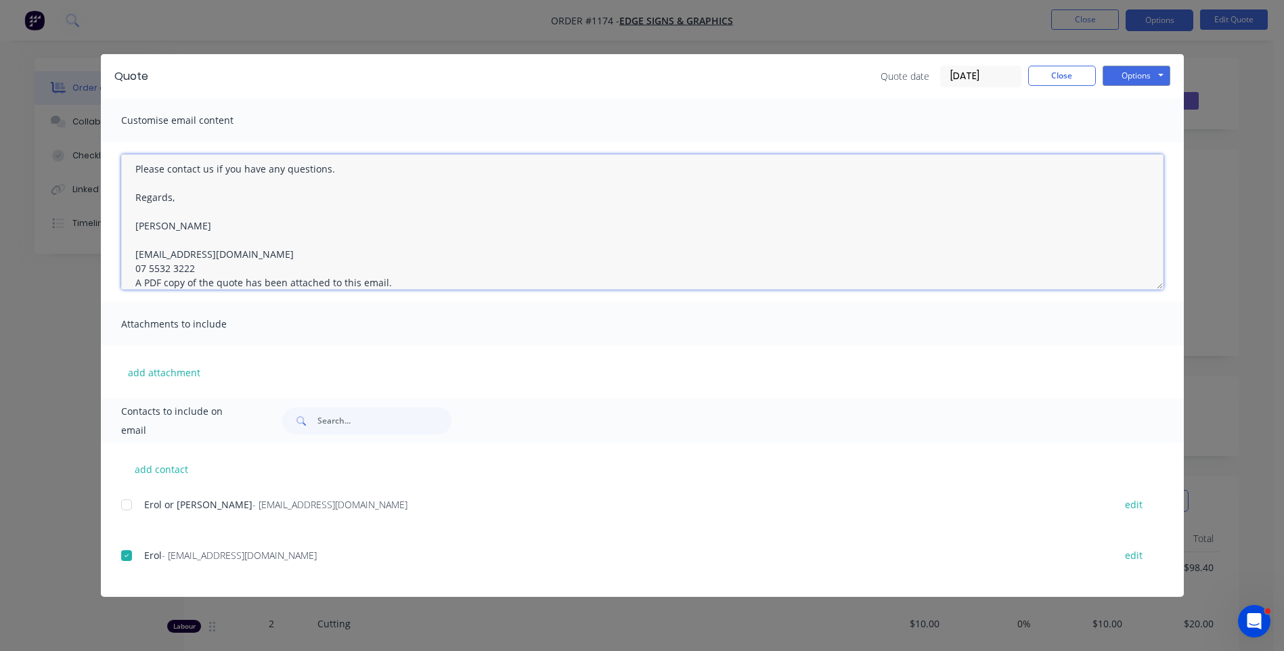
click at [200, 263] on textarea "Hi, Please contact us if you have any questions. Regards, [PERSON_NAME] [EMAIL_…" at bounding box center [642, 221] width 1043 height 135
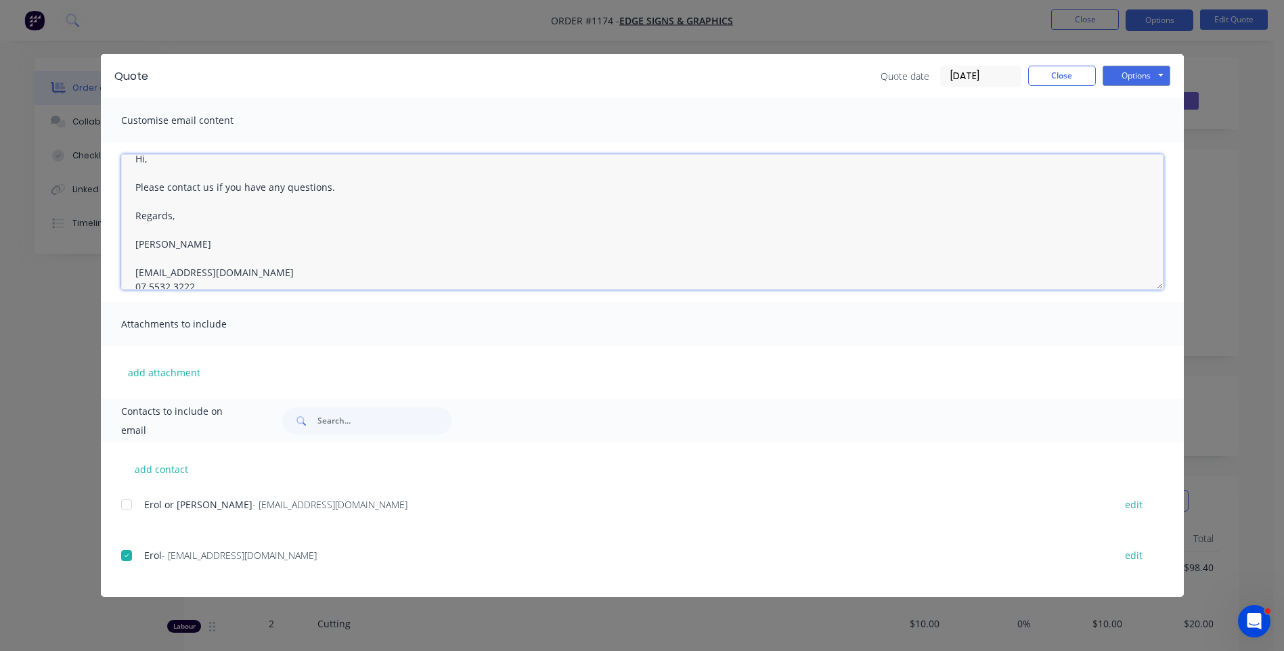
scroll to position [0, 0]
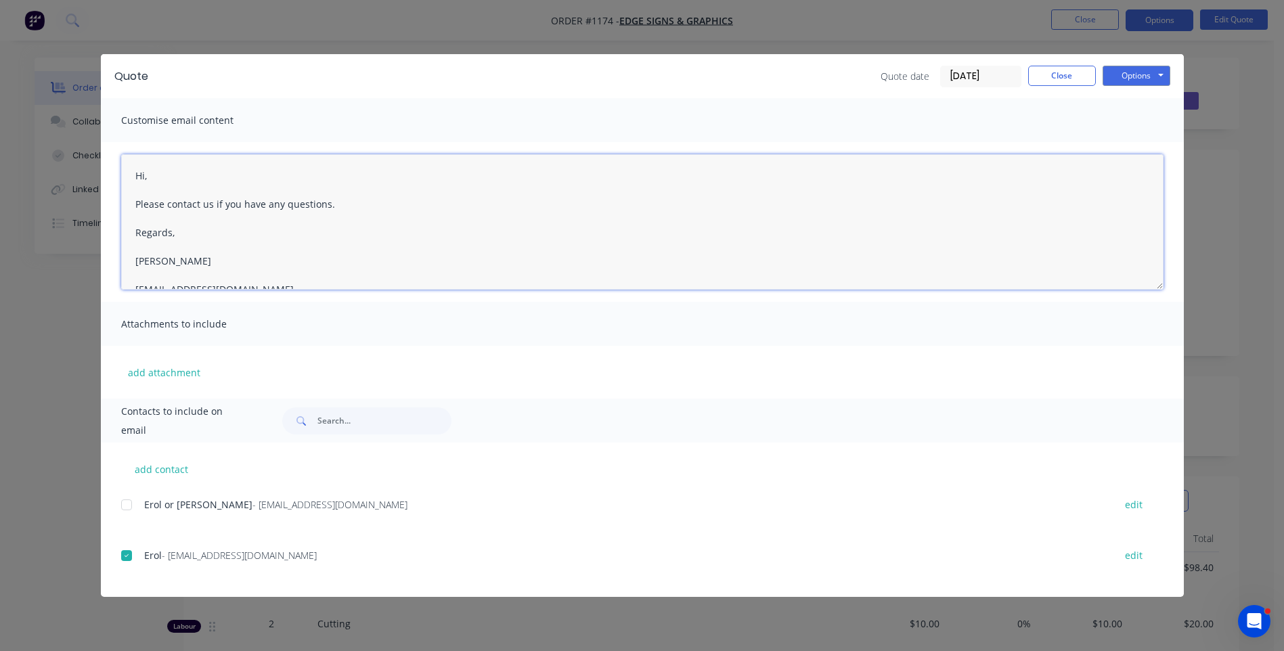
click at [153, 172] on textarea "Hi, Please contact us if you have any questions. Regards, [PERSON_NAME] [EMAIL_…" at bounding box center [642, 221] width 1043 height 135
type textarea "Hi, Erol, See quote attached. Please contact us if you have any questions. Rega…"
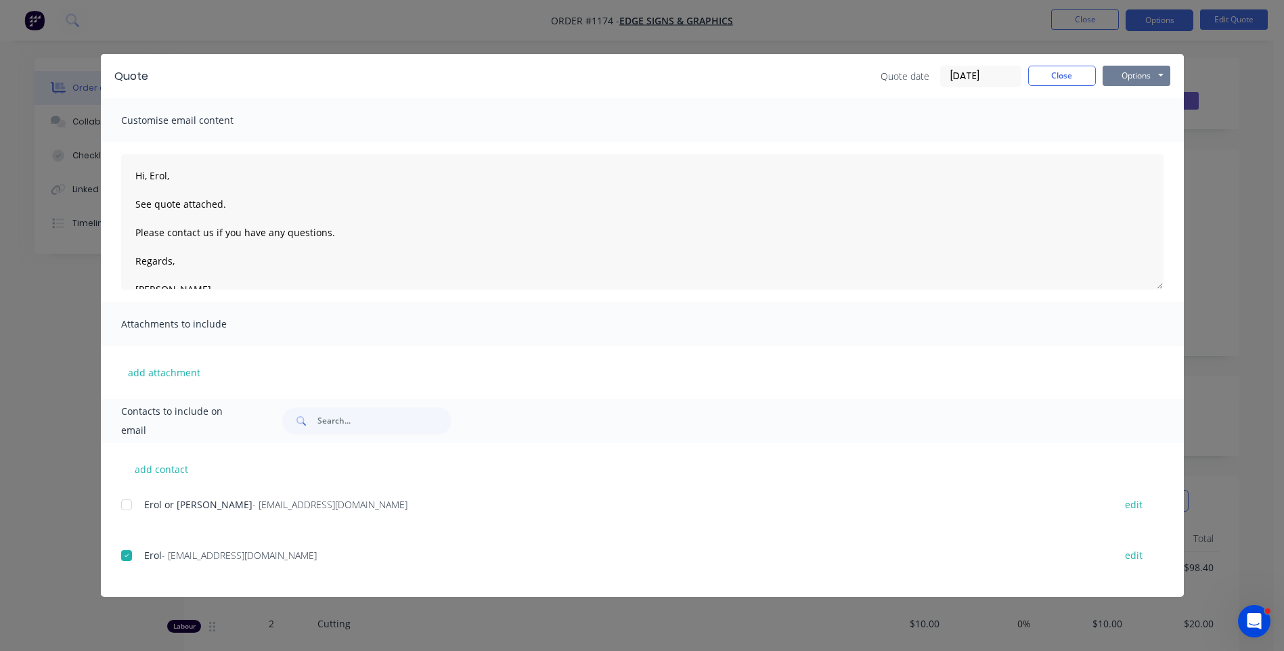
click at [1125, 73] on button "Options" at bounding box center [1137, 76] width 68 height 20
click at [1135, 152] on button "Email" at bounding box center [1146, 144] width 87 height 22
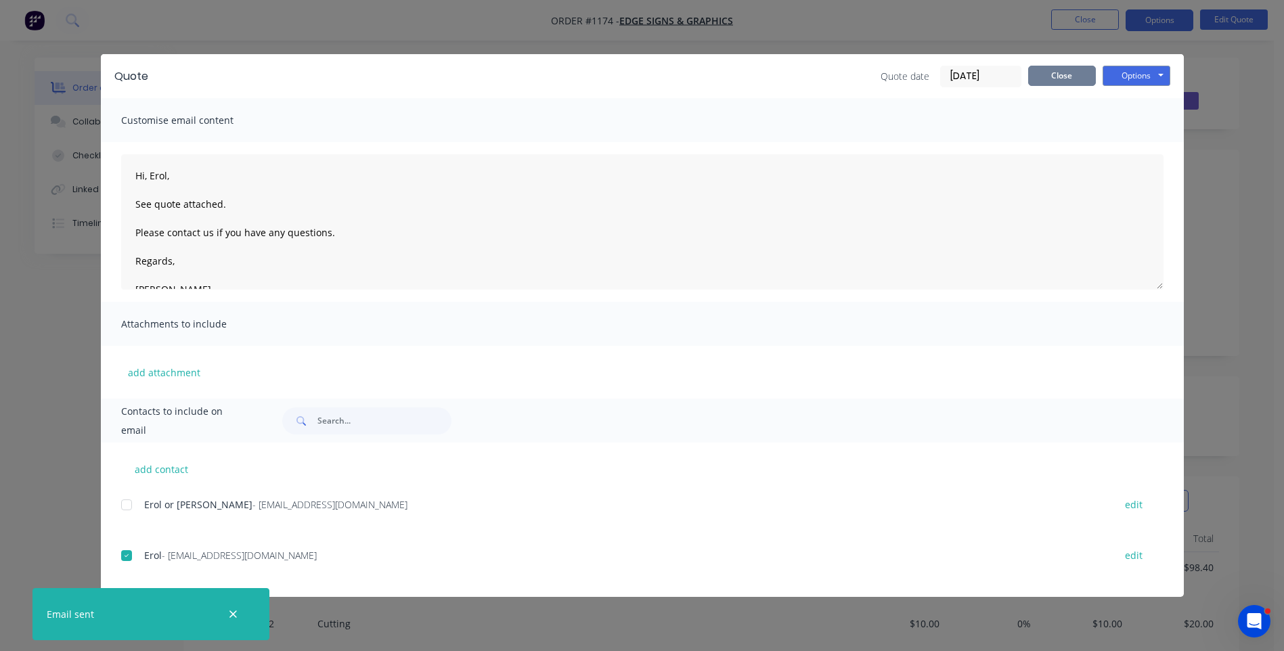
click at [1074, 75] on button "Close" at bounding box center [1062, 76] width 68 height 20
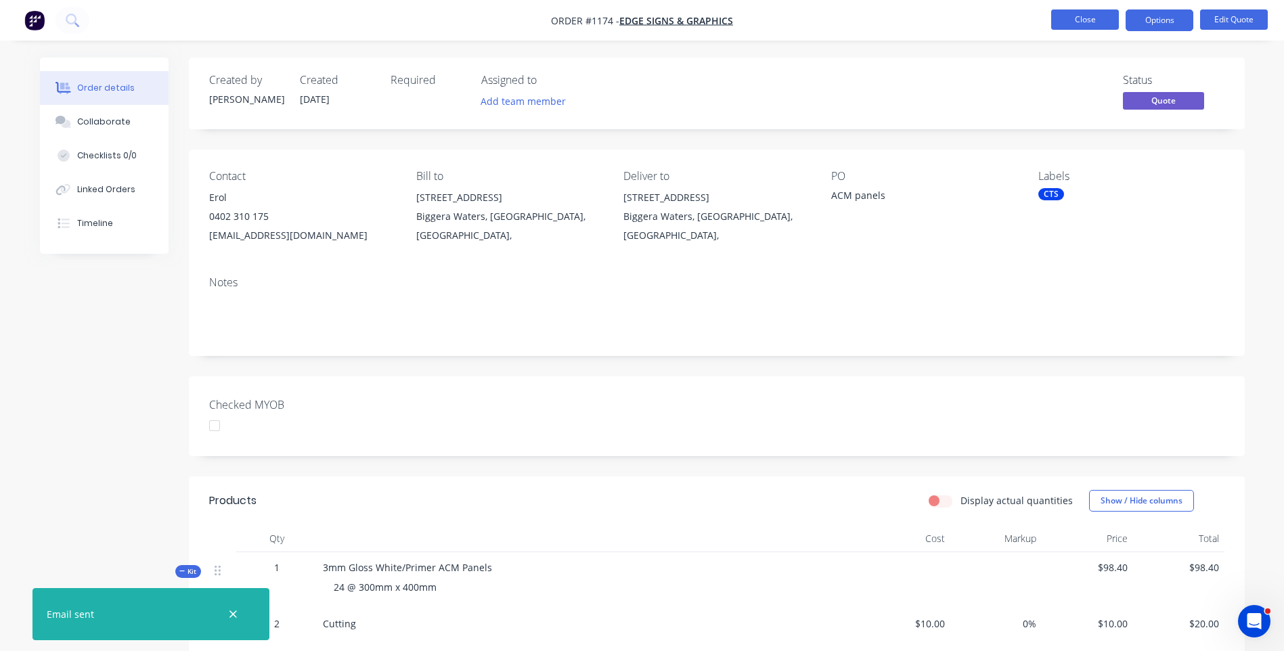
click at [1075, 18] on button "Close" at bounding box center [1085, 19] width 68 height 20
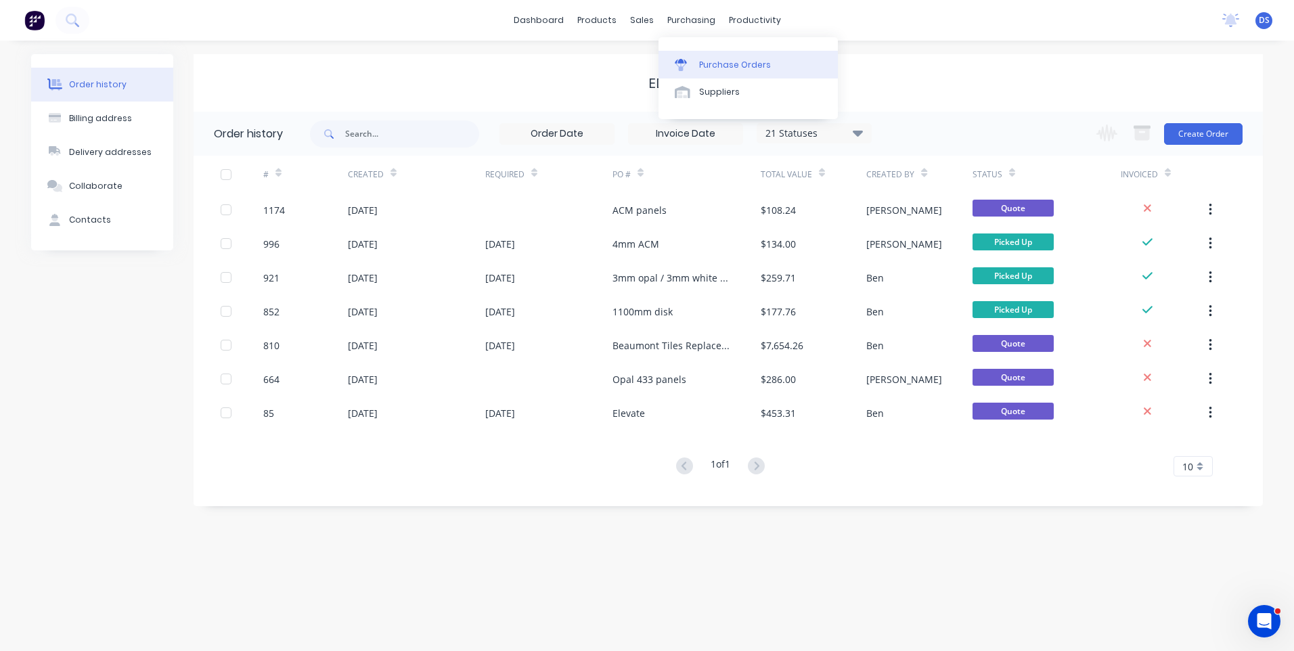
click at [713, 70] on div "Purchase Orders" at bounding box center [735, 65] width 72 height 12
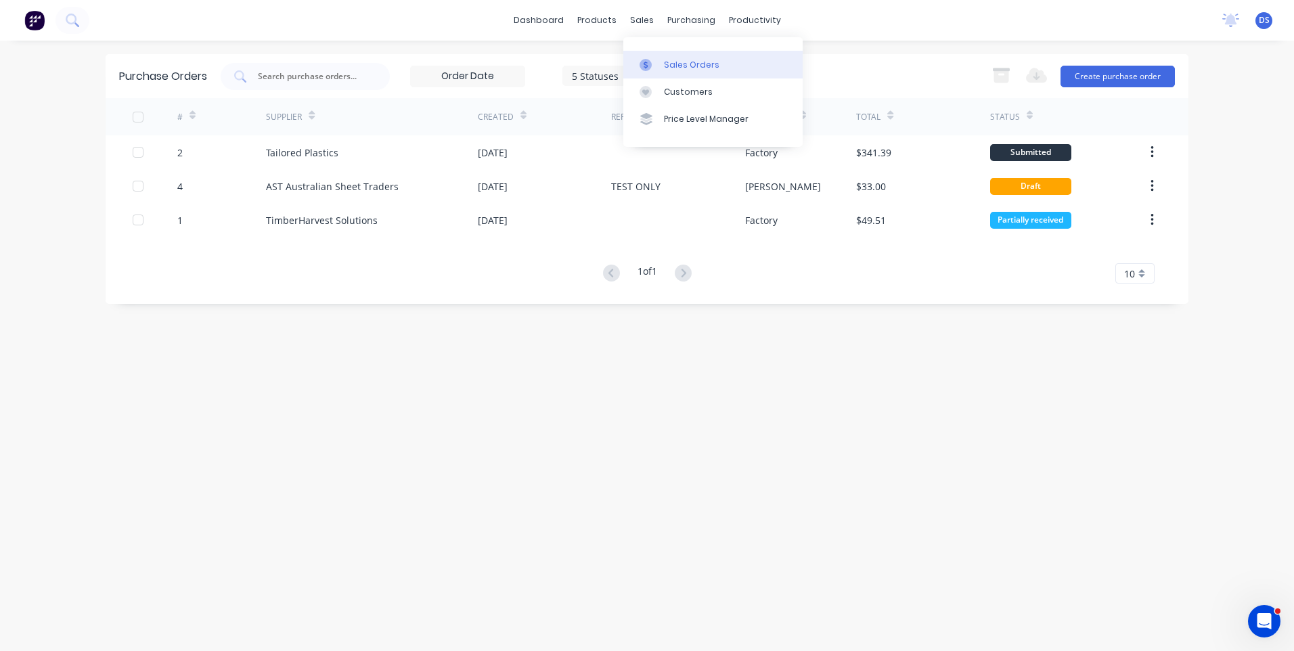
click at [684, 66] on div "Sales Orders" at bounding box center [692, 65] width 56 height 12
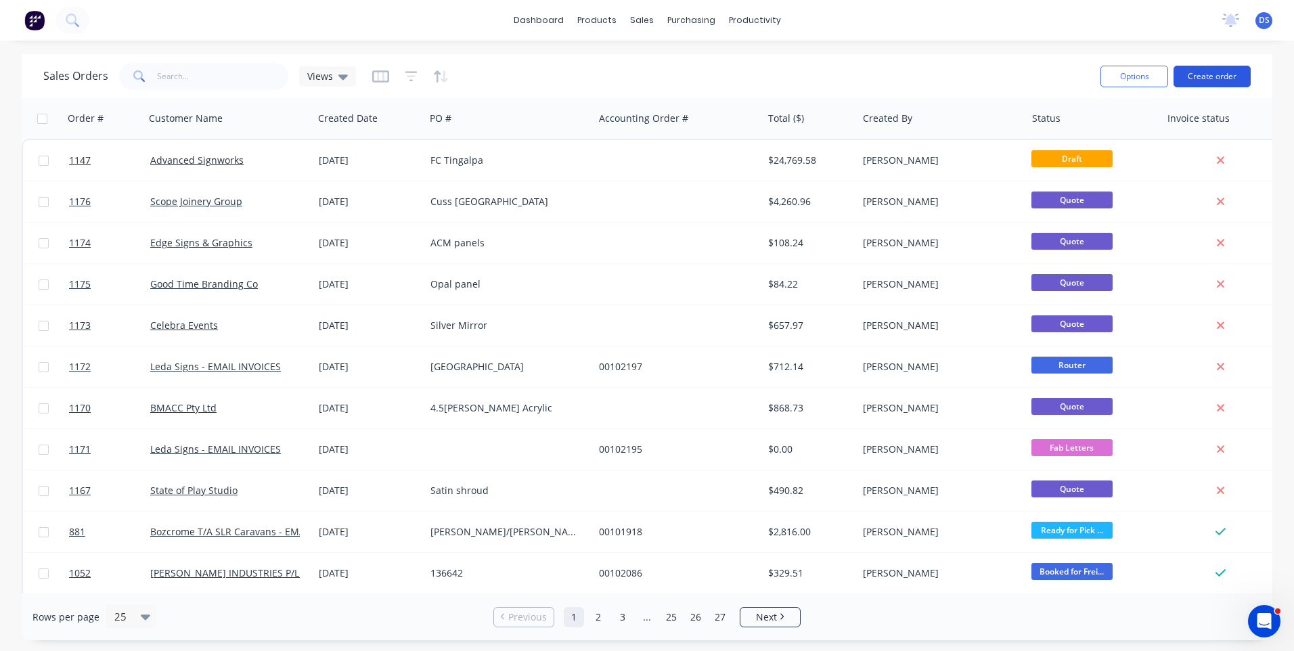
click at [1213, 70] on button "Create order" at bounding box center [1212, 77] width 77 height 22
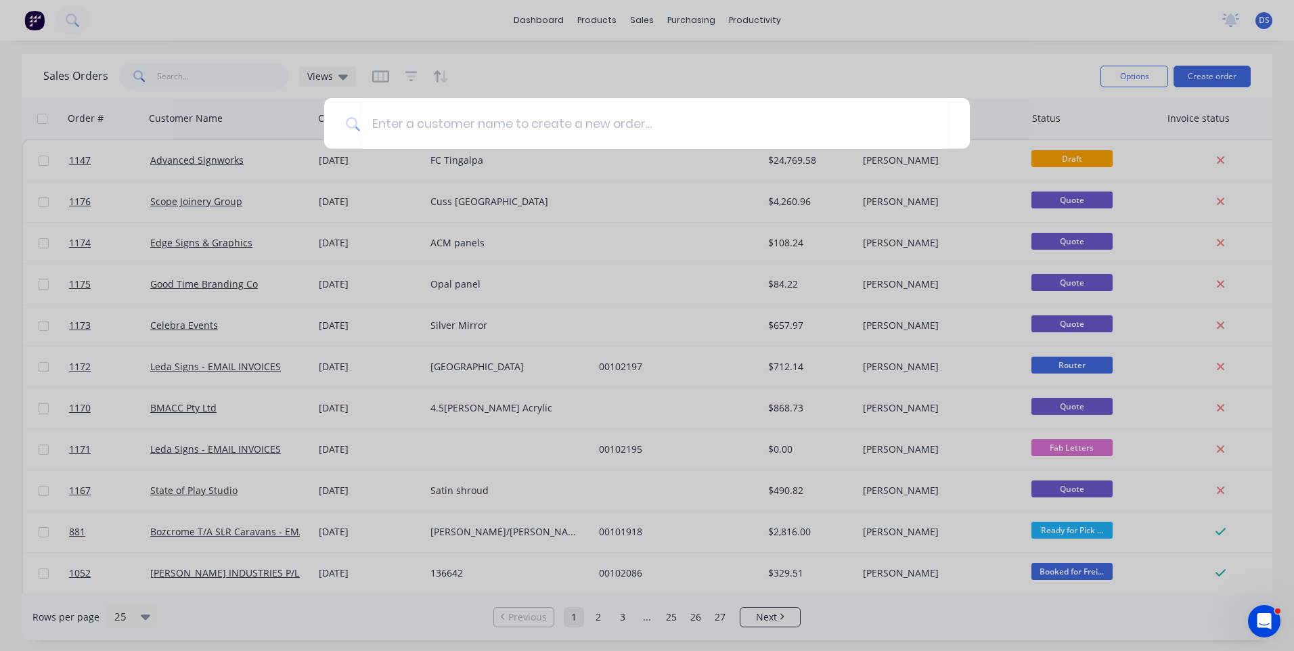
click at [192, 18] on div at bounding box center [647, 325] width 1294 height 651
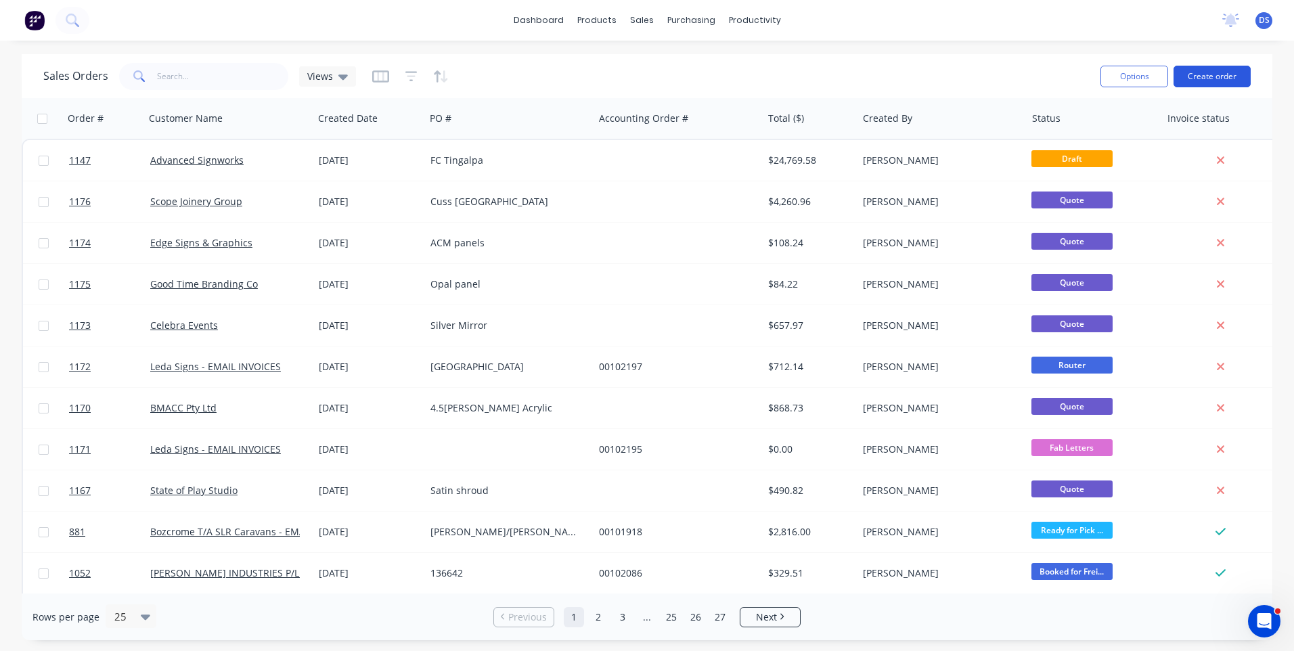
click at [1204, 78] on button "Create order" at bounding box center [1212, 77] width 77 height 22
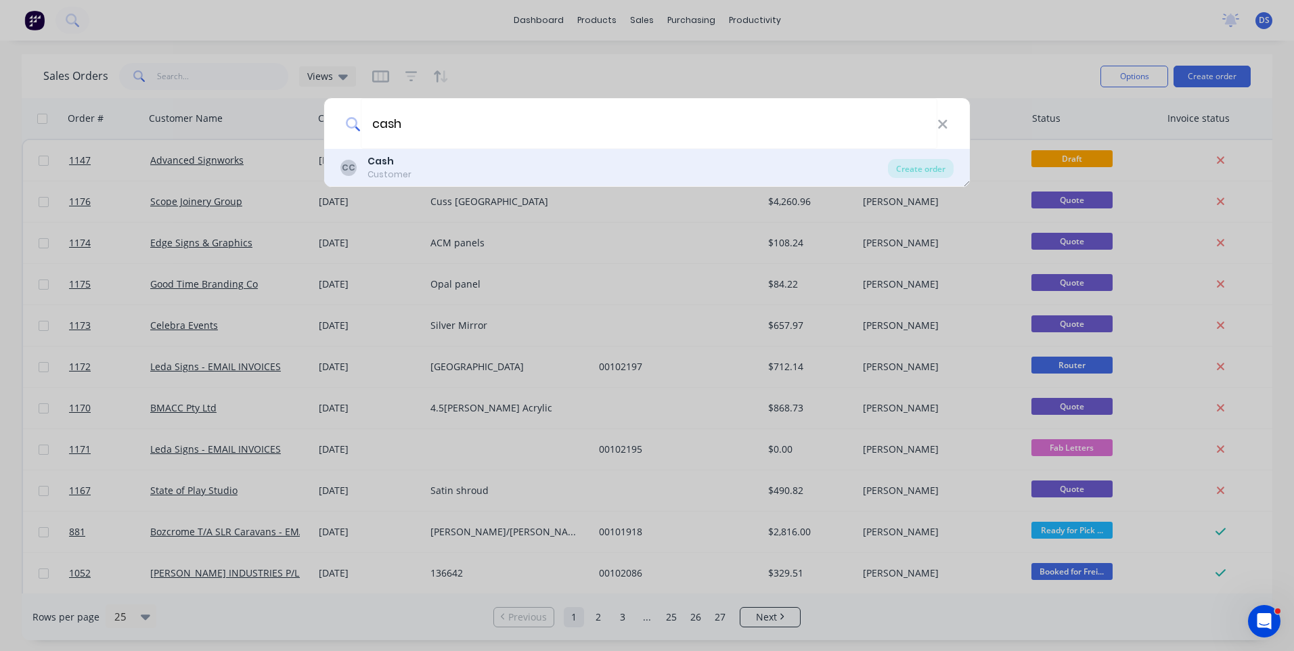
type input "cash"
click at [393, 169] on div "Customer" at bounding box center [390, 175] width 44 height 12
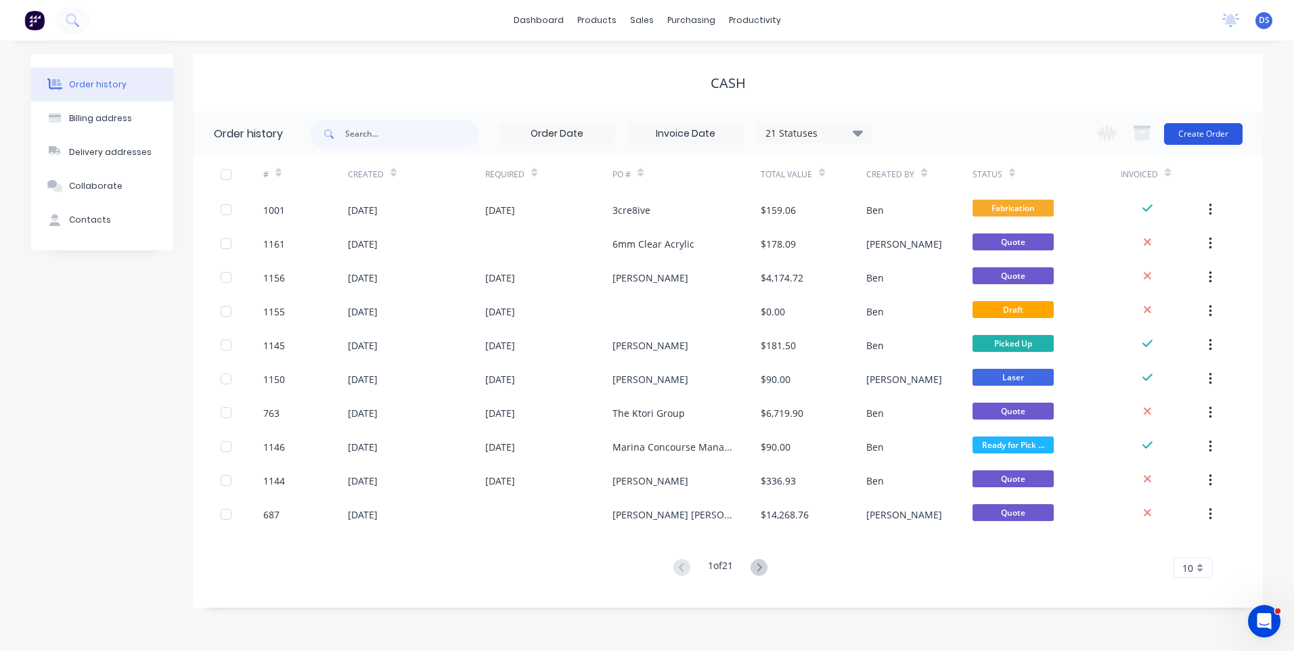
click at [1194, 135] on button "Create Order" at bounding box center [1203, 134] width 79 height 22
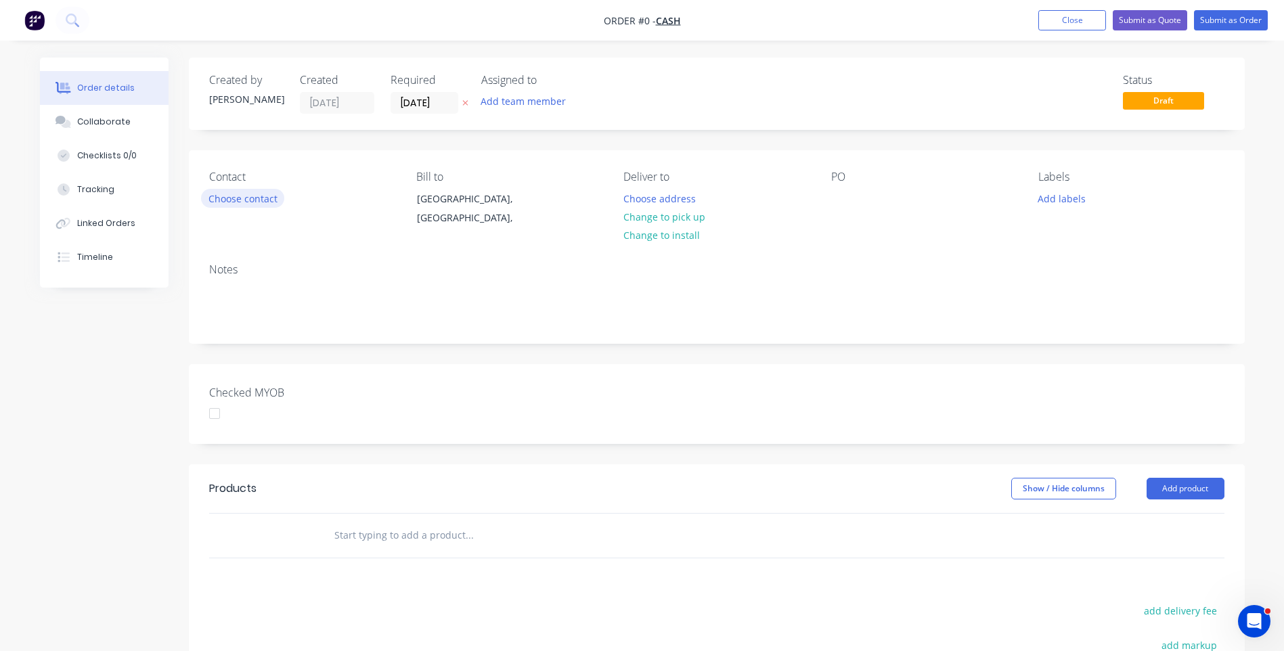
click at [231, 198] on button "Choose contact" at bounding box center [242, 198] width 83 height 18
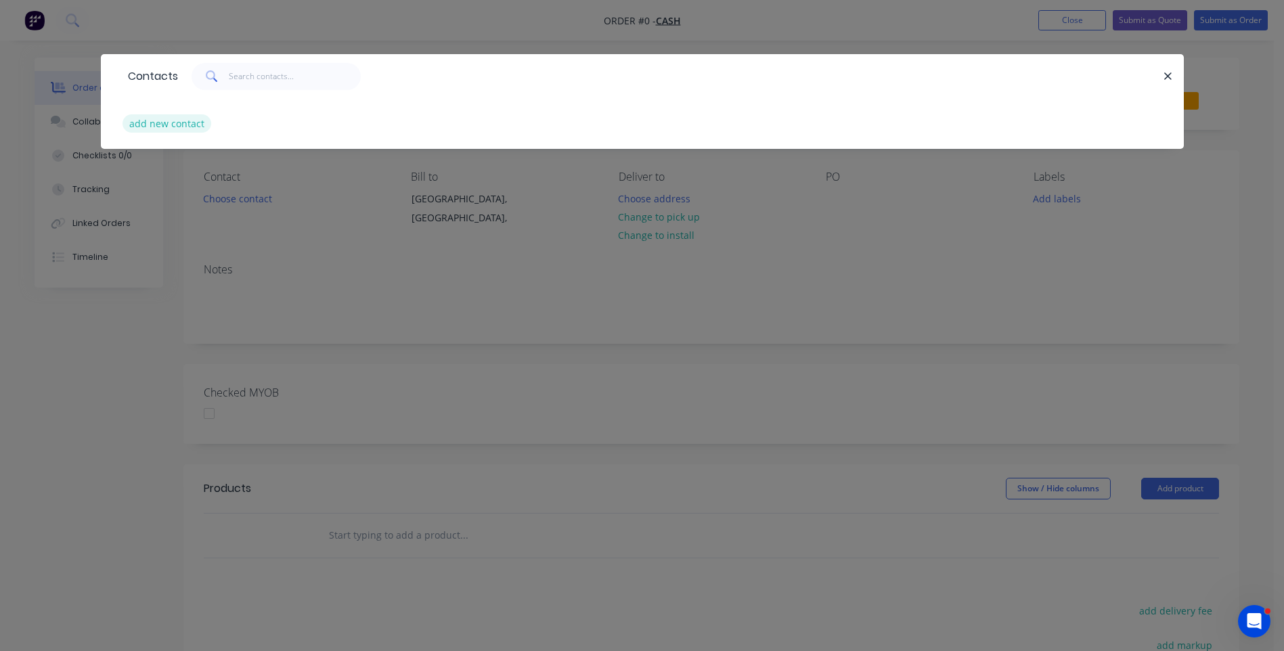
click at [188, 123] on button "add new contact" at bounding box center [167, 123] width 89 height 18
select select "AU"
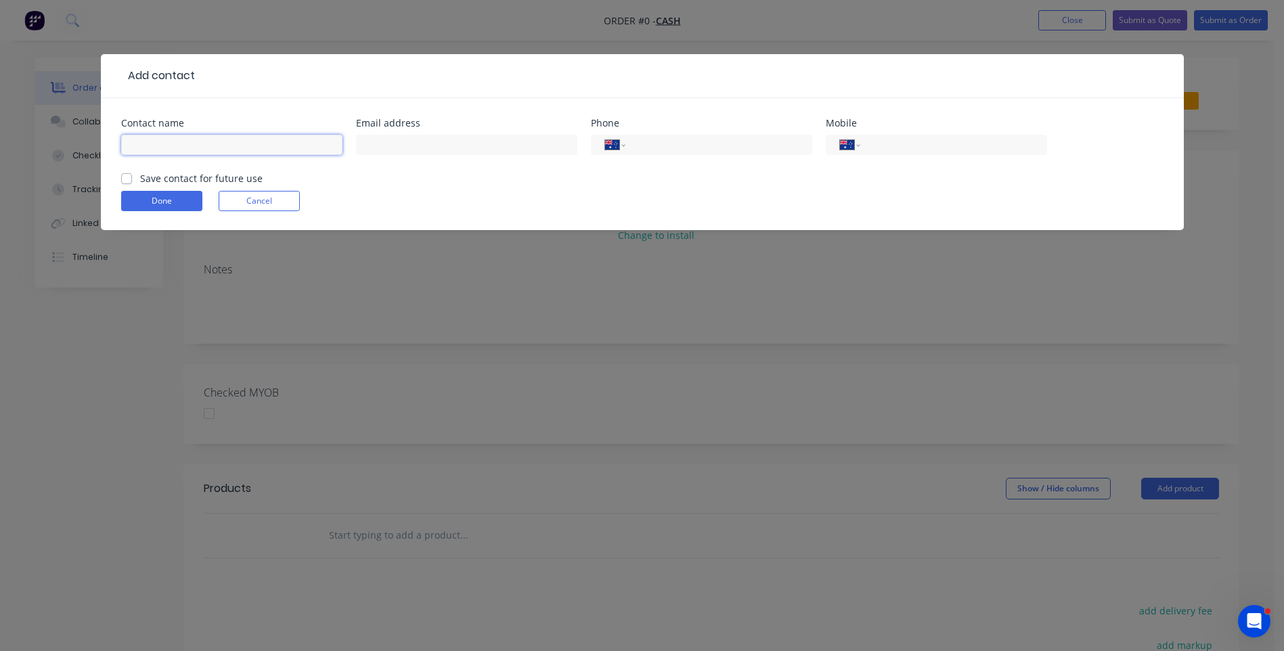
paste input "[PERSON_NAME] 0467180262 [EMAIL_ADDRESS][PERSON_NAME][DOMAIN_NAME]"
type input "[PERSON_NAME] 0467180262 [EMAIL_ADDRESS][PERSON_NAME][DOMAIN_NAME]"
paste input "[PERSON_NAME] 0467180262 [EMAIL_ADDRESS][PERSON_NAME][DOMAIN_NAME]"
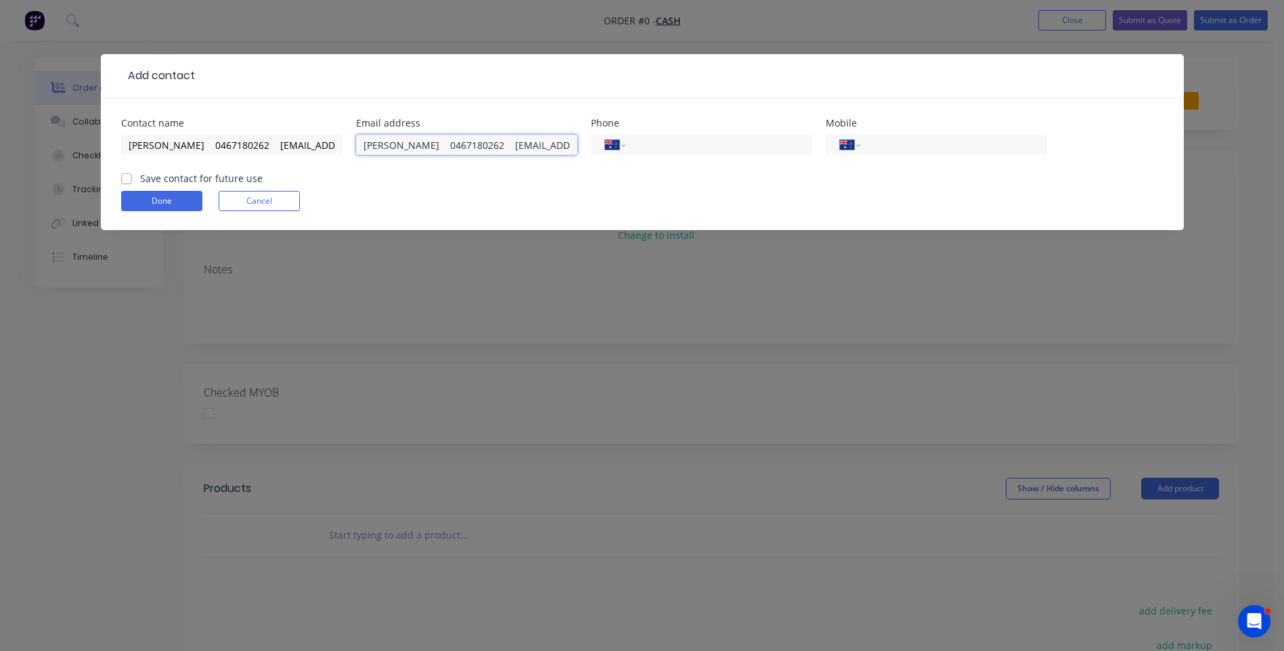
scroll to position [0, 33]
type input "[PERSON_NAME] 0467180262 [EMAIL_ADDRESS][PERSON_NAME][DOMAIN_NAME]"
click at [938, 148] on input "tel" at bounding box center [951, 145] width 162 height 16
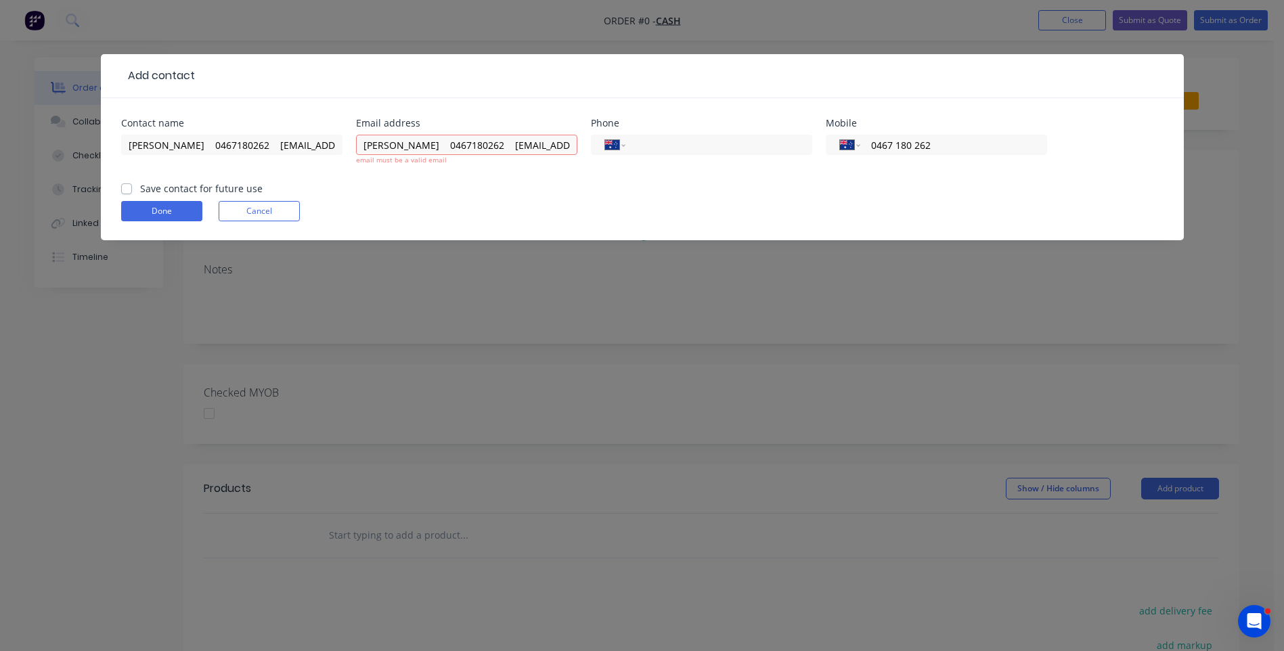
type input "0467 180 262"
click at [438, 184] on form "Contact name [PERSON_NAME] 0467180262 [EMAIL_ADDRESS][PERSON_NAME][DOMAIN_NAME]…" at bounding box center [642, 179] width 1043 height 122
drag, startPoint x: 501, startPoint y: 143, endPoint x: 352, endPoint y: 142, distance: 148.9
click at [352, 142] on div "Contact name [PERSON_NAME] 0467180262 [EMAIL_ADDRESS][PERSON_NAME][DOMAIN_NAME]…" at bounding box center [642, 149] width 1043 height 63
click at [471, 142] on input "[EMAIL_ADDRESS][PERSON_NAME][DOMAIN_NAME]" at bounding box center [466, 145] width 221 height 20
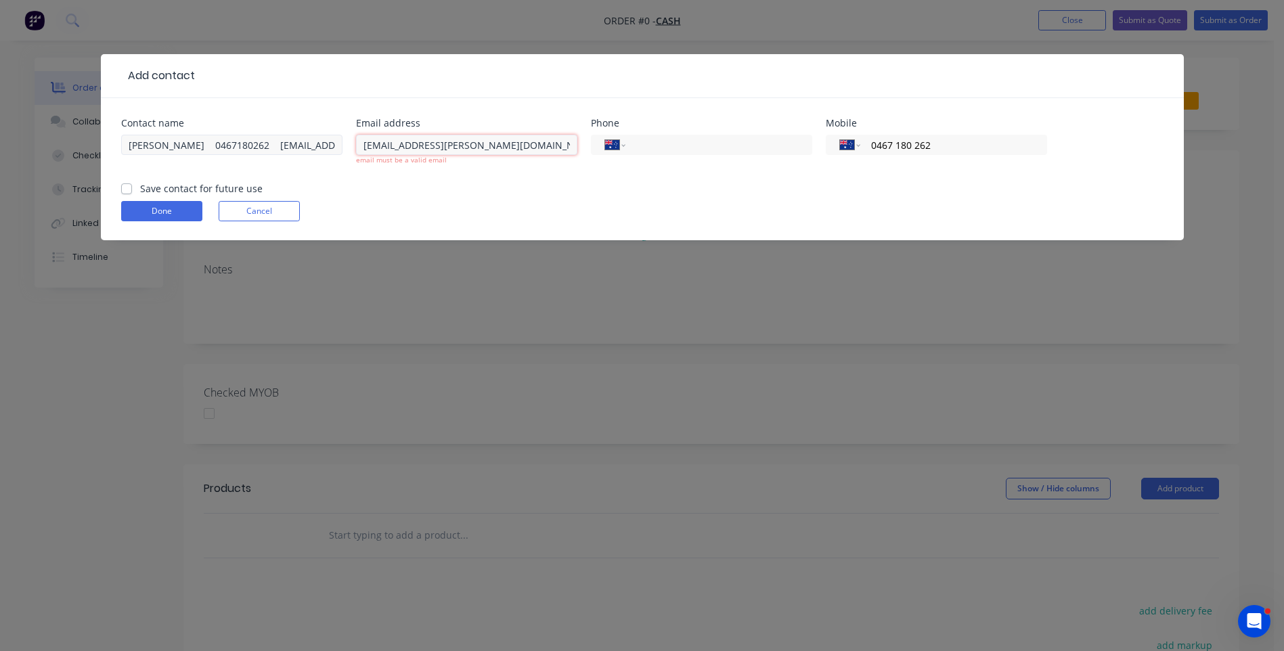
type input "[EMAIL_ADDRESS][PERSON_NAME][DOMAIN_NAME]"
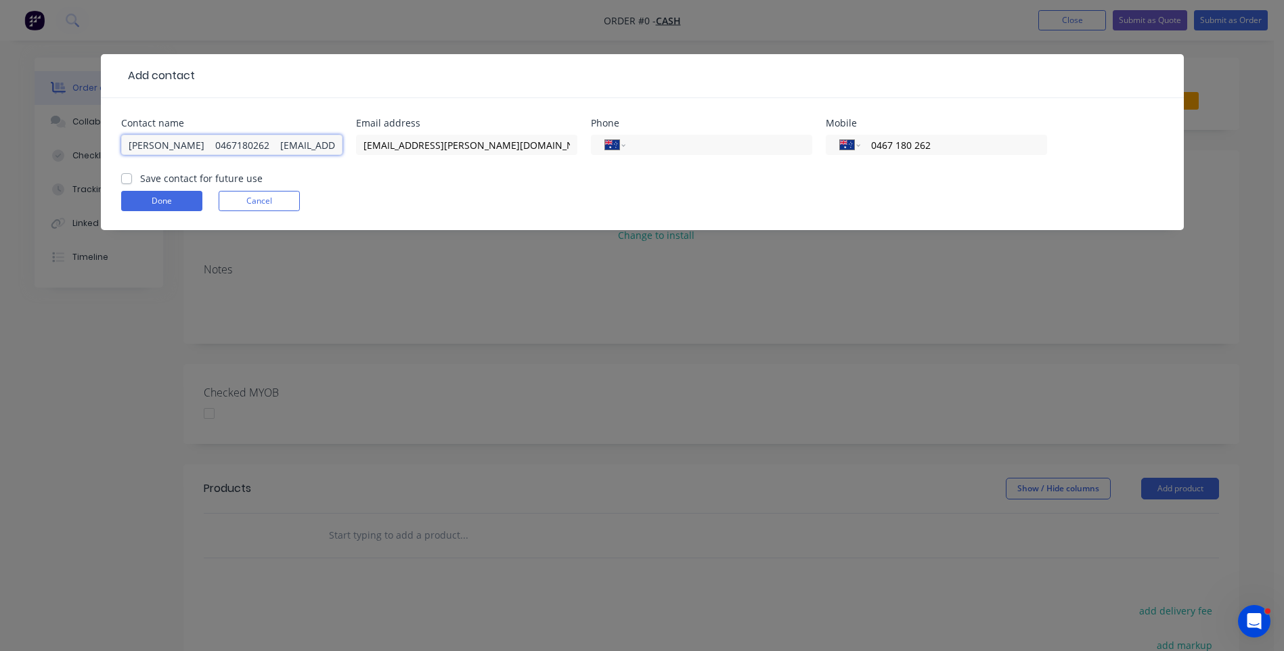
scroll to position [0, 33]
drag, startPoint x: 204, startPoint y: 144, endPoint x: 351, endPoint y: 141, distance: 146.2
click at [351, 141] on div "Contact name [PERSON_NAME] 0467180262 [EMAIL_ADDRESS][PERSON_NAME][DOMAIN_NAME]…" at bounding box center [642, 144] width 1043 height 53
click at [190, 142] on input "[PERSON_NAME]" at bounding box center [231, 145] width 221 height 20
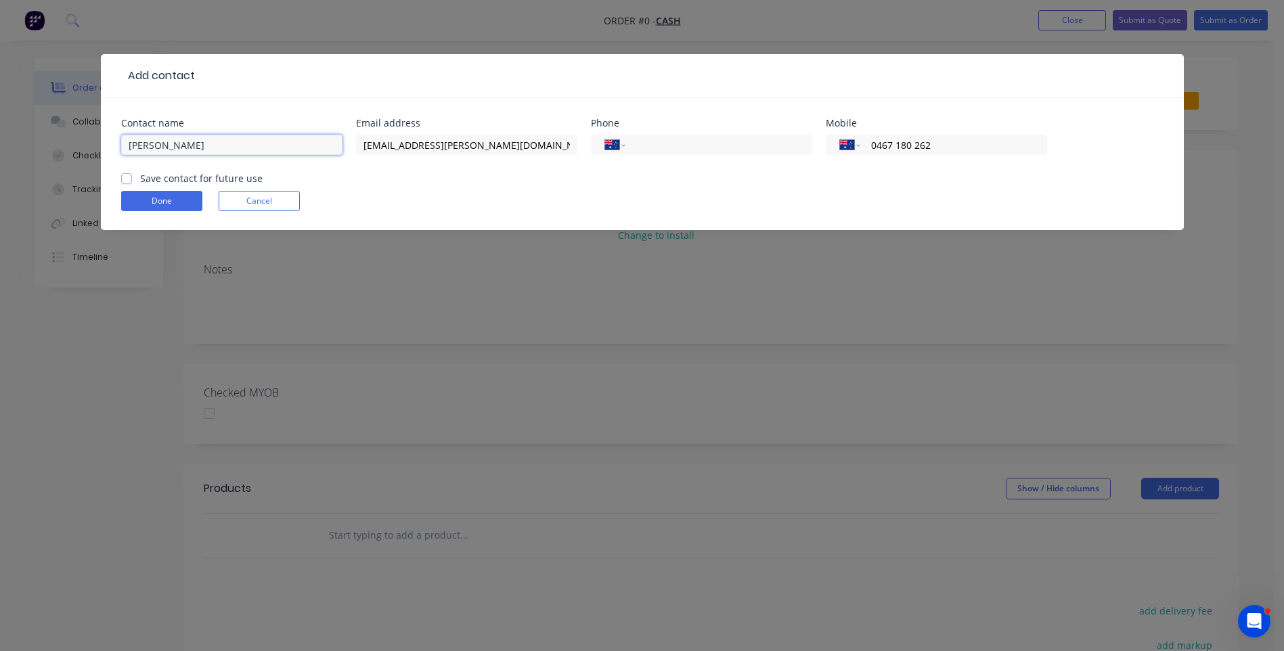
click at [153, 145] on input "[PERSON_NAME]" at bounding box center [231, 145] width 221 height 20
type input "[PERSON_NAME]"
click at [173, 199] on button "Done" at bounding box center [161, 201] width 81 height 20
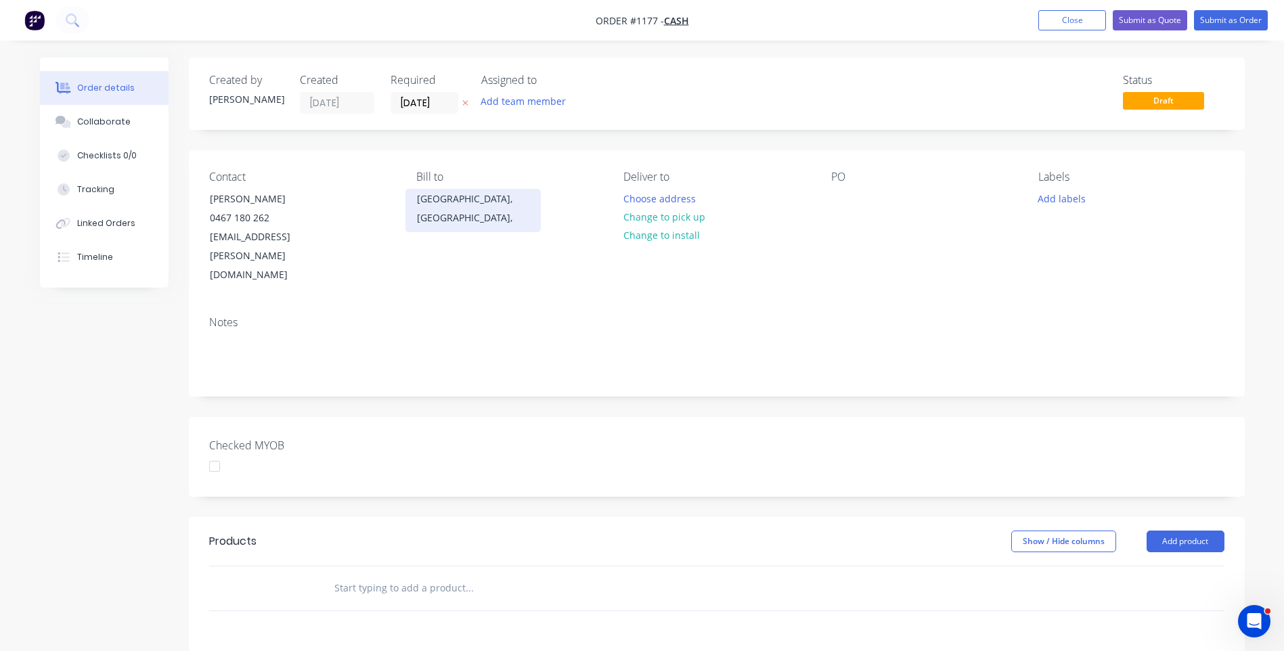
click at [458, 201] on div "[GEOGRAPHIC_DATA], [GEOGRAPHIC_DATA]," at bounding box center [473, 209] width 112 height 38
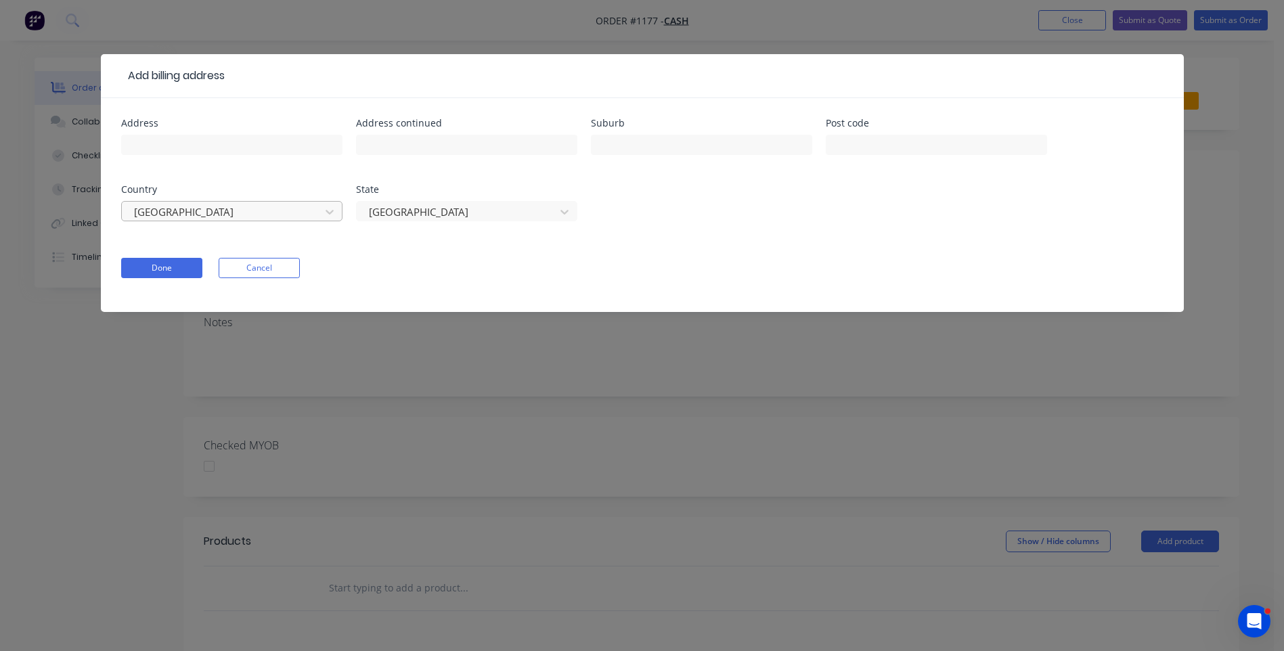
click at [213, 215] on div at bounding box center [223, 212] width 181 height 17
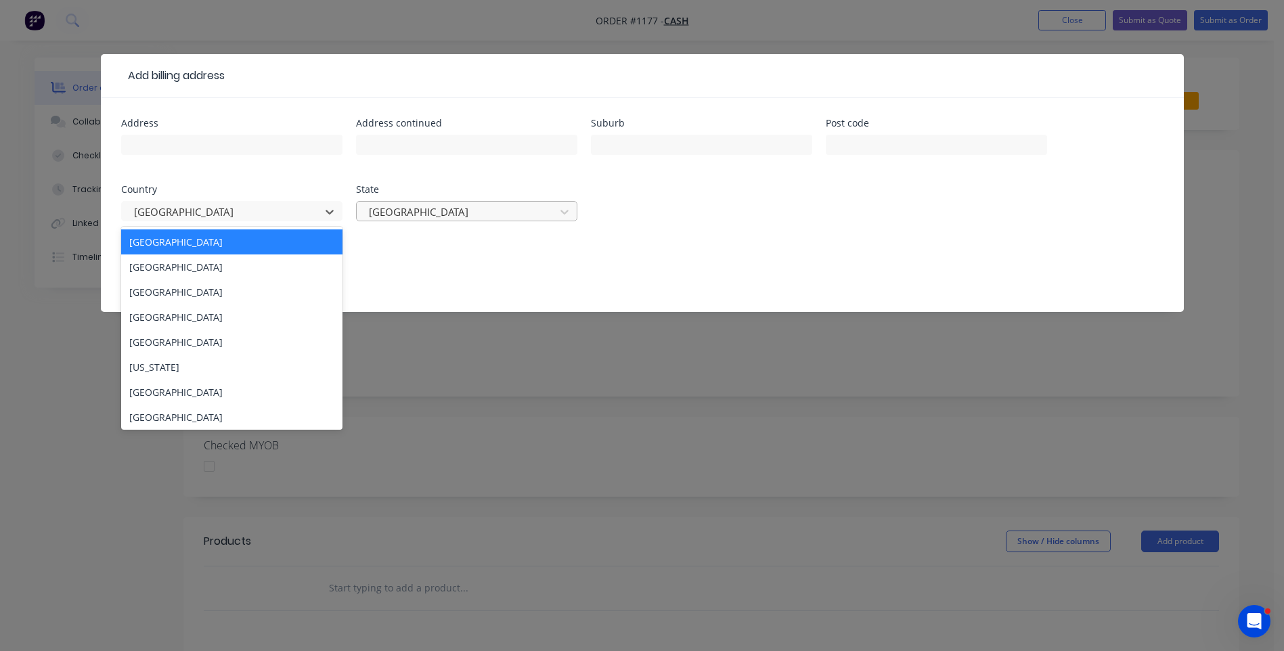
click at [481, 219] on div at bounding box center [458, 212] width 181 height 17
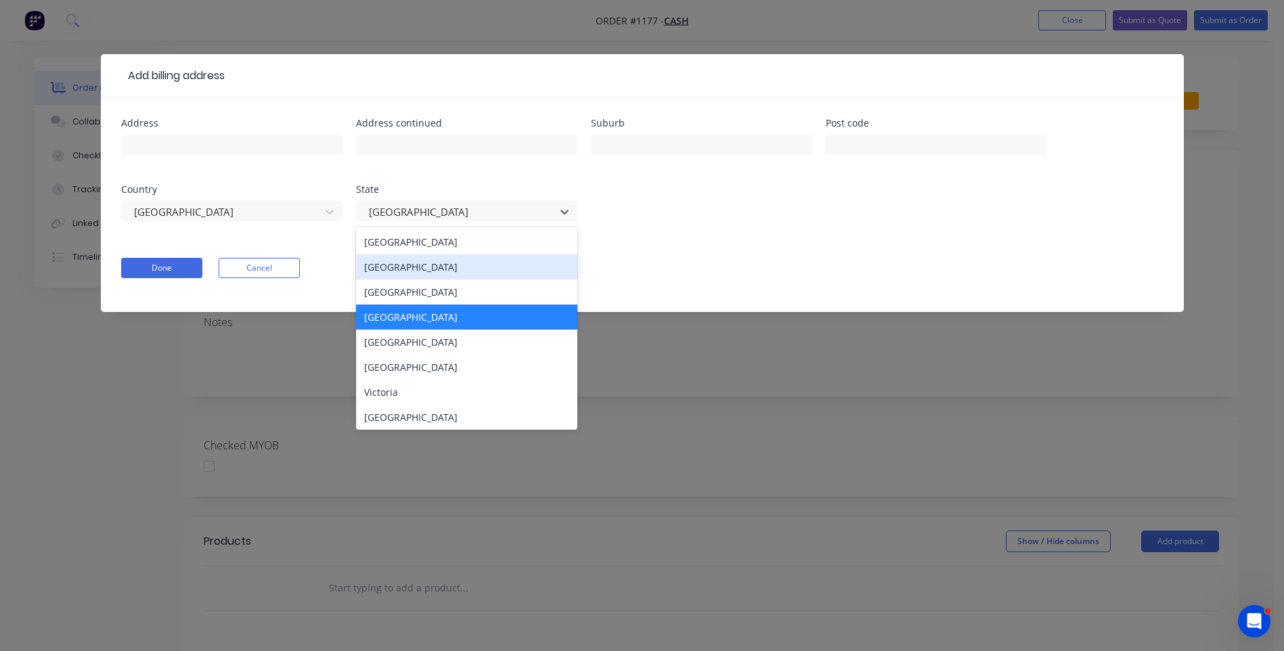
click at [405, 272] on div "[GEOGRAPHIC_DATA]" at bounding box center [466, 267] width 221 height 25
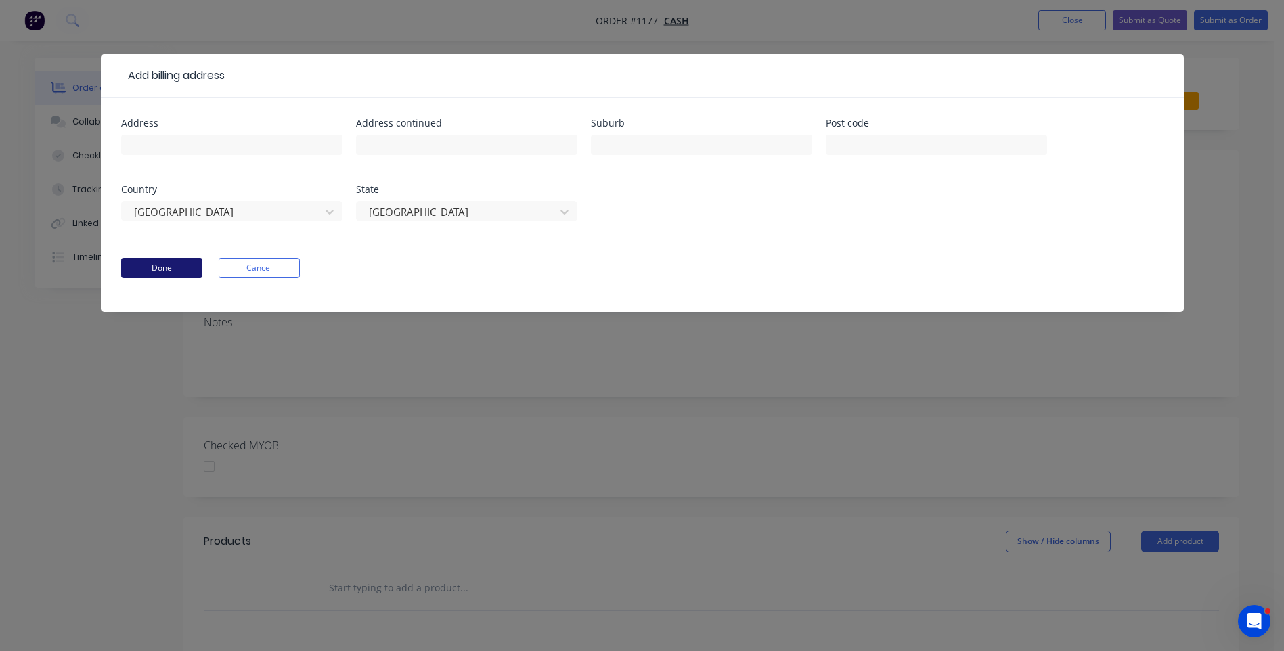
click at [158, 272] on button "Done" at bounding box center [161, 268] width 81 height 20
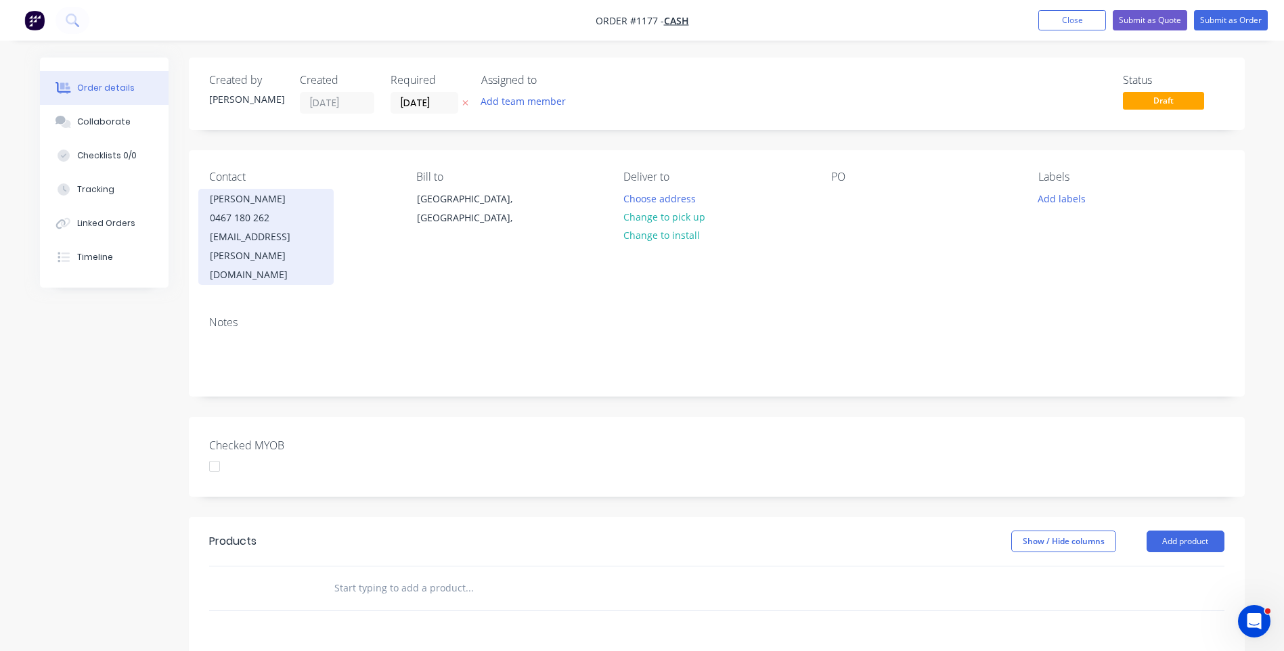
click at [230, 200] on div "[PERSON_NAME]" at bounding box center [266, 199] width 112 height 19
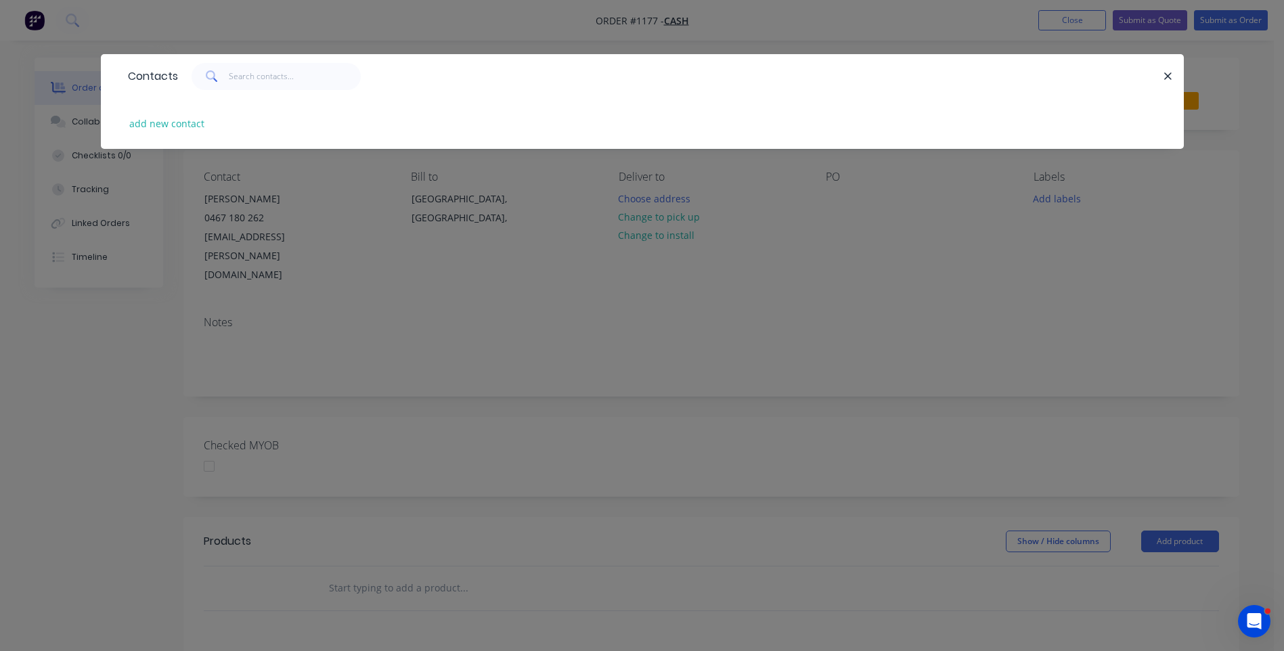
click at [230, 200] on div "Contacts add new contact" at bounding box center [642, 325] width 1284 height 651
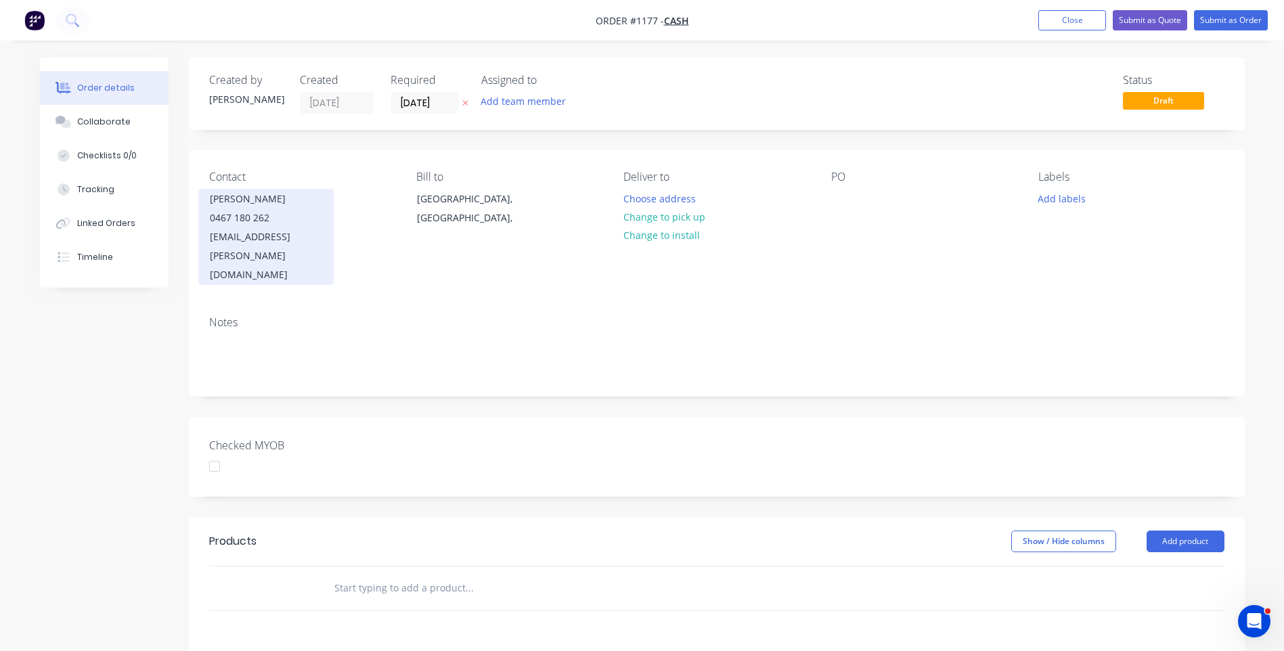
click at [227, 200] on div "[PERSON_NAME]" at bounding box center [266, 199] width 112 height 19
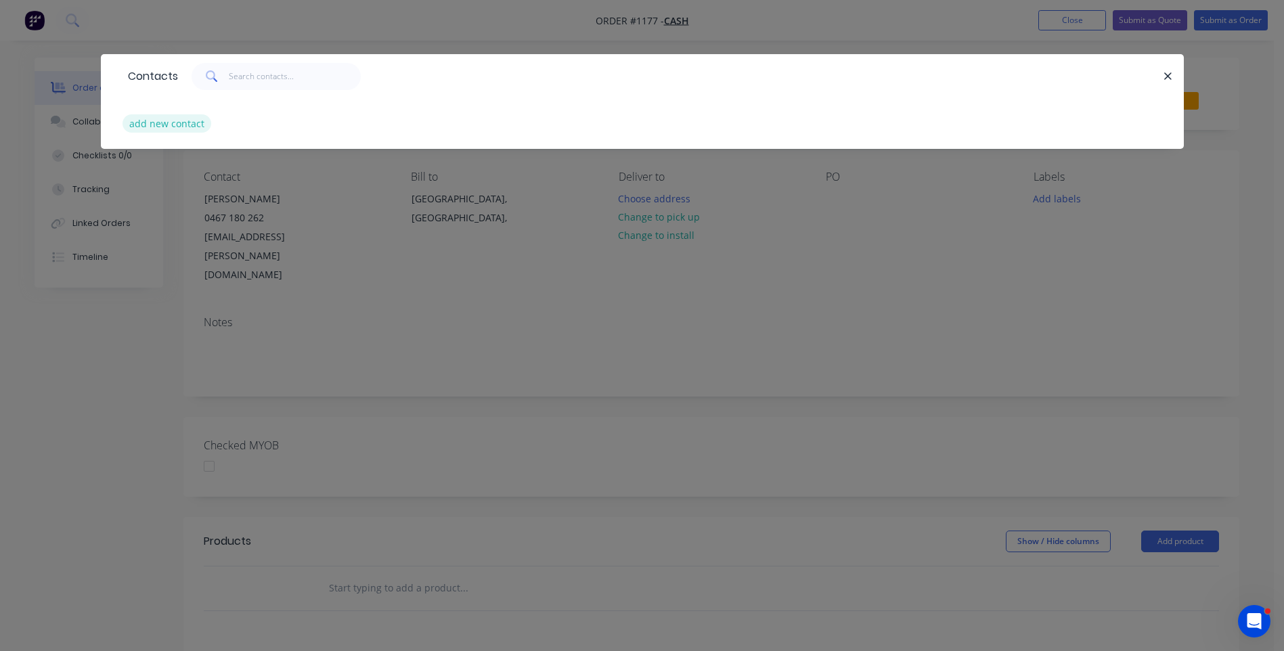
click at [179, 130] on button "add new contact" at bounding box center [167, 123] width 89 height 18
select select "AU"
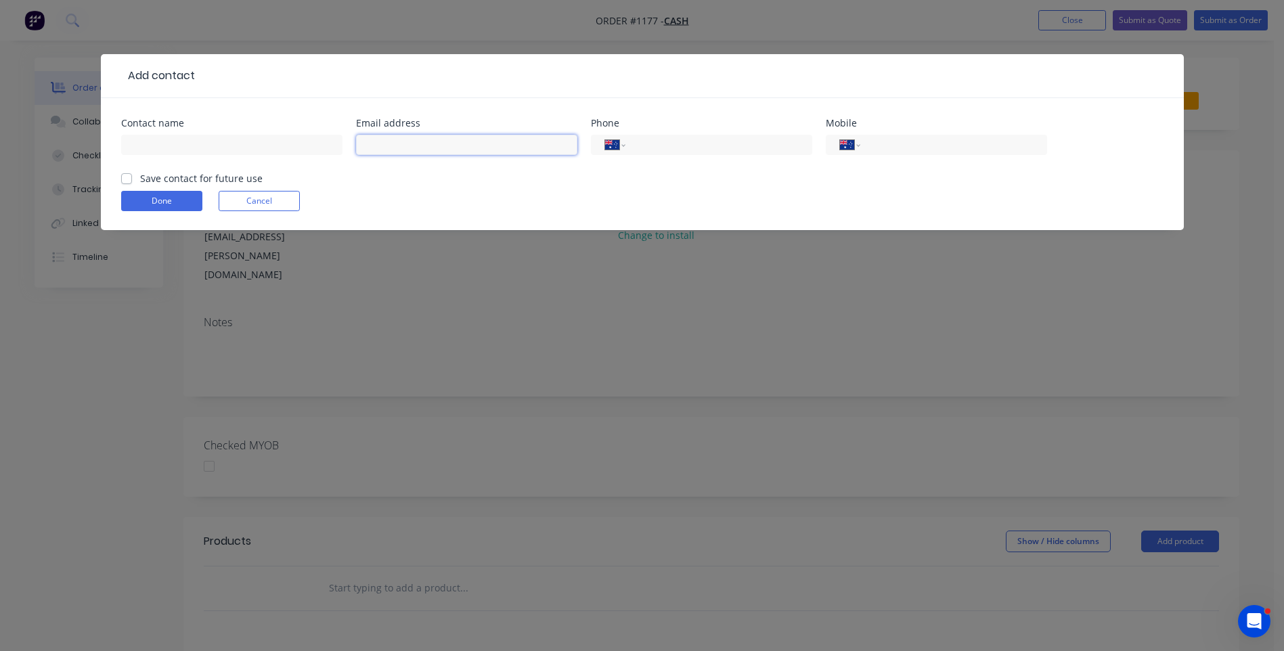
paste input "[PERSON_NAME] 0467180262 [EMAIL_ADDRESS][PERSON_NAME][DOMAIN_NAME]"
type input "[PERSON_NAME] 0467180262 [EMAIL_ADDRESS][PERSON_NAME][DOMAIN_NAME]"
click at [150, 144] on input "text" at bounding box center [231, 145] width 221 height 20
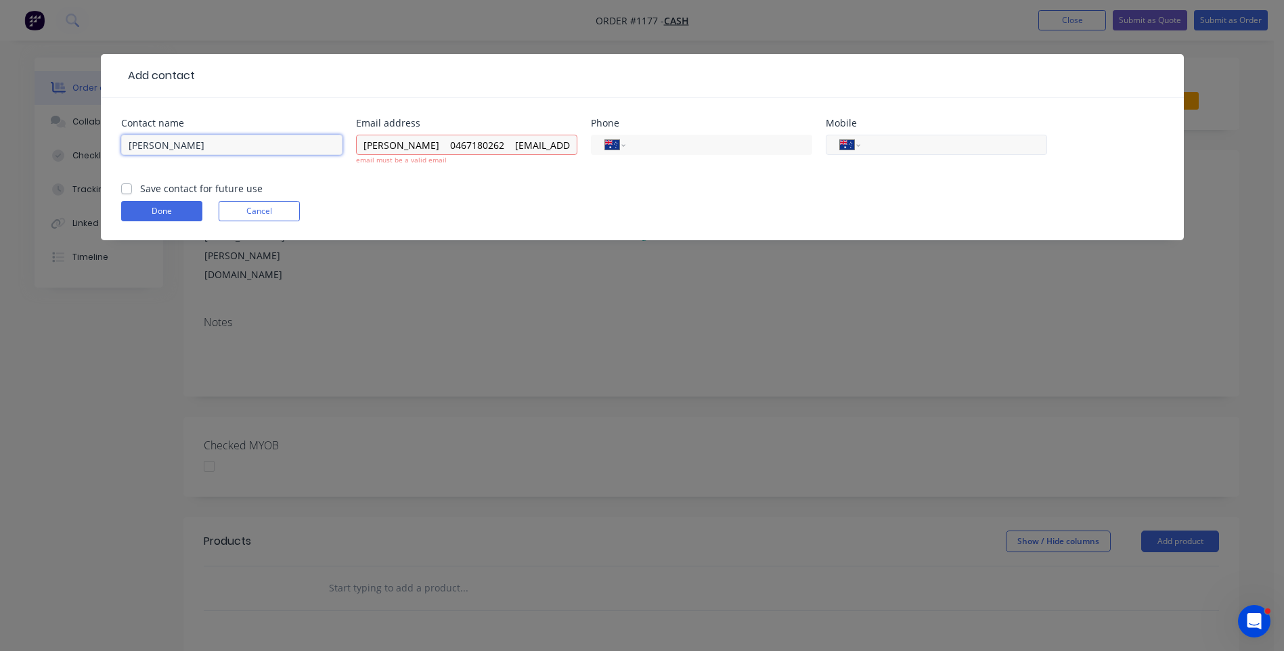
type input "[PERSON_NAME]"
click at [905, 149] on input "tel" at bounding box center [951, 145] width 162 height 16
type input "0467 180 262"
drag, startPoint x: 501, startPoint y: 144, endPoint x: 330, endPoint y: 144, distance: 171.3
click at [330, 144] on div "Contact name [PERSON_NAME] Email address [PERSON_NAME] 0467180262 [EMAIL_ADDRES…" at bounding box center [642, 149] width 1043 height 63
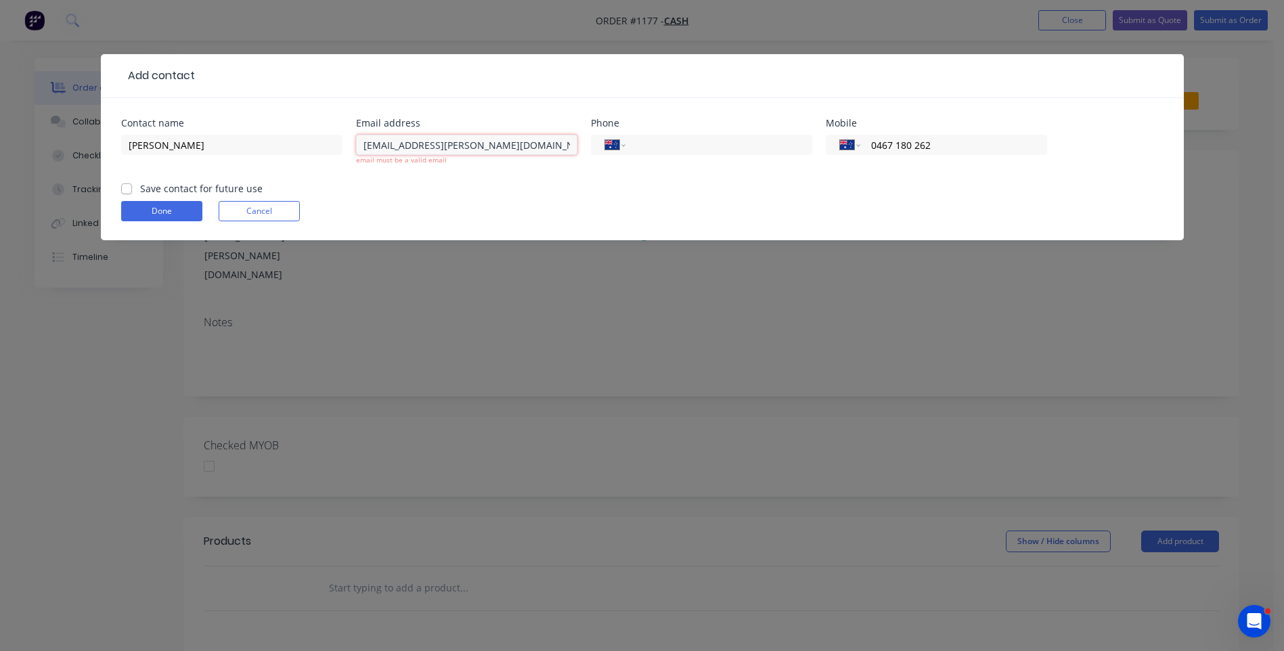
click at [517, 142] on input "[EMAIL_ADDRESS][PERSON_NAME][DOMAIN_NAME]" at bounding box center [466, 145] width 221 height 20
type input "[EMAIL_ADDRESS][PERSON_NAME][DOMAIN_NAME]"
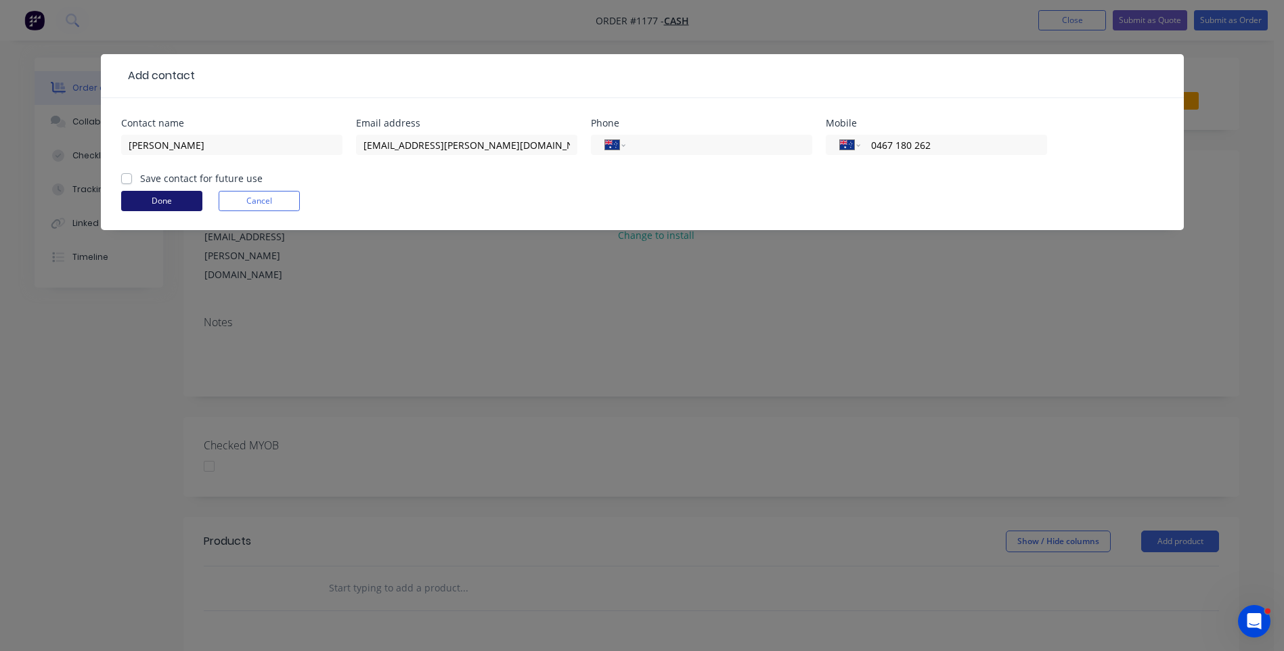
click at [173, 211] on form "Contact name [PERSON_NAME] Email address [EMAIL_ADDRESS][PERSON_NAME][DOMAIN_NA…" at bounding box center [642, 174] width 1043 height 112
click at [175, 203] on button "Done" at bounding box center [161, 201] width 81 height 20
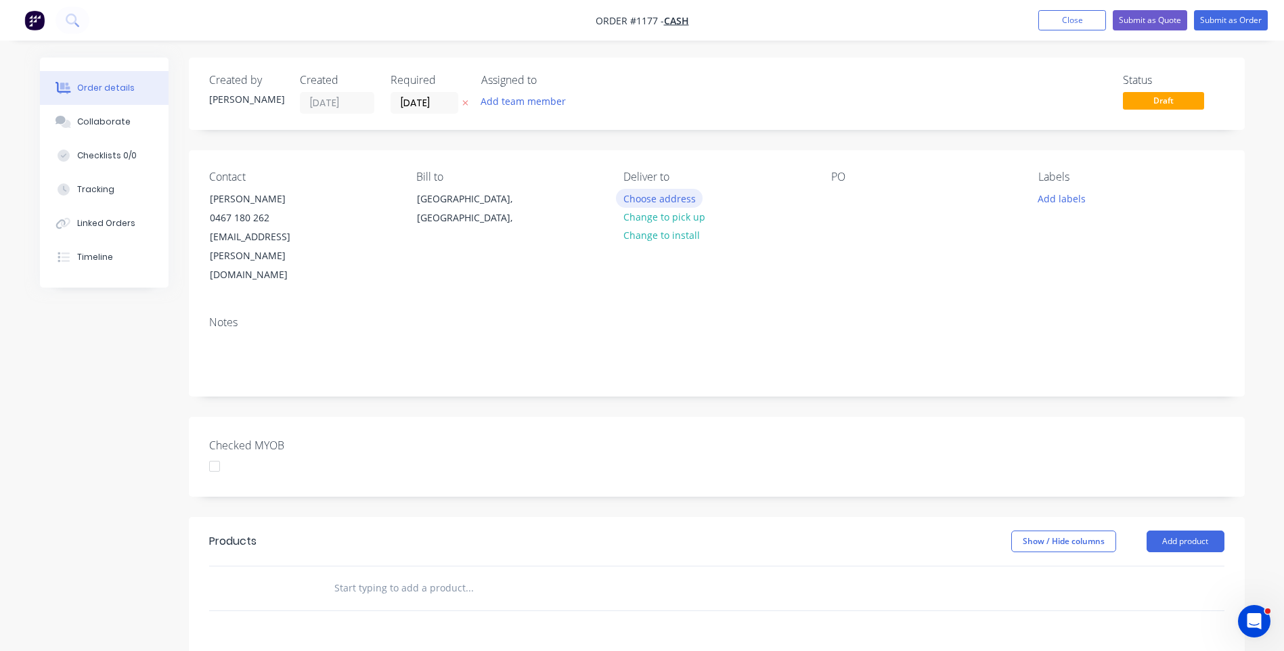
click at [661, 196] on button "Choose address" at bounding box center [659, 198] width 87 height 18
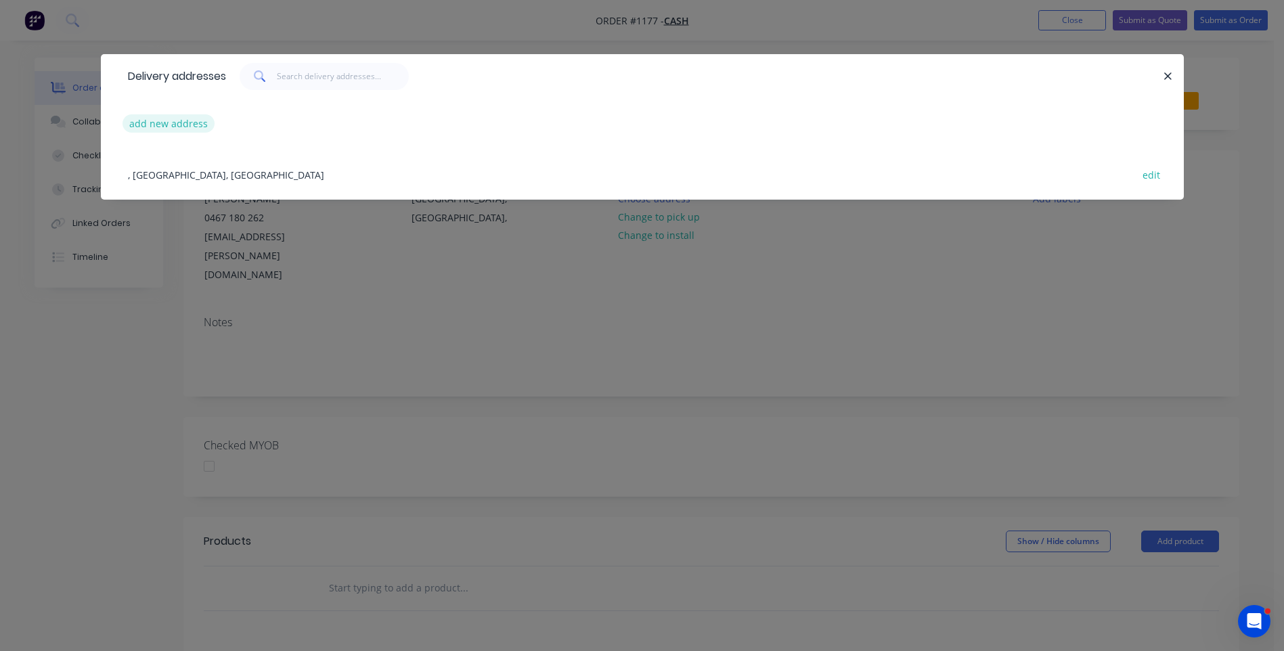
click at [170, 123] on button "add new address" at bounding box center [169, 123] width 93 height 18
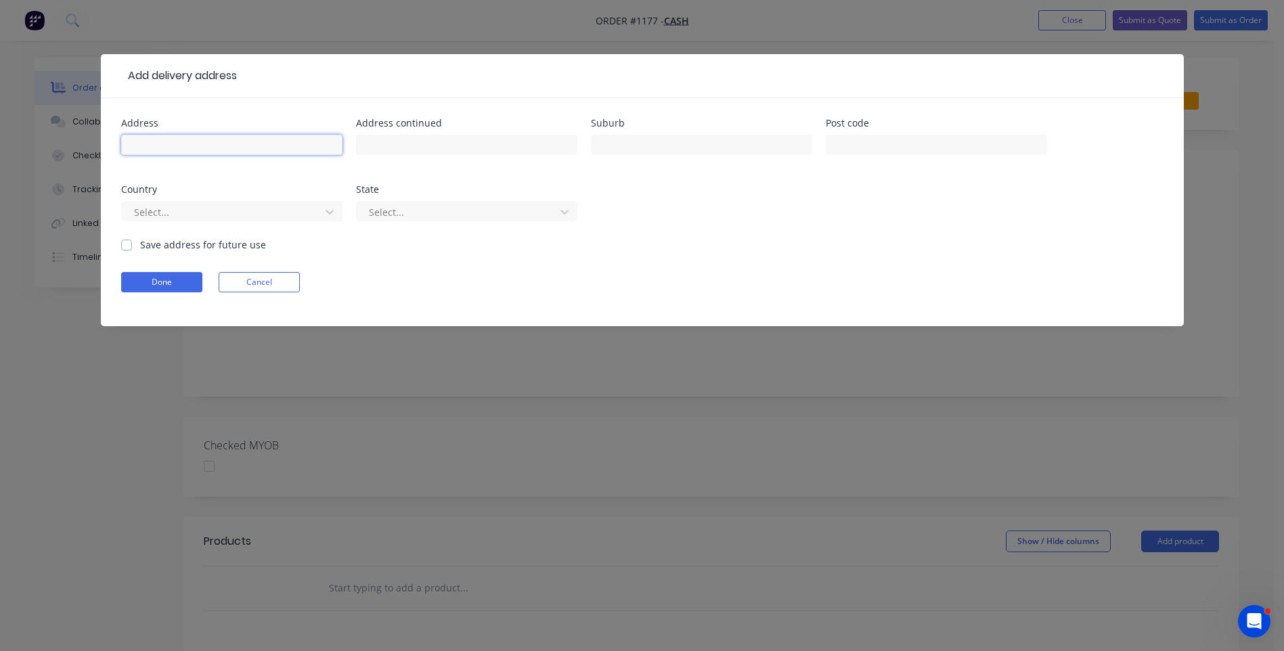
click at [172, 146] on input "text" at bounding box center [231, 145] width 221 height 20
paste input "[PERSON_NAME] 0467180262 [EMAIL_ADDRESS][PERSON_NAME][DOMAIN_NAME]"
drag, startPoint x: 154, startPoint y: 144, endPoint x: 165, endPoint y: 146, distance: 11.7
click at [165, 146] on input "[PERSON_NAME] [PERSON_NAME] 0467180262 [EMAIL_ADDRESS][PERSON_NAME][DOMAIN_NAME]" at bounding box center [231, 145] width 221 height 20
click at [187, 144] on input "[PERSON_NAME] 0467180262 [EMAIL_ADDRESS][PERSON_NAME][DOMAIN_NAME]" at bounding box center [231, 145] width 221 height 20
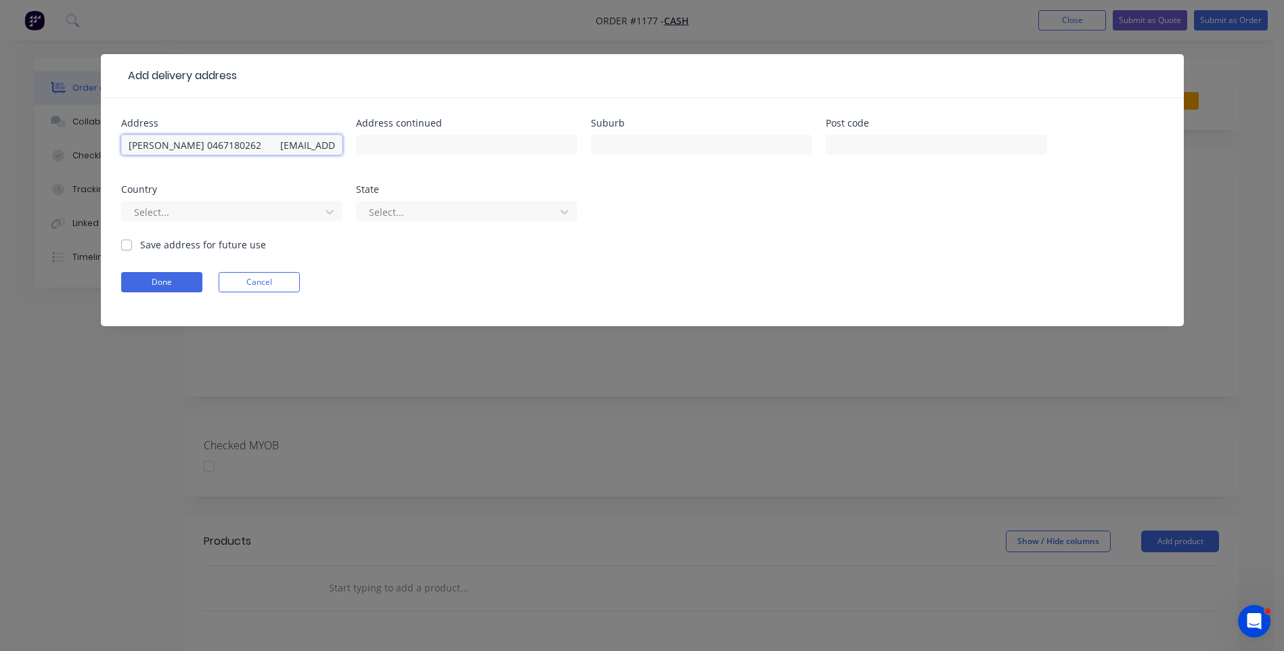
click at [247, 144] on input "[PERSON_NAME] 0467180262 [EMAIL_ADDRESS][PERSON_NAME][DOMAIN_NAME]" at bounding box center [231, 145] width 221 height 20
type input "[PERSON_NAME] 0467180262 [EMAIL_ADDRESS][PERSON_NAME][DOMAIN_NAME]"
click at [655, 143] on input "text" at bounding box center [701, 145] width 221 height 20
type input "Taree"
type input "2430"
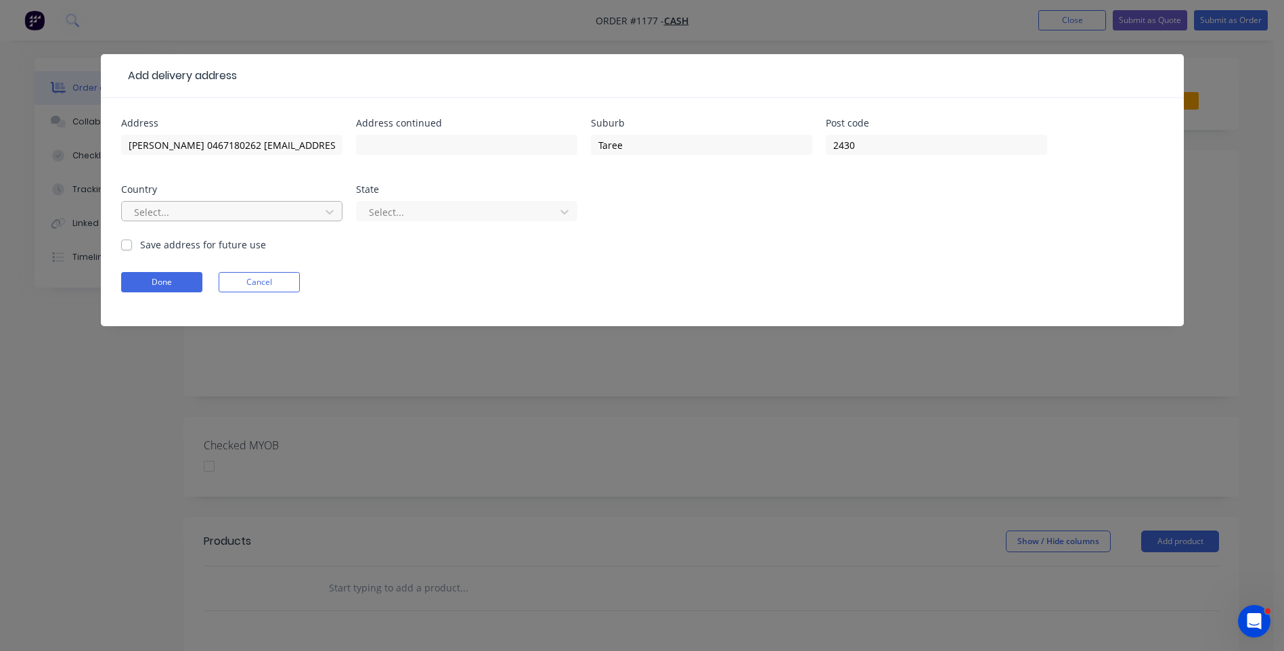
click at [219, 215] on div at bounding box center [223, 212] width 181 height 17
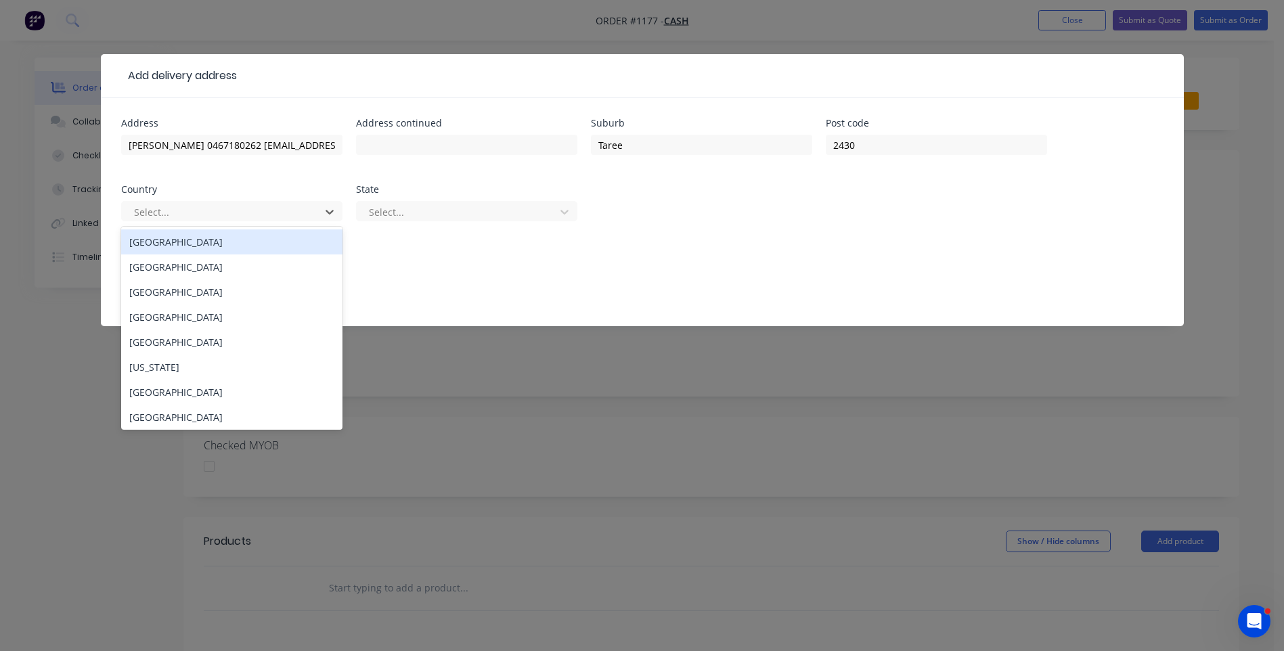
click at [181, 251] on div "[GEOGRAPHIC_DATA]" at bounding box center [231, 242] width 221 height 25
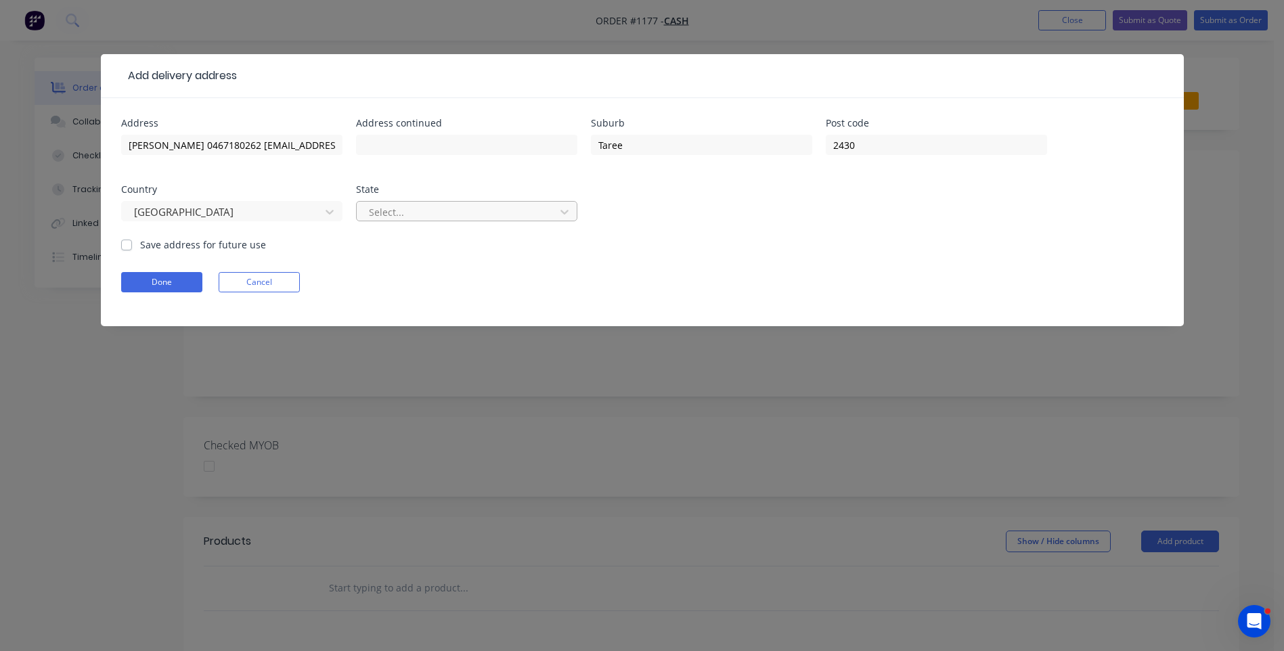
click at [414, 213] on div at bounding box center [458, 212] width 181 height 17
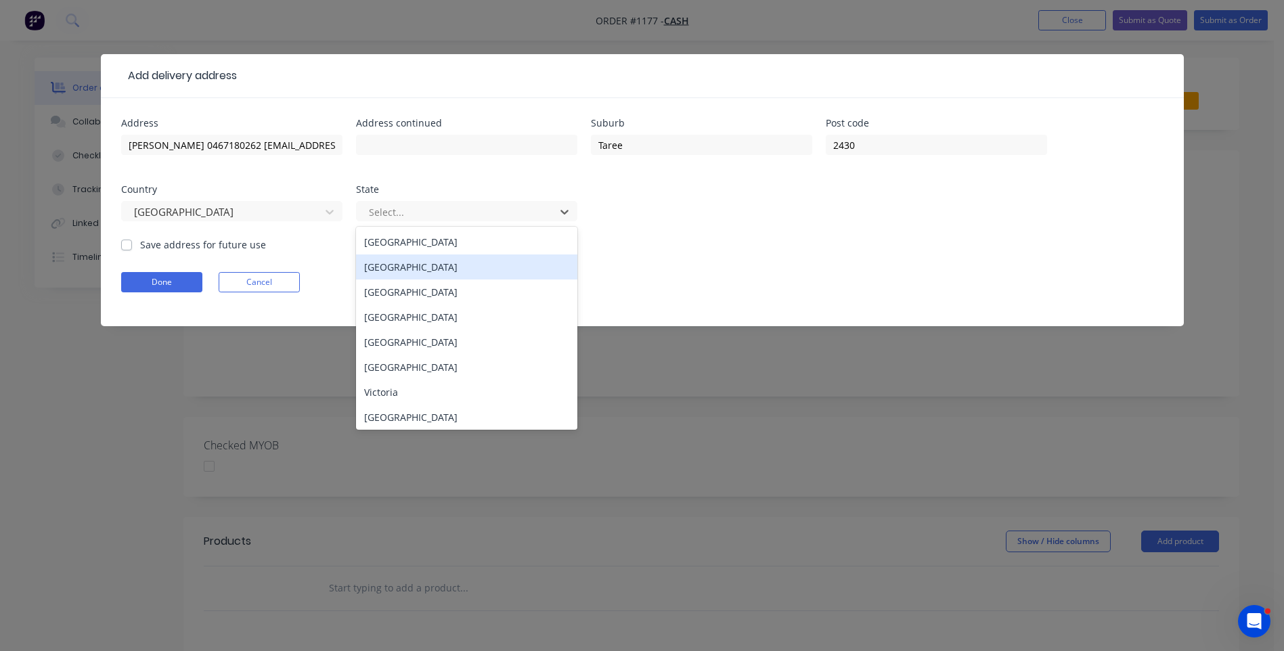
click at [408, 275] on div "[GEOGRAPHIC_DATA]" at bounding box center [466, 267] width 221 height 25
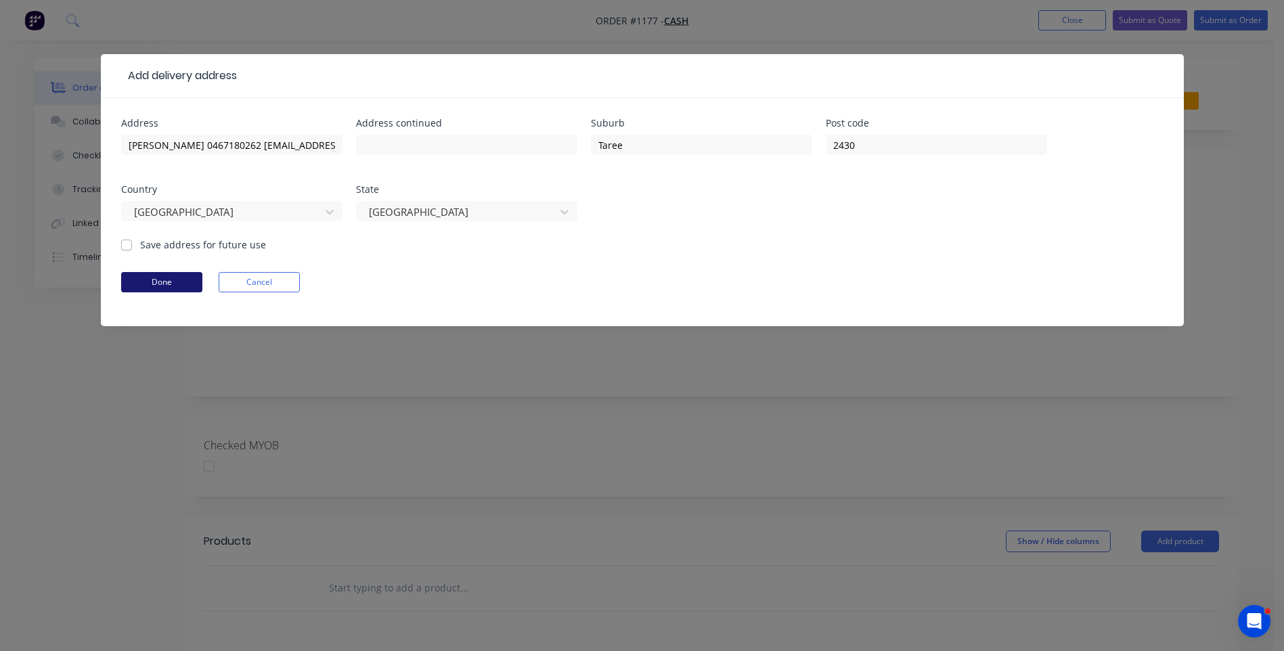
click at [186, 281] on button "Done" at bounding box center [161, 282] width 81 height 20
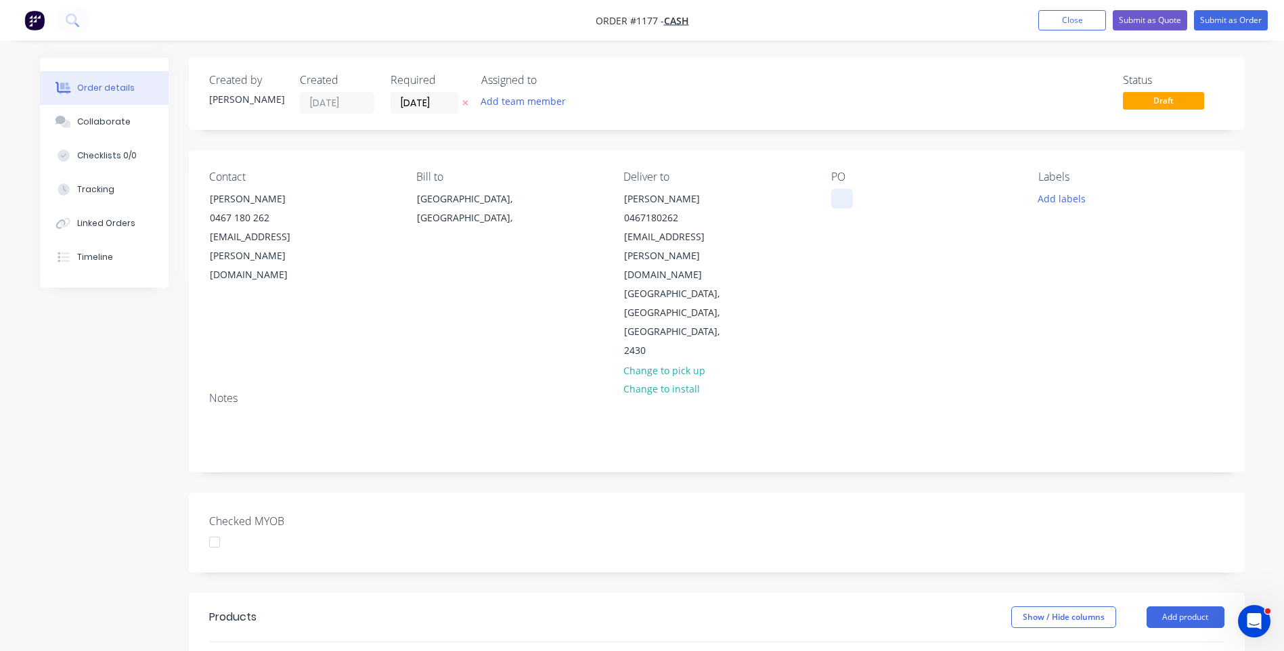
click at [844, 196] on div at bounding box center [842, 199] width 22 height 20
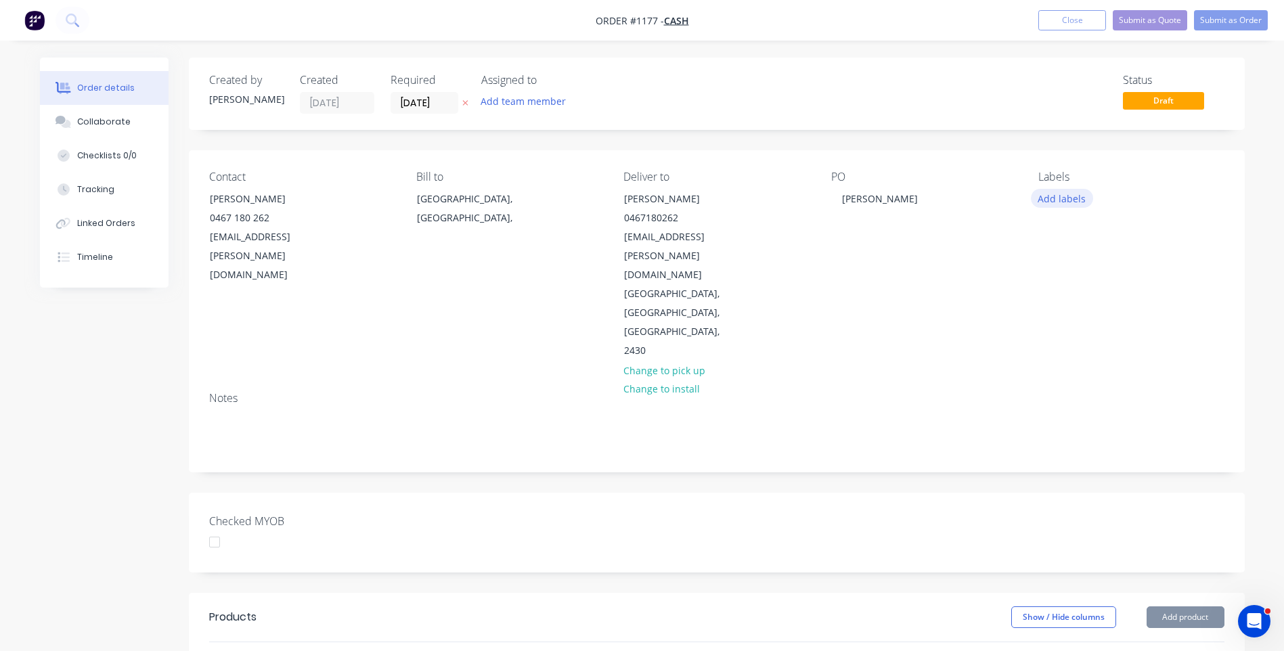
click at [1055, 198] on button "Add labels" at bounding box center [1062, 198] width 62 height 18
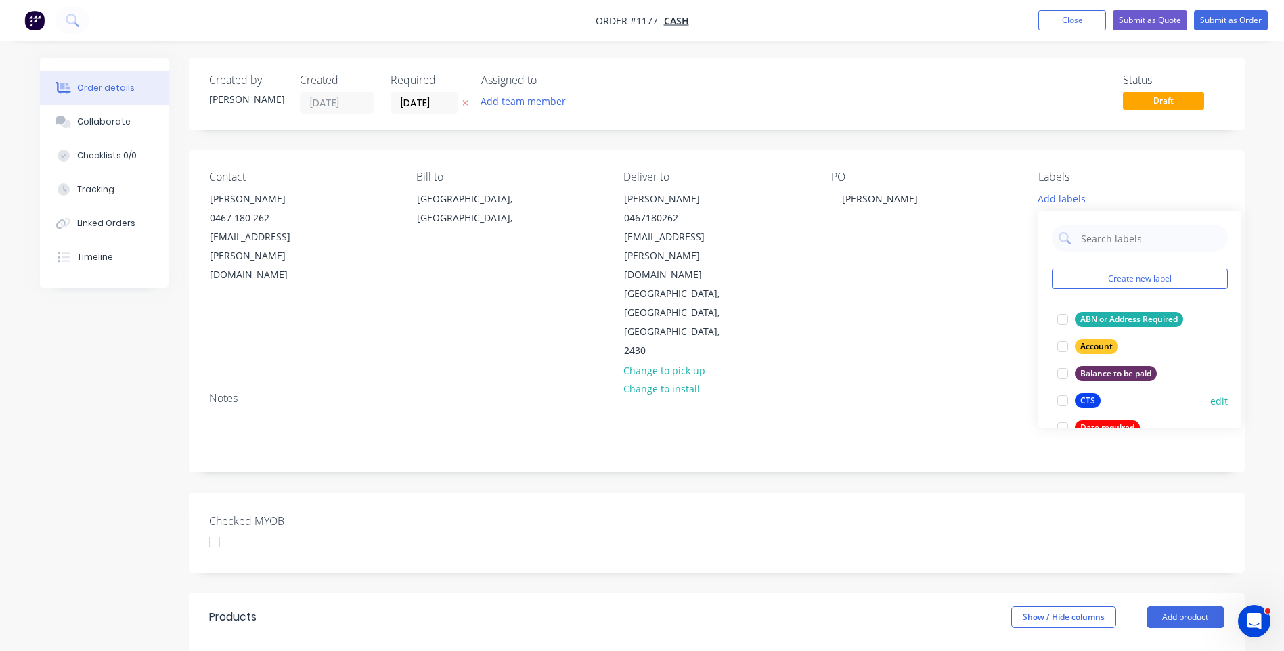
click at [1060, 401] on div at bounding box center [1062, 400] width 27 height 27
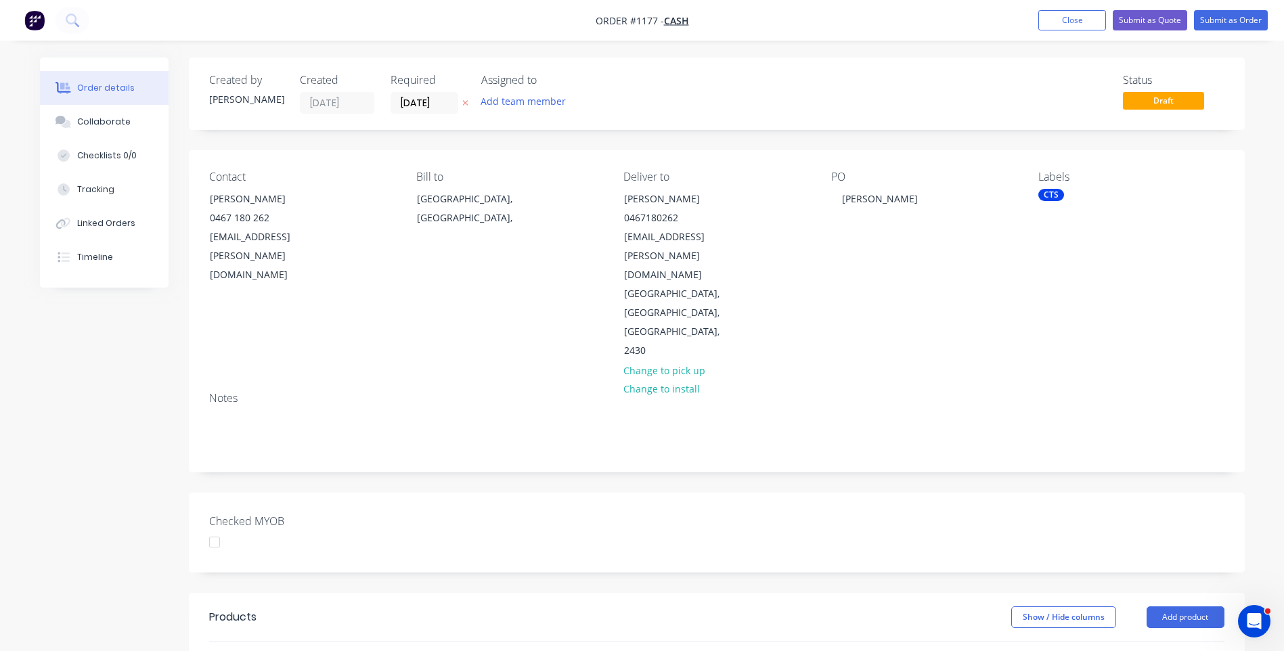
click at [964, 261] on div "PO [PERSON_NAME]" at bounding box center [924, 266] width 186 height 190
click at [461, 104] on button at bounding box center [465, 103] width 14 height 16
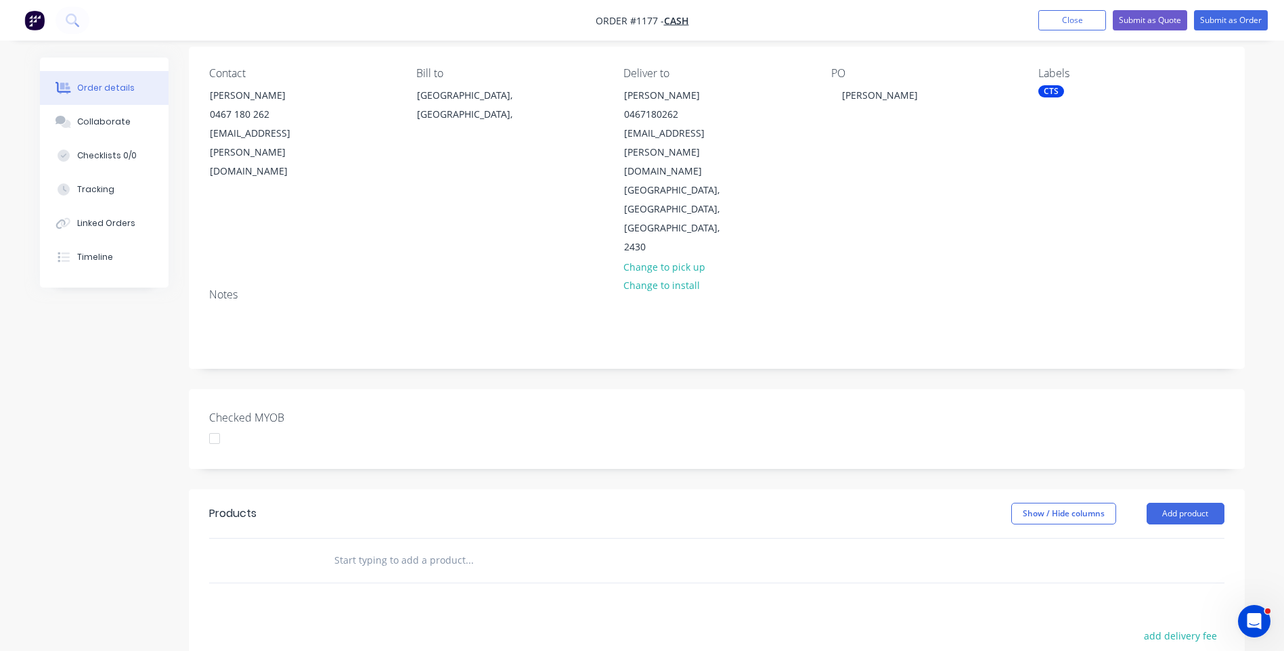
scroll to position [135, 0]
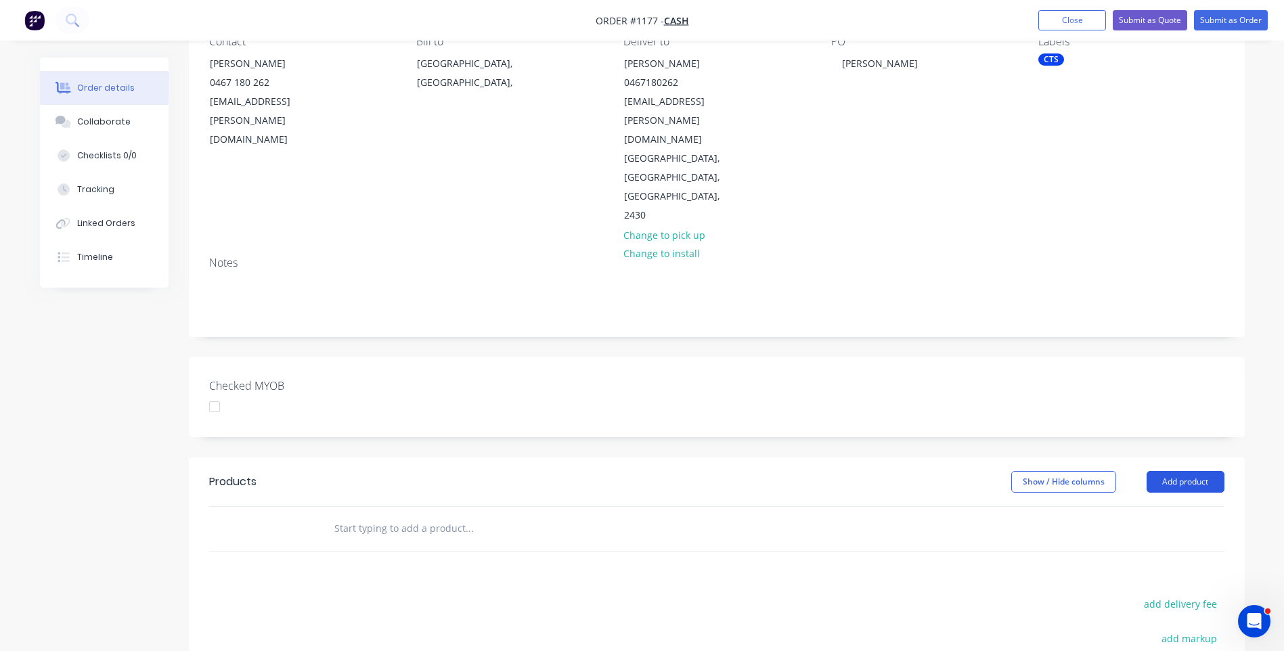
click at [1175, 471] on button "Add product" at bounding box center [1186, 482] width 78 height 22
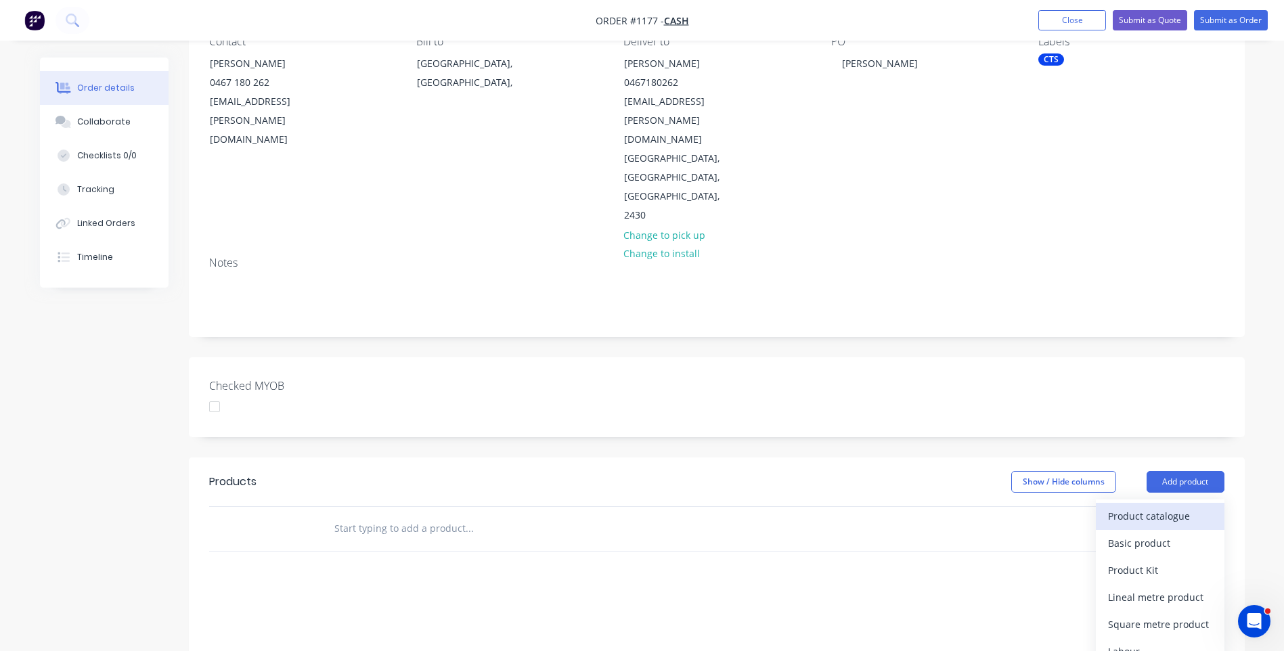
click at [1160, 506] on div "Product catalogue" at bounding box center [1160, 516] width 104 height 20
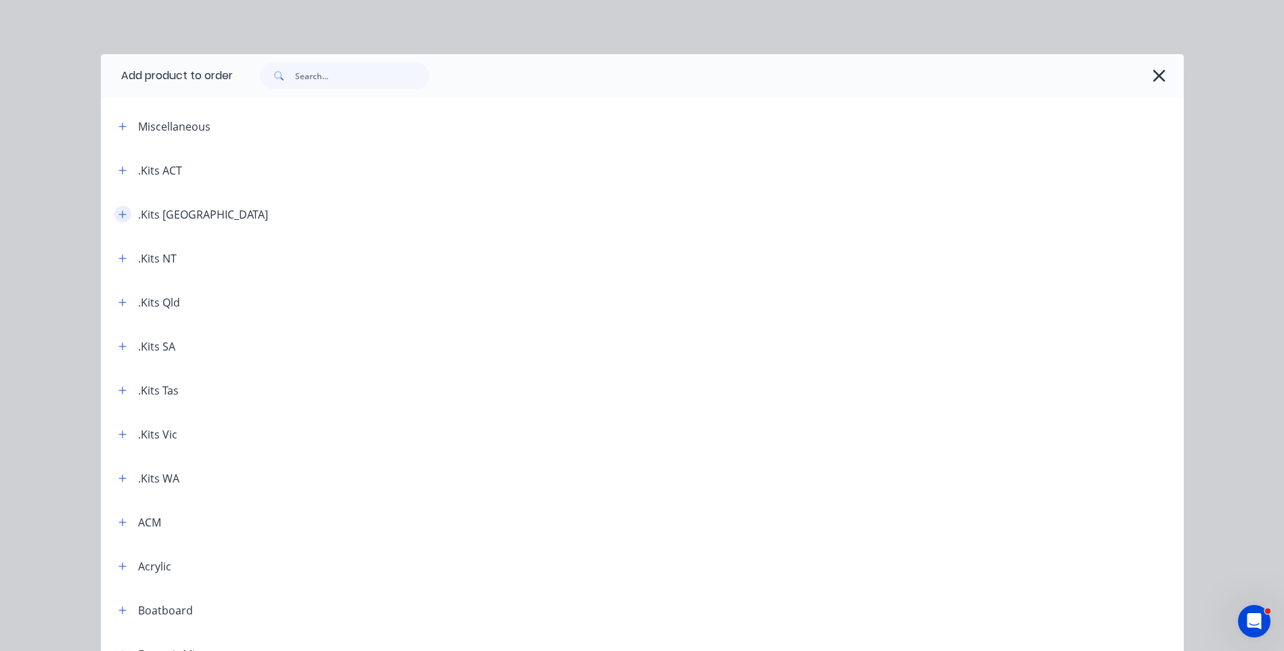
click at [118, 214] on icon "button" at bounding box center [121, 214] width 7 height 7
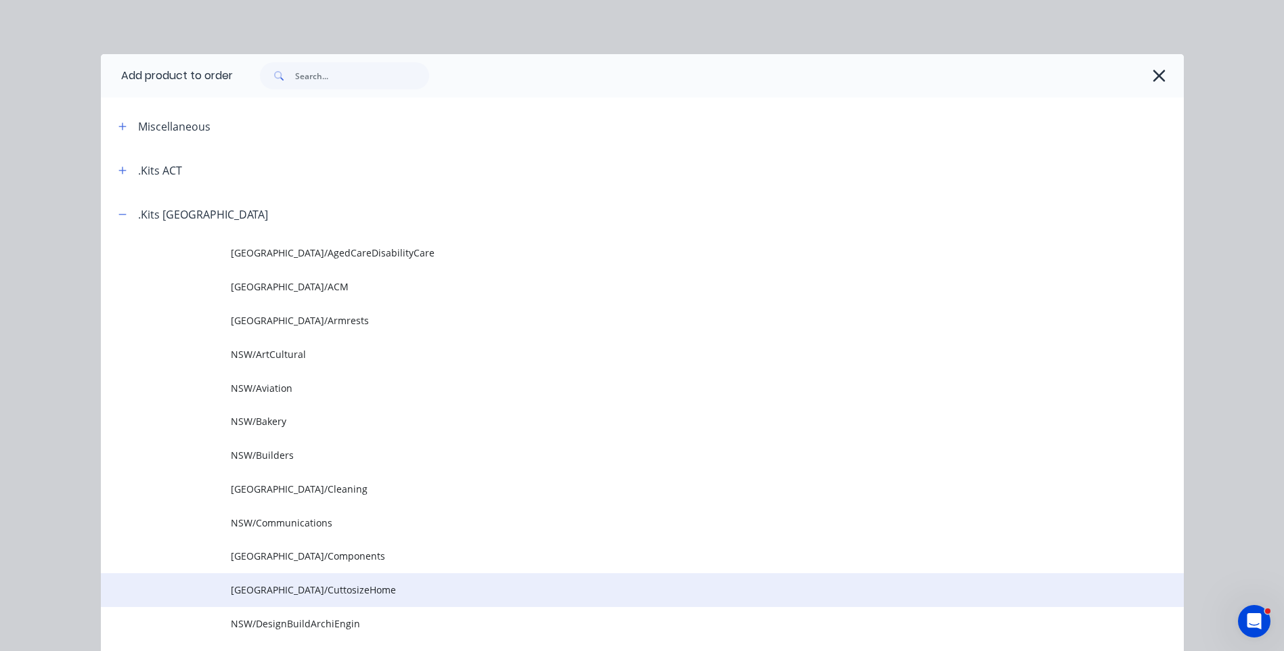
click at [301, 594] on span "[GEOGRAPHIC_DATA]/CuttosizeHome" at bounding box center [612, 590] width 762 height 14
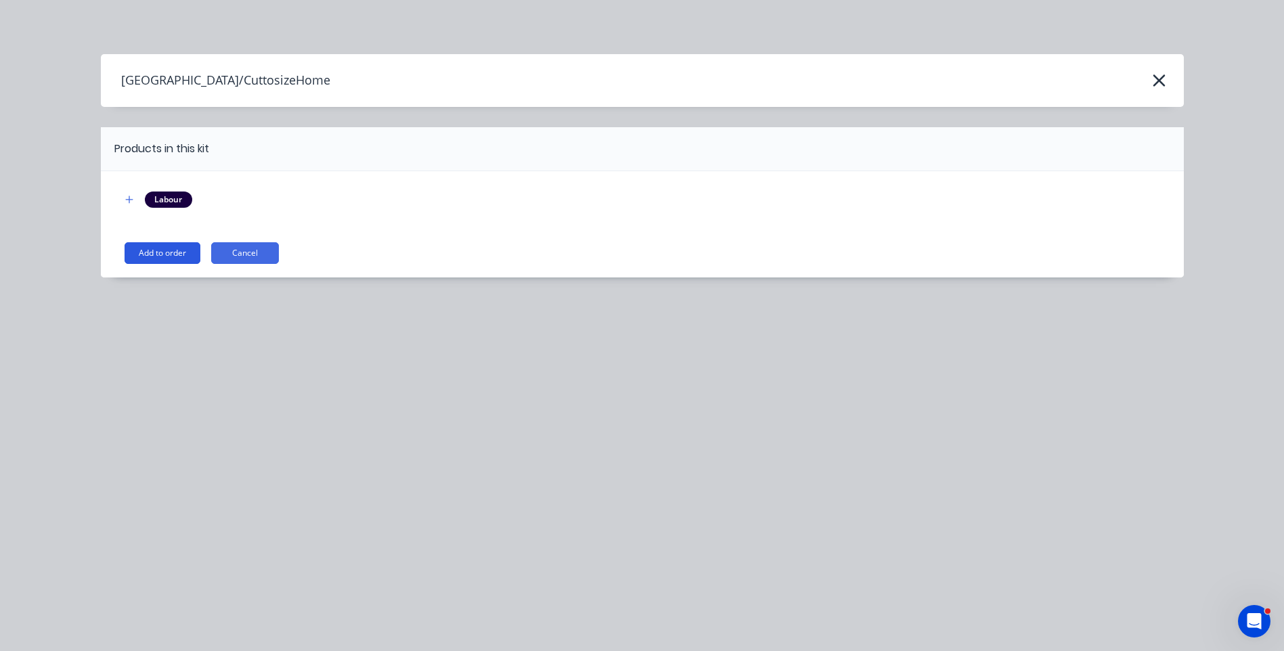
click at [165, 258] on button "Add to order" at bounding box center [163, 253] width 76 height 22
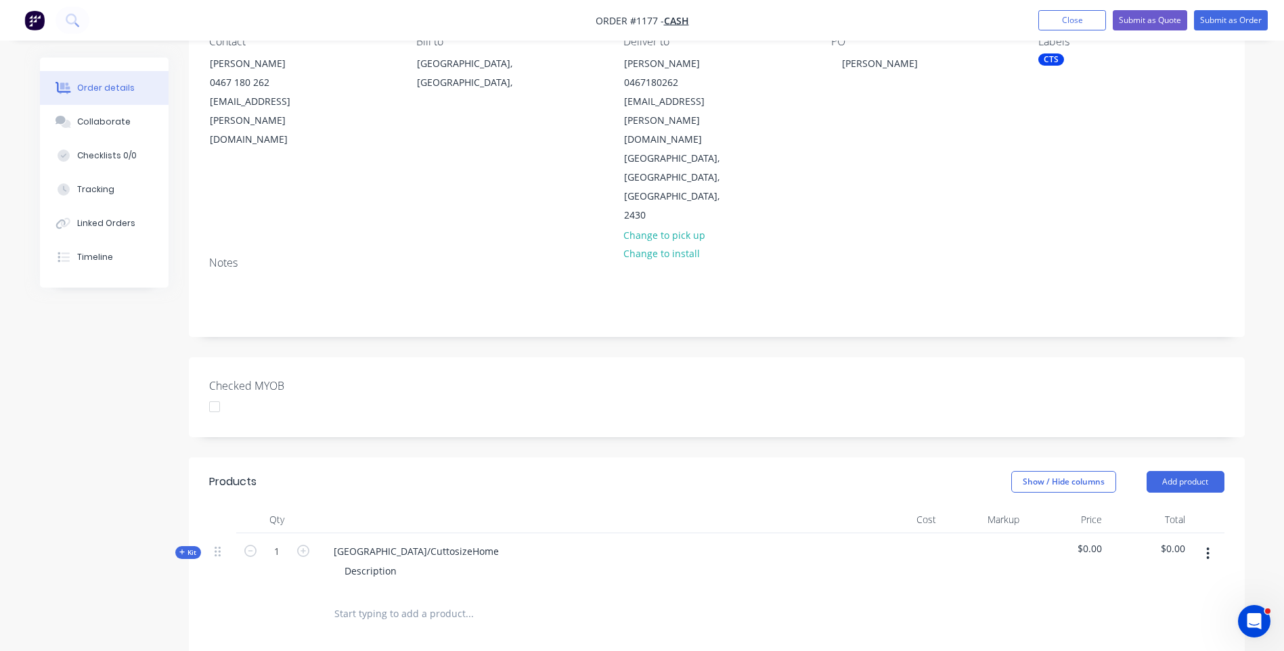
click at [183, 549] on icon at bounding box center [182, 552] width 6 height 7
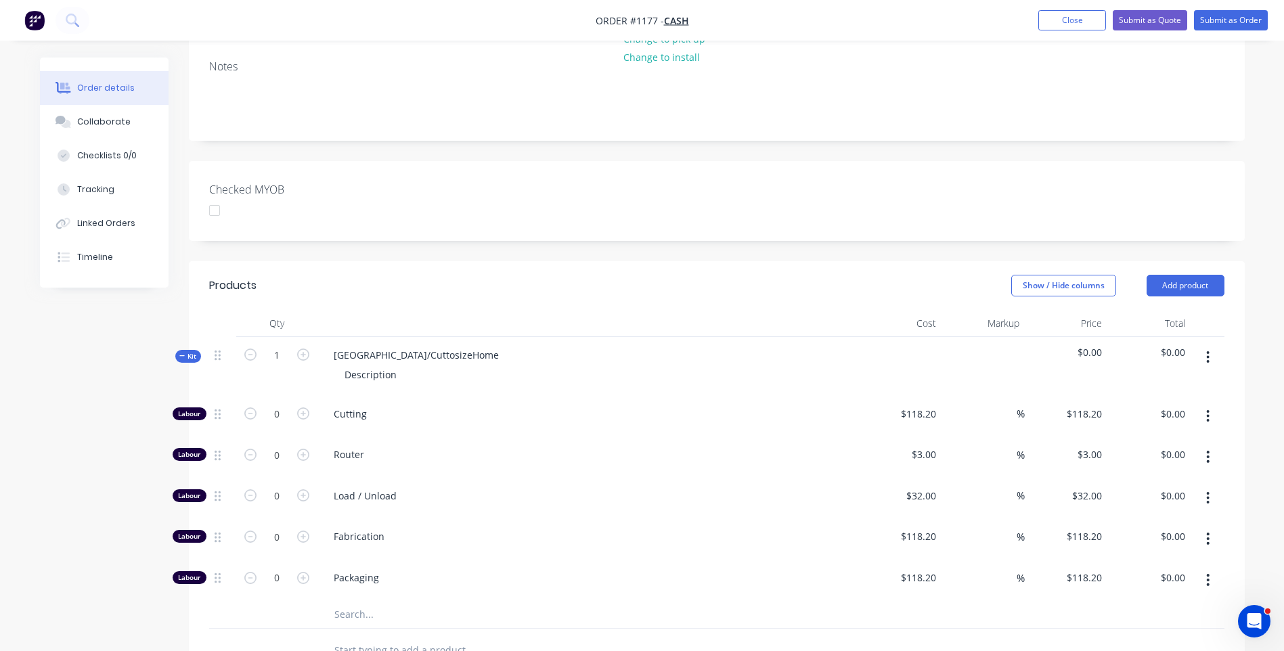
scroll to position [339, 0]
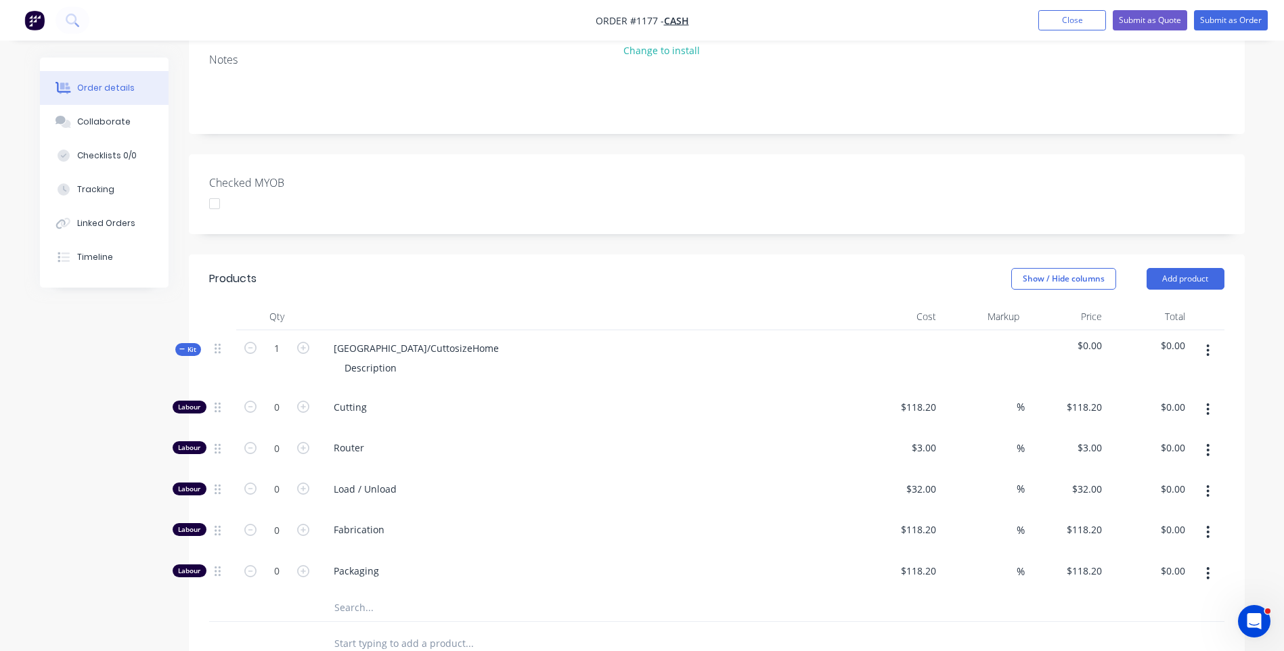
click at [353, 594] on input "text" at bounding box center [469, 607] width 271 height 27
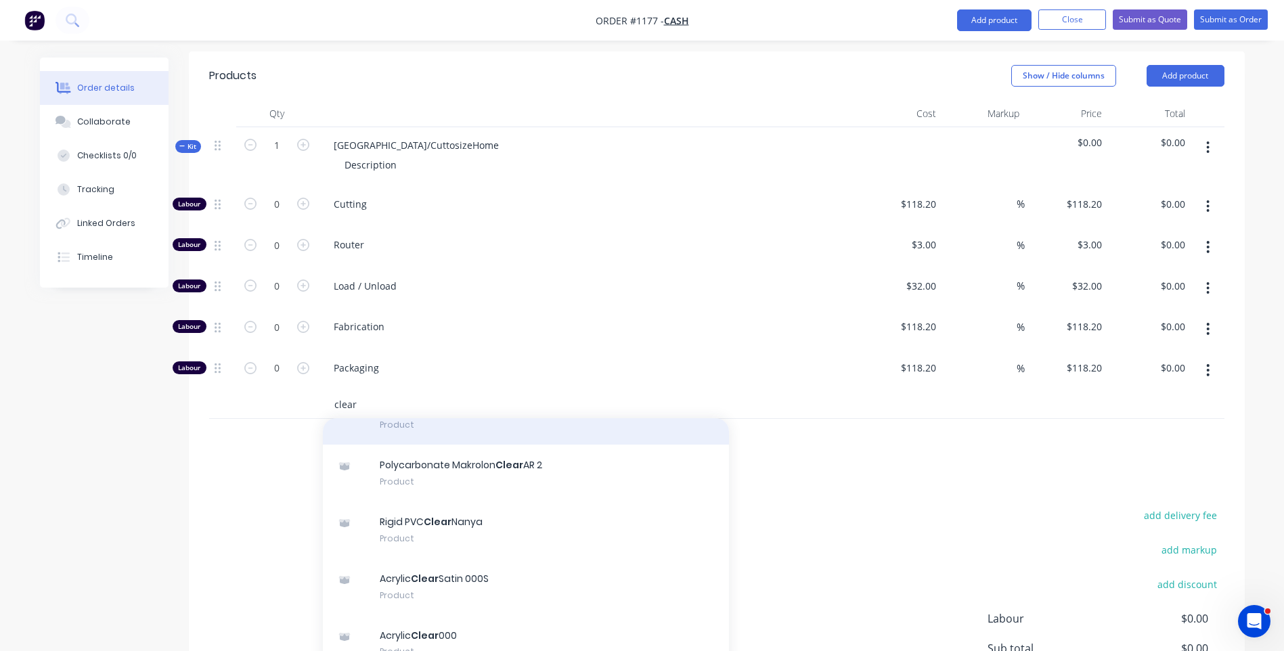
scroll to position [135, 0]
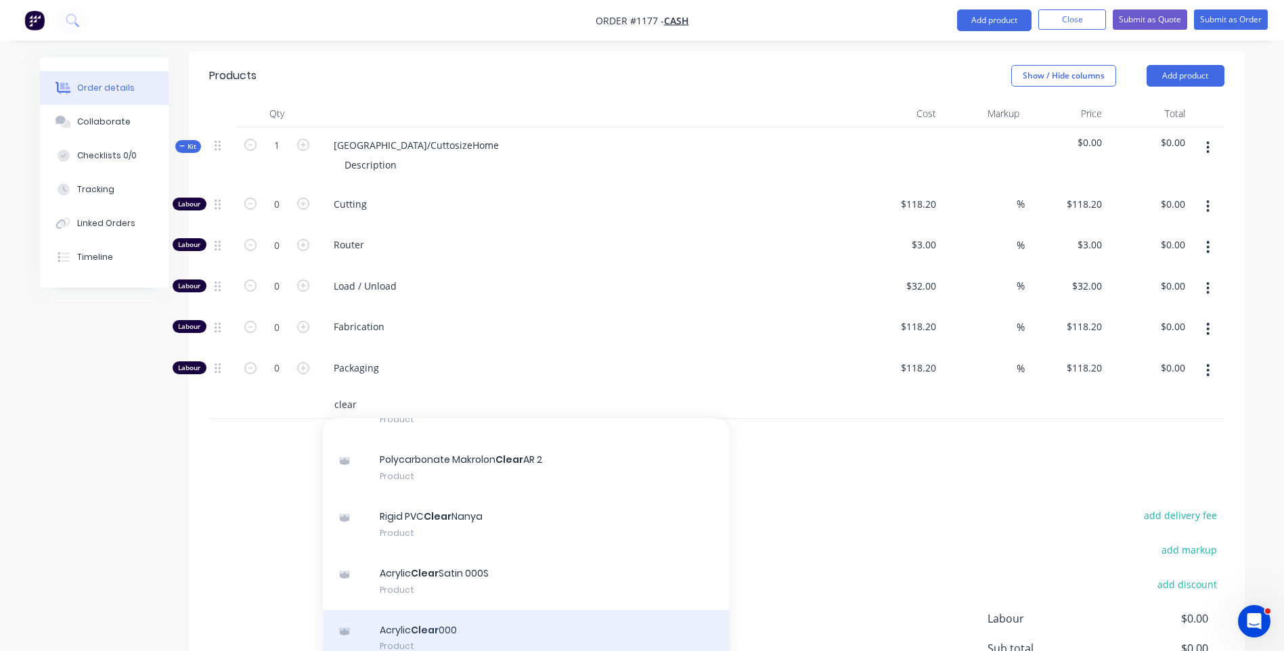
type input "clear"
click at [412, 610] on div "Acrylic Clear 000 Product" at bounding box center [526, 638] width 406 height 57
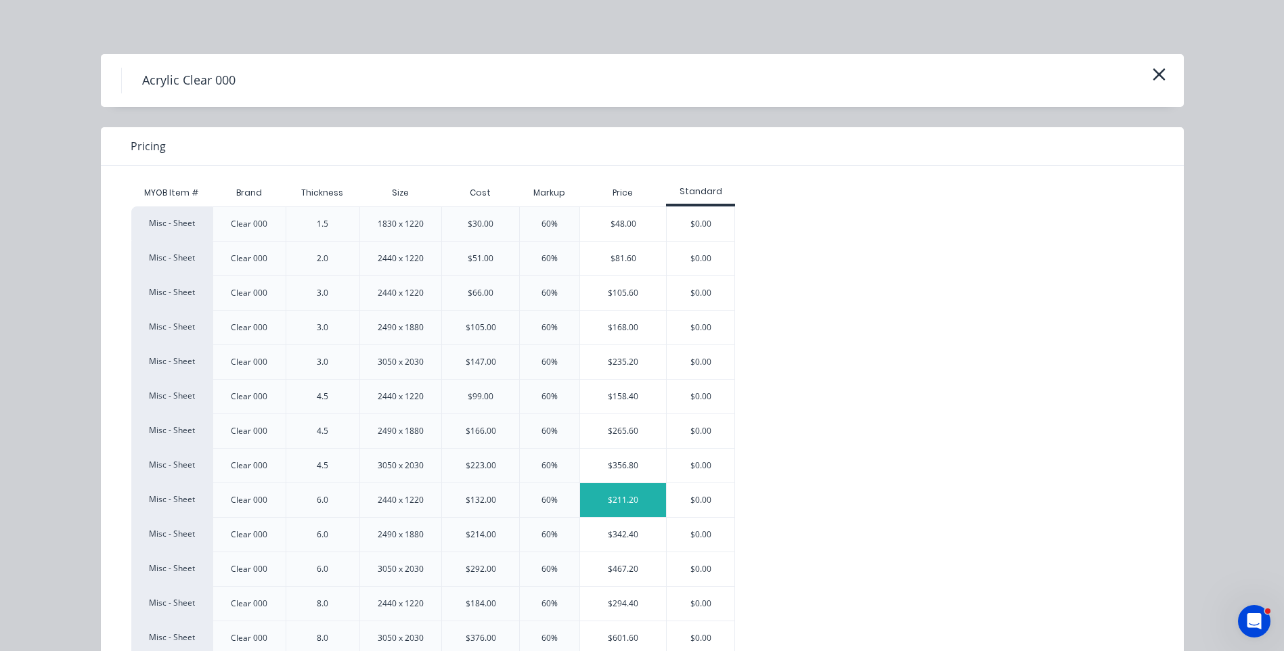
click at [628, 499] on div "$211.20" at bounding box center [623, 500] width 86 height 34
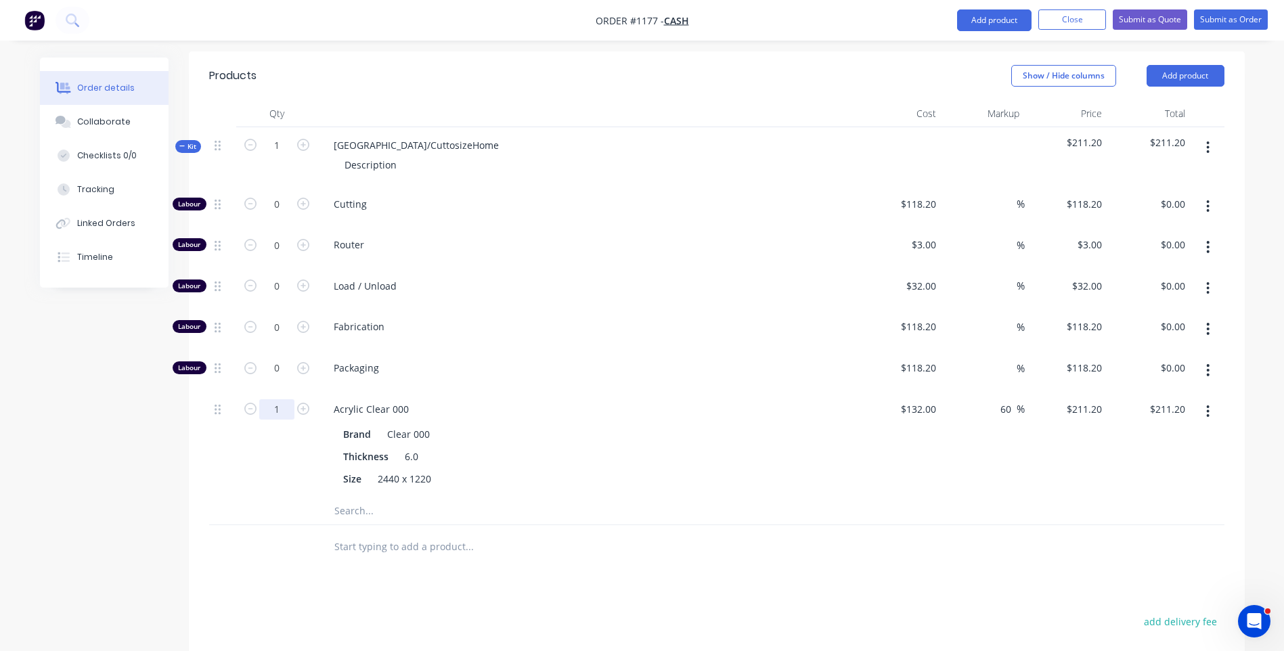
click at [288, 215] on input "1" at bounding box center [276, 204] width 35 height 20
type input "0.5"
type input "$105.60"
click at [215, 498] on div at bounding box center [222, 511] width 27 height 27
click at [288, 194] on input "0" at bounding box center [276, 204] width 35 height 20
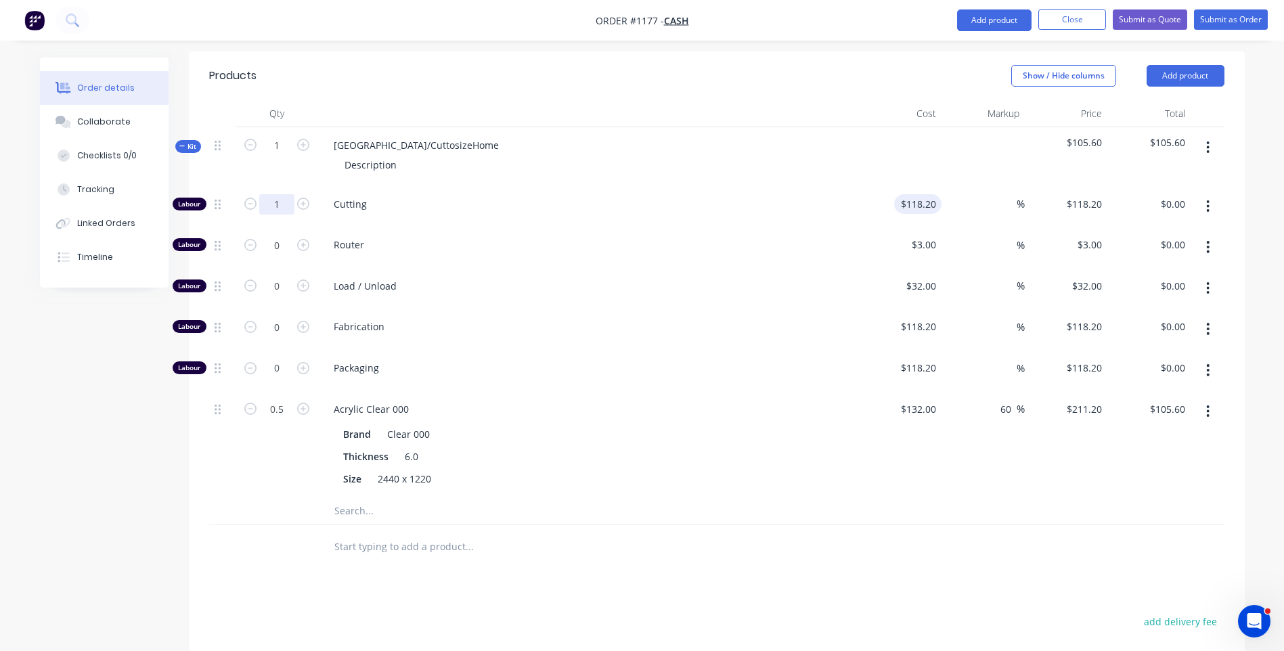
type input "1"
type input "118.2"
type input "$118.20"
click at [926, 194] on input "118.2" at bounding box center [921, 204] width 42 height 20
type input "$10.00"
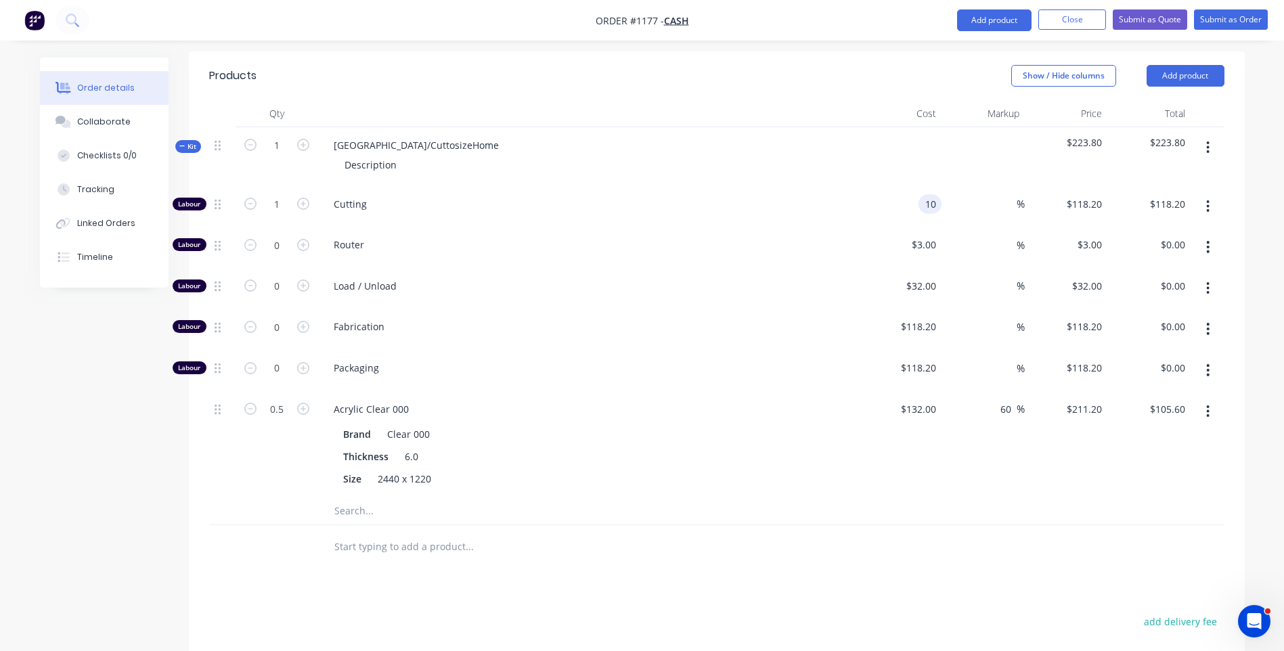
type input "$10.00"
click at [873, 268] on div "$32.00 $32.00" at bounding box center [900, 288] width 83 height 41
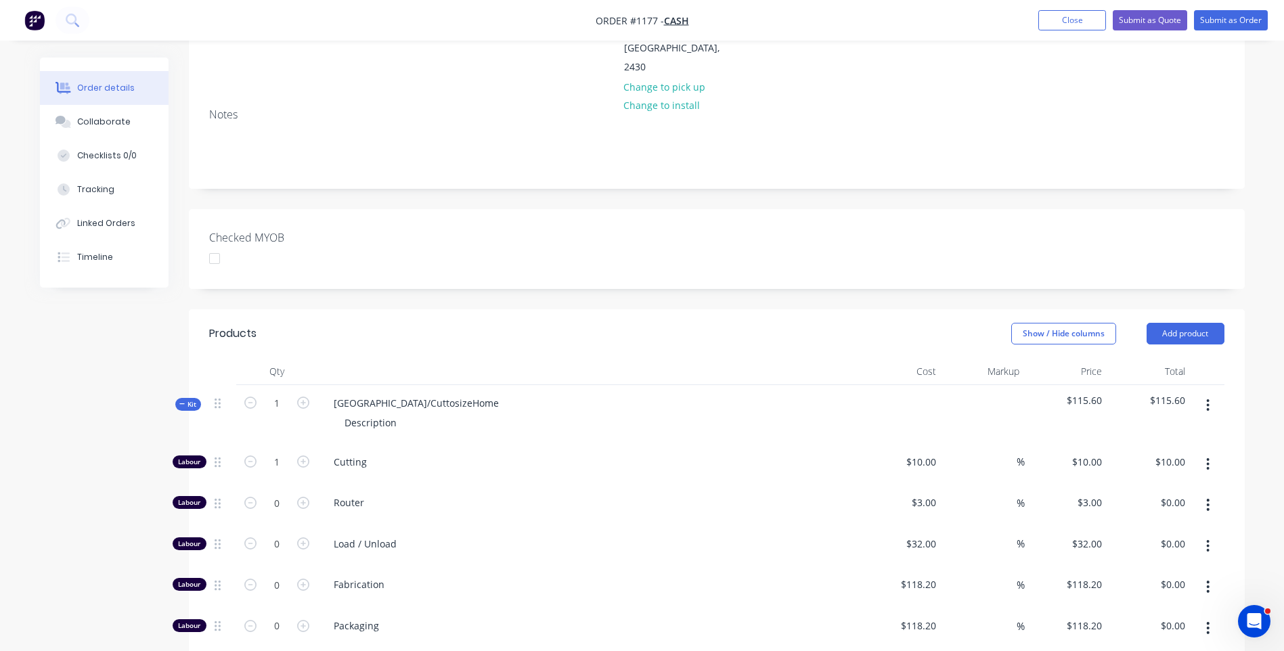
scroll to position [271, 0]
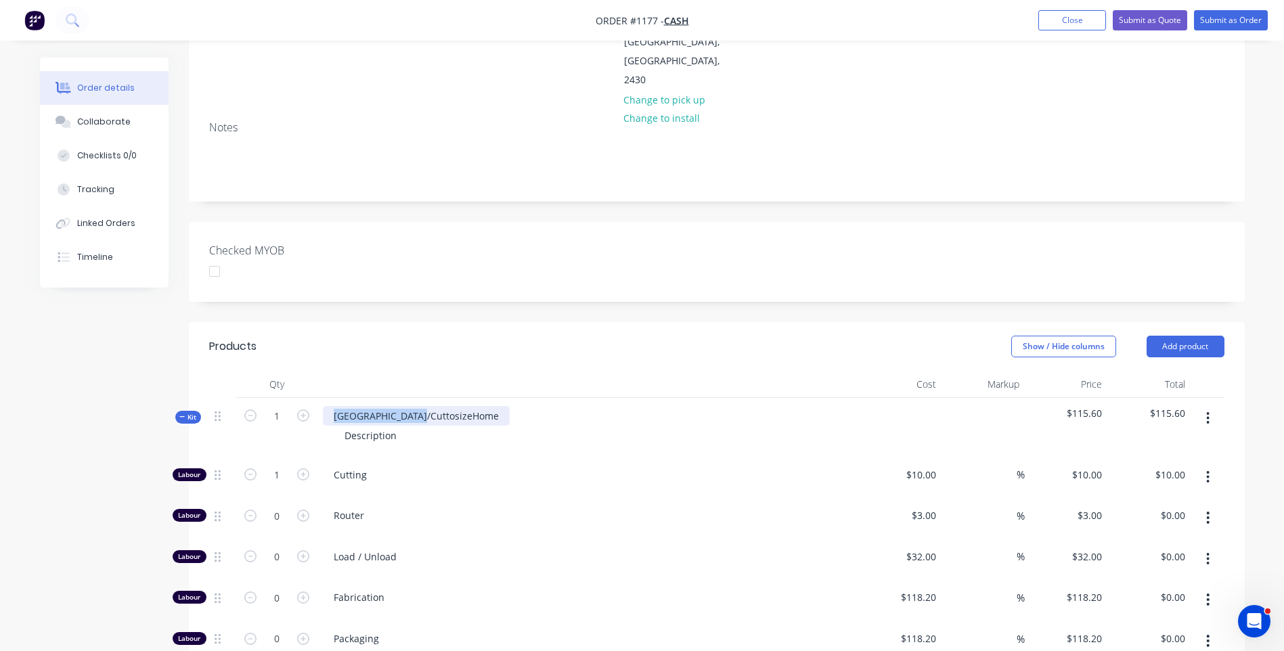
drag, startPoint x: 436, startPoint y: 322, endPoint x: 334, endPoint y: 318, distance: 102.3
click at [334, 406] on div "[GEOGRAPHIC_DATA]/CuttosizeHome" at bounding box center [416, 416] width 187 height 20
drag, startPoint x: 401, startPoint y: 345, endPoint x: 313, endPoint y: 336, distance: 87.7
click at [313, 398] on div "Kit 1 6mm Clear Acrylic Panel Description $115.60 $115.60" at bounding box center [717, 427] width 1016 height 59
click at [385, 426] on div "500mm x1800mm" at bounding box center [385, 436] width 102 height 20
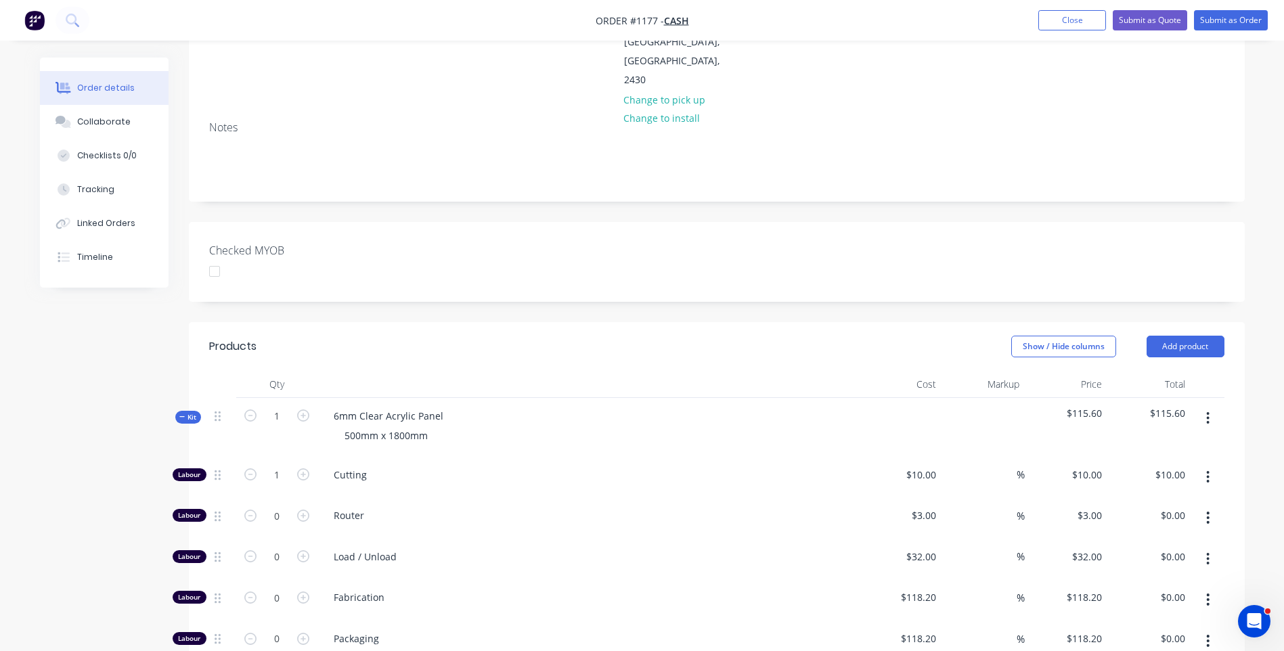
click at [443, 457] on div "Cutting" at bounding box center [589, 477] width 542 height 41
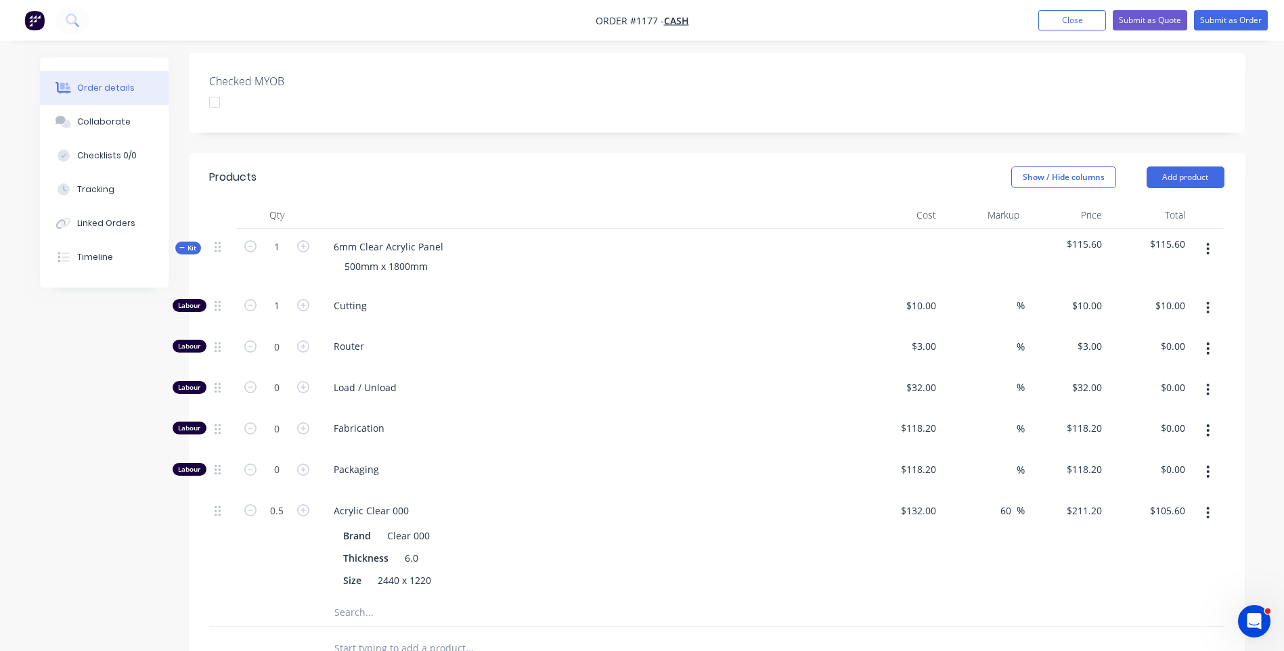
scroll to position [439, 0]
click at [352, 600] on input "text" at bounding box center [469, 613] width 271 height 27
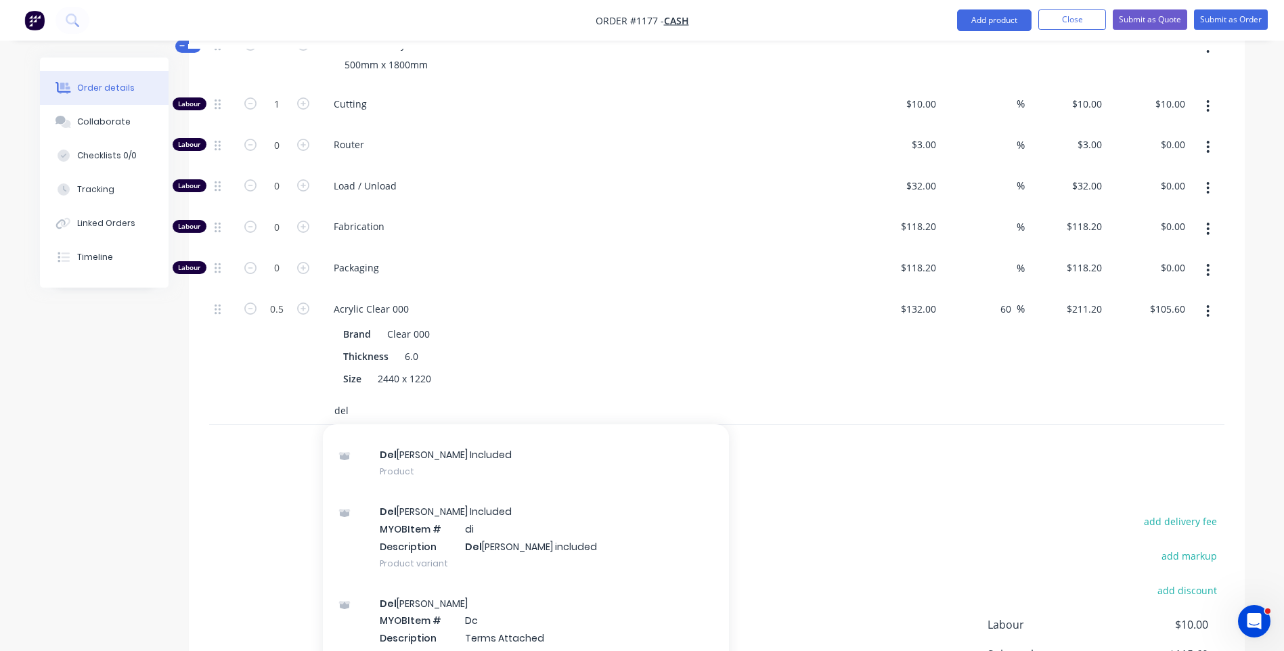
scroll to position [642, 0]
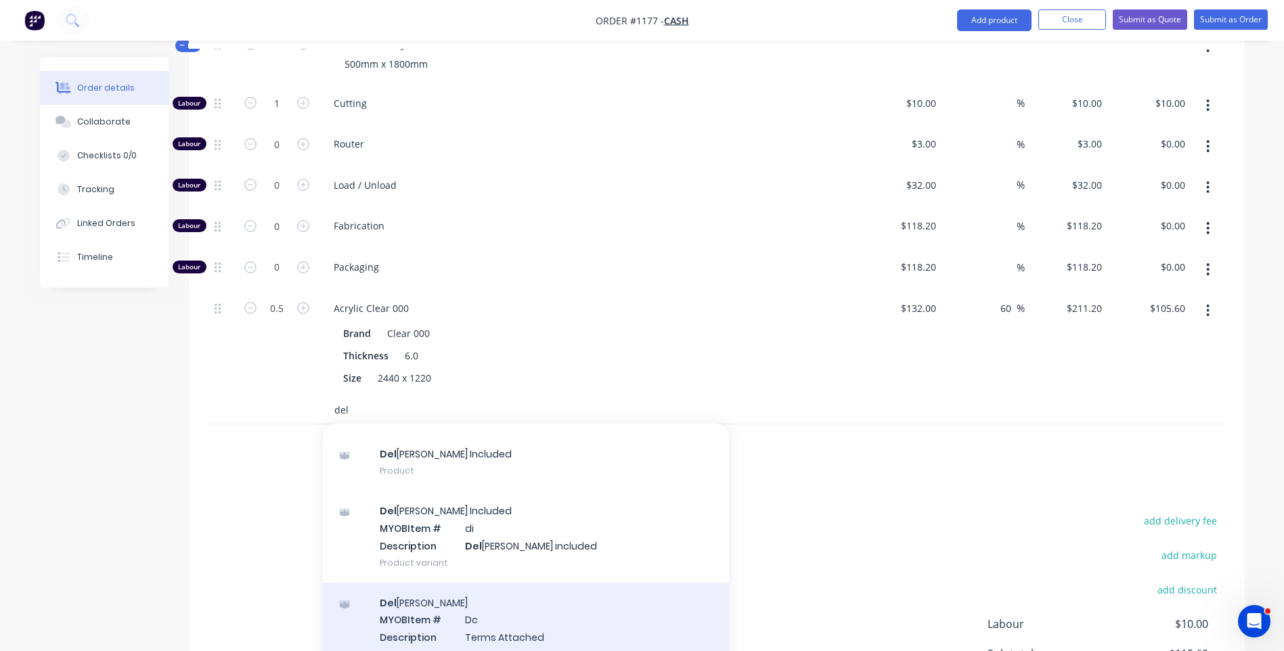
type input "del"
click at [460, 583] on div "Del [PERSON_NAME] MYOB Item # Dc Description Terms Attached Product variant" at bounding box center [526, 628] width 406 height 91
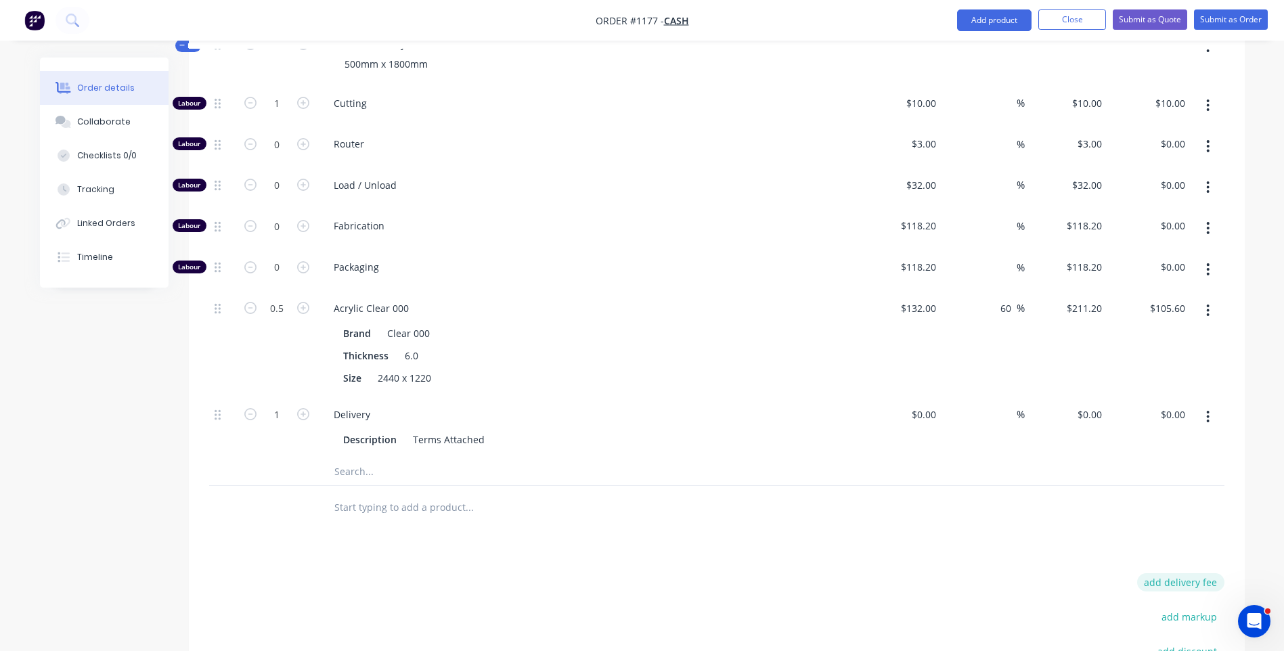
click at [1179, 573] on button "add delivery fee" at bounding box center [1180, 582] width 87 height 18
type input "80"
click at [972, 439] on div "Products Show / Hide columns Add product Qty Cost Markup Price Total Kit 1 6mm …" at bounding box center [717, 401] width 1056 height 901
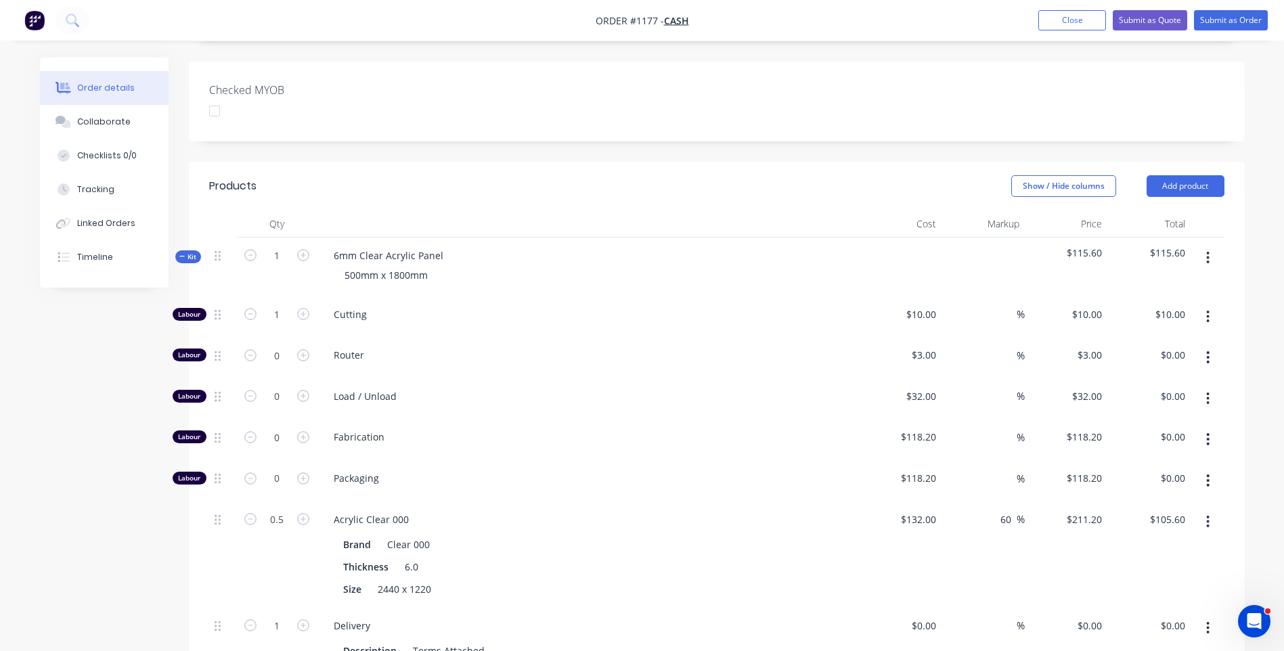
scroll to position [427, 0]
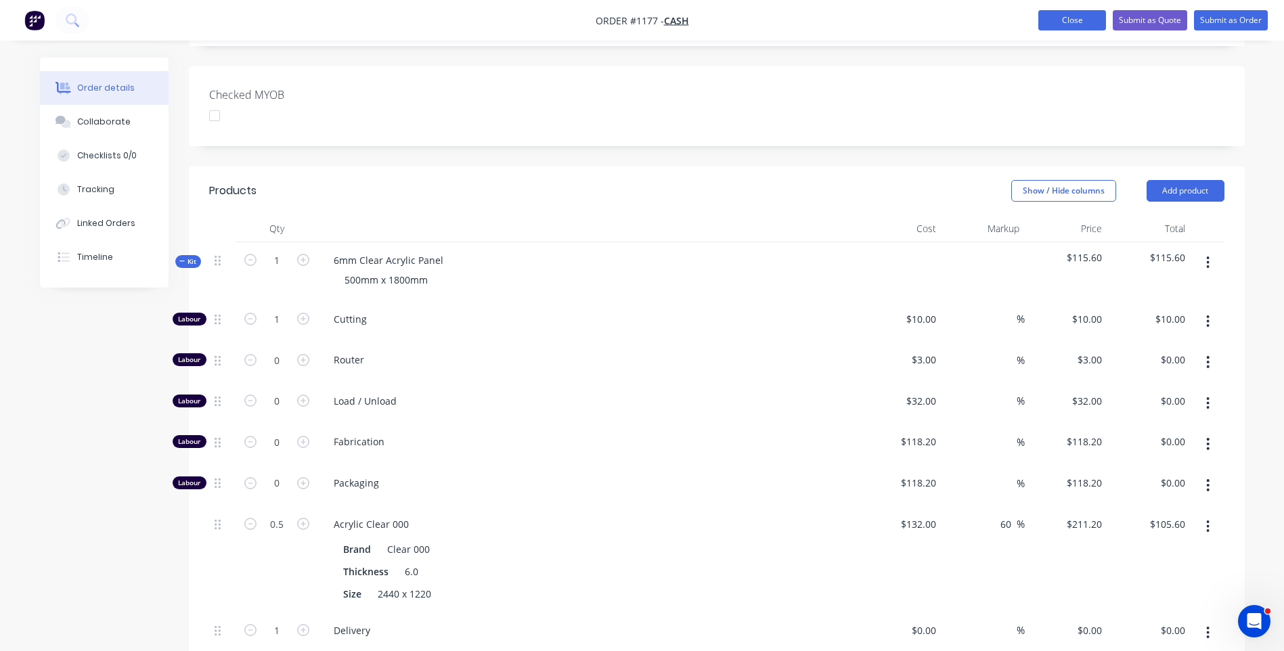
click at [1072, 26] on button "Close" at bounding box center [1073, 20] width 68 height 20
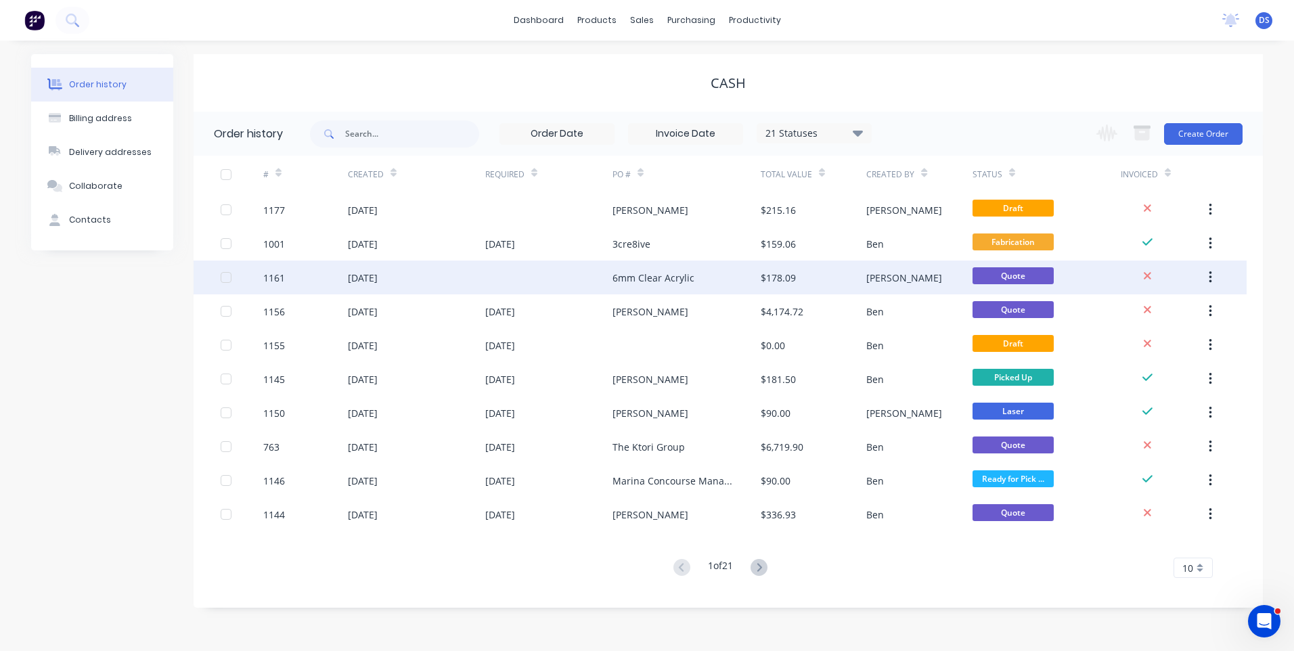
click at [658, 285] on div "6mm Clear Acrylic" at bounding box center [687, 278] width 148 height 34
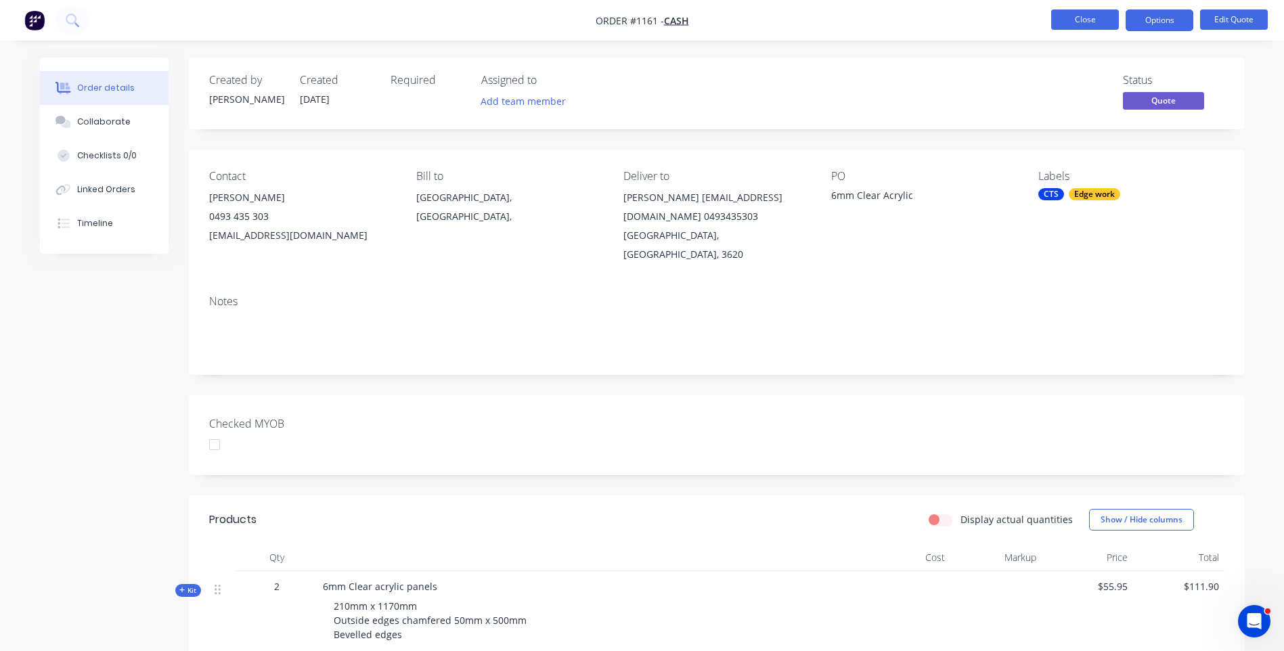
click at [1068, 22] on button "Close" at bounding box center [1085, 19] width 68 height 20
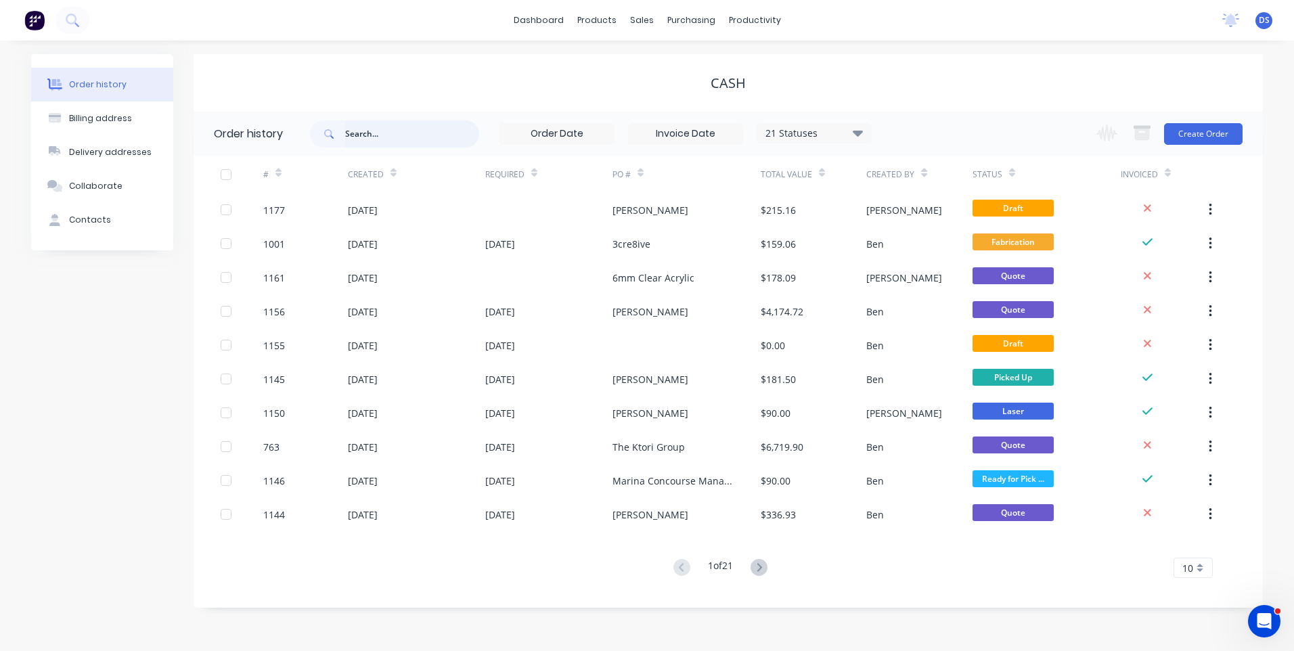
click at [376, 129] on input "text" at bounding box center [412, 134] width 134 height 27
type input "da"
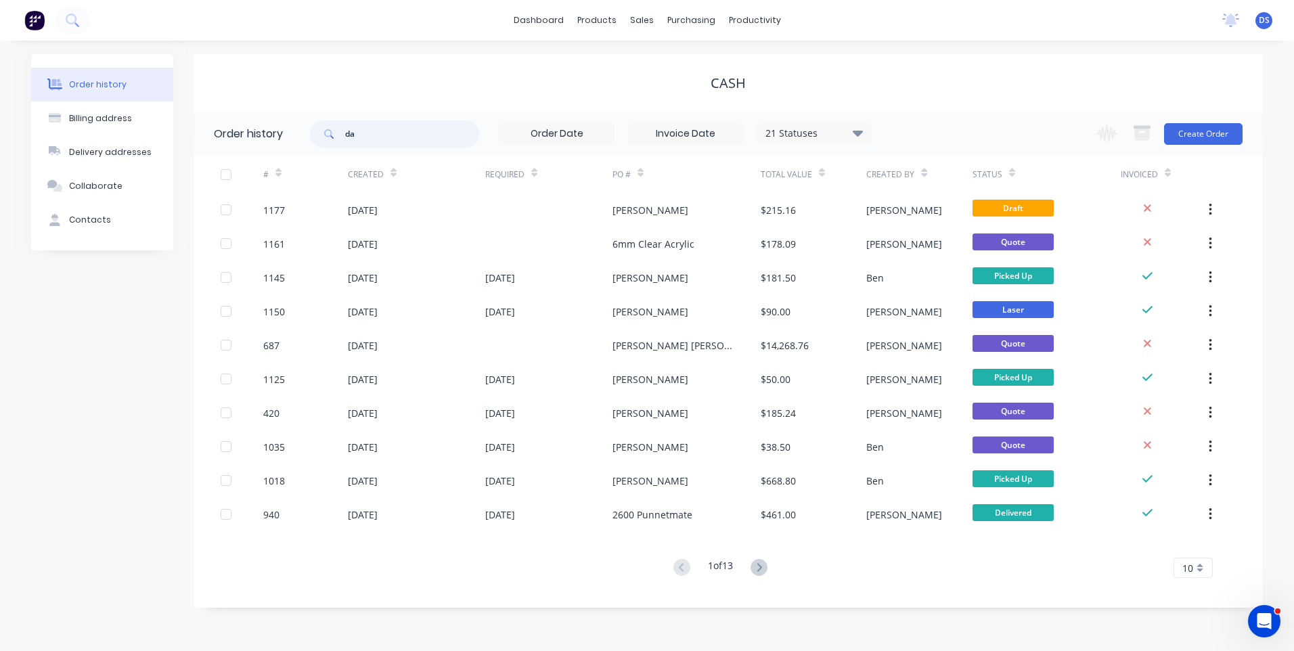
click at [364, 129] on input "da" at bounding box center [412, 134] width 134 height 27
type input "[PERSON_NAME]"
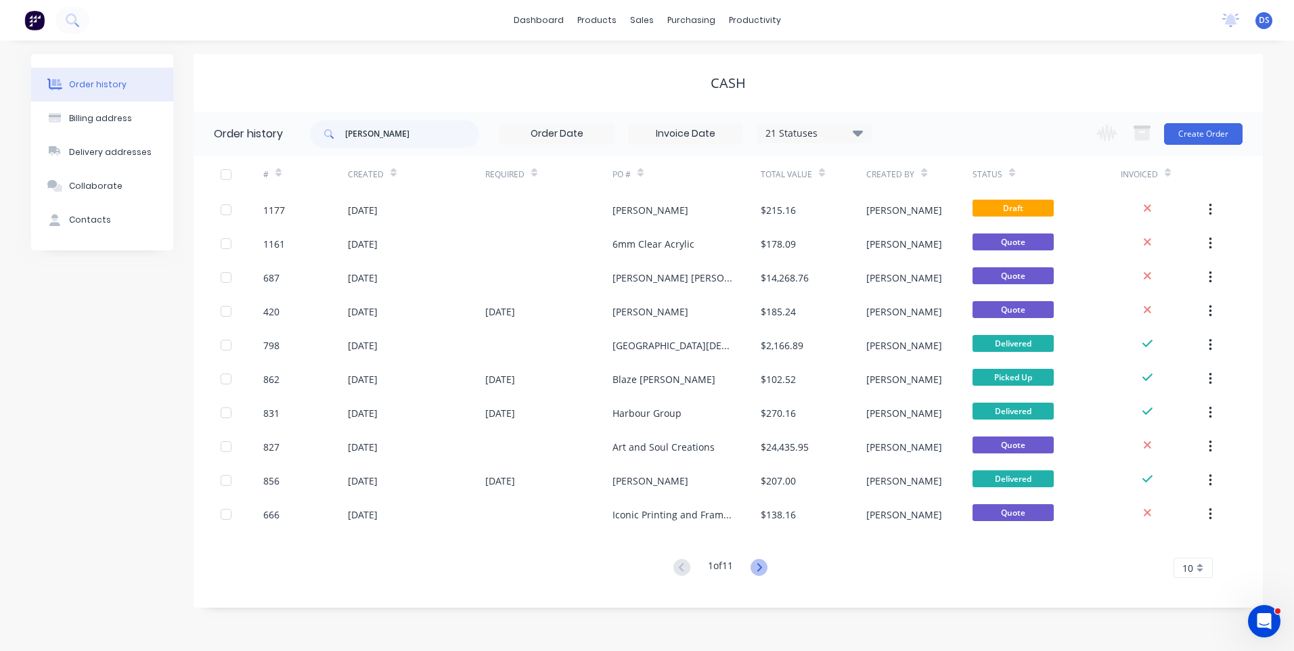
click at [758, 573] on icon at bounding box center [759, 567] width 17 height 17
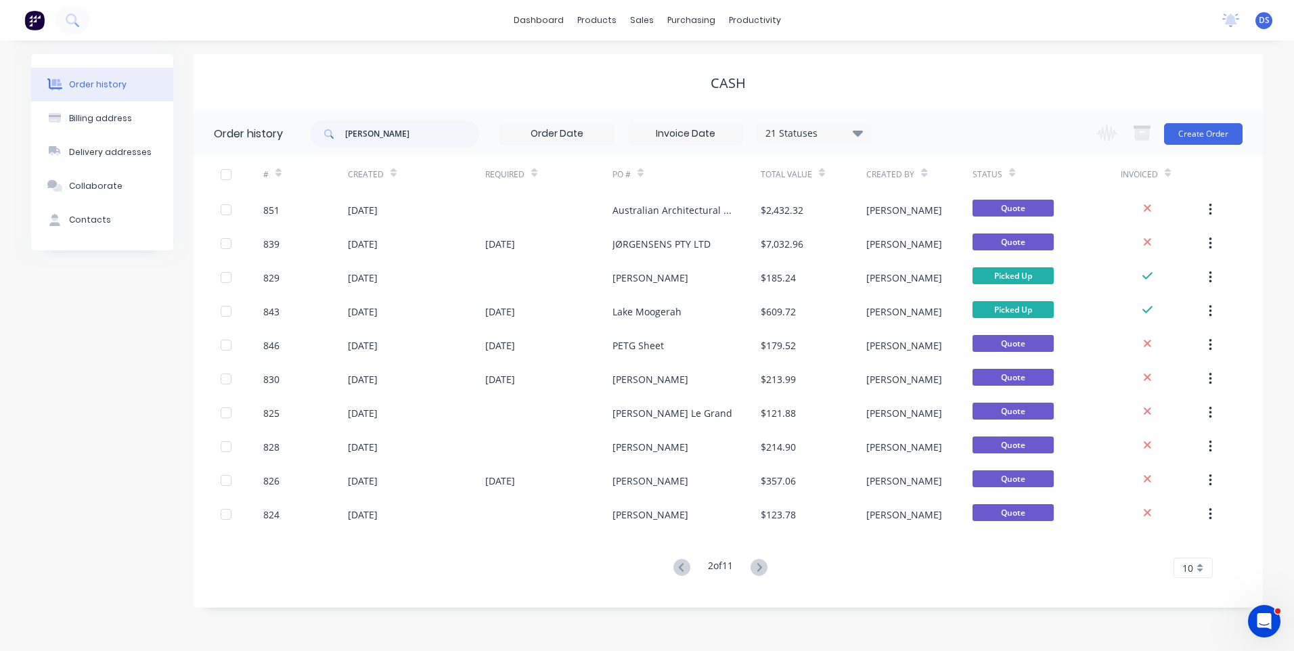
click at [758, 573] on icon at bounding box center [759, 567] width 17 height 17
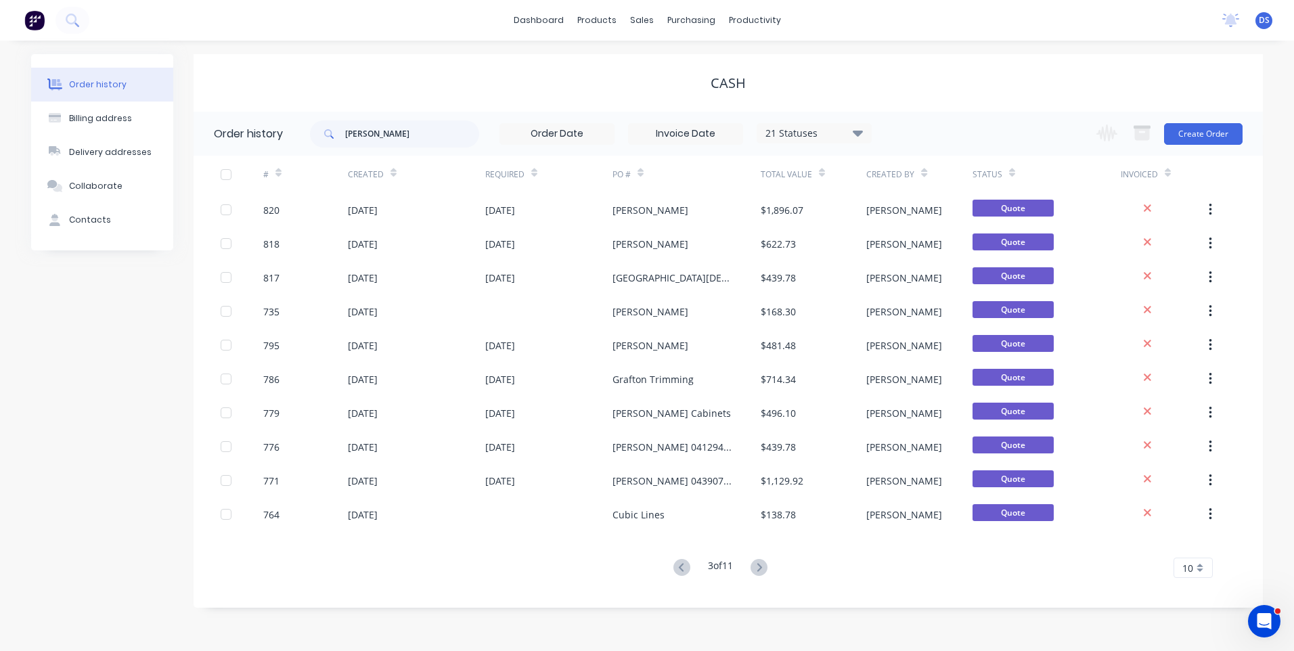
click at [758, 573] on icon at bounding box center [759, 567] width 17 height 17
click at [682, 565] on icon at bounding box center [682, 567] width 17 height 17
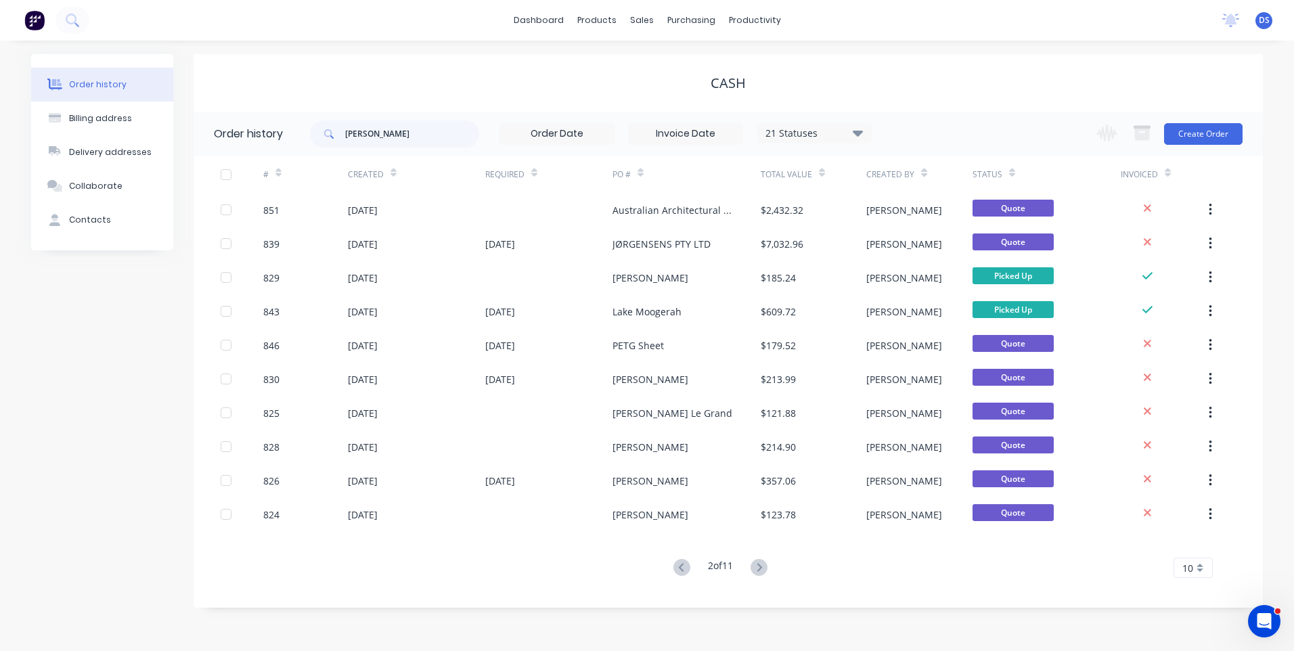
click at [682, 565] on icon at bounding box center [682, 567] width 17 height 17
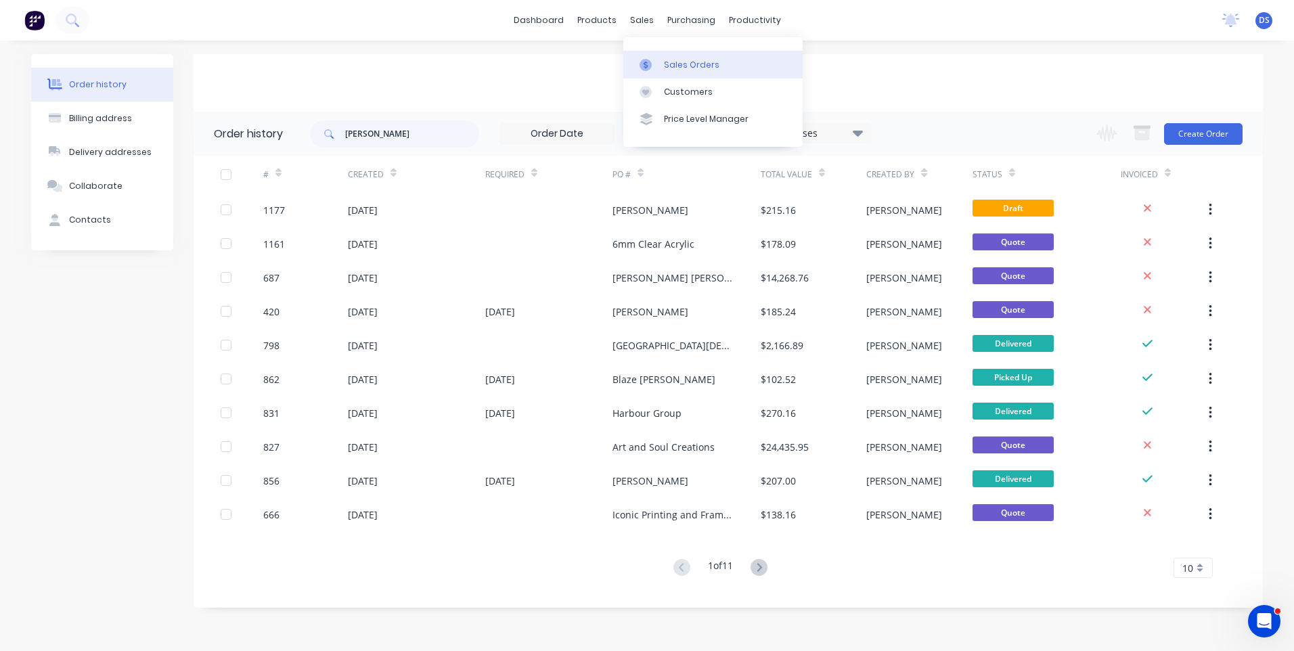
click at [664, 68] on div "Sales Orders" at bounding box center [692, 65] width 56 height 12
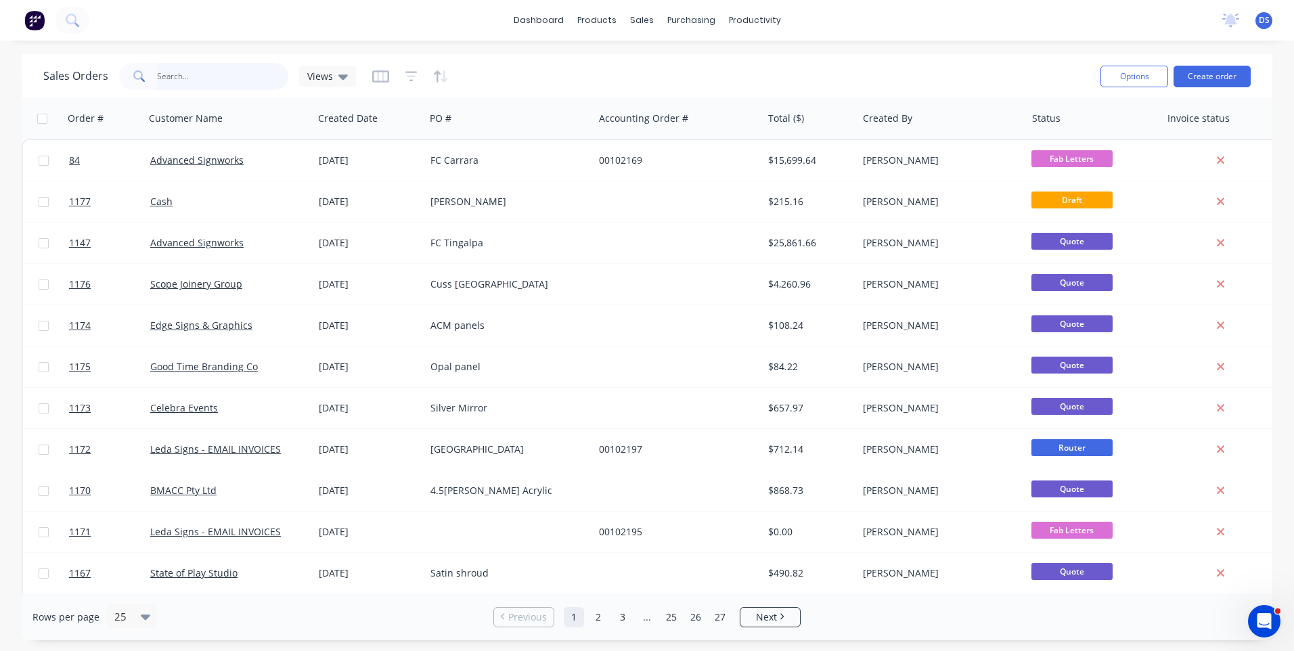
click at [221, 78] on input "text" at bounding box center [223, 76] width 132 height 27
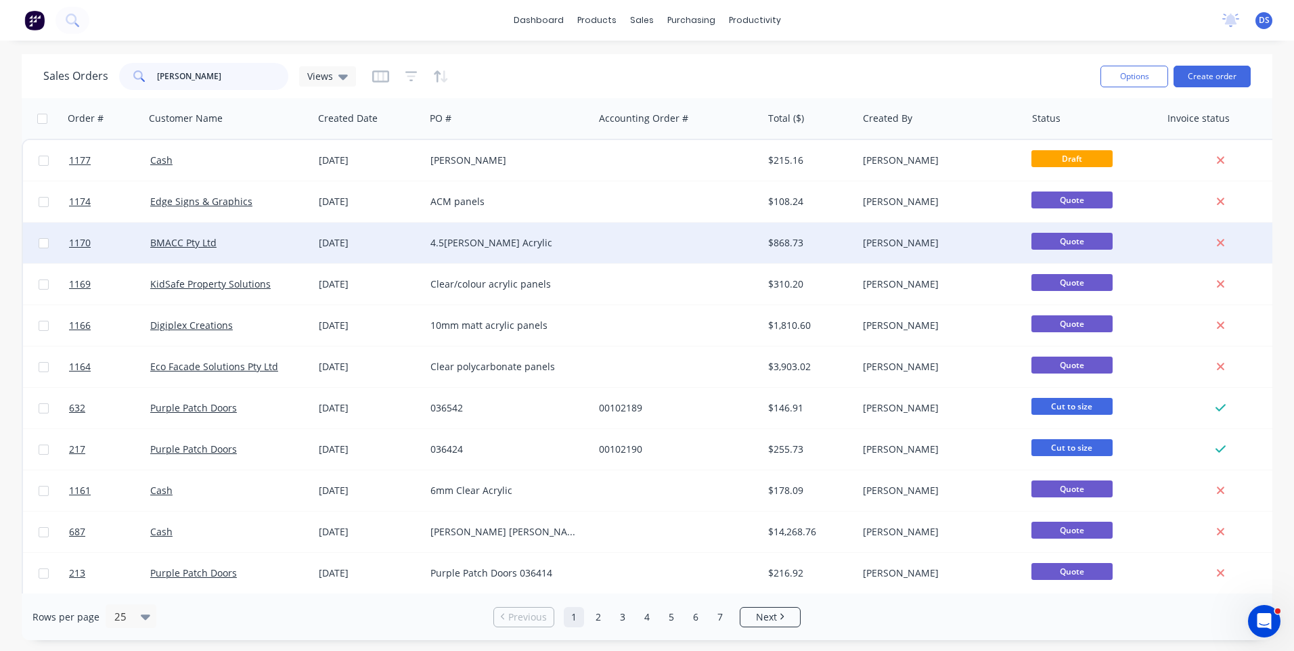
type input "[PERSON_NAME]"
click at [464, 245] on div "4.5[PERSON_NAME] Acrylic" at bounding box center [506, 243] width 150 height 14
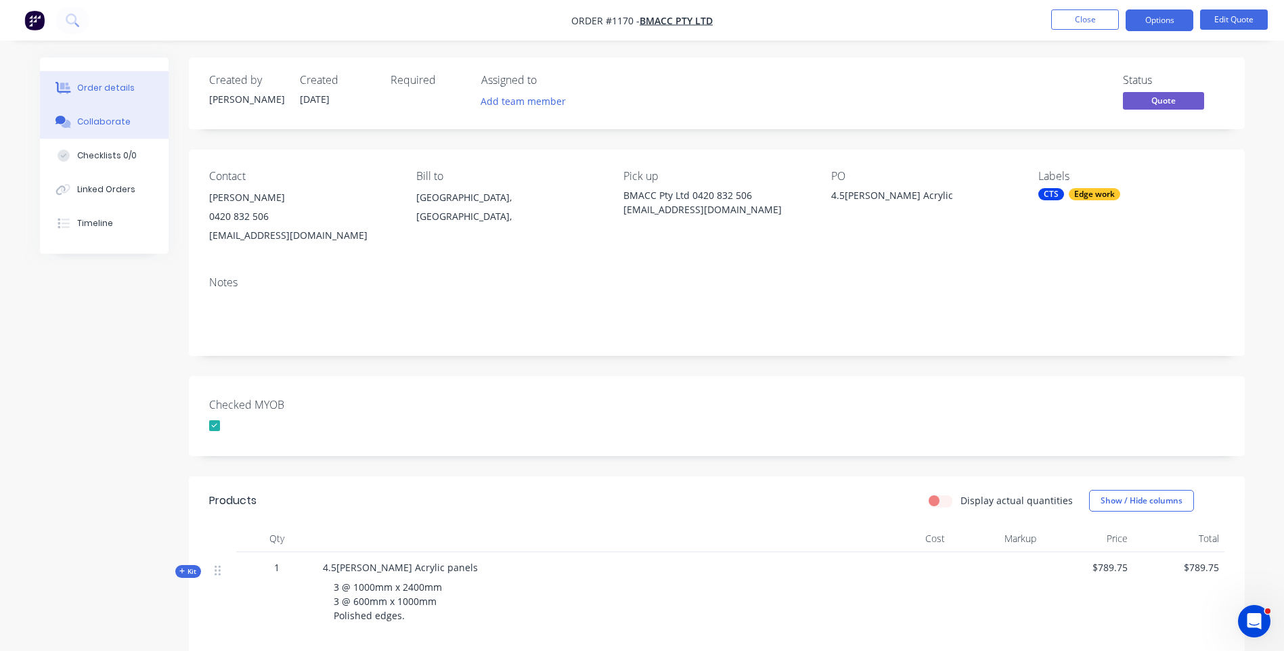
click at [95, 125] on div "Collaborate" at bounding box center [103, 122] width 53 height 12
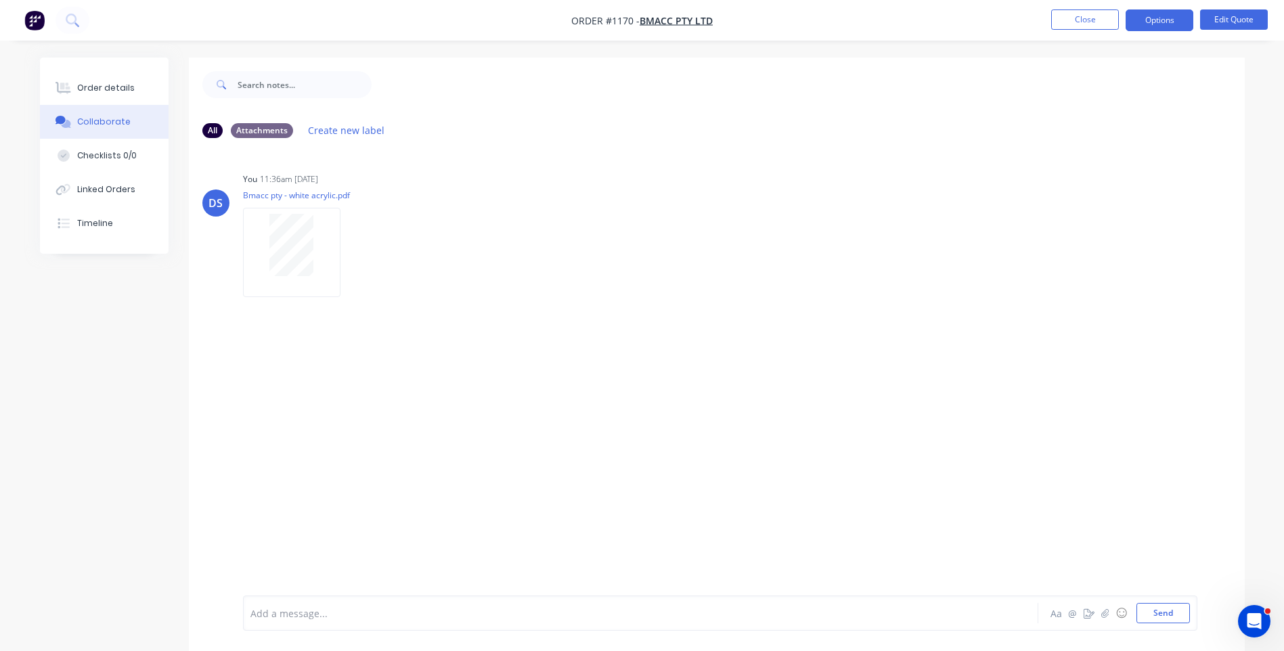
click at [336, 613] on div at bounding box center [603, 614] width 704 height 14
click at [1155, 613] on button "Send" at bounding box center [1163, 613] width 53 height 20
click at [1070, 22] on button "Close" at bounding box center [1085, 19] width 68 height 20
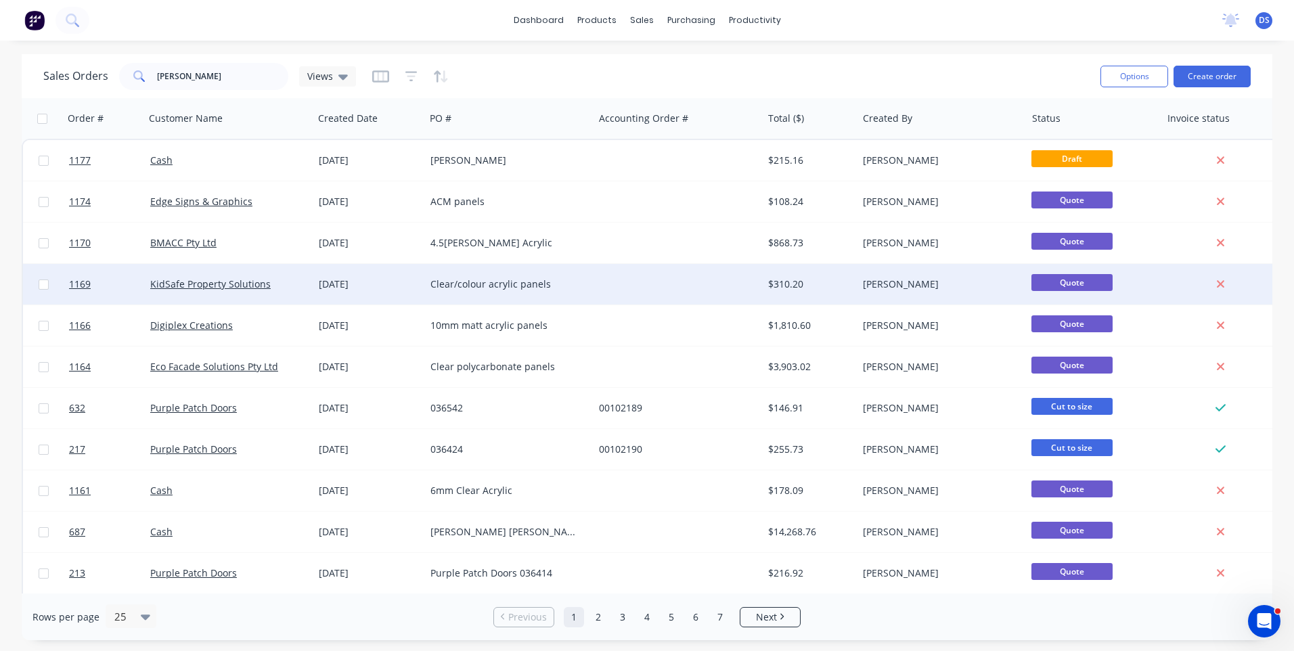
click at [811, 283] on div "$310.20" at bounding box center [807, 285] width 79 height 14
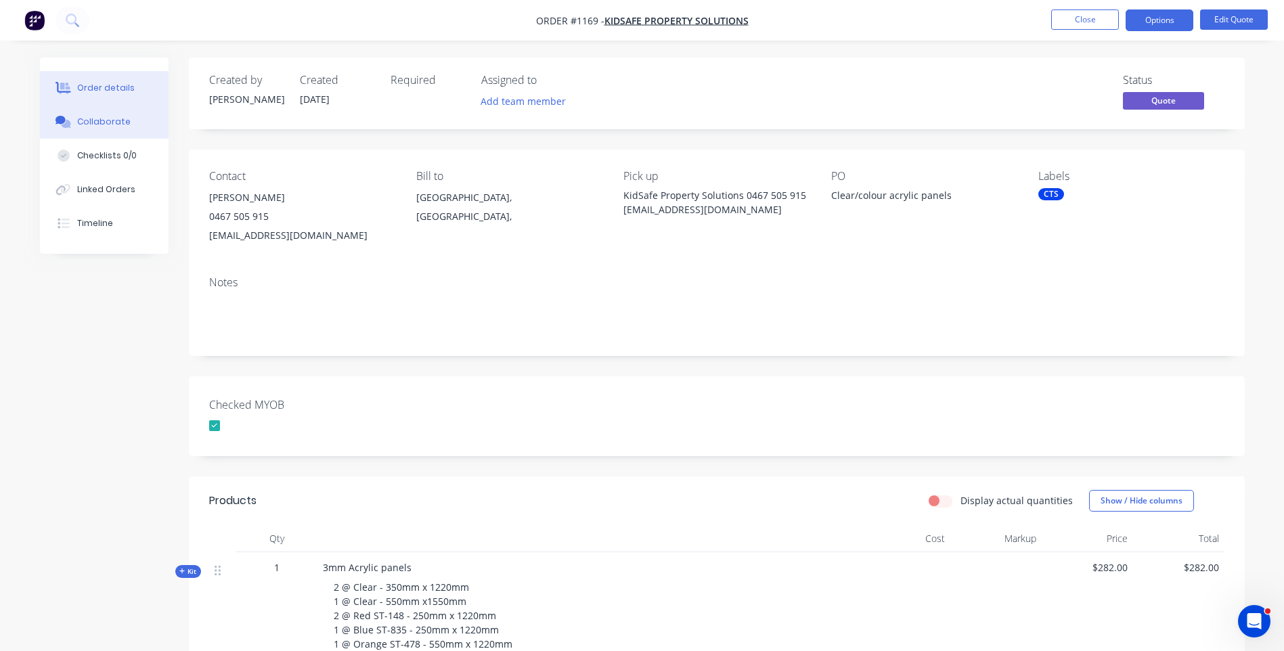
click at [81, 118] on div "Collaborate" at bounding box center [103, 122] width 53 height 12
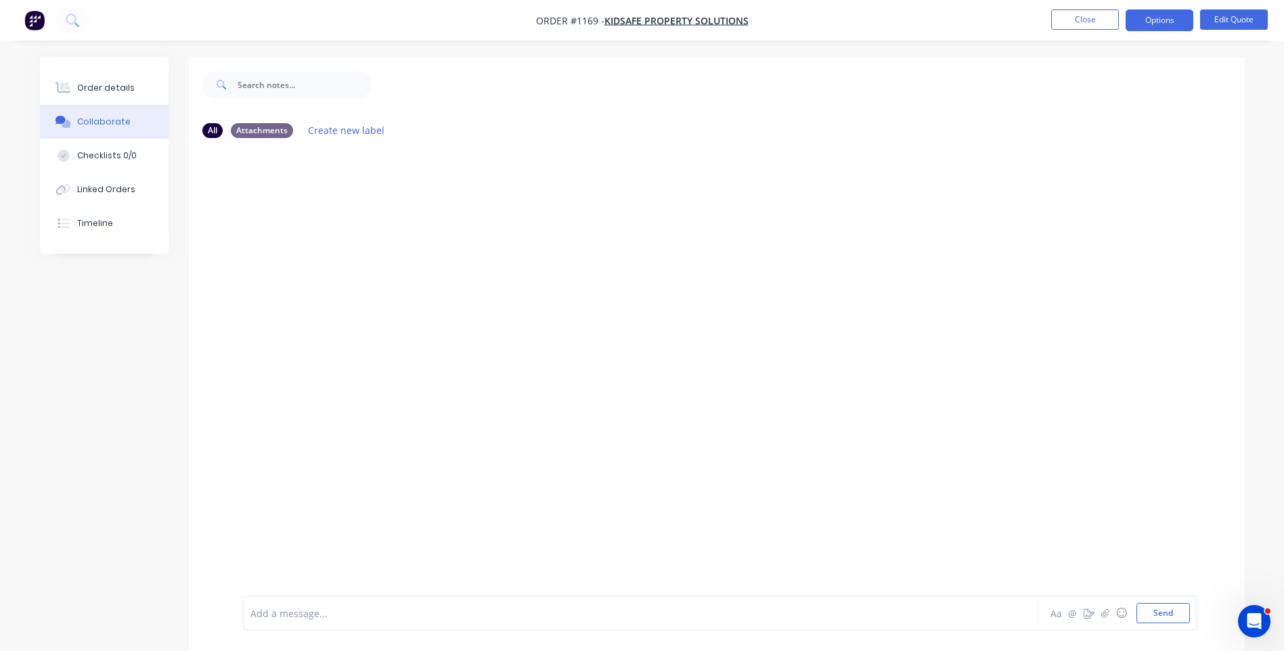
click at [280, 607] on div at bounding box center [603, 614] width 704 height 14
click at [1175, 614] on button "Send" at bounding box center [1163, 613] width 53 height 20
click at [1089, 27] on button "Close" at bounding box center [1085, 19] width 68 height 20
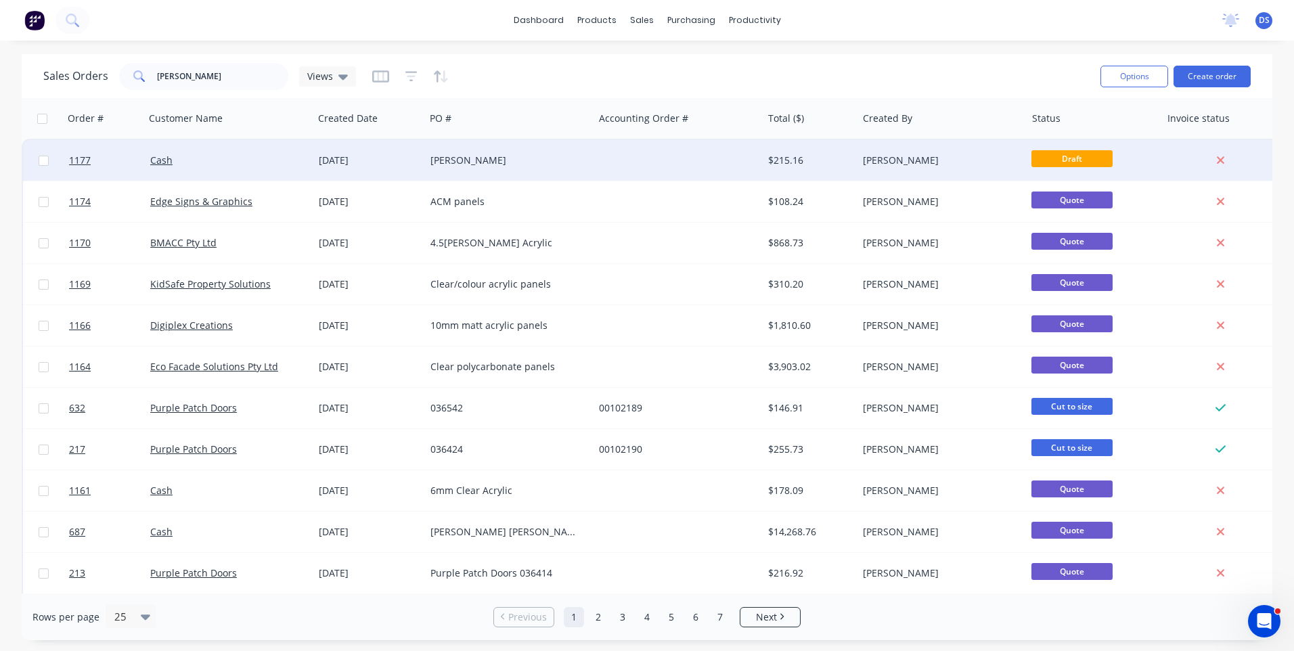
click at [458, 164] on div "[PERSON_NAME]" at bounding box center [506, 161] width 150 height 14
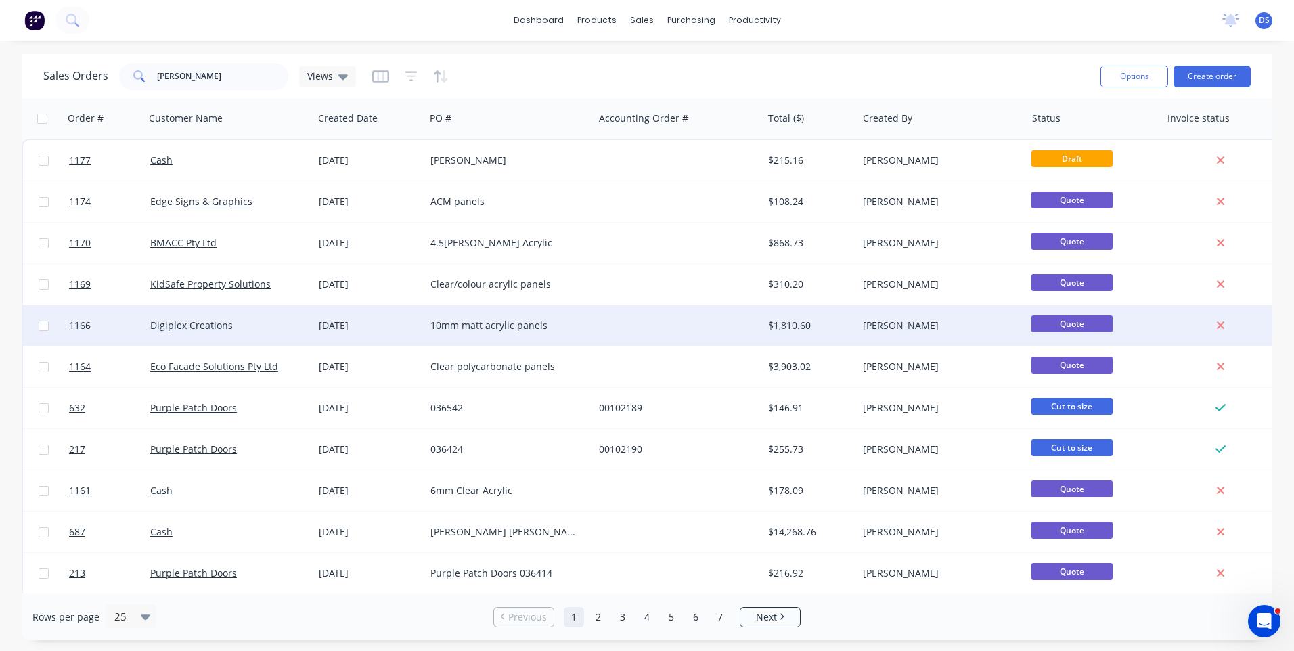
click at [492, 324] on div "10mm matt acrylic panels" at bounding box center [506, 326] width 150 height 14
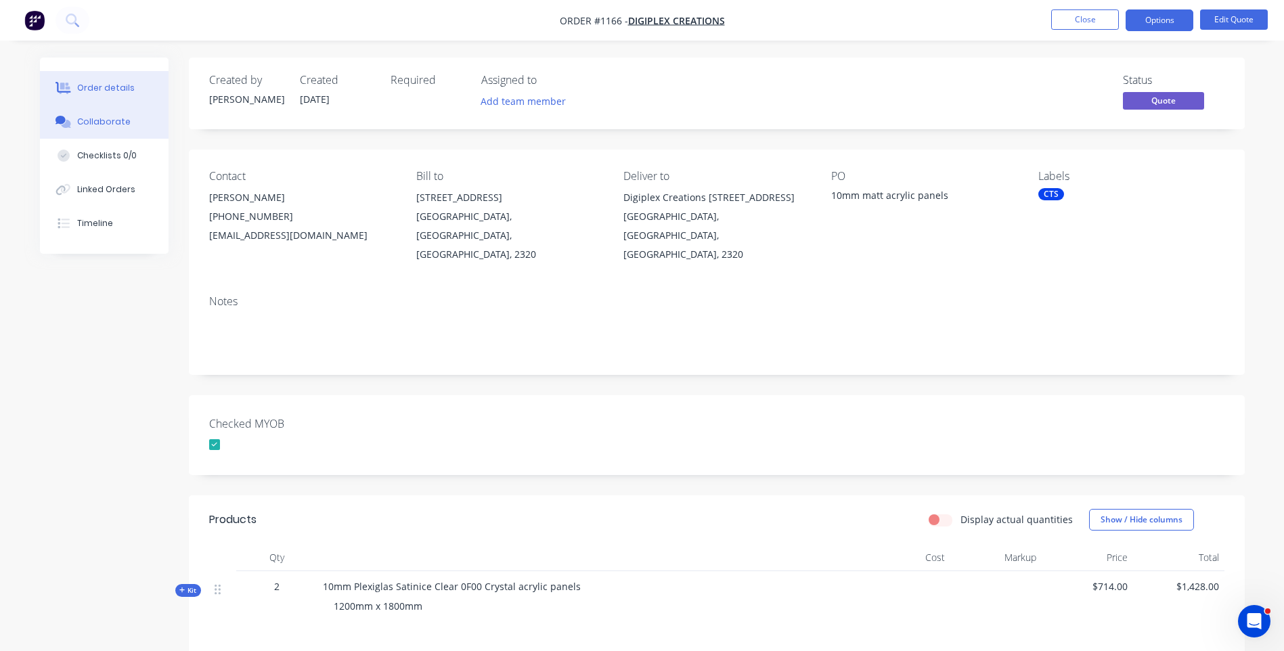
click at [114, 126] on div "Collaborate" at bounding box center [103, 122] width 53 height 12
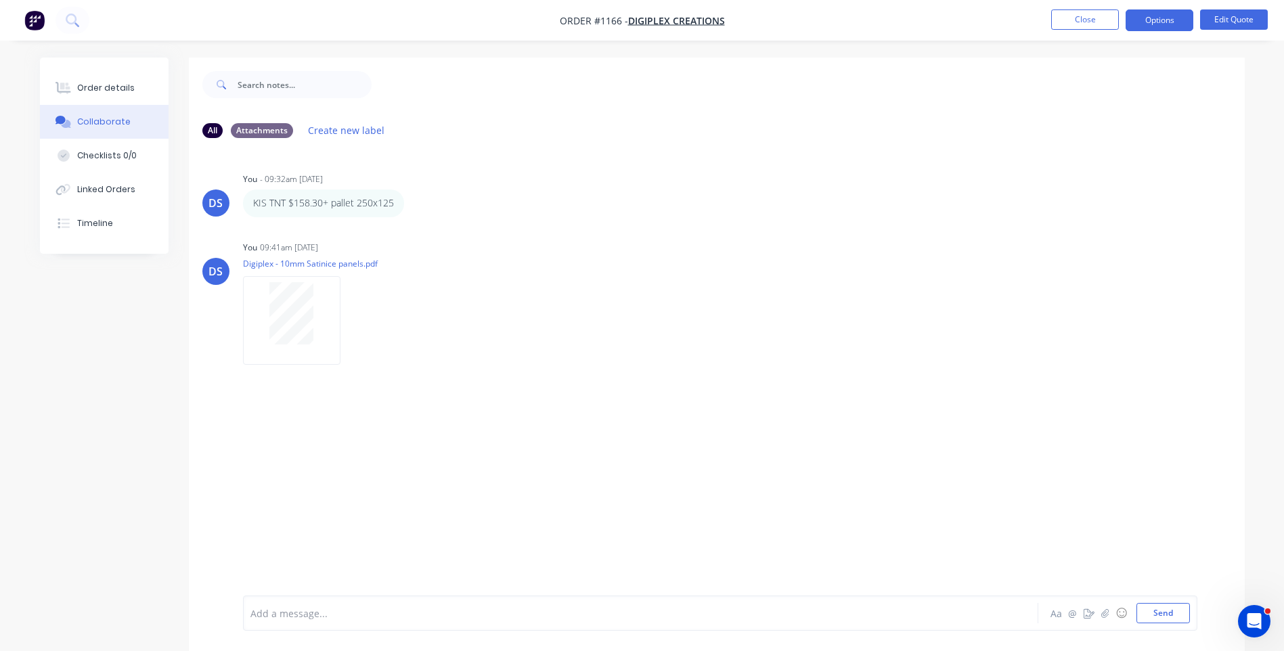
click at [315, 617] on div at bounding box center [603, 614] width 704 height 14
click at [1158, 611] on button "Send" at bounding box center [1163, 613] width 53 height 20
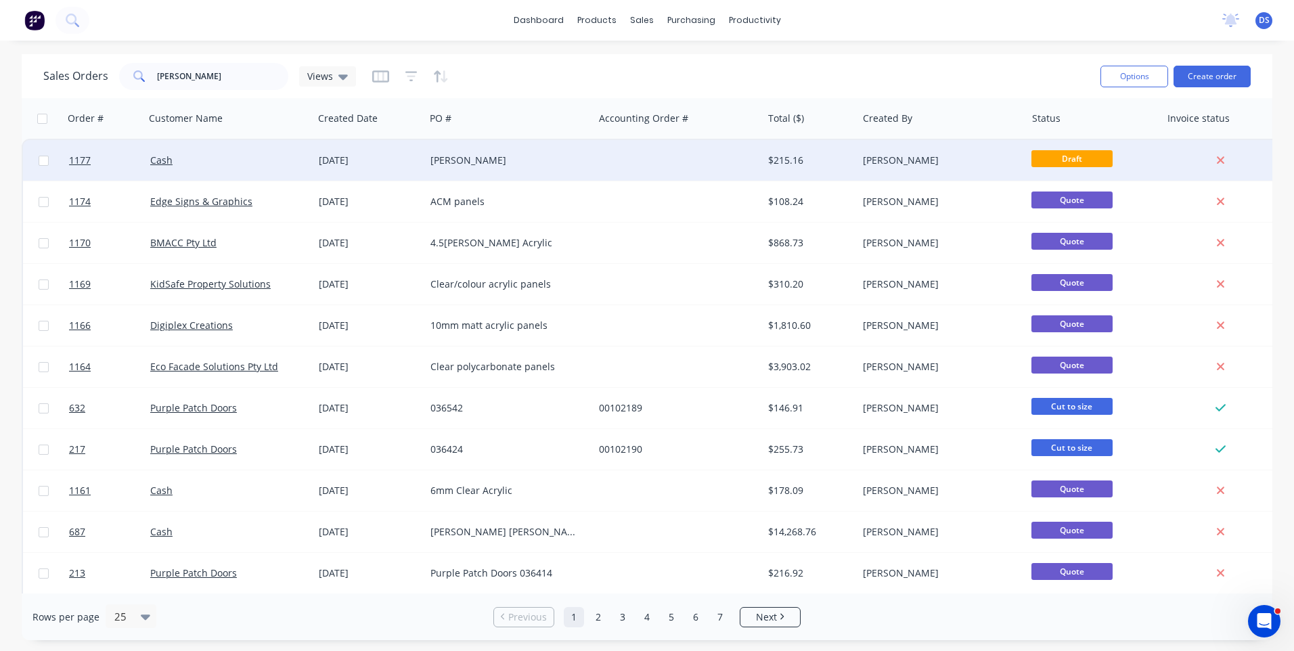
click at [463, 171] on div "[PERSON_NAME]" at bounding box center [509, 160] width 169 height 41
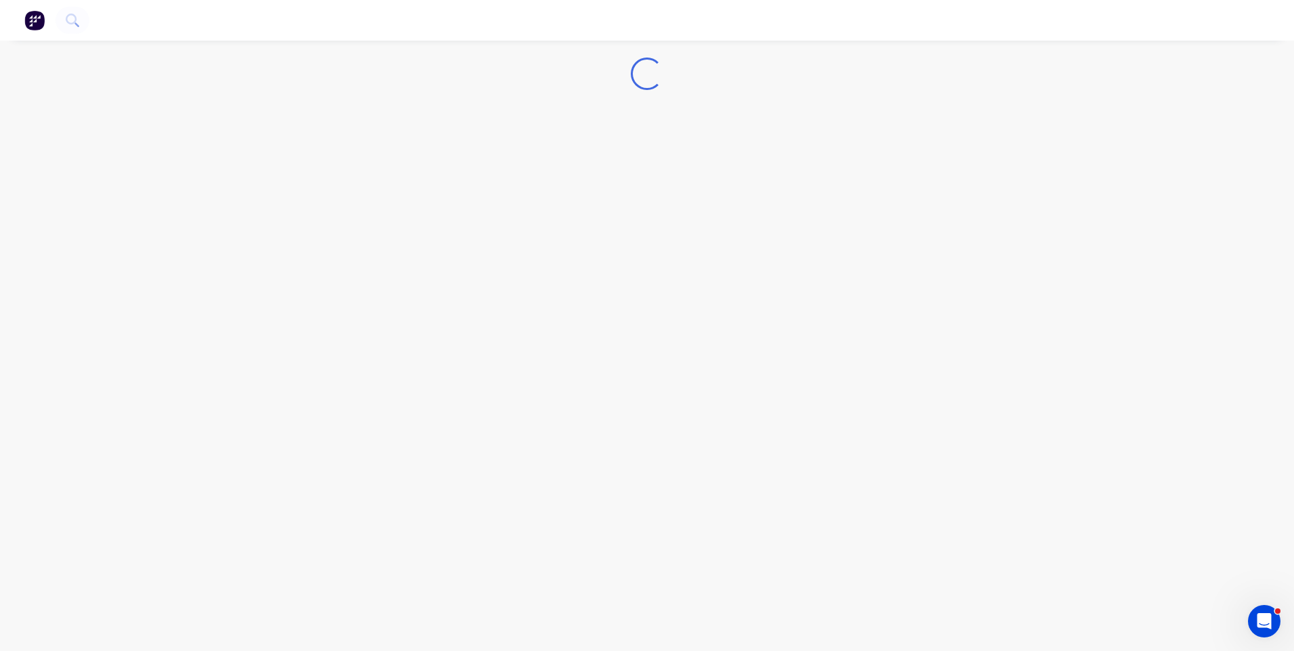
click at [463, 171] on div "Loading..." at bounding box center [647, 325] width 1294 height 651
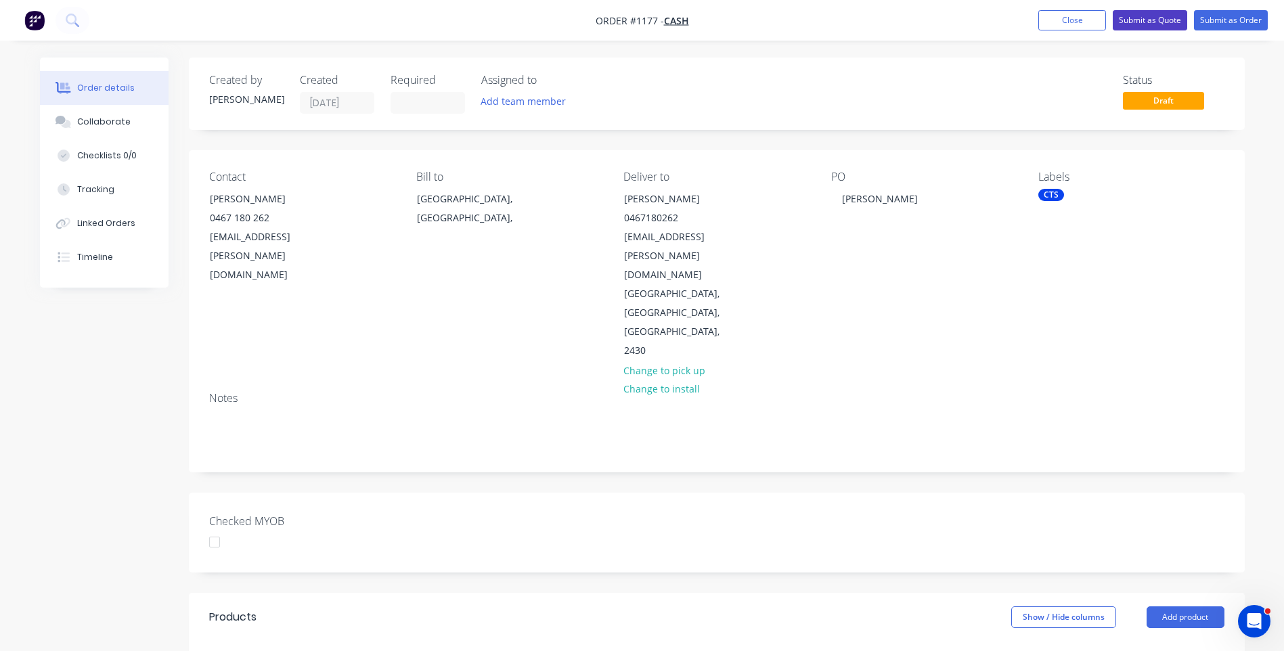
click at [1127, 18] on button "Submit as Quote" at bounding box center [1150, 20] width 74 height 20
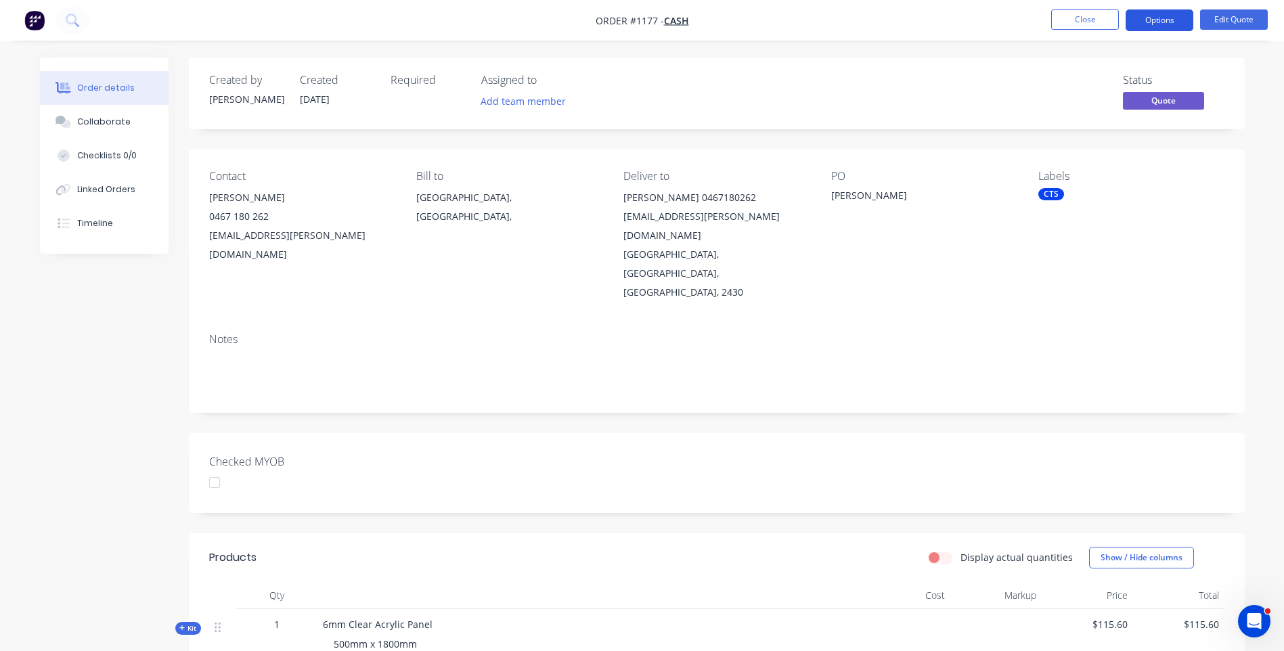
click at [1150, 18] on button "Options" at bounding box center [1160, 20] width 68 height 22
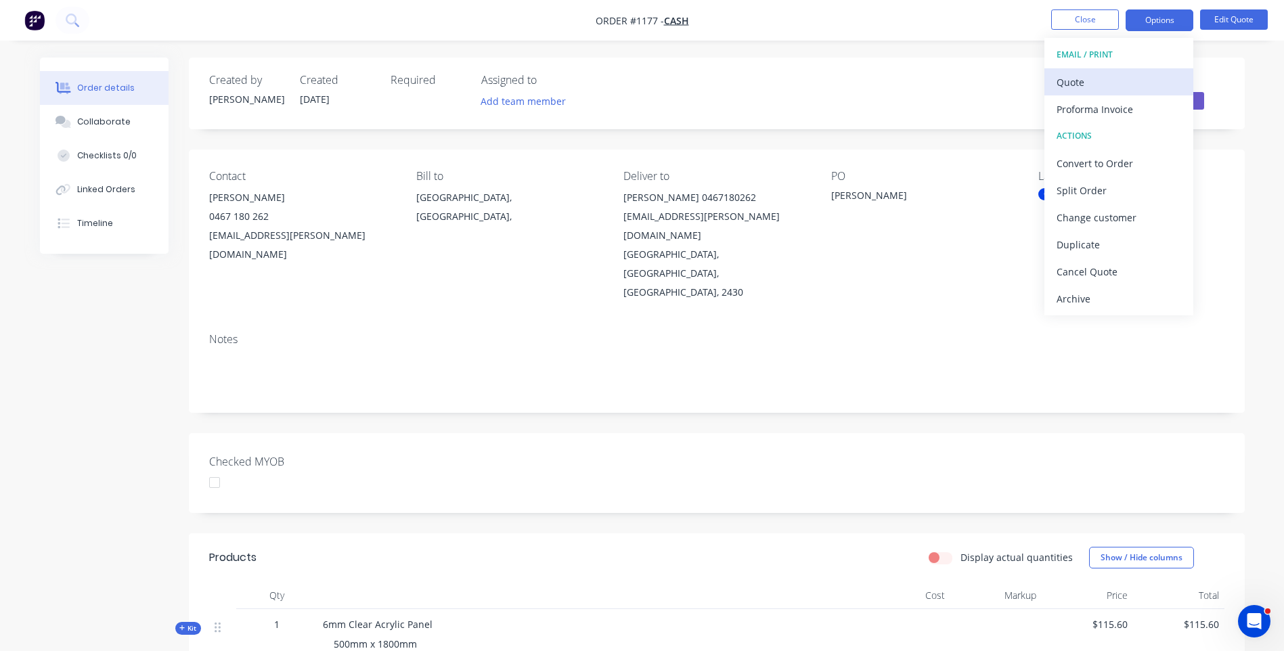
click at [1067, 79] on div "Quote" at bounding box center [1119, 82] width 125 height 20
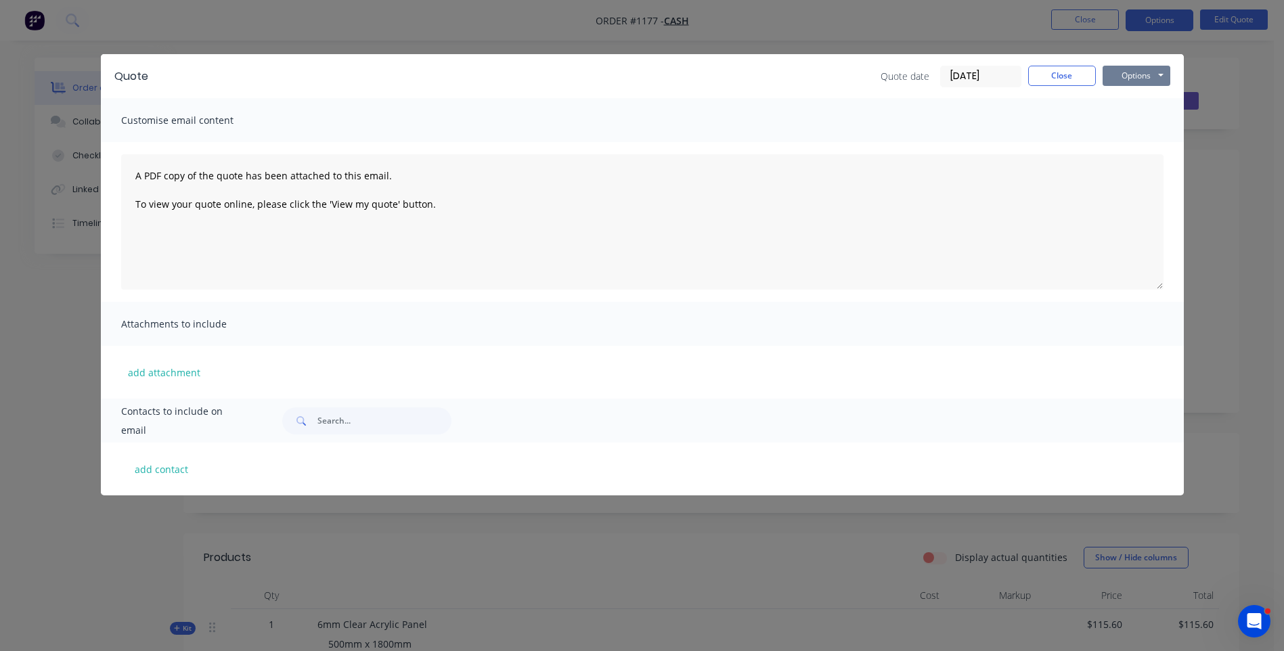
click at [1125, 73] on button "Options" at bounding box center [1137, 76] width 68 height 20
click at [1137, 102] on button "Preview" at bounding box center [1146, 100] width 87 height 22
click at [106, 545] on div "Quote Quote date [DATE] Close Options Preview Print Email Customise email conte…" at bounding box center [642, 325] width 1284 height 651
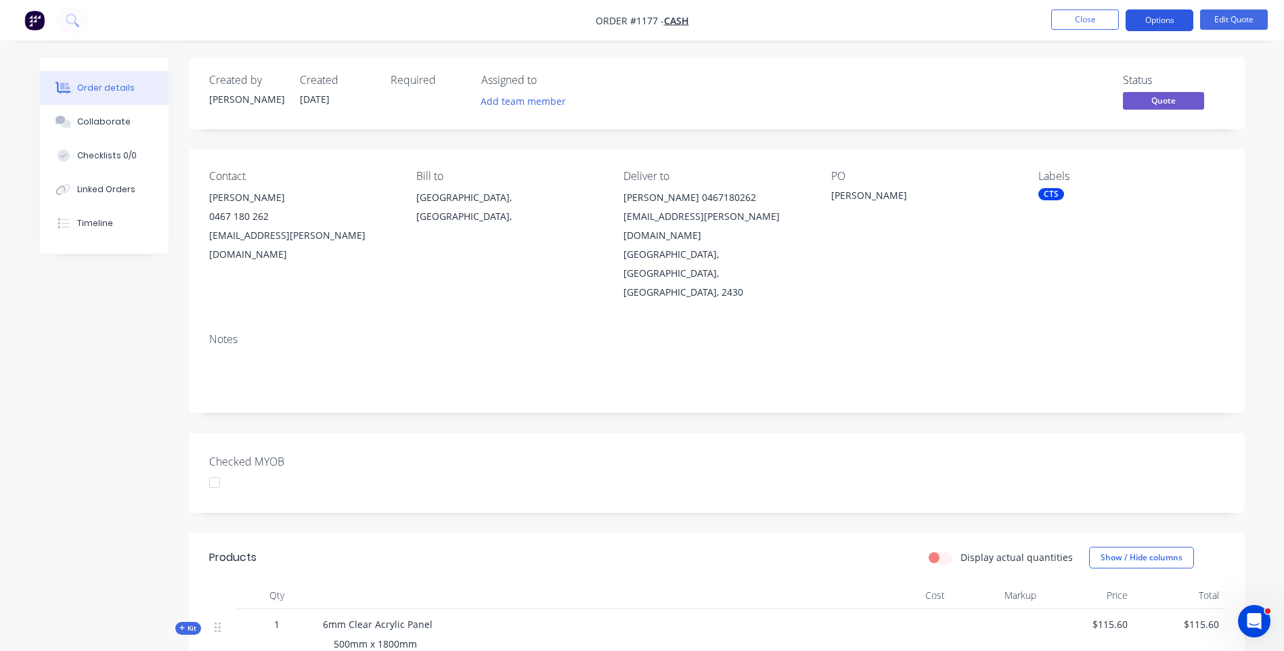
click at [1150, 17] on button "Options" at bounding box center [1160, 20] width 68 height 22
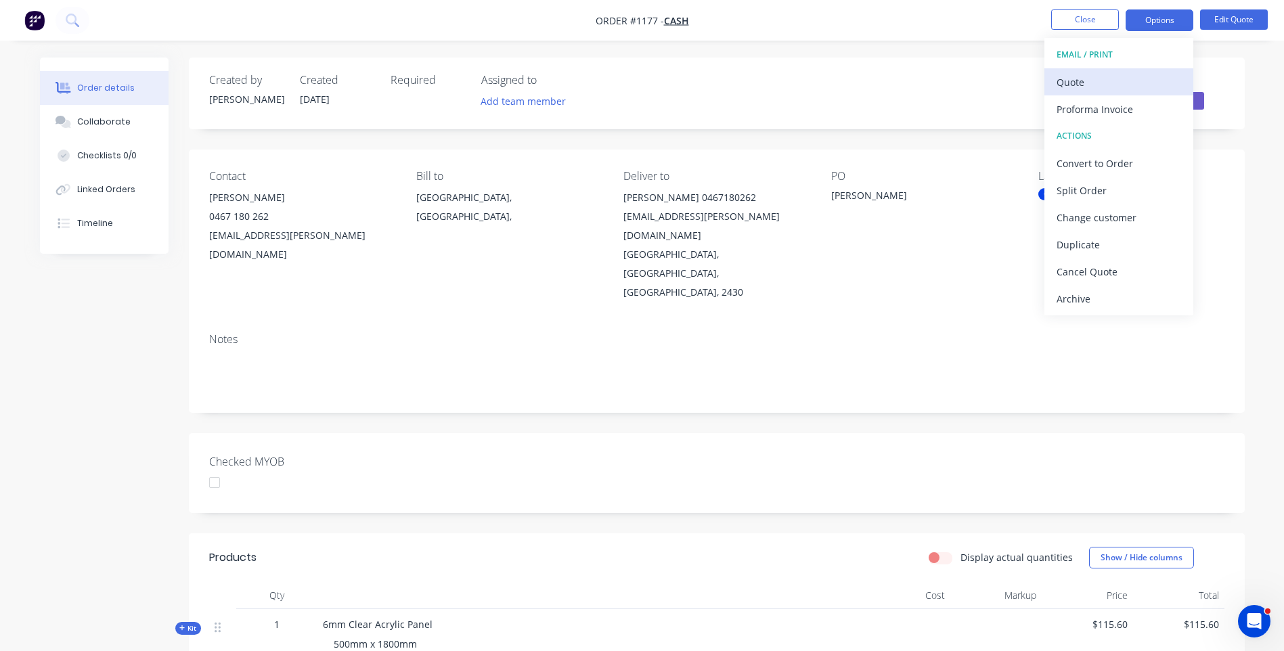
click at [1074, 81] on div "Quote" at bounding box center [1119, 82] width 125 height 20
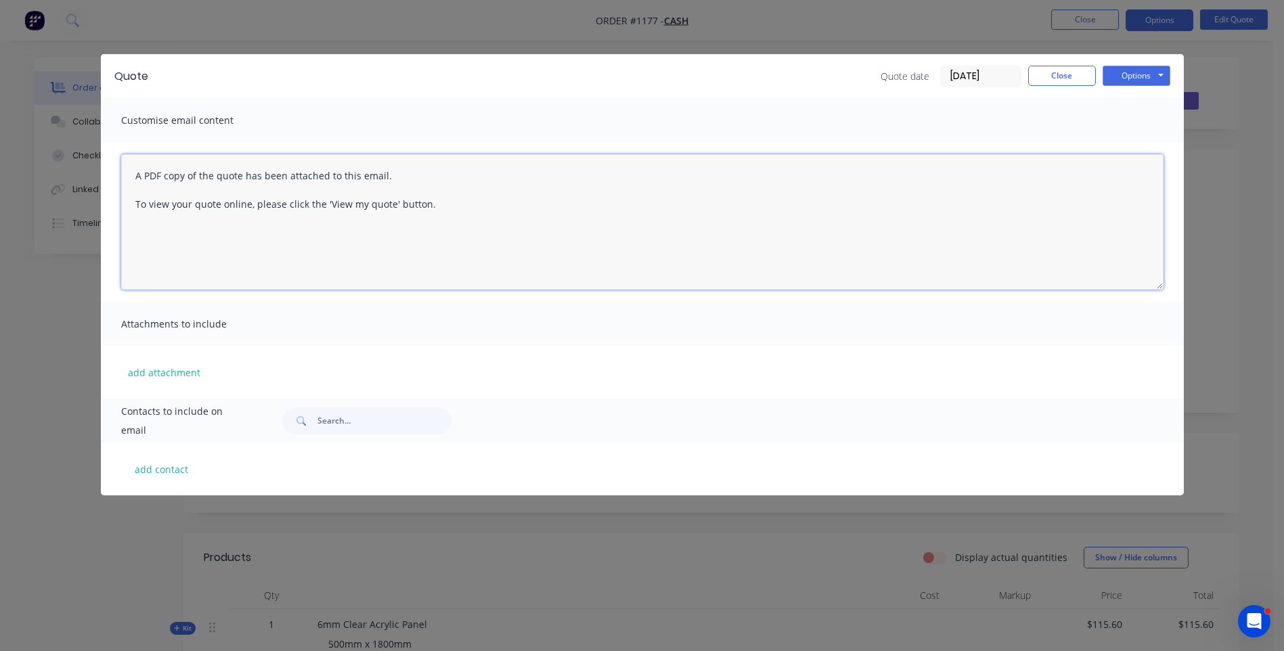
paste textarea "Hi, Please contact us if you have any questions. Regards, [PERSON_NAME] [EMAIL_…"
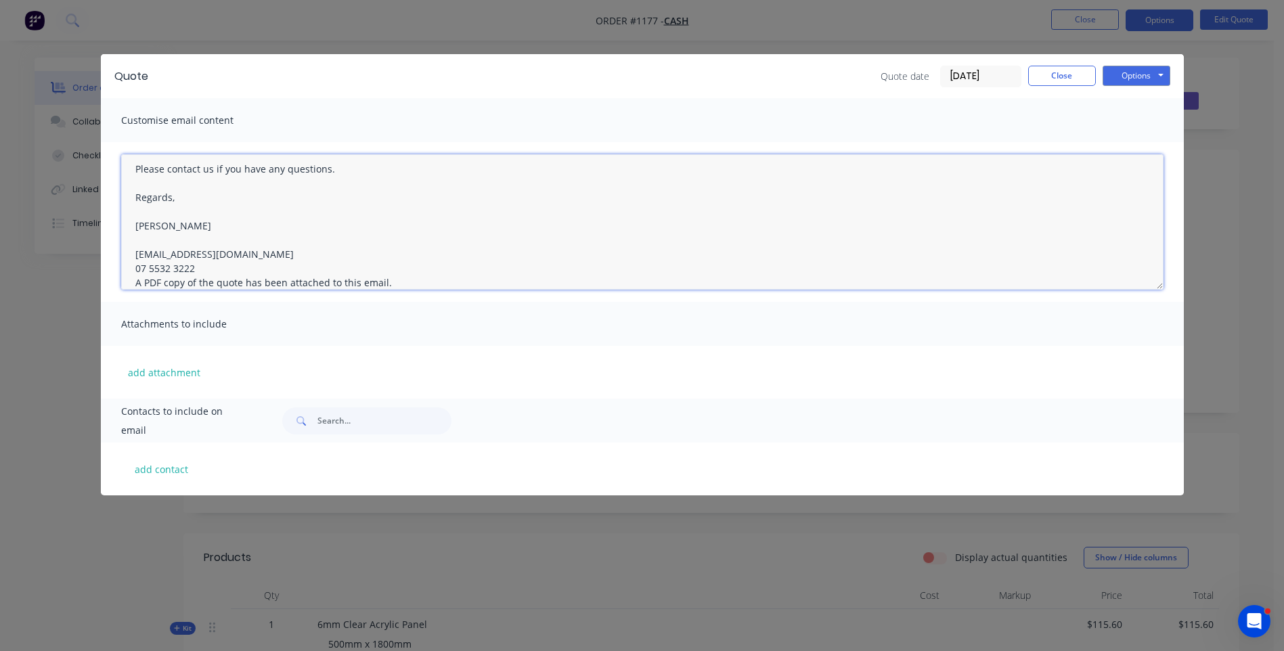
click at [212, 267] on textarea "Hi, Please contact us if you have any questions. Regards, [PERSON_NAME] [EMAIL_…" at bounding box center [642, 221] width 1043 height 135
click at [276, 245] on textarea "Hi, Please contact us if you have any questions. Regards, [PERSON_NAME] [EMAIL_…" at bounding box center [642, 221] width 1043 height 135
click at [271, 263] on textarea "Hi, Please contact us if you have any questions. Regards, [PERSON_NAME] [EMAIL_…" at bounding box center [642, 221] width 1043 height 135
click at [137, 268] on textarea "Hi, Please contact us if you have any questions. Regards, [PERSON_NAME] 07 5532…" at bounding box center [642, 221] width 1043 height 135
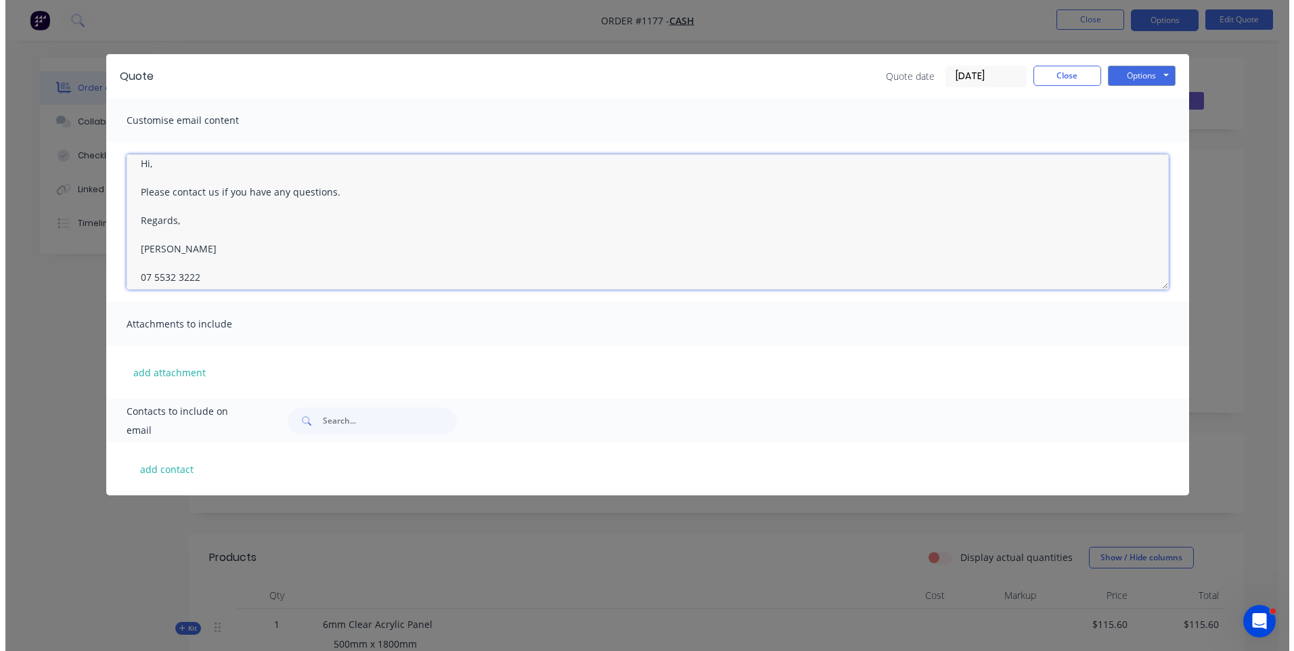
scroll to position [0, 0]
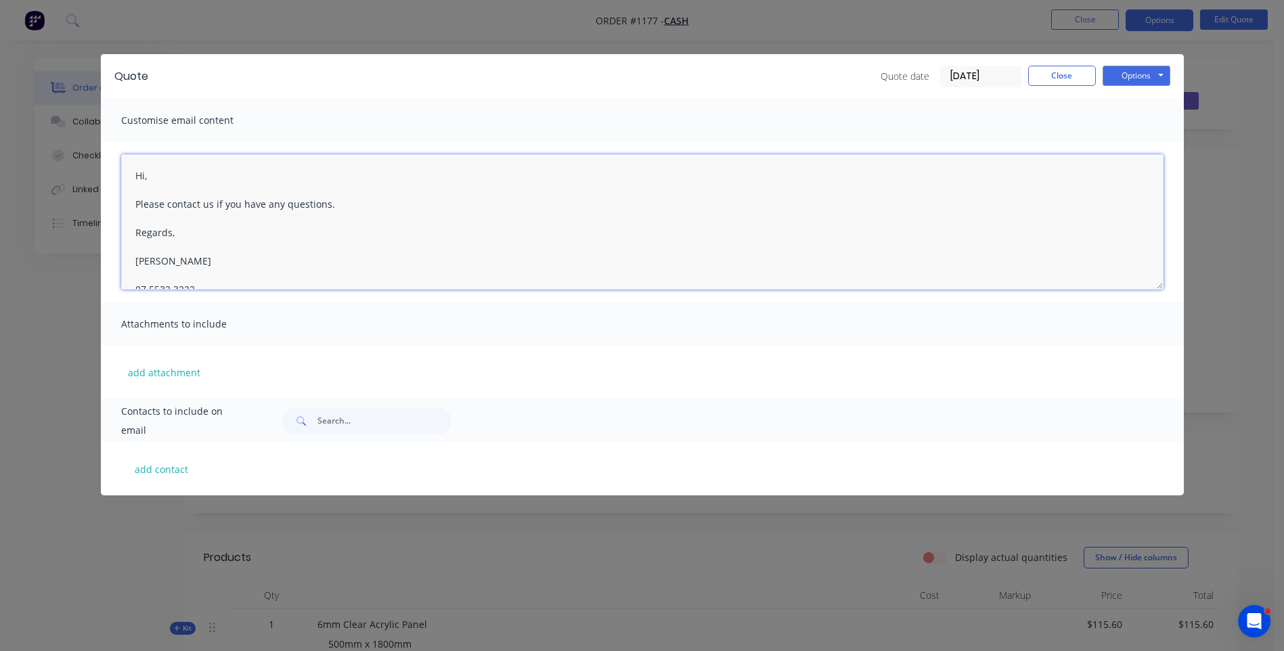
click at [158, 180] on textarea "Hi, Please contact us if you have any questions. Regards, [PERSON_NAME] 07 5532…" at bounding box center [642, 221] width 1043 height 135
click at [159, 238] on textarea "Hi [PERSON_NAME], Please see quote attached. Acryl Please contact us if you hav…" at bounding box center [642, 221] width 1043 height 135
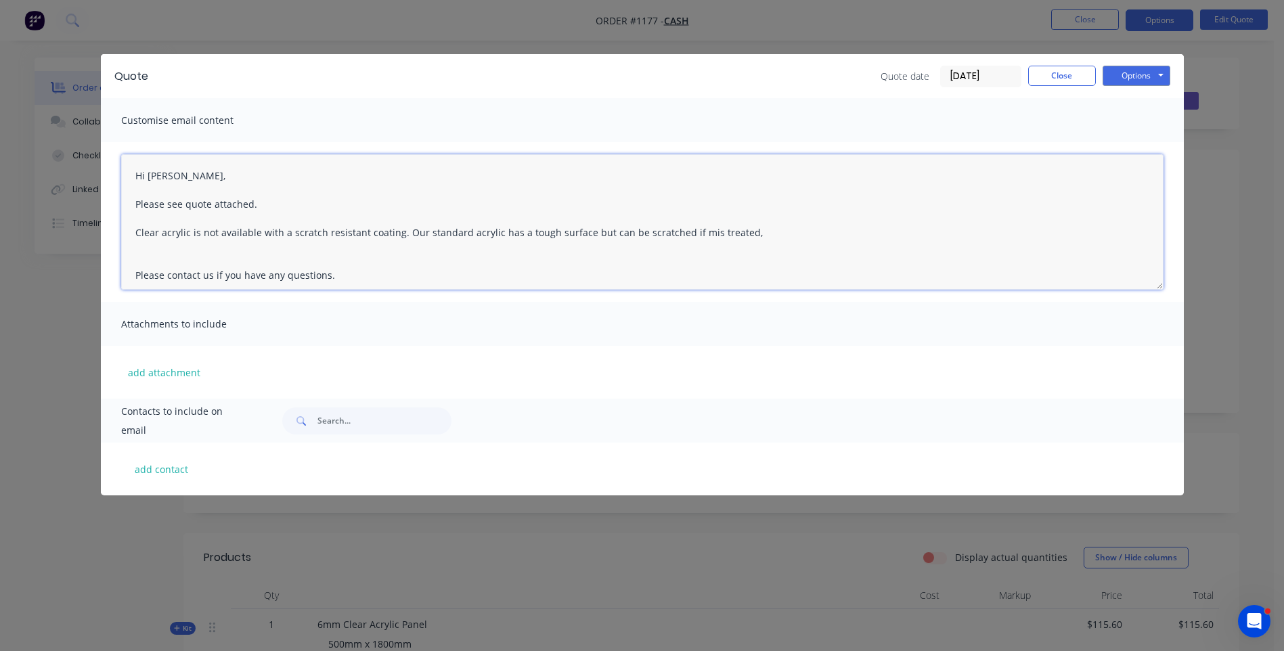
click at [144, 257] on textarea "Hi [PERSON_NAME], Please see quote attached. Clear acrylic is not available wit…" at bounding box center [642, 221] width 1043 height 135
click at [701, 229] on textarea "Hi [PERSON_NAME], Please see quote attached. Clear acrylic is not available wit…" at bounding box center [642, 221] width 1043 height 135
click at [712, 245] on textarea "Hi [PERSON_NAME], Please see quote attached. Clear acrylic is not available wit…" at bounding box center [642, 221] width 1043 height 135
type textarea "Hi [PERSON_NAME], Please see quote attached. Clear acrylic is not available wit…"
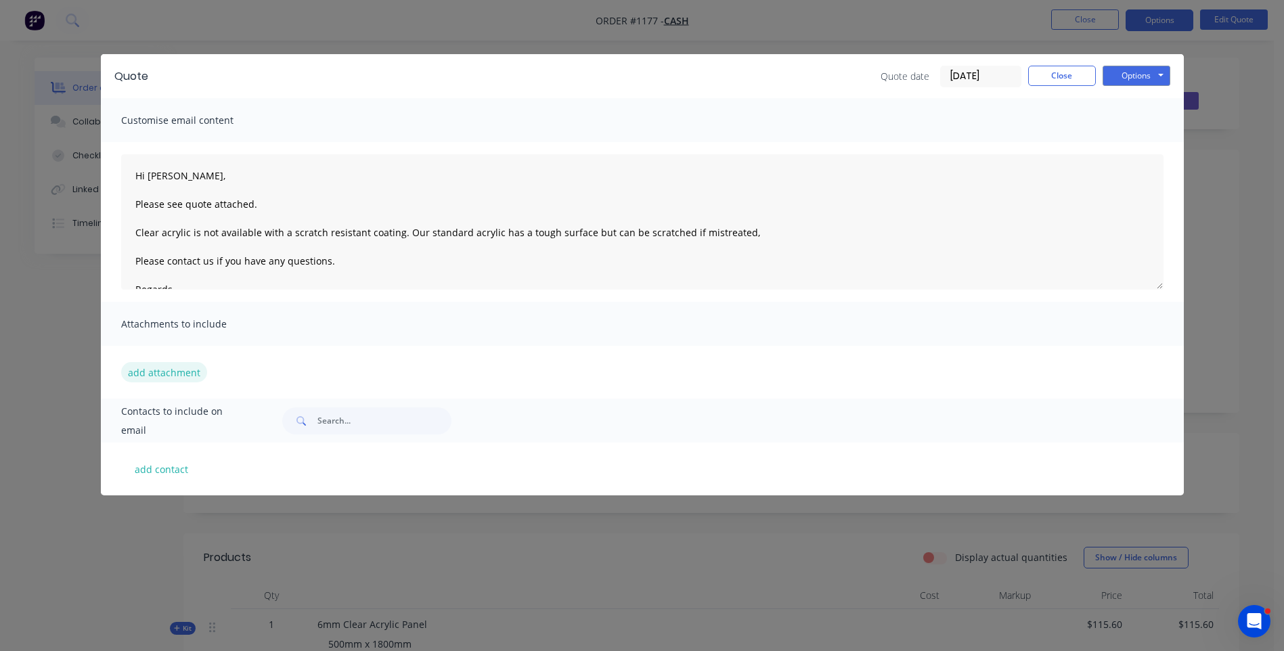
click at [144, 369] on button "add attachment" at bounding box center [164, 372] width 86 height 20
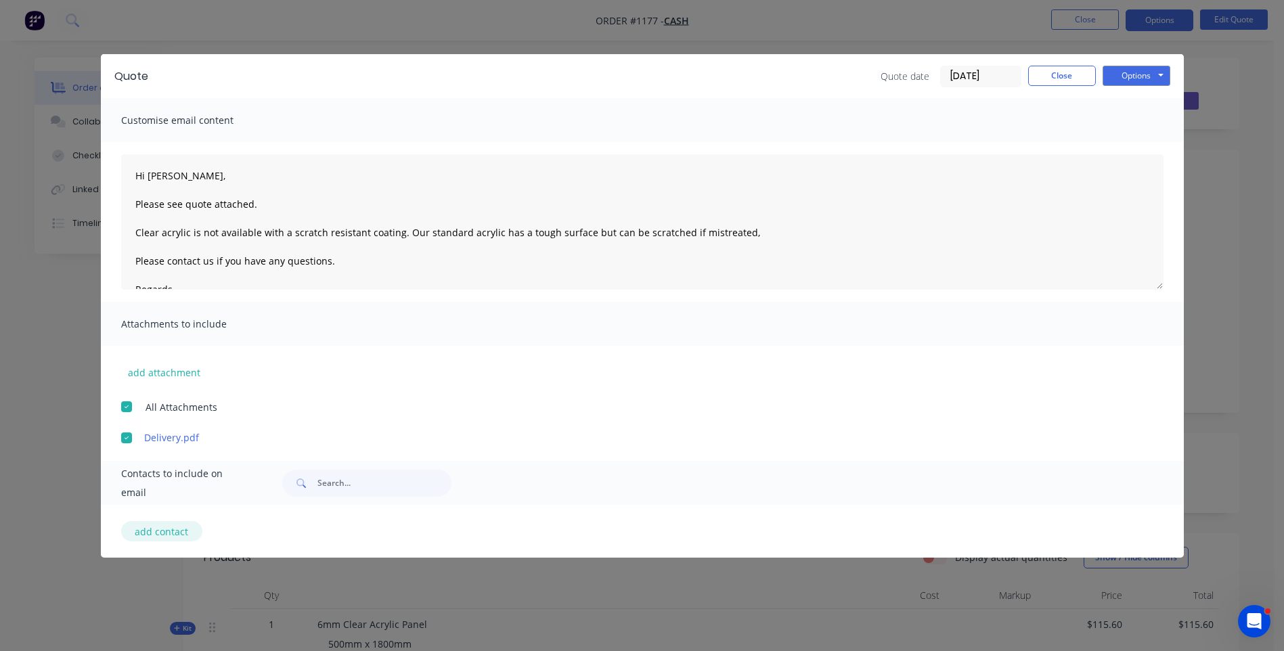
click at [179, 532] on button "add contact" at bounding box center [161, 531] width 81 height 20
select select "AU"
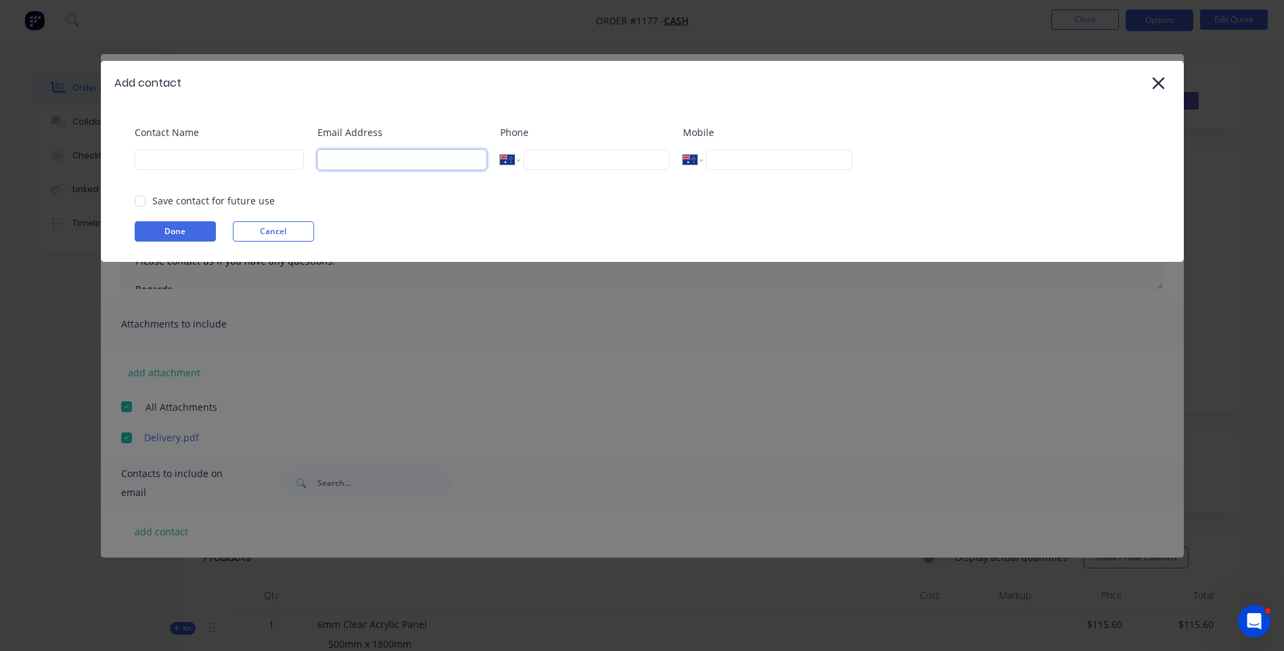
click at [350, 151] on input at bounding box center [402, 160] width 169 height 20
type input "j"
type input "[EMAIL_ADDRESS][PERSON_NAME][DOMAIN_NAME]"
click at [154, 162] on input at bounding box center [219, 160] width 169 height 20
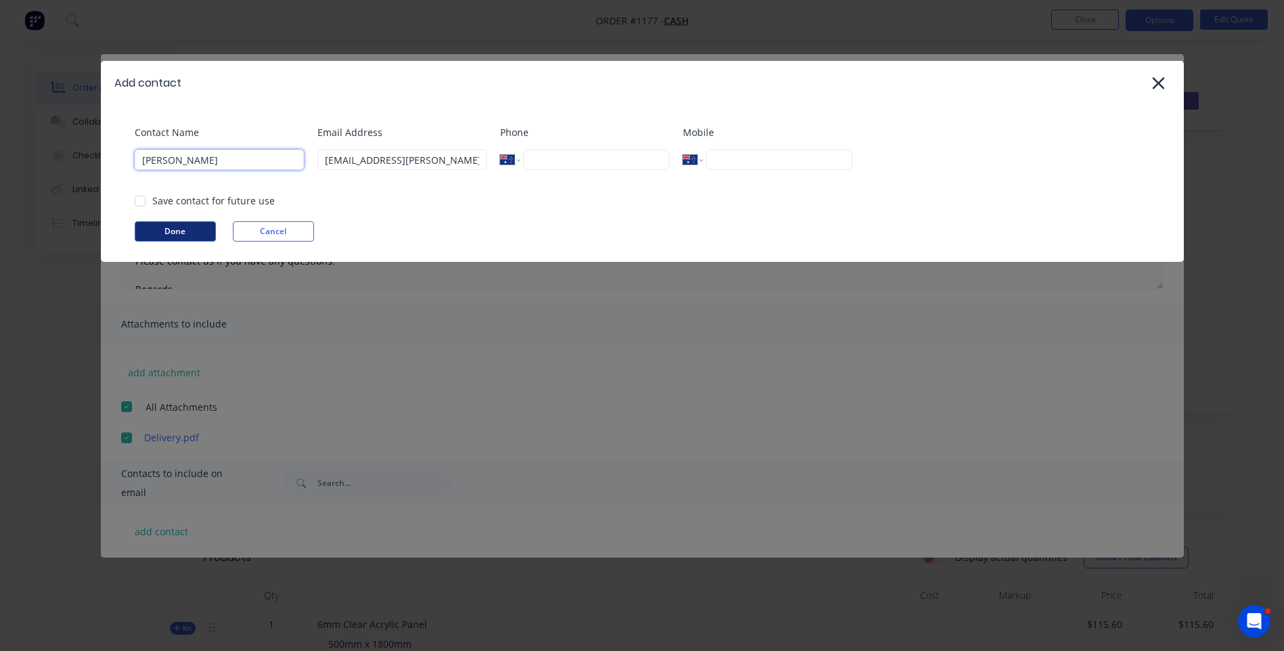
type input "[PERSON_NAME]"
click at [158, 233] on button "Done" at bounding box center [175, 231] width 81 height 20
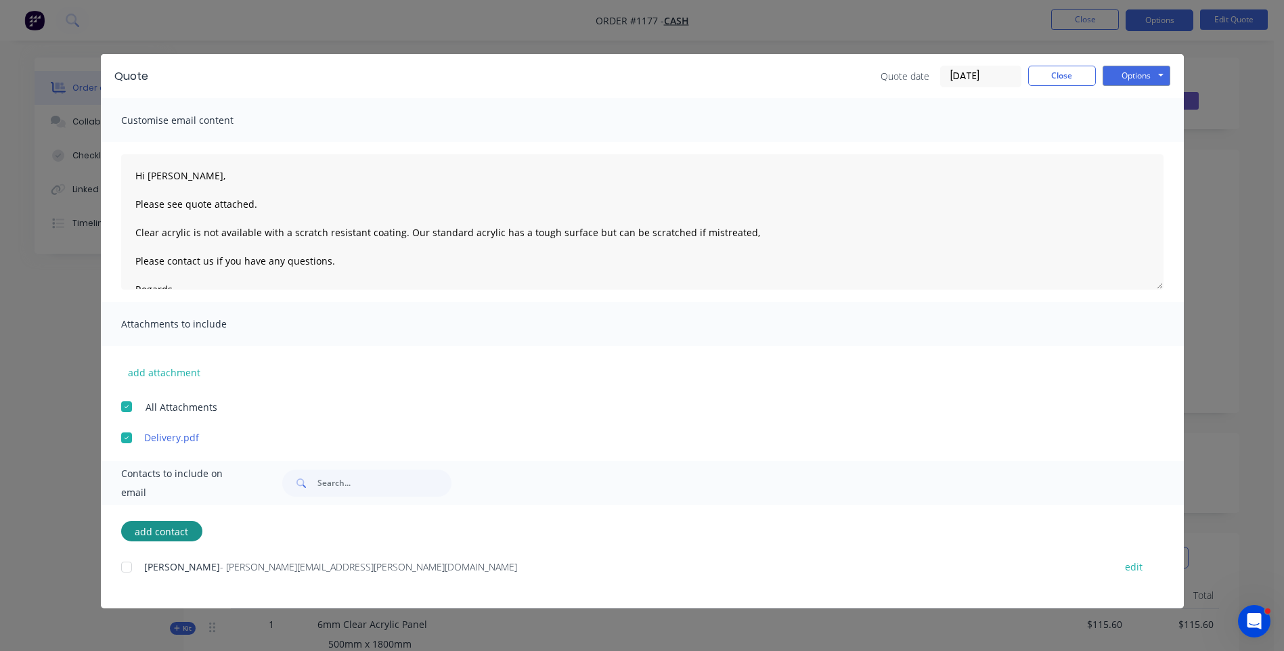
click at [130, 573] on div at bounding box center [126, 567] width 27 height 27
click at [1136, 80] on button "Options" at bounding box center [1137, 76] width 68 height 20
click at [1143, 146] on button "Email" at bounding box center [1146, 144] width 87 height 22
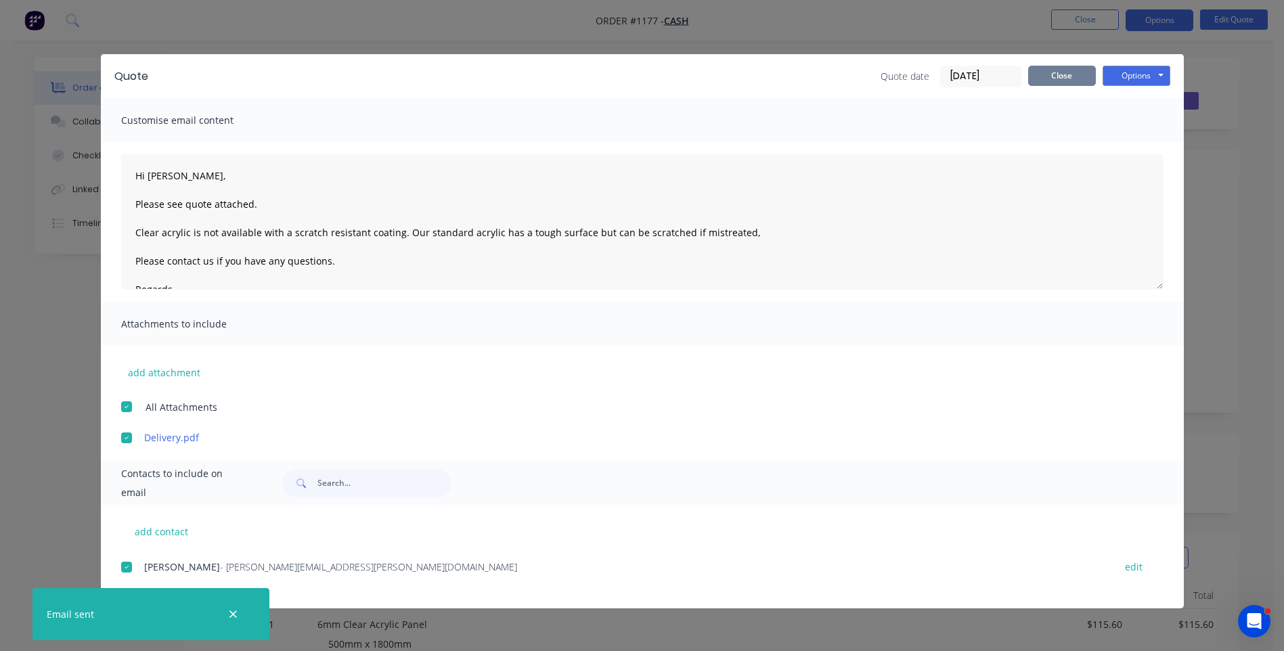
click at [1064, 81] on button "Close" at bounding box center [1062, 76] width 68 height 20
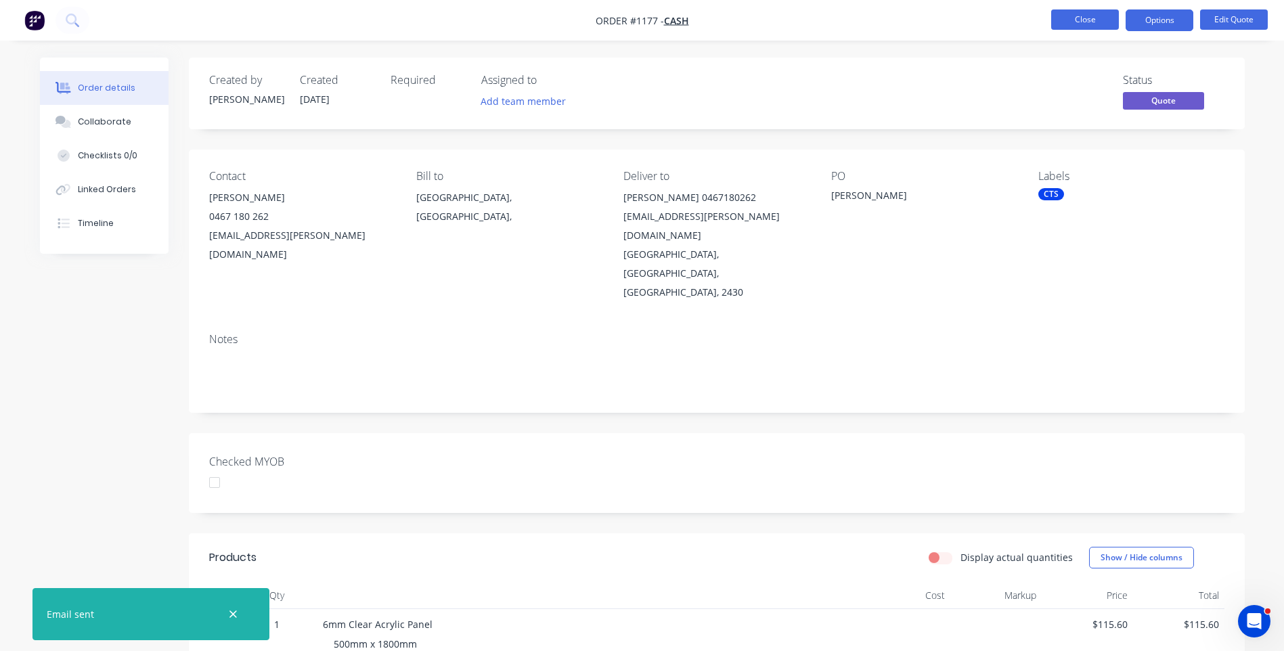
click at [1085, 27] on button "Close" at bounding box center [1085, 19] width 68 height 20
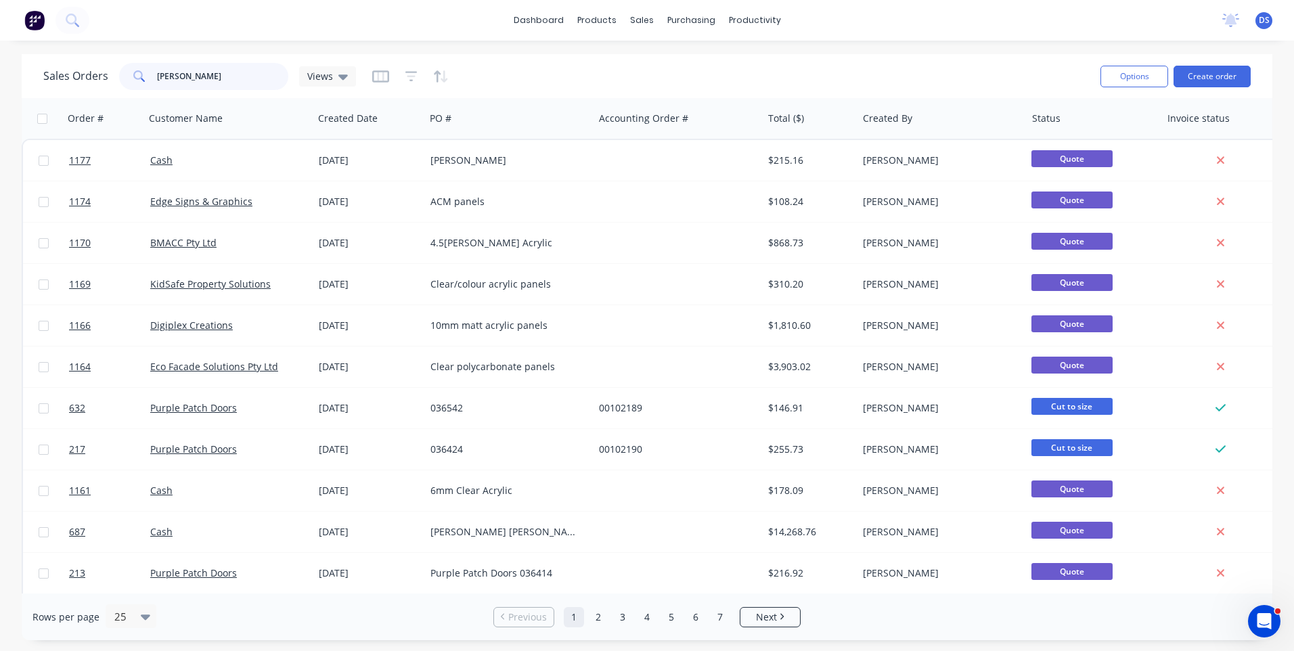
drag, startPoint x: 188, startPoint y: 77, endPoint x: 154, endPoint y: 72, distance: 33.5
click at [154, 72] on div "[PERSON_NAME]" at bounding box center [203, 76] width 169 height 27
